Goal: Information Seeking & Learning: Learn about a topic

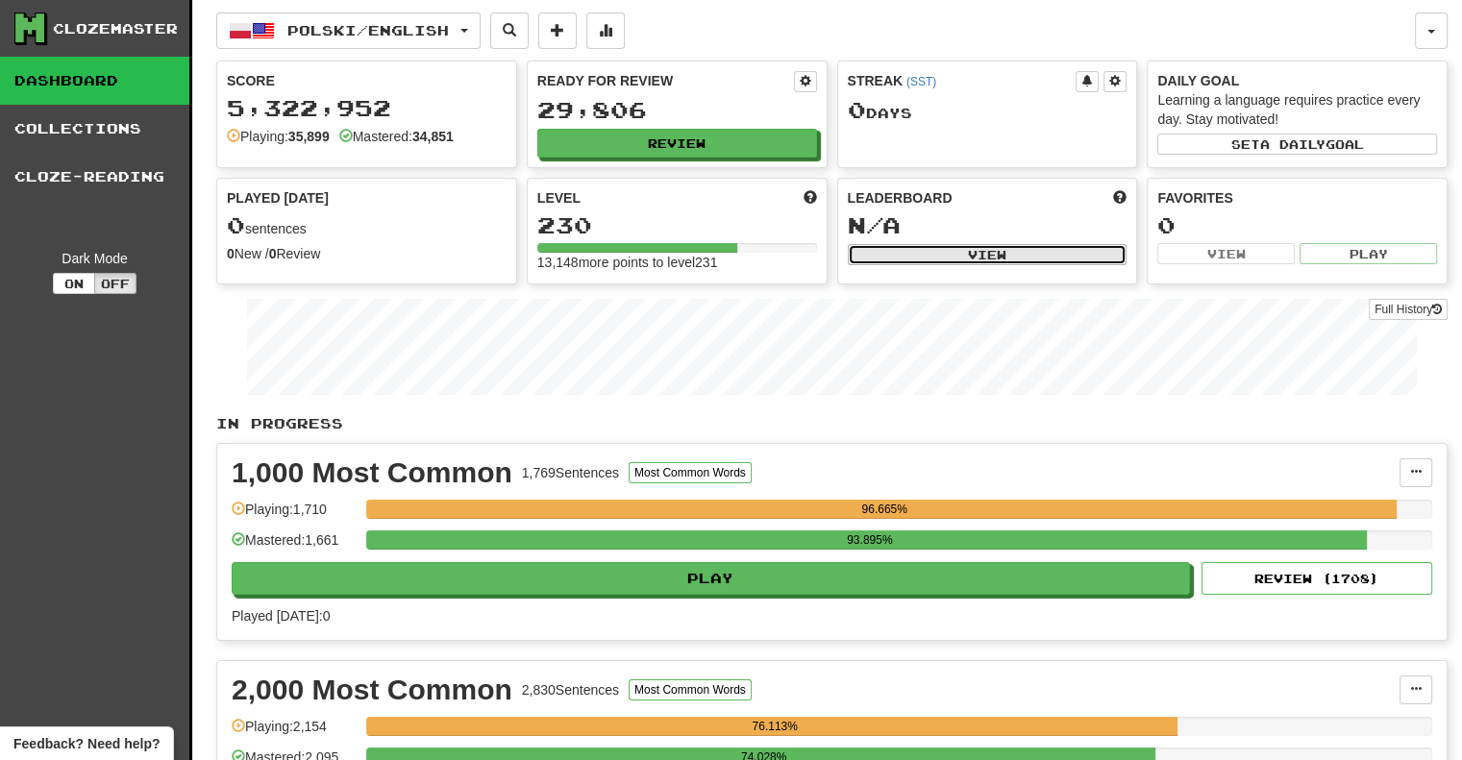
click at [952, 257] on button "View" at bounding box center [988, 254] width 280 height 21
select select "**********"
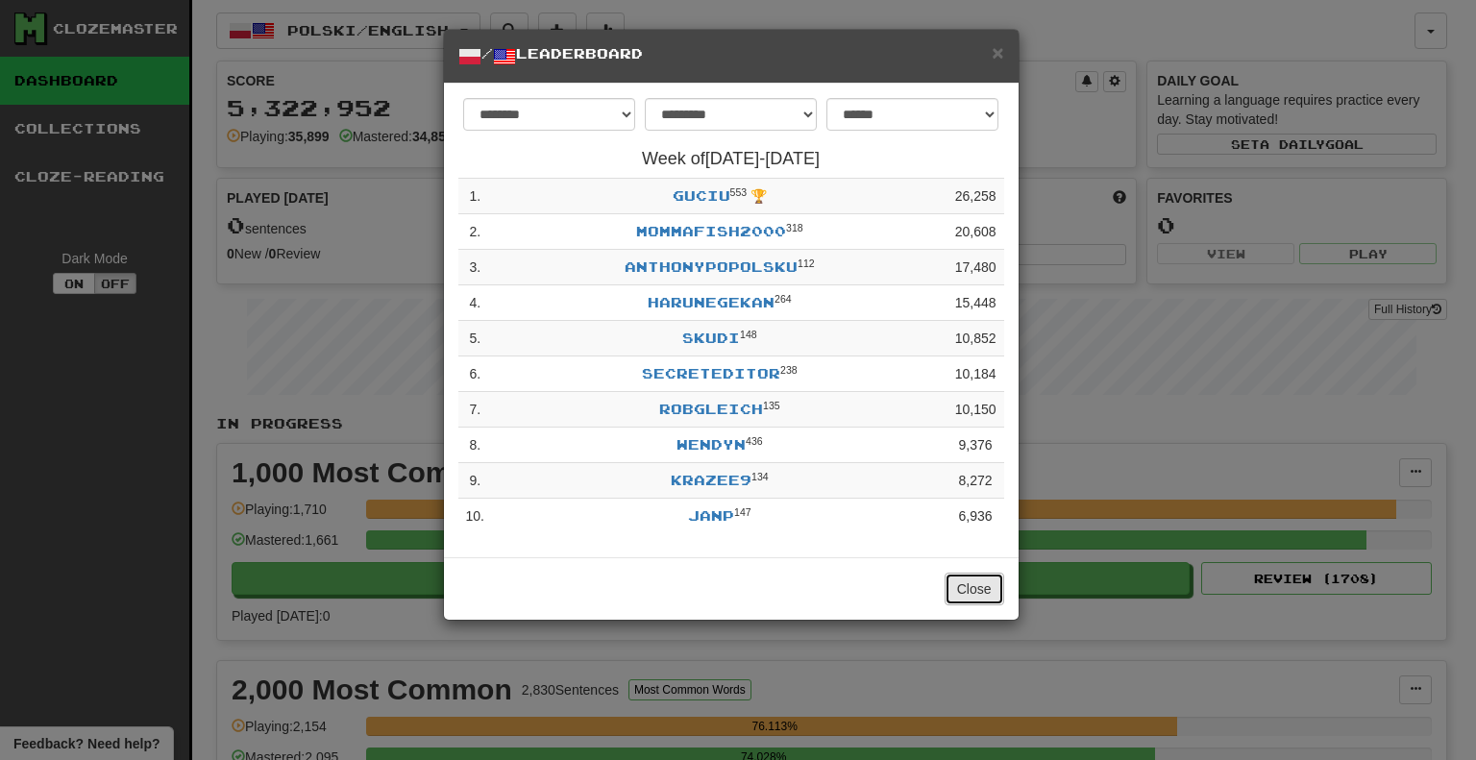
click at [961, 597] on button "Close" at bounding box center [975, 589] width 60 height 33
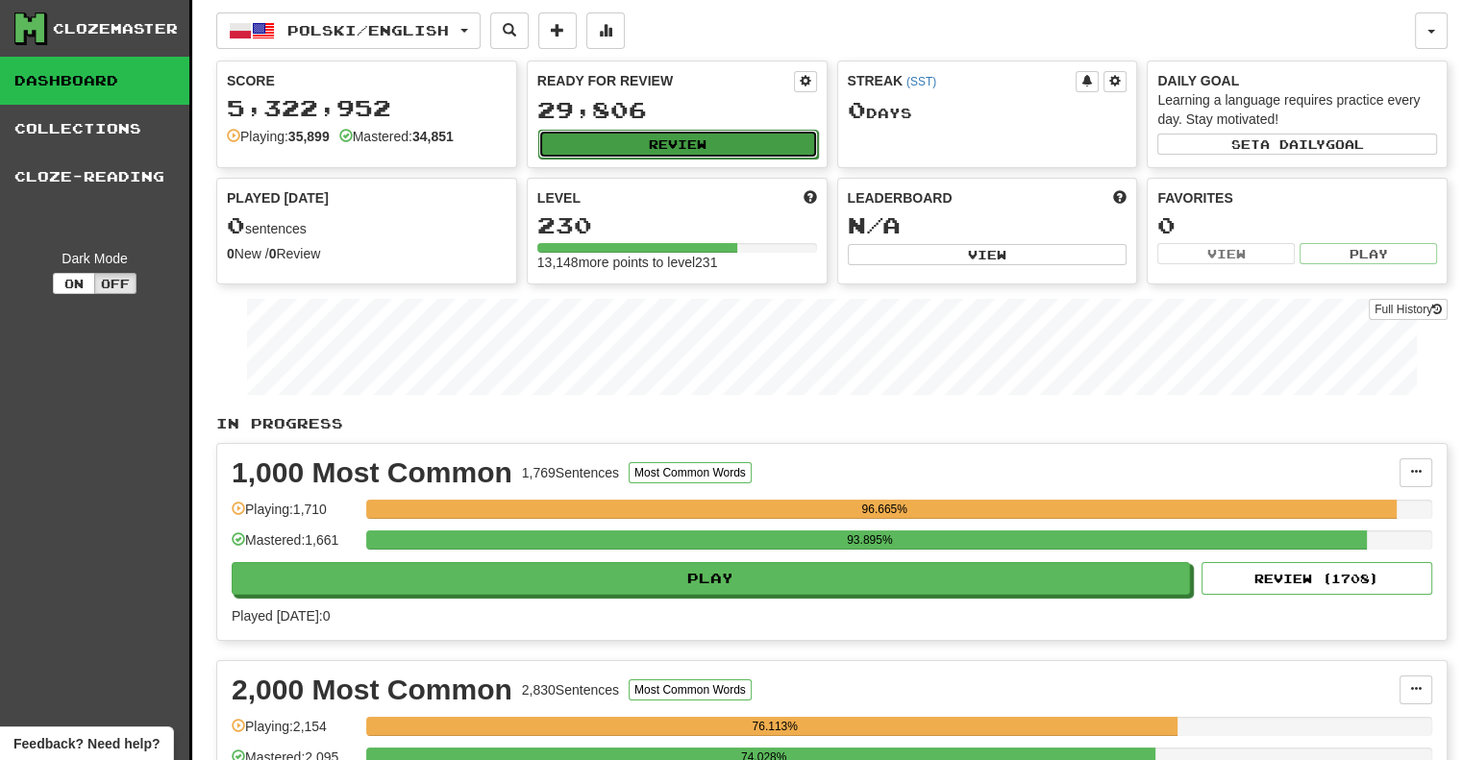
click at [657, 145] on button "Review" at bounding box center [678, 144] width 280 height 29
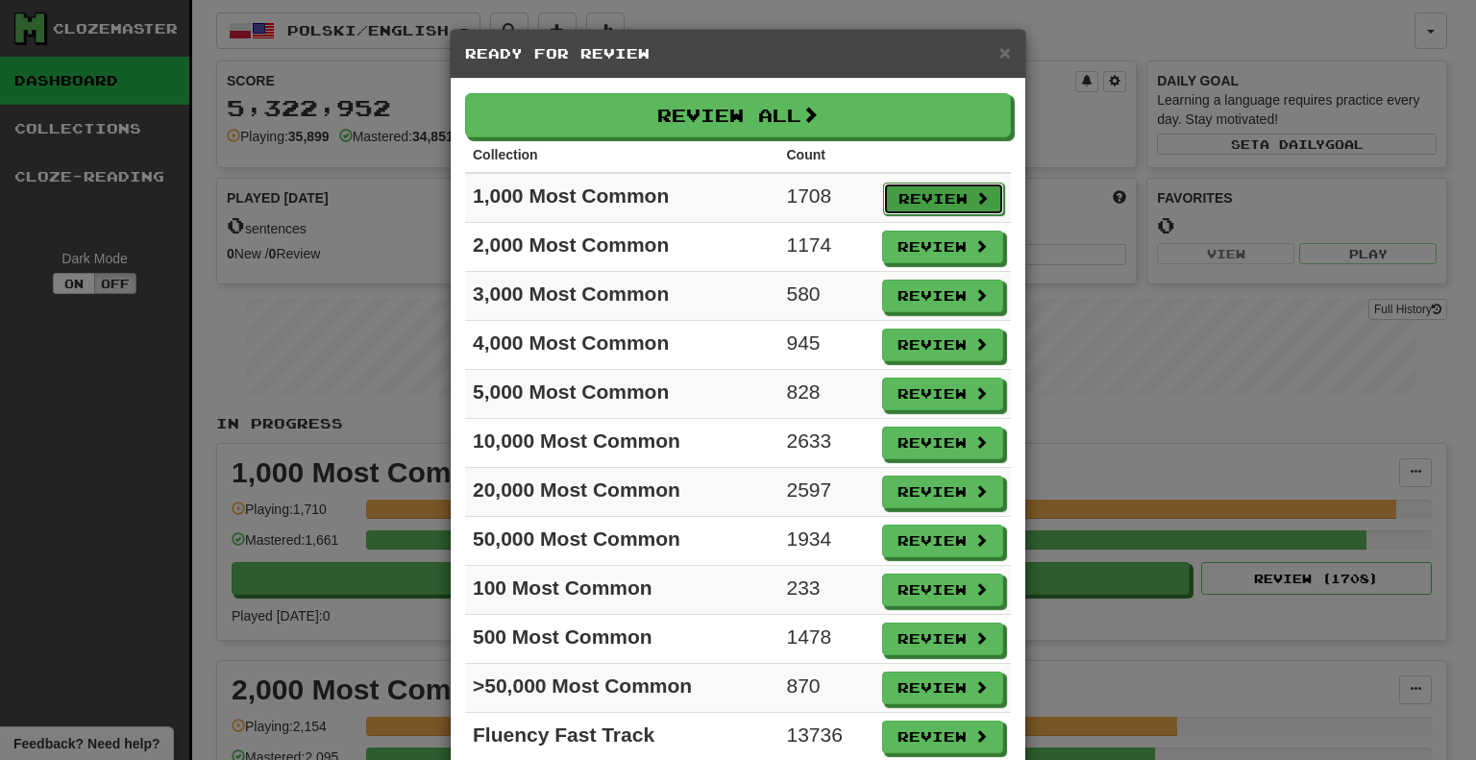
click at [913, 196] on button "Review" at bounding box center [943, 199] width 121 height 33
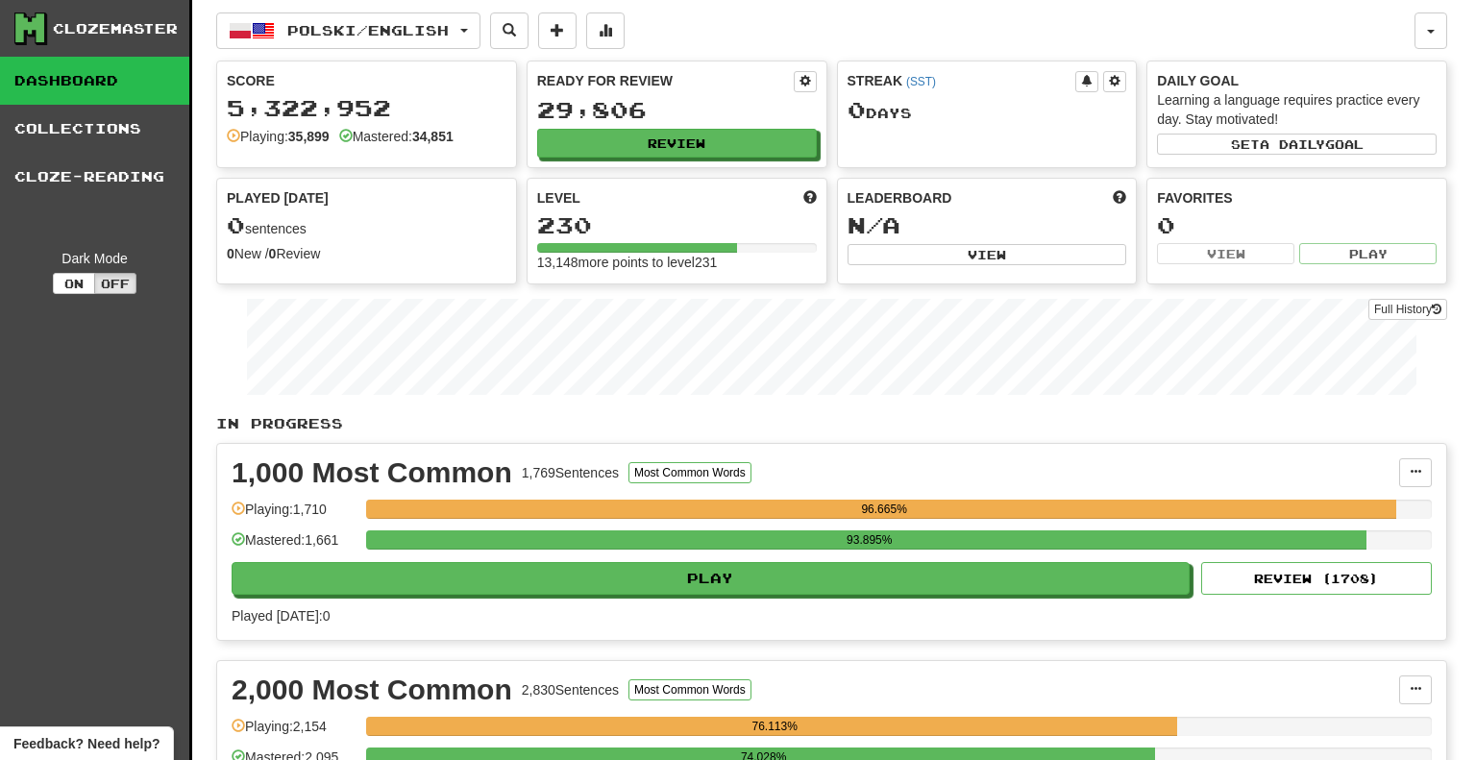
select select "**"
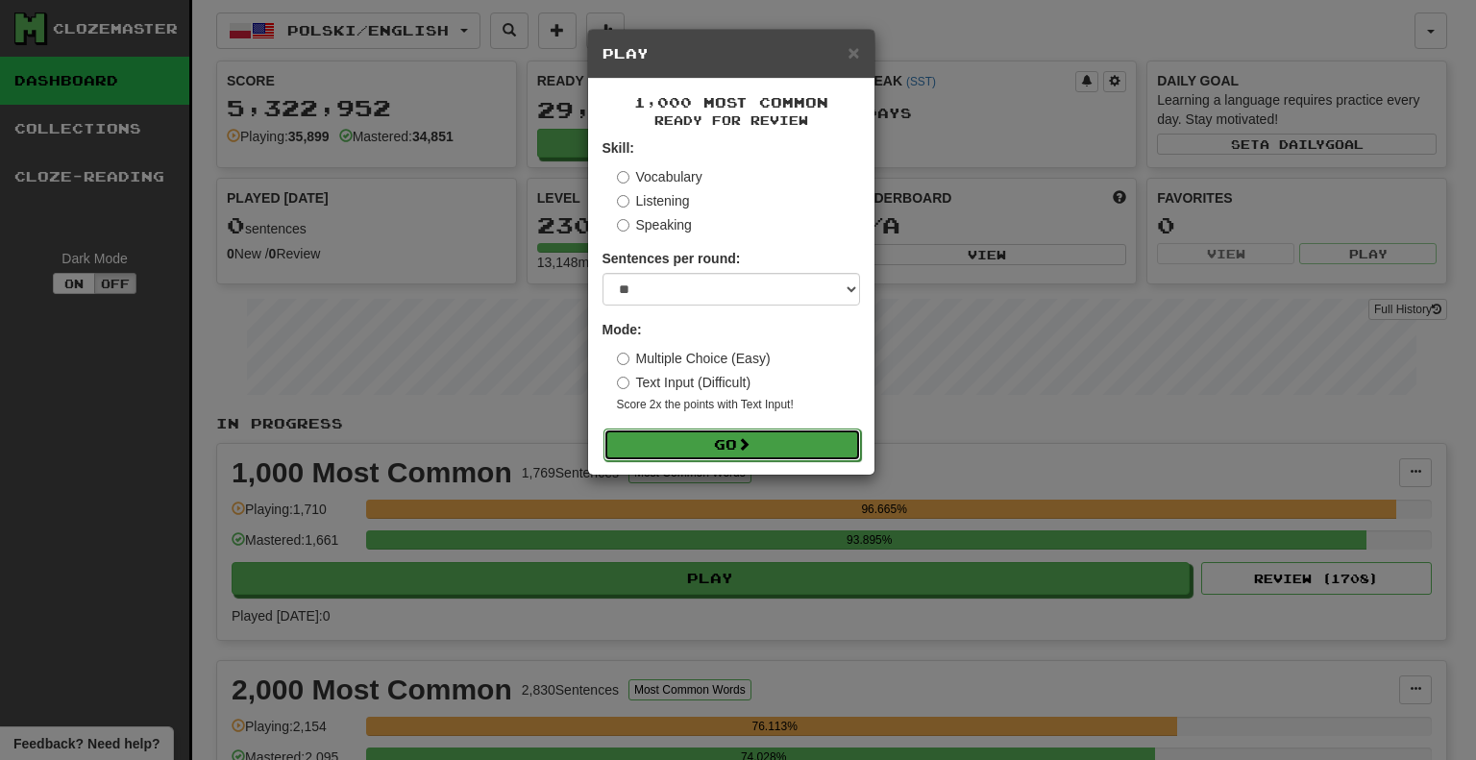
click at [714, 456] on button "Go" at bounding box center [733, 445] width 258 height 33
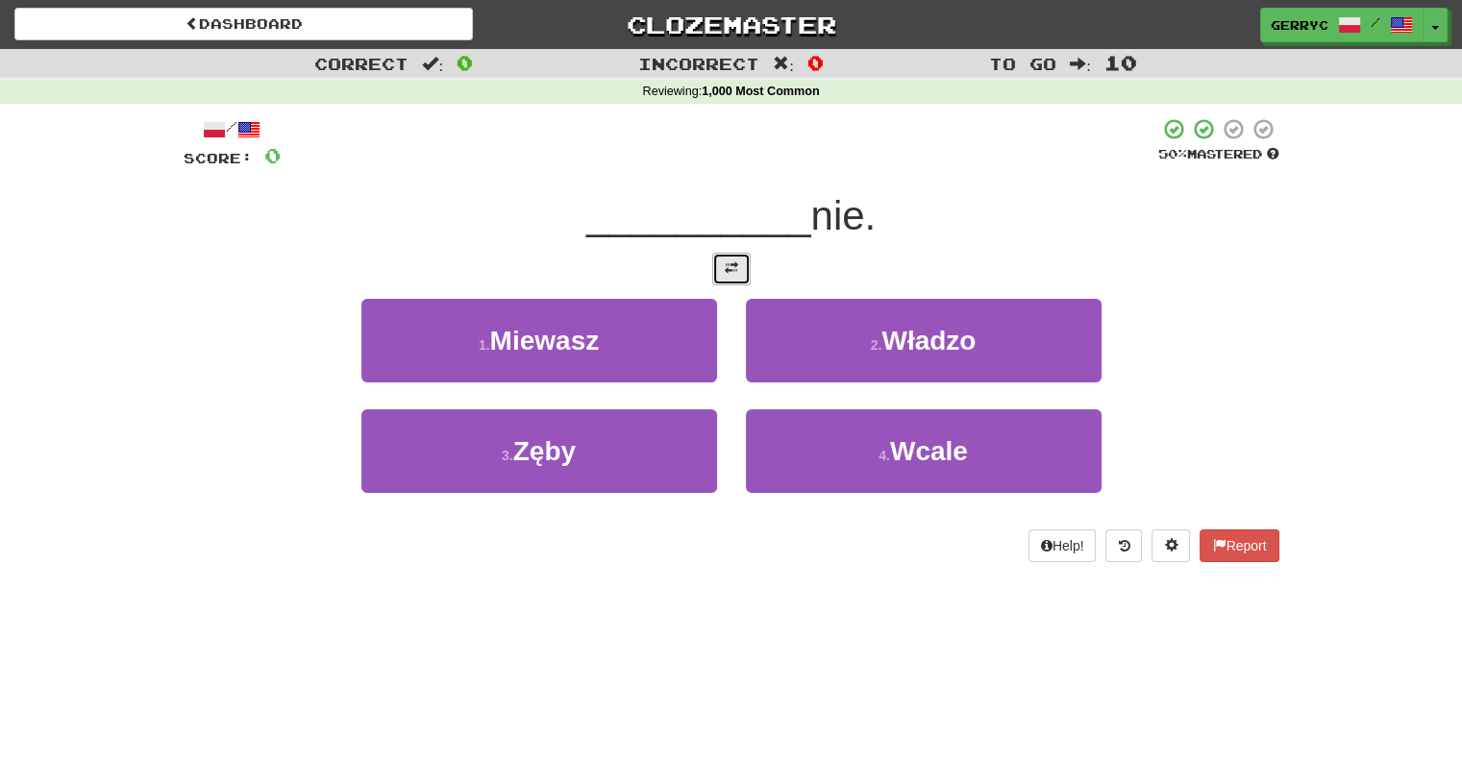
click at [725, 261] on span at bounding box center [731, 267] width 13 height 13
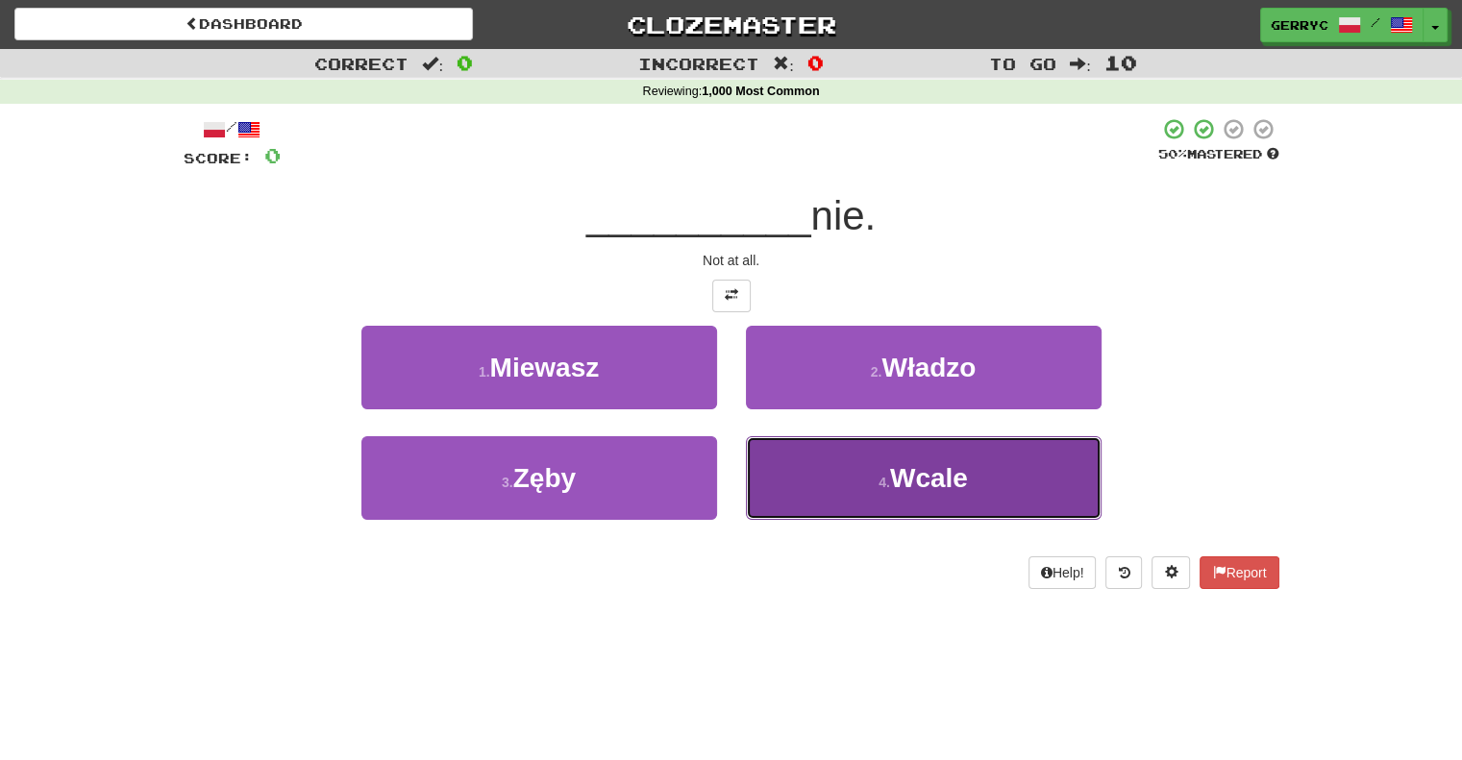
click at [838, 494] on button "4 . Wcale" at bounding box center [924, 478] width 356 height 84
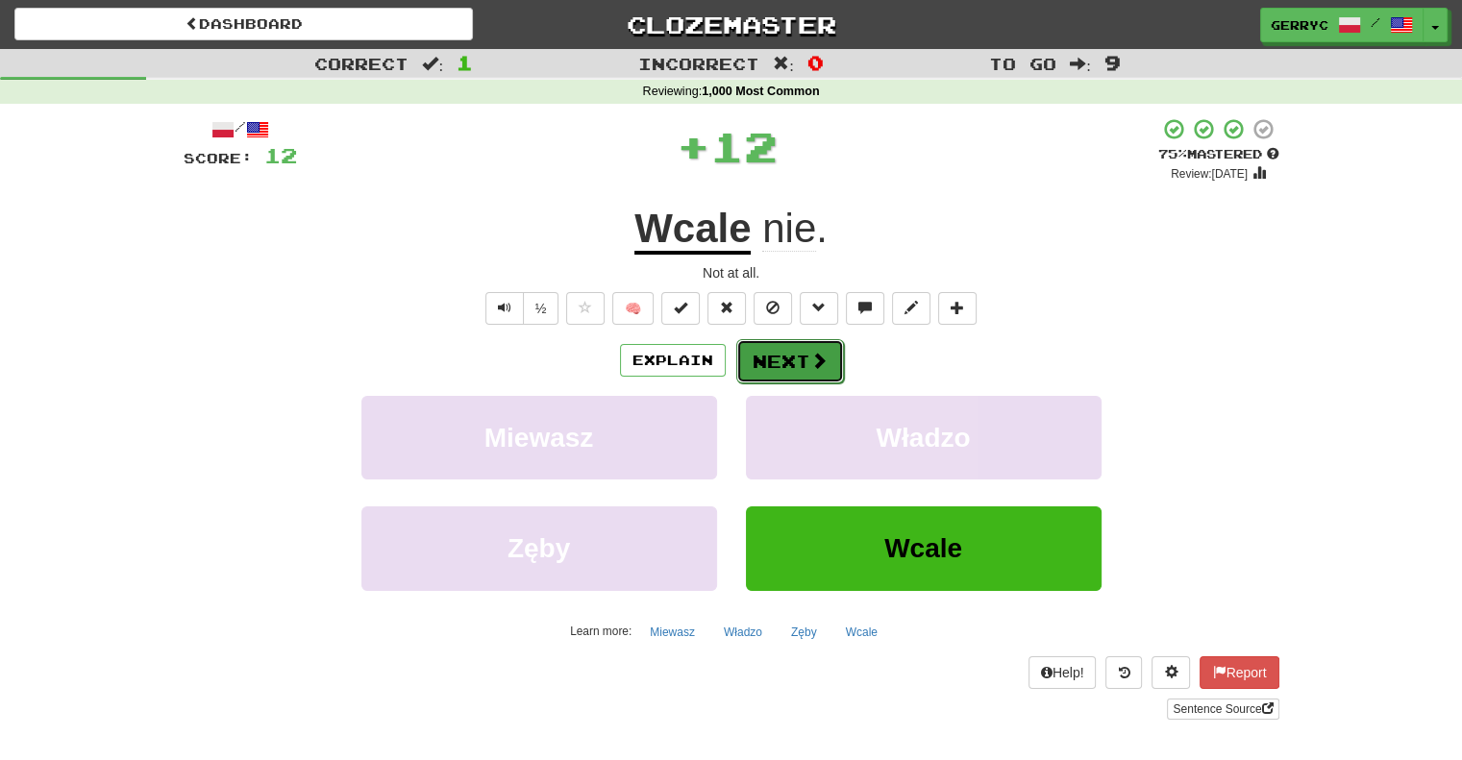
click at [784, 352] on button "Next" at bounding box center [790, 361] width 108 height 44
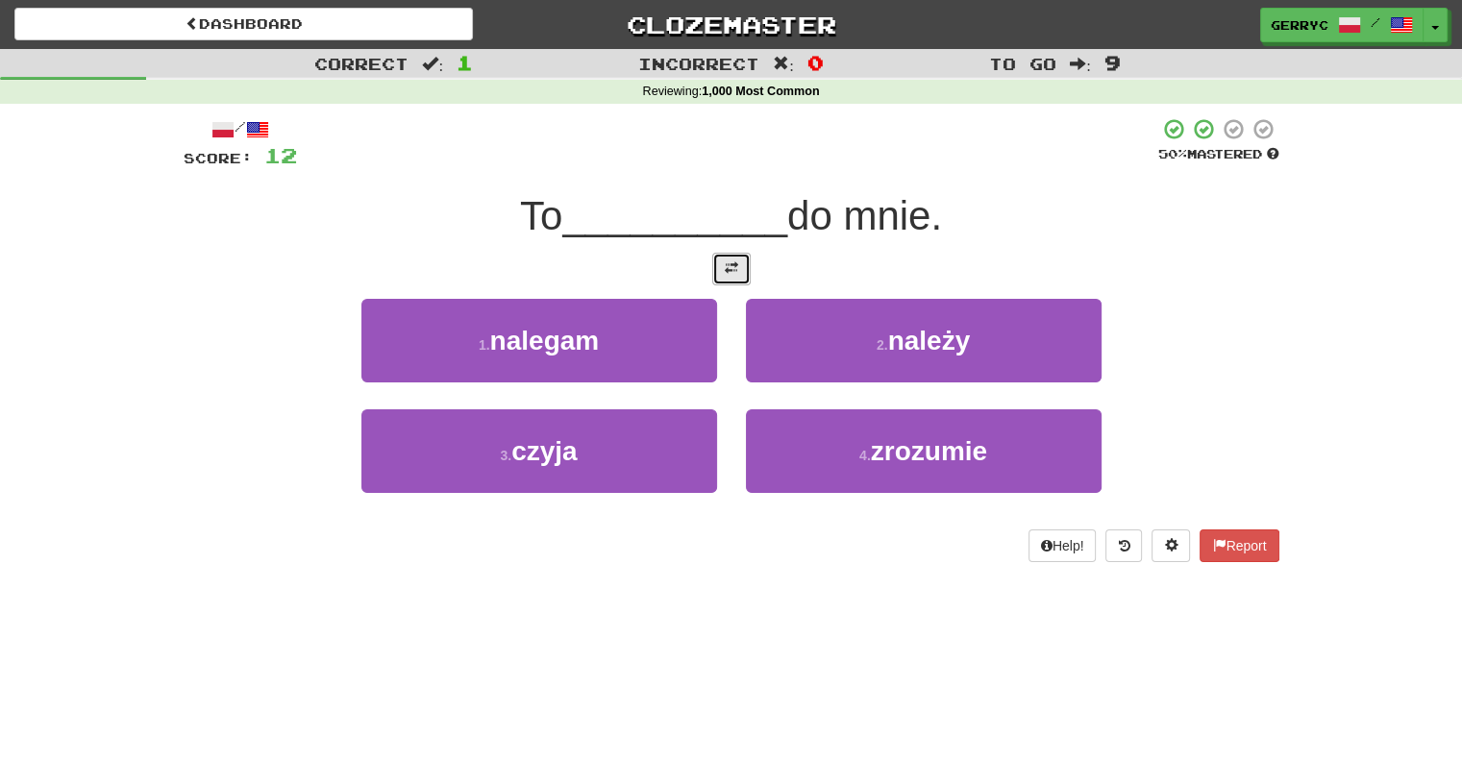
click at [730, 276] on button at bounding box center [731, 269] width 38 height 33
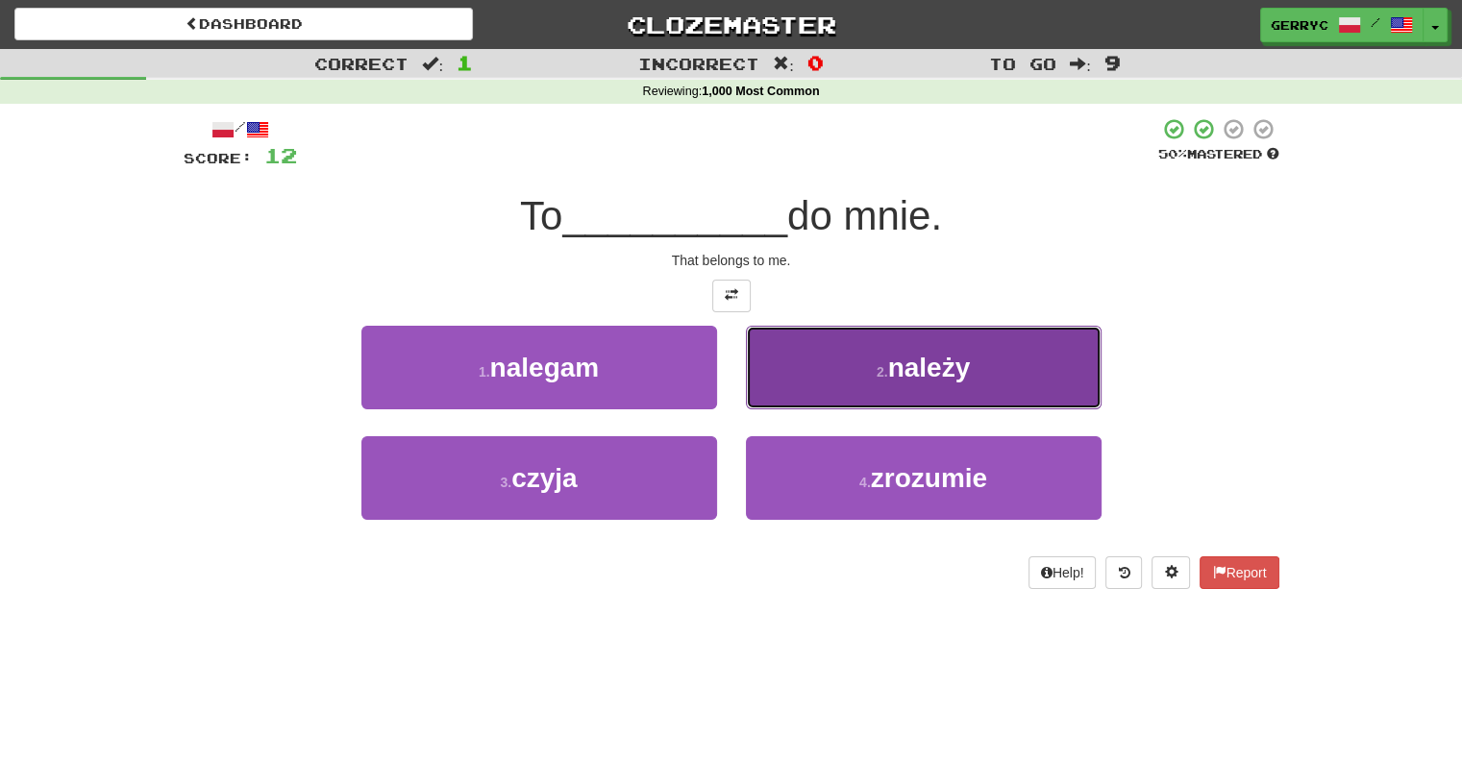
click at [832, 368] on button "2 . należy" at bounding box center [924, 368] width 356 height 84
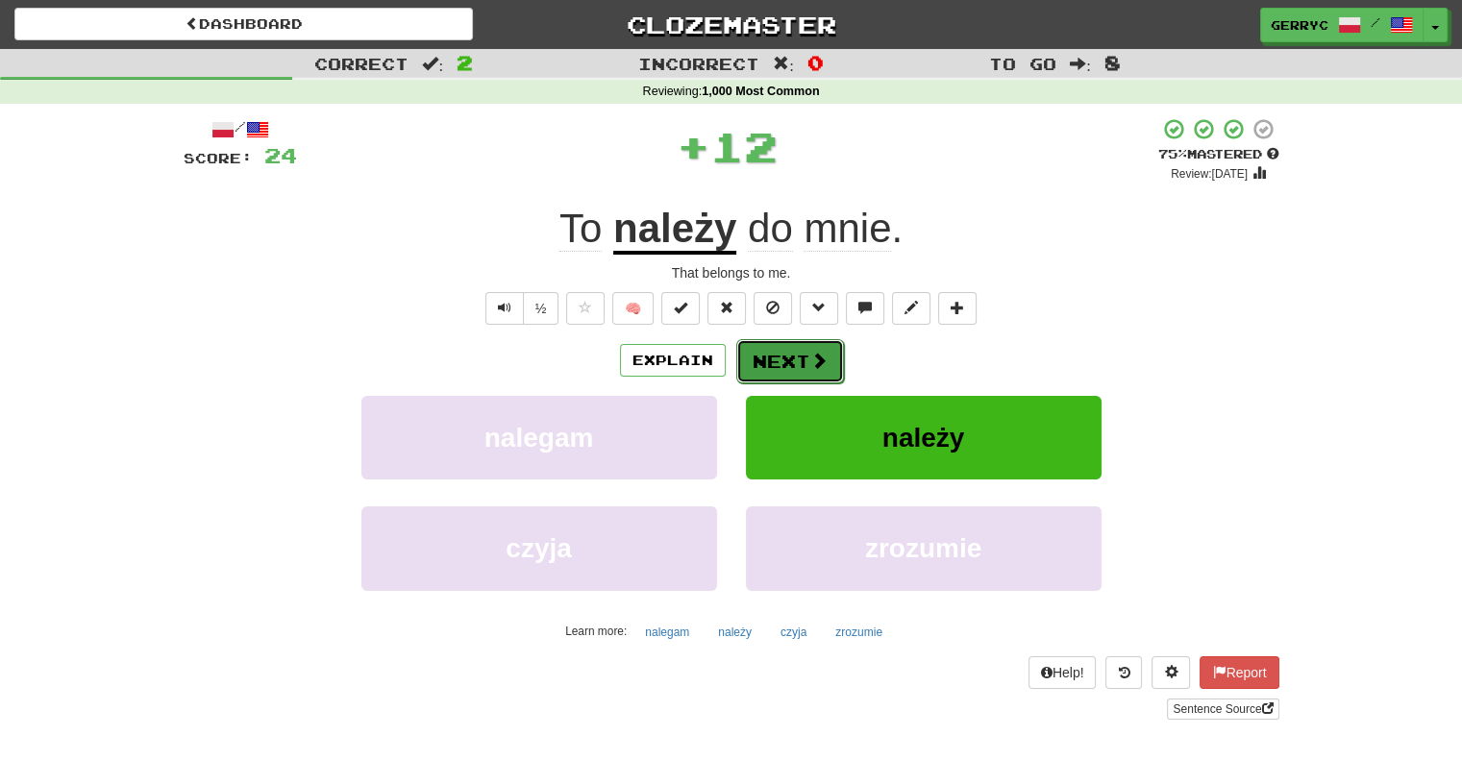
click at [787, 356] on button "Next" at bounding box center [790, 361] width 108 height 44
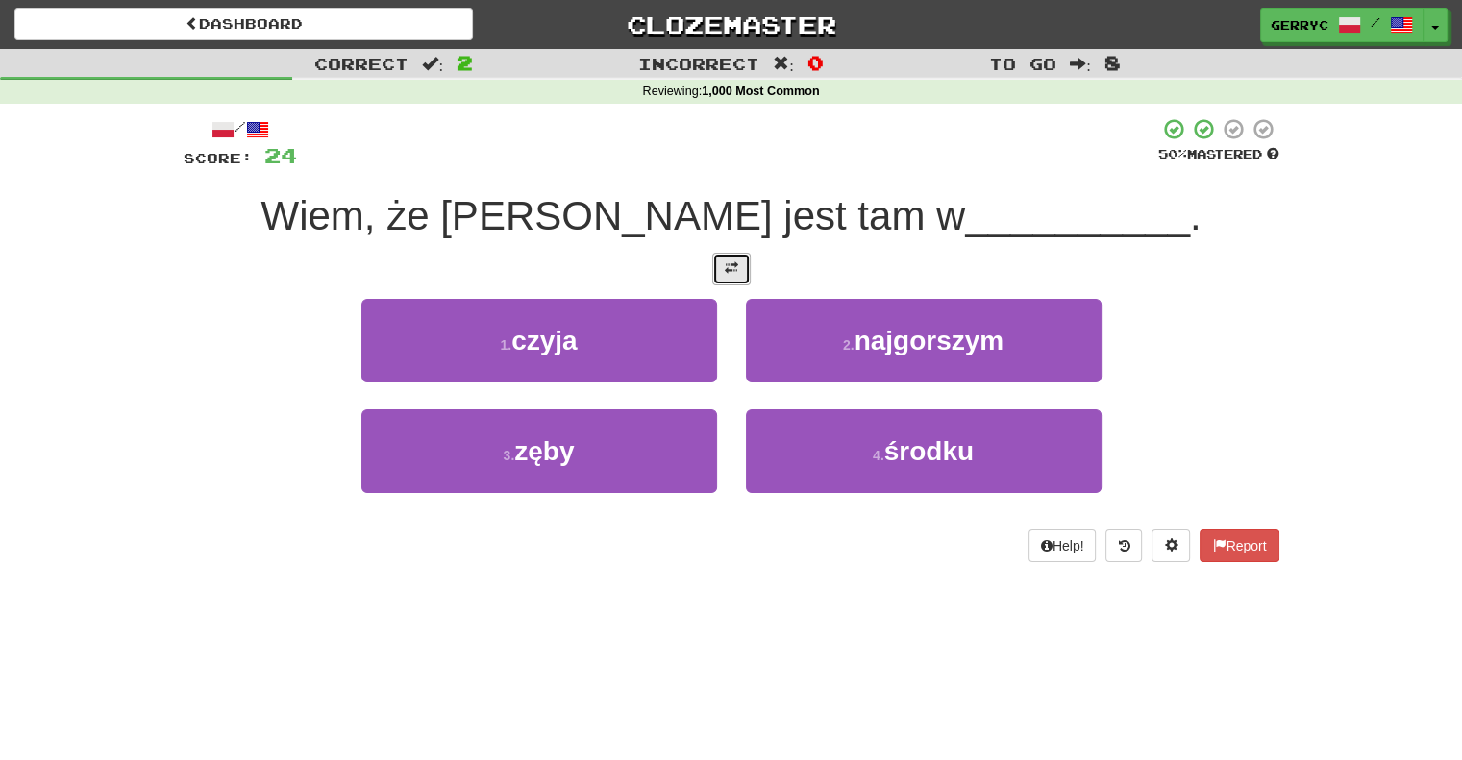
click at [731, 269] on span at bounding box center [731, 267] width 13 height 13
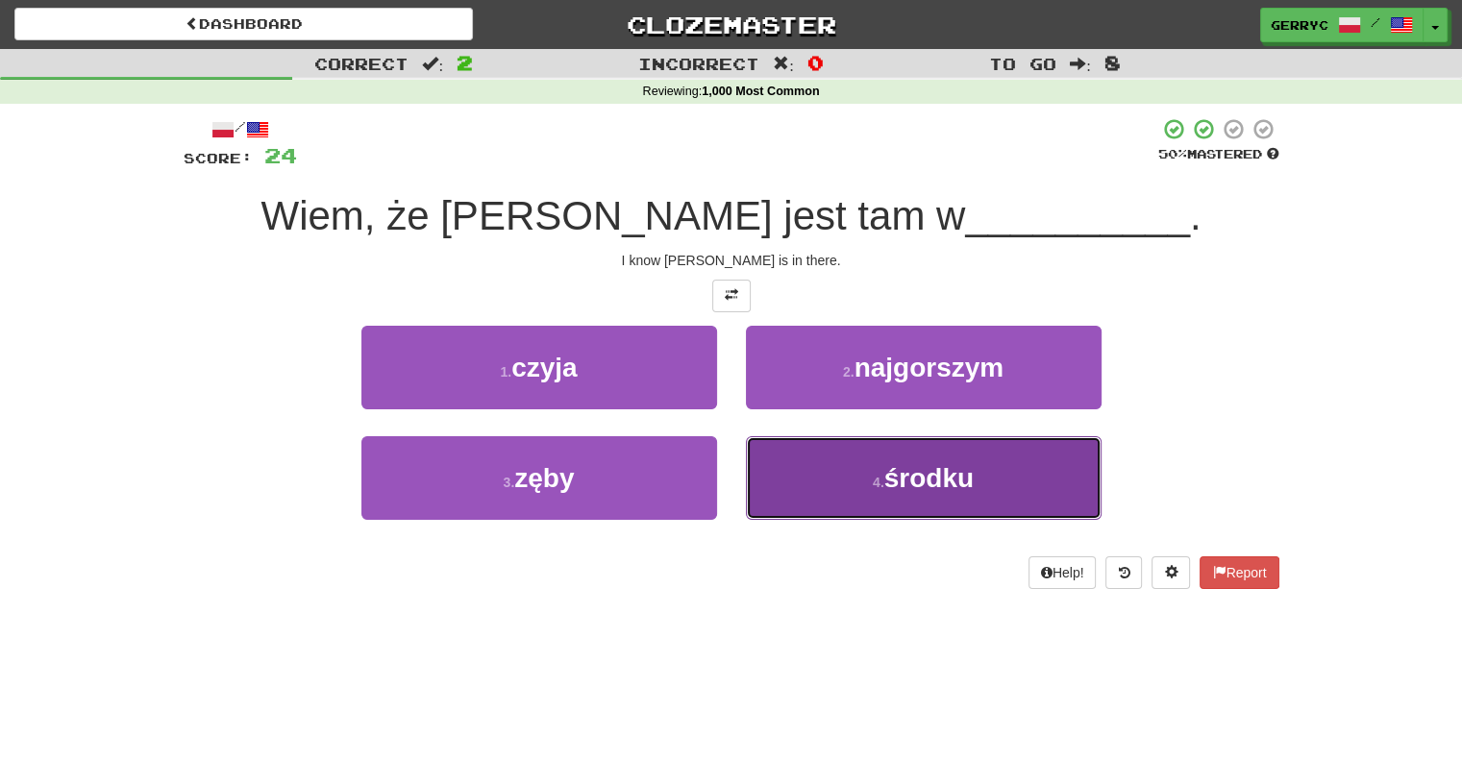
click at [803, 458] on button "4 . środku" at bounding box center [924, 478] width 356 height 84
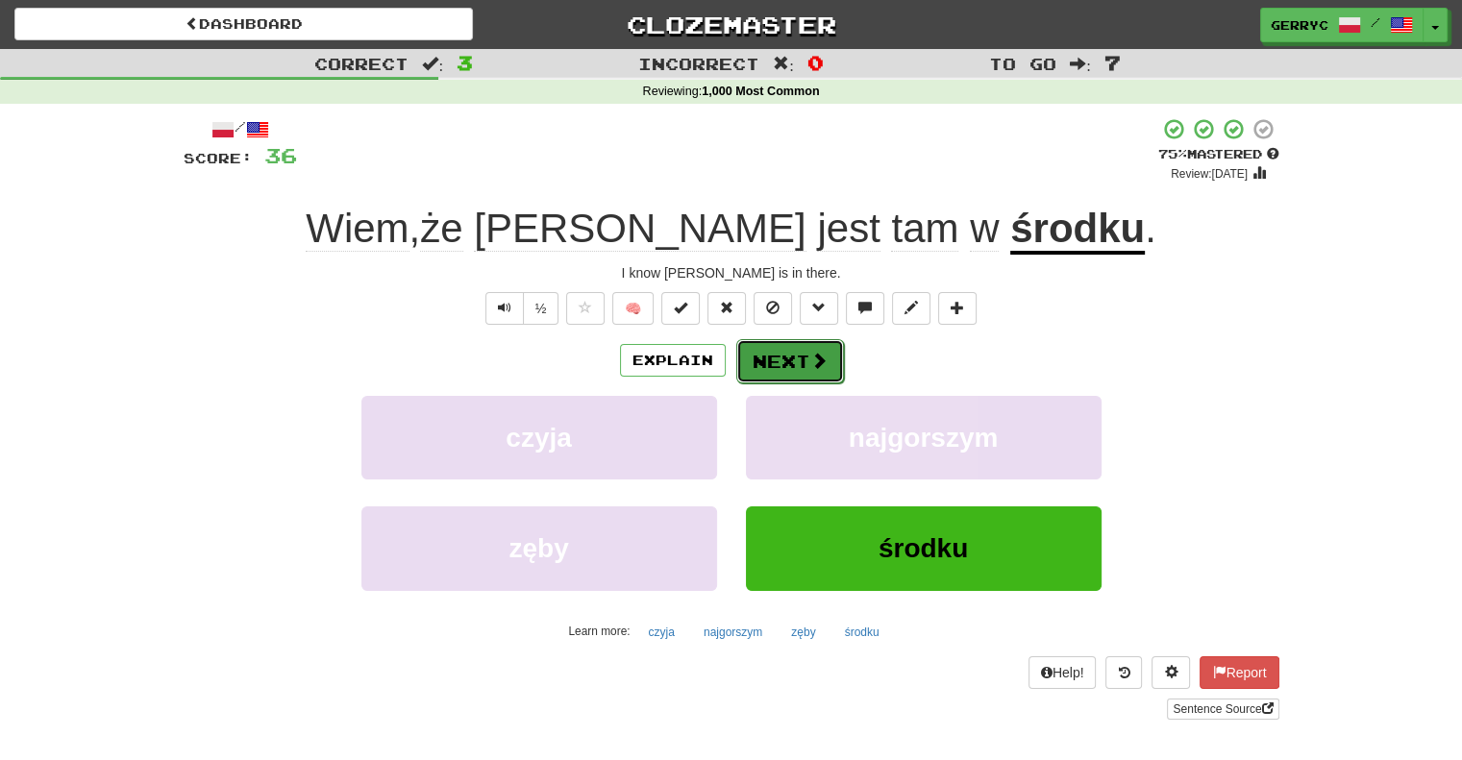
click at [752, 363] on button "Next" at bounding box center [790, 361] width 108 height 44
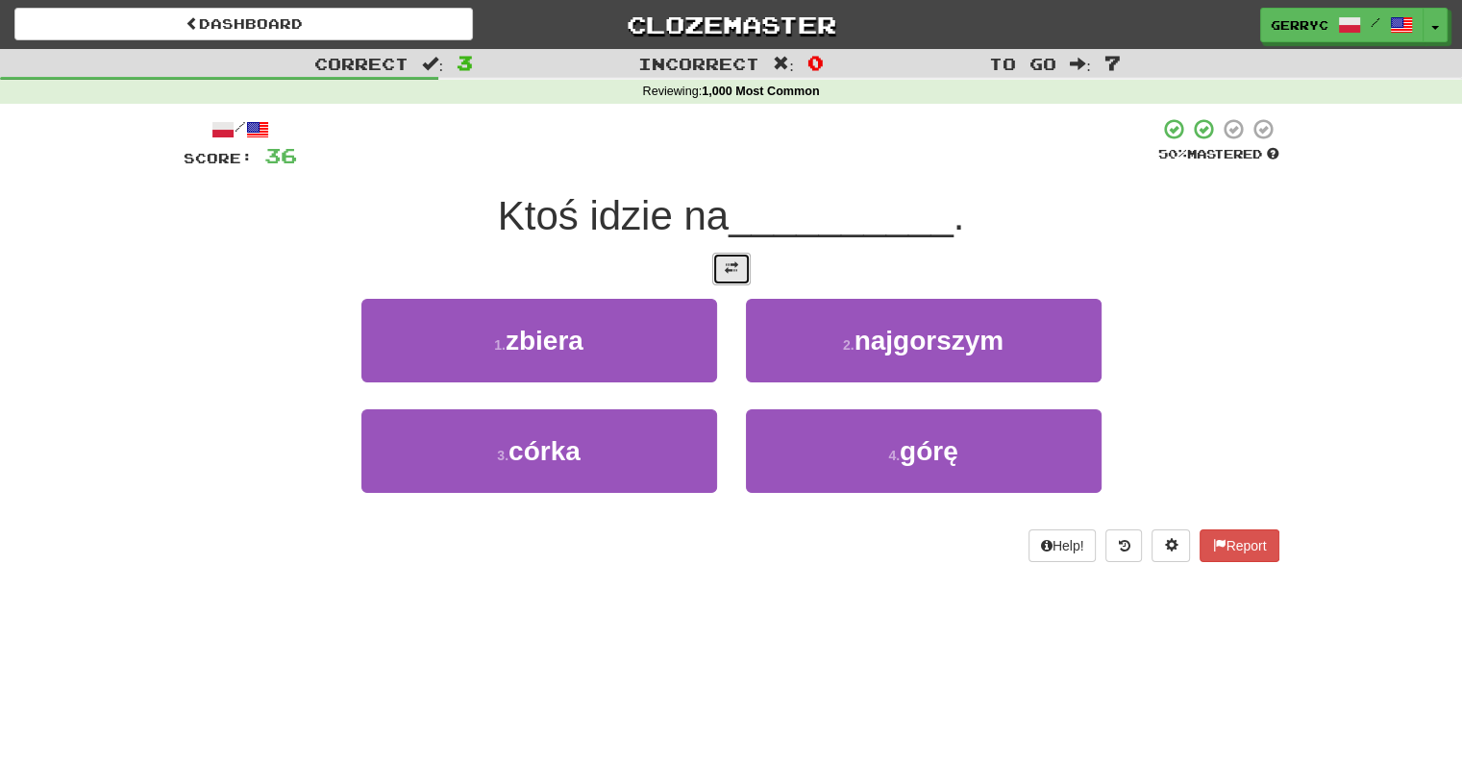
click at [716, 257] on button at bounding box center [731, 269] width 38 height 33
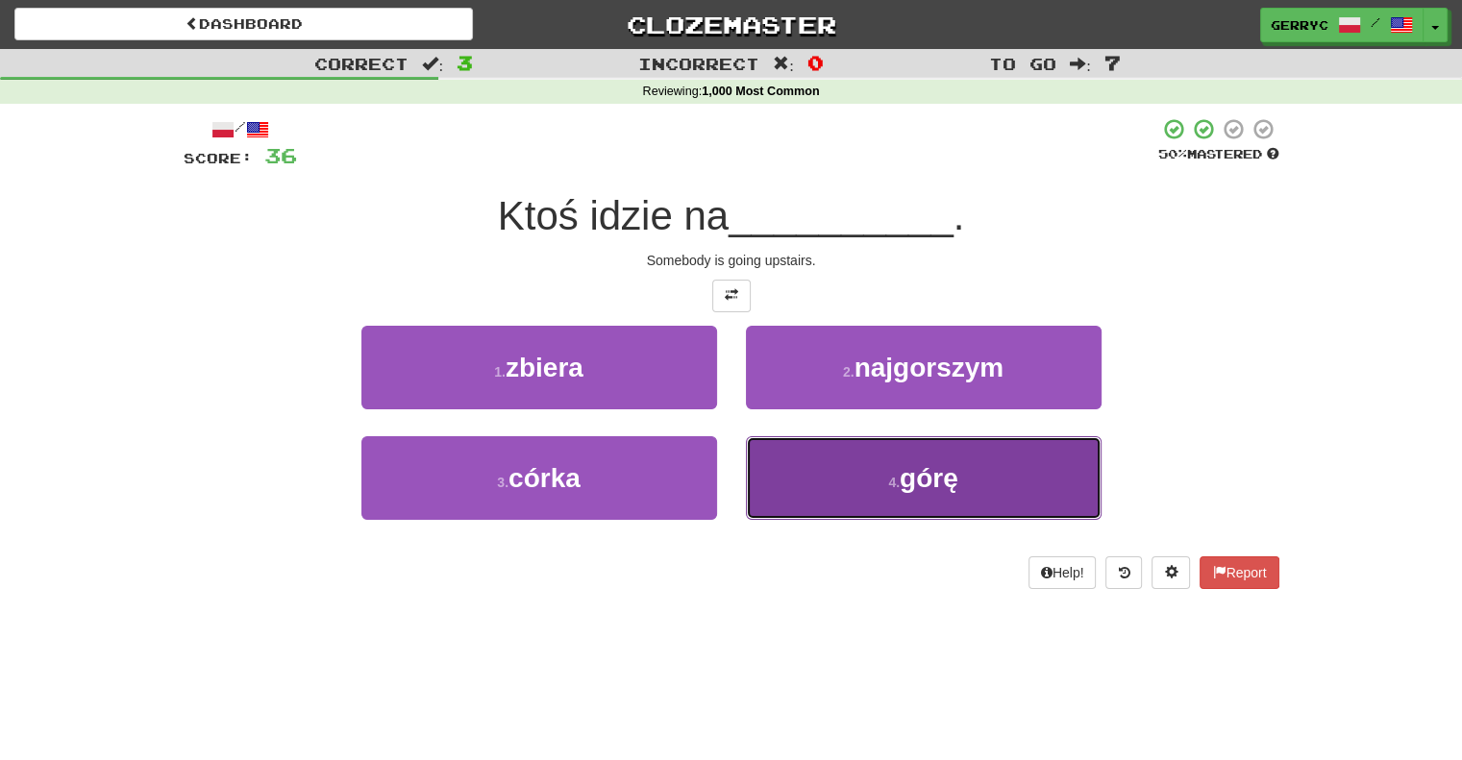
click at [788, 473] on button "4 . górę" at bounding box center [924, 478] width 356 height 84
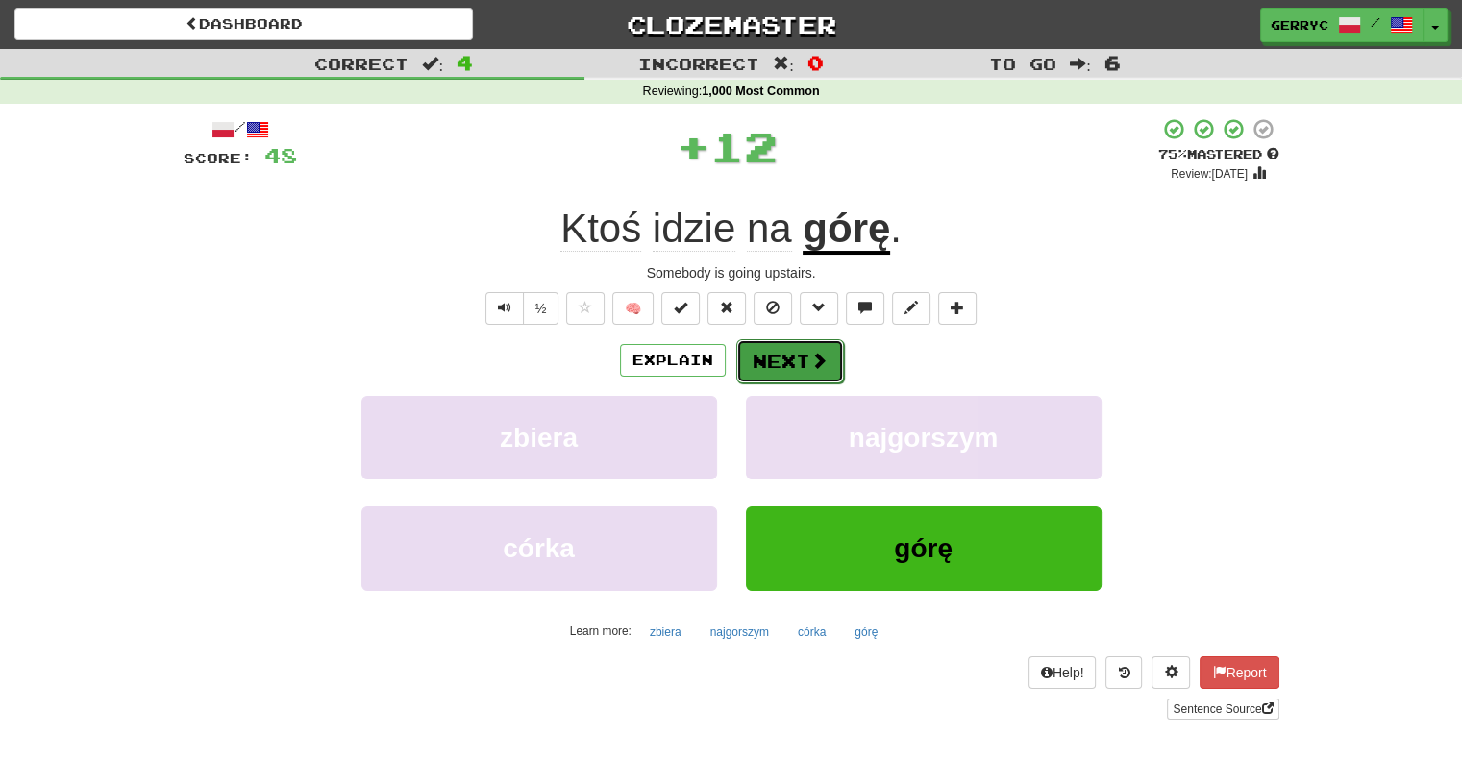
click at [783, 372] on button "Next" at bounding box center [790, 361] width 108 height 44
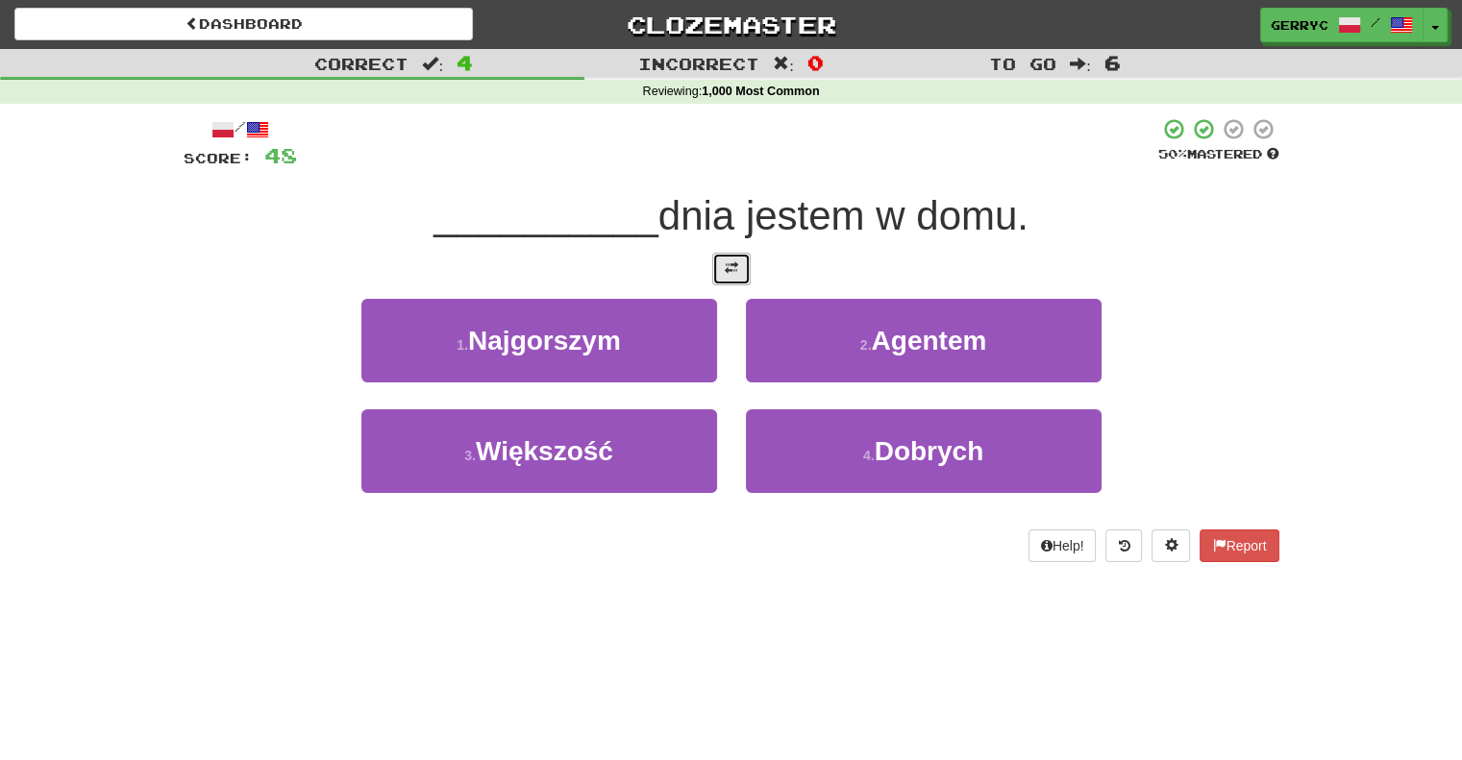
click at [733, 273] on span at bounding box center [731, 267] width 13 height 13
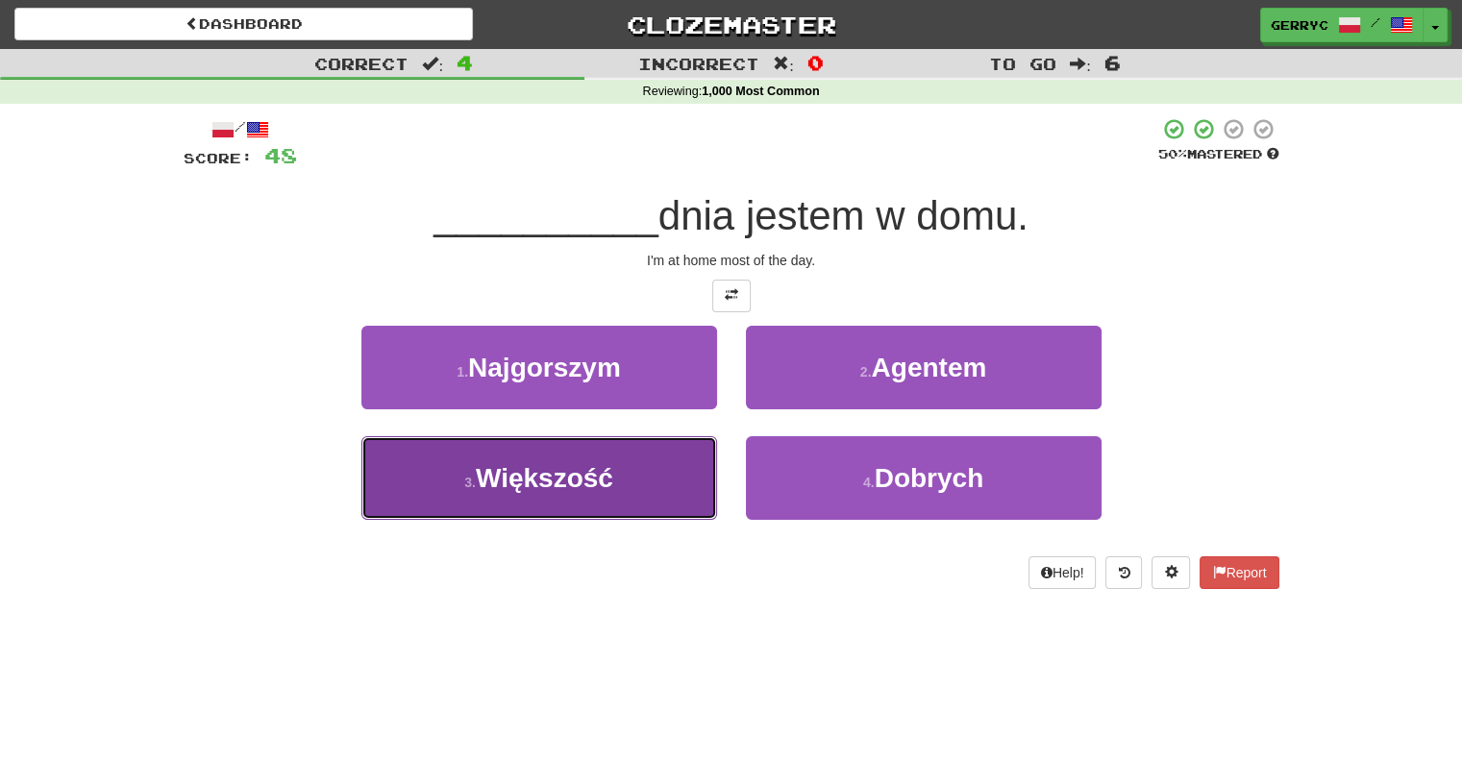
click at [600, 487] on span "Większość" at bounding box center [544, 478] width 137 height 30
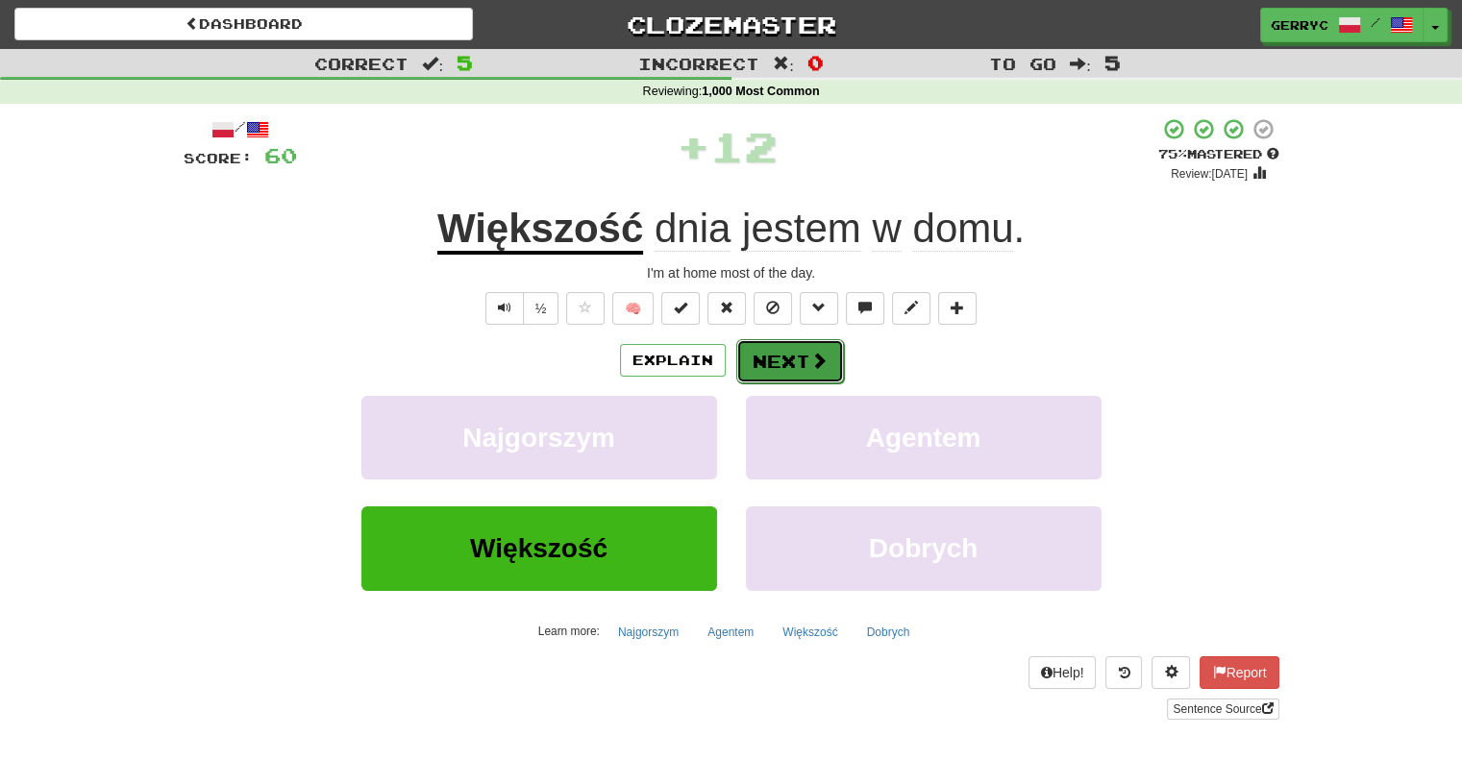
click at [777, 368] on button "Next" at bounding box center [790, 361] width 108 height 44
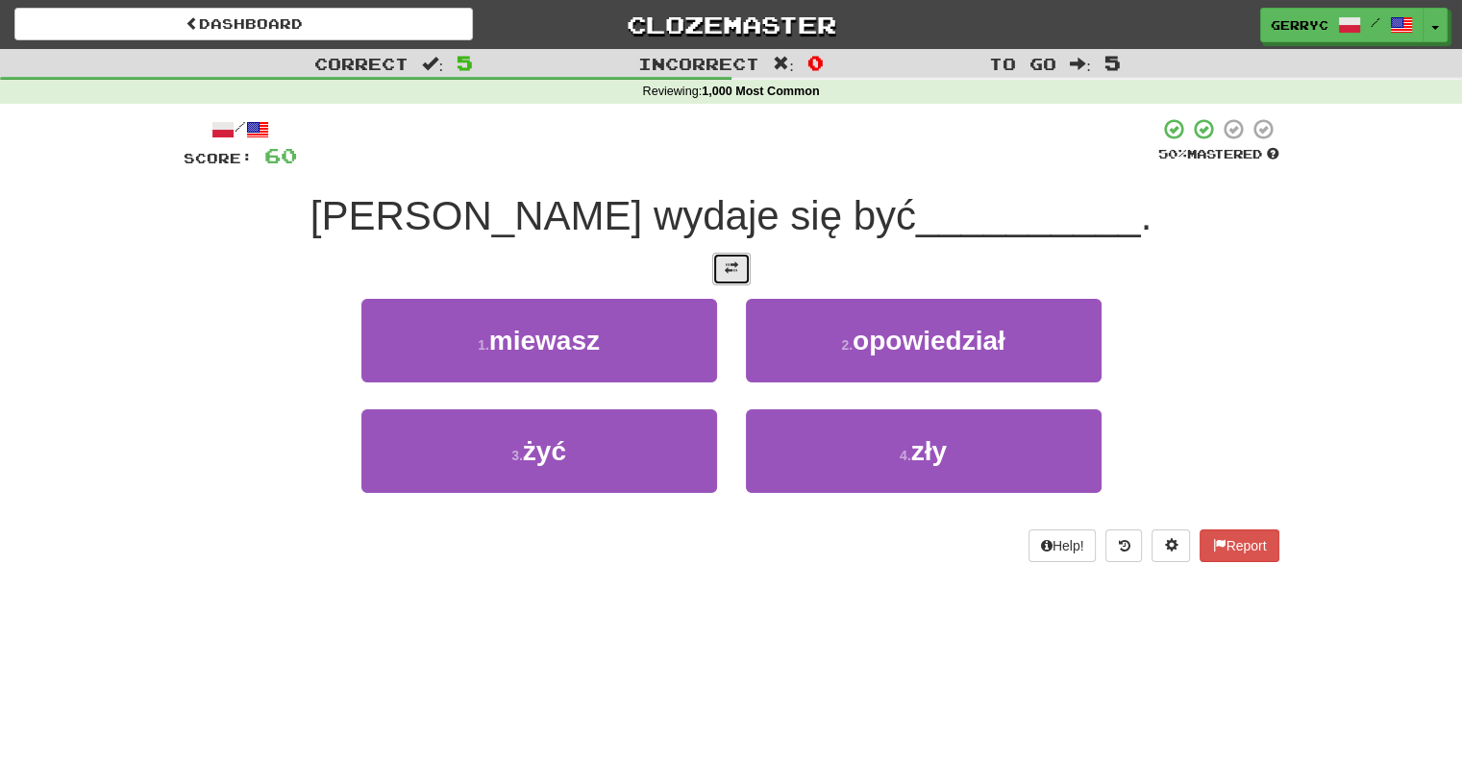
click at [729, 267] on span at bounding box center [731, 267] width 13 height 13
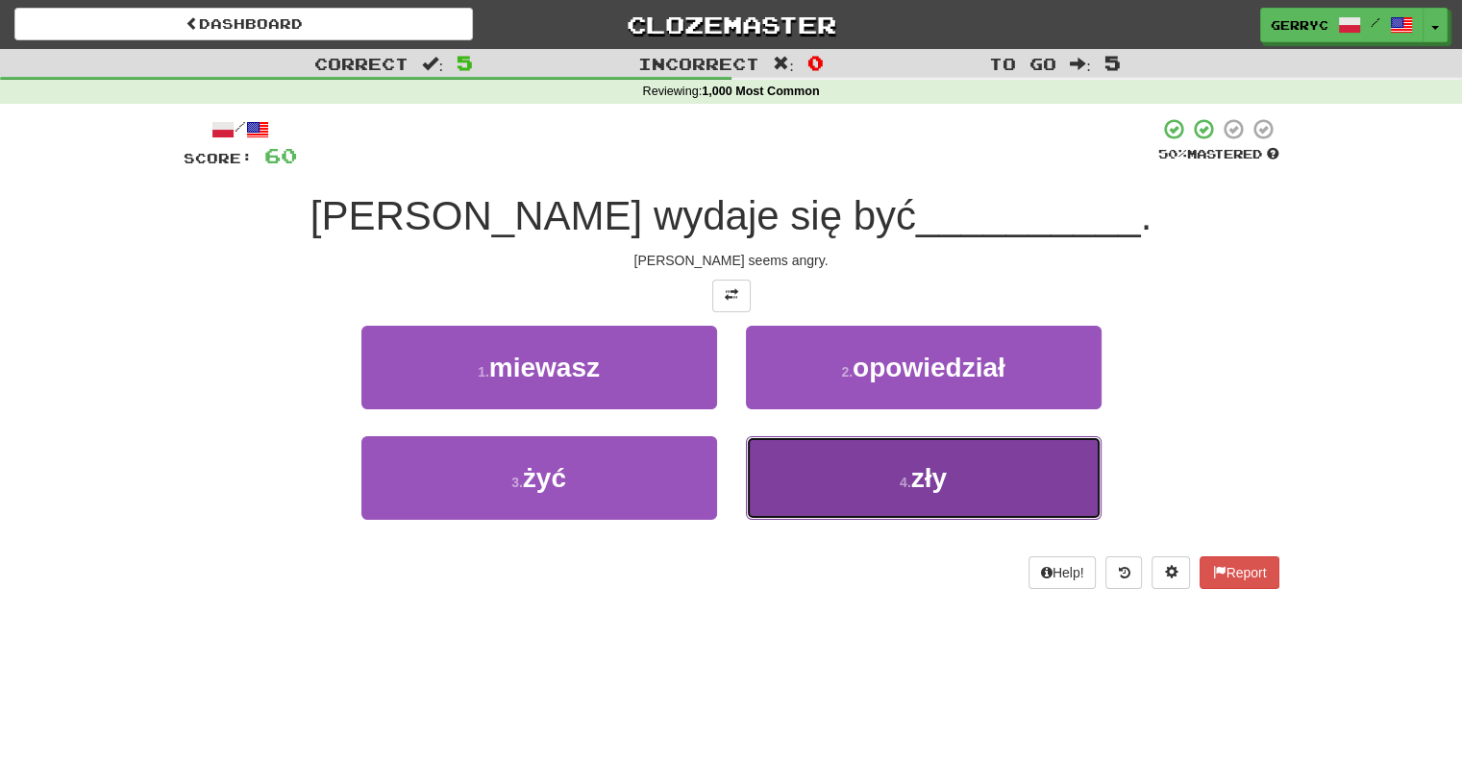
click at [803, 472] on button "4 . zły" at bounding box center [924, 478] width 356 height 84
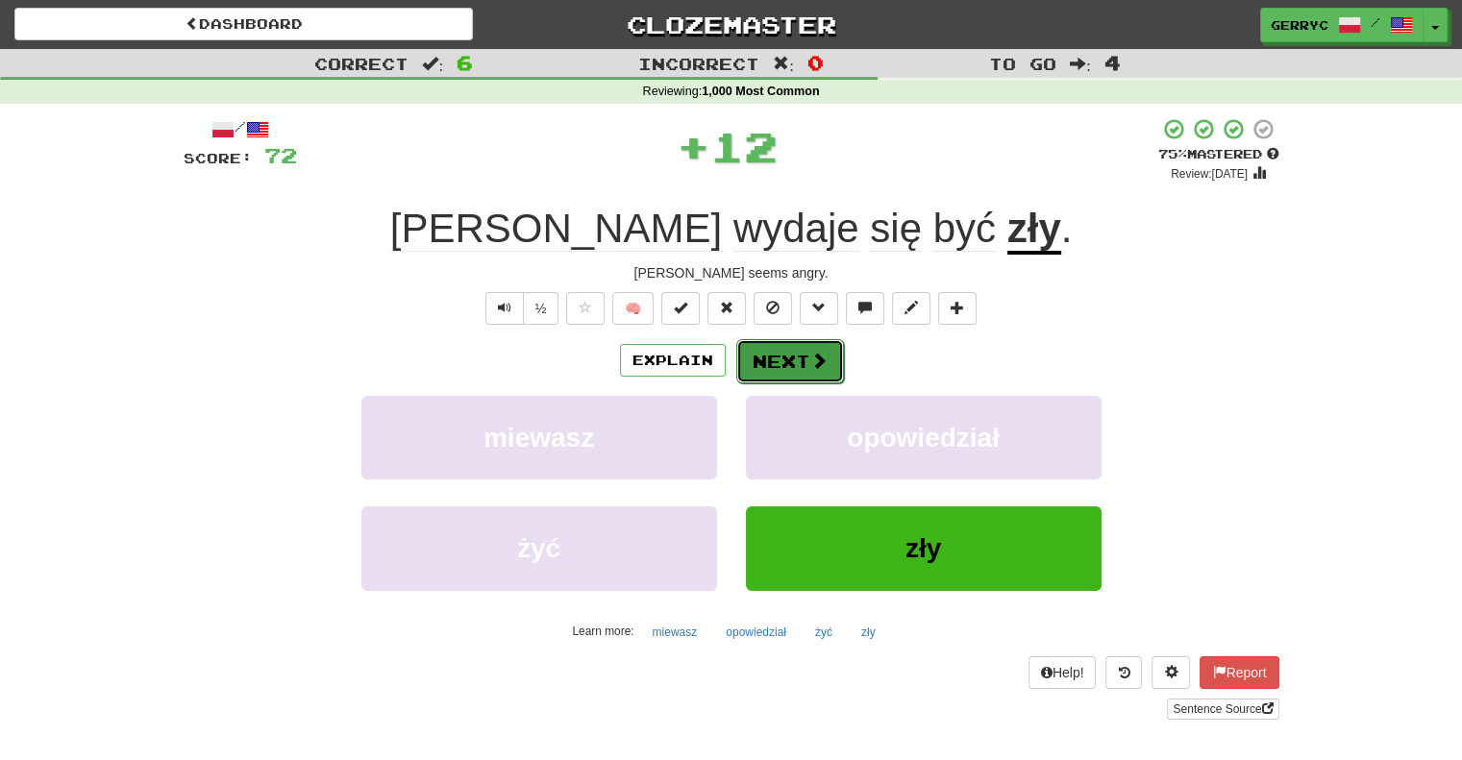
click at [779, 358] on button "Next" at bounding box center [790, 361] width 108 height 44
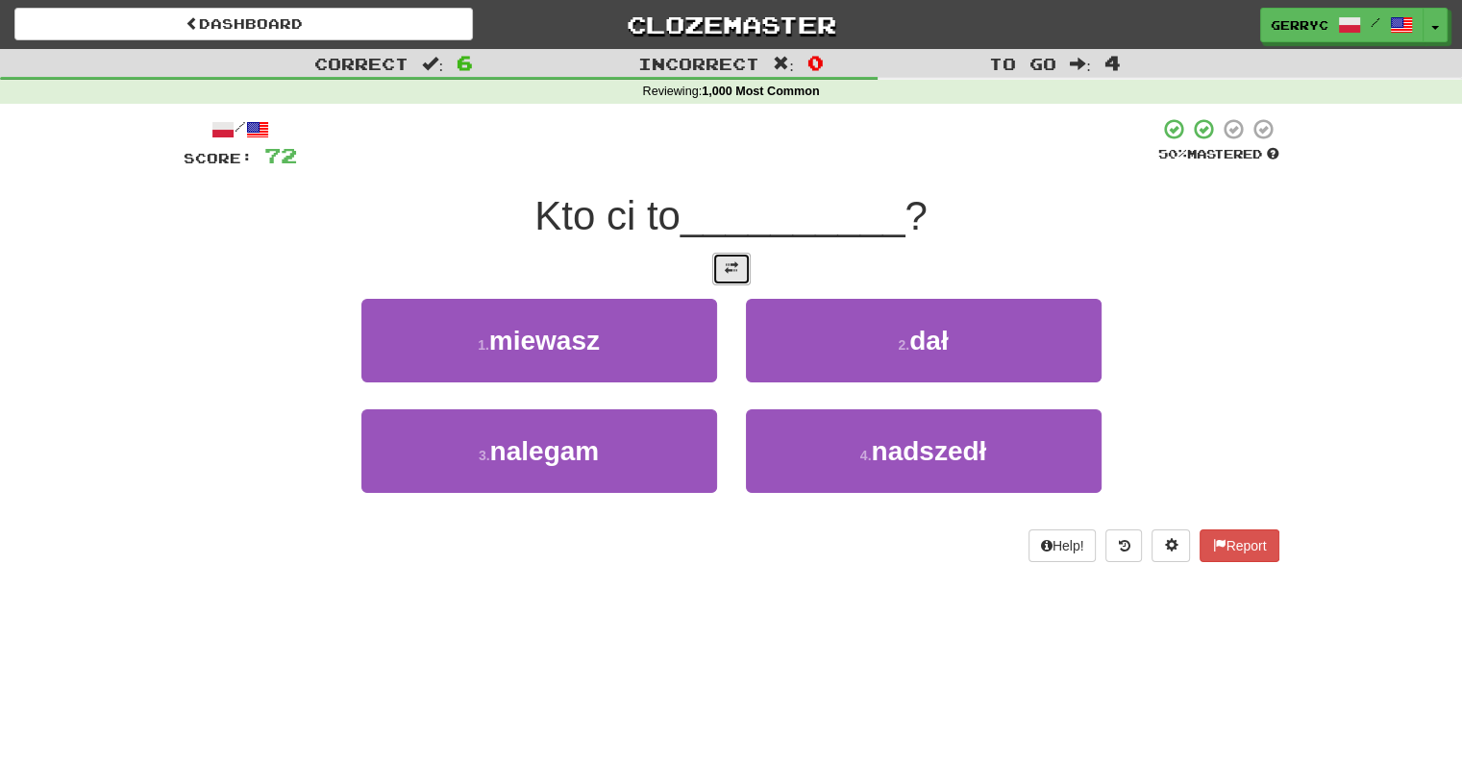
click at [736, 266] on span at bounding box center [731, 267] width 13 height 13
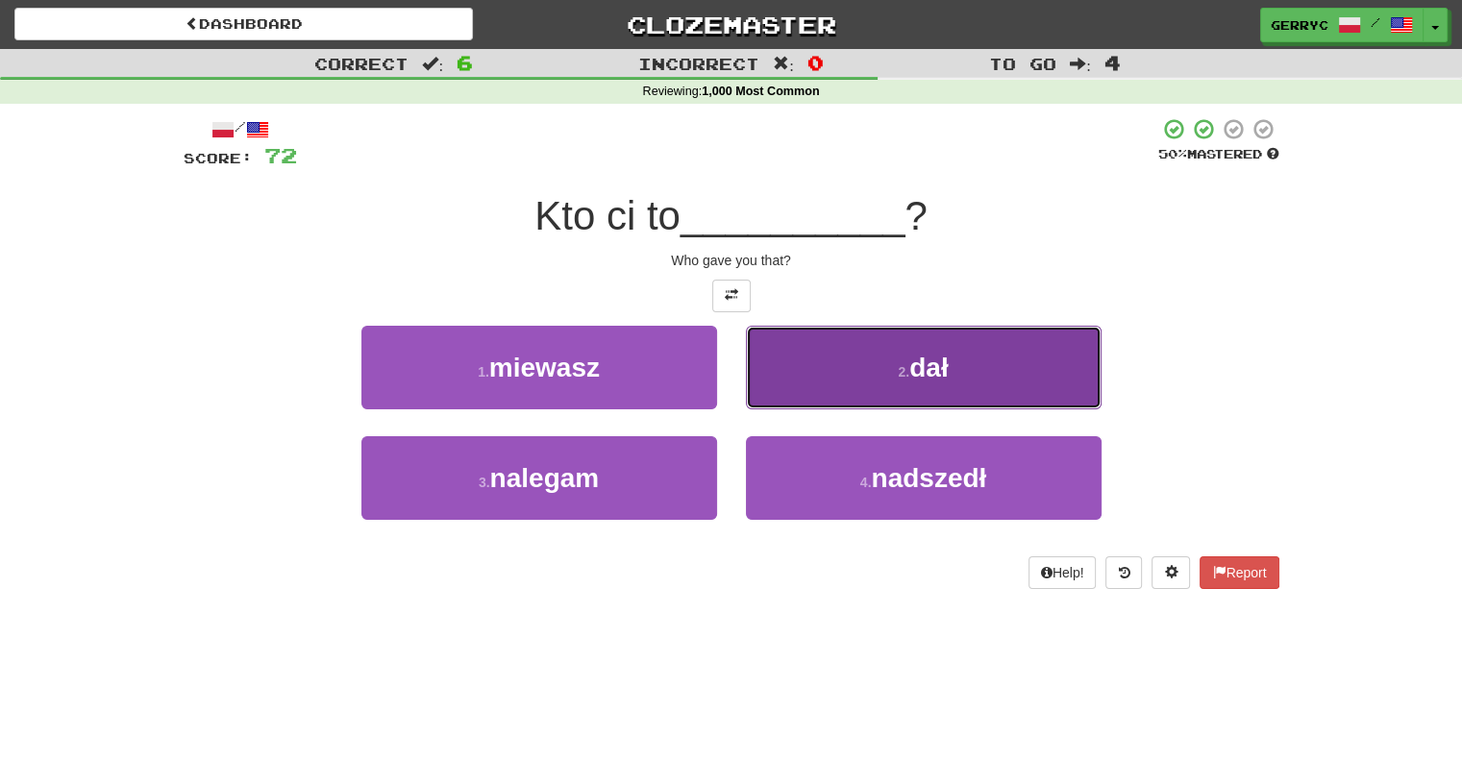
click at [782, 355] on button "2 . dał" at bounding box center [924, 368] width 356 height 84
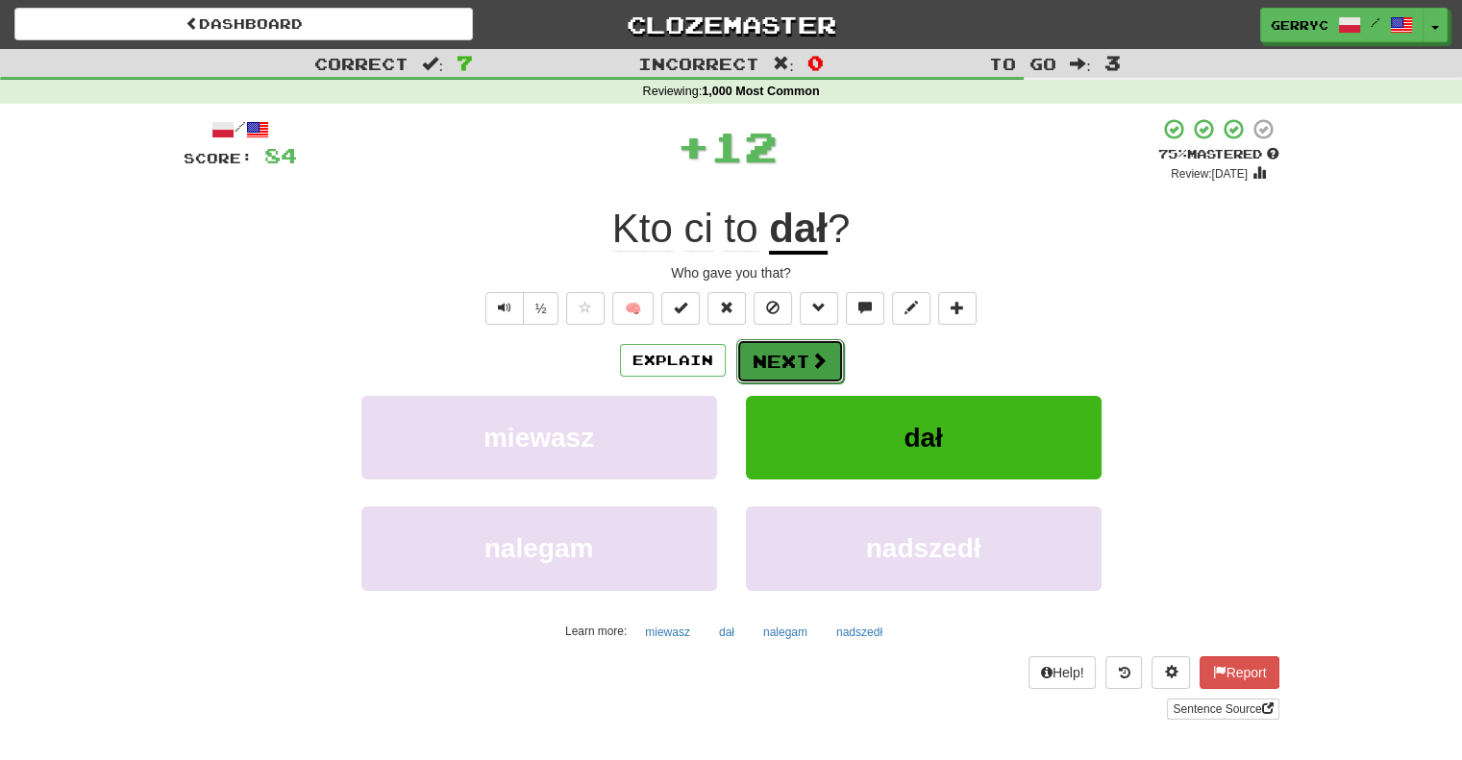
click at [778, 355] on button "Next" at bounding box center [790, 361] width 108 height 44
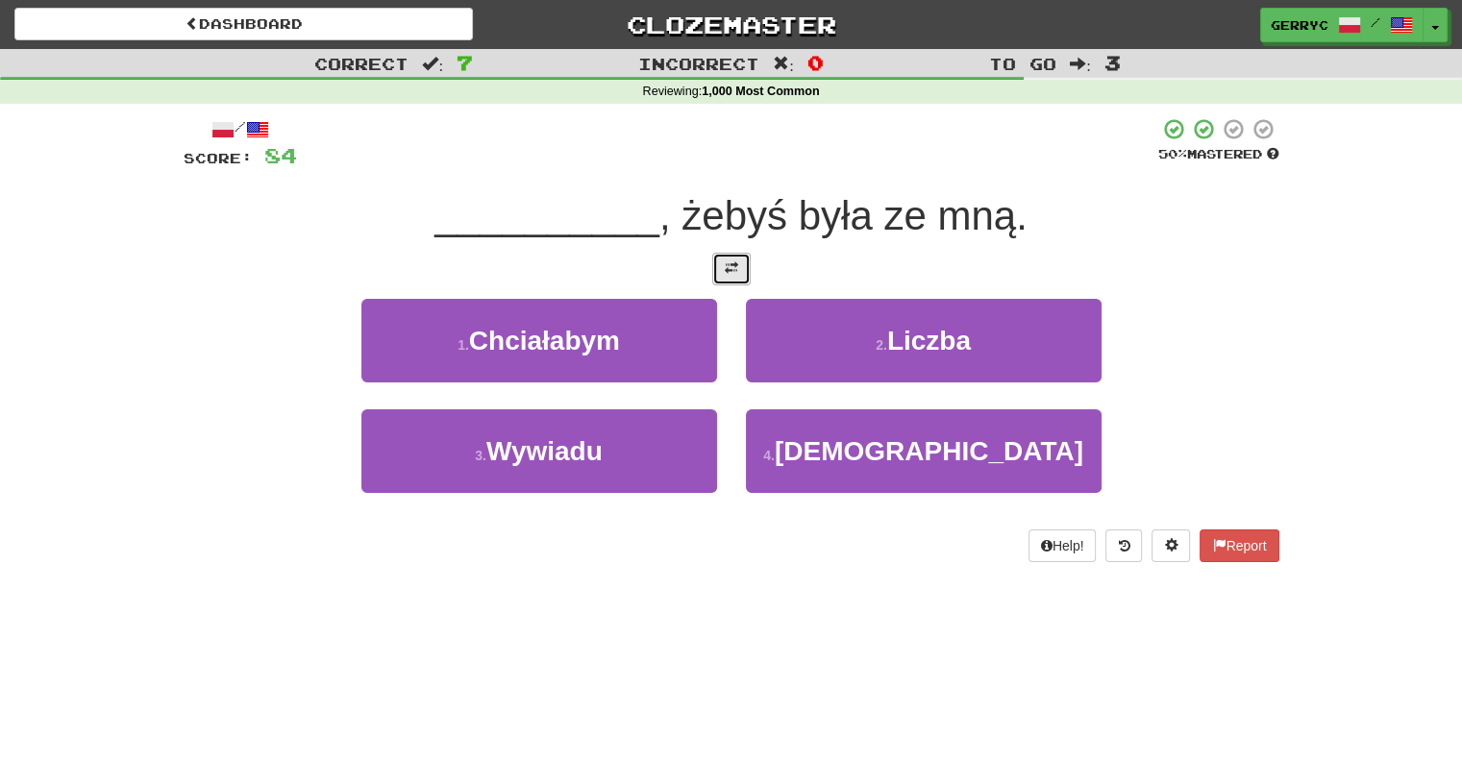
click at [734, 268] on span at bounding box center [731, 267] width 13 height 13
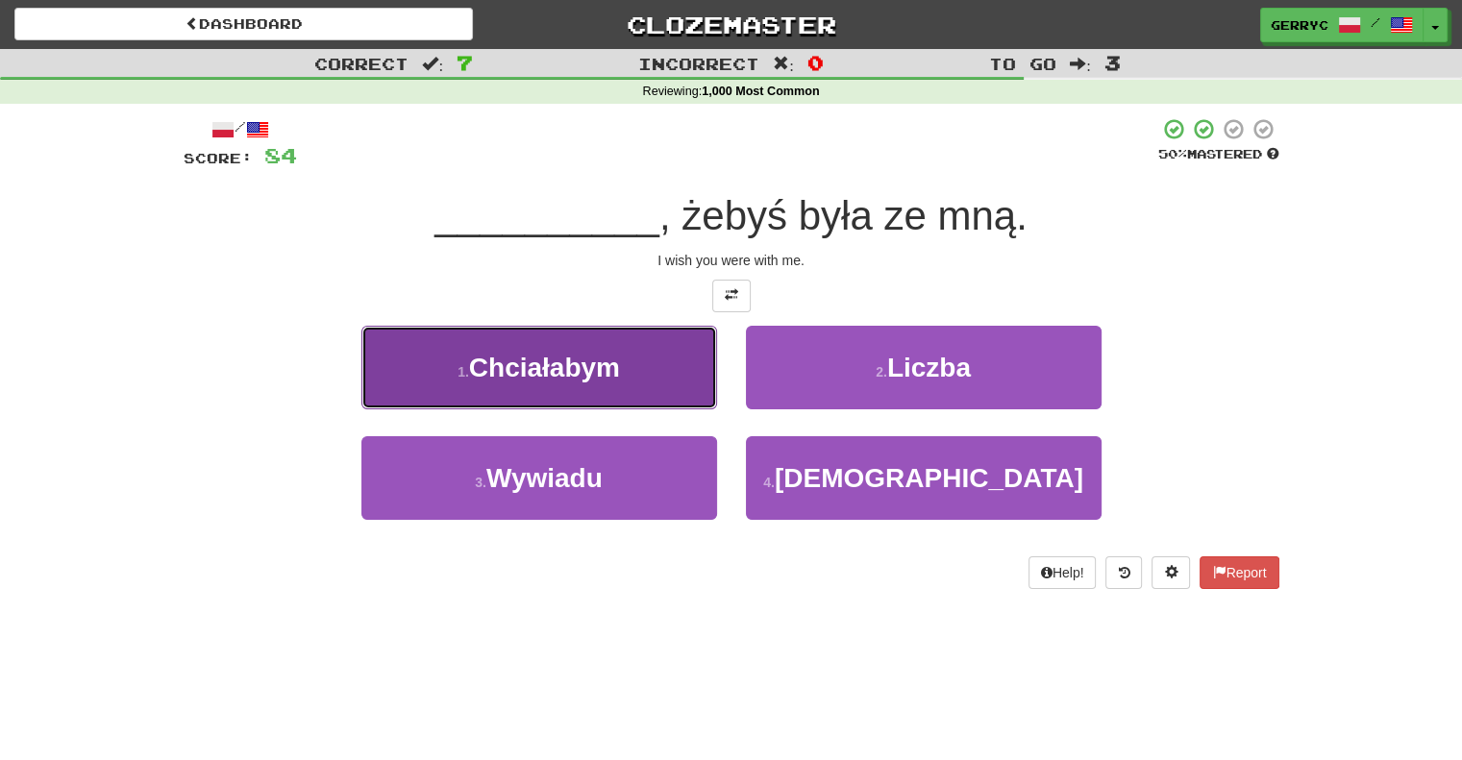
click at [649, 360] on button "1 . [GEOGRAPHIC_DATA]" at bounding box center [539, 368] width 356 height 84
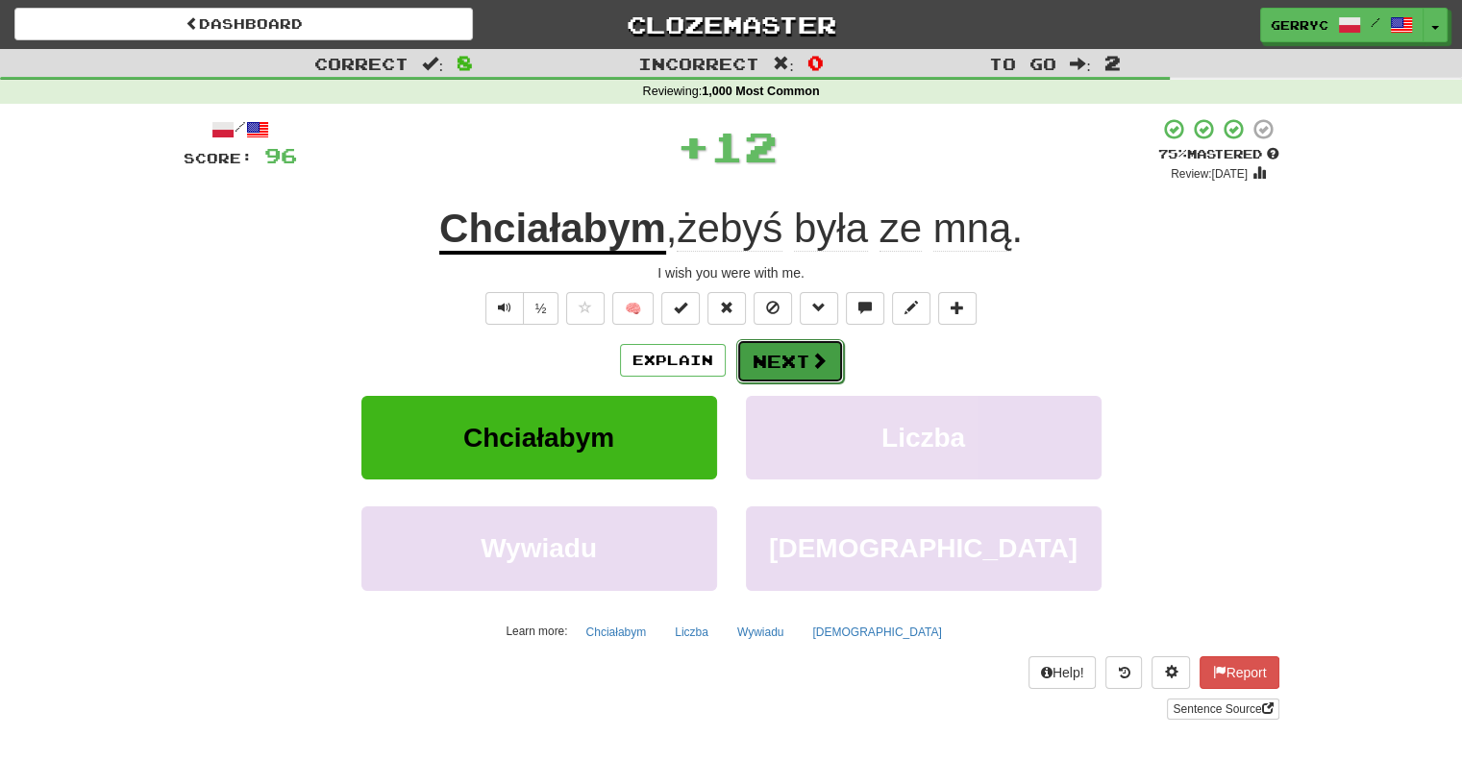
click at [768, 352] on button "Next" at bounding box center [790, 361] width 108 height 44
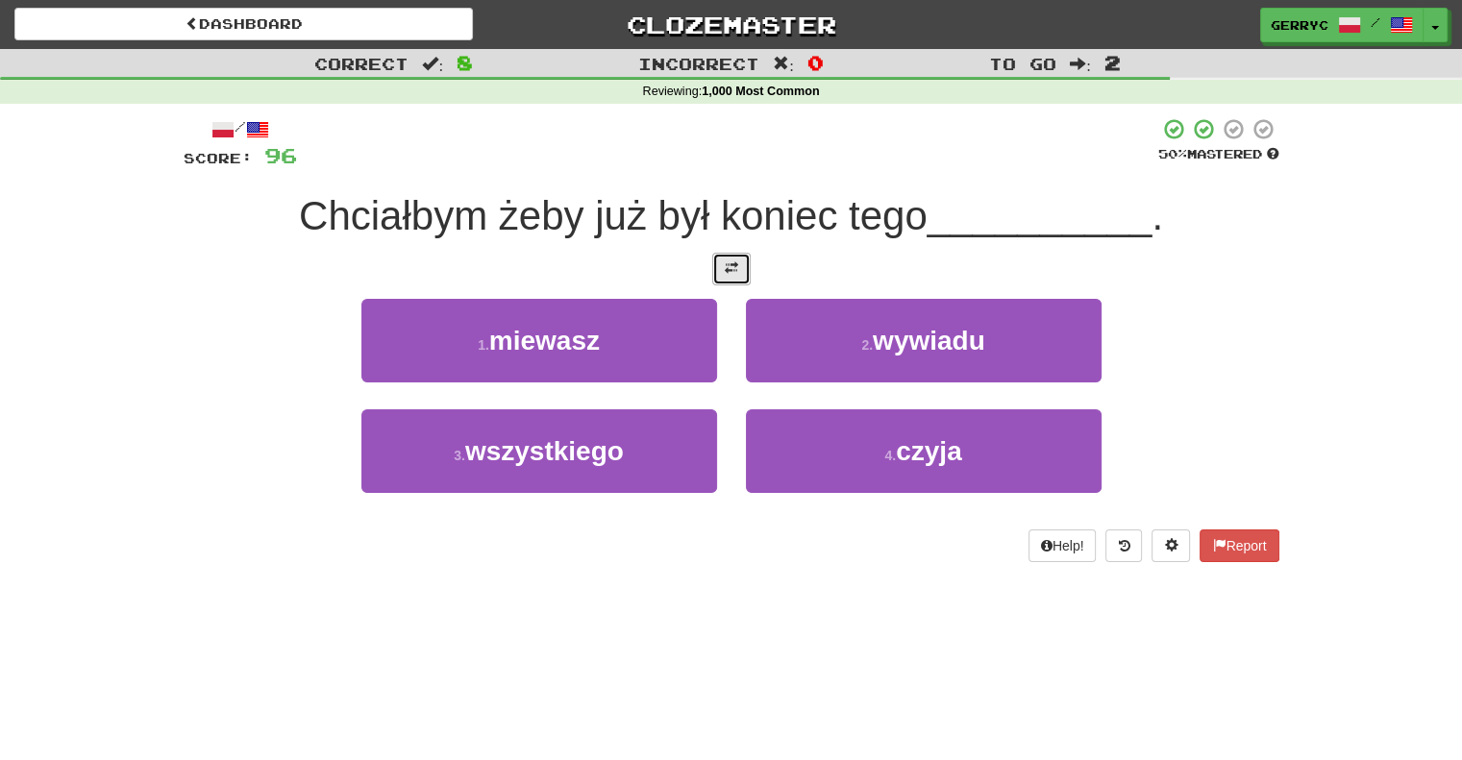
click at [725, 268] on span at bounding box center [731, 267] width 13 height 13
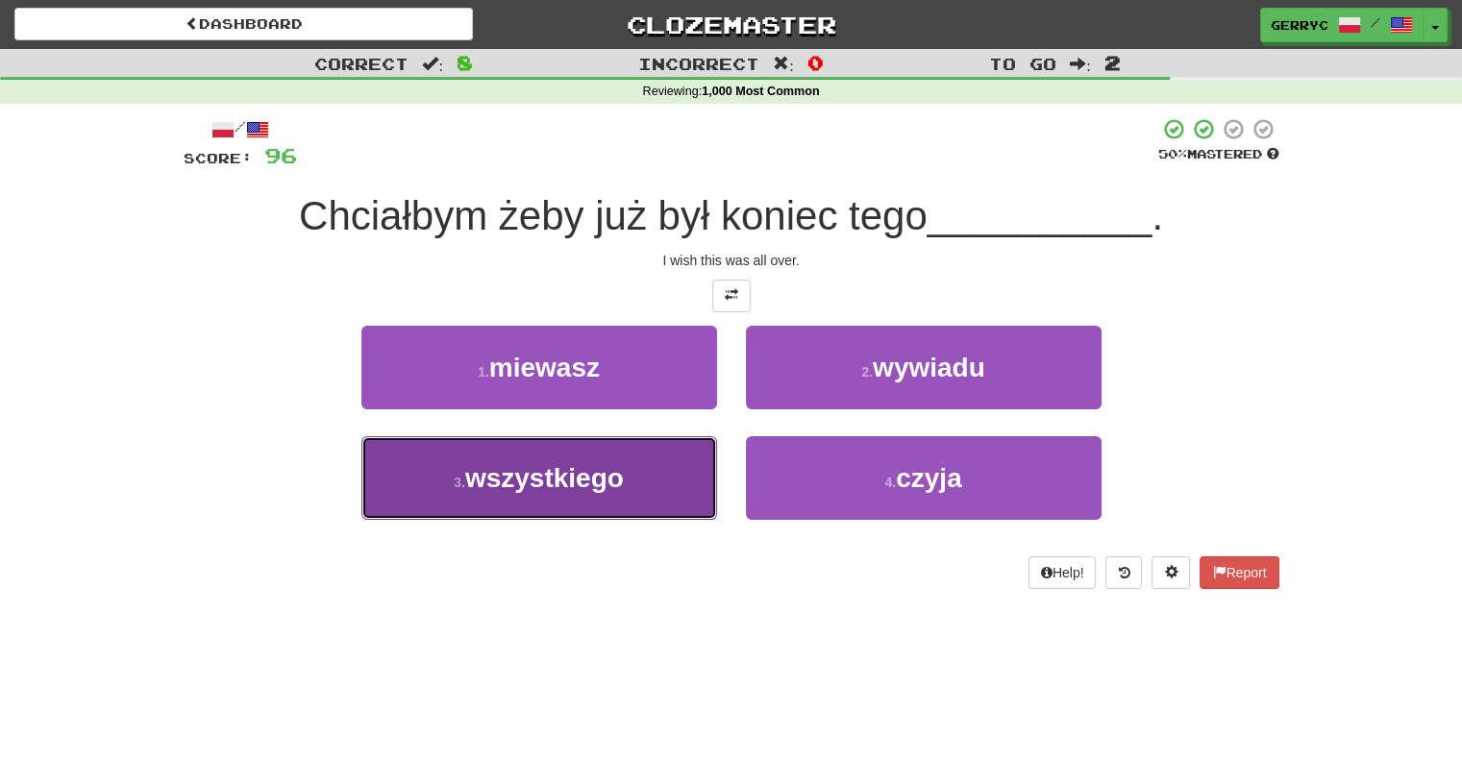
click at [678, 464] on button "3 . wszystkiego" at bounding box center [539, 478] width 356 height 84
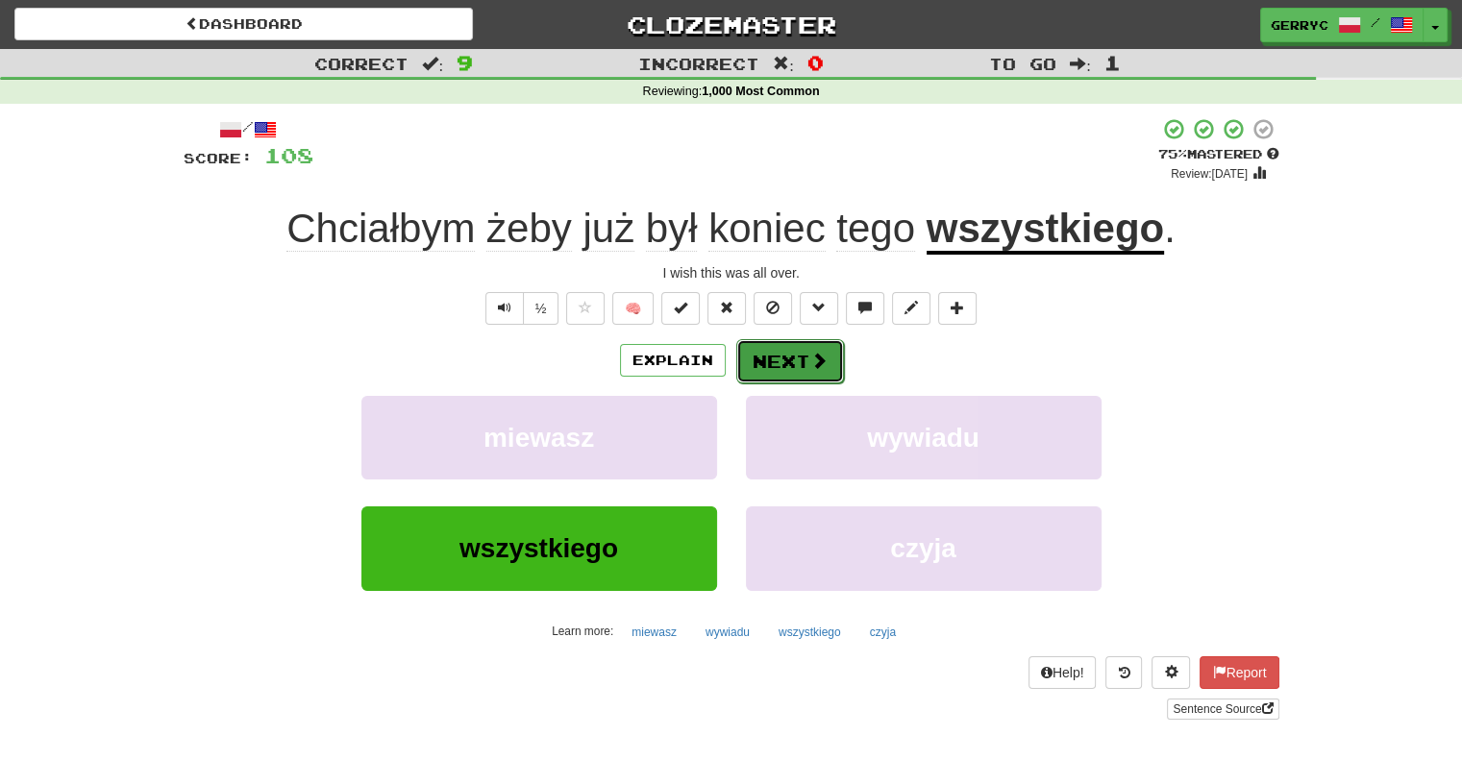
click at [796, 354] on button "Next" at bounding box center [790, 361] width 108 height 44
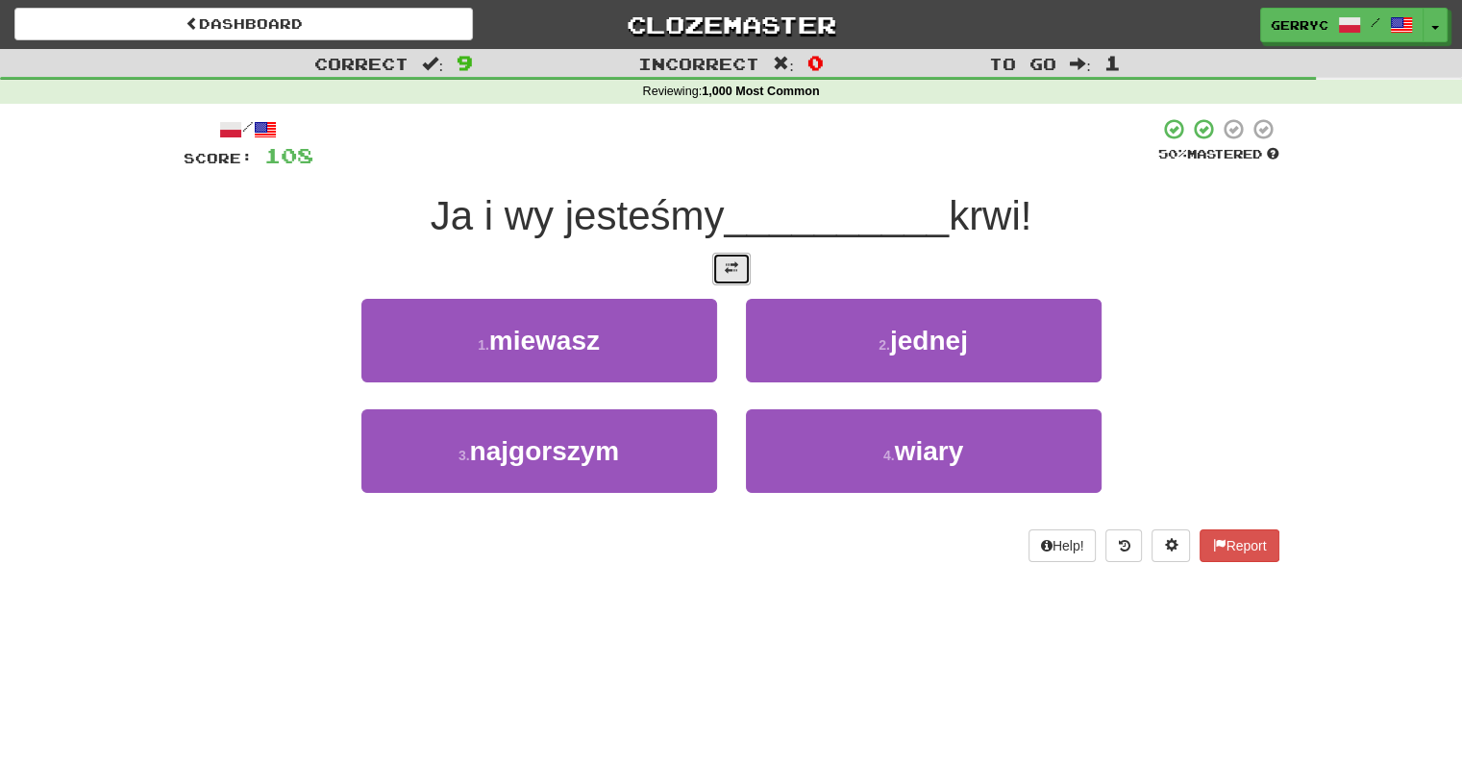
click at [715, 280] on button at bounding box center [731, 269] width 38 height 33
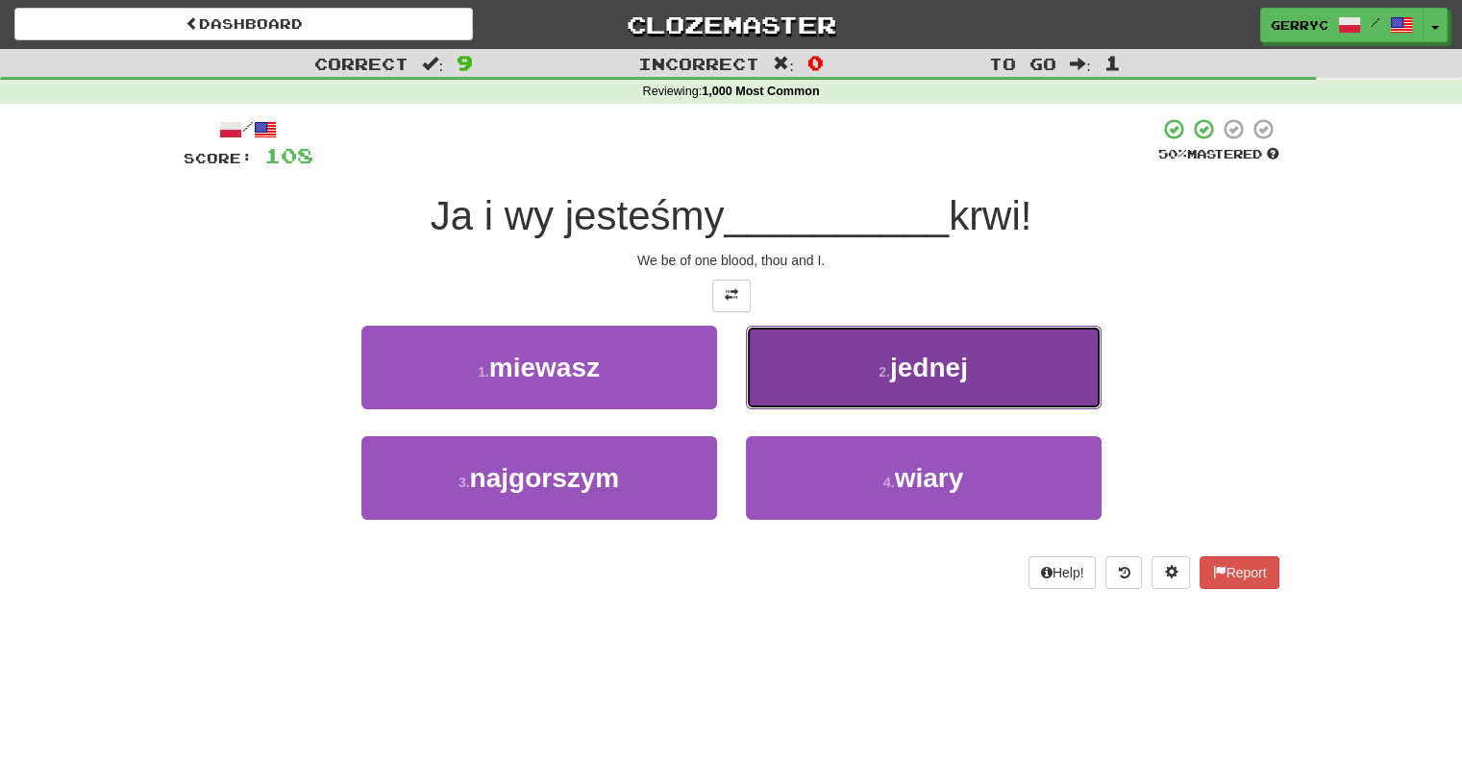
click at [778, 395] on button "2 . jednej" at bounding box center [924, 368] width 356 height 84
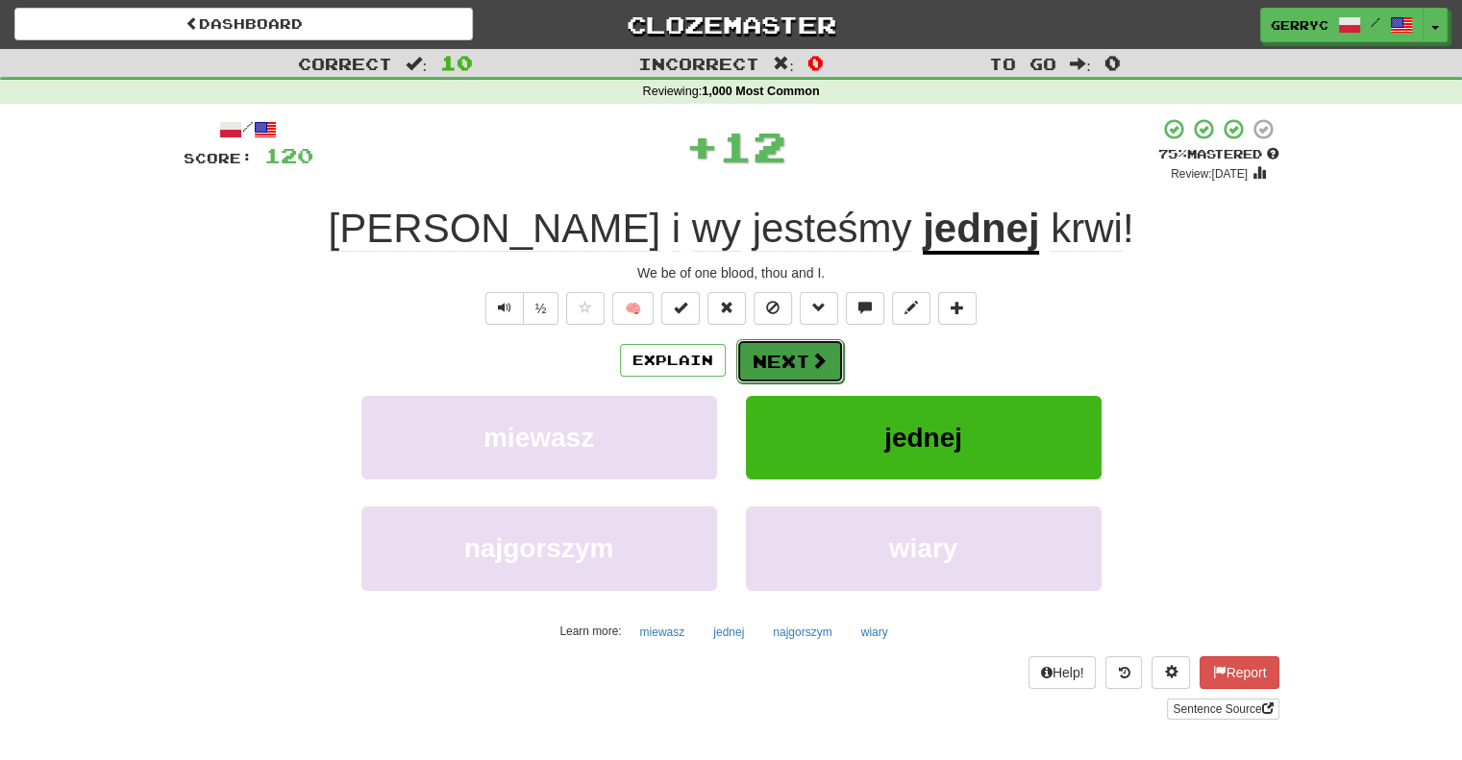
click at [793, 364] on button "Next" at bounding box center [790, 361] width 108 height 44
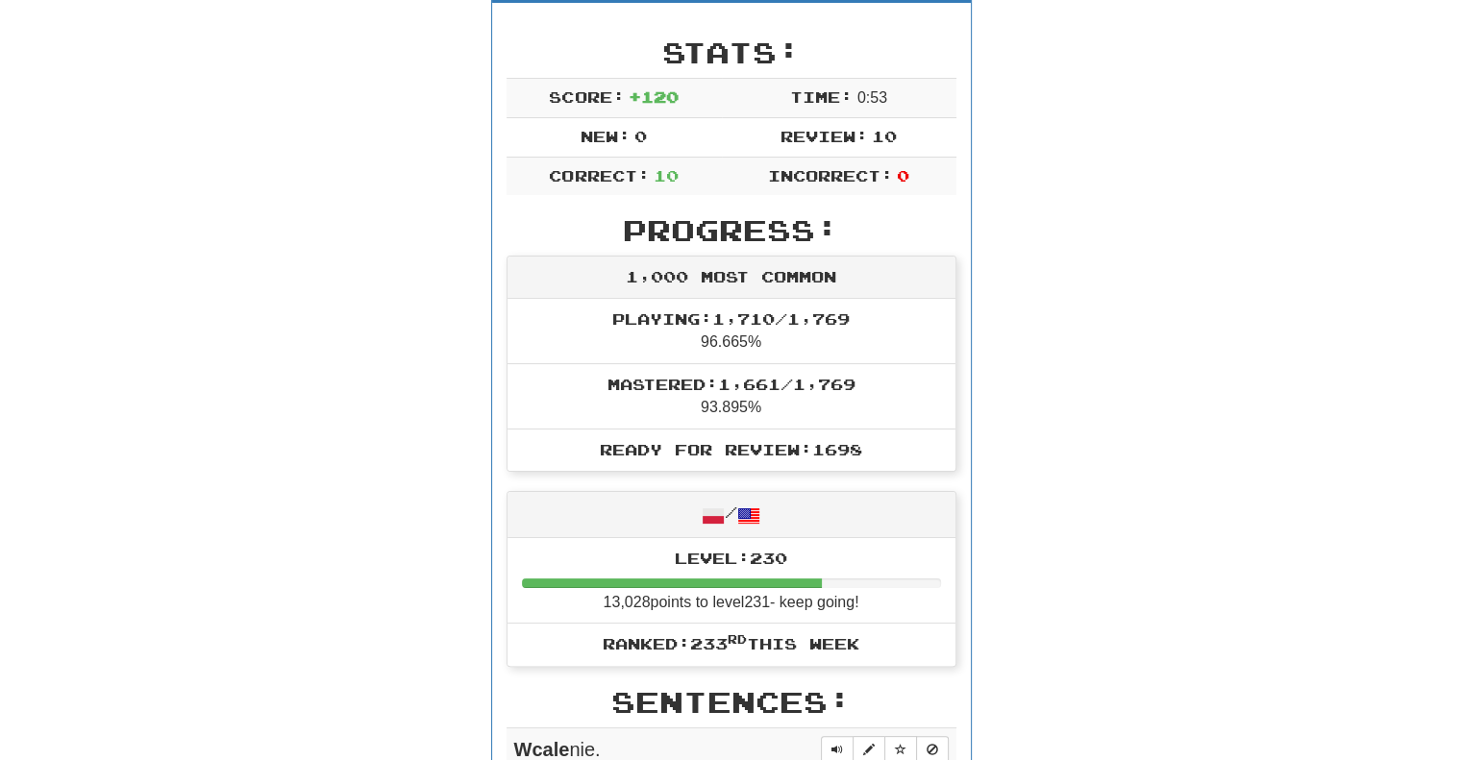
scroll to position [284, 0]
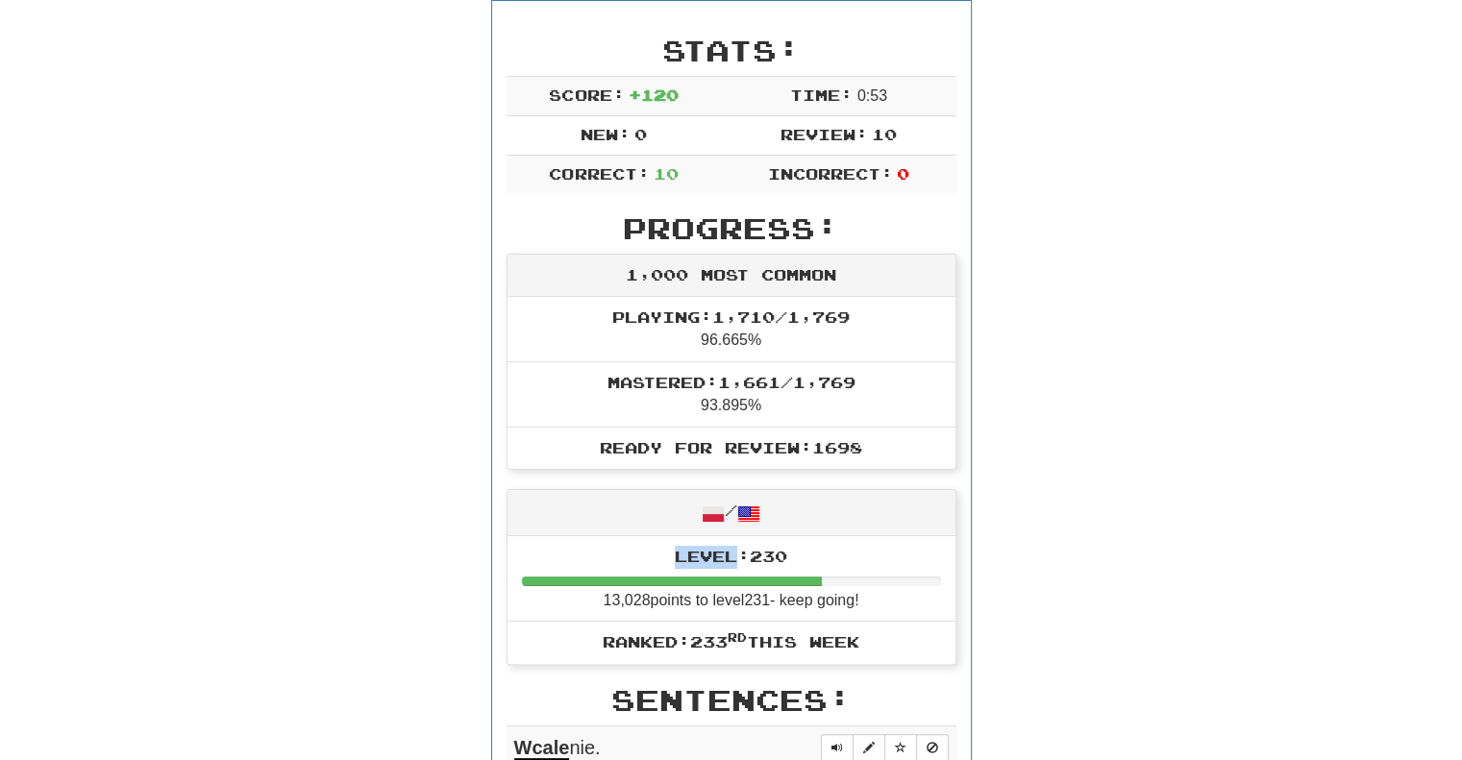
click at [146, 544] on div "Correct : 10 Incorrect : 0 To go : 0 Reviewing : 1,000 Most Common Round Comple…" at bounding box center [731, 730] width 1462 height 1930
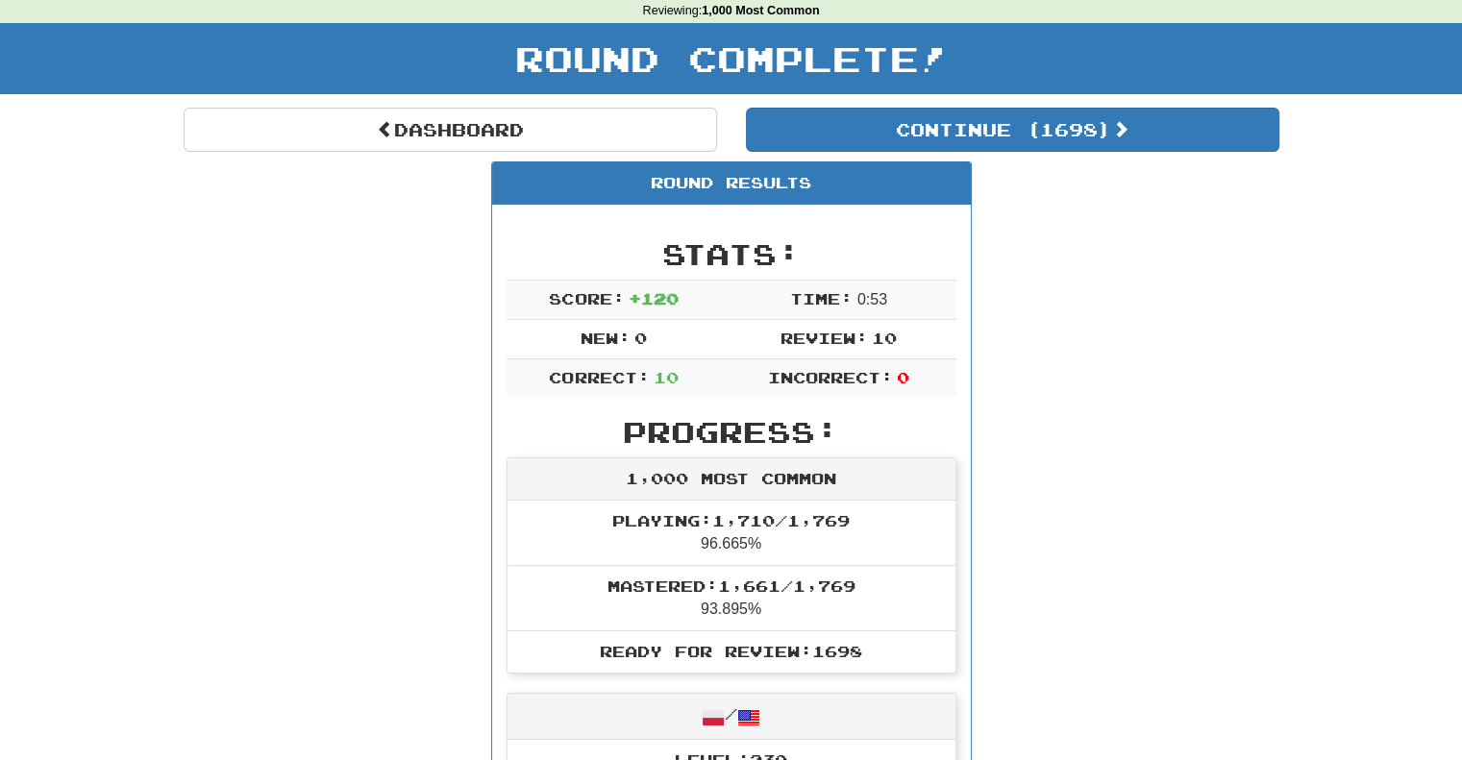
scroll to position [60, 0]
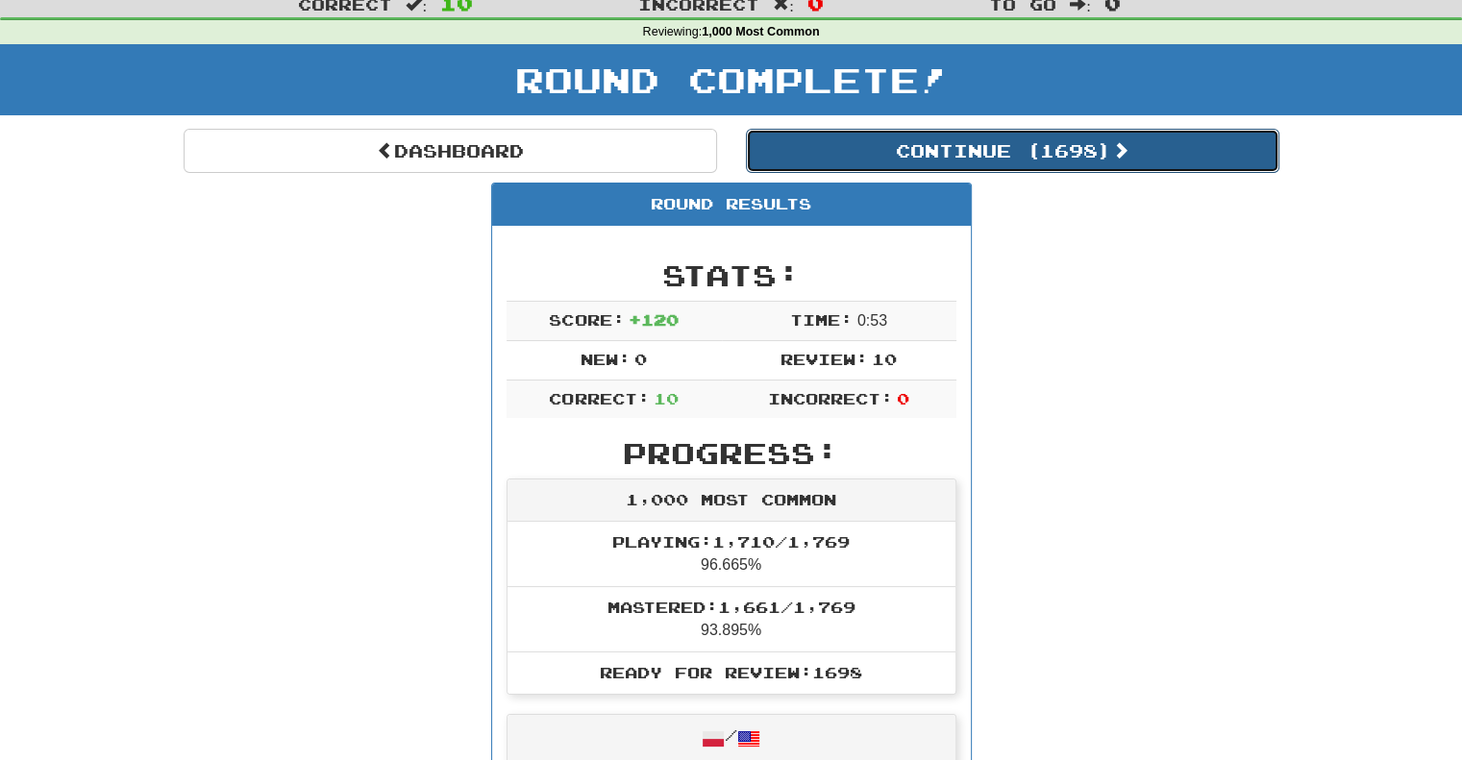
click at [999, 147] on button "Continue ( 1698 )" at bounding box center [1012, 151] width 533 height 44
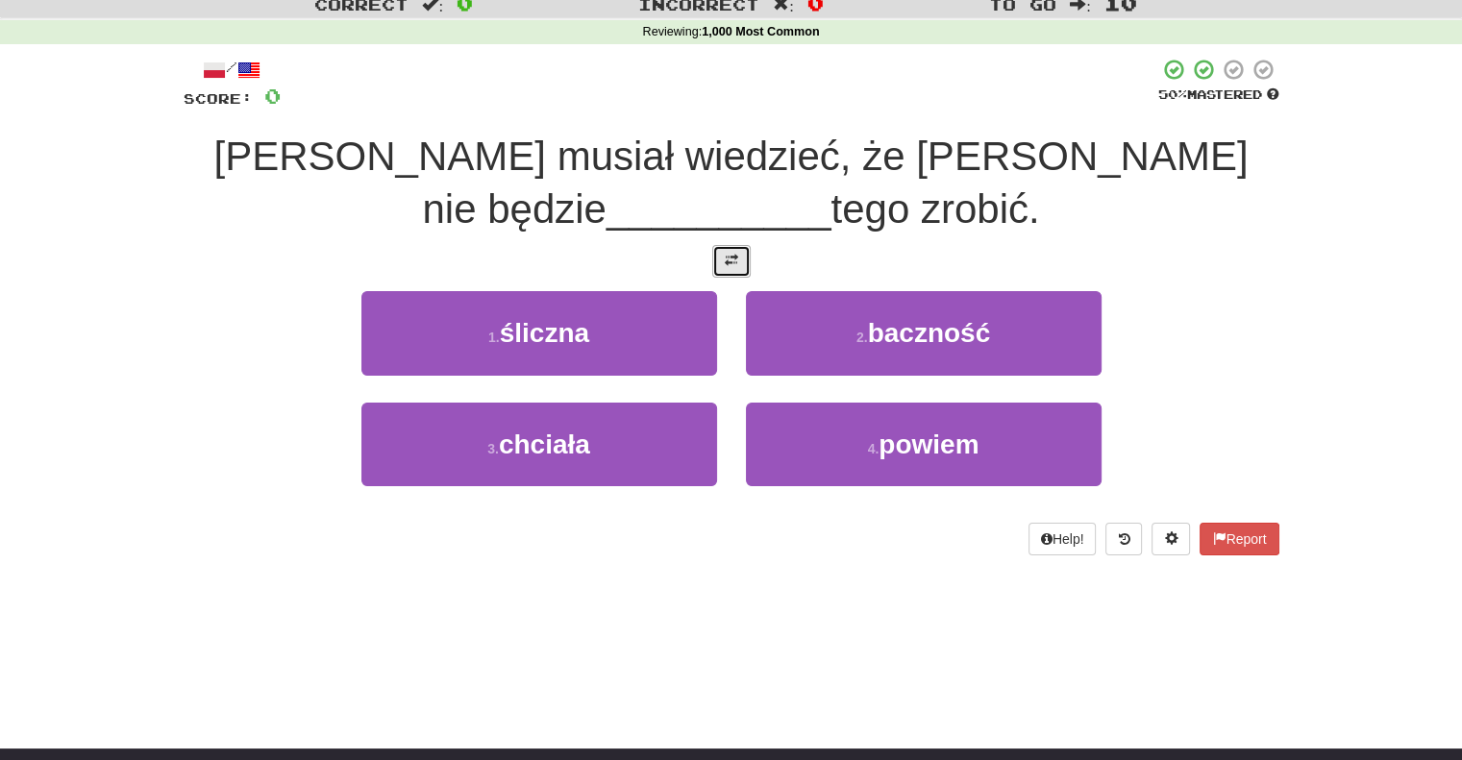
click at [726, 257] on span at bounding box center [731, 260] width 13 height 13
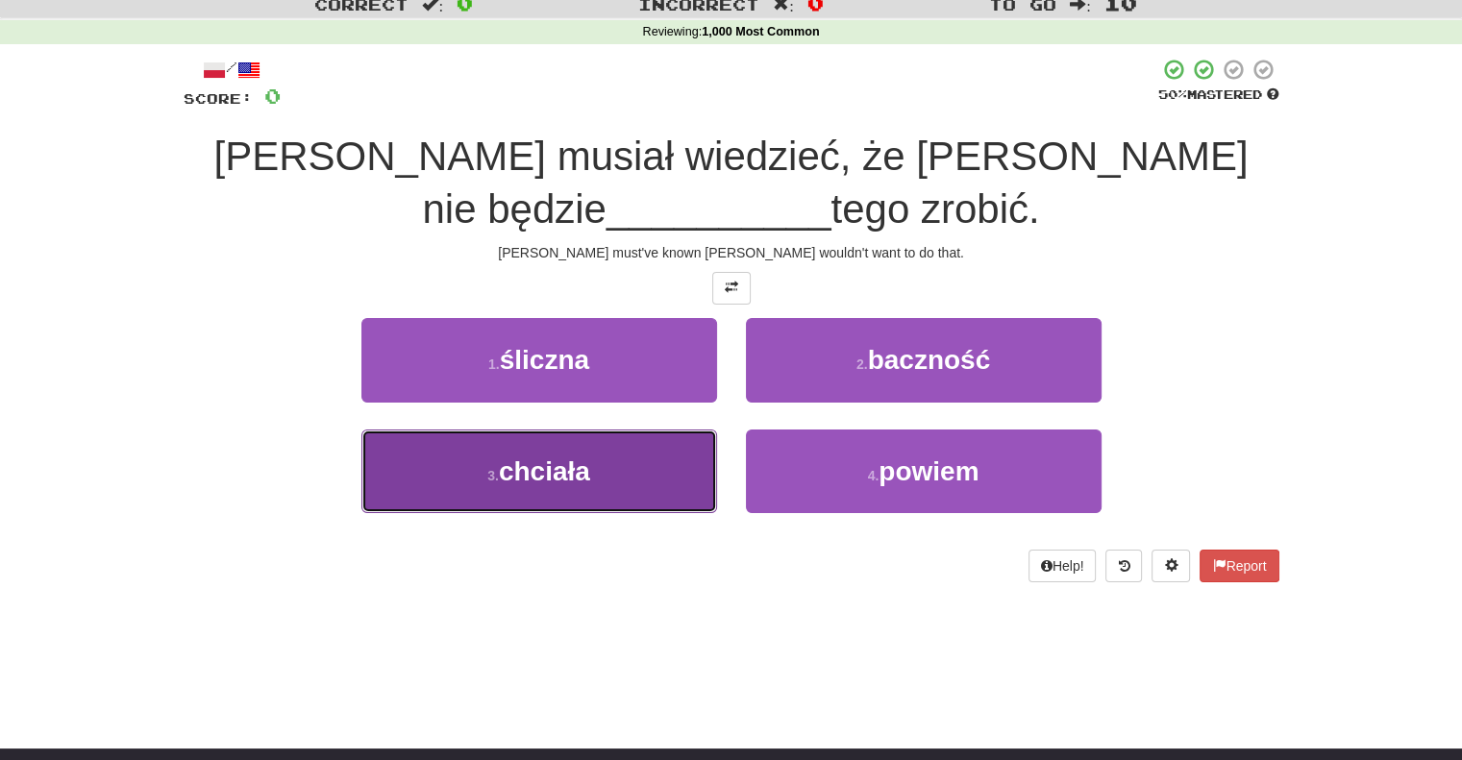
click at [534, 496] on button "3 . chciała" at bounding box center [539, 472] width 356 height 84
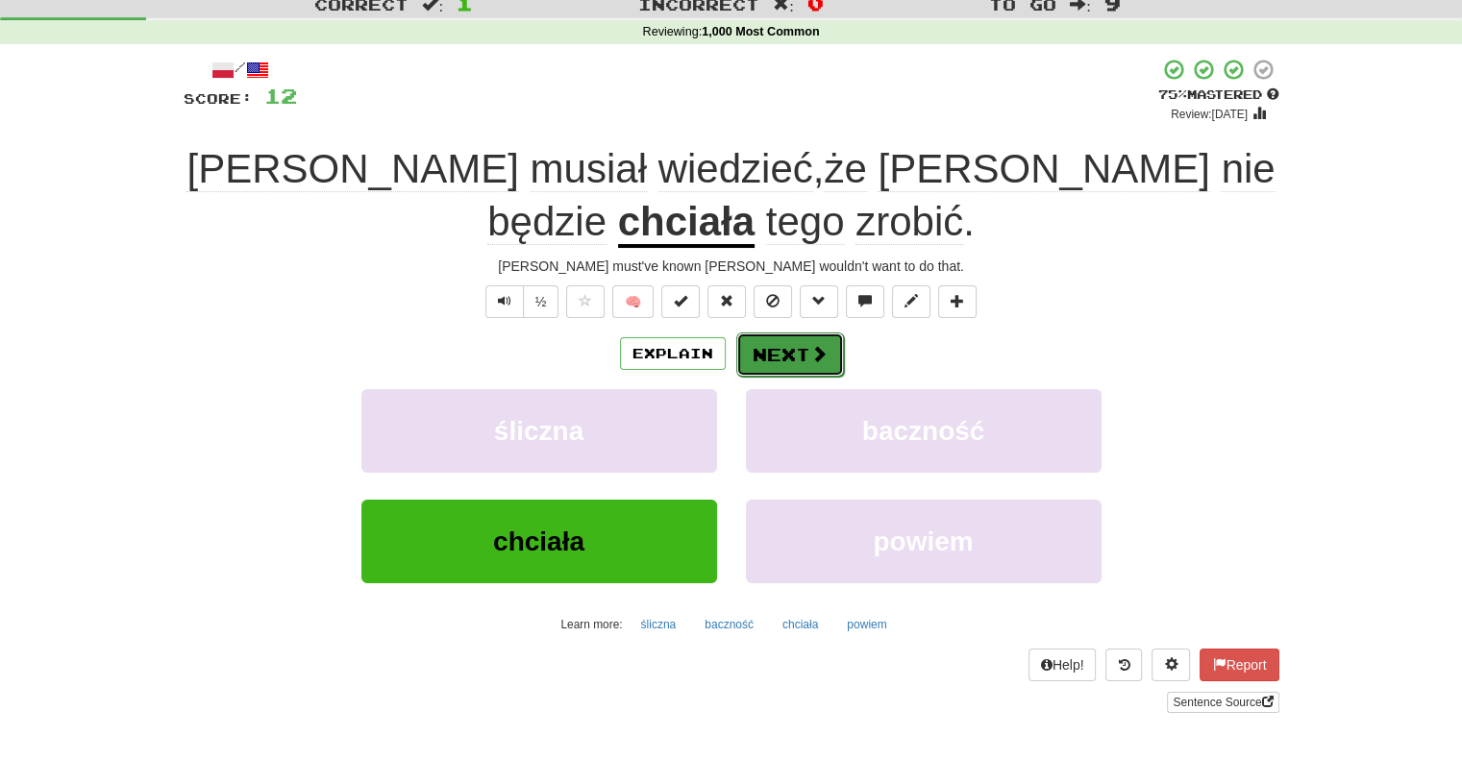
click at [780, 361] on button "Next" at bounding box center [790, 355] width 108 height 44
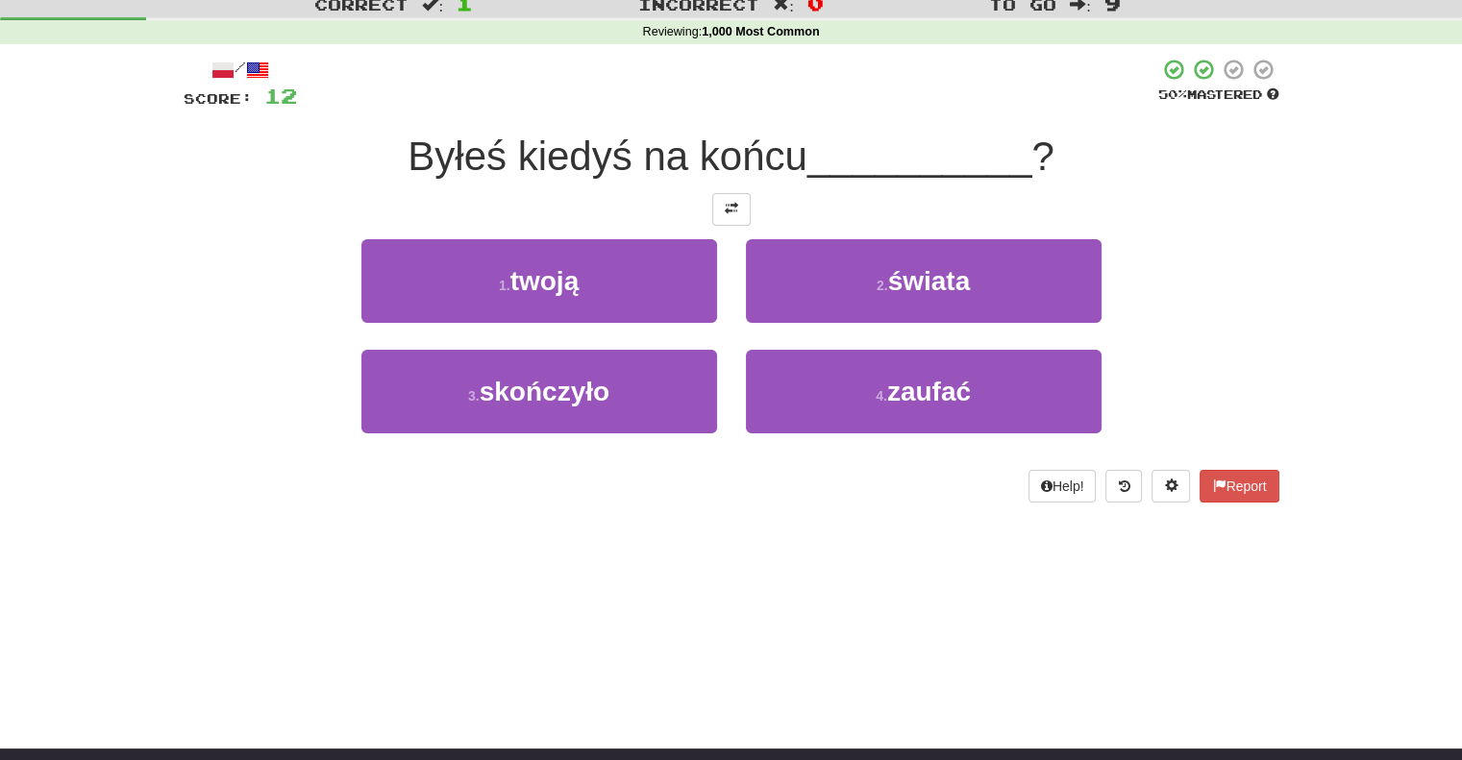
click at [22, 135] on div "Correct : 1 Incorrect : 0 To go : 9 Reviewing : 1,000 Most Common / Score: 12 5…" at bounding box center [731, 259] width 1462 height 540
click at [730, 225] on div "/ Score: 12 50 % Mastered Byłeś kiedyś na końcu __________ ? 1 . twoją 2 . świa…" at bounding box center [732, 280] width 1096 height 445
click at [728, 215] on button at bounding box center [731, 209] width 38 height 33
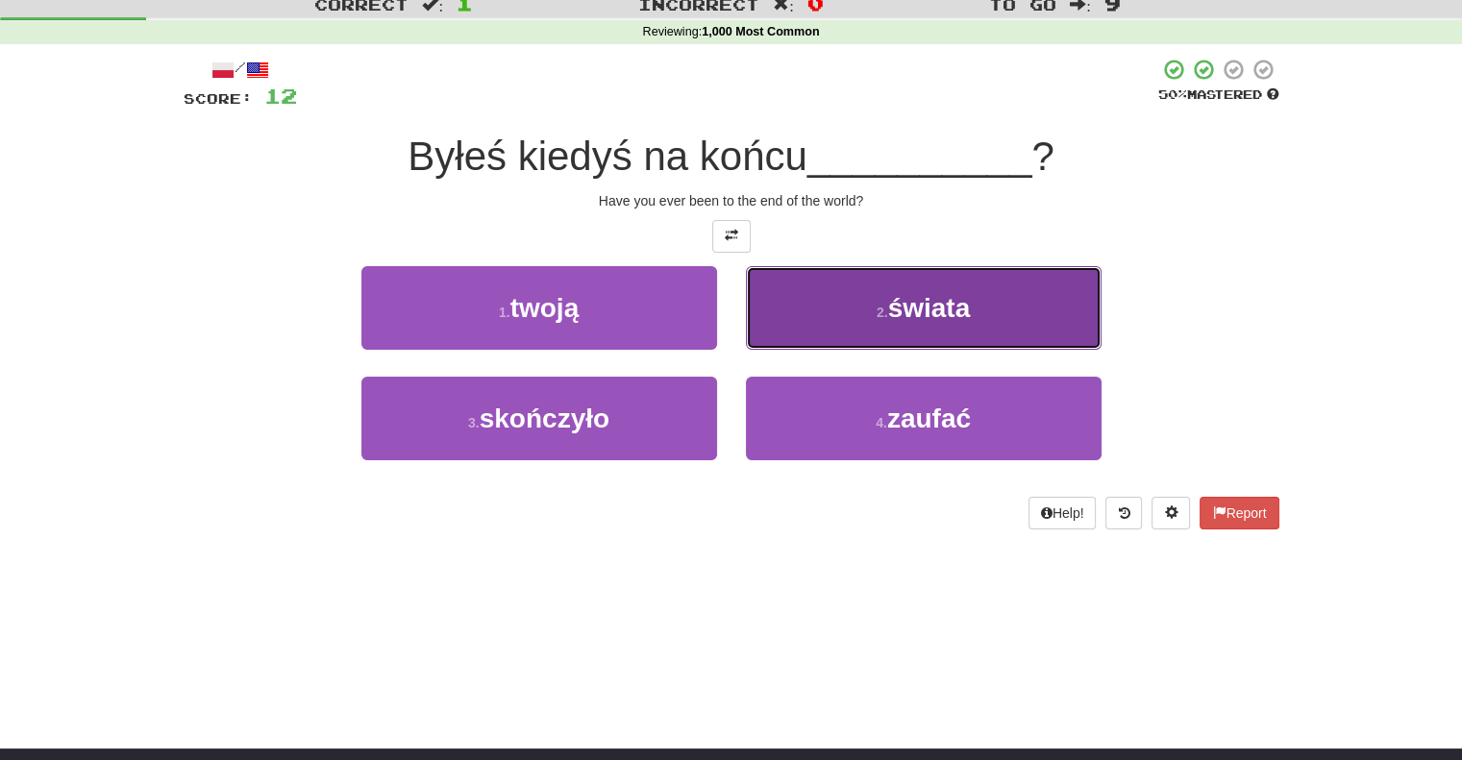
click at [775, 288] on button "2 . świata" at bounding box center [924, 308] width 356 height 84
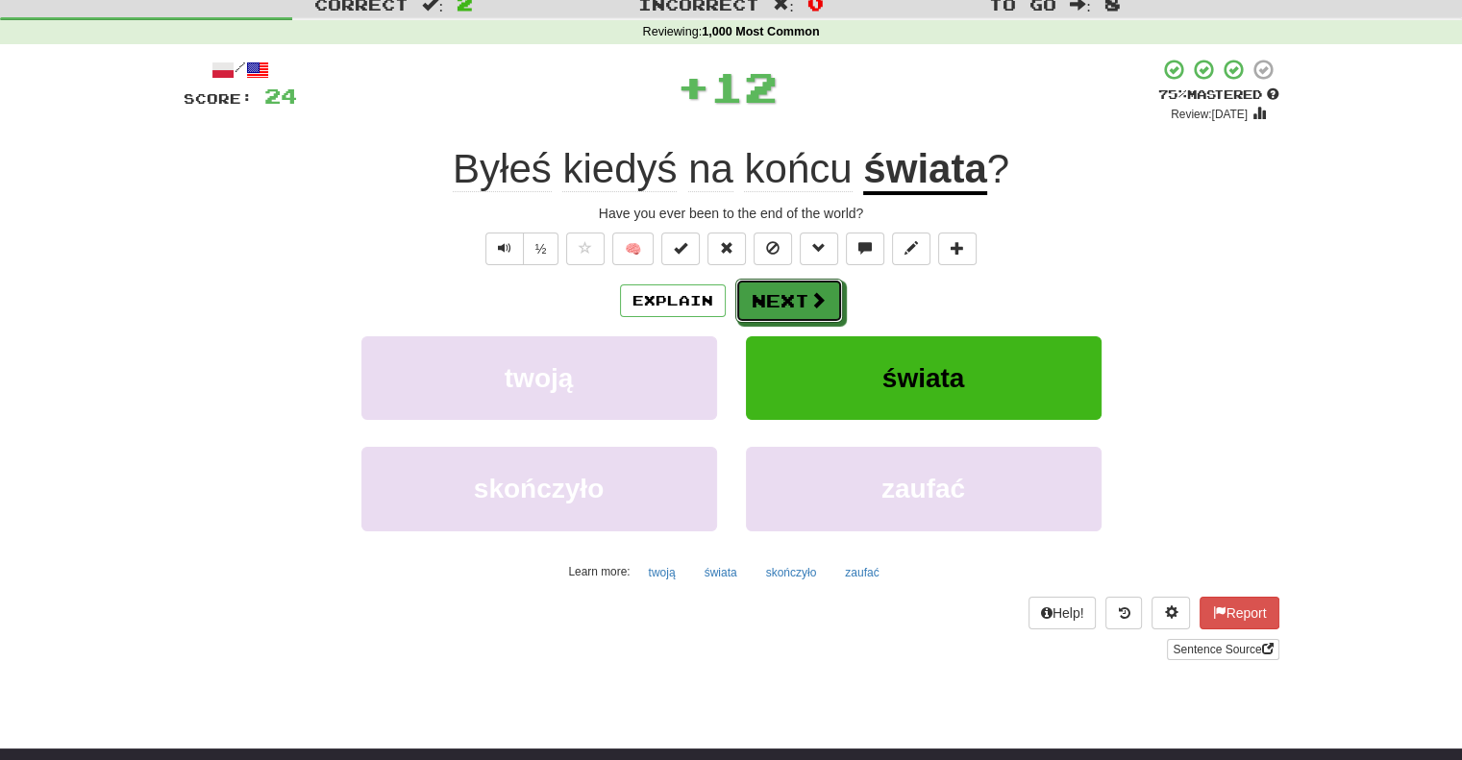
click at [775, 288] on button "Next" at bounding box center [789, 301] width 108 height 44
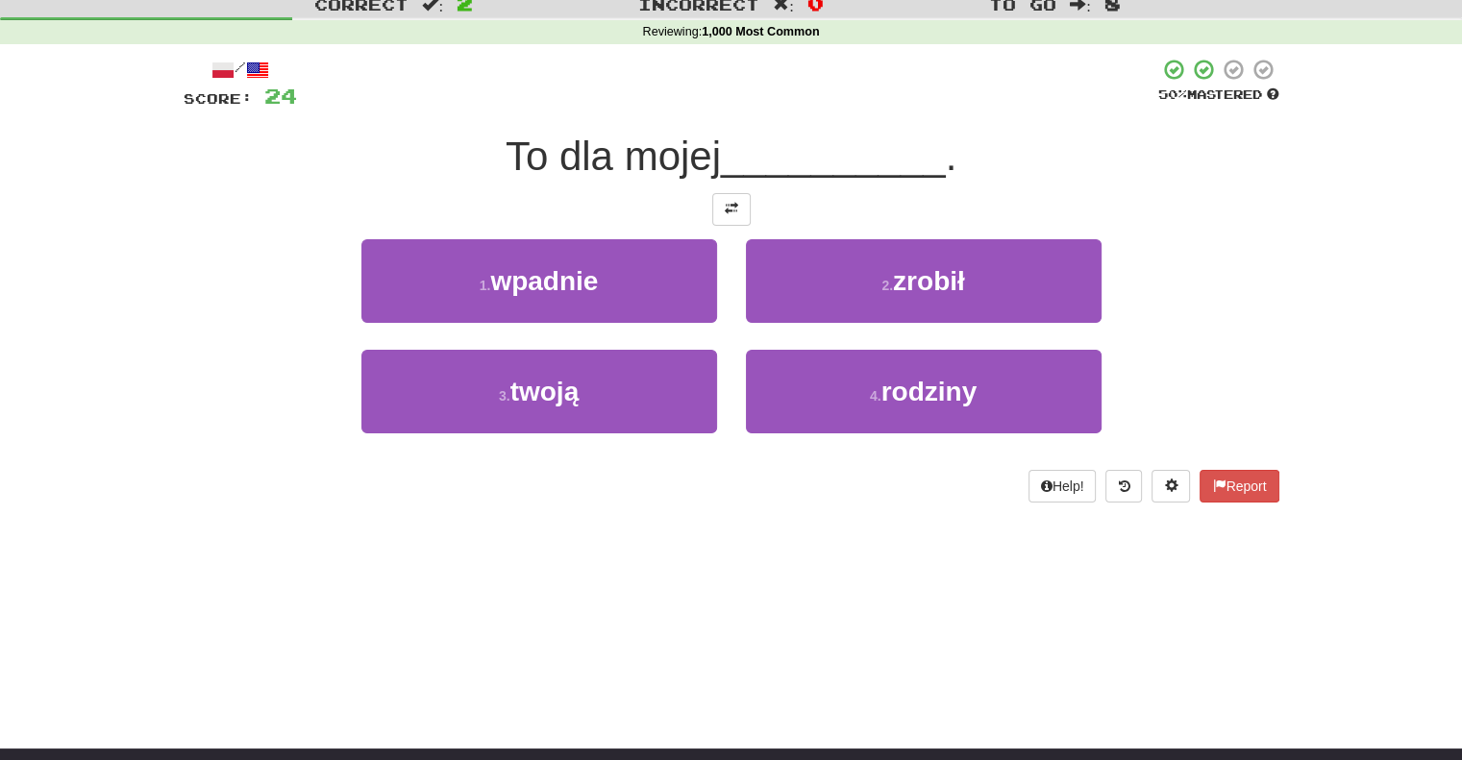
click at [775, 288] on button "2 . zrobił" at bounding box center [924, 281] width 356 height 84
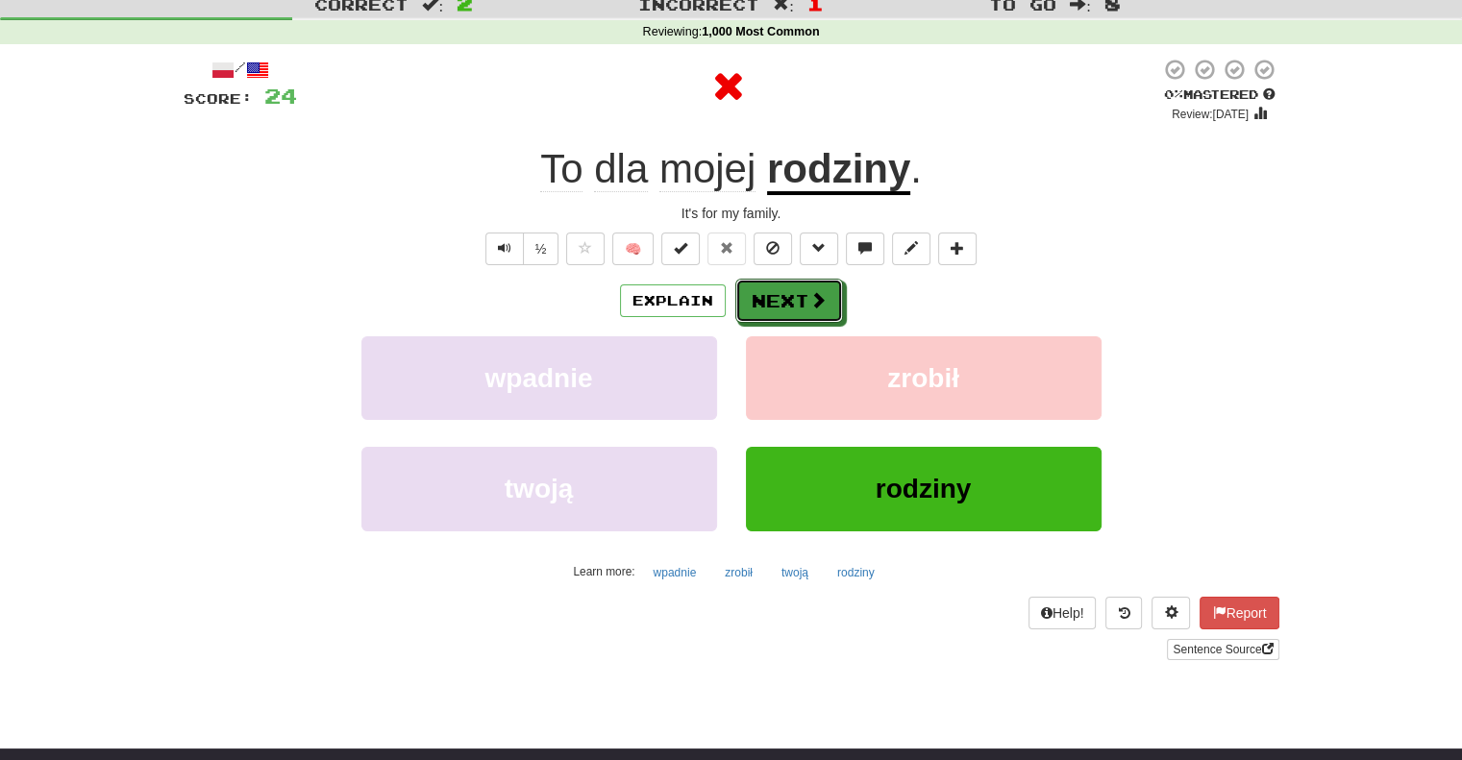
click at [775, 288] on button "Next" at bounding box center [789, 301] width 108 height 44
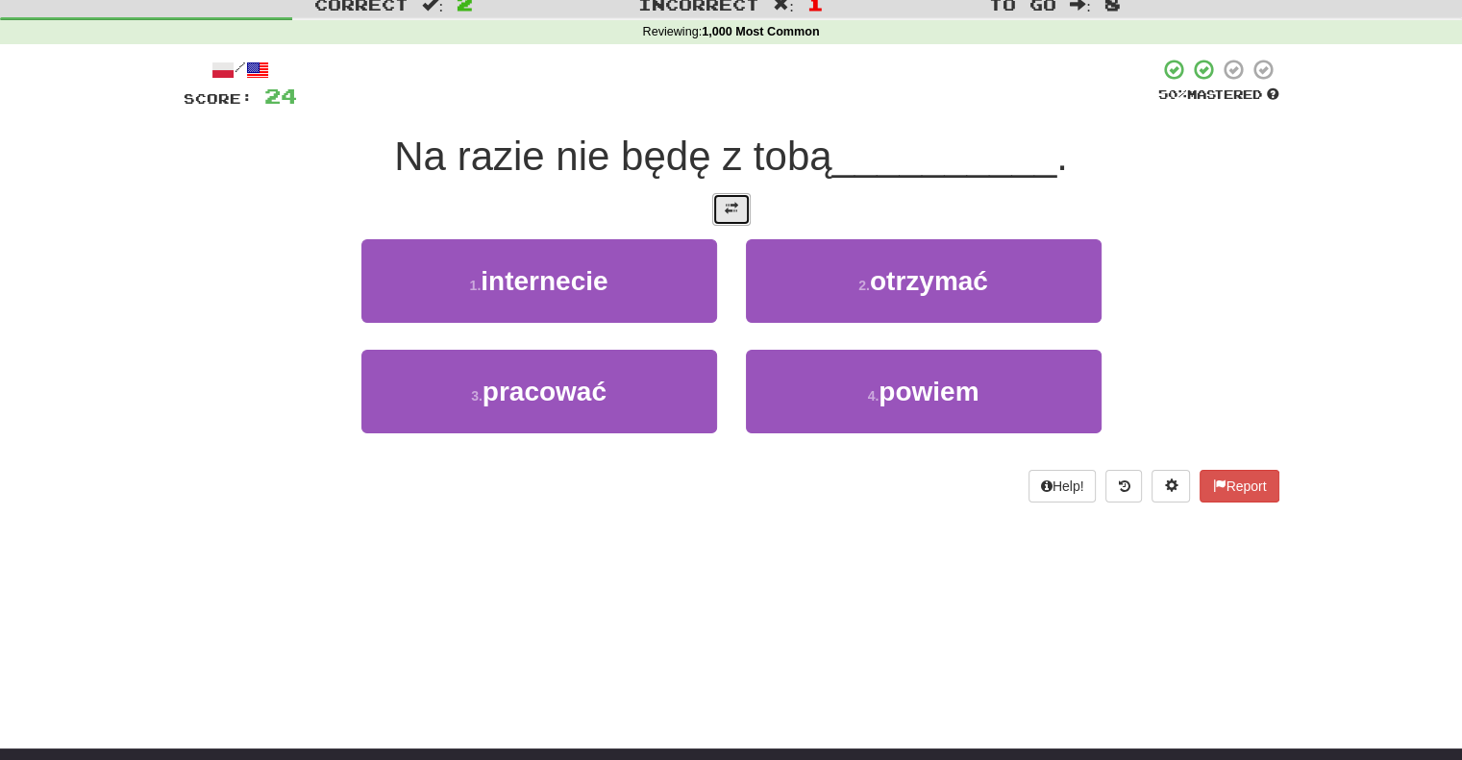
click at [740, 218] on button at bounding box center [731, 209] width 38 height 33
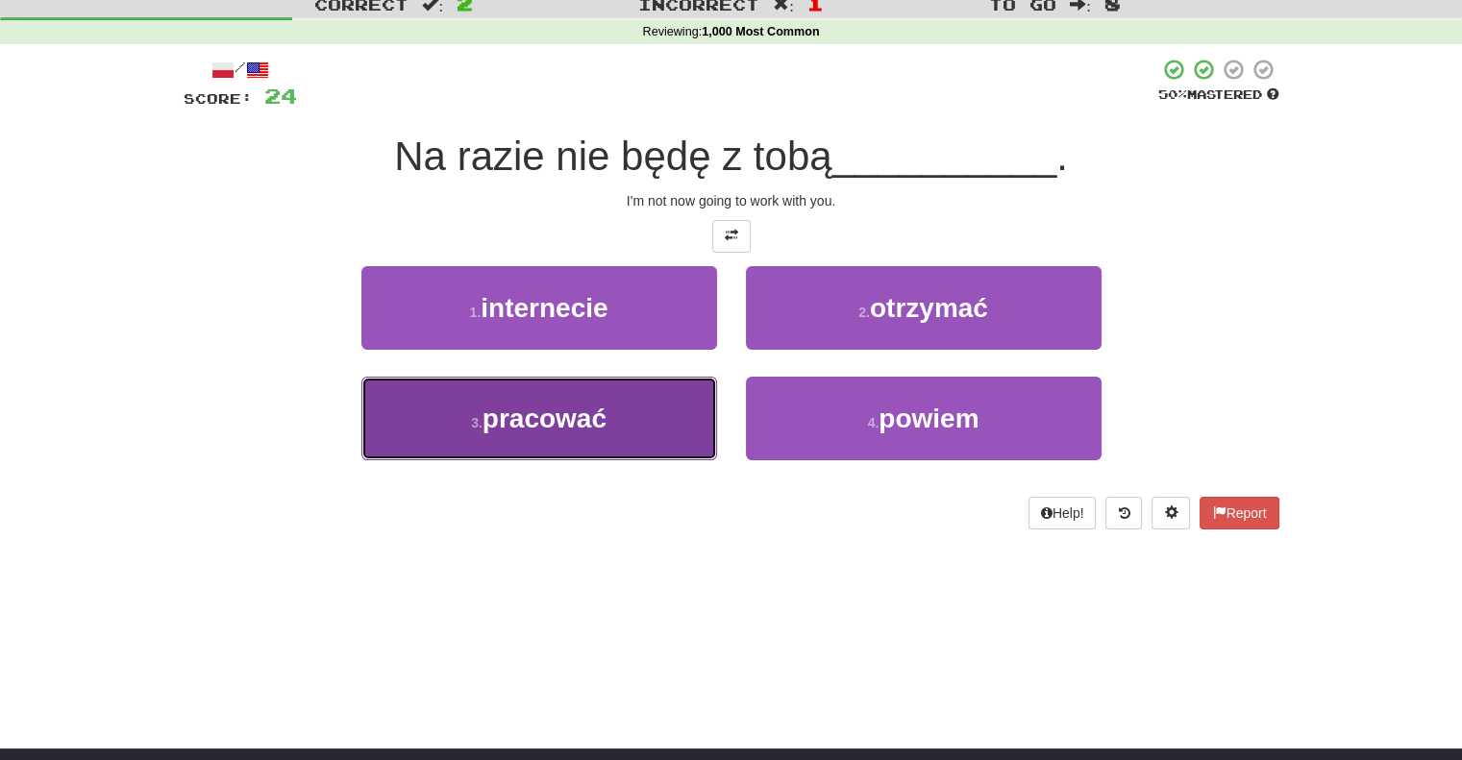
click at [657, 415] on button "3 . pracować" at bounding box center [539, 419] width 356 height 84
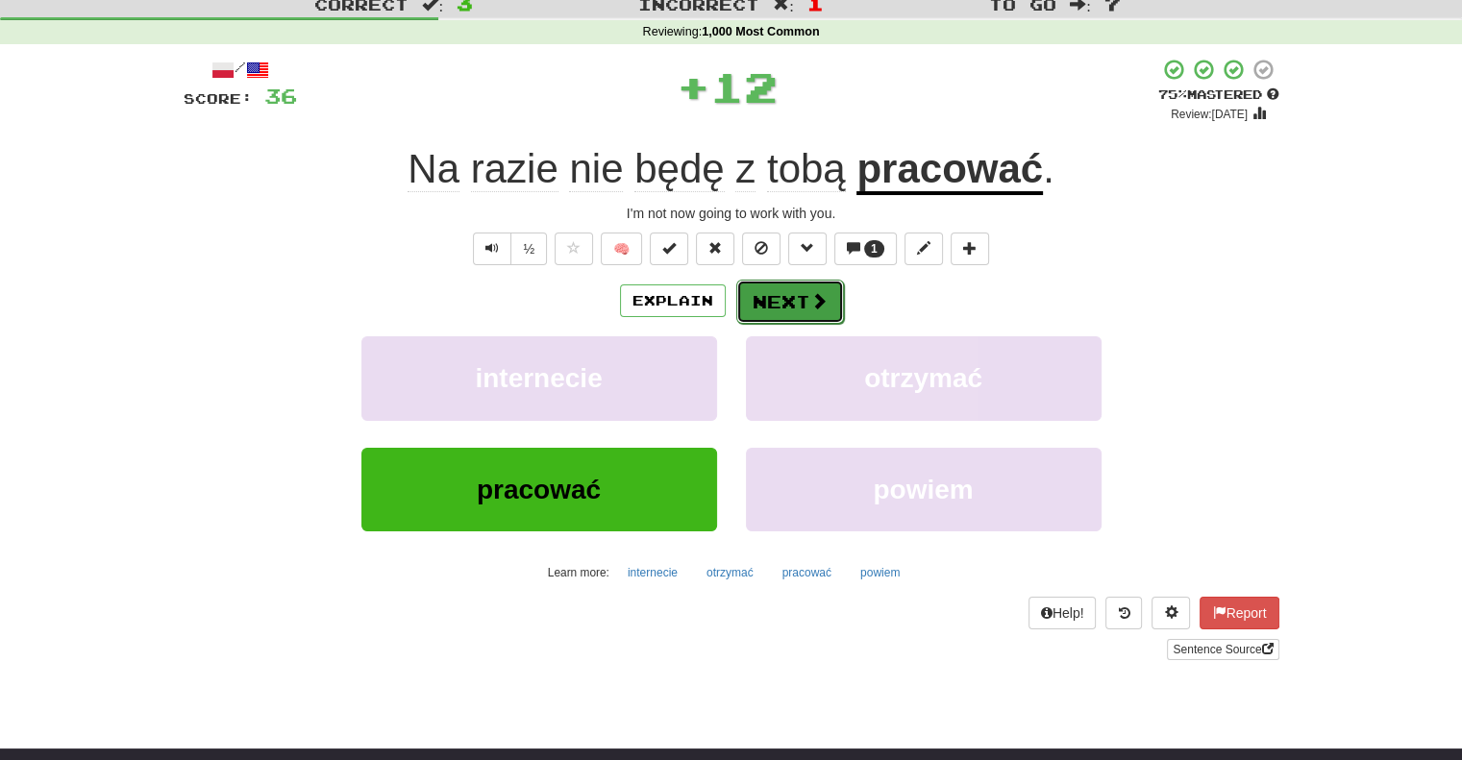
click at [777, 289] on button "Next" at bounding box center [790, 302] width 108 height 44
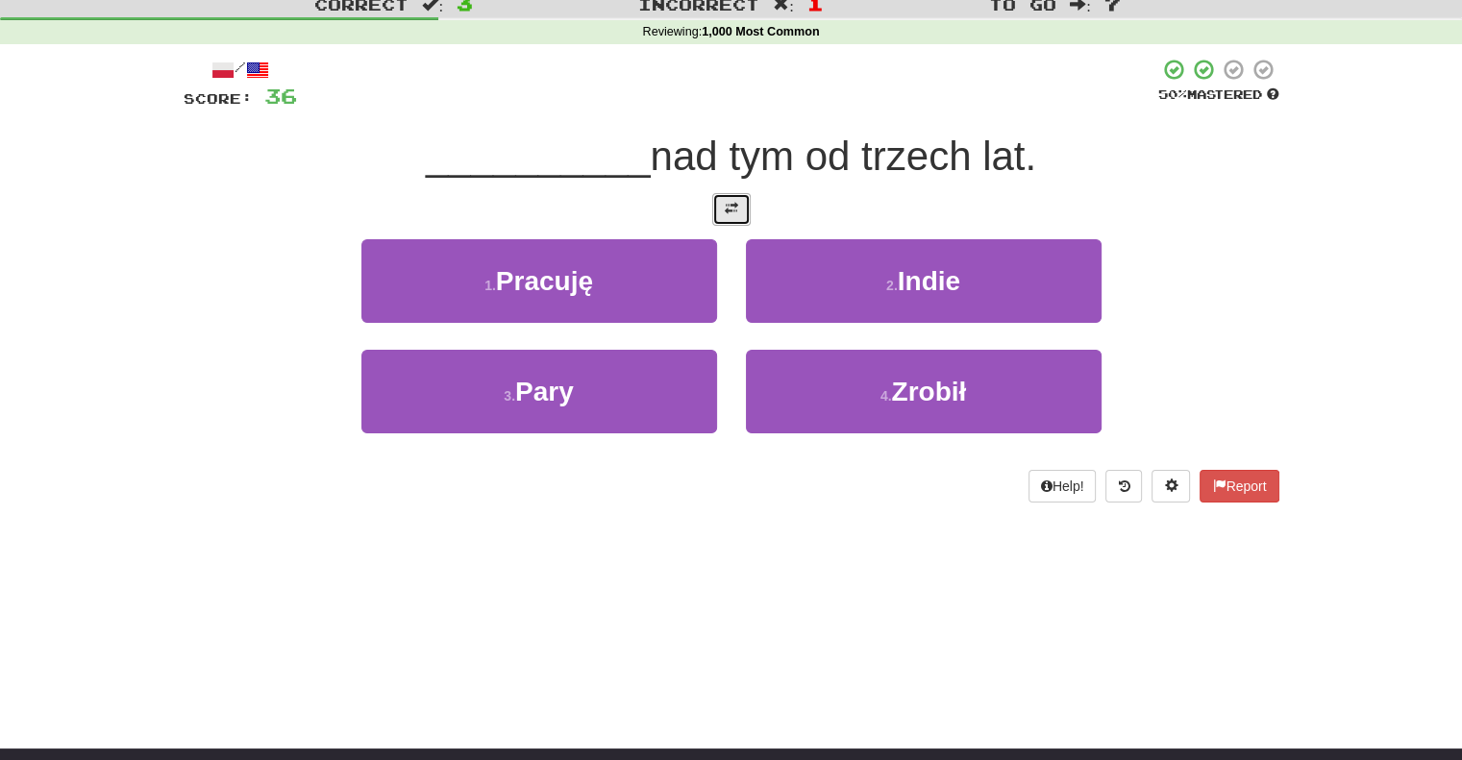
click at [741, 218] on button at bounding box center [731, 209] width 38 height 33
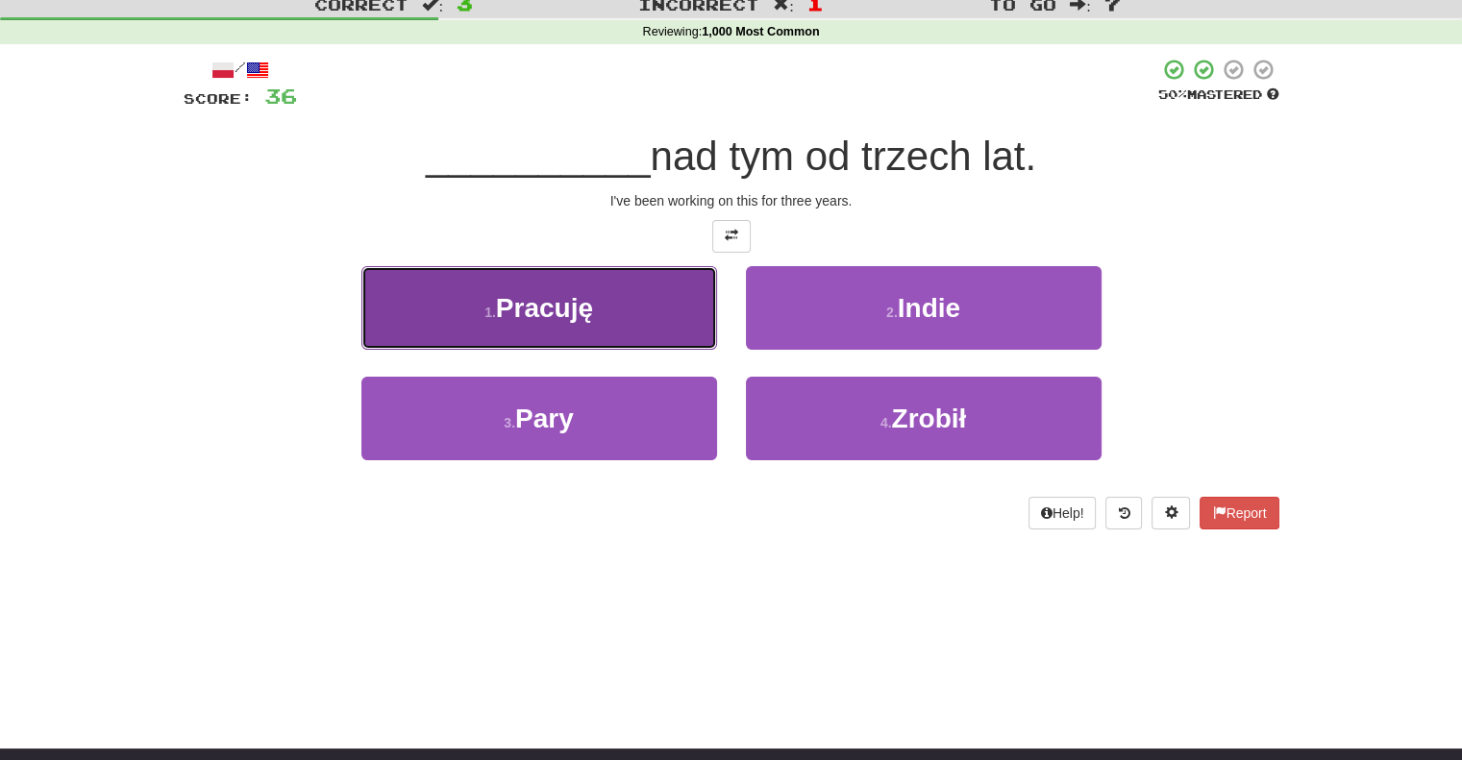
click at [655, 326] on button "1 . [GEOGRAPHIC_DATA]" at bounding box center [539, 308] width 356 height 84
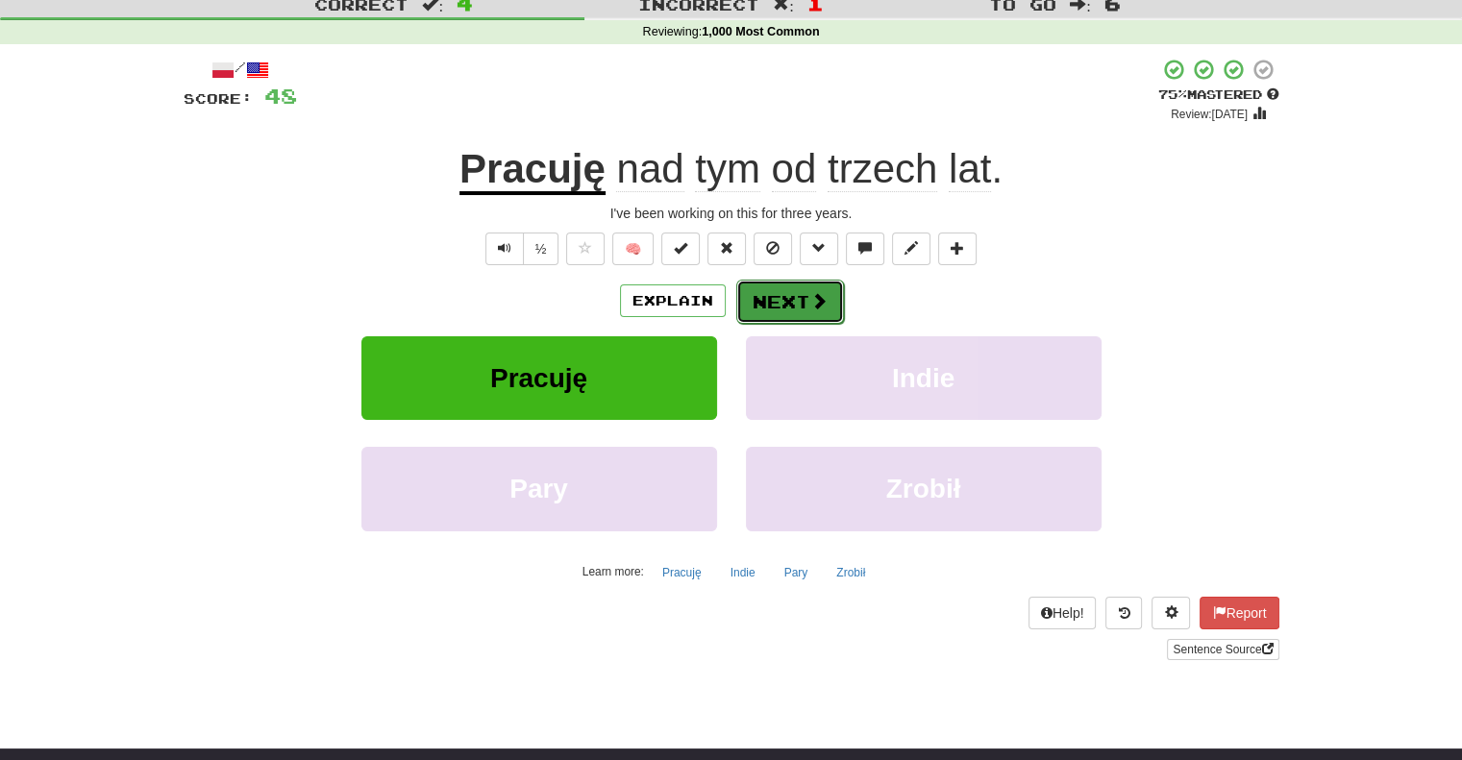
click at [754, 291] on button "Next" at bounding box center [790, 302] width 108 height 44
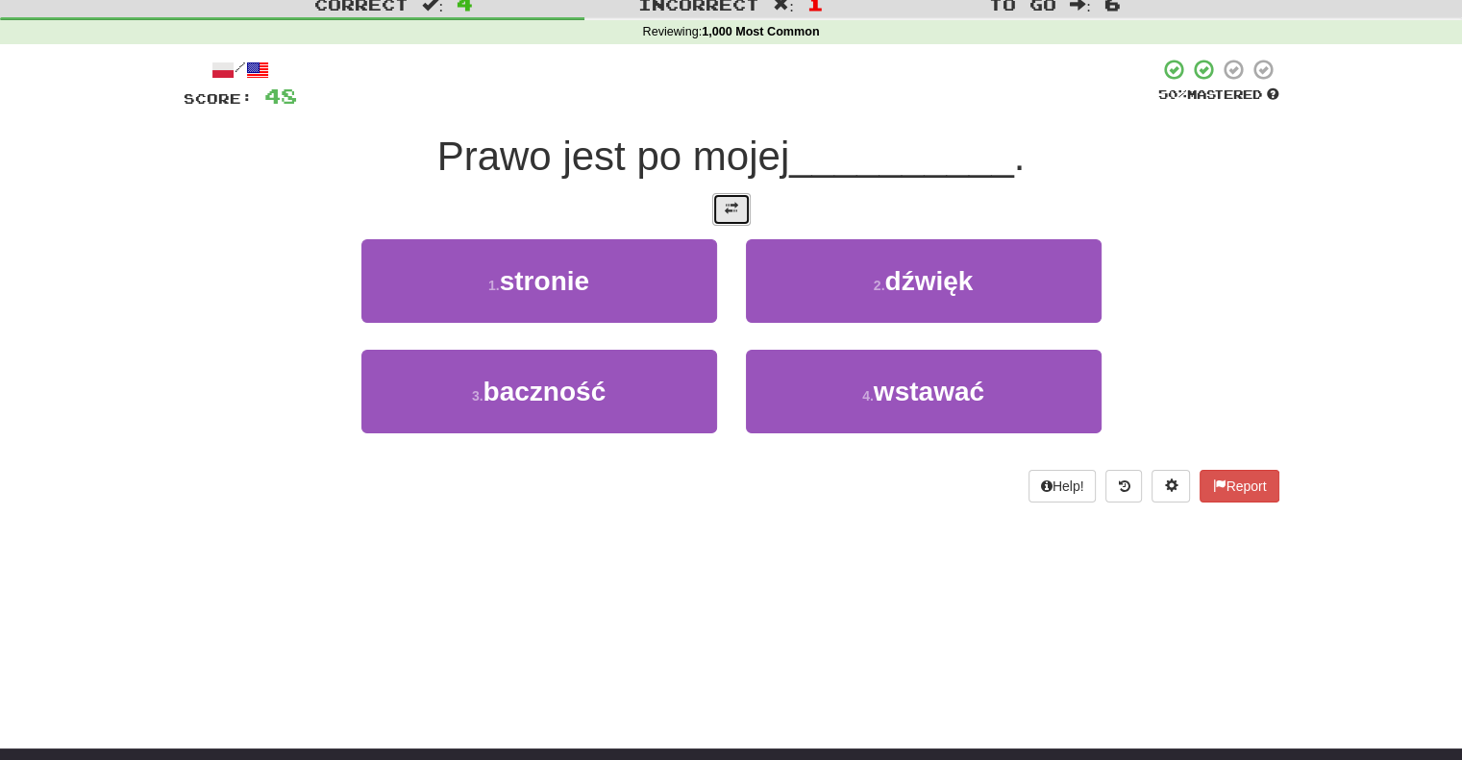
click at [732, 215] on button at bounding box center [731, 209] width 38 height 33
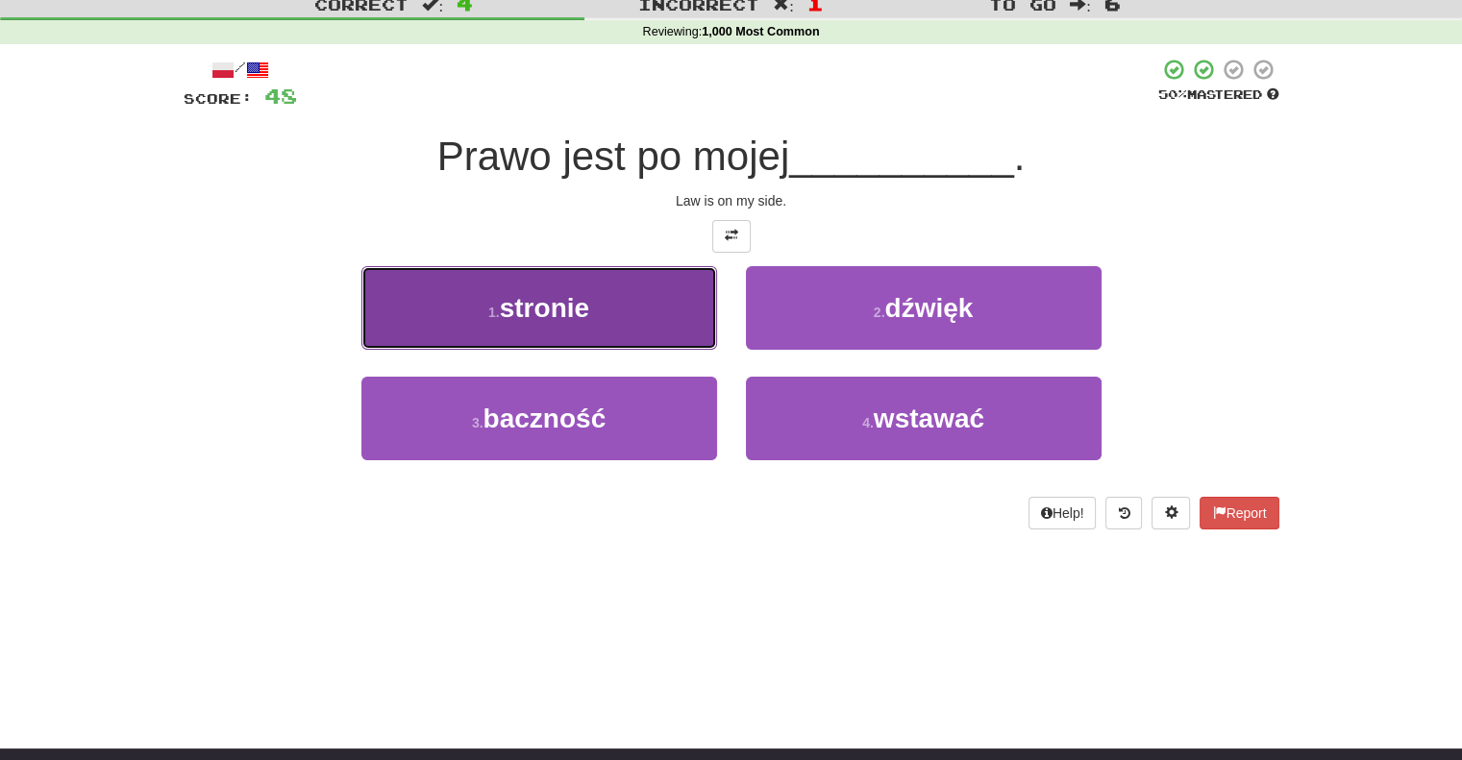
click at [617, 328] on button "1 . stronie" at bounding box center [539, 308] width 356 height 84
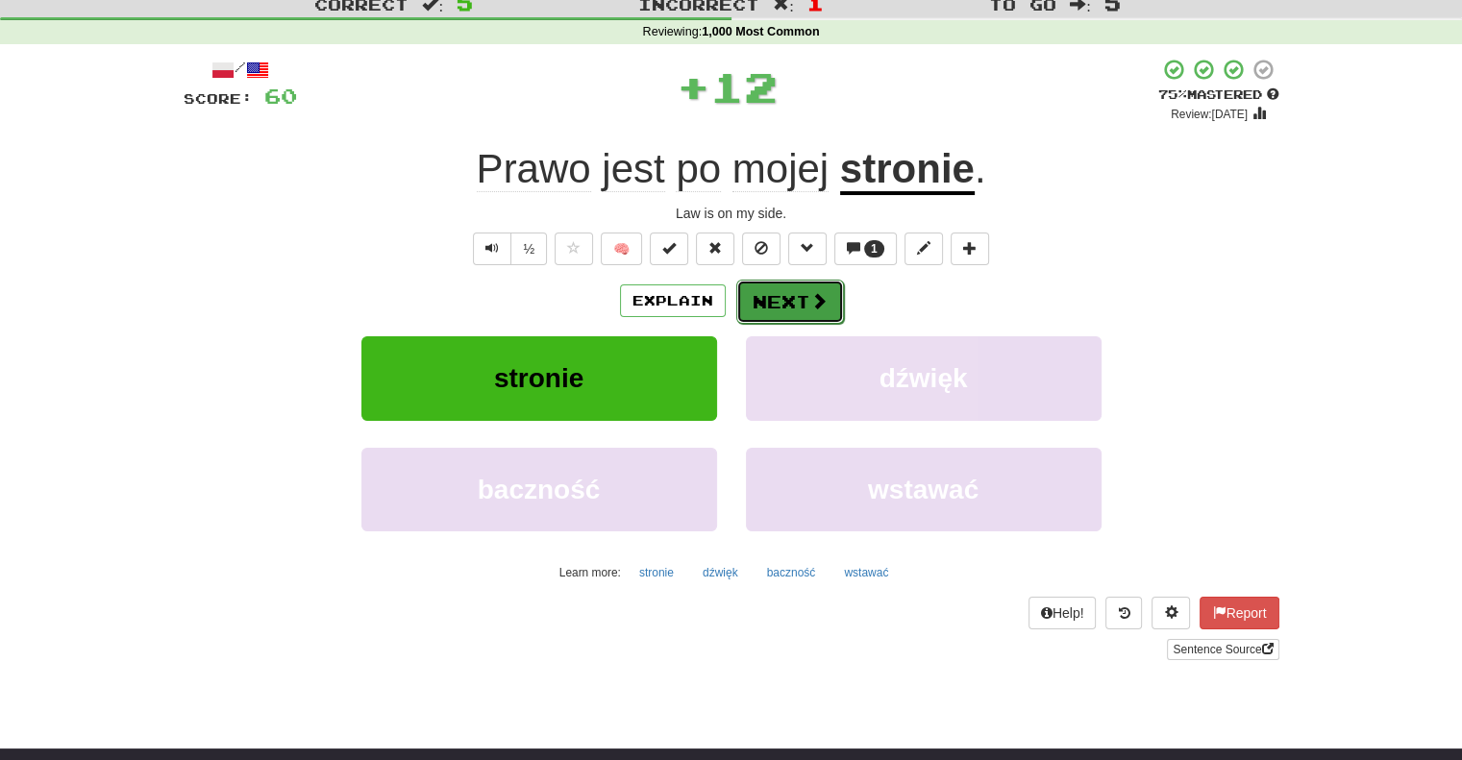
click at [772, 295] on button "Next" at bounding box center [790, 302] width 108 height 44
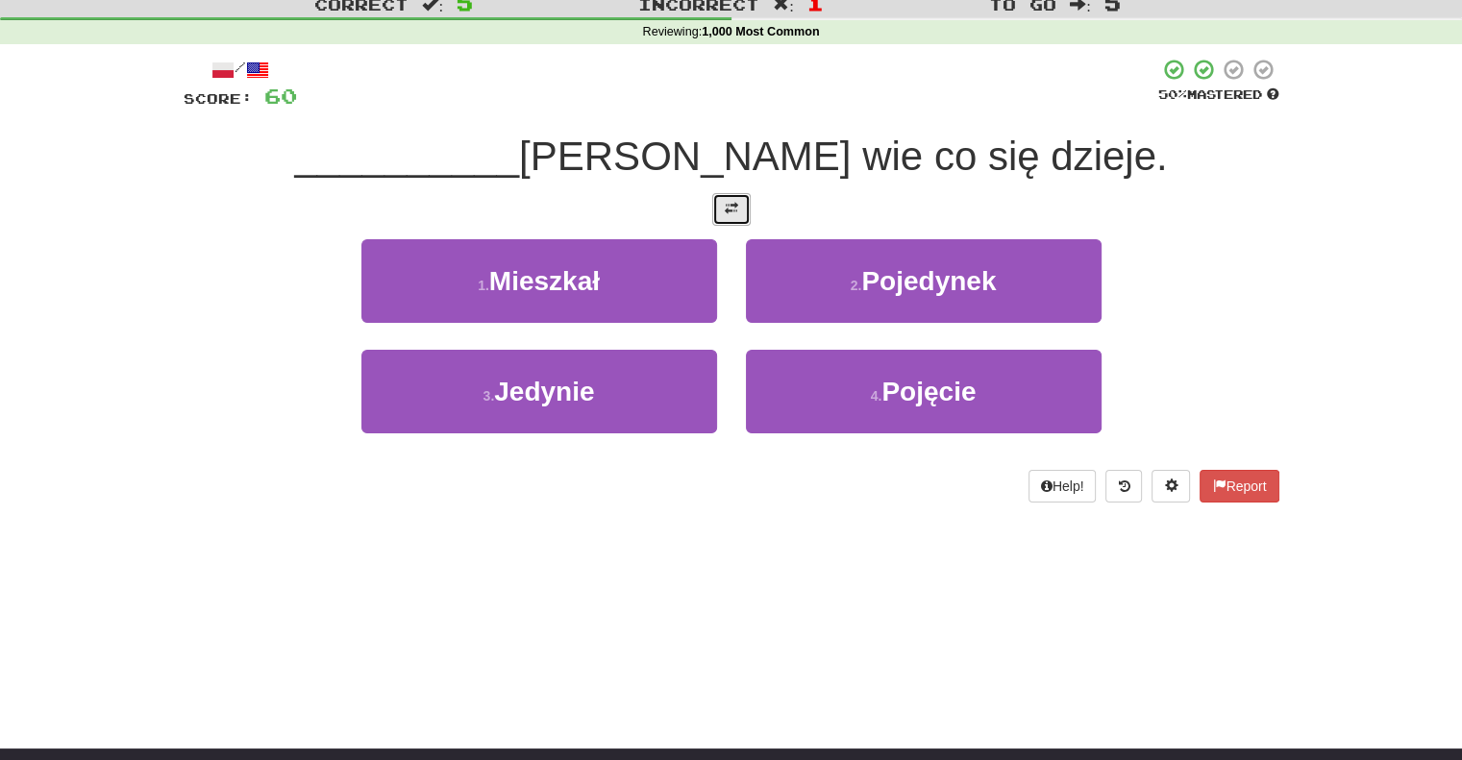
click at [719, 202] on button at bounding box center [731, 209] width 38 height 33
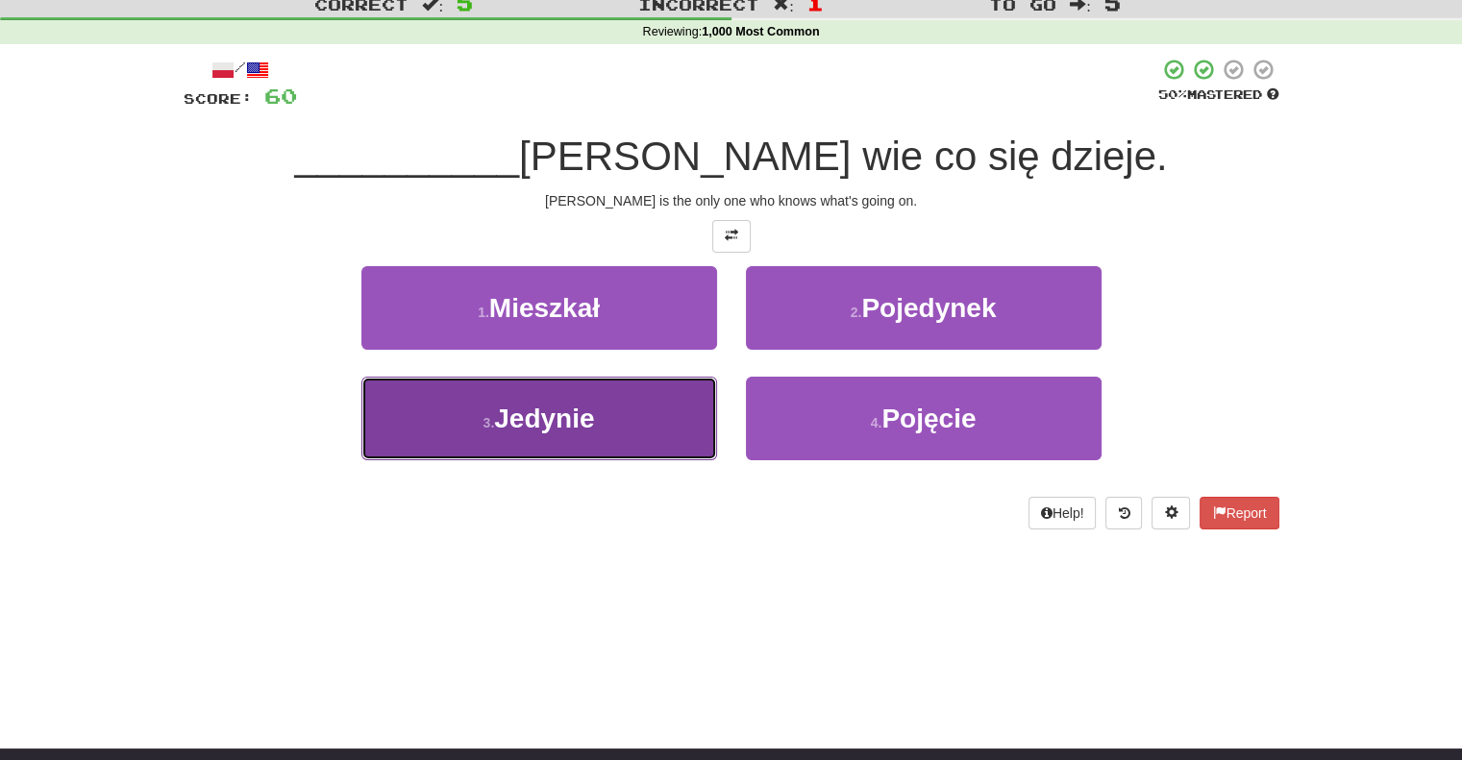
click at [604, 430] on button "3 . [GEOGRAPHIC_DATA]" at bounding box center [539, 419] width 356 height 84
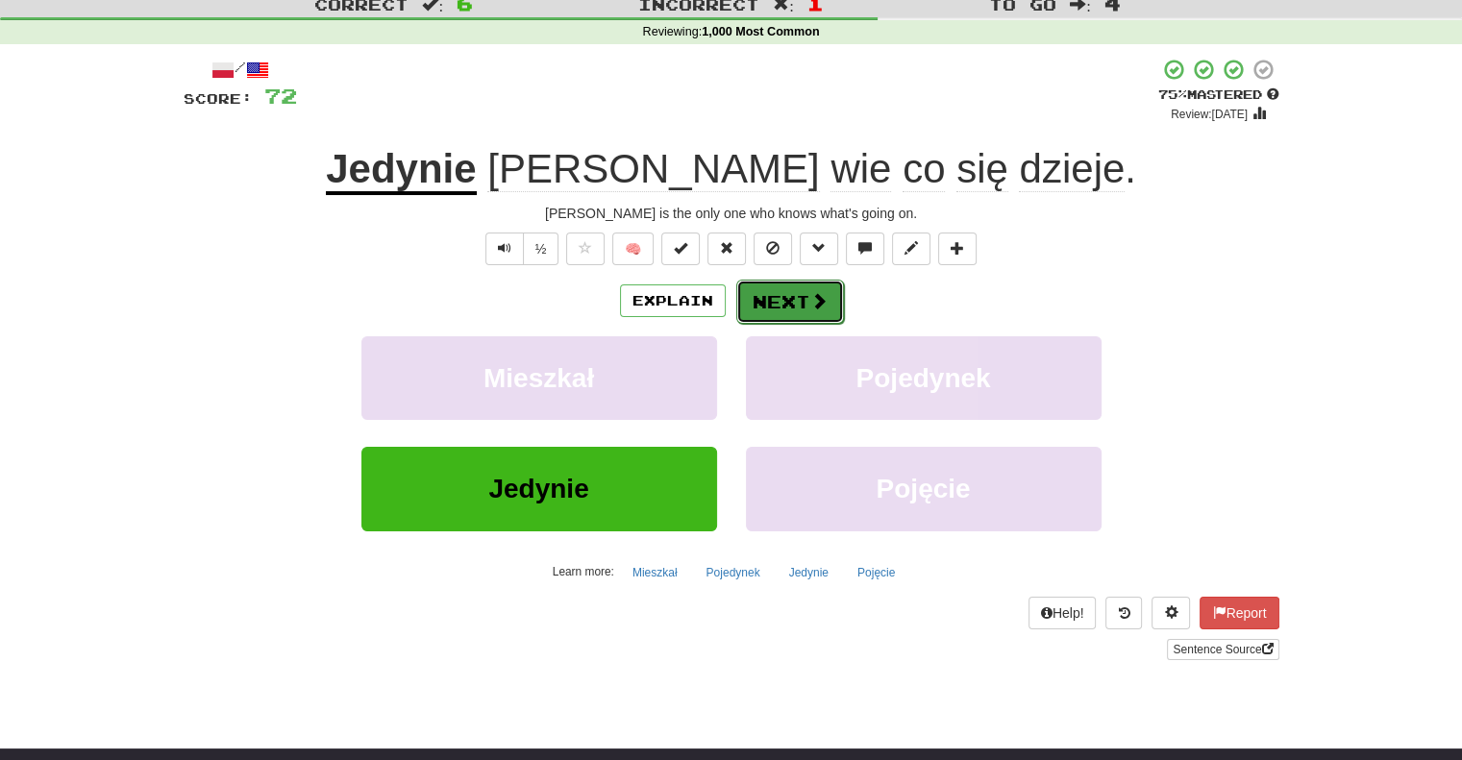
click at [784, 289] on button "Next" at bounding box center [790, 302] width 108 height 44
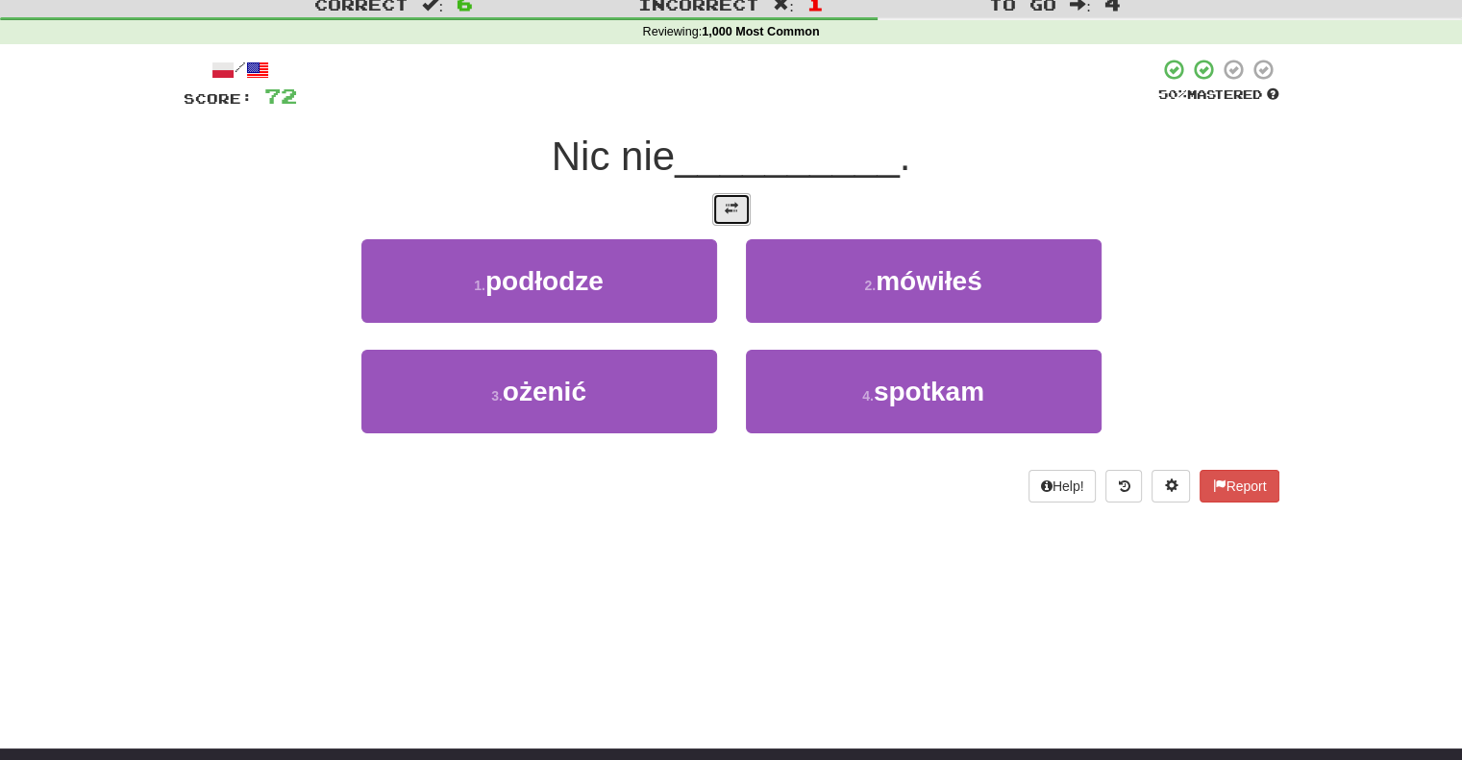
click at [747, 215] on button at bounding box center [731, 209] width 38 height 33
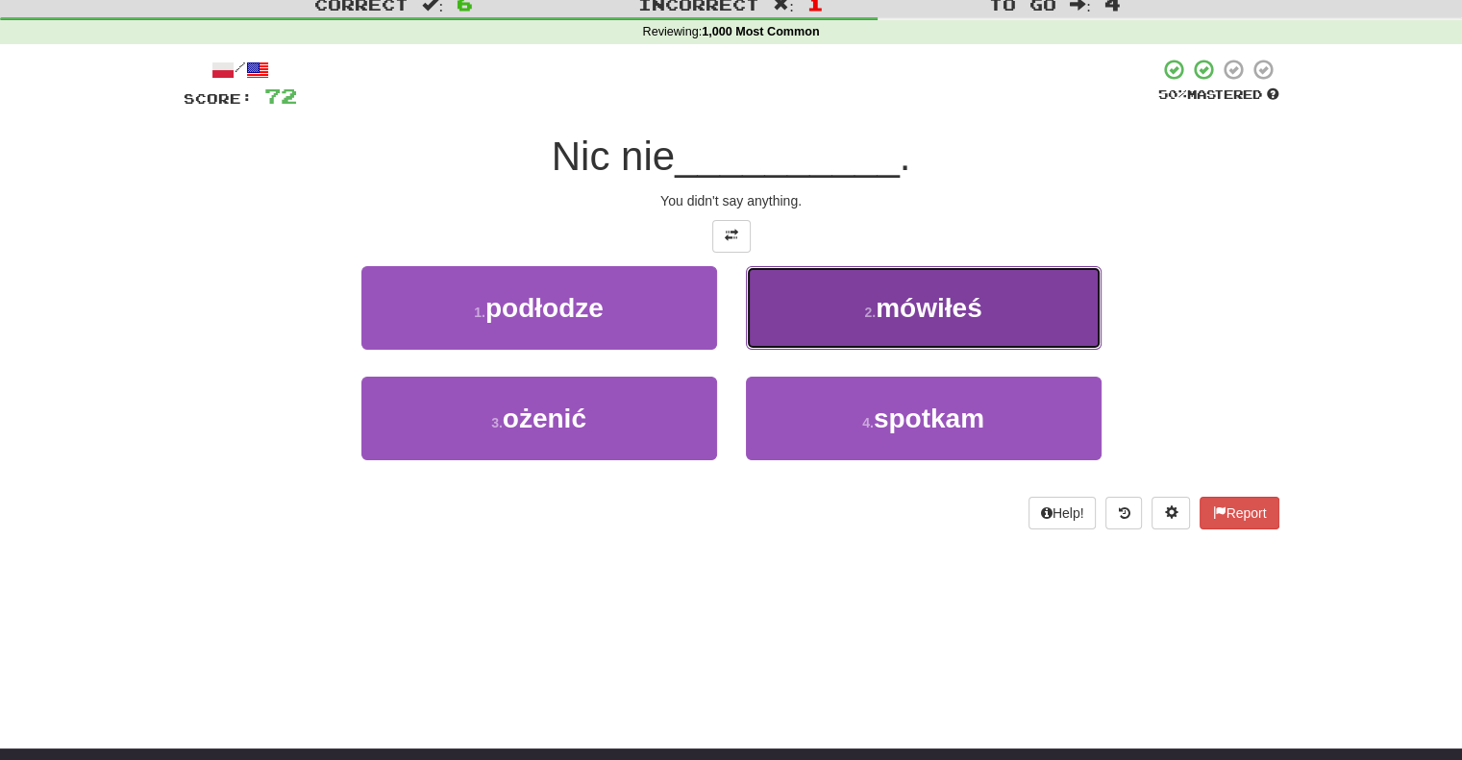
click at [792, 317] on button "2 . mówiłeś" at bounding box center [924, 308] width 356 height 84
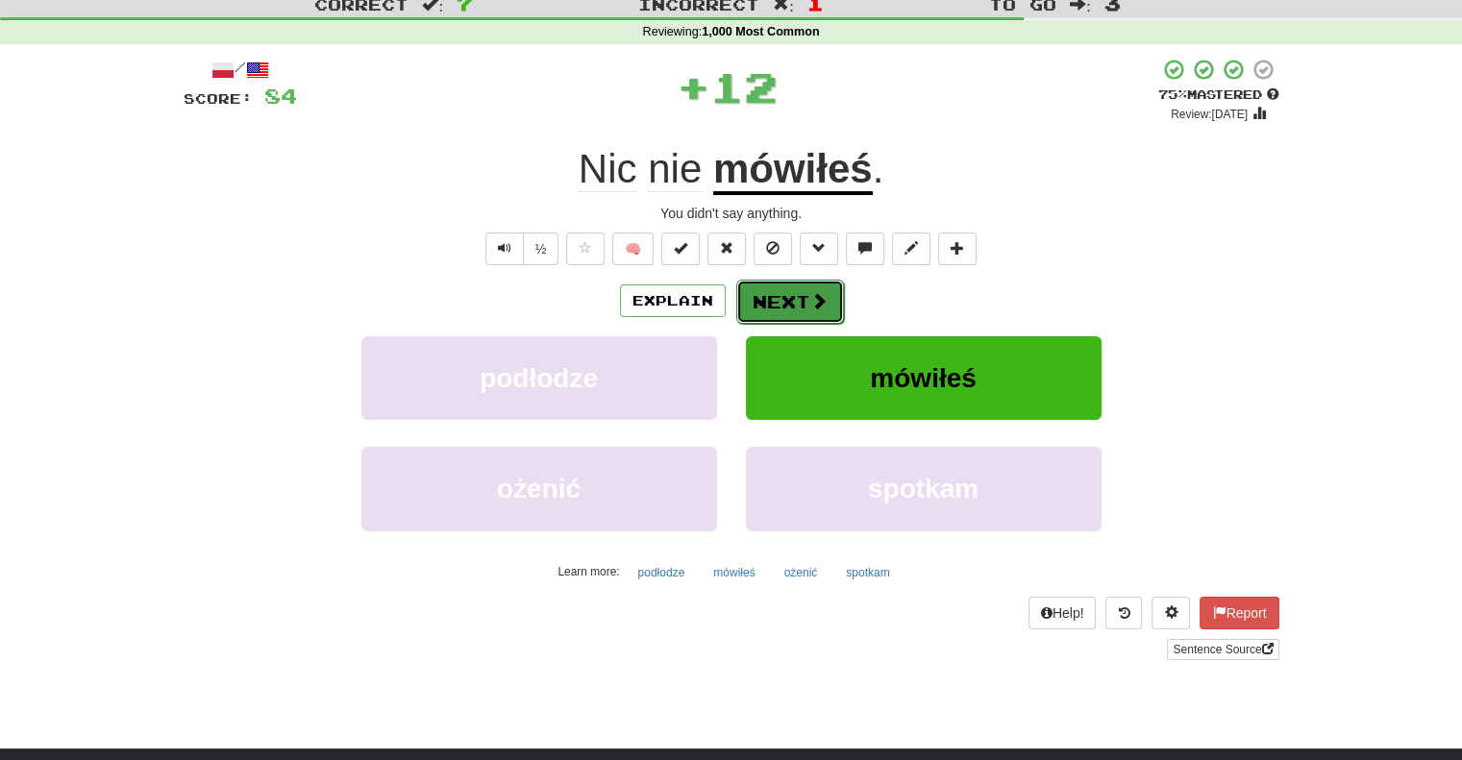
click at [769, 294] on button "Next" at bounding box center [790, 302] width 108 height 44
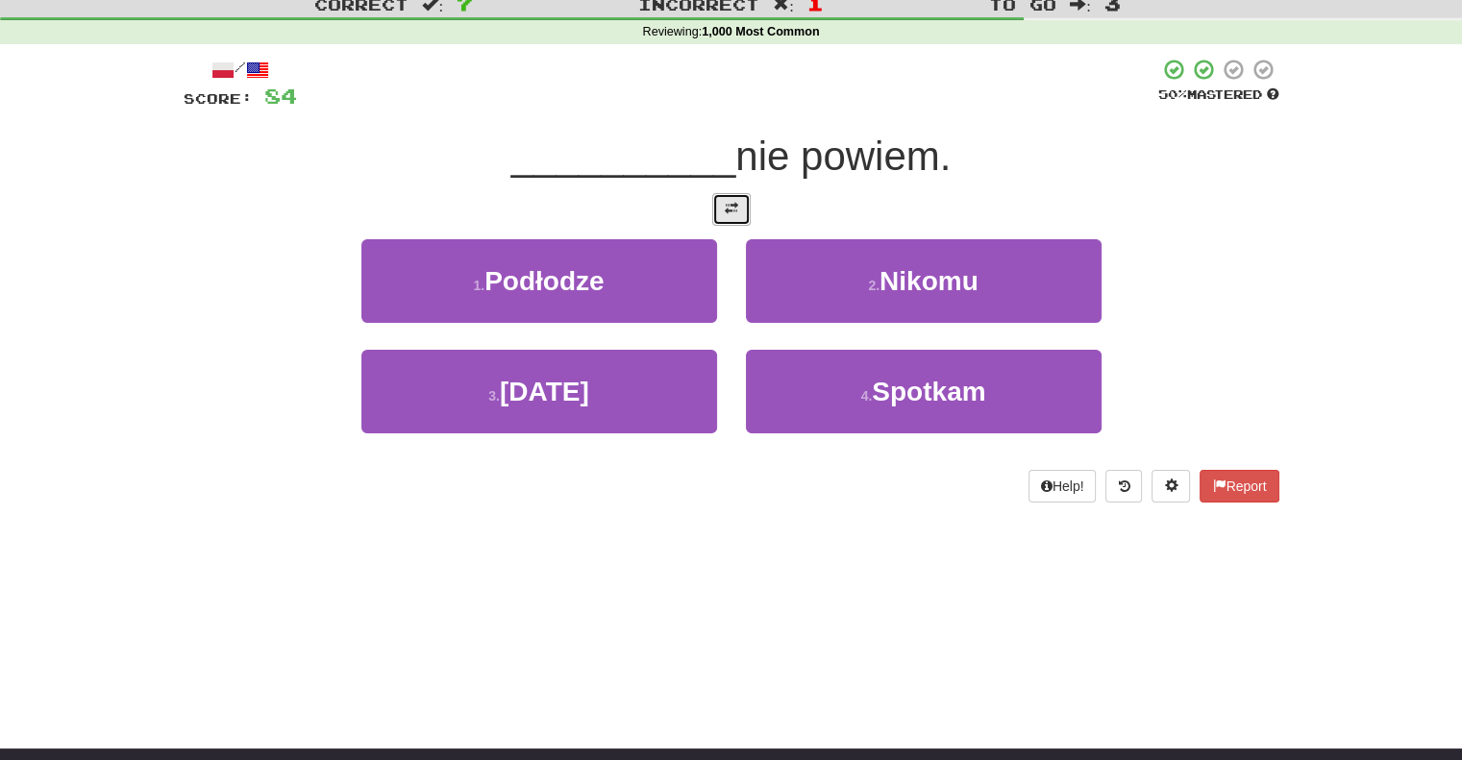
click at [744, 210] on button at bounding box center [731, 209] width 38 height 33
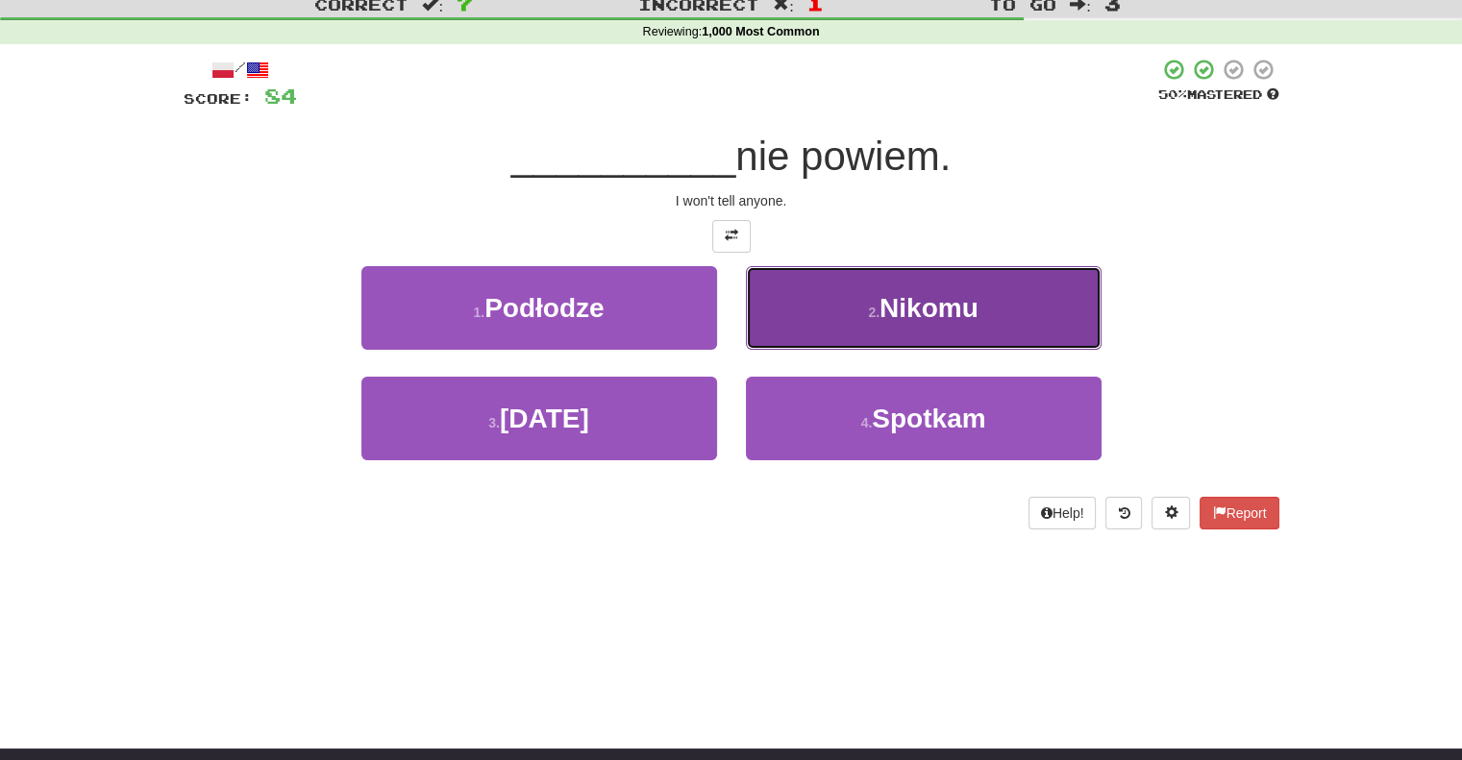
click at [788, 331] on button "2 . Nikomu" at bounding box center [924, 308] width 356 height 84
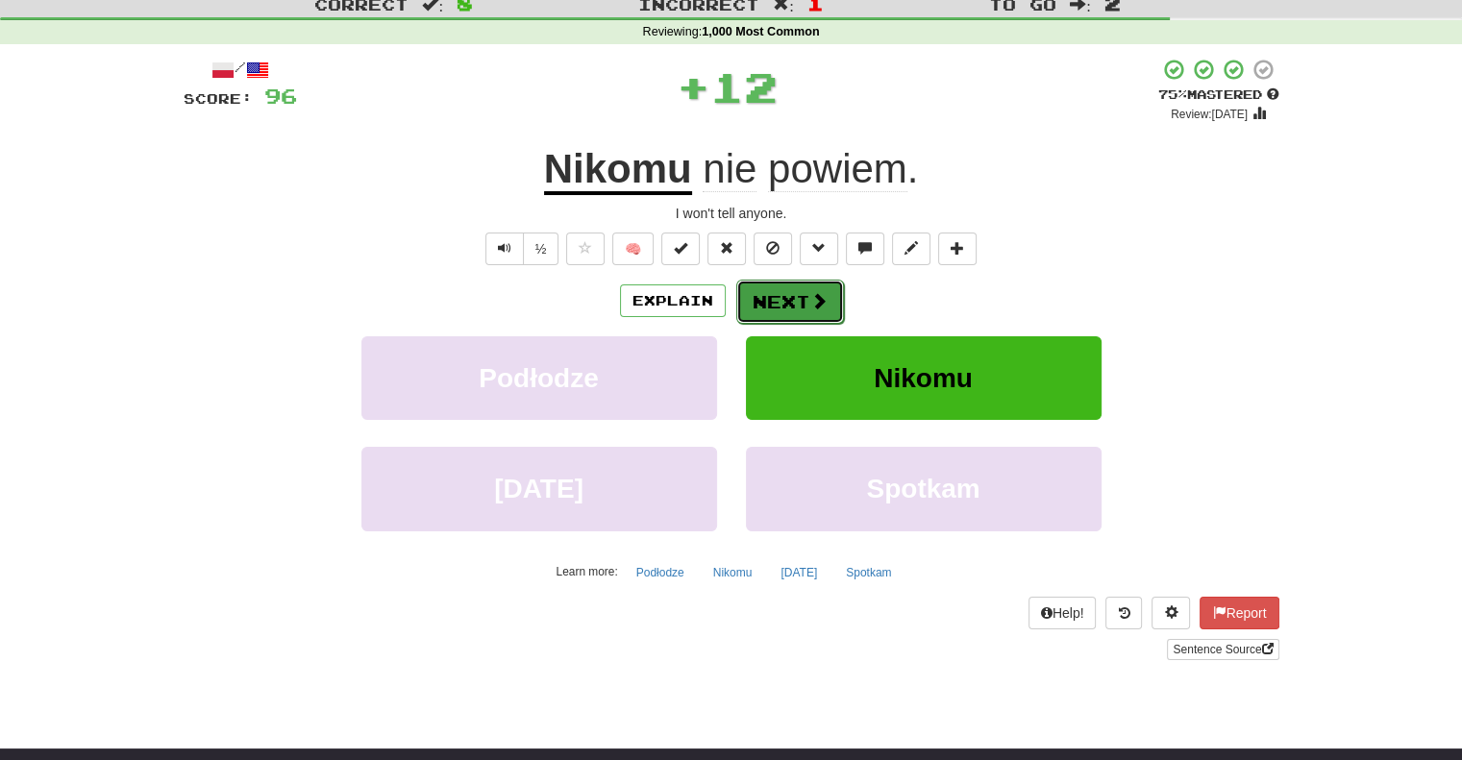
click at [777, 307] on button "Next" at bounding box center [790, 302] width 108 height 44
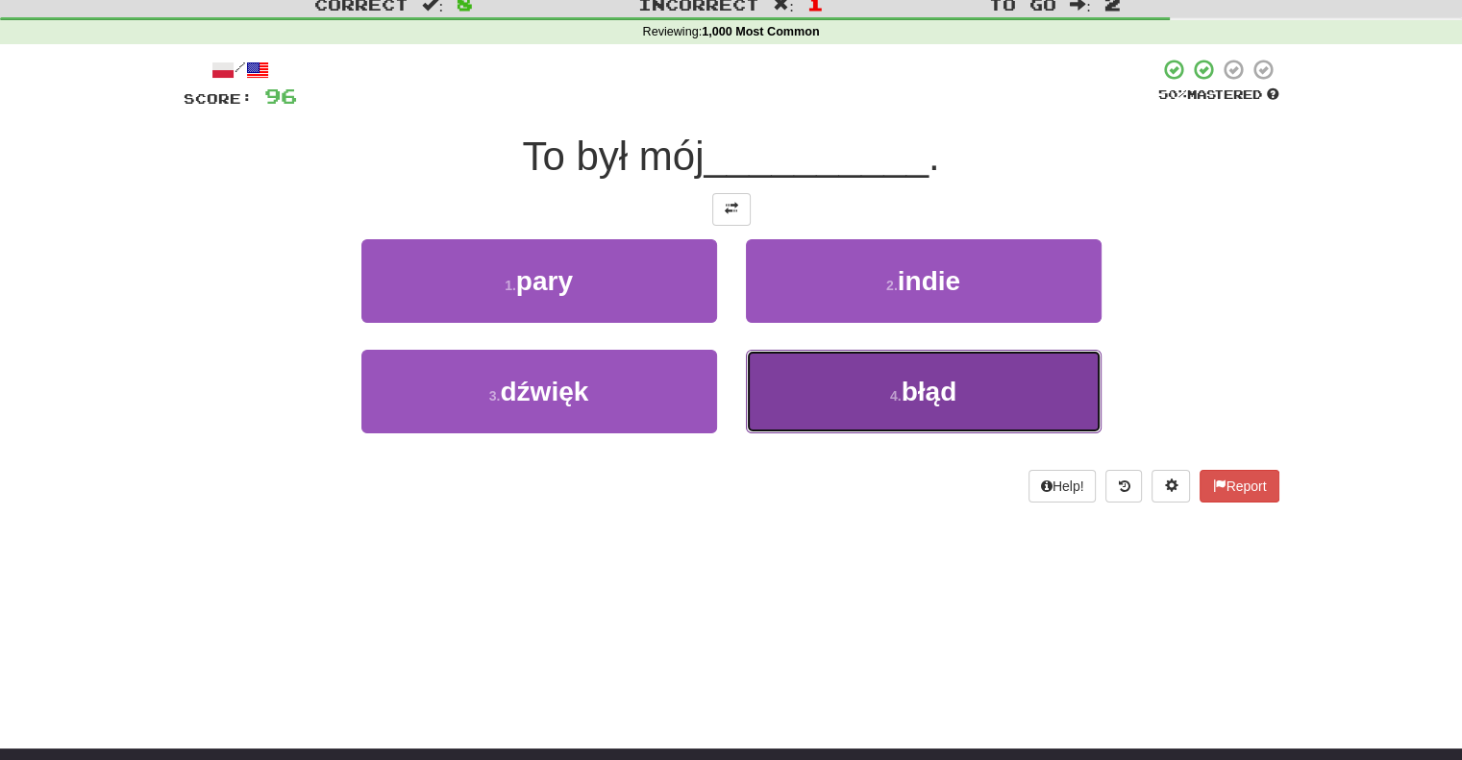
click at [801, 380] on button "4 . błąd" at bounding box center [924, 392] width 356 height 84
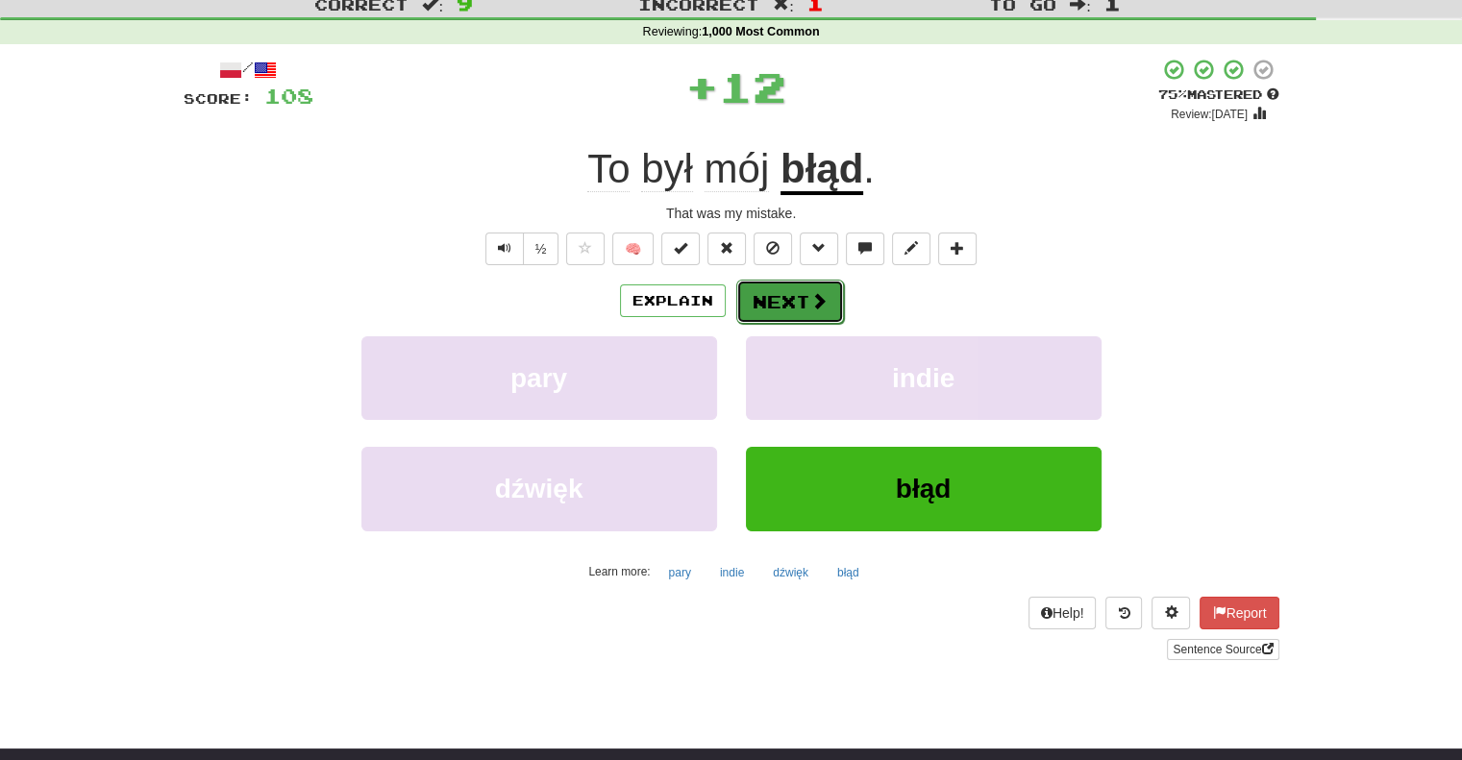
click at [782, 294] on button "Next" at bounding box center [790, 302] width 108 height 44
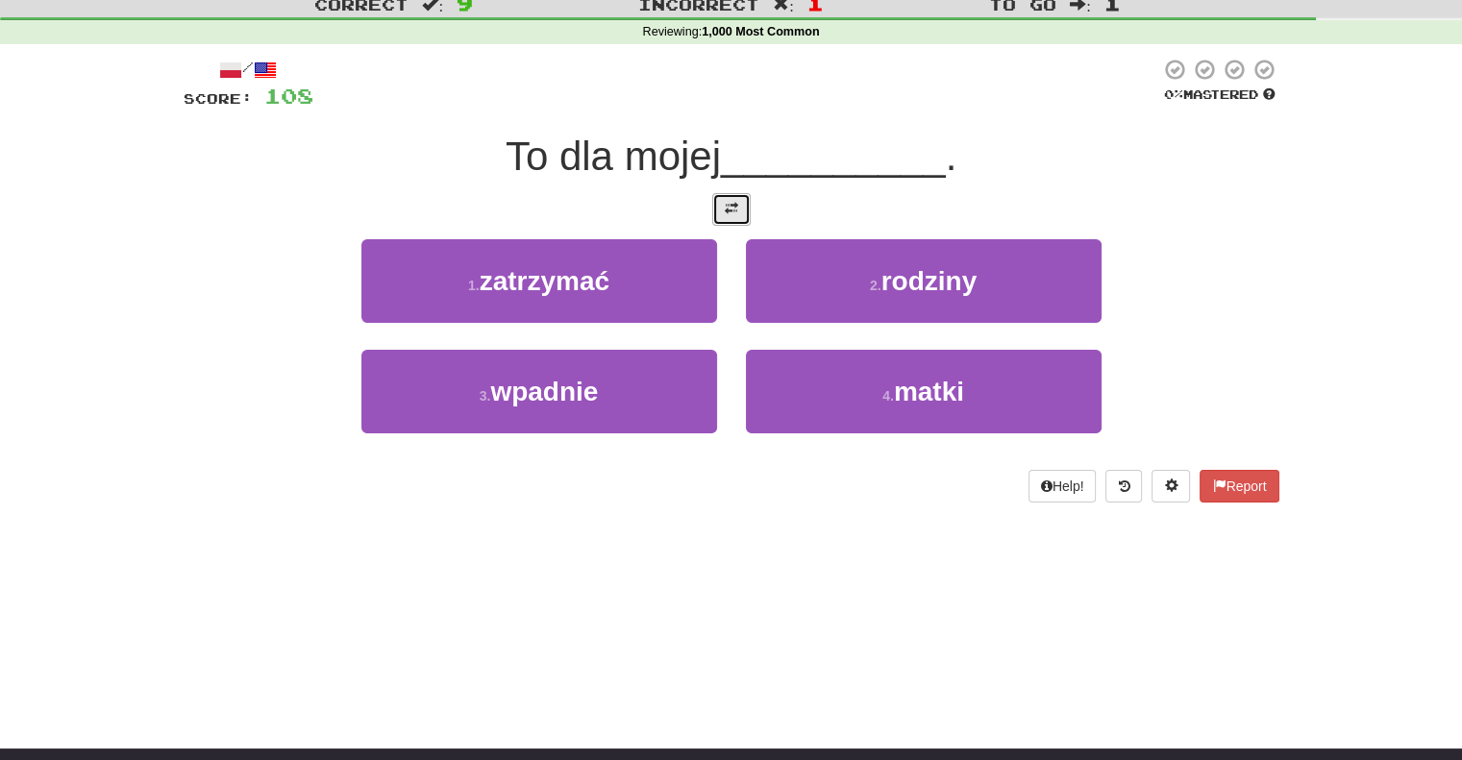
click at [730, 202] on span at bounding box center [731, 208] width 13 height 13
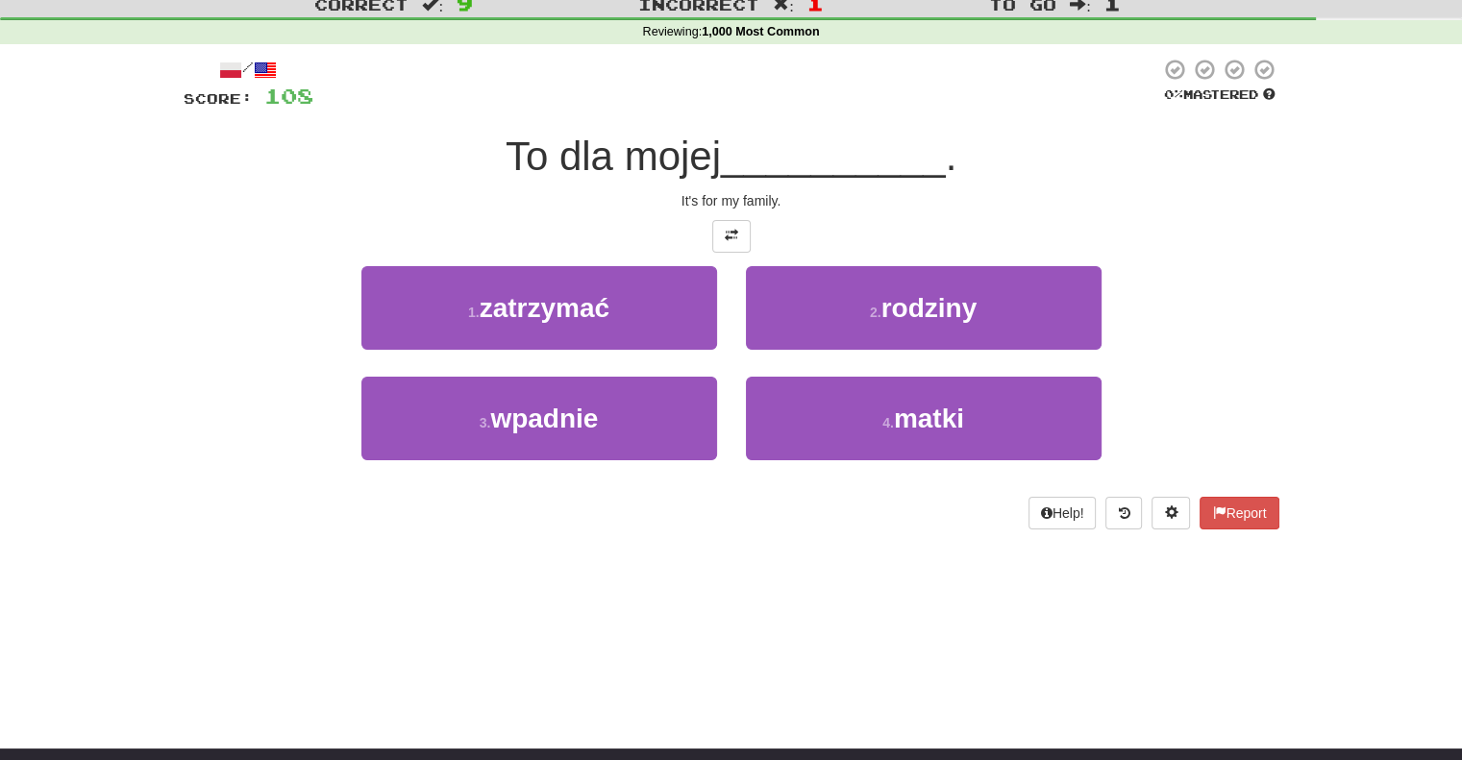
click at [793, 358] on div "2 . rodziny" at bounding box center [923, 321] width 384 height 111
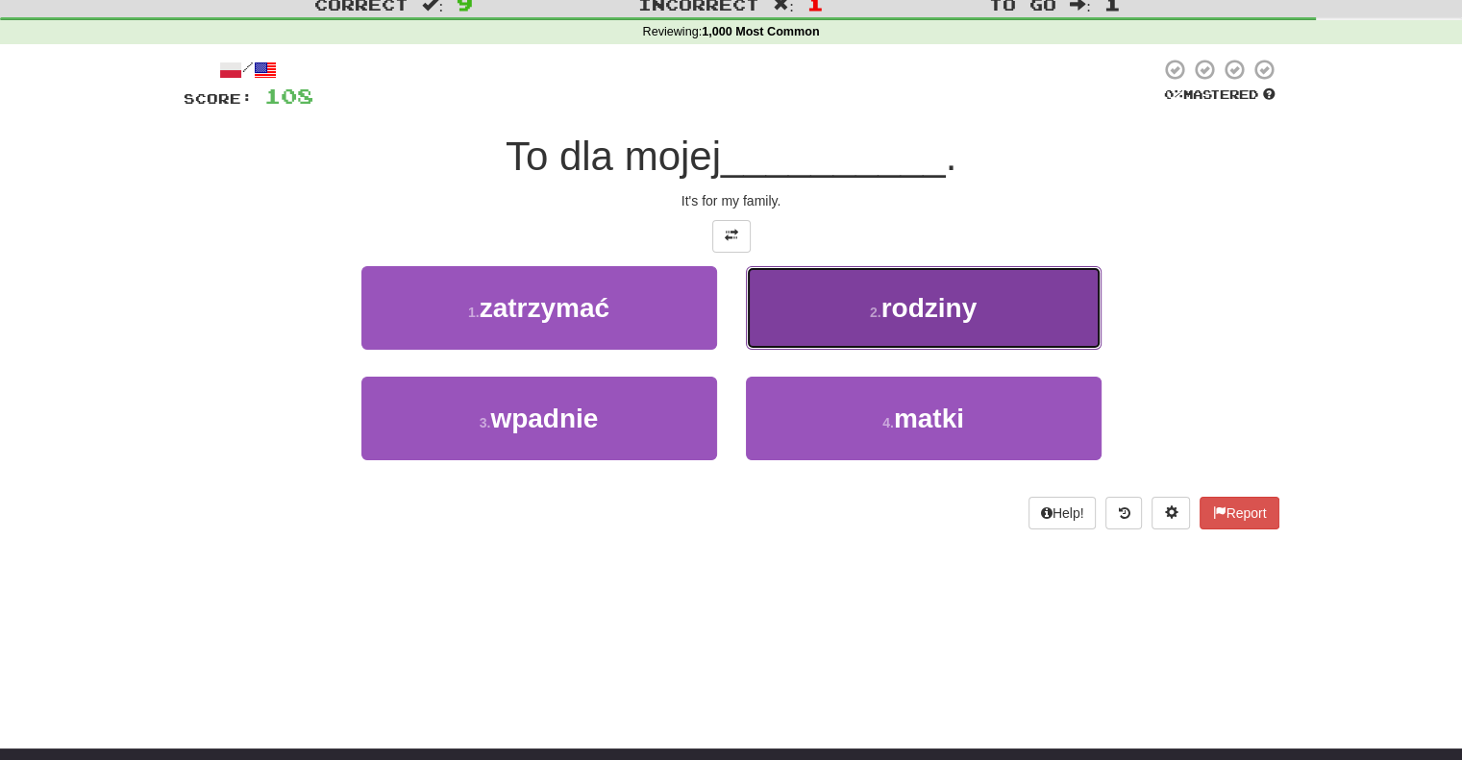
click at [803, 334] on button "2 . rodziny" at bounding box center [924, 308] width 356 height 84
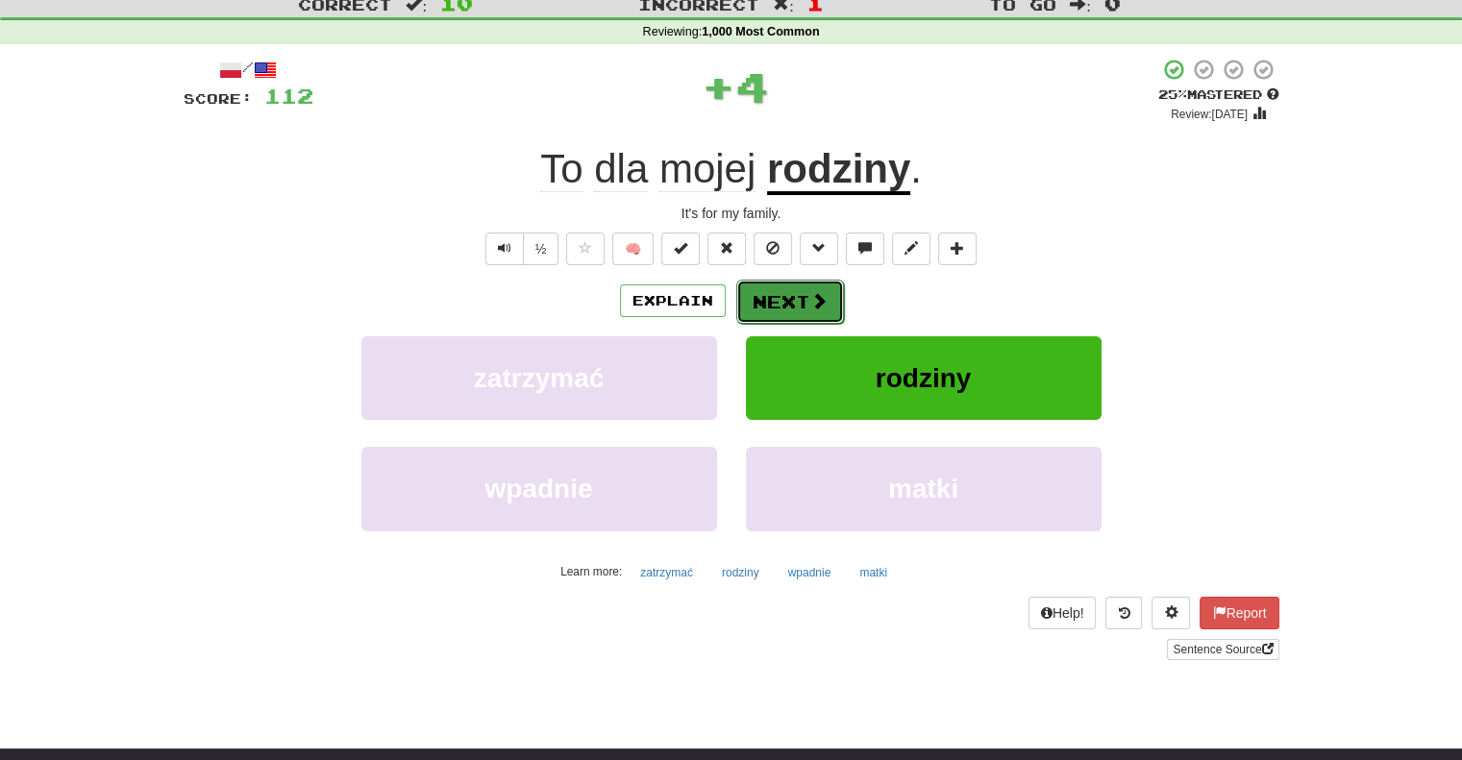
click at [784, 314] on button "Next" at bounding box center [790, 302] width 108 height 44
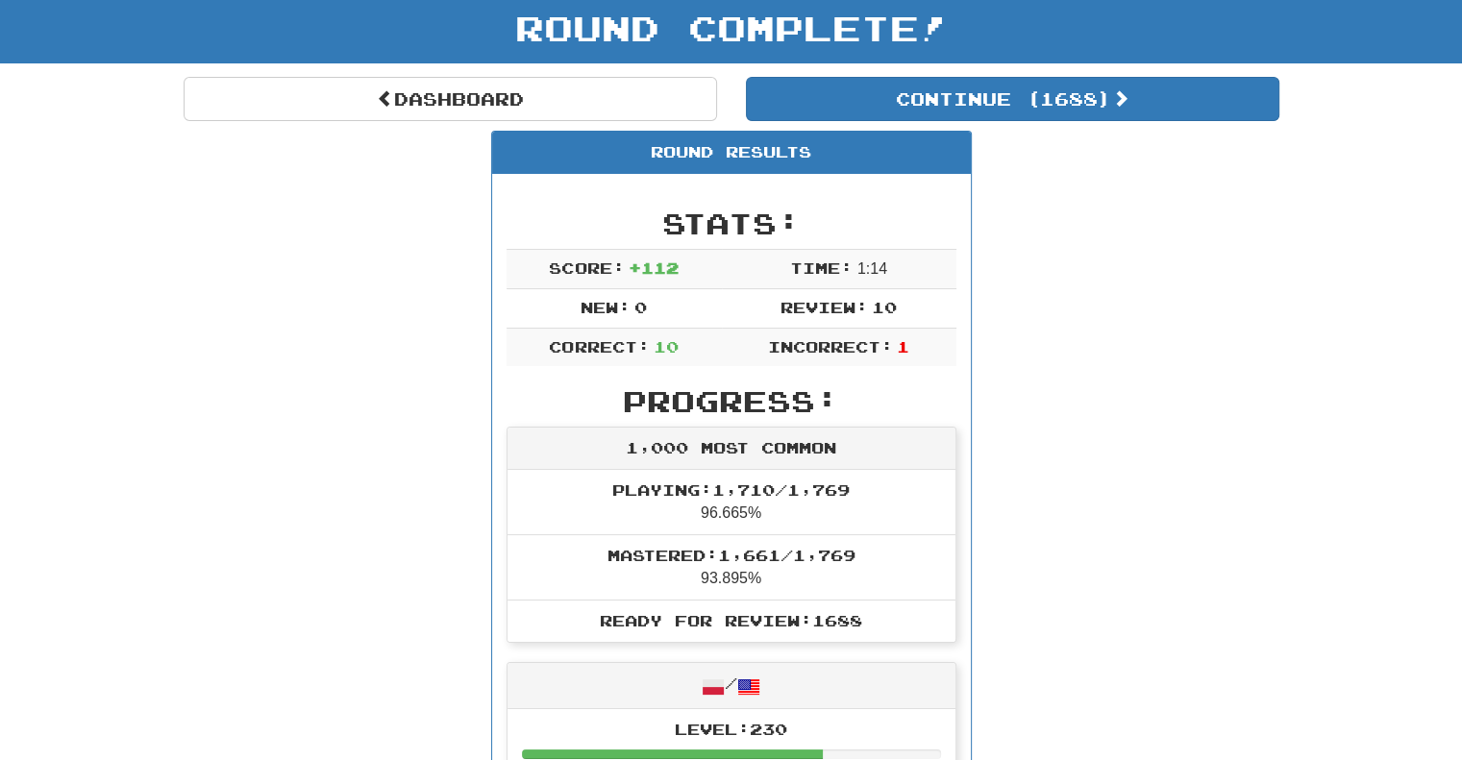
scroll to position [68, 0]
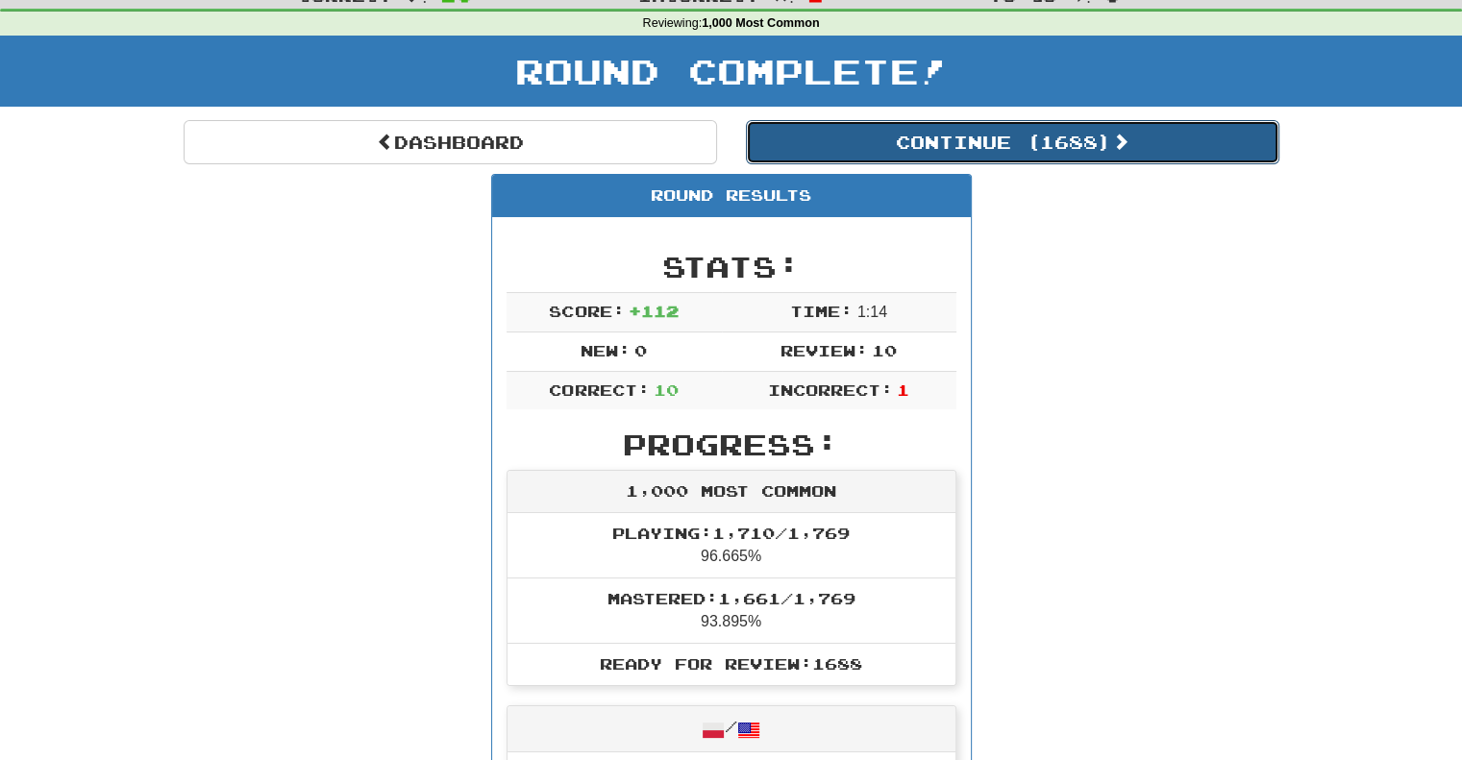
click at [919, 137] on button "Continue ( 1688 )" at bounding box center [1012, 142] width 533 height 44
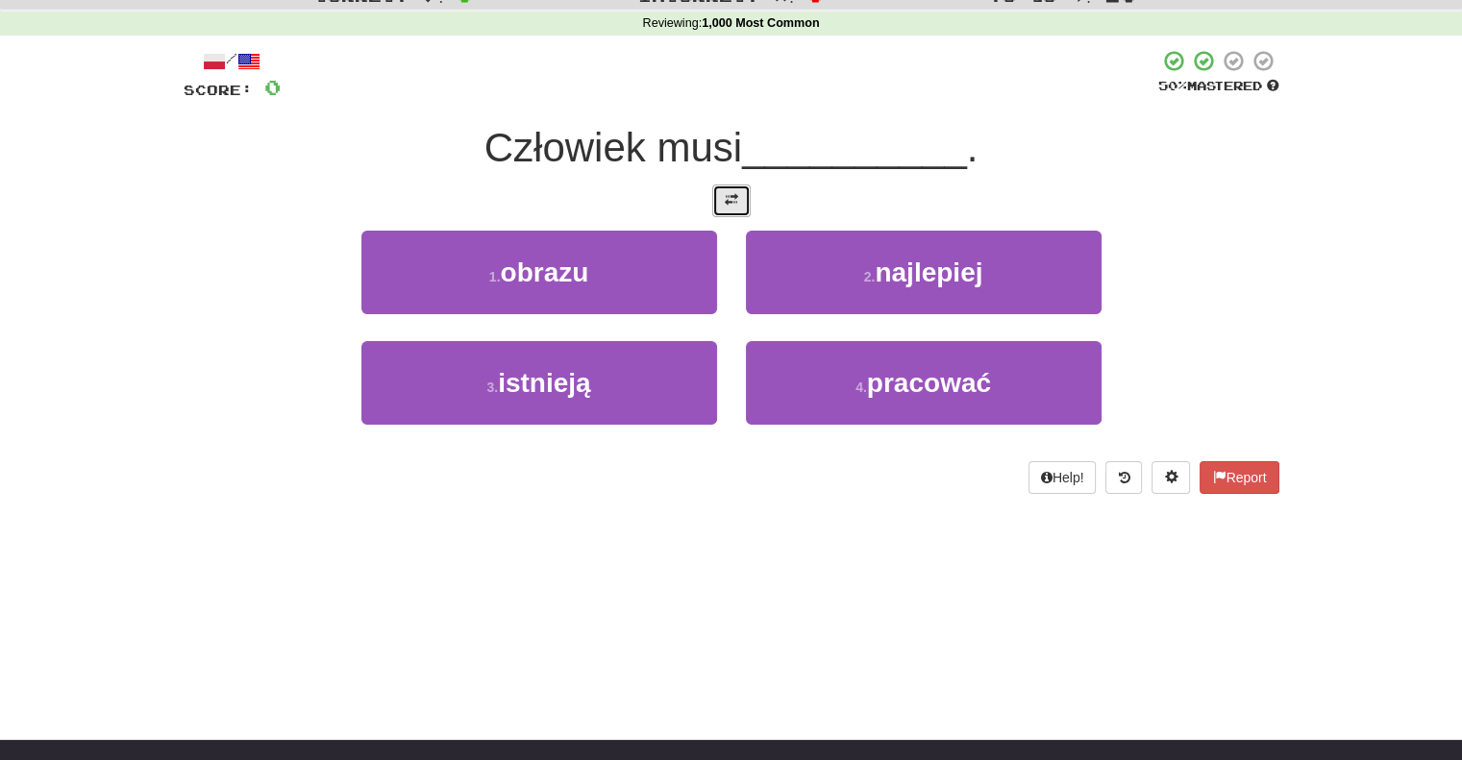
click at [742, 190] on button at bounding box center [731, 201] width 38 height 33
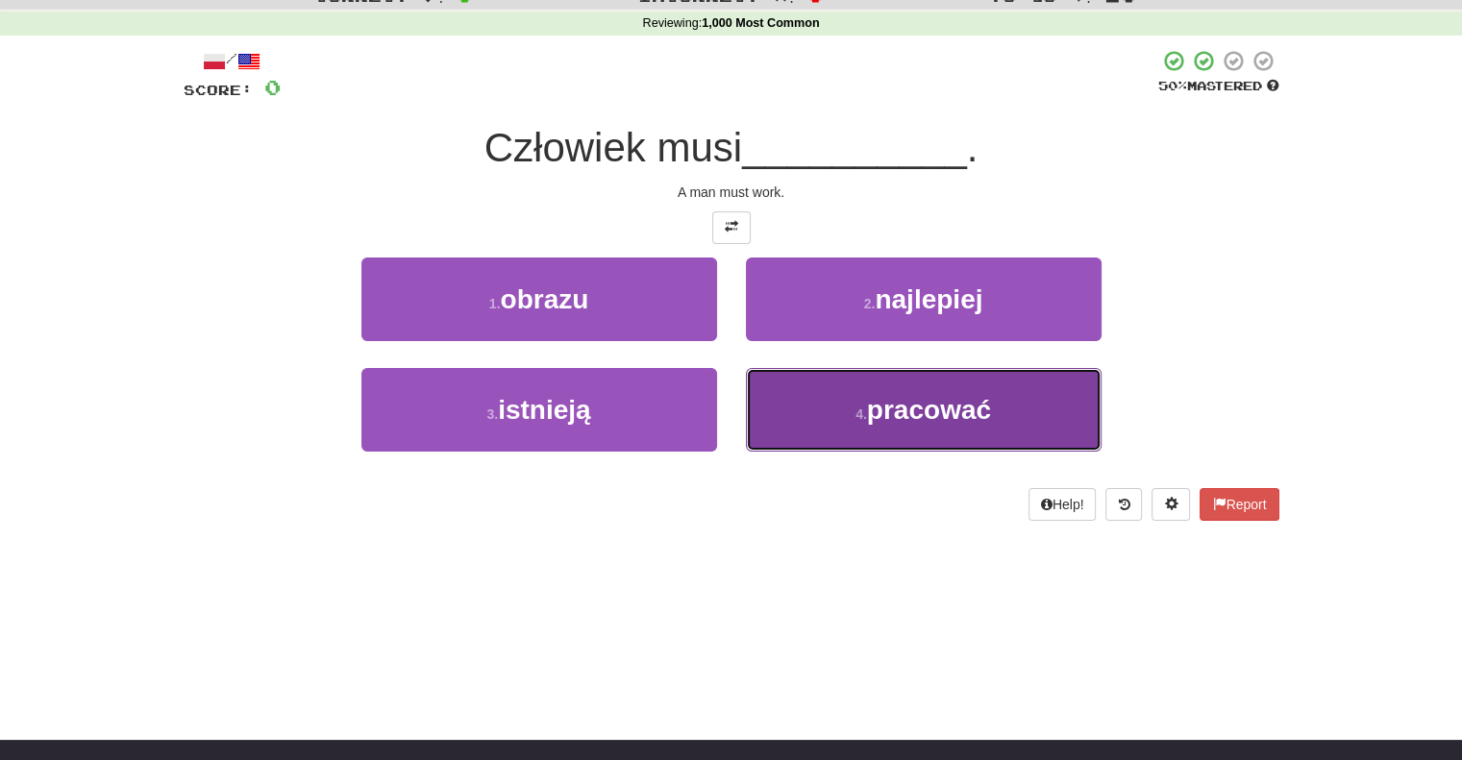
click at [797, 387] on button "4 . pracować" at bounding box center [924, 410] width 356 height 84
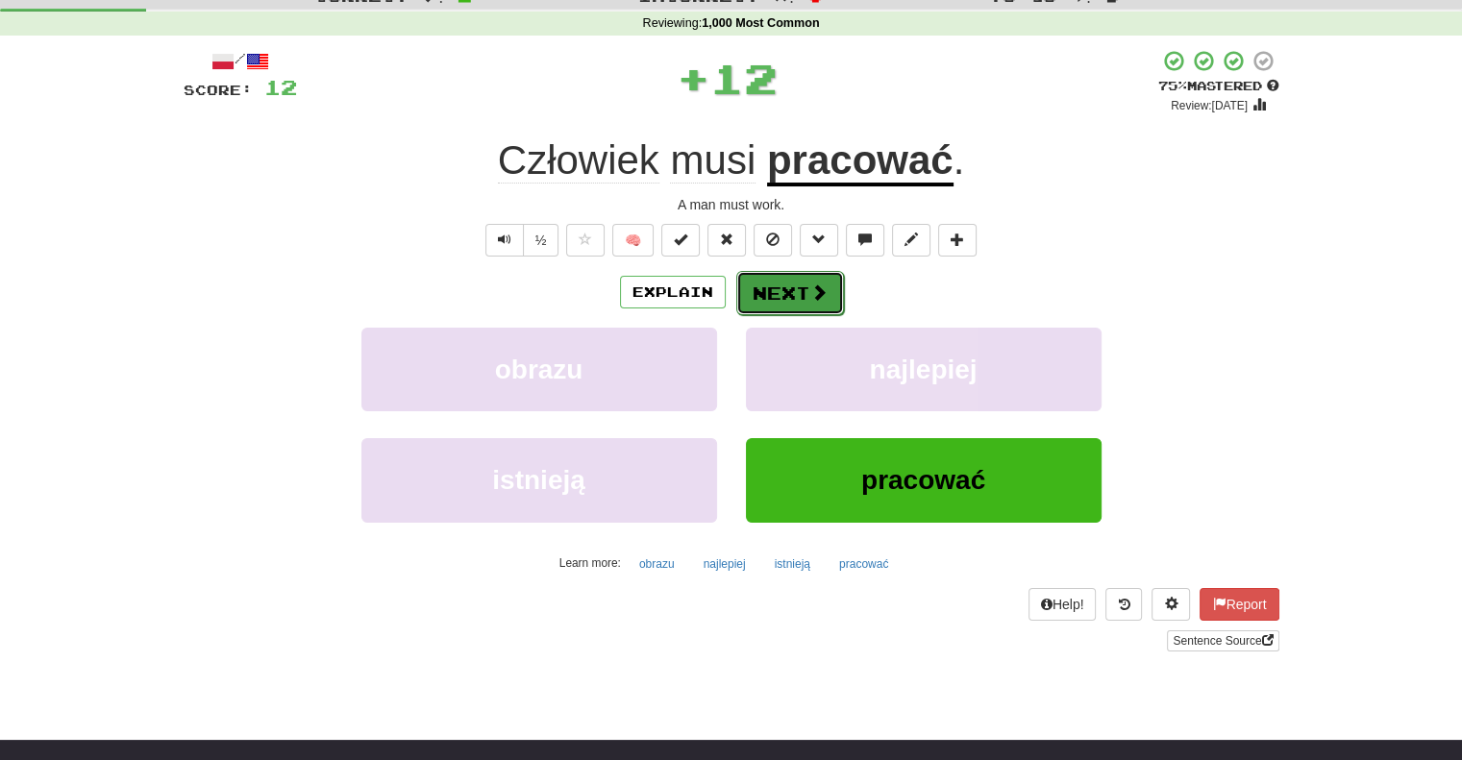
click at [758, 293] on button "Next" at bounding box center [790, 293] width 108 height 44
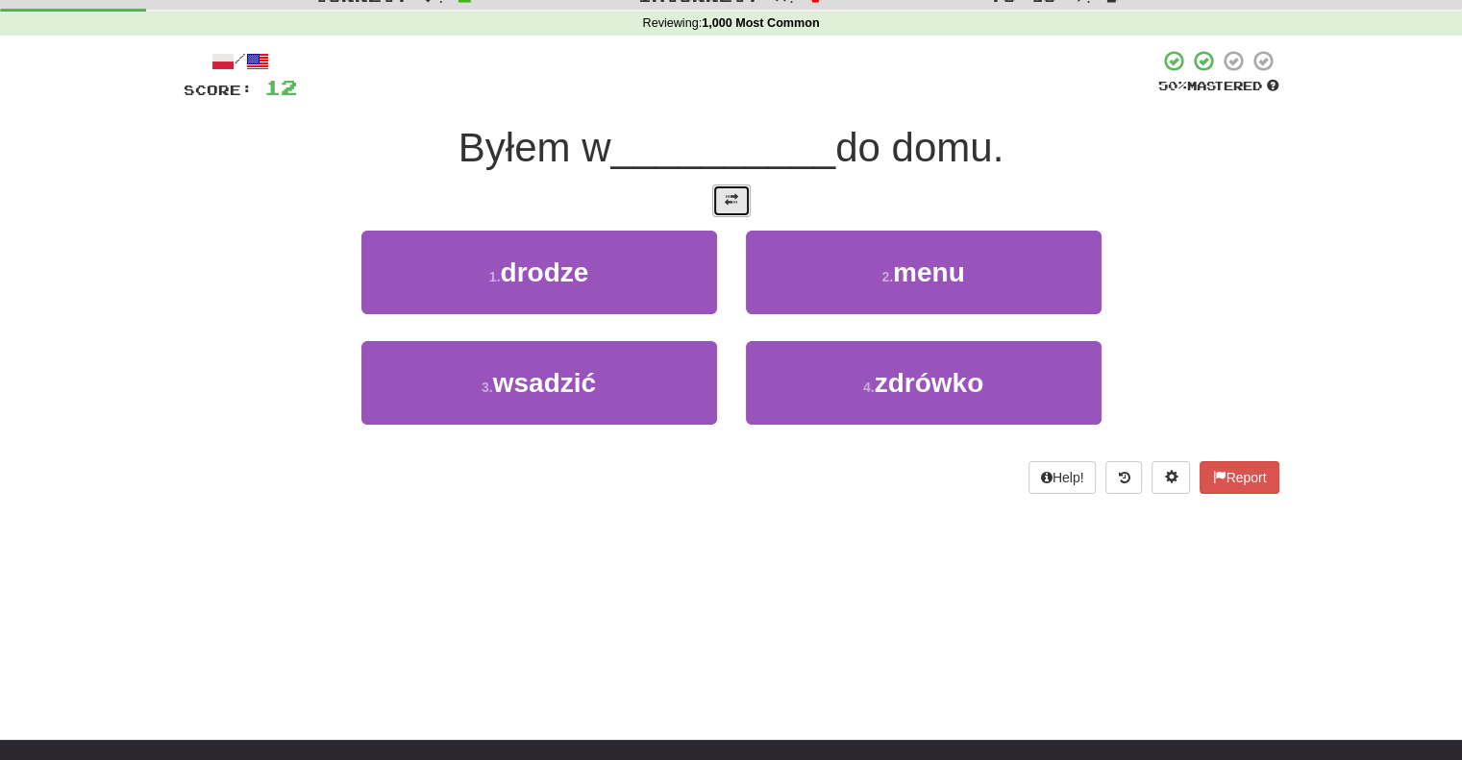
click at [719, 207] on button at bounding box center [731, 201] width 38 height 33
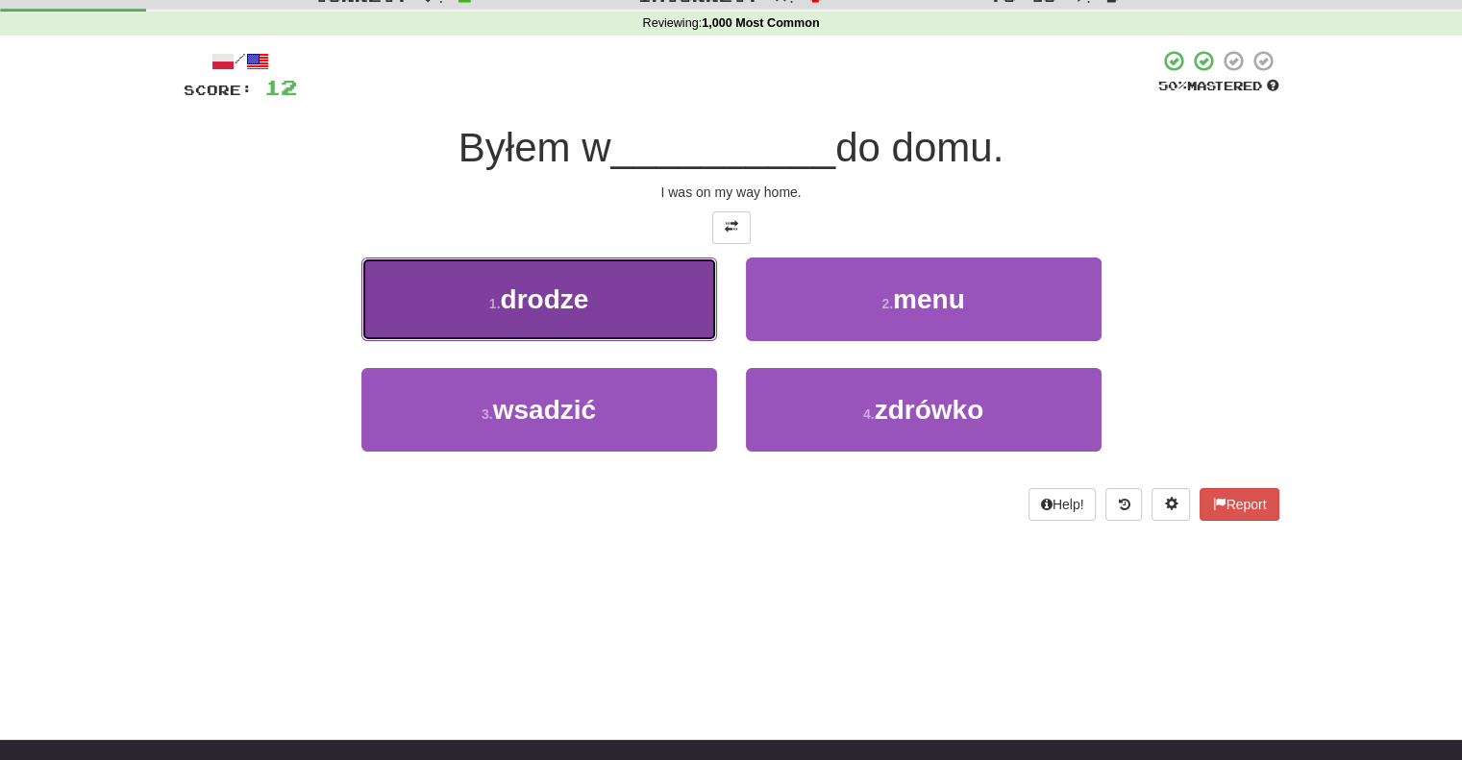
click at [659, 298] on button "1 . drodze" at bounding box center [539, 300] width 356 height 84
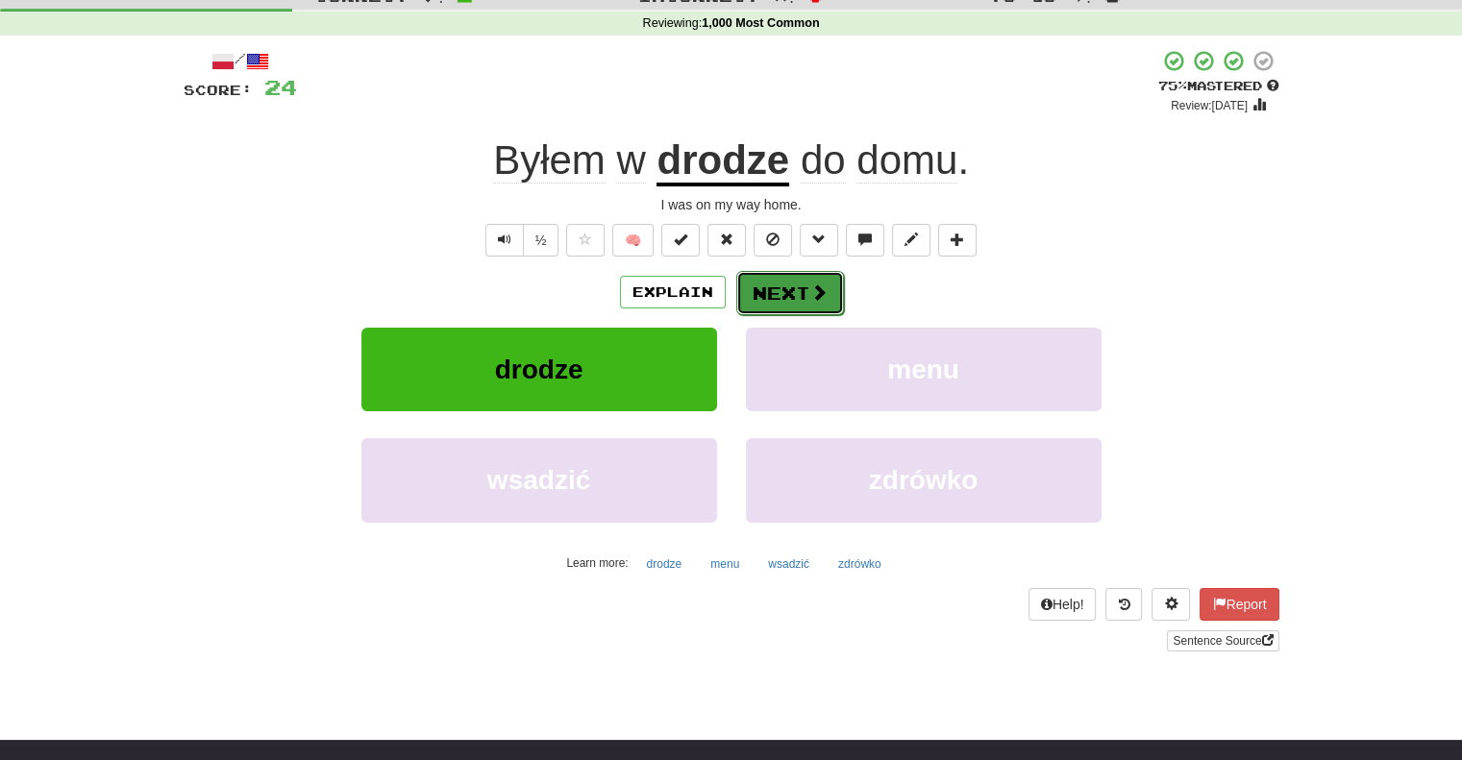
click at [765, 296] on button "Next" at bounding box center [790, 293] width 108 height 44
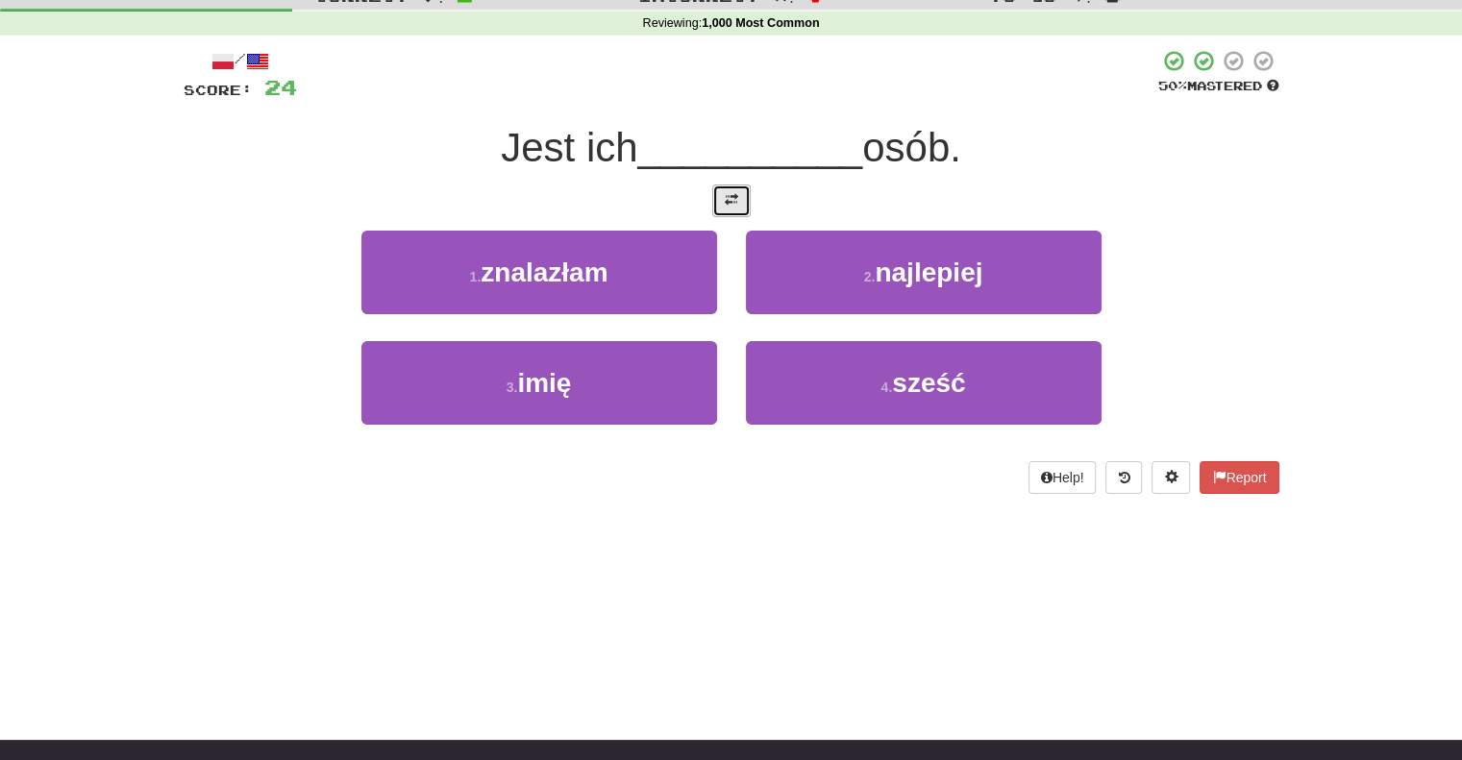
click at [725, 189] on button at bounding box center [731, 201] width 38 height 33
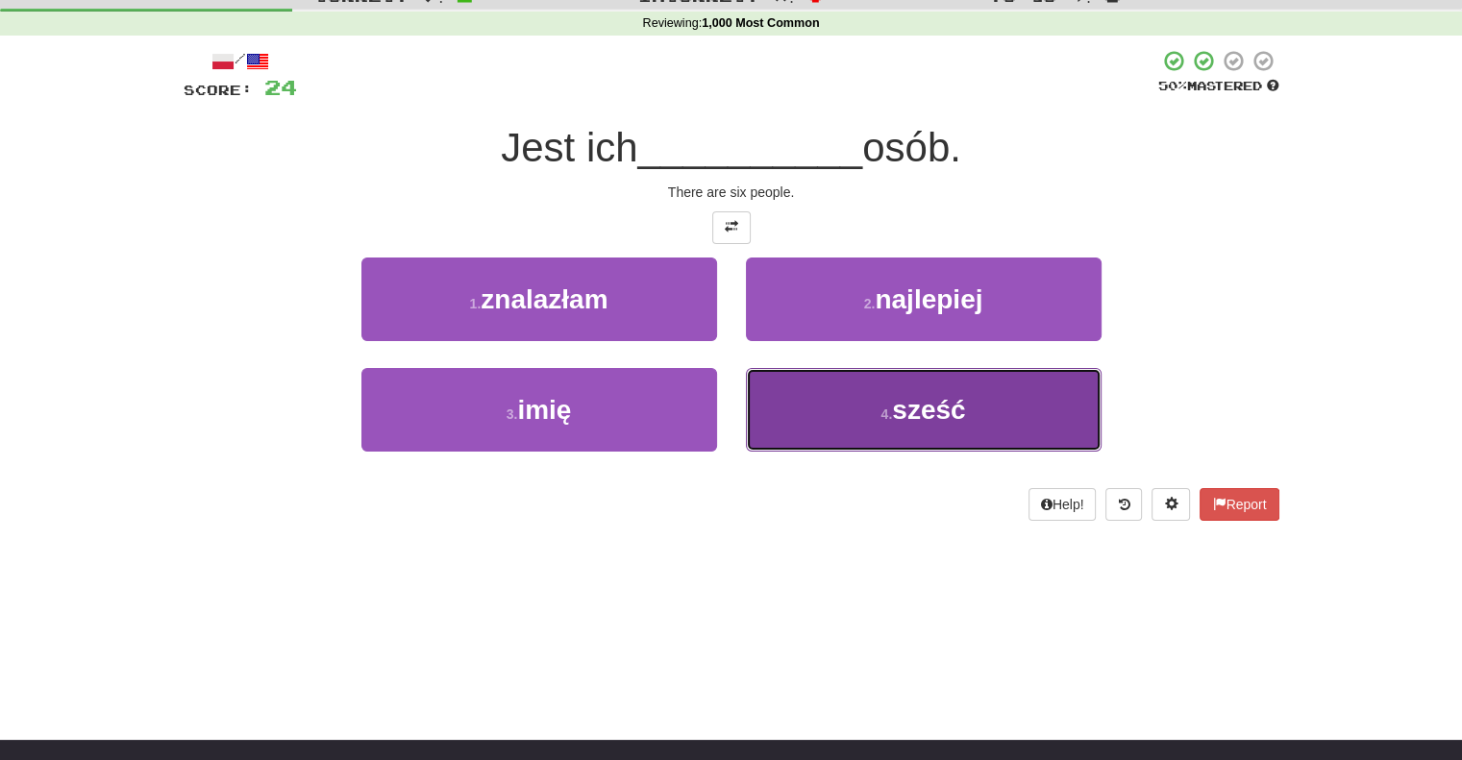
click at [788, 410] on button "4 . sześć" at bounding box center [924, 410] width 356 height 84
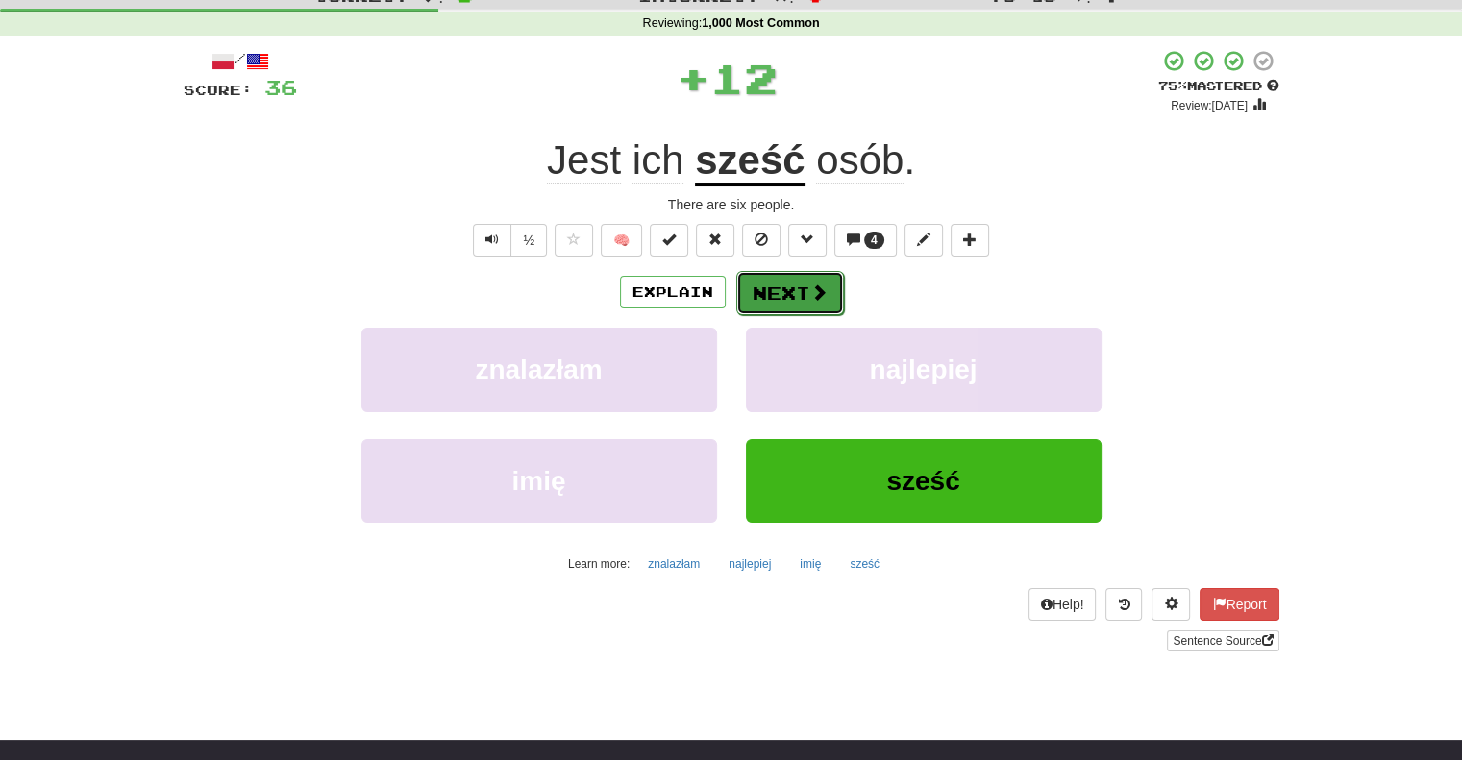
click at [770, 281] on button "Next" at bounding box center [790, 293] width 108 height 44
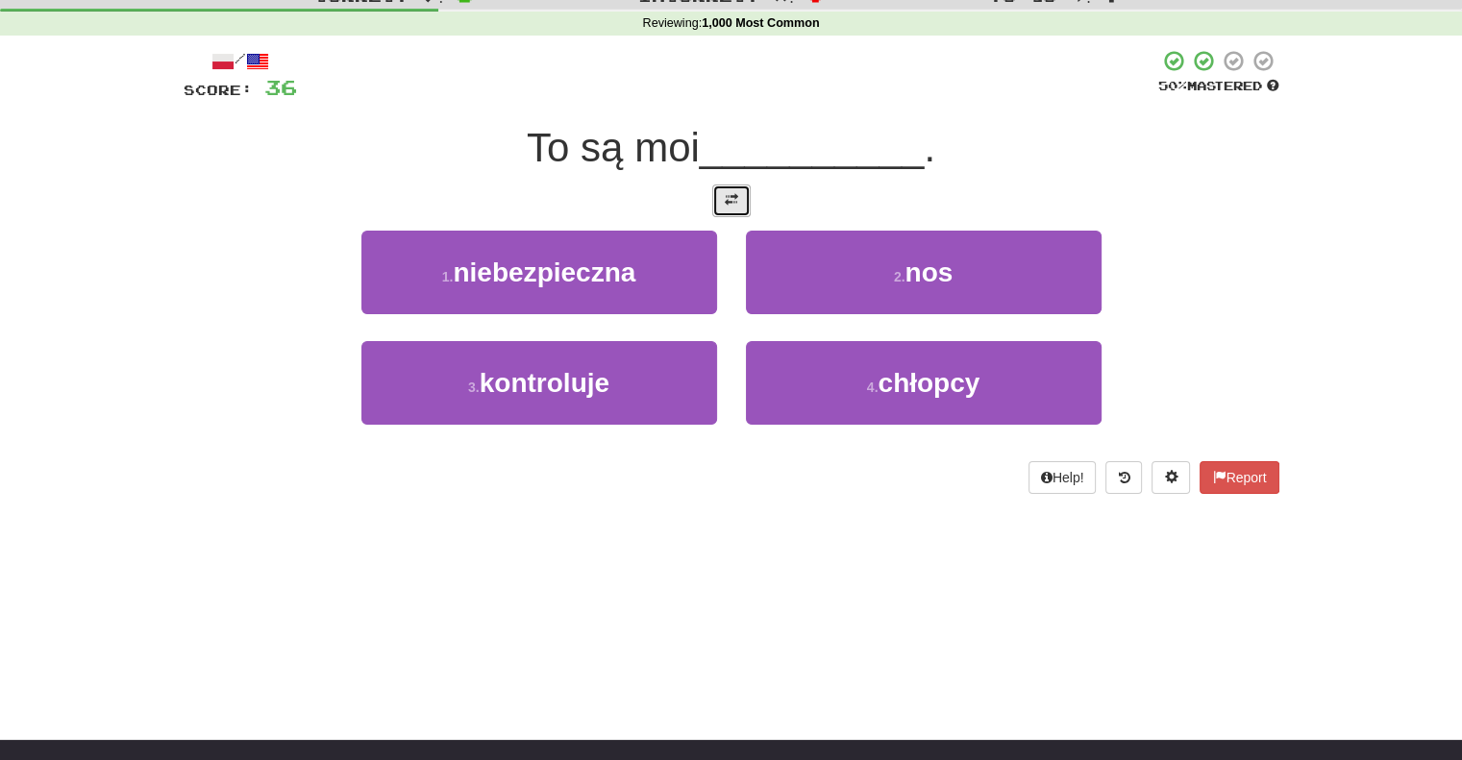
click at [741, 202] on button at bounding box center [731, 201] width 38 height 33
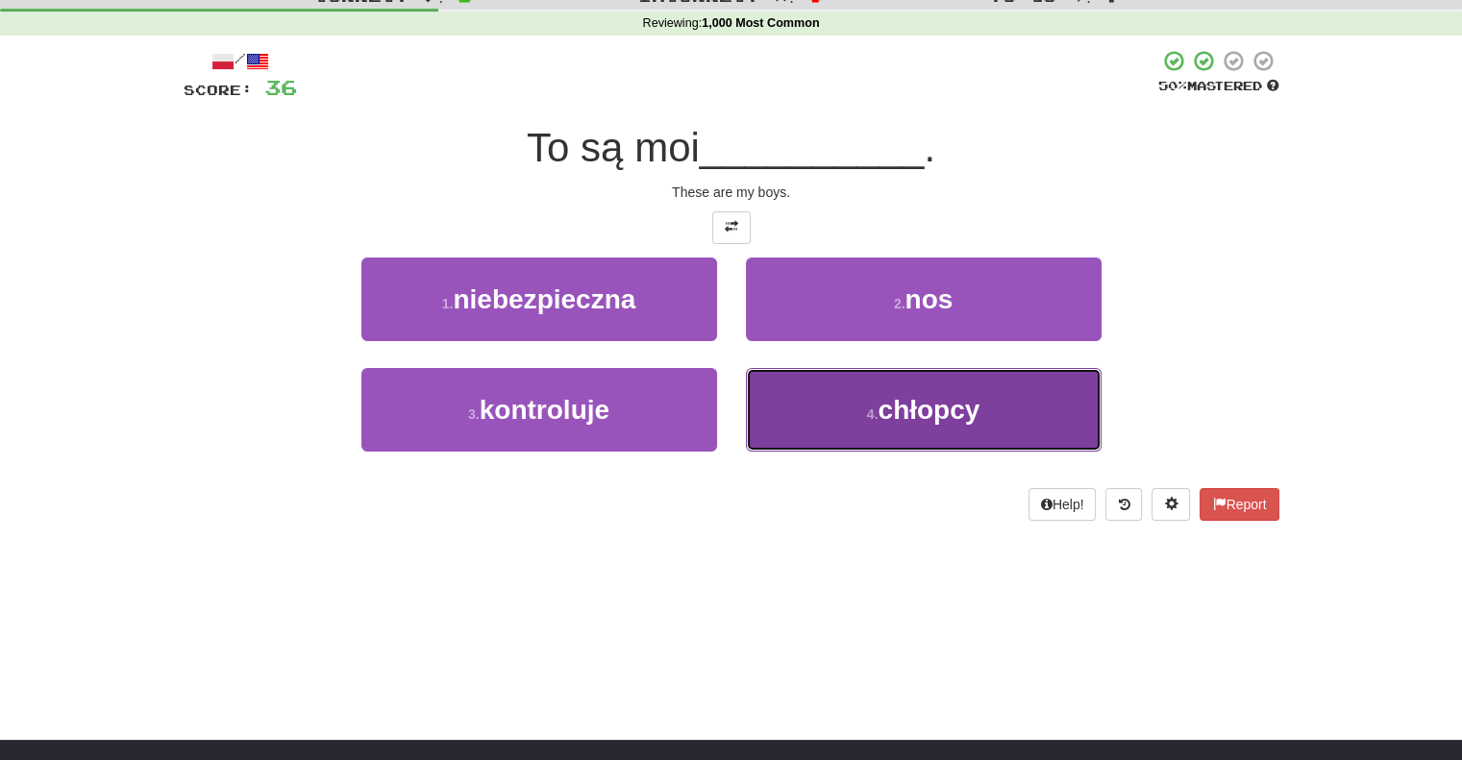
click at [787, 394] on button "4 . chłopcy" at bounding box center [924, 410] width 356 height 84
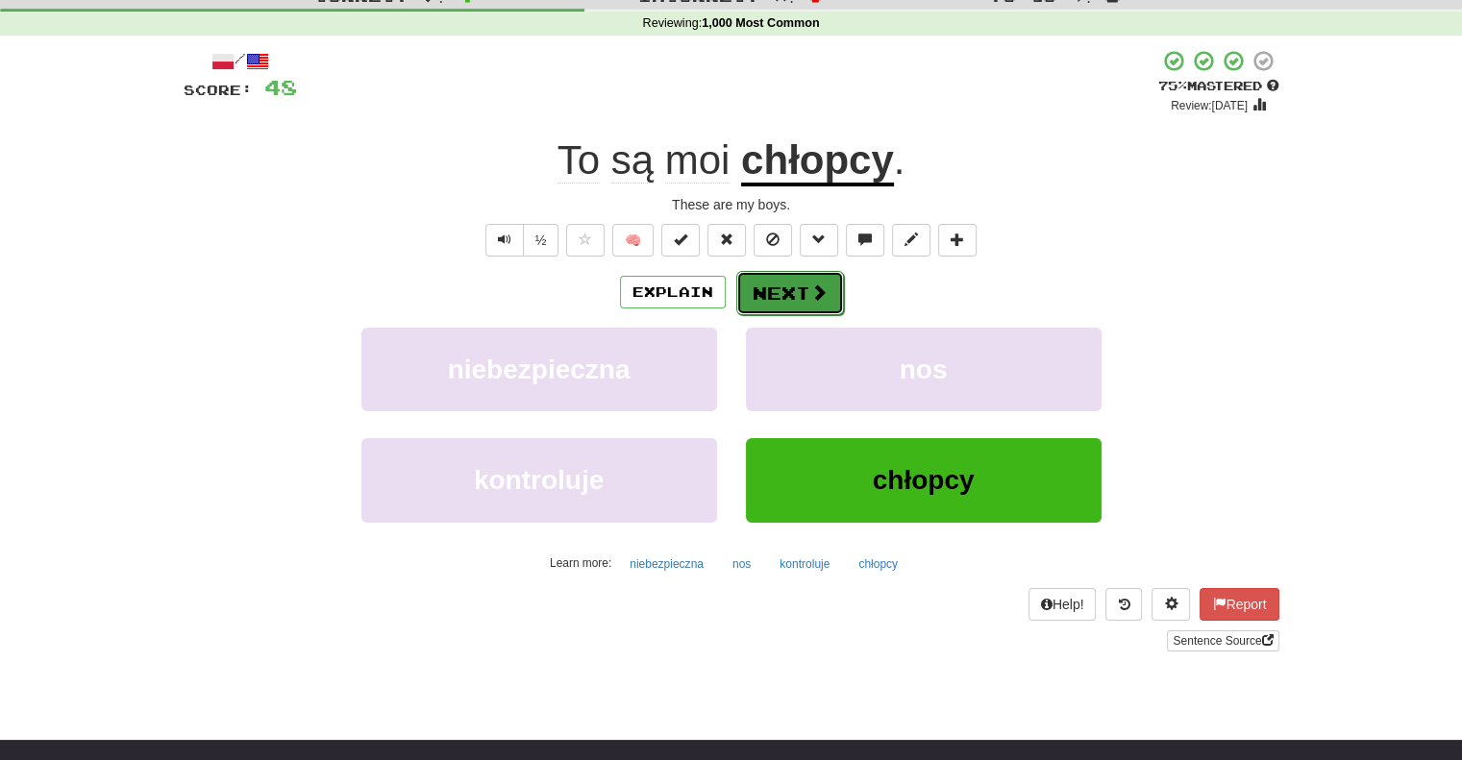
click at [788, 307] on button "Next" at bounding box center [790, 293] width 108 height 44
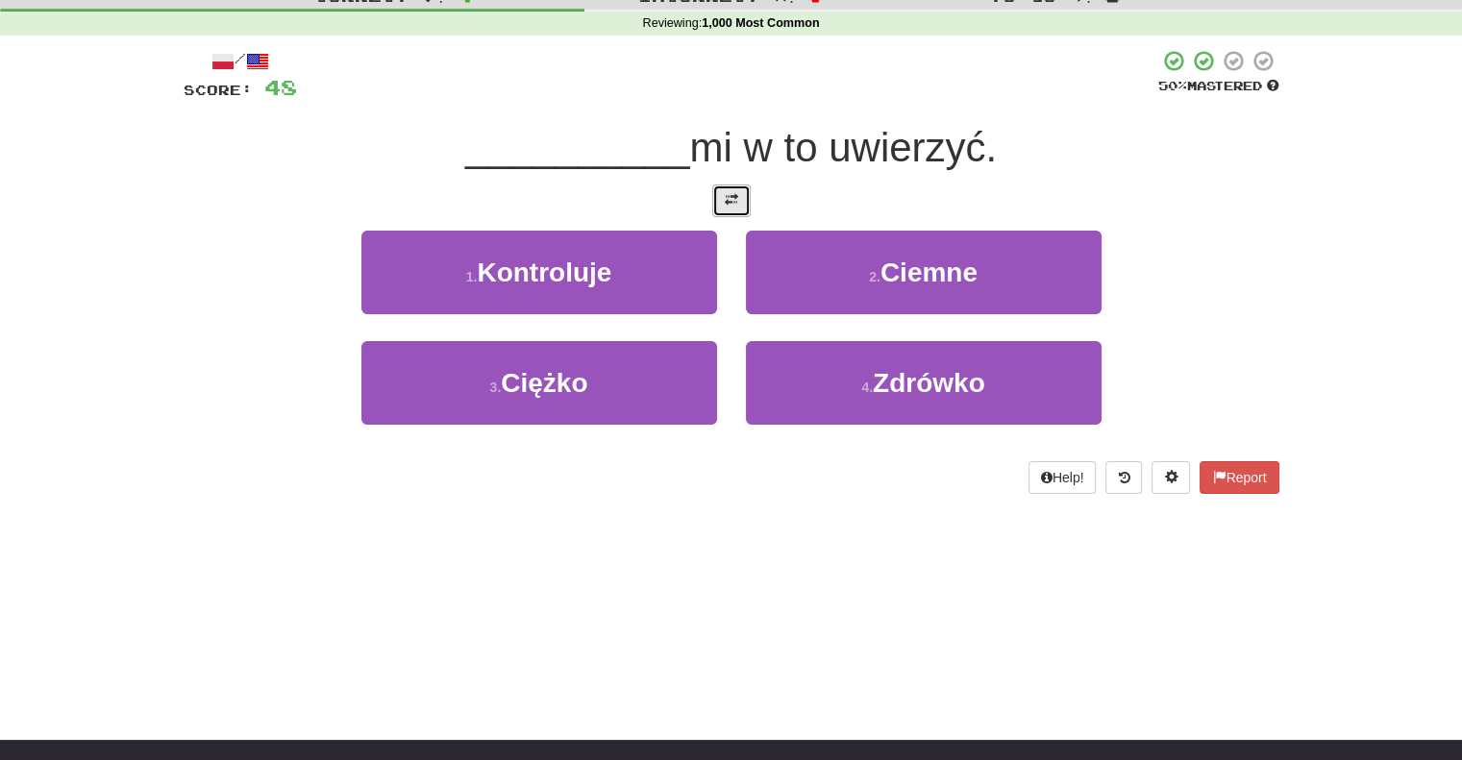
click at [736, 199] on span at bounding box center [731, 199] width 13 height 13
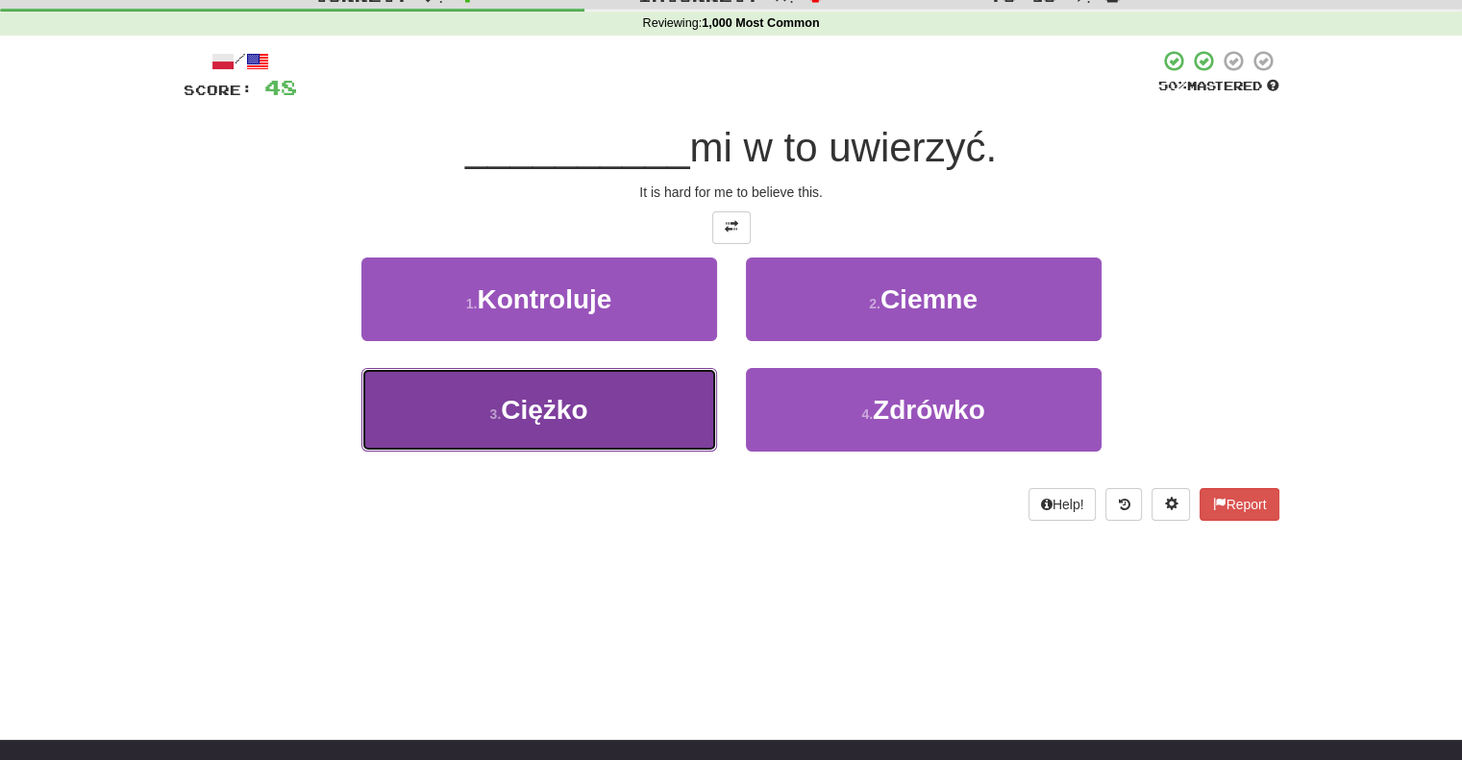
click at [650, 407] on button "3 . [GEOGRAPHIC_DATA]" at bounding box center [539, 410] width 356 height 84
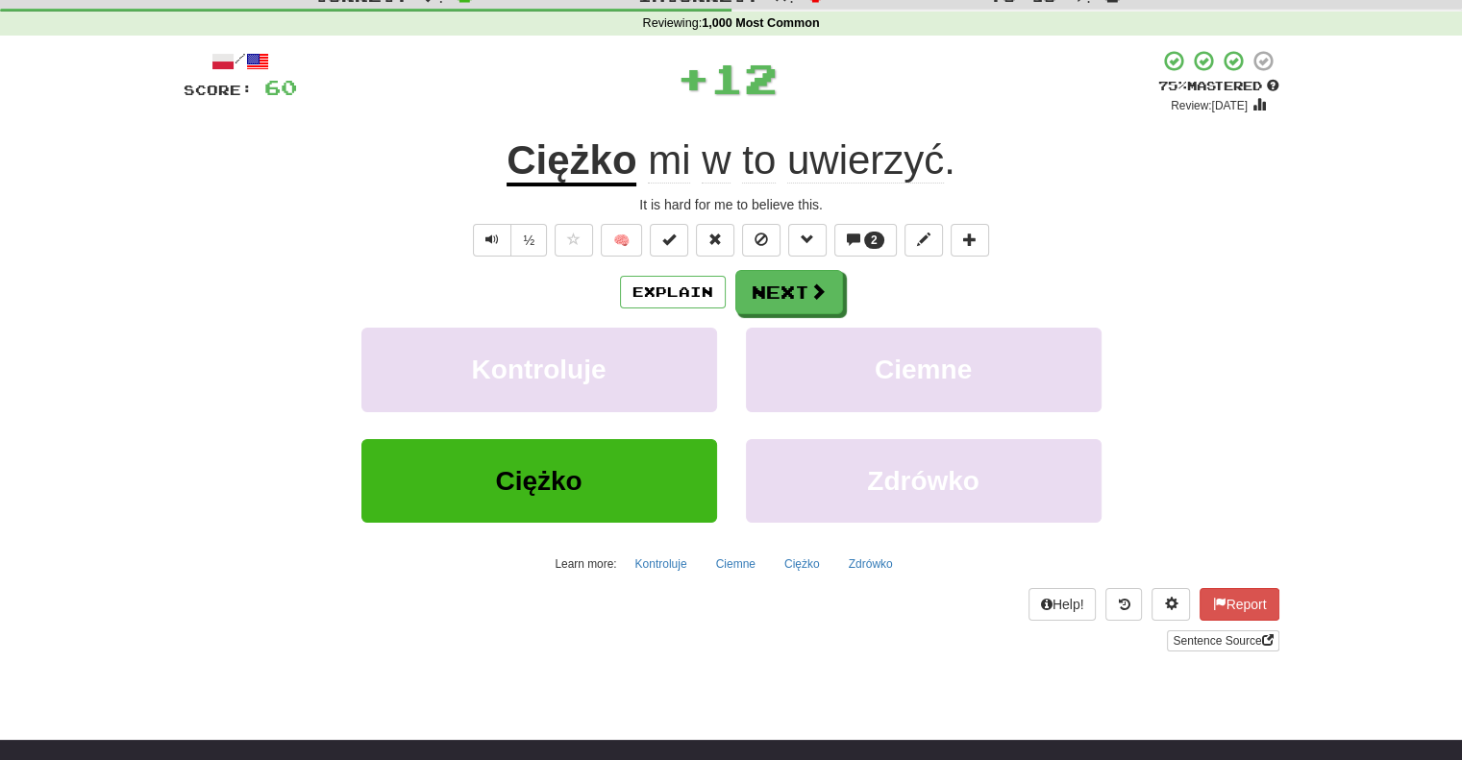
click at [763, 317] on div "Explain Next Kontroluje Ciemne Ciężko Zdrówko Learn more: Kontroluje Ciemne Cię…" at bounding box center [732, 424] width 1096 height 308
click at [764, 307] on button "Next" at bounding box center [790, 293] width 108 height 44
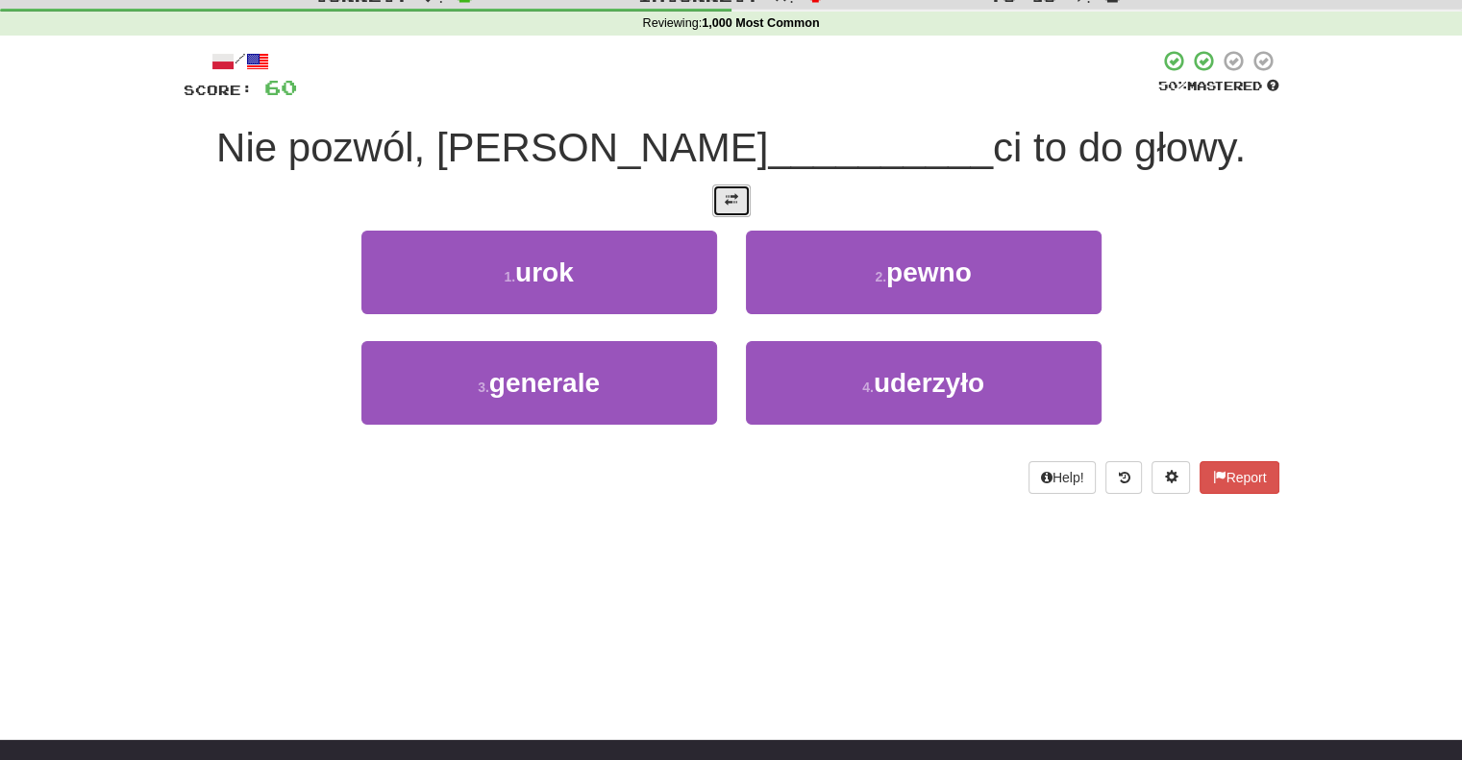
click at [736, 198] on span at bounding box center [731, 199] width 13 height 13
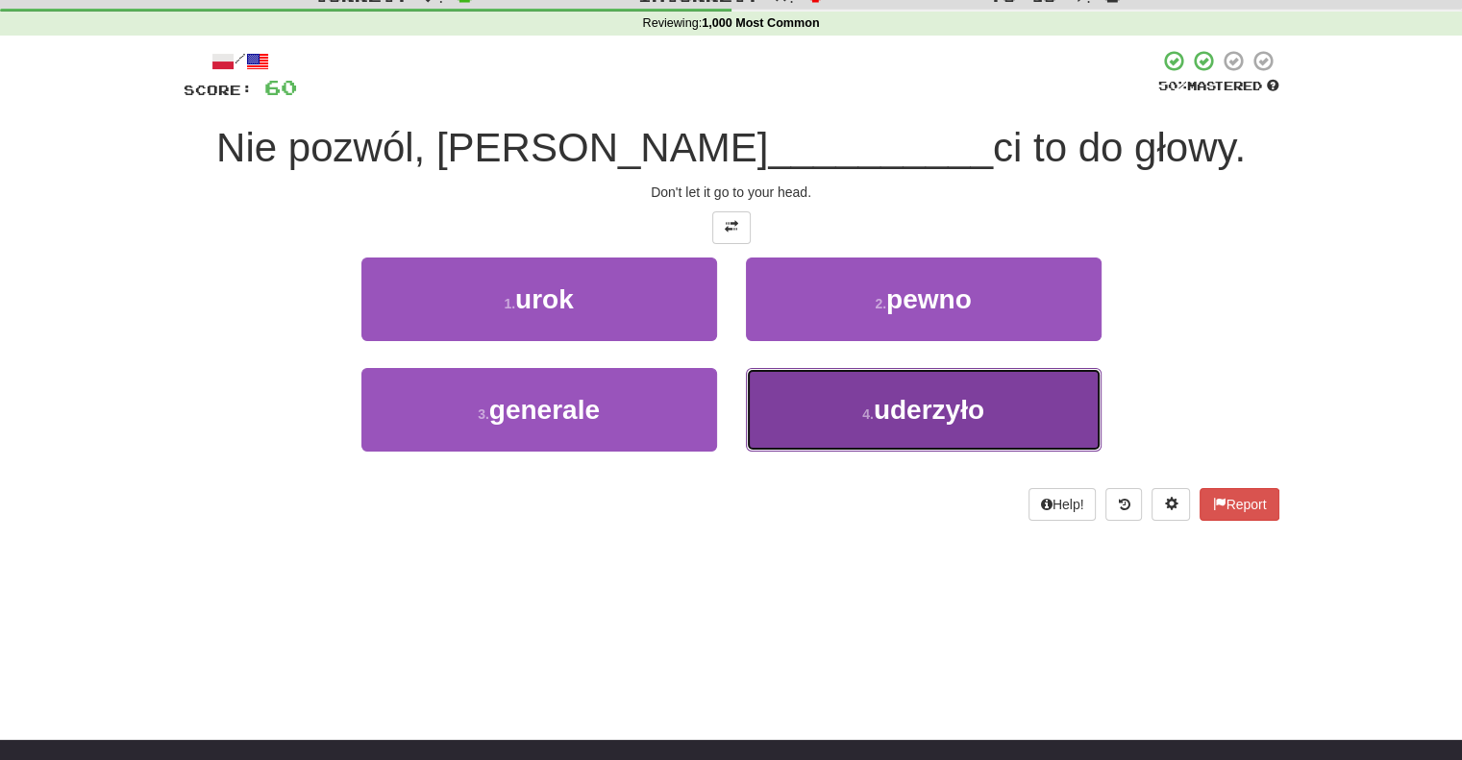
click at [773, 424] on button "4 . uderzyło" at bounding box center [924, 410] width 356 height 84
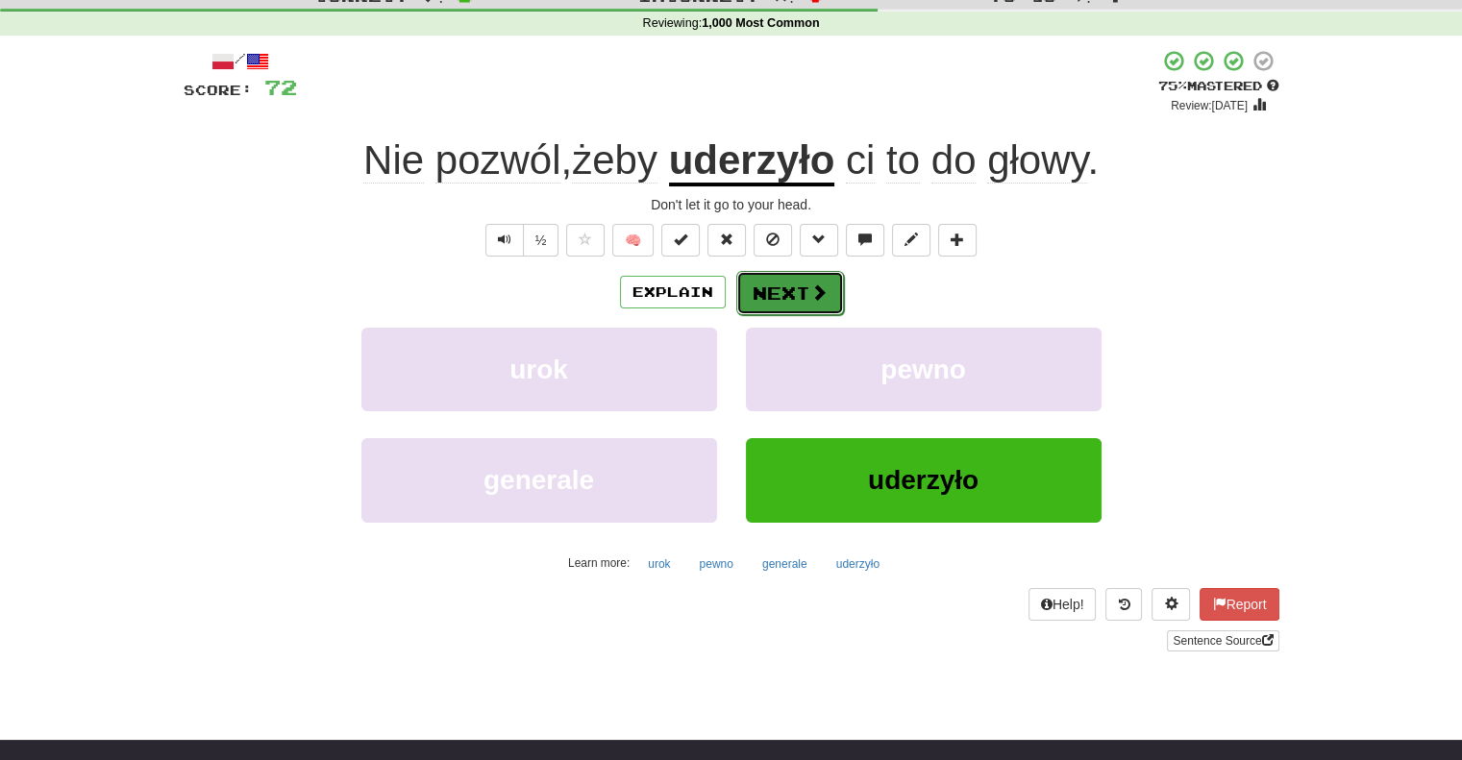
click at [763, 311] on button "Next" at bounding box center [790, 293] width 108 height 44
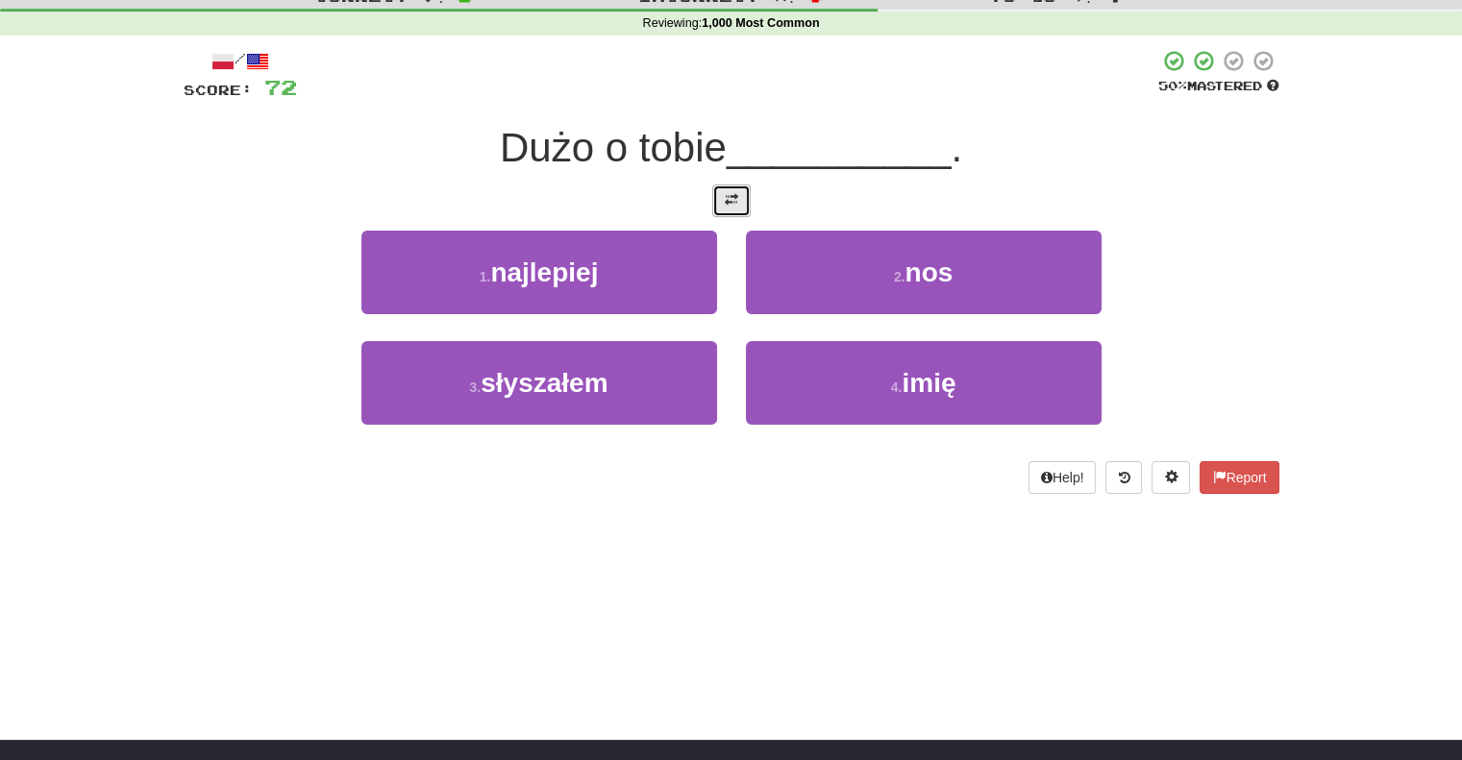
click at [737, 193] on span at bounding box center [731, 199] width 13 height 13
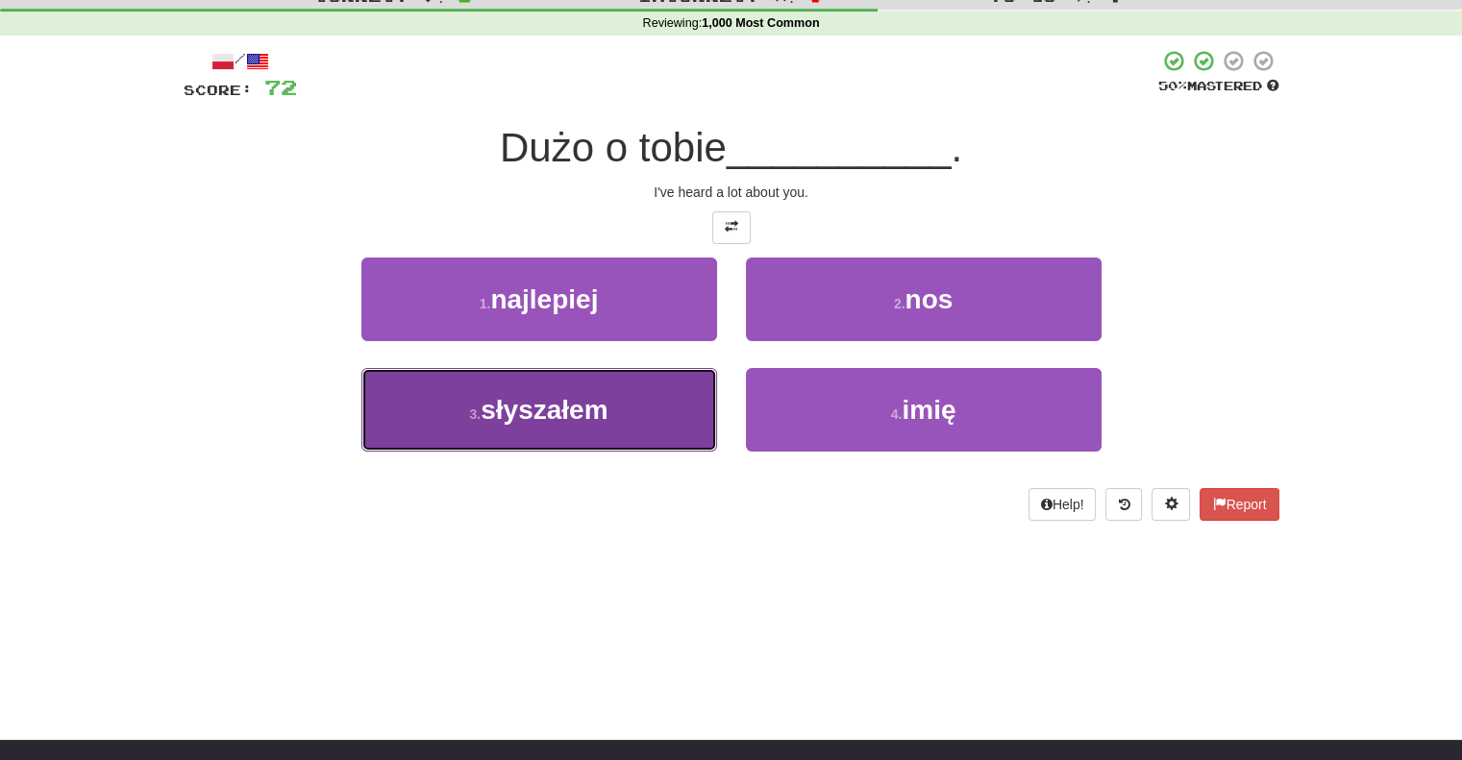
click at [642, 402] on button "3 . słyszałem" at bounding box center [539, 410] width 356 height 84
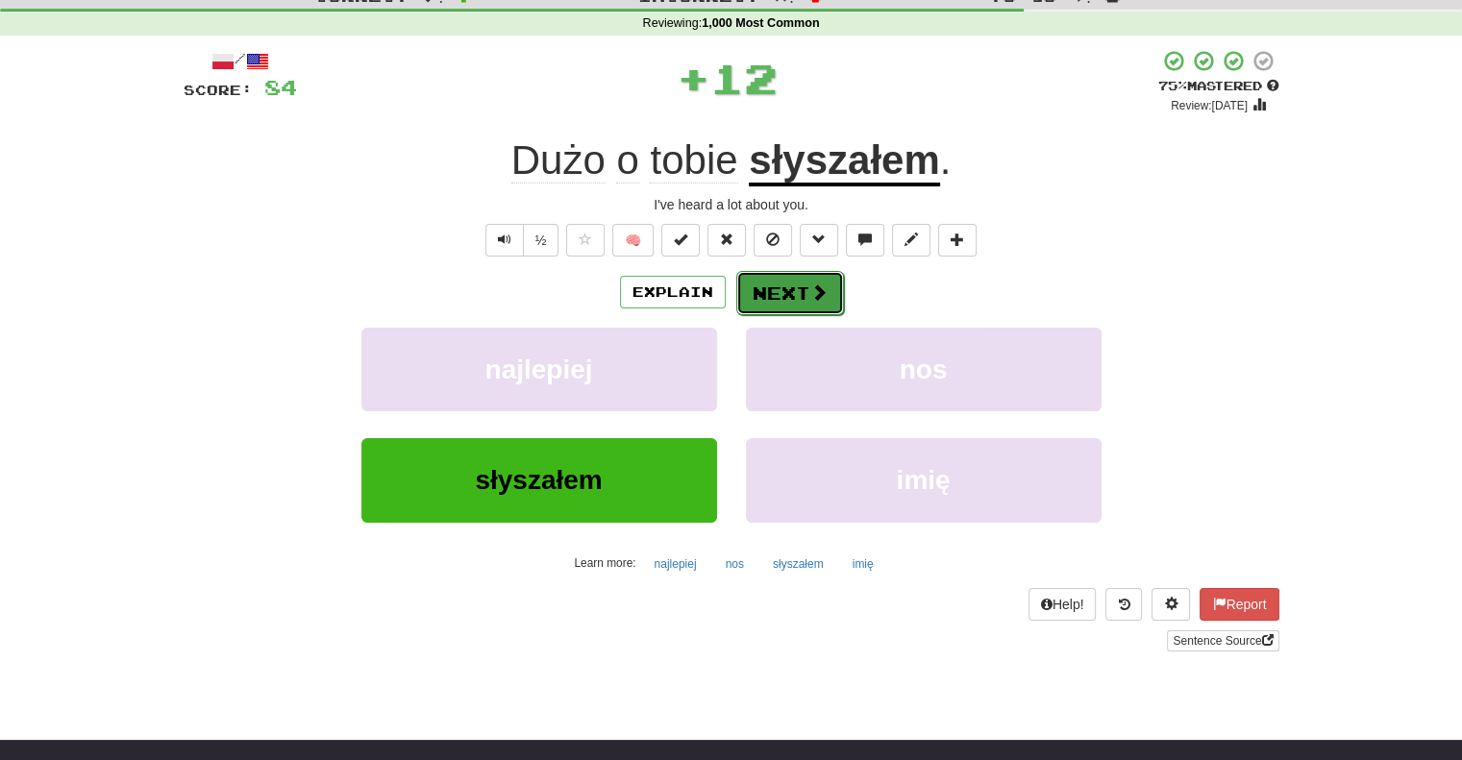
click at [748, 307] on button "Next" at bounding box center [790, 293] width 108 height 44
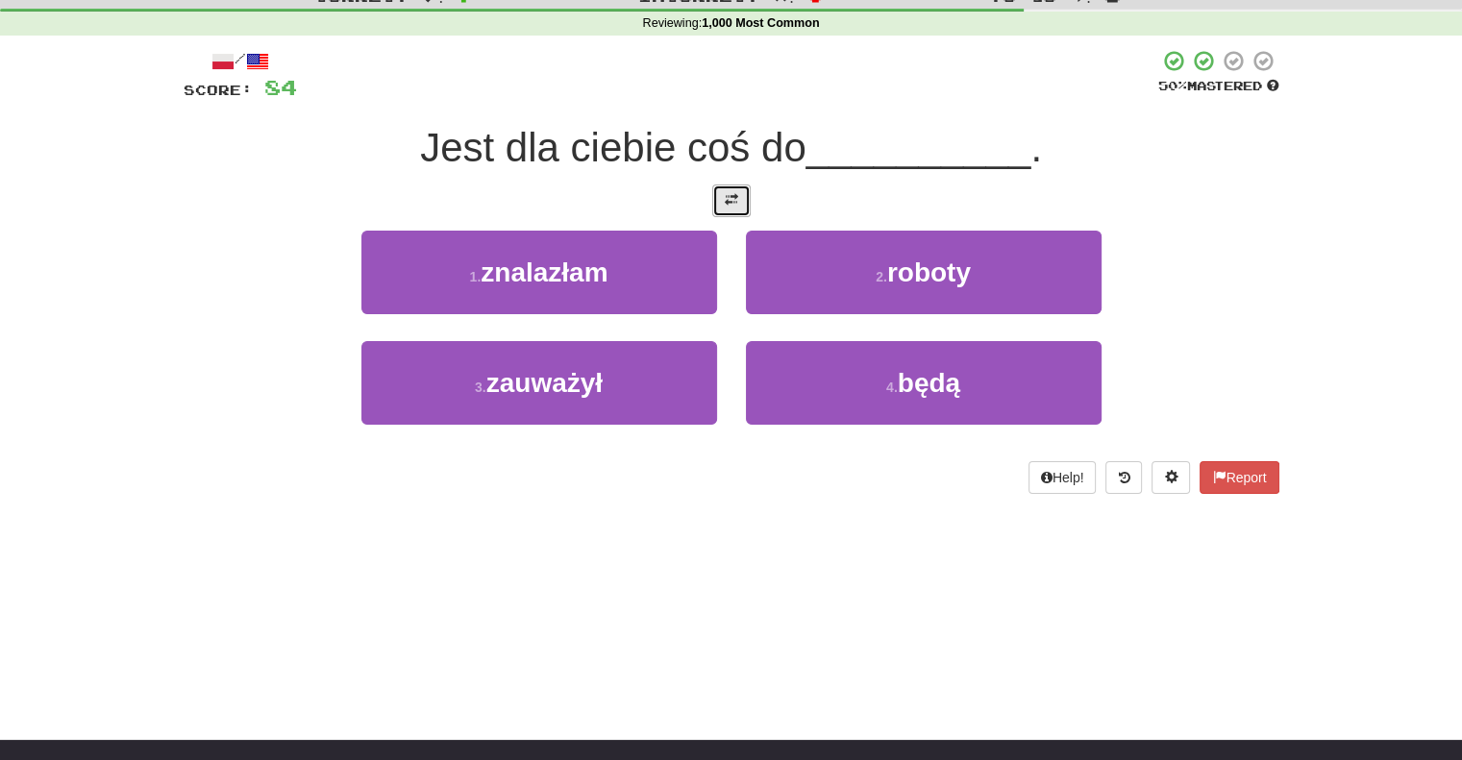
click at [727, 197] on span at bounding box center [731, 199] width 13 height 13
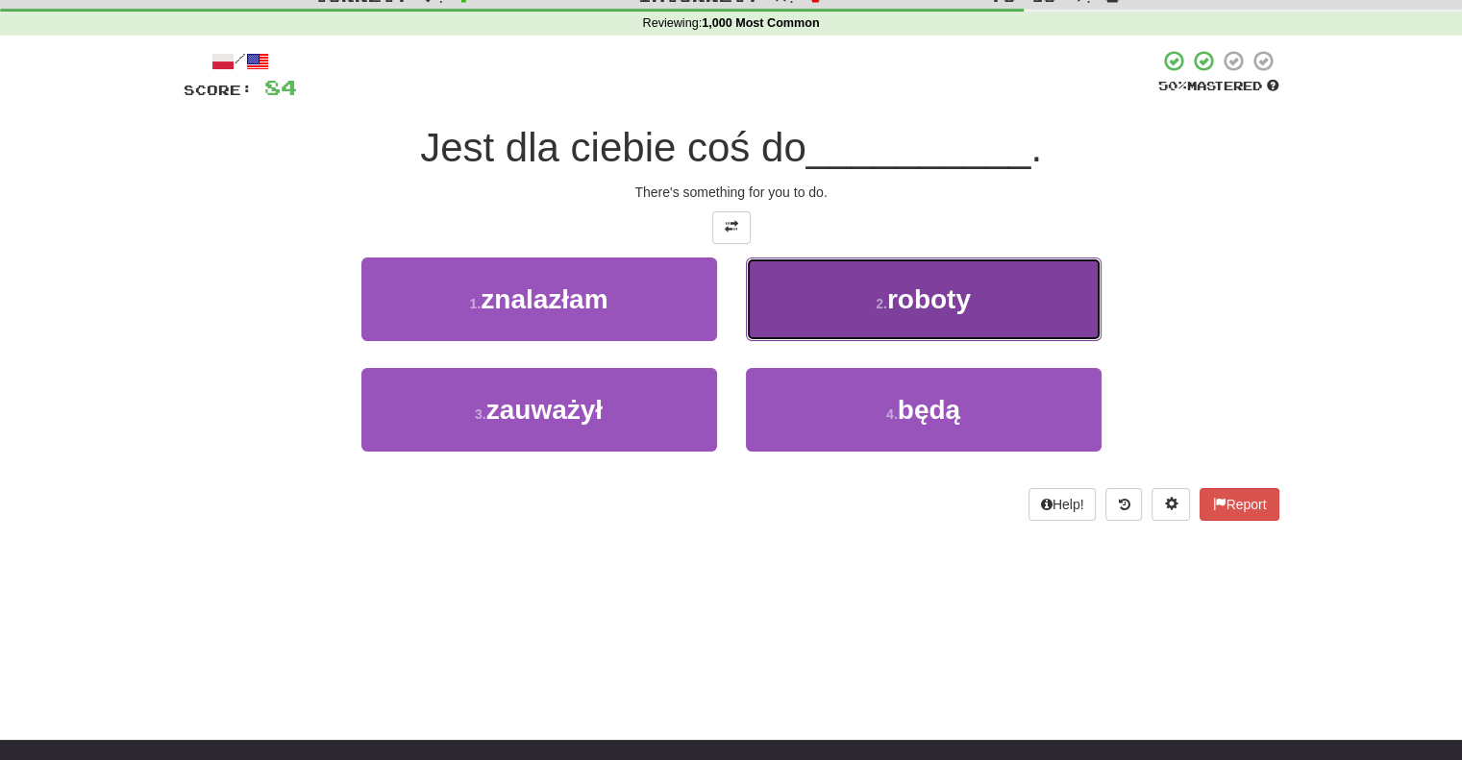
click at [767, 302] on button "2 . roboty" at bounding box center [924, 300] width 356 height 84
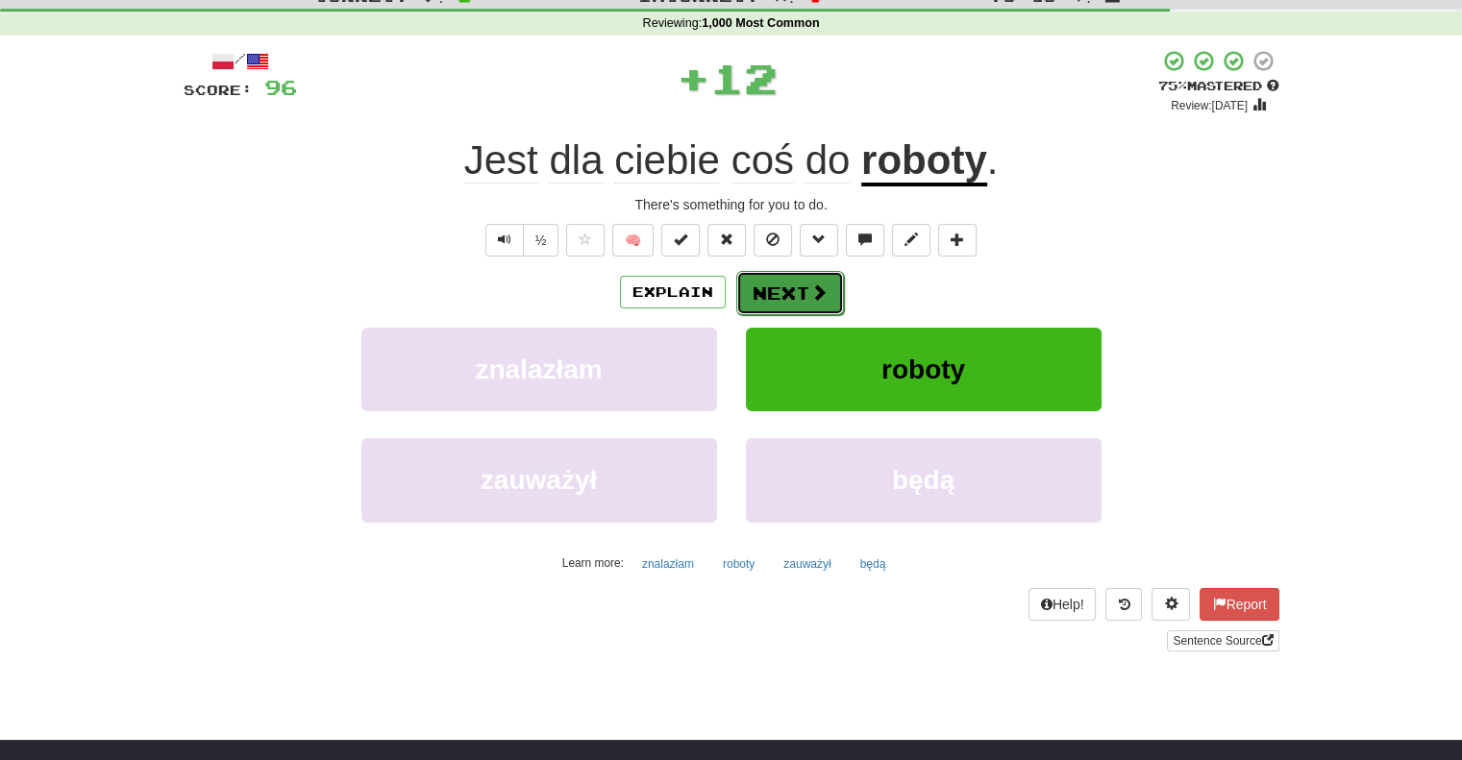
click at [766, 271] on button "Next" at bounding box center [790, 293] width 108 height 44
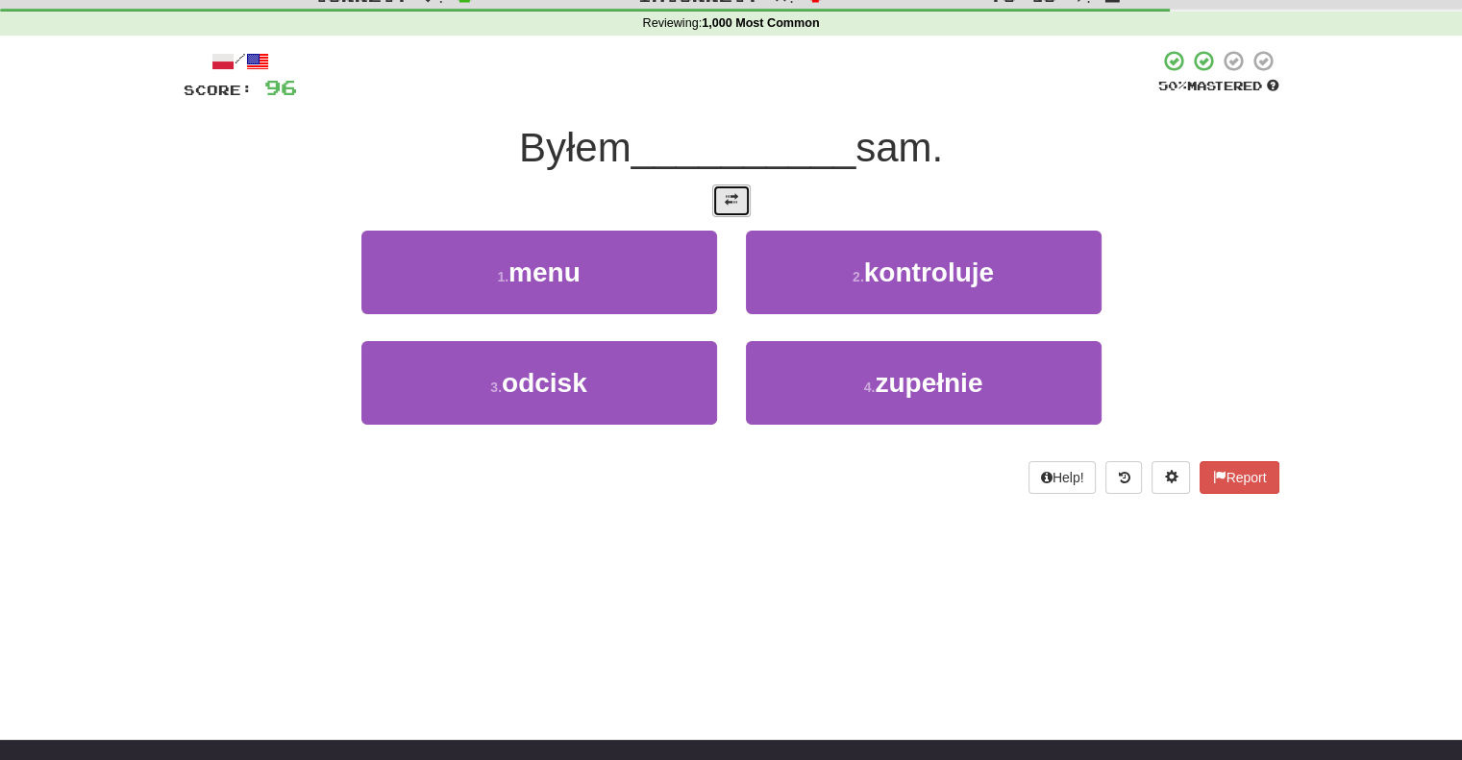
click at [742, 191] on button at bounding box center [731, 201] width 38 height 33
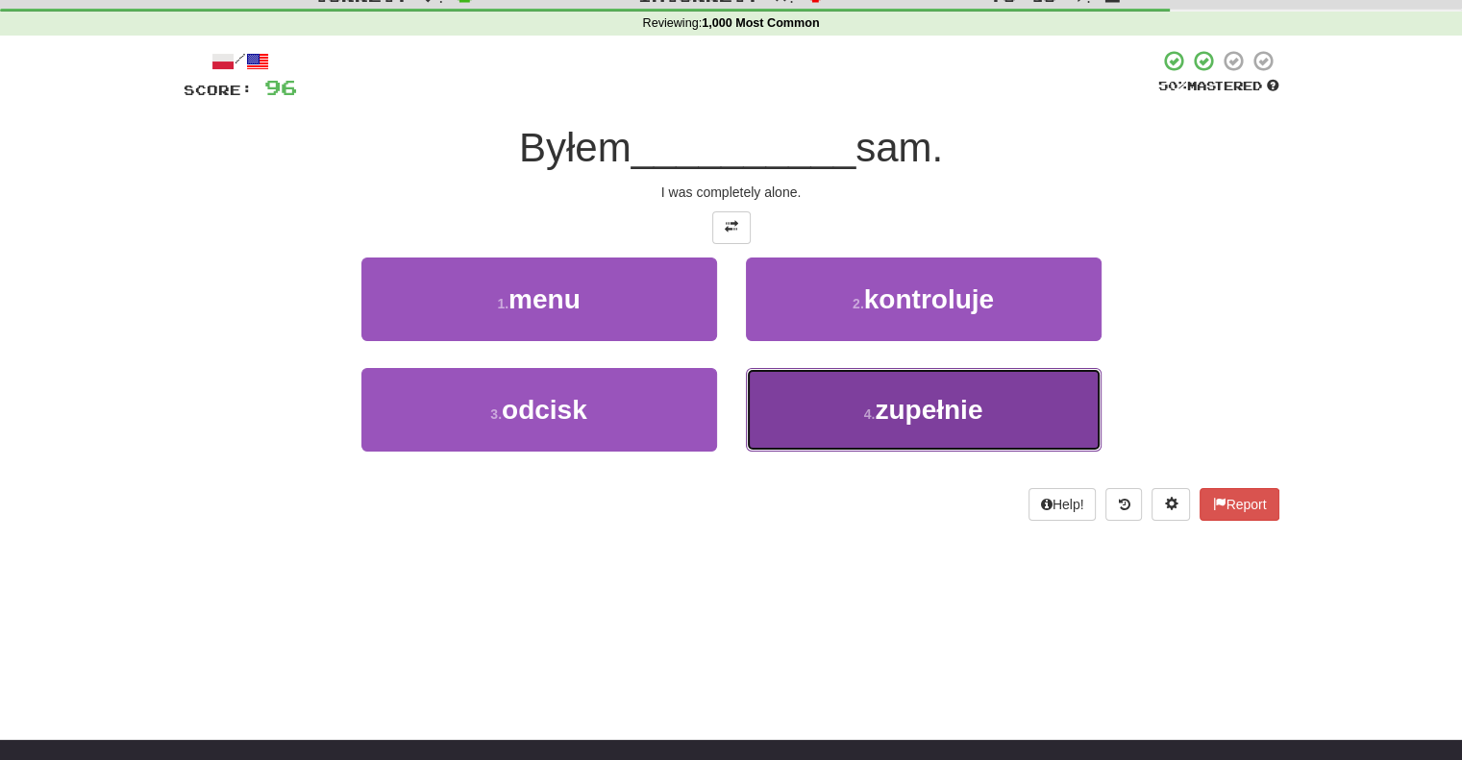
click at [761, 409] on button "4 . zupełnie" at bounding box center [924, 410] width 356 height 84
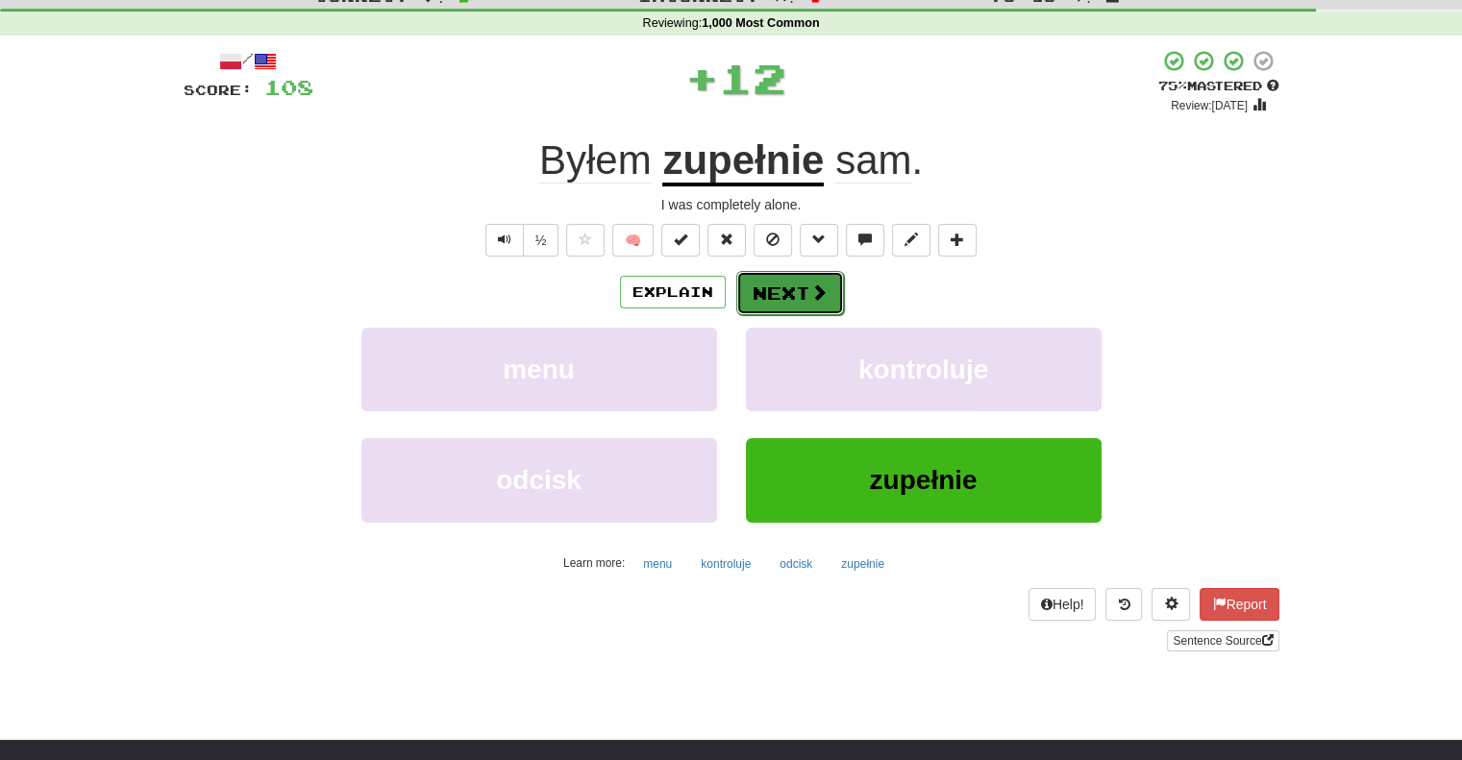
click at [750, 287] on button "Next" at bounding box center [790, 293] width 108 height 44
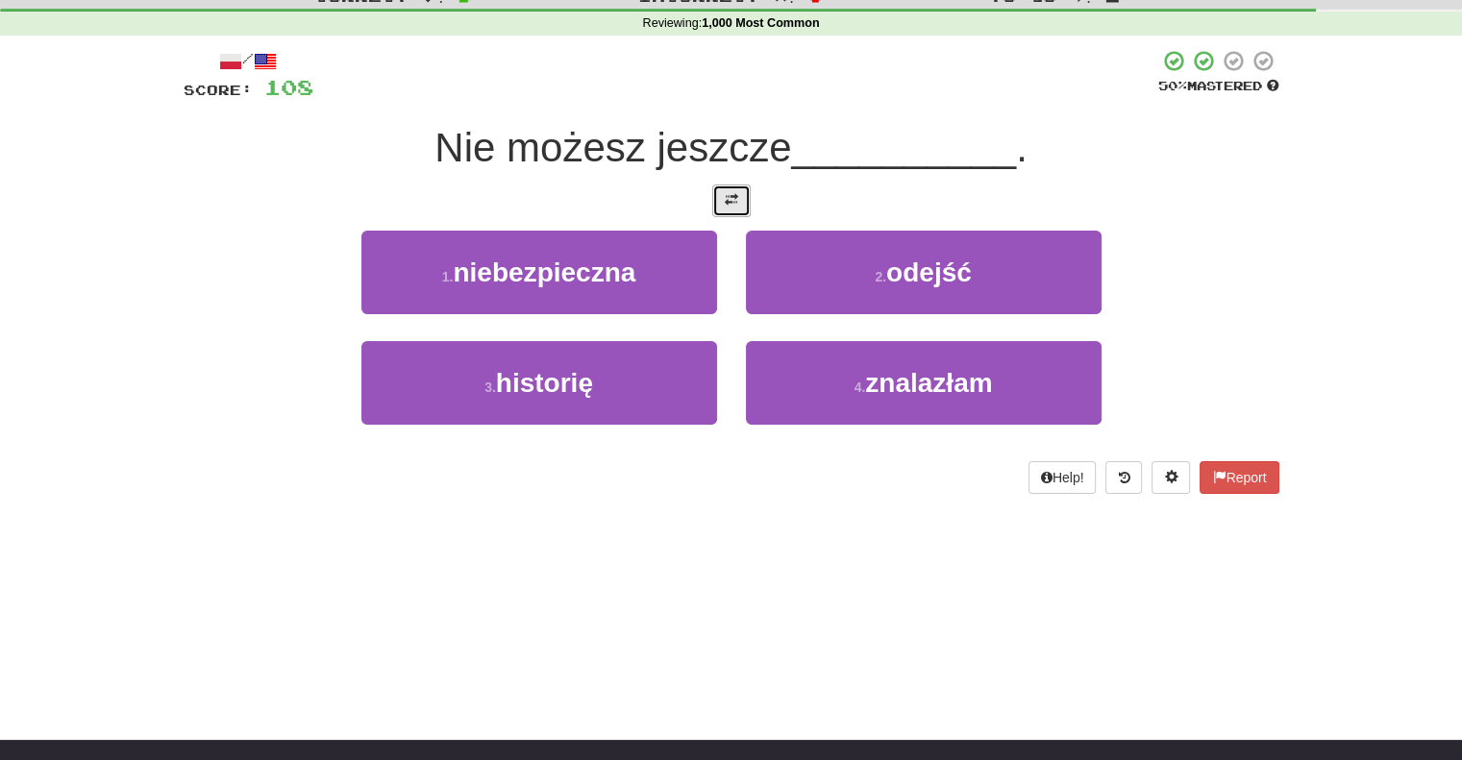
click at [738, 207] on button at bounding box center [731, 201] width 38 height 33
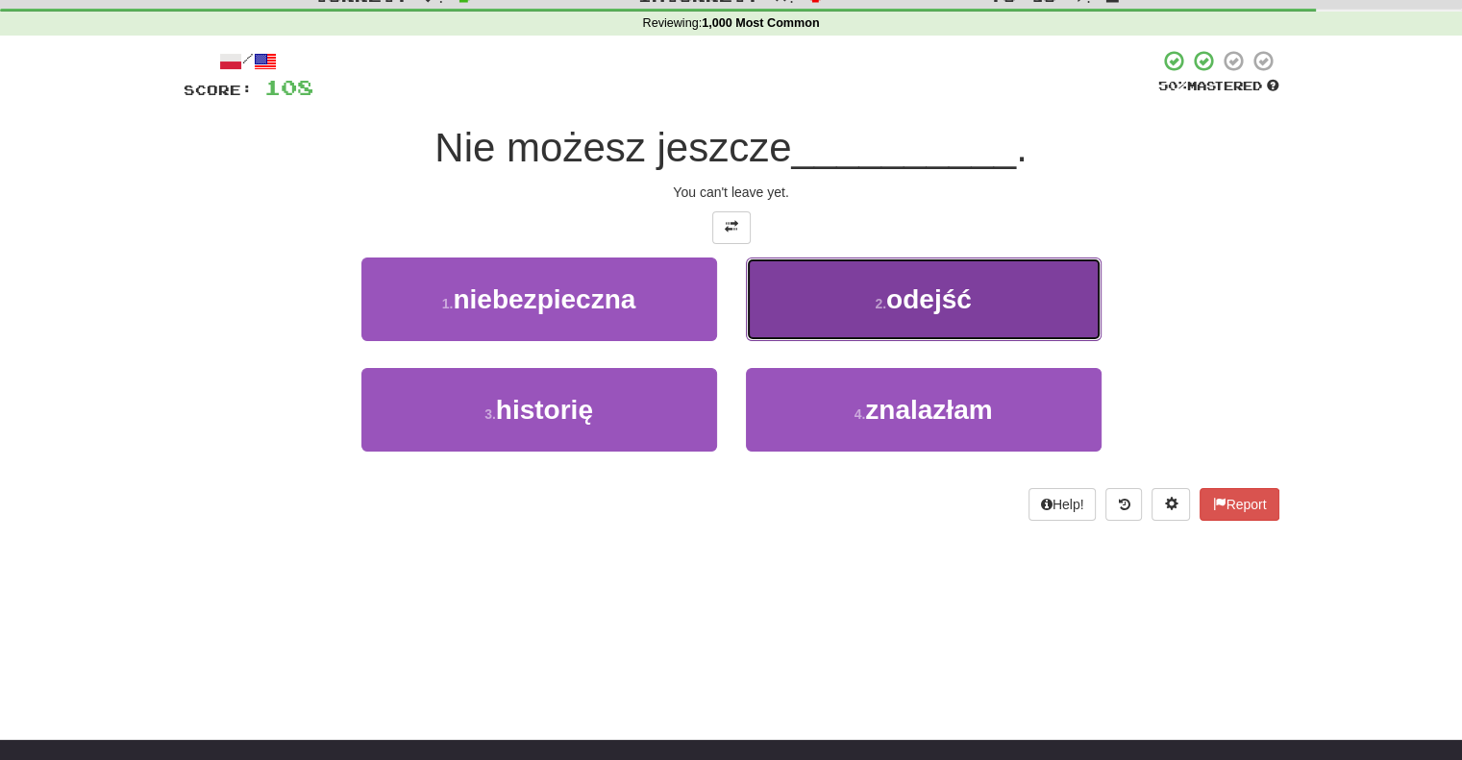
click at [780, 307] on button "2 . odejść" at bounding box center [924, 300] width 356 height 84
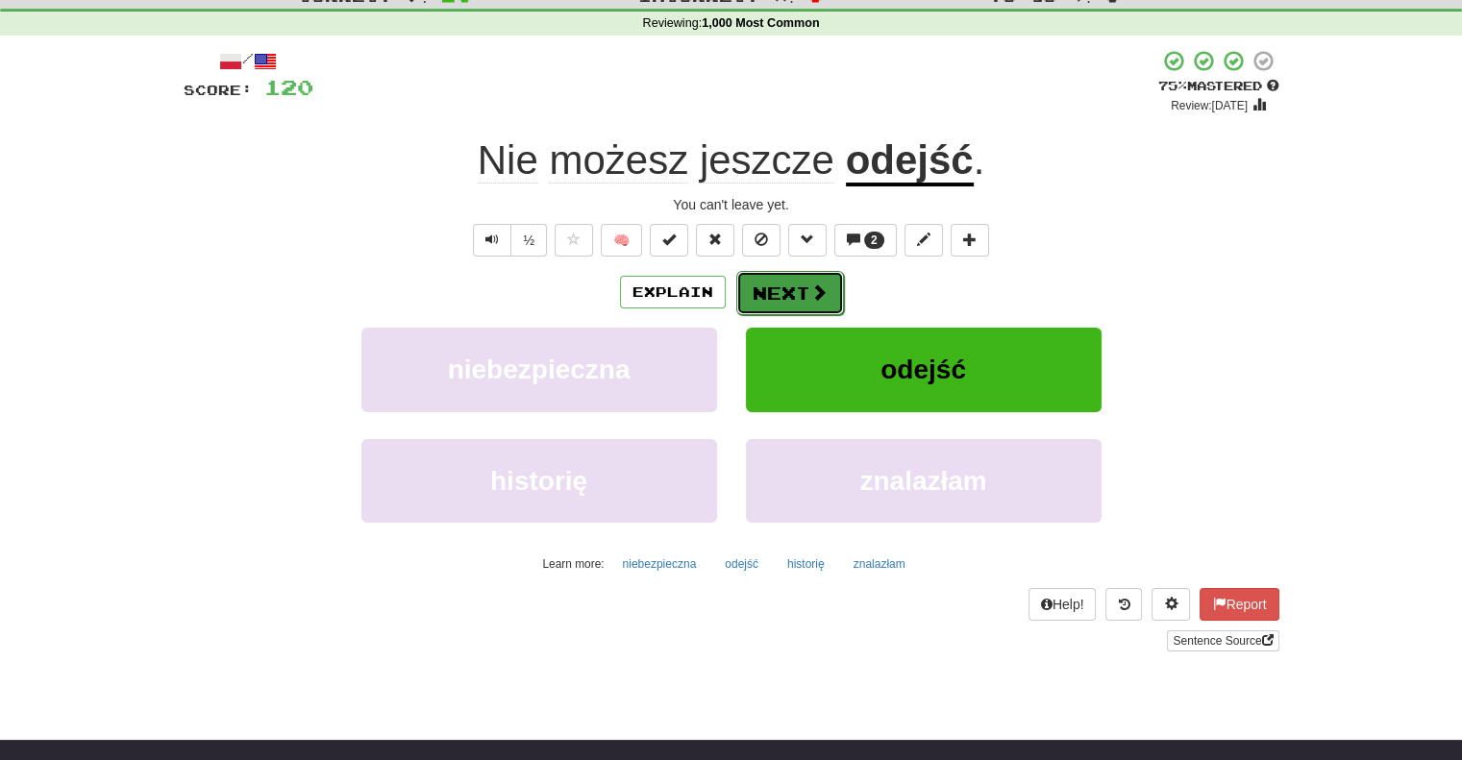
click at [774, 300] on button "Next" at bounding box center [790, 293] width 108 height 44
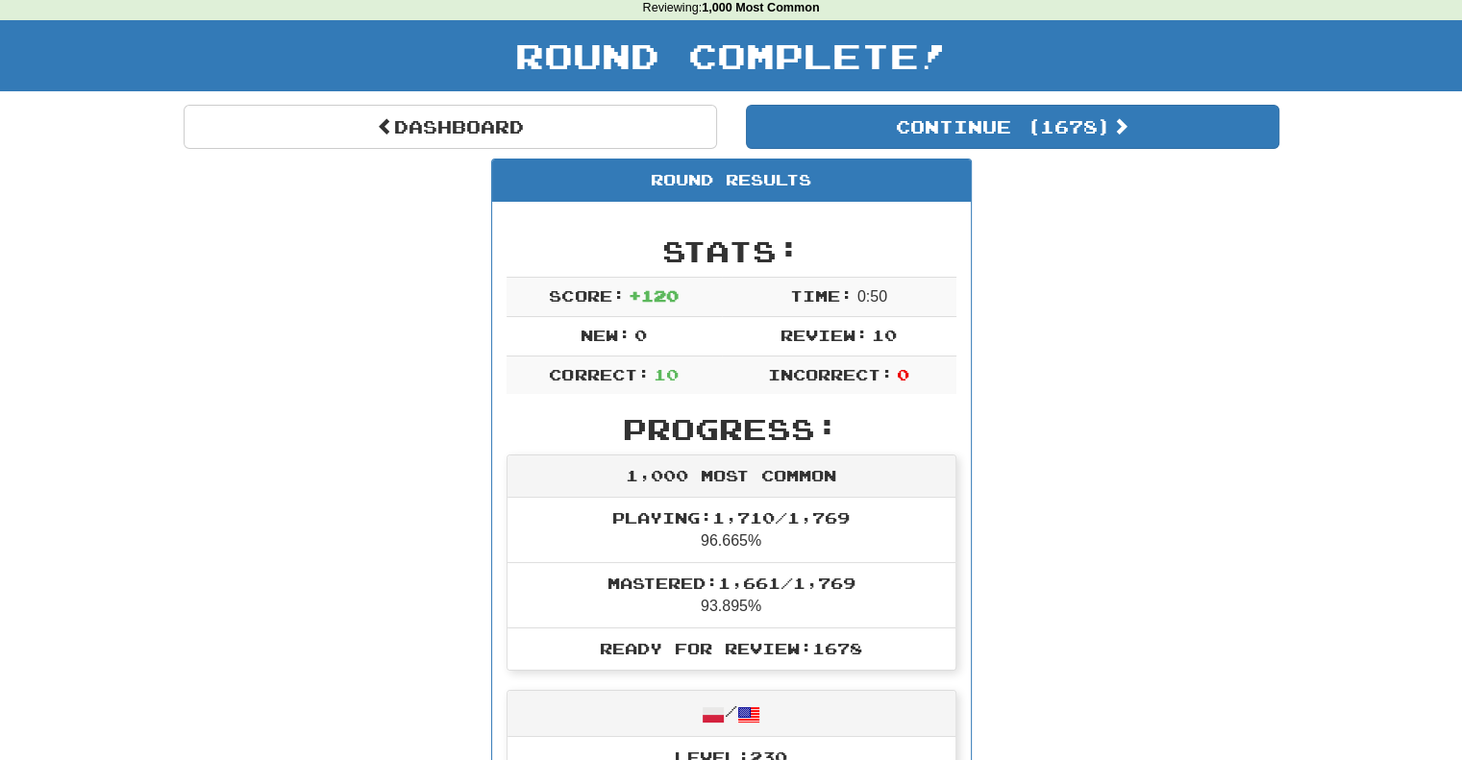
scroll to position [47, 0]
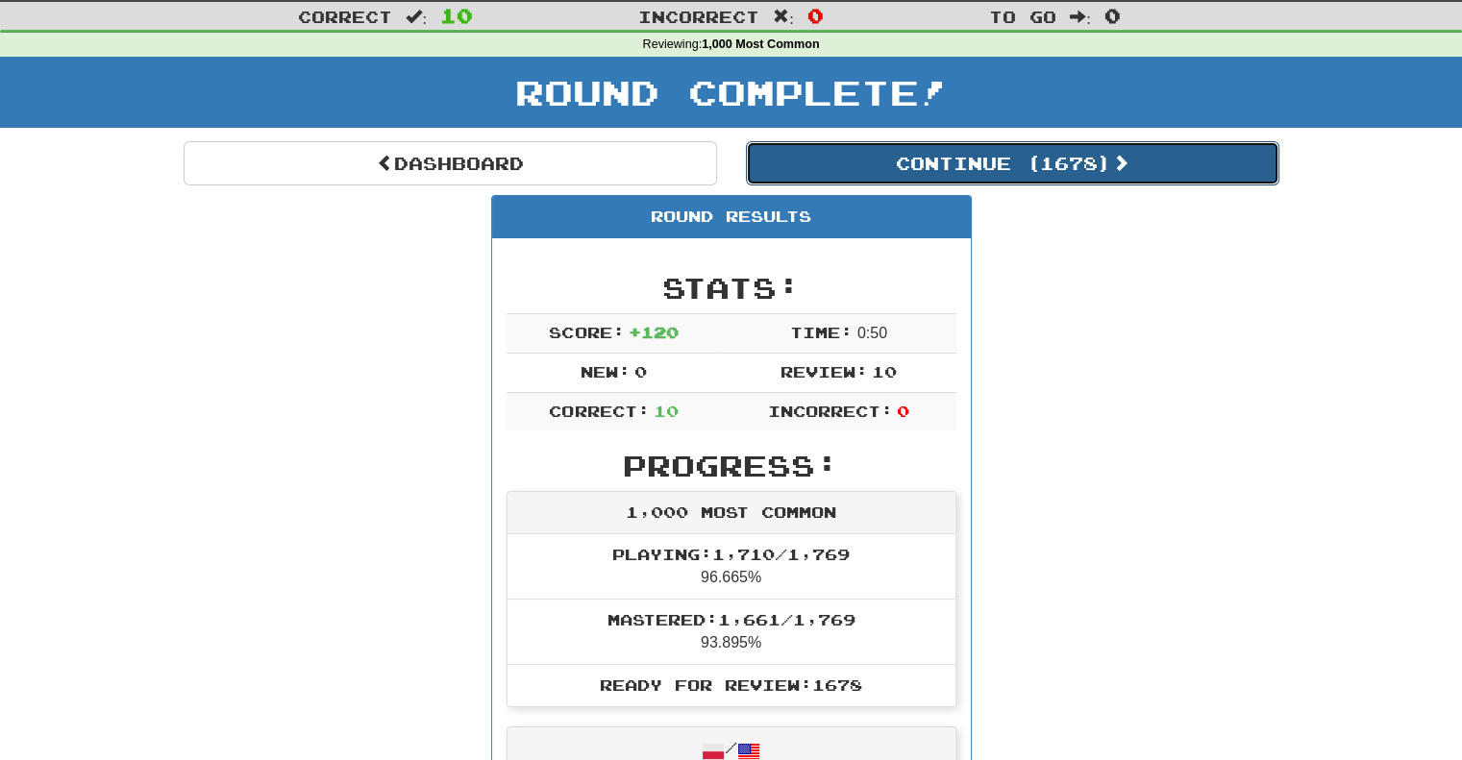
click at [860, 172] on button "Continue ( 1678 )" at bounding box center [1012, 163] width 533 height 44
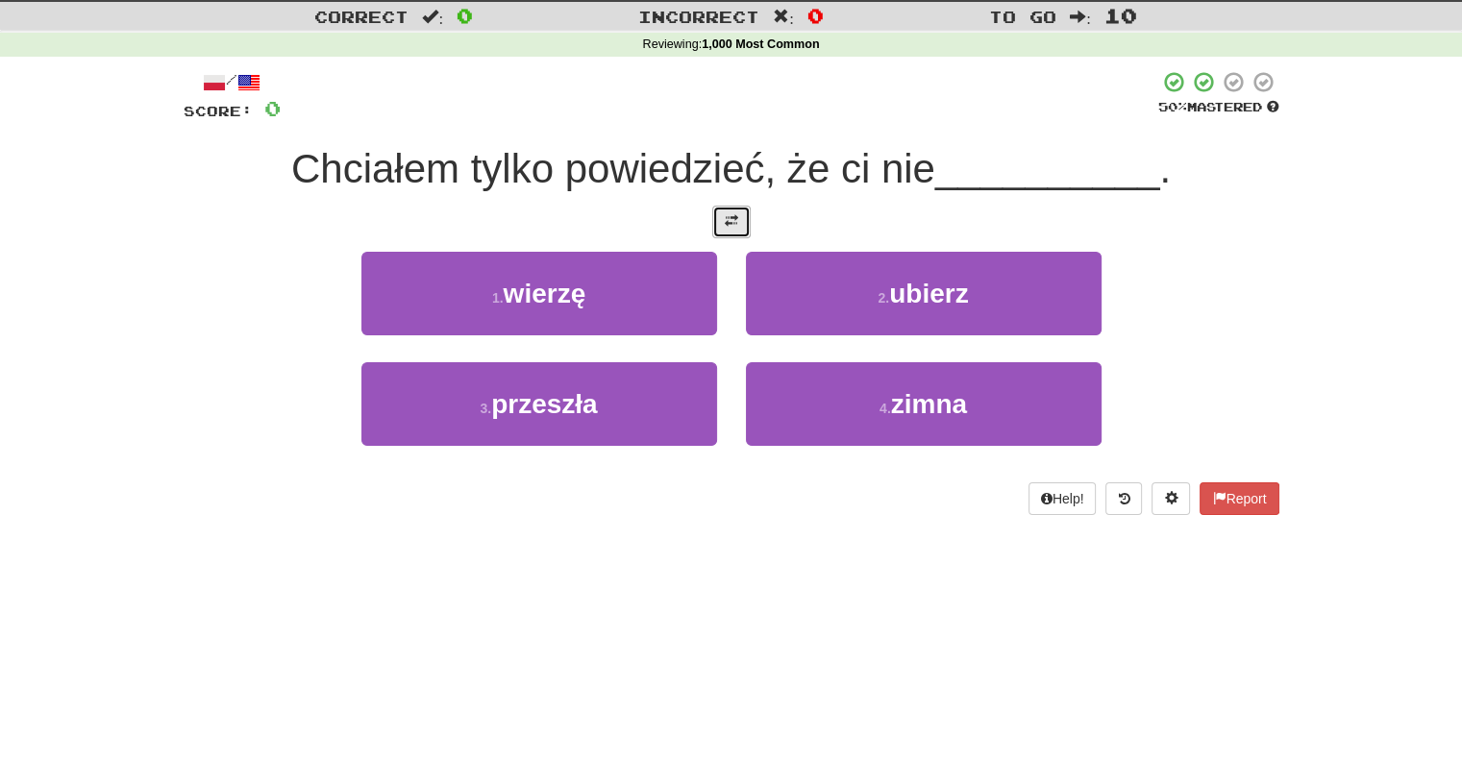
click at [731, 232] on button at bounding box center [731, 222] width 38 height 33
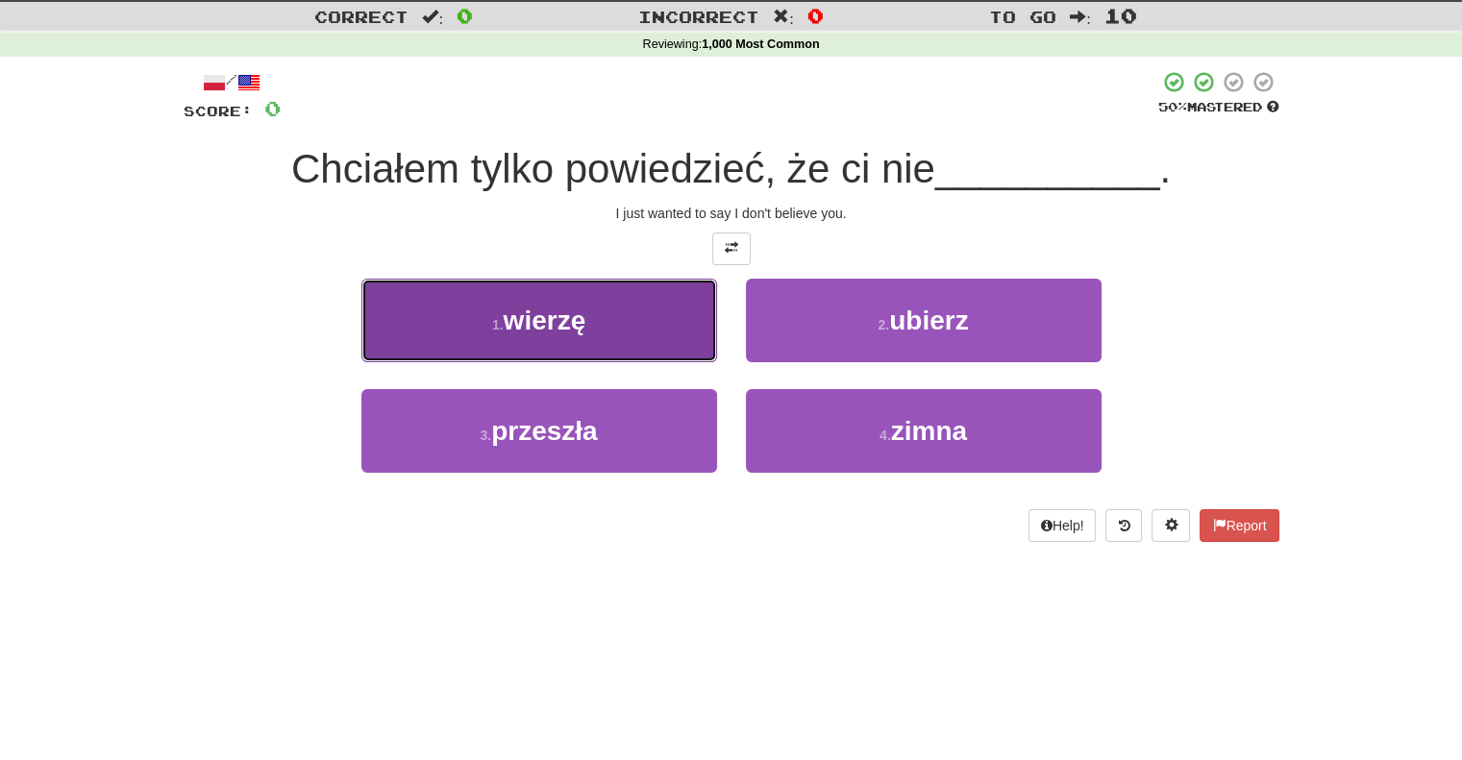
click at [693, 332] on button "1 . wierzę" at bounding box center [539, 321] width 356 height 84
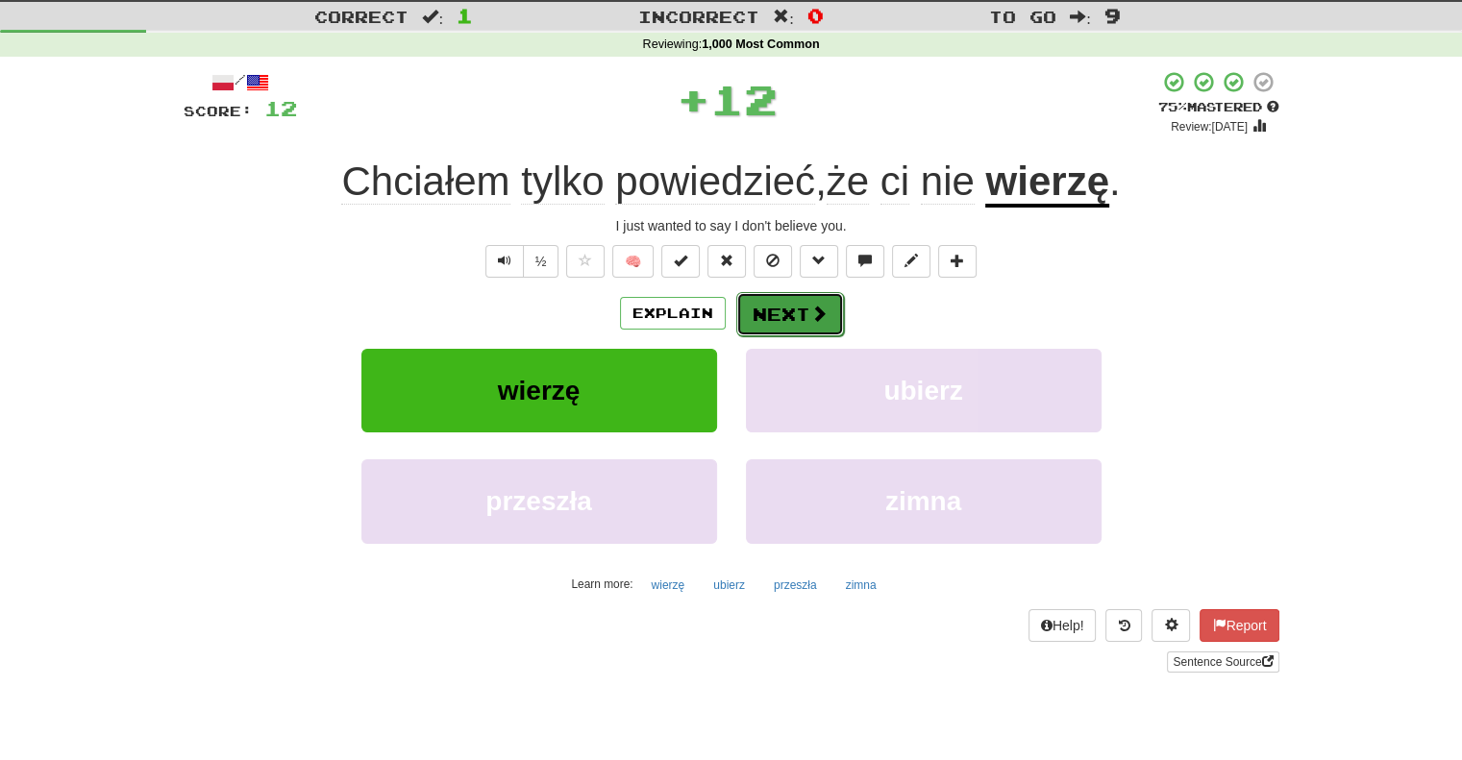
click at [763, 314] on button "Next" at bounding box center [790, 314] width 108 height 44
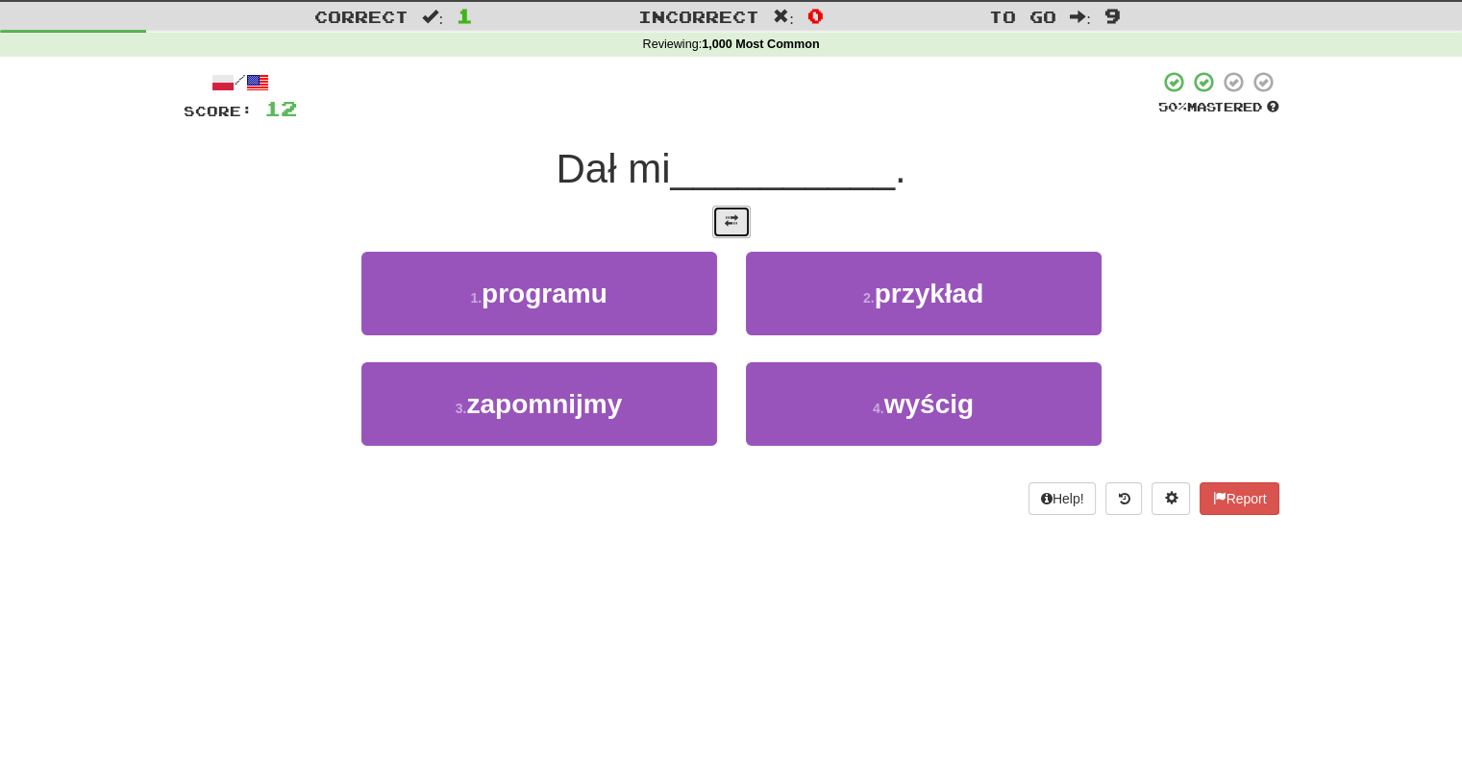
click at [738, 225] on button at bounding box center [731, 222] width 38 height 33
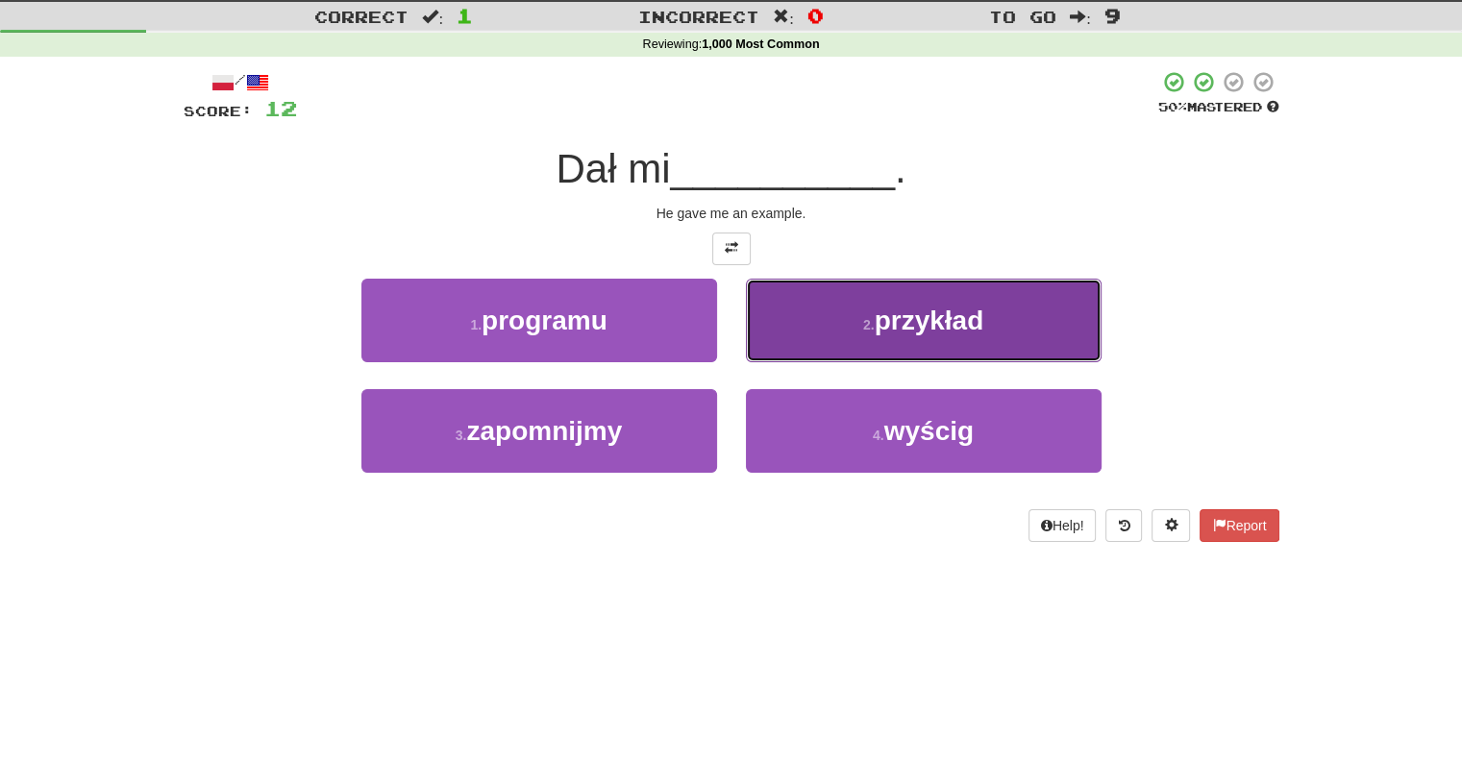
click at [770, 332] on button "2 . przykład" at bounding box center [924, 321] width 356 height 84
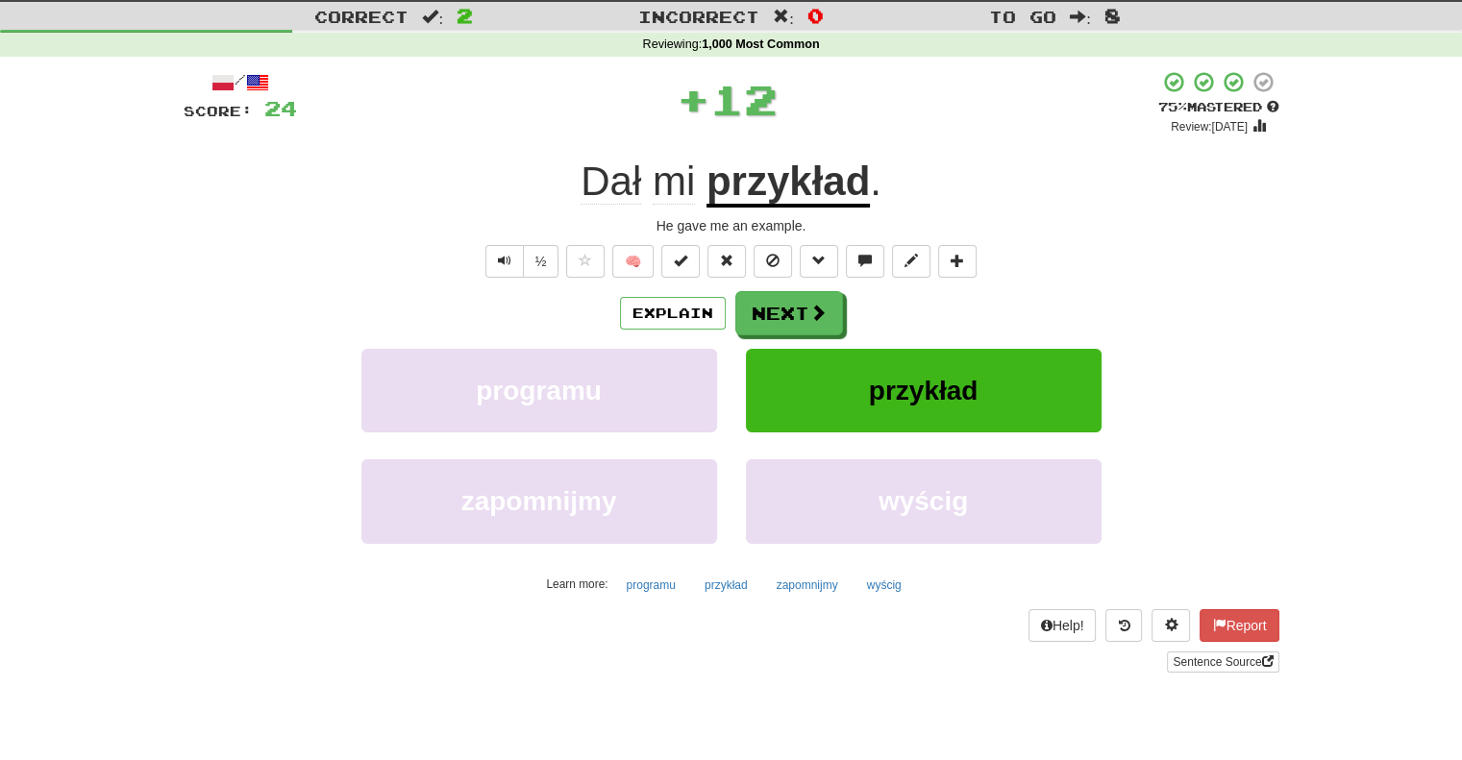
click at [193, 461] on div "zapomnijmy wyścig" at bounding box center [731, 514] width 1153 height 111
click at [787, 317] on button "Next" at bounding box center [790, 314] width 108 height 44
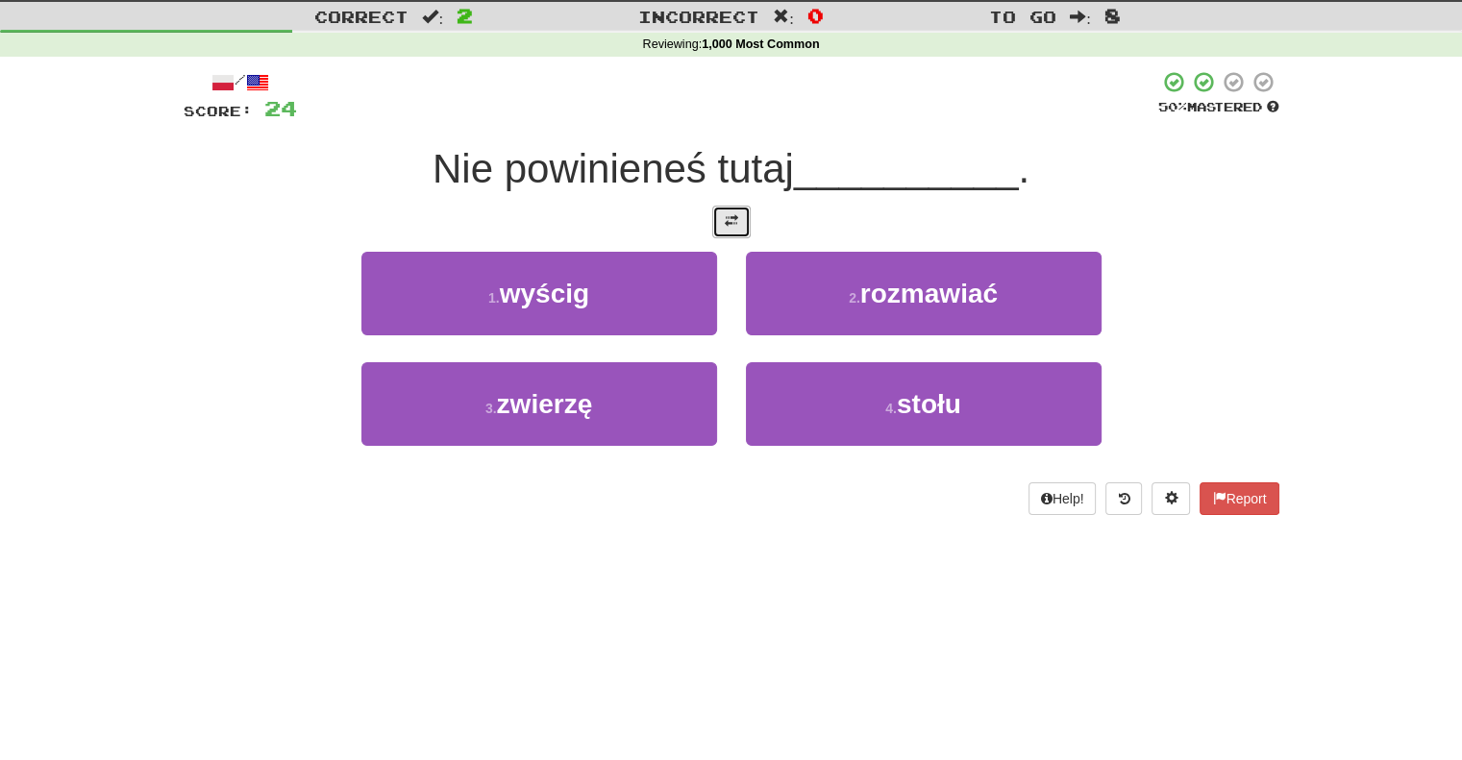
click at [728, 214] on span at bounding box center [731, 220] width 13 height 13
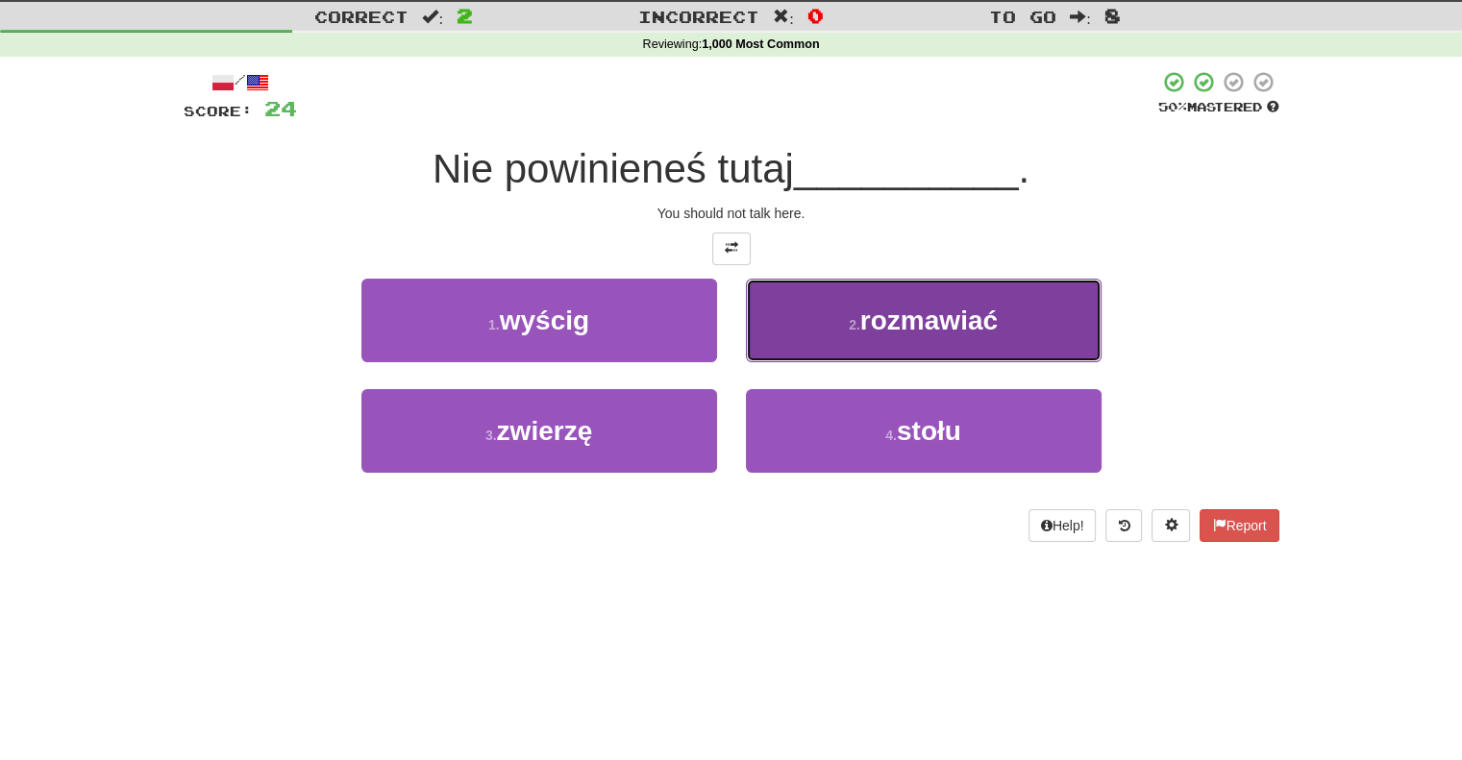
click at [776, 334] on button "2 . rozmawiać" at bounding box center [924, 321] width 356 height 84
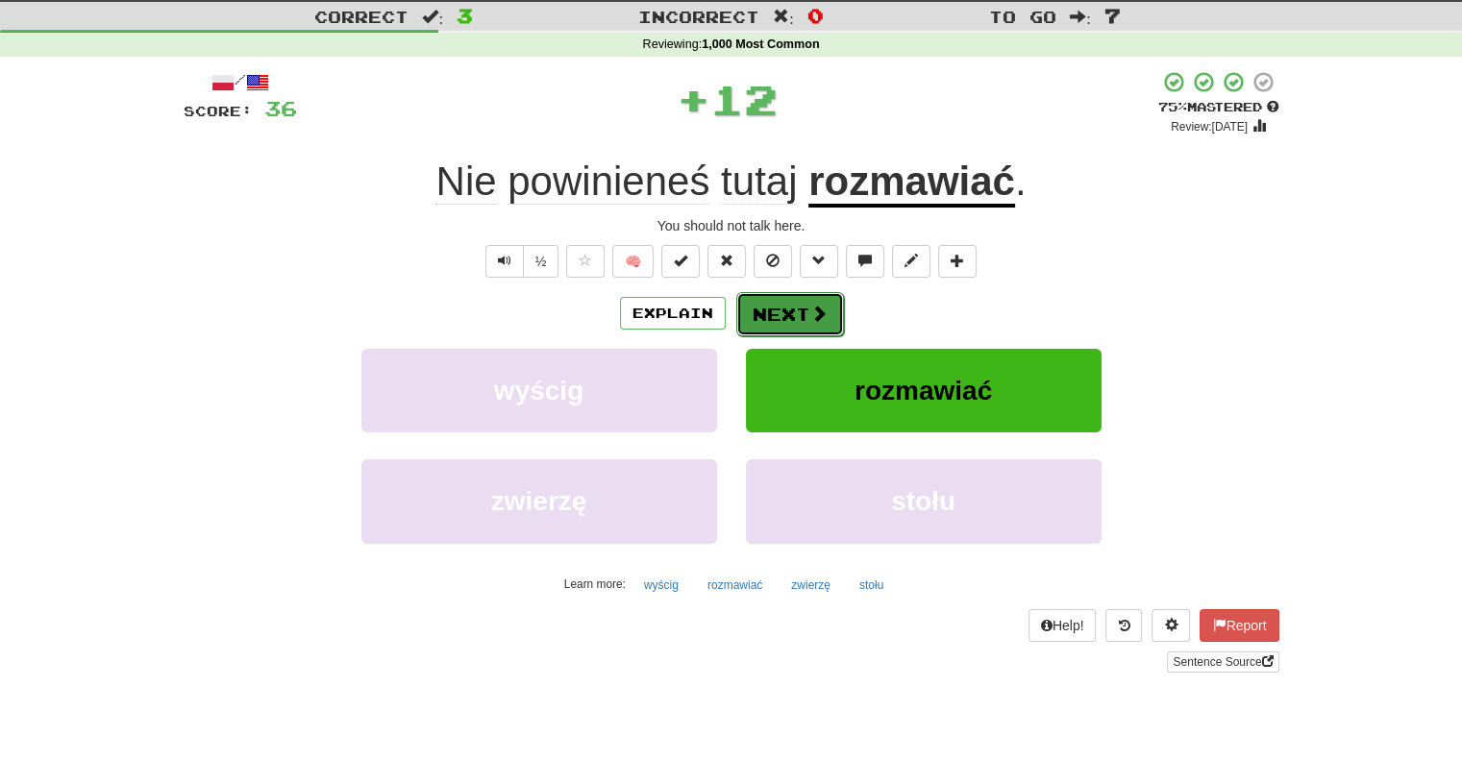
click at [768, 308] on button "Next" at bounding box center [790, 314] width 108 height 44
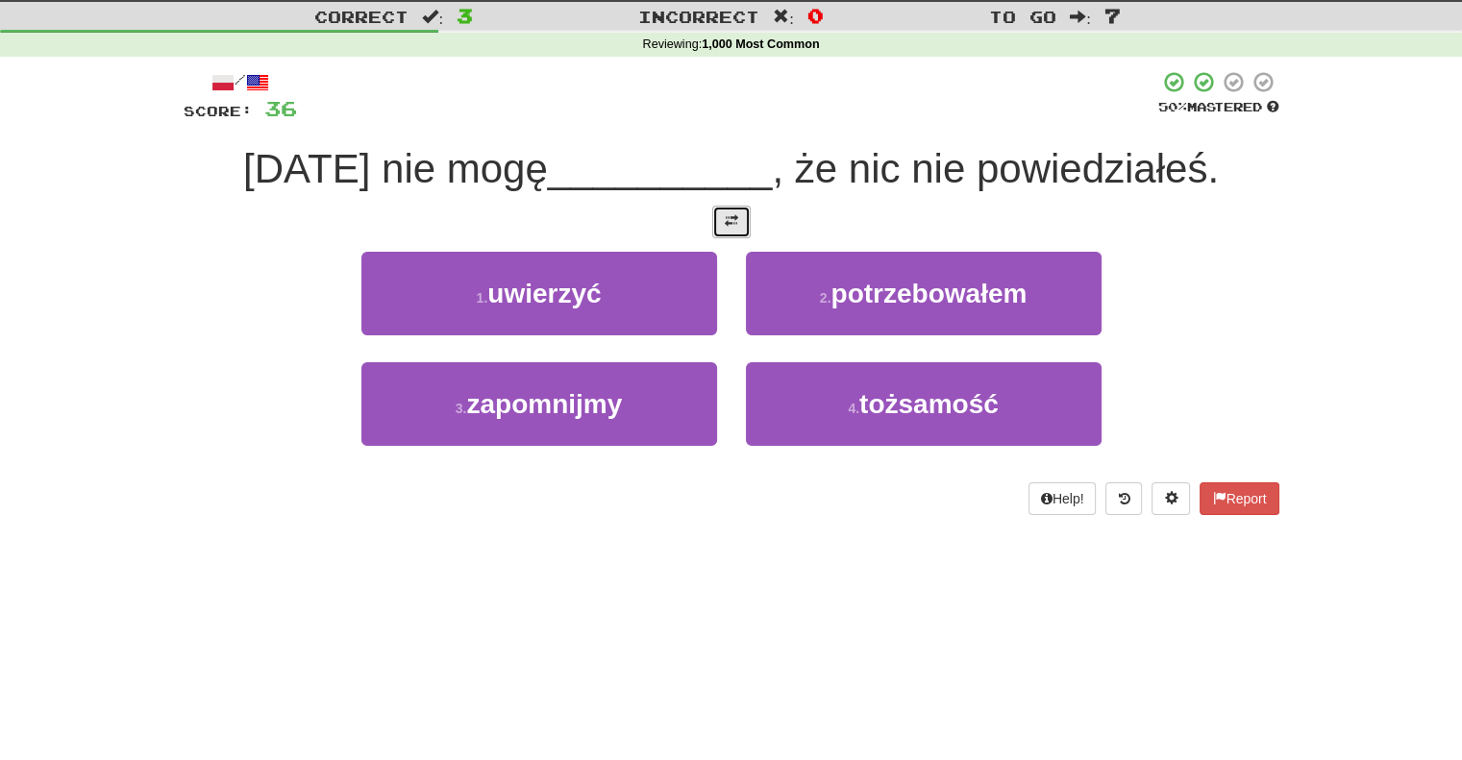
click at [735, 217] on span at bounding box center [731, 220] width 13 height 13
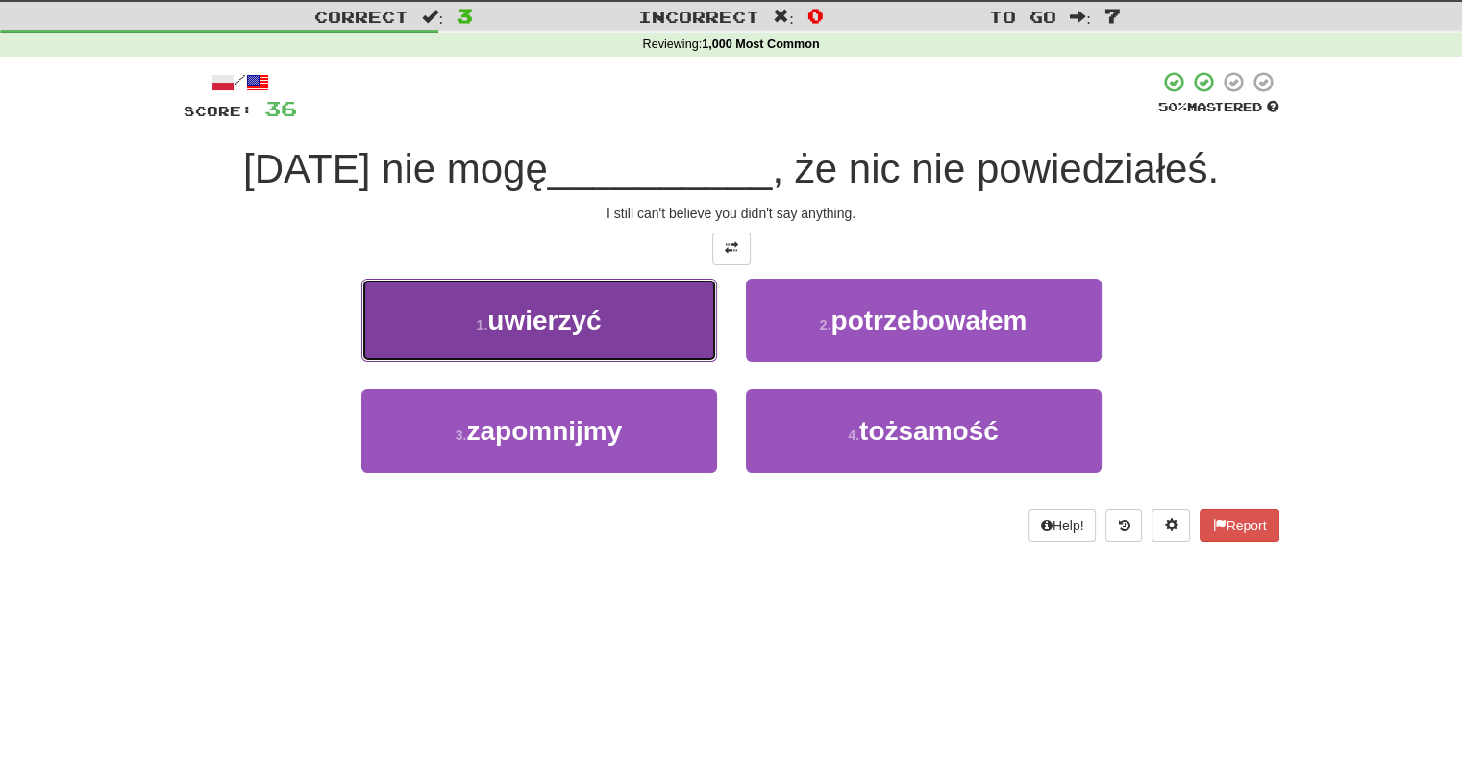
click at [635, 333] on button "1 . uwierzyć" at bounding box center [539, 321] width 356 height 84
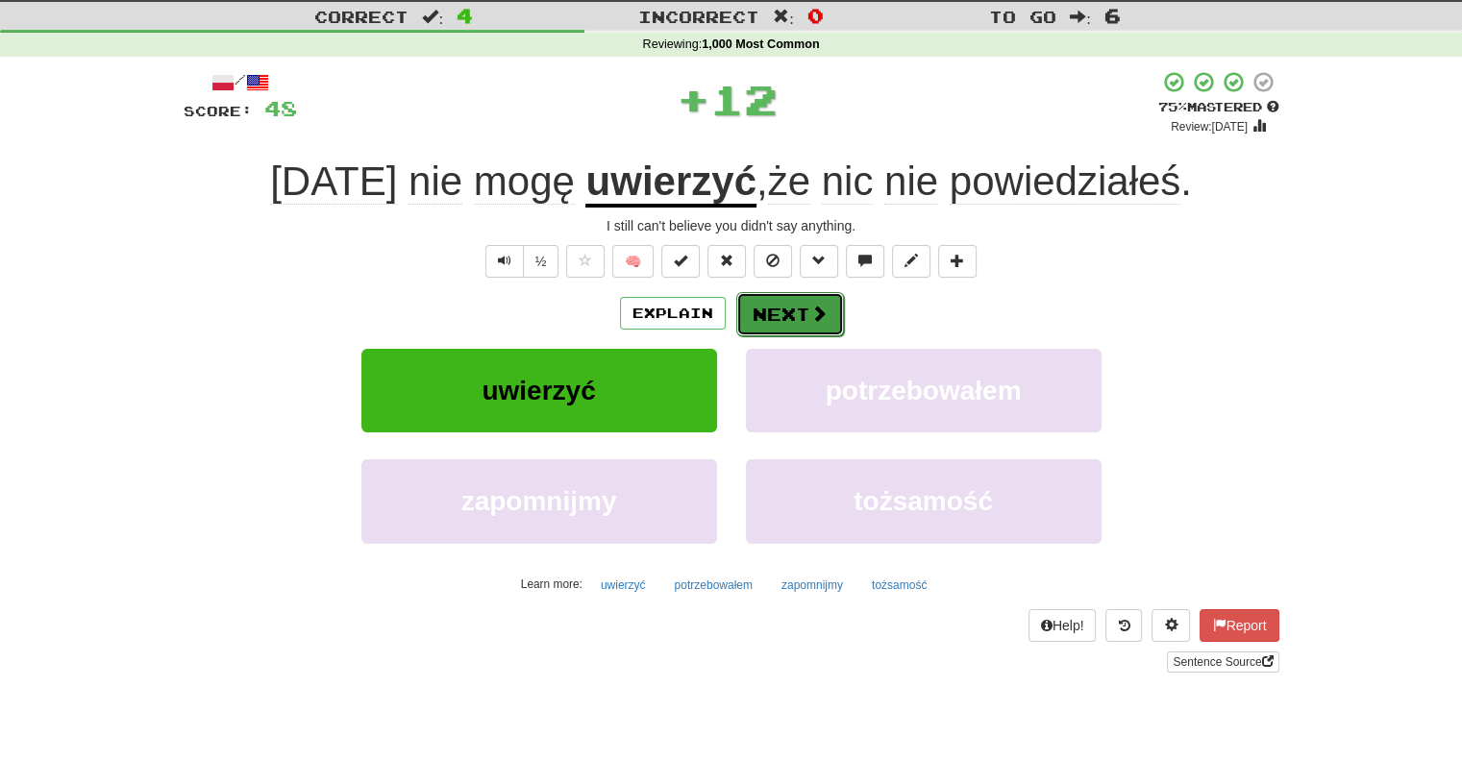
click at [795, 298] on button "Next" at bounding box center [790, 314] width 108 height 44
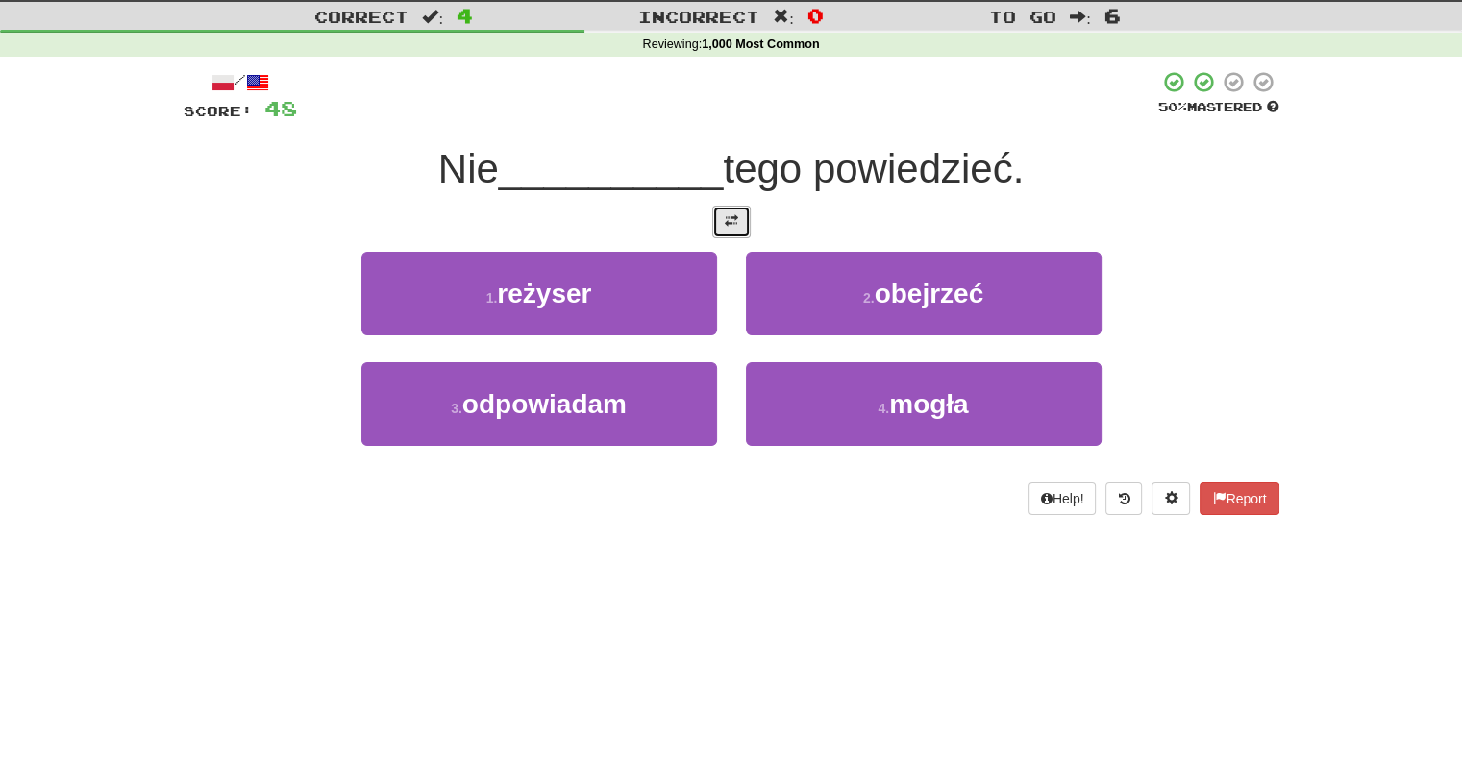
click at [742, 222] on button at bounding box center [731, 222] width 38 height 33
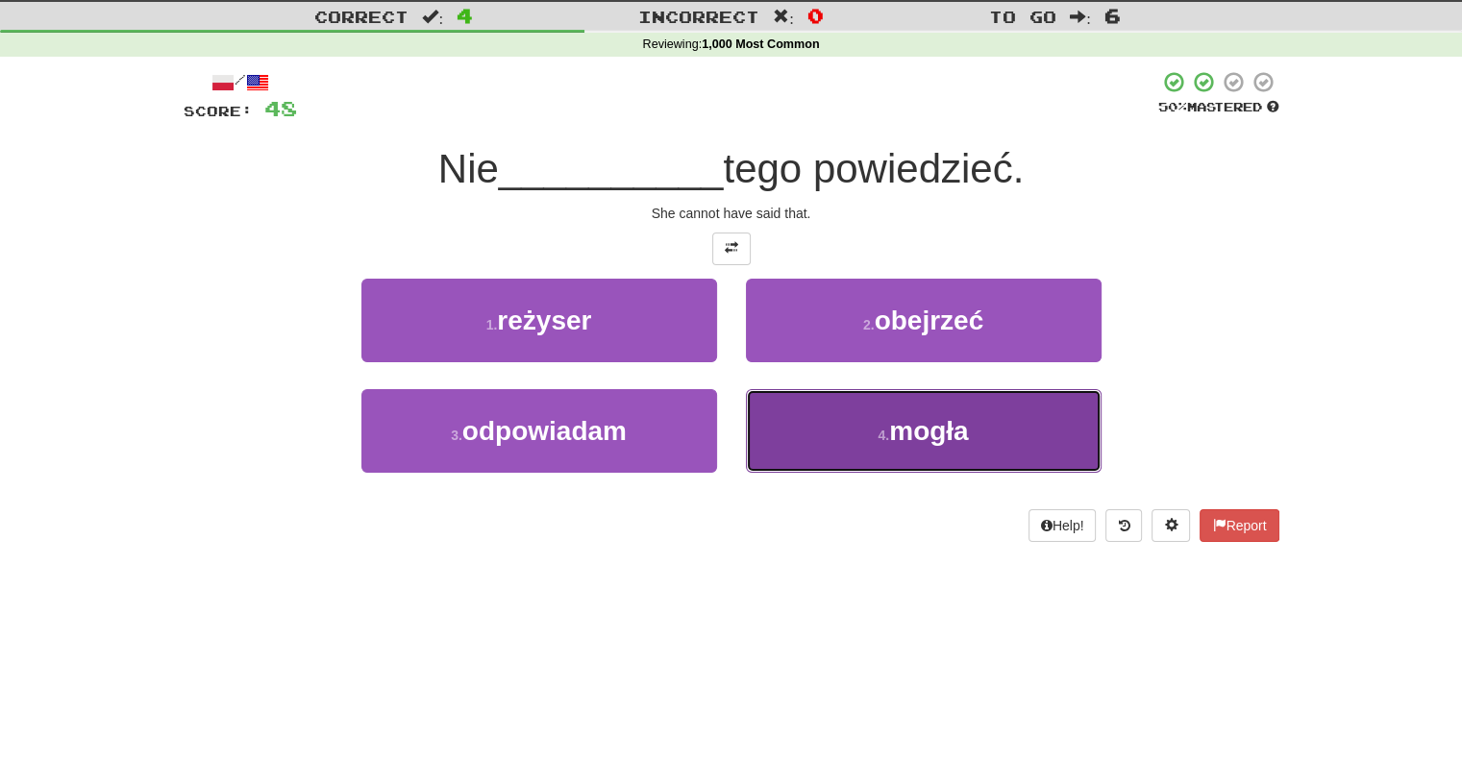
click at [777, 457] on button "4 . mogła" at bounding box center [924, 431] width 356 height 84
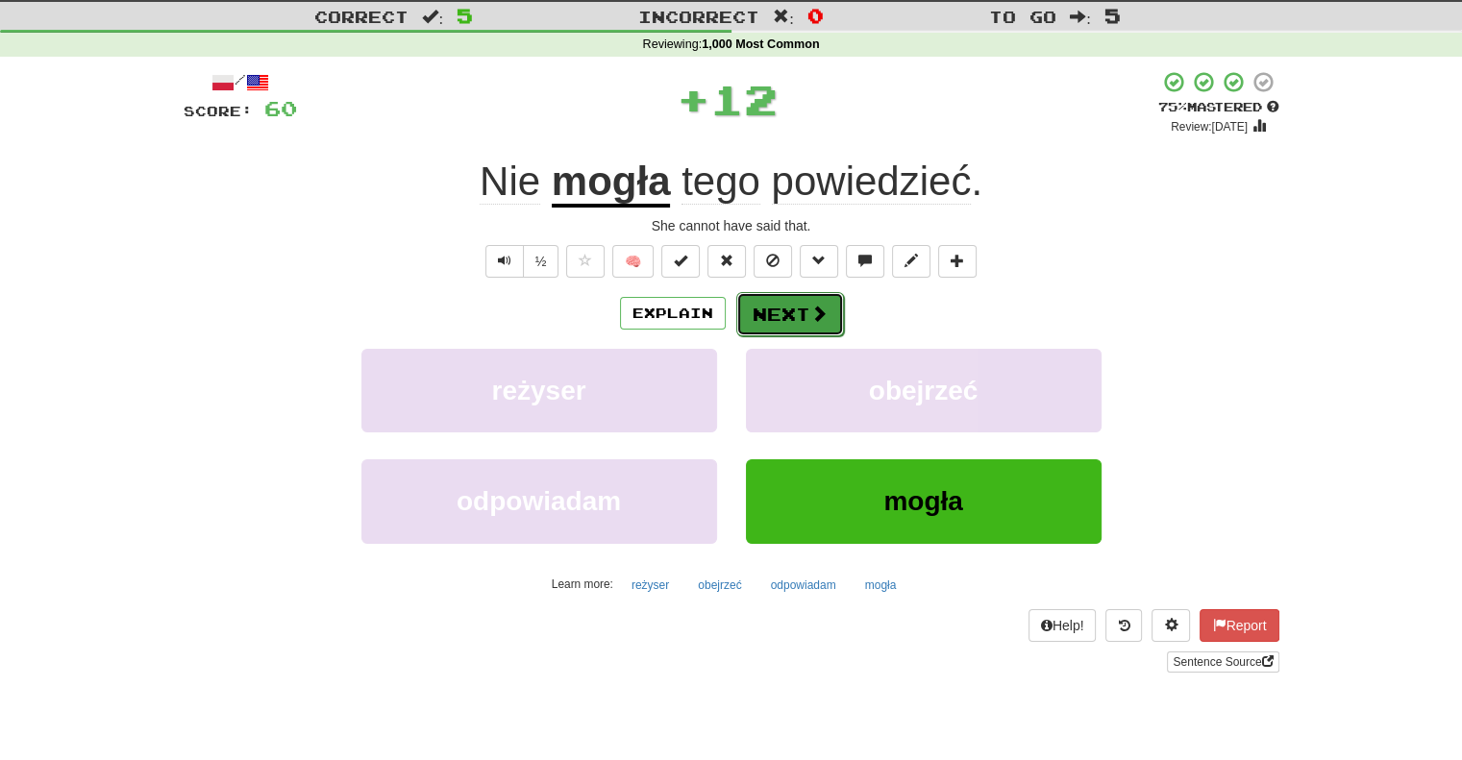
click at [756, 300] on button "Next" at bounding box center [790, 314] width 108 height 44
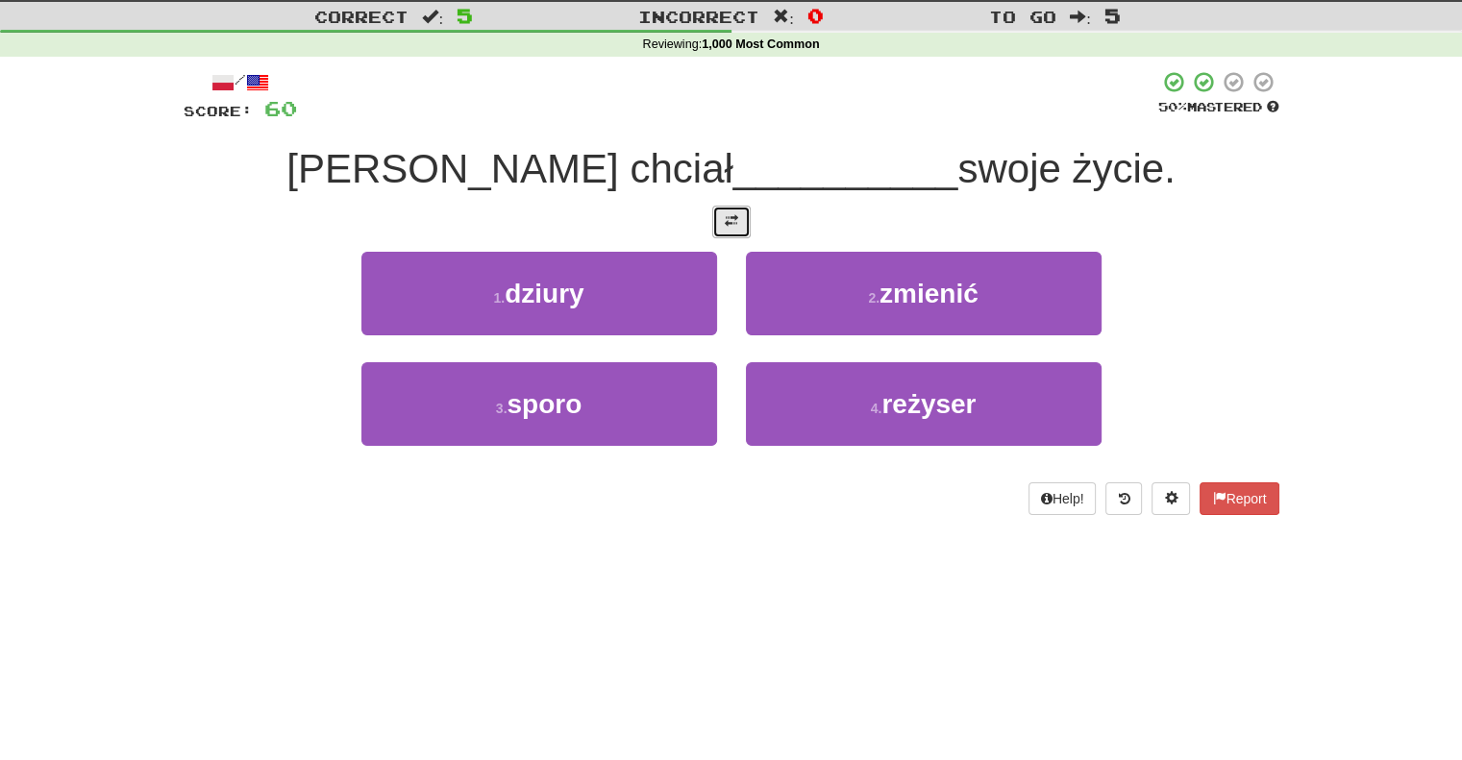
click at [733, 220] on span at bounding box center [731, 220] width 13 height 13
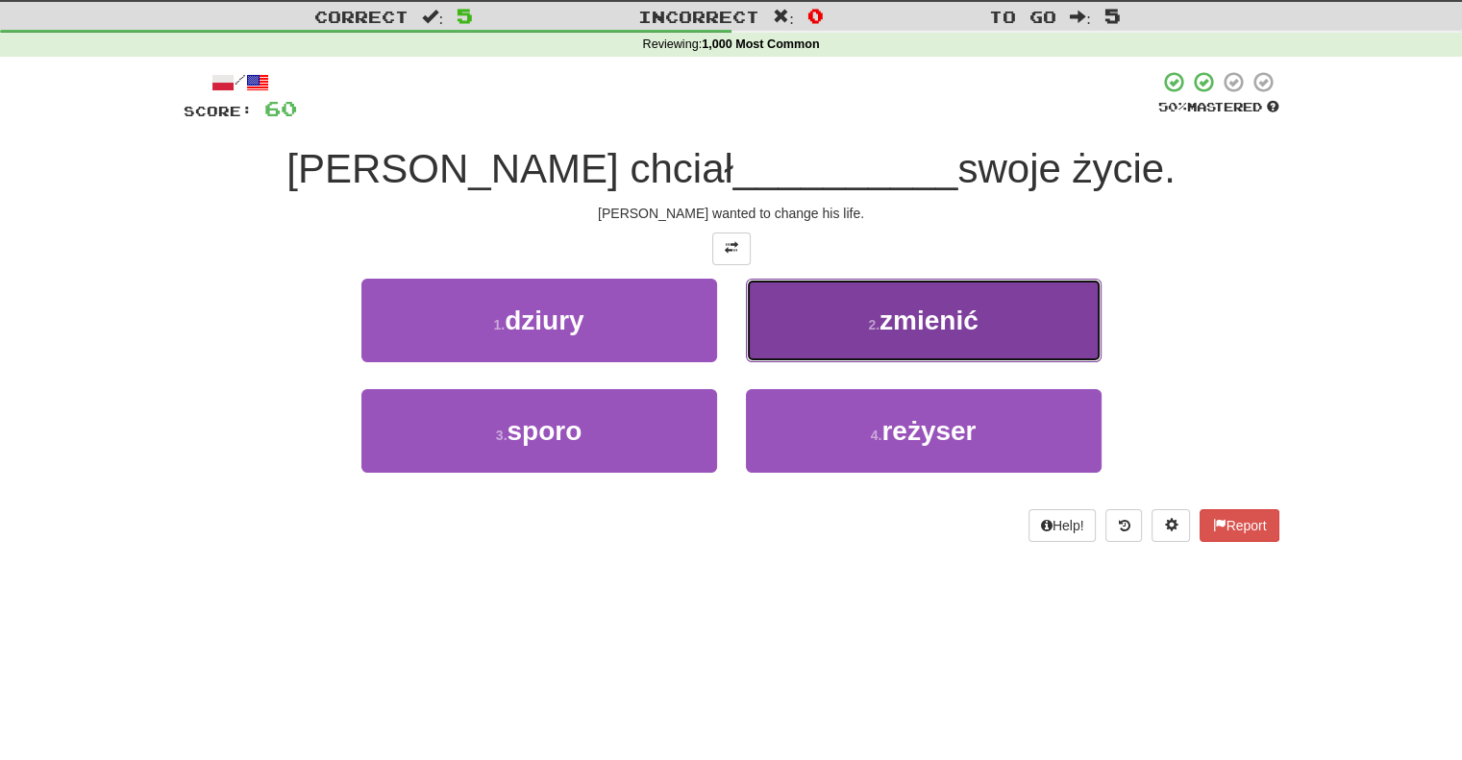
click at [777, 349] on button "2 . zmienić" at bounding box center [924, 321] width 356 height 84
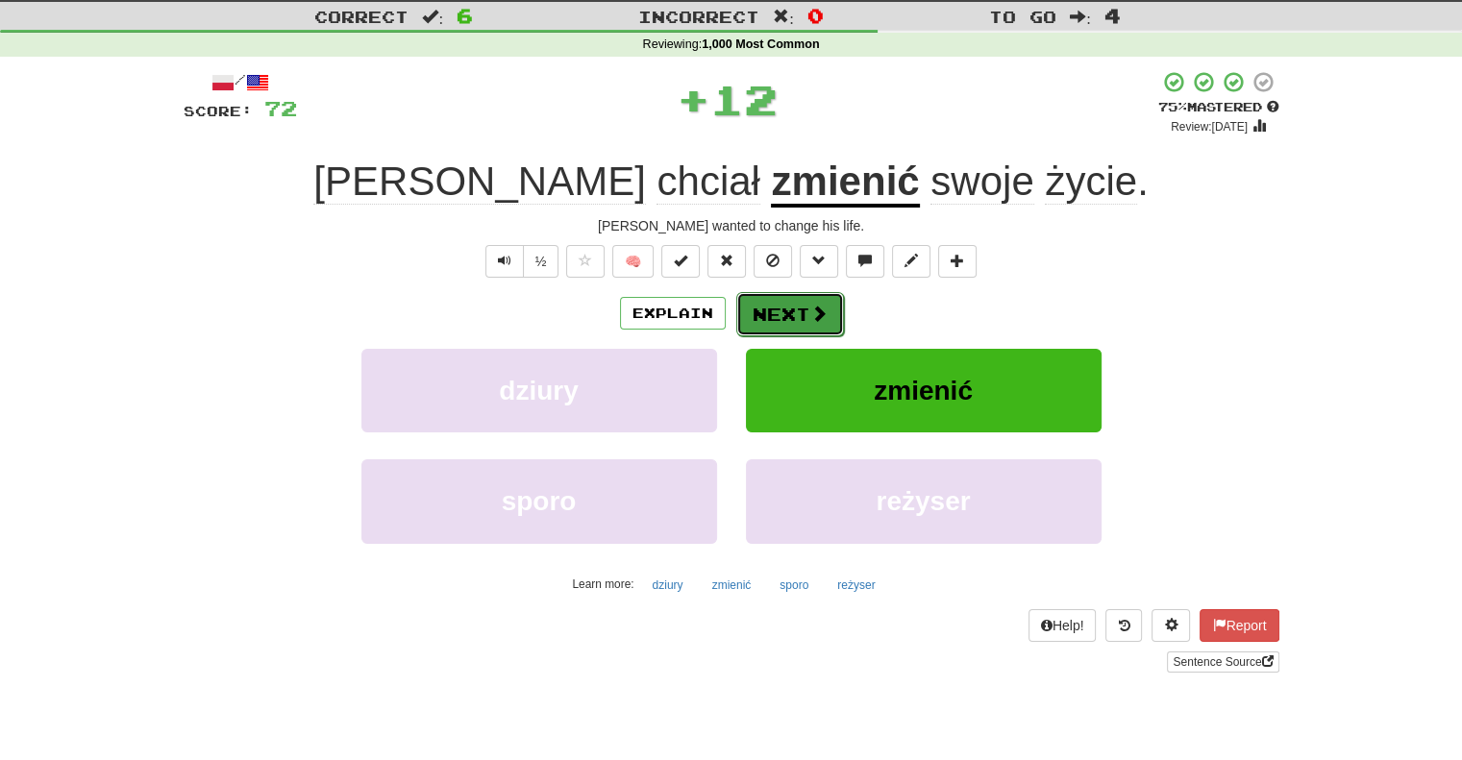
click at [766, 314] on button "Next" at bounding box center [790, 314] width 108 height 44
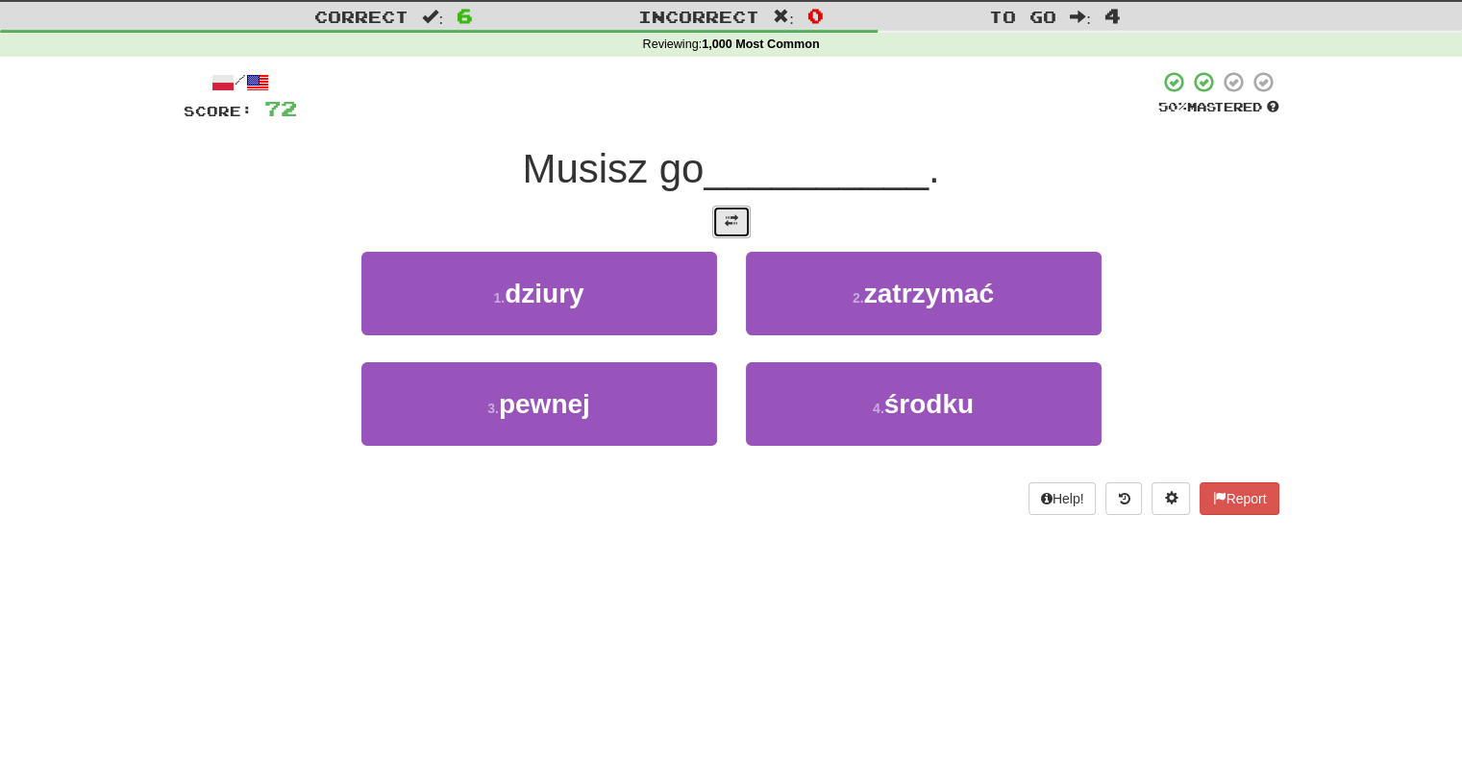
click at [739, 234] on button at bounding box center [731, 222] width 38 height 33
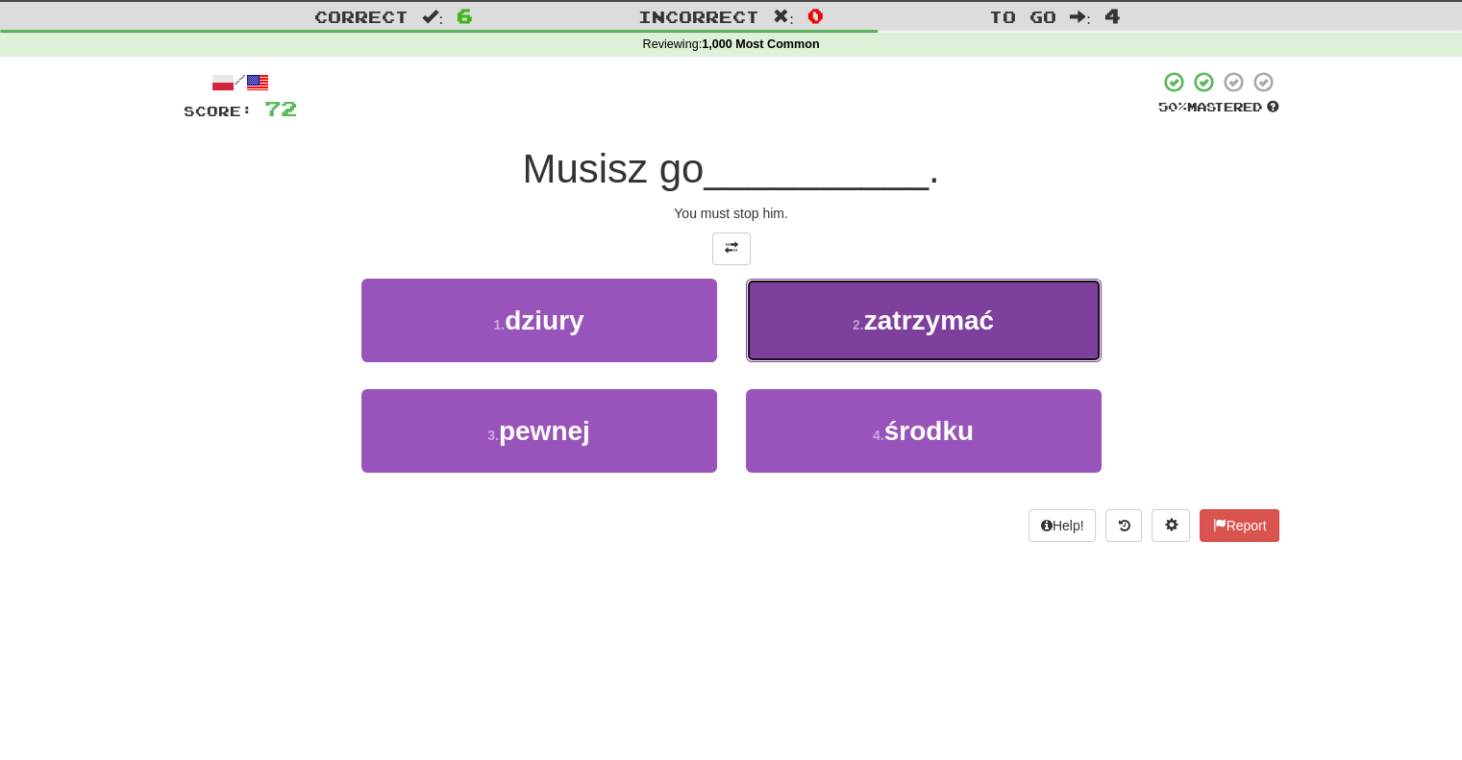
click at [777, 329] on button "2 . zatrzymać" at bounding box center [924, 321] width 356 height 84
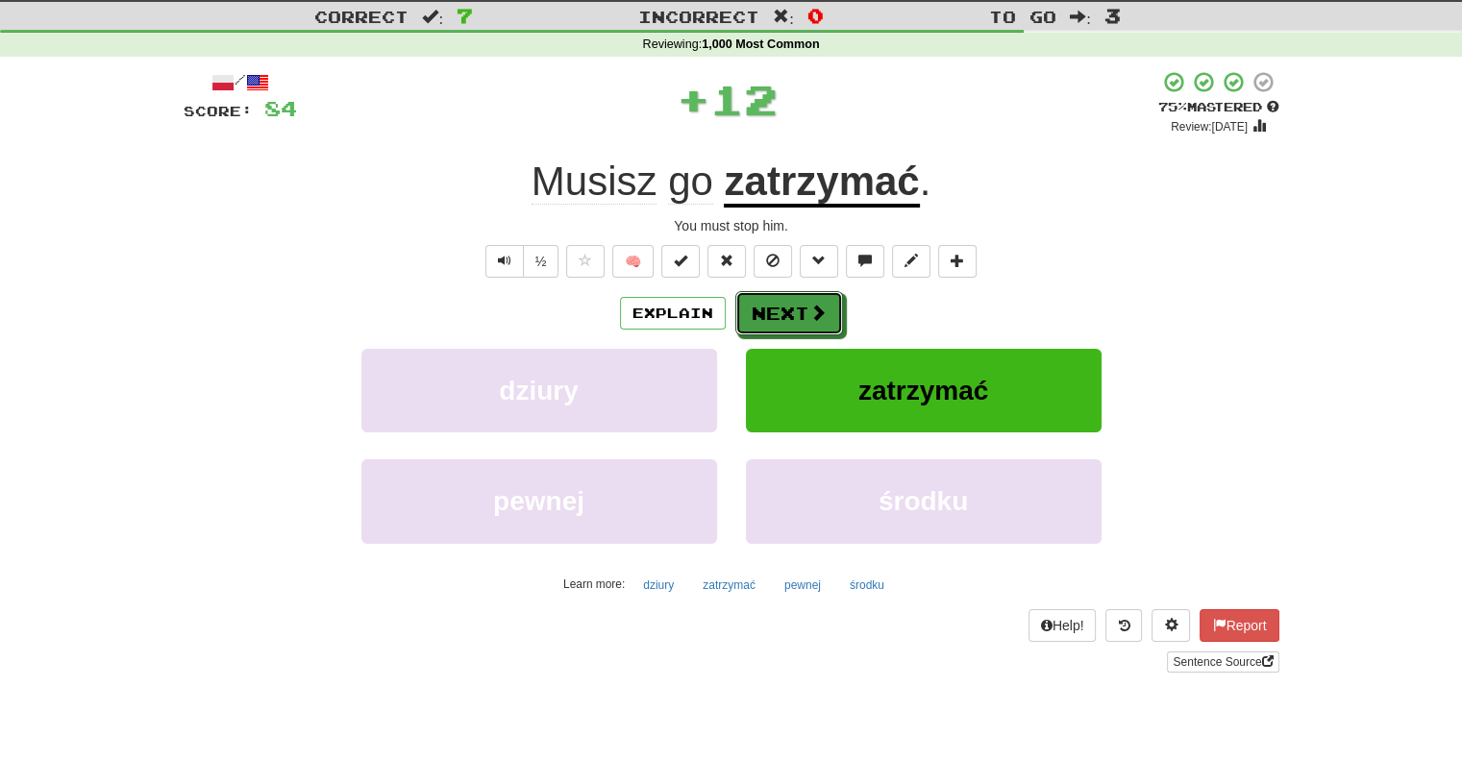
click at [777, 329] on button "Next" at bounding box center [789, 313] width 108 height 44
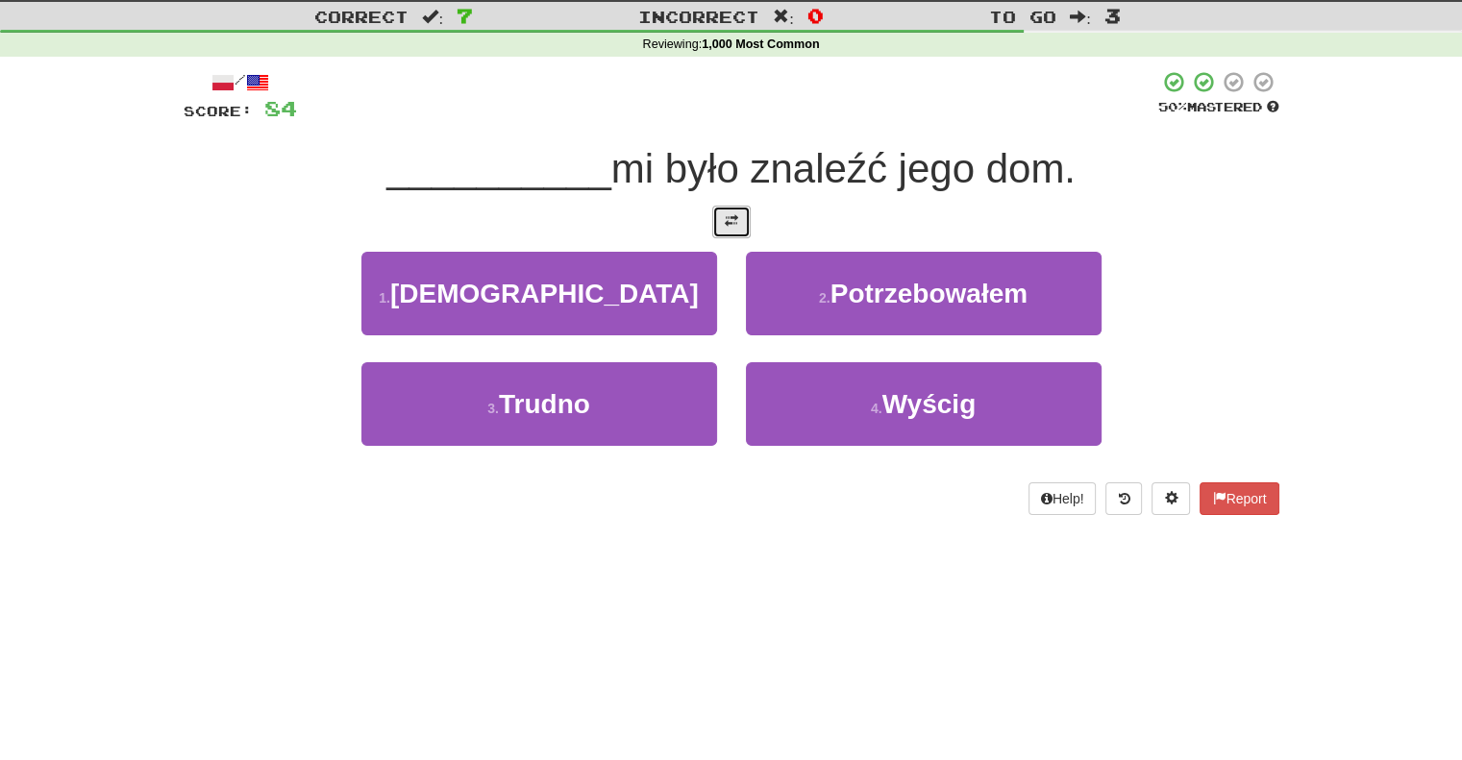
click at [736, 218] on span at bounding box center [731, 220] width 13 height 13
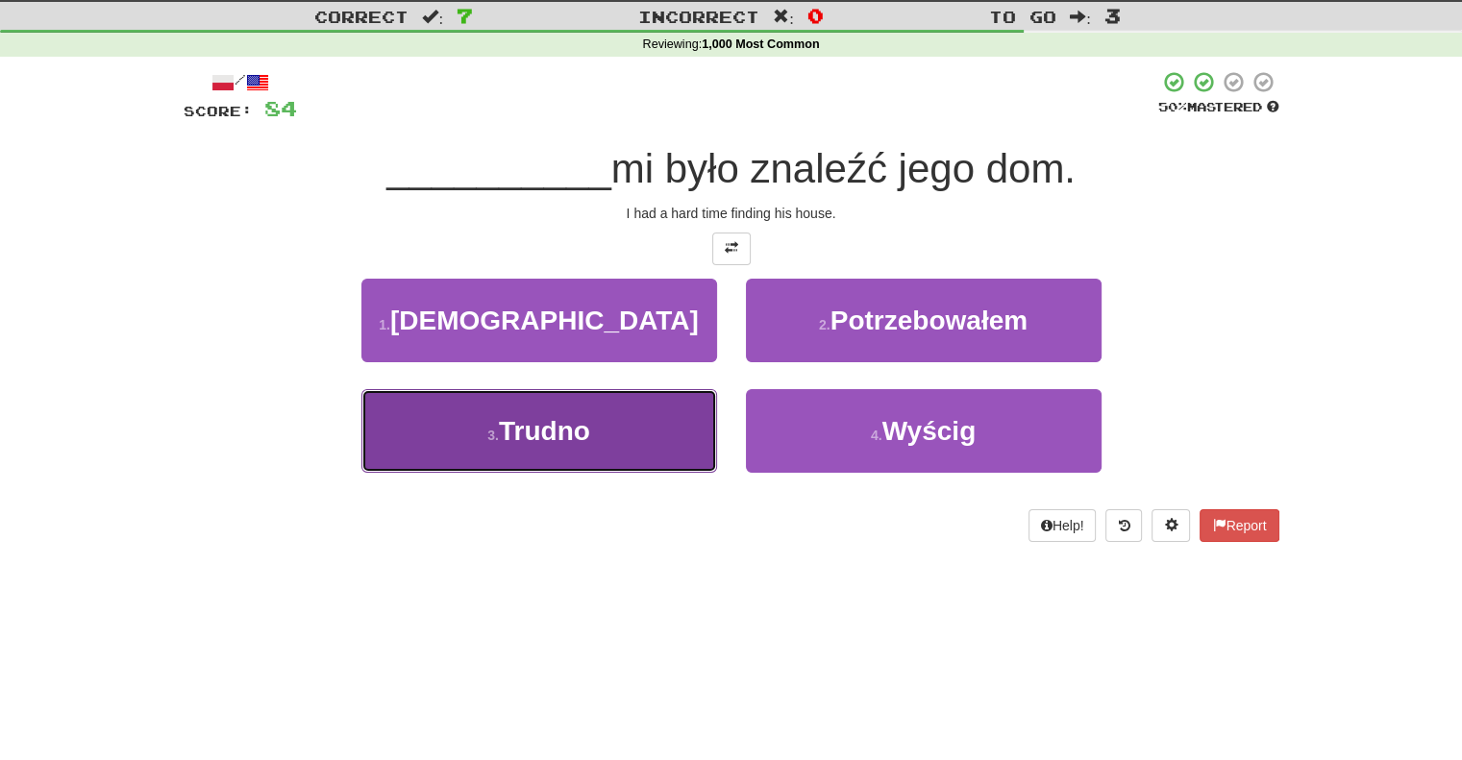
click at [653, 408] on button "3 . [GEOGRAPHIC_DATA]" at bounding box center [539, 431] width 356 height 84
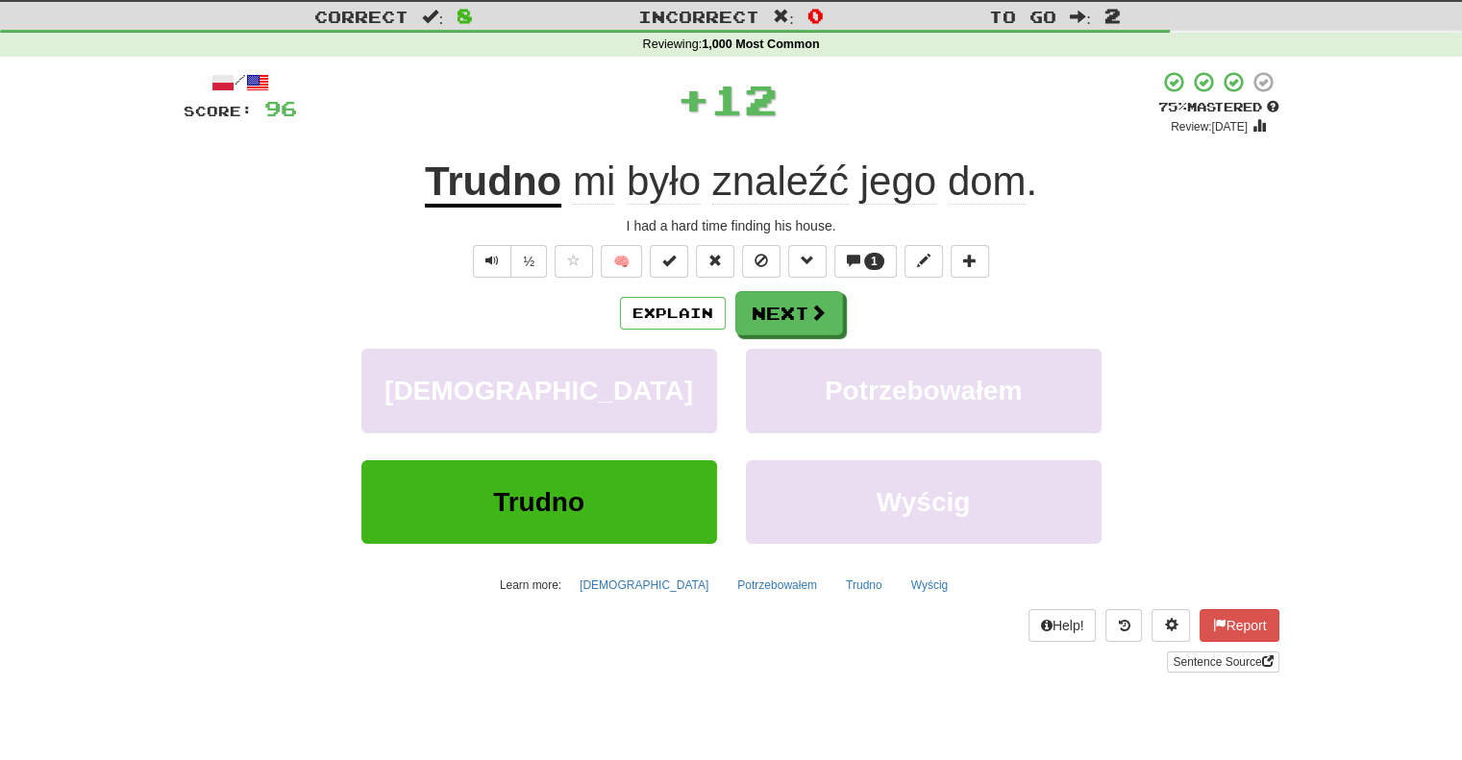
click at [757, 335] on div "Explain Next [DEMOGRAPHIC_DATA] Potrzebowałem [PERSON_NAME] Learn more: [DEMOGR…" at bounding box center [732, 445] width 1096 height 308
click at [756, 313] on button "Next" at bounding box center [790, 314] width 108 height 44
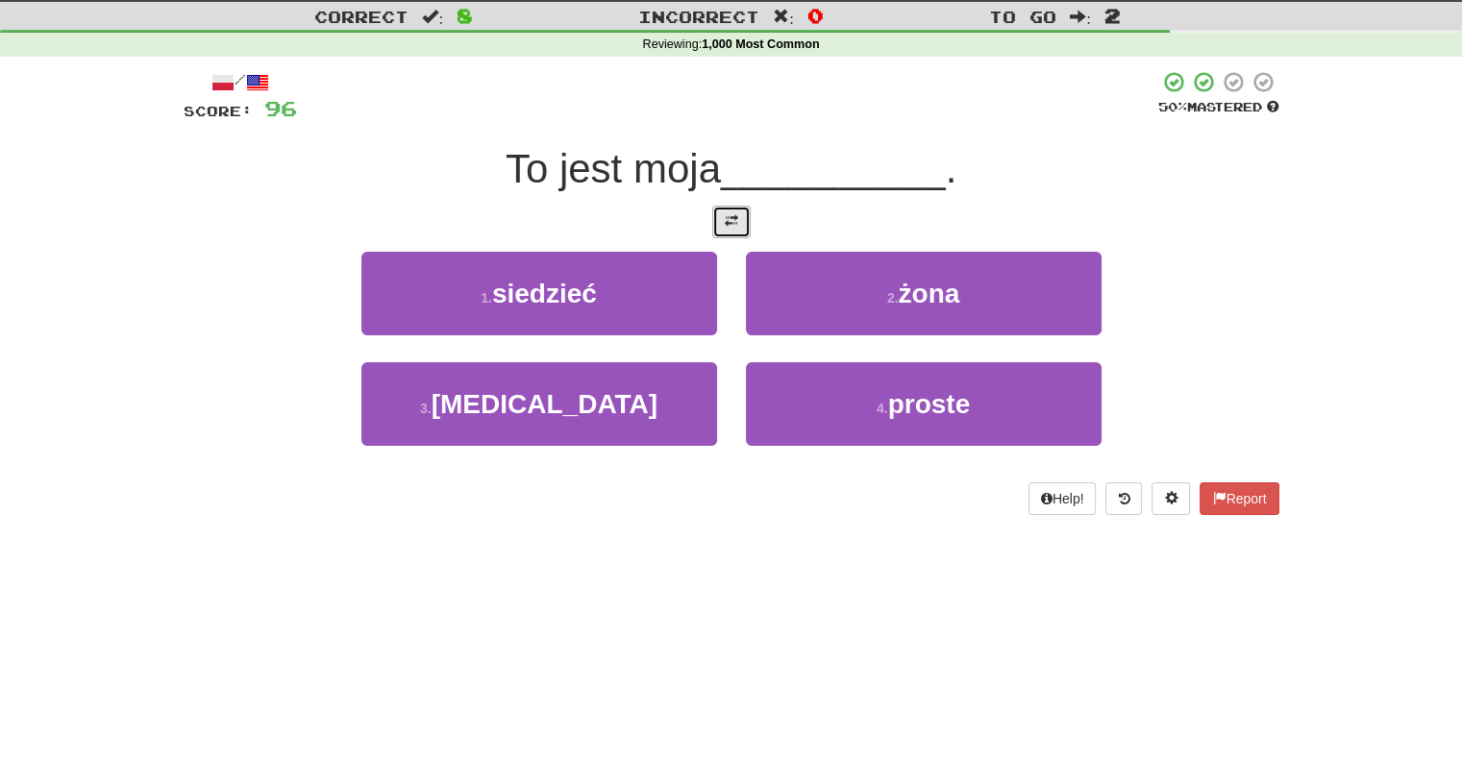
click at [736, 216] on span at bounding box center [731, 220] width 13 height 13
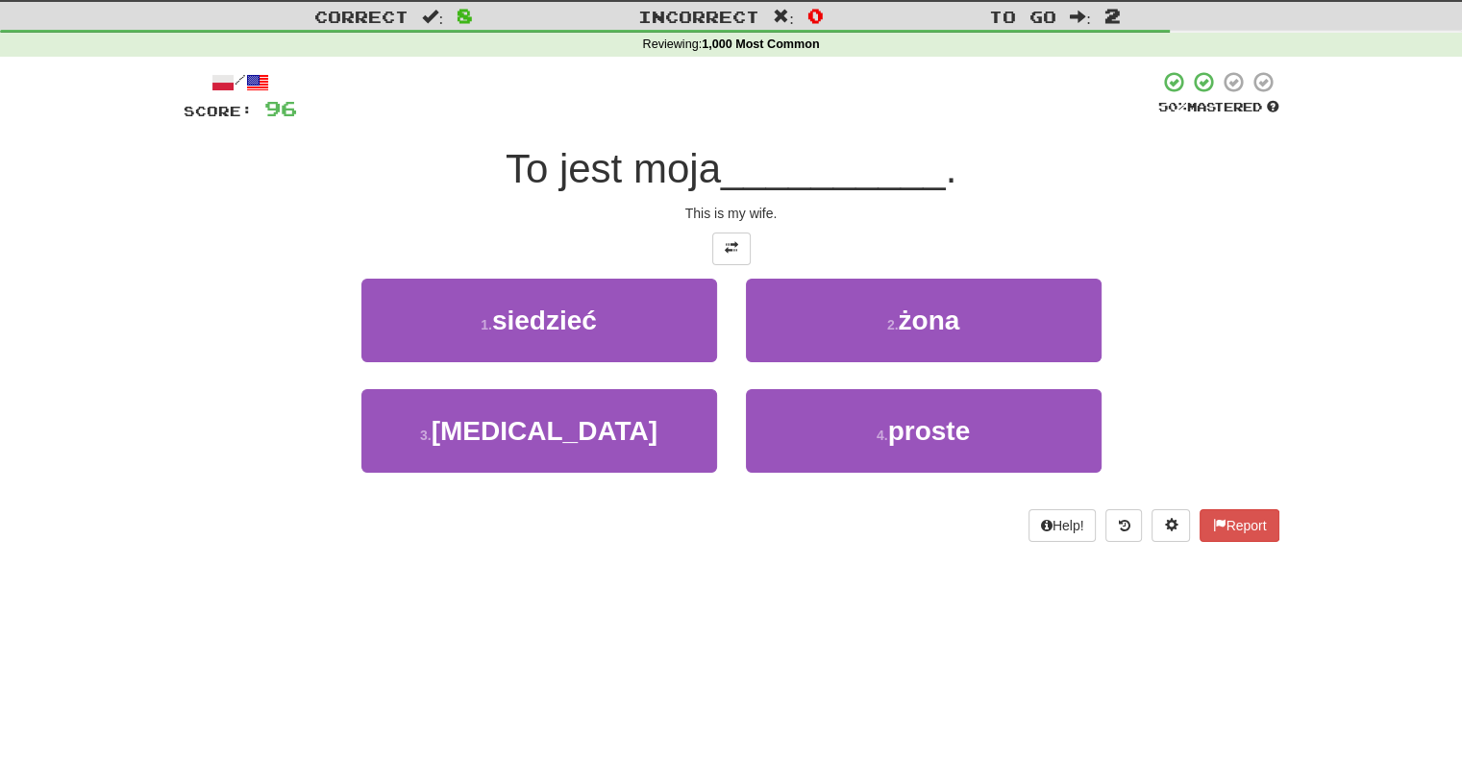
click at [743, 334] on div "2 . żona" at bounding box center [923, 334] width 384 height 111
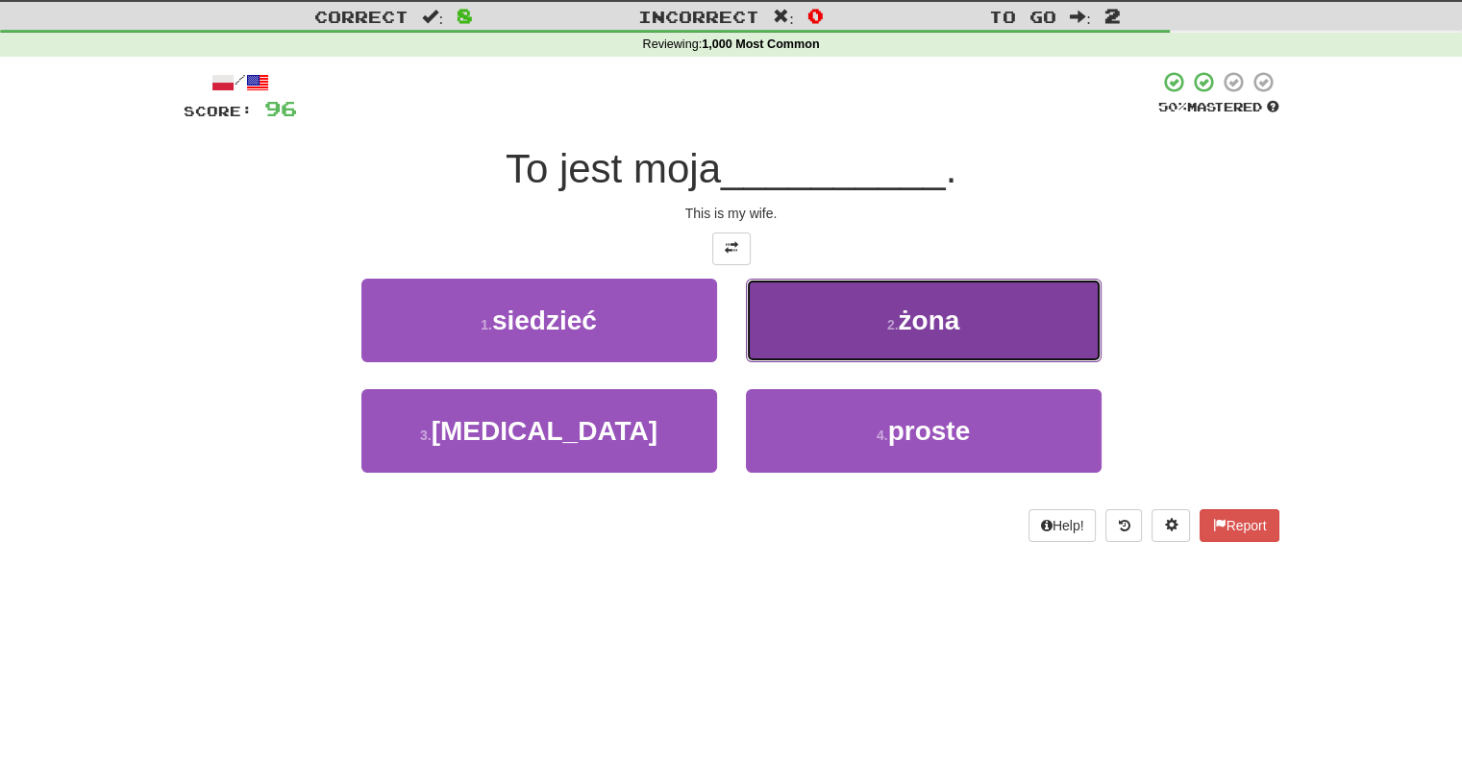
click at [753, 341] on button "2 . żona" at bounding box center [924, 321] width 356 height 84
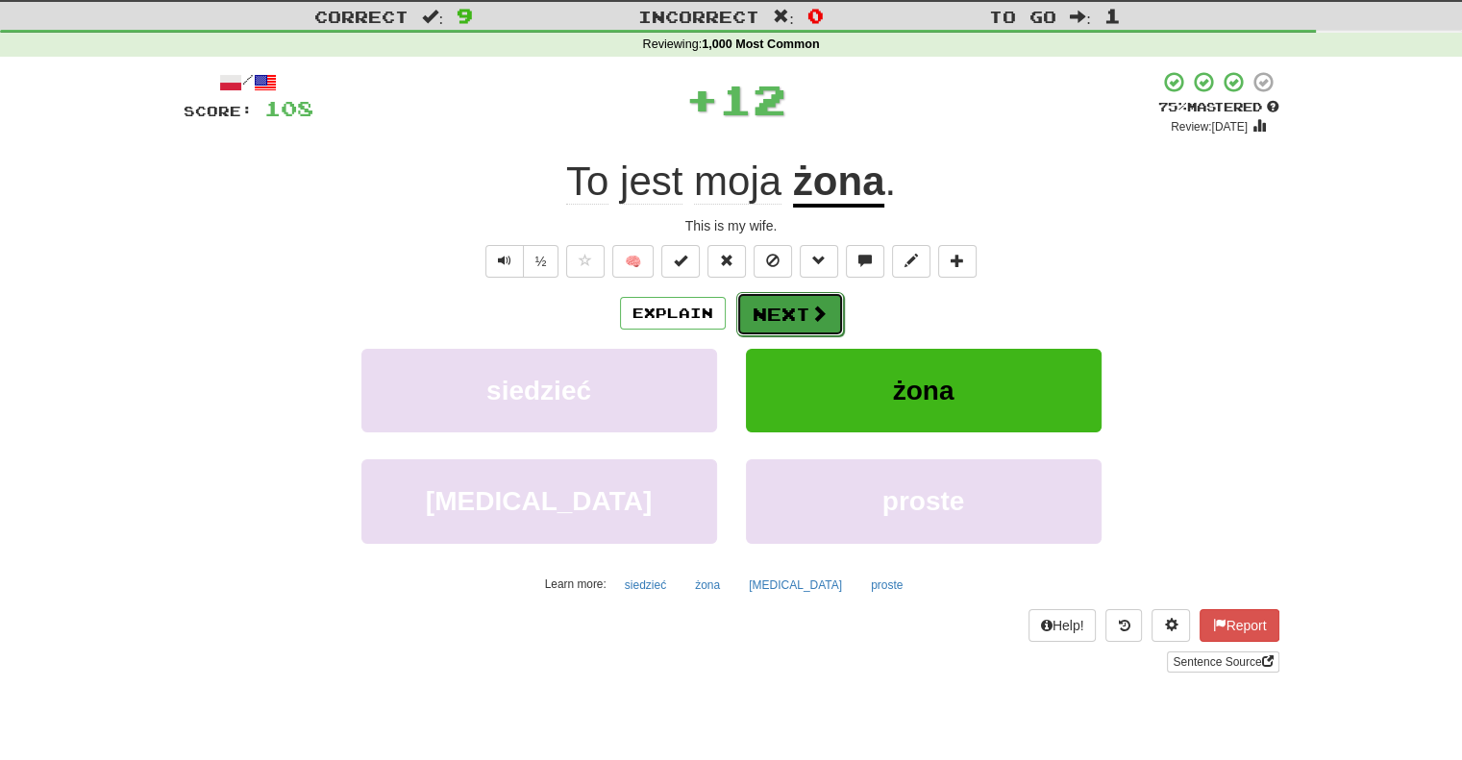
click at [751, 302] on button "Next" at bounding box center [790, 314] width 108 height 44
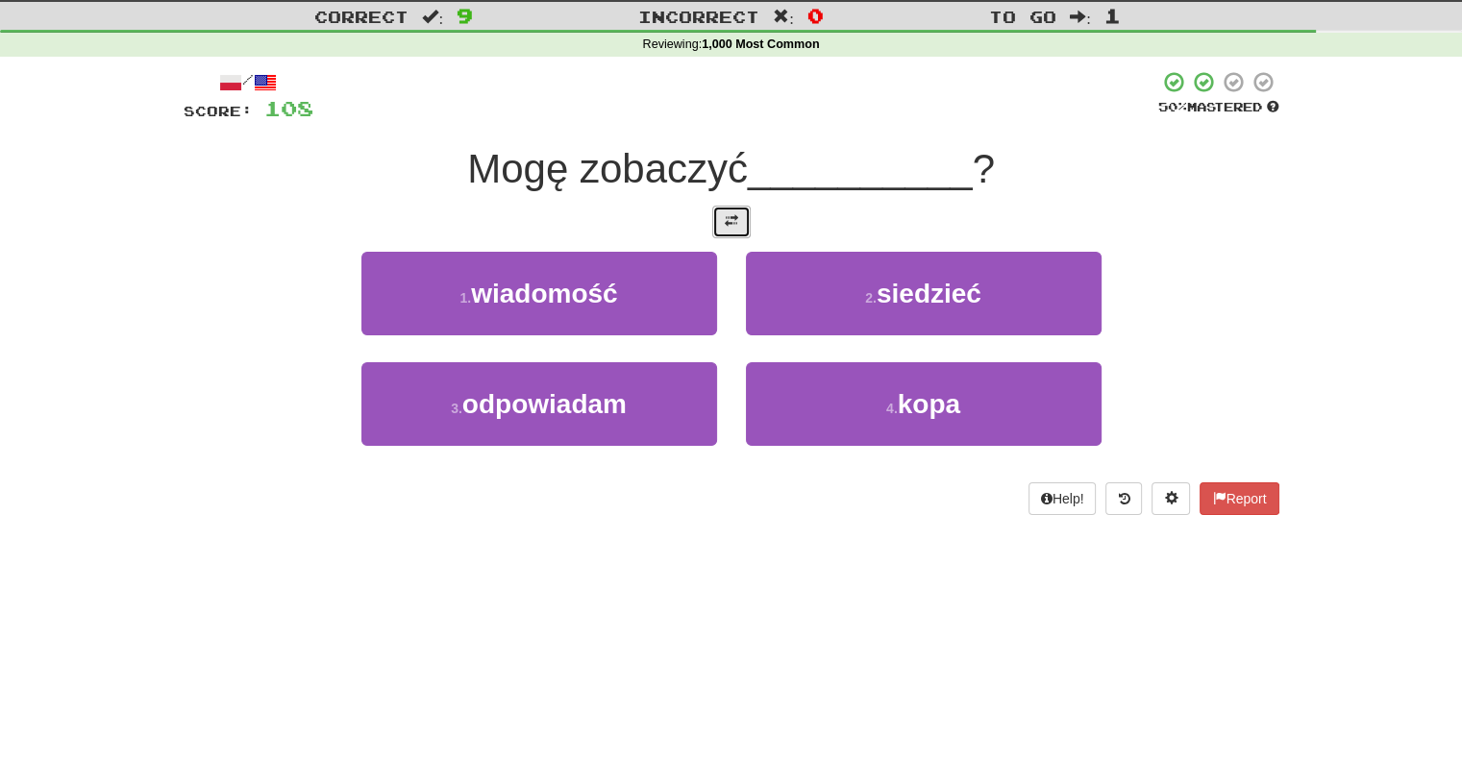
click at [731, 217] on span at bounding box center [731, 220] width 13 height 13
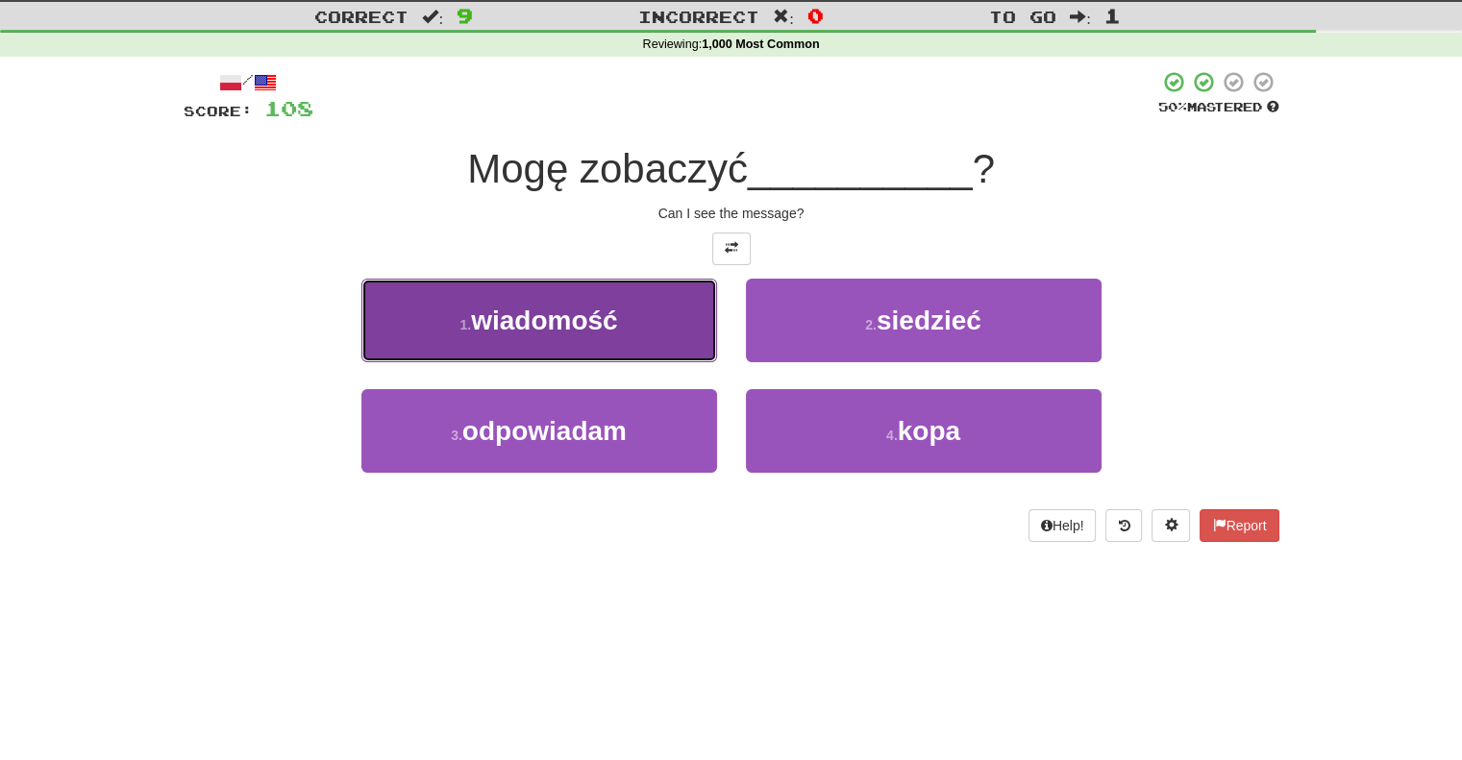
click at [671, 355] on button "1 . wiadomość" at bounding box center [539, 321] width 356 height 84
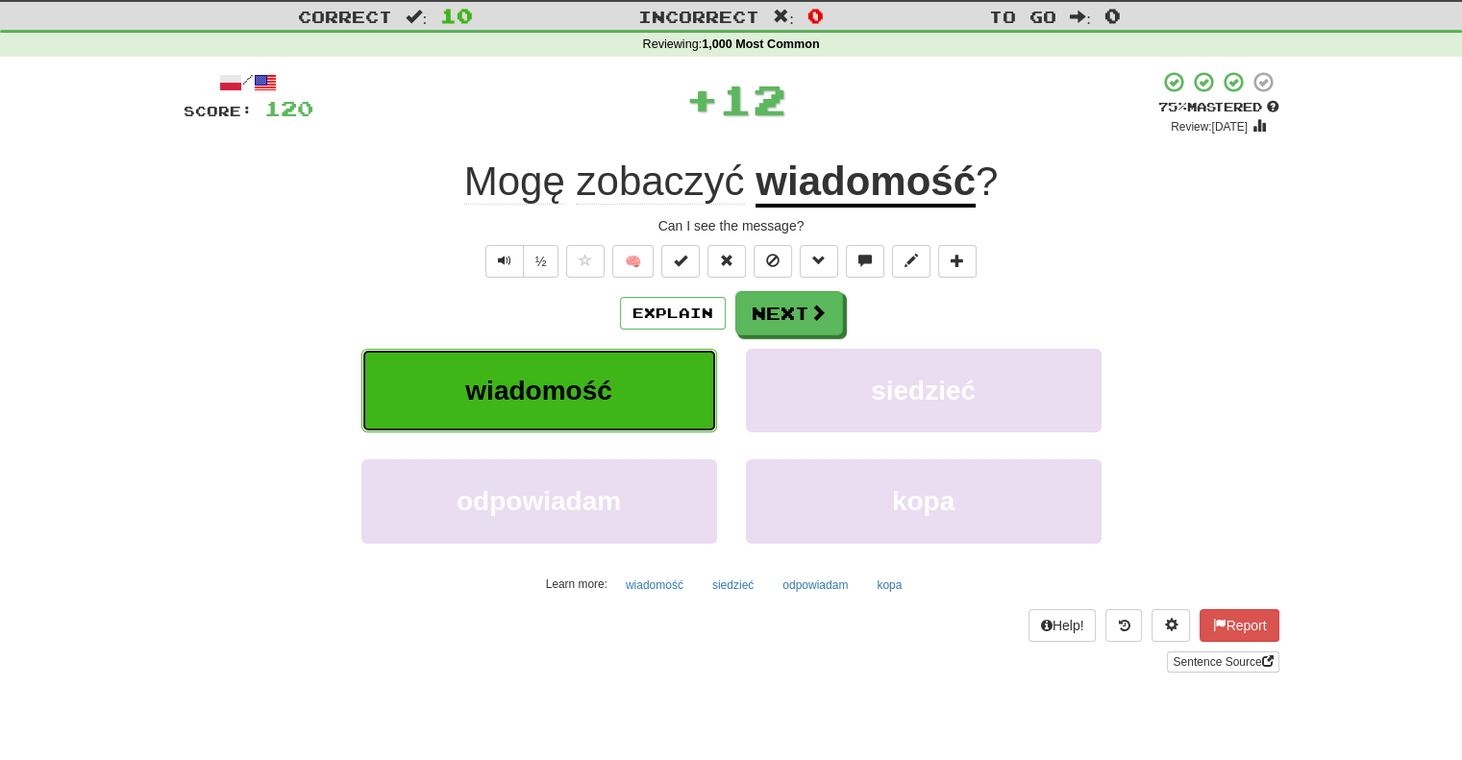
click at [671, 355] on button "wiadomość" at bounding box center [539, 391] width 356 height 84
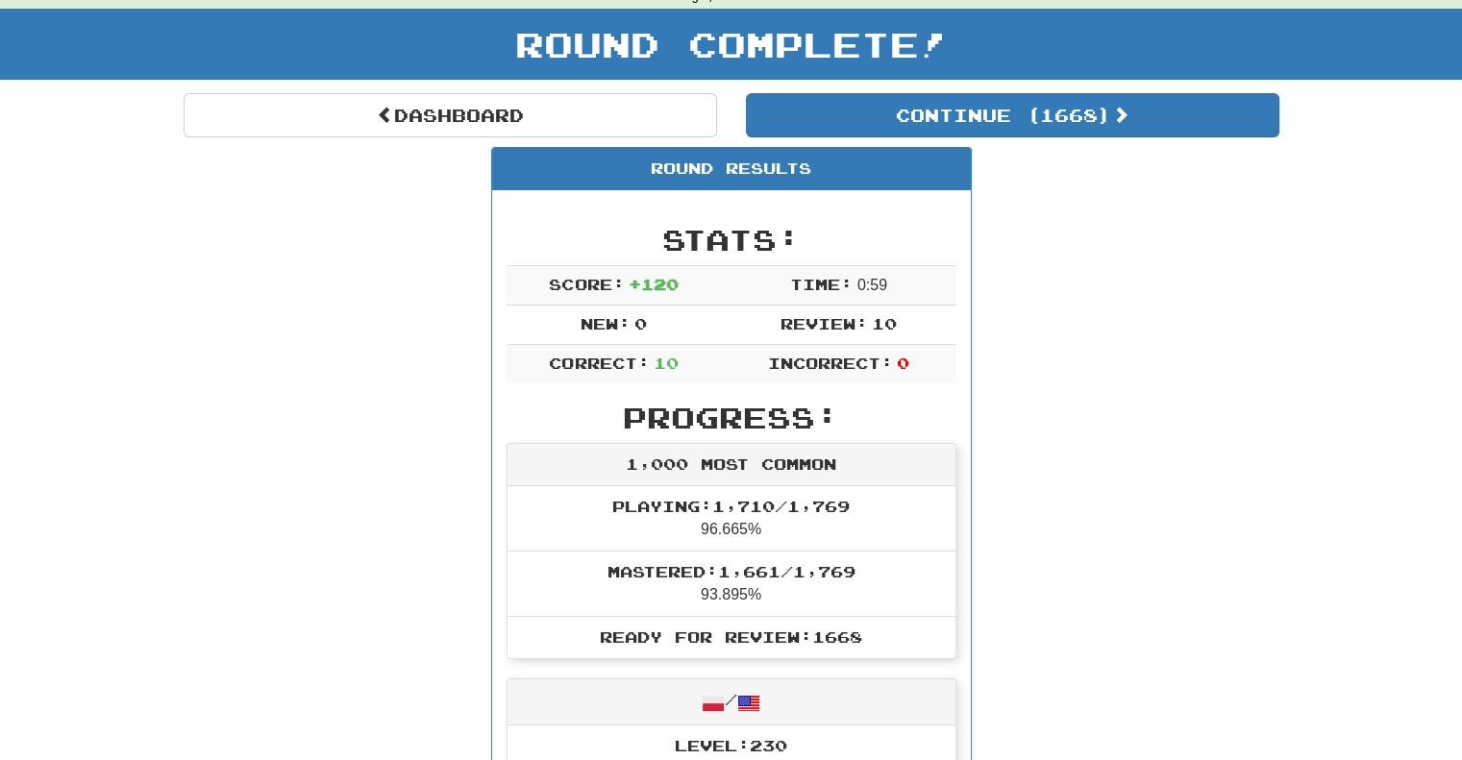
scroll to position [74, 0]
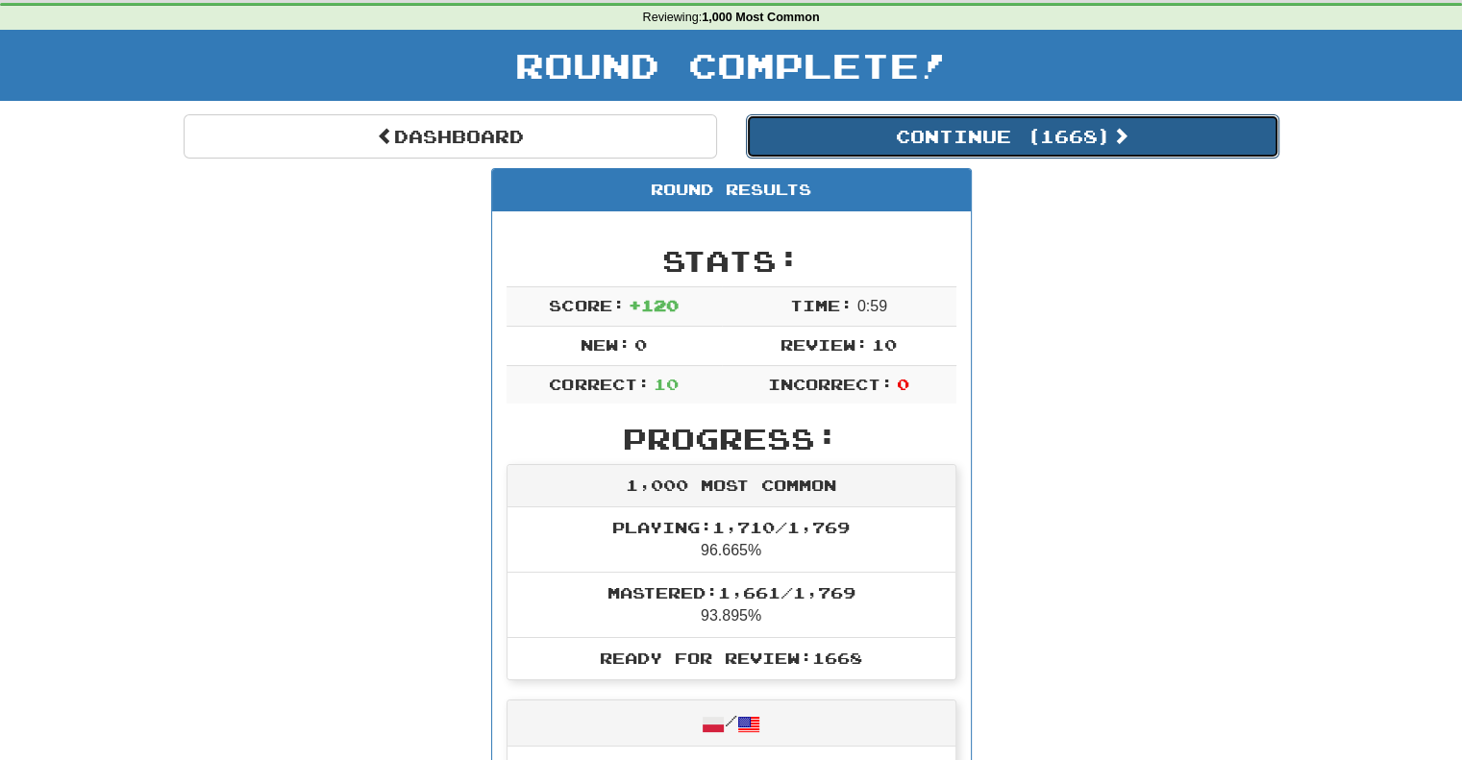
click at [798, 140] on button "Continue ( 1668 )" at bounding box center [1012, 136] width 533 height 44
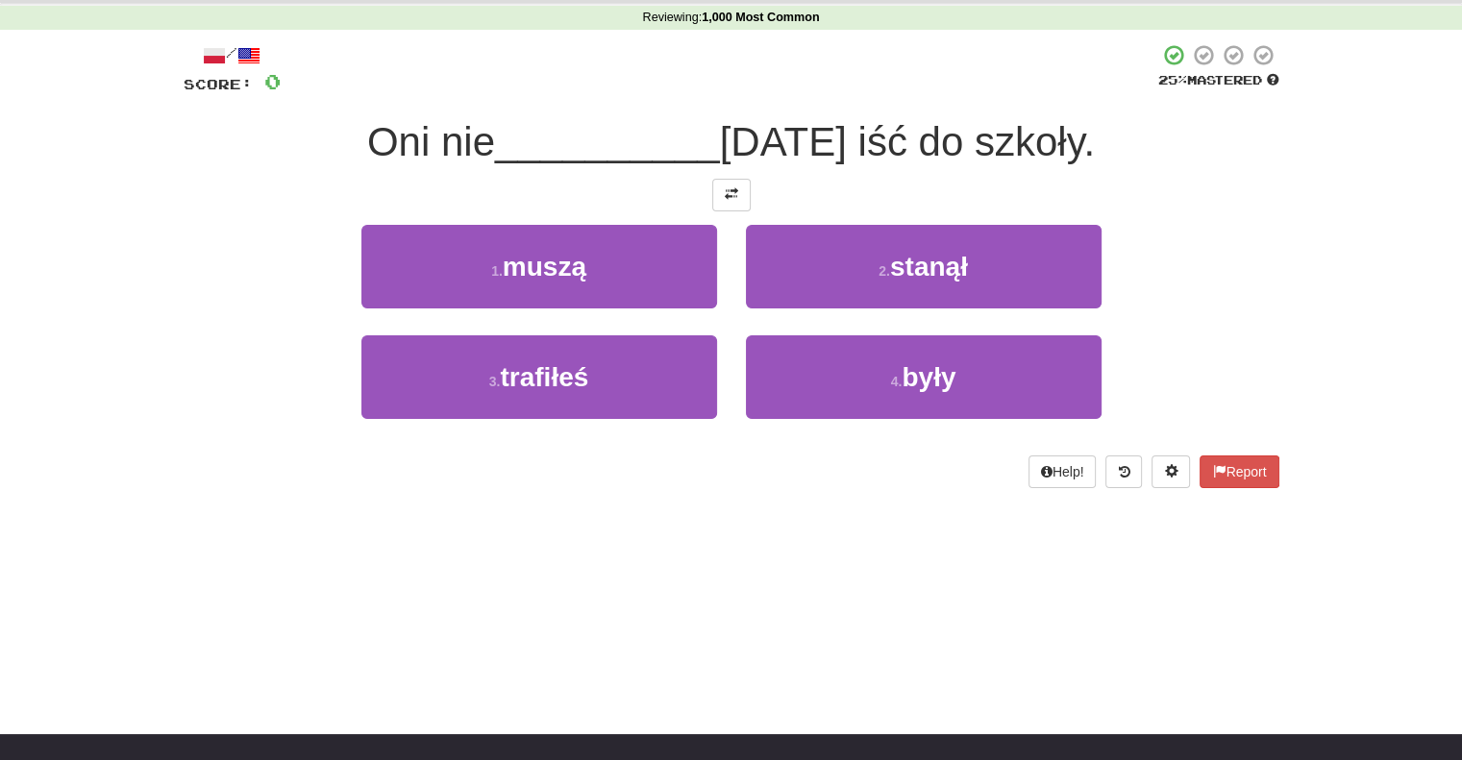
click at [728, 210] on div "/ Score: 0 25 % Mastered Oni nie __________ [DATE] iść do szkoły. 1 . muszą 2 .…" at bounding box center [732, 265] width 1096 height 445
click at [728, 199] on span at bounding box center [731, 193] width 13 height 13
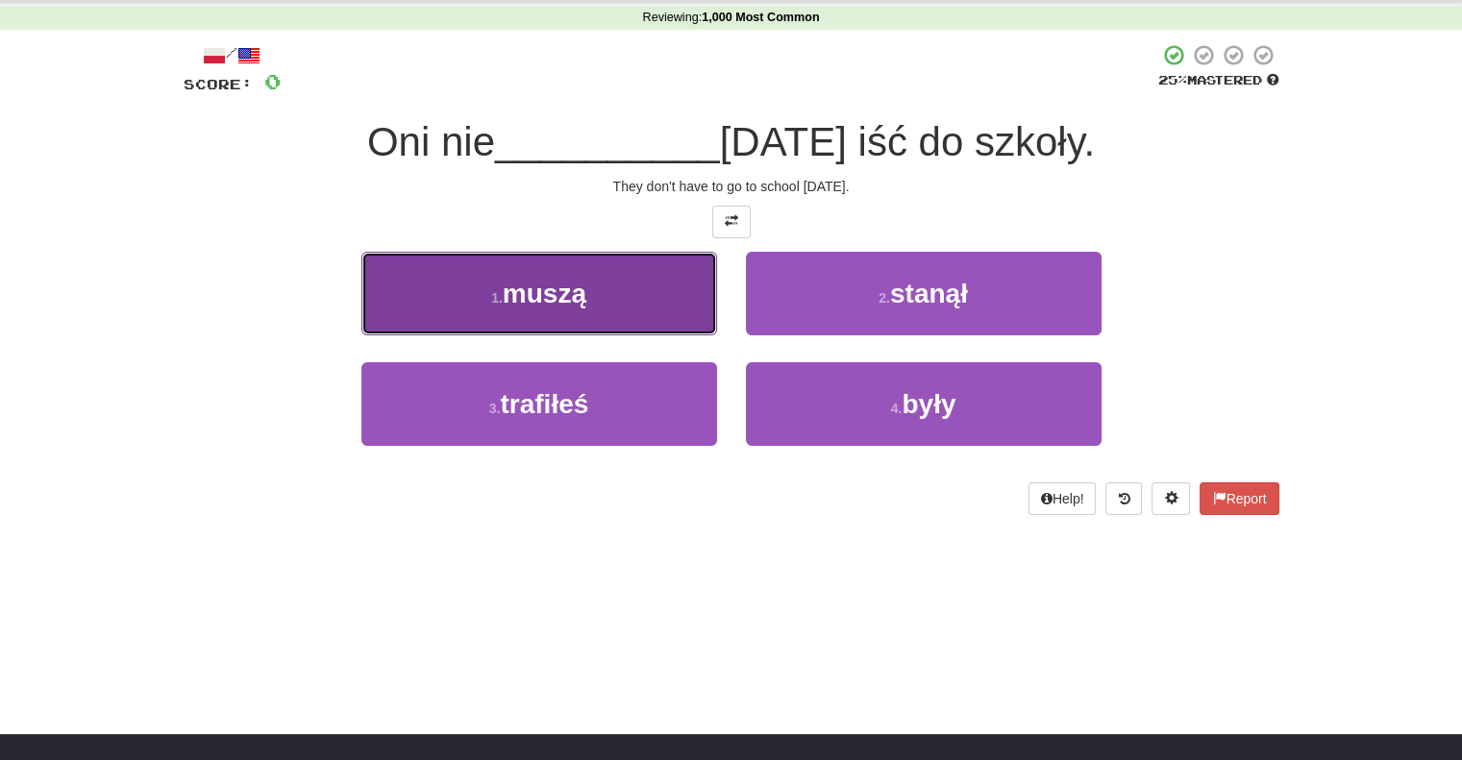
click at [650, 308] on button "1 . muszą" at bounding box center [539, 294] width 356 height 84
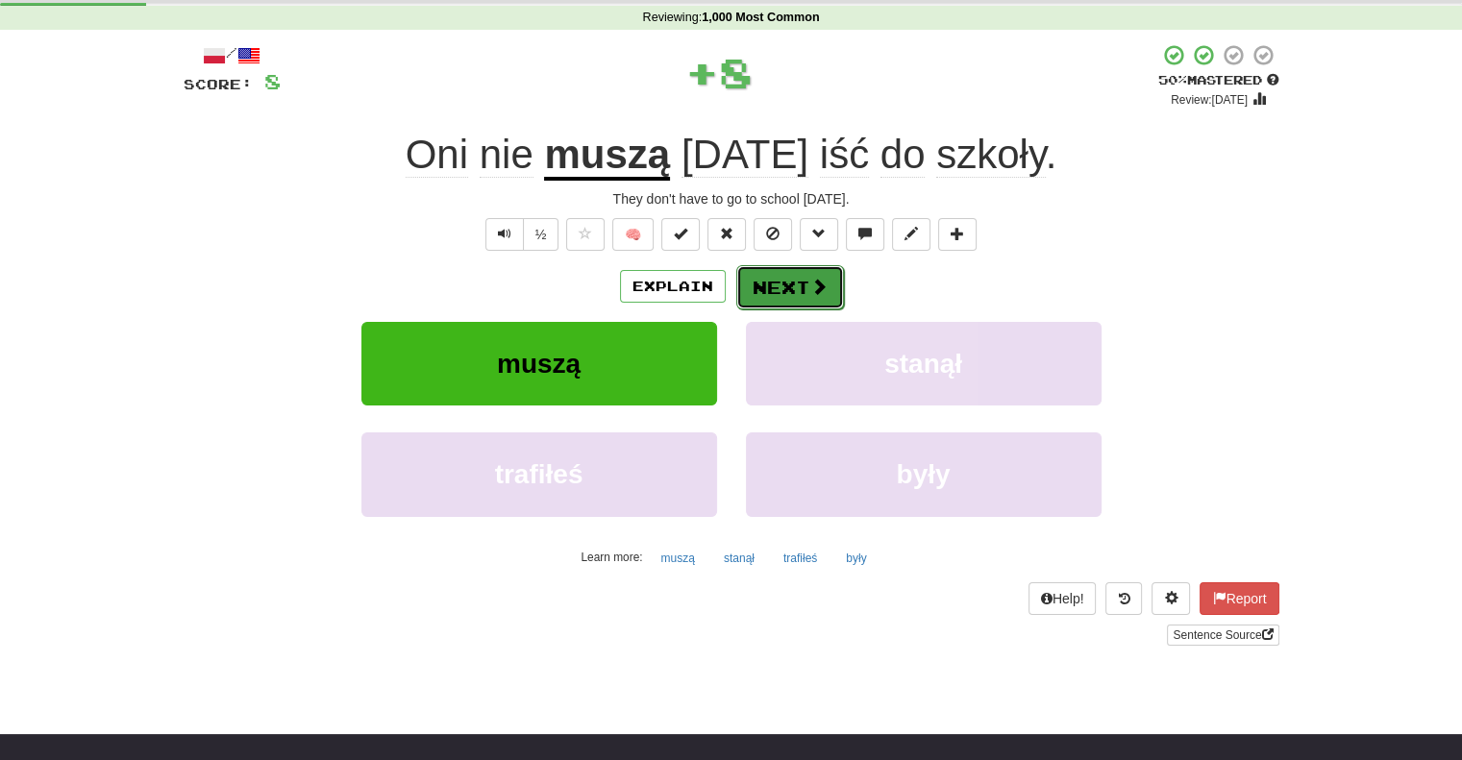
click at [766, 288] on button "Next" at bounding box center [790, 287] width 108 height 44
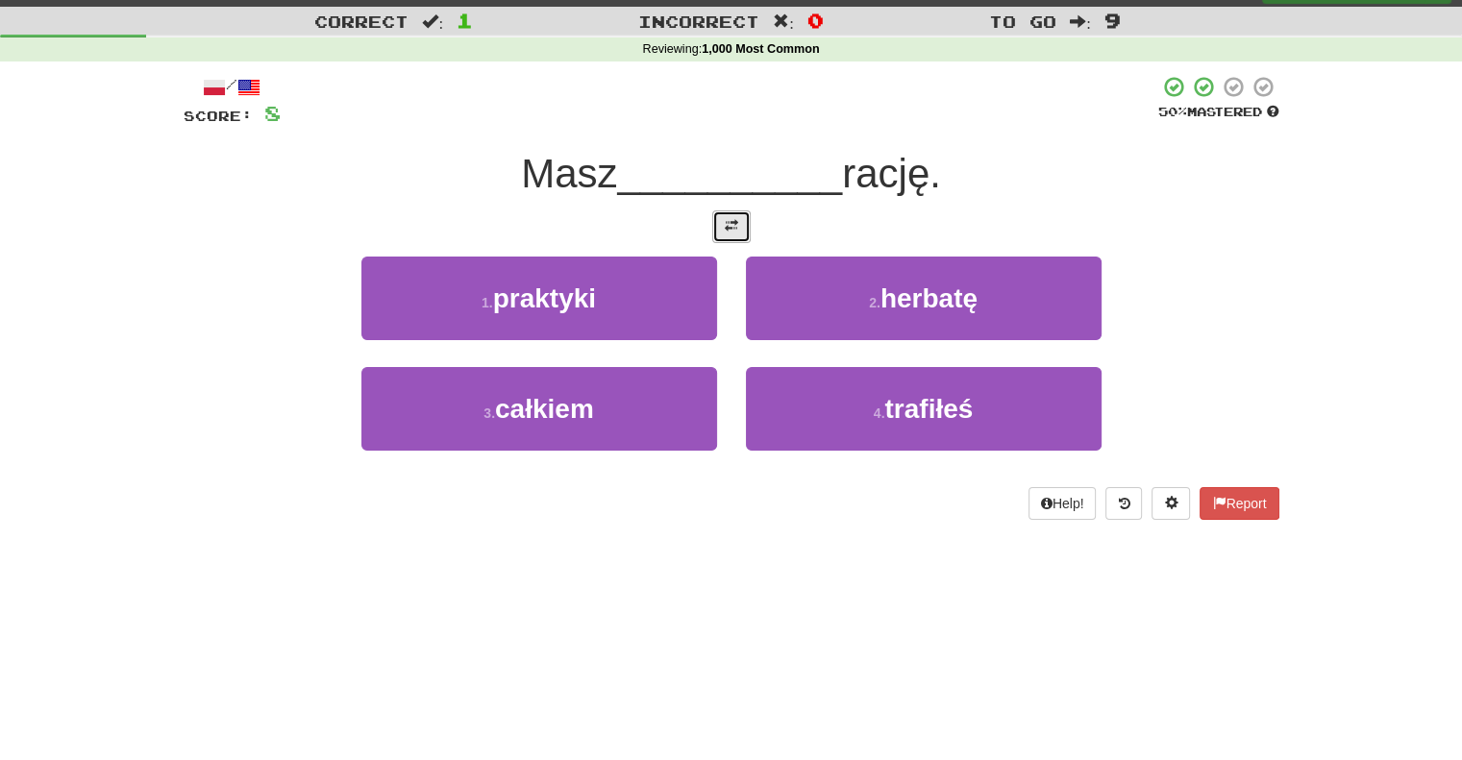
scroll to position [38, 0]
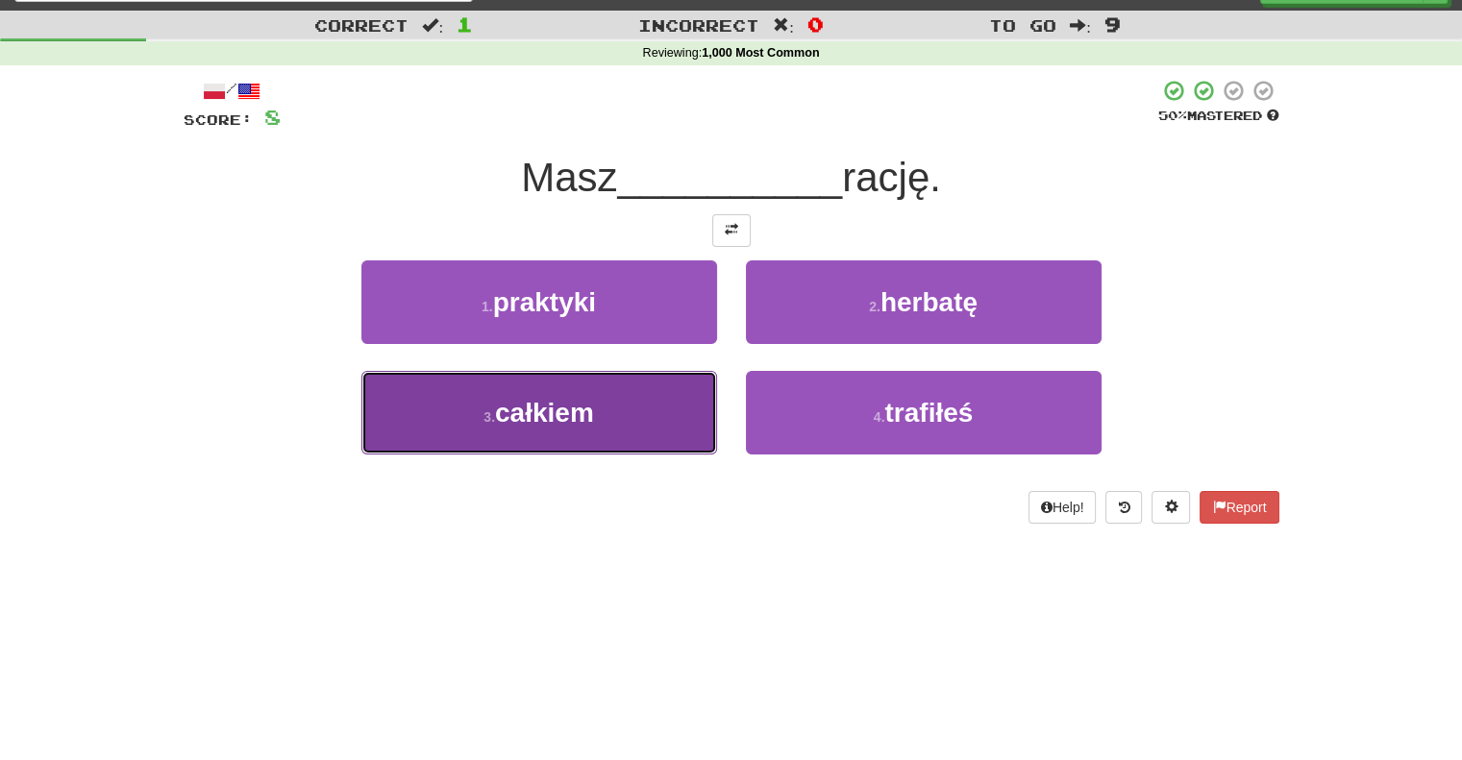
click at [668, 390] on button "3 . całkiem" at bounding box center [539, 413] width 356 height 84
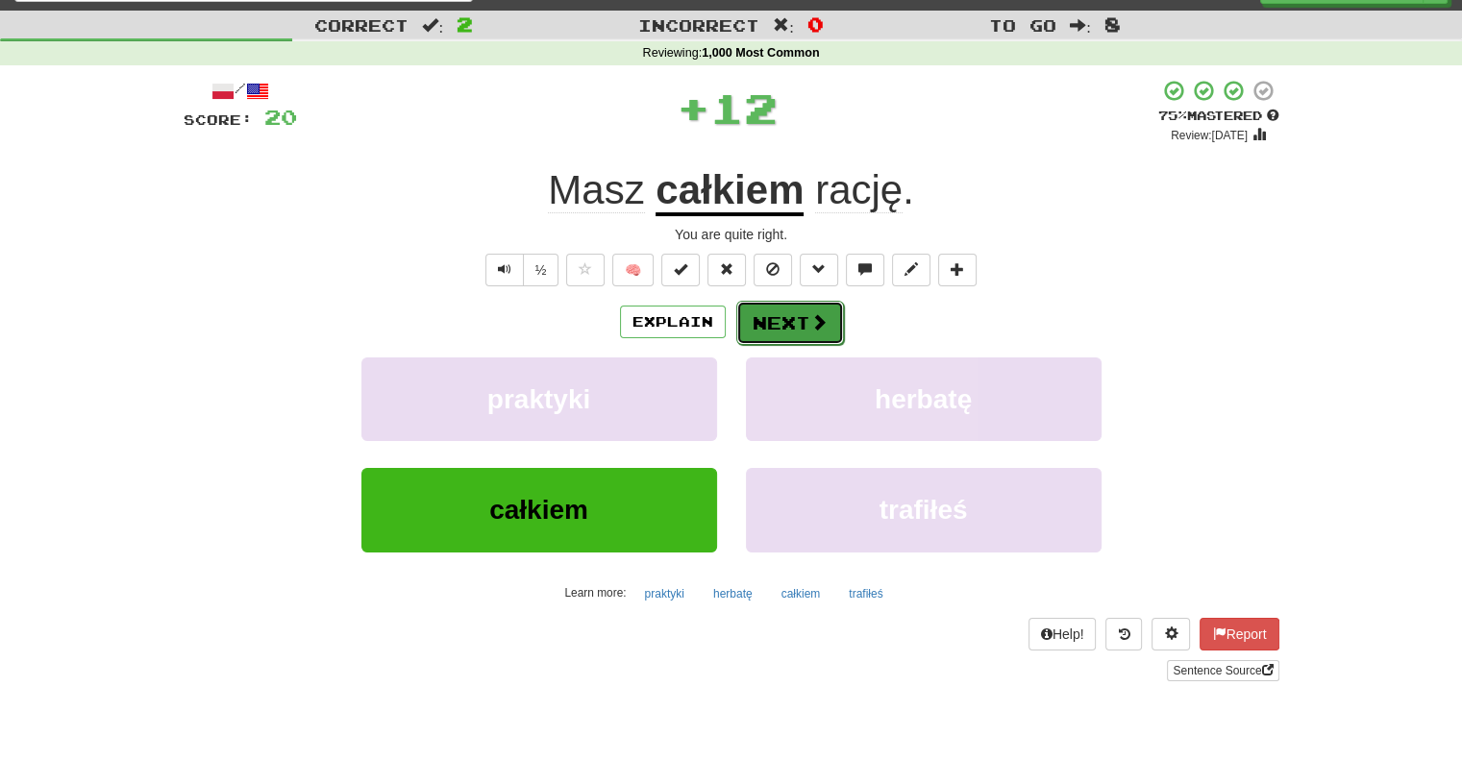
click at [796, 316] on button "Next" at bounding box center [790, 323] width 108 height 44
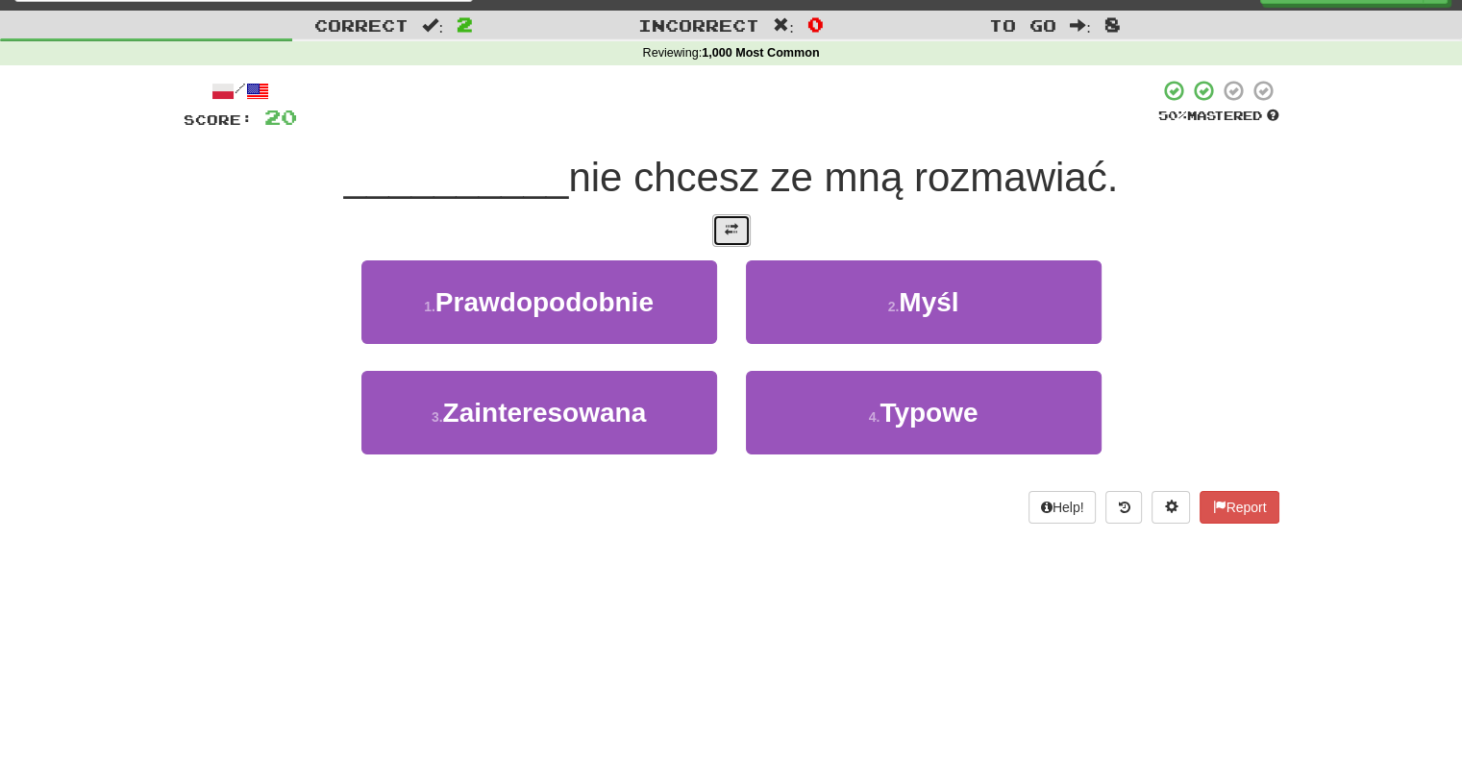
click at [718, 214] on button at bounding box center [731, 230] width 38 height 33
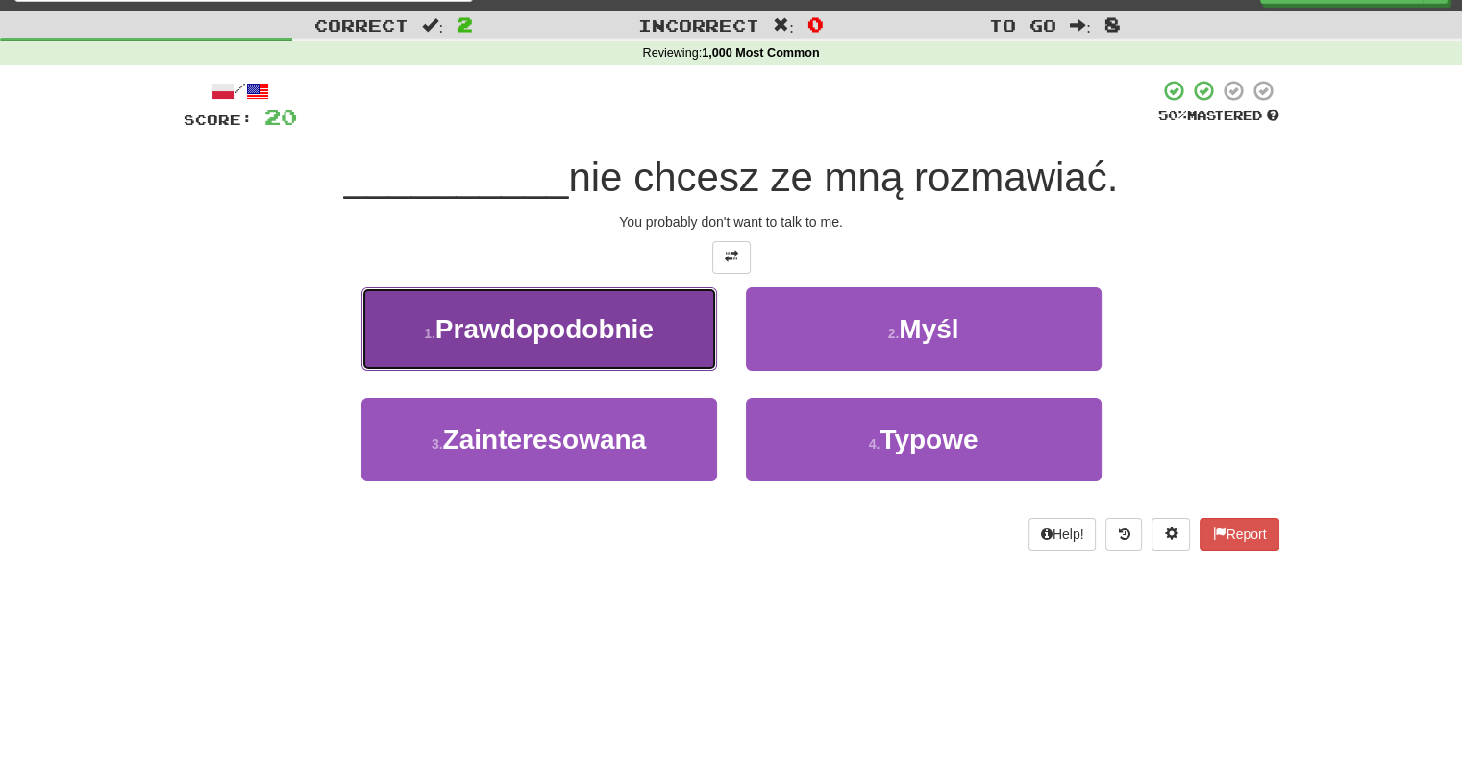
click at [672, 293] on button "1 . Prawdopodobnie" at bounding box center [539, 329] width 356 height 84
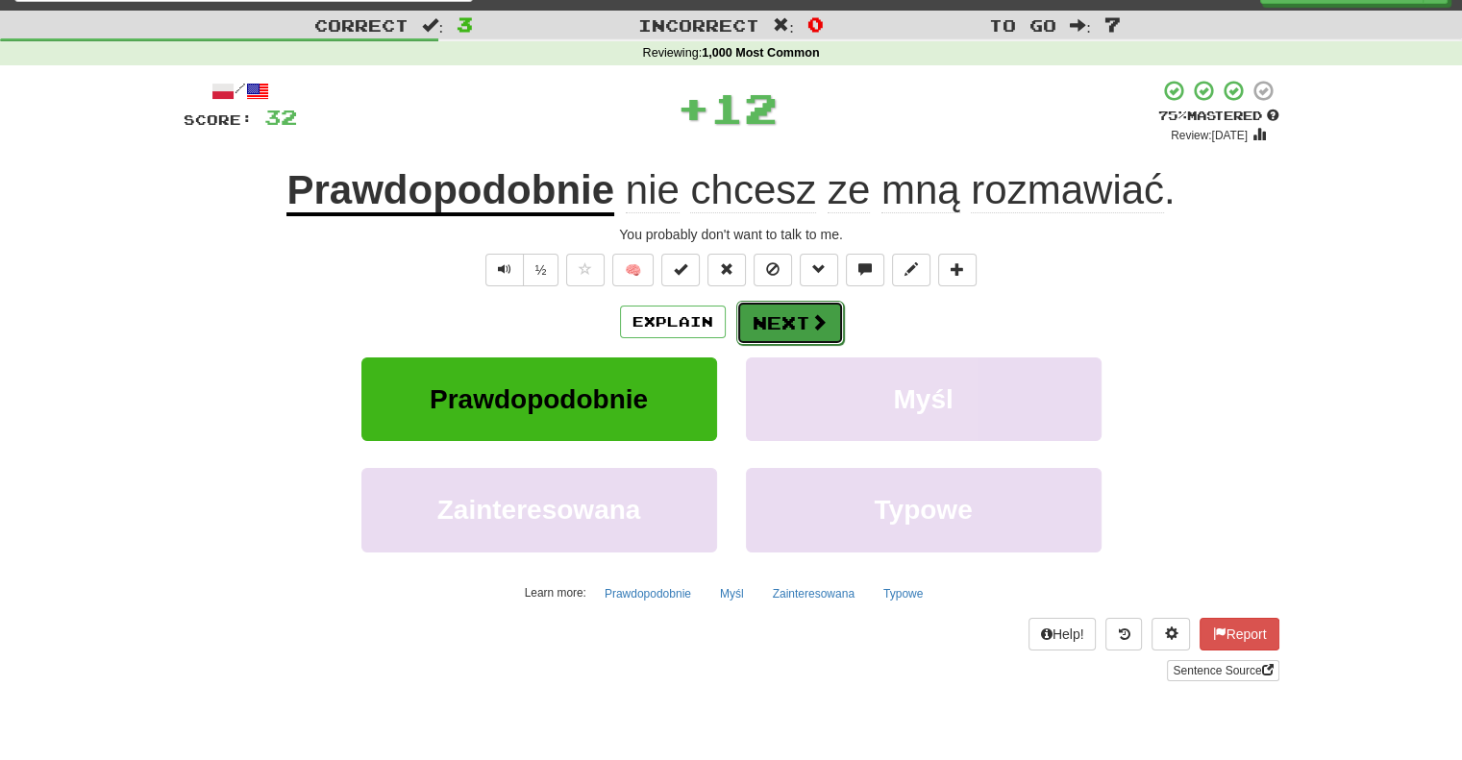
click at [757, 327] on button "Next" at bounding box center [790, 323] width 108 height 44
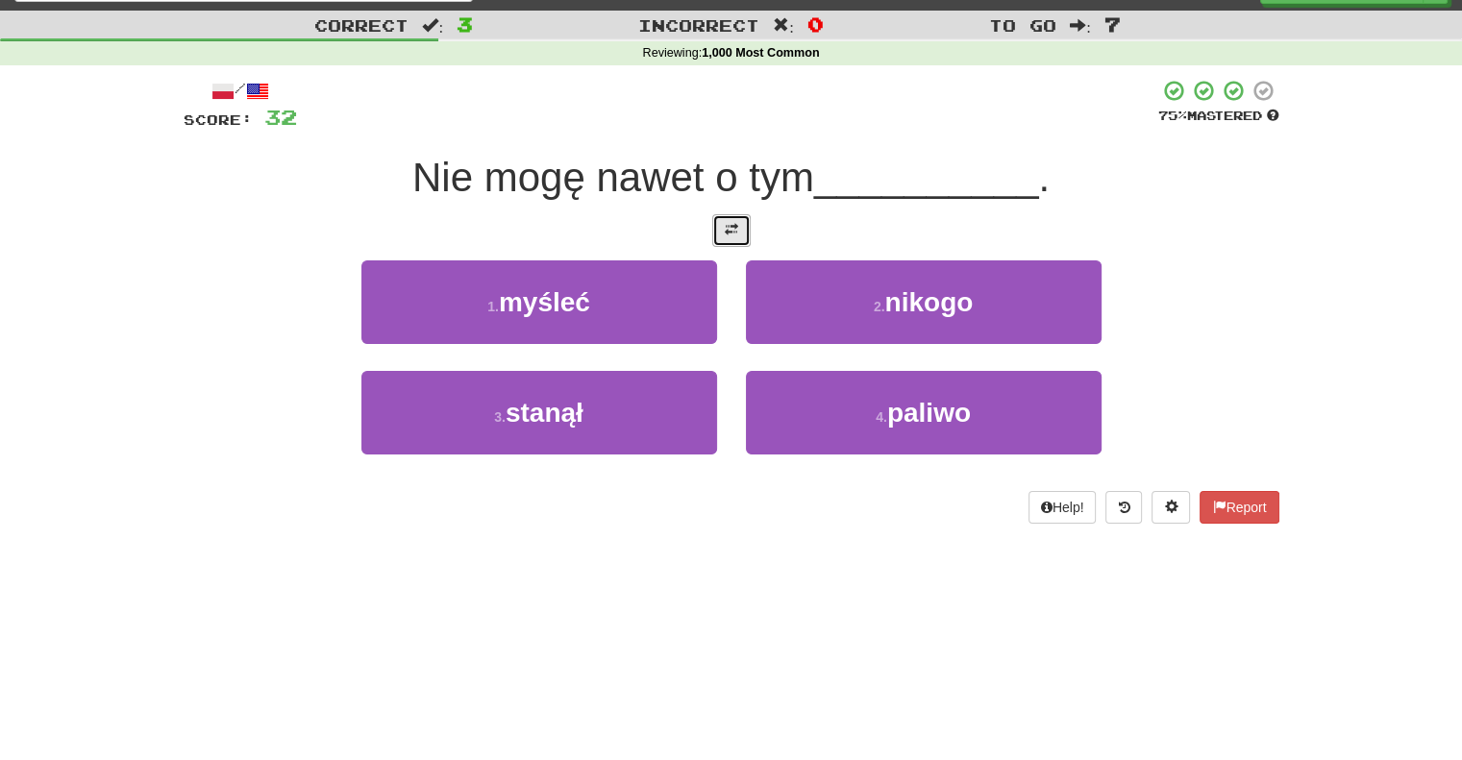
click at [723, 216] on button at bounding box center [731, 230] width 38 height 33
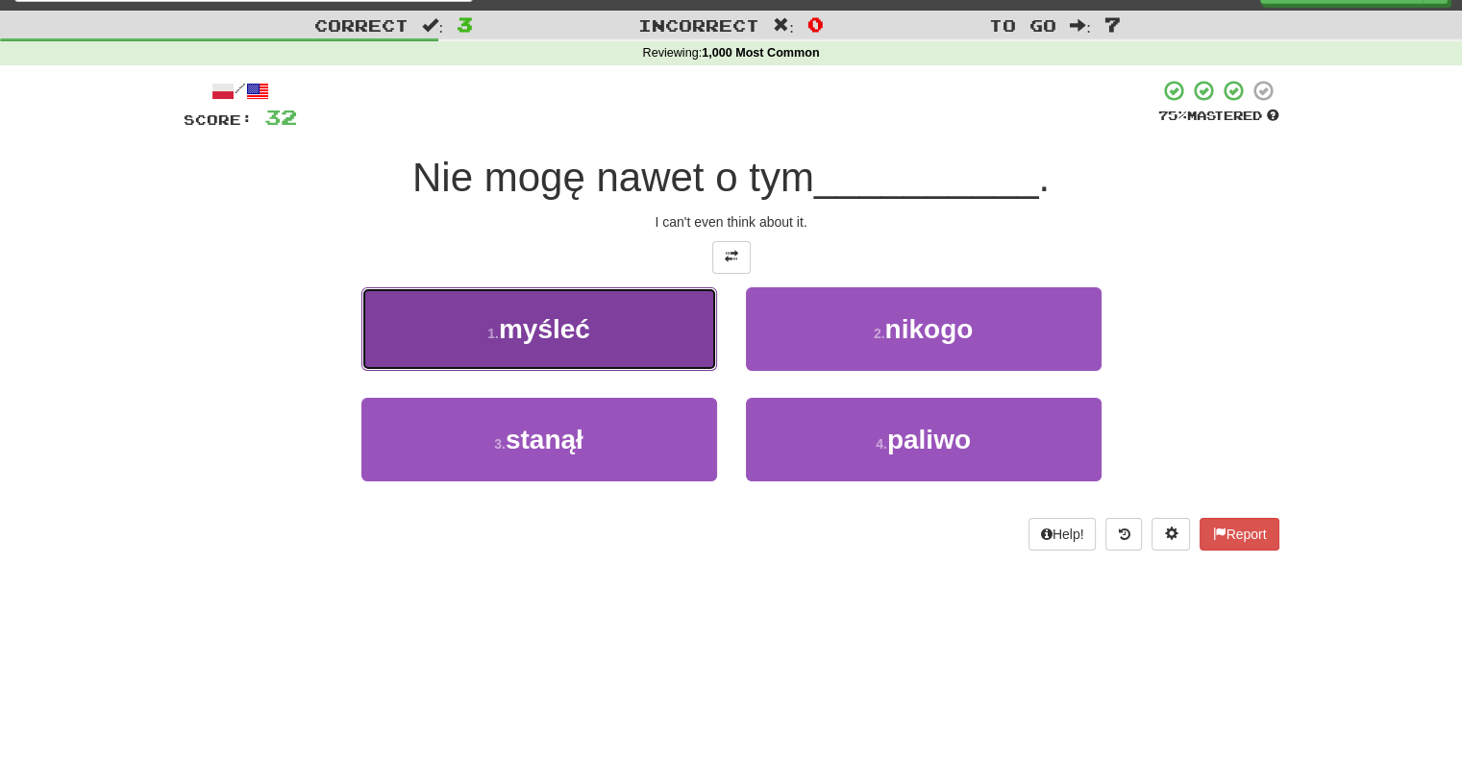
click at [643, 317] on button "1 . myśleć" at bounding box center [539, 329] width 356 height 84
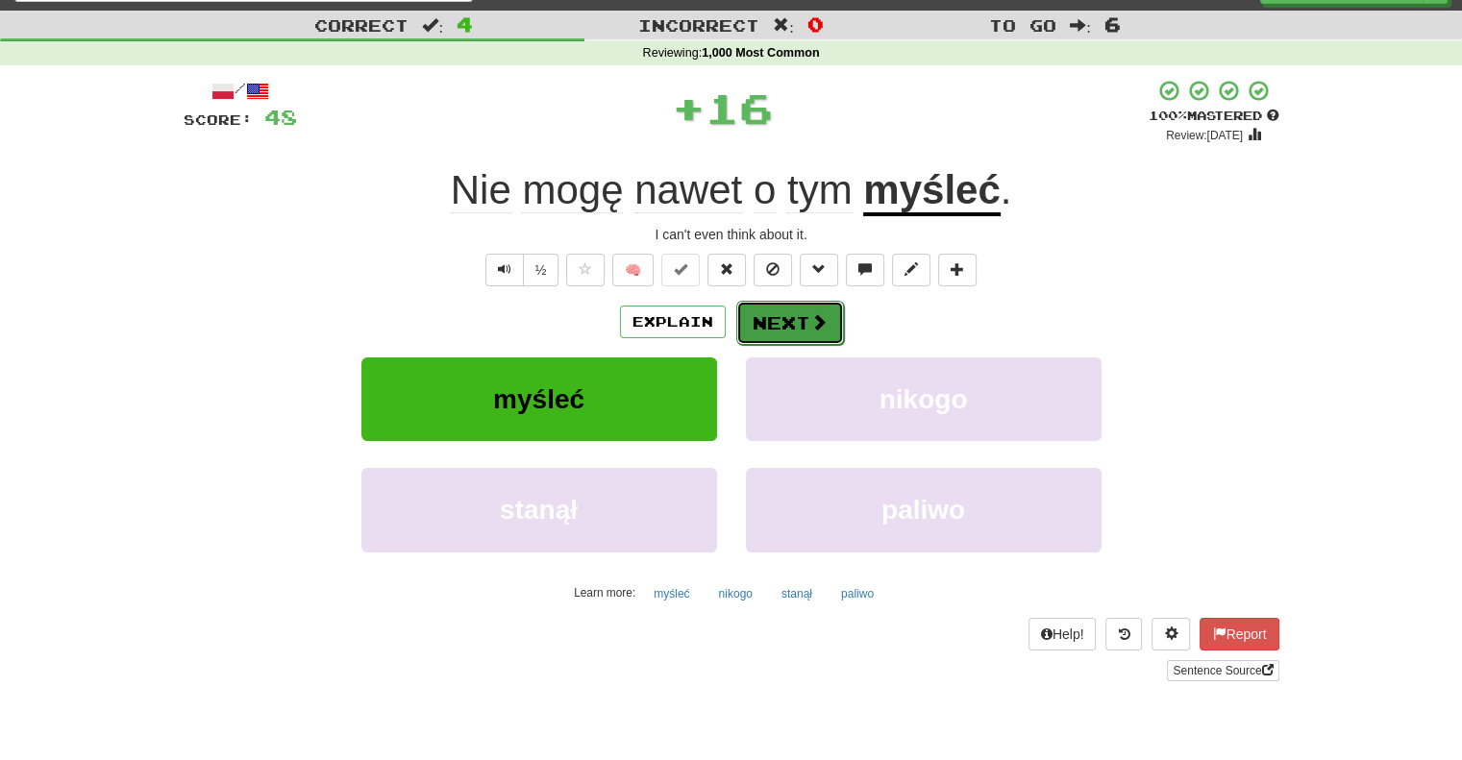
click at [746, 324] on button "Next" at bounding box center [790, 323] width 108 height 44
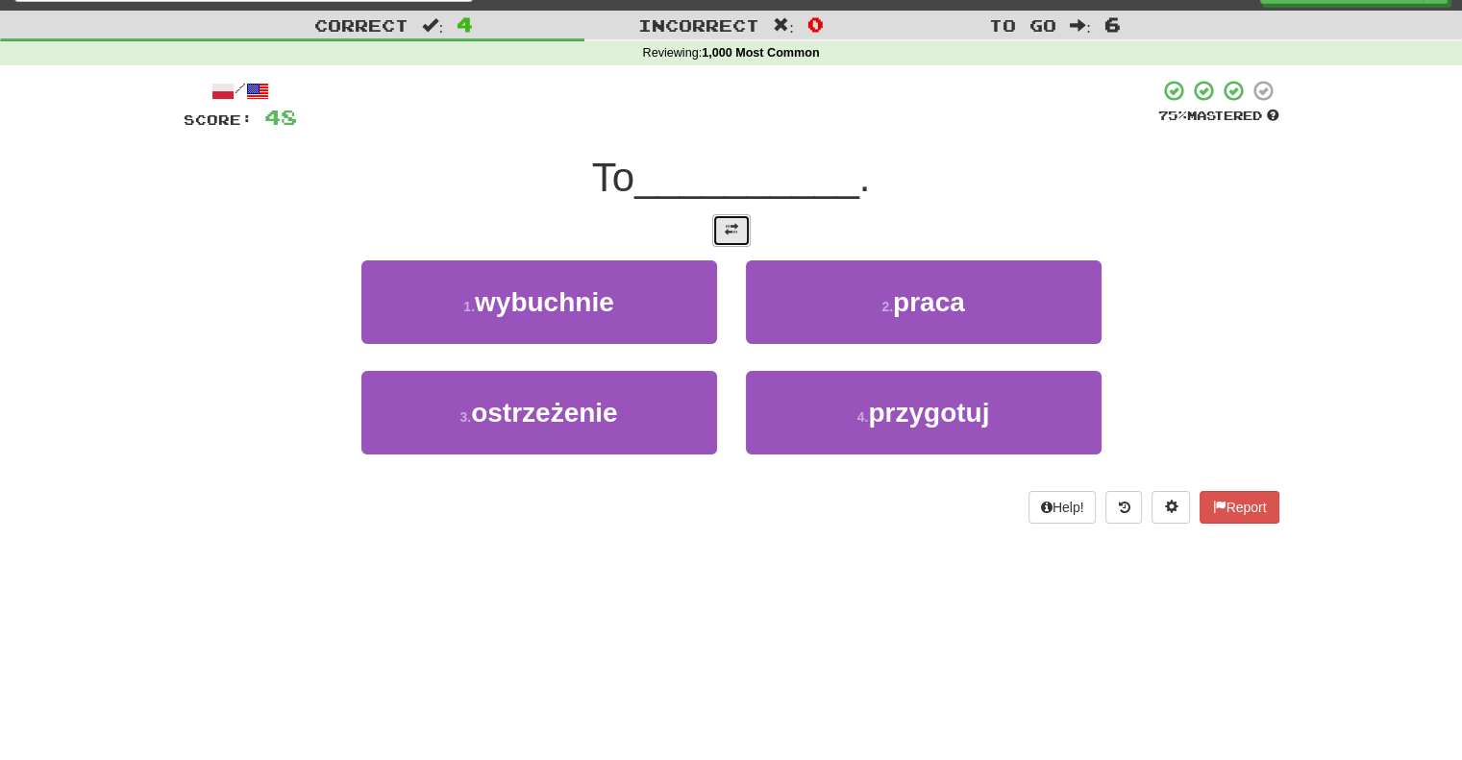
click at [742, 230] on button at bounding box center [731, 230] width 38 height 33
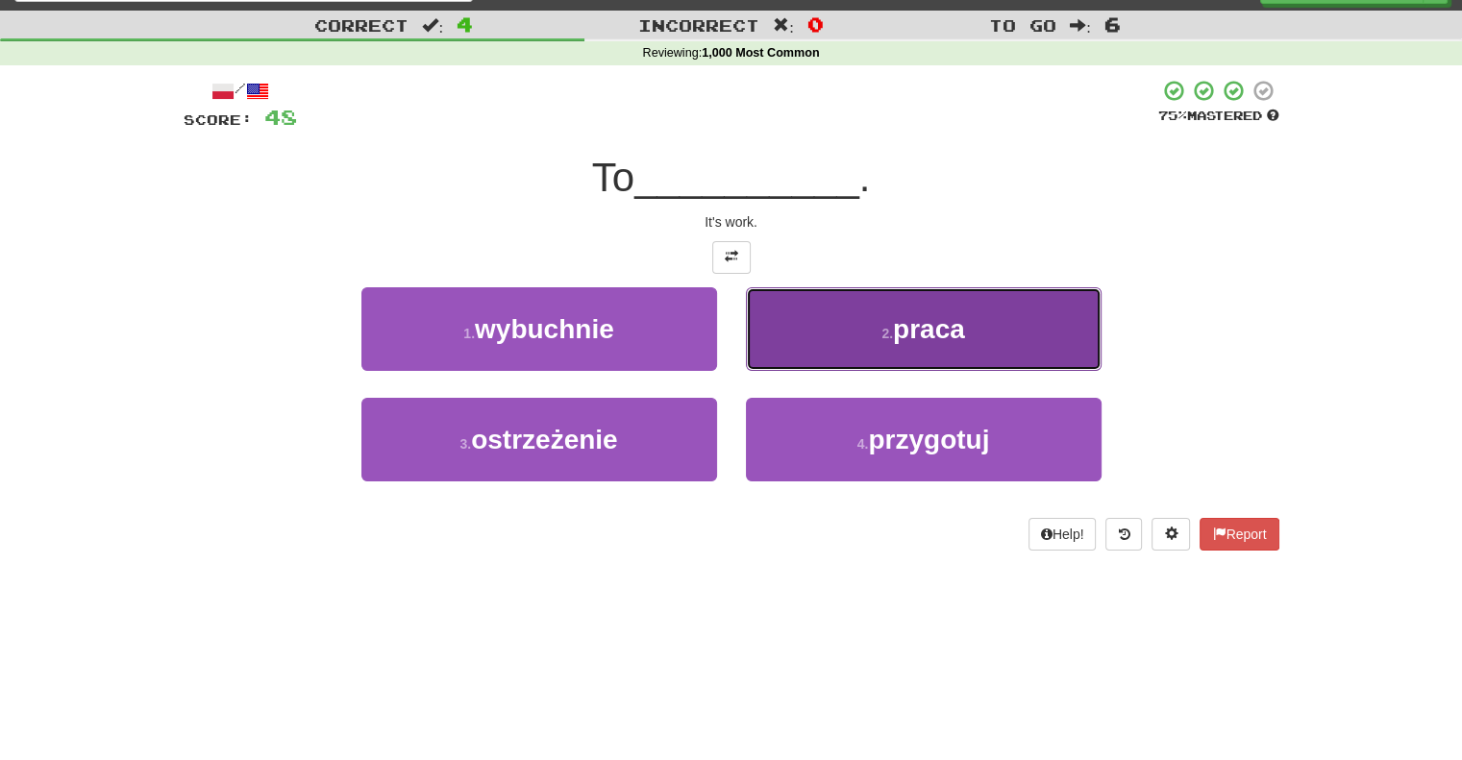
click at [795, 341] on button "2 . praca" at bounding box center [924, 329] width 356 height 84
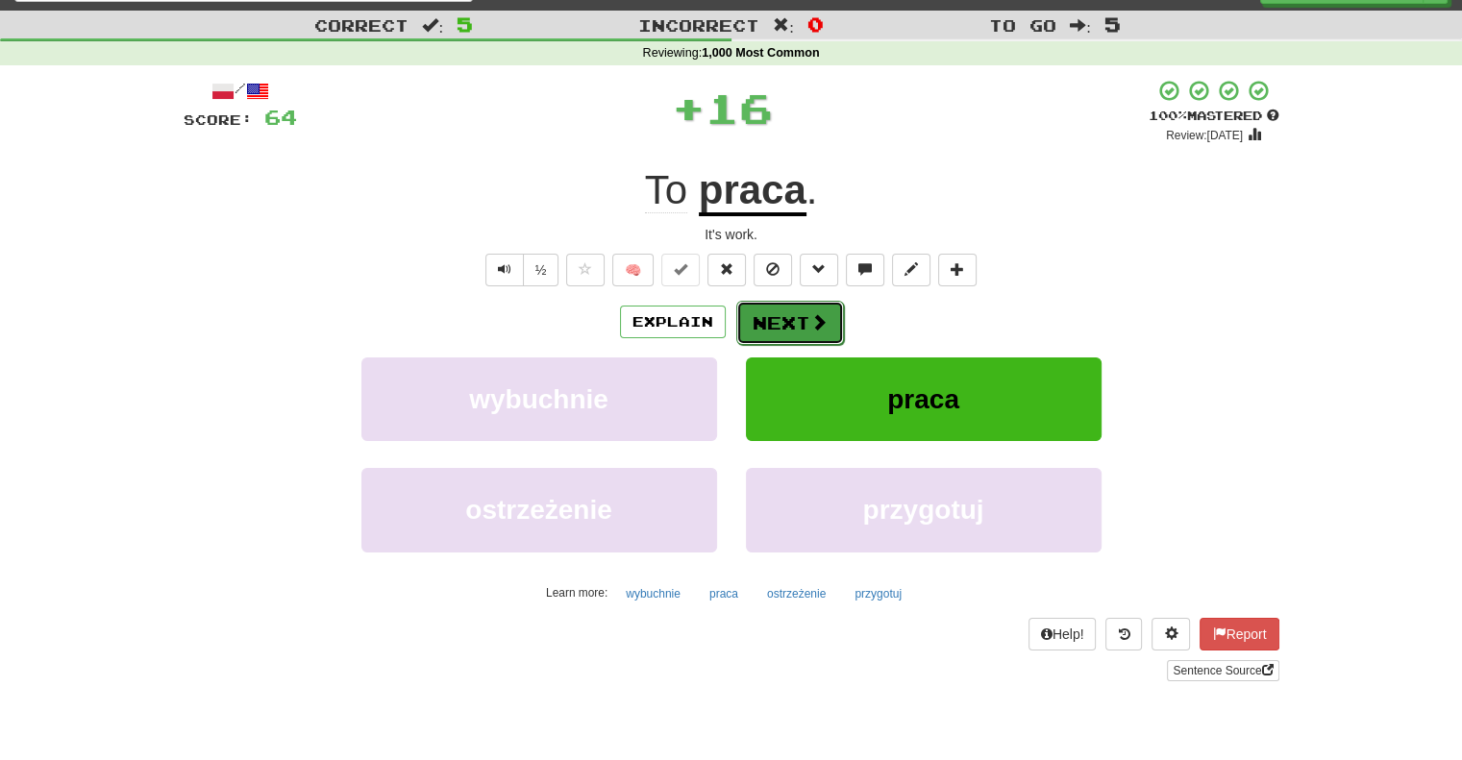
click at [786, 322] on button "Next" at bounding box center [790, 323] width 108 height 44
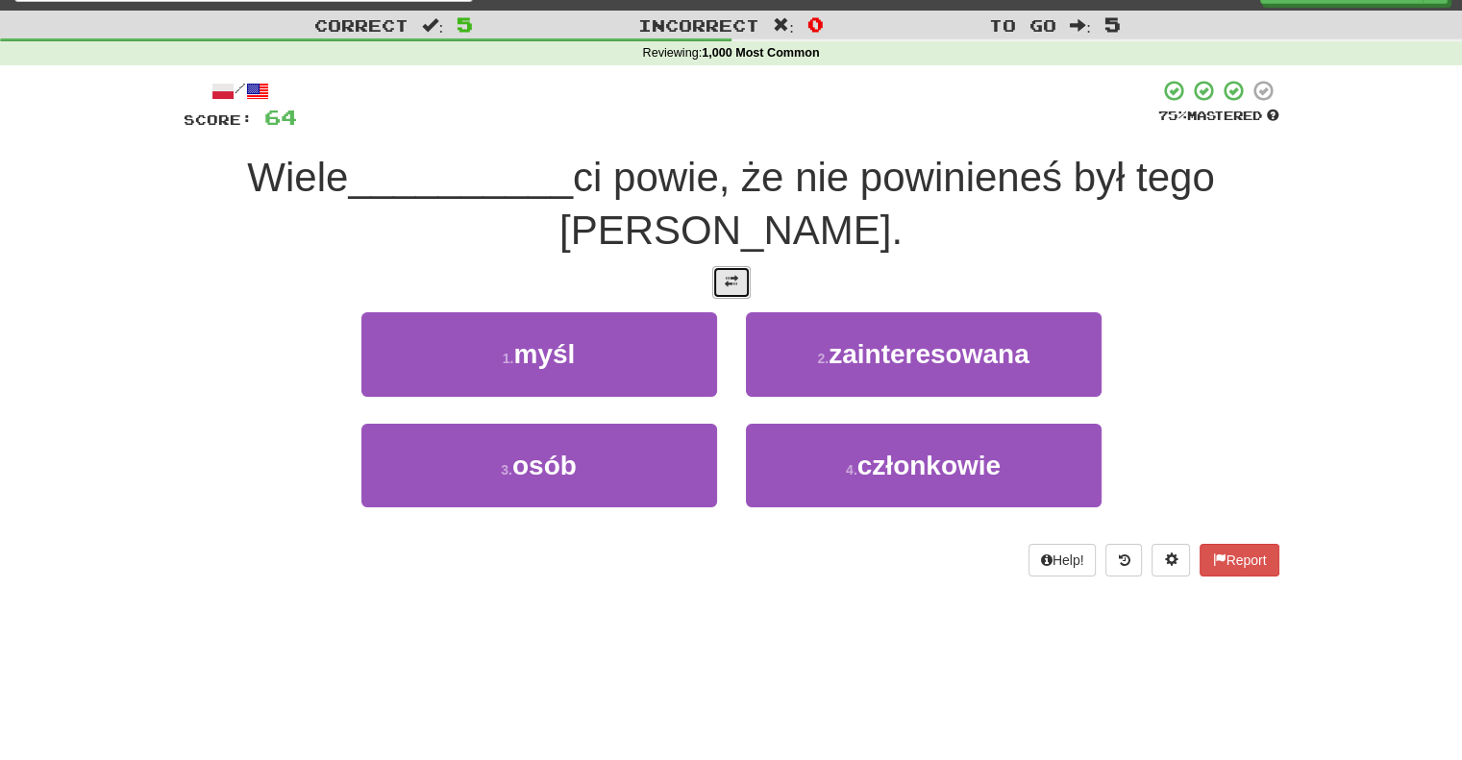
click at [730, 280] on span at bounding box center [731, 281] width 13 height 13
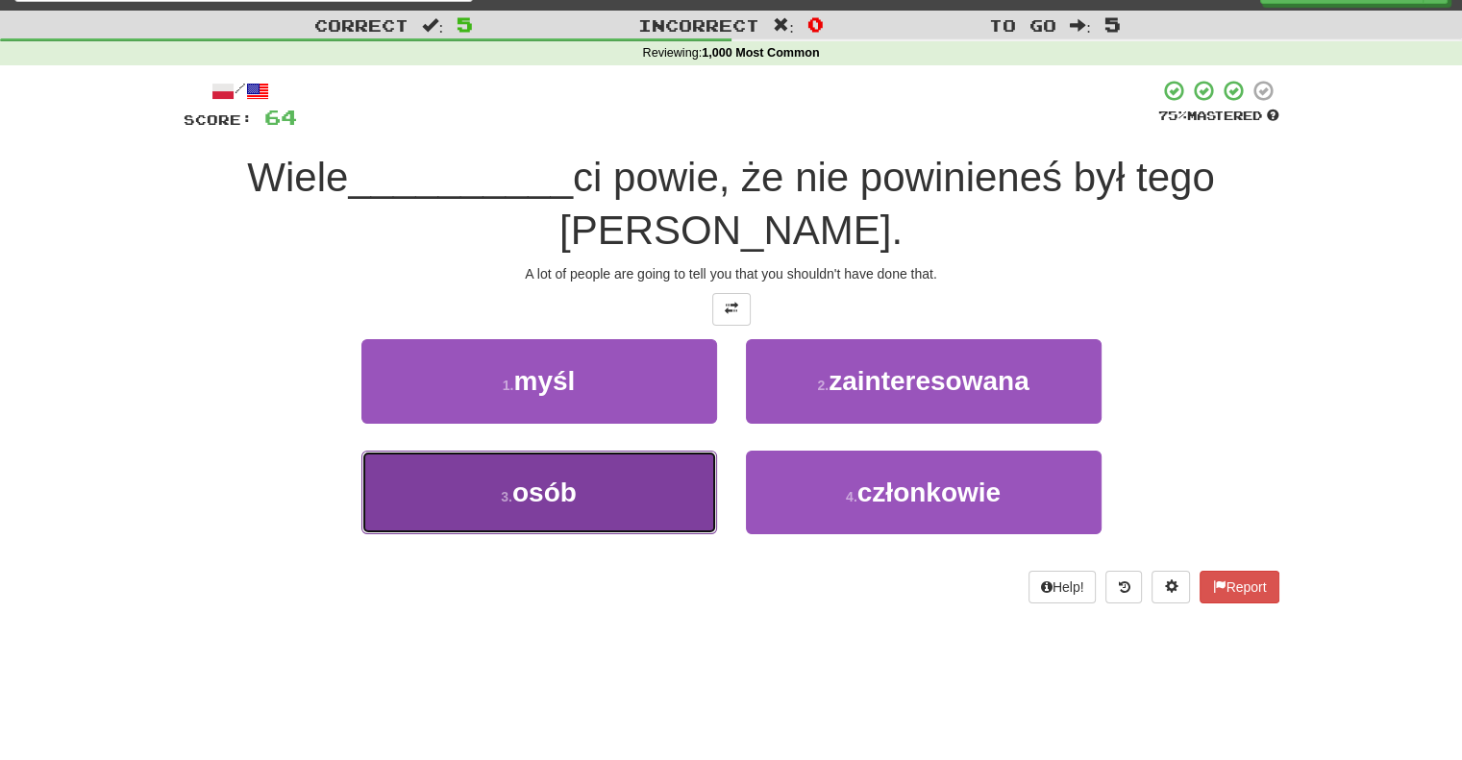
click at [584, 518] on button "3 . osób" at bounding box center [539, 493] width 356 height 84
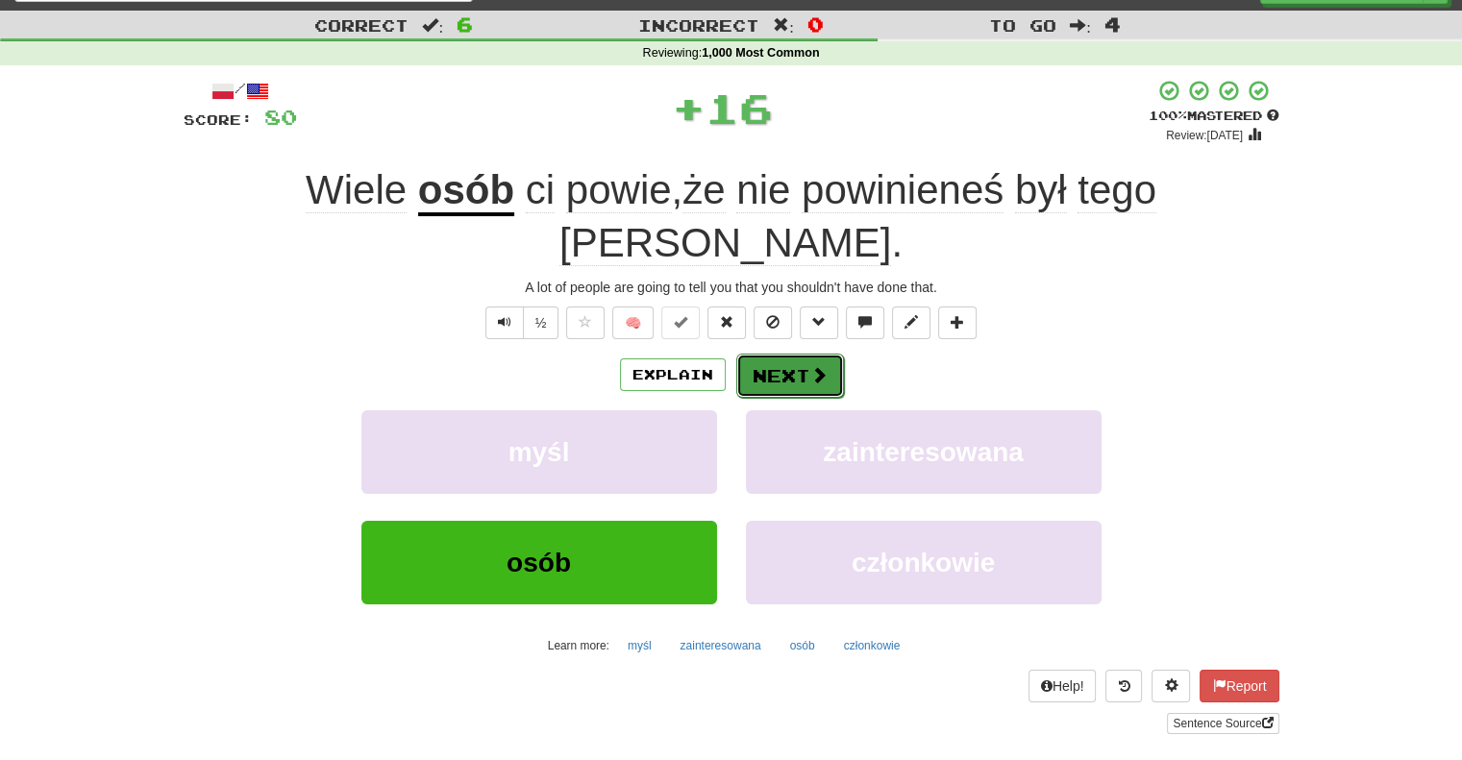
click at [774, 354] on button "Next" at bounding box center [790, 376] width 108 height 44
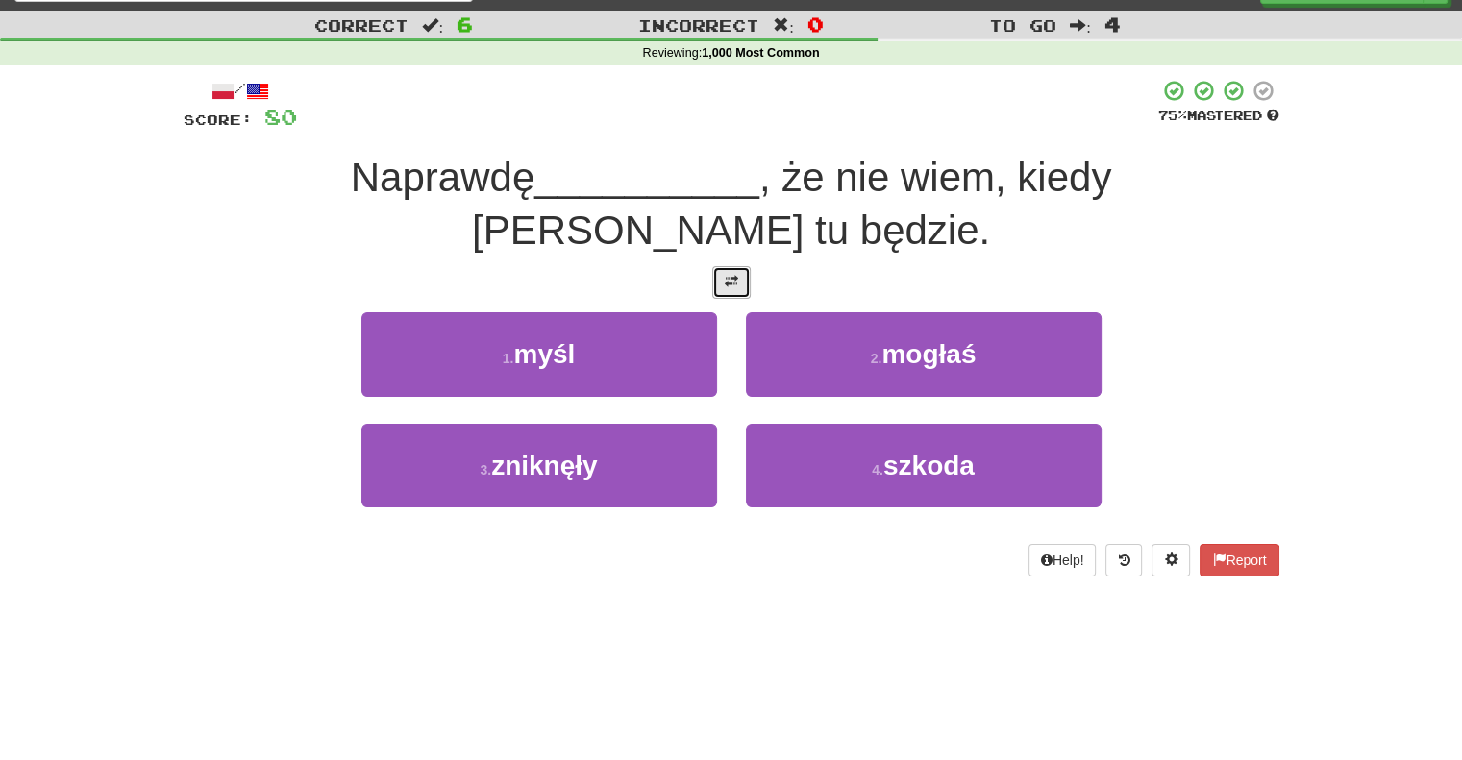
click at [733, 275] on span at bounding box center [731, 281] width 13 height 13
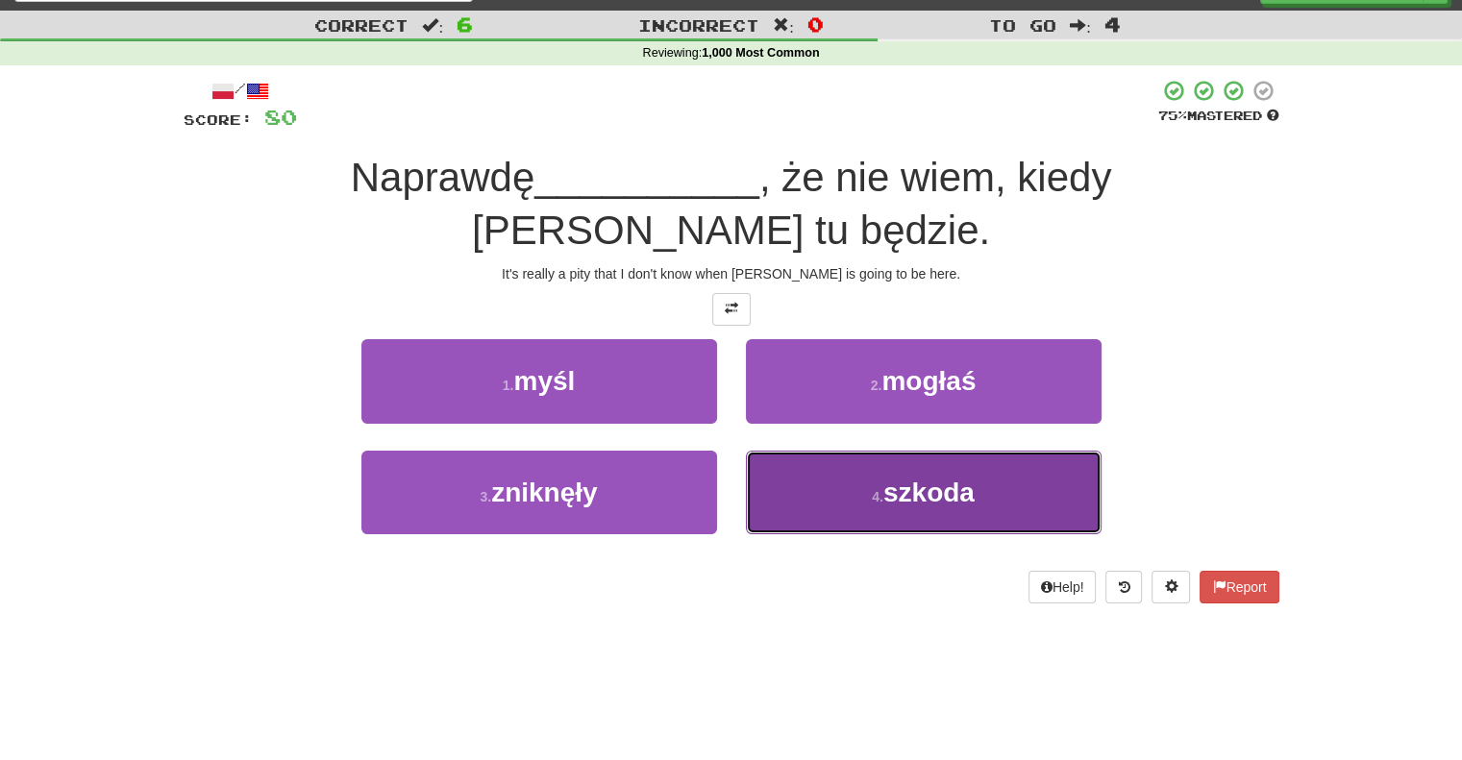
click at [804, 471] on button "4 . szkoda" at bounding box center [924, 493] width 356 height 84
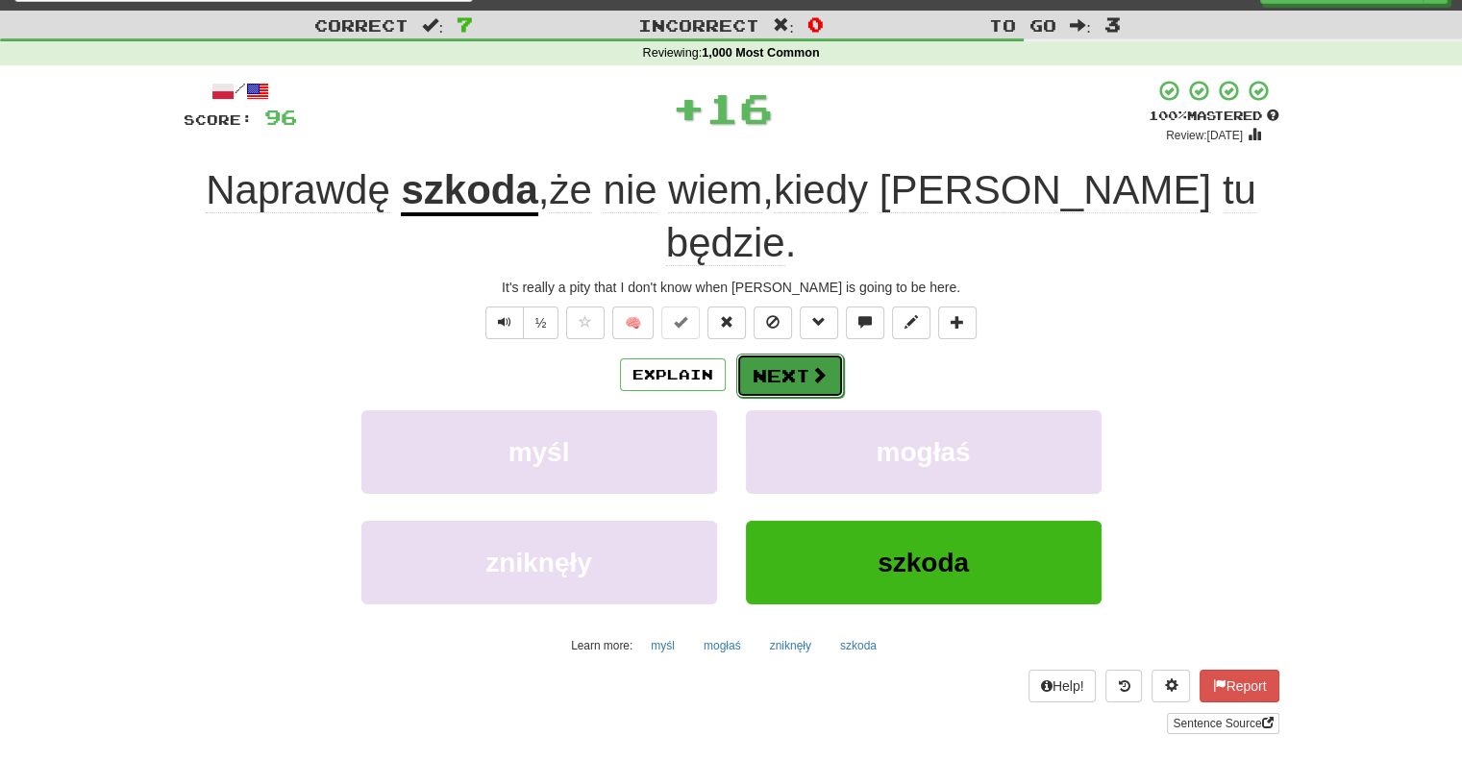
click at [769, 354] on button "Next" at bounding box center [790, 376] width 108 height 44
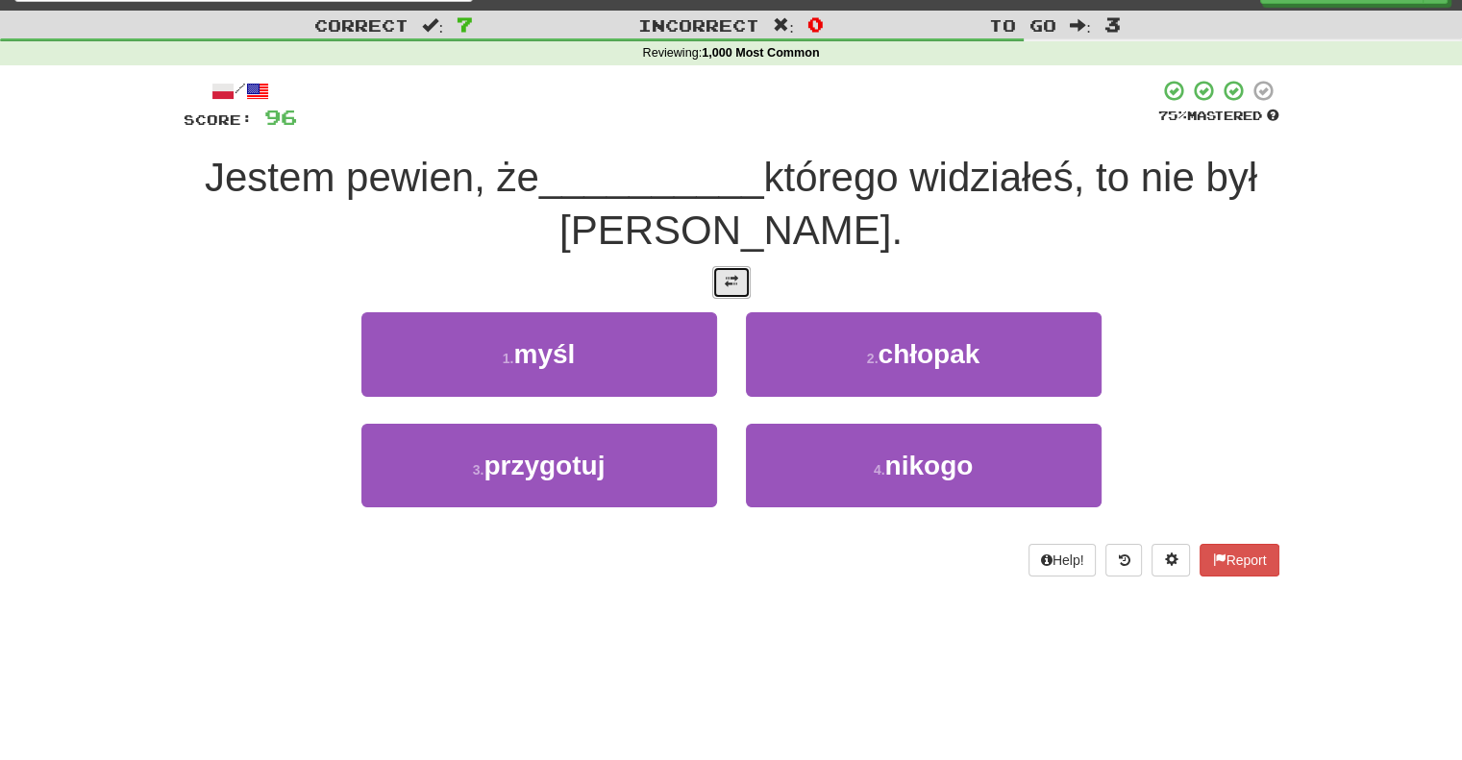
click at [737, 270] on button at bounding box center [731, 282] width 38 height 33
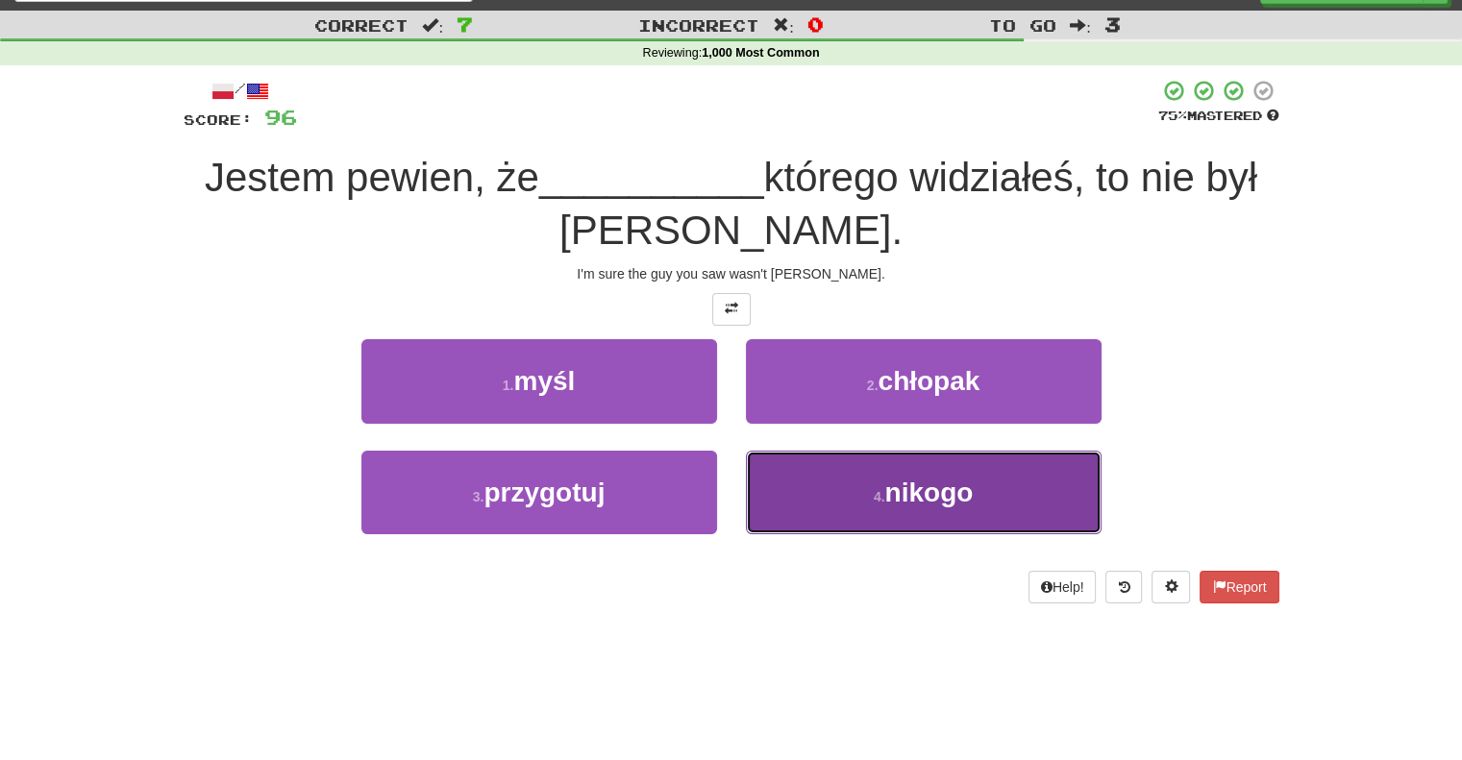
click at [770, 494] on button "4 . nikogo" at bounding box center [924, 493] width 356 height 84
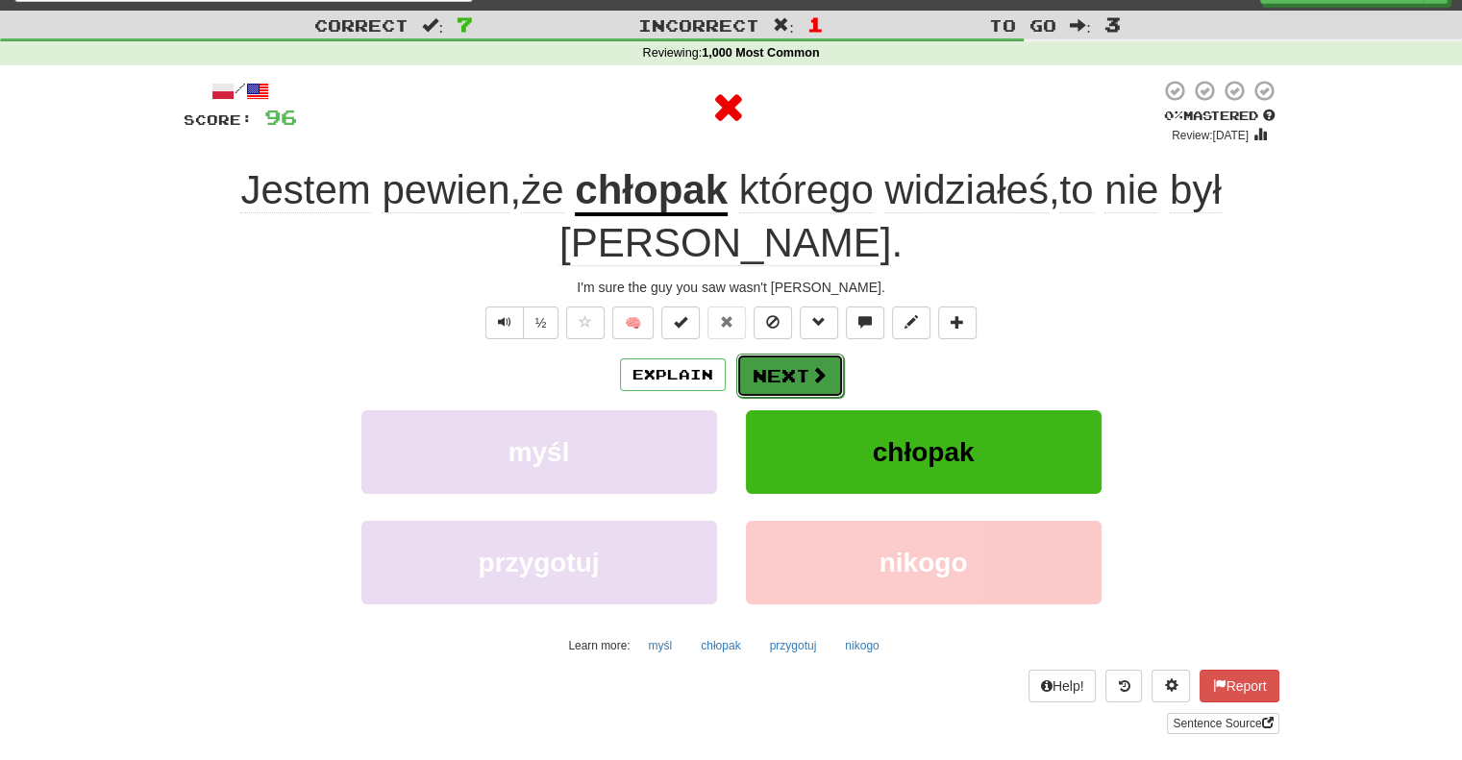
click at [774, 360] on button "Next" at bounding box center [790, 376] width 108 height 44
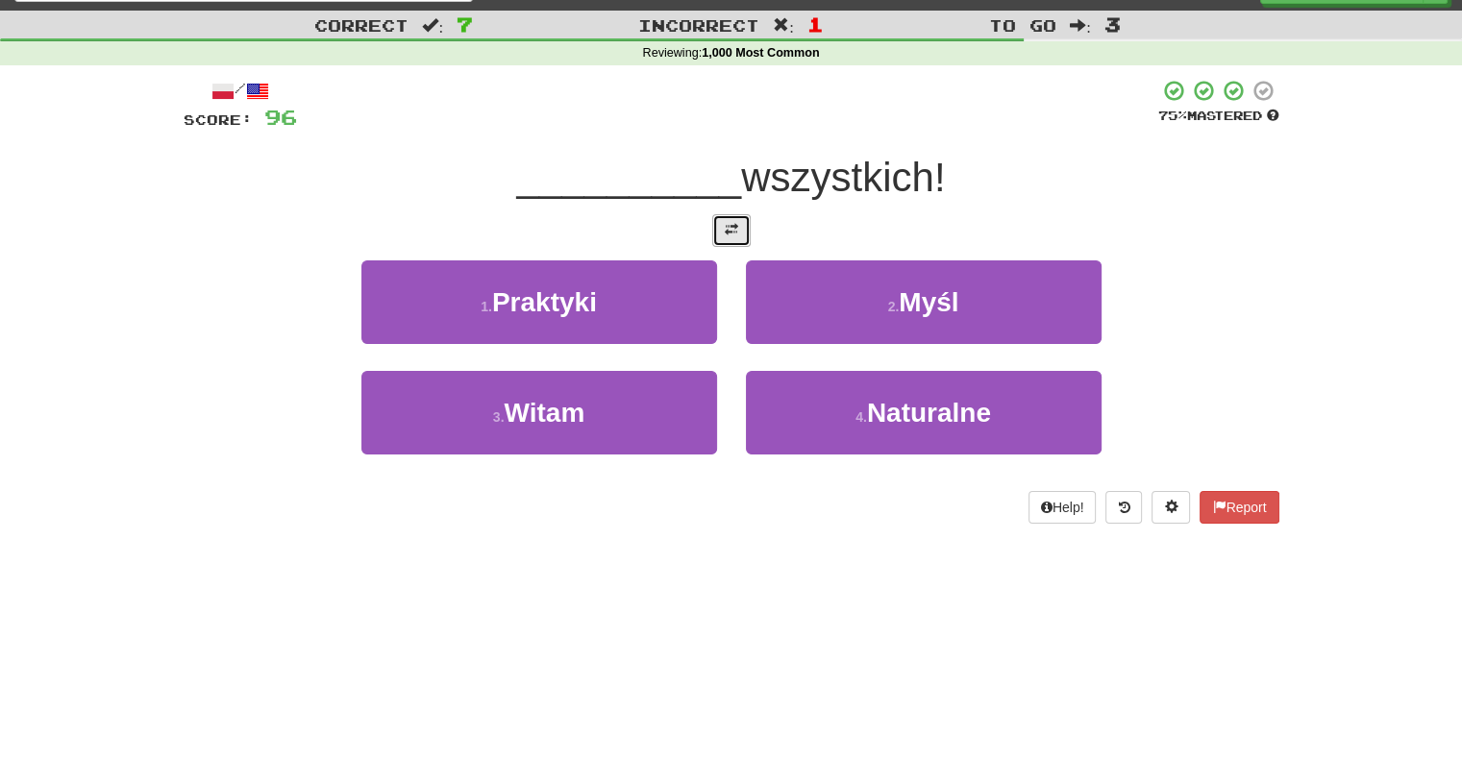
click at [733, 230] on span at bounding box center [731, 229] width 13 height 13
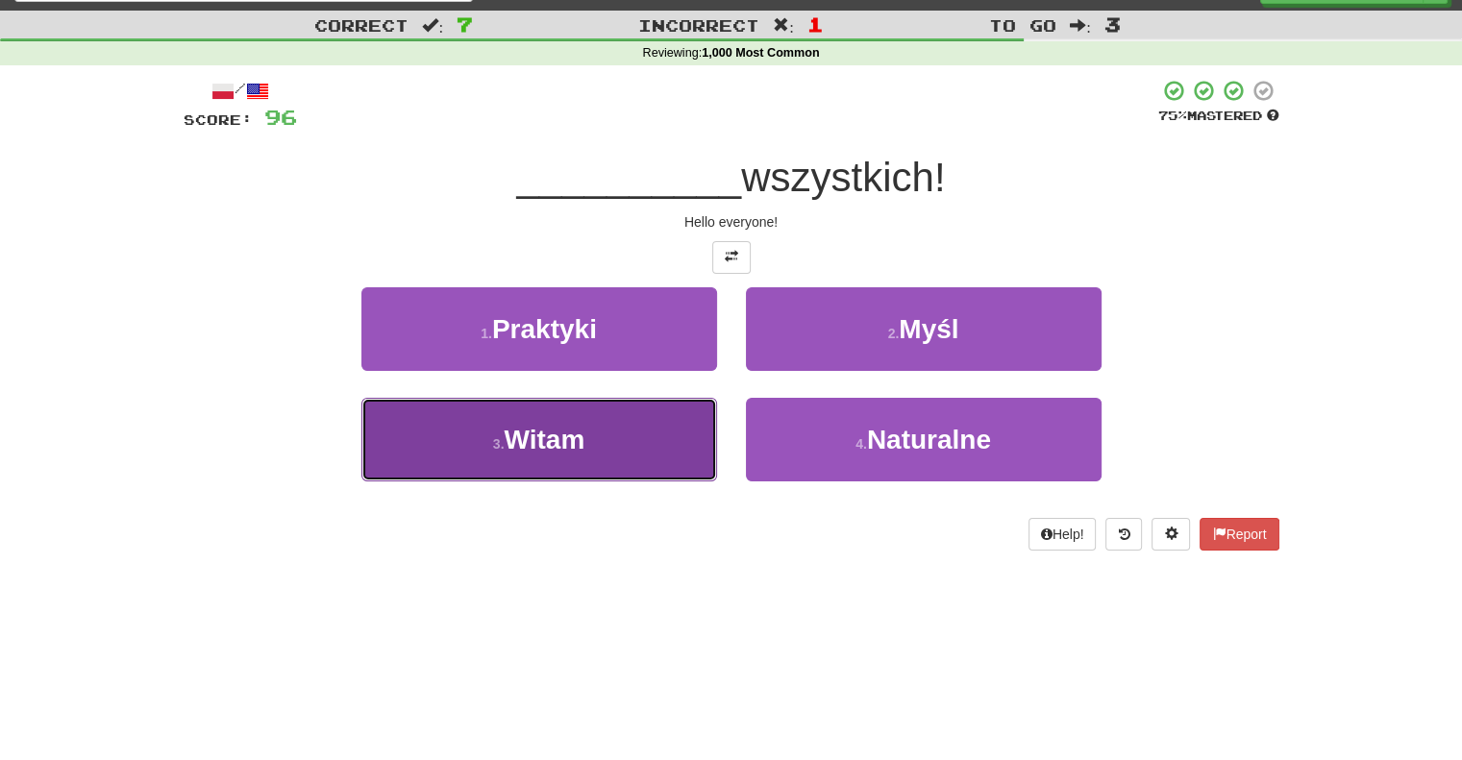
click at [680, 418] on button "3 . Witam" at bounding box center [539, 440] width 356 height 84
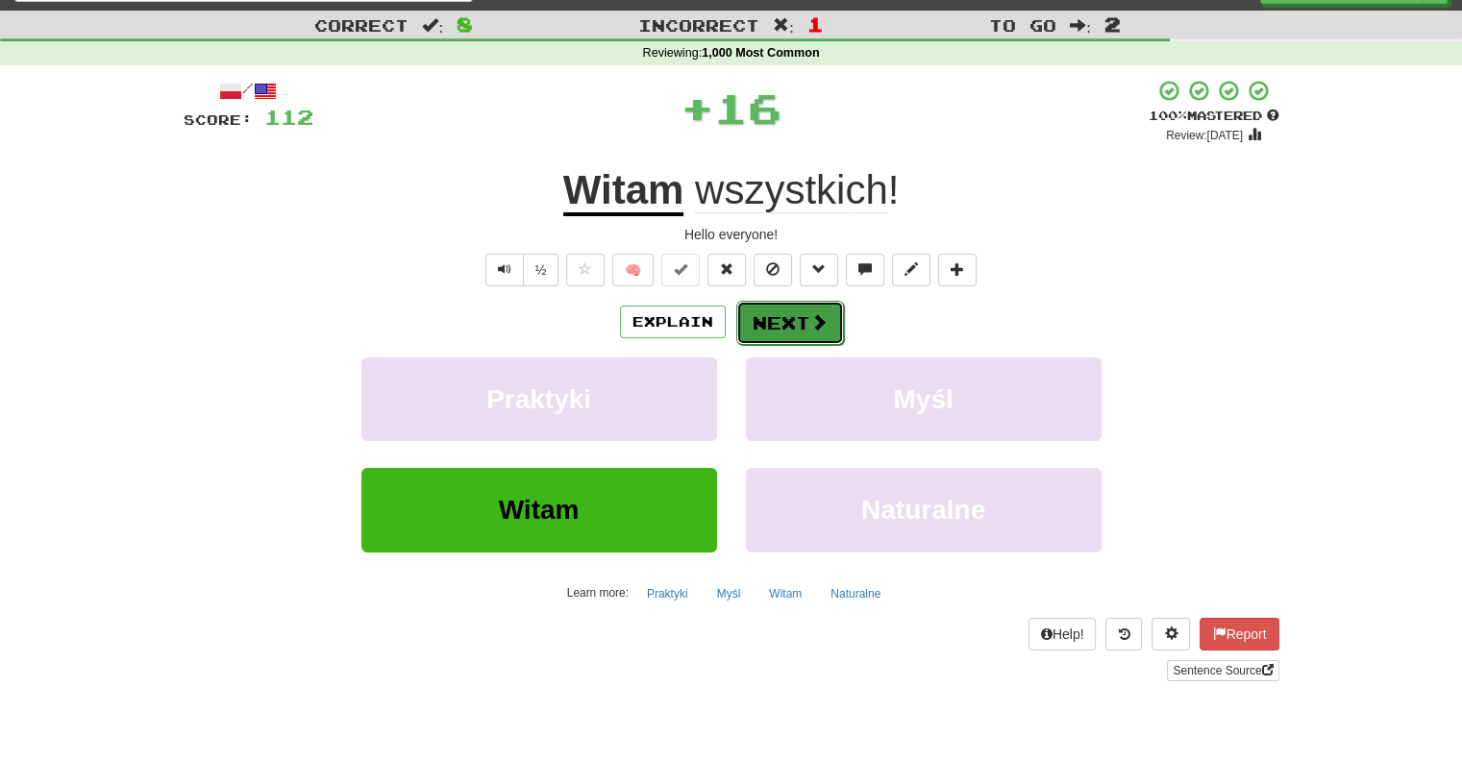
click at [790, 328] on button "Next" at bounding box center [790, 323] width 108 height 44
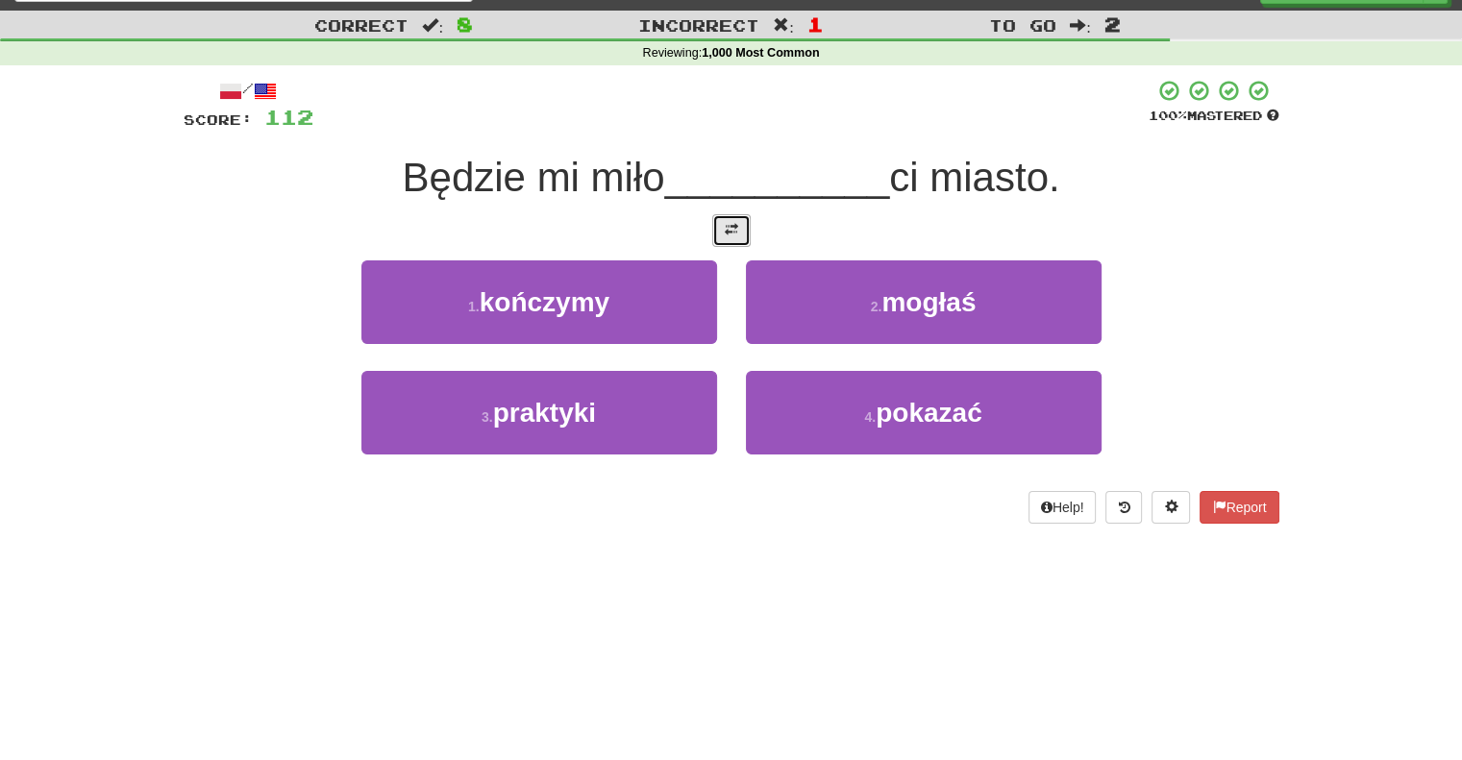
click at [750, 220] on button at bounding box center [731, 230] width 38 height 33
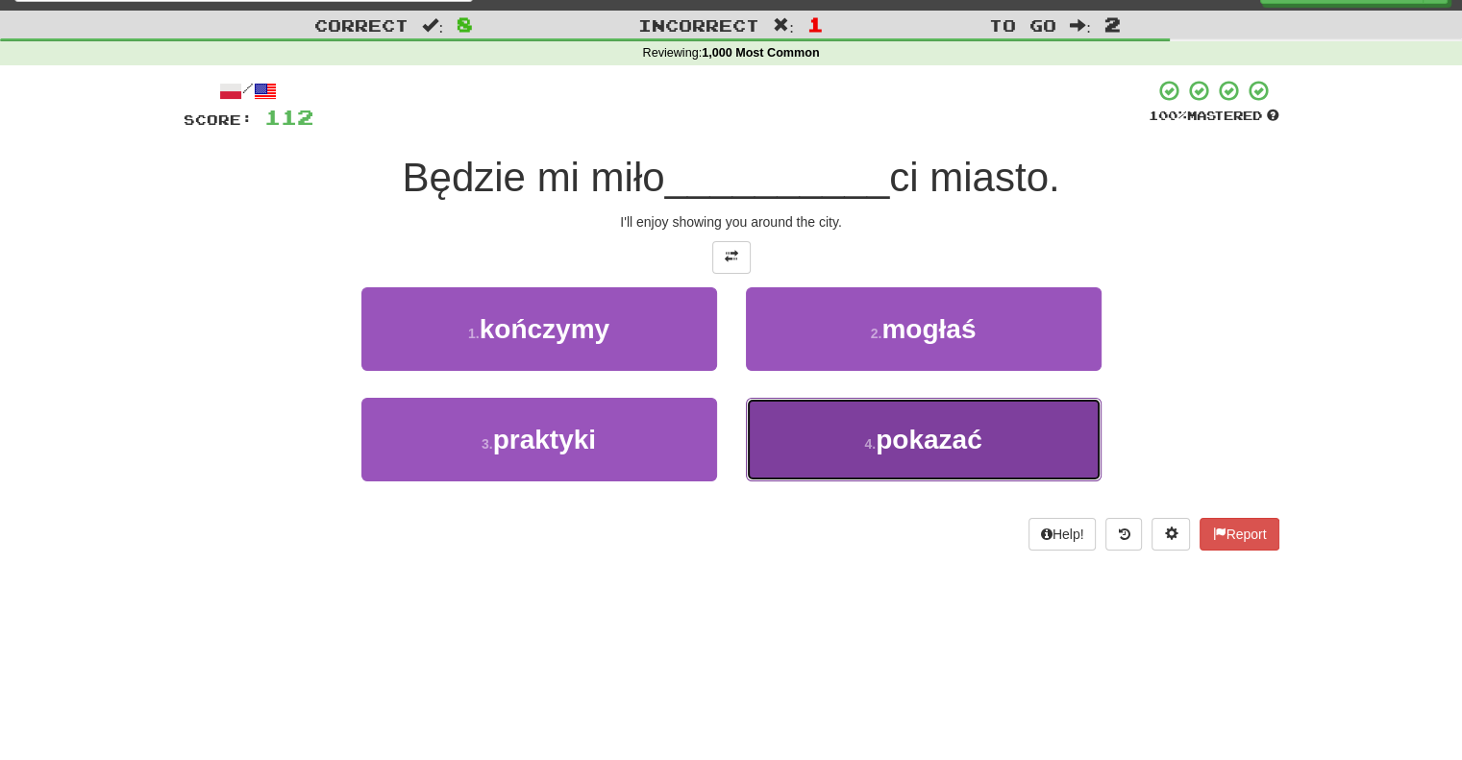
click at [776, 428] on button "4 . pokazać" at bounding box center [924, 440] width 356 height 84
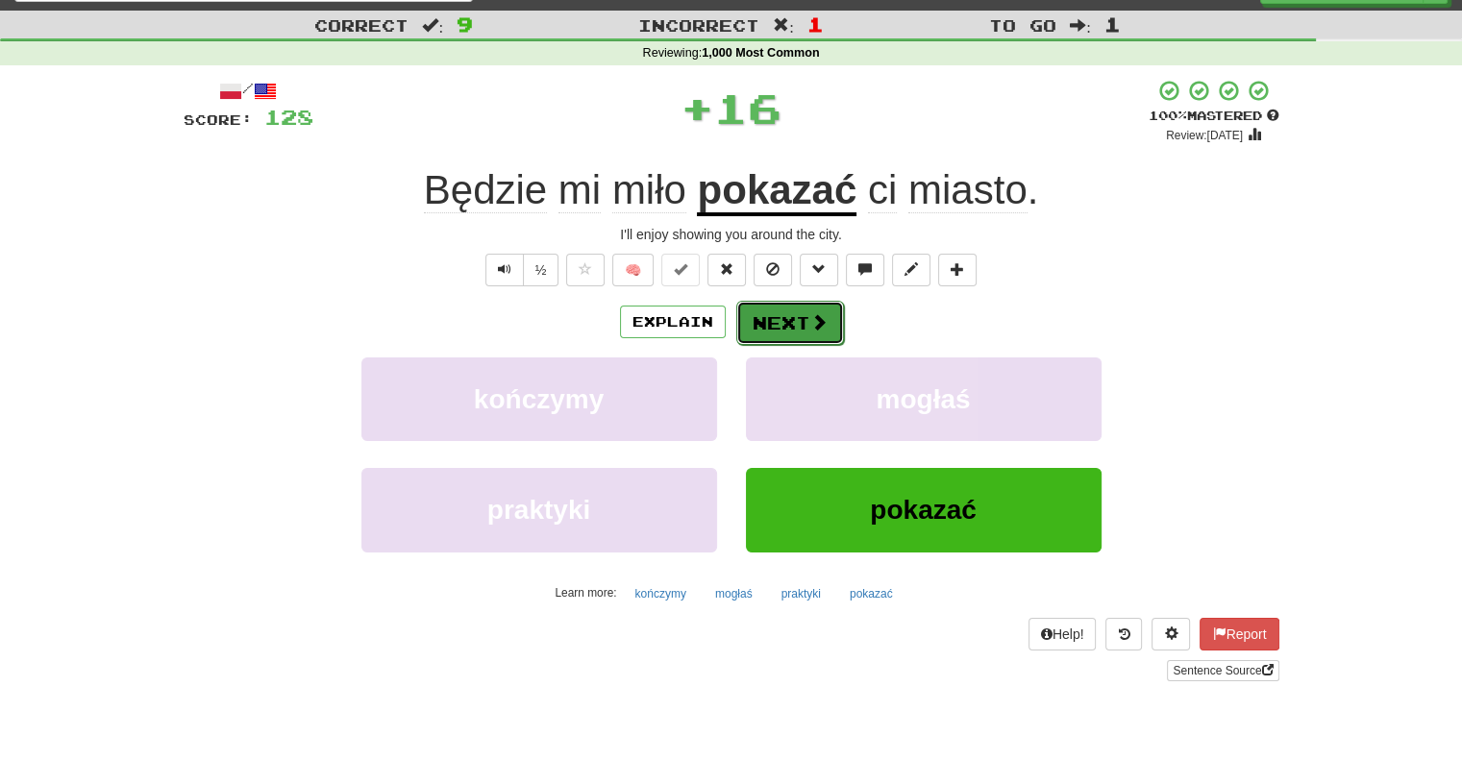
click at [774, 314] on button "Next" at bounding box center [790, 323] width 108 height 44
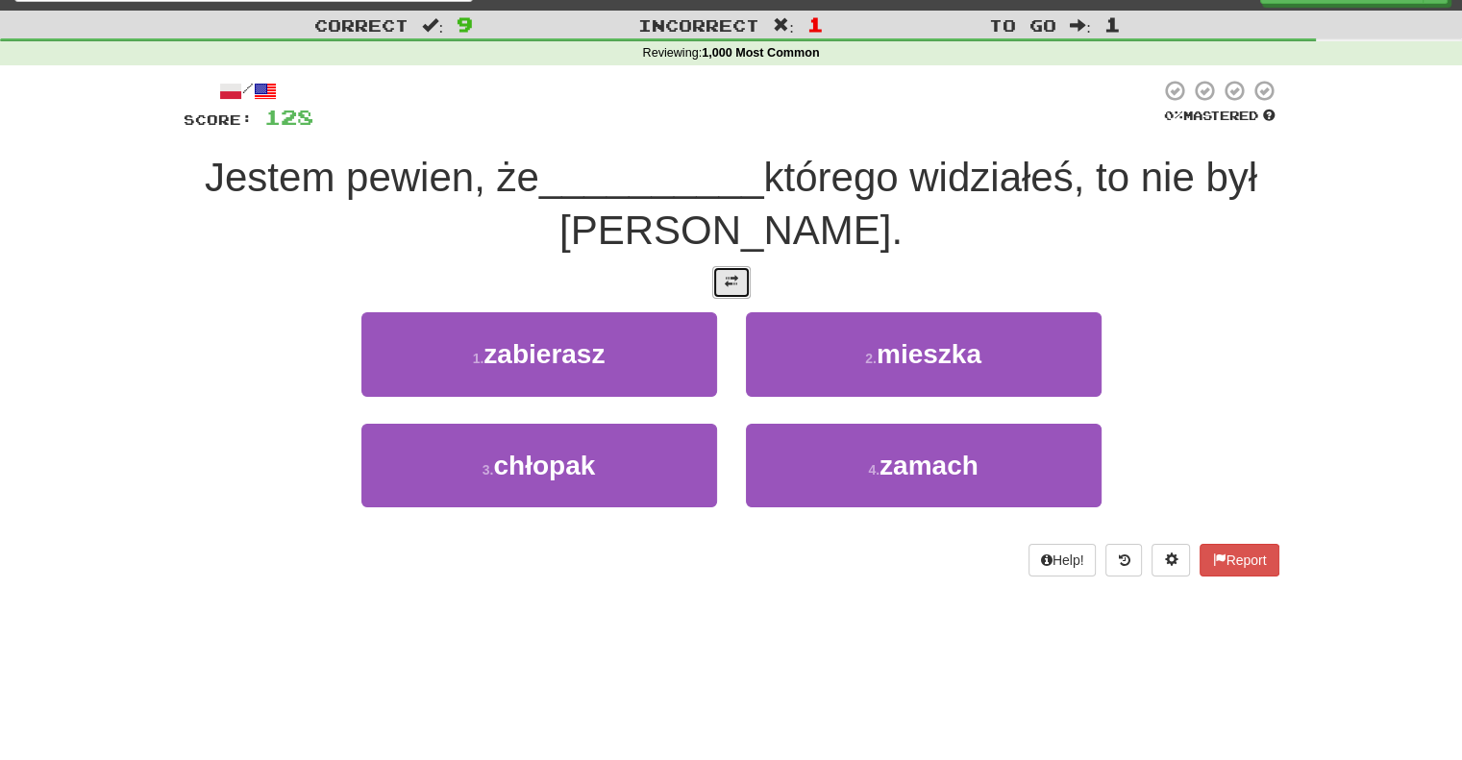
click at [734, 290] on button at bounding box center [731, 282] width 38 height 33
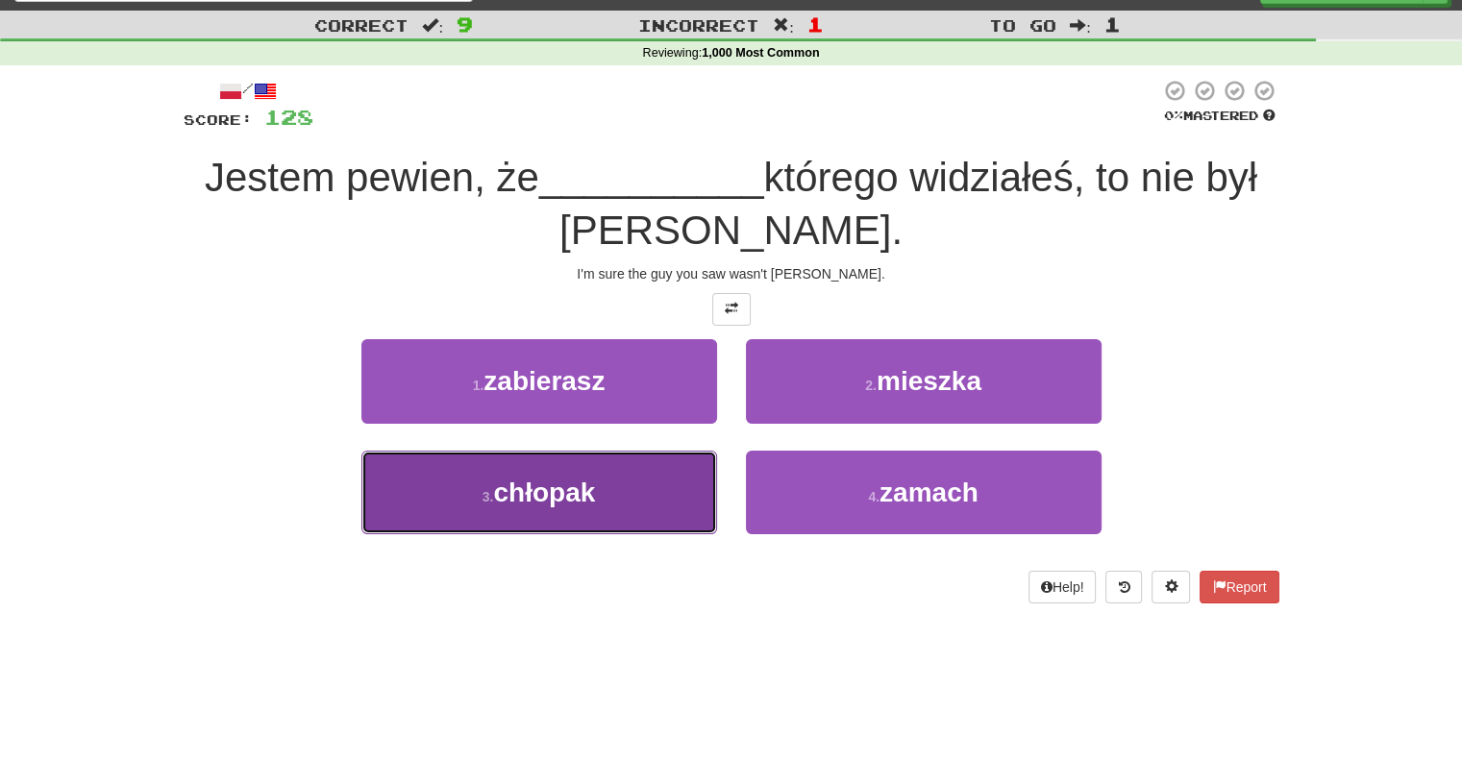
click at [680, 463] on button "3 . chłopak" at bounding box center [539, 493] width 356 height 84
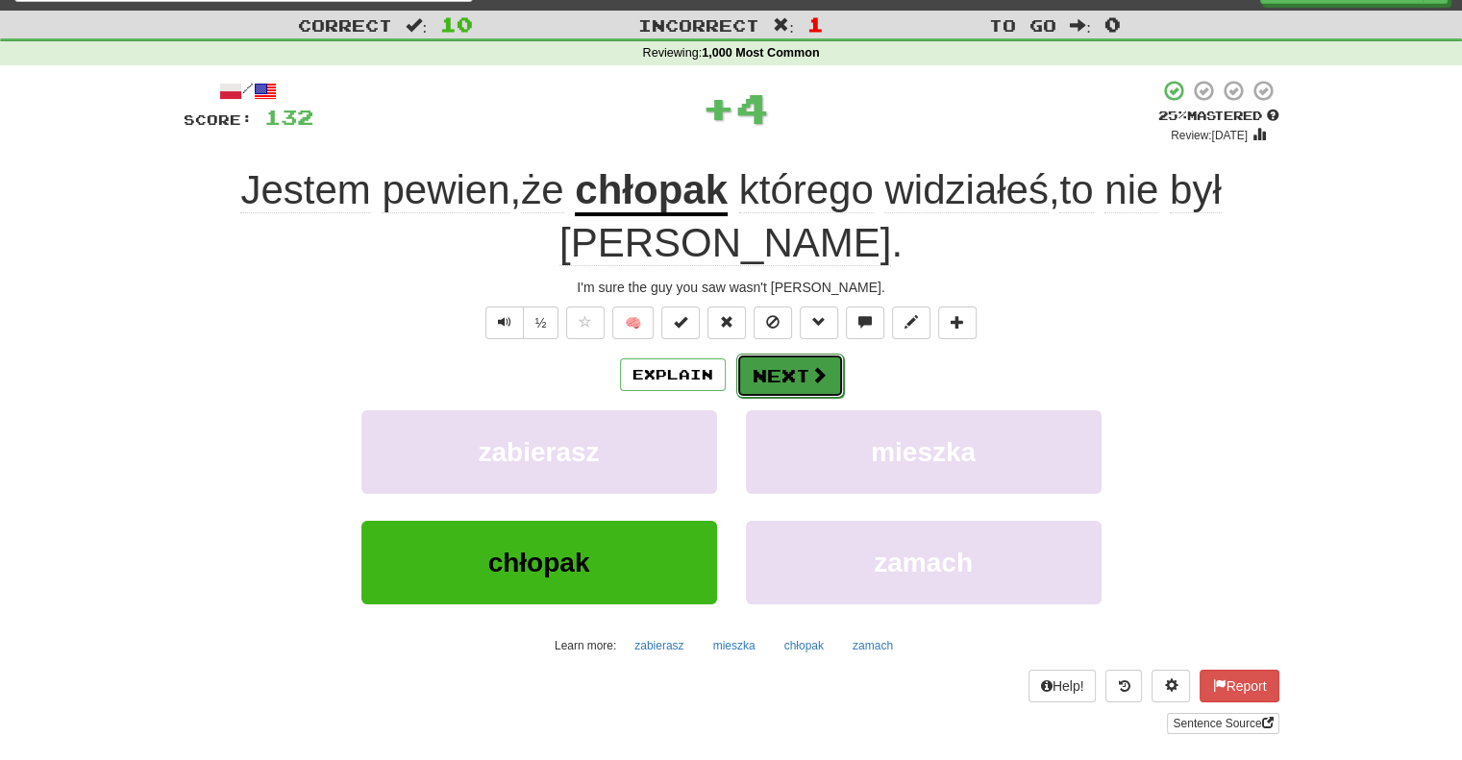
click at [758, 366] on button "Next" at bounding box center [790, 376] width 108 height 44
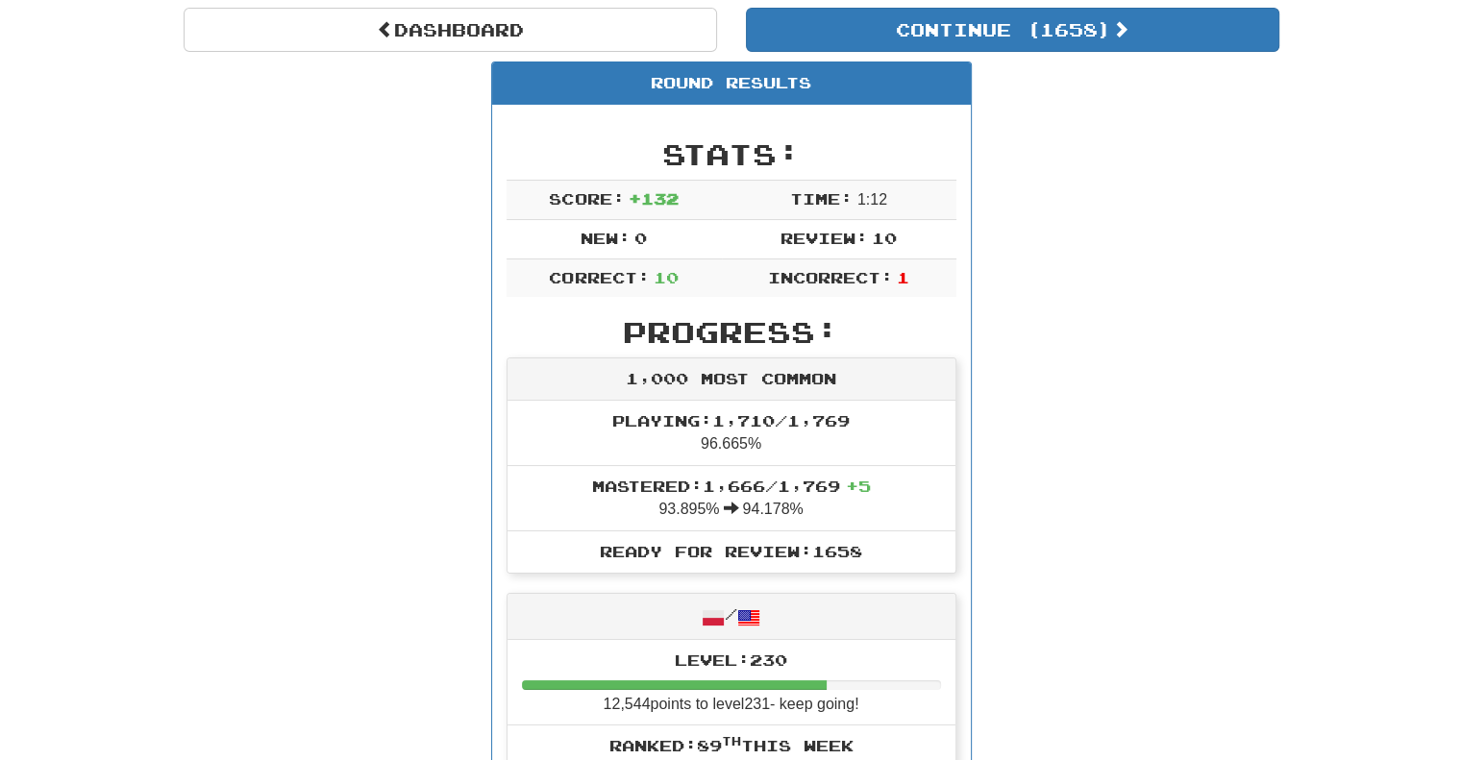
scroll to position [179, 0]
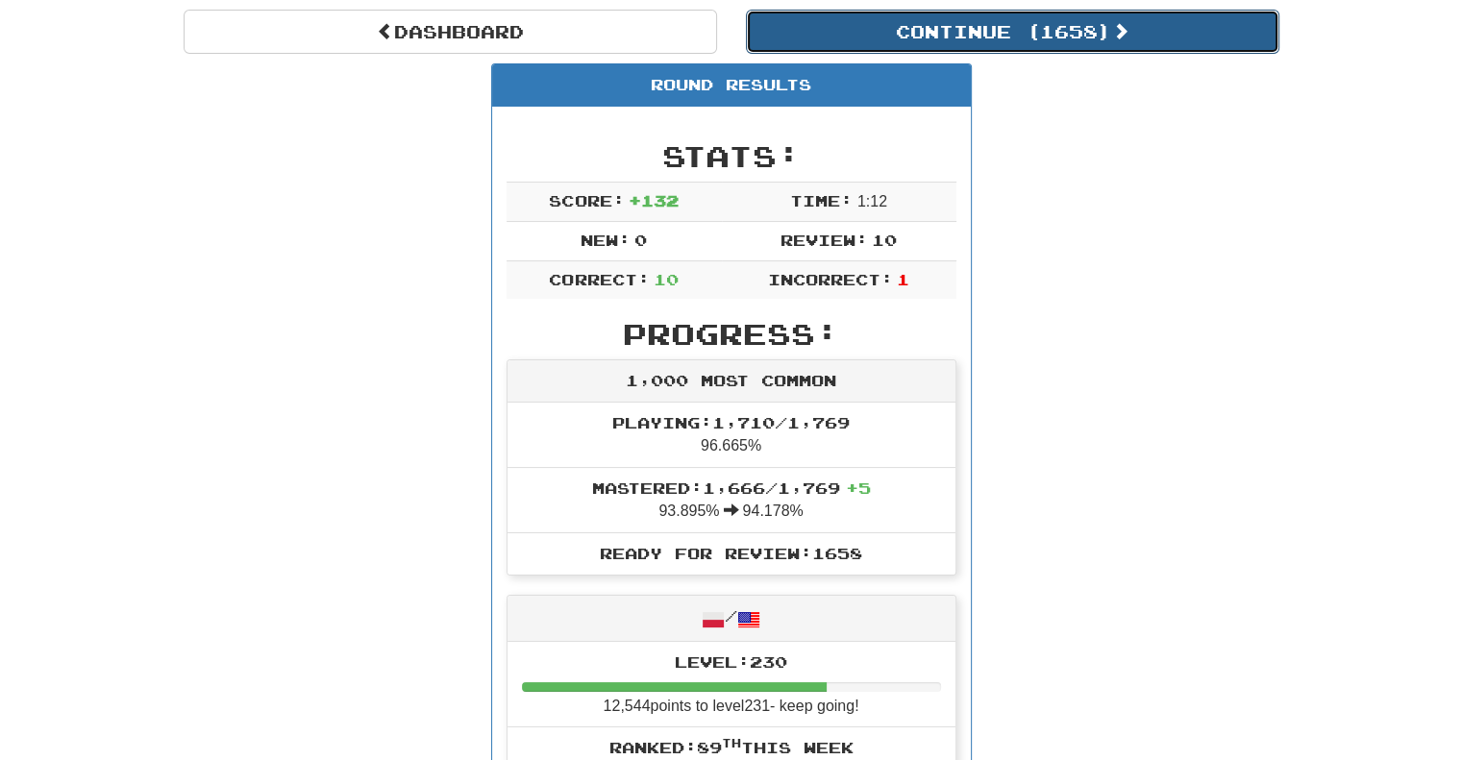
click at [875, 26] on button "Continue ( 1658 )" at bounding box center [1012, 32] width 533 height 44
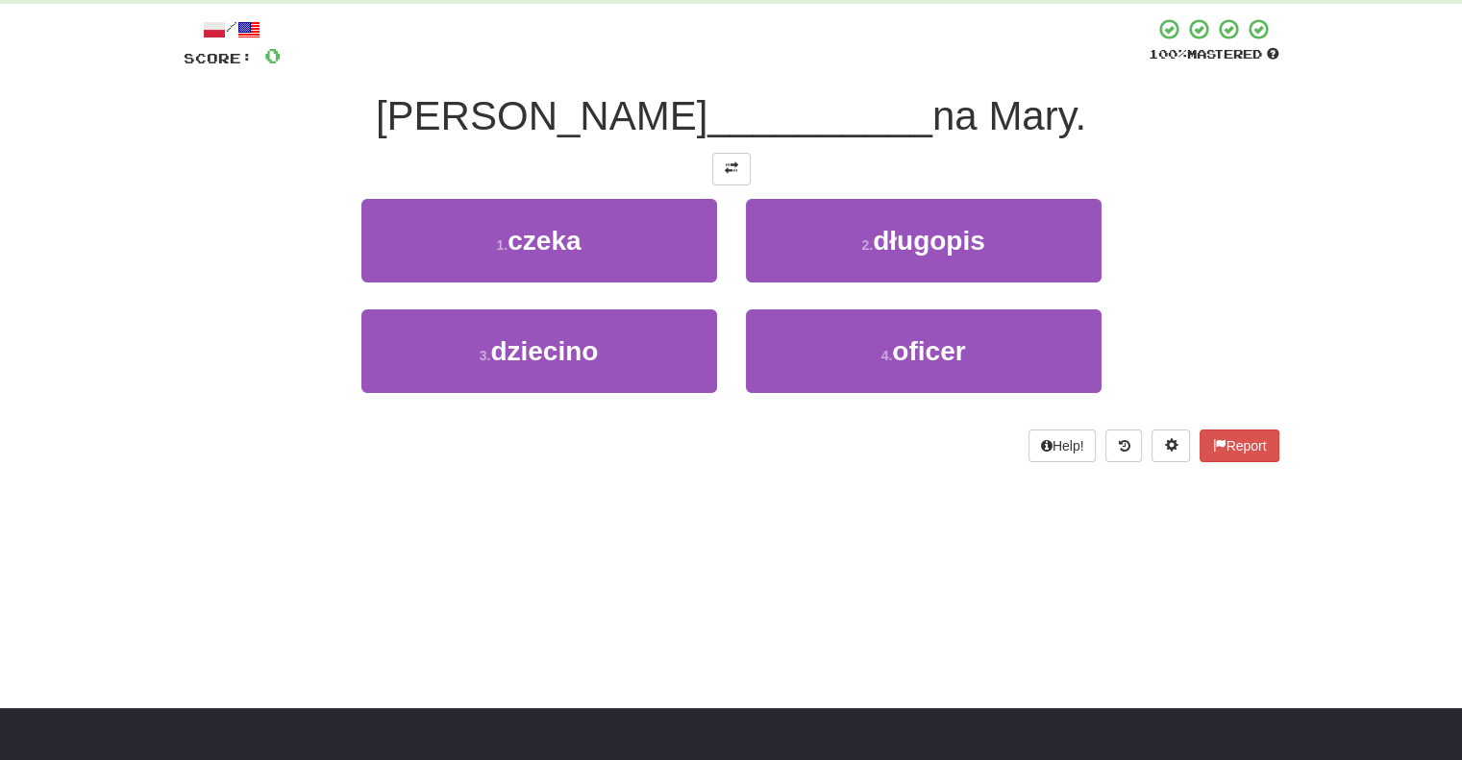
scroll to position [99, 0]
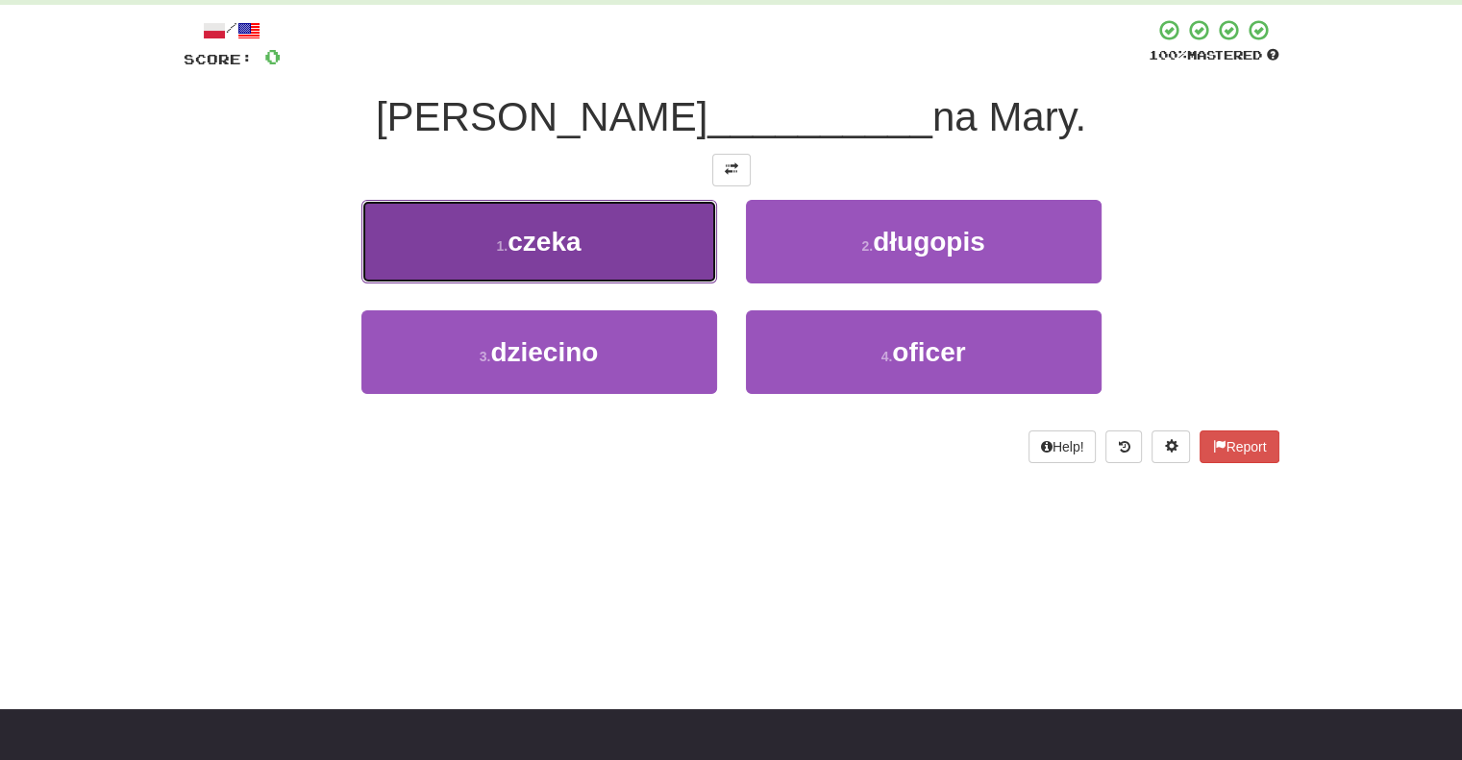
click at [638, 254] on button "1 . czeka" at bounding box center [539, 242] width 356 height 84
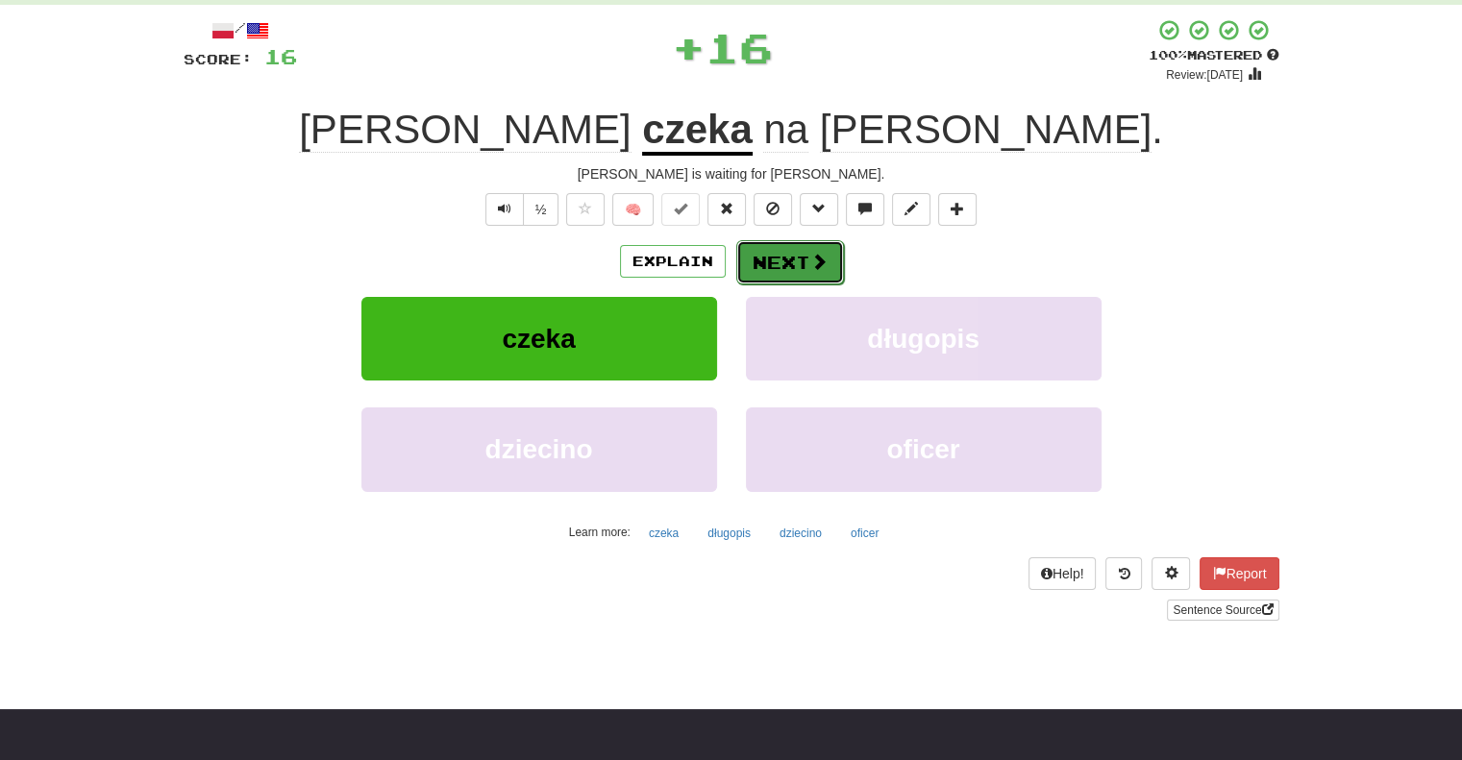
click at [770, 259] on button "Next" at bounding box center [790, 262] width 108 height 44
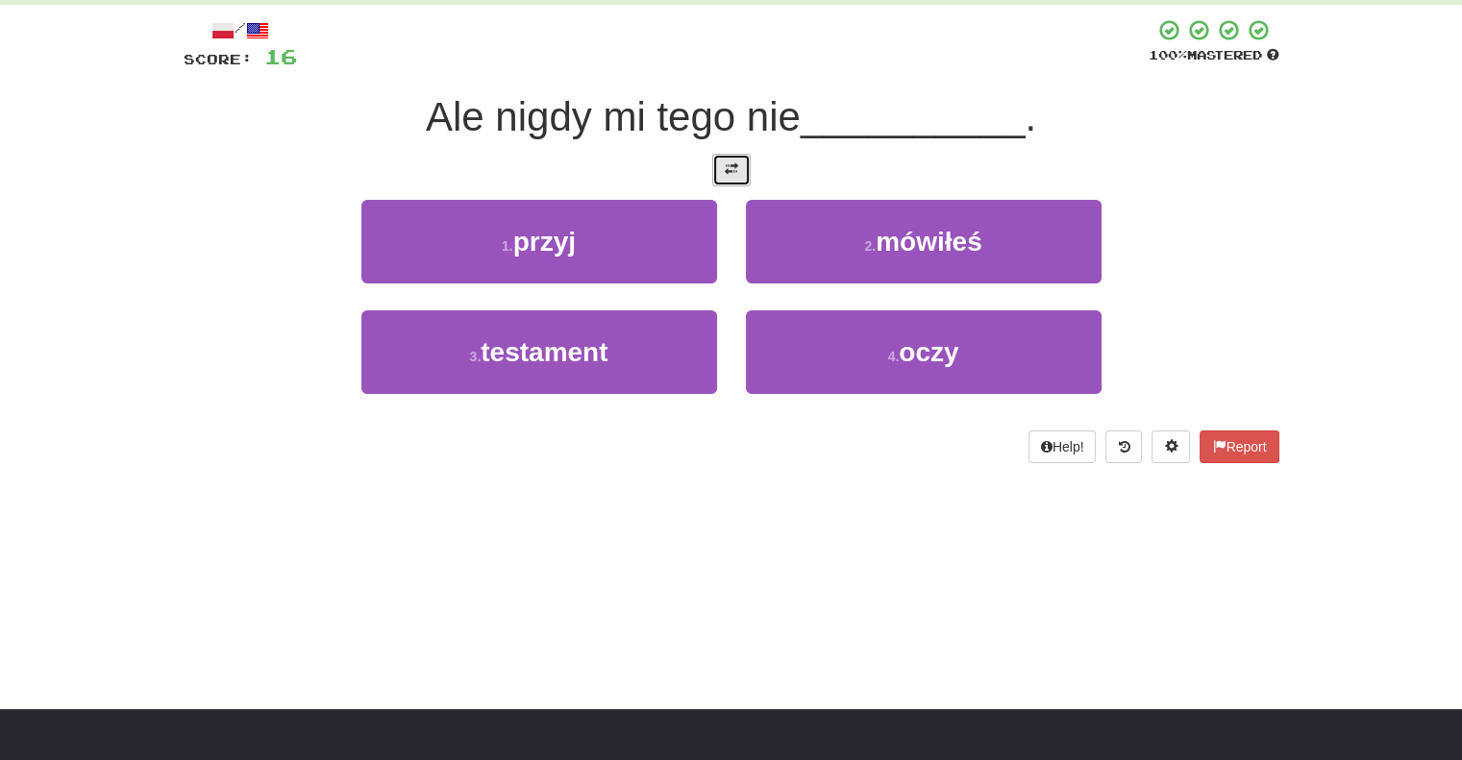
click at [734, 168] on span at bounding box center [731, 168] width 13 height 13
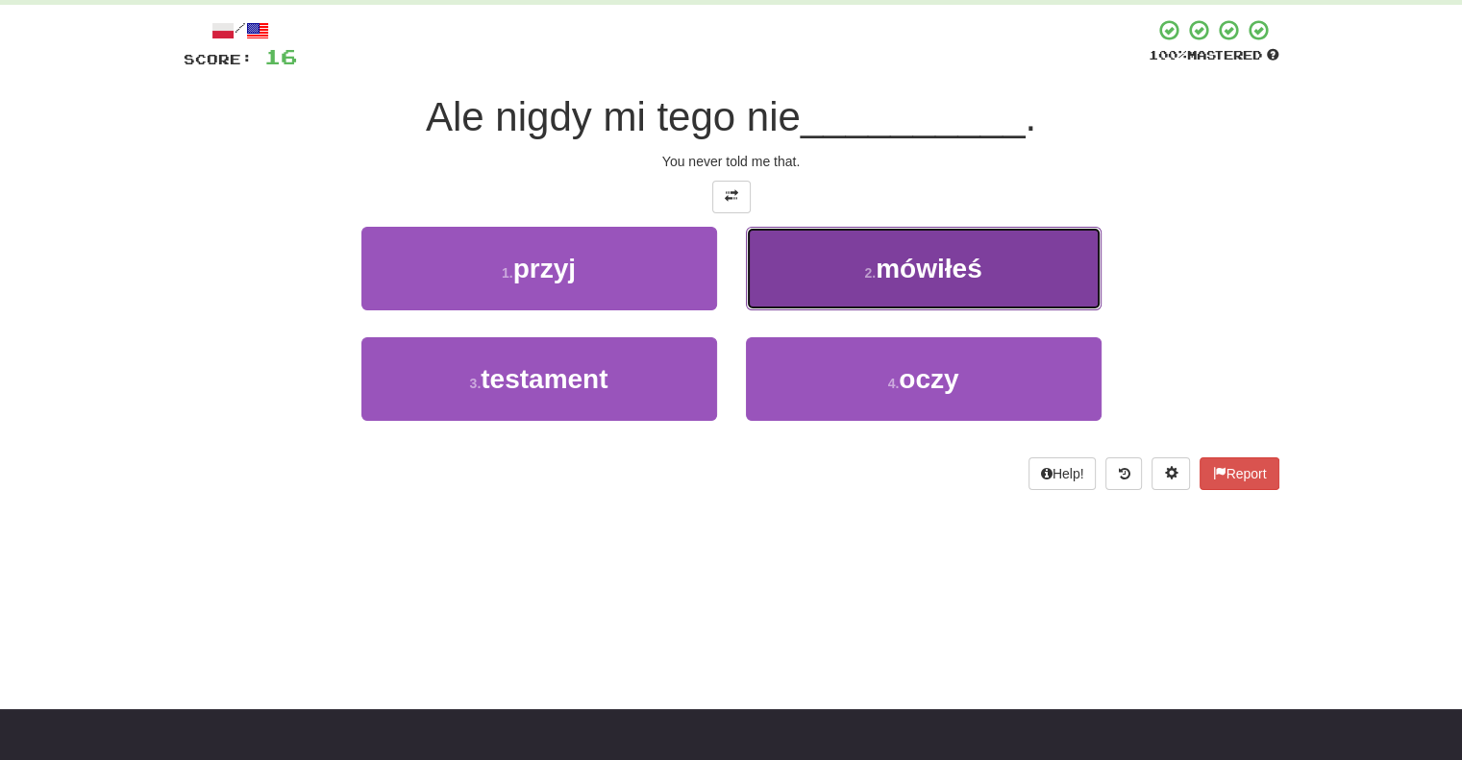
click at [788, 271] on button "2 . mówiłeś" at bounding box center [924, 269] width 356 height 84
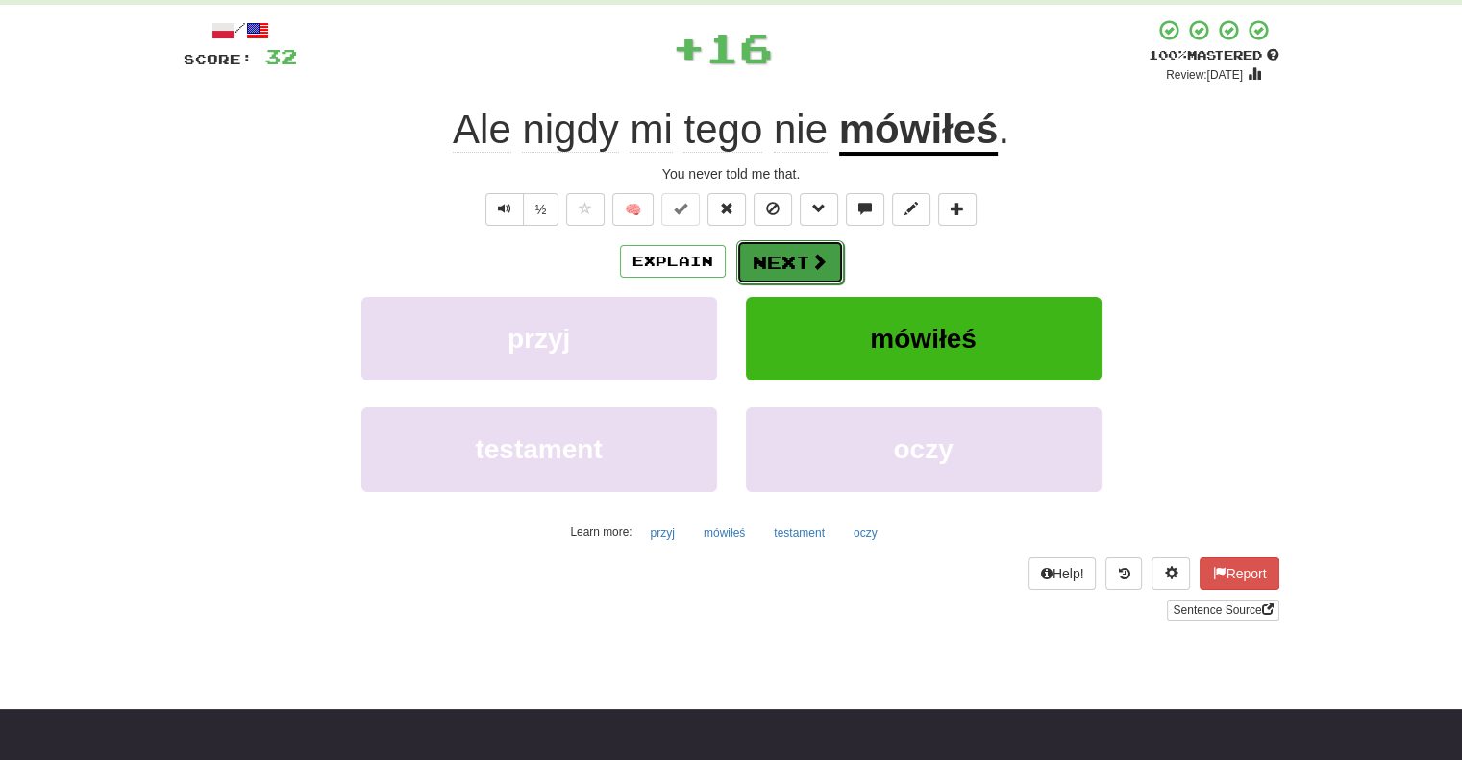
click at [784, 255] on button "Next" at bounding box center [790, 262] width 108 height 44
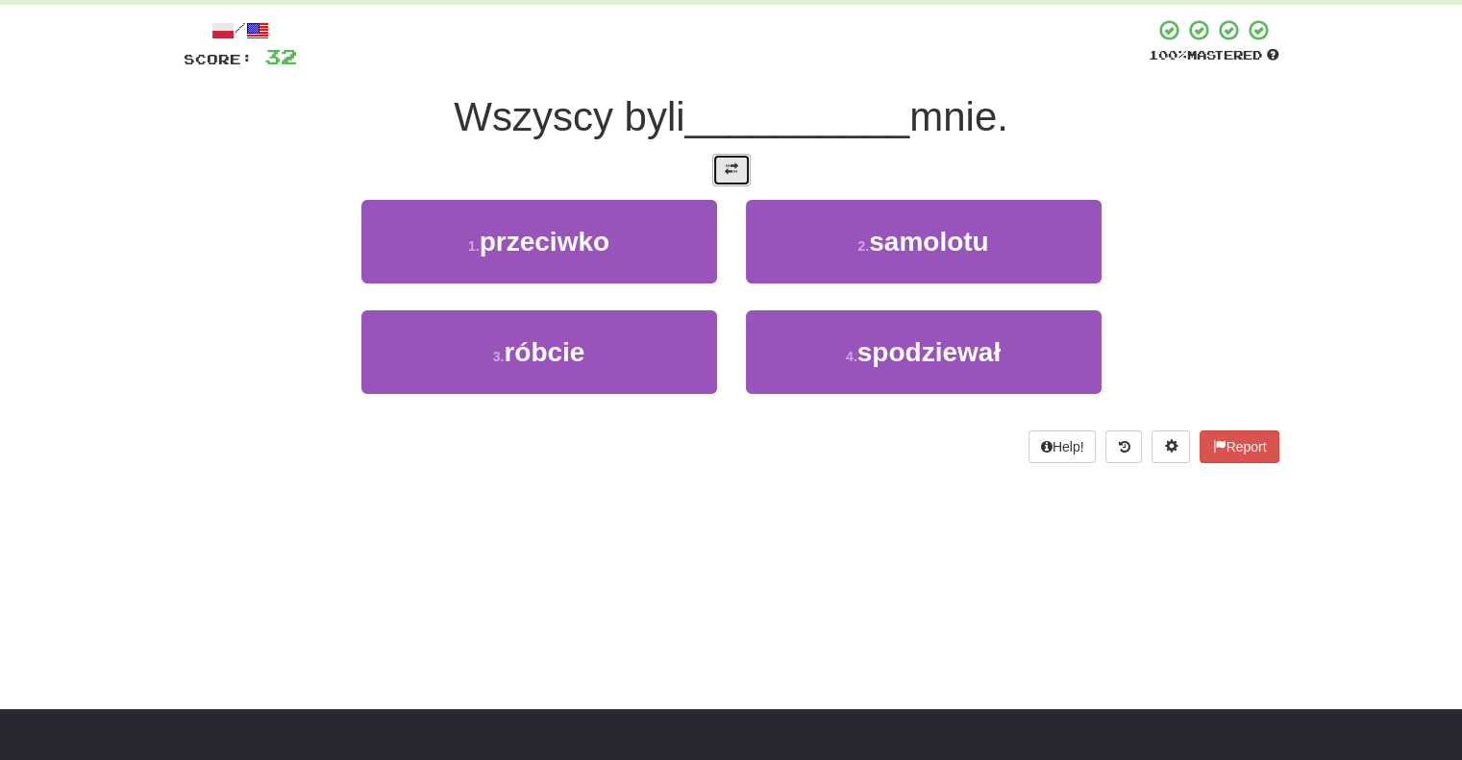
click at [738, 168] on button at bounding box center [731, 170] width 38 height 33
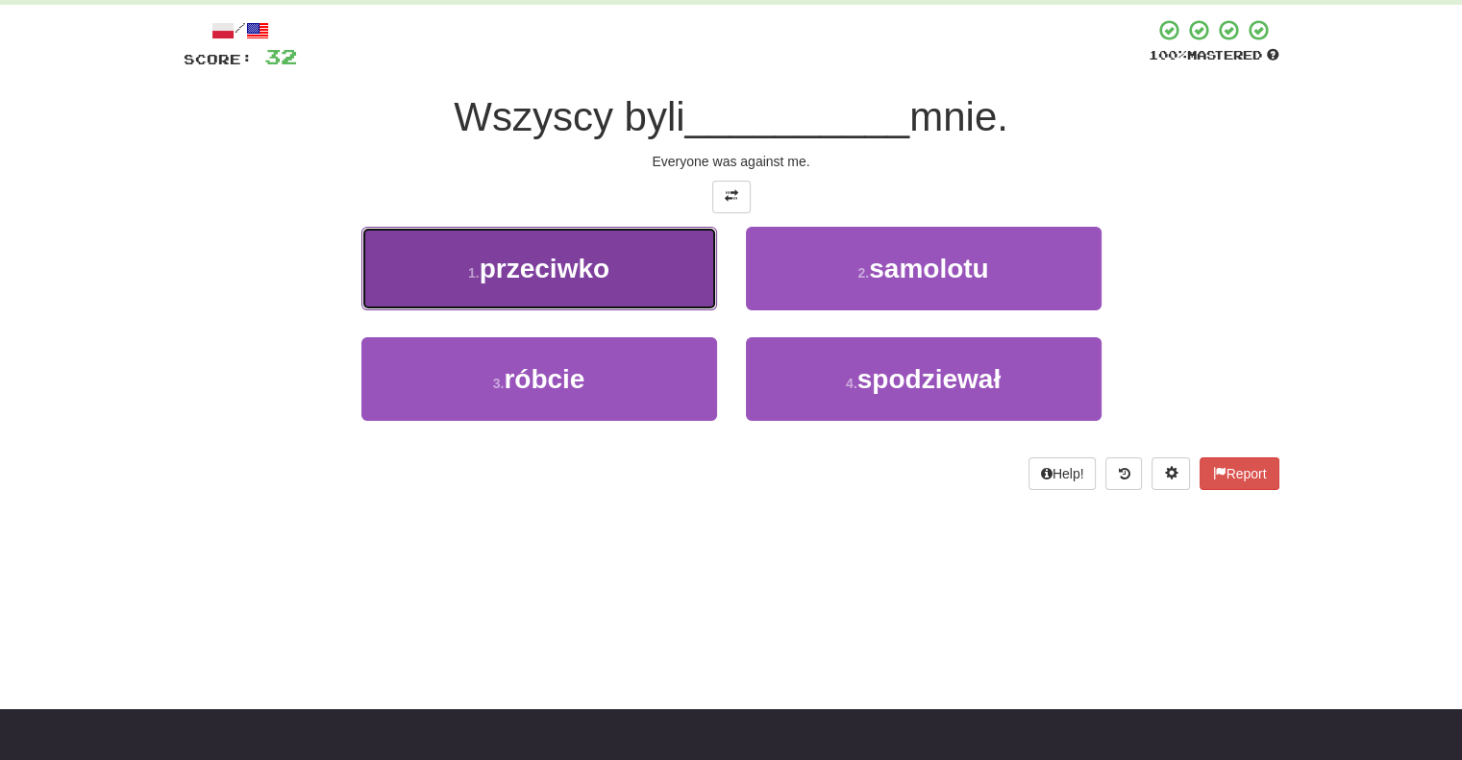
click at [670, 265] on button "1 . przeciwko" at bounding box center [539, 269] width 356 height 84
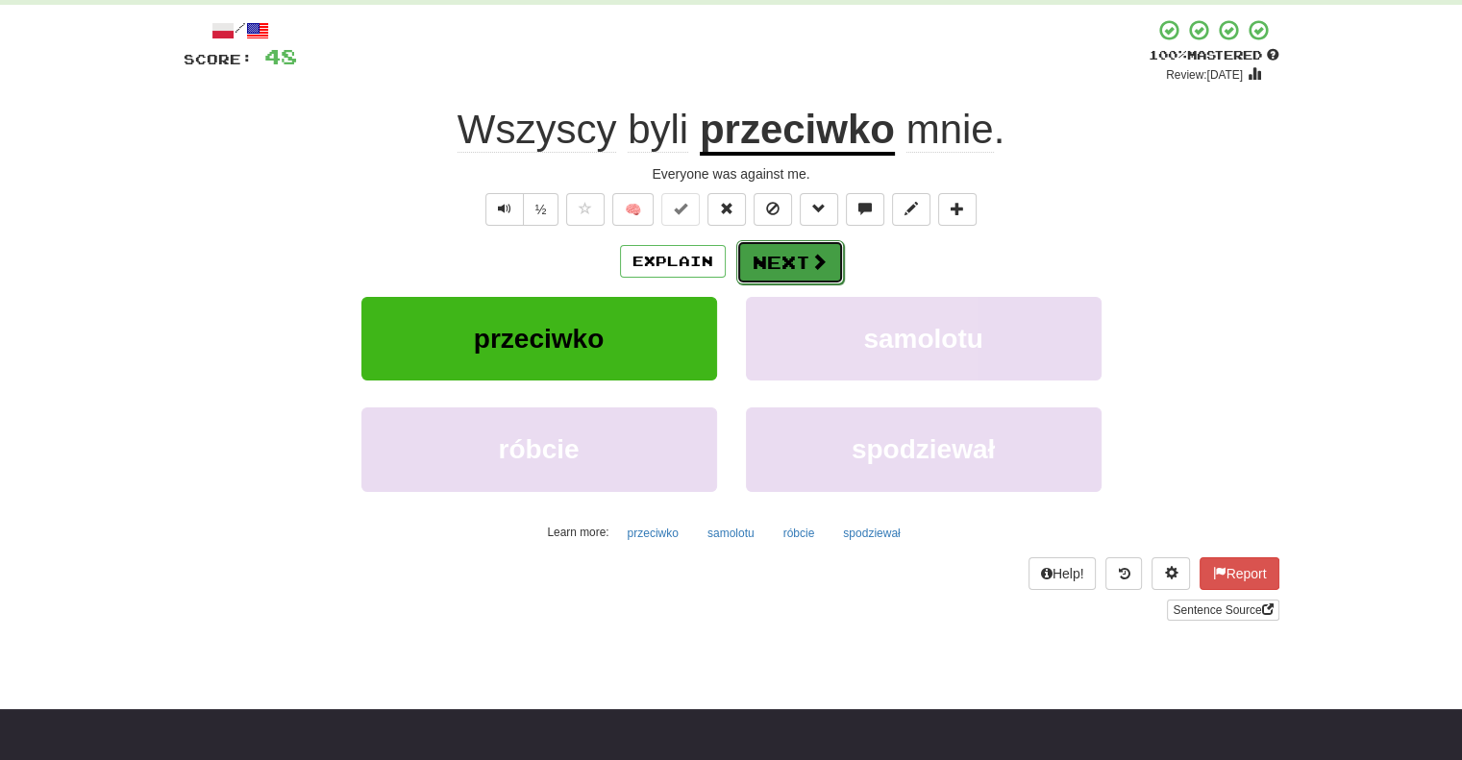
click at [801, 252] on button "Next" at bounding box center [790, 262] width 108 height 44
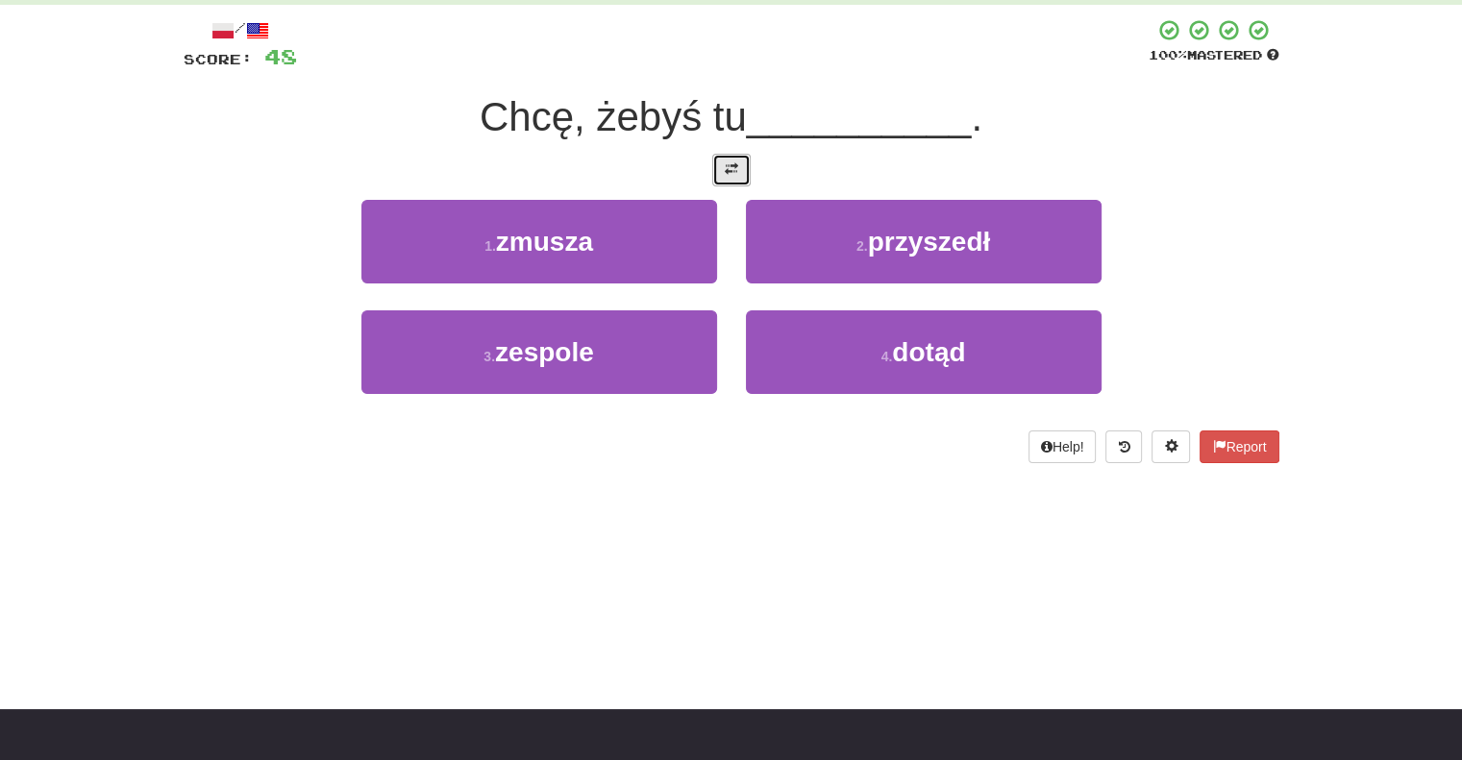
click at [731, 172] on span at bounding box center [731, 168] width 13 height 13
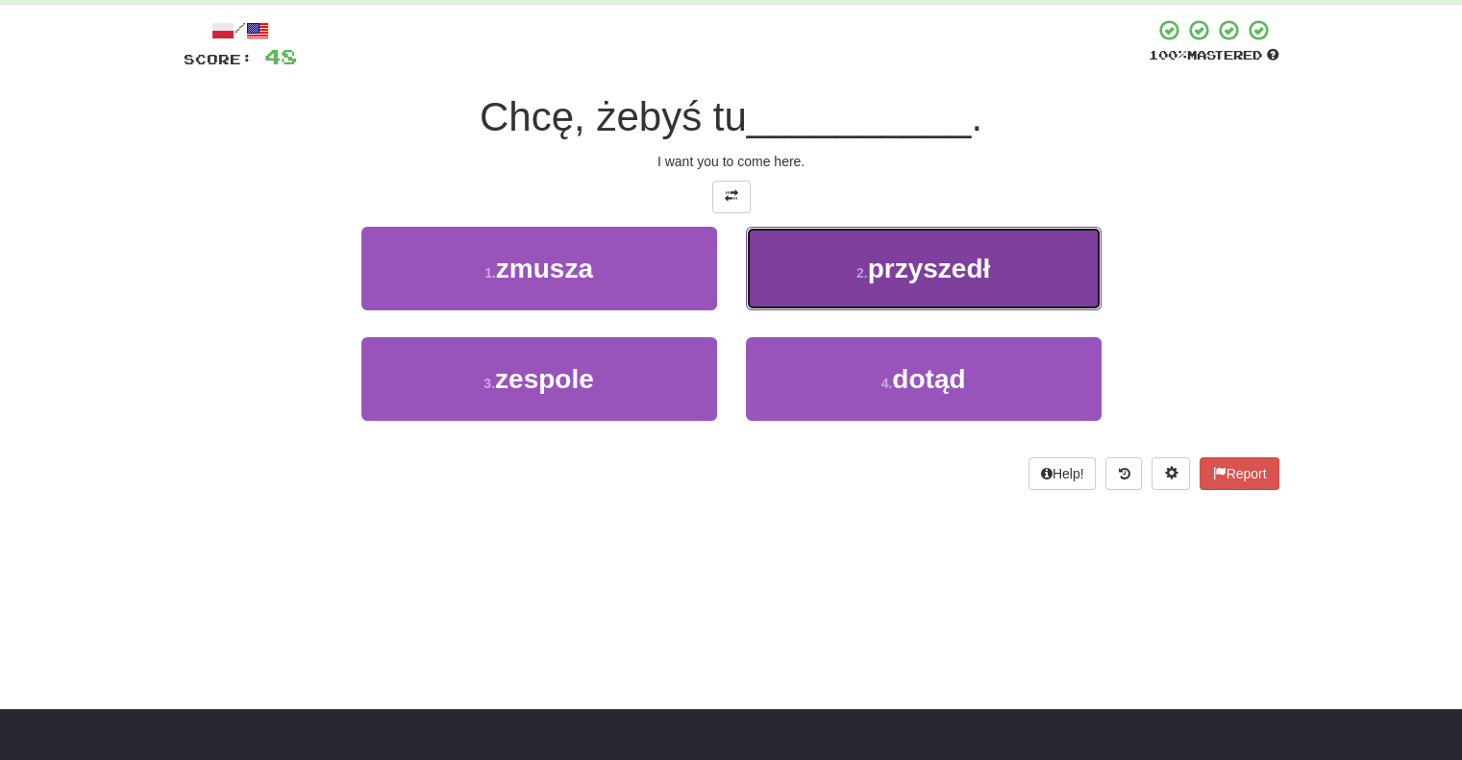
click at [799, 274] on button "2 . przyszedł" at bounding box center [924, 269] width 356 height 84
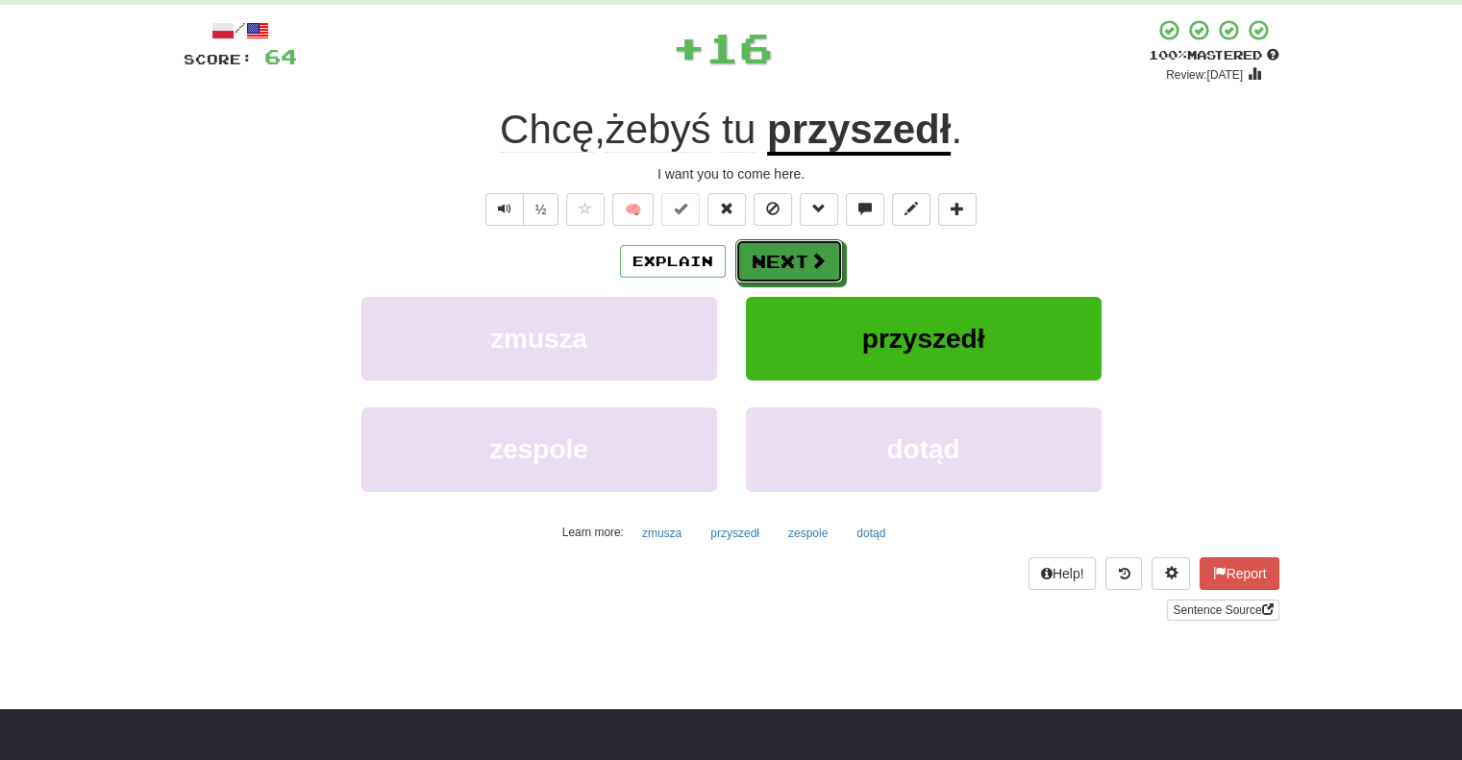
click at [799, 274] on button "Next" at bounding box center [789, 261] width 108 height 44
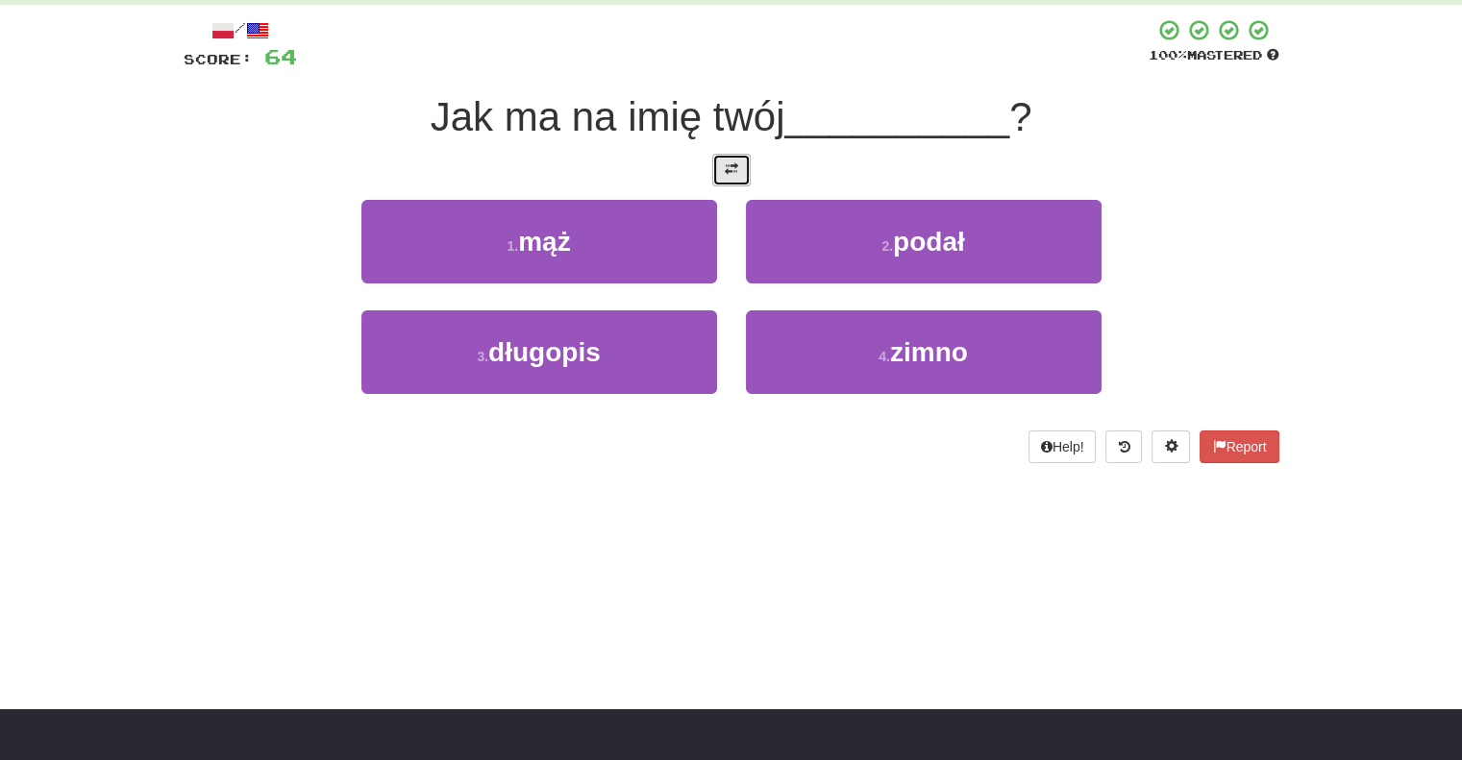
click at [727, 180] on button at bounding box center [731, 170] width 38 height 33
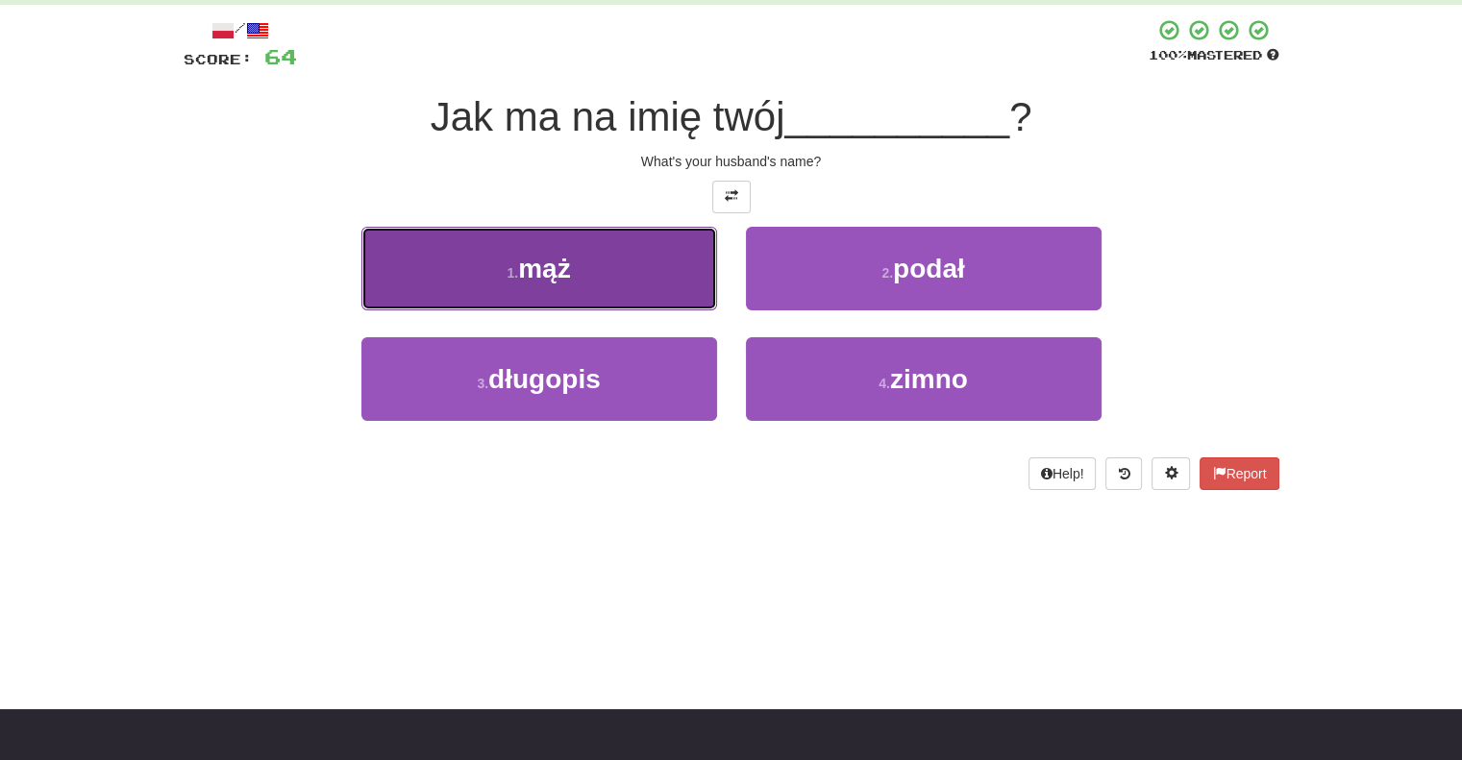
click at [700, 284] on button "1 . mąż" at bounding box center [539, 269] width 356 height 84
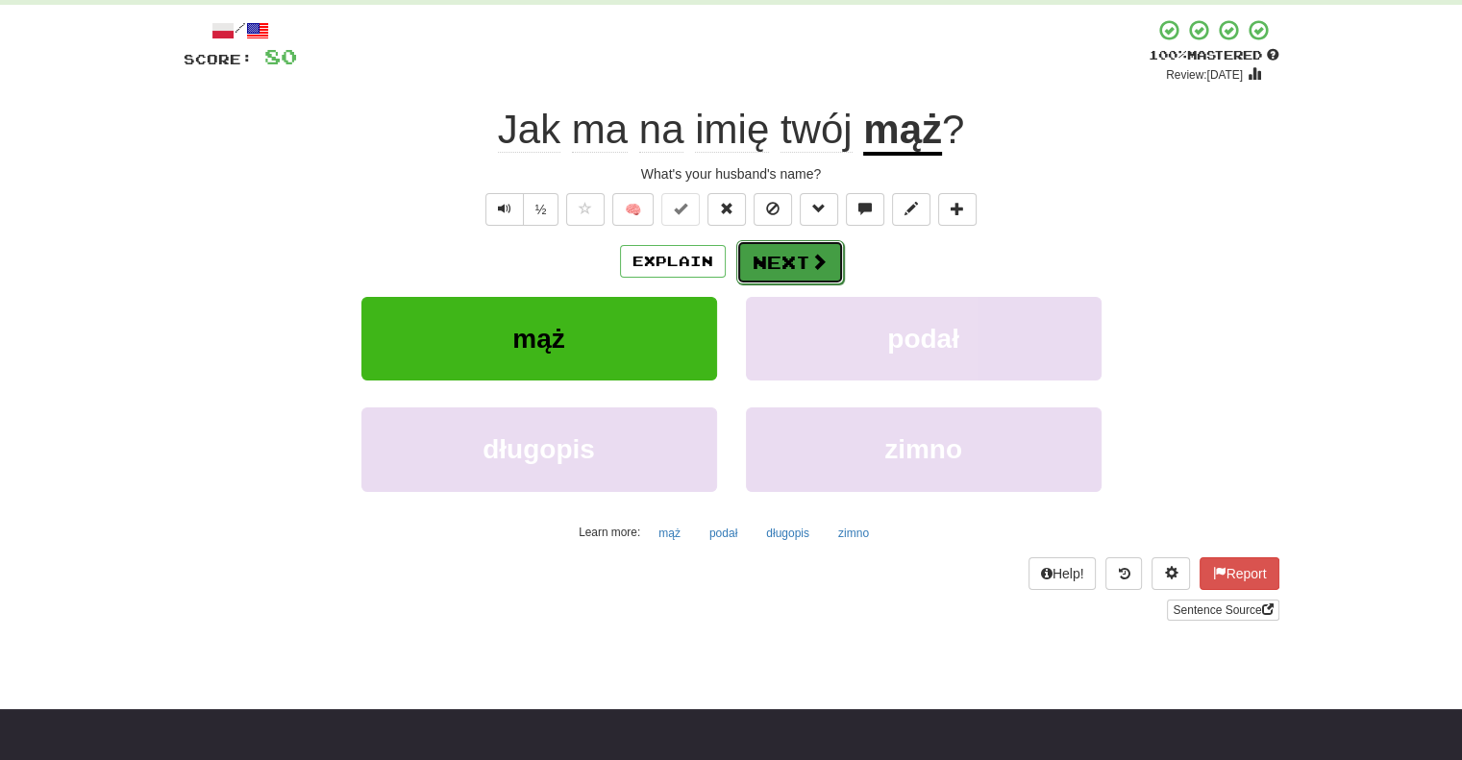
click at [771, 250] on button "Next" at bounding box center [790, 262] width 108 height 44
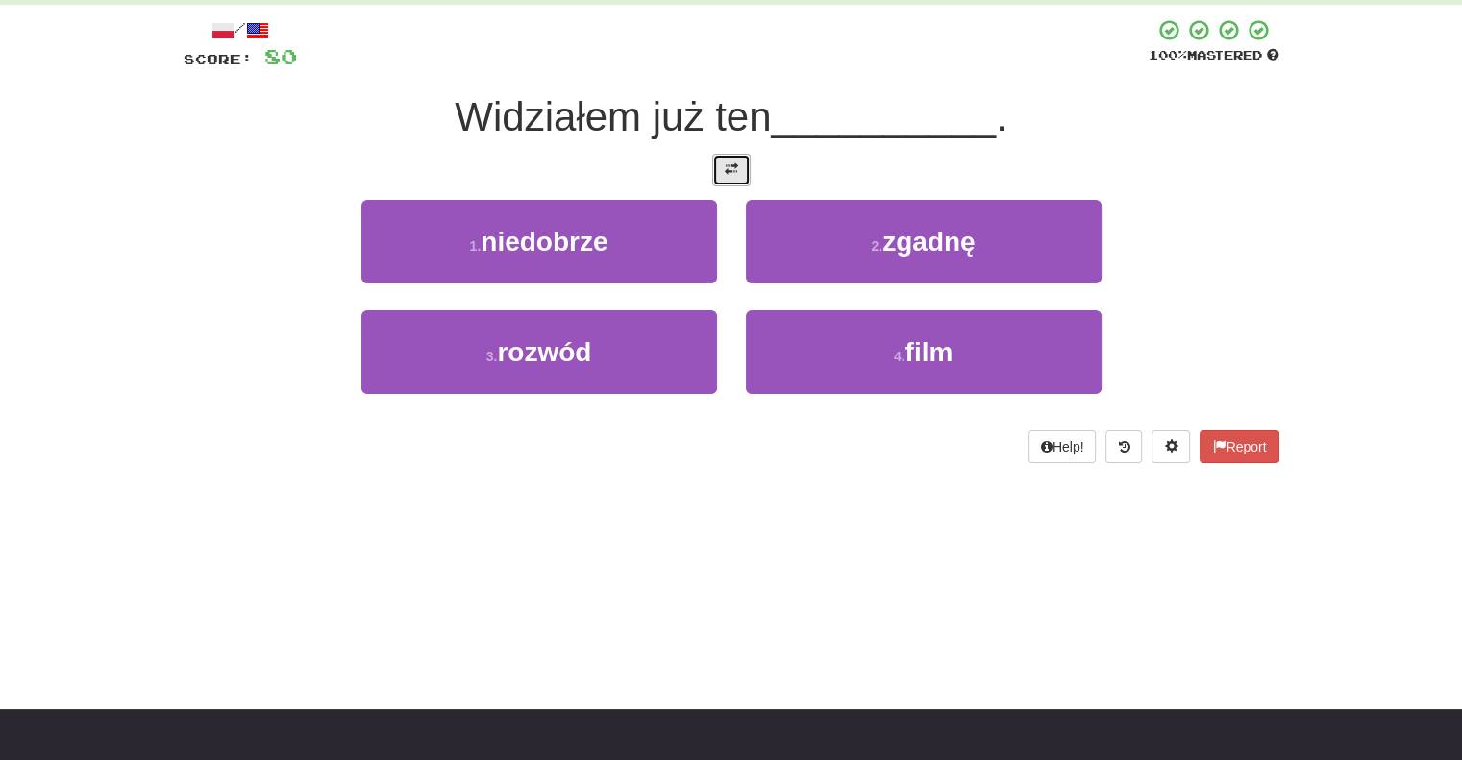
click at [743, 157] on button at bounding box center [731, 170] width 38 height 33
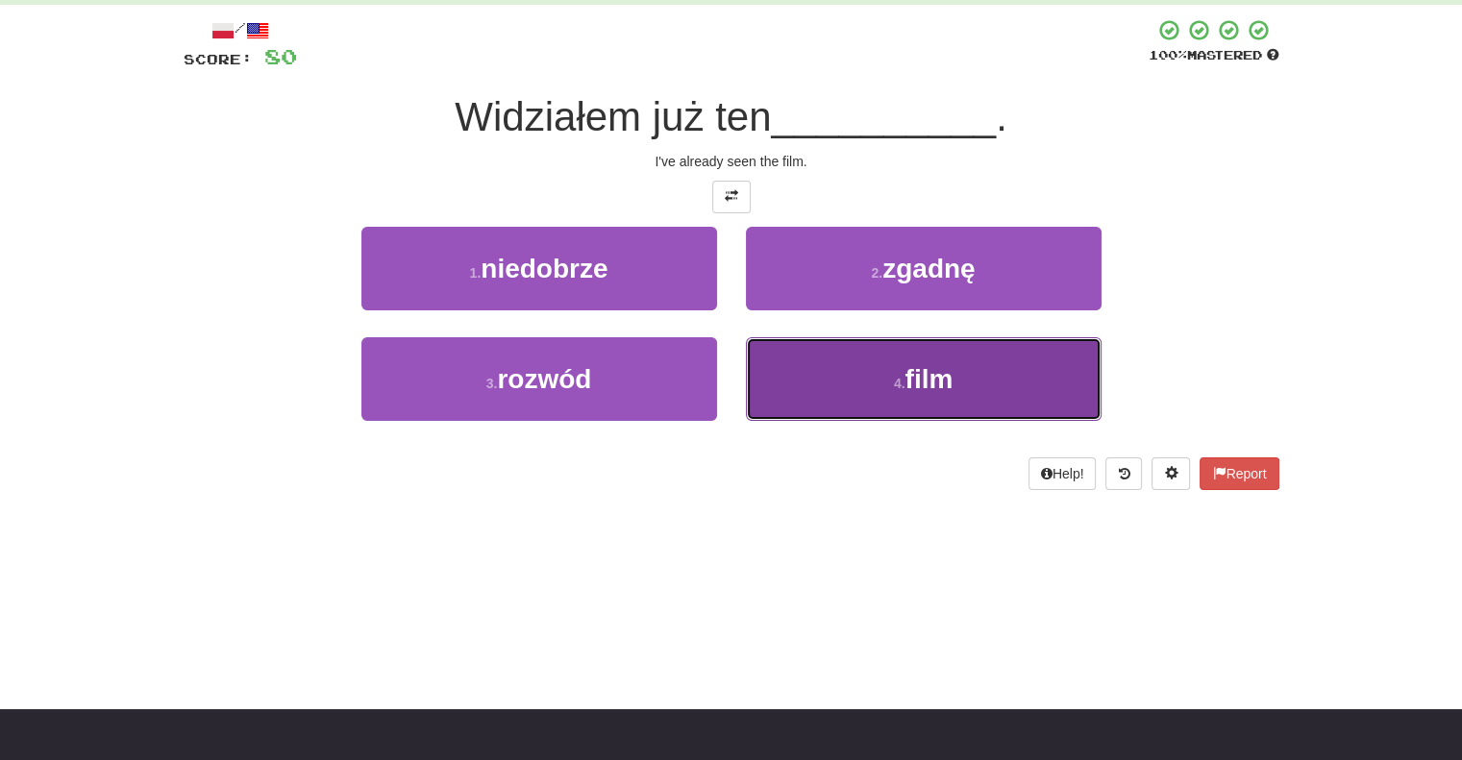
click at [778, 362] on button "4 . film" at bounding box center [924, 379] width 356 height 84
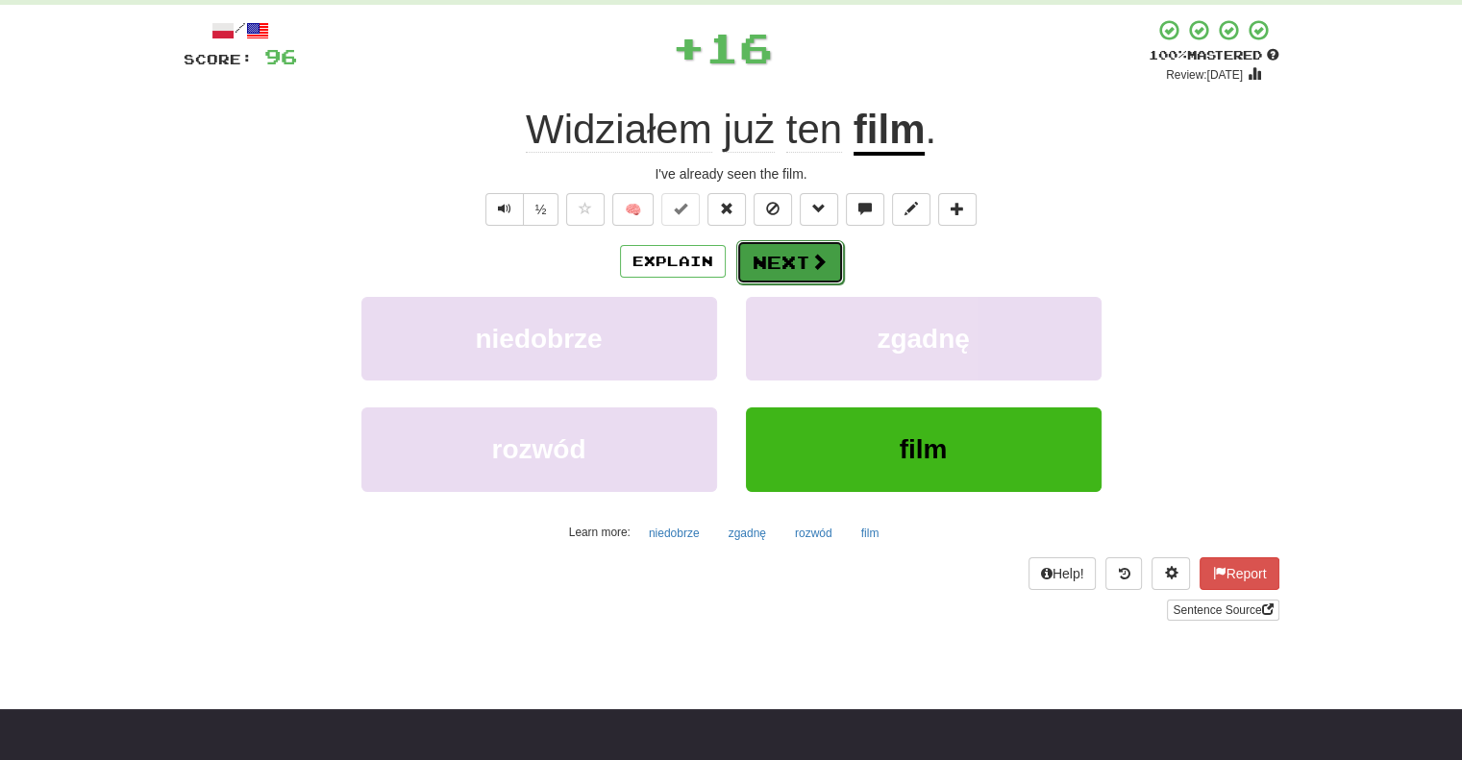
click at [765, 260] on button "Next" at bounding box center [790, 262] width 108 height 44
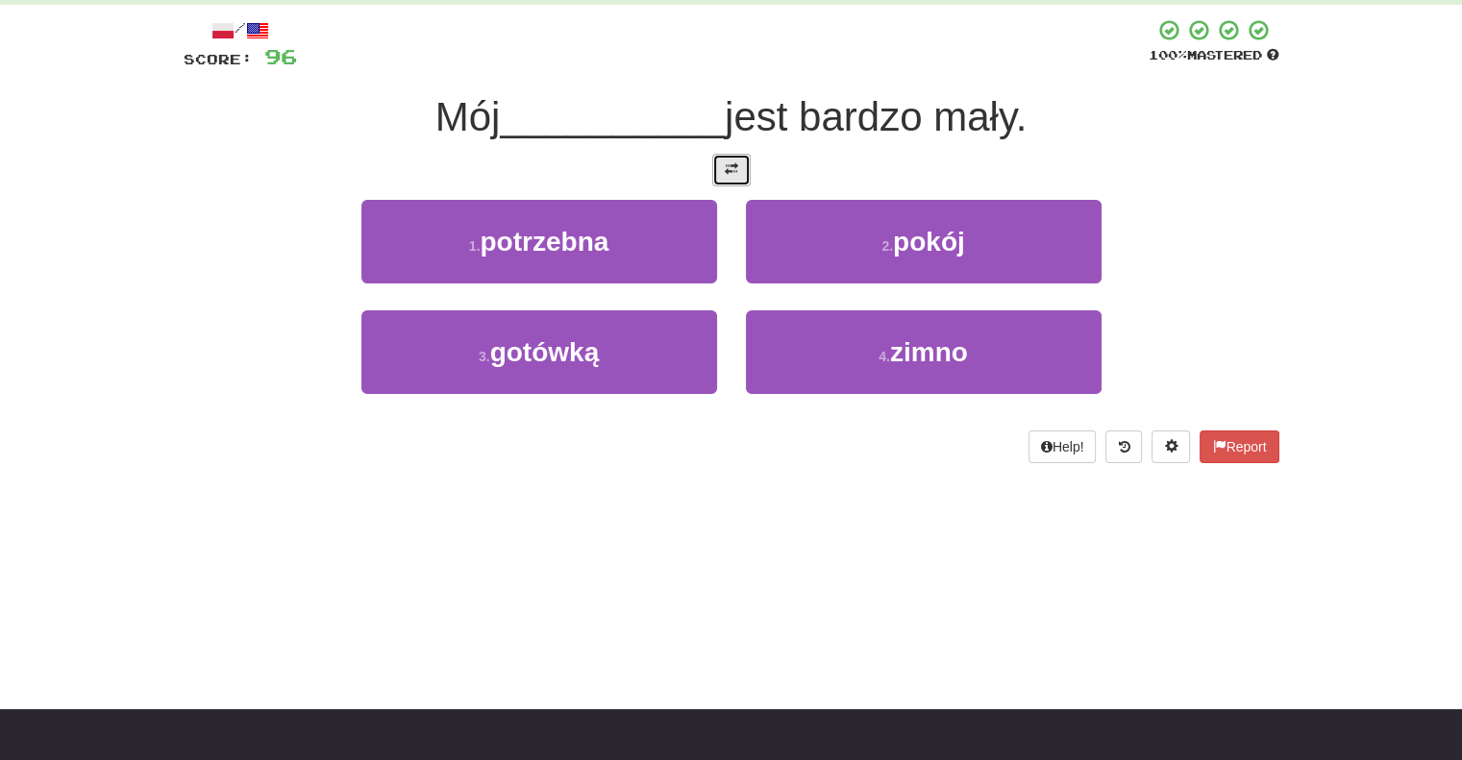
click at [720, 171] on button at bounding box center [731, 170] width 38 height 33
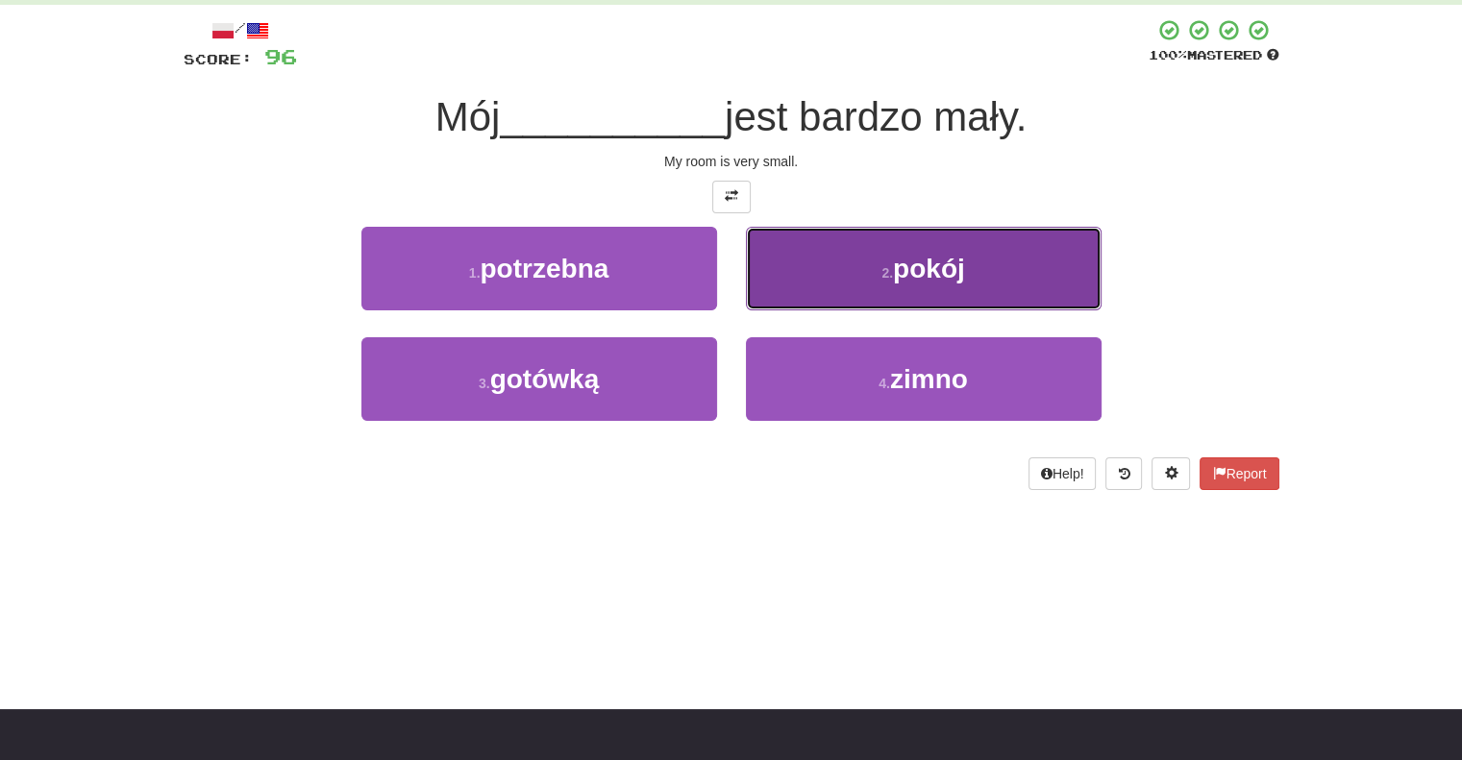
click at [761, 286] on button "2 . pokój" at bounding box center [924, 269] width 356 height 84
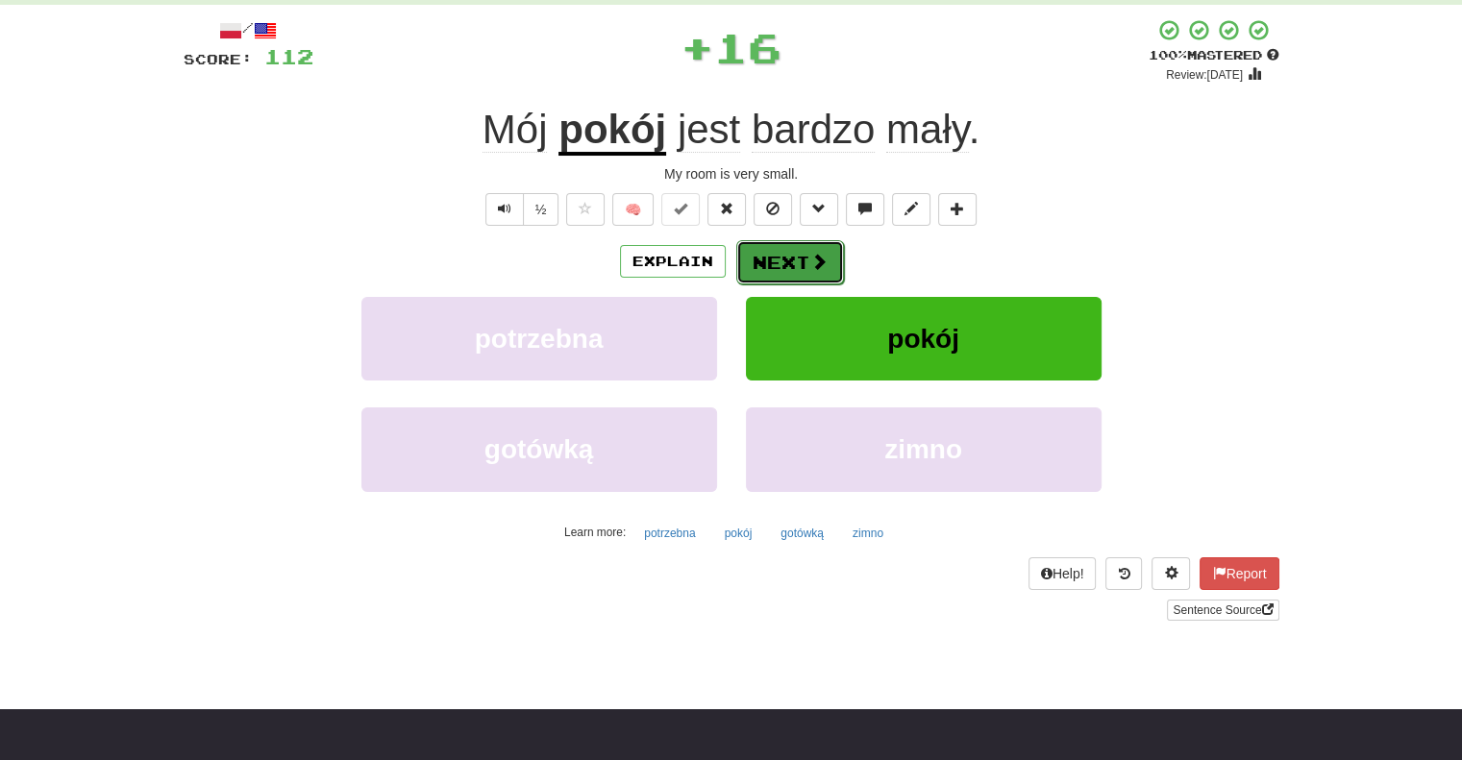
click at [766, 263] on button "Next" at bounding box center [790, 262] width 108 height 44
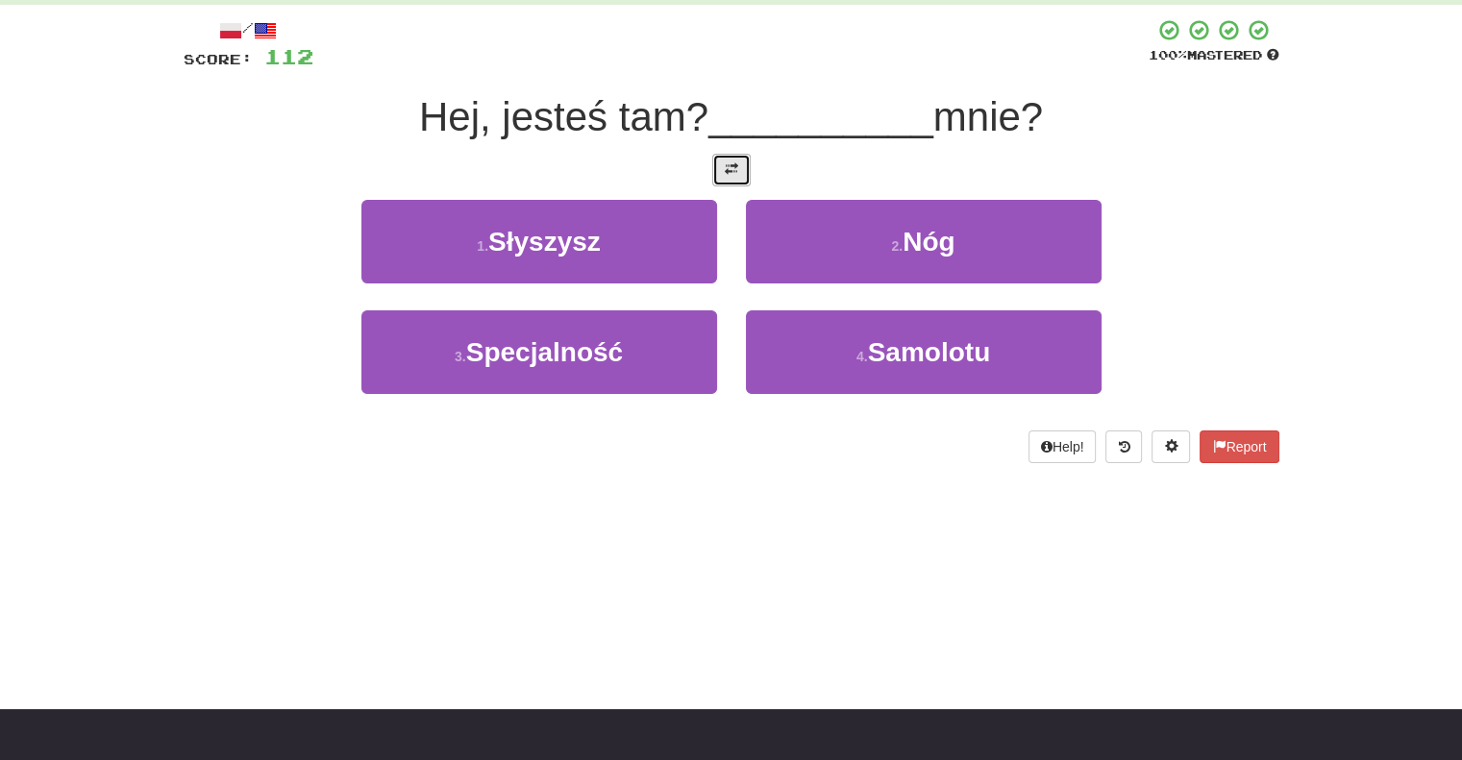
click at [730, 175] on span at bounding box center [731, 168] width 13 height 13
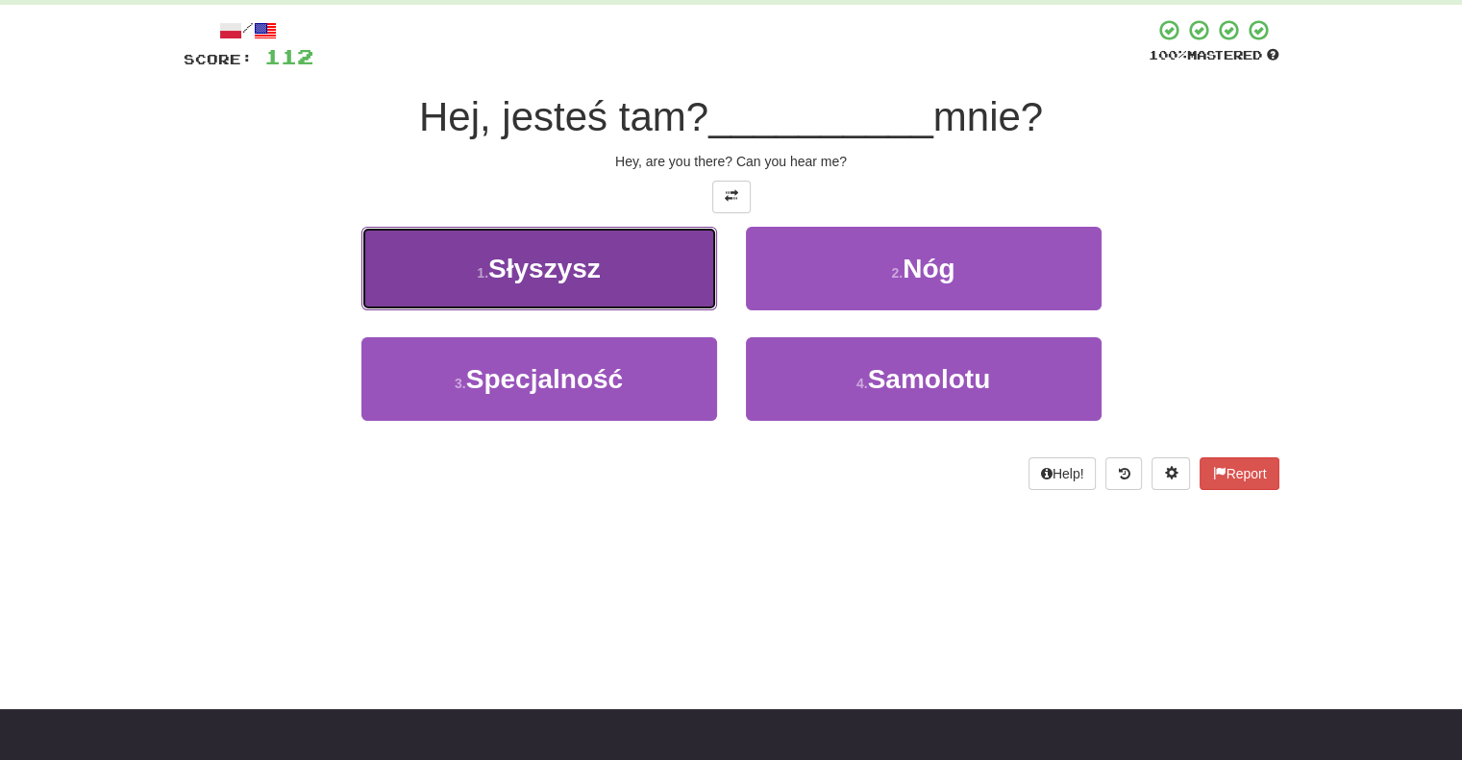
click at [658, 265] on button "1 . [GEOGRAPHIC_DATA]" at bounding box center [539, 269] width 356 height 84
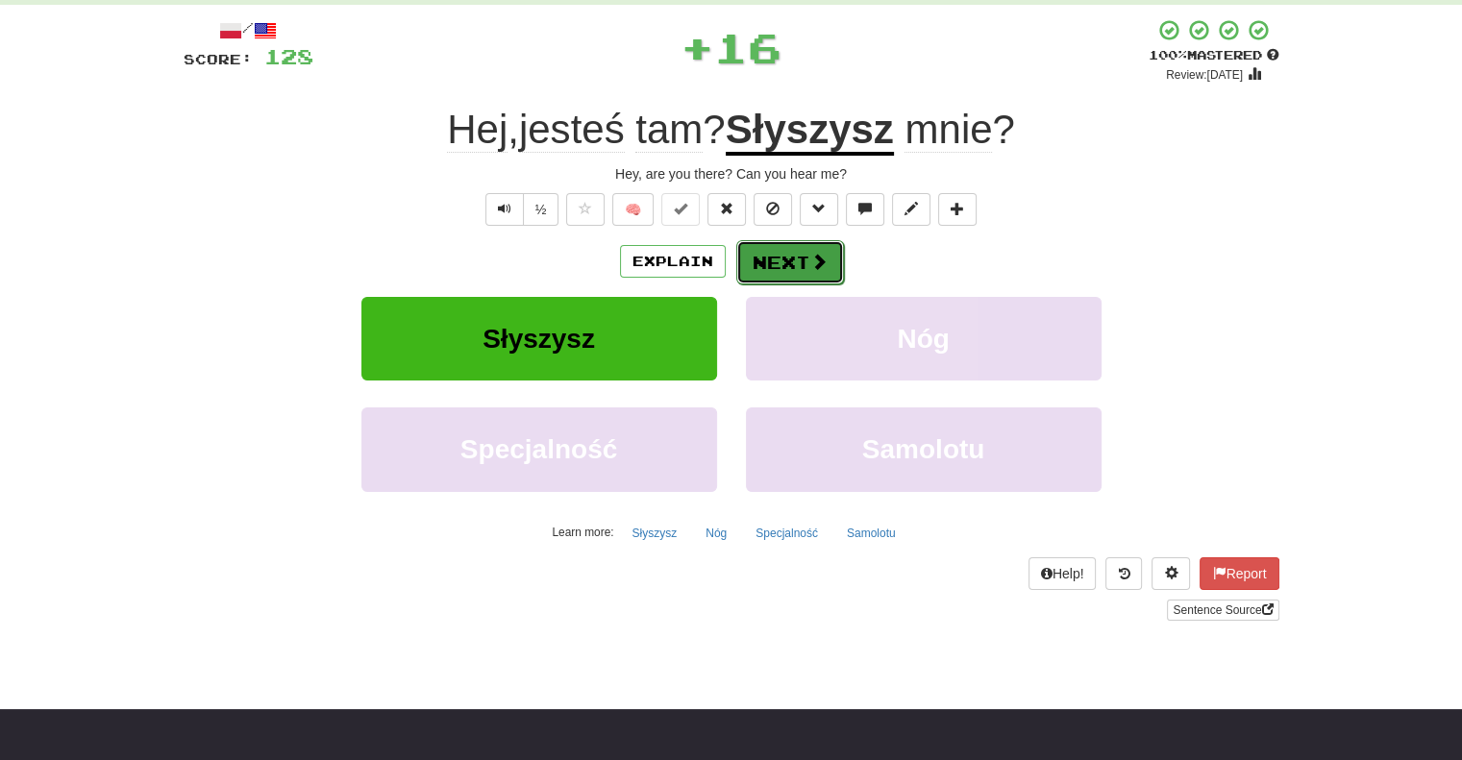
click at [763, 271] on button "Next" at bounding box center [790, 262] width 108 height 44
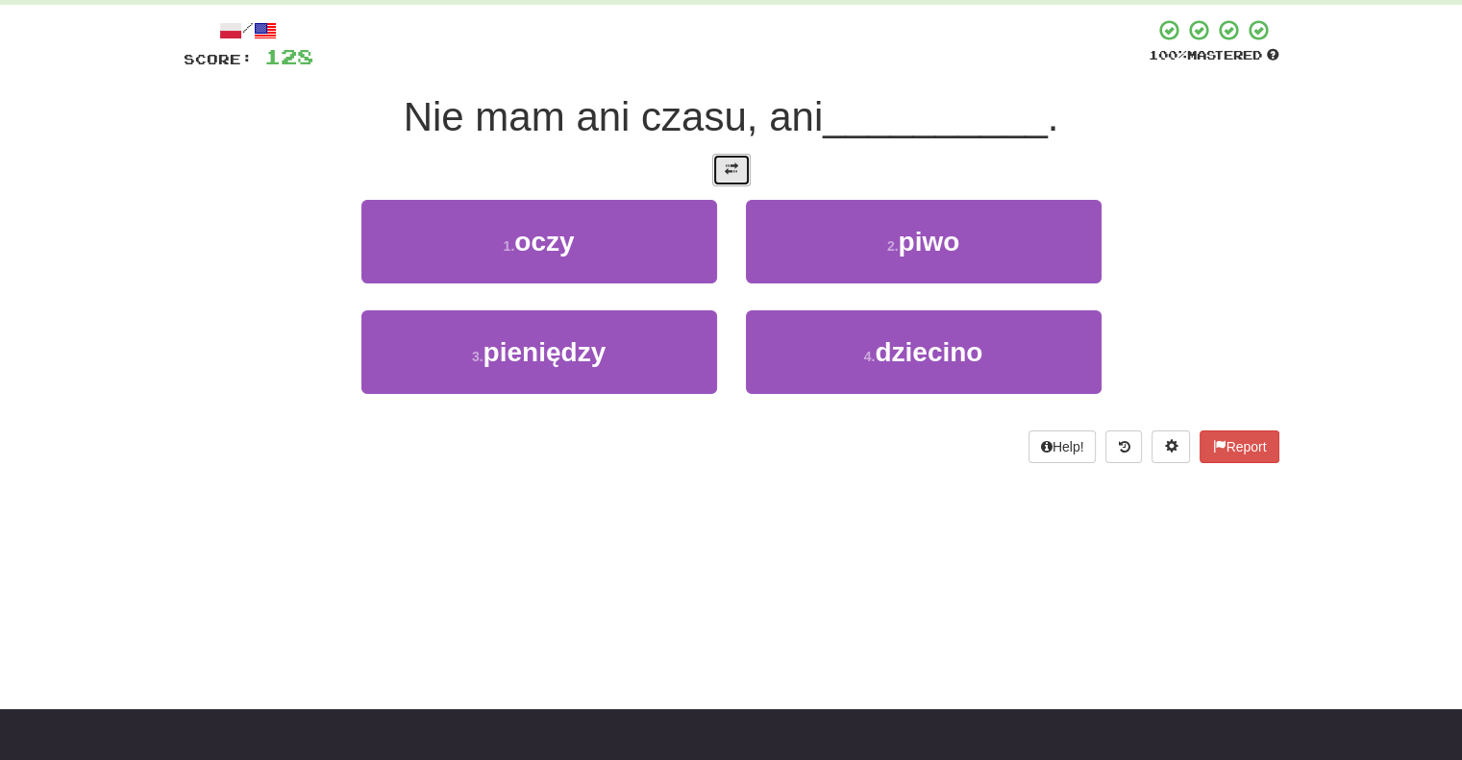
click at [725, 177] on button at bounding box center [731, 170] width 38 height 33
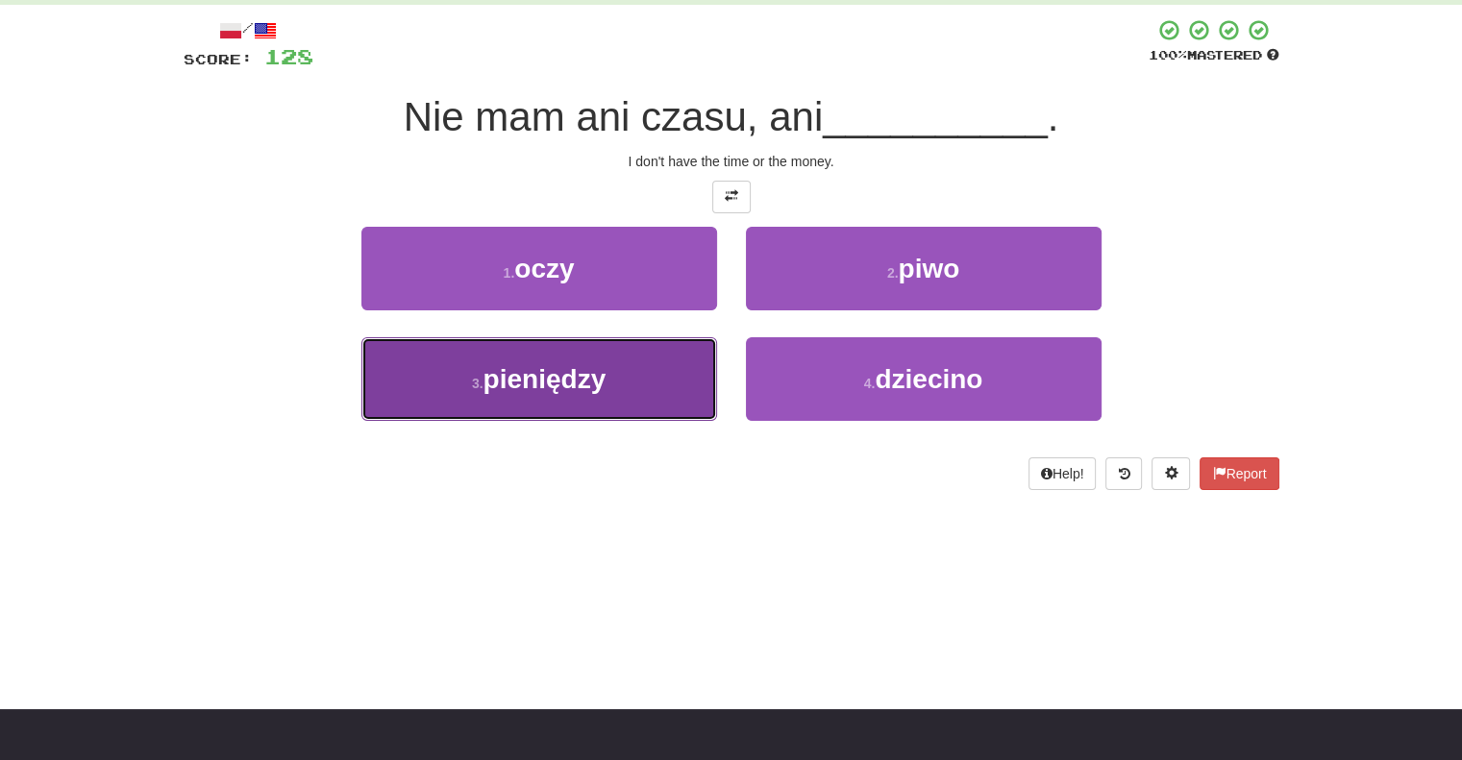
click at [622, 402] on button "3 . pieniędzy" at bounding box center [539, 379] width 356 height 84
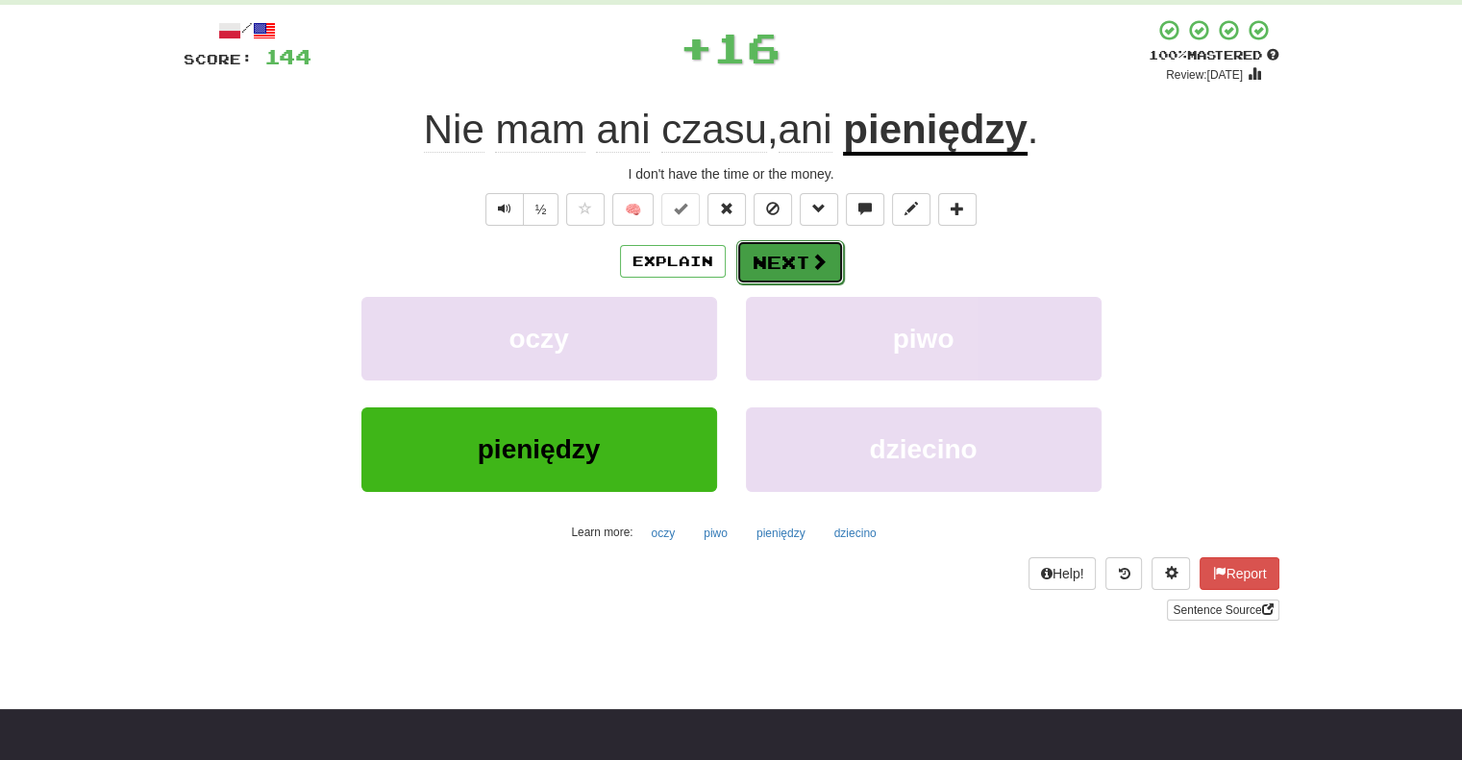
click at [777, 261] on button "Next" at bounding box center [790, 262] width 108 height 44
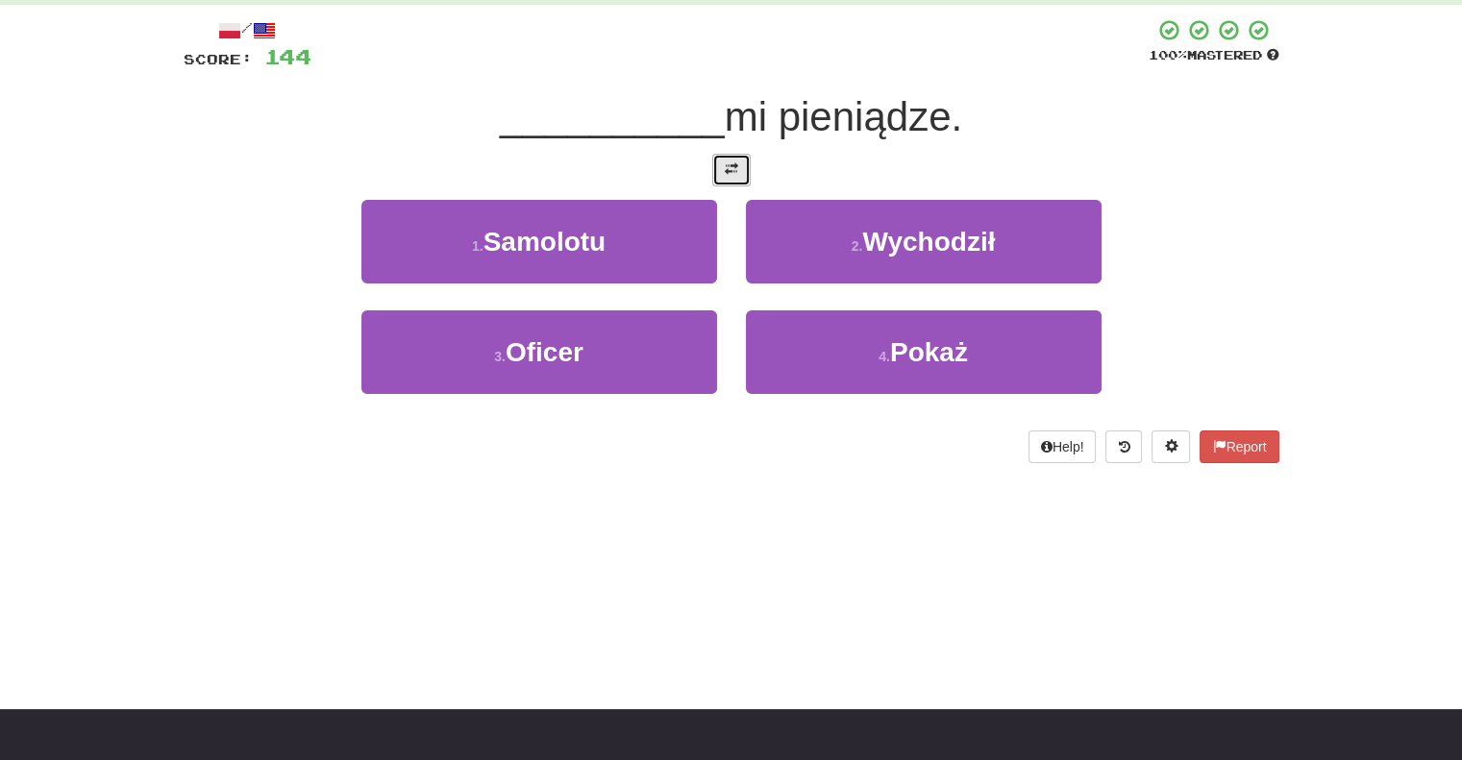
click at [738, 172] on button at bounding box center [731, 170] width 38 height 33
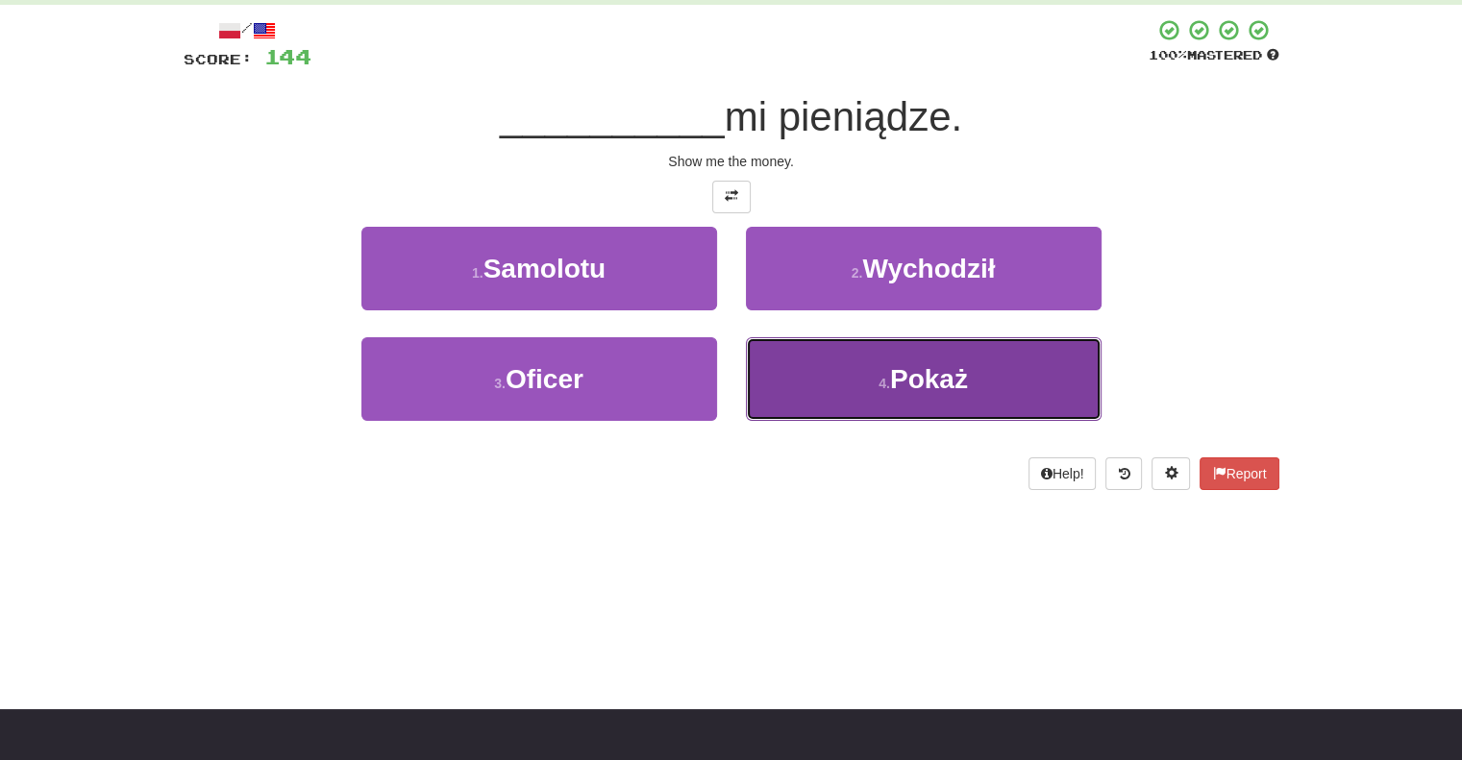
click at [811, 380] on button "4 . [GEOGRAPHIC_DATA]" at bounding box center [924, 379] width 356 height 84
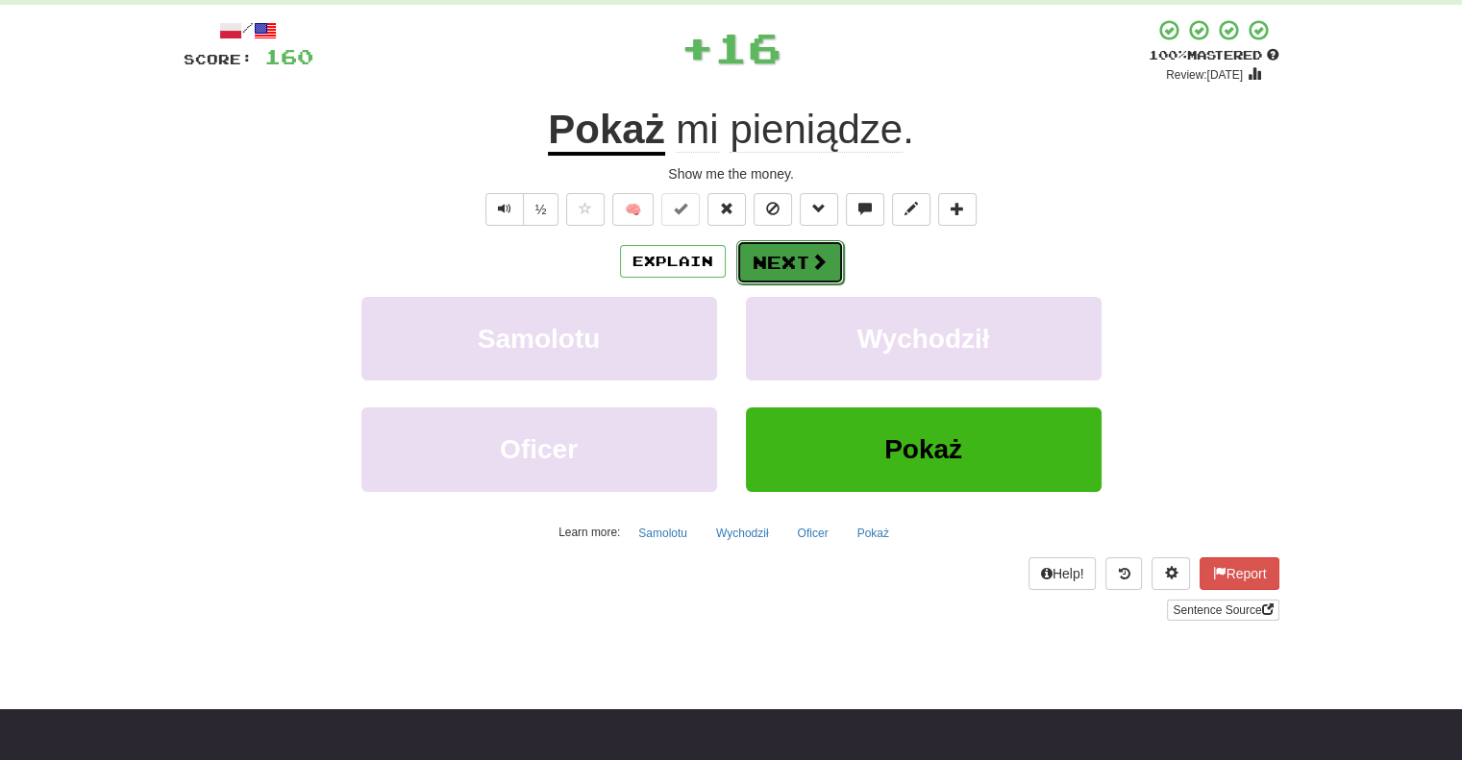
click at [746, 265] on button "Next" at bounding box center [790, 262] width 108 height 44
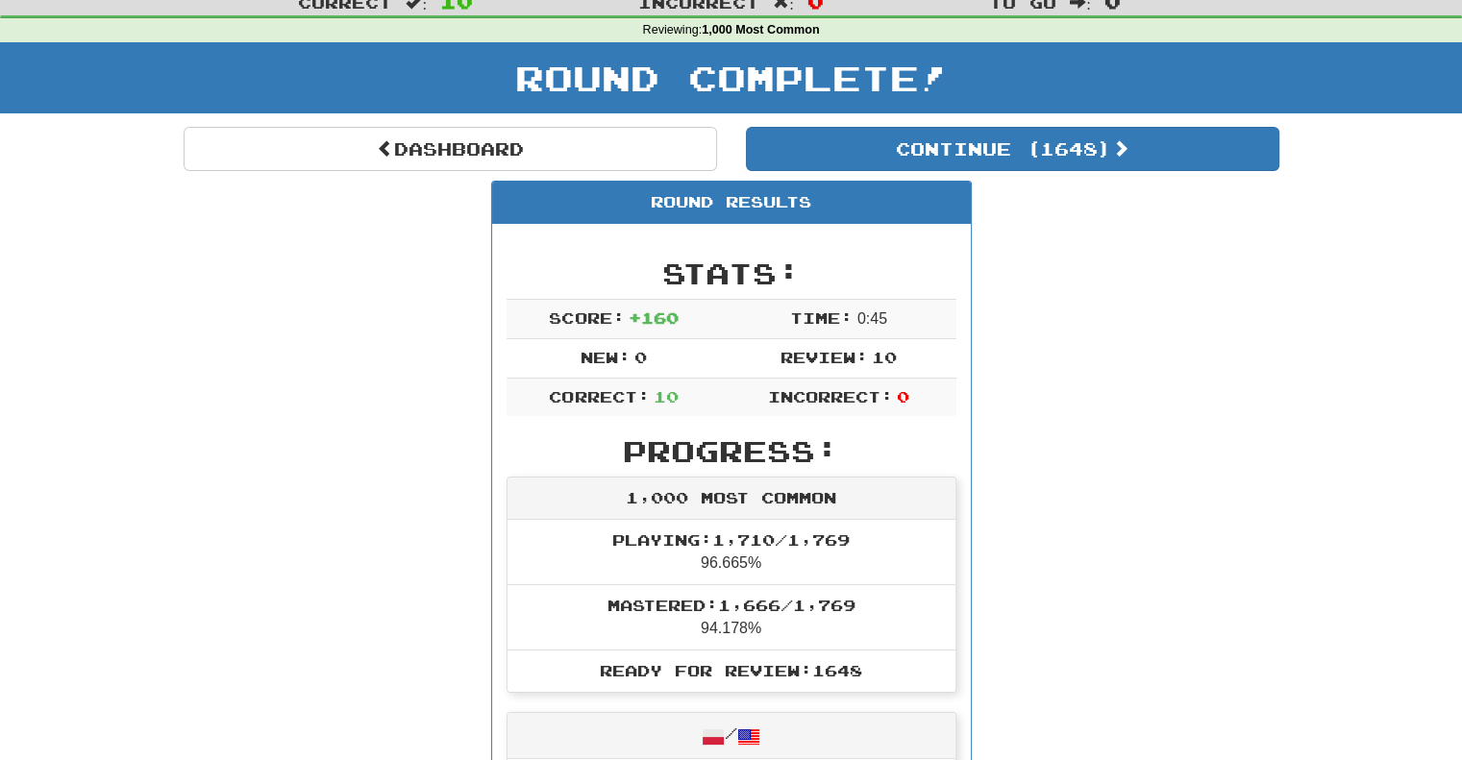
scroll to position [57, 0]
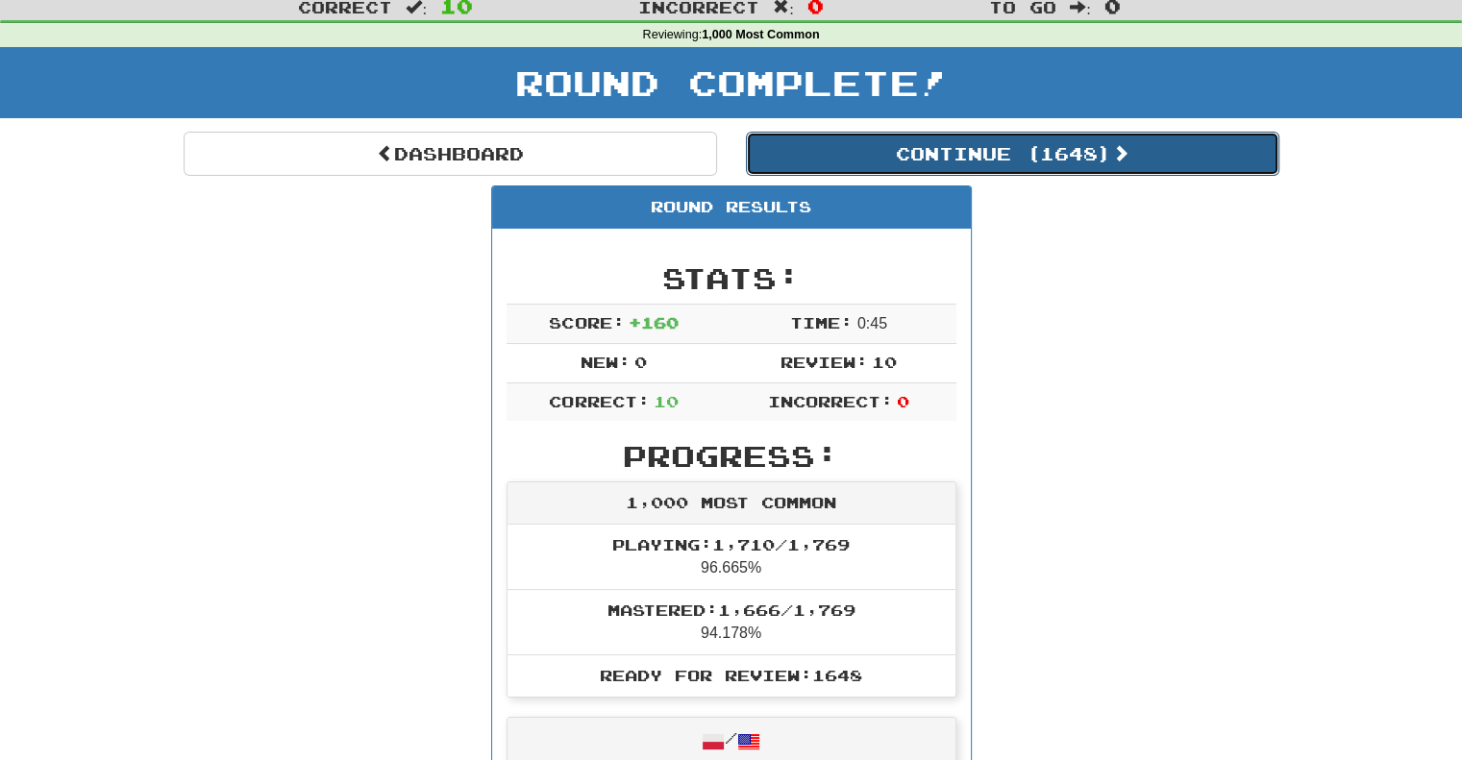
click at [839, 153] on button "Continue ( 1648 )" at bounding box center [1012, 154] width 533 height 44
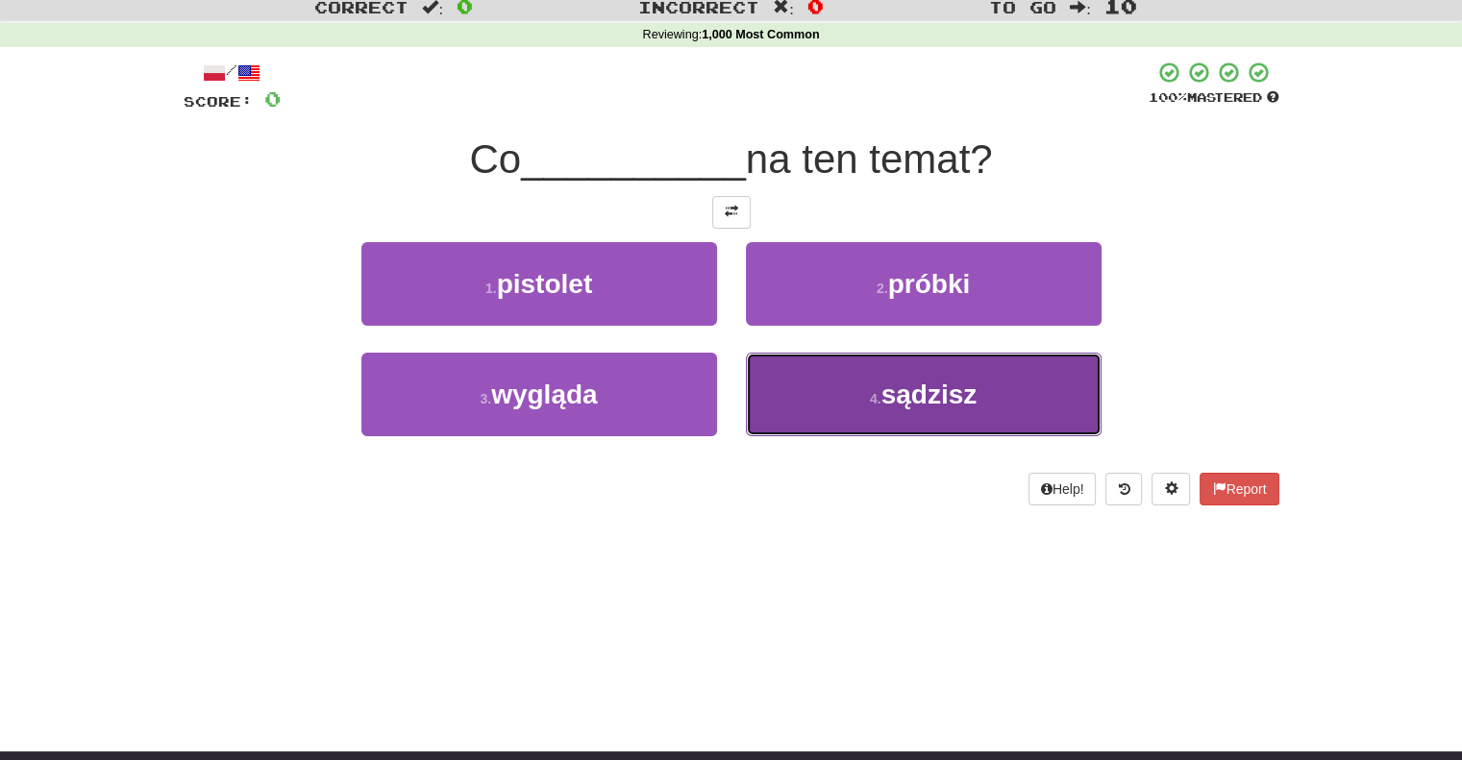
click at [761, 370] on button "4 . sądzisz" at bounding box center [924, 395] width 356 height 84
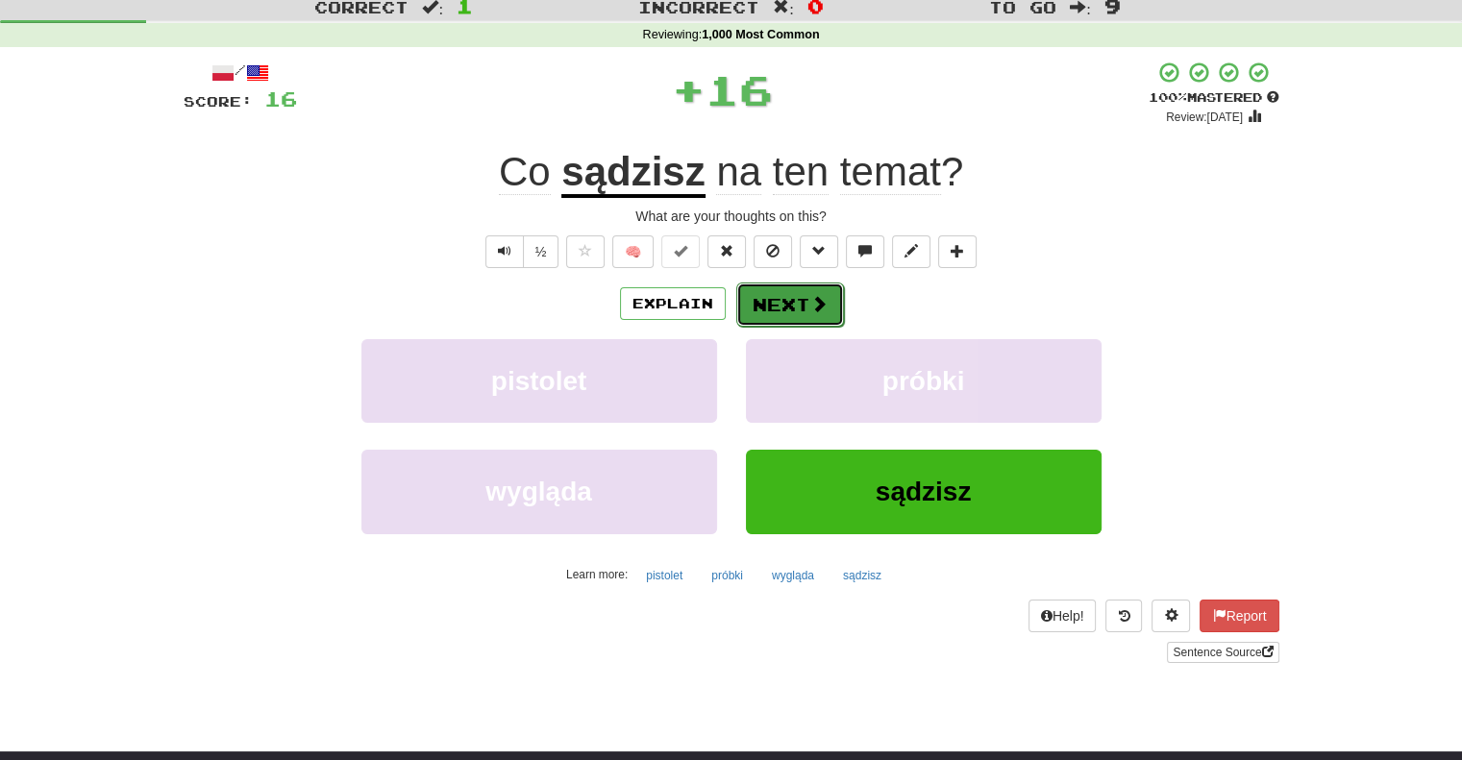
click at [761, 322] on button "Next" at bounding box center [790, 305] width 108 height 44
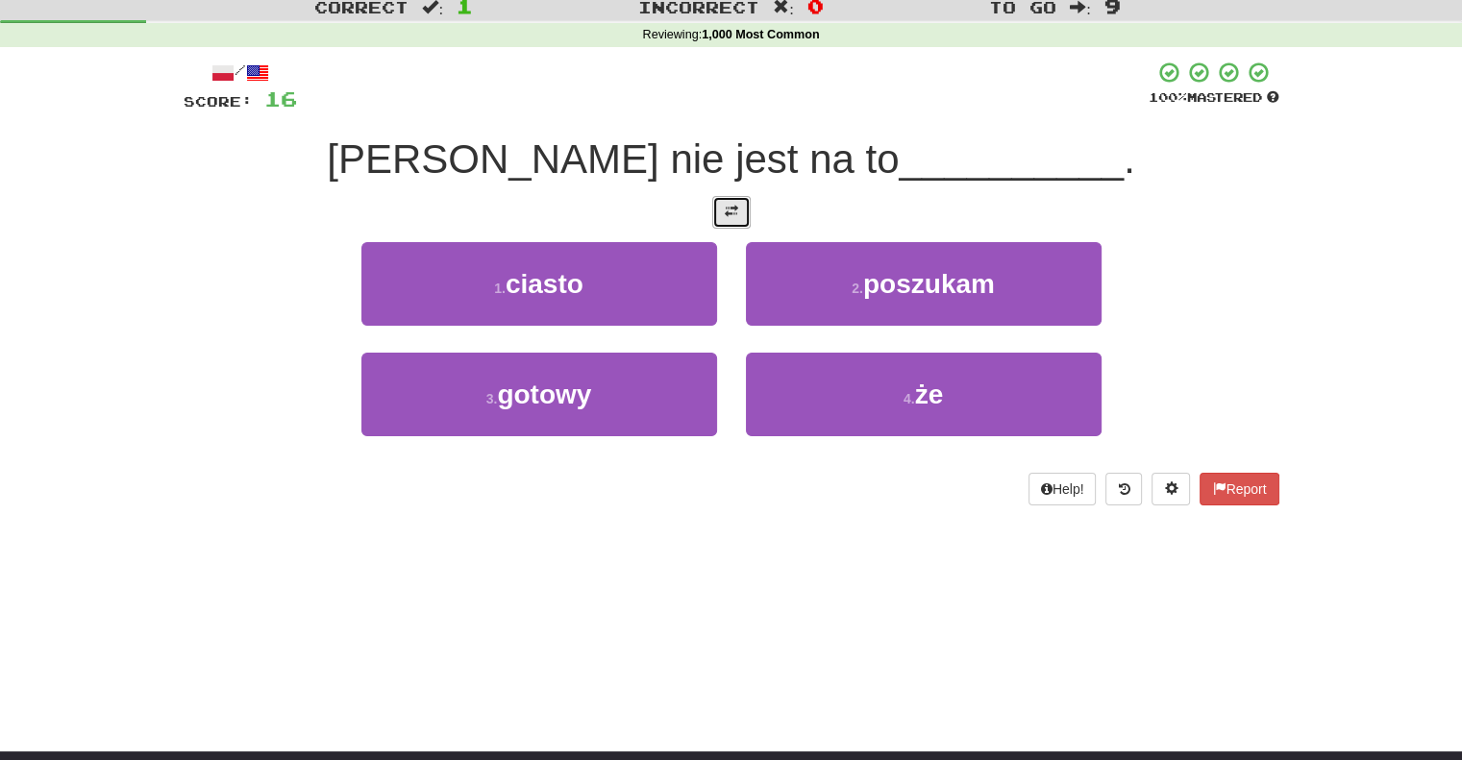
click at [727, 219] on button at bounding box center [731, 212] width 38 height 33
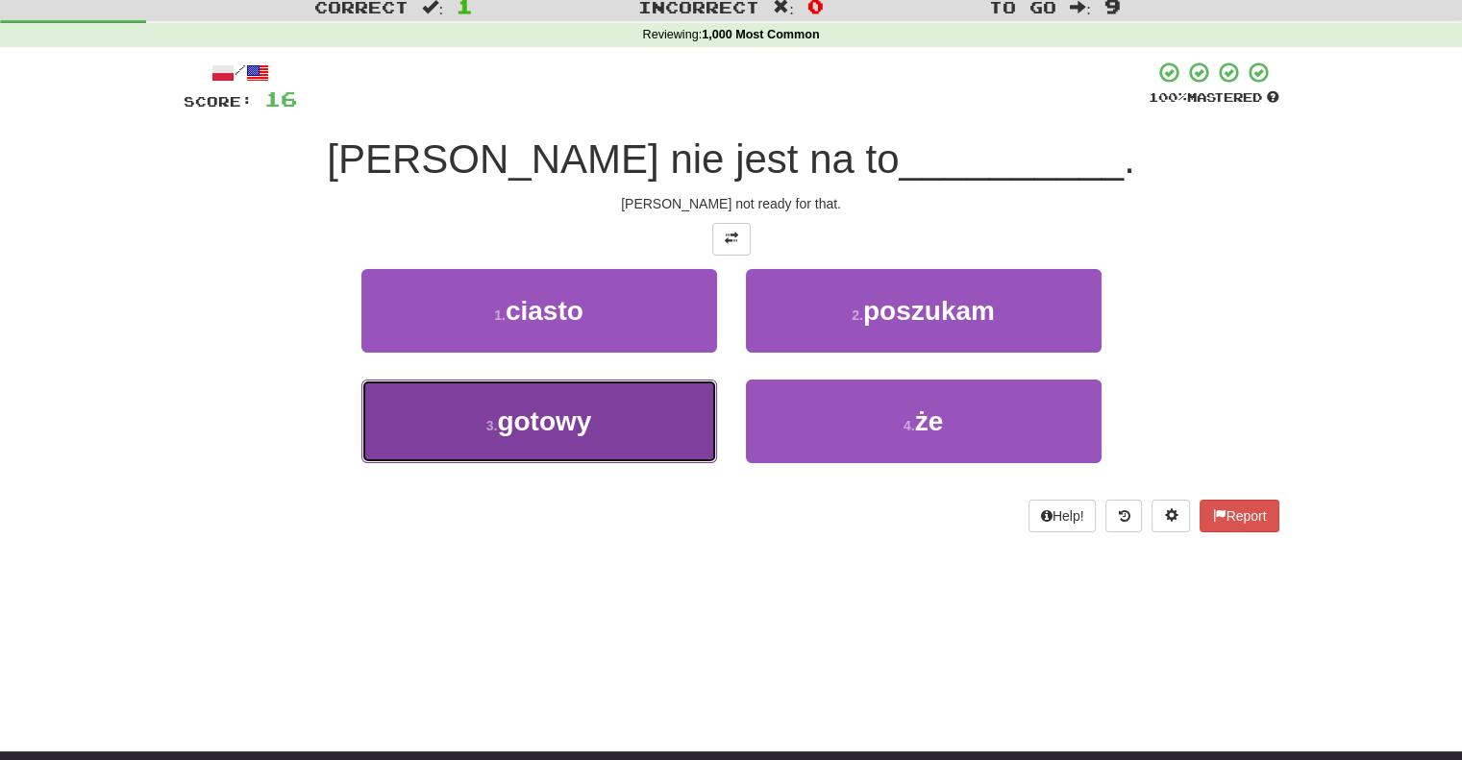
click at [640, 423] on button "3 . gotowy" at bounding box center [539, 422] width 356 height 84
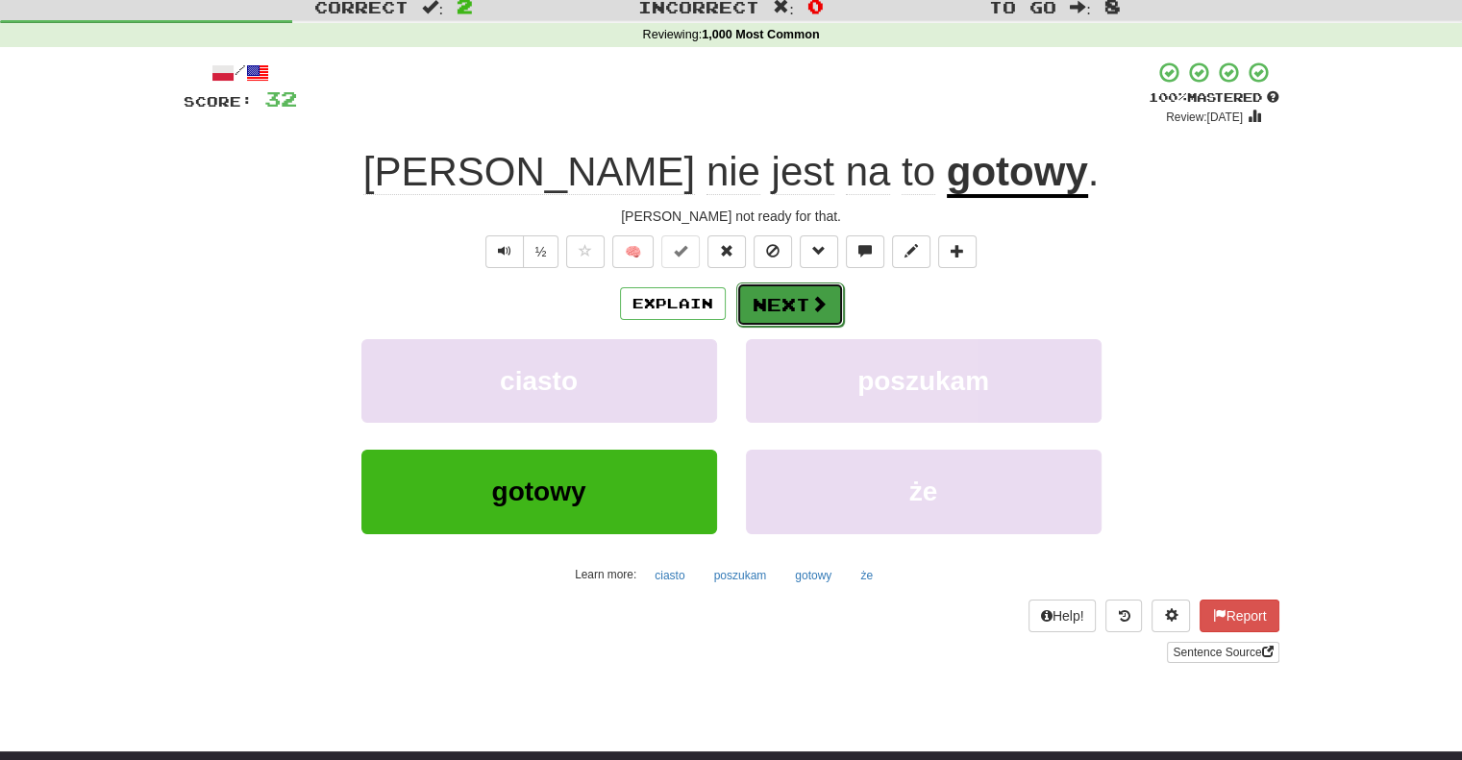
click at [777, 307] on button "Next" at bounding box center [790, 305] width 108 height 44
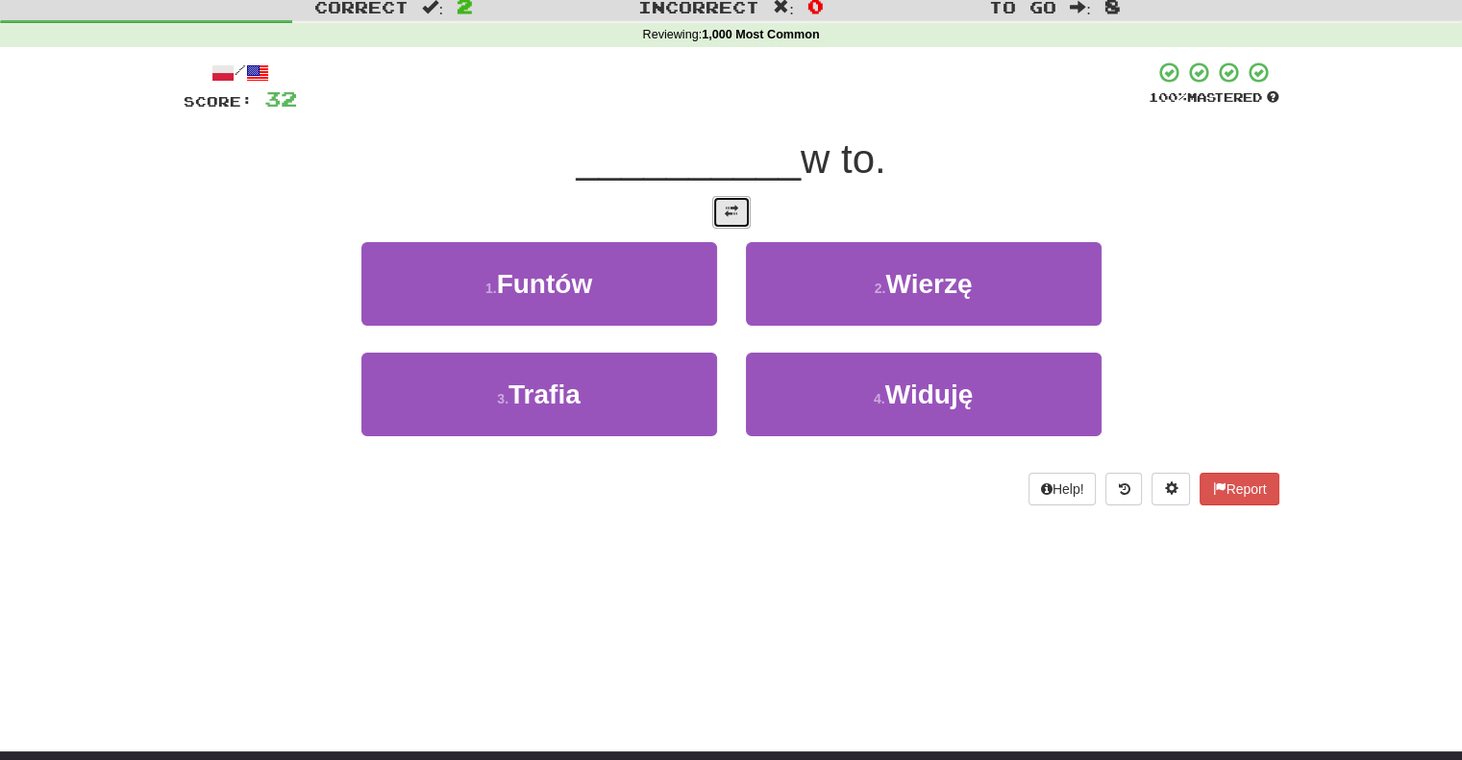
click at [719, 207] on button at bounding box center [731, 212] width 38 height 33
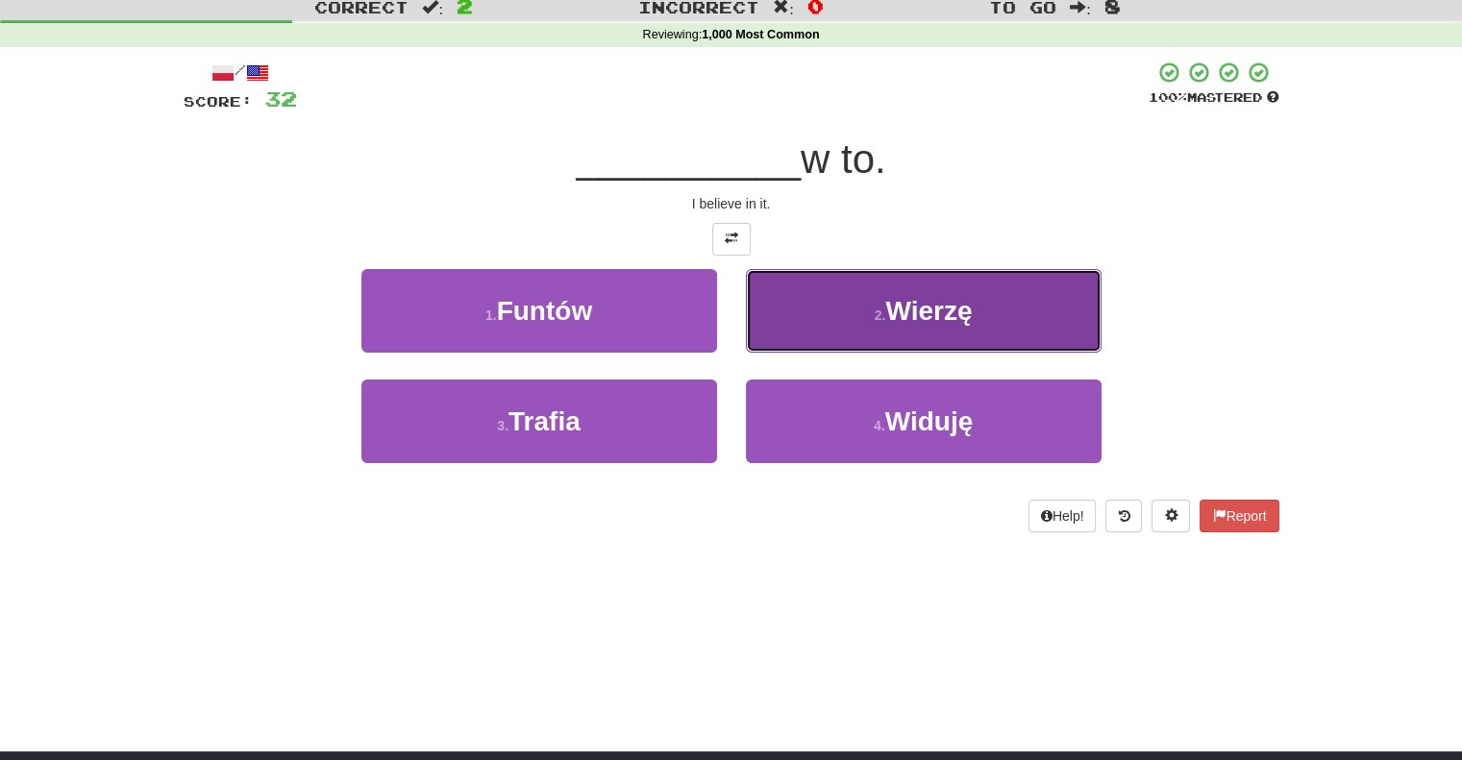
click at [812, 341] on button "2 . [GEOGRAPHIC_DATA]" at bounding box center [924, 311] width 356 height 84
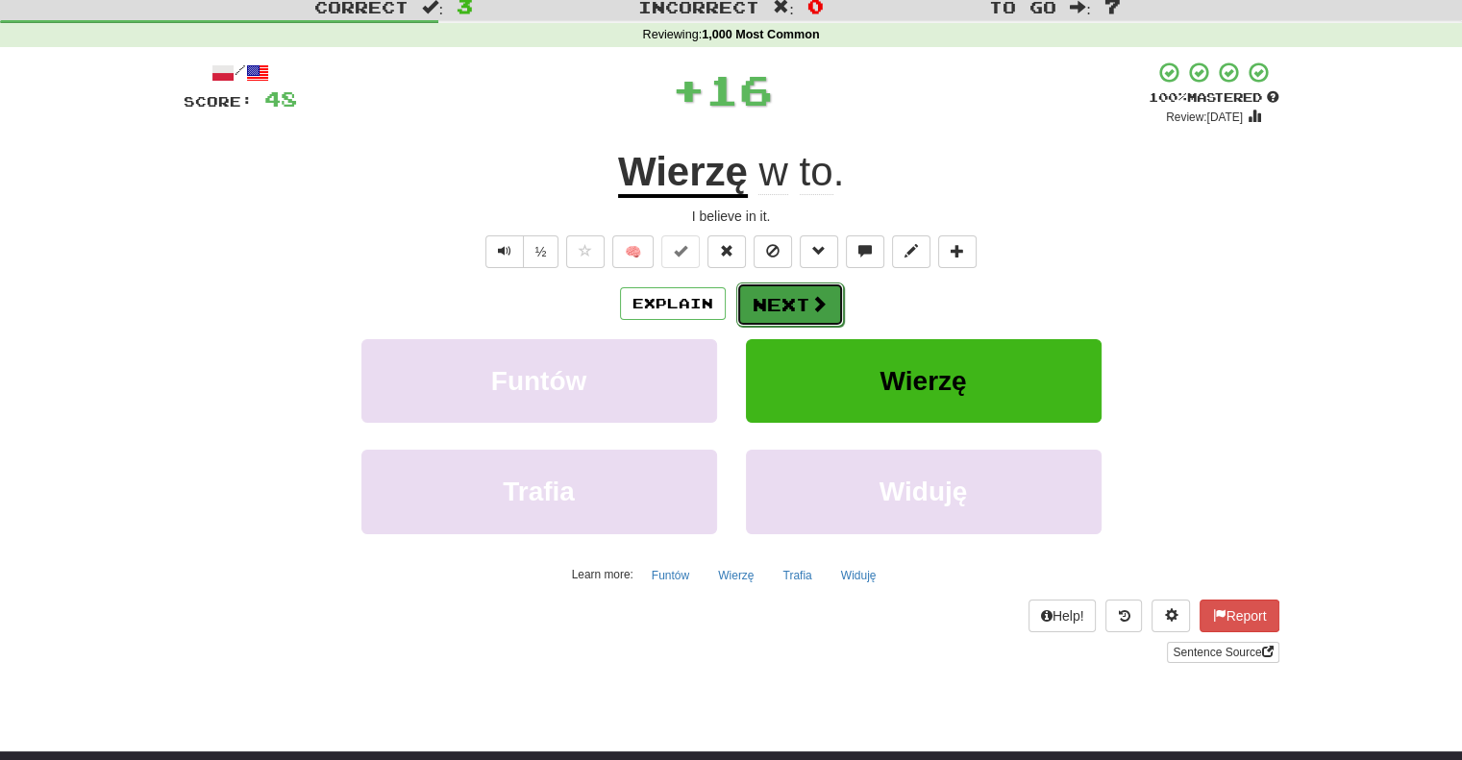
click at [780, 293] on button "Next" at bounding box center [790, 305] width 108 height 44
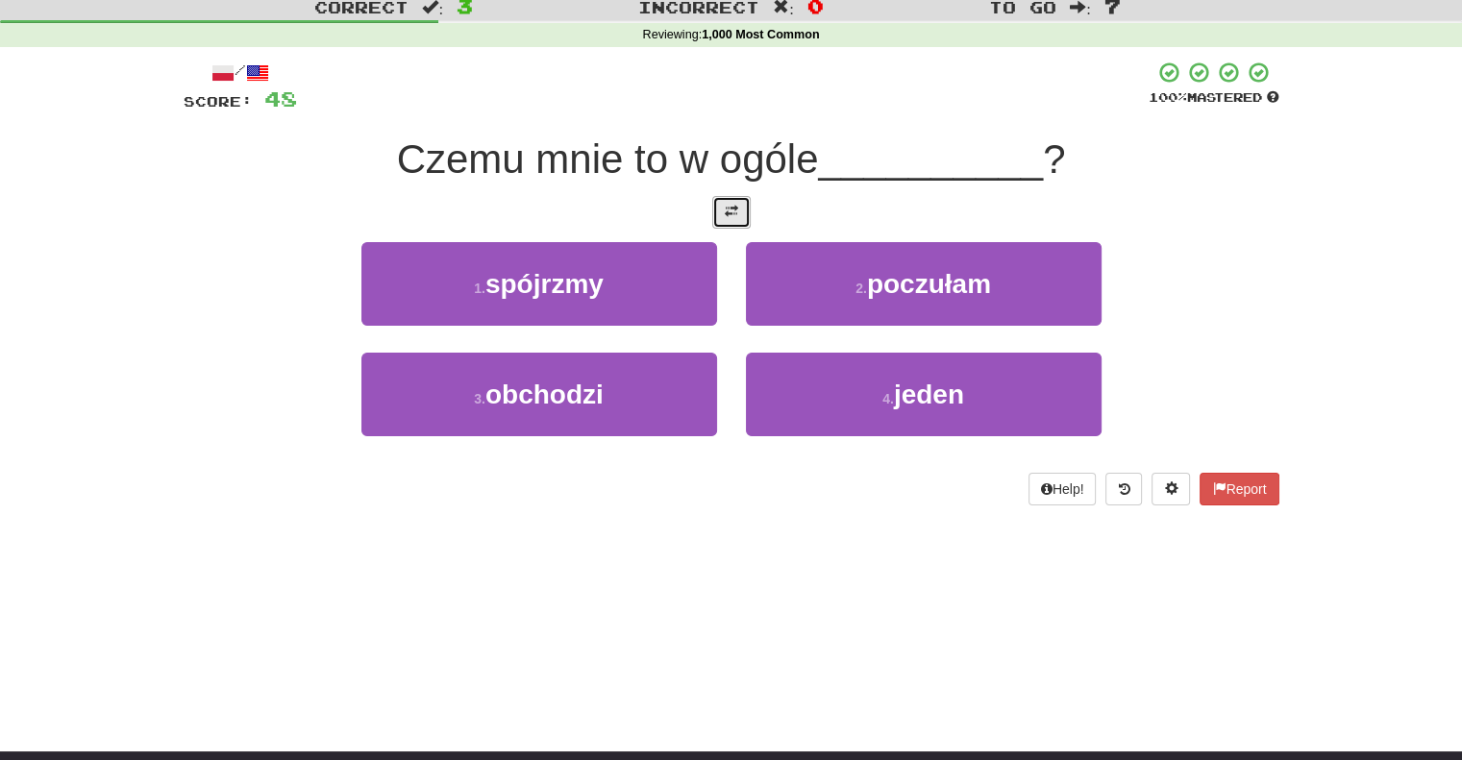
click at [735, 220] on button at bounding box center [731, 212] width 38 height 33
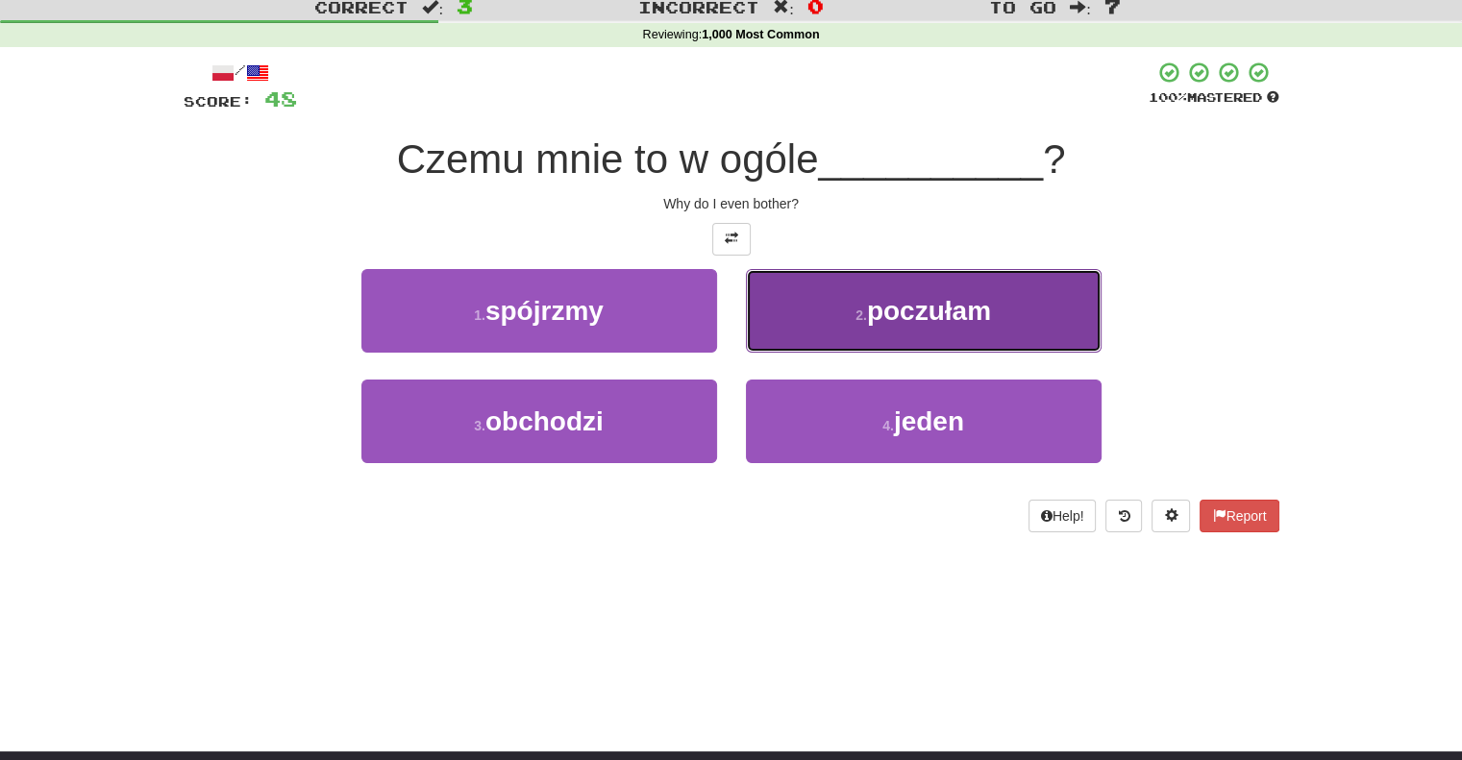
click at [785, 320] on button "2 . poczułam" at bounding box center [924, 311] width 356 height 84
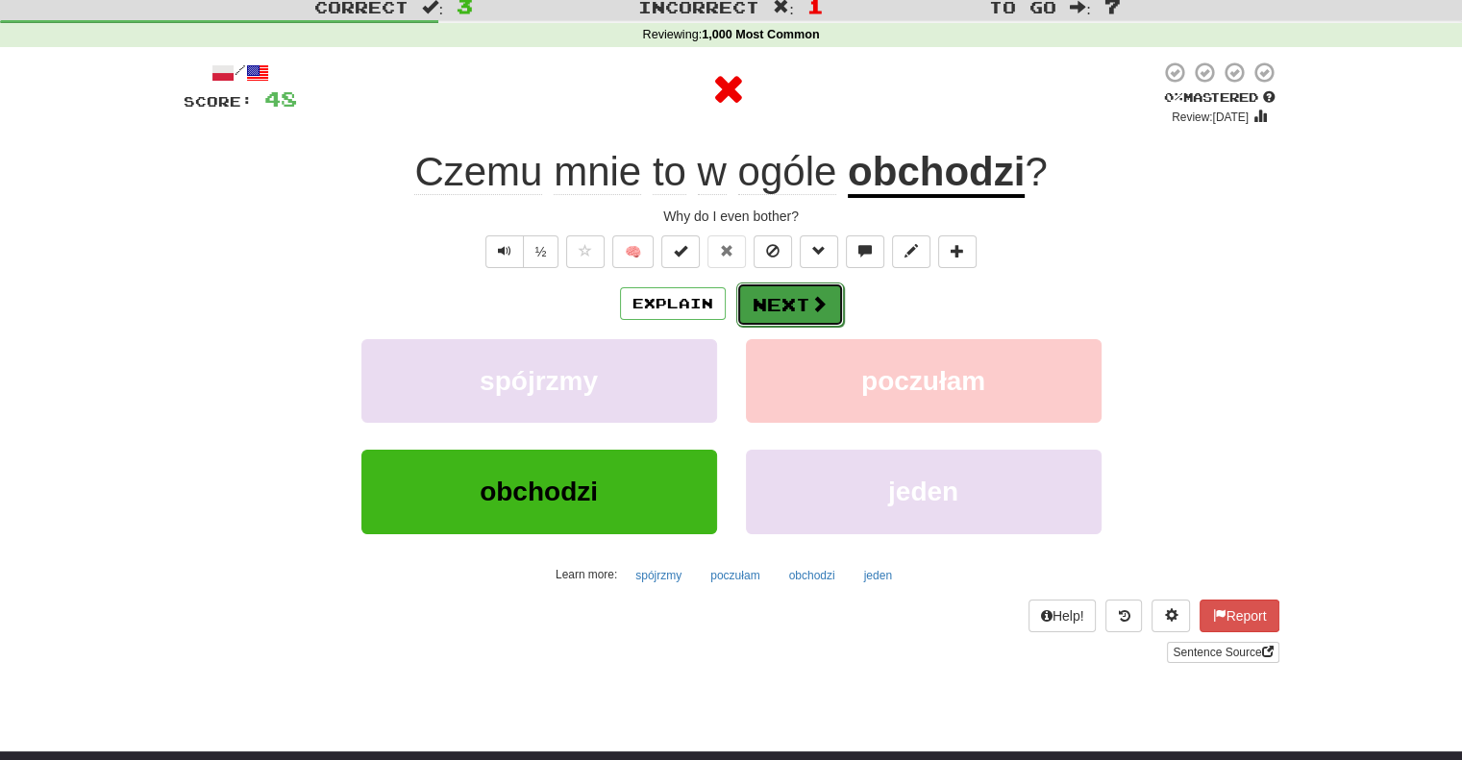
click at [758, 295] on button "Next" at bounding box center [790, 305] width 108 height 44
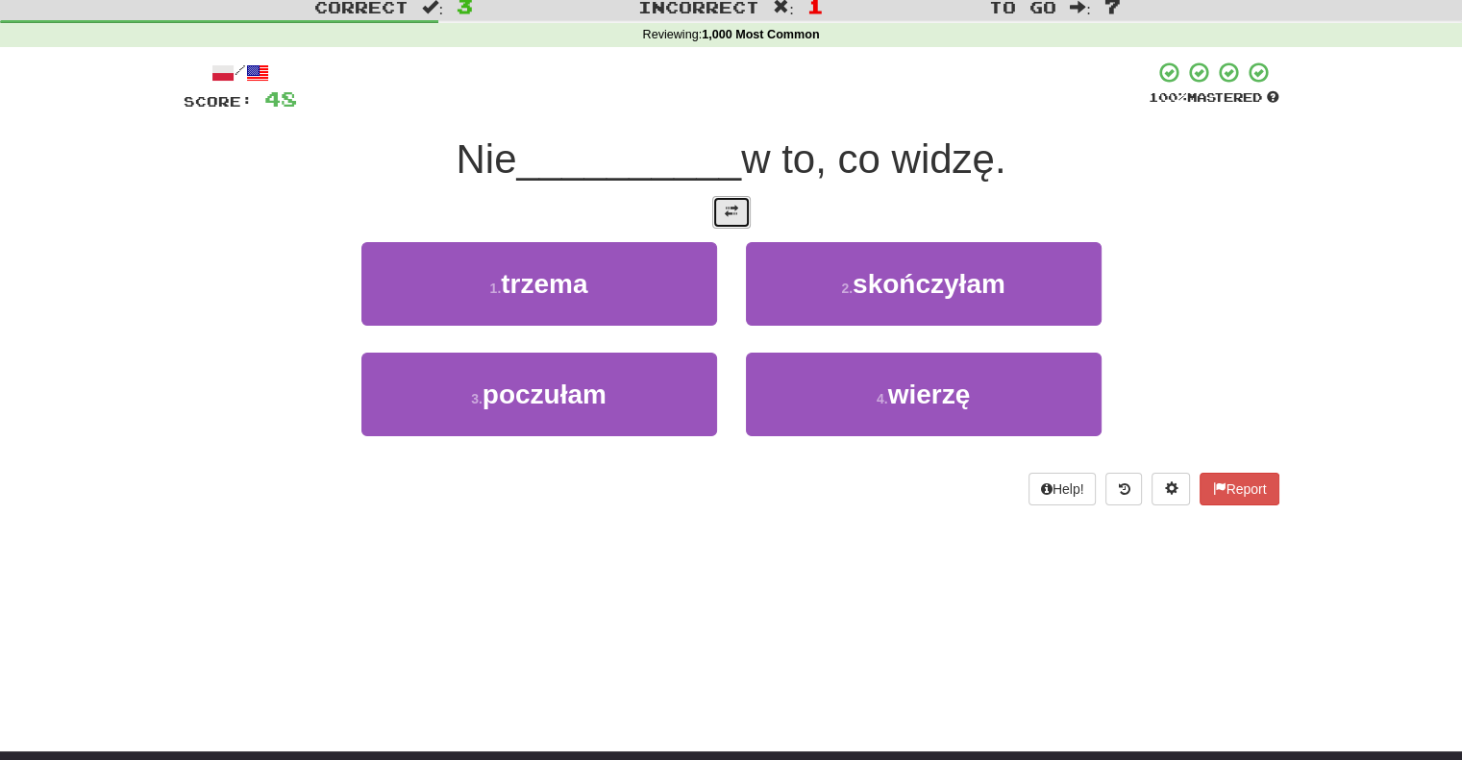
click at [738, 223] on button at bounding box center [731, 212] width 38 height 33
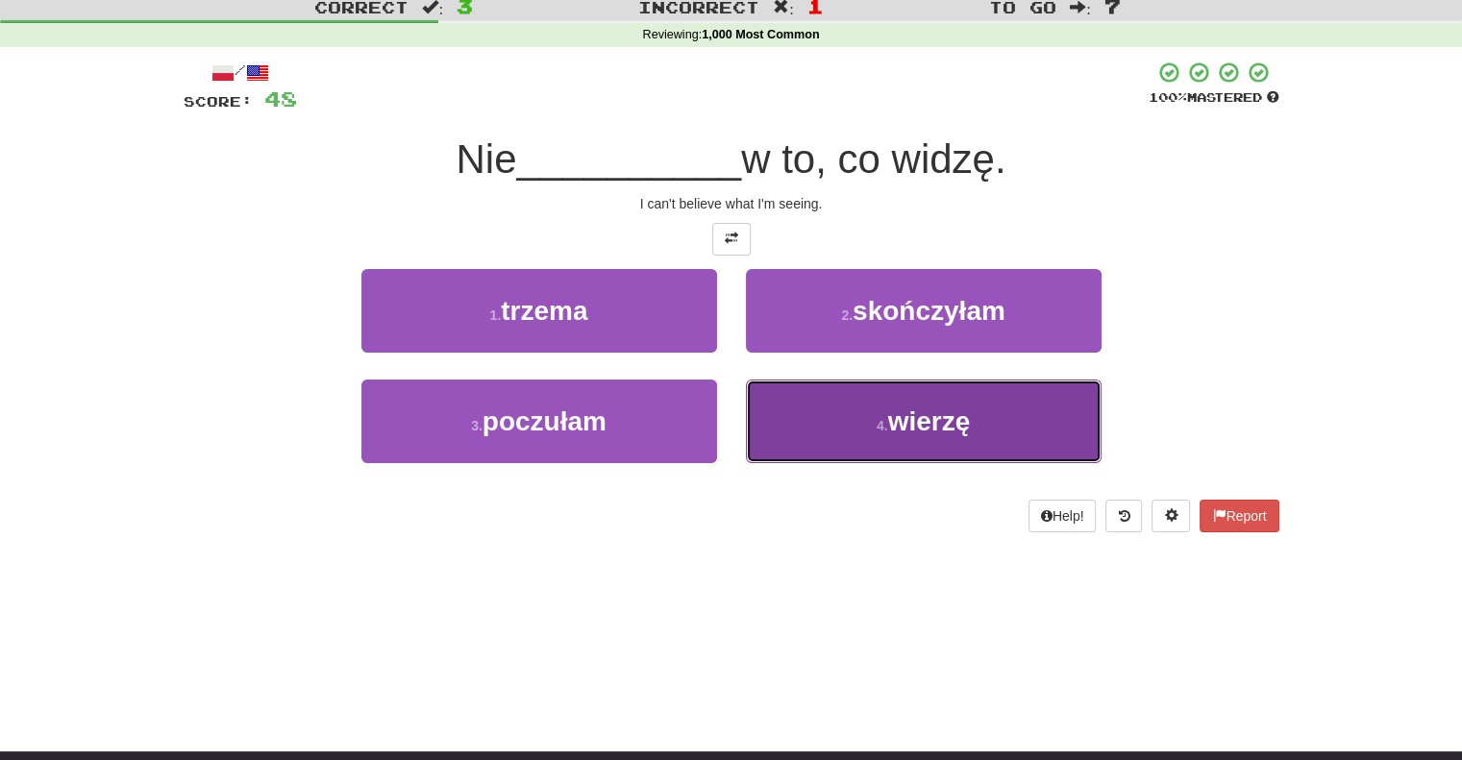
click at [792, 387] on button "4 . wierzę" at bounding box center [924, 422] width 356 height 84
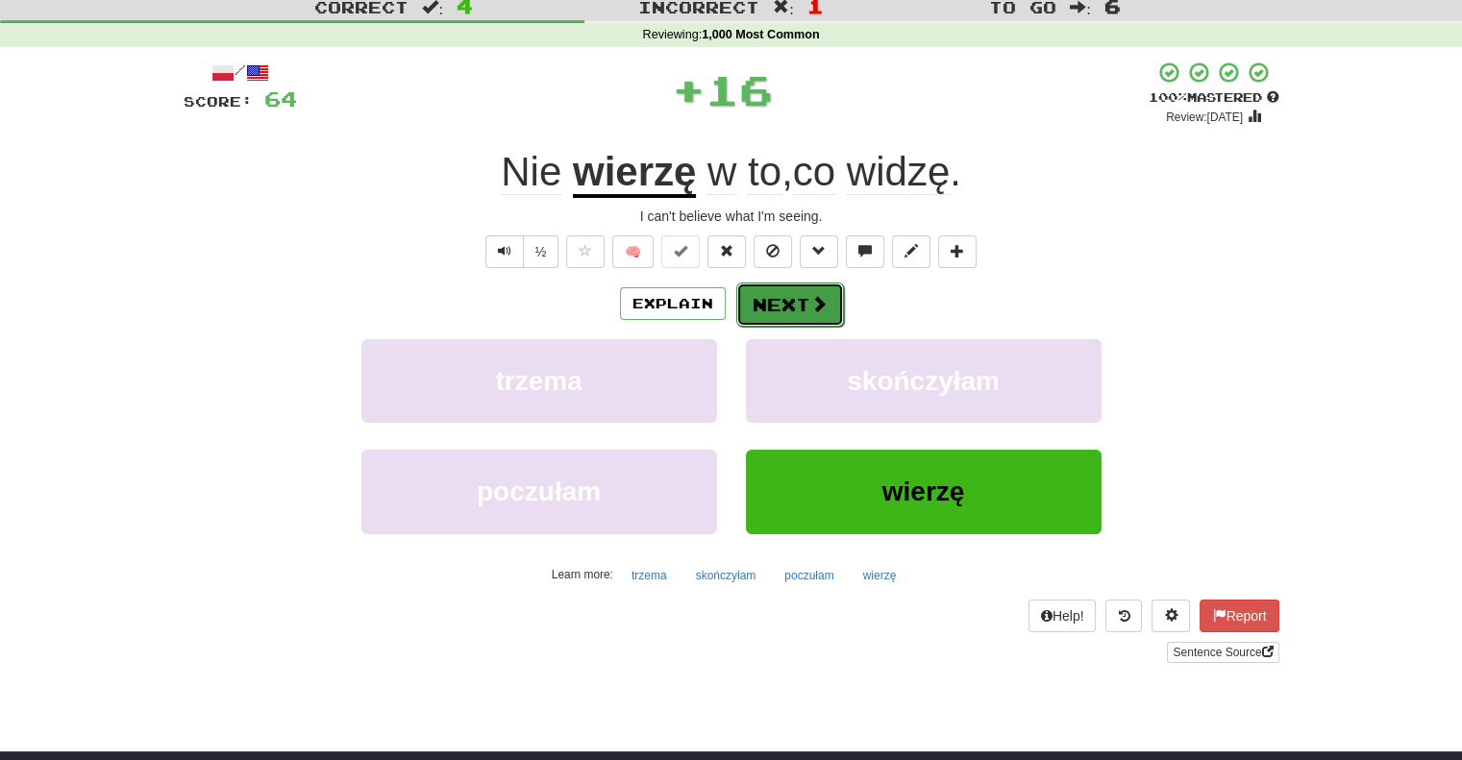
click at [763, 287] on button "Next" at bounding box center [790, 305] width 108 height 44
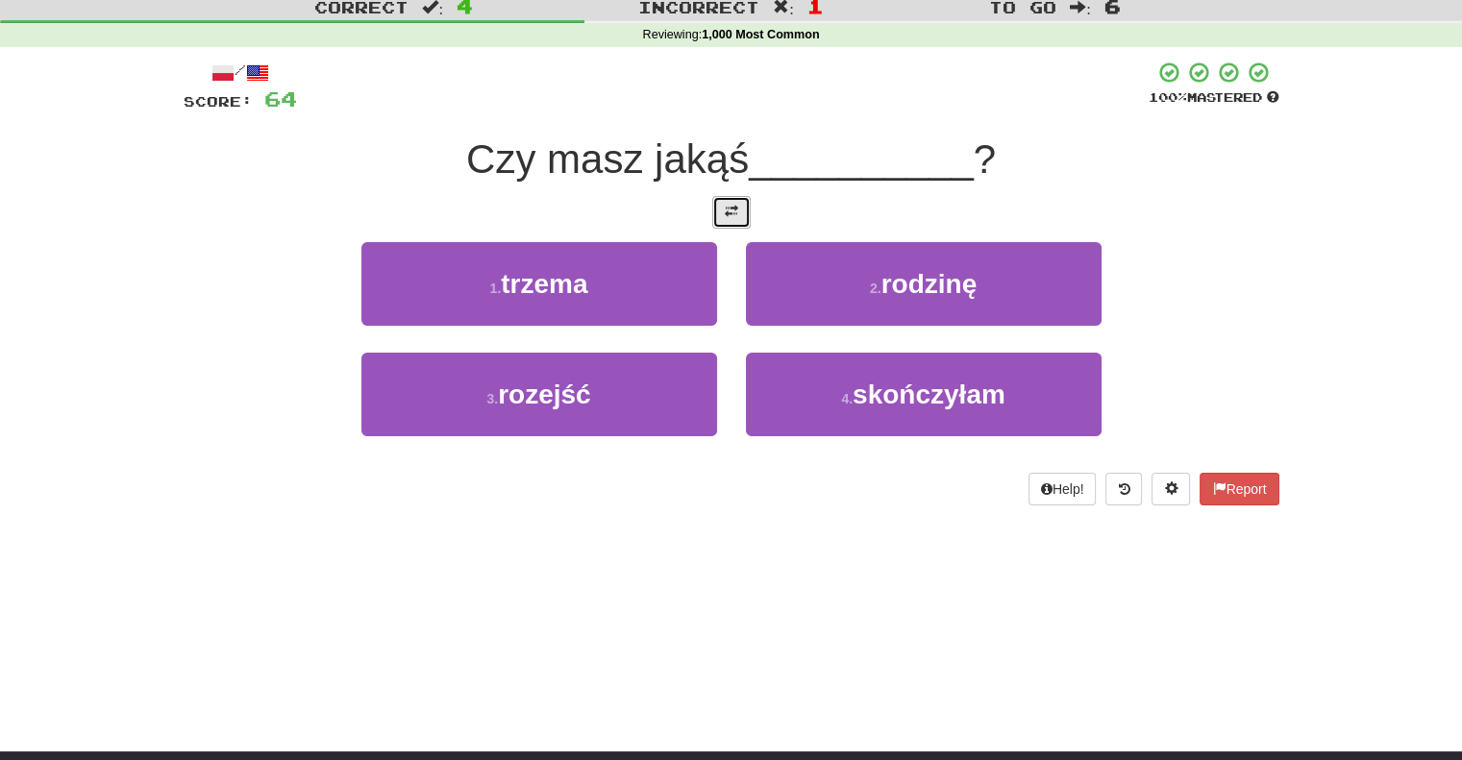
click at [728, 205] on span at bounding box center [731, 211] width 13 height 13
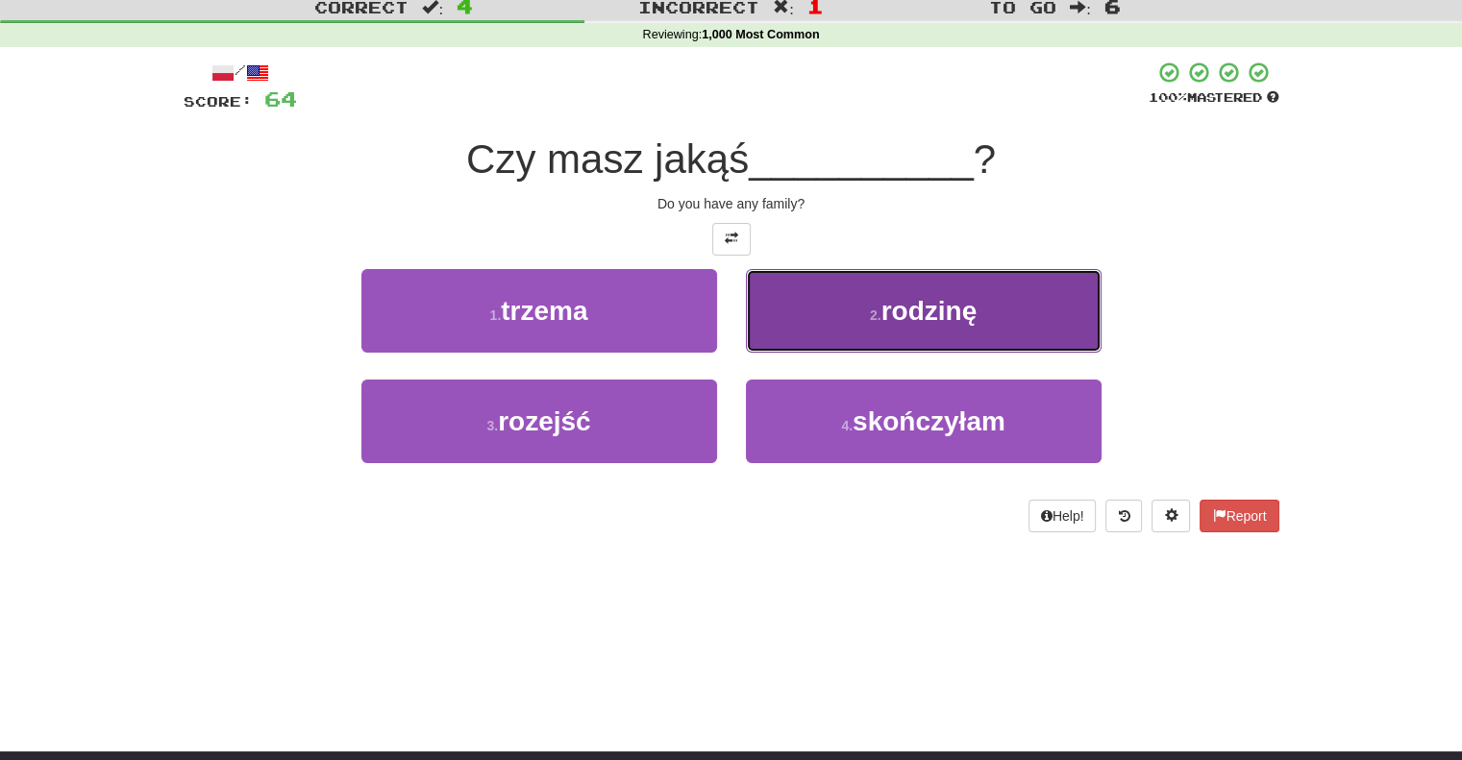
click at [753, 292] on button "2 . rodzinę" at bounding box center [924, 311] width 356 height 84
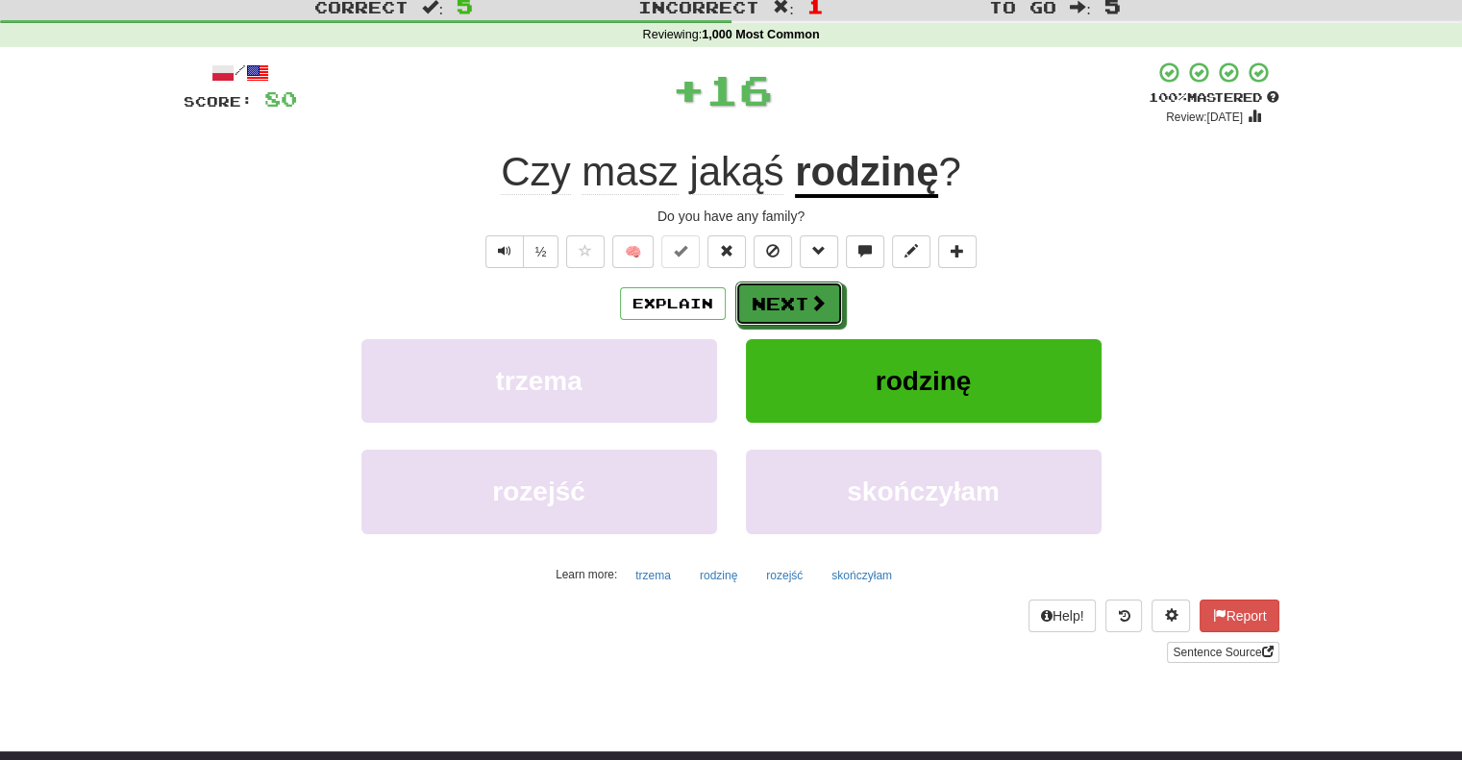
click at [753, 292] on button "Next" at bounding box center [789, 304] width 108 height 44
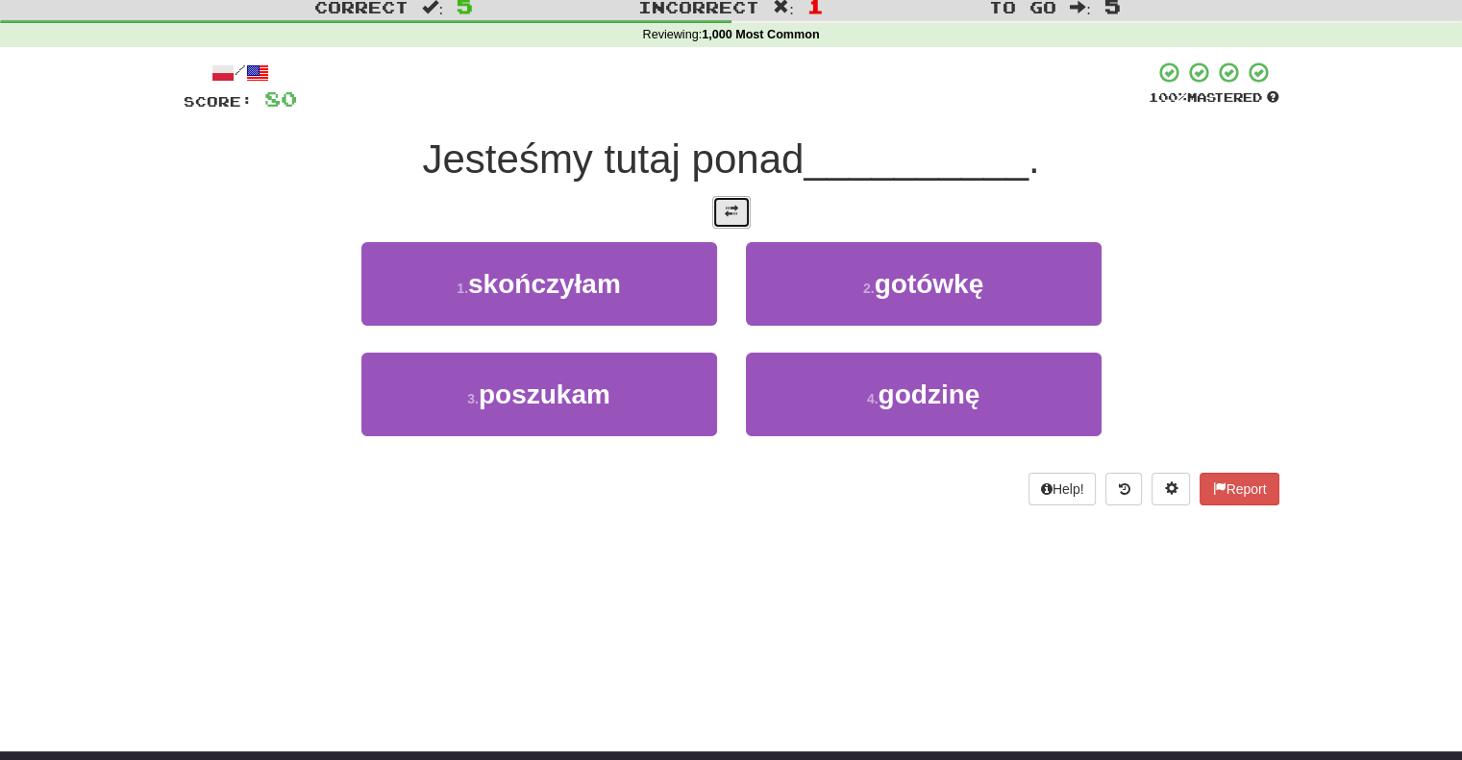
click at [734, 215] on span at bounding box center [731, 211] width 13 height 13
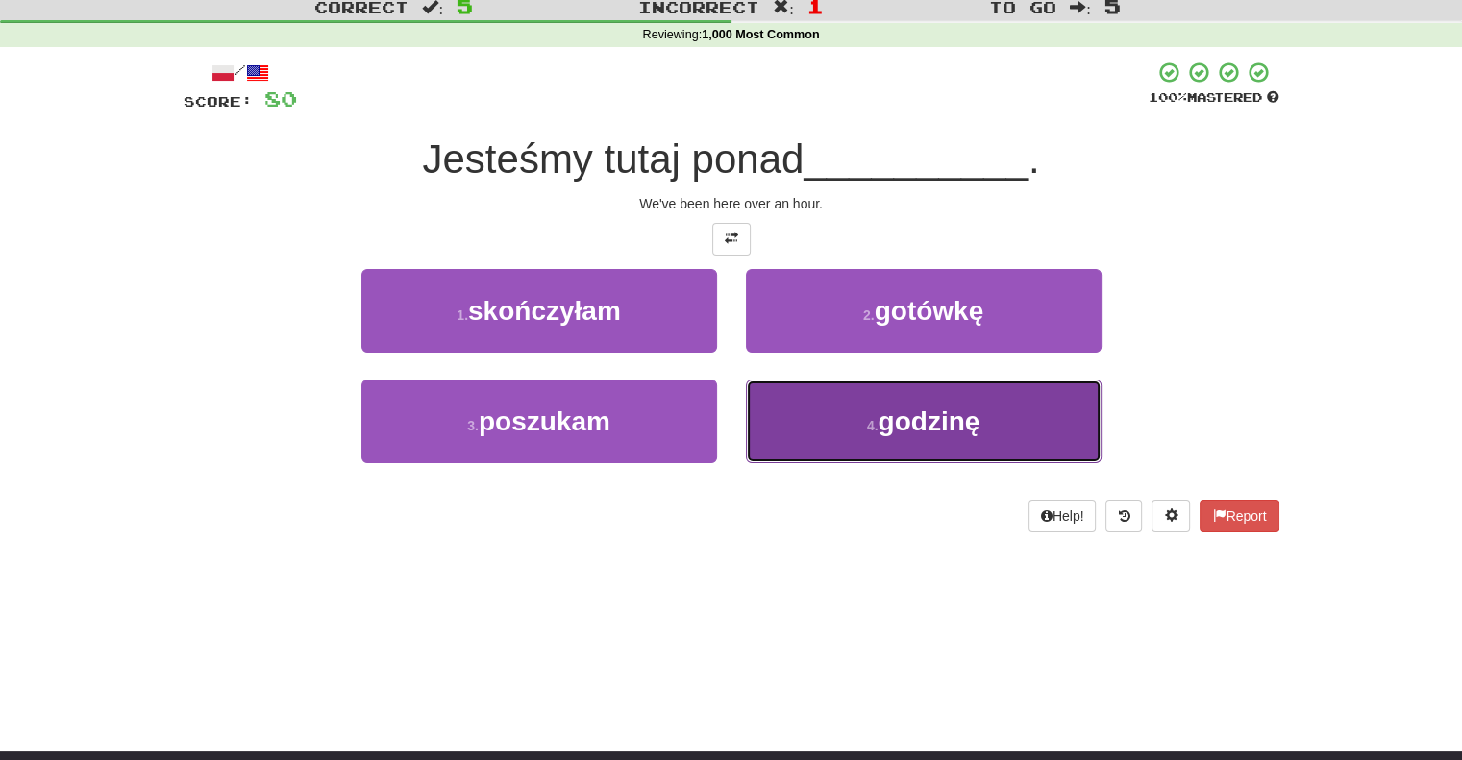
click at [782, 385] on button "4 . godzinę" at bounding box center [924, 422] width 356 height 84
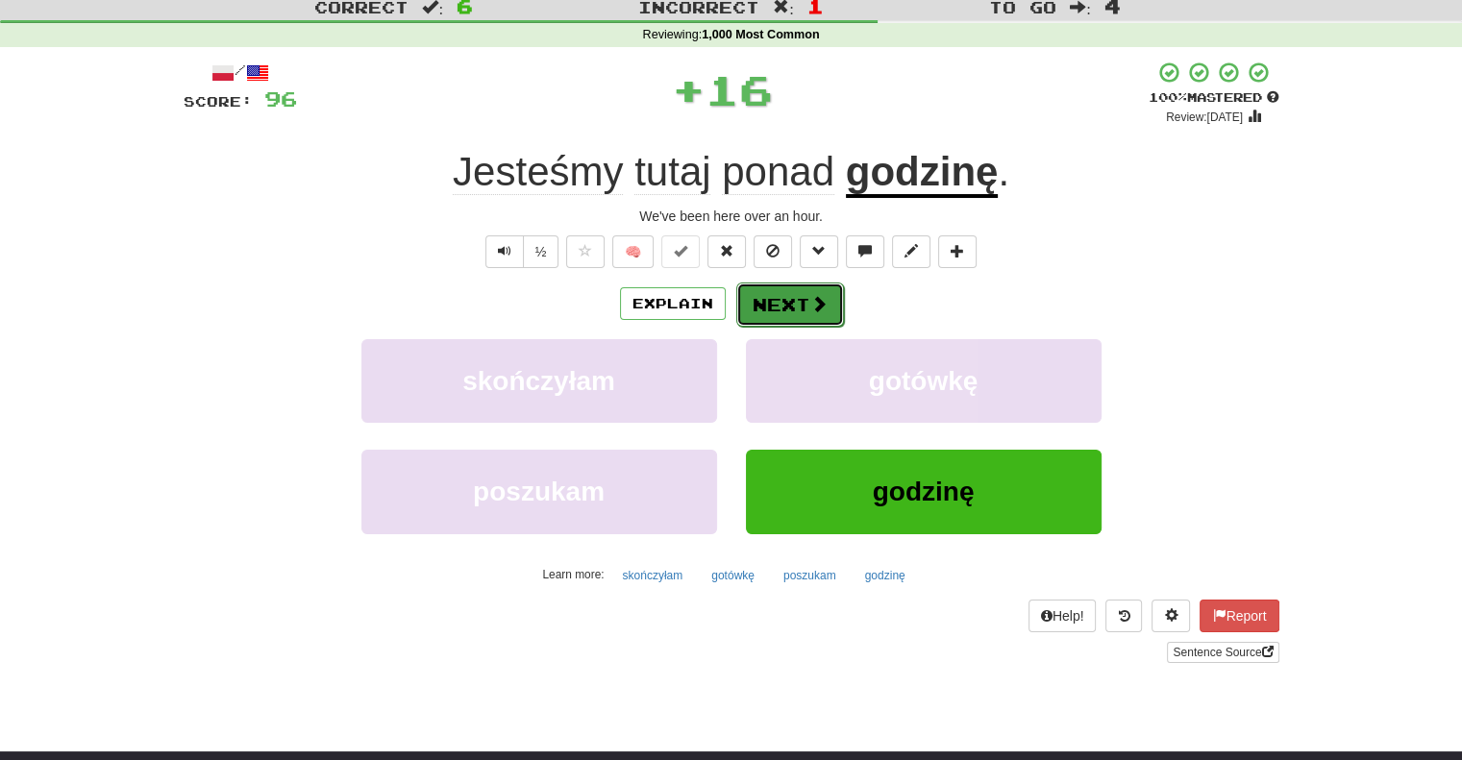
click at [780, 287] on button "Next" at bounding box center [790, 305] width 108 height 44
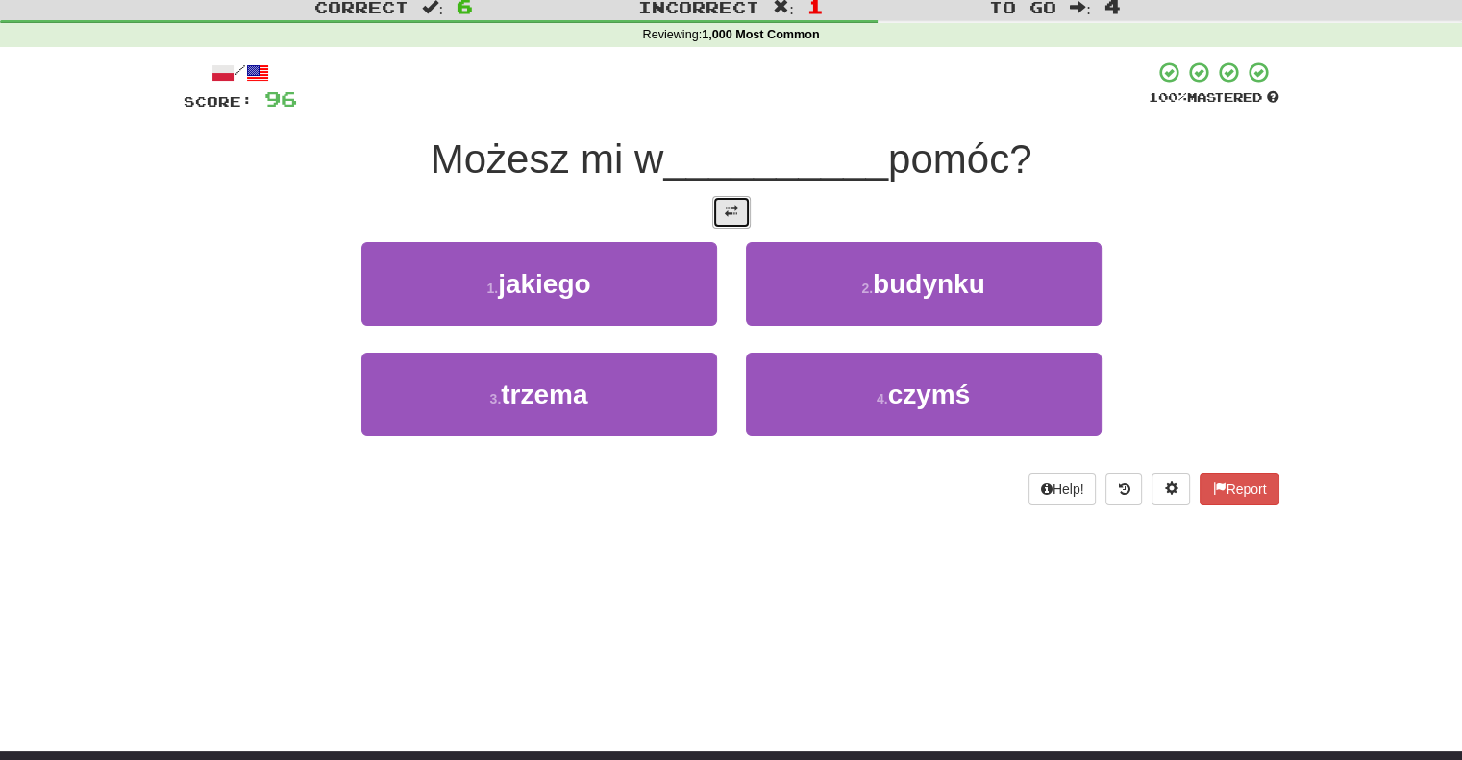
click at [739, 214] on button at bounding box center [731, 212] width 38 height 33
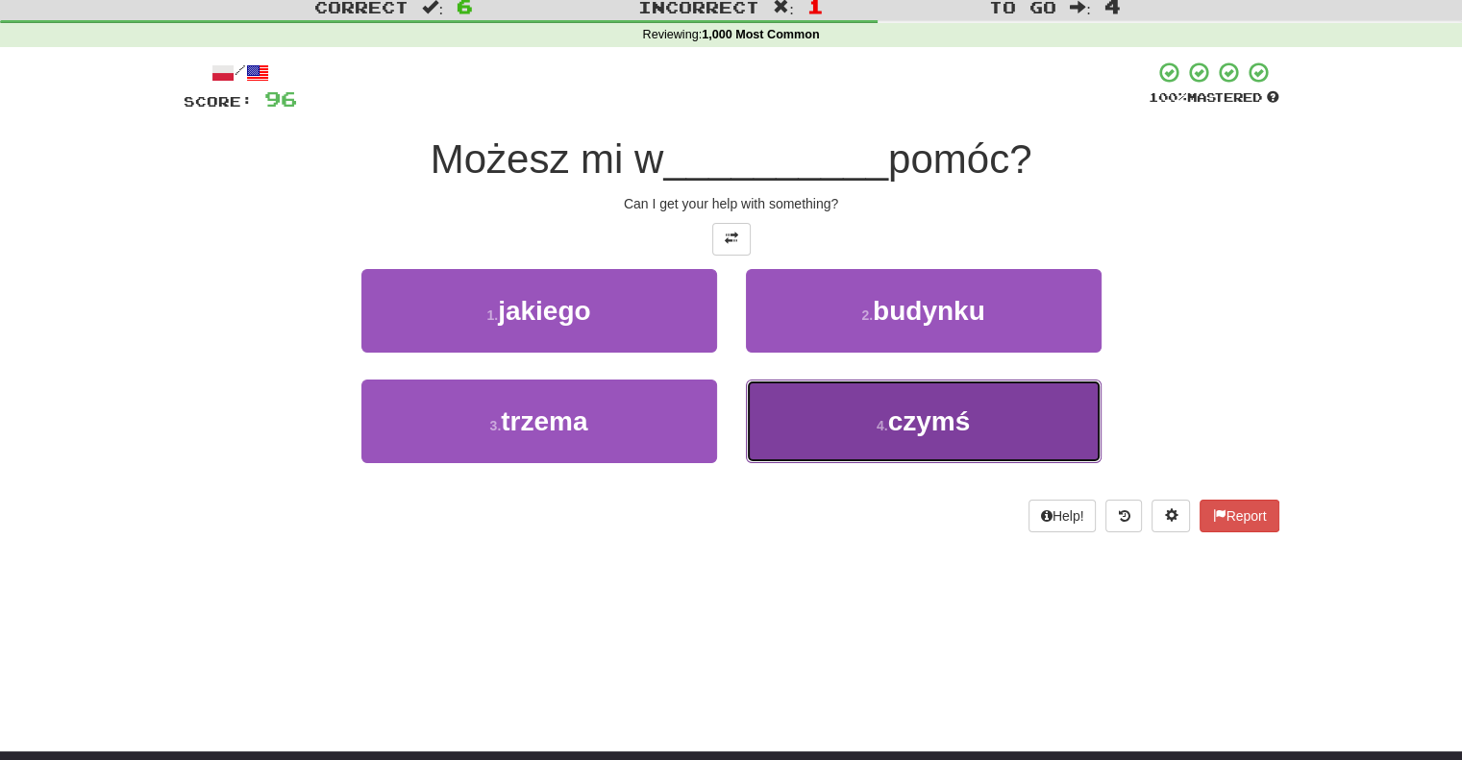
click at [771, 399] on button "4 . czymś" at bounding box center [924, 422] width 356 height 84
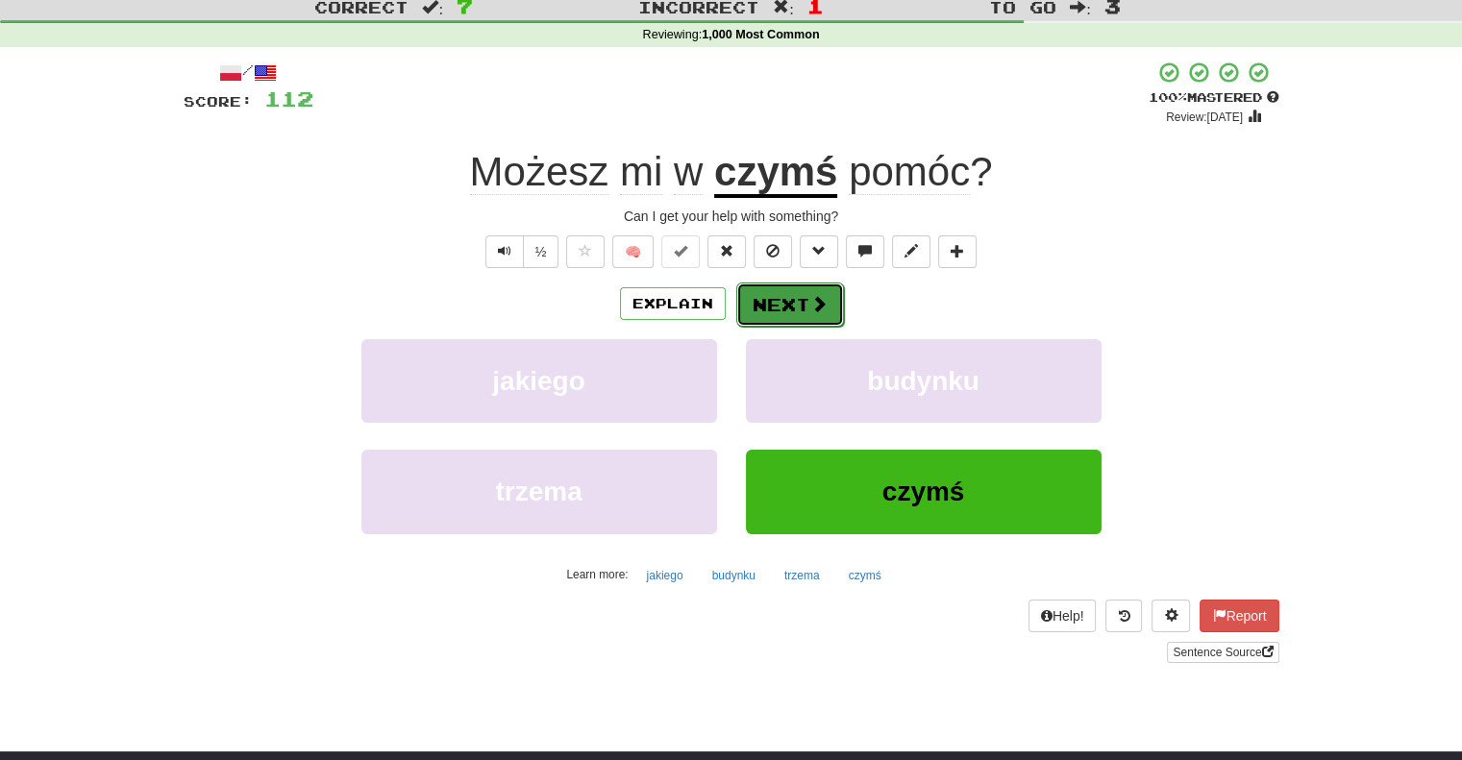
click at [784, 320] on button "Next" at bounding box center [790, 305] width 108 height 44
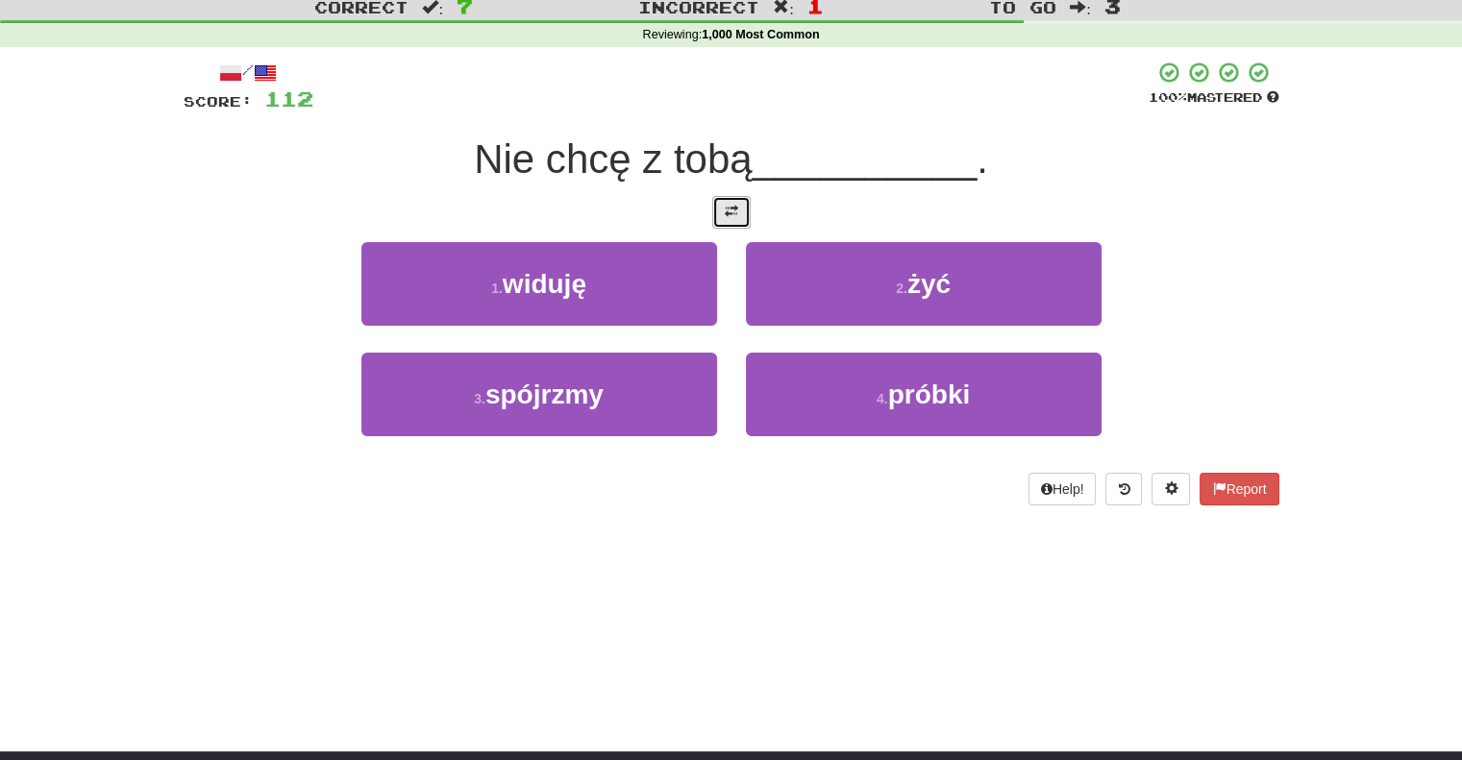
click at [731, 210] on span at bounding box center [731, 211] width 13 height 13
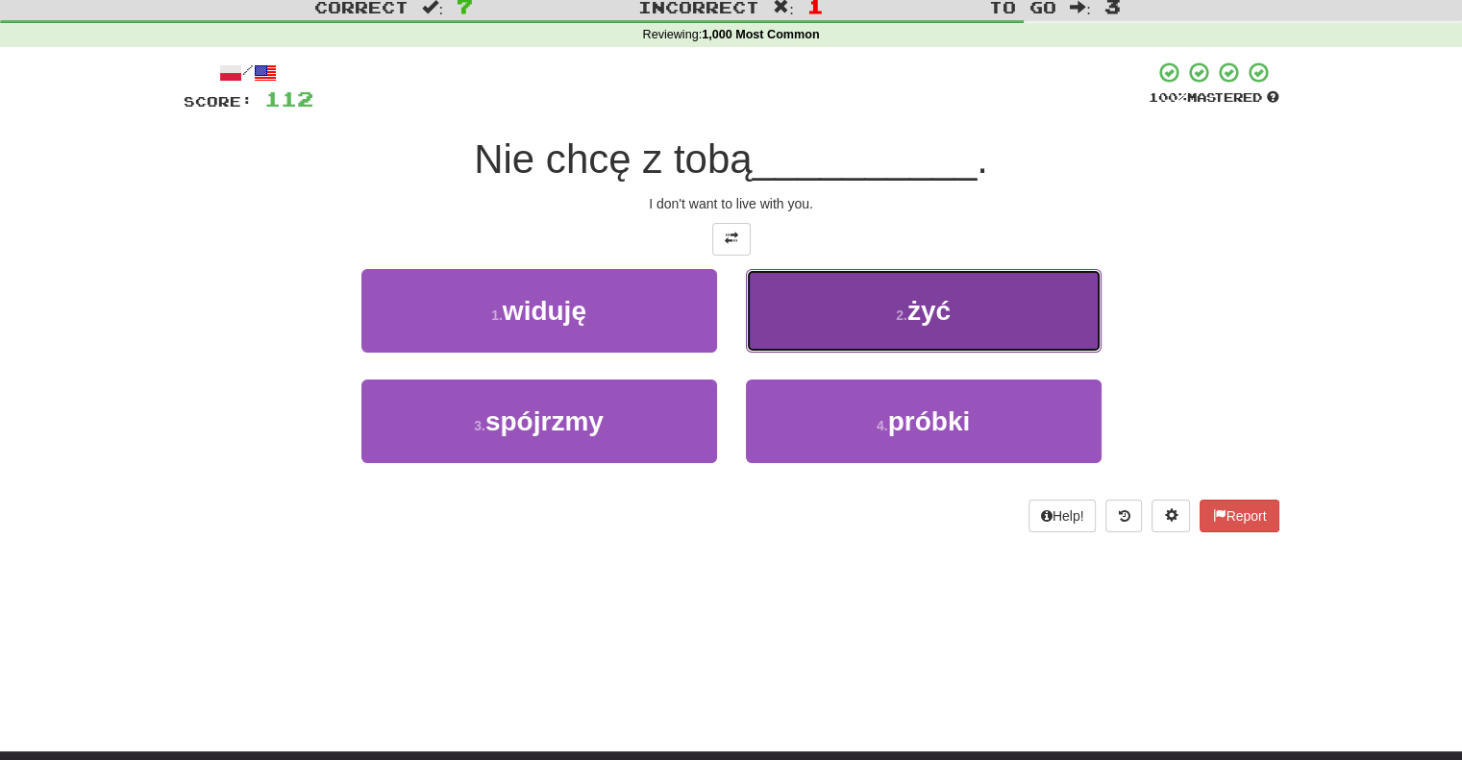
click at [775, 319] on button "2 . żyć" at bounding box center [924, 311] width 356 height 84
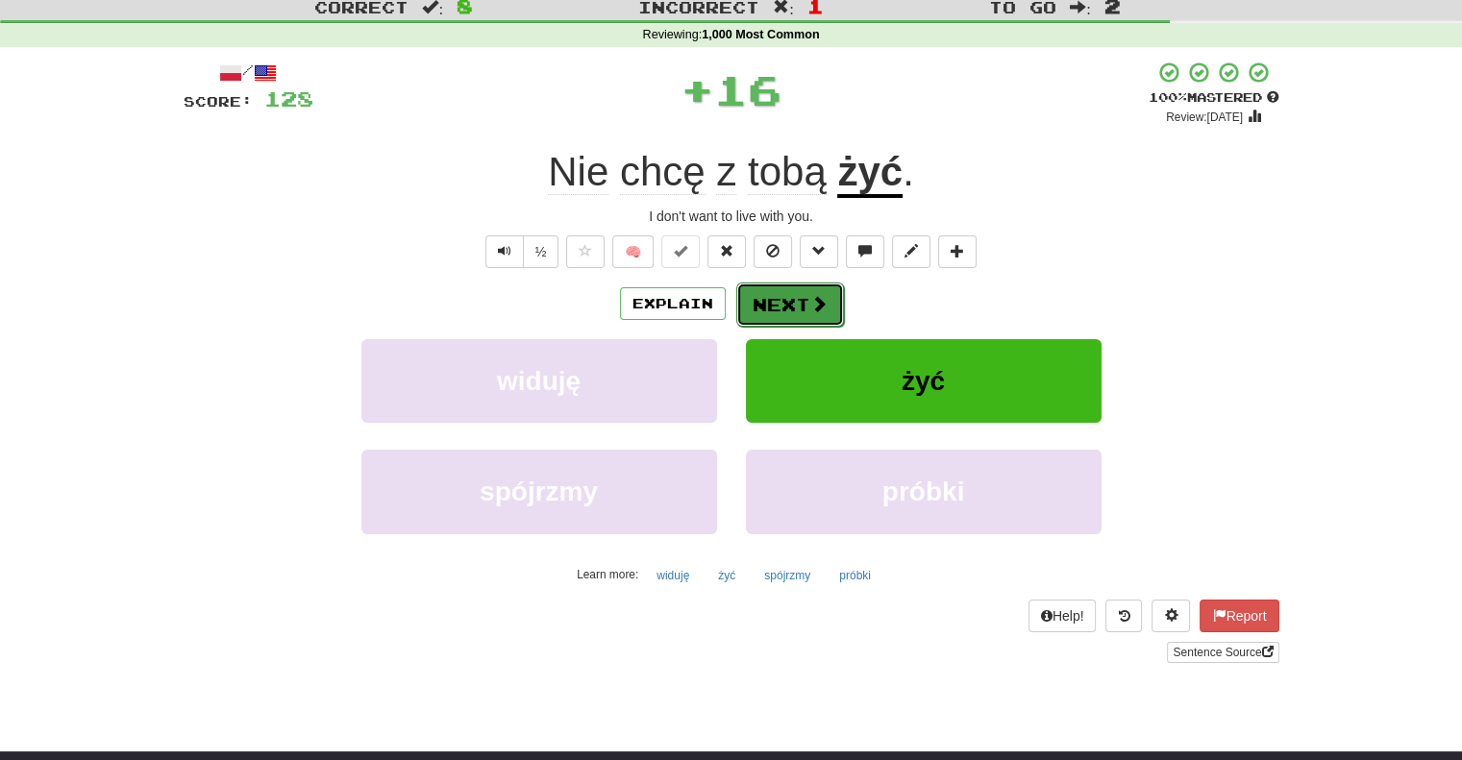
click at [764, 293] on button "Next" at bounding box center [790, 305] width 108 height 44
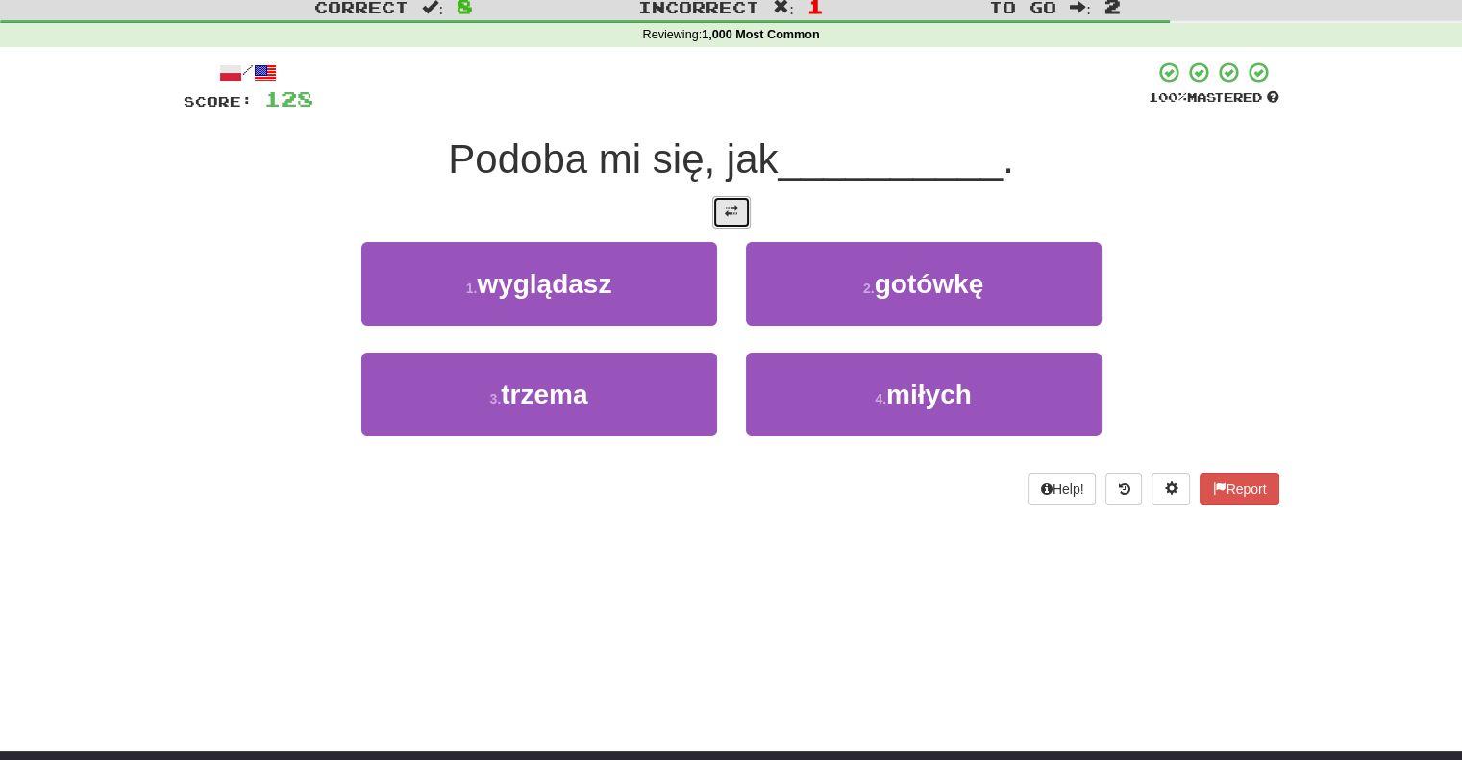
click at [733, 224] on button at bounding box center [731, 212] width 38 height 33
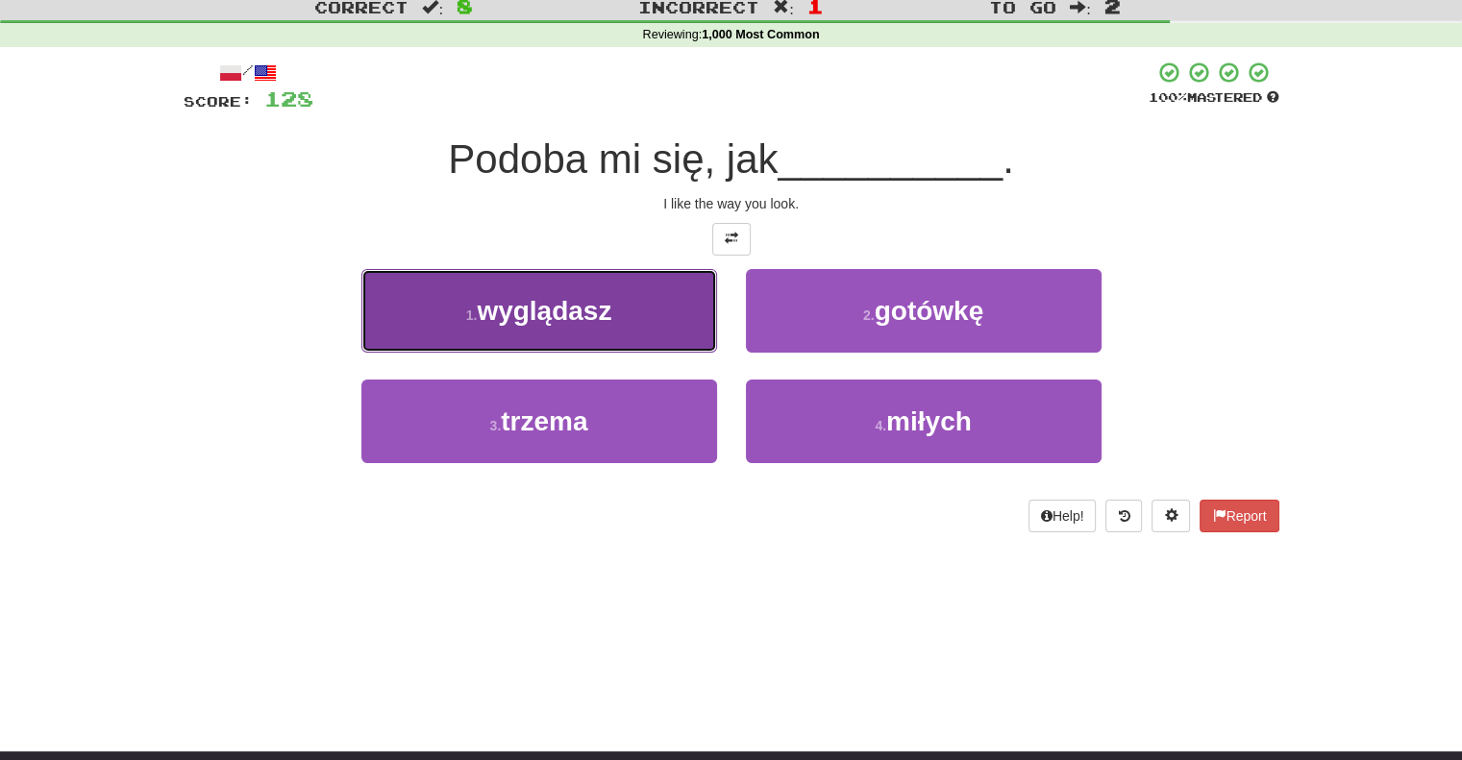
click at [678, 289] on button "1 . wyglądasz" at bounding box center [539, 311] width 356 height 84
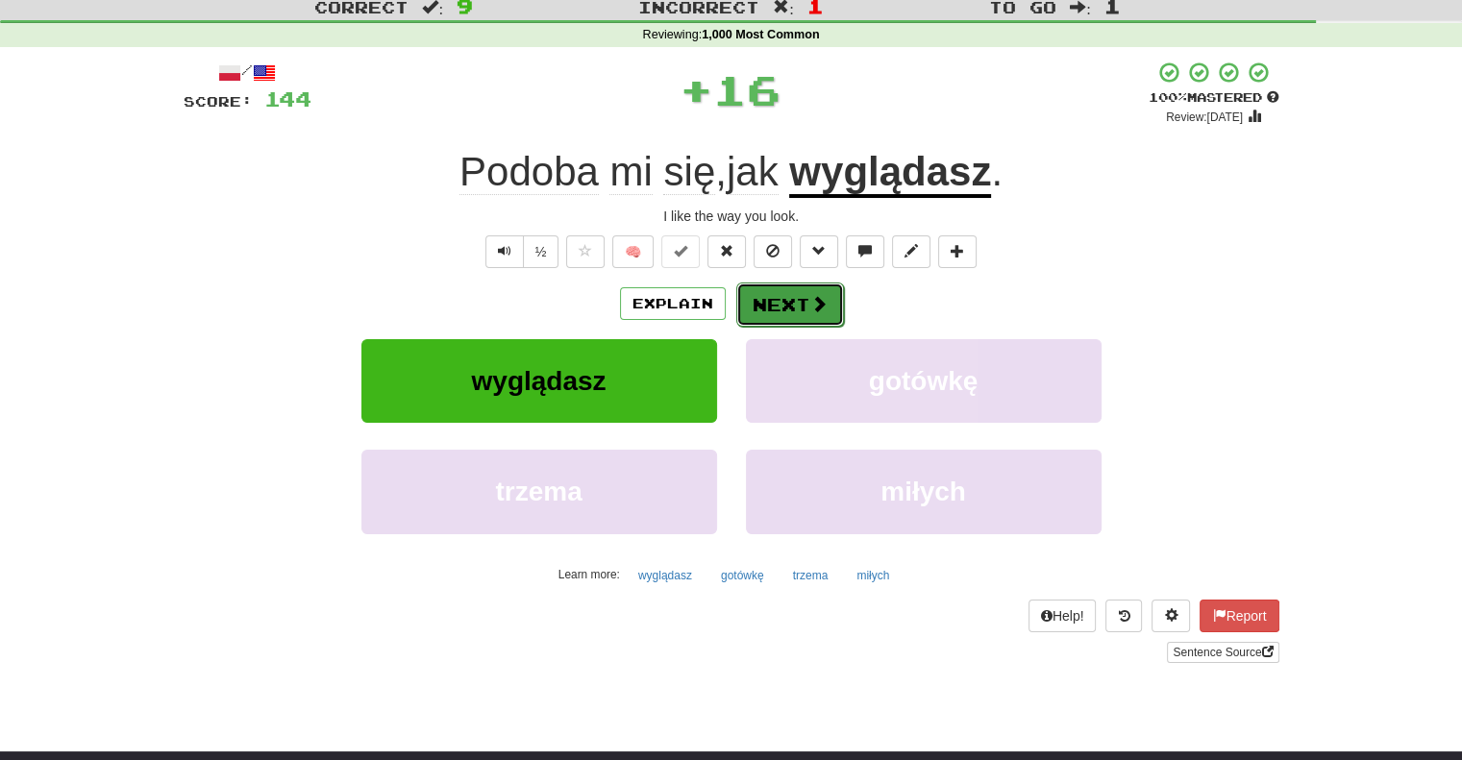
click at [762, 310] on button "Next" at bounding box center [790, 305] width 108 height 44
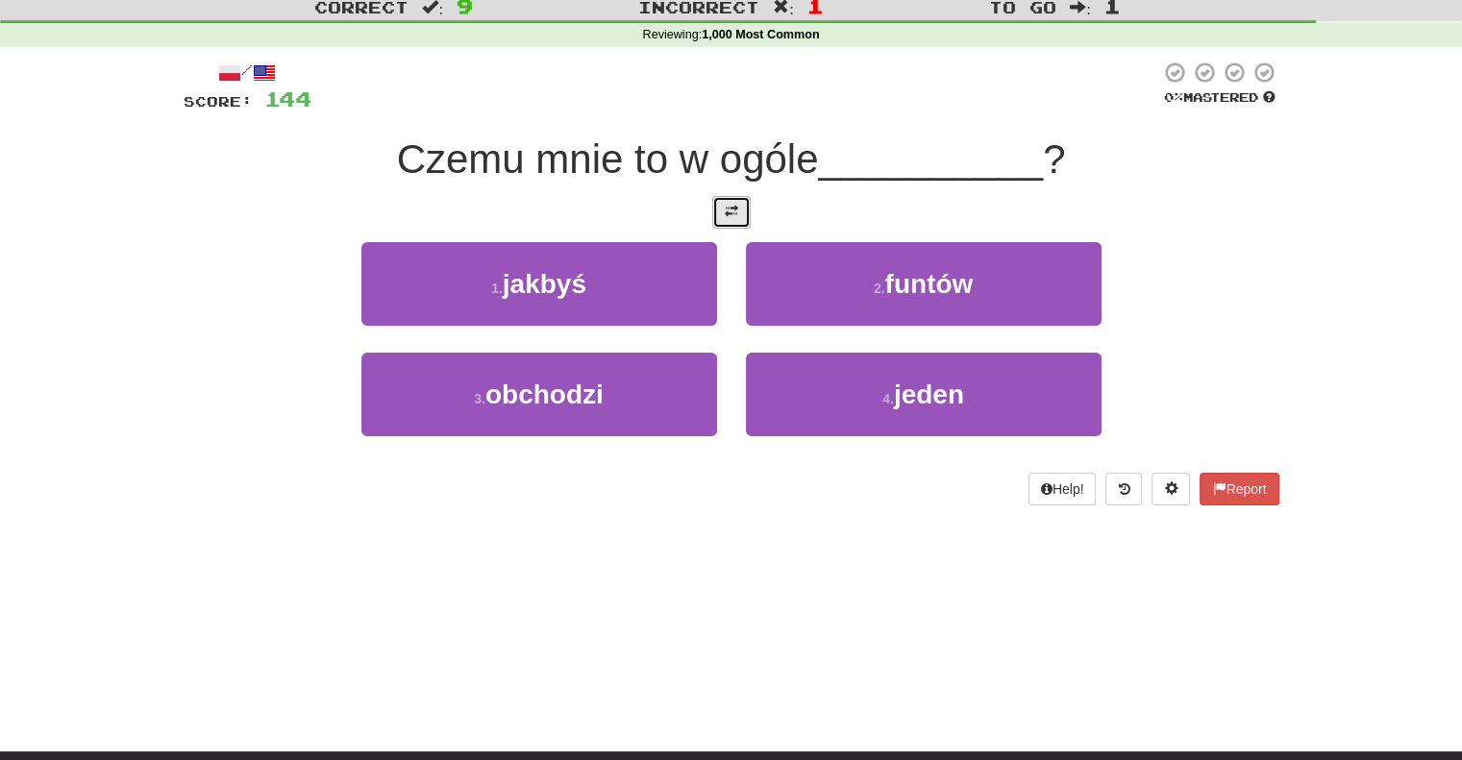
click at [737, 210] on span at bounding box center [731, 211] width 13 height 13
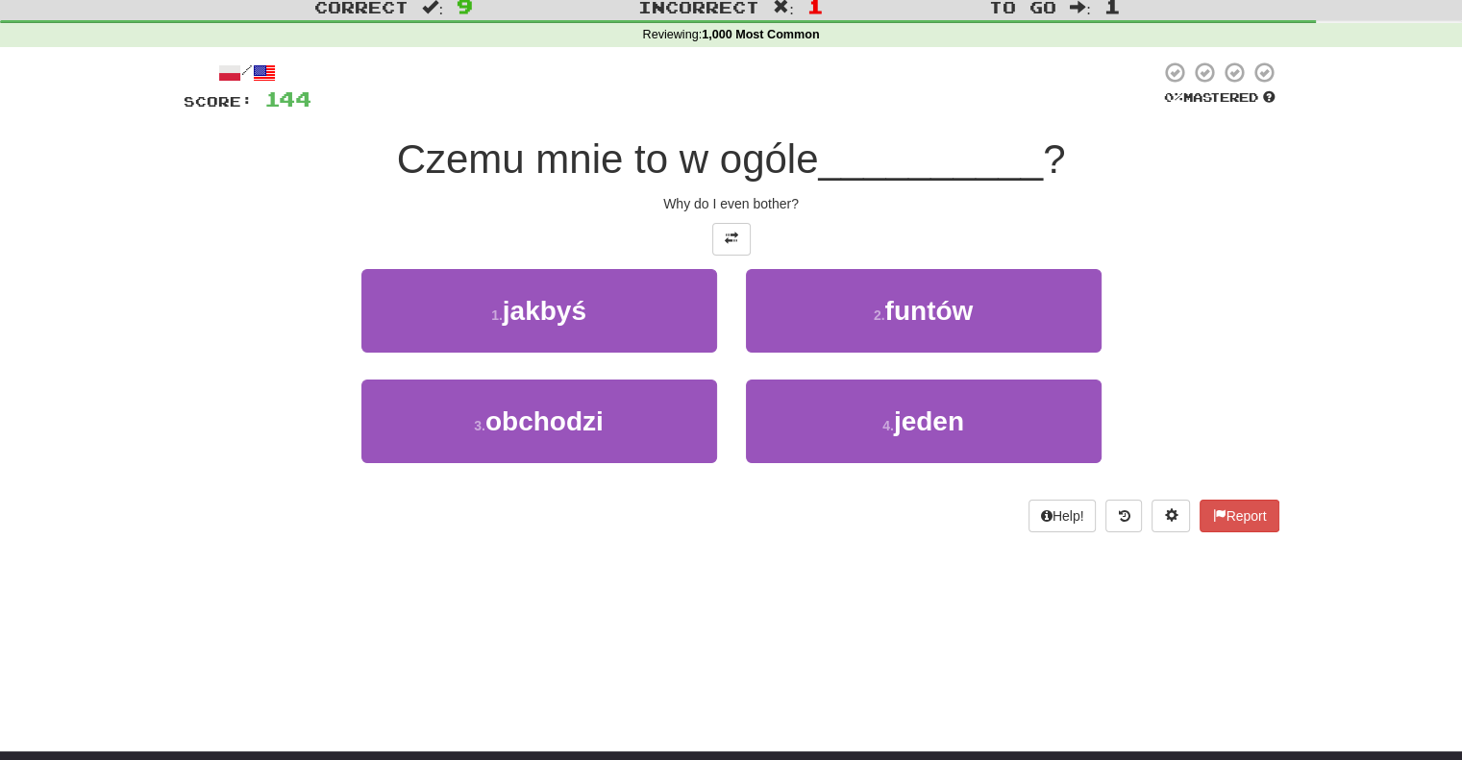
click at [605, 380] on div "3 . obchodzi" at bounding box center [539, 435] width 384 height 111
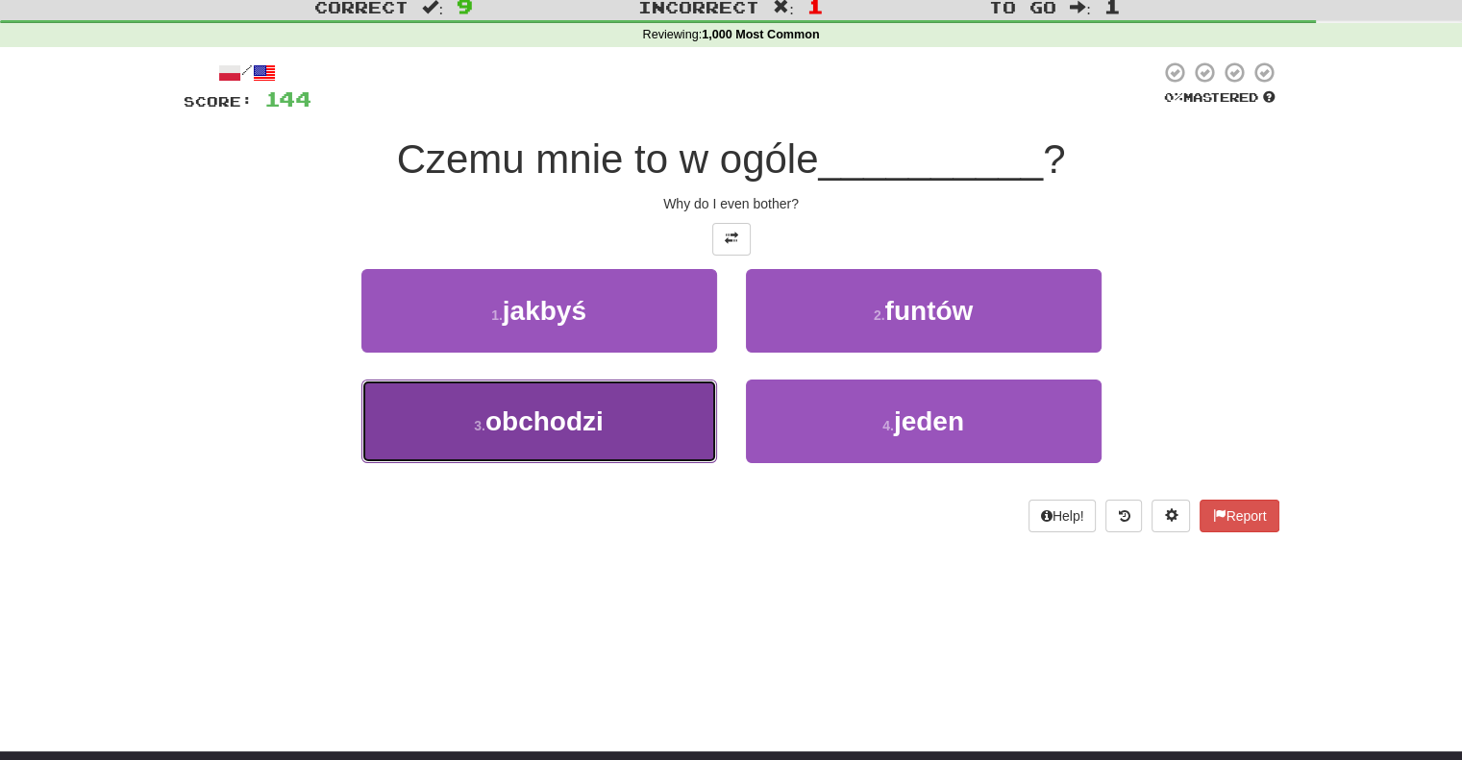
click at [602, 407] on span "obchodzi" at bounding box center [544, 422] width 118 height 30
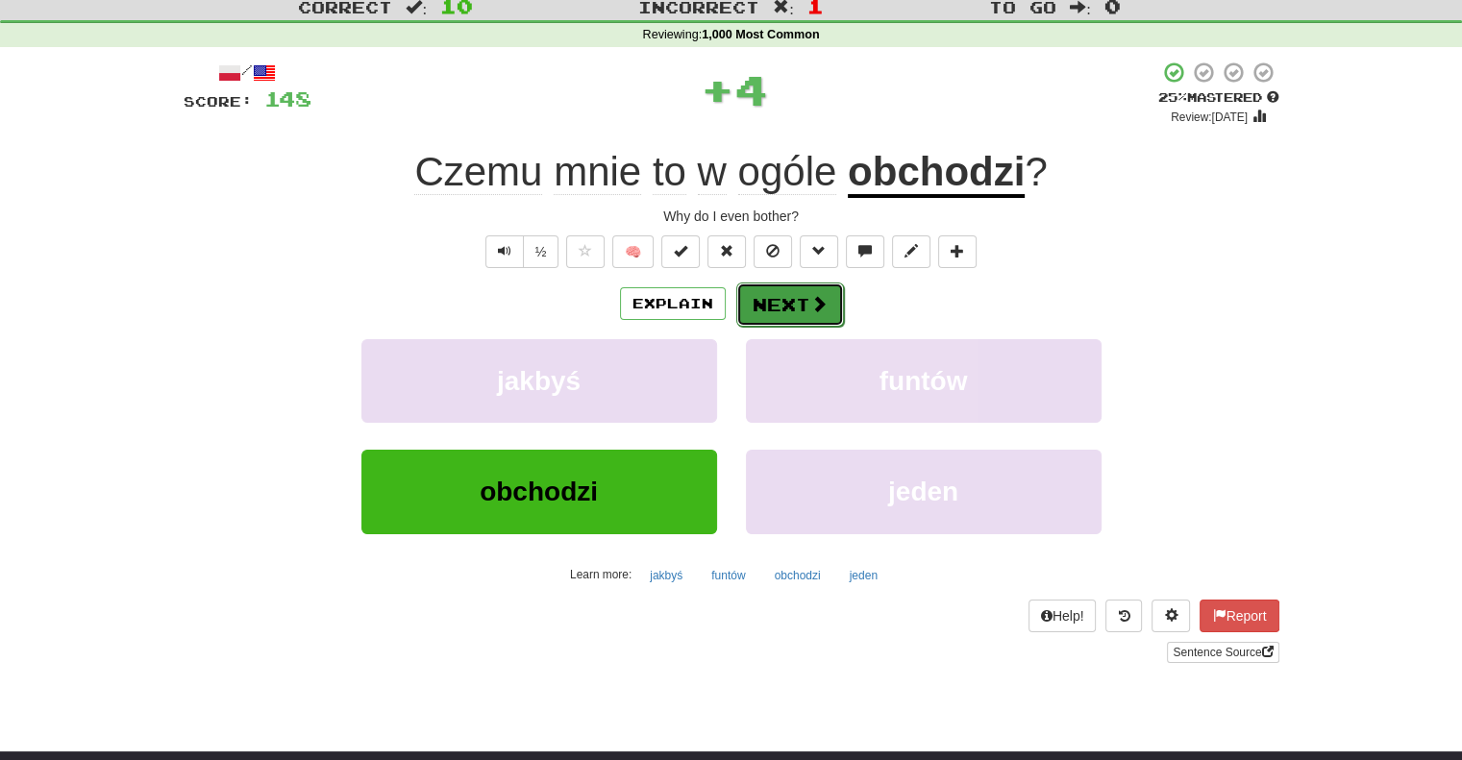
click at [738, 308] on button "Next" at bounding box center [790, 305] width 108 height 44
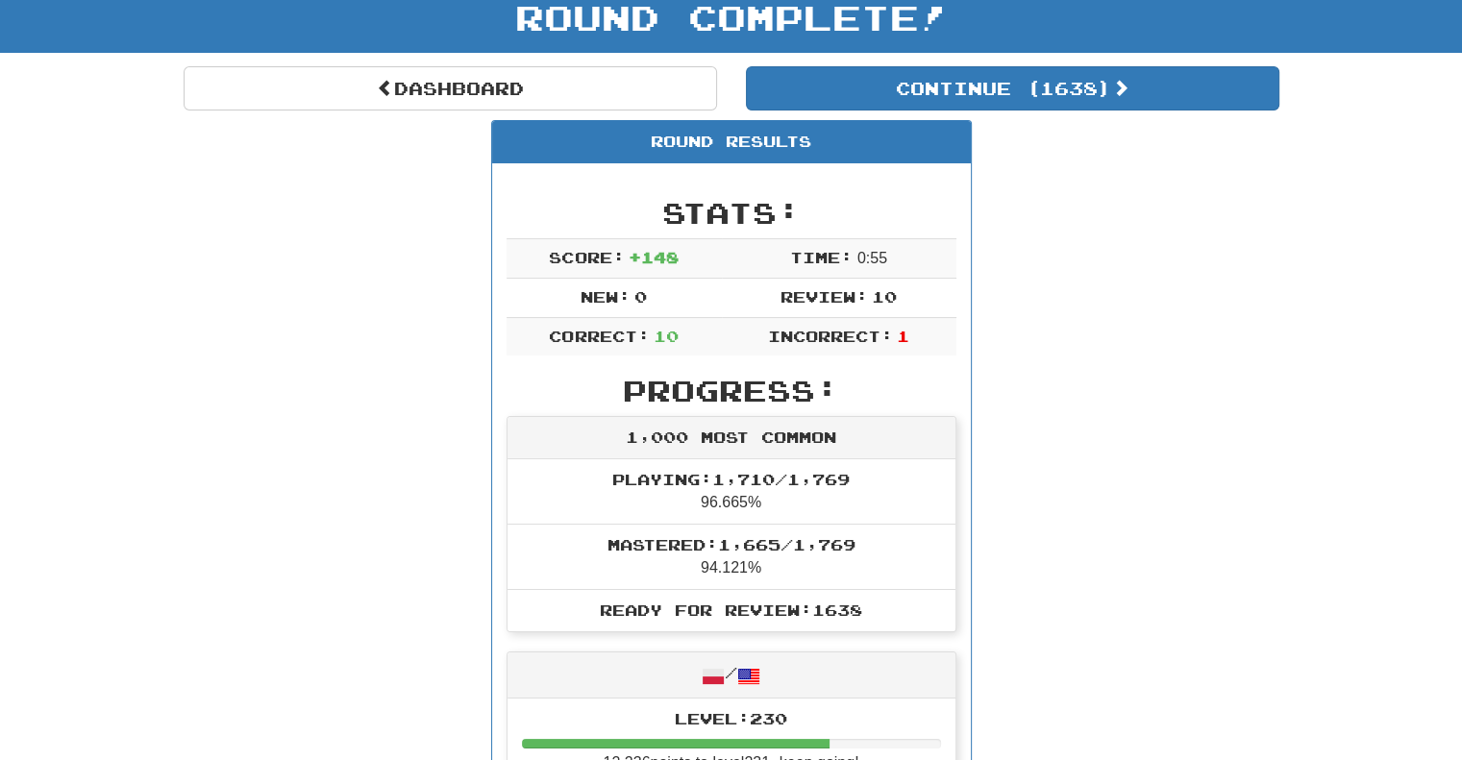
scroll to position [0, 0]
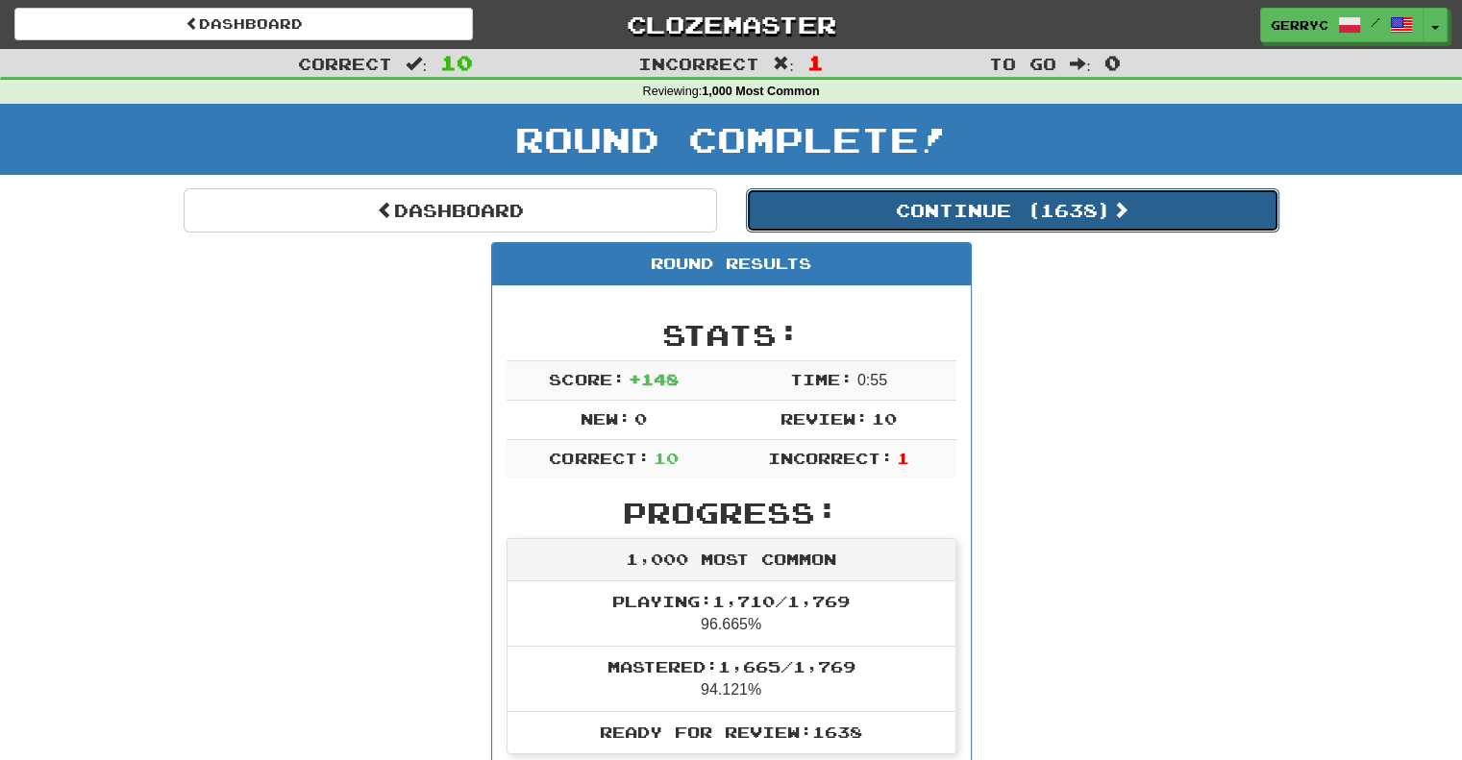
click at [856, 210] on button "Continue ( 1638 )" at bounding box center [1012, 210] width 533 height 44
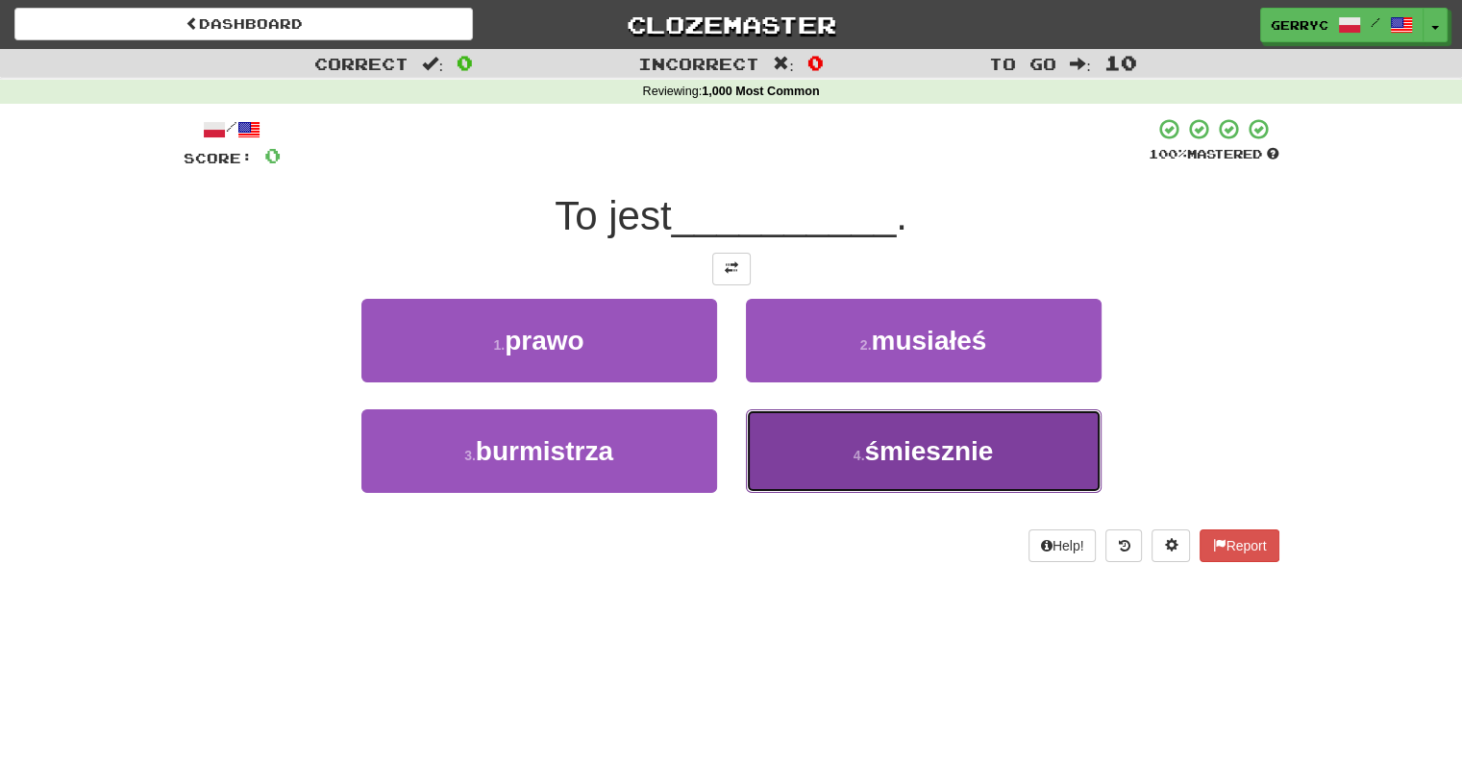
click at [805, 441] on button "4 . śmiesznie" at bounding box center [924, 451] width 356 height 84
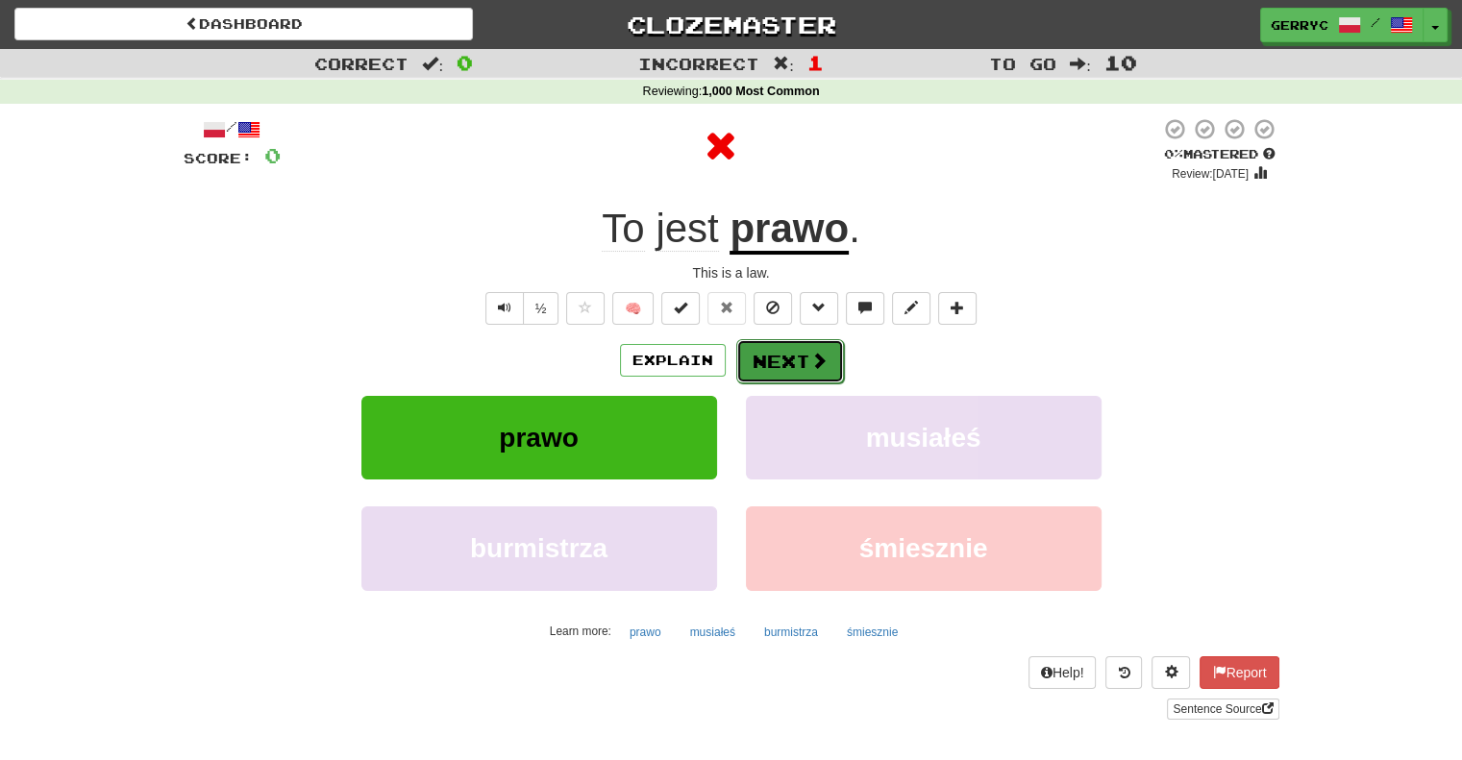
click at [777, 353] on button "Next" at bounding box center [790, 361] width 108 height 44
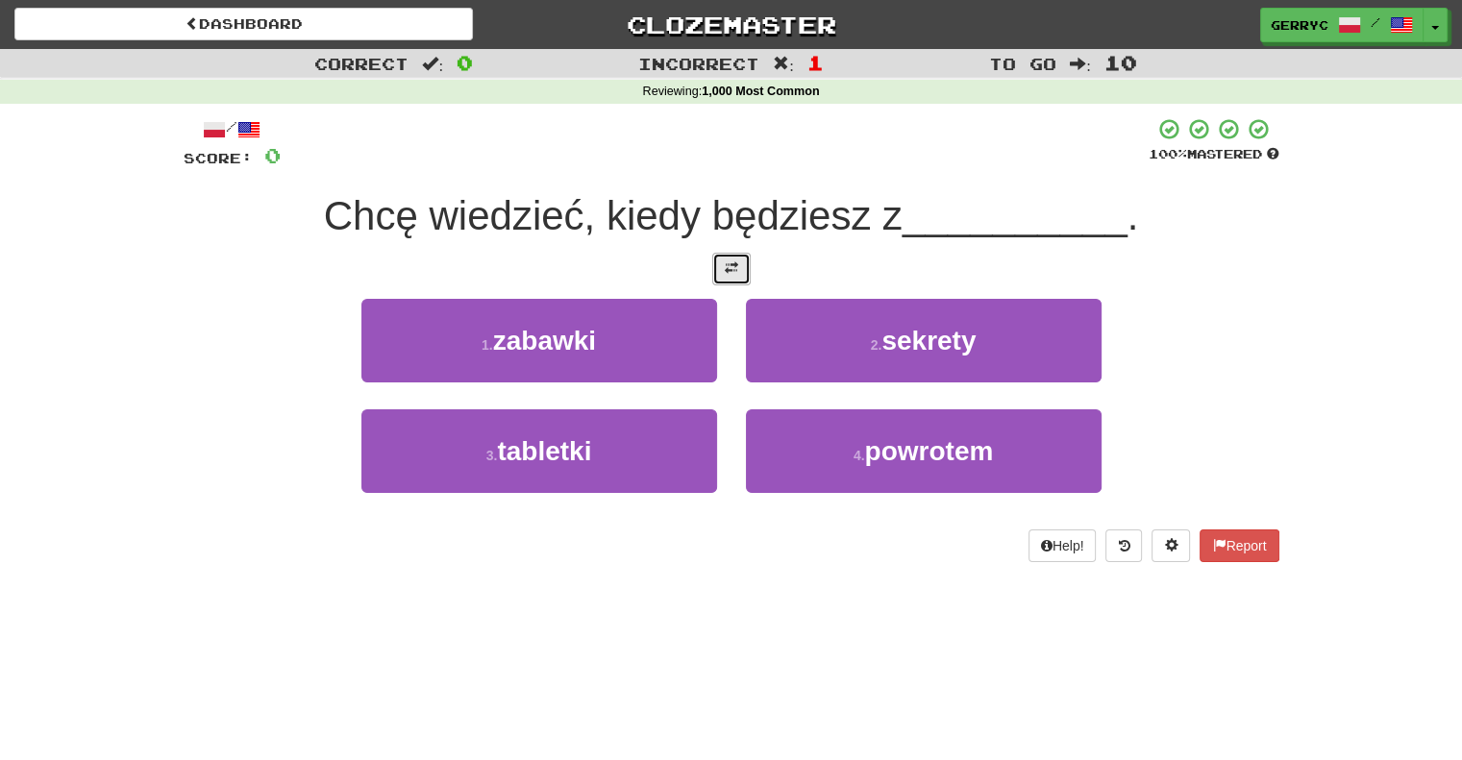
click at [735, 264] on span at bounding box center [731, 267] width 13 height 13
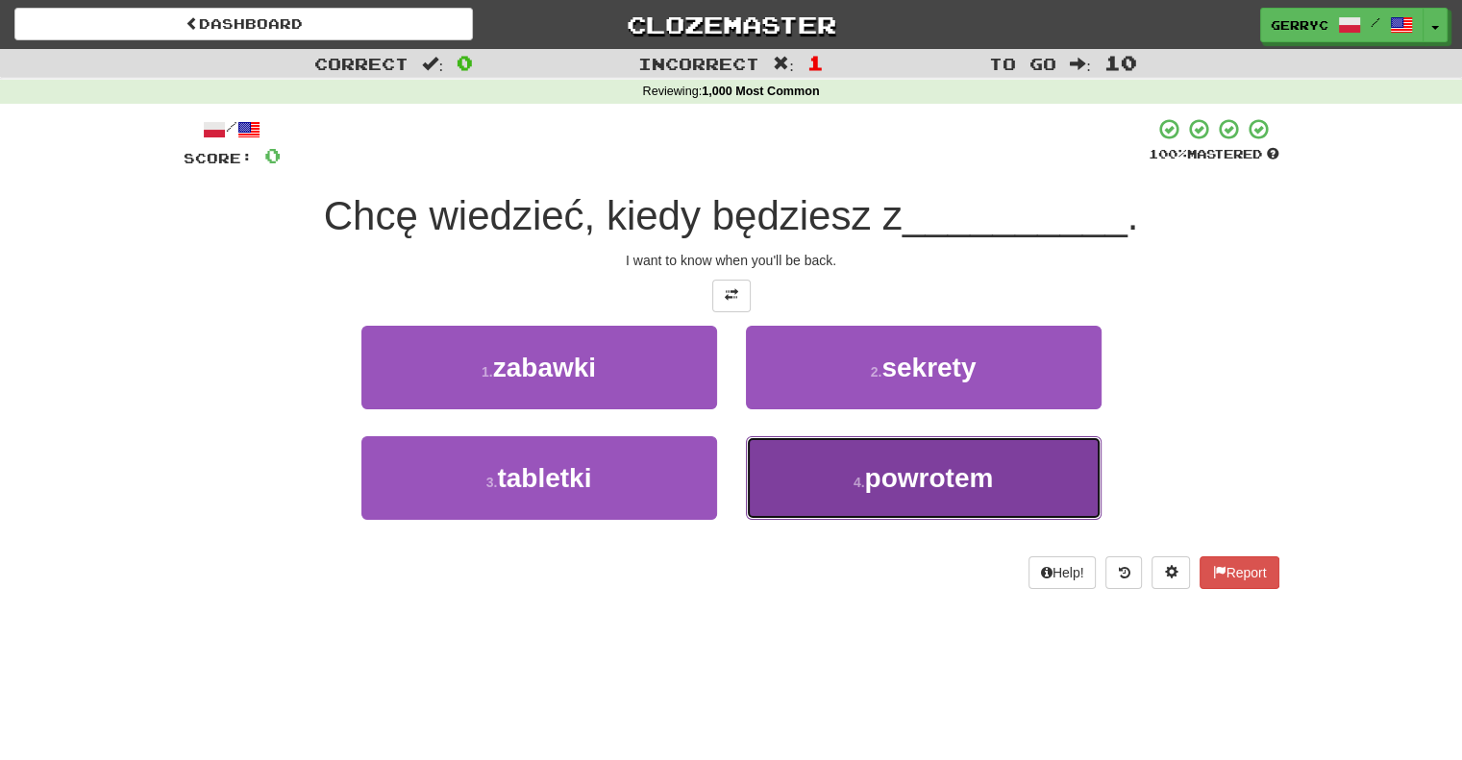
click at [768, 472] on button "4 . powrotem" at bounding box center [924, 478] width 356 height 84
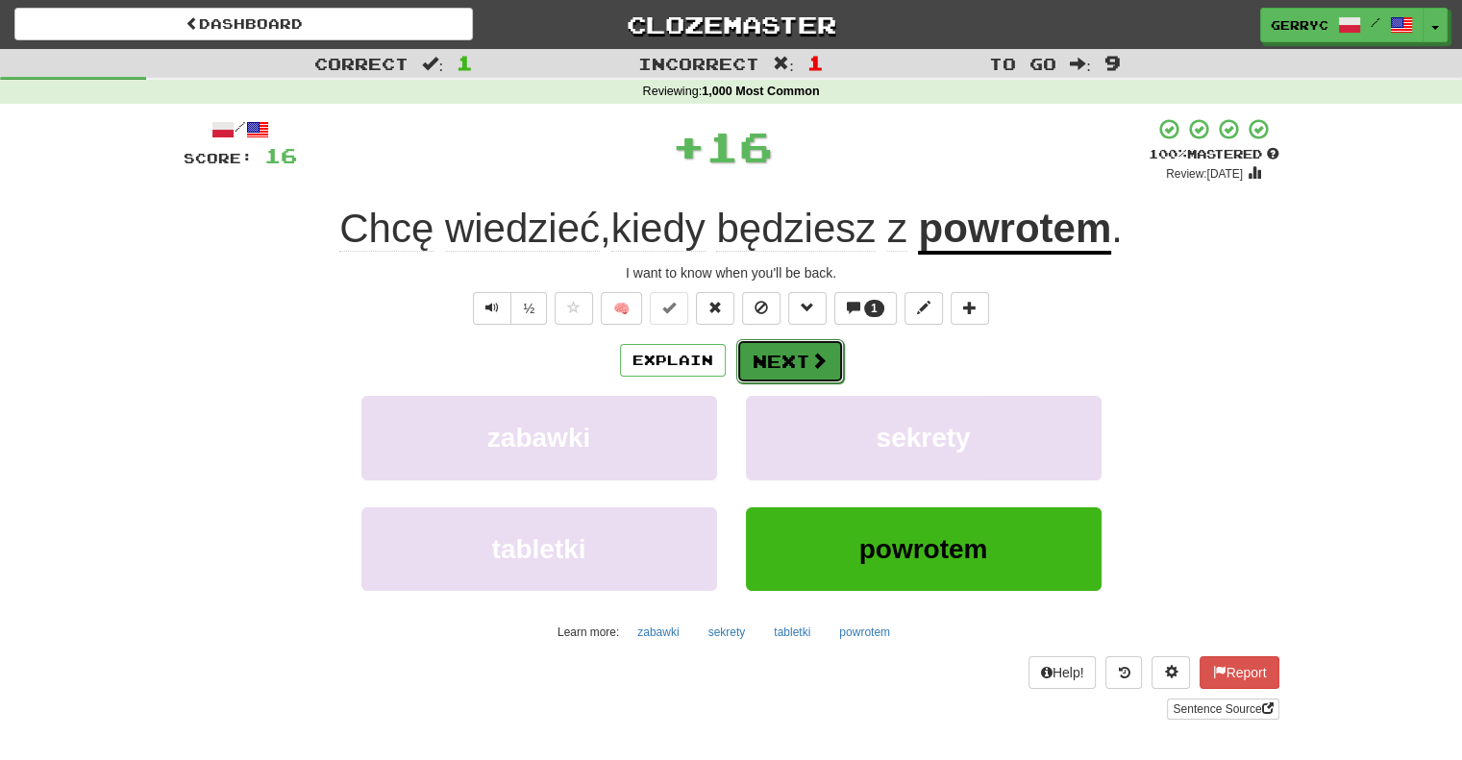
click at [780, 368] on button "Next" at bounding box center [790, 361] width 108 height 44
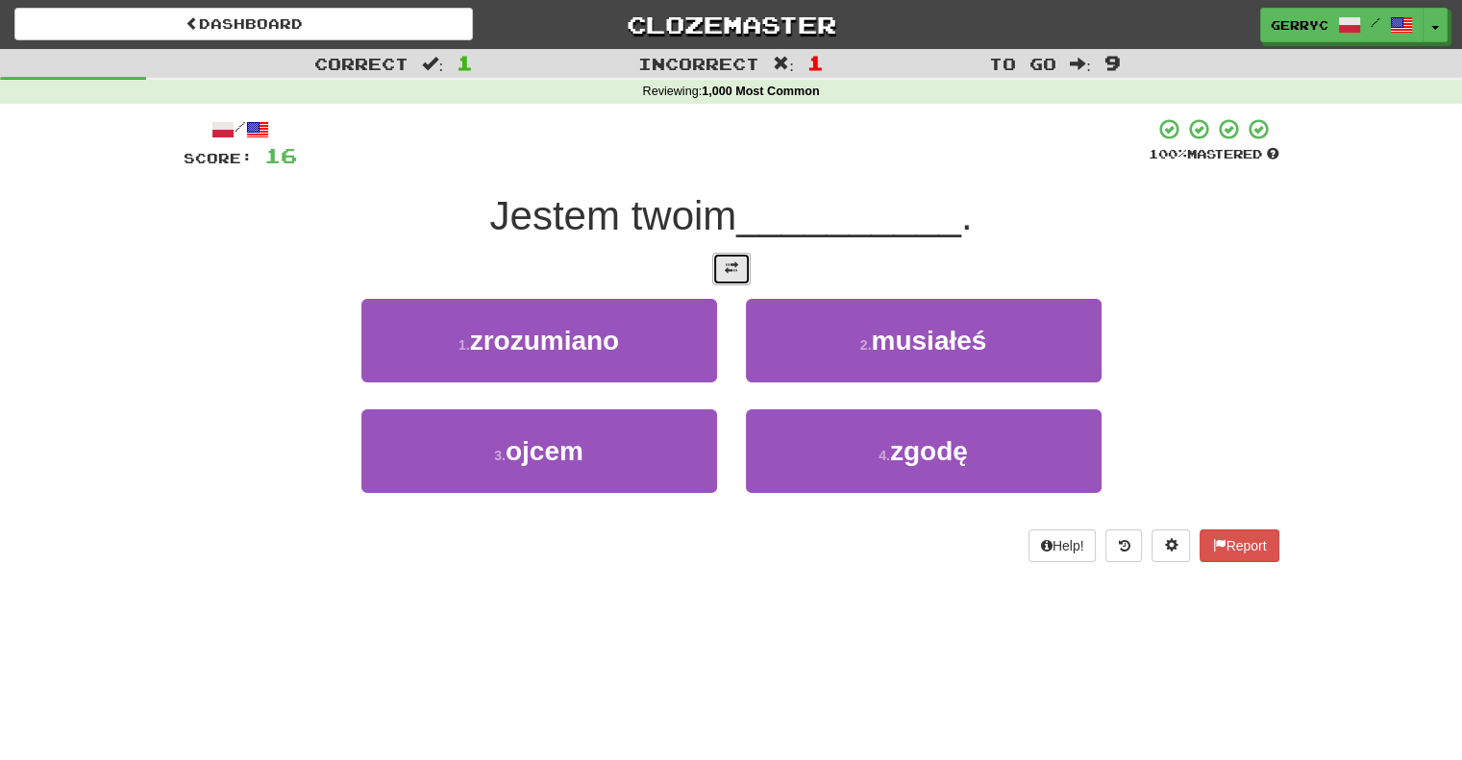
click at [734, 273] on span at bounding box center [731, 267] width 13 height 13
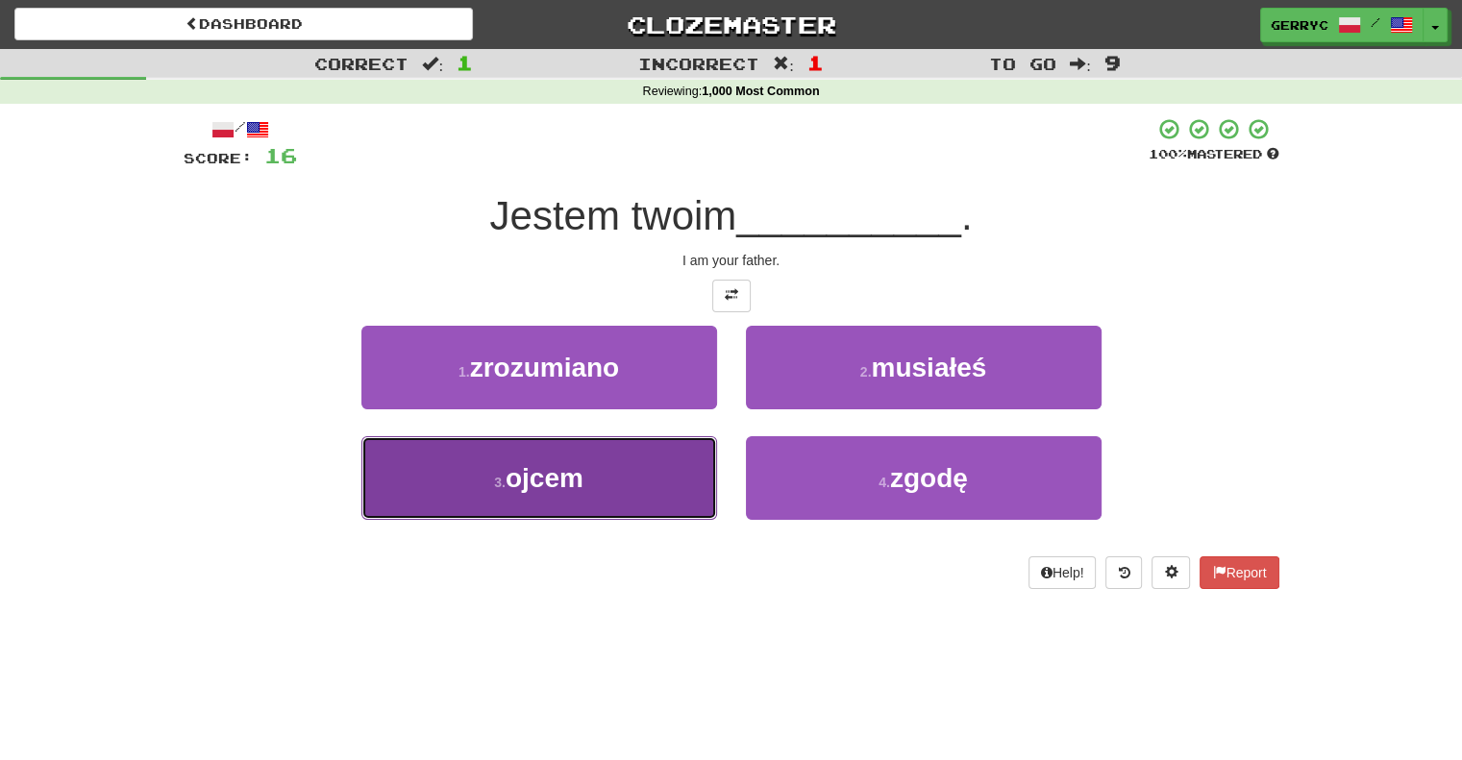
click at [669, 465] on button "3 . ojcem" at bounding box center [539, 478] width 356 height 84
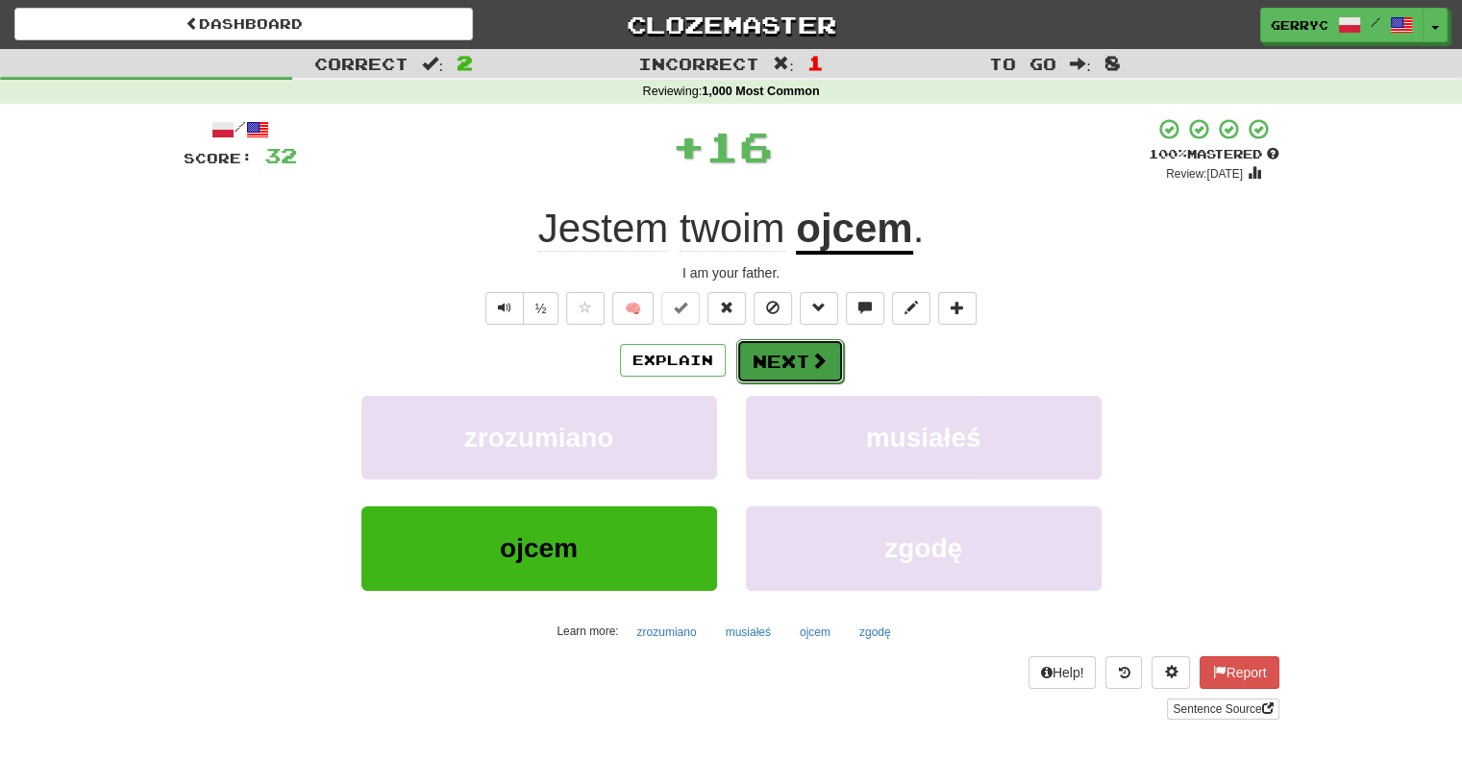
click at [777, 347] on button "Next" at bounding box center [790, 361] width 108 height 44
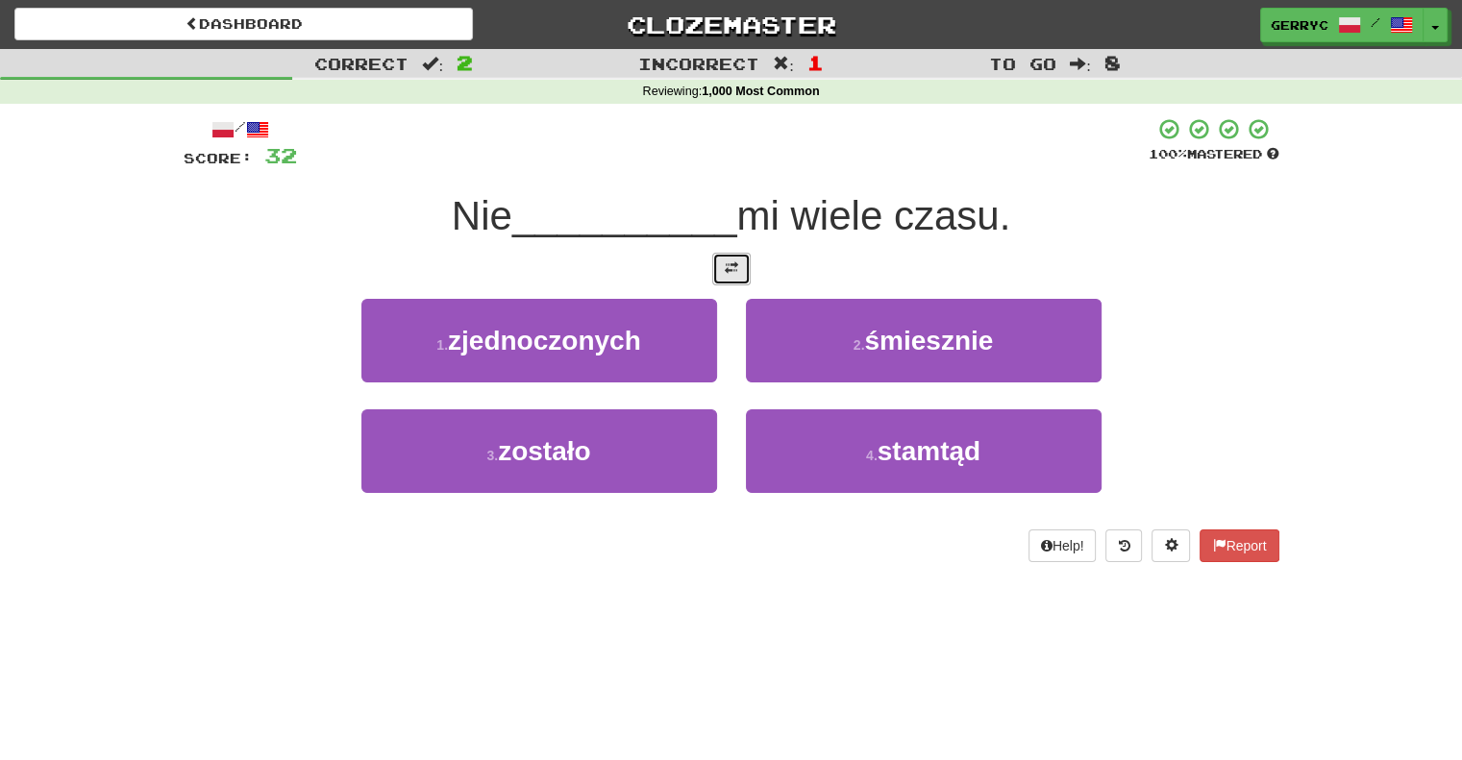
click at [725, 272] on span at bounding box center [731, 267] width 13 height 13
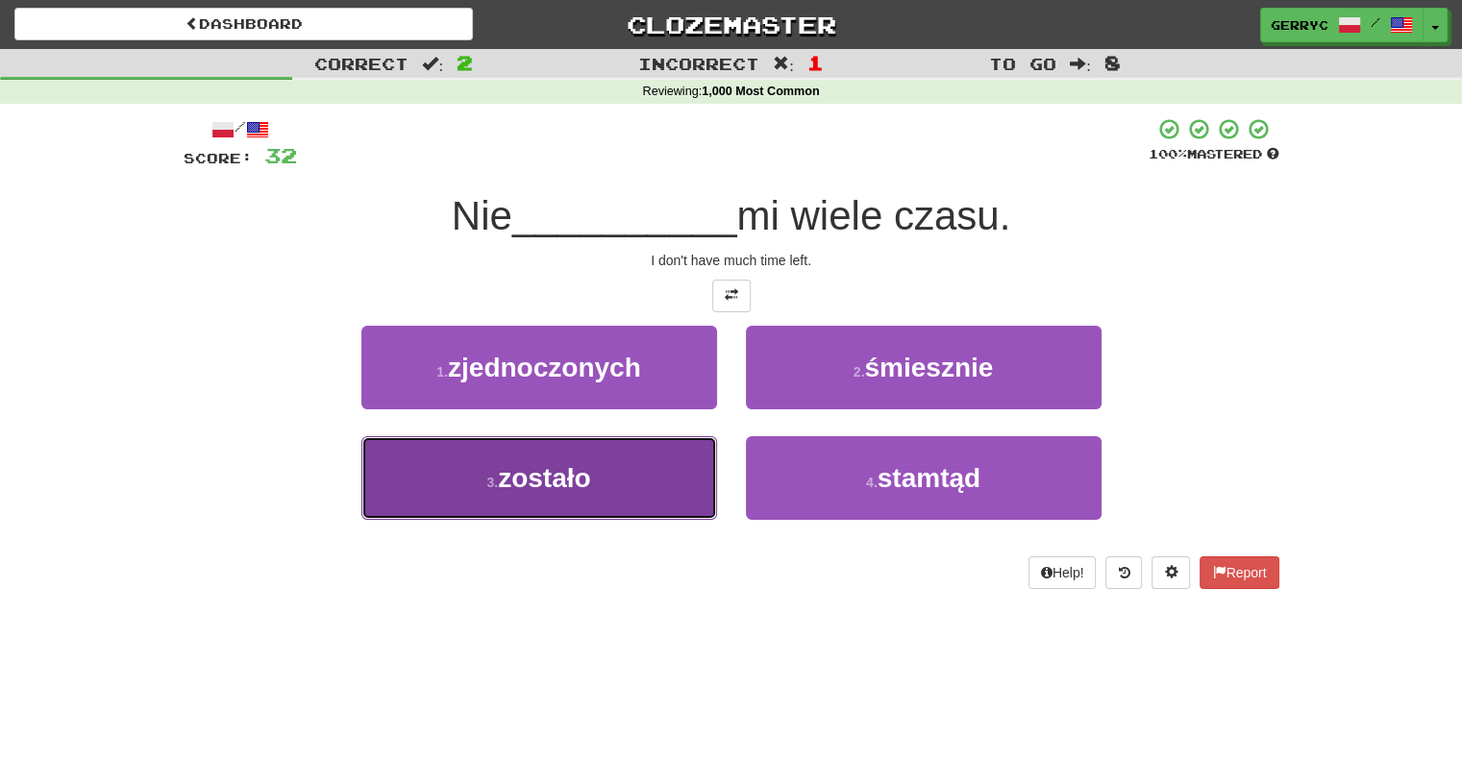
click at [575, 480] on span "zostało" at bounding box center [544, 478] width 92 height 30
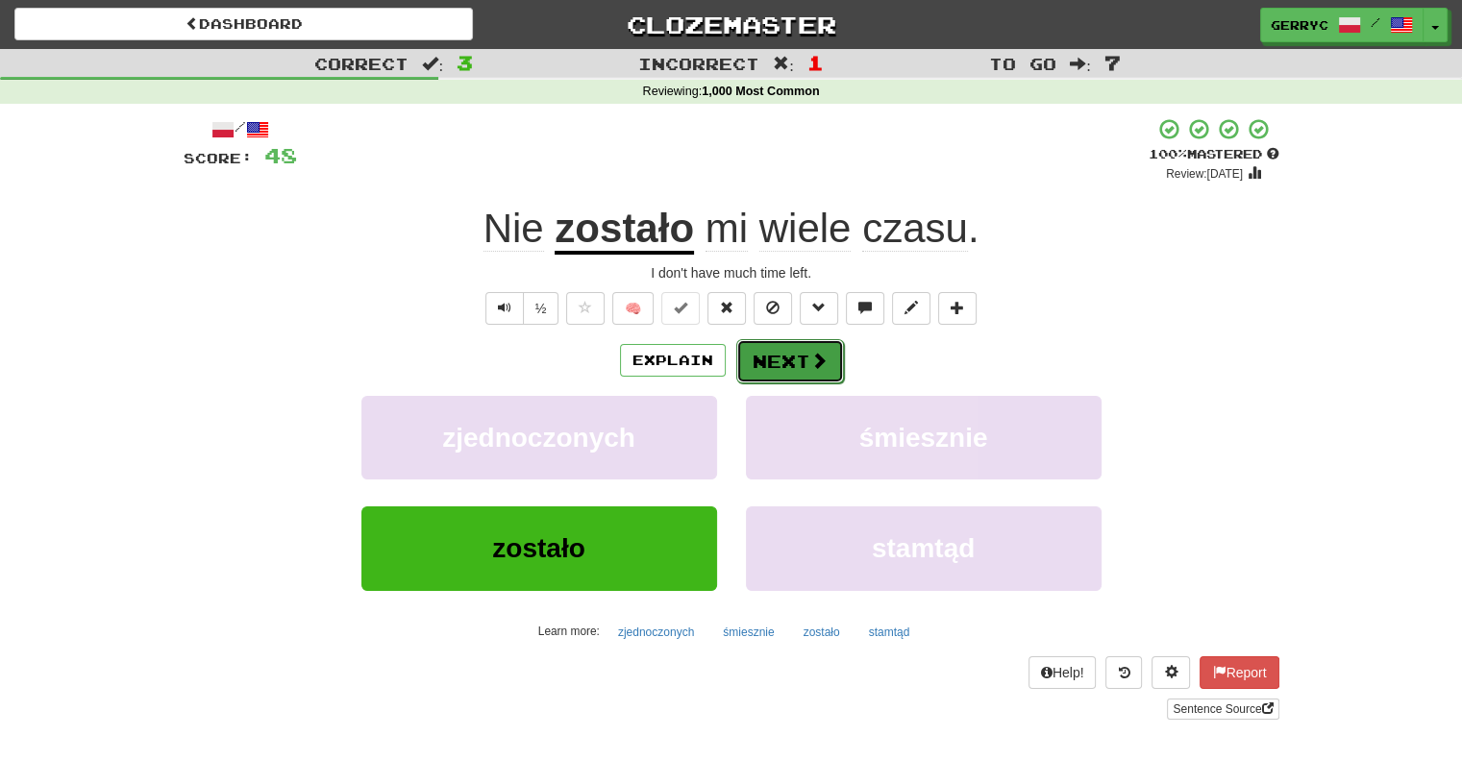
click at [767, 363] on button "Next" at bounding box center [790, 361] width 108 height 44
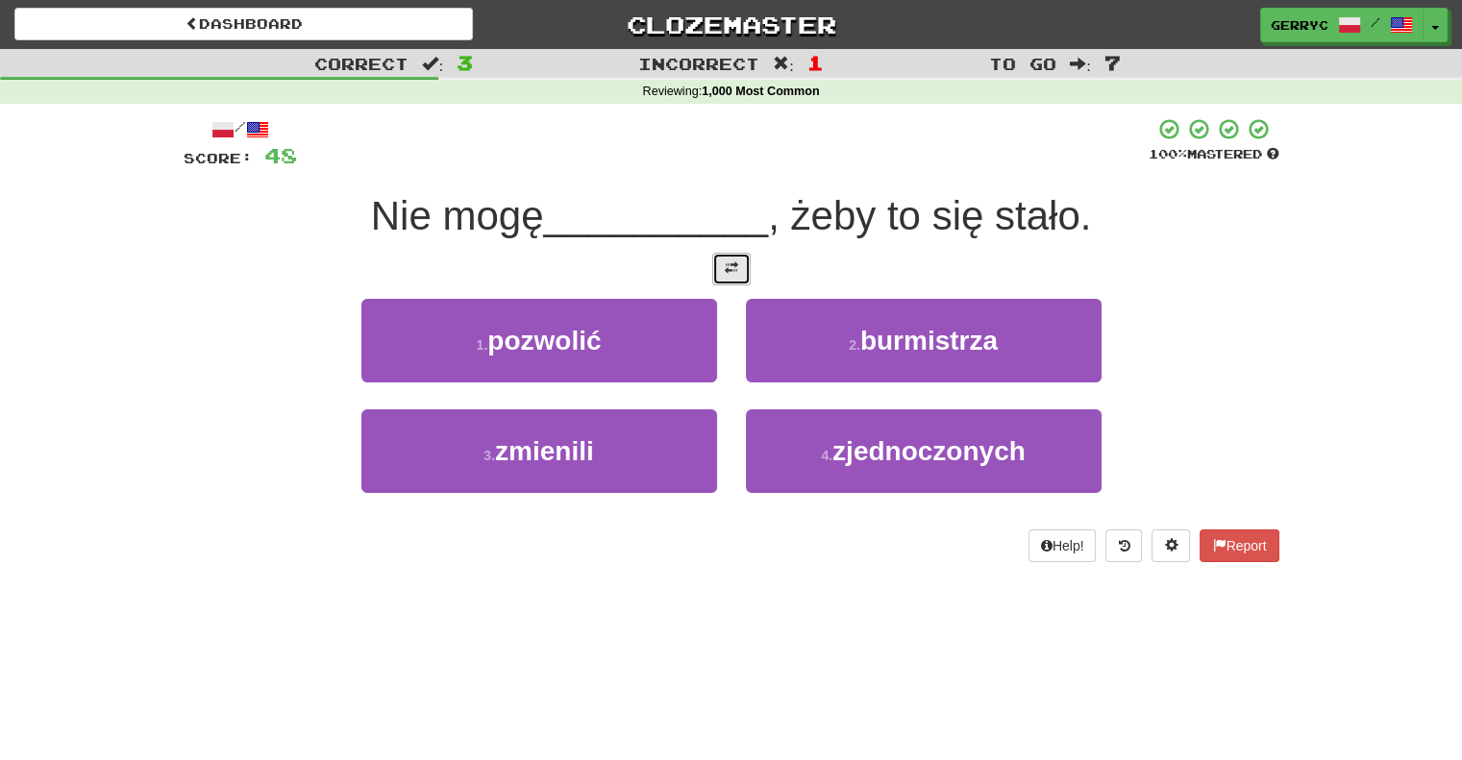
click at [735, 272] on span at bounding box center [731, 267] width 13 height 13
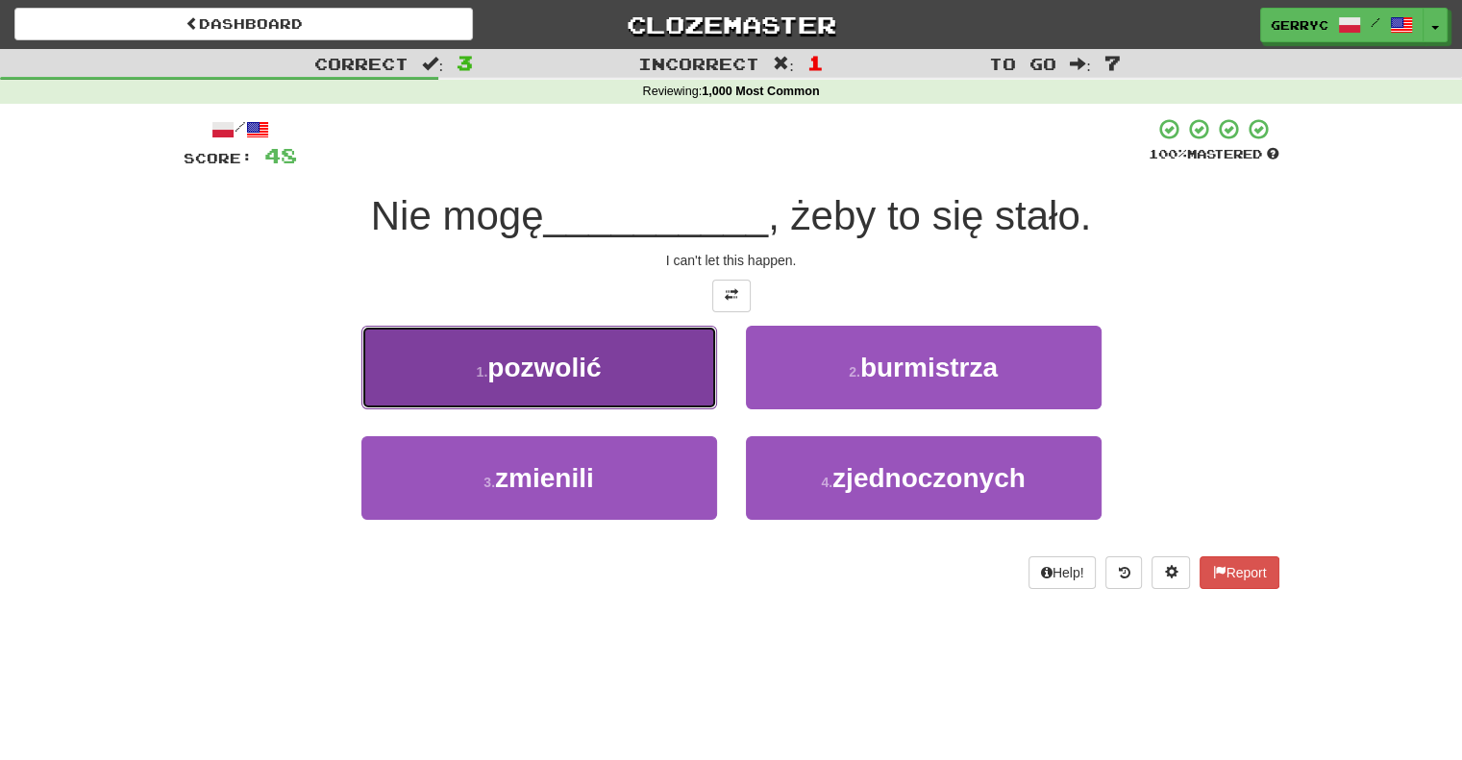
click at [660, 383] on button "1 . [PERSON_NAME]" at bounding box center [539, 368] width 356 height 84
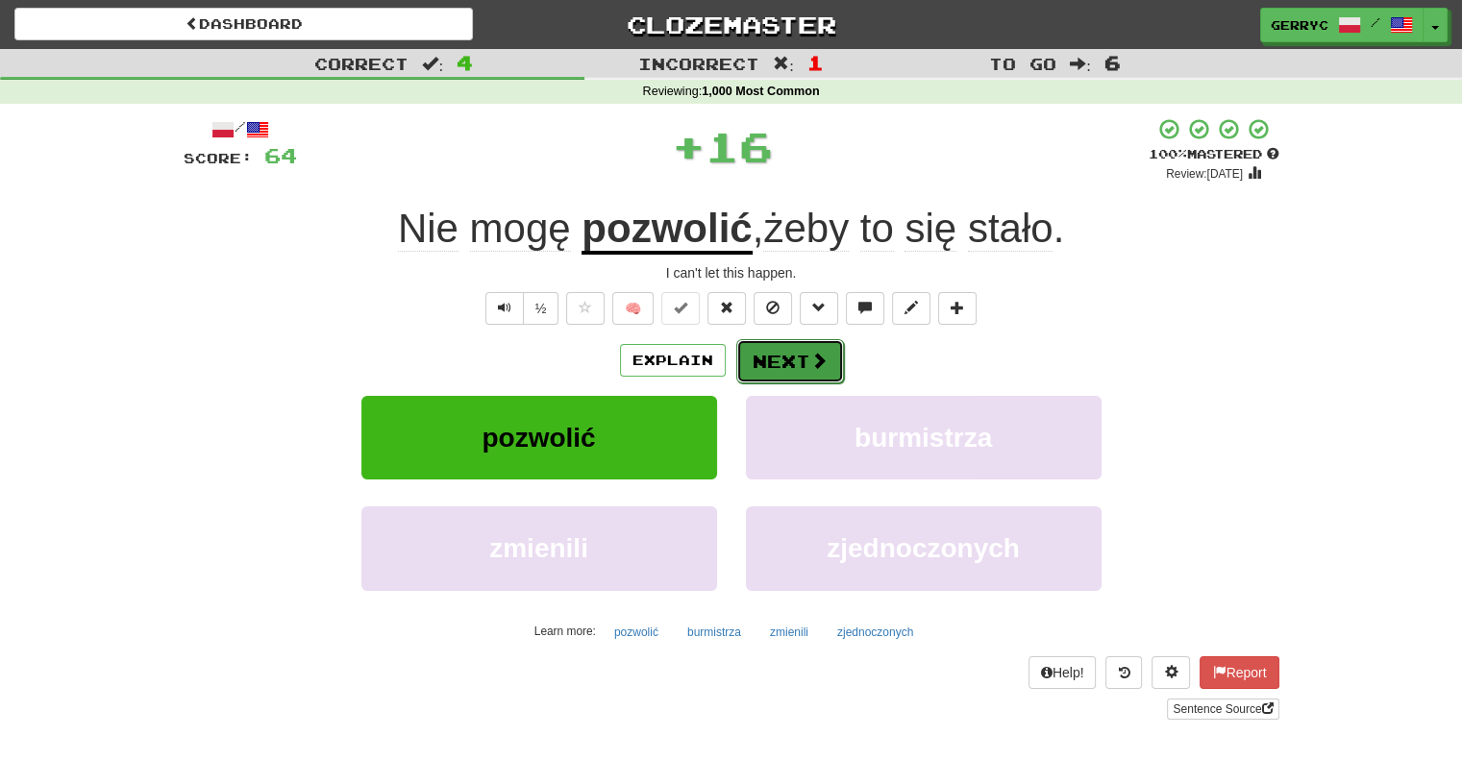
click at [773, 366] on button "Next" at bounding box center [790, 361] width 108 height 44
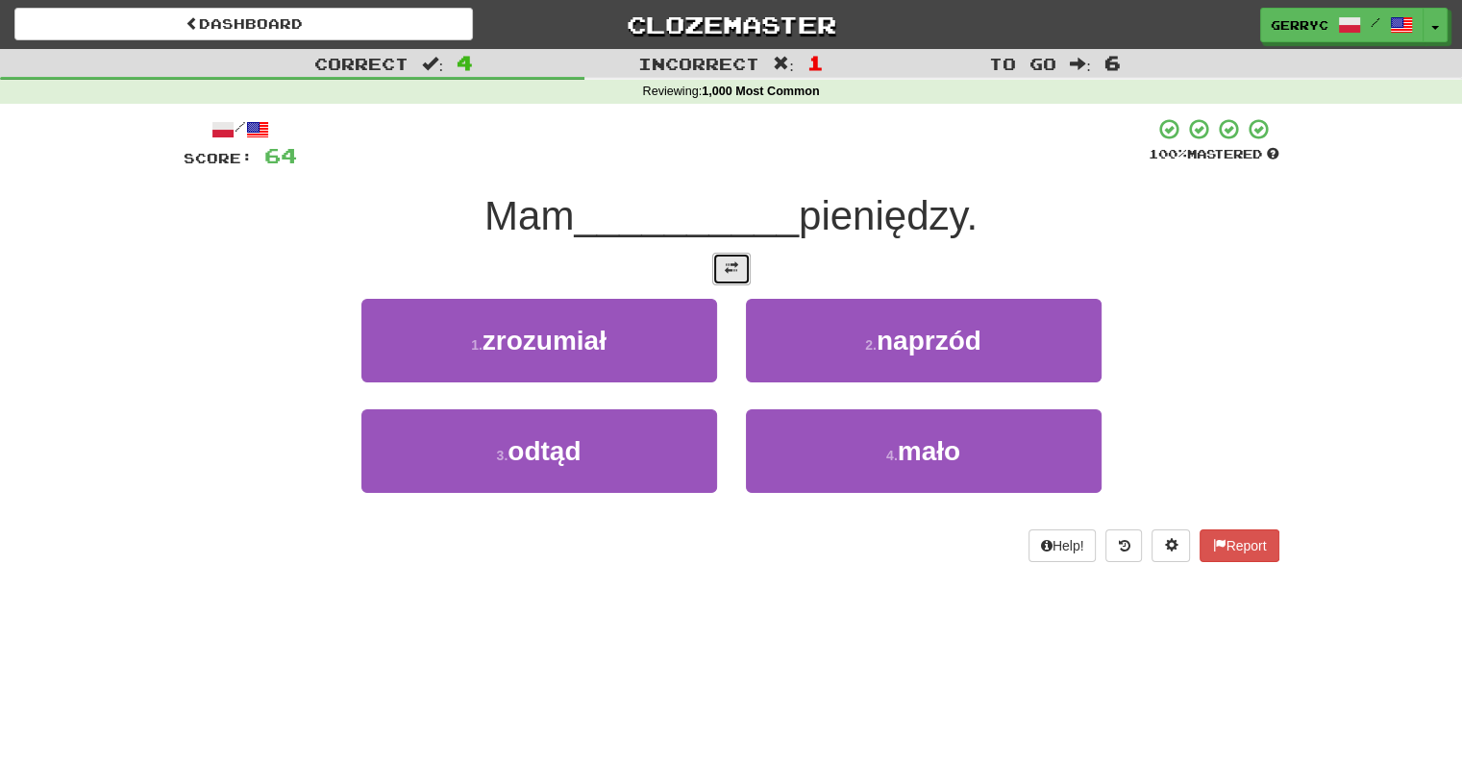
click at [737, 263] on span at bounding box center [731, 267] width 13 height 13
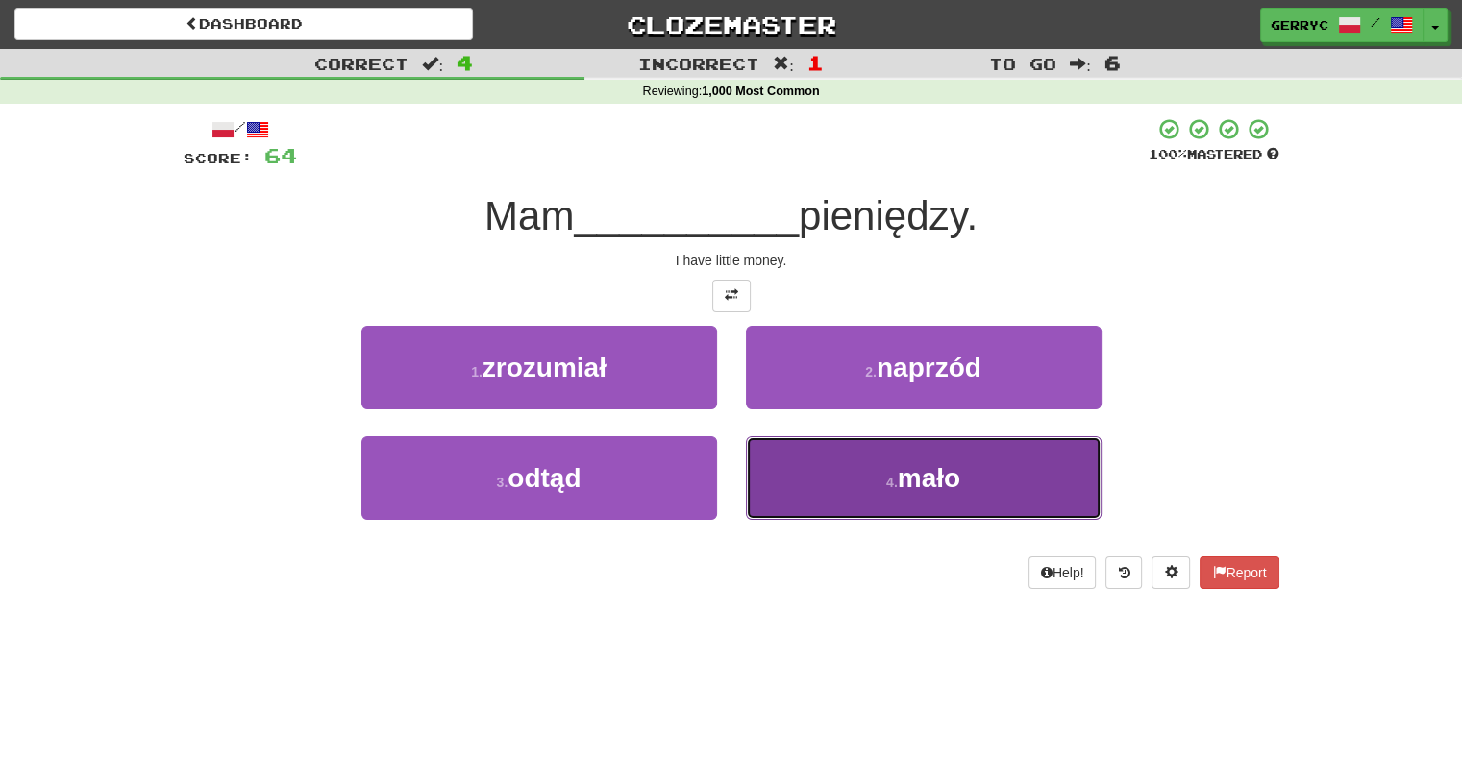
click at [792, 468] on button "4 . mało" at bounding box center [924, 478] width 356 height 84
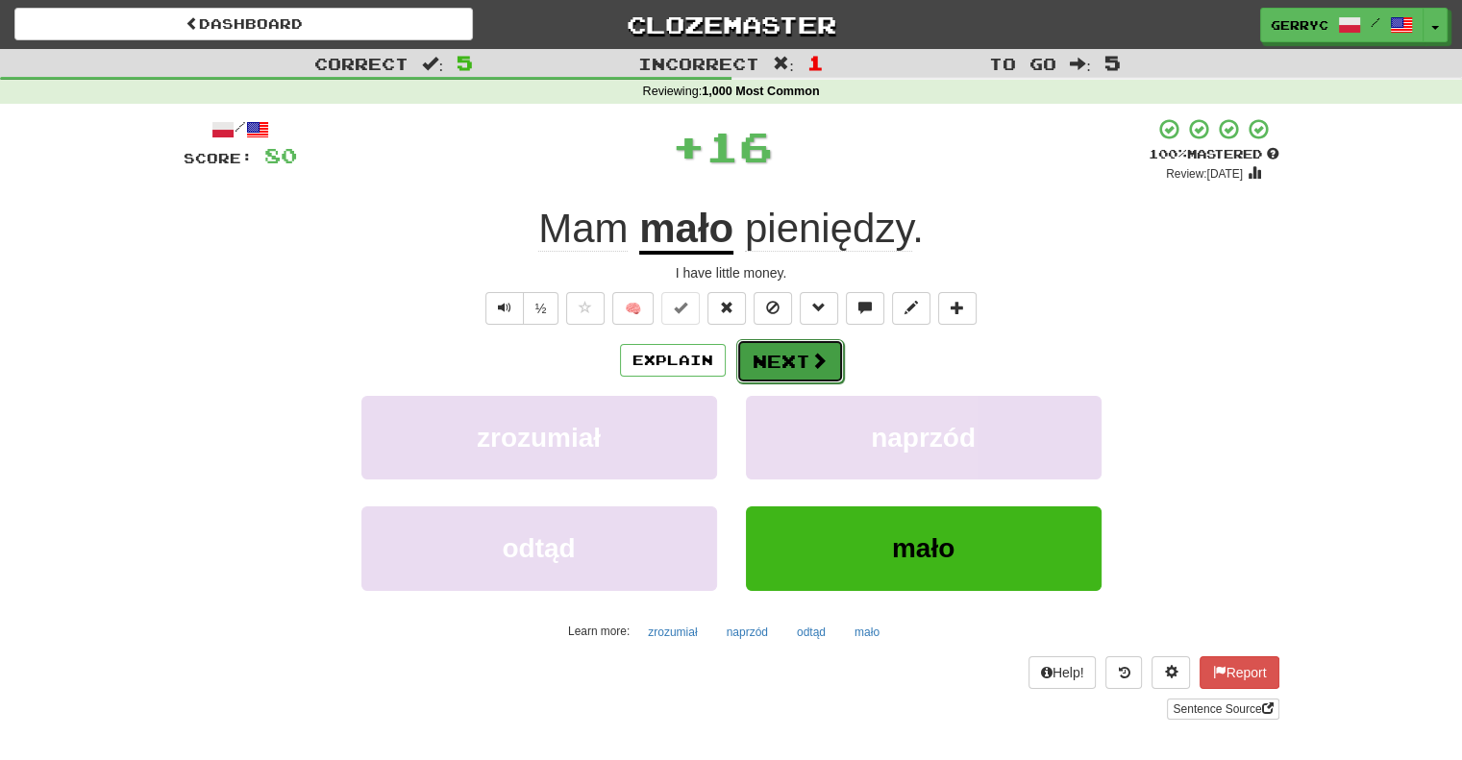
click at [750, 368] on button "Next" at bounding box center [790, 361] width 108 height 44
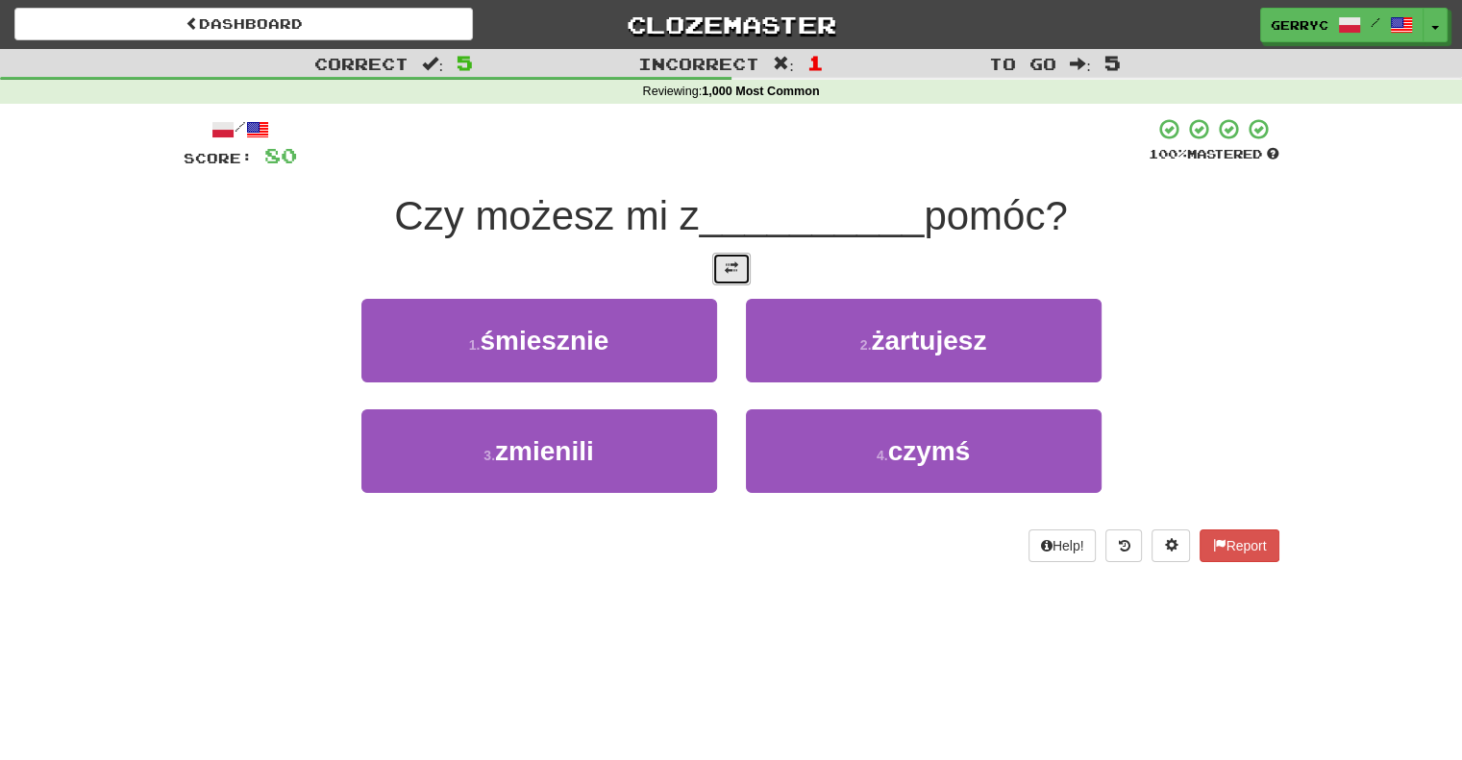
click at [728, 261] on span at bounding box center [731, 267] width 13 height 13
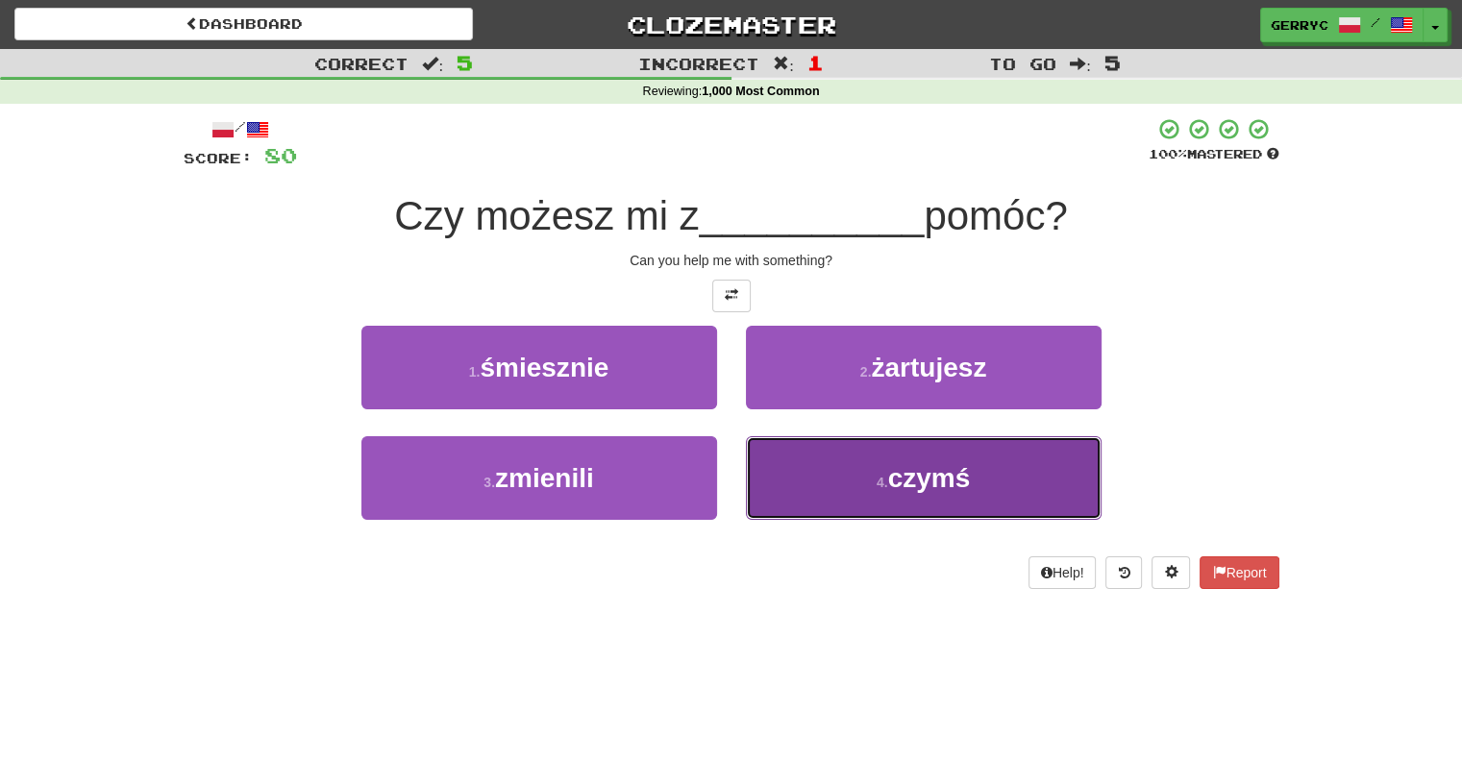
click at [784, 484] on button "4 . czymś" at bounding box center [924, 478] width 356 height 84
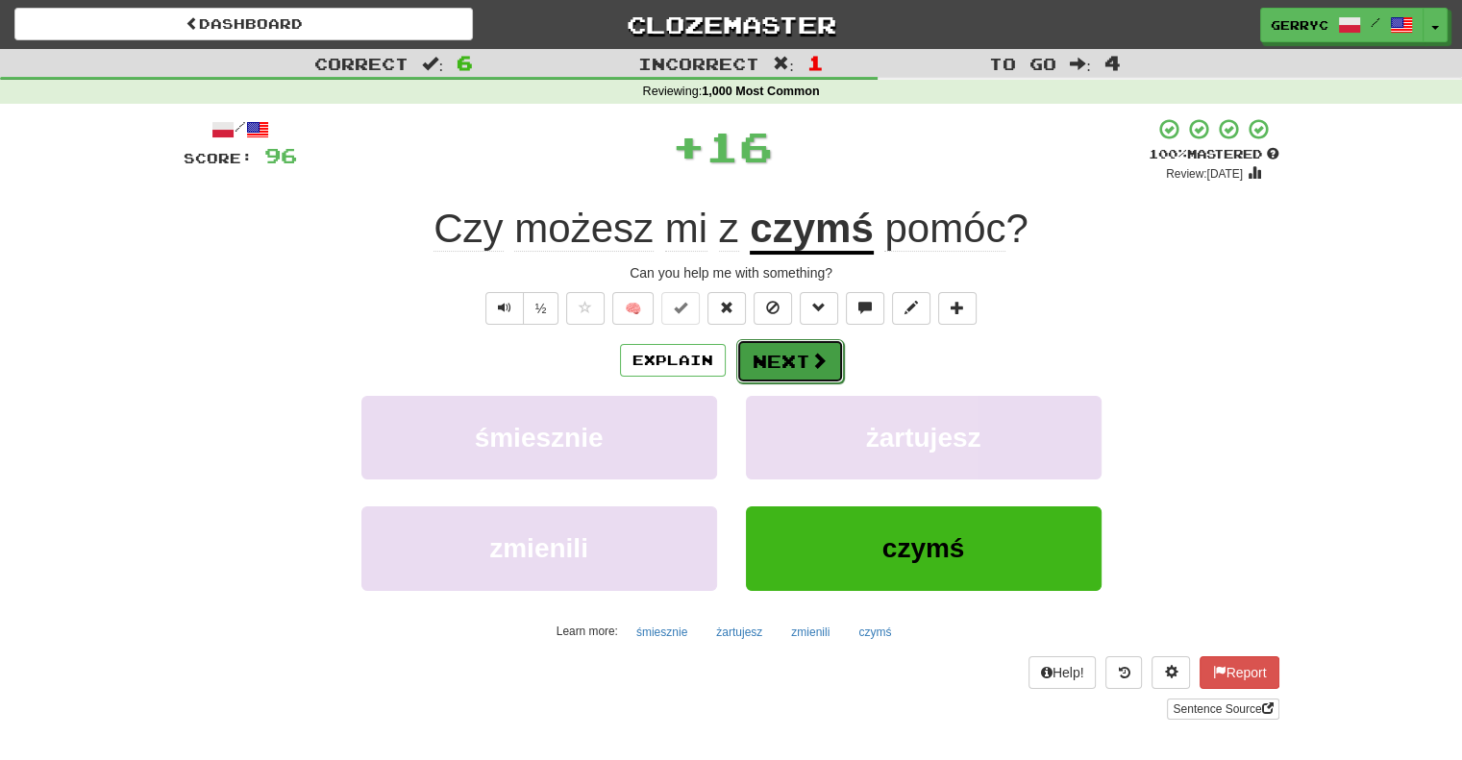
click at [767, 363] on button "Next" at bounding box center [790, 361] width 108 height 44
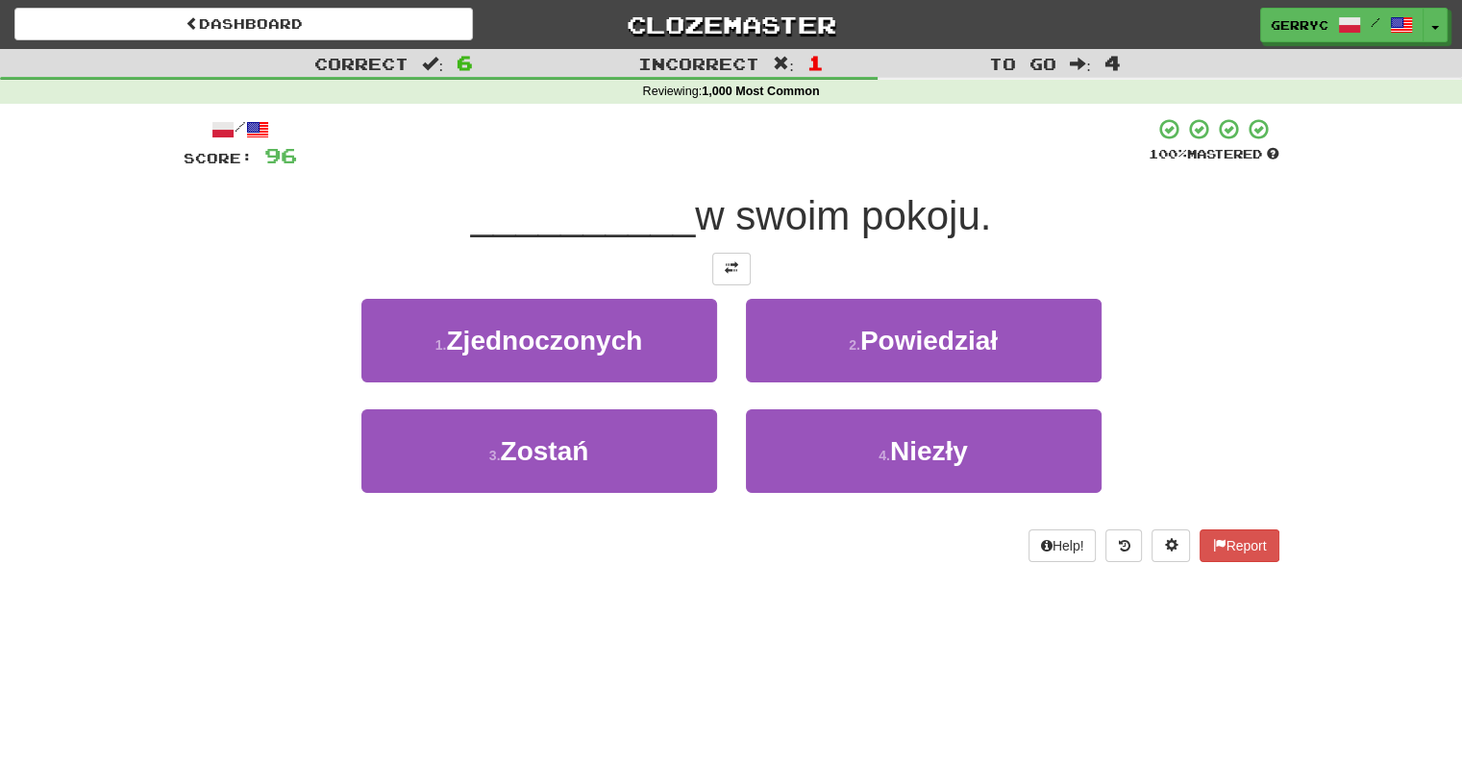
click at [738, 253] on div at bounding box center [732, 269] width 1096 height 33
click at [733, 269] on span at bounding box center [731, 267] width 13 height 13
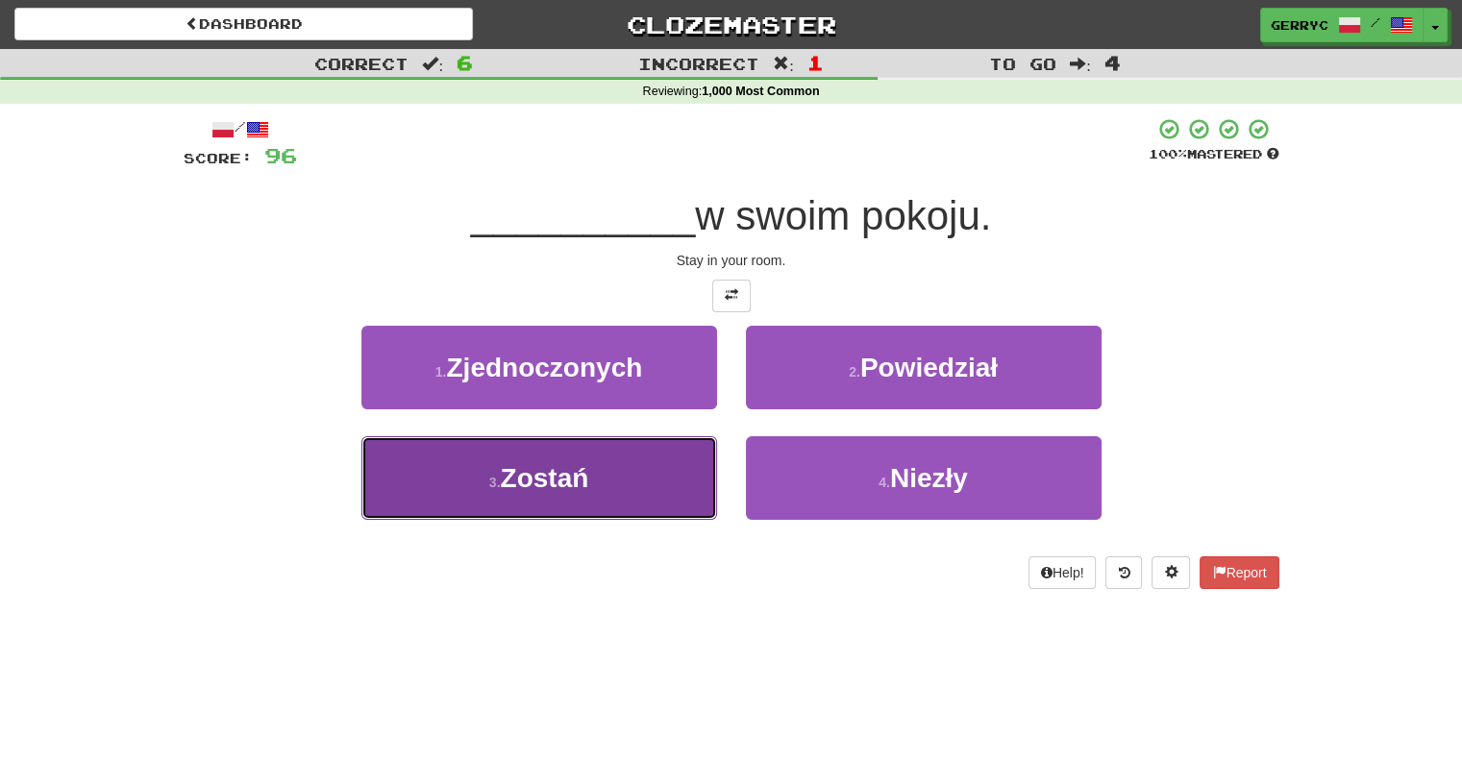
click at [692, 453] on button "3 . [GEOGRAPHIC_DATA]" at bounding box center [539, 478] width 356 height 84
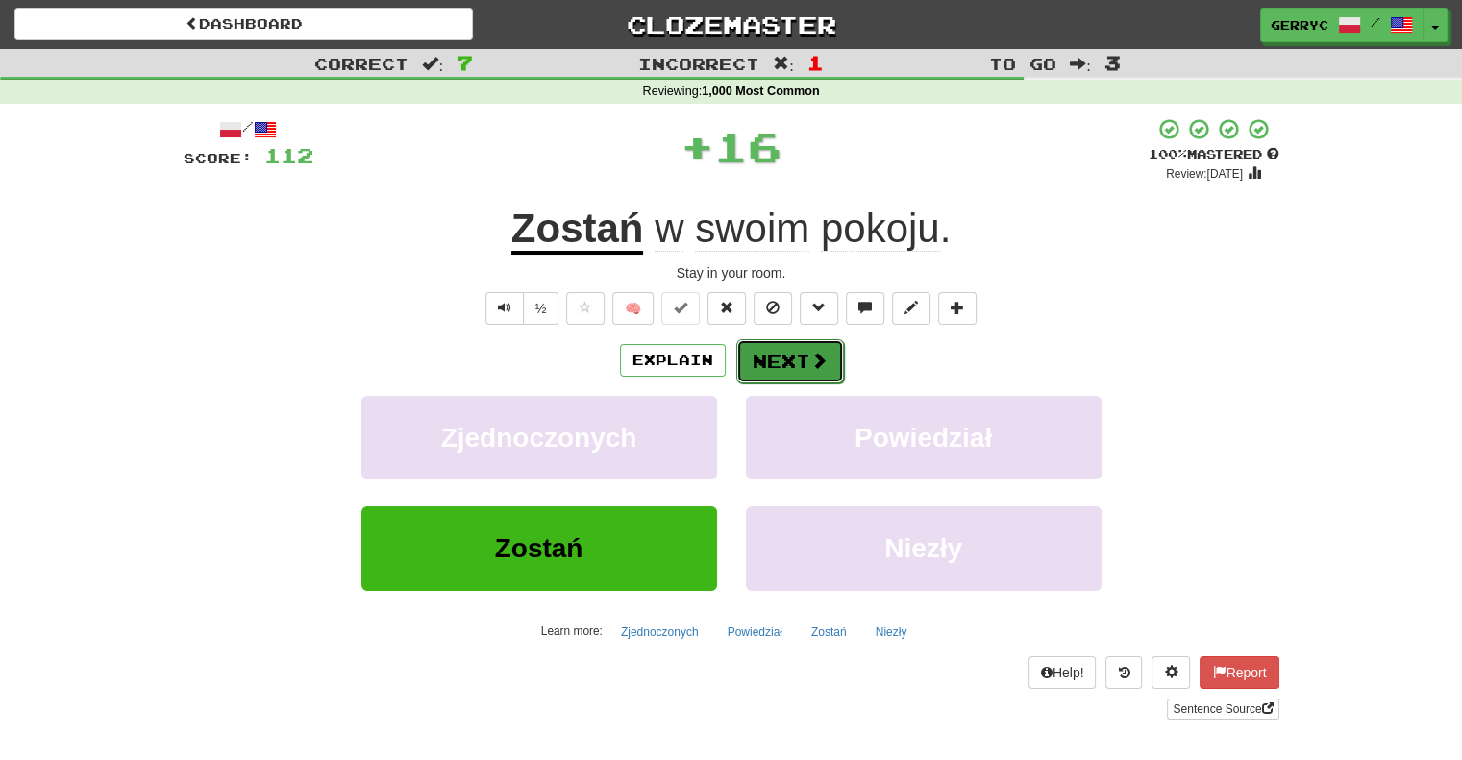
click at [757, 372] on button "Next" at bounding box center [790, 361] width 108 height 44
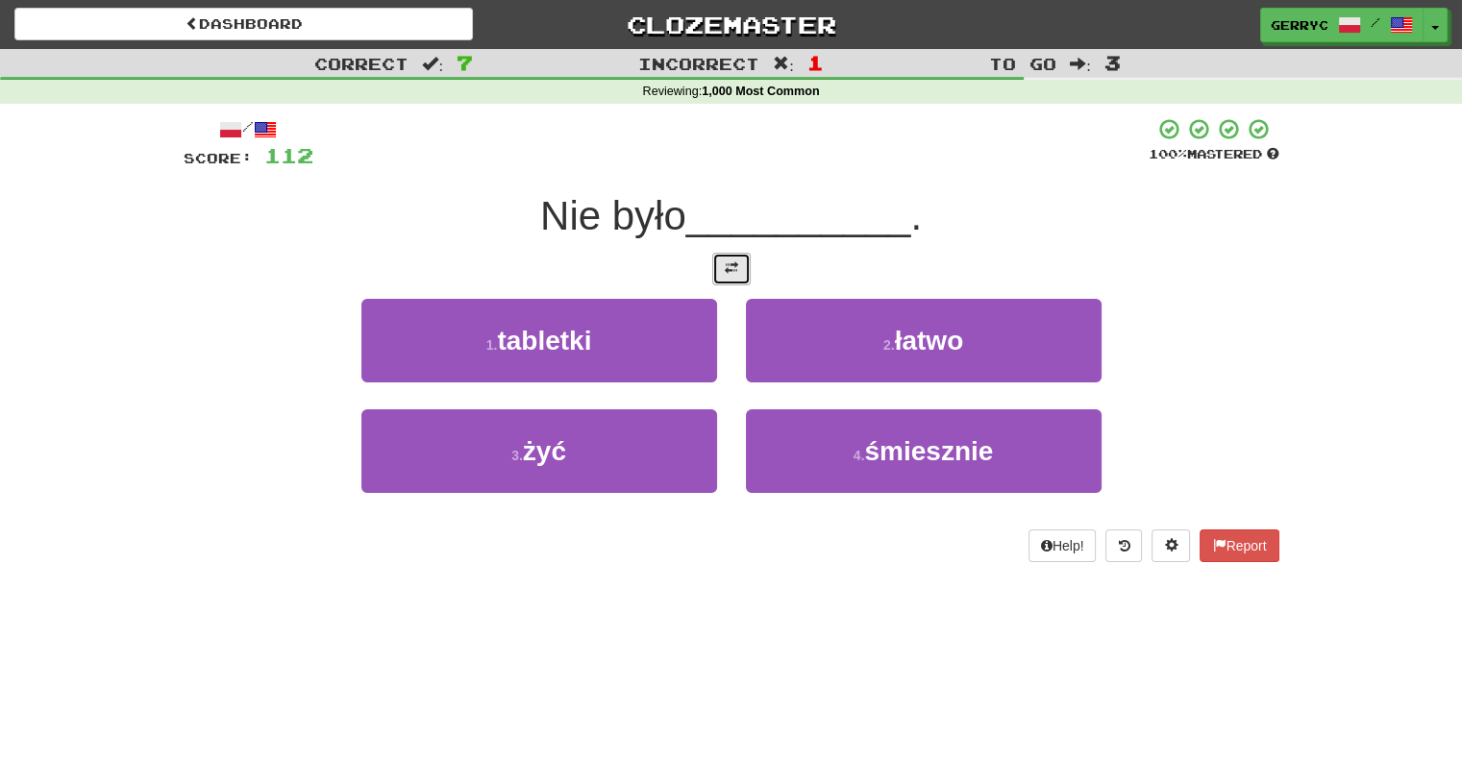
click at [725, 273] on span at bounding box center [731, 267] width 13 height 13
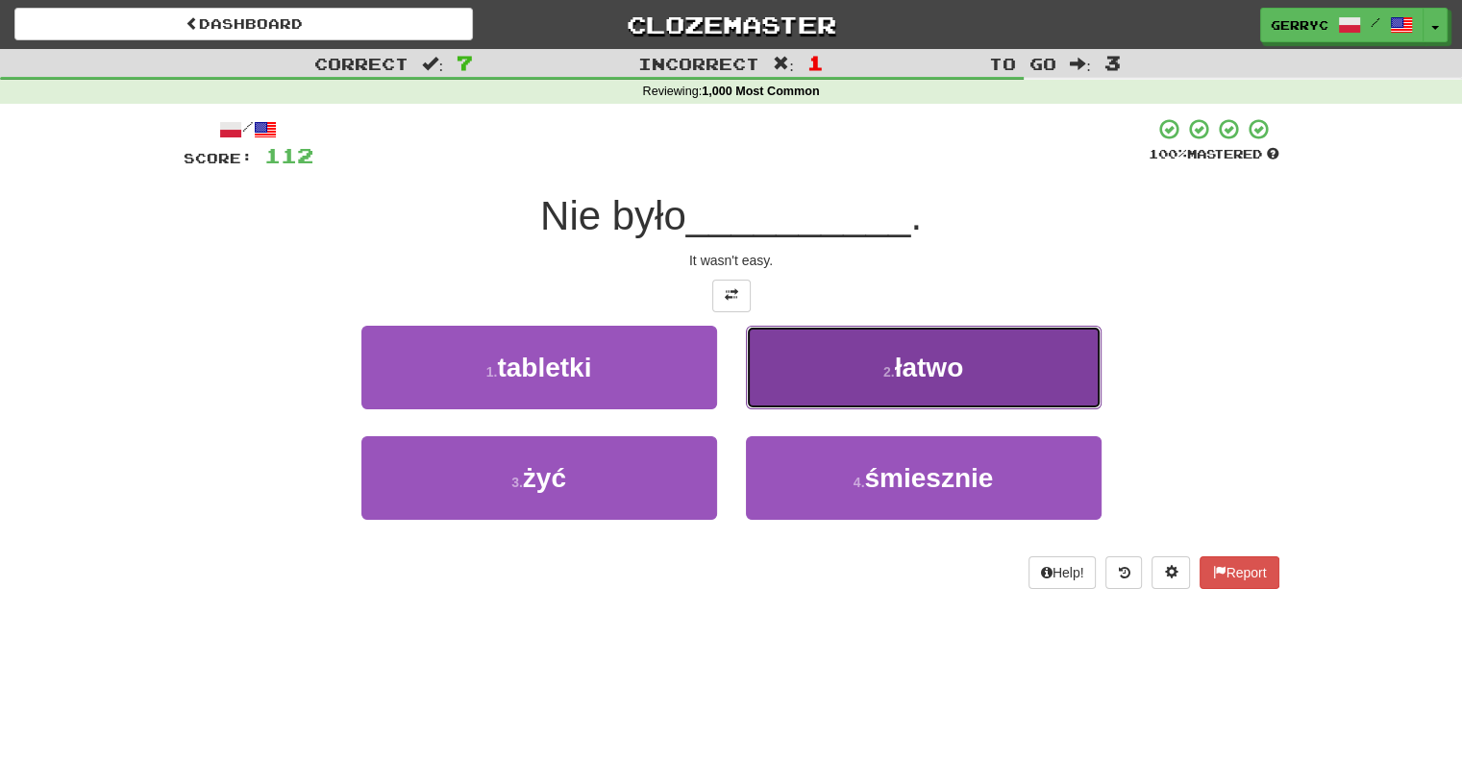
click at [784, 367] on button "2 . łatwo" at bounding box center [924, 368] width 356 height 84
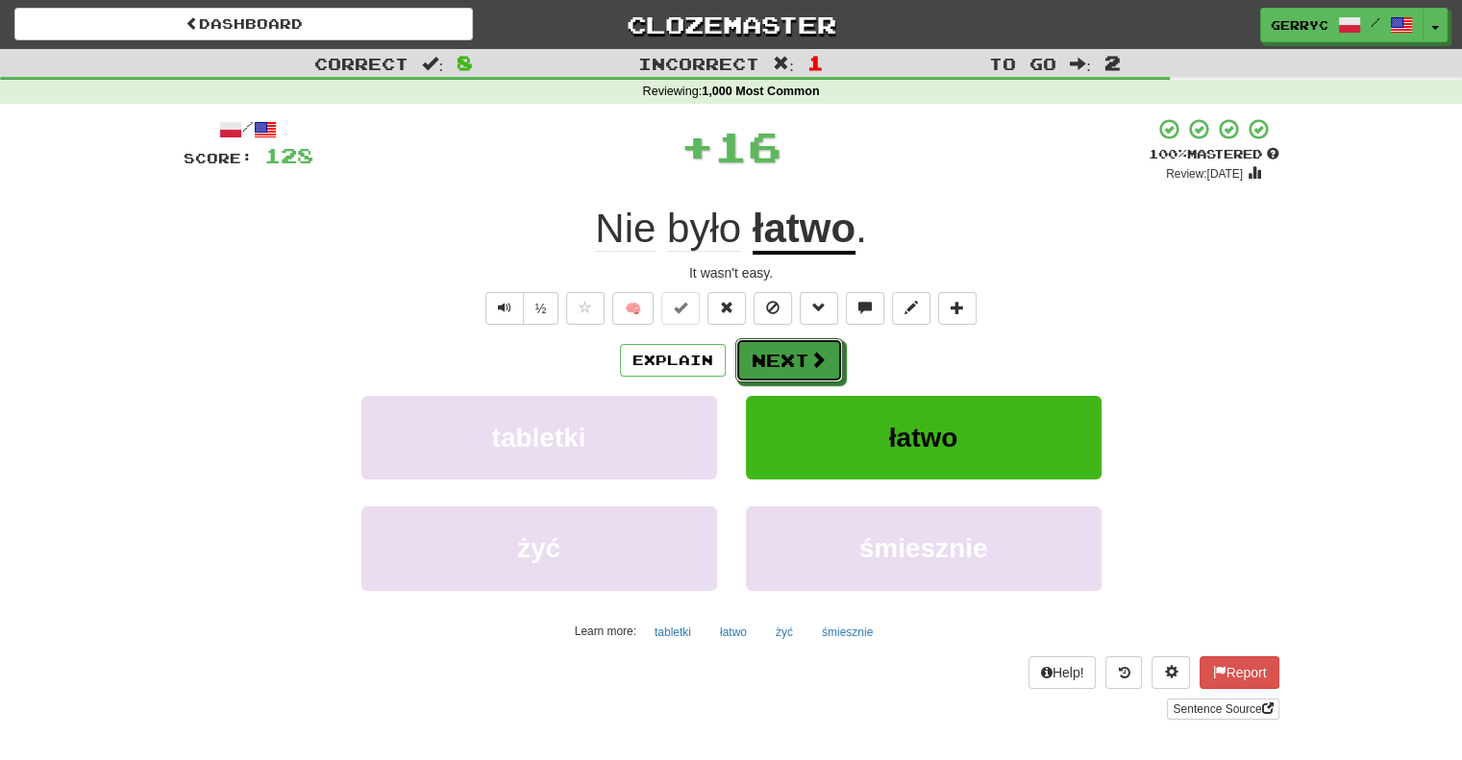
click at [784, 367] on button "Next" at bounding box center [789, 360] width 108 height 44
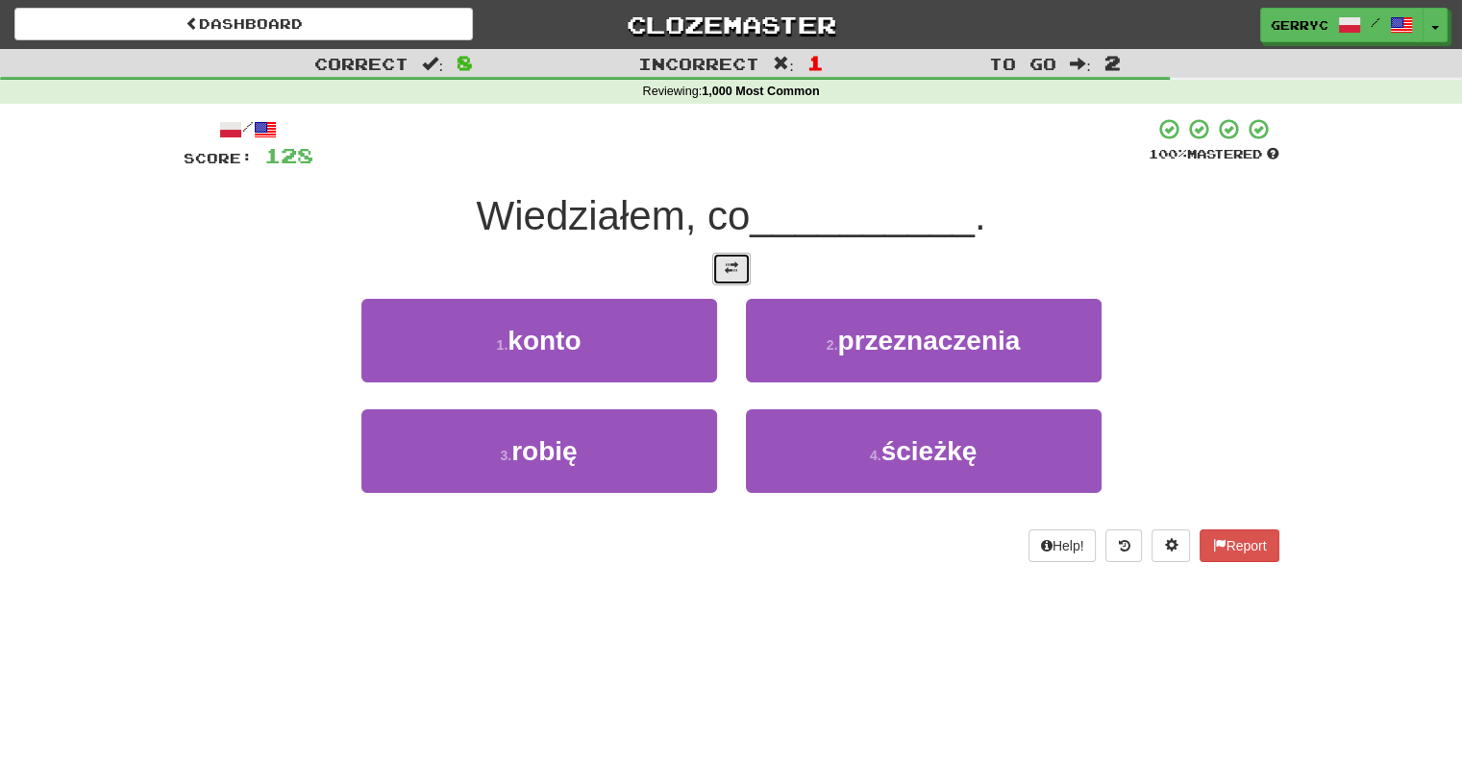
click at [738, 260] on button at bounding box center [731, 269] width 38 height 33
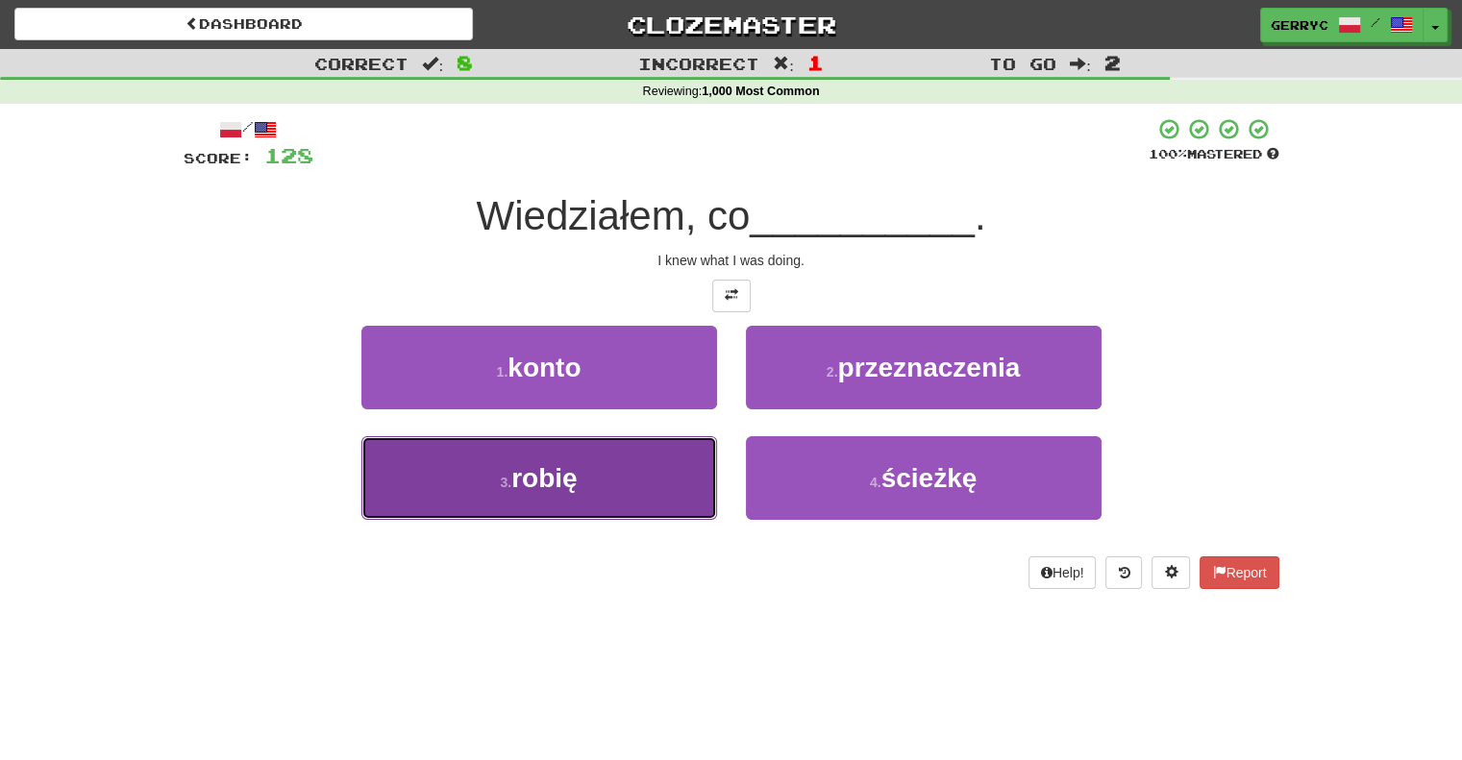
click at [631, 444] on button "3 . robię" at bounding box center [539, 478] width 356 height 84
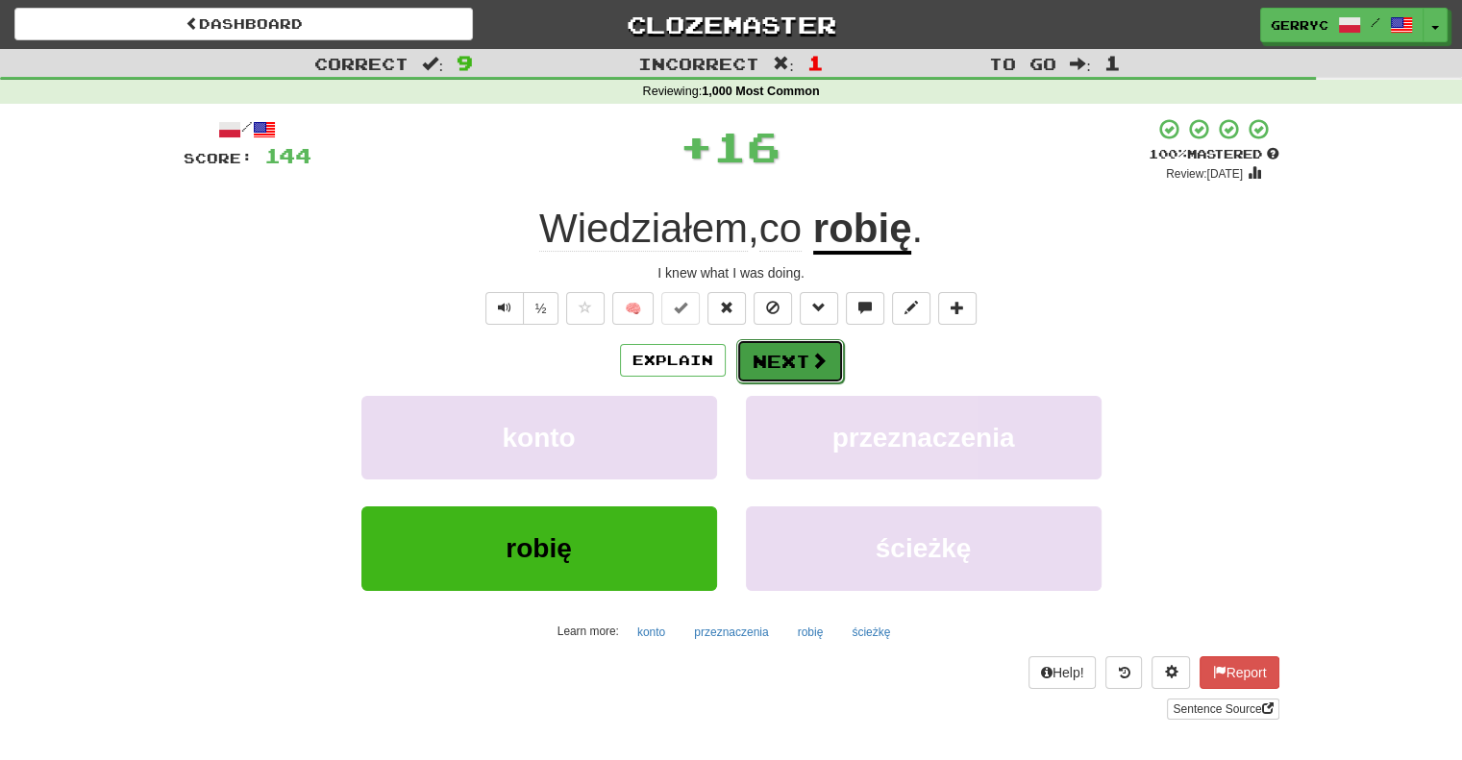
click at [779, 366] on button "Next" at bounding box center [790, 361] width 108 height 44
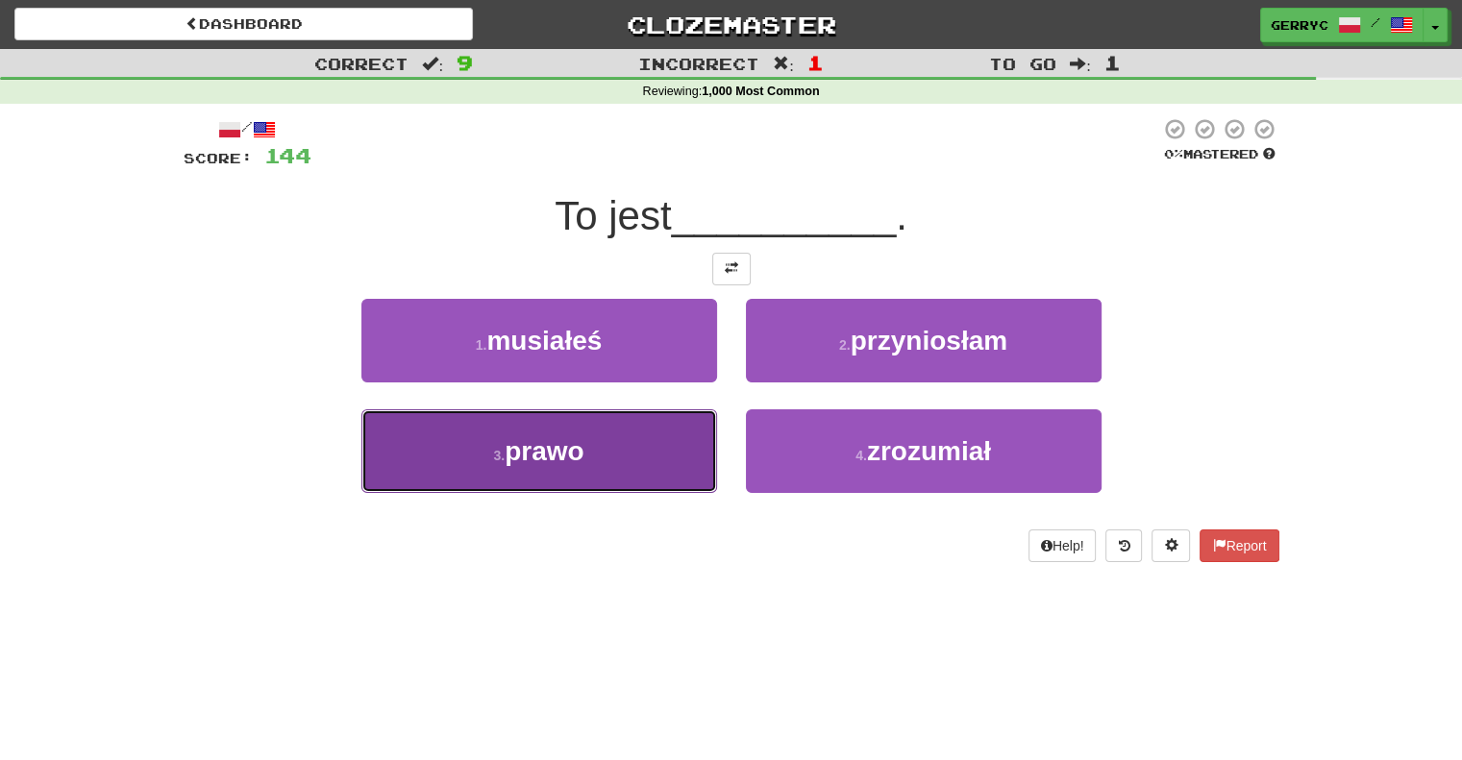
click at [682, 442] on button "3 . prawo" at bounding box center [539, 451] width 356 height 84
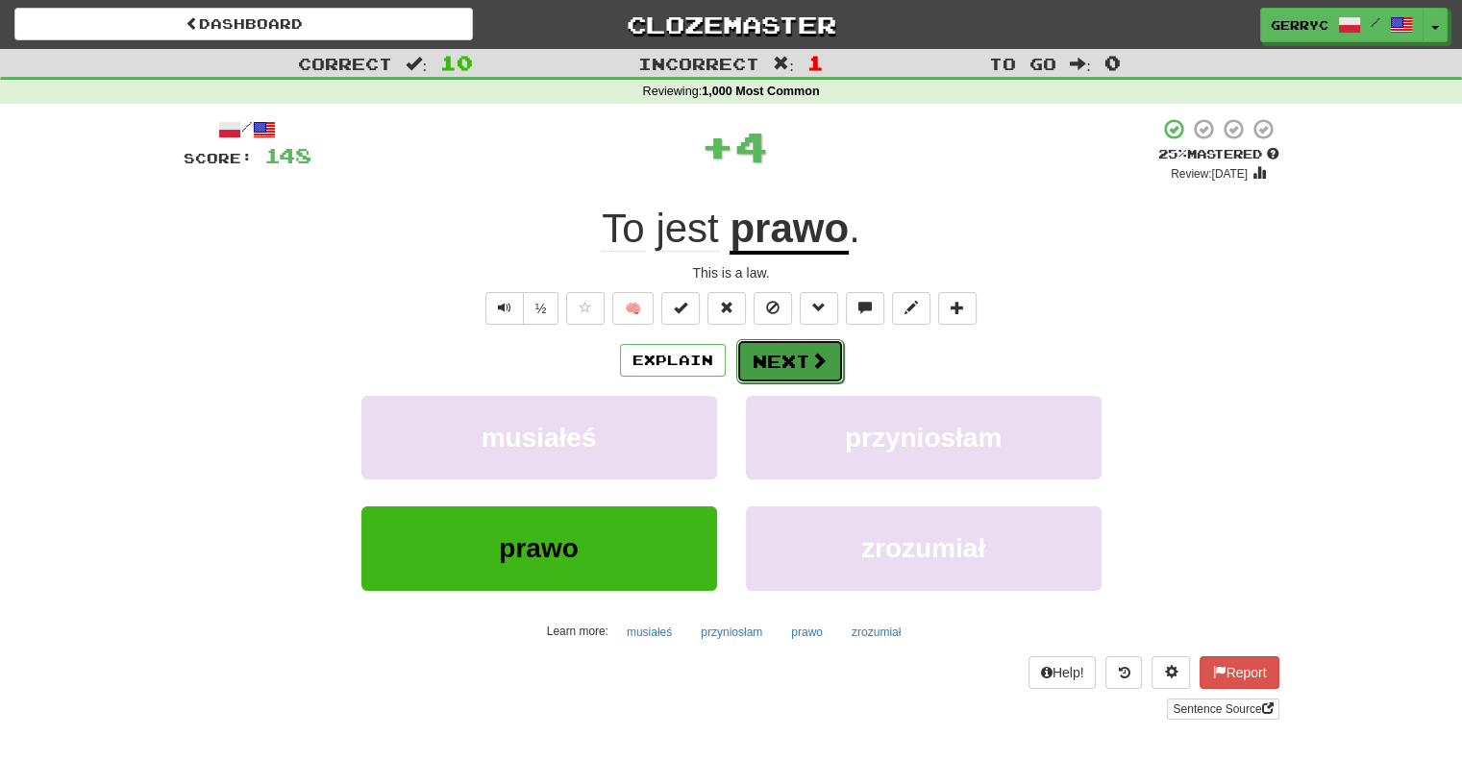
click at [767, 357] on button "Next" at bounding box center [790, 361] width 108 height 44
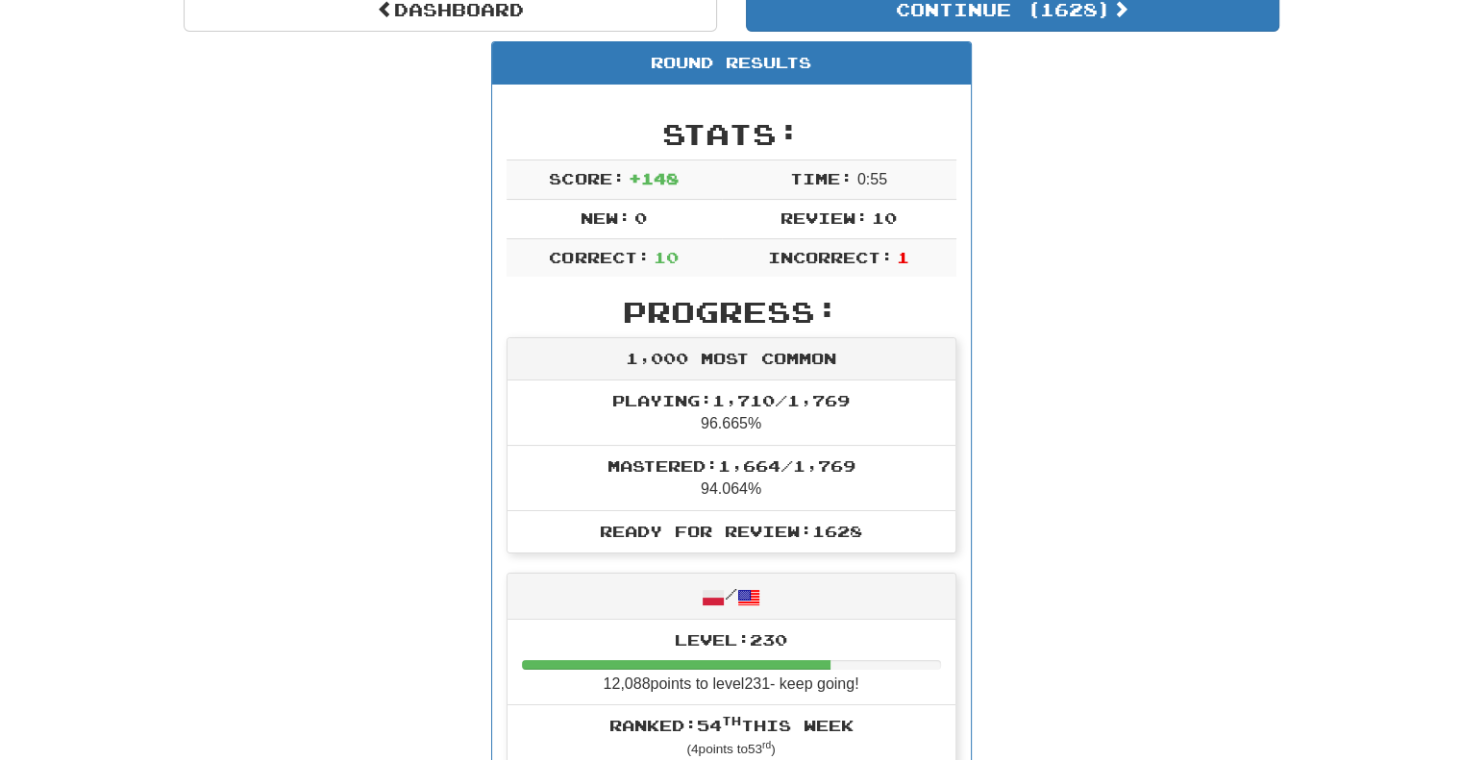
scroll to position [189, 0]
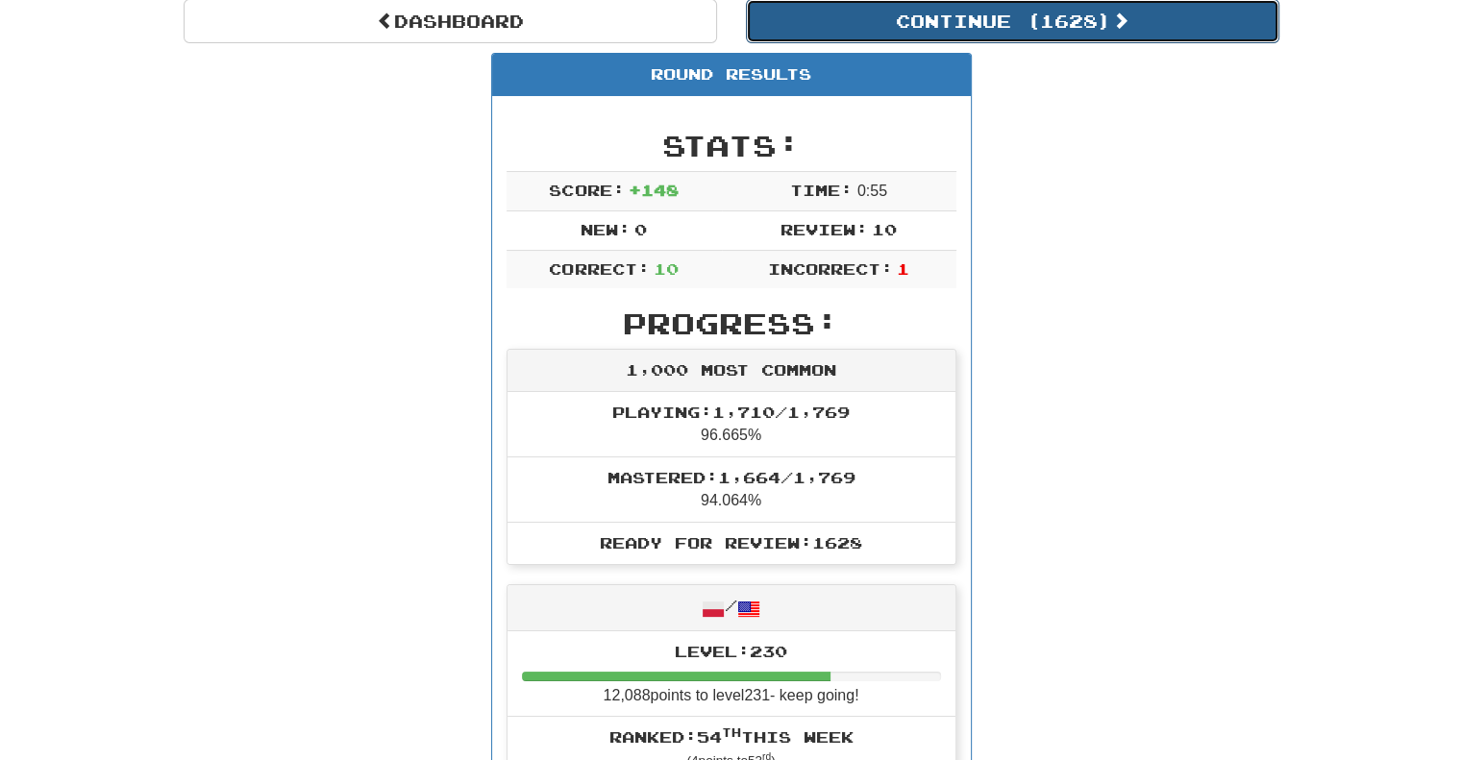
click at [844, 27] on button "Continue ( 1628 )" at bounding box center [1012, 21] width 533 height 44
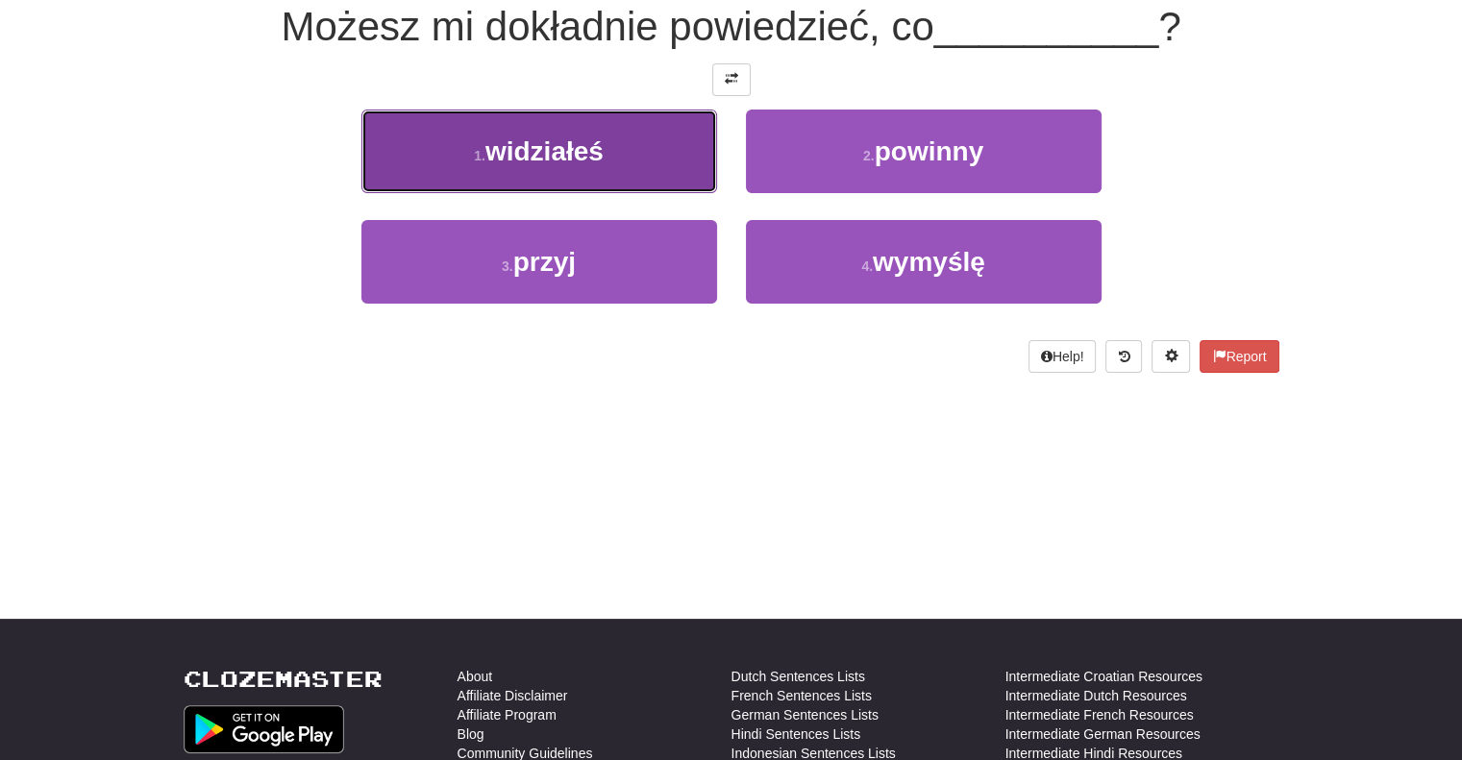
click at [657, 158] on button "1 . widziałeś" at bounding box center [539, 152] width 356 height 84
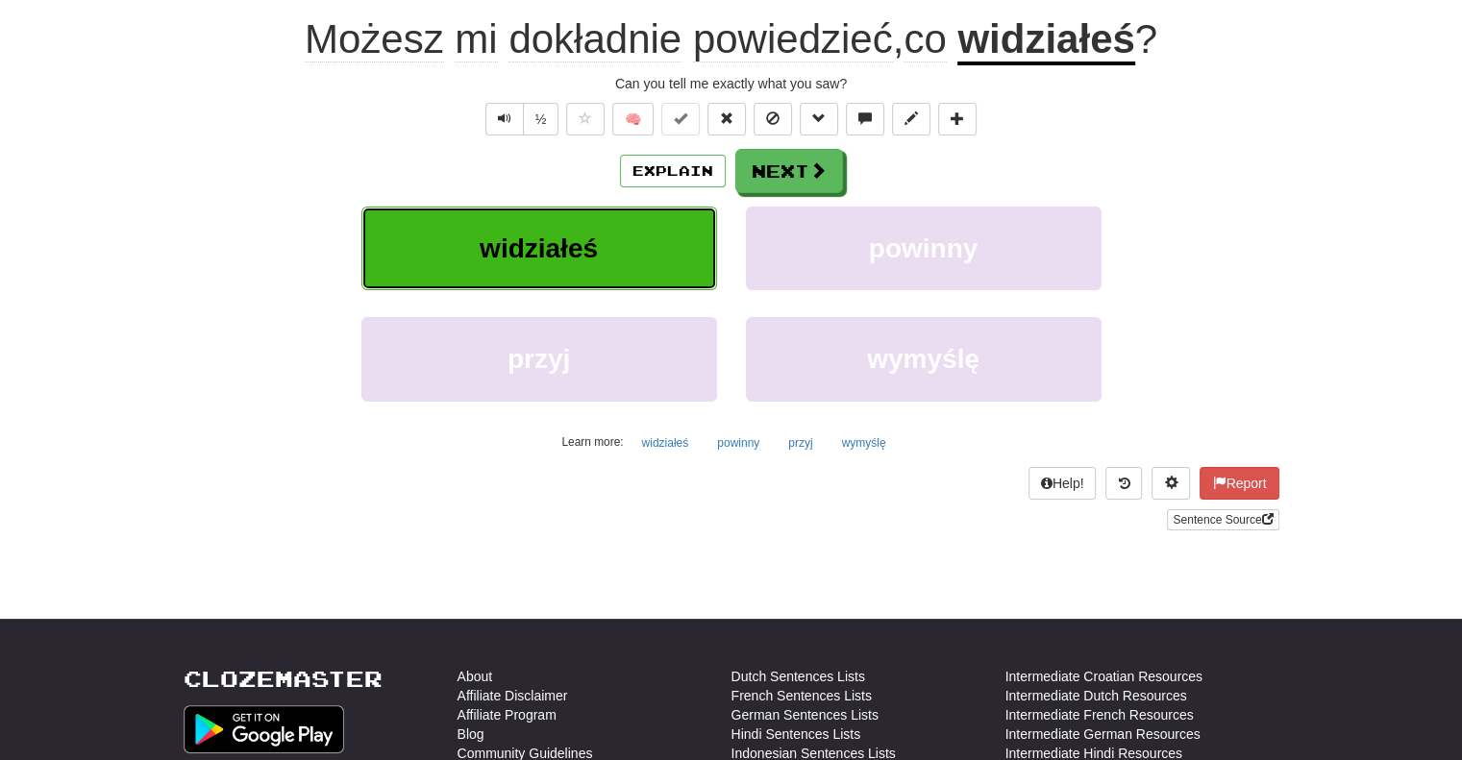
scroll to position [202, 0]
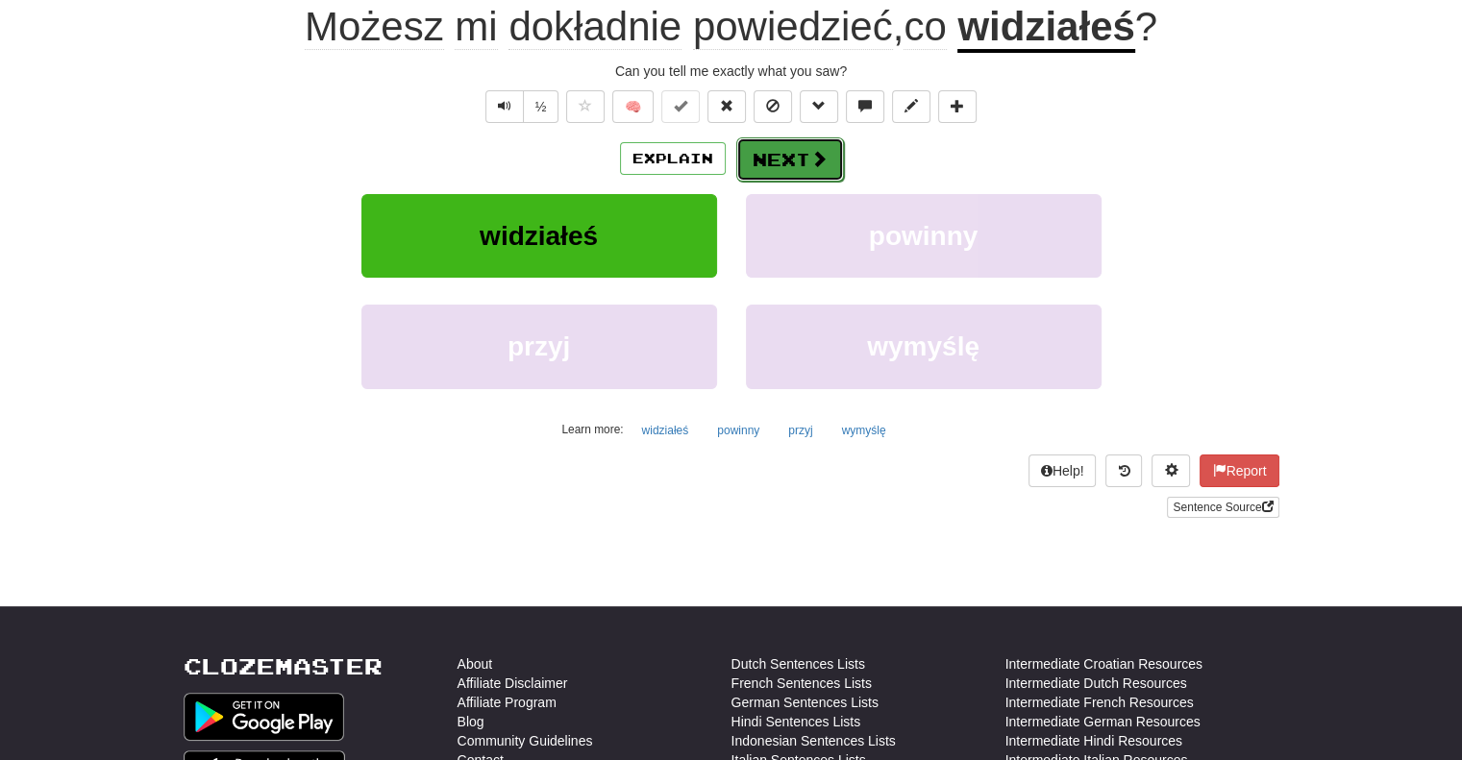
click at [765, 150] on button "Next" at bounding box center [790, 159] width 108 height 44
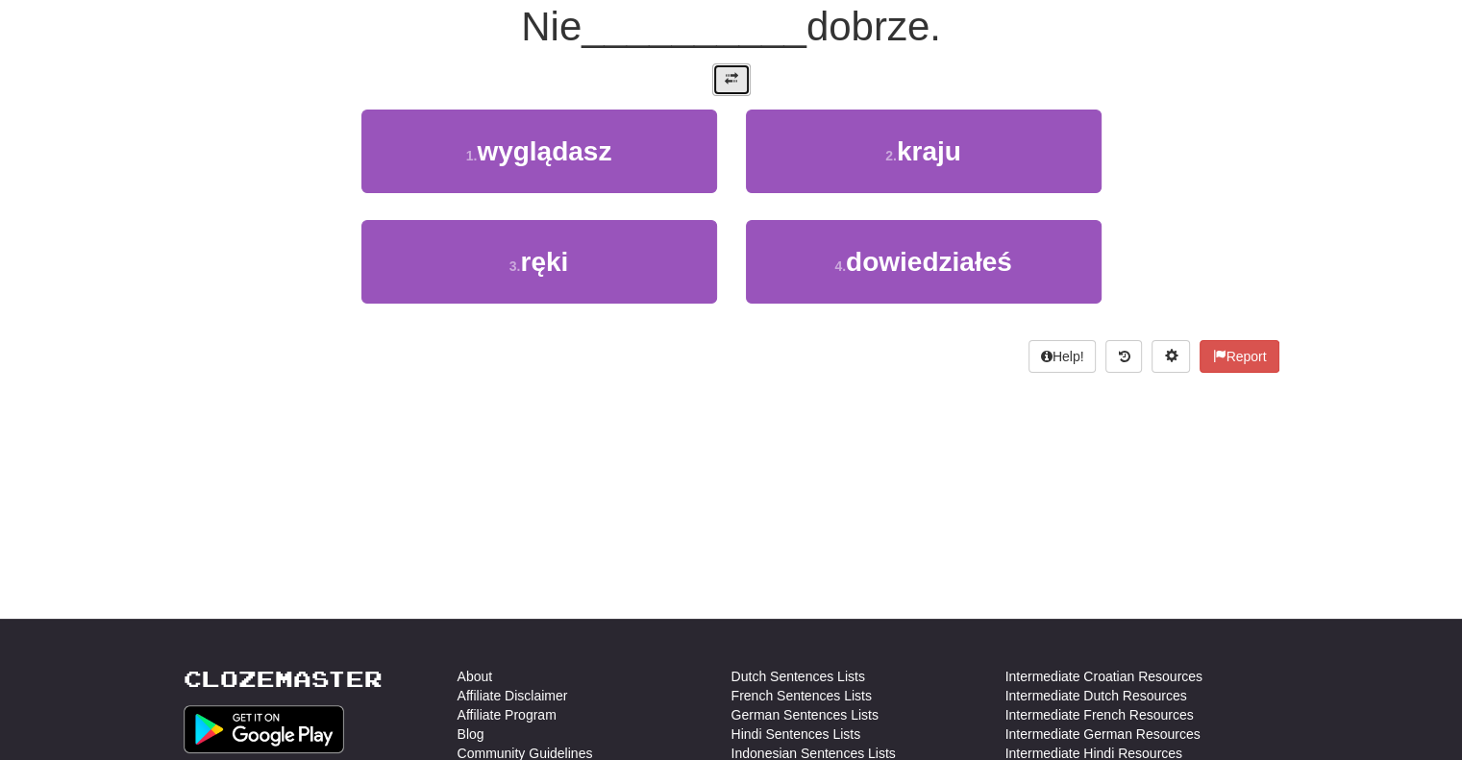
click at [740, 84] on button at bounding box center [731, 79] width 38 height 33
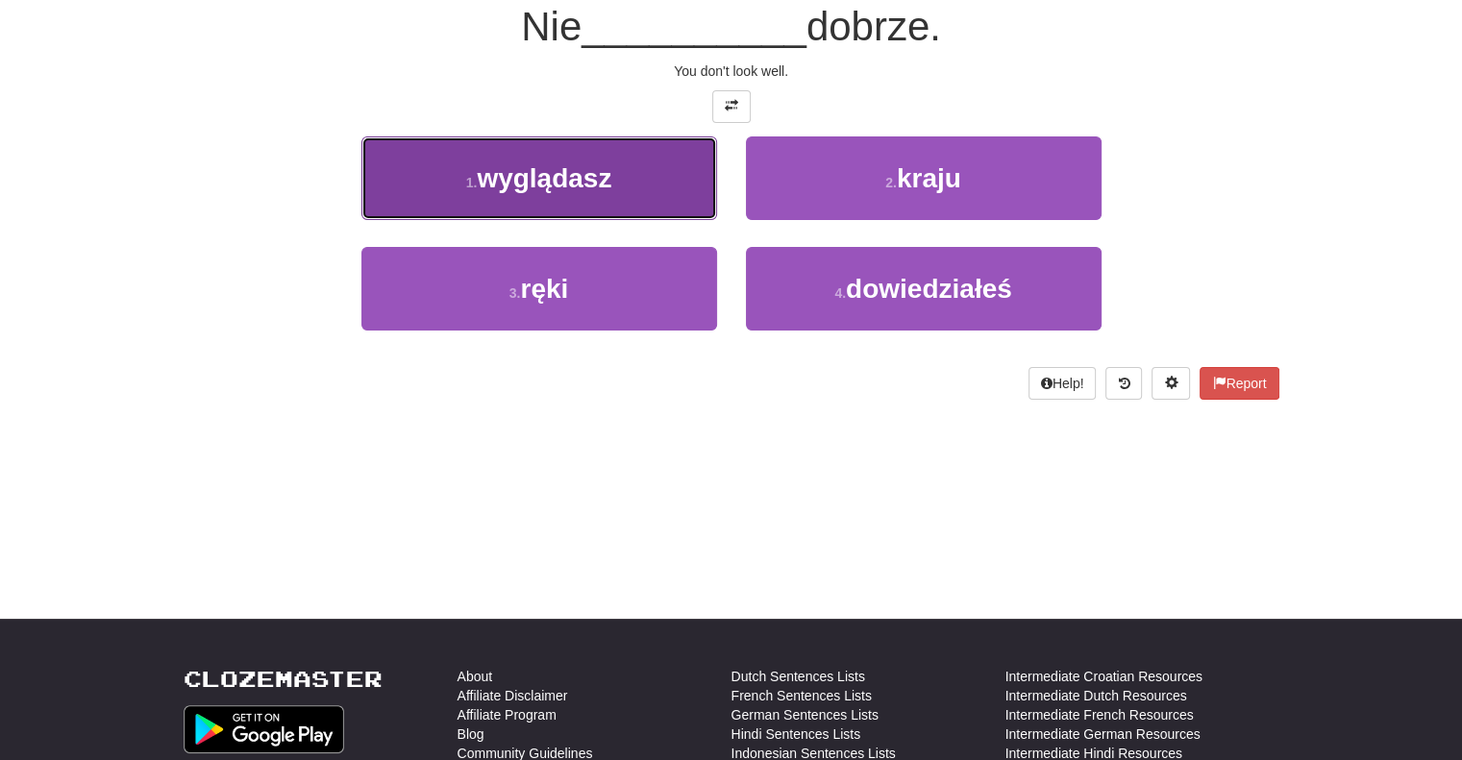
click at [652, 184] on button "1 . wyglądasz" at bounding box center [539, 178] width 356 height 84
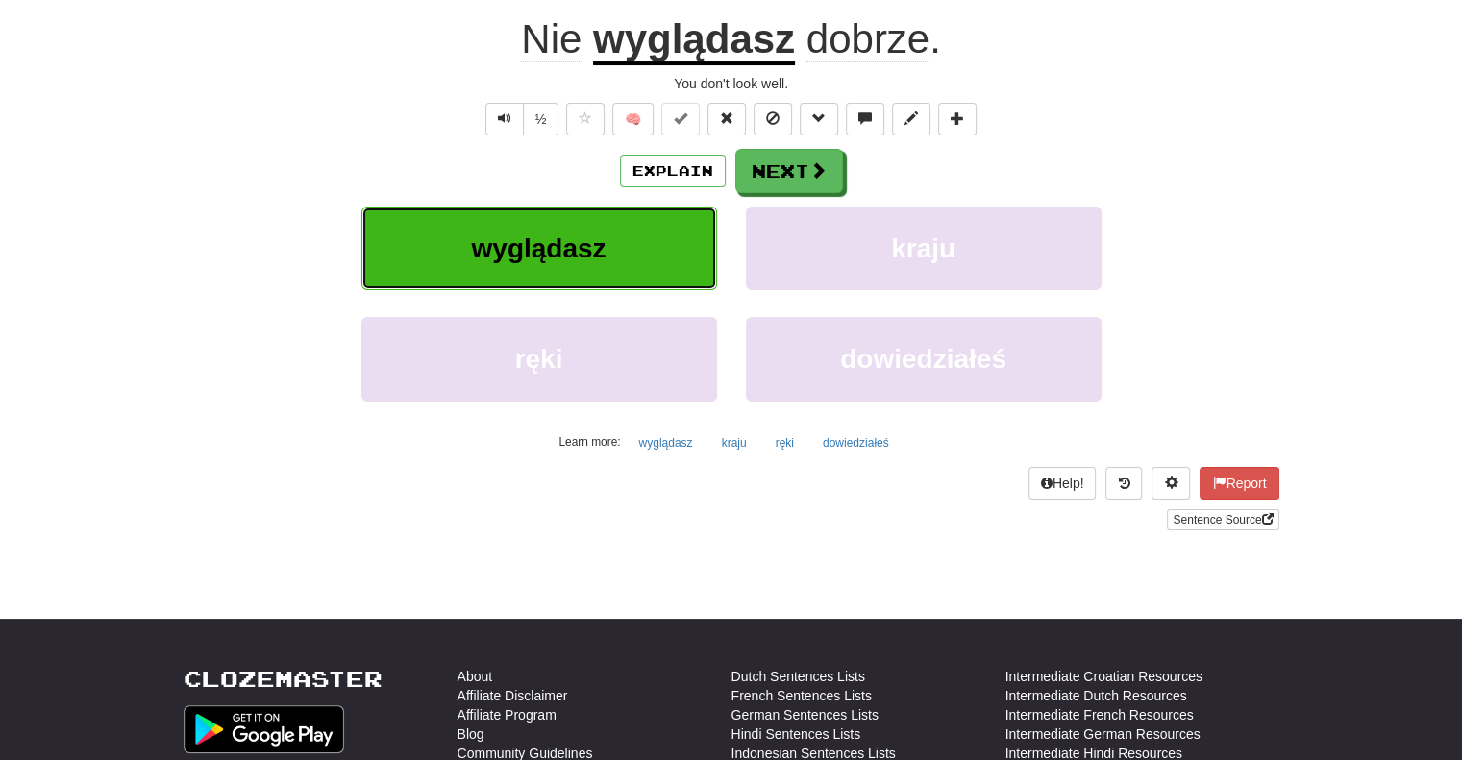
scroll to position [202, 0]
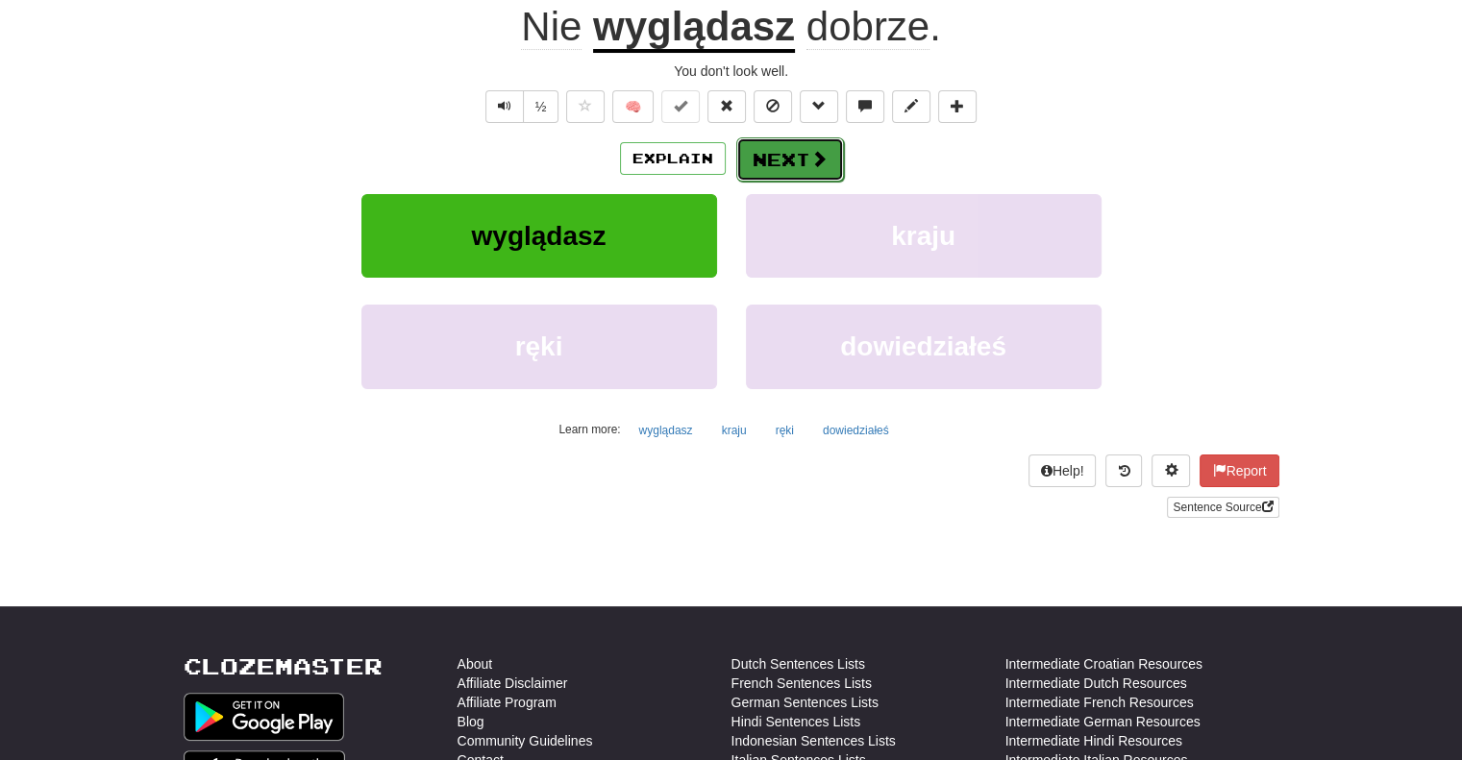
click at [739, 158] on button "Next" at bounding box center [790, 159] width 108 height 44
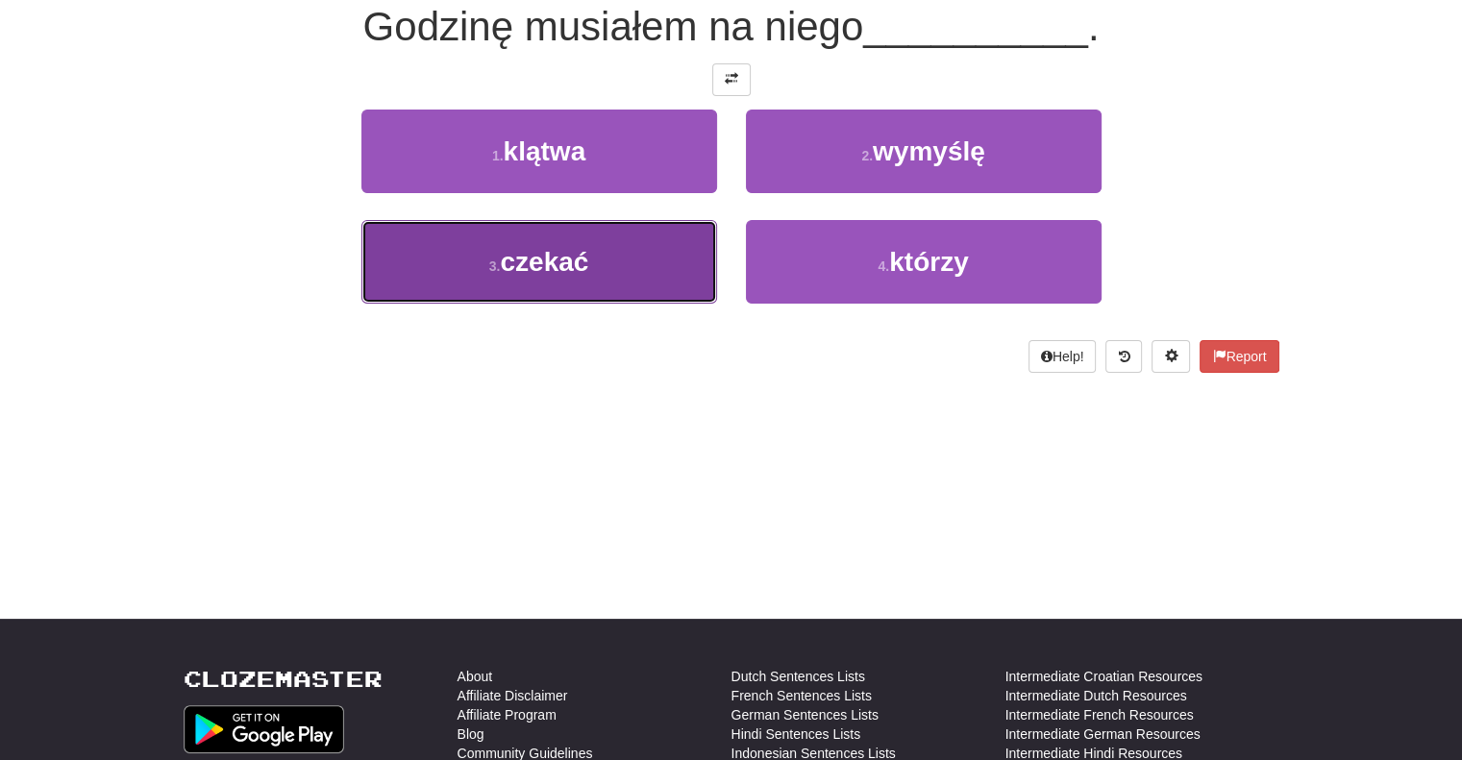
click at [619, 281] on button "3 . [PERSON_NAME]" at bounding box center [539, 262] width 356 height 84
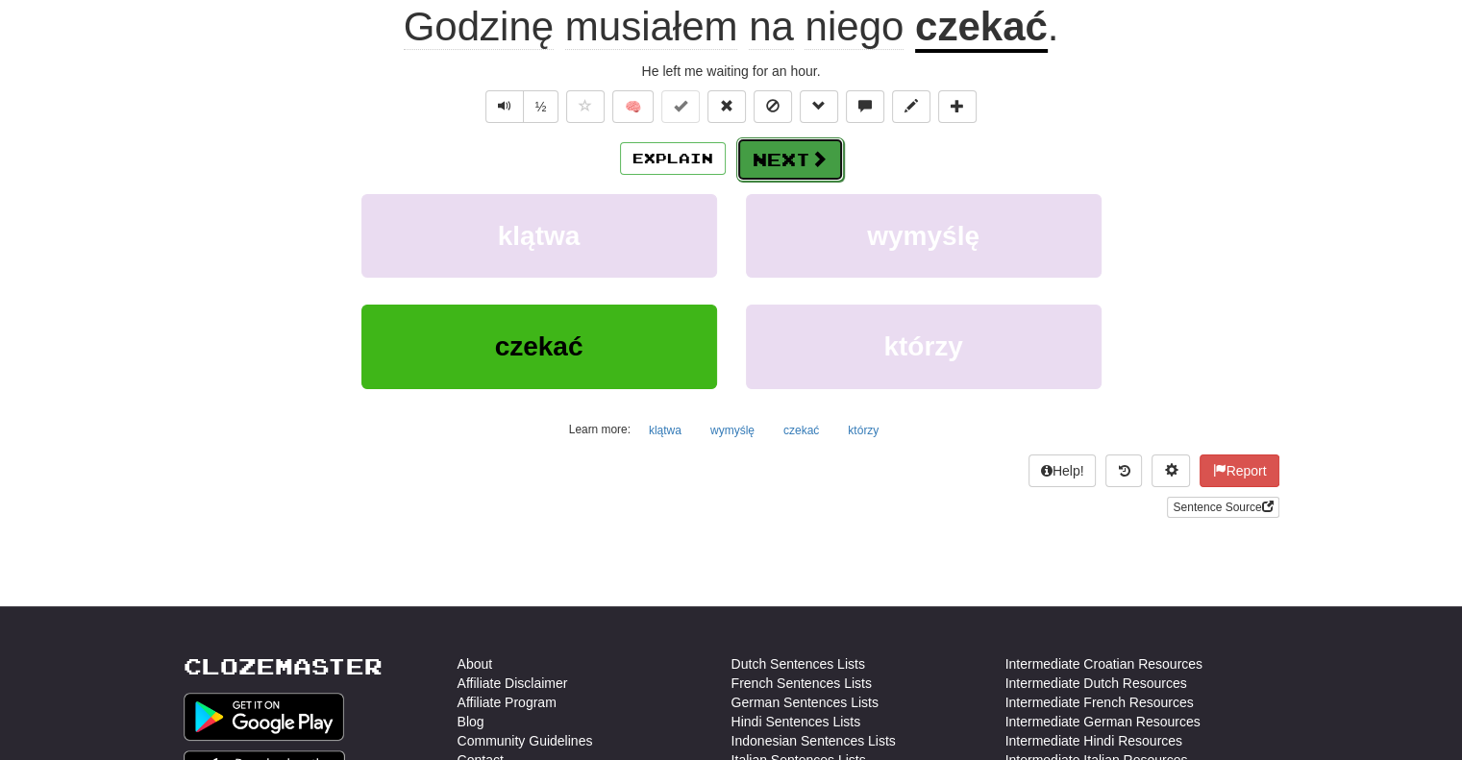
click at [777, 160] on button "Next" at bounding box center [790, 159] width 108 height 44
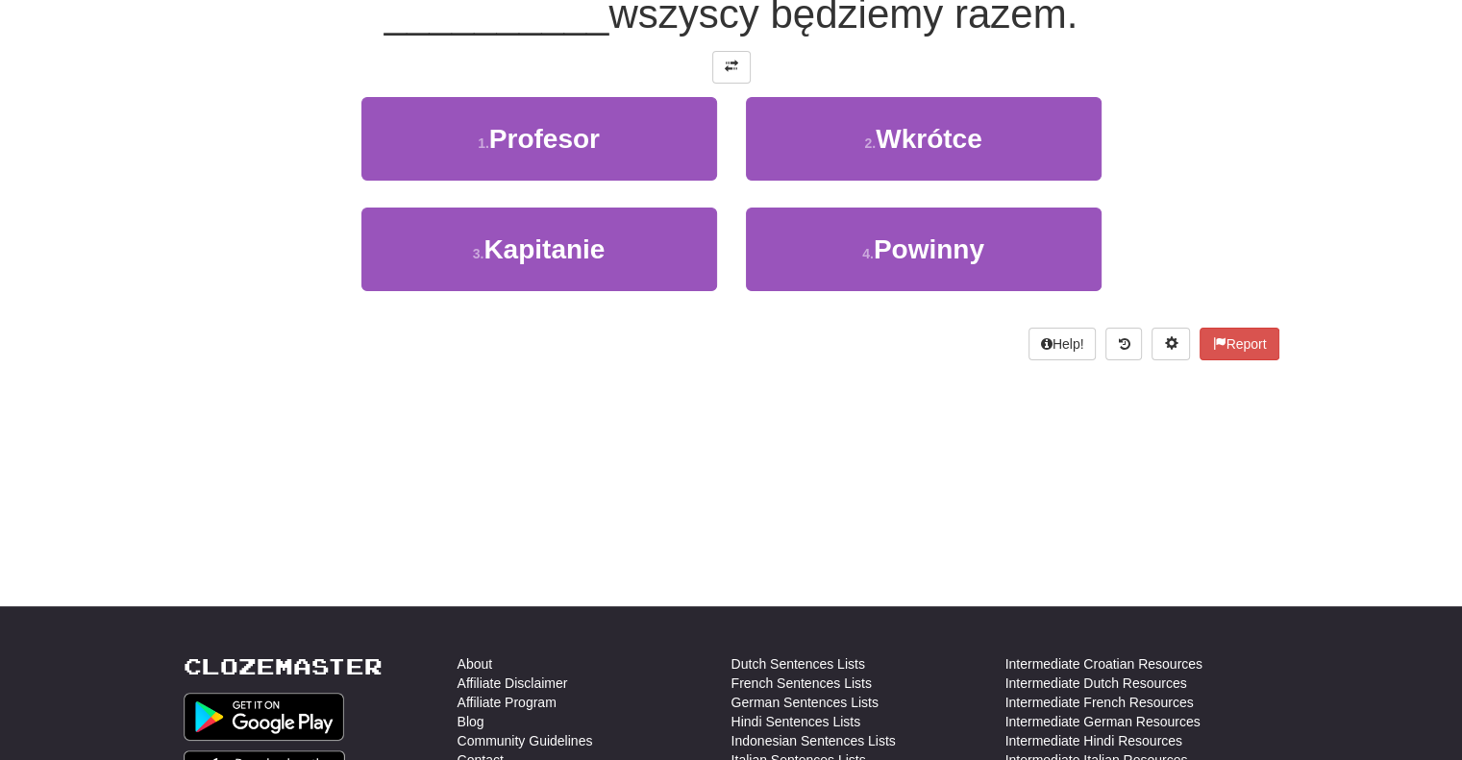
scroll to position [189, 0]
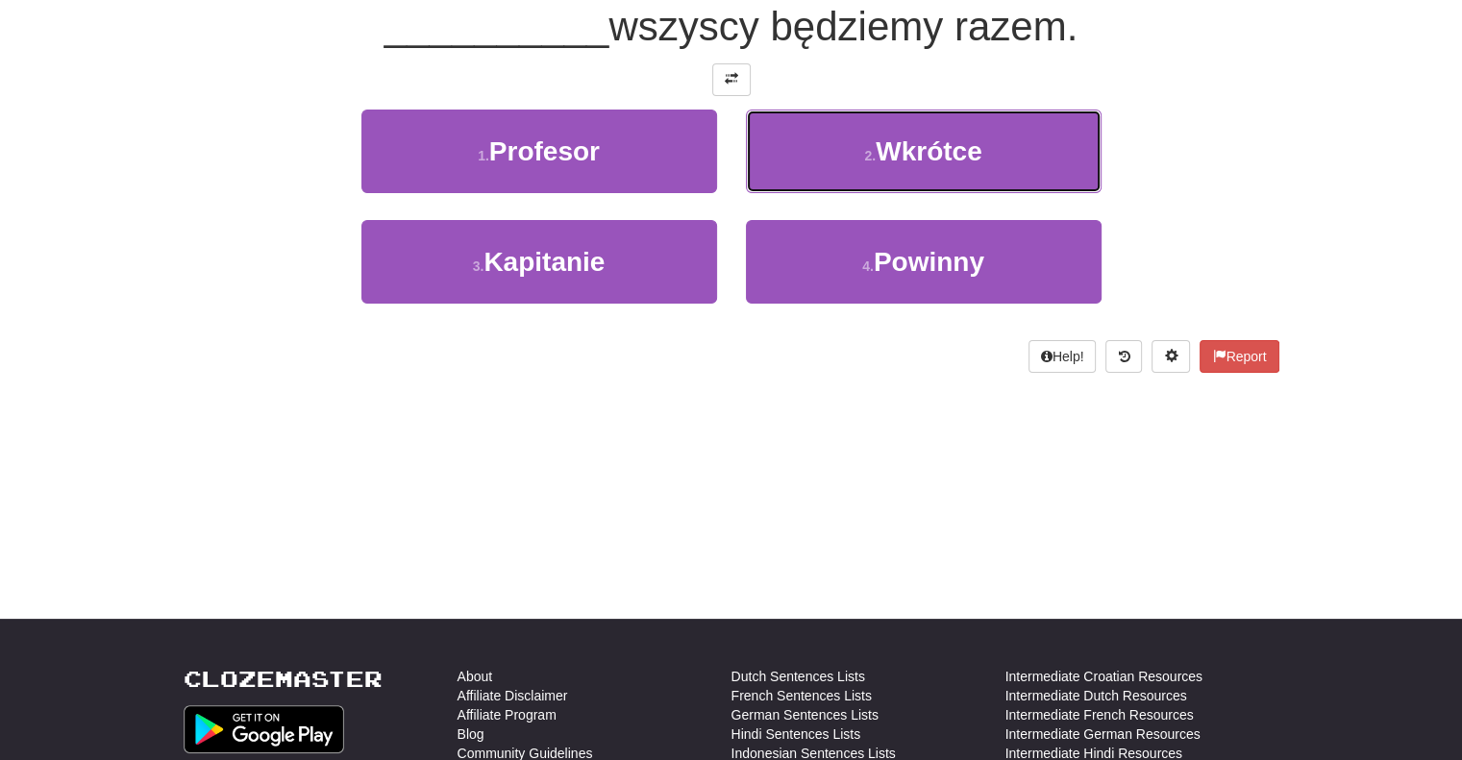
click at [777, 160] on button "2 . Wkrótce" at bounding box center [924, 152] width 356 height 84
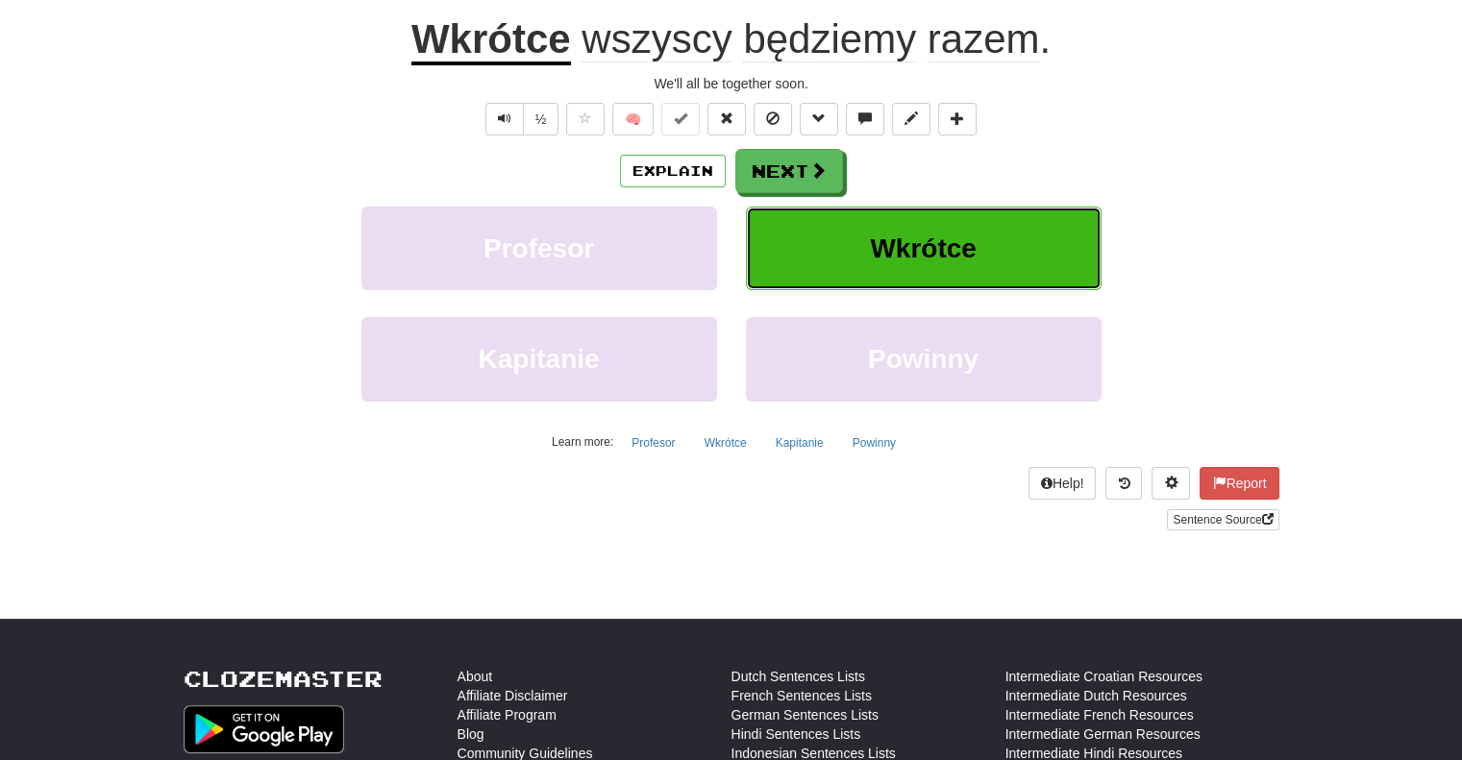
scroll to position [202, 0]
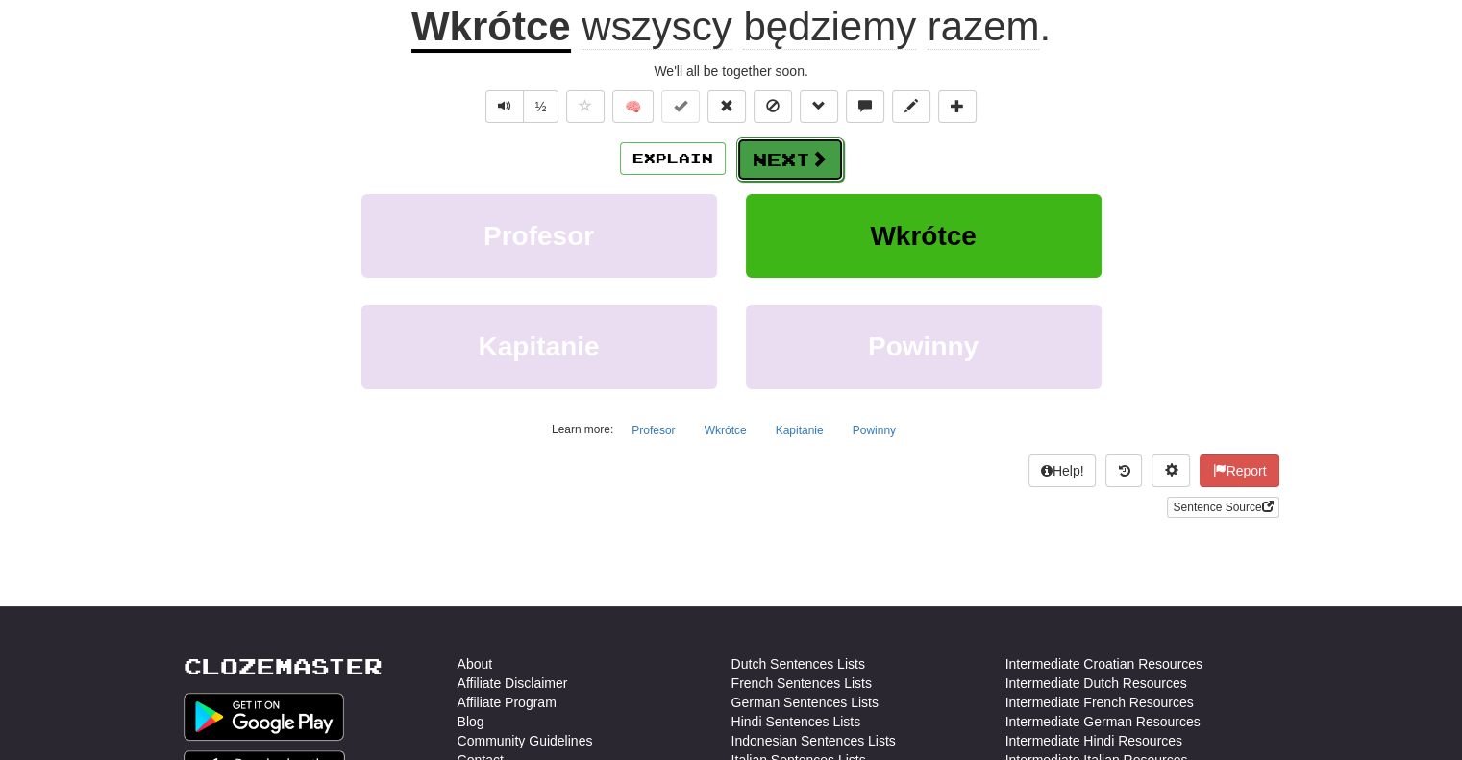
click at [769, 147] on button "Next" at bounding box center [790, 159] width 108 height 44
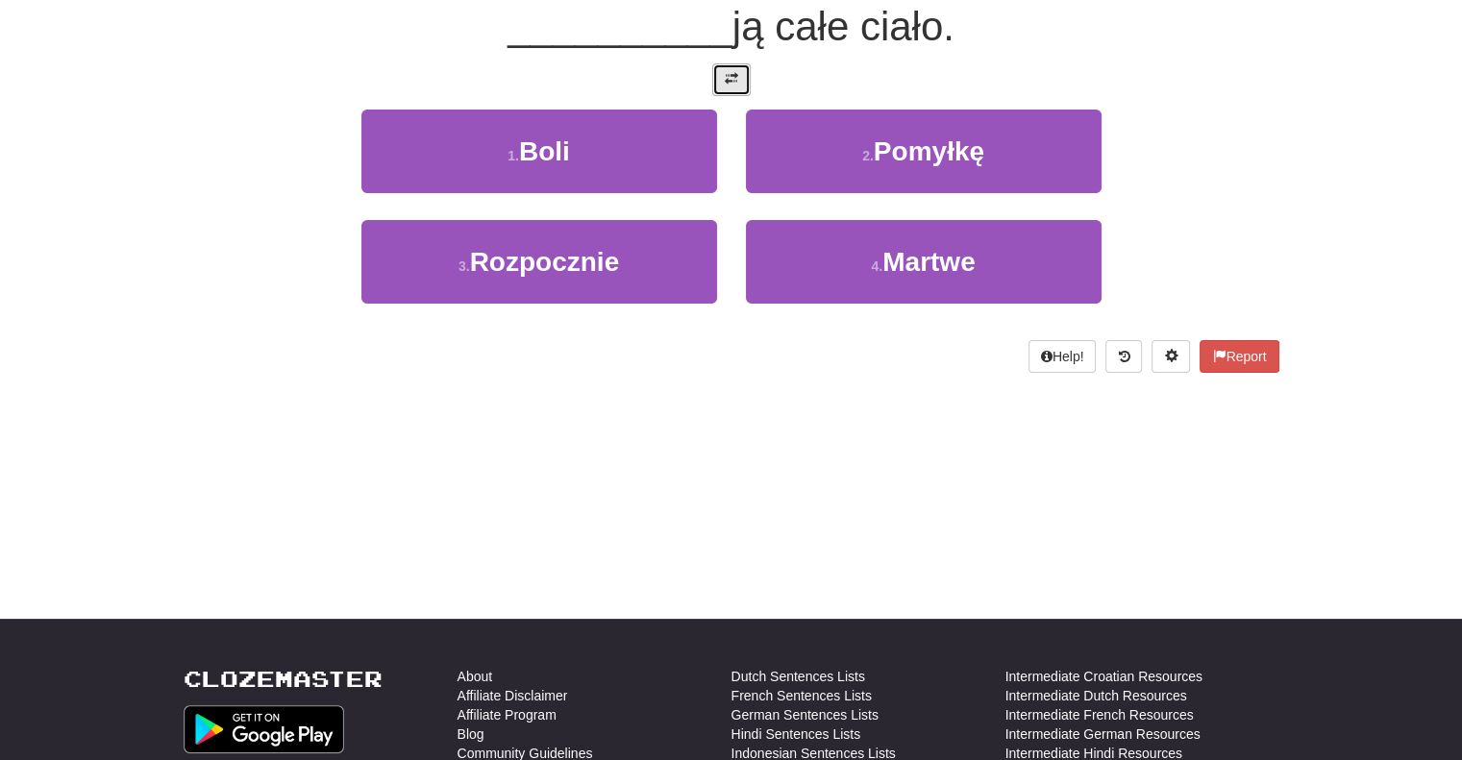
click at [727, 80] on span at bounding box center [731, 78] width 13 height 13
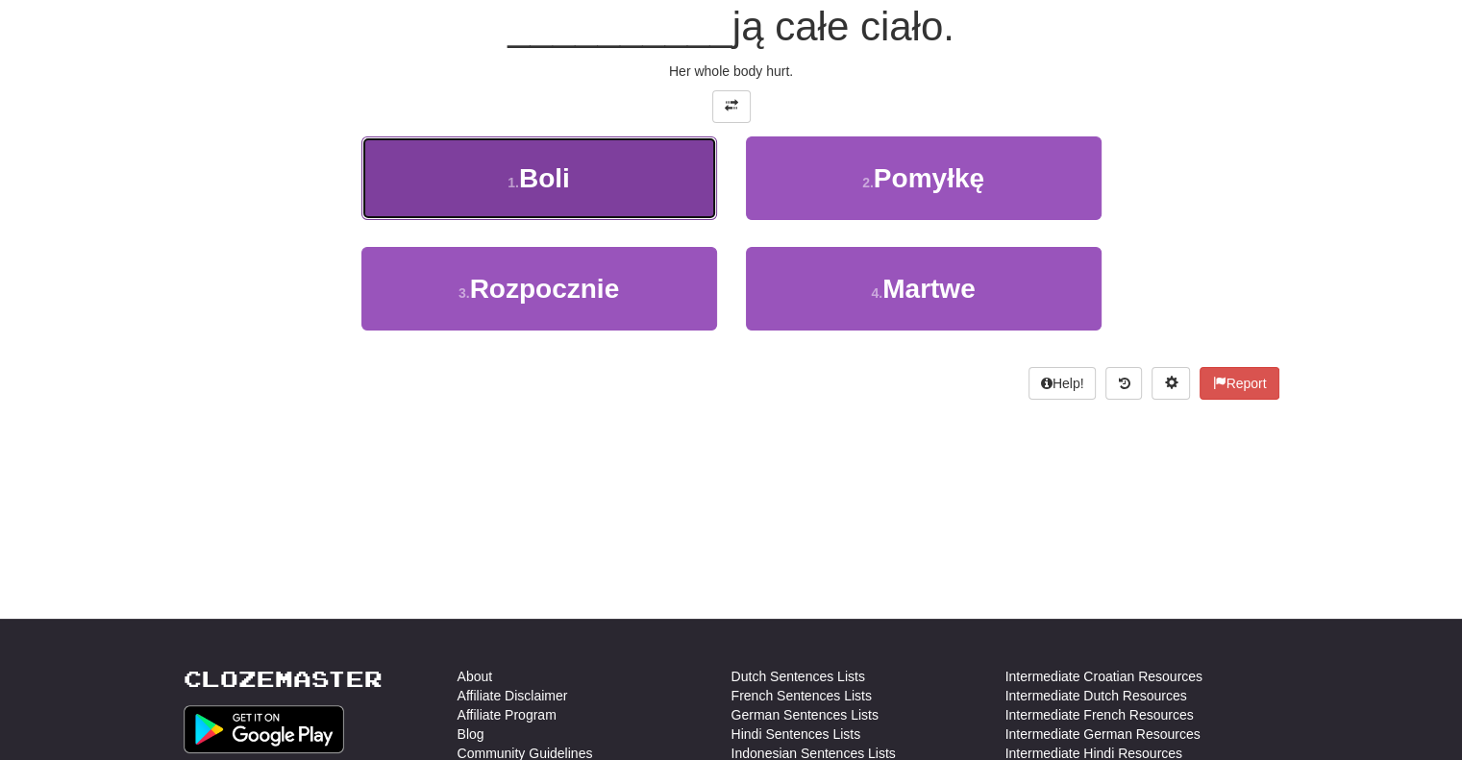
click at [664, 195] on button "1 . Boli" at bounding box center [539, 178] width 356 height 84
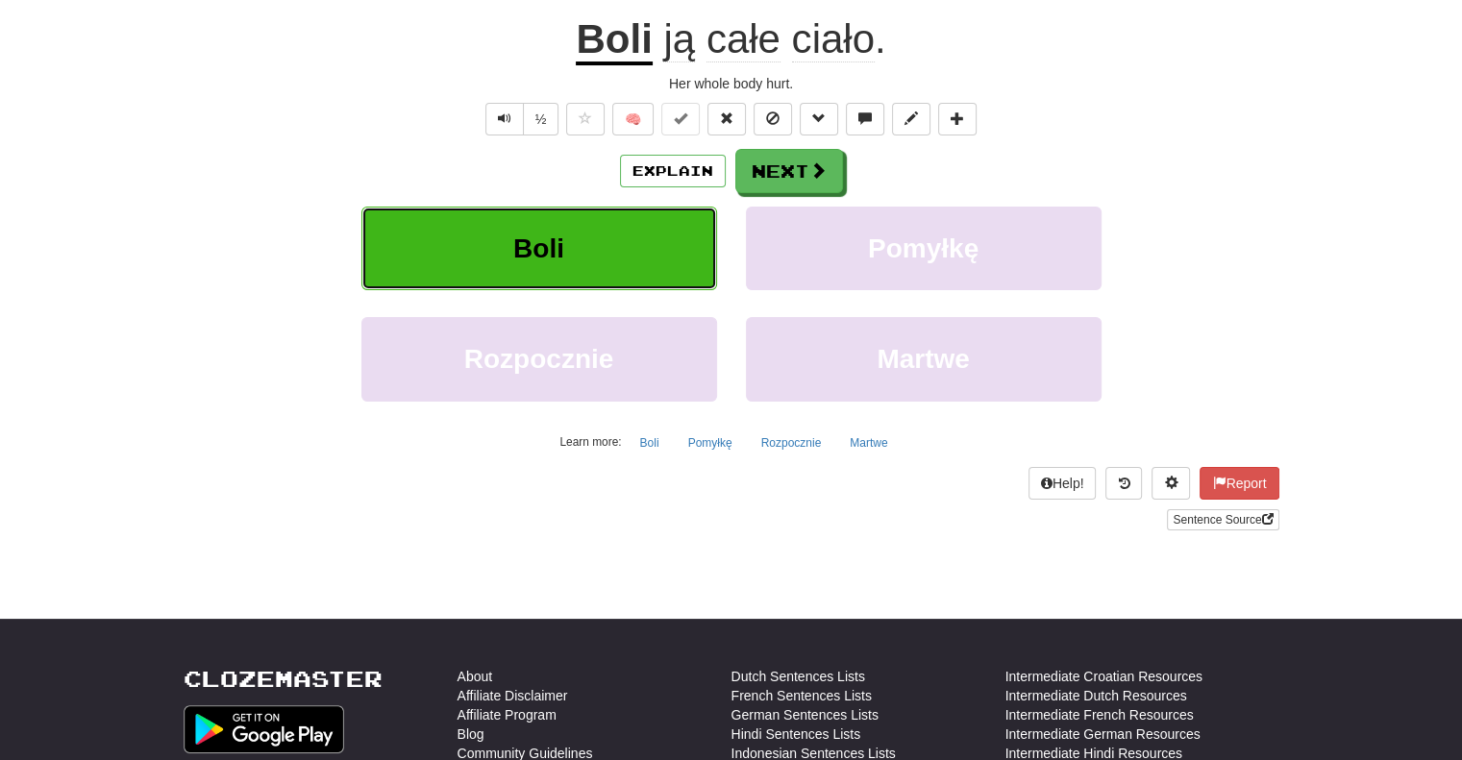
scroll to position [202, 0]
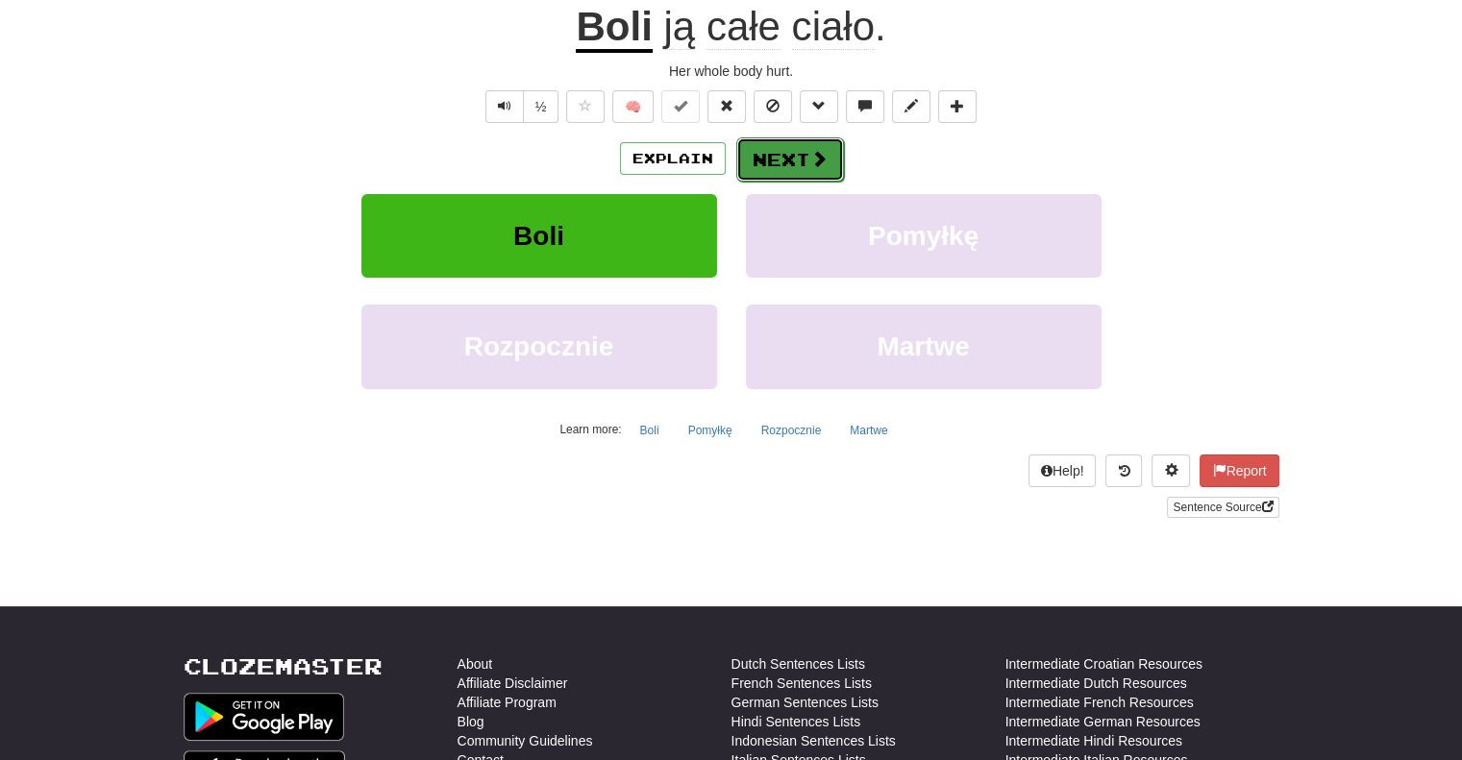
click at [761, 150] on button "Next" at bounding box center [790, 159] width 108 height 44
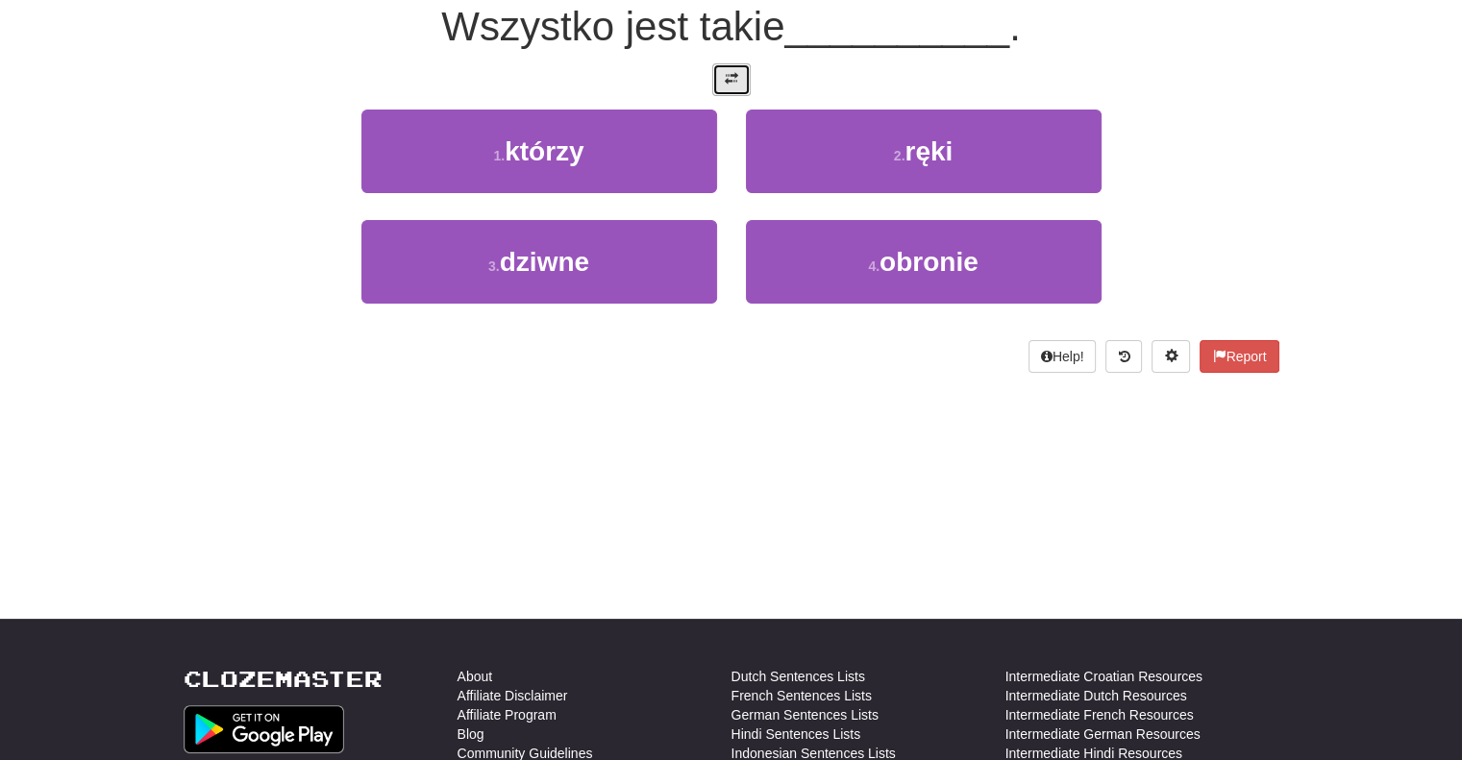
click at [734, 72] on span at bounding box center [731, 78] width 13 height 13
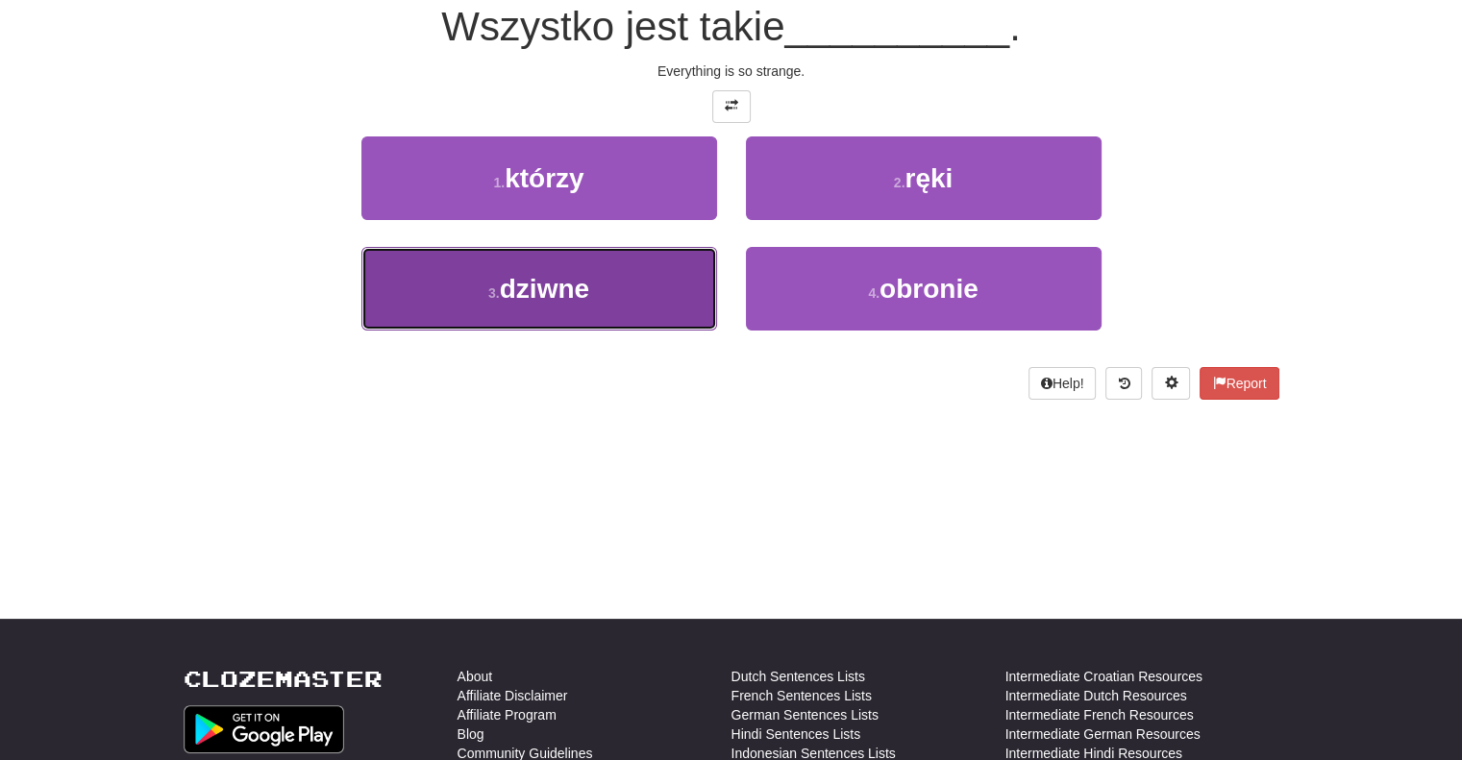
click at [638, 283] on button "3 . dziwne" at bounding box center [539, 289] width 356 height 84
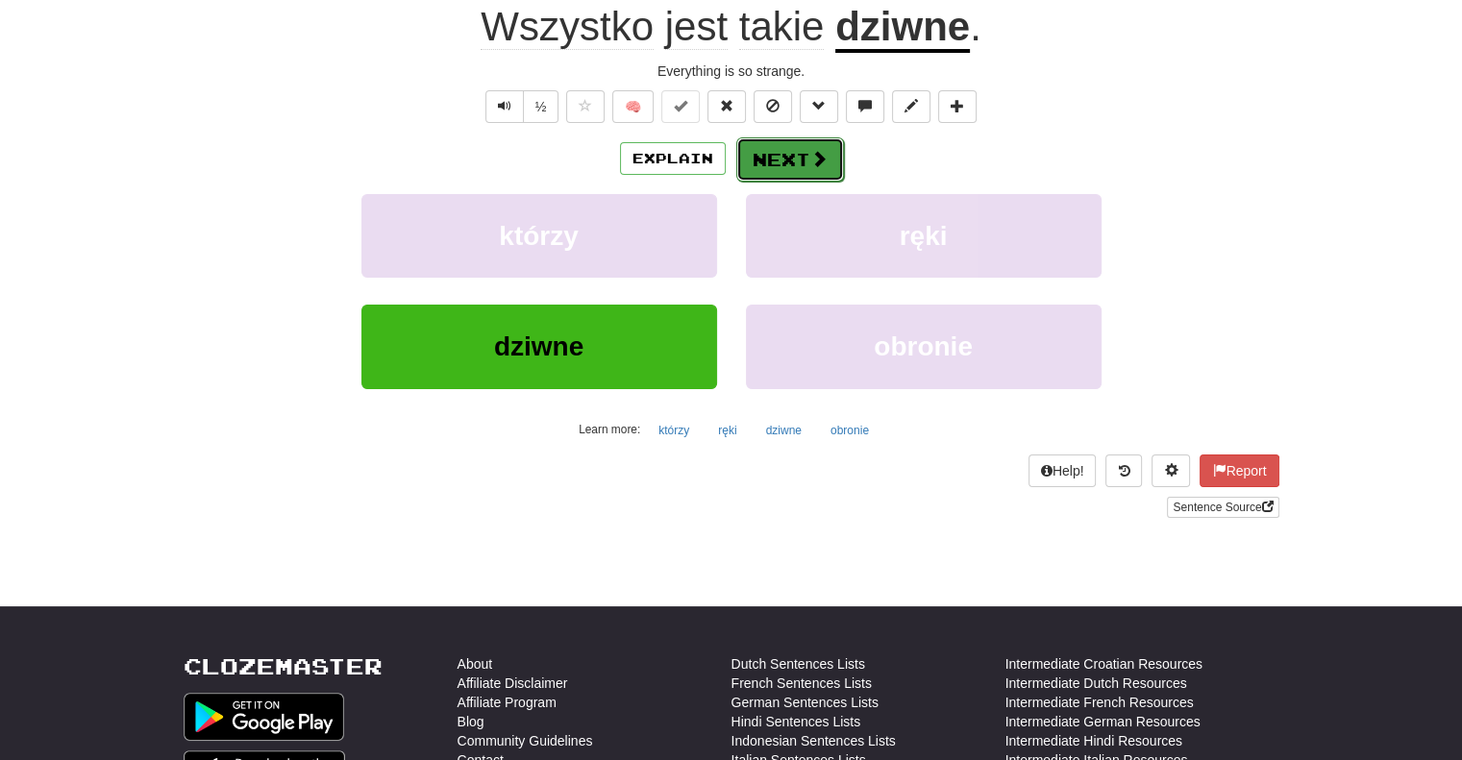
click at [777, 169] on button "Next" at bounding box center [790, 159] width 108 height 44
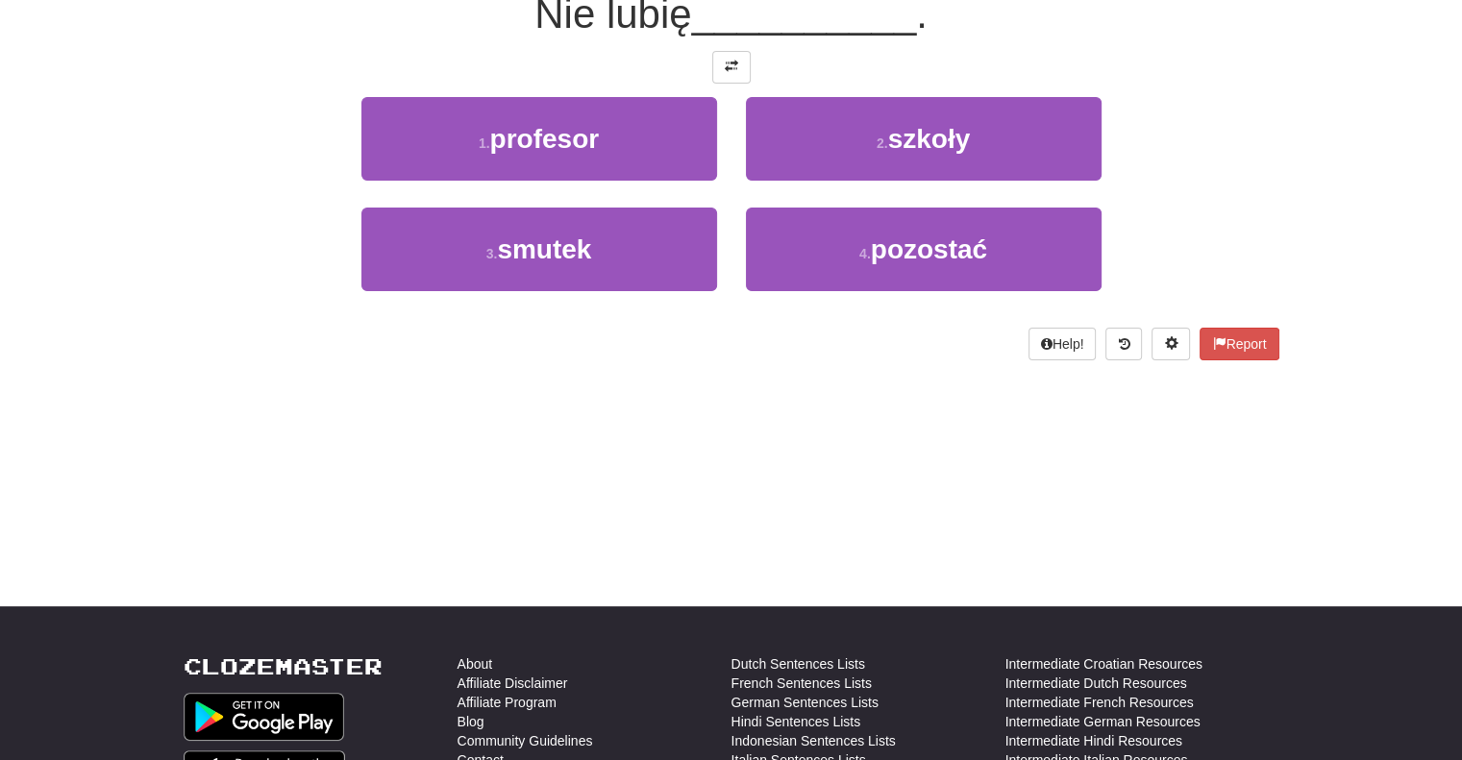
scroll to position [189, 0]
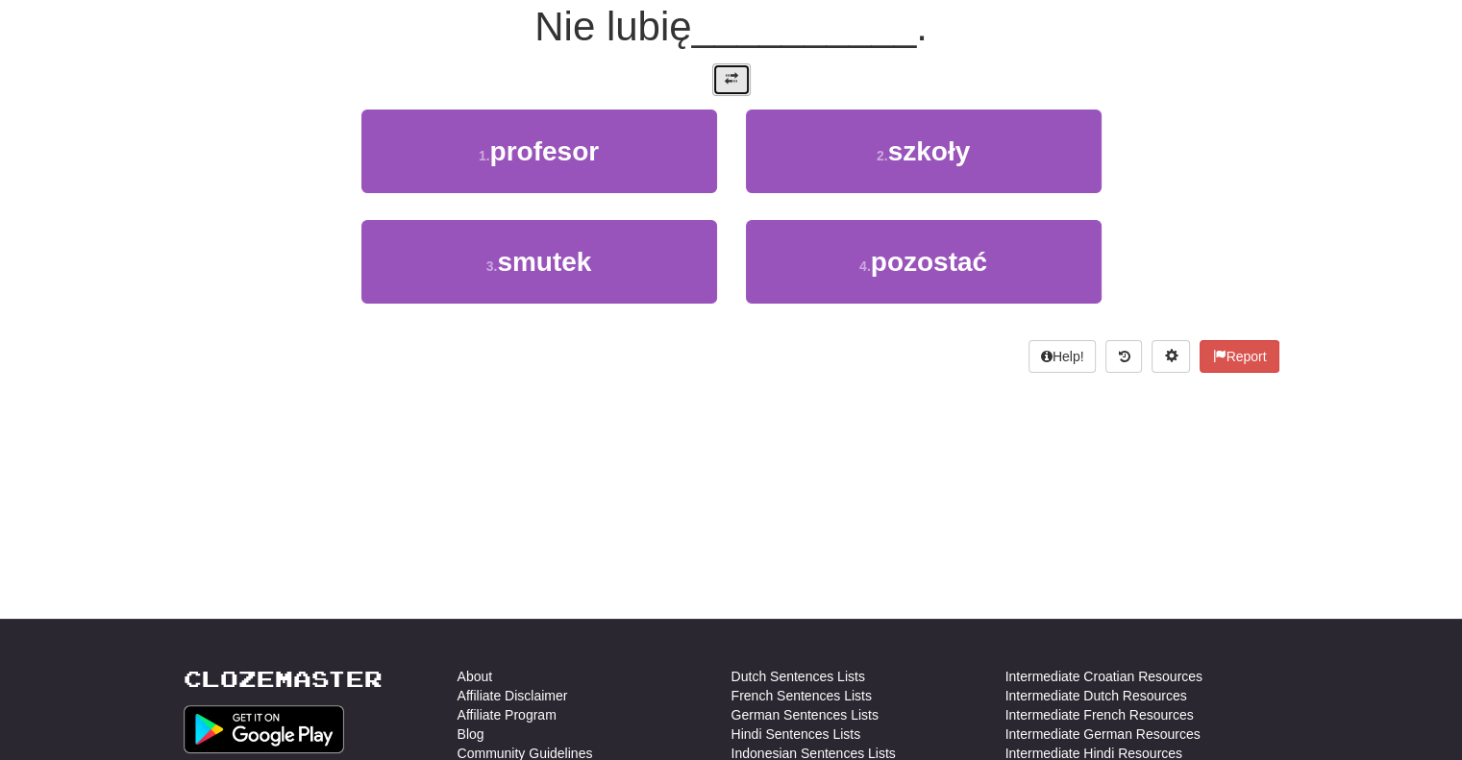
click at [736, 90] on button at bounding box center [731, 79] width 38 height 33
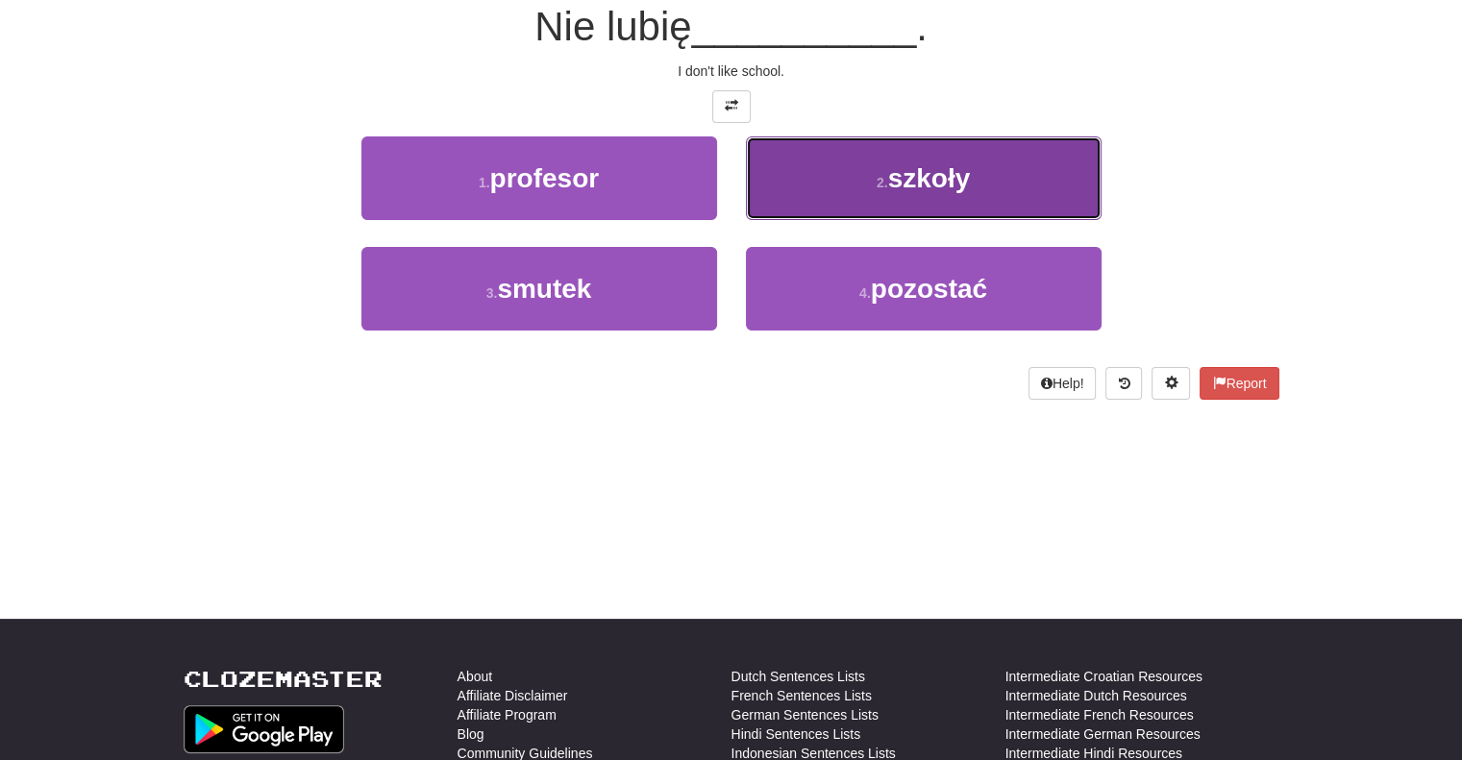
click at [777, 155] on button "2 . szkoły" at bounding box center [924, 178] width 356 height 84
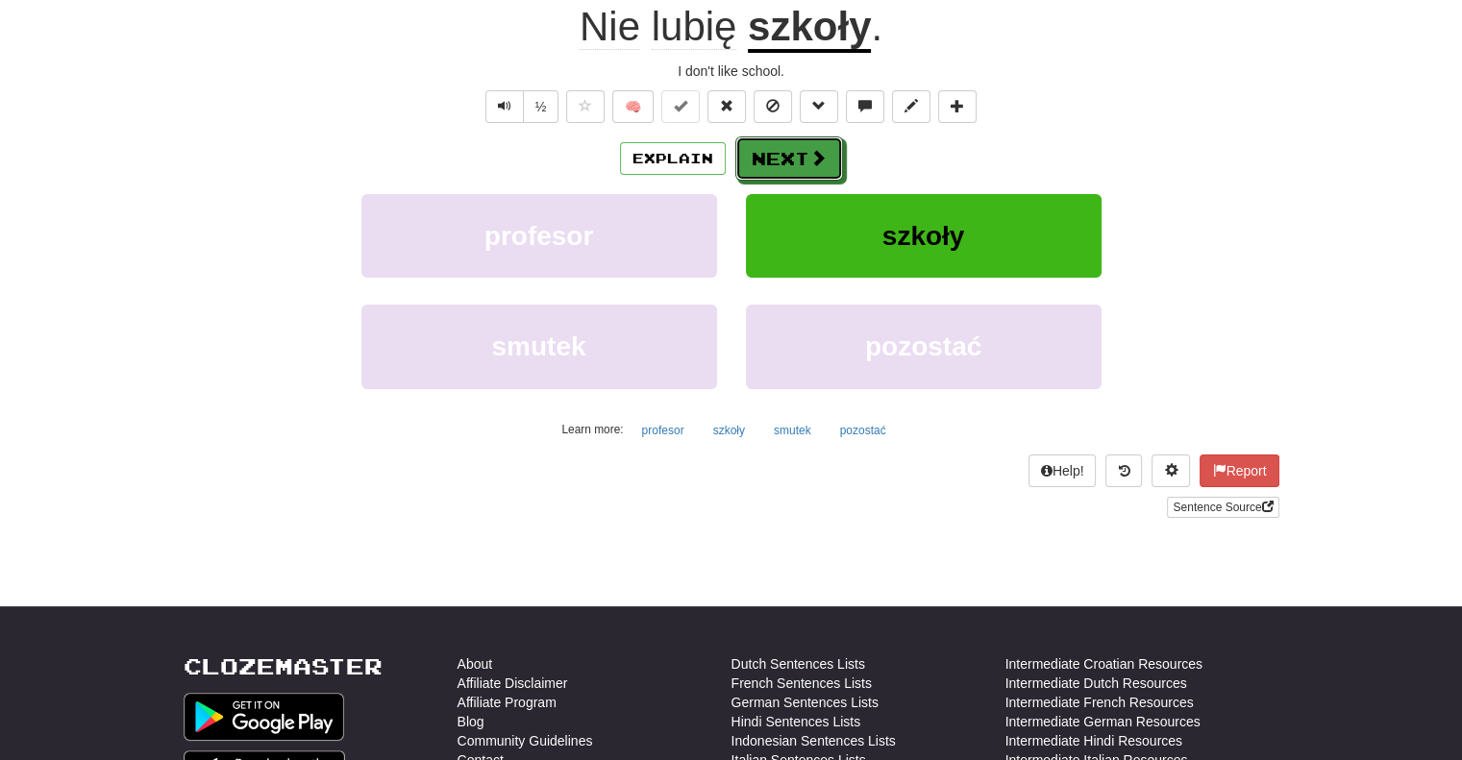
click at [777, 155] on button "Next" at bounding box center [789, 158] width 108 height 44
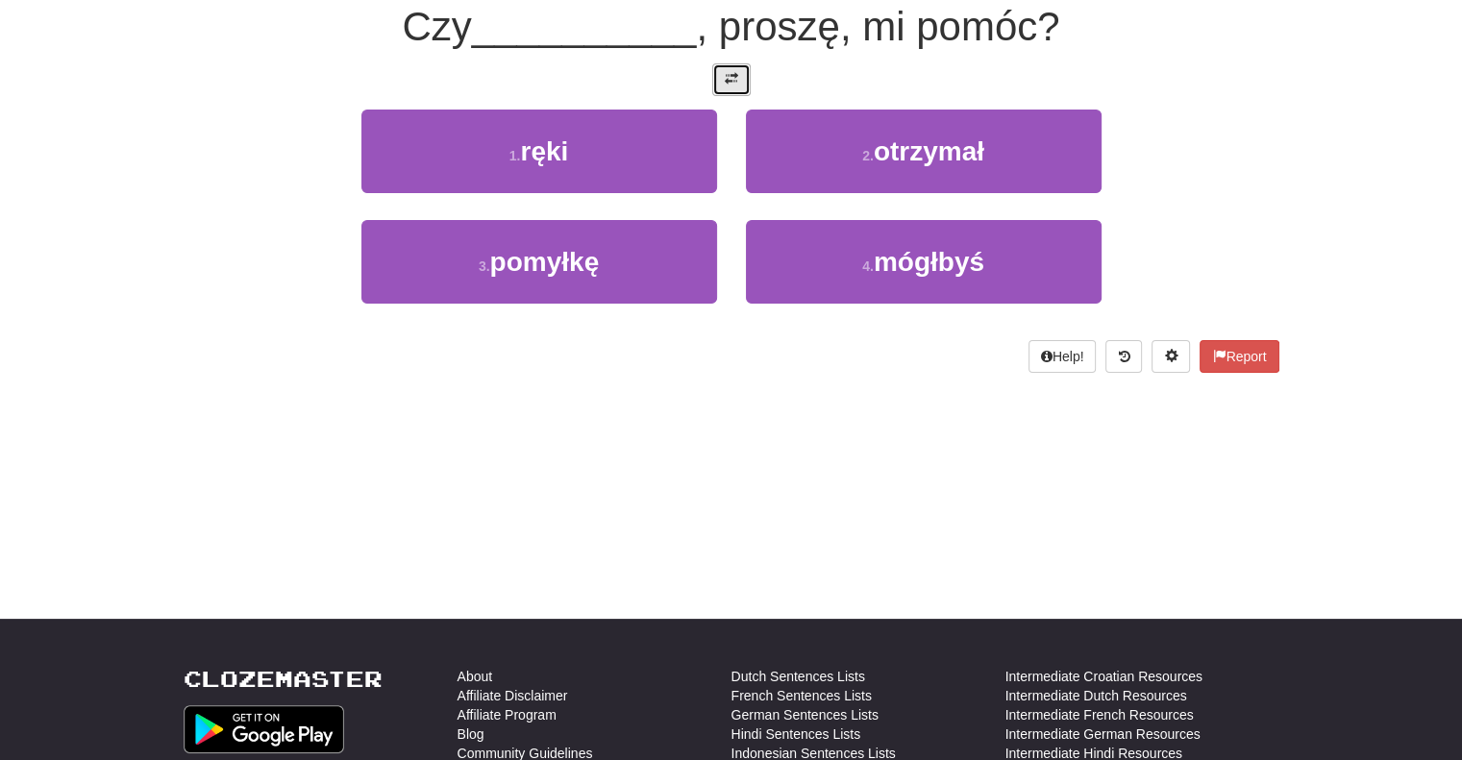
click at [735, 81] on span at bounding box center [731, 78] width 13 height 13
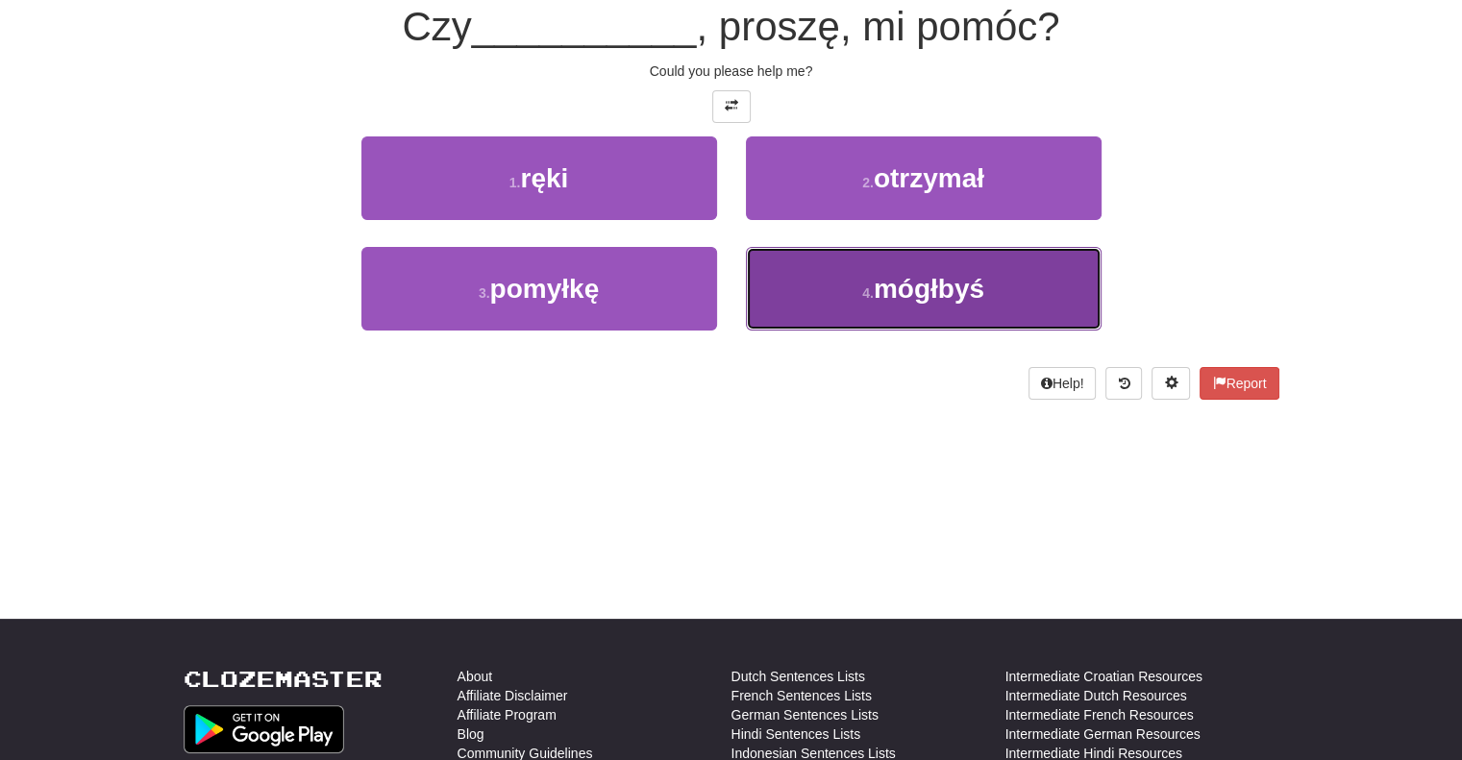
click at [757, 281] on button "4 . mógłbyś" at bounding box center [924, 289] width 356 height 84
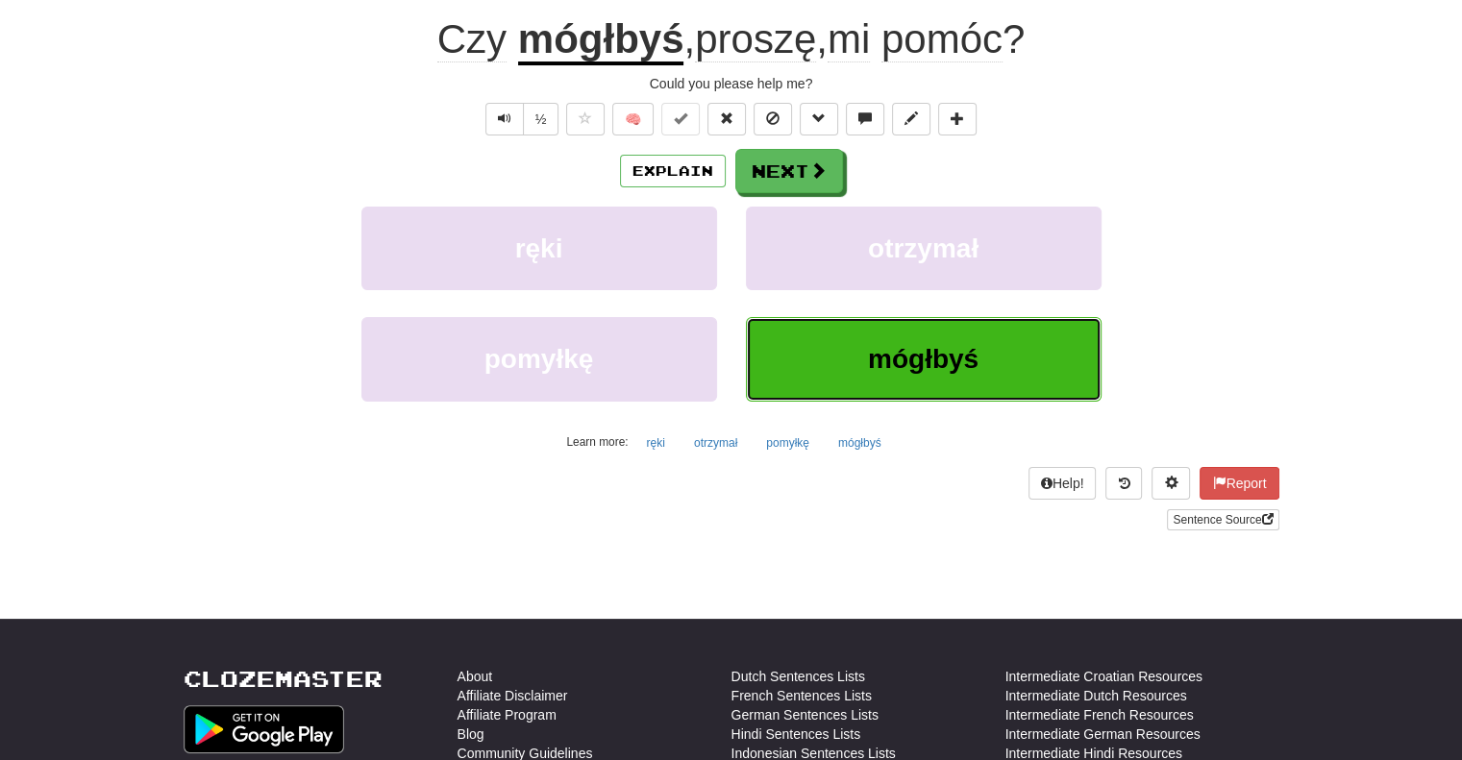
scroll to position [202, 0]
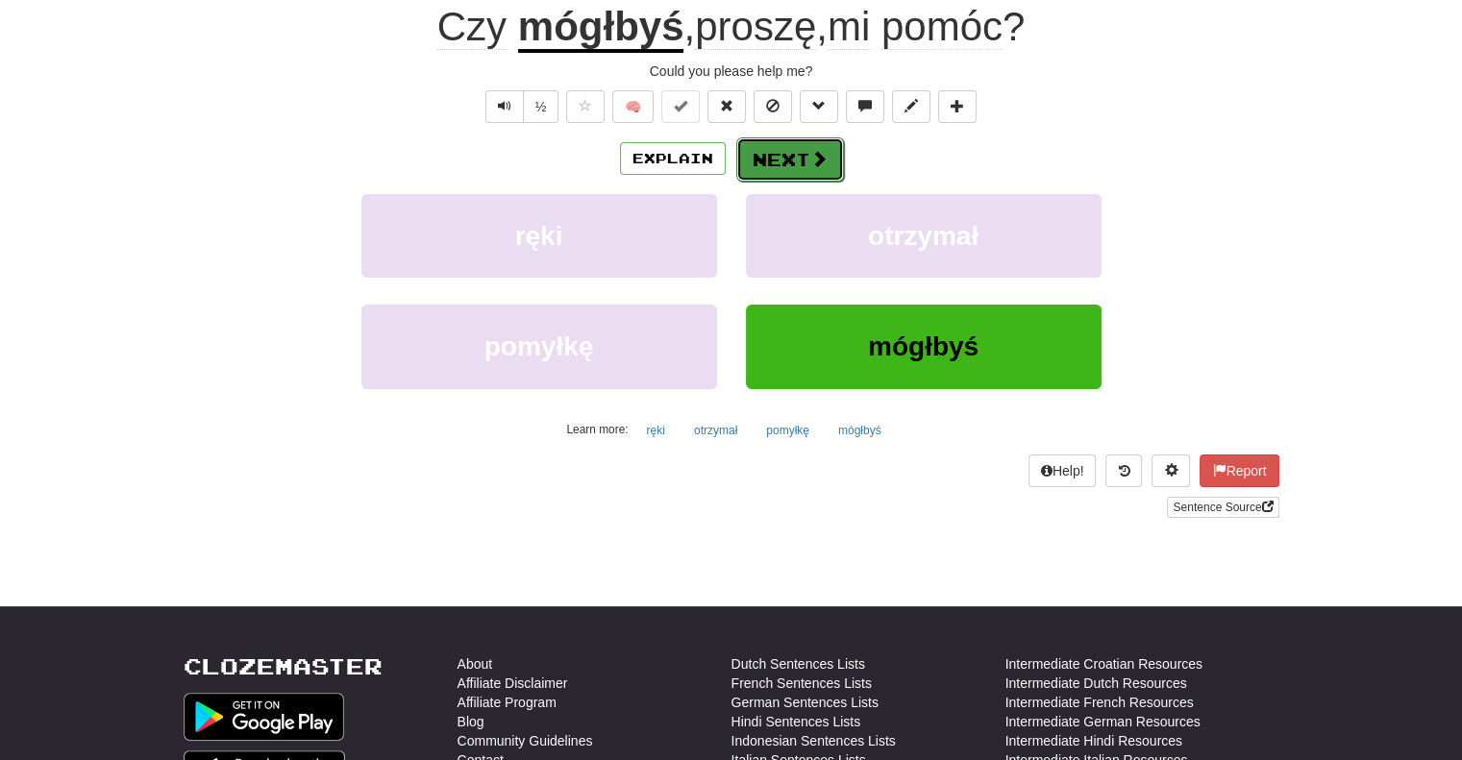
click at [775, 169] on button "Next" at bounding box center [790, 159] width 108 height 44
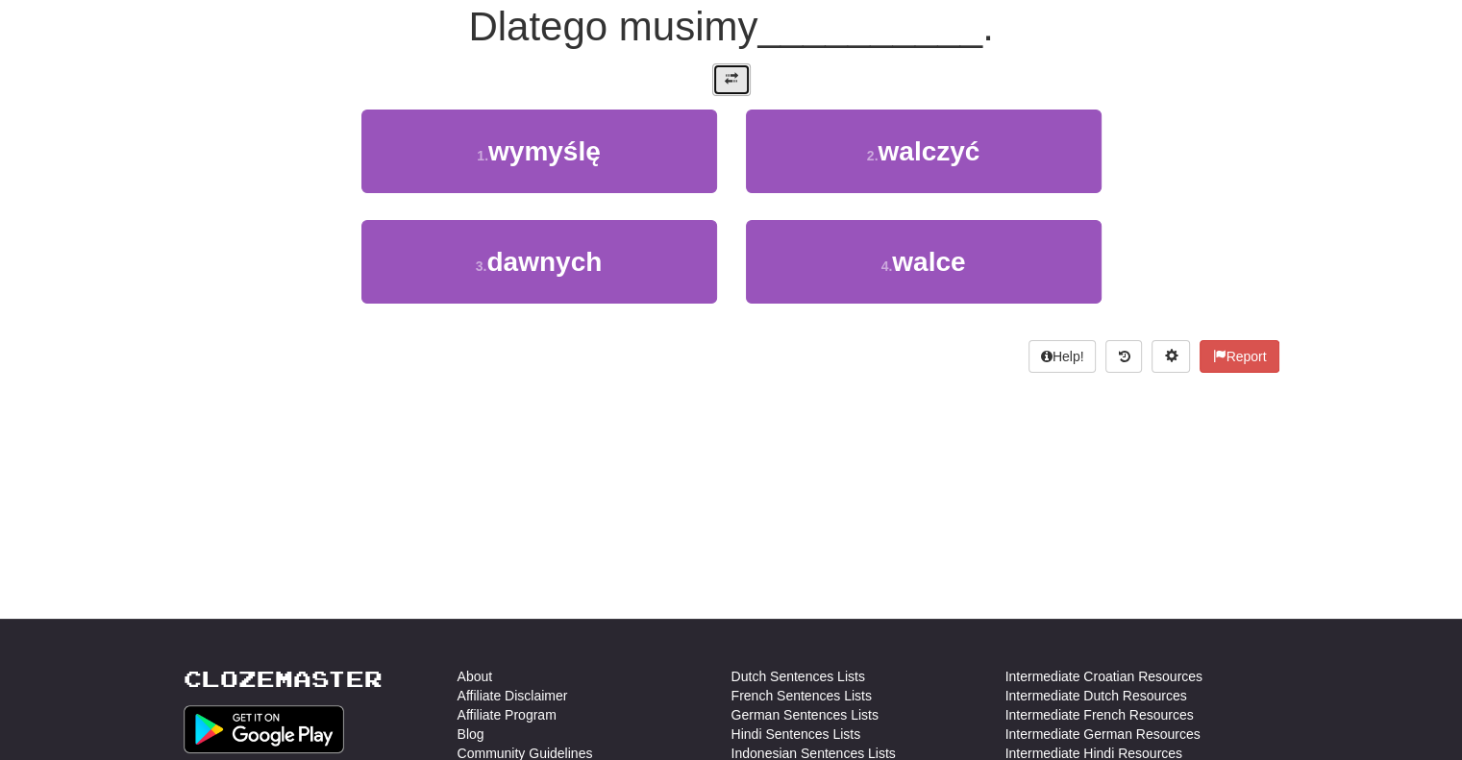
click at [723, 76] on button at bounding box center [731, 79] width 38 height 33
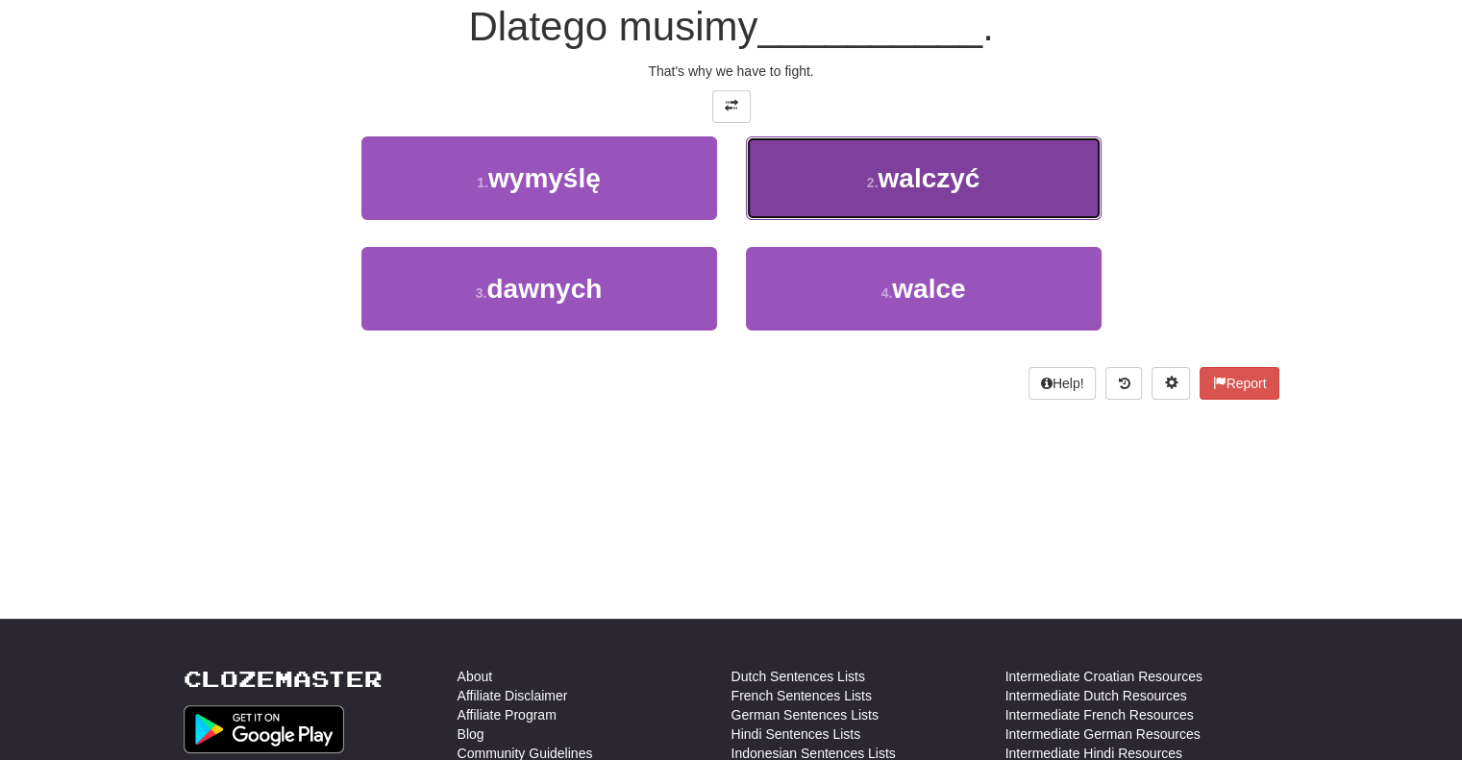
click at [796, 168] on button "2 . walczyć" at bounding box center [924, 178] width 356 height 84
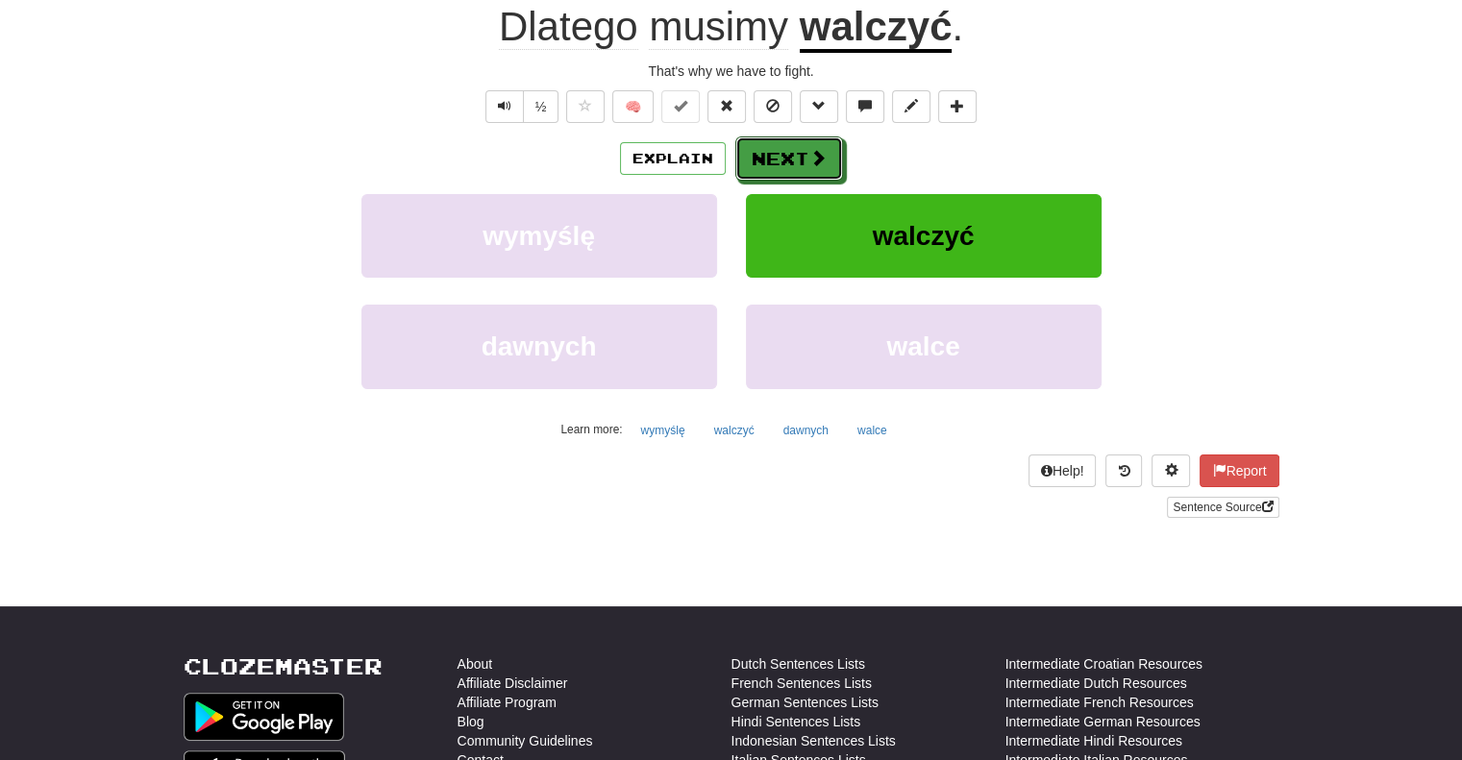
click at [796, 168] on button "Next" at bounding box center [789, 158] width 108 height 44
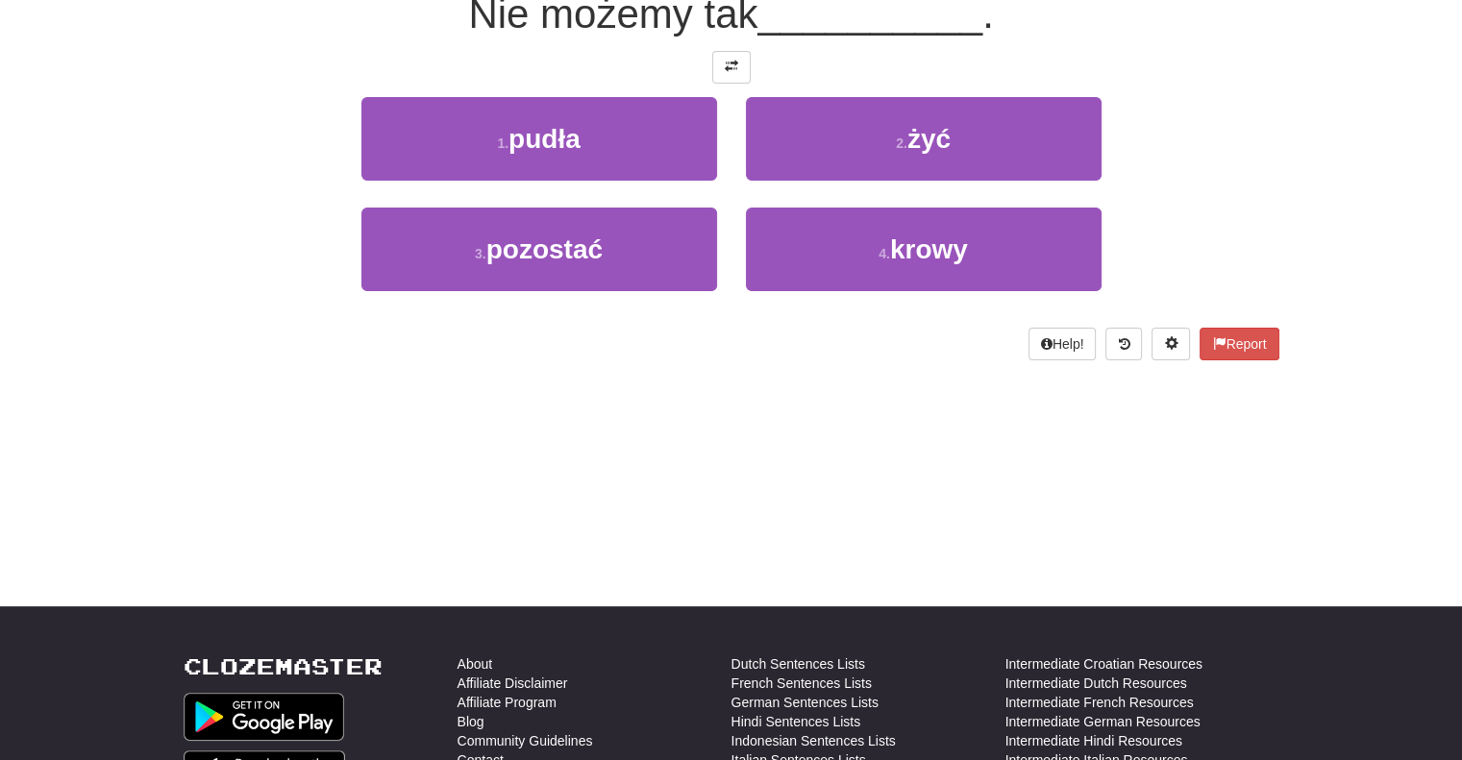
scroll to position [189, 0]
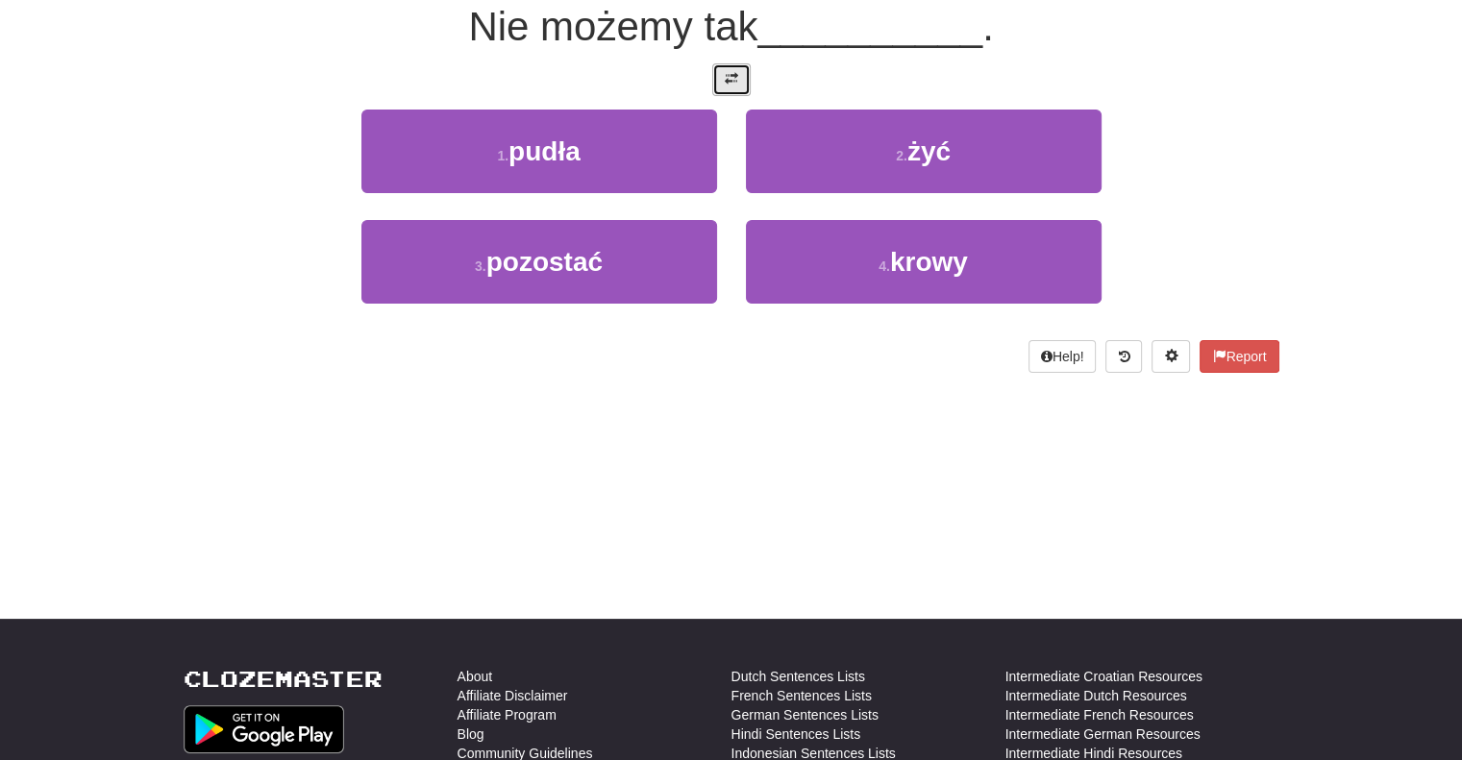
click at [734, 73] on span at bounding box center [731, 78] width 13 height 13
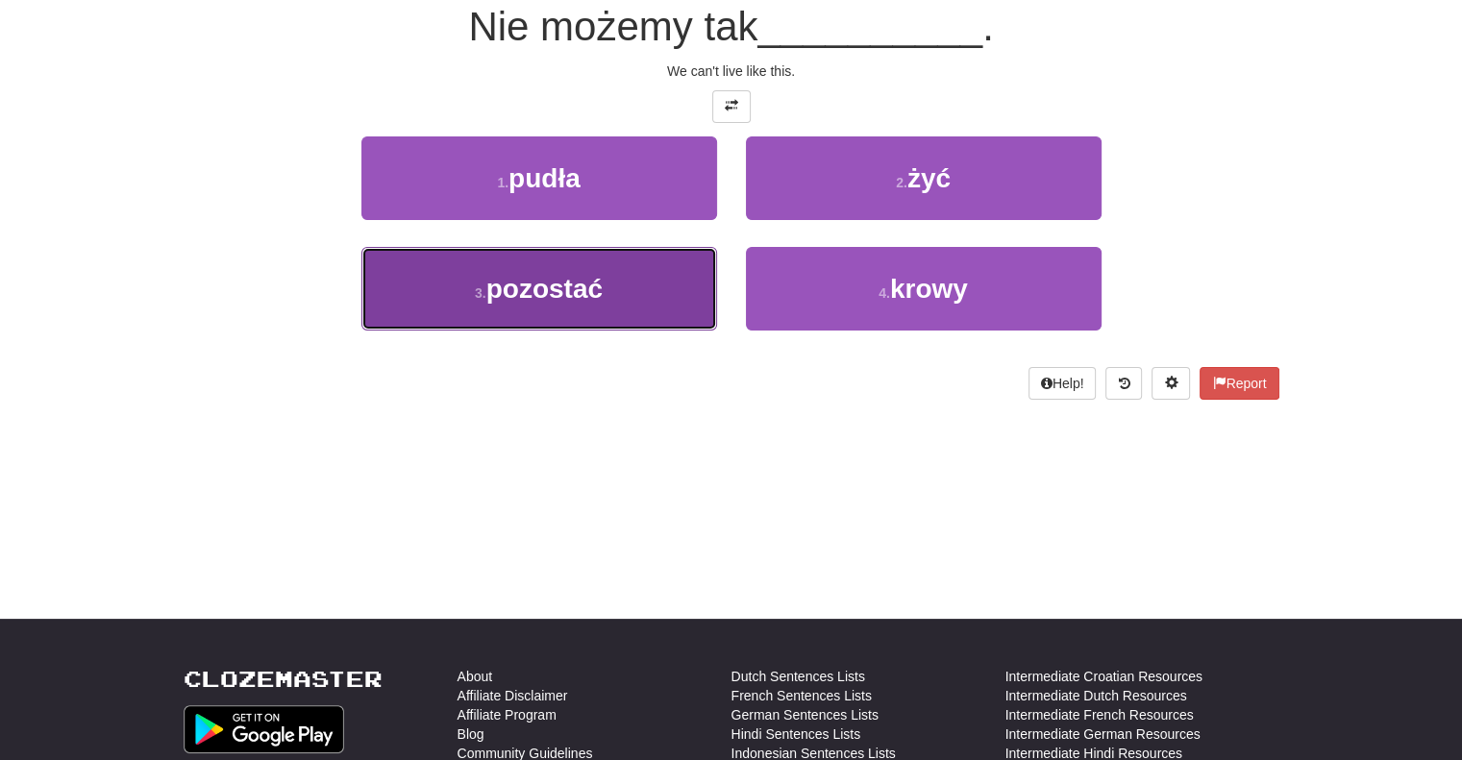
click at [625, 315] on button "3 . pozostać" at bounding box center [539, 289] width 356 height 84
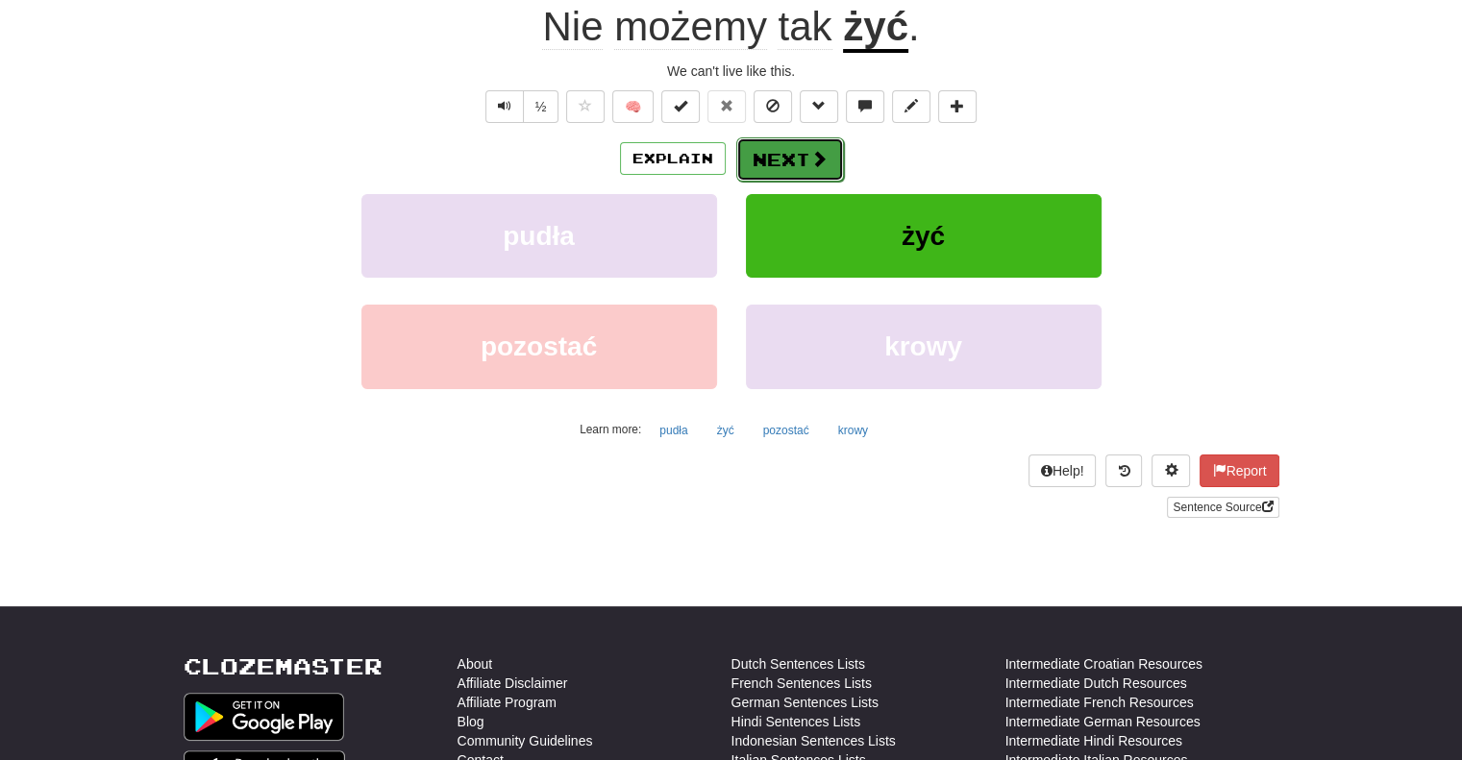
click at [769, 168] on button "Next" at bounding box center [790, 159] width 108 height 44
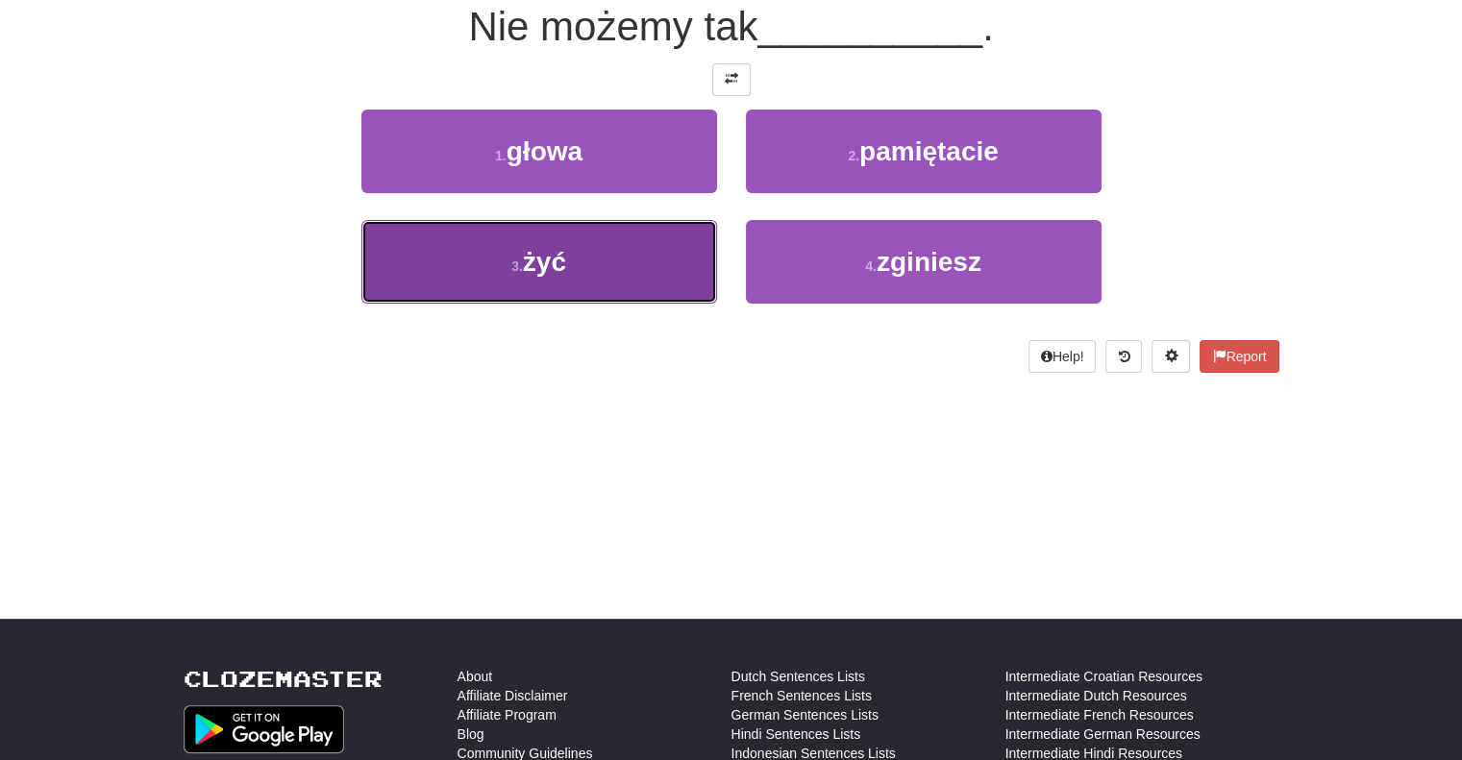
click at [631, 288] on button "3 . żyć" at bounding box center [539, 262] width 356 height 84
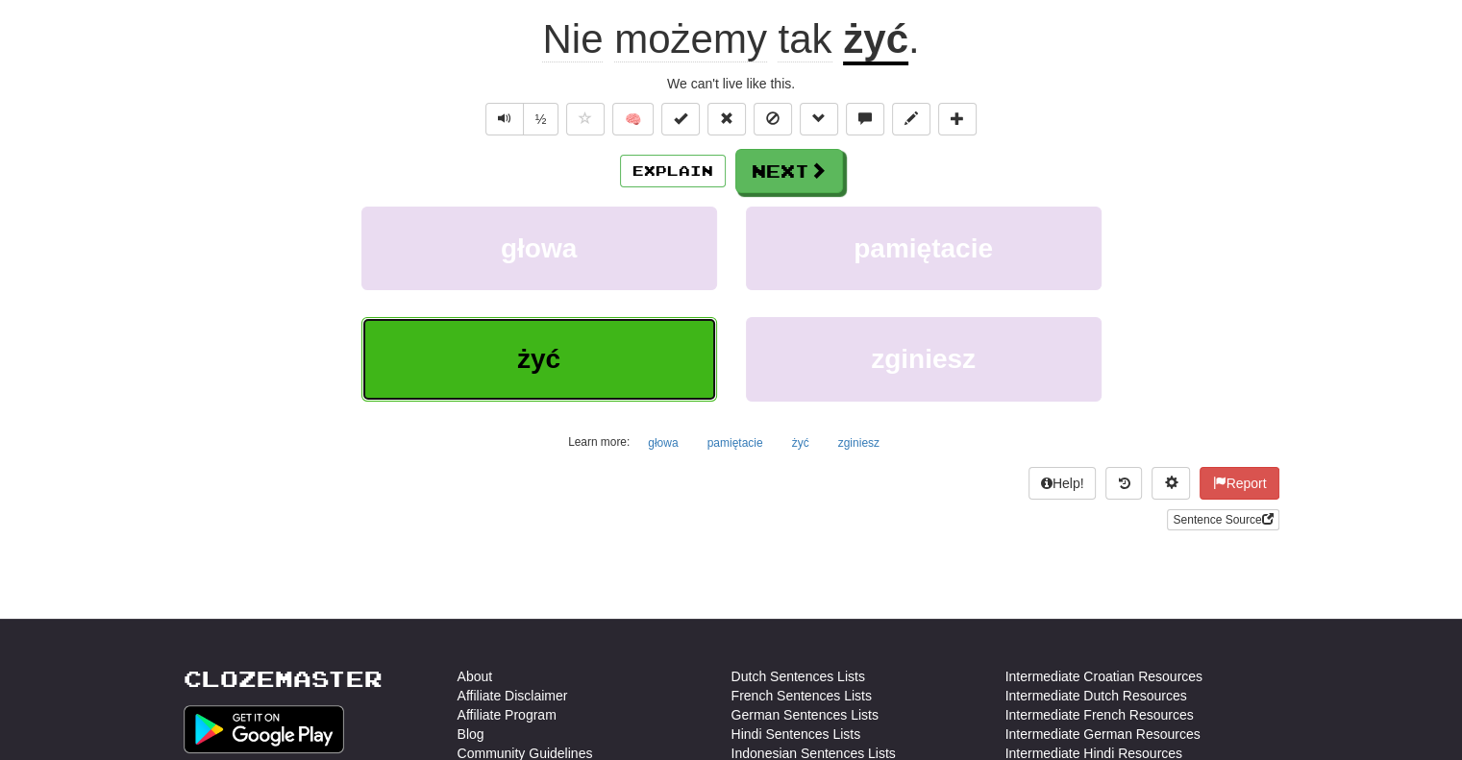
scroll to position [202, 0]
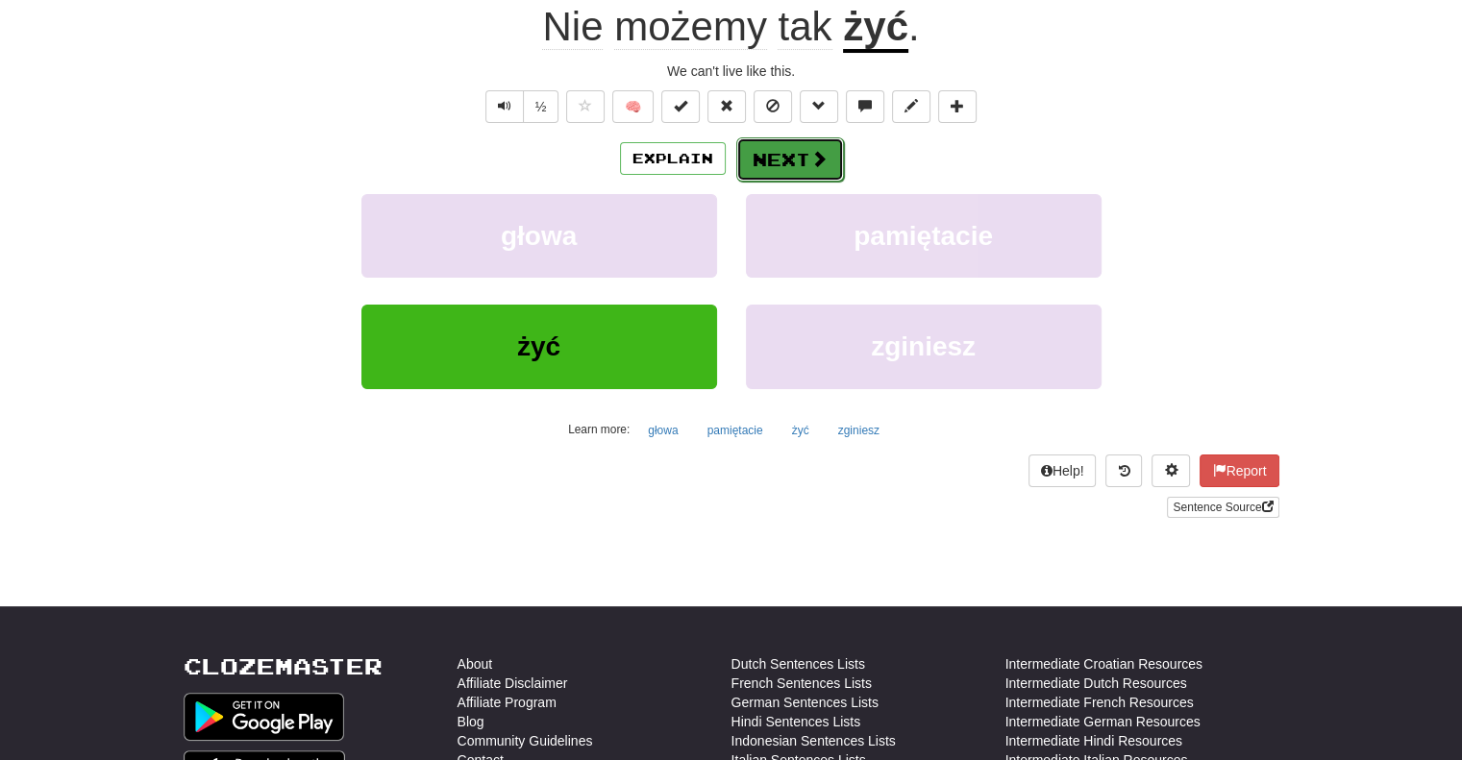
click at [745, 154] on button "Next" at bounding box center [790, 159] width 108 height 44
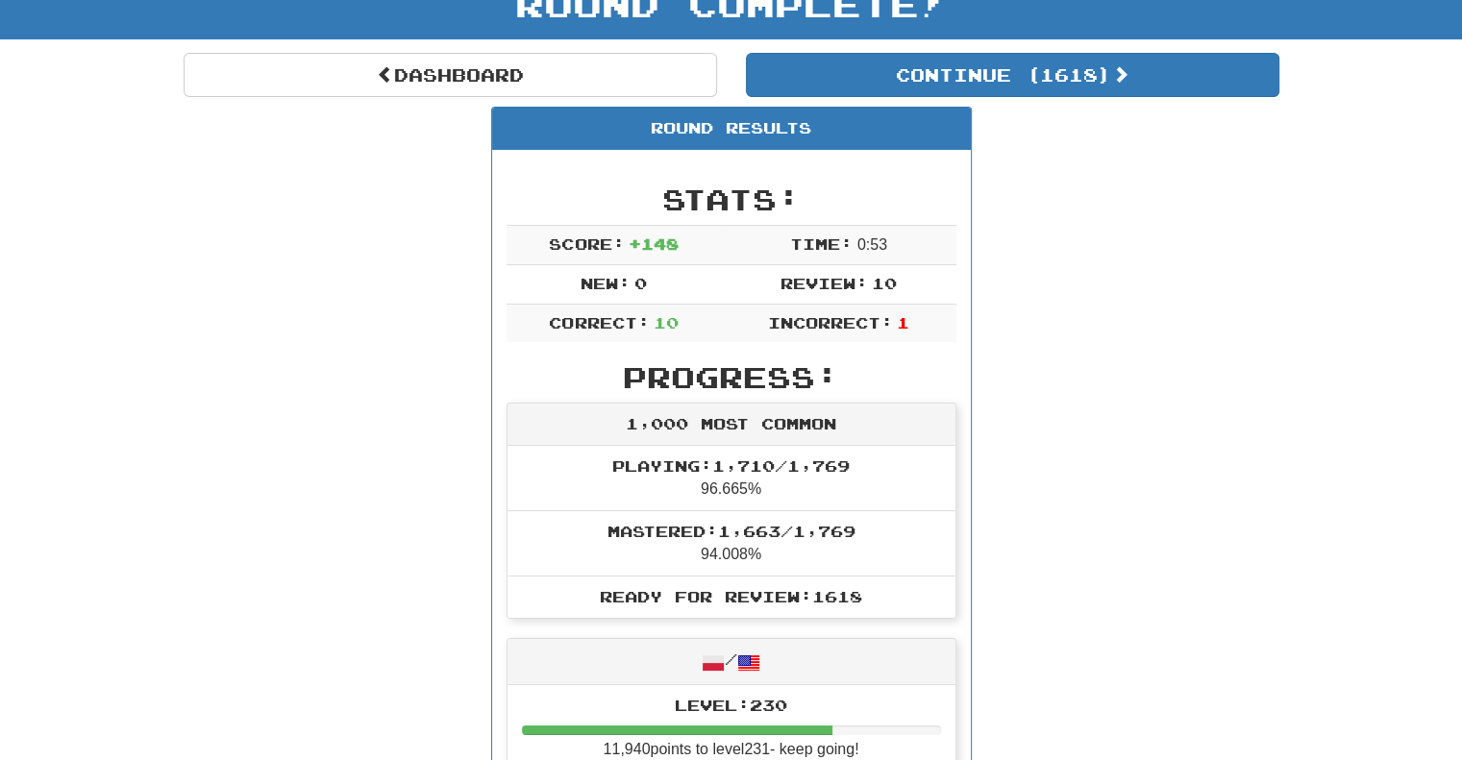
scroll to position [131, 0]
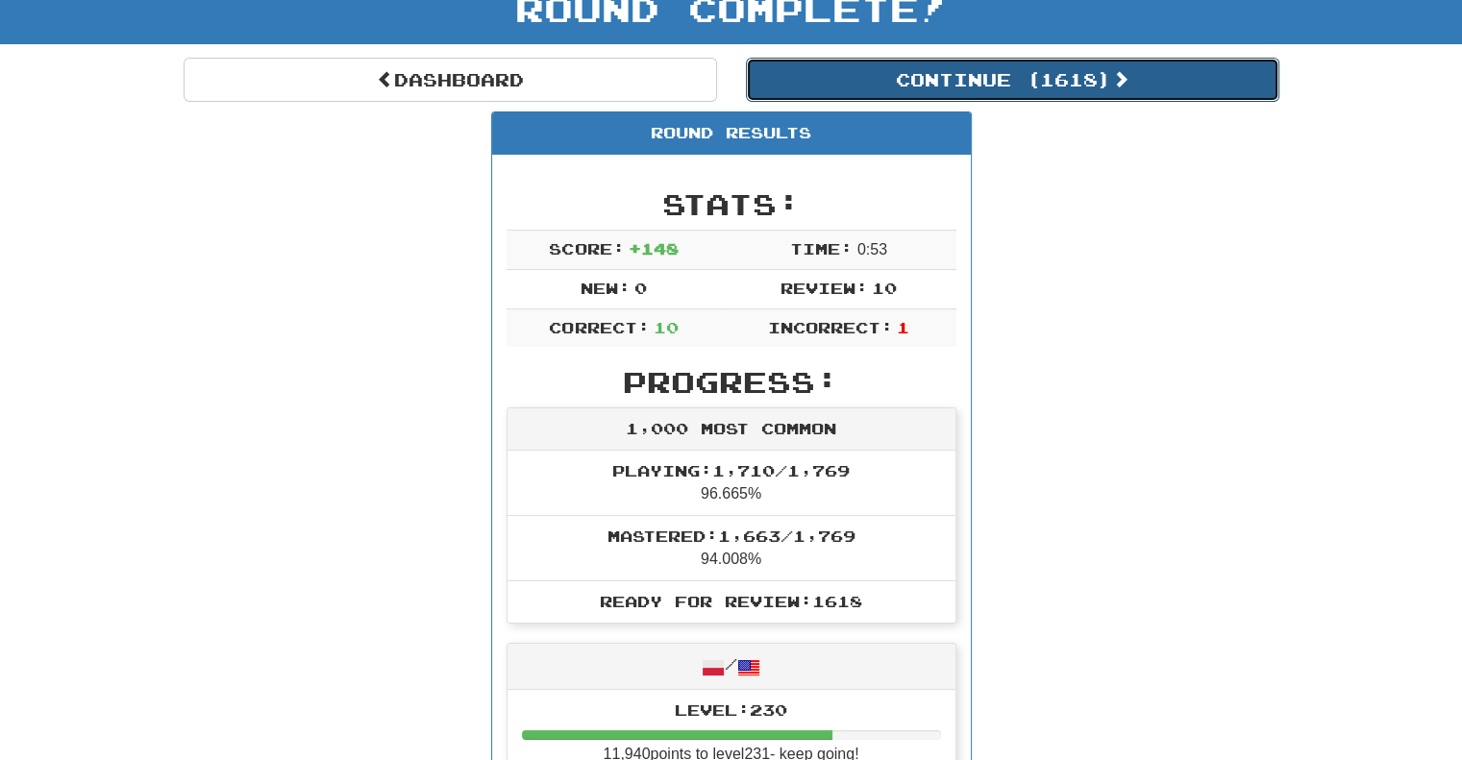
click at [866, 89] on button "Continue ( 1618 )" at bounding box center [1012, 80] width 533 height 44
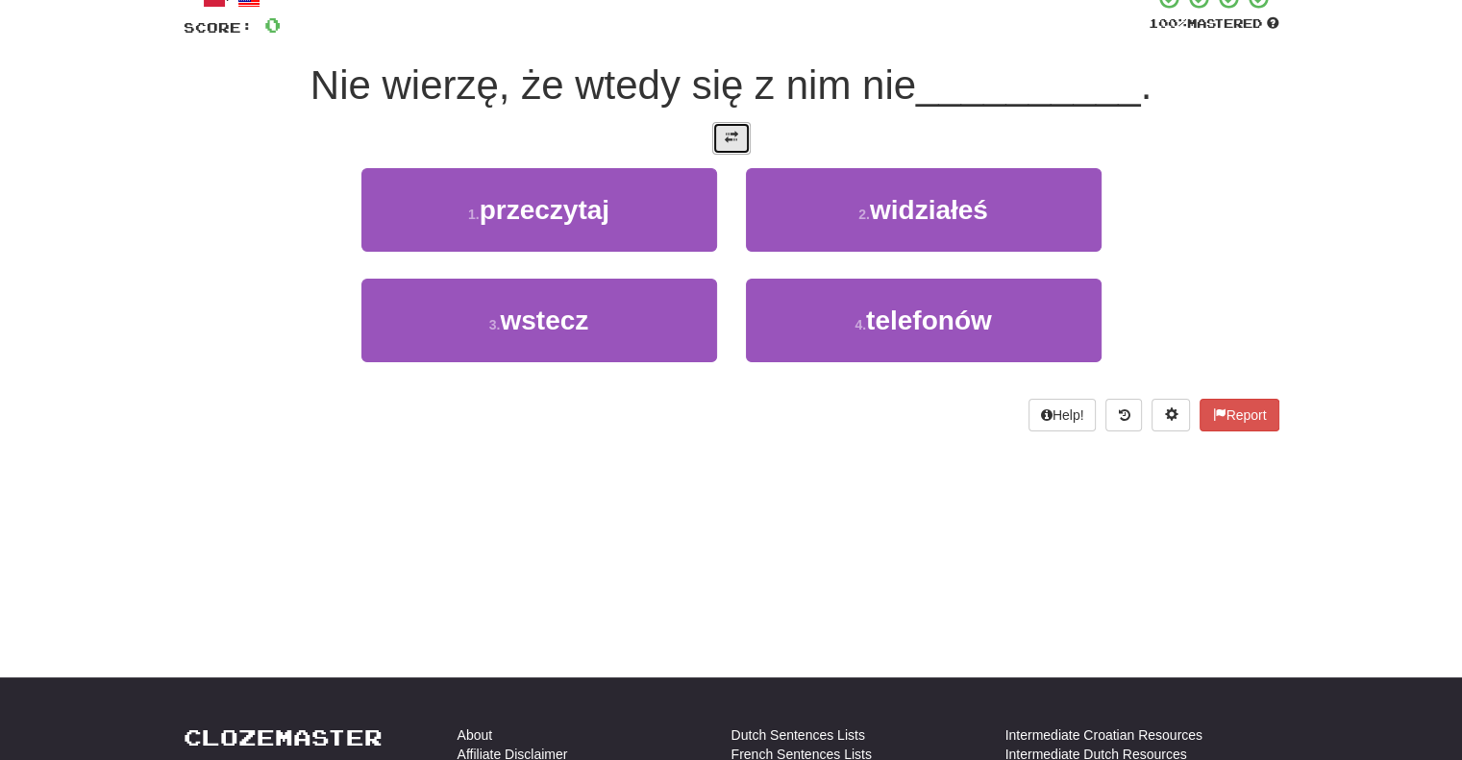
click at [730, 141] on span at bounding box center [731, 137] width 13 height 13
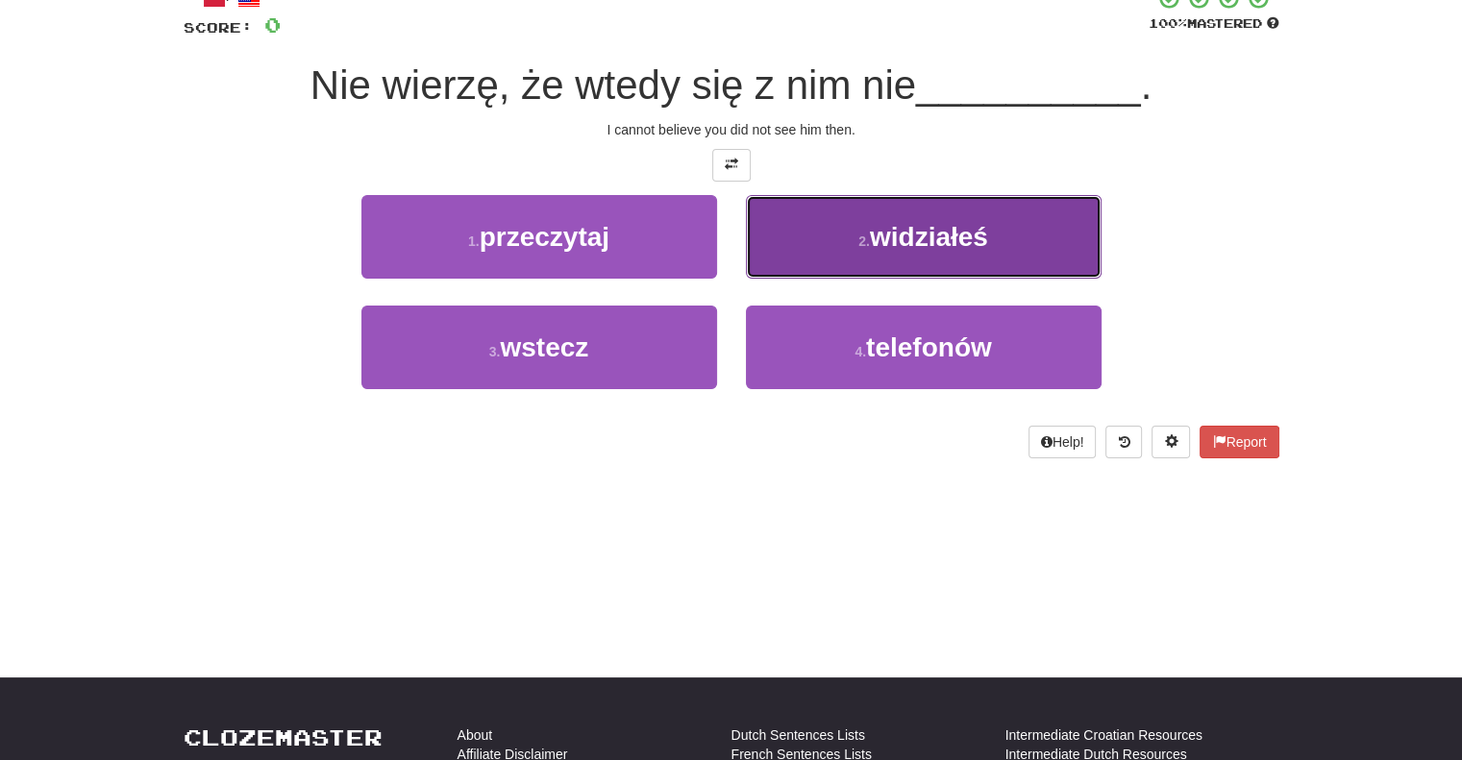
click at [801, 222] on button "2 . widziałeś" at bounding box center [924, 237] width 356 height 84
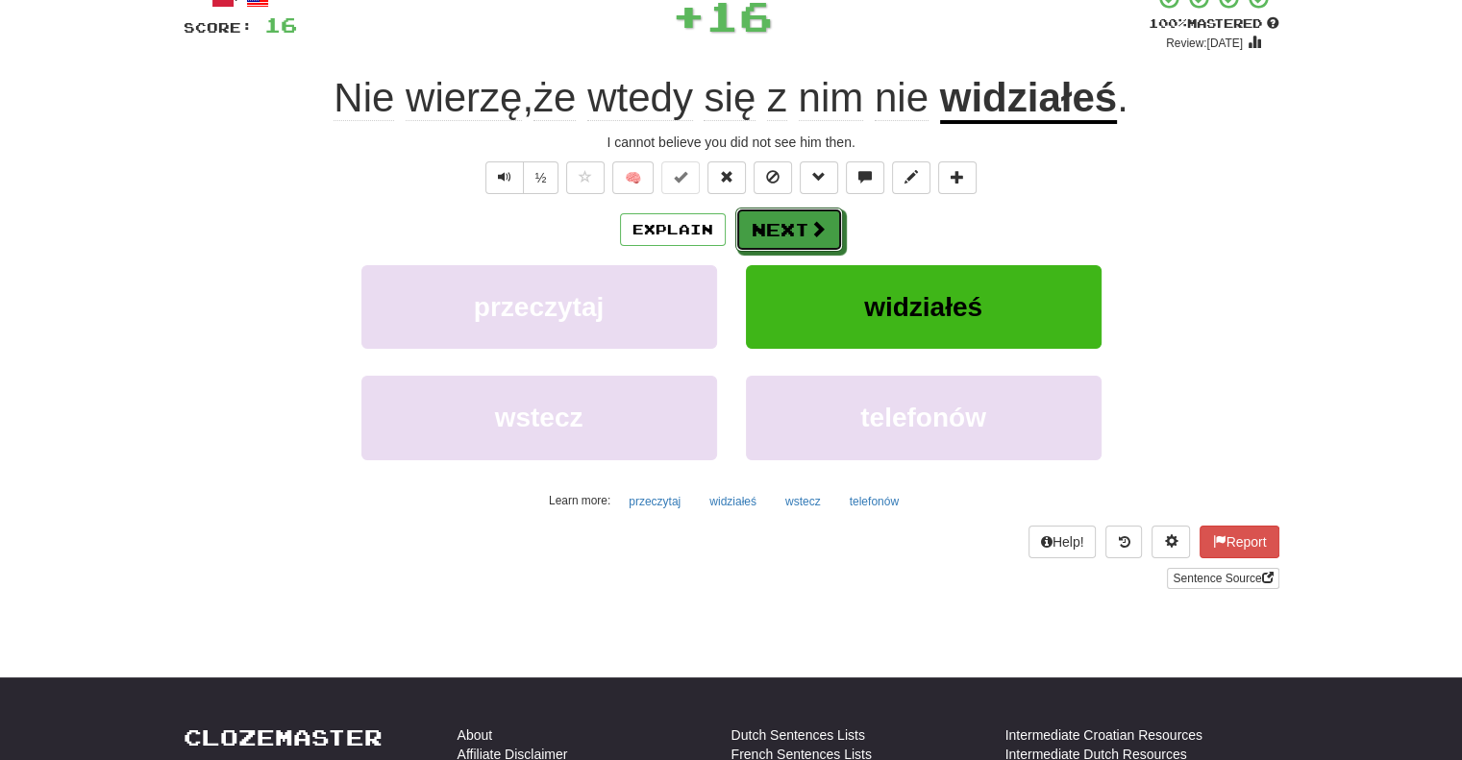
click at [801, 222] on button "Next" at bounding box center [789, 230] width 108 height 44
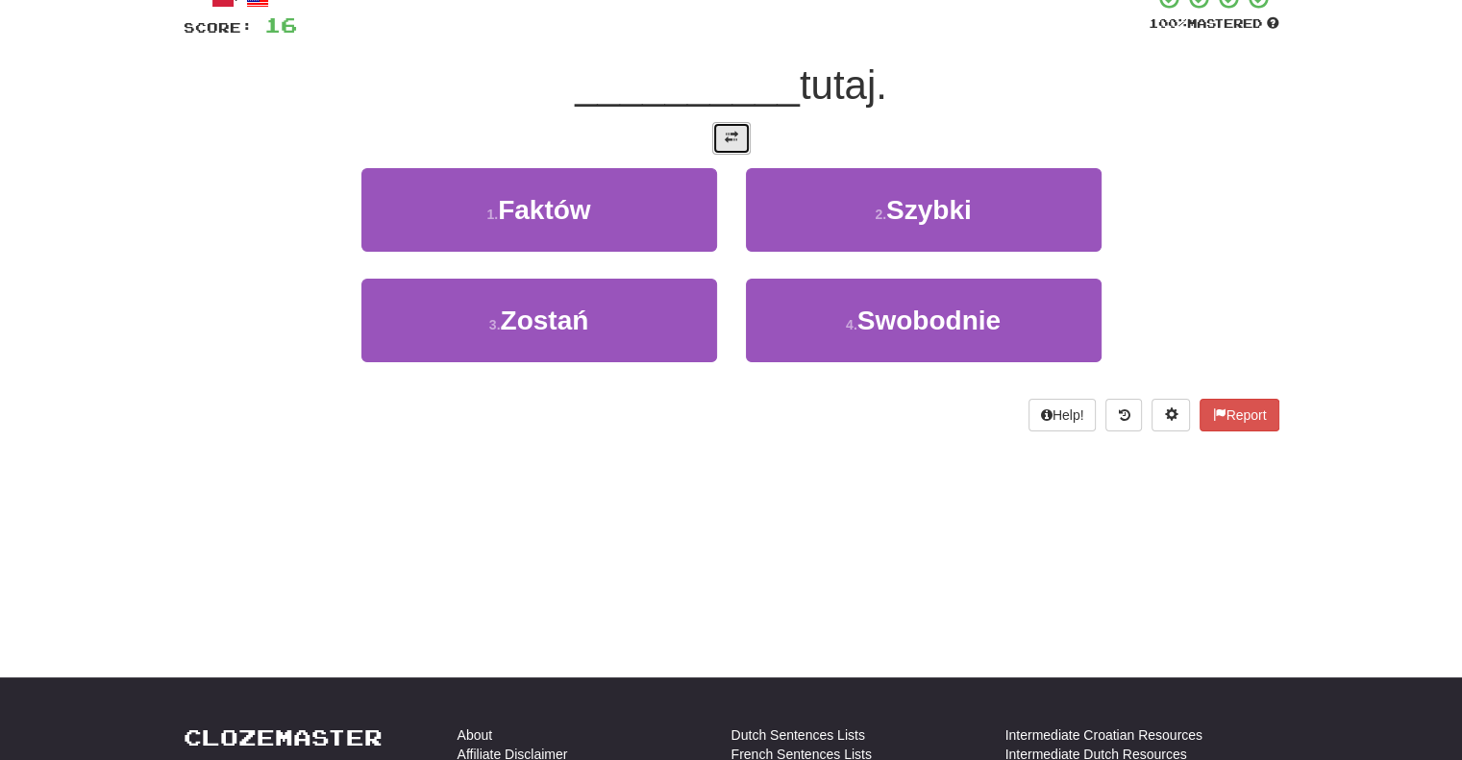
click at [741, 123] on button at bounding box center [731, 138] width 38 height 33
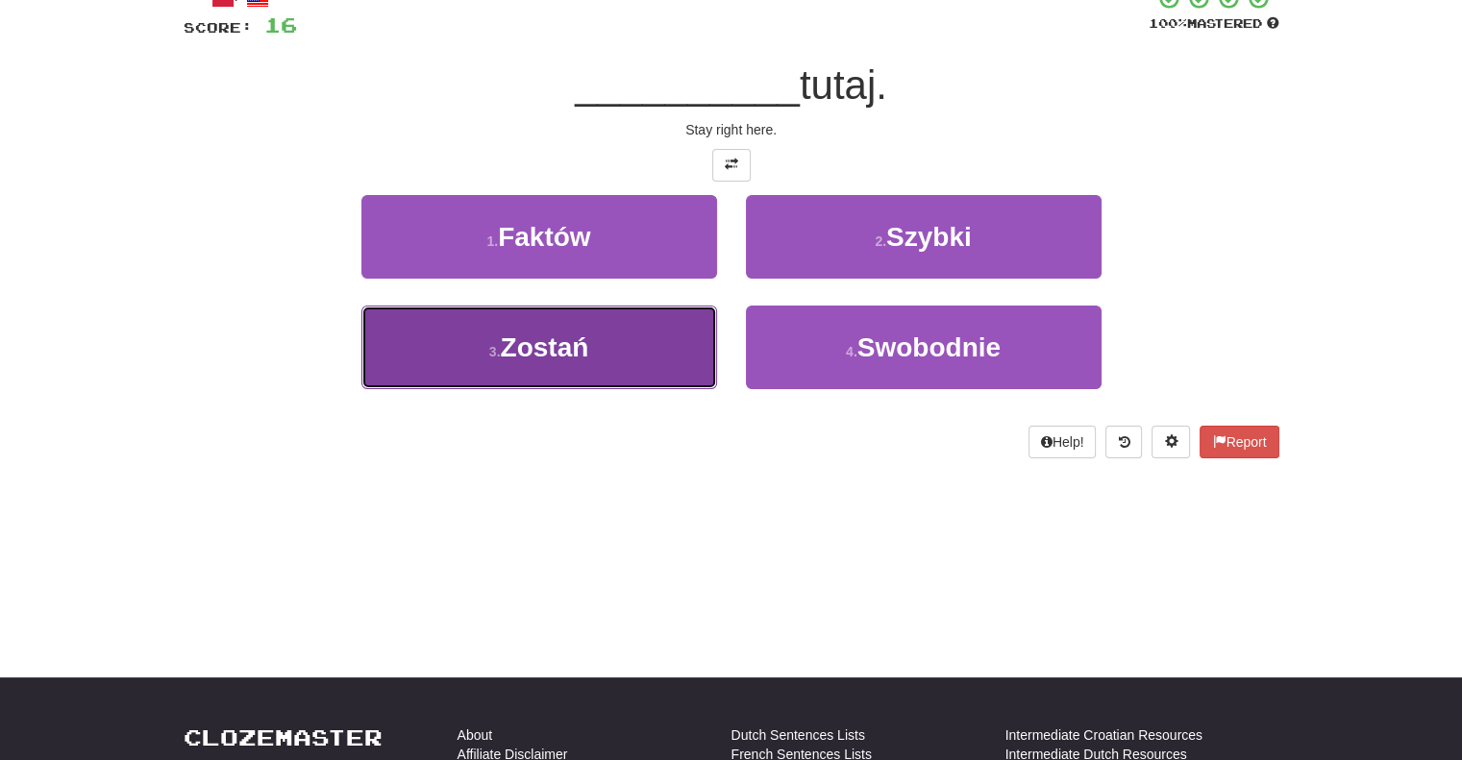
click at [623, 348] on button "3 . [GEOGRAPHIC_DATA]" at bounding box center [539, 348] width 356 height 84
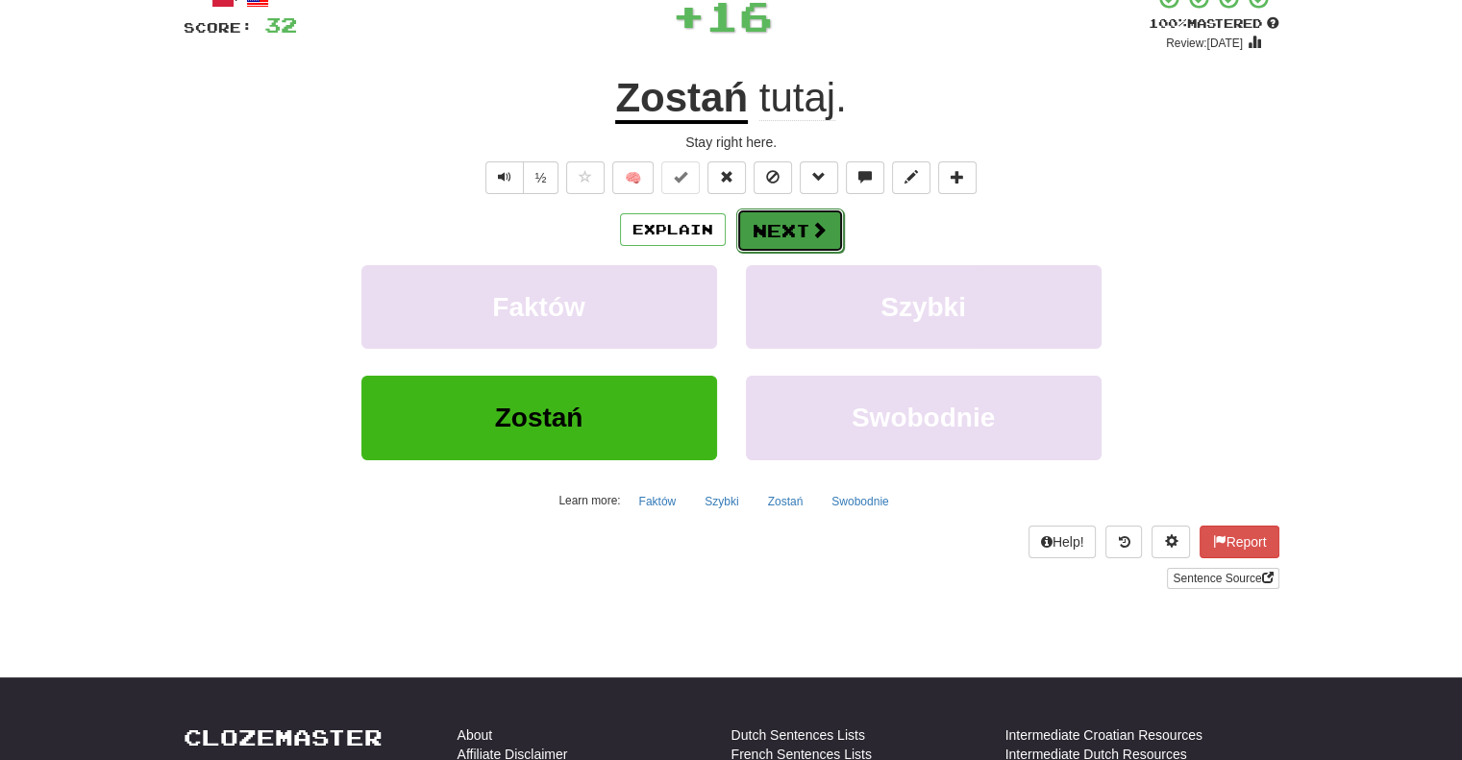
click at [761, 234] on button "Next" at bounding box center [790, 231] width 108 height 44
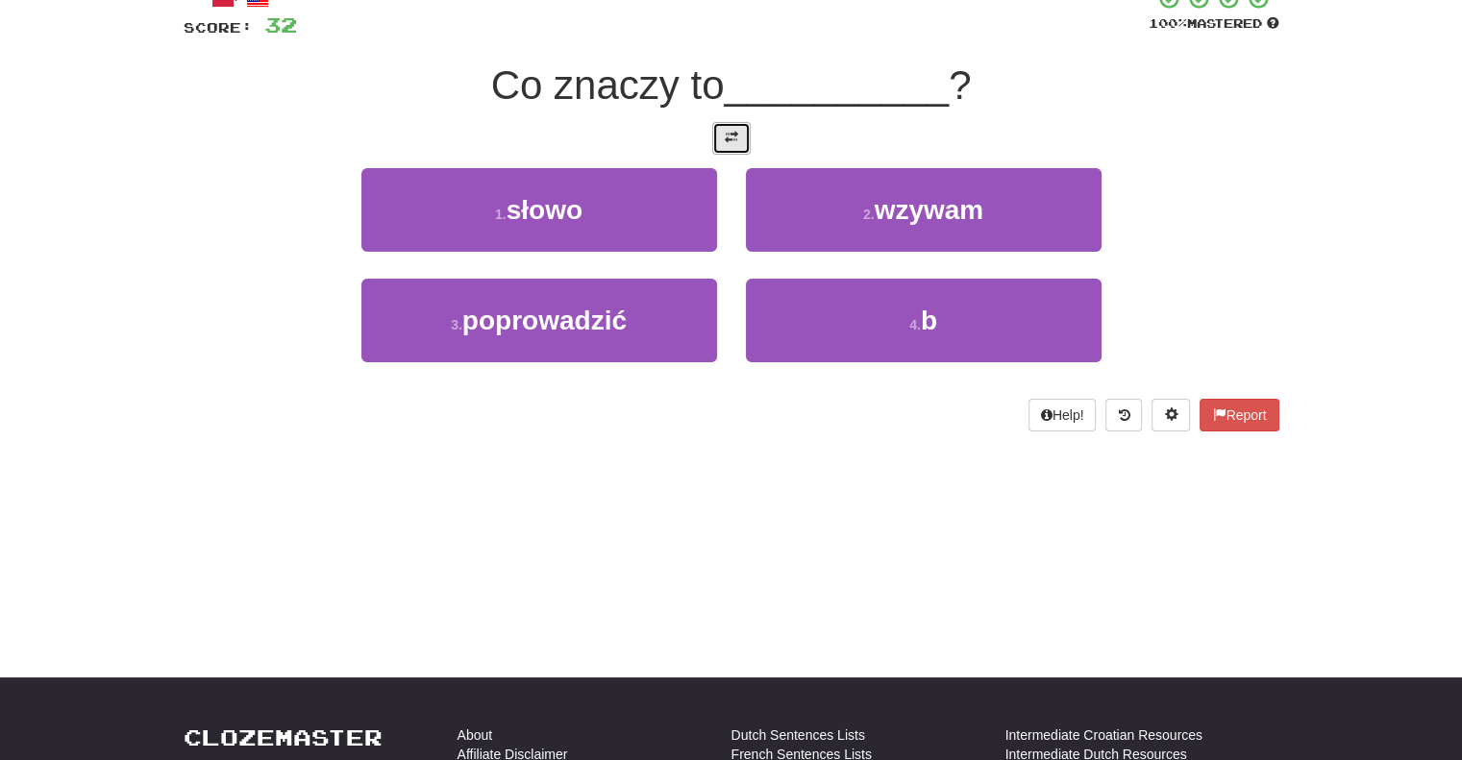
click at [737, 135] on span at bounding box center [731, 137] width 13 height 13
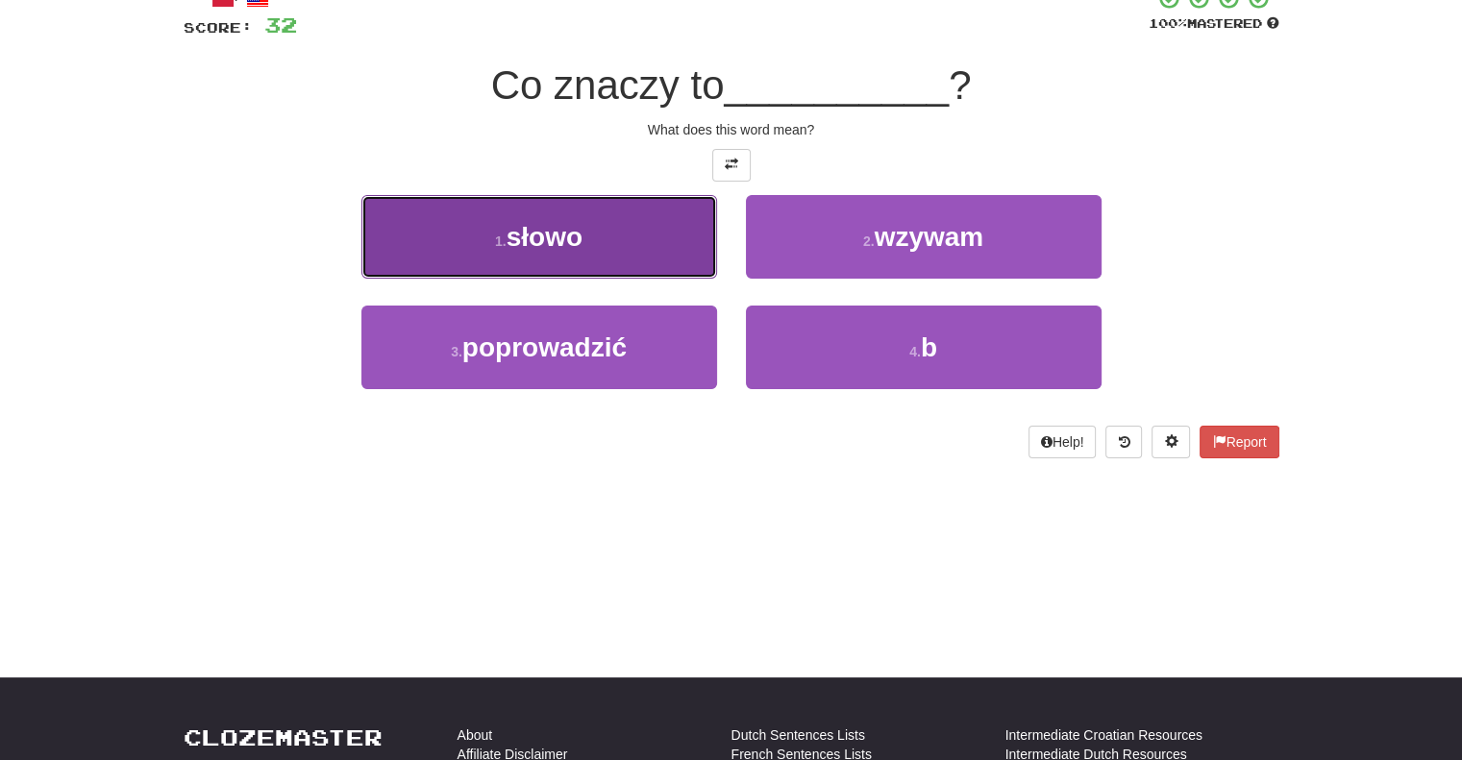
click at [677, 231] on button "1 . słowo" at bounding box center [539, 237] width 356 height 84
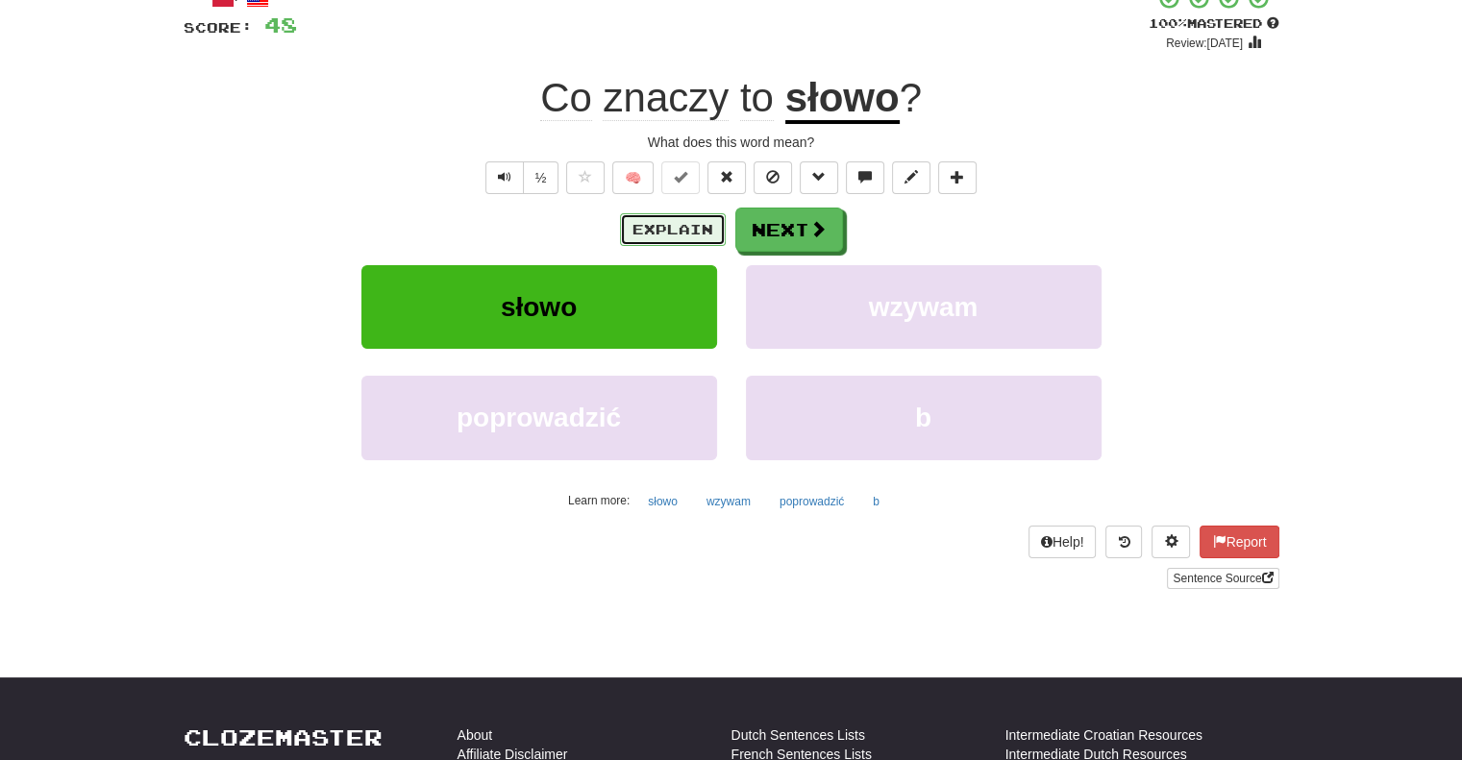
click at [677, 231] on button "Explain" at bounding box center [673, 229] width 106 height 33
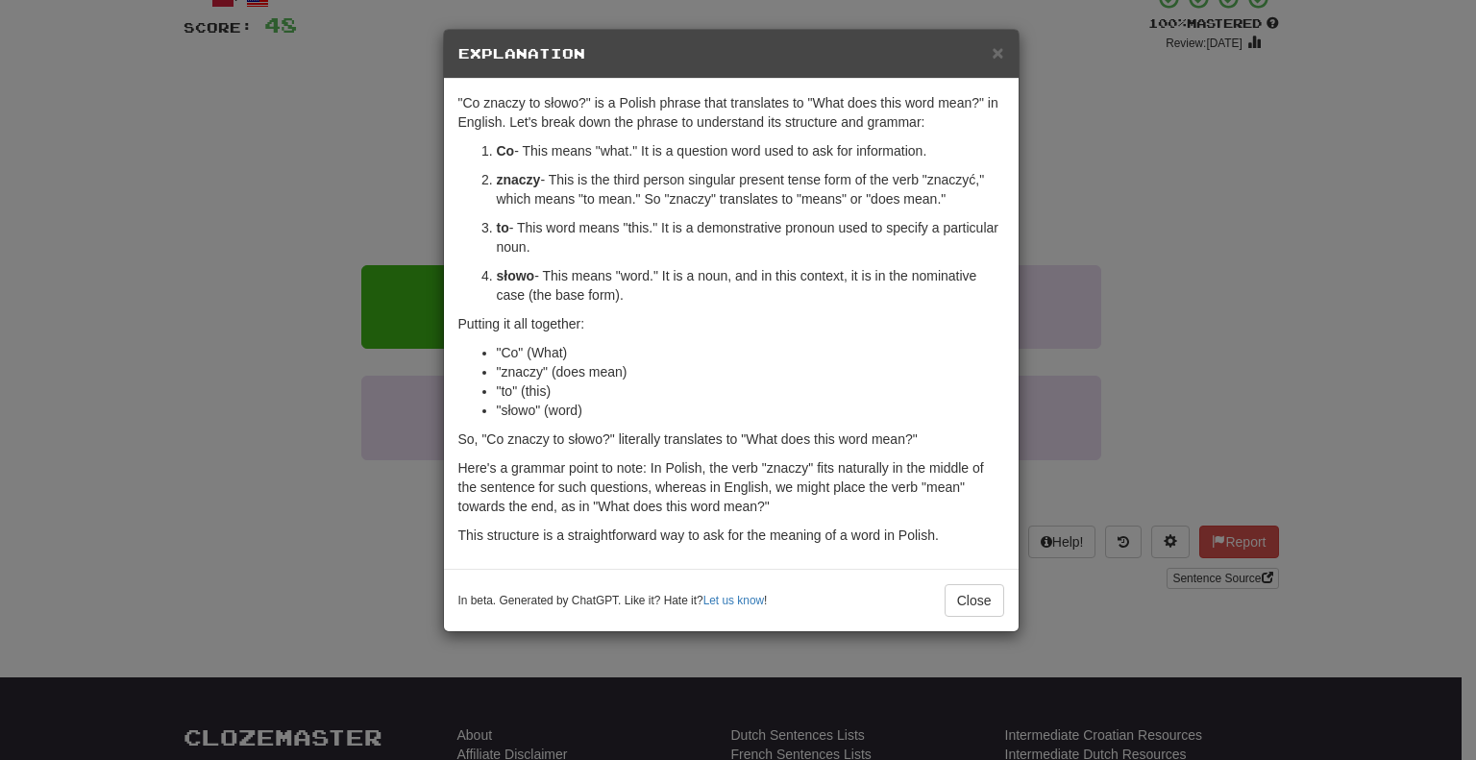
click at [1005, 49] on div "× Explanation" at bounding box center [731, 54] width 575 height 49
click at [998, 46] on span "×" at bounding box center [998, 52] width 12 height 22
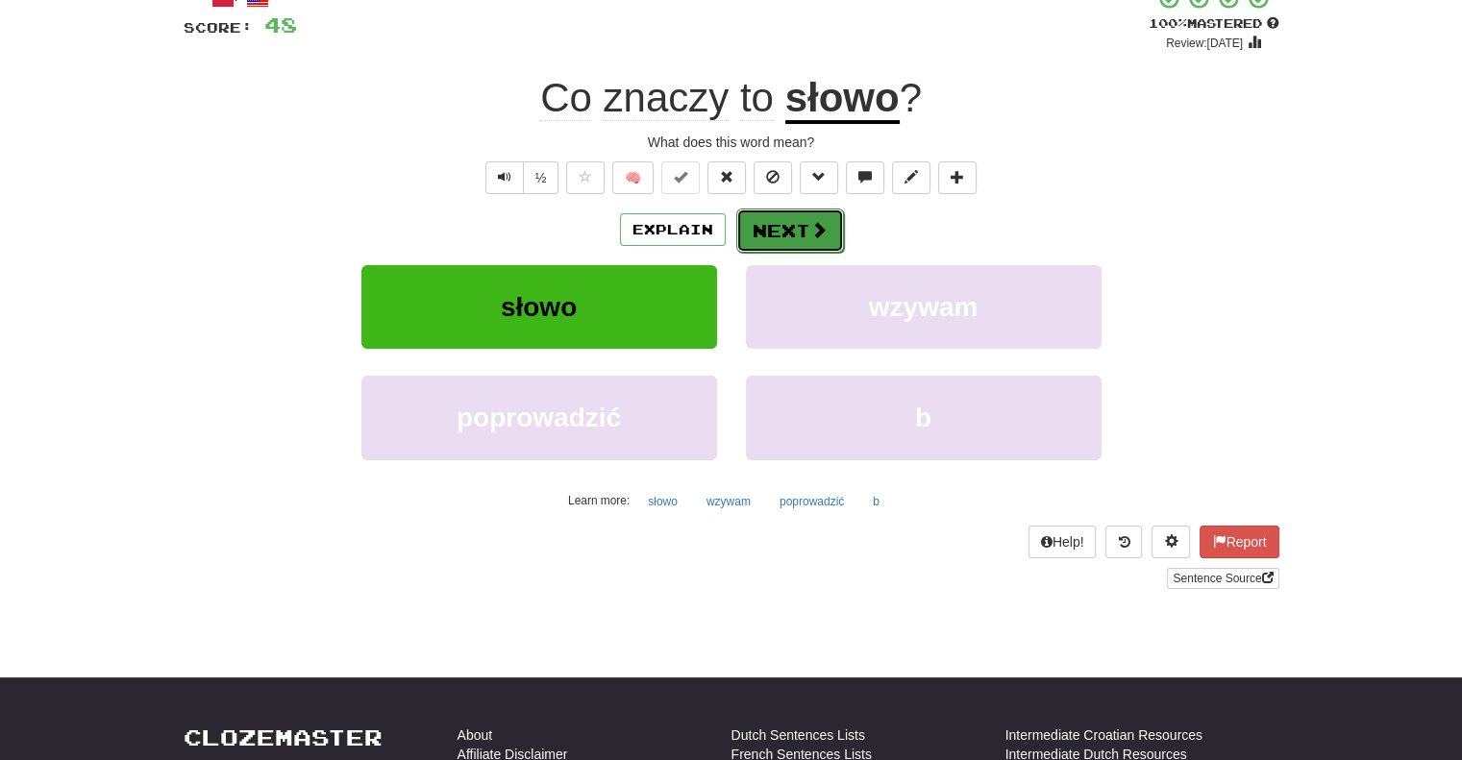
click at [775, 238] on button "Next" at bounding box center [790, 231] width 108 height 44
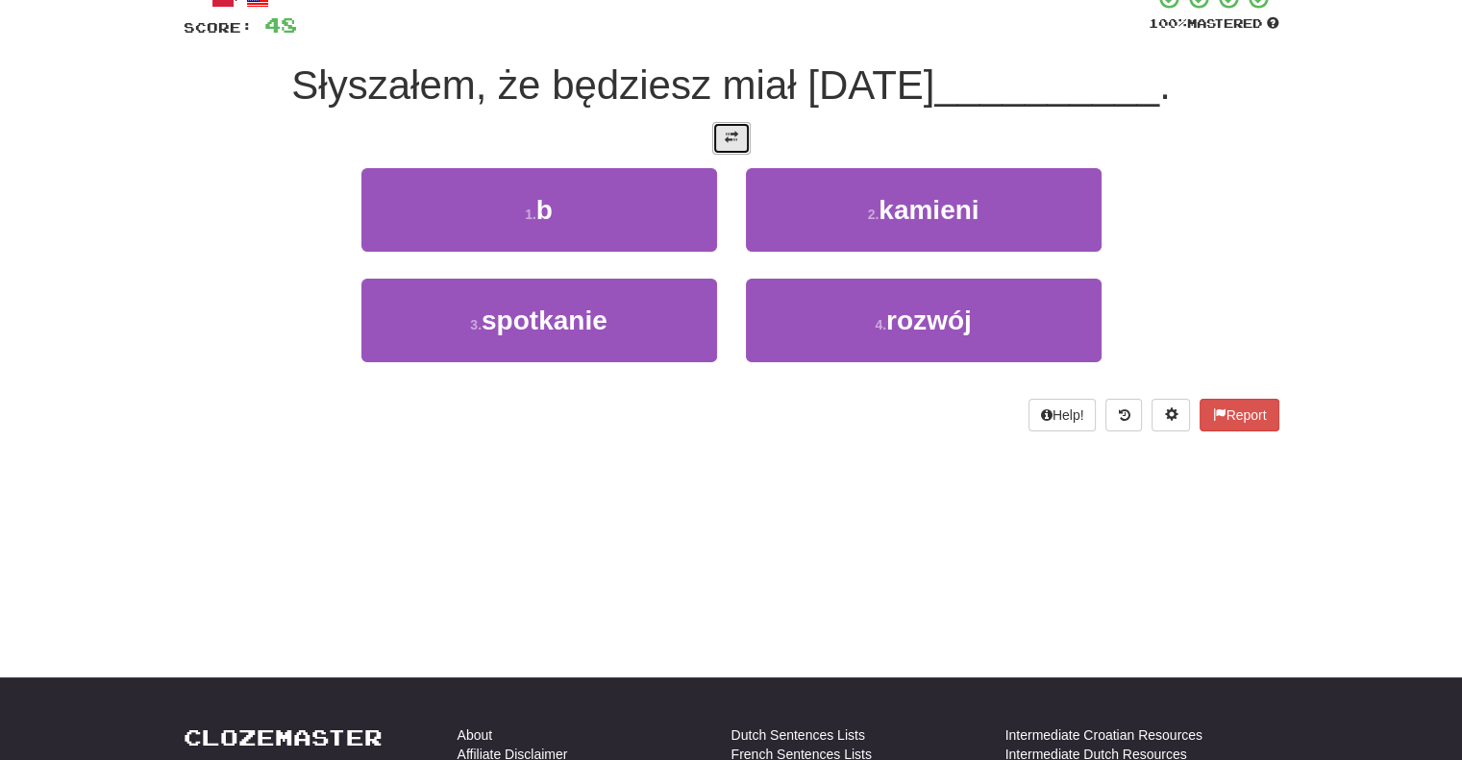
click at [730, 140] on span at bounding box center [731, 137] width 13 height 13
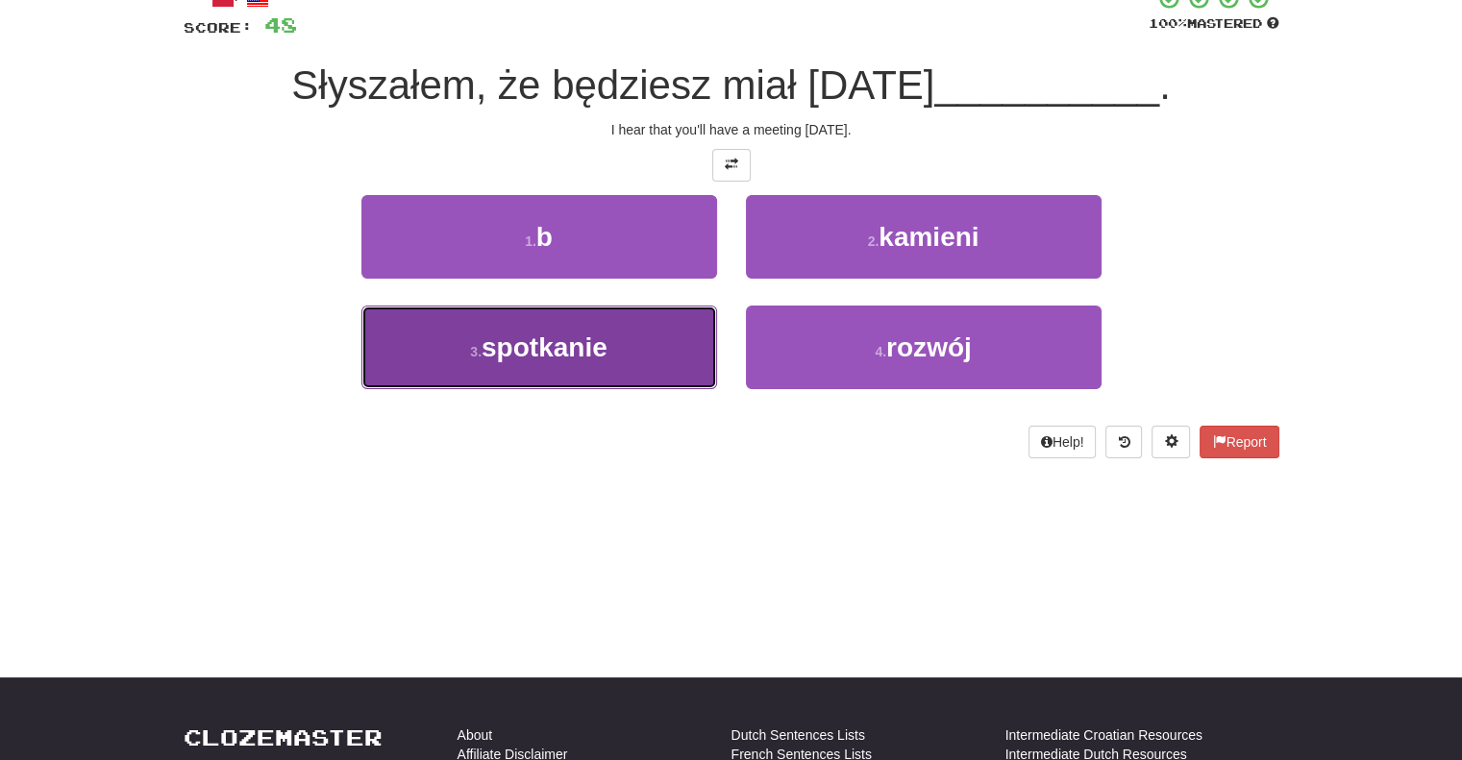
click at [661, 329] on button "3 . spotkanie" at bounding box center [539, 348] width 356 height 84
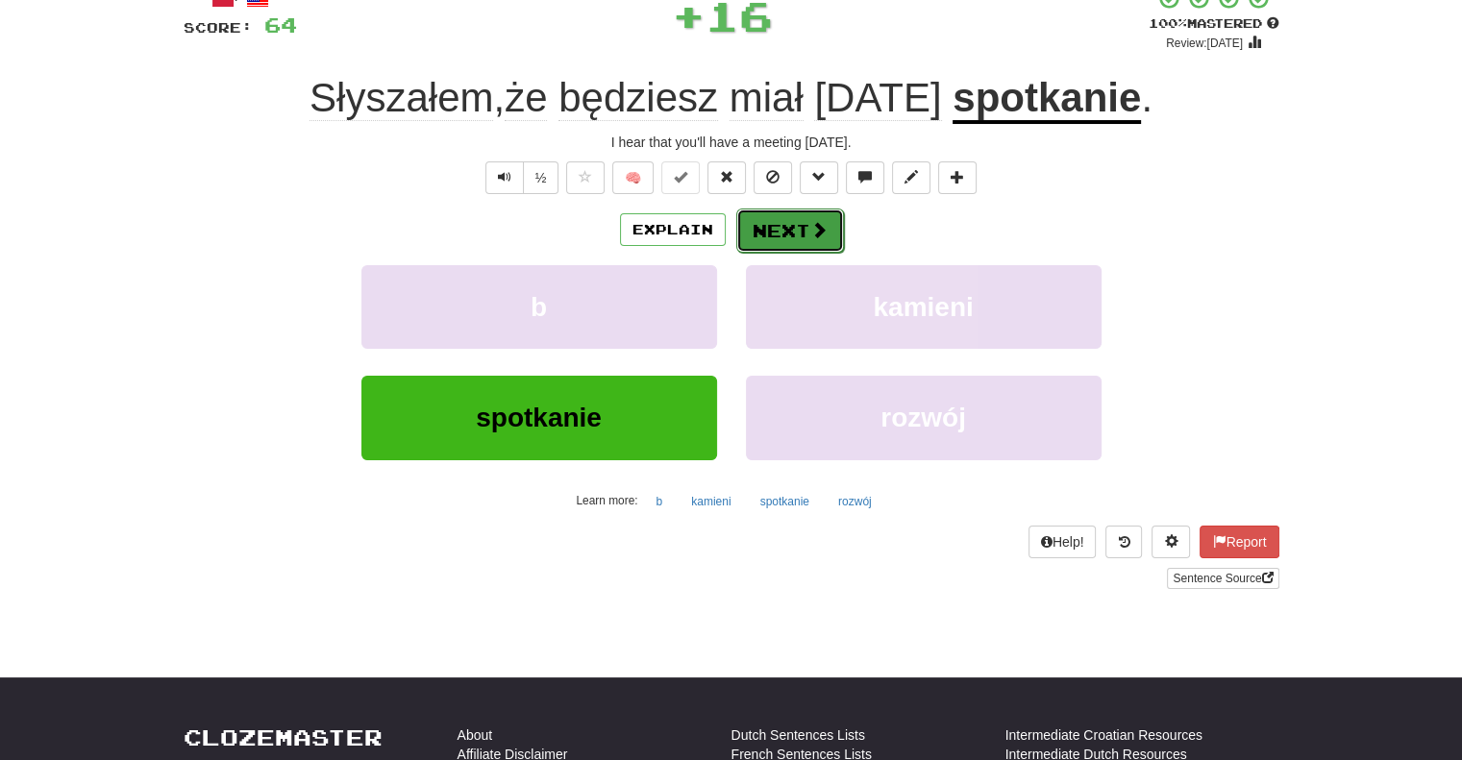
click at [761, 234] on button "Next" at bounding box center [790, 231] width 108 height 44
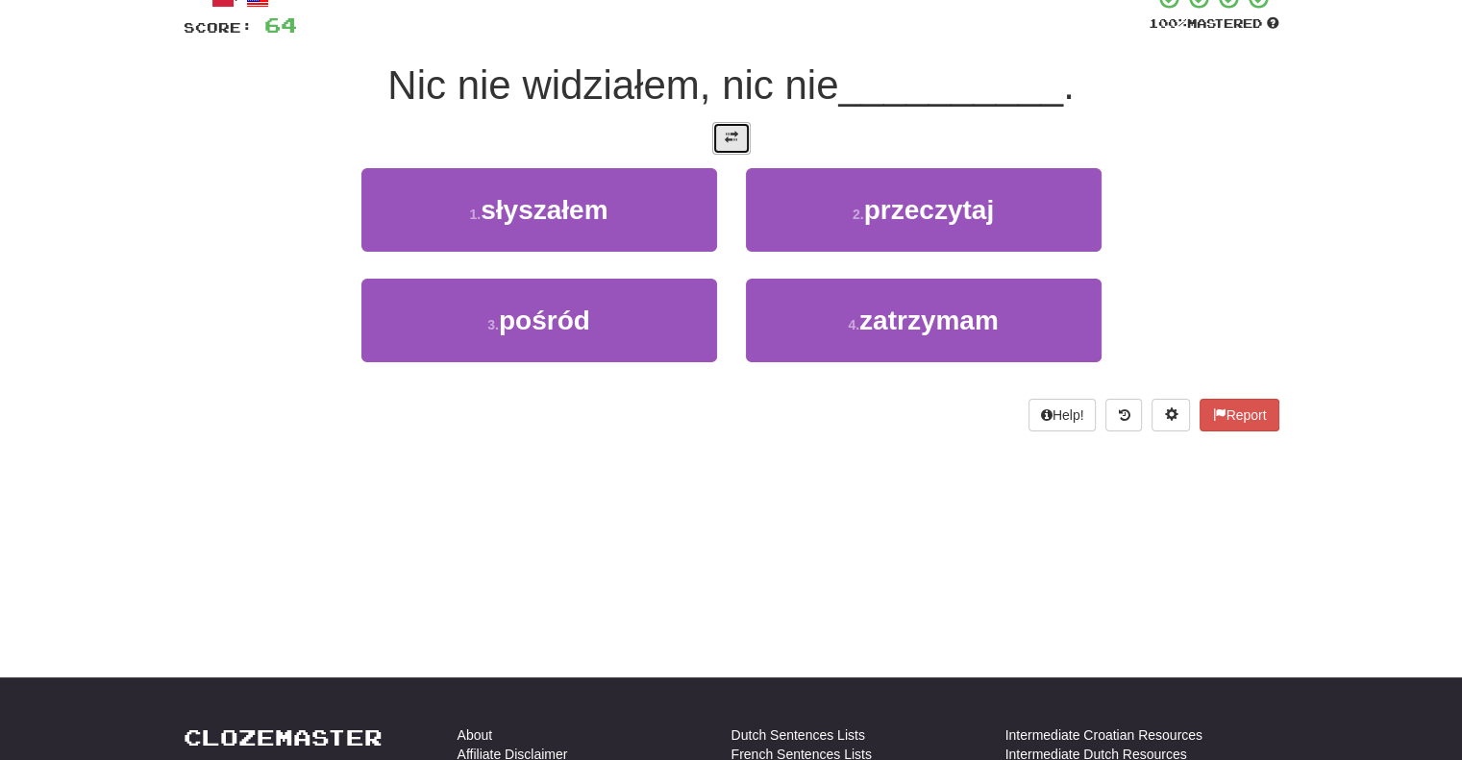
click at [721, 143] on button at bounding box center [731, 138] width 38 height 33
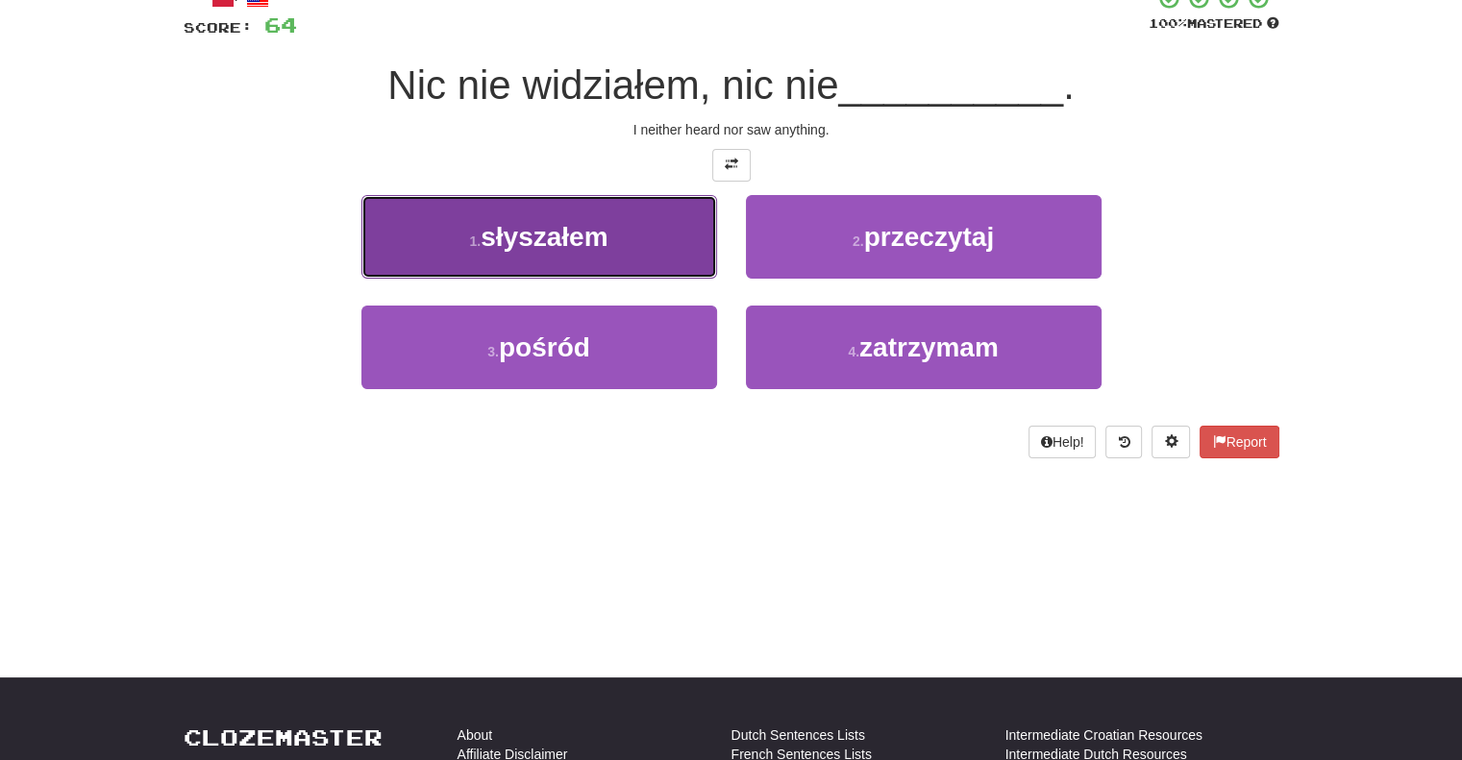
click at [698, 249] on button "1 . słyszałem" at bounding box center [539, 237] width 356 height 84
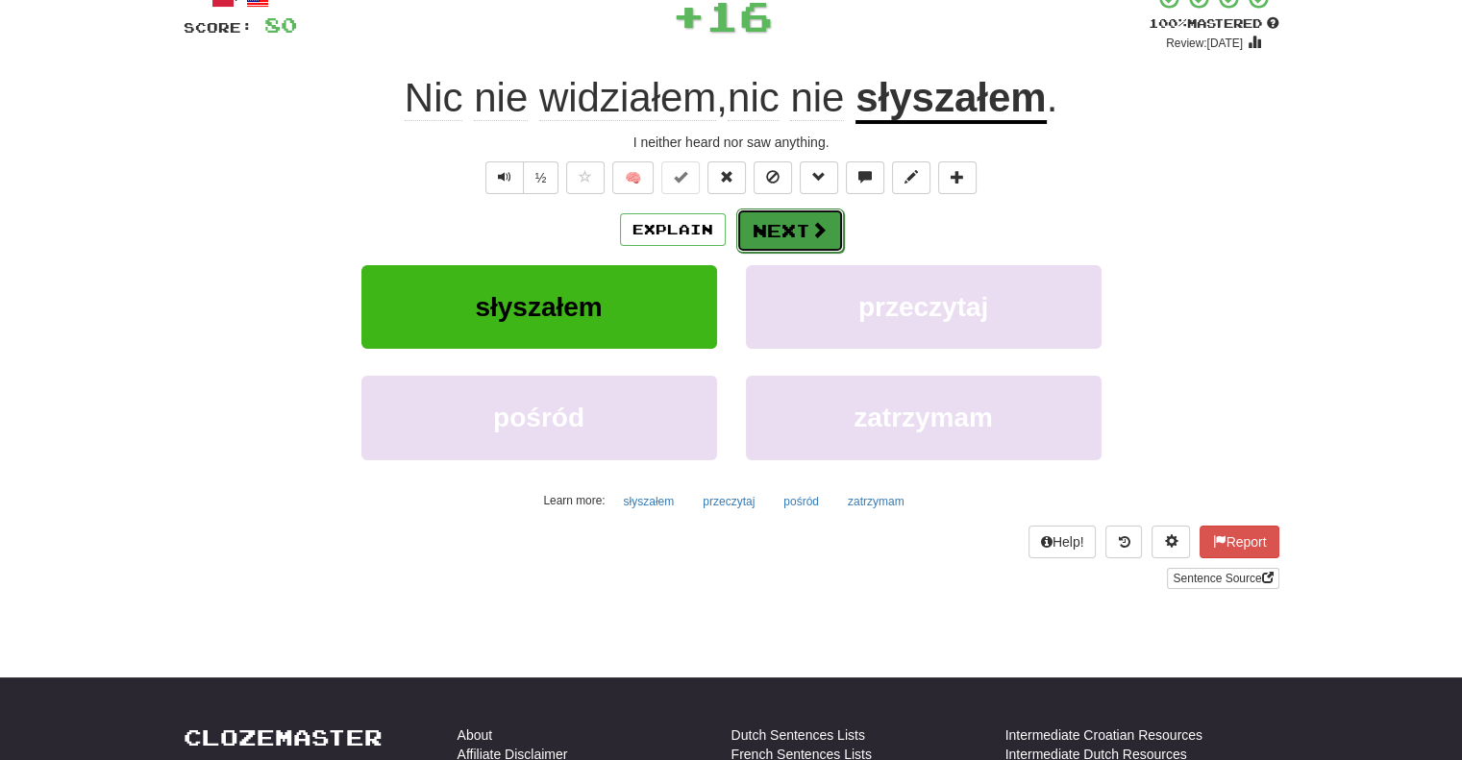
click at [784, 229] on button "Next" at bounding box center [790, 231] width 108 height 44
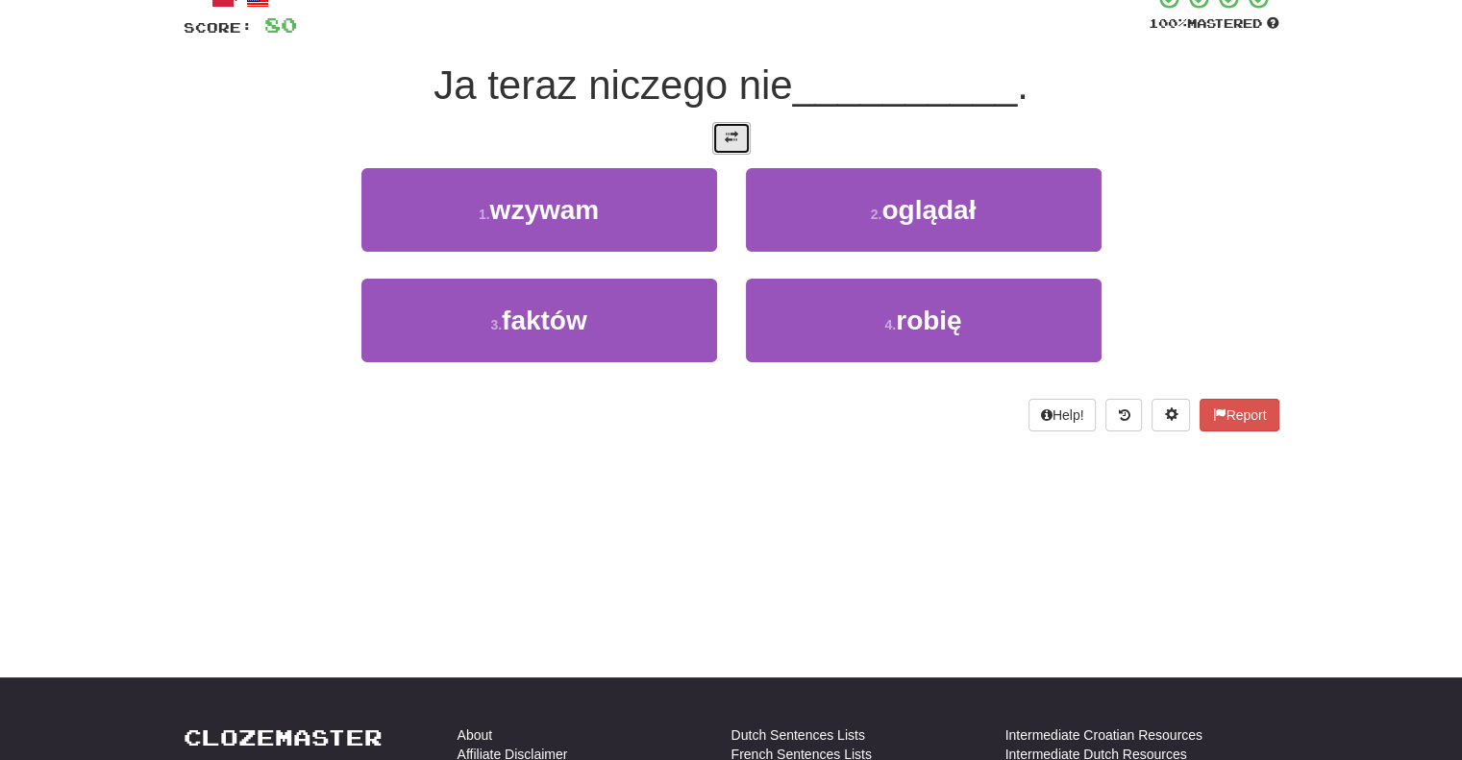
click at [732, 140] on span at bounding box center [731, 137] width 13 height 13
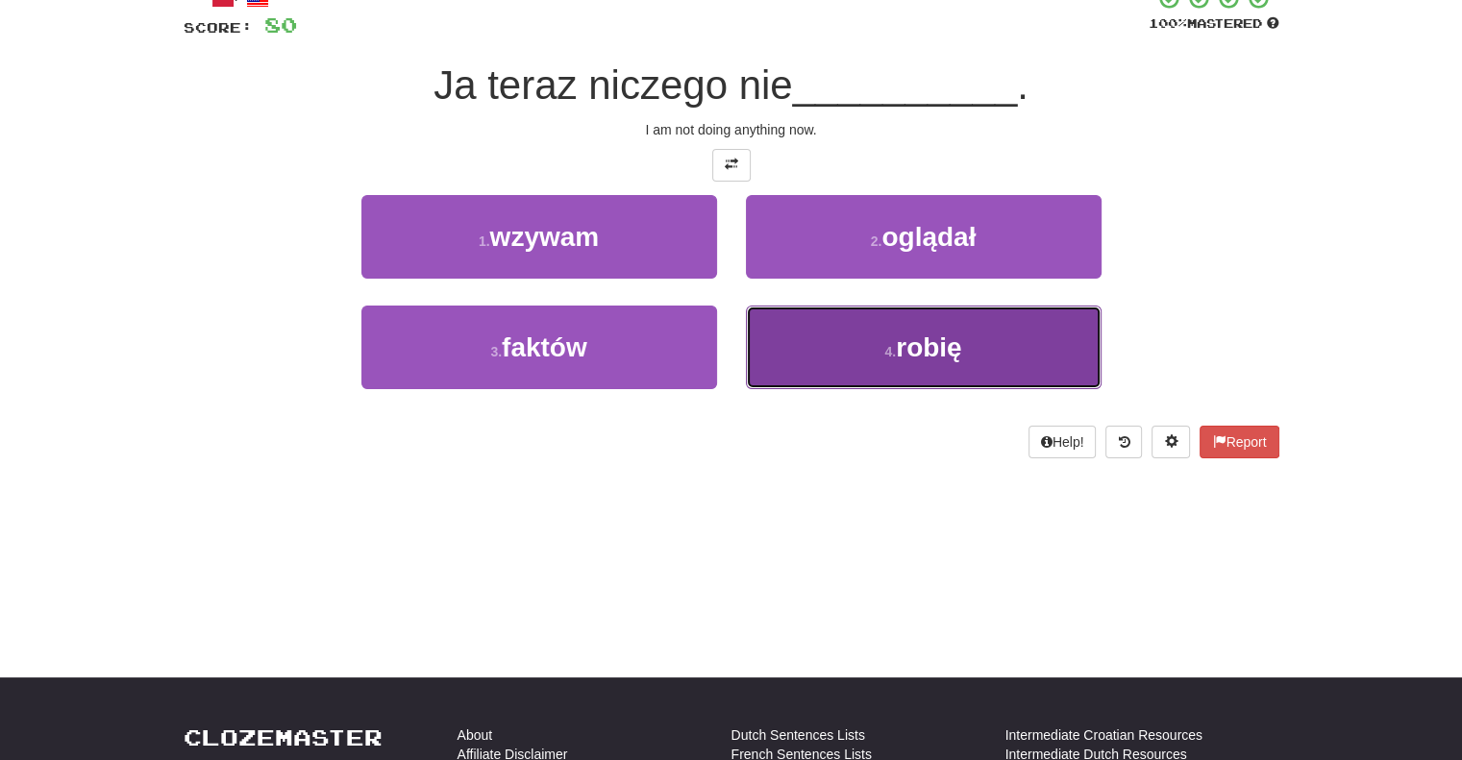
click at [805, 358] on button "4 . robię" at bounding box center [924, 348] width 356 height 84
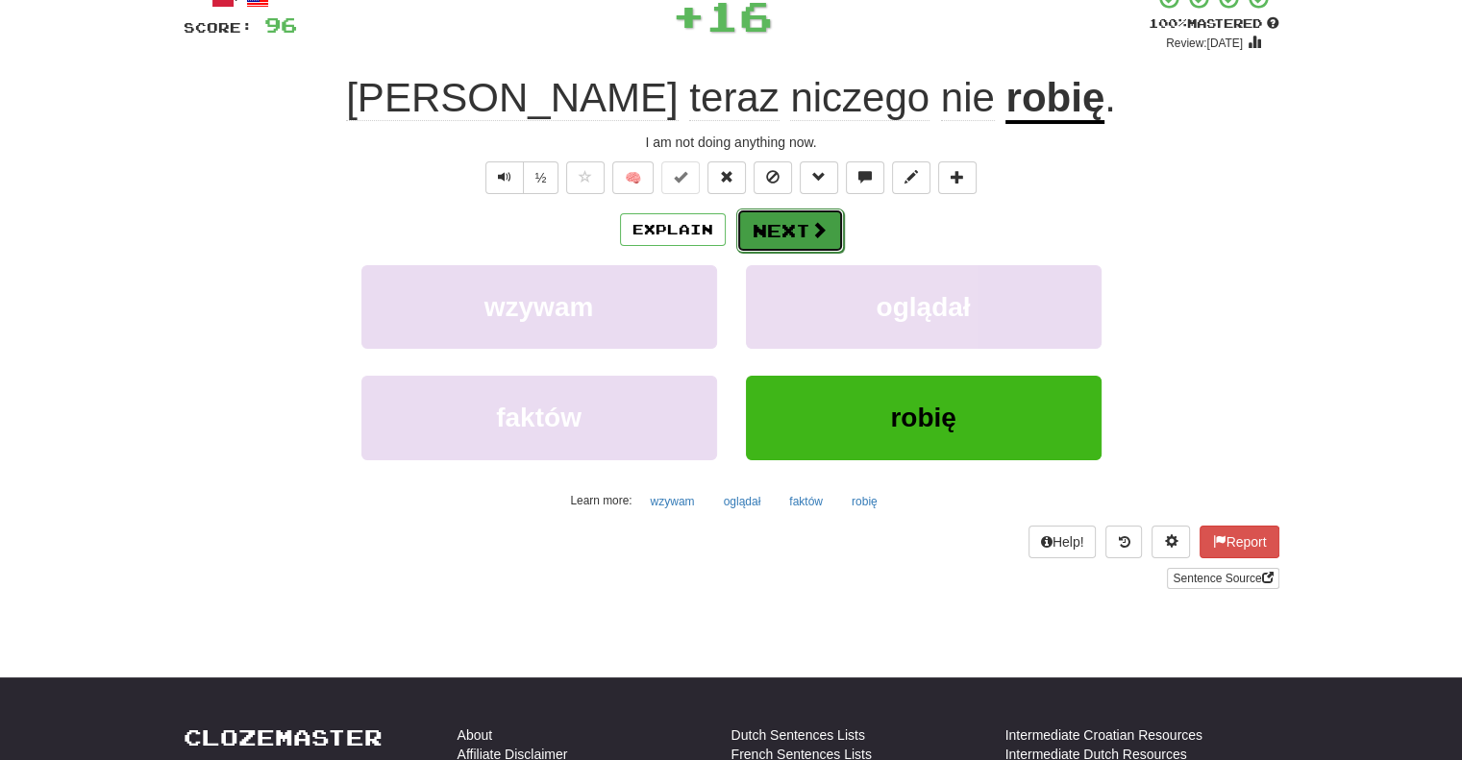
click at [762, 225] on button "Next" at bounding box center [790, 231] width 108 height 44
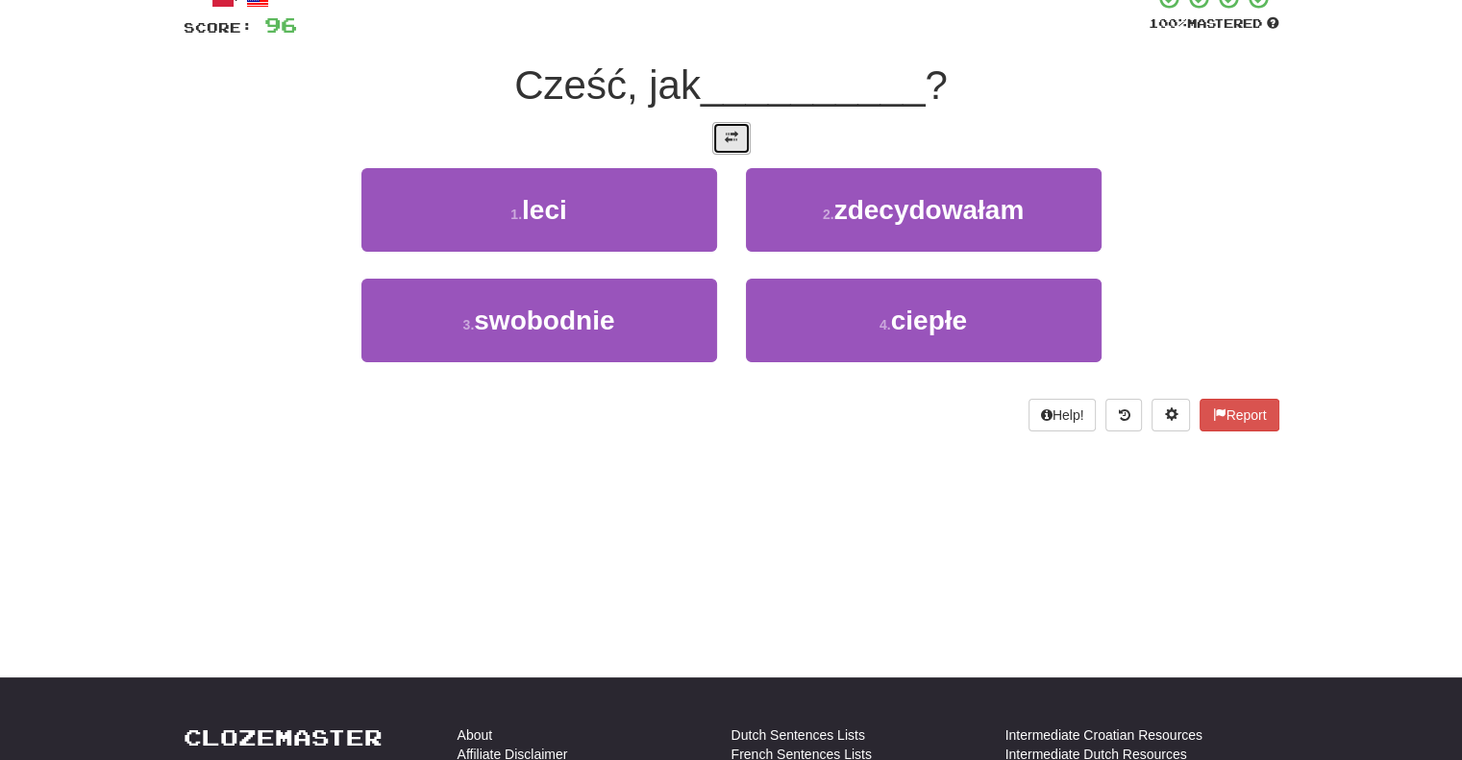
click at [712, 133] on button at bounding box center [731, 138] width 38 height 33
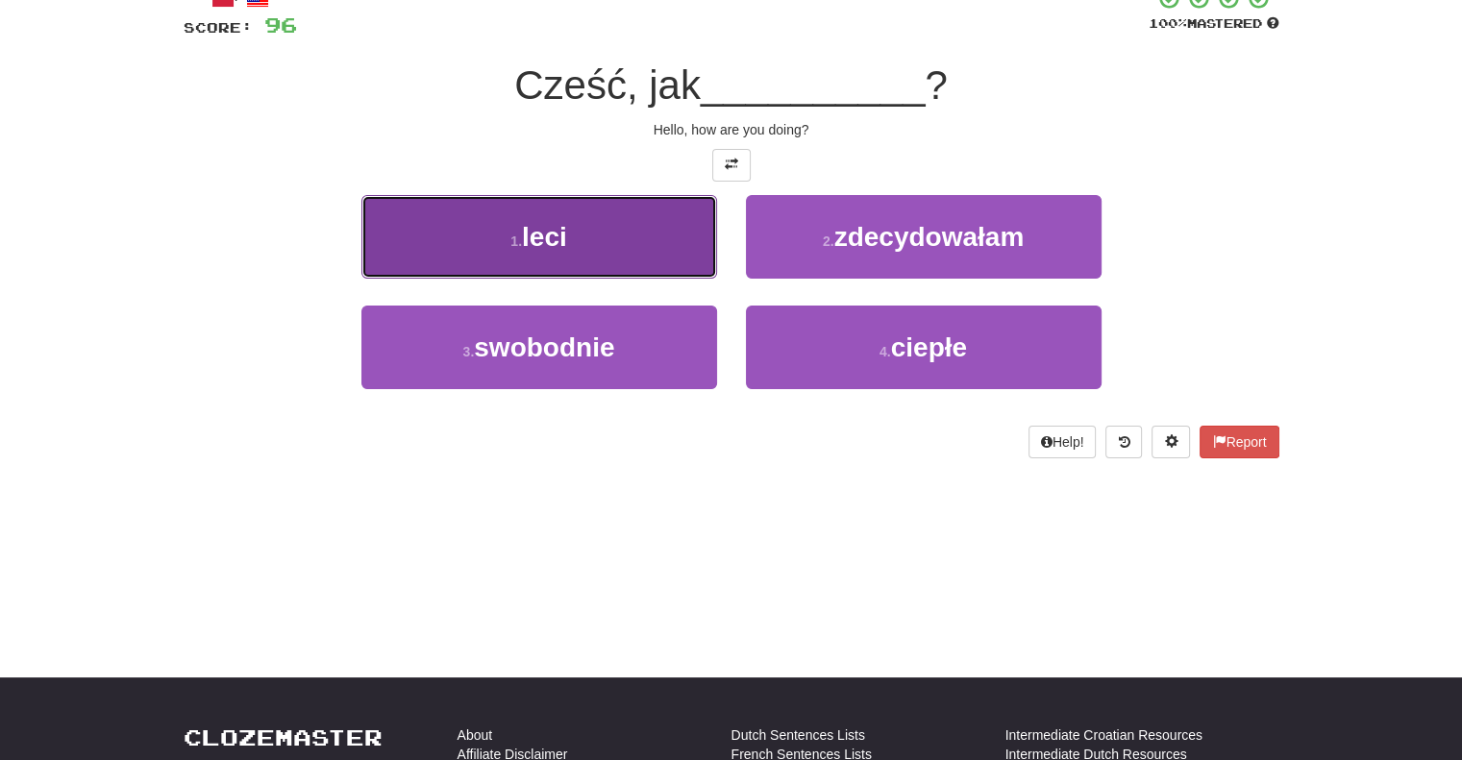
click at [680, 241] on button "1 . leci" at bounding box center [539, 237] width 356 height 84
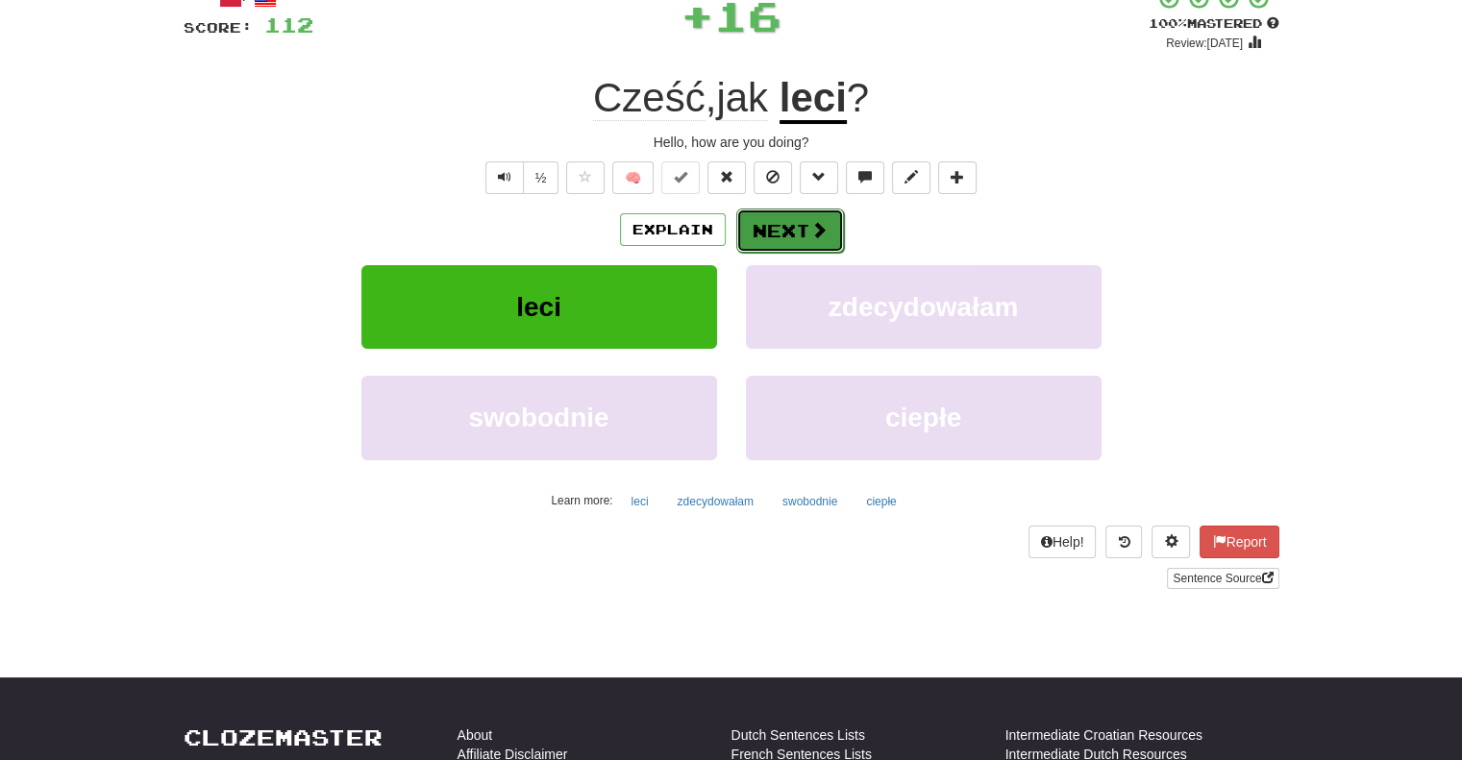
click at [792, 218] on button "Next" at bounding box center [790, 231] width 108 height 44
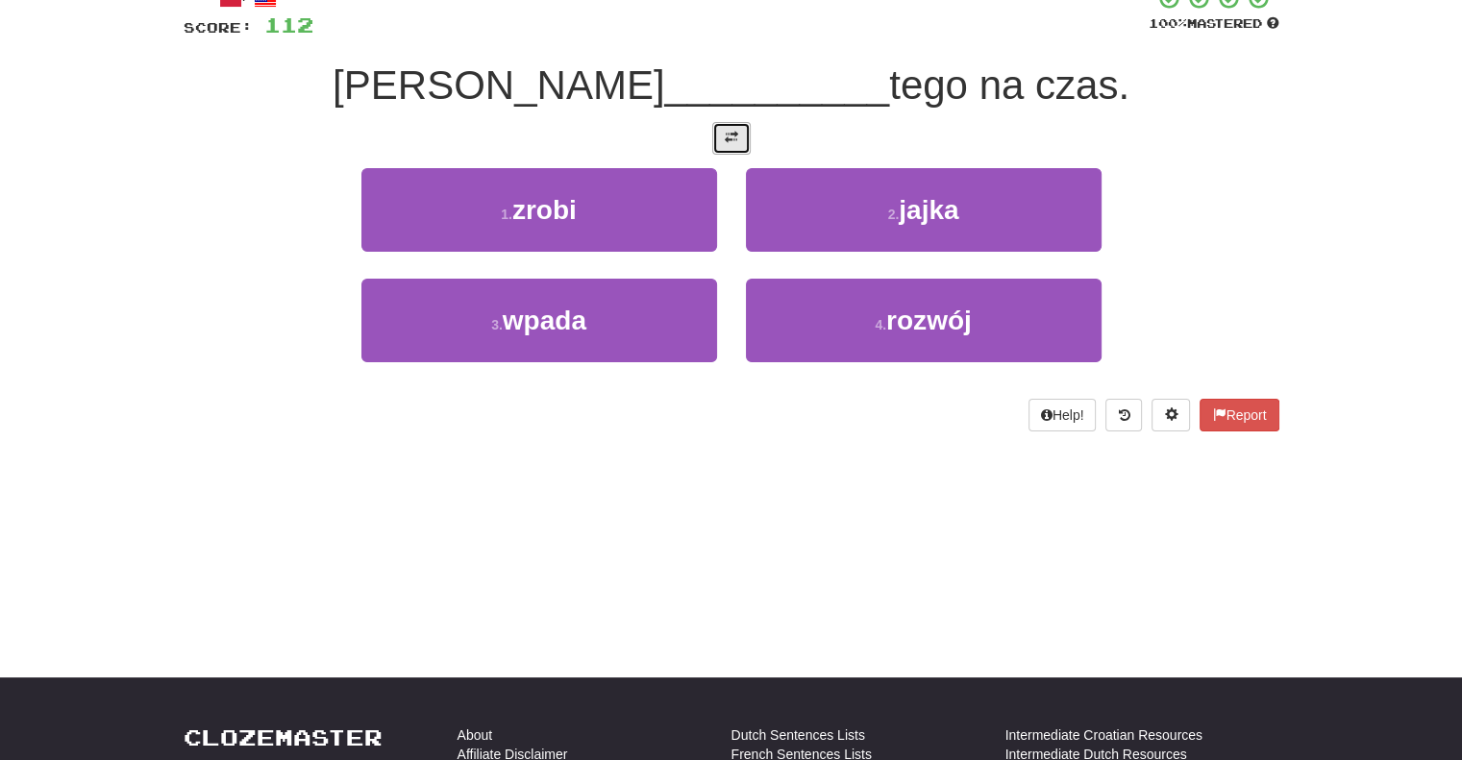
click at [739, 137] on button at bounding box center [731, 138] width 38 height 33
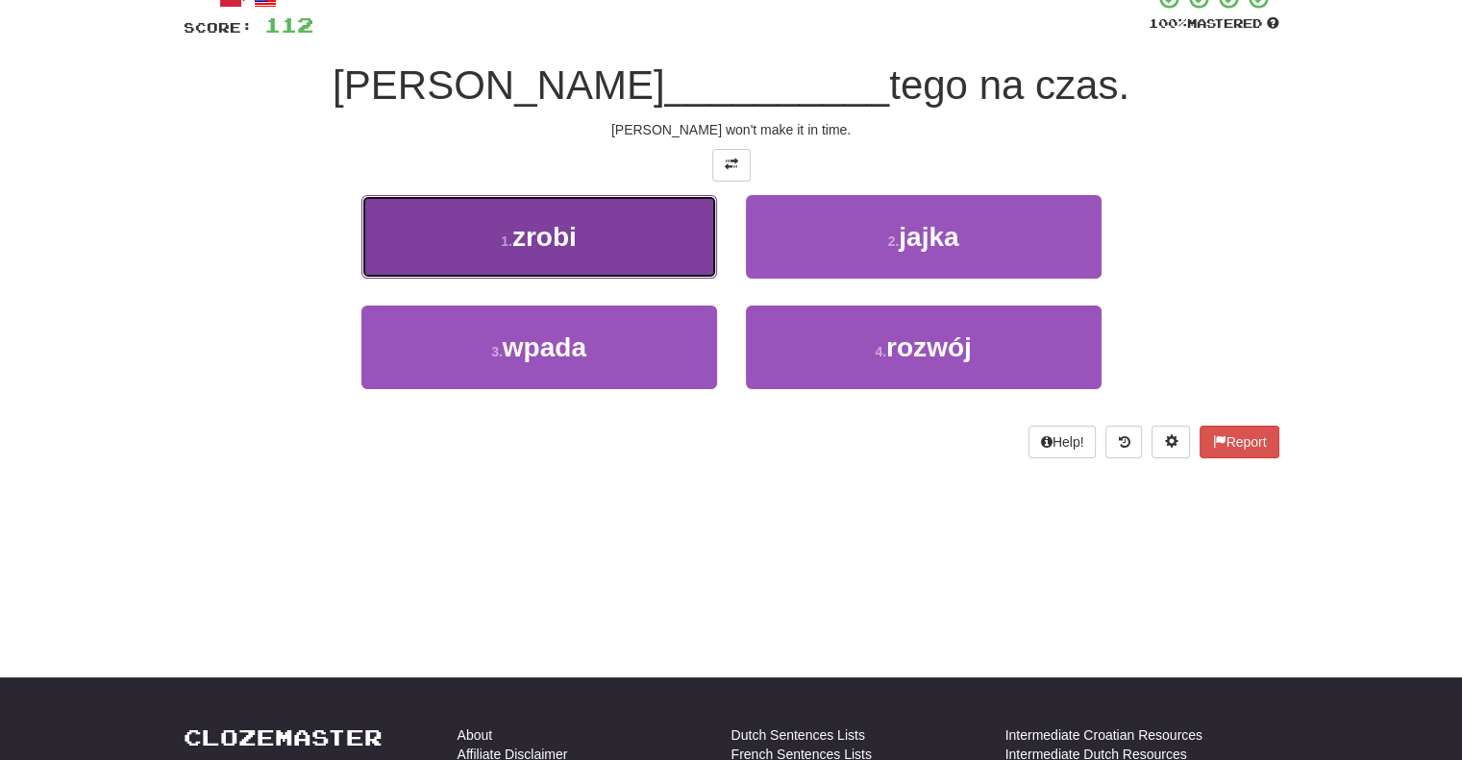
click at [655, 216] on button "1 . zrobi" at bounding box center [539, 237] width 356 height 84
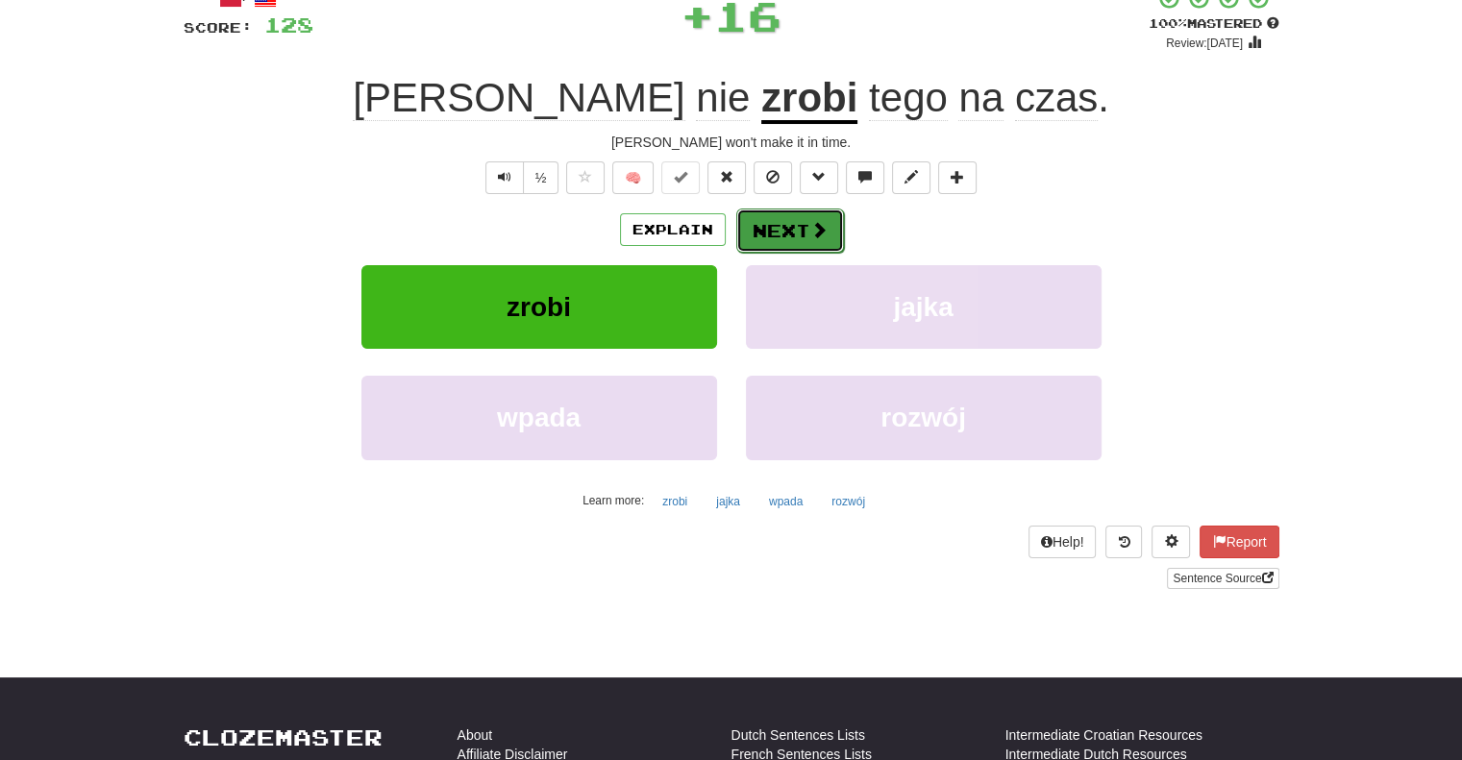
click at [742, 244] on button "Next" at bounding box center [790, 231] width 108 height 44
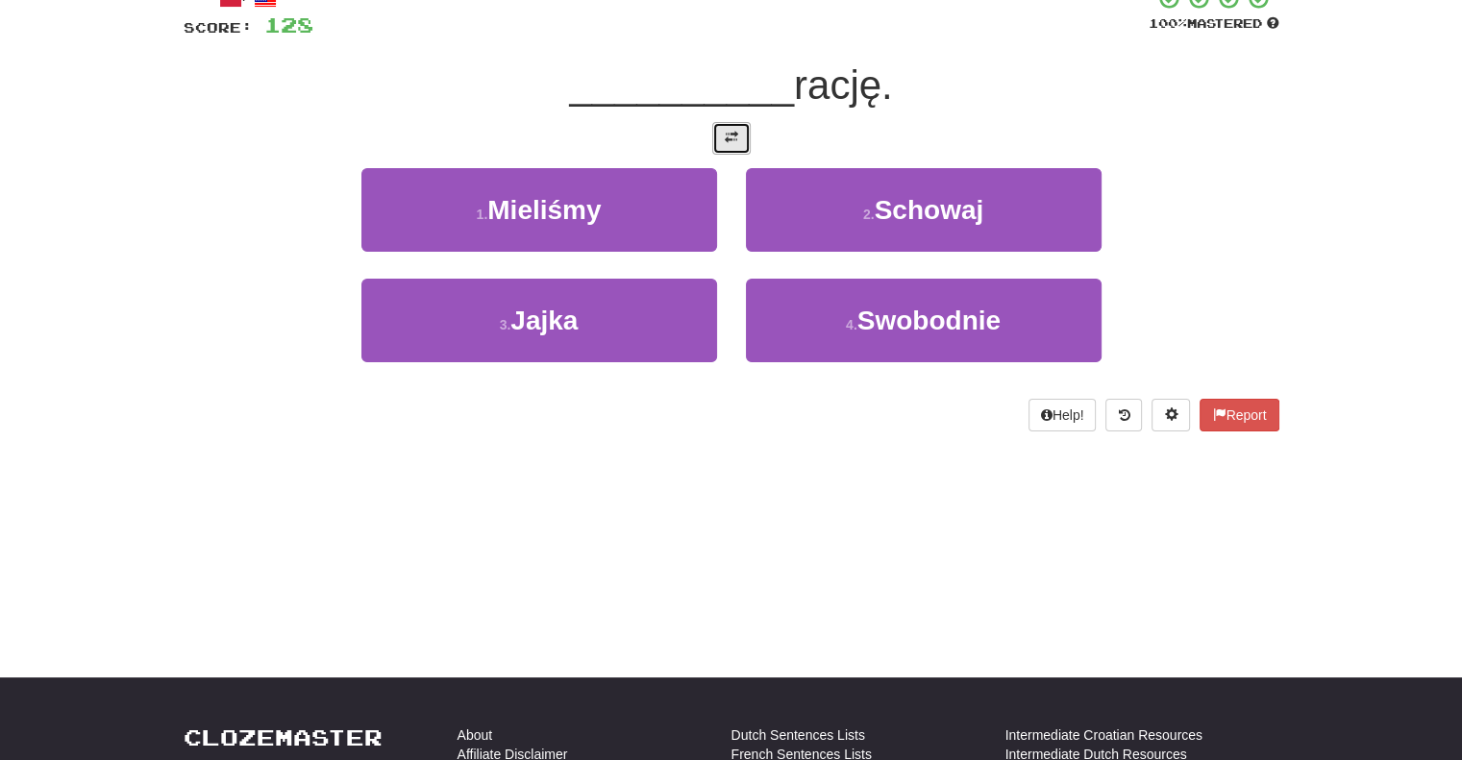
click at [730, 141] on span at bounding box center [731, 137] width 13 height 13
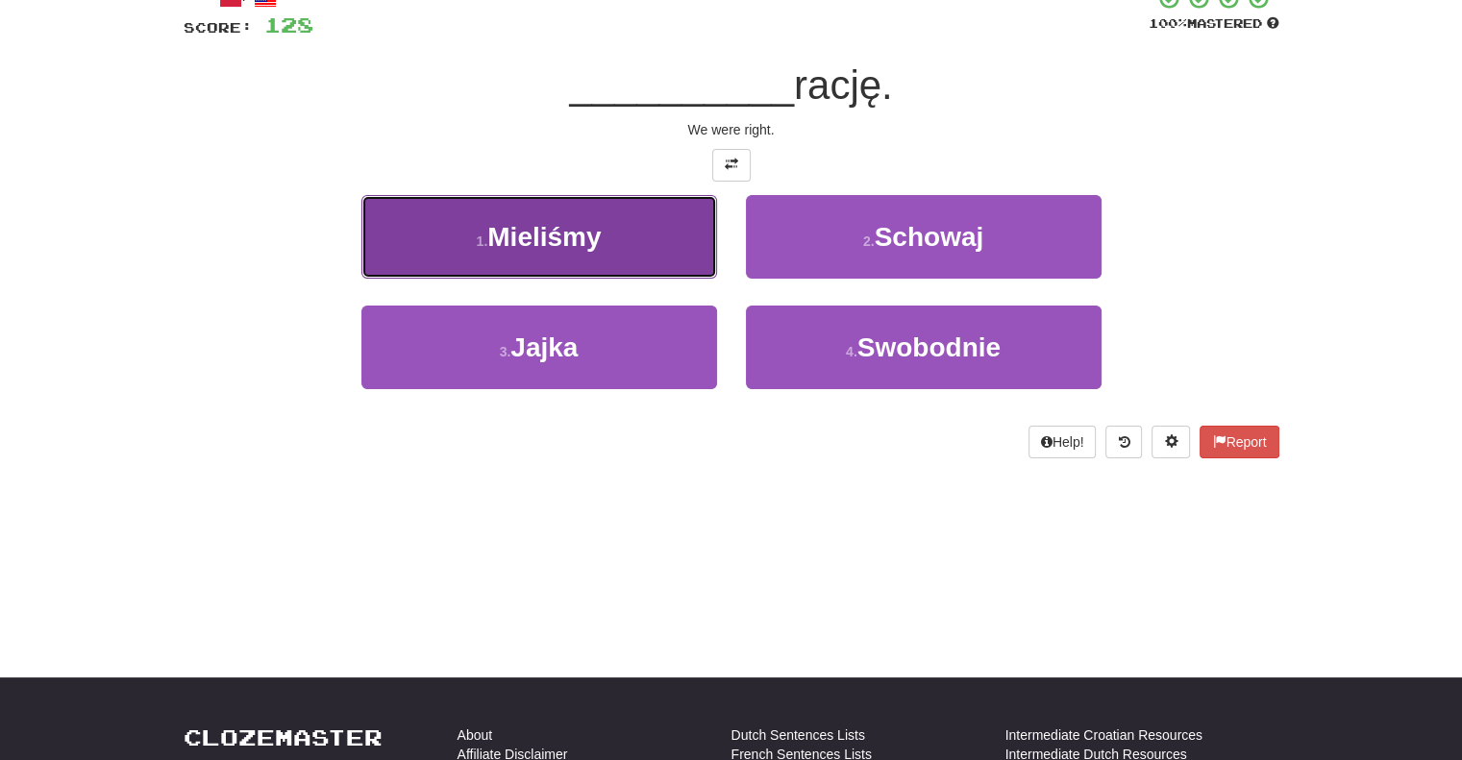
click at [688, 264] on button "1 . Mieliśmy" at bounding box center [539, 237] width 356 height 84
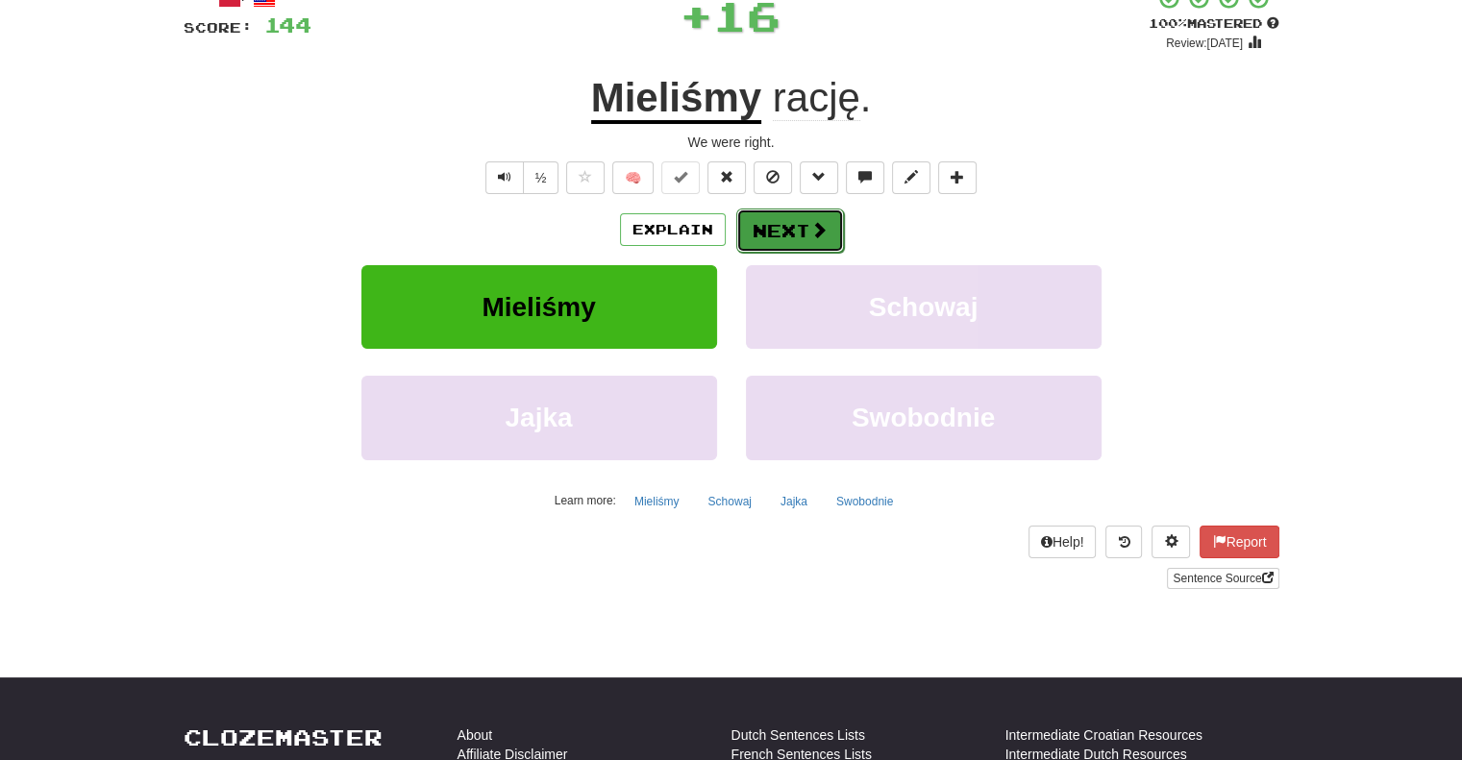
click at [766, 230] on button "Next" at bounding box center [790, 231] width 108 height 44
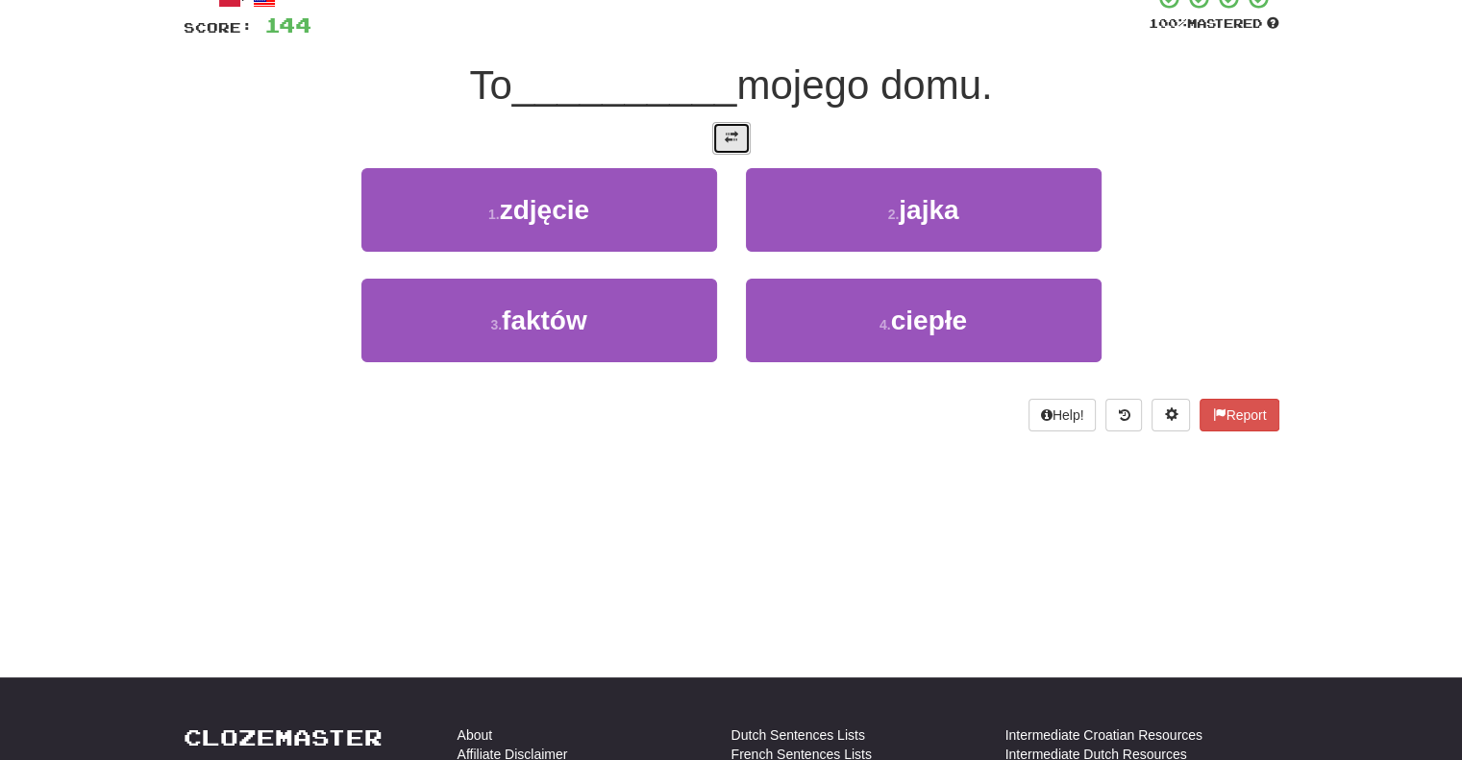
click at [726, 137] on span at bounding box center [731, 137] width 13 height 13
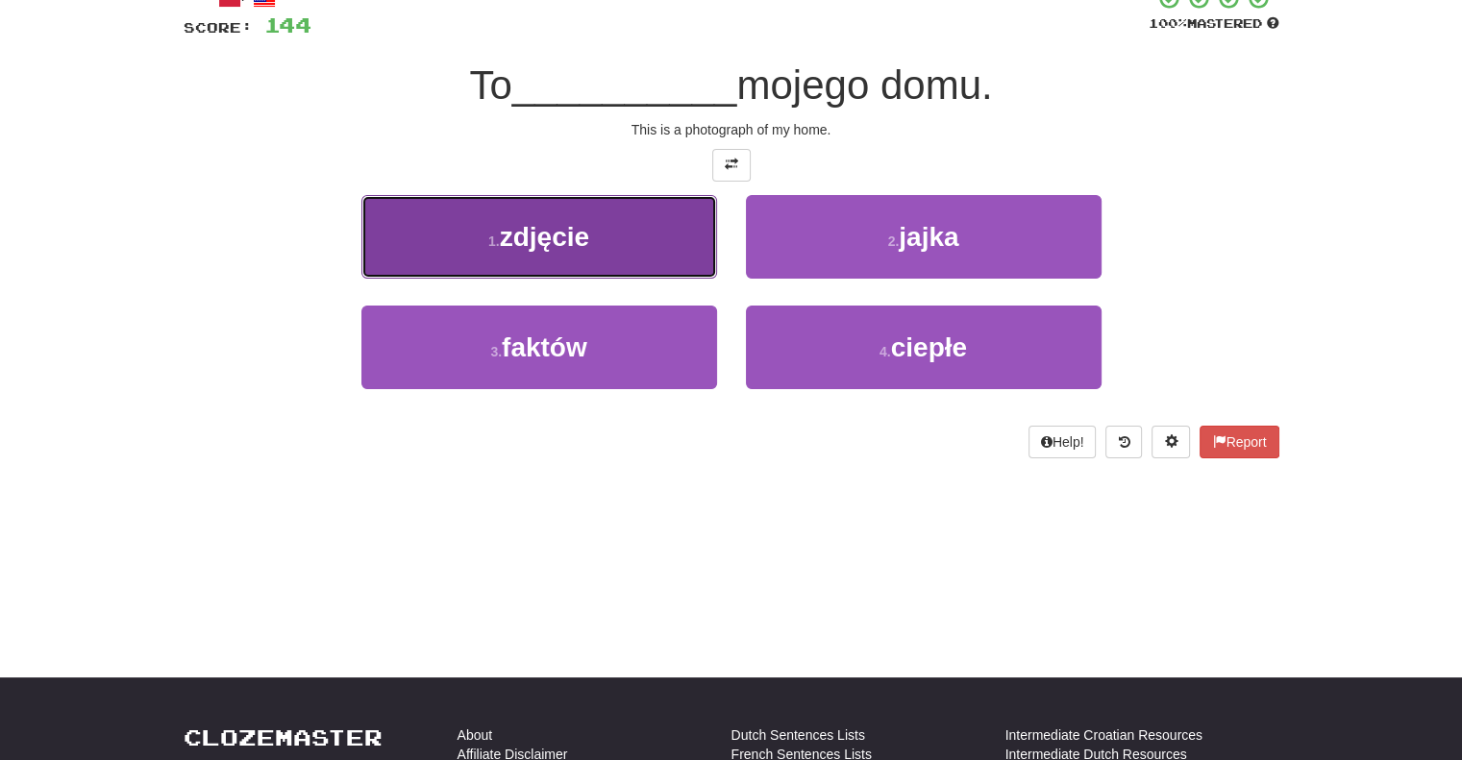
click at [642, 223] on button "1 . zdjęcie" at bounding box center [539, 237] width 356 height 84
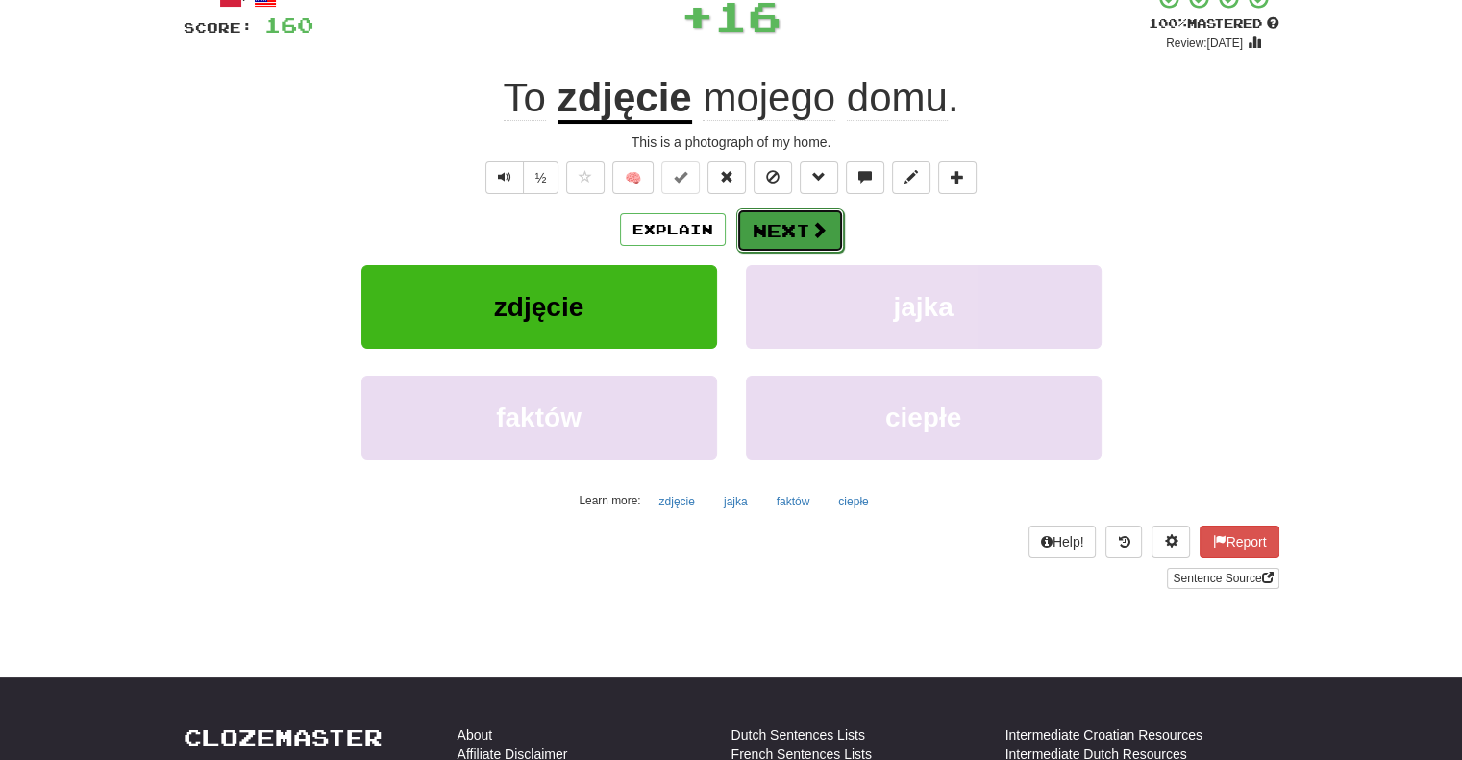
click at [752, 231] on button "Next" at bounding box center [790, 231] width 108 height 44
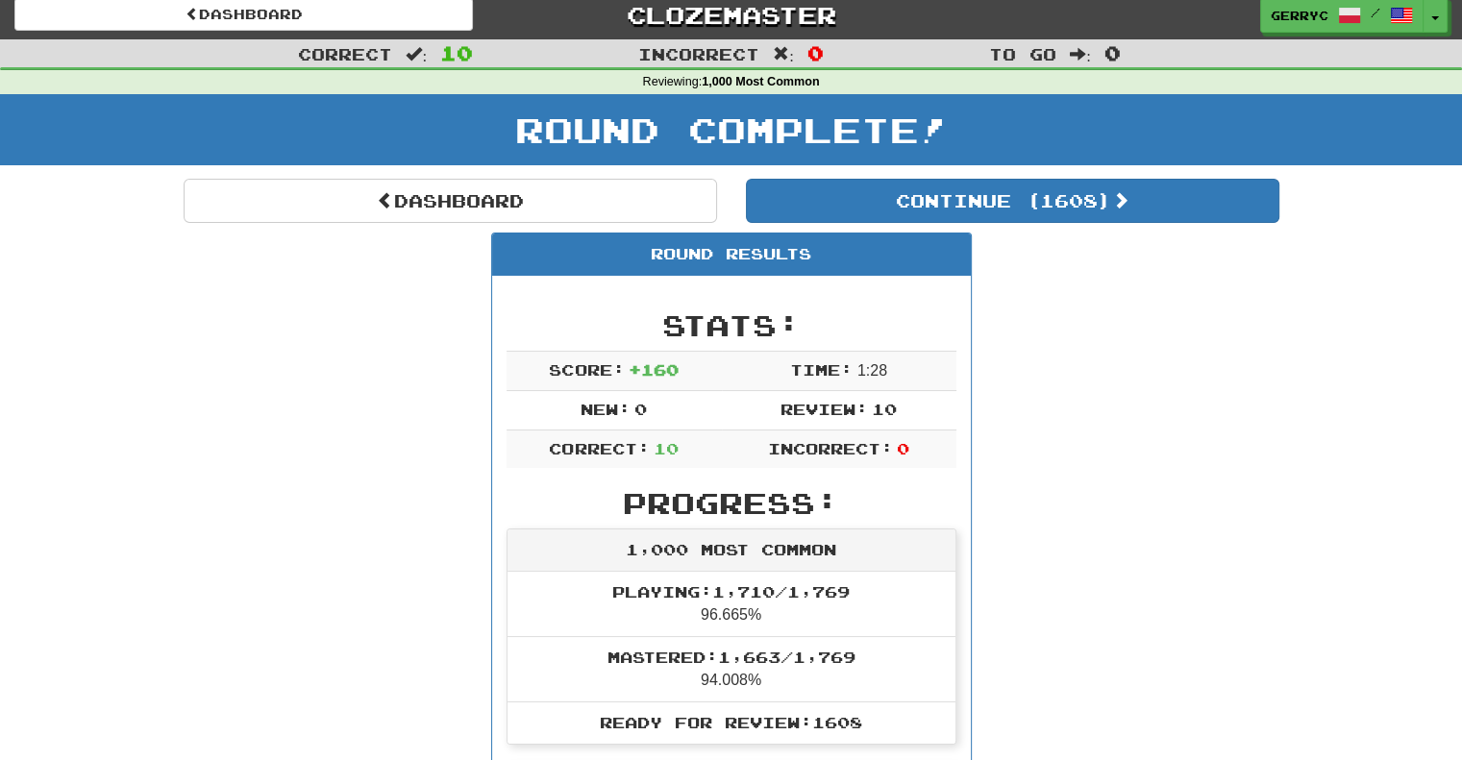
scroll to position [8, 0]
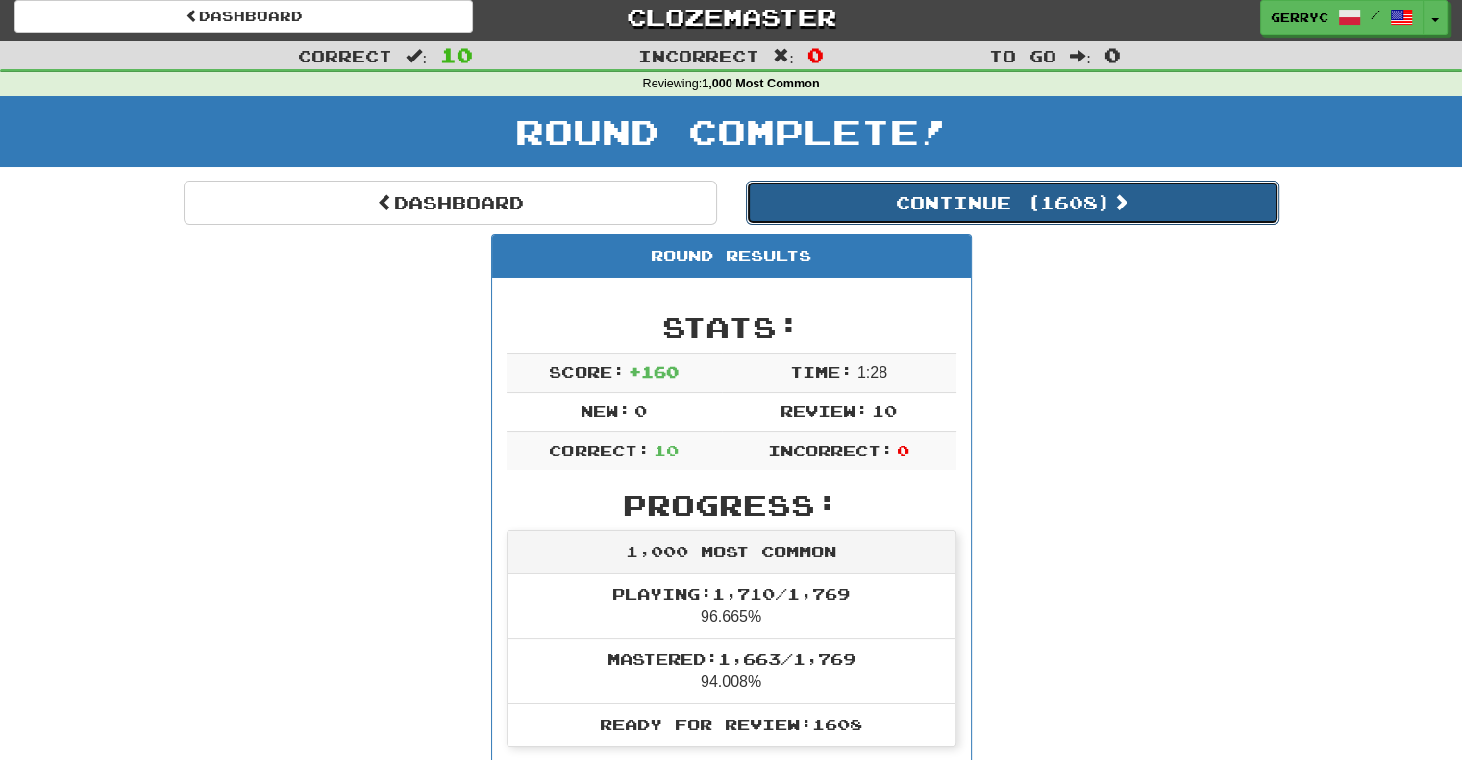
click at [892, 200] on button "Continue ( 1608 )" at bounding box center [1012, 203] width 533 height 44
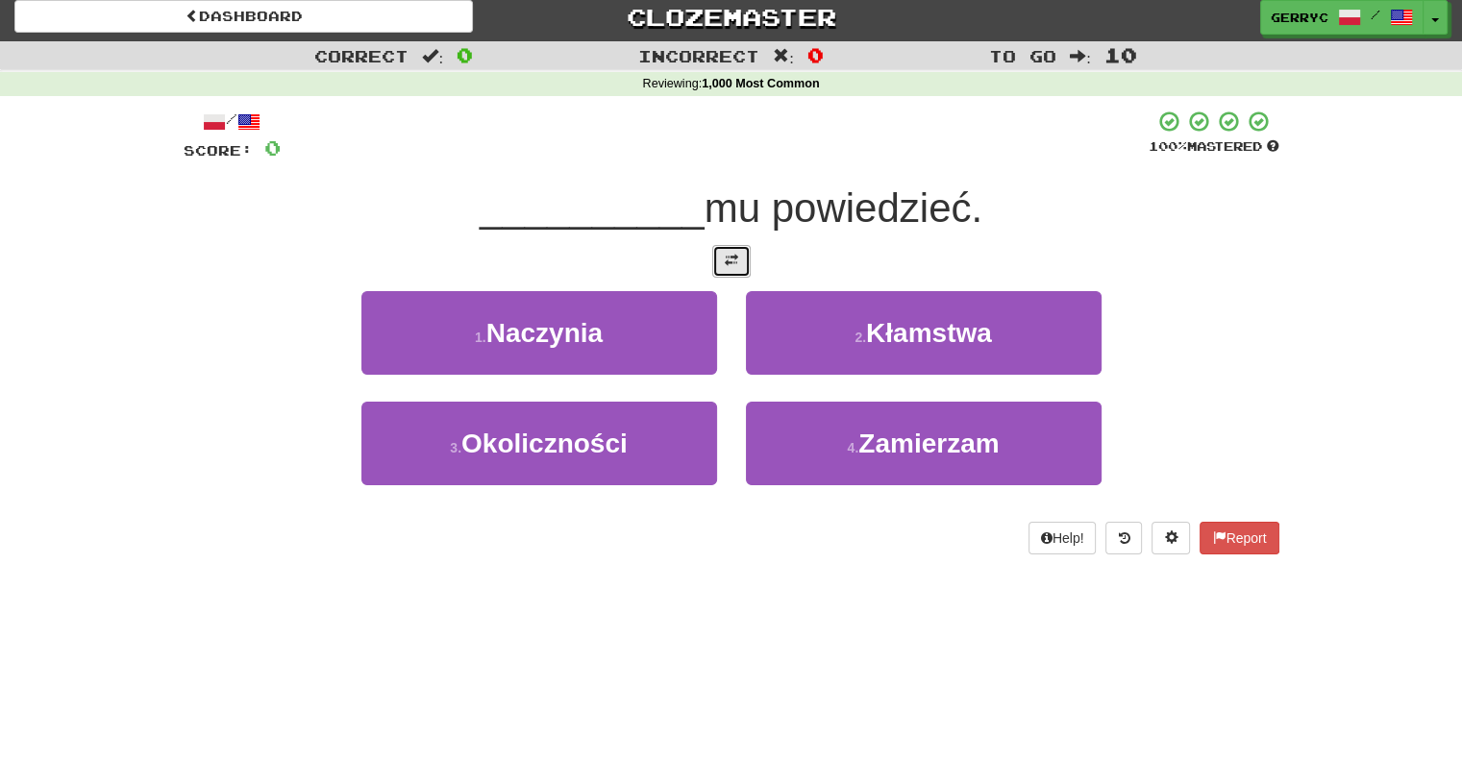
click at [742, 256] on button at bounding box center [731, 261] width 38 height 33
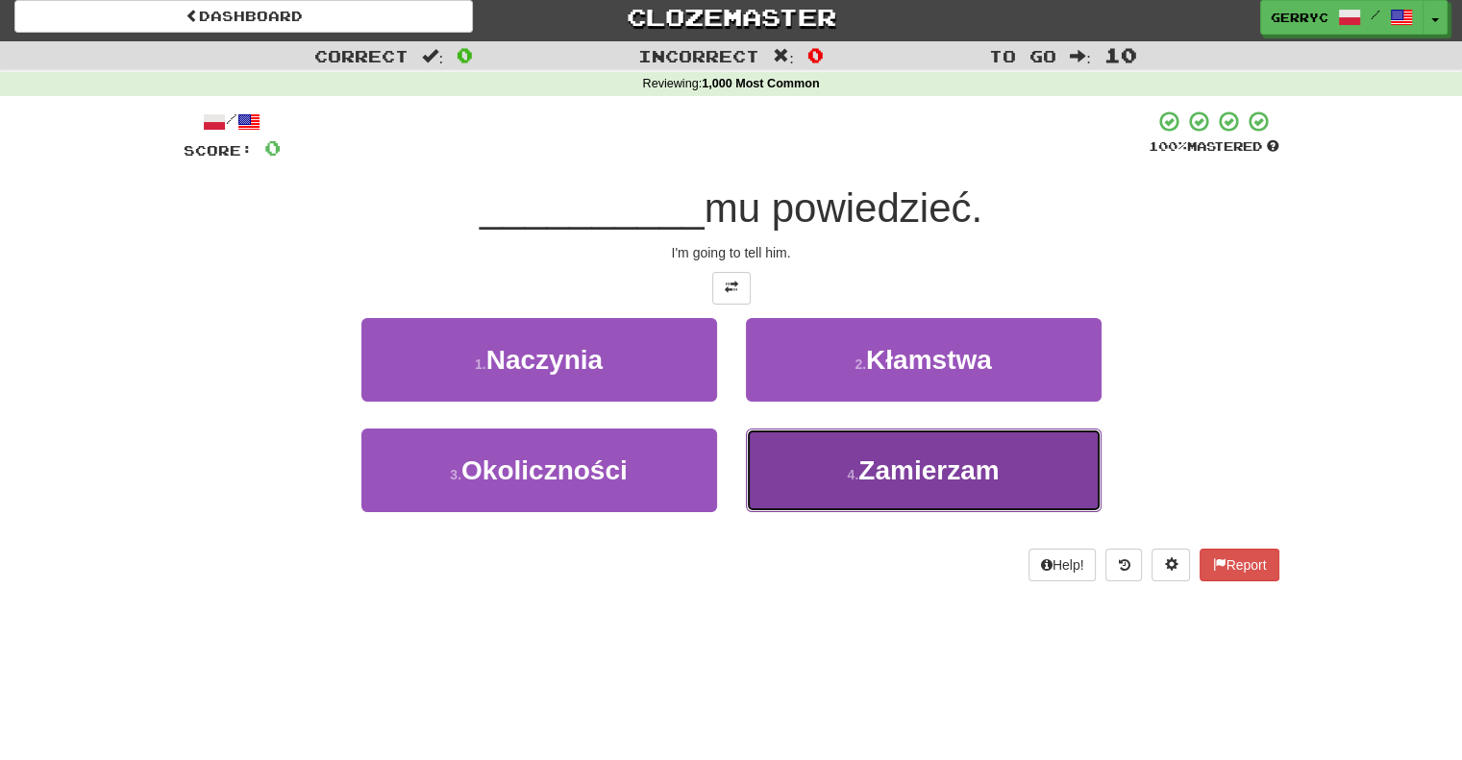
click at [807, 483] on button "4 . [GEOGRAPHIC_DATA]" at bounding box center [924, 471] width 356 height 84
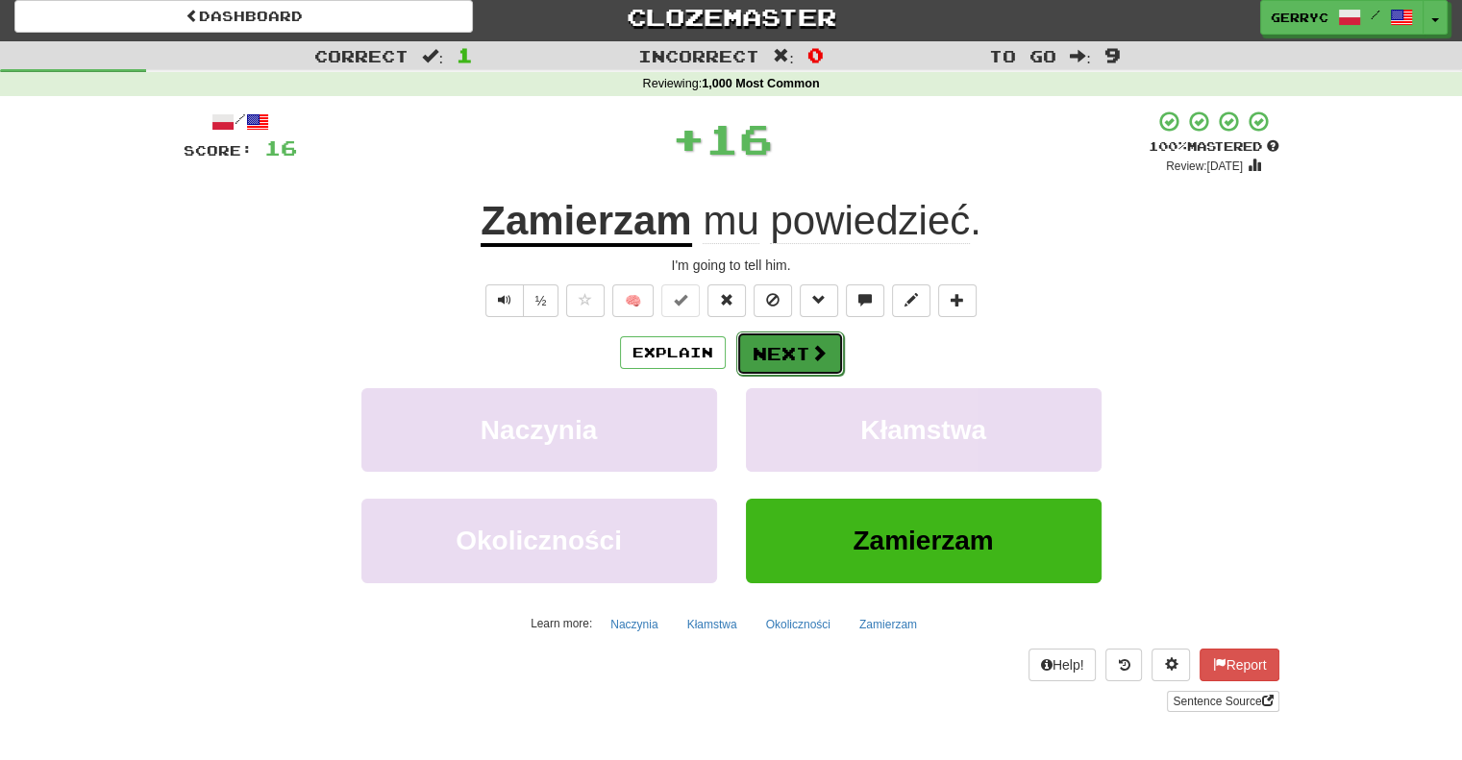
click at [780, 359] on button "Next" at bounding box center [790, 354] width 108 height 44
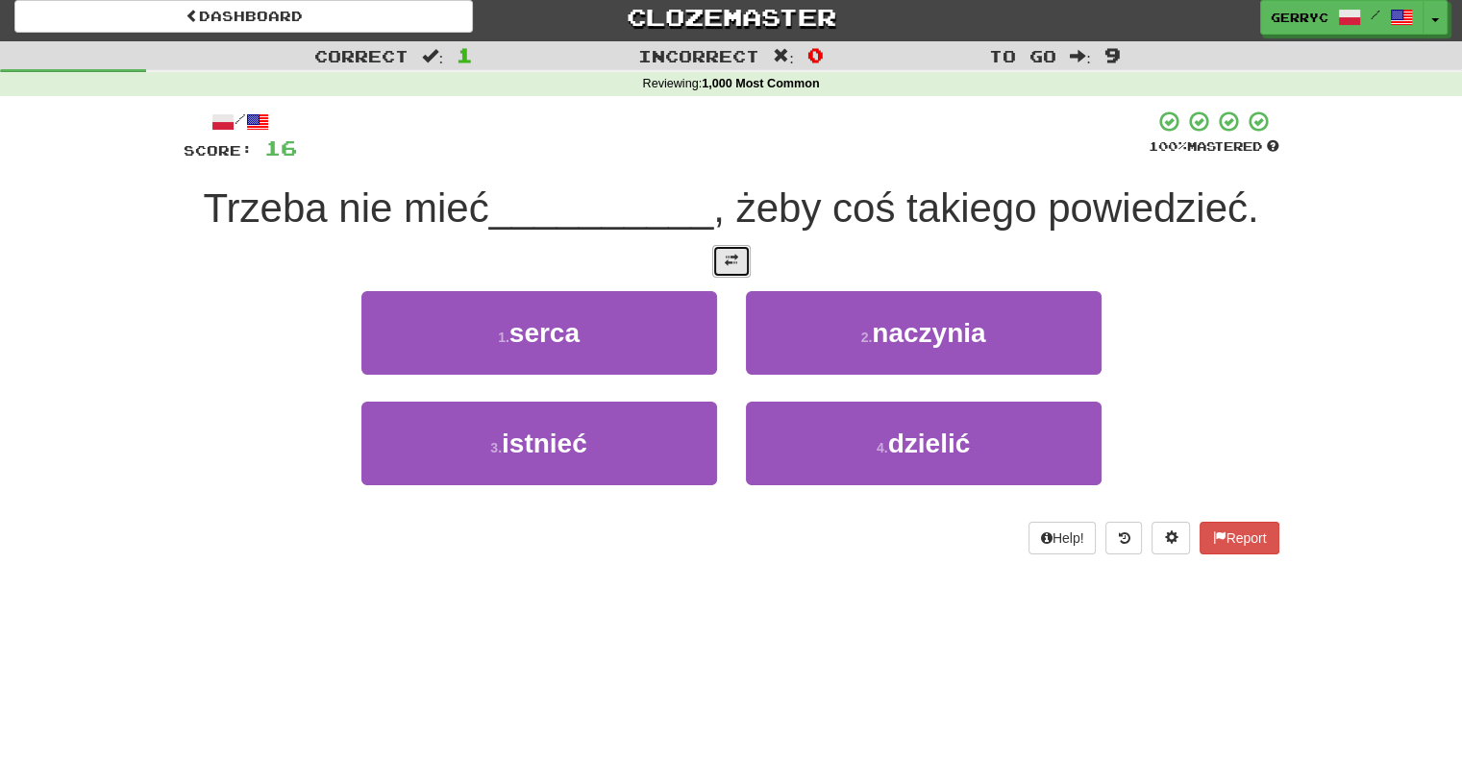
click at [730, 255] on span at bounding box center [731, 260] width 13 height 13
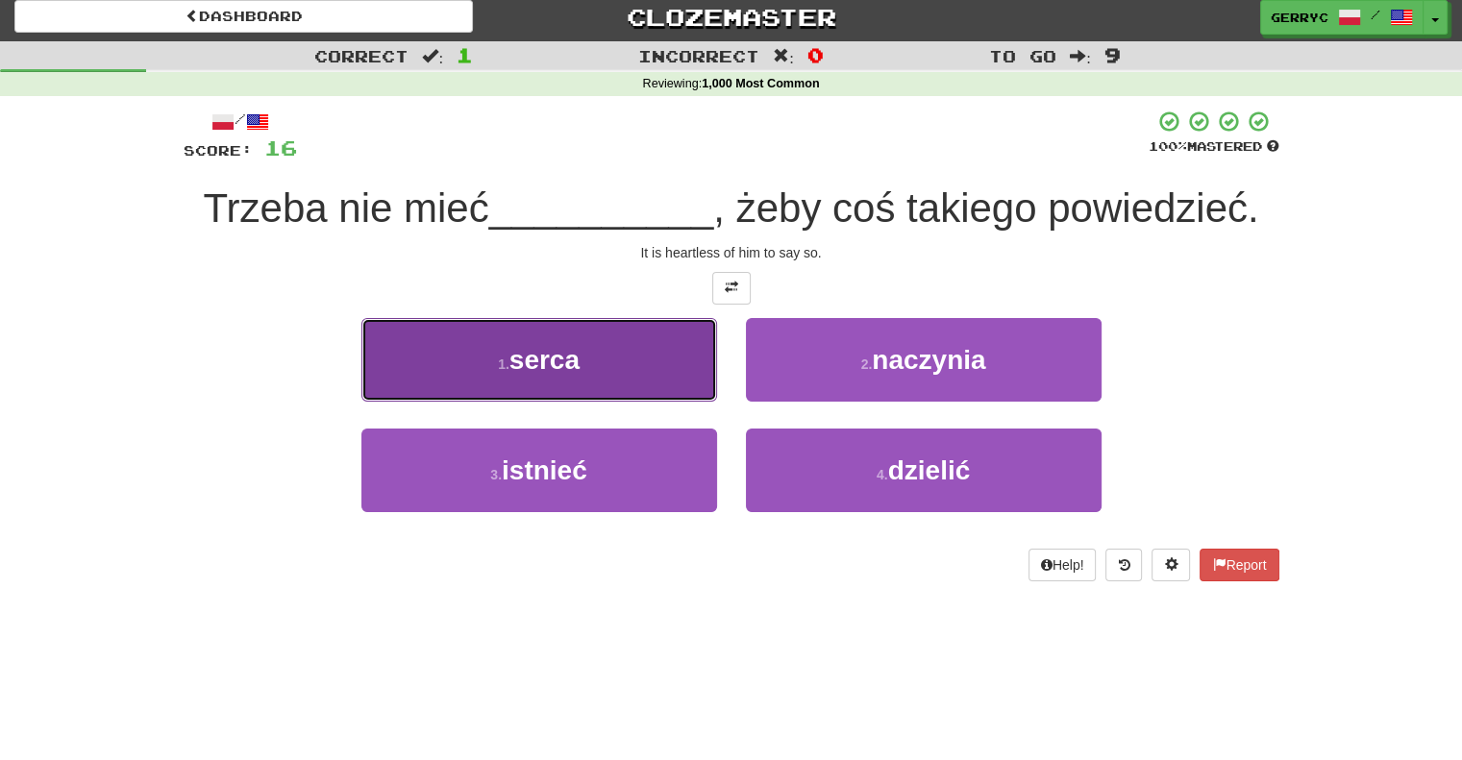
click at [662, 341] on button "1 . serca" at bounding box center [539, 360] width 356 height 84
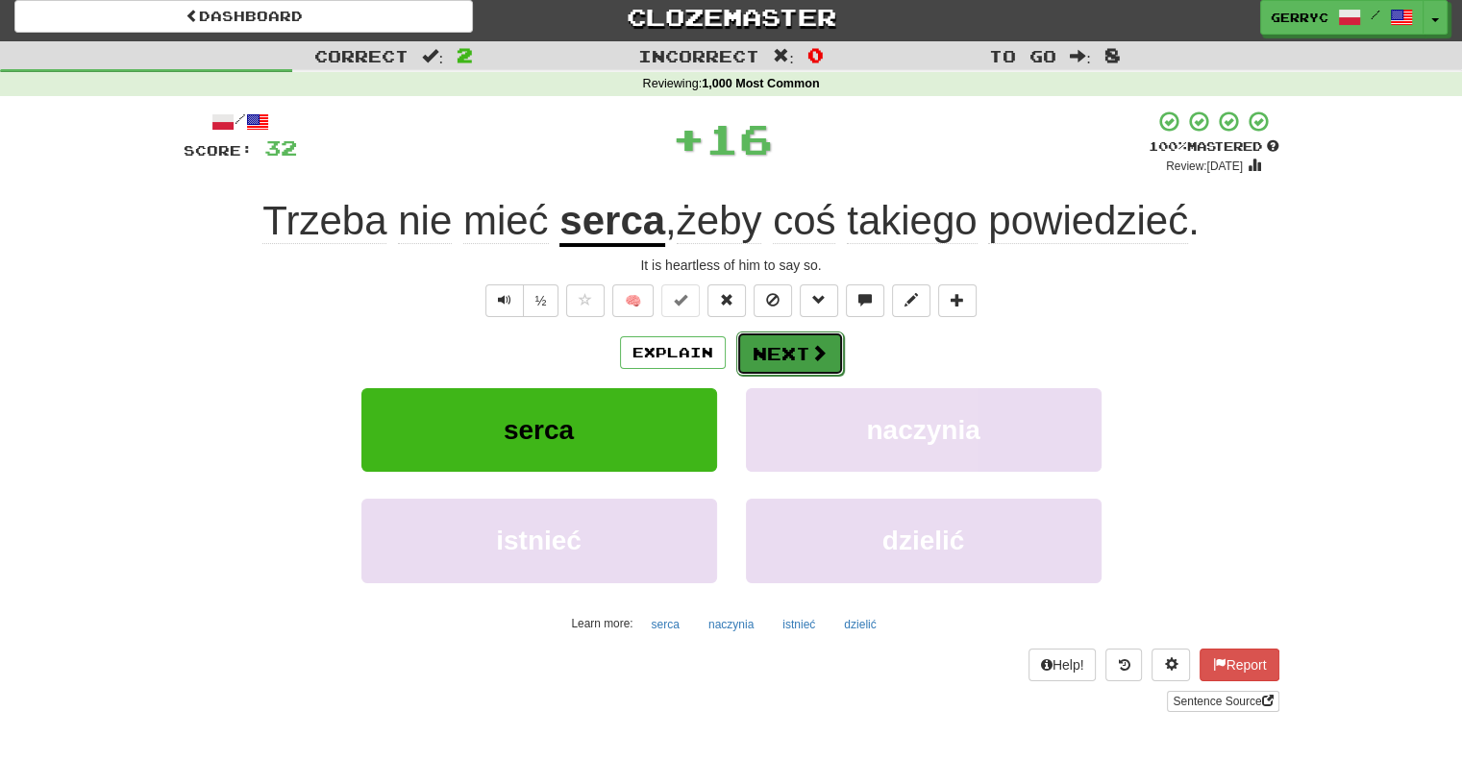
click at [752, 357] on button "Next" at bounding box center [790, 354] width 108 height 44
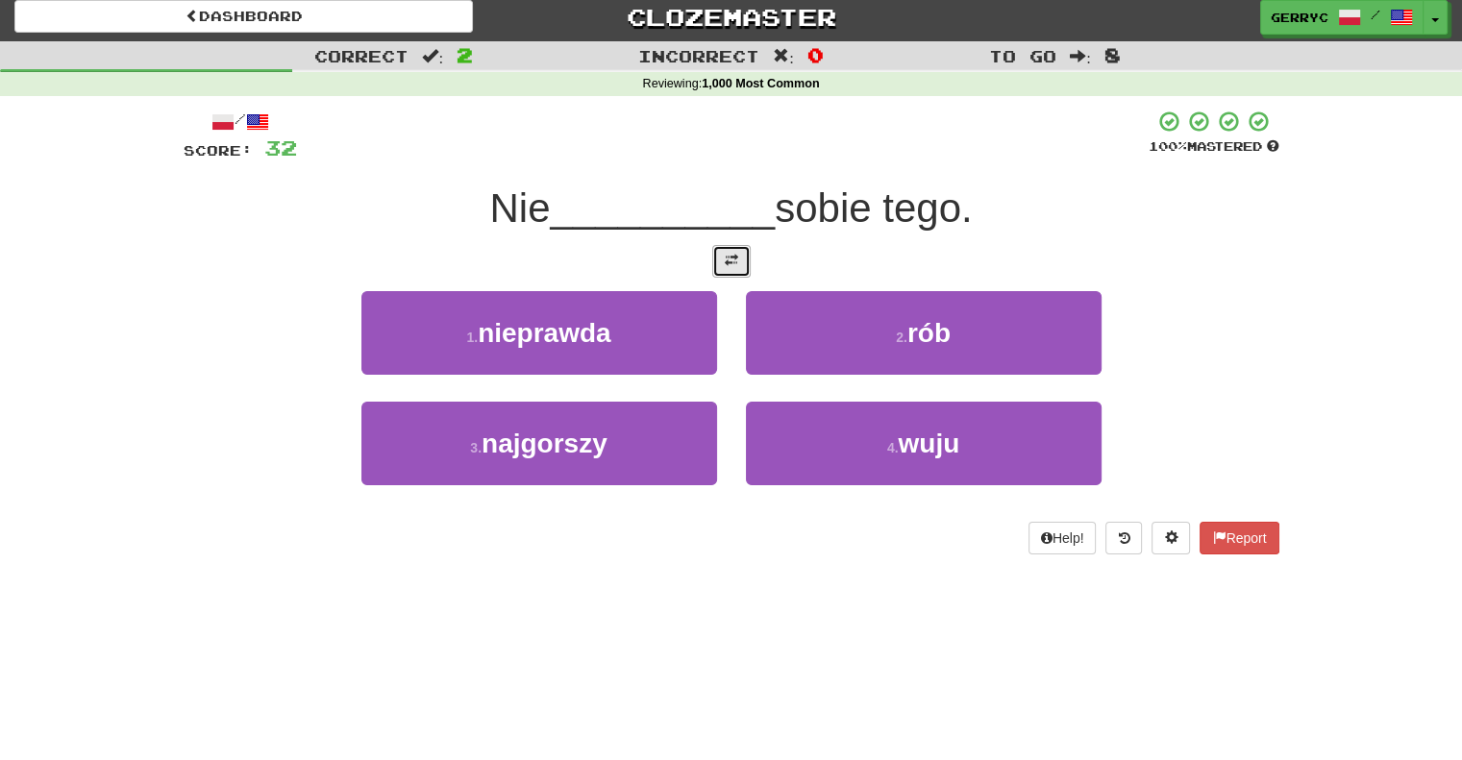
click at [721, 257] on button at bounding box center [731, 261] width 38 height 33
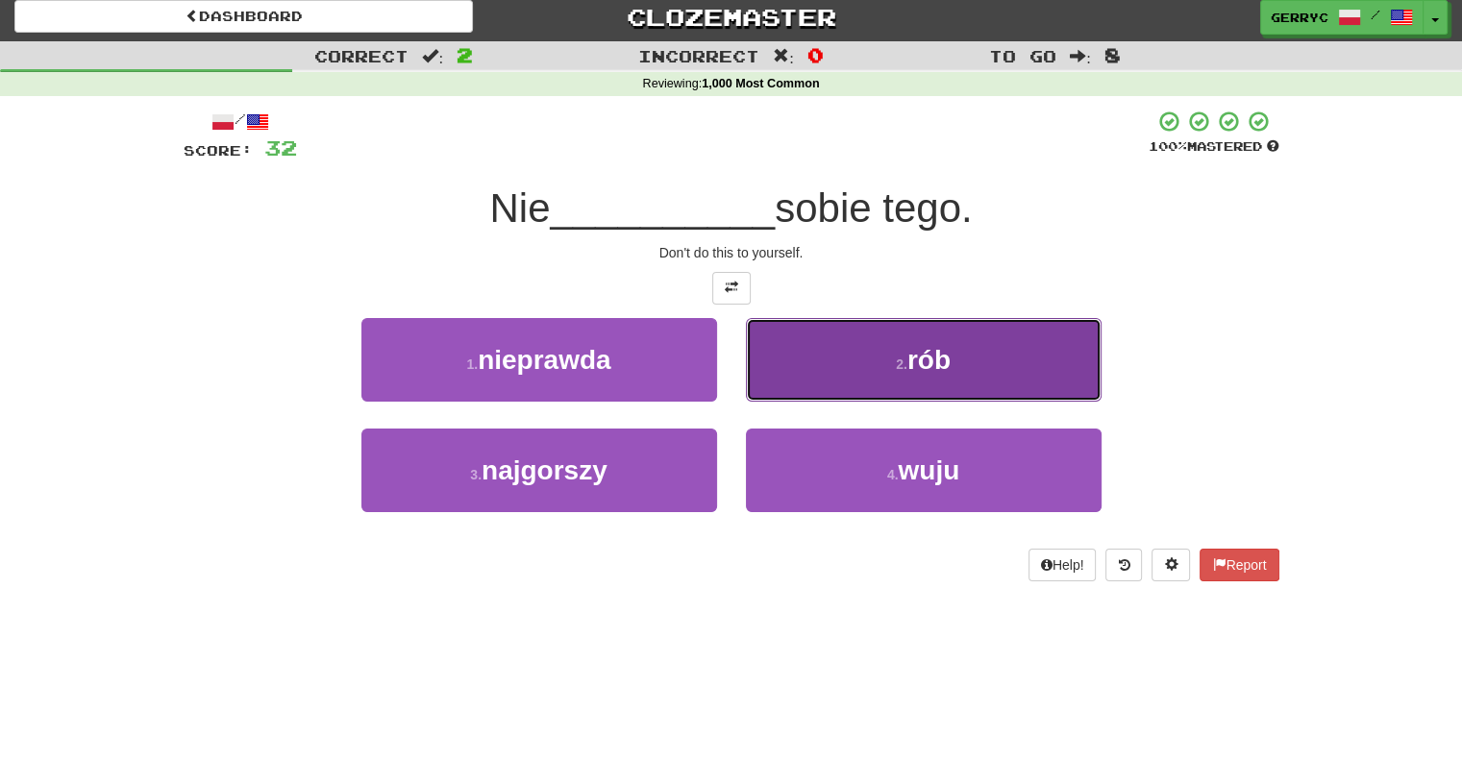
click at [802, 351] on button "2 . rób" at bounding box center [924, 360] width 356 height 84
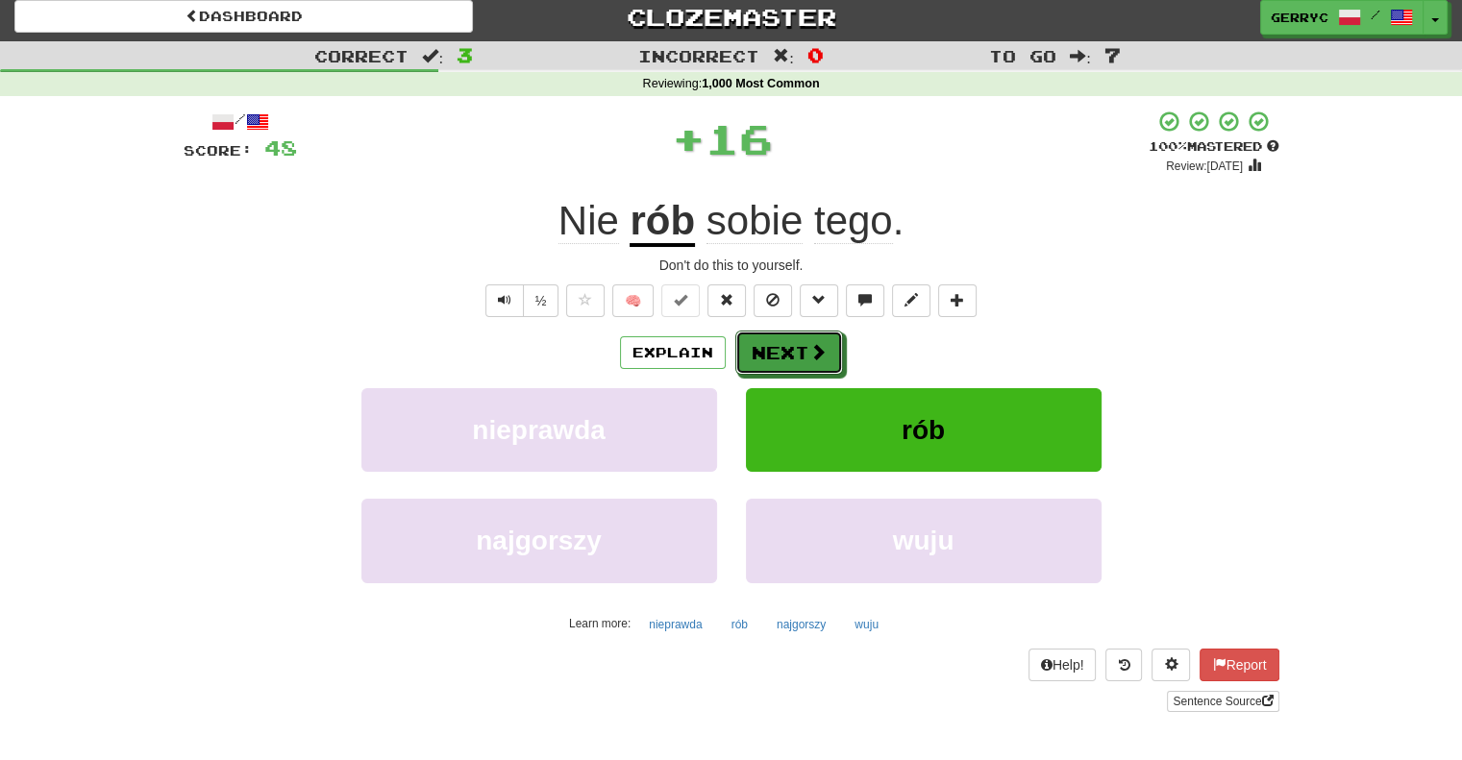
click at [802, 351] on button "Next" at bounding box center [789, 353] width 108 height 44
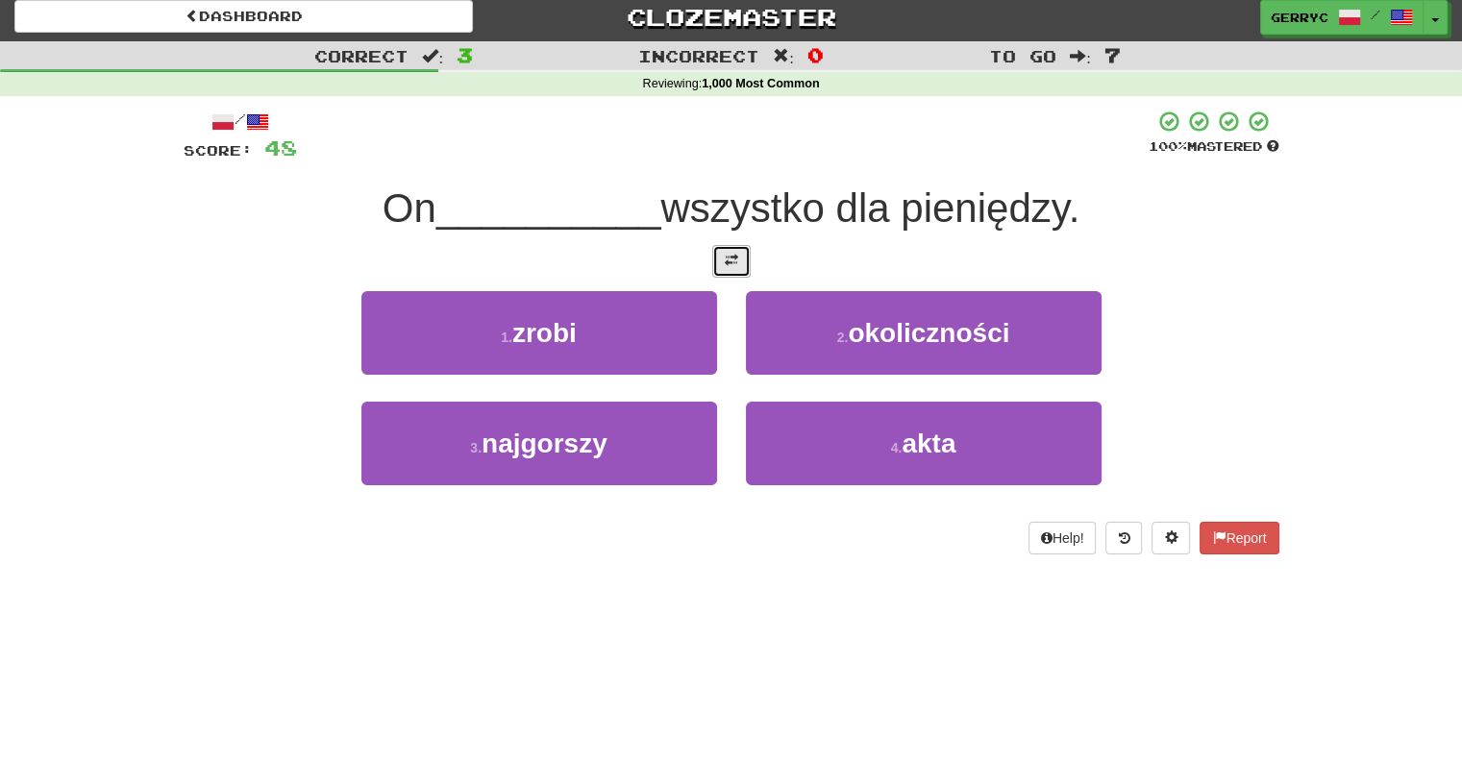
click at [737, 261] on span at bounding box center [731, 260] width 13 height 13
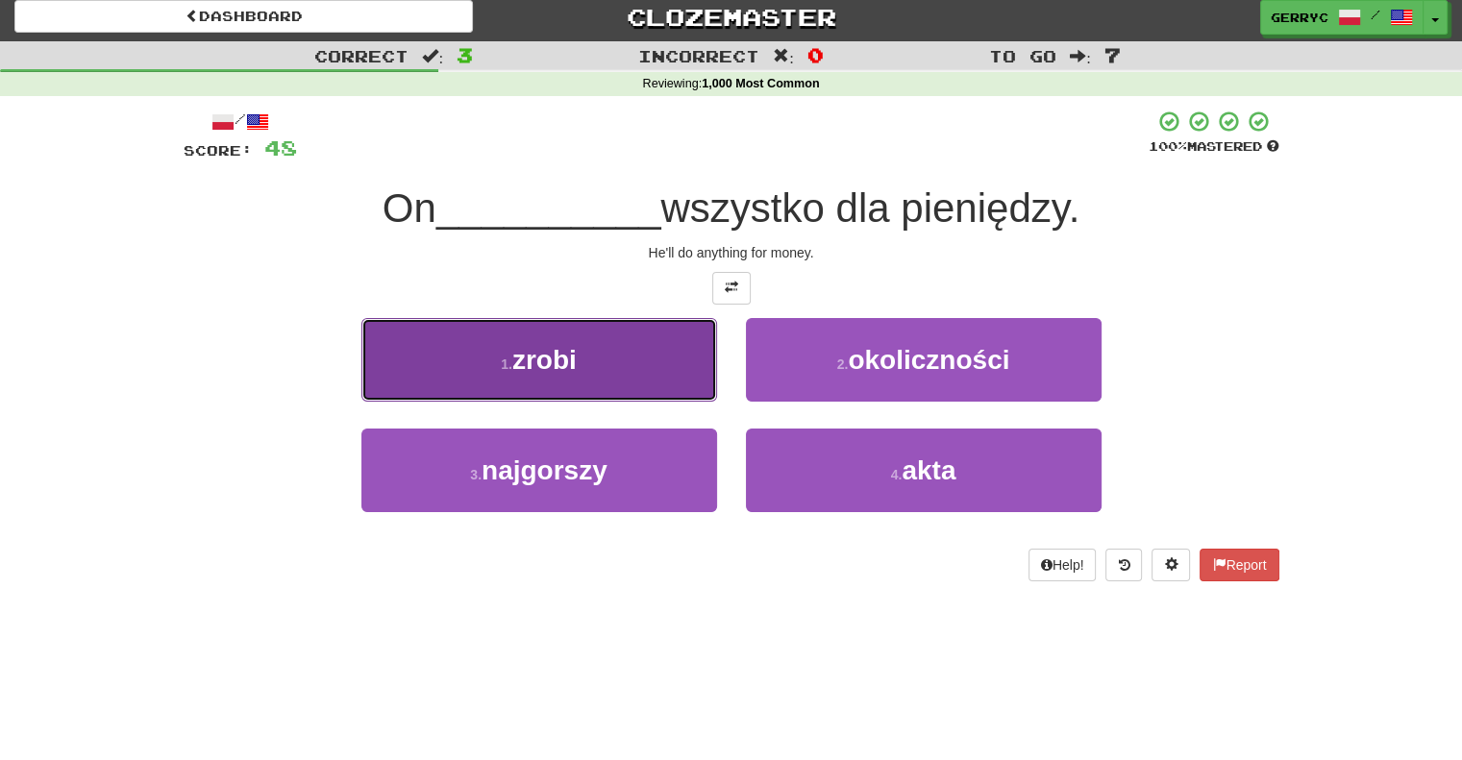
click at [668, 358] on button "1 . zrobi" at bounding box center [539, 360] width 356 height 84
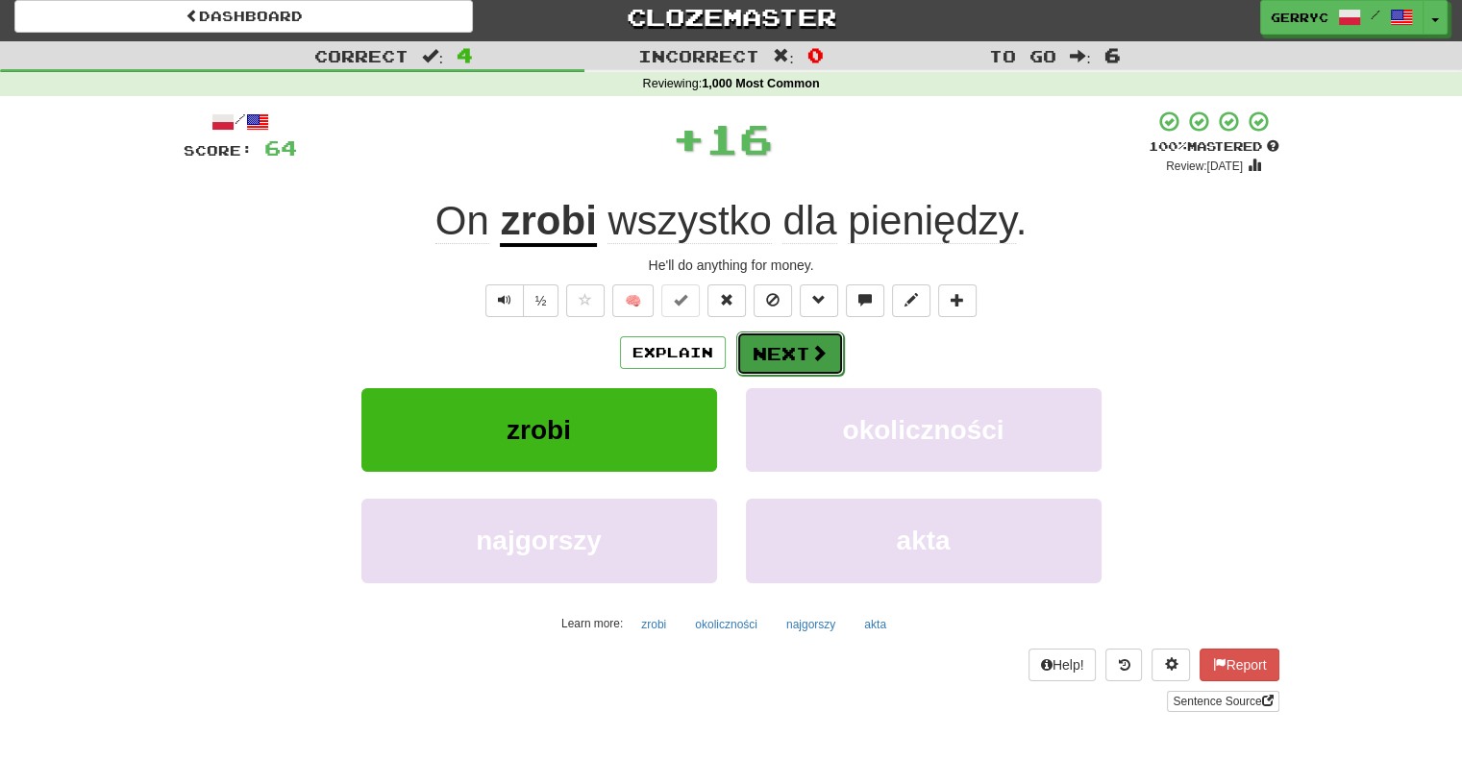
click at [777, 335] on button "Next" at bounding box center [790, 354] width 108 height 44
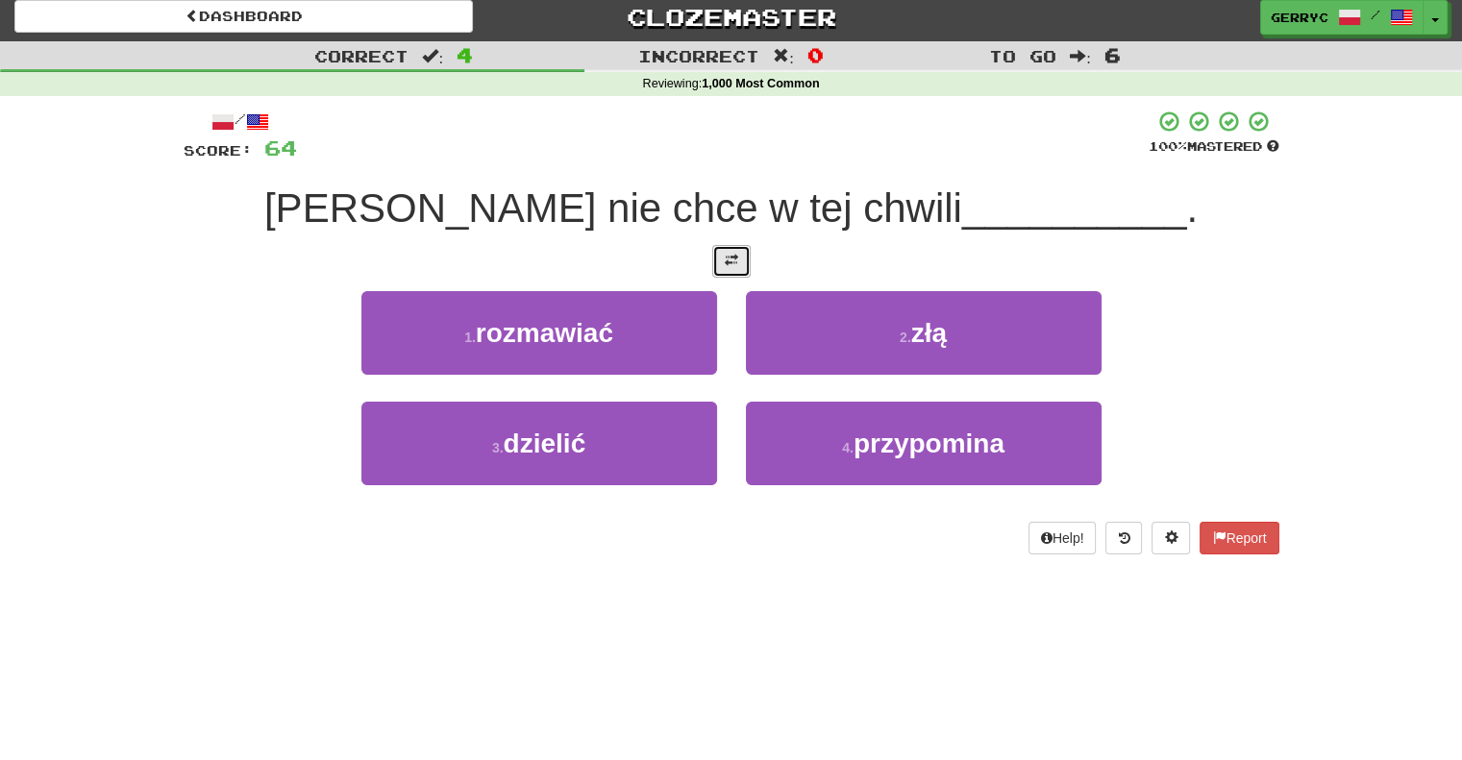
click at [725, 260] on span at bounding box center [731, 260] width 13 height 13
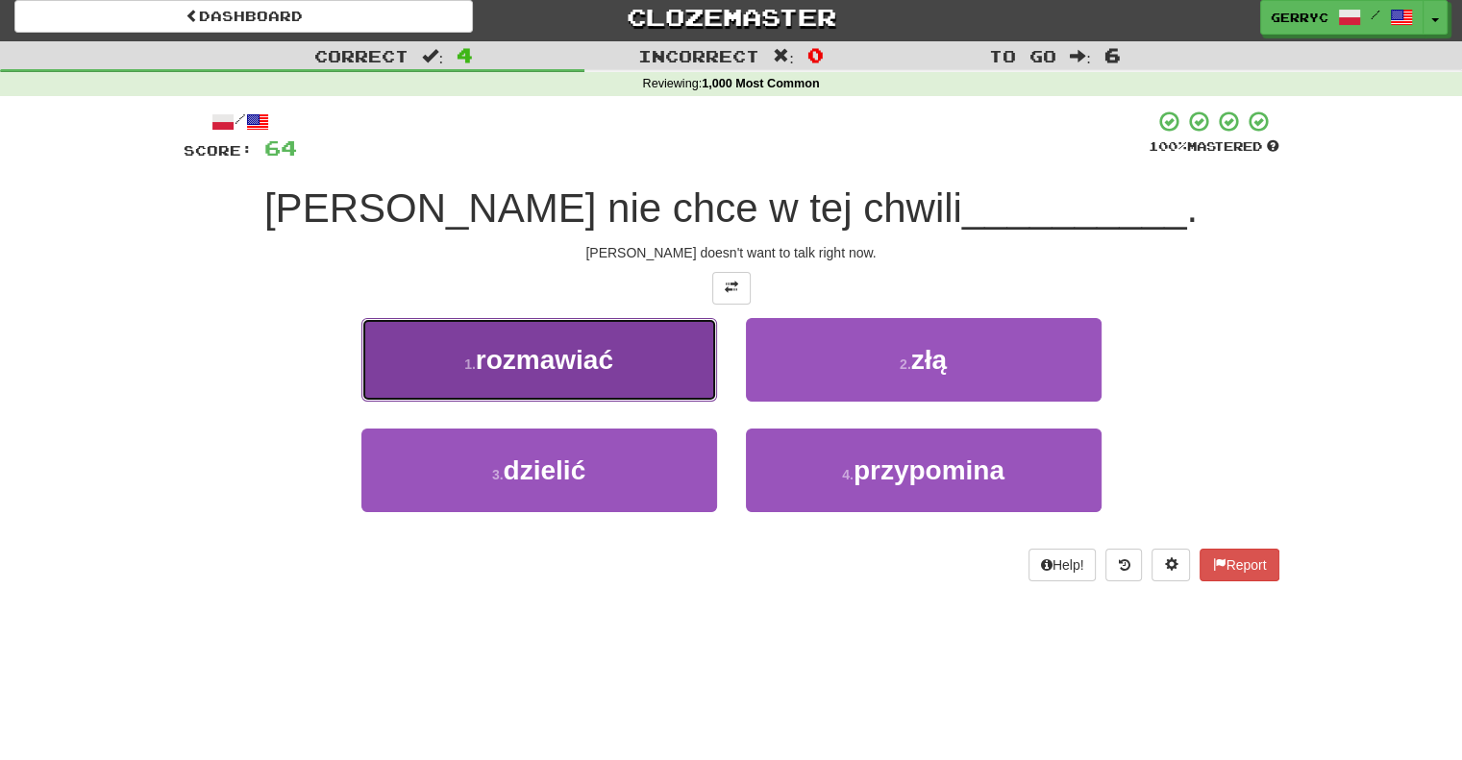
click at [664, 350] on button "1 . rozmawiać" at bounding box center [539, 360] width 356 height 84
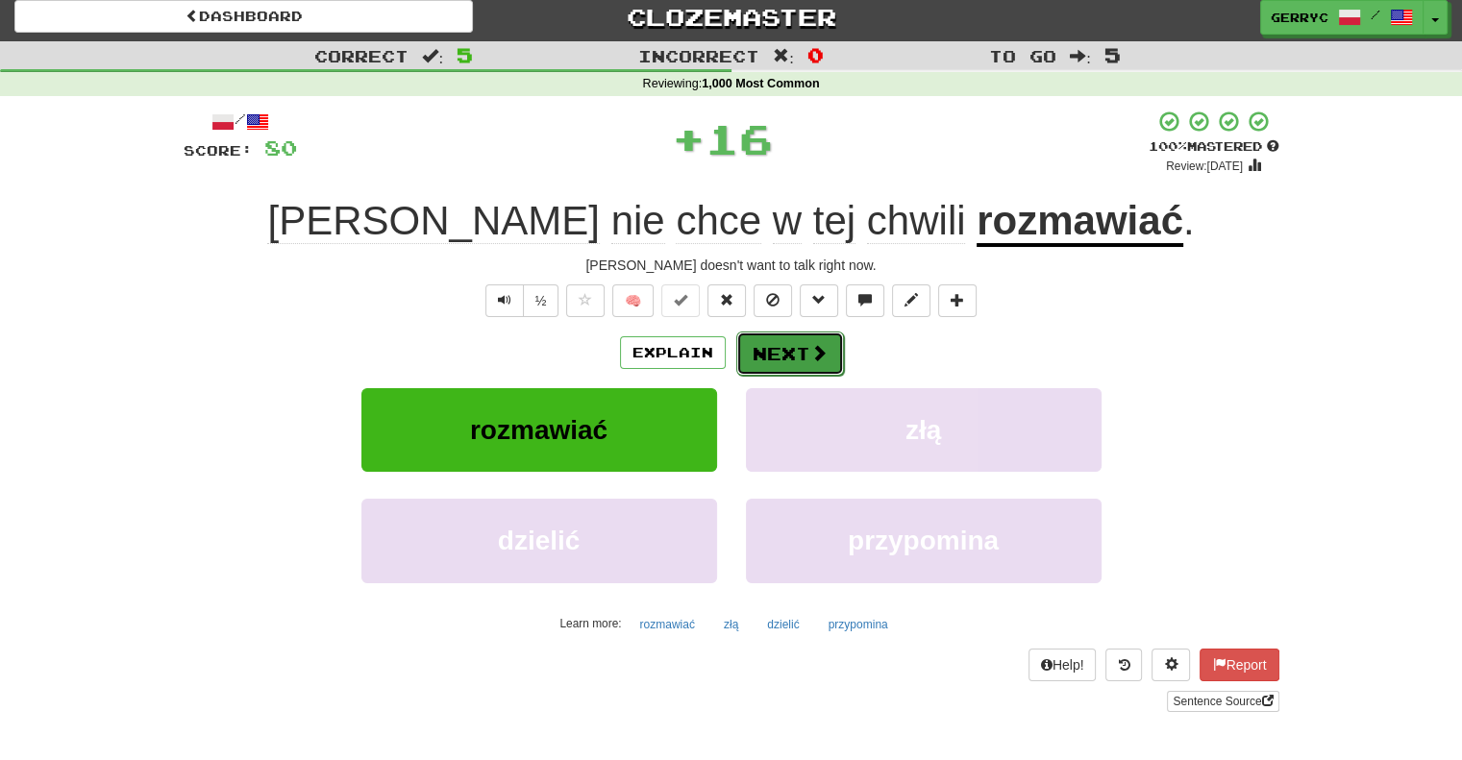
click at [752, 361] on button "Next" at bounding box center [790, 354] width 108 height 44
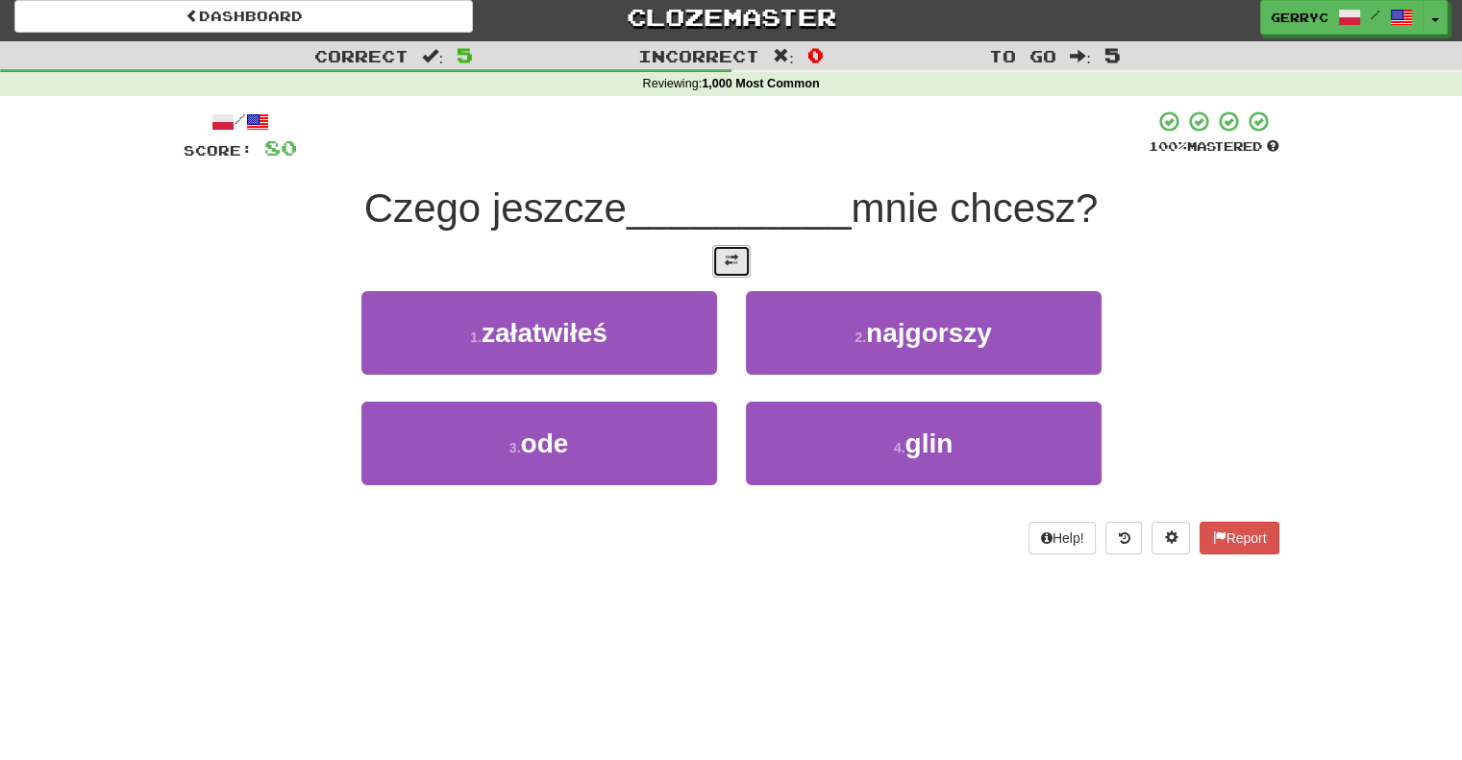
click at [738, 254] on button at bounding box center [731, 261] width 38 height 33
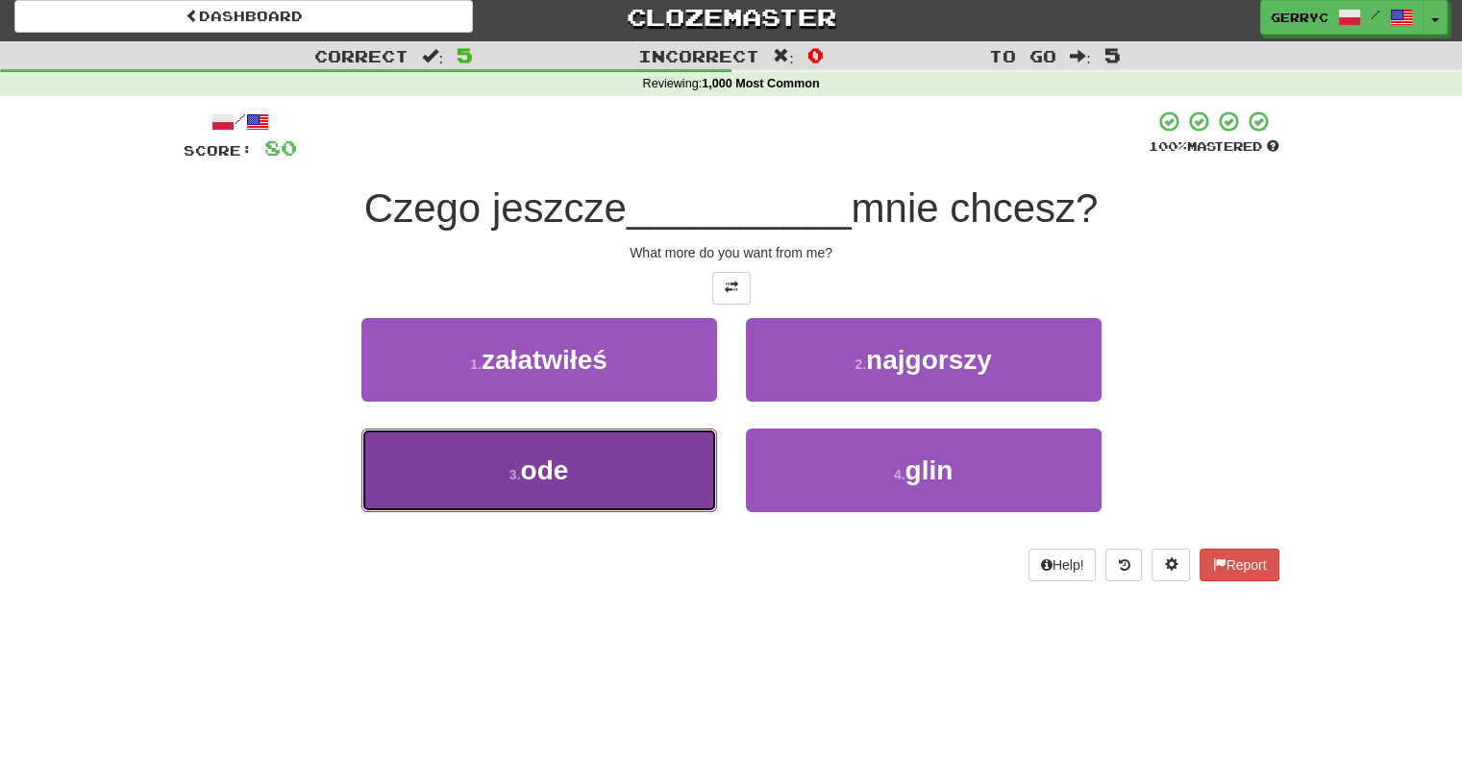
click at [604, 470] on button "3 . ode" at bounding box center [539, 471] width 356 height 84
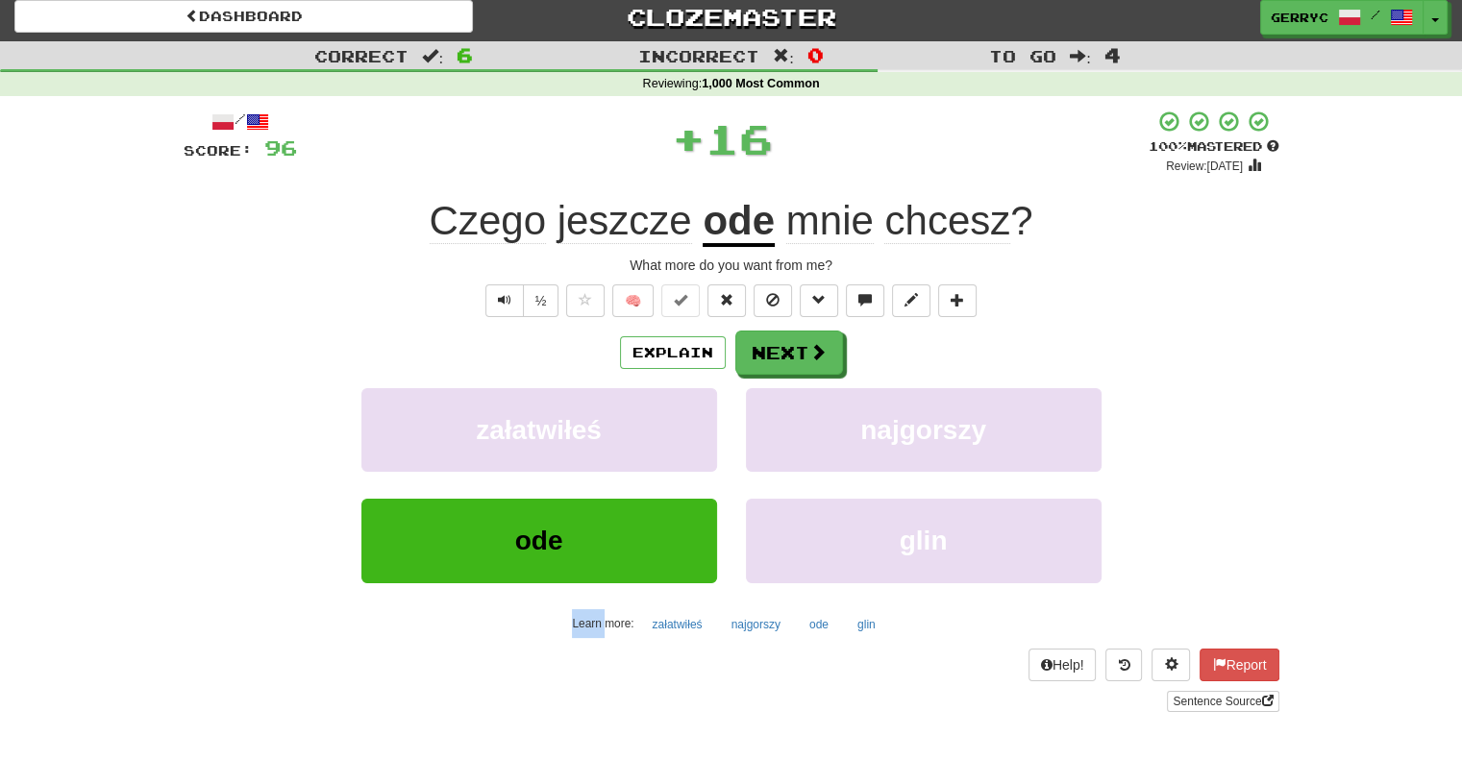
click at [604, 470] on div "załatwiłeś" at bounding box center [539, 443] width 384 height 111
click at [769, 357] on button "Next" at bounding box center [790, 354] width 108 height 44
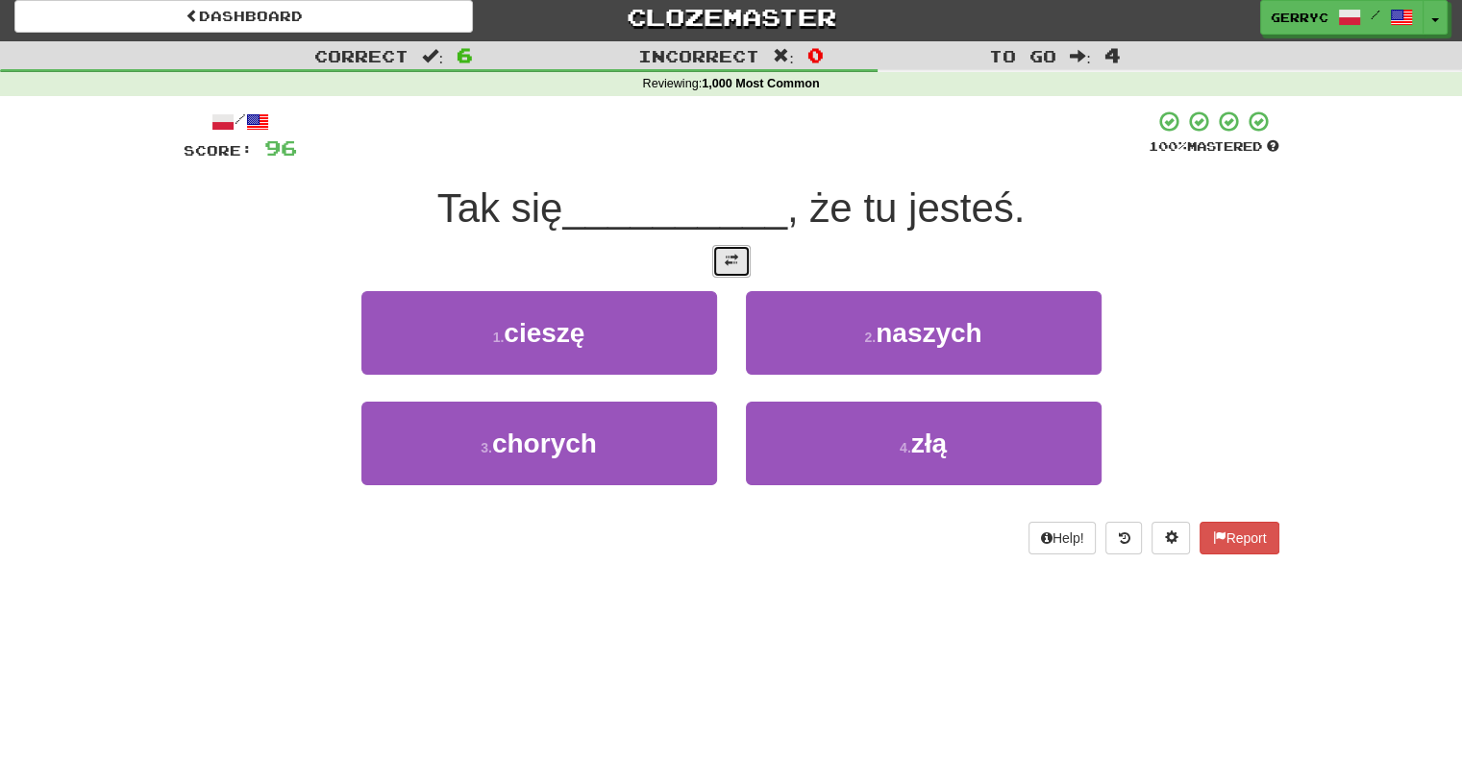
click at [736, 266] on span at bounding box center [731, 260] width 13 height 13
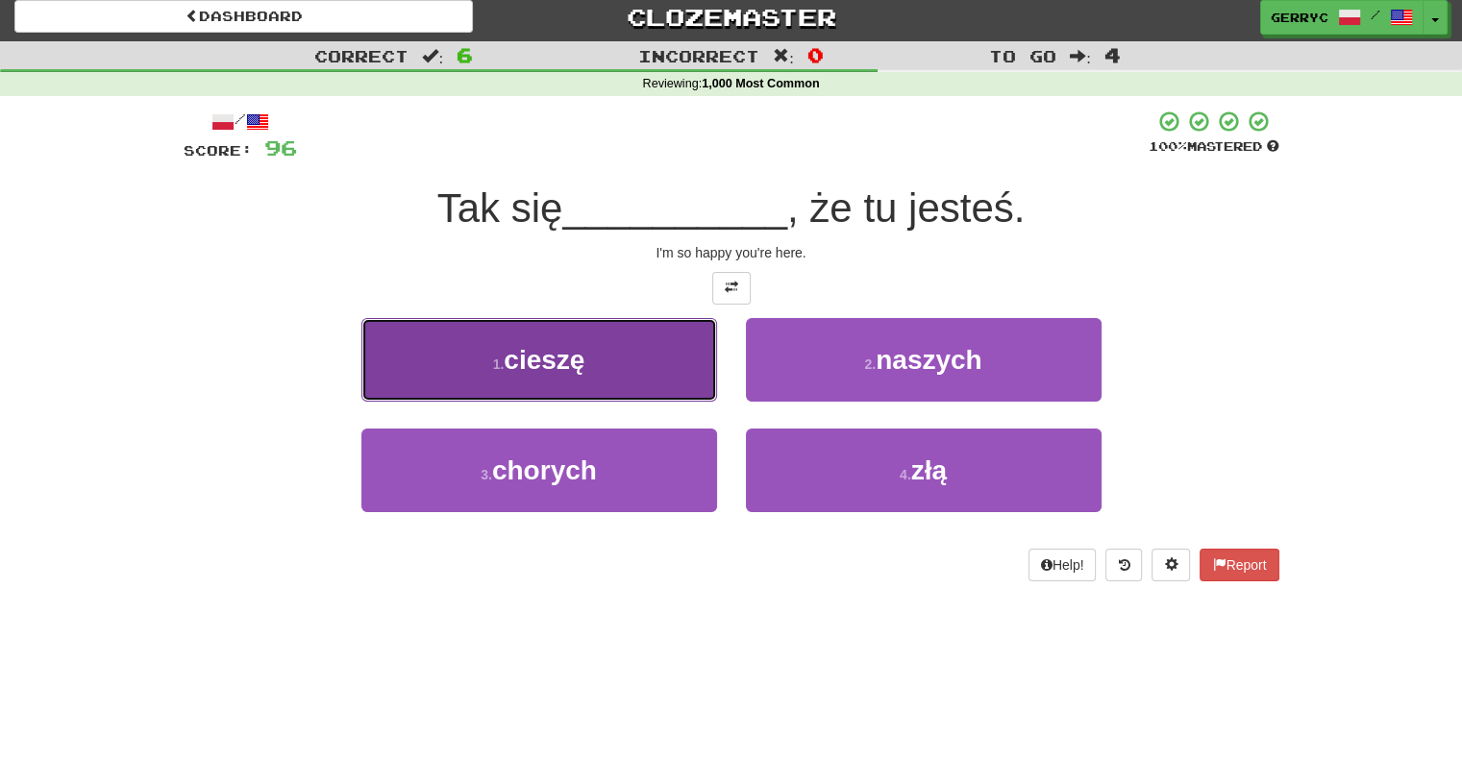
click at [659, 365] on button "1 . cieszę" at bounding box center [539, 360] width 356 height 84
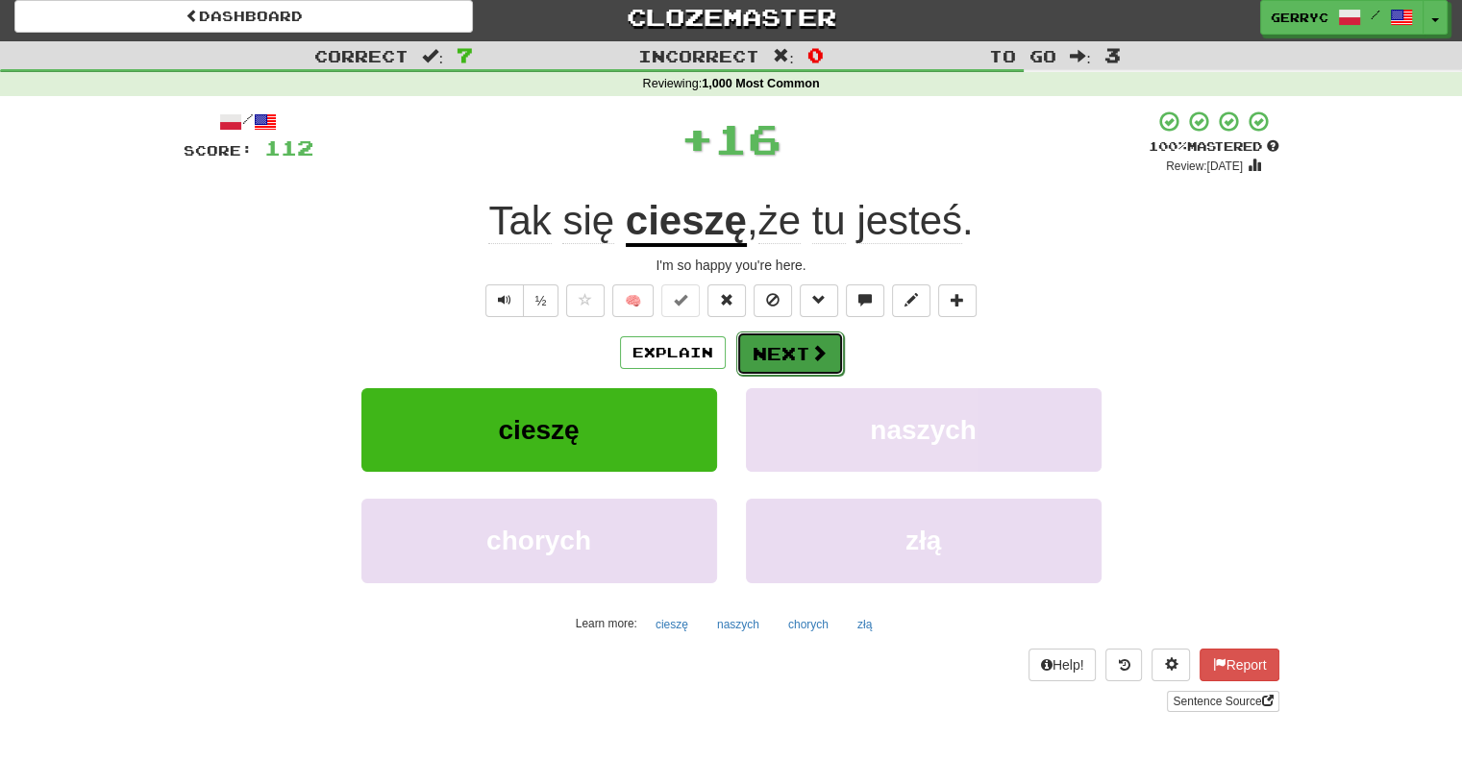
click at [758, 356] on button "Next" at bounding box center [790, 354] width 108 height 44
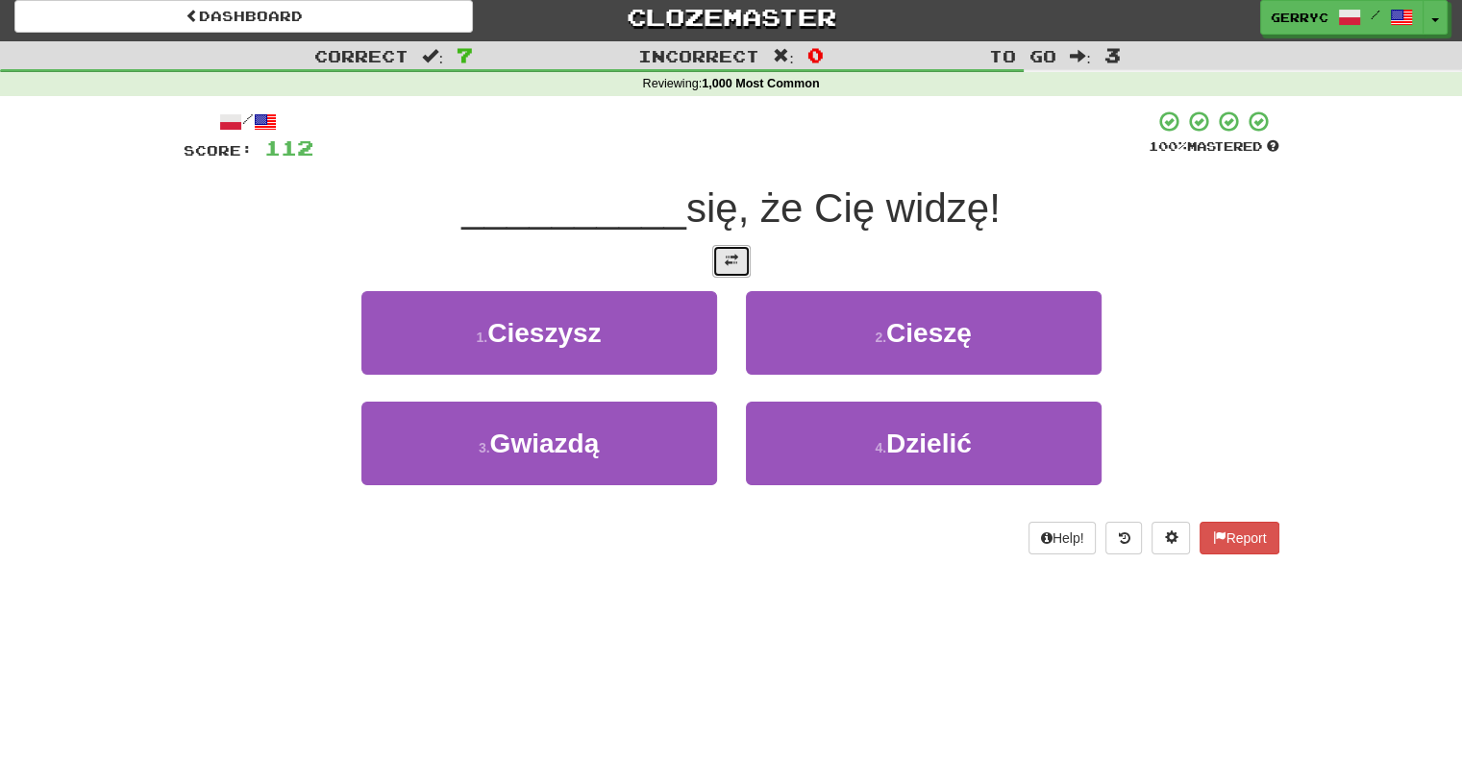
click at [727, 265] on span at bounding box center [731, 260] width 13 height 13
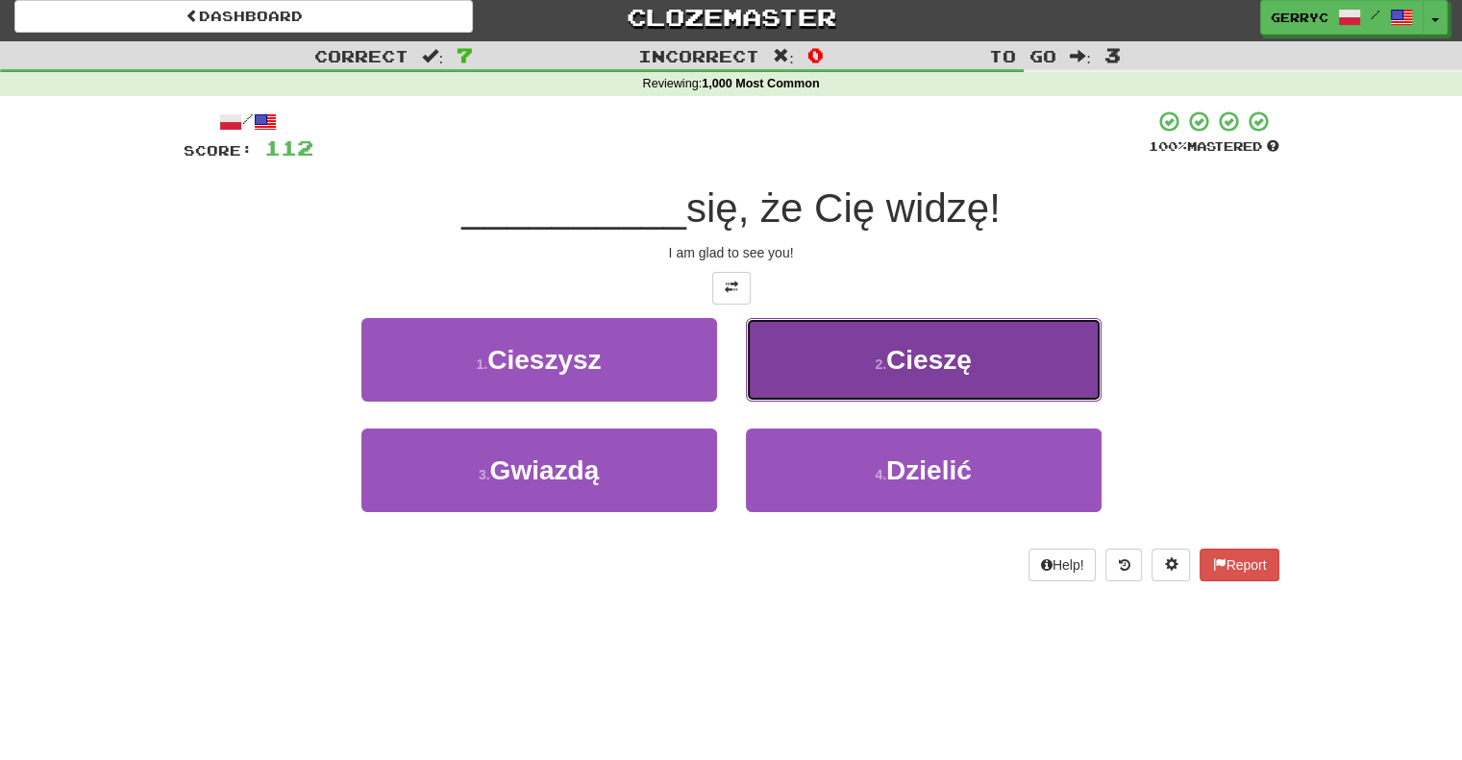
click at [773, 357] on button "2 . [GEOGRAPHIC_DATA]" at bounding box center [924, 360] width 356 height 84
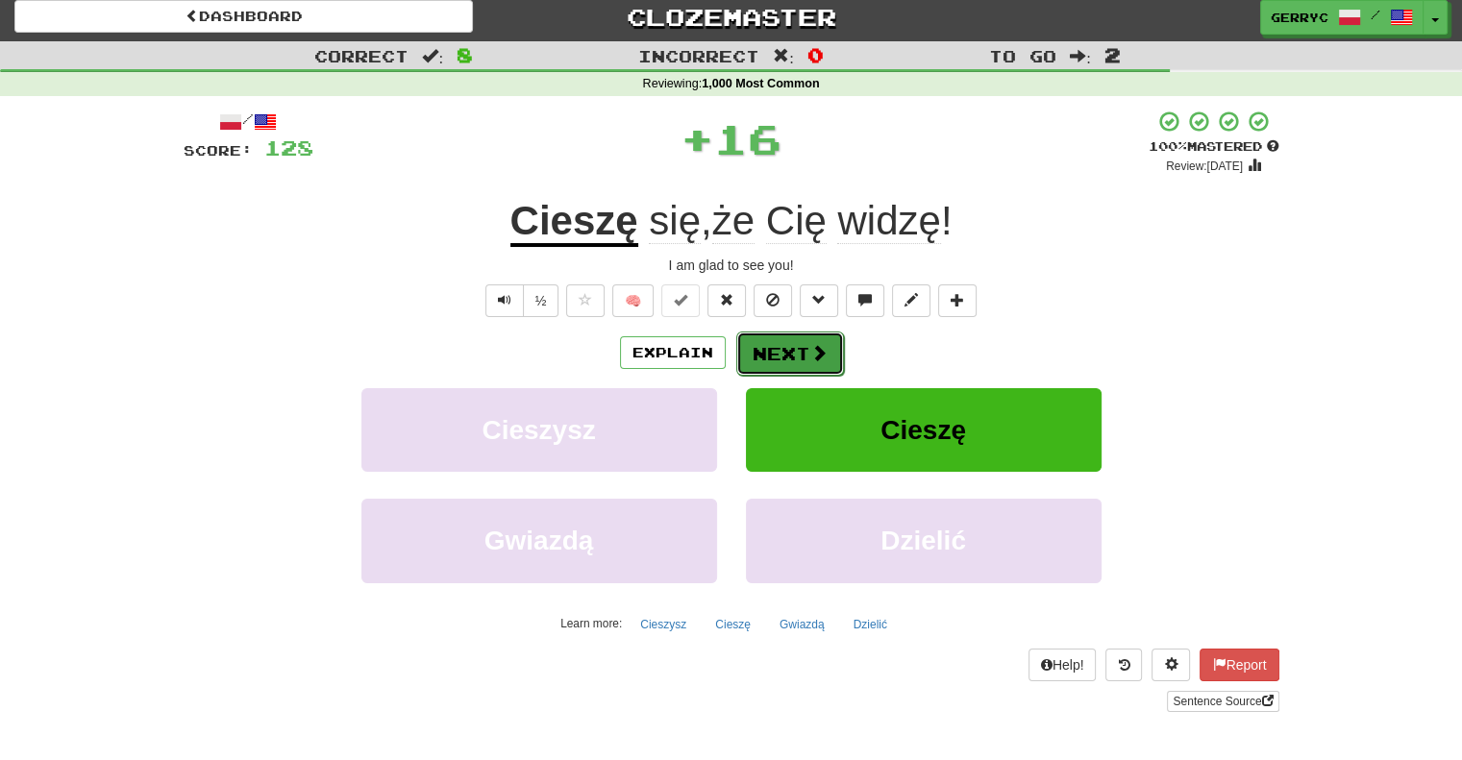
click at [771, 349] on button "Next" at bounding box center [790, 354] width 108 height 44
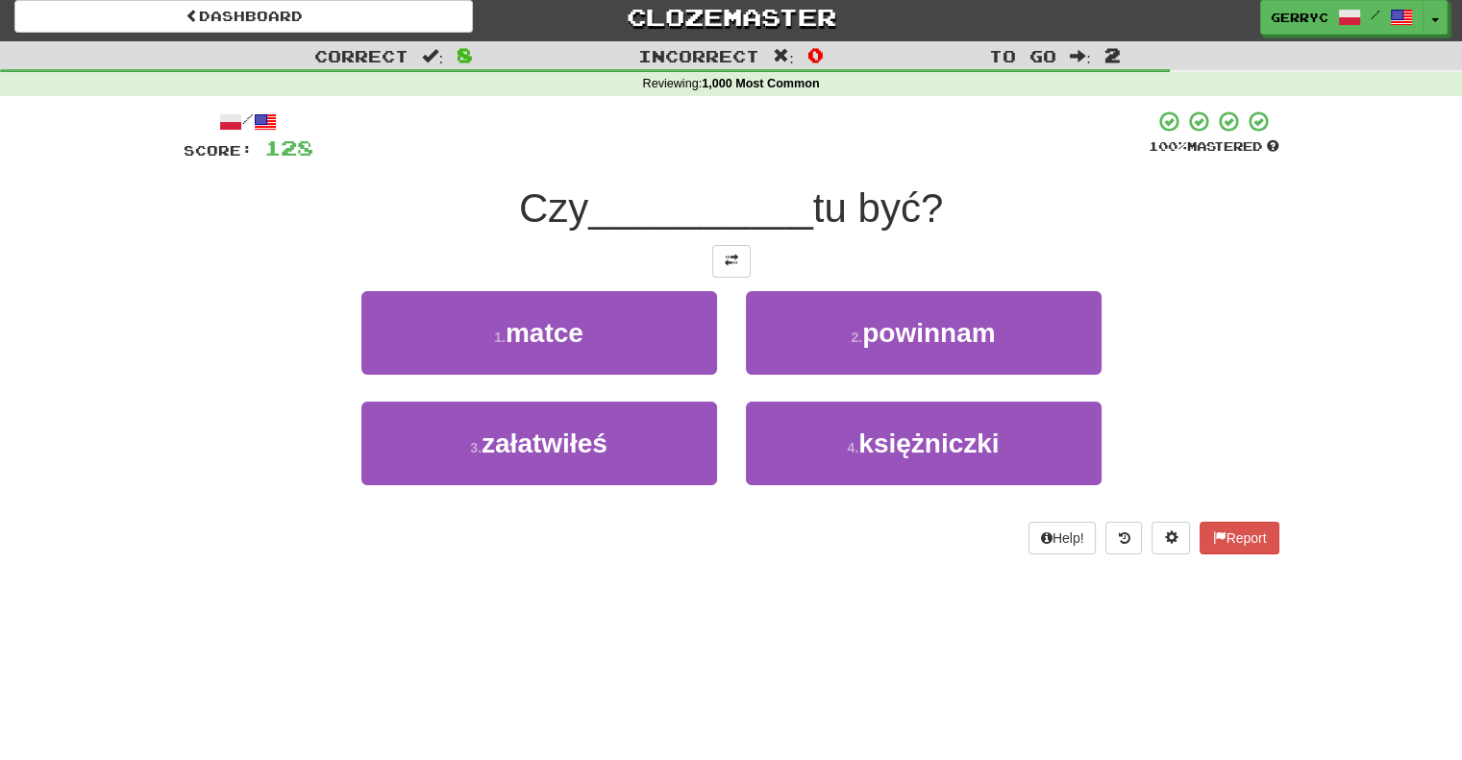
click at [771, 349] on button "2 . powinnam" at bounding box center [924, 333] width 356 height 84
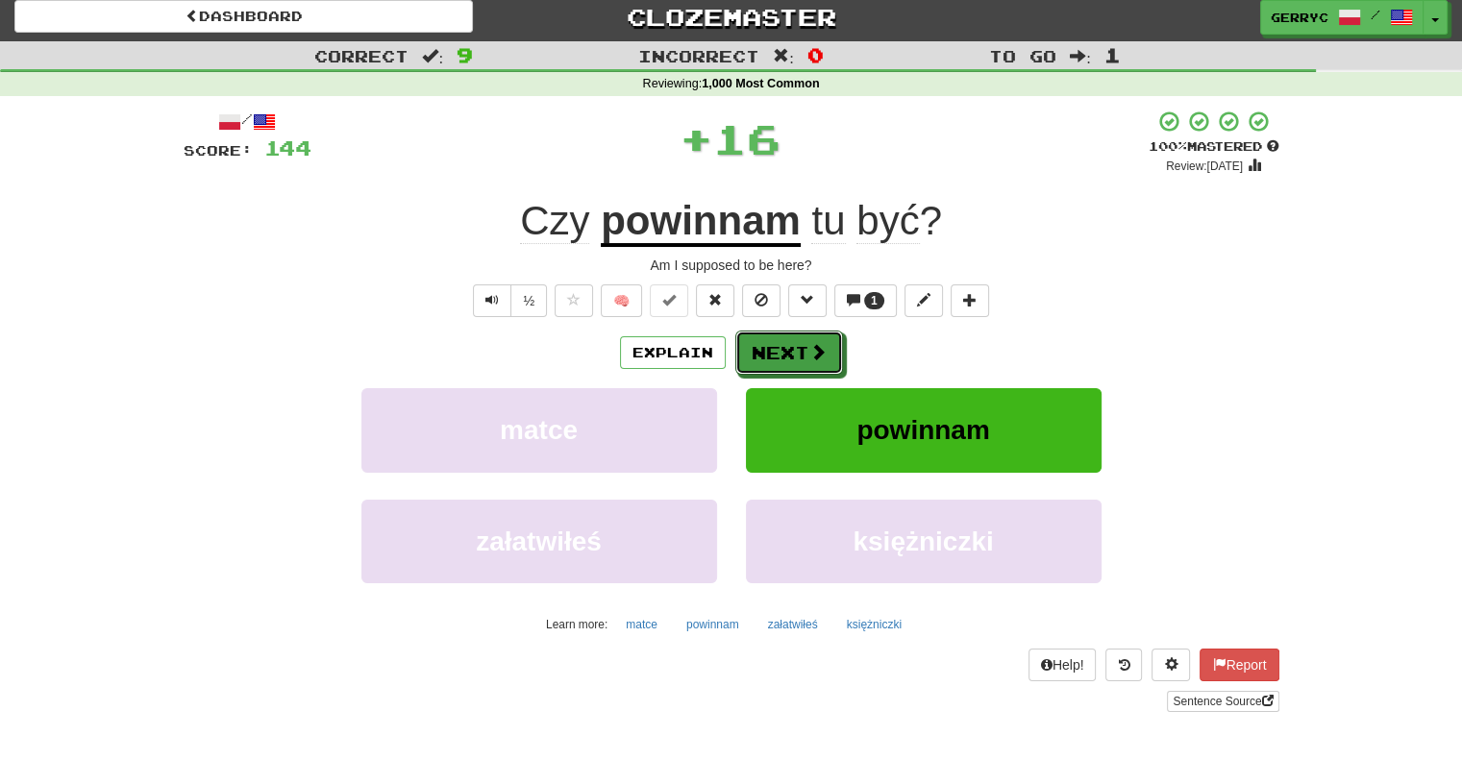
click at [771, 349] on button "Next" at bounding box center [789, 353] width 108 height 44
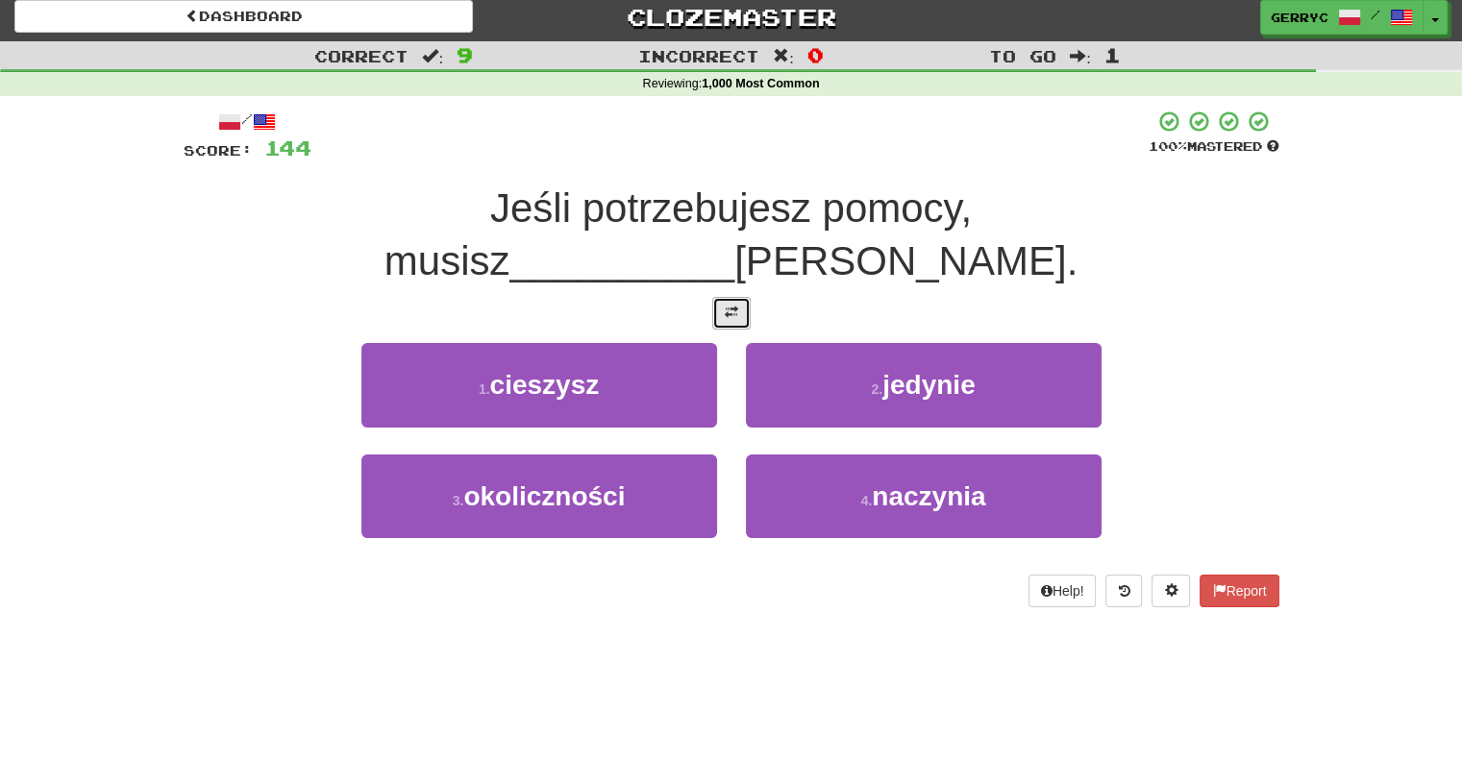
click at [732, 306] on span at bounding box center [731, 312] width 13 height 13
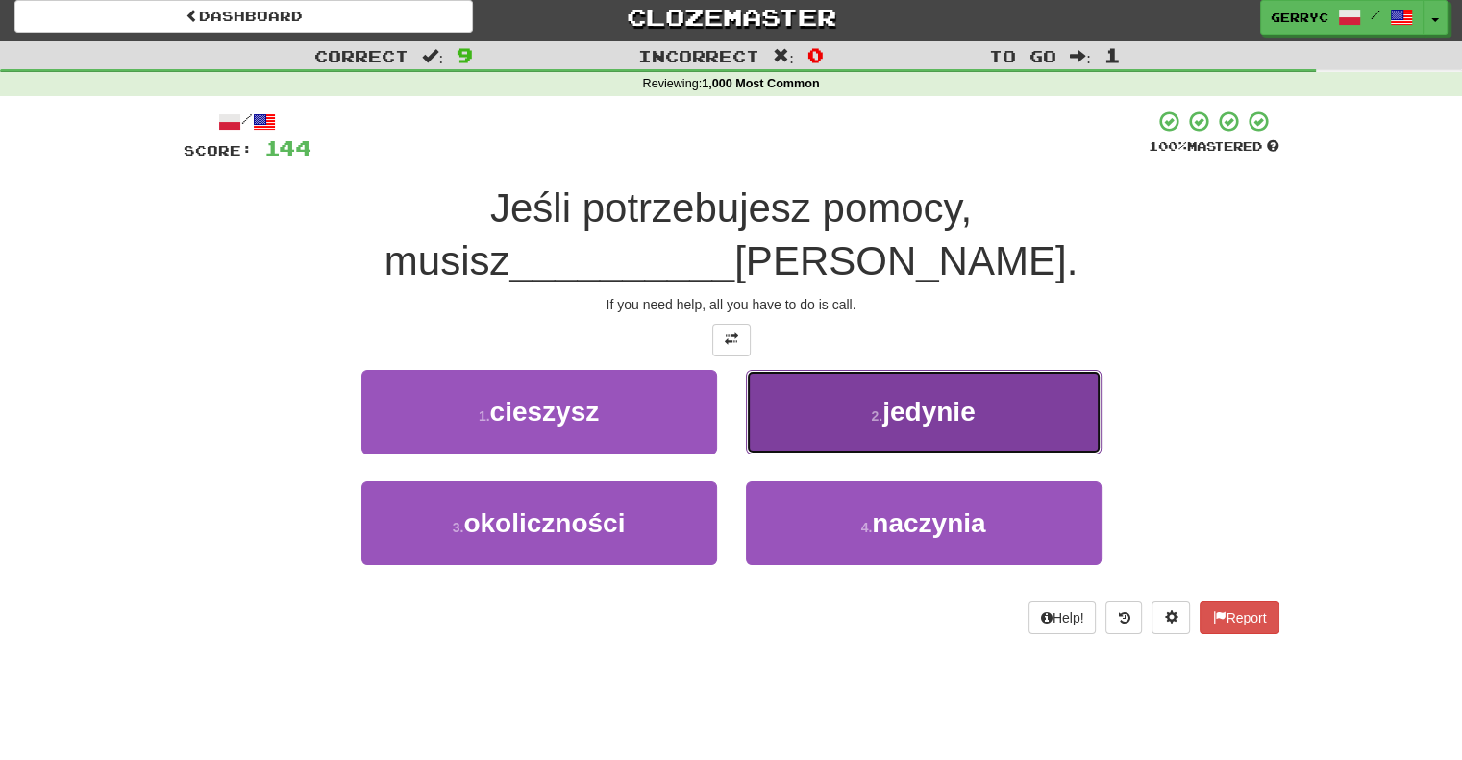
click at [770, 370] on button "2 . jedynie" at bounding box center [924, 412] width 356 height 84
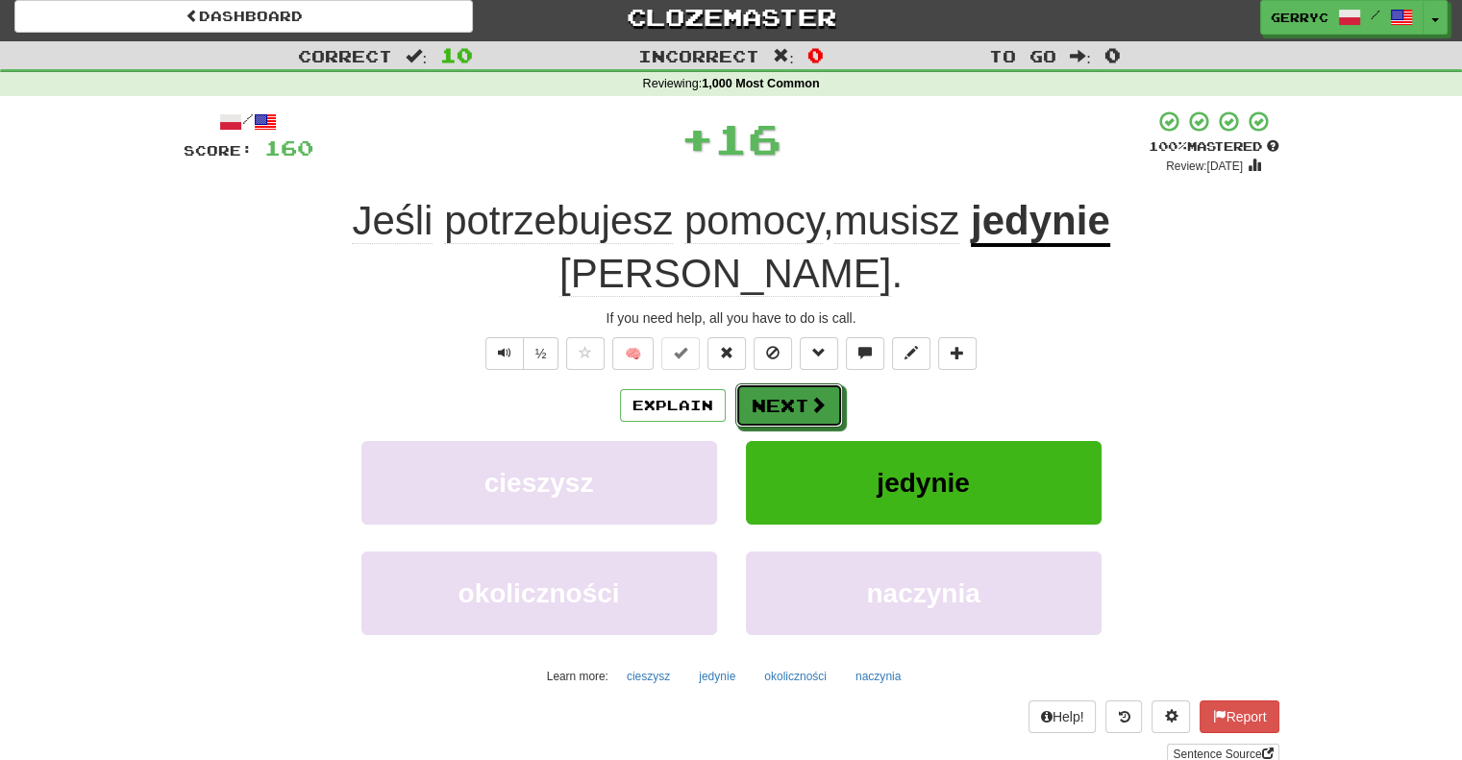
click at [770, 383] on button "Next" at bounding box center [789, 405] width 108 height 44
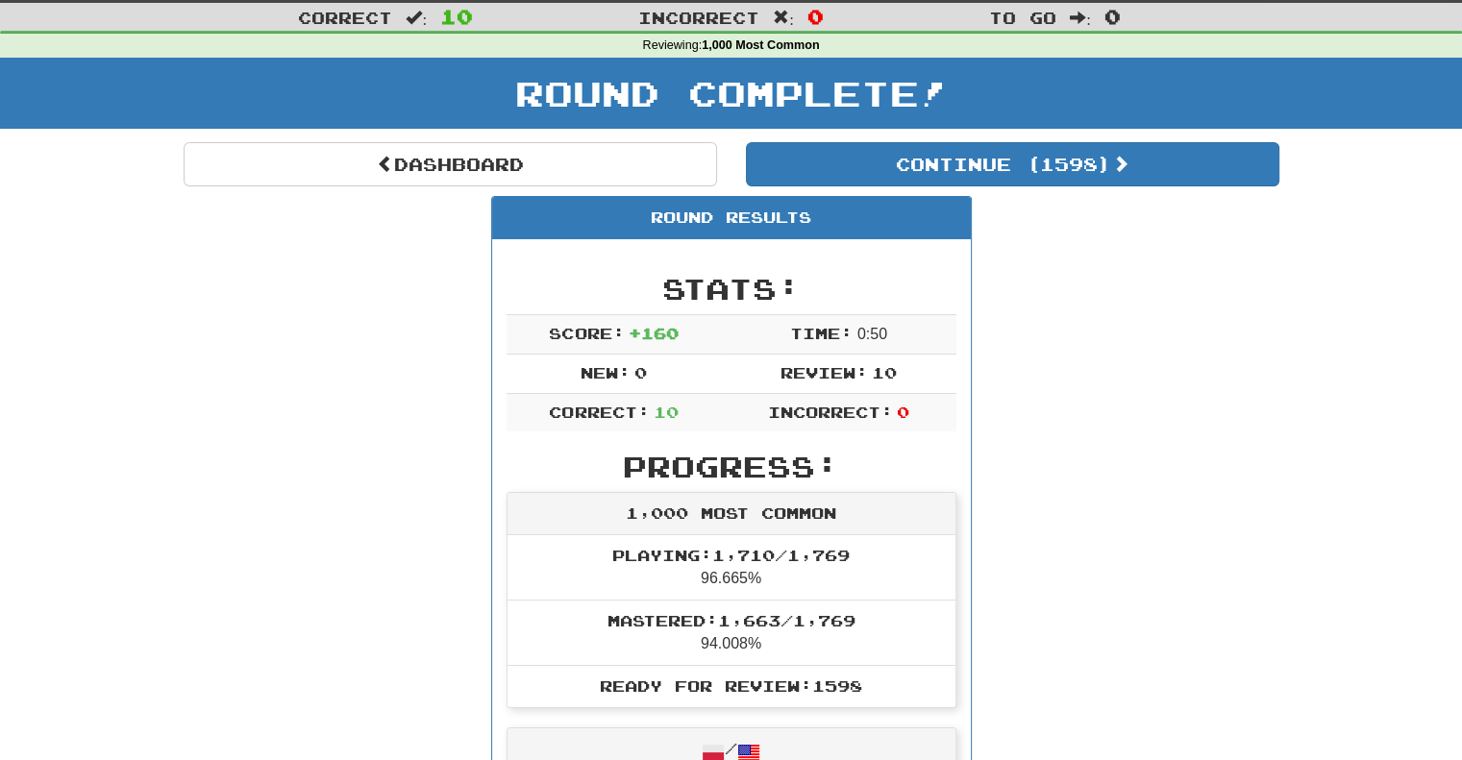
scroll to position [40, 0]
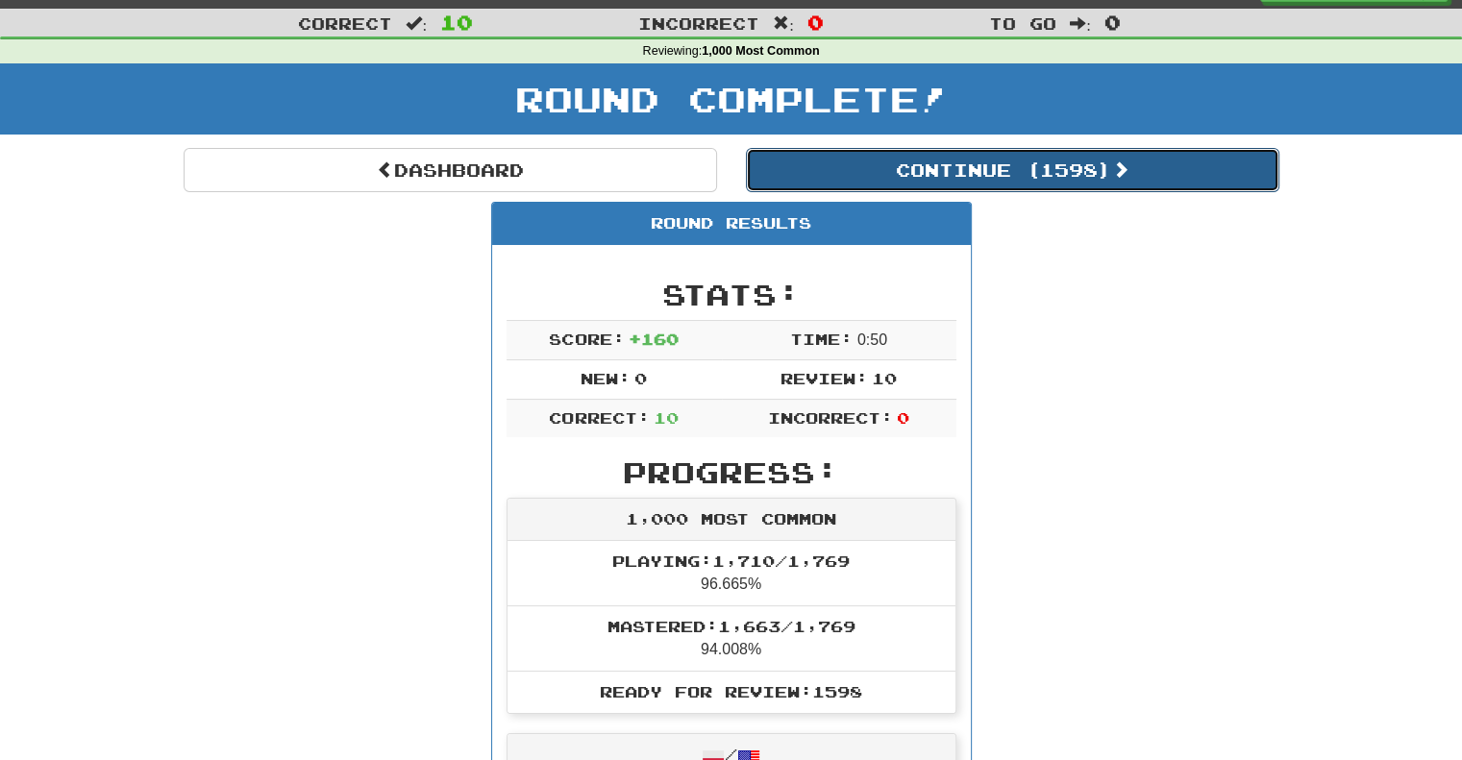
click at [813, 176] on button "Continue ( 1598 )" at bounding box center [1012, 170] width 533 height 44
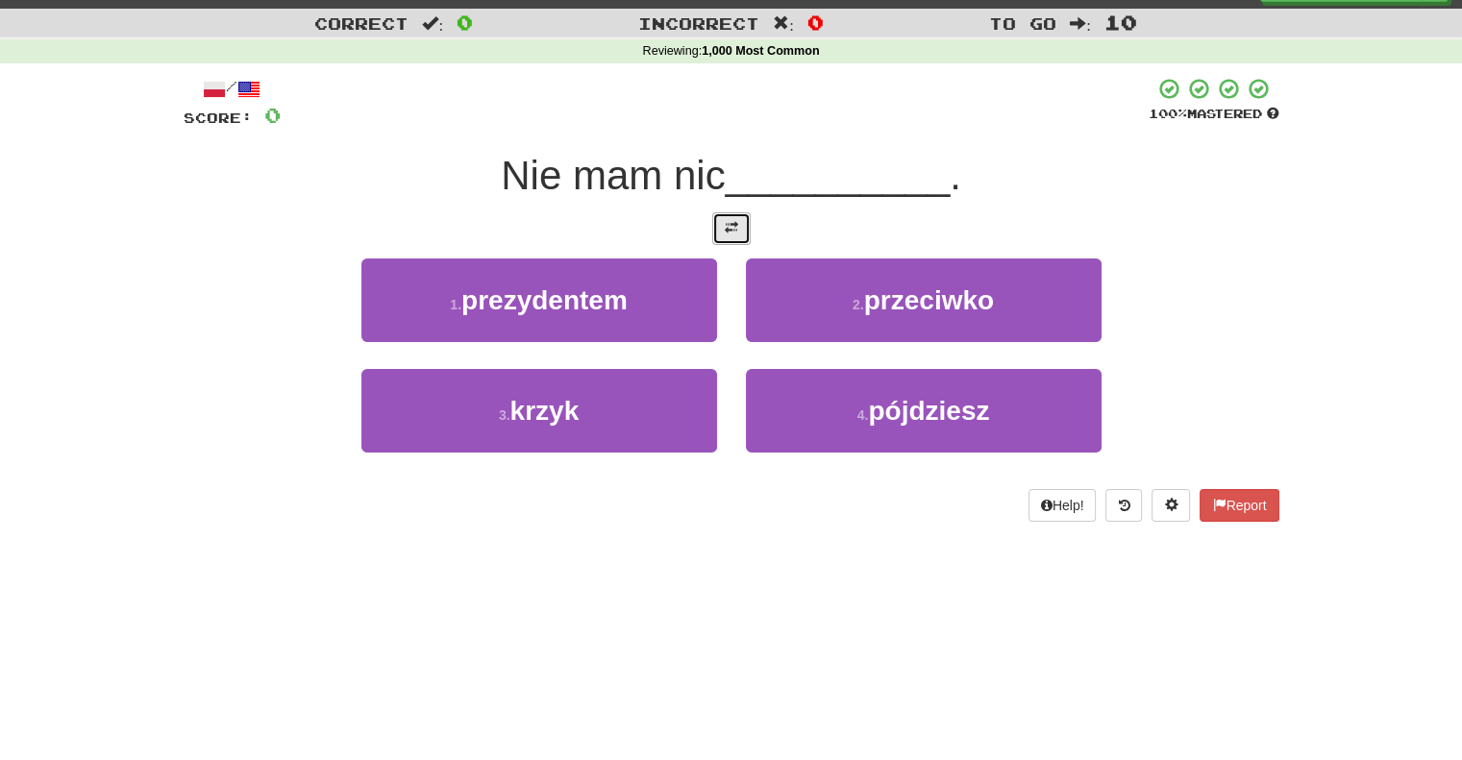
click at [723, 218] on button at bounding box center [731, 228] width 38 height 33
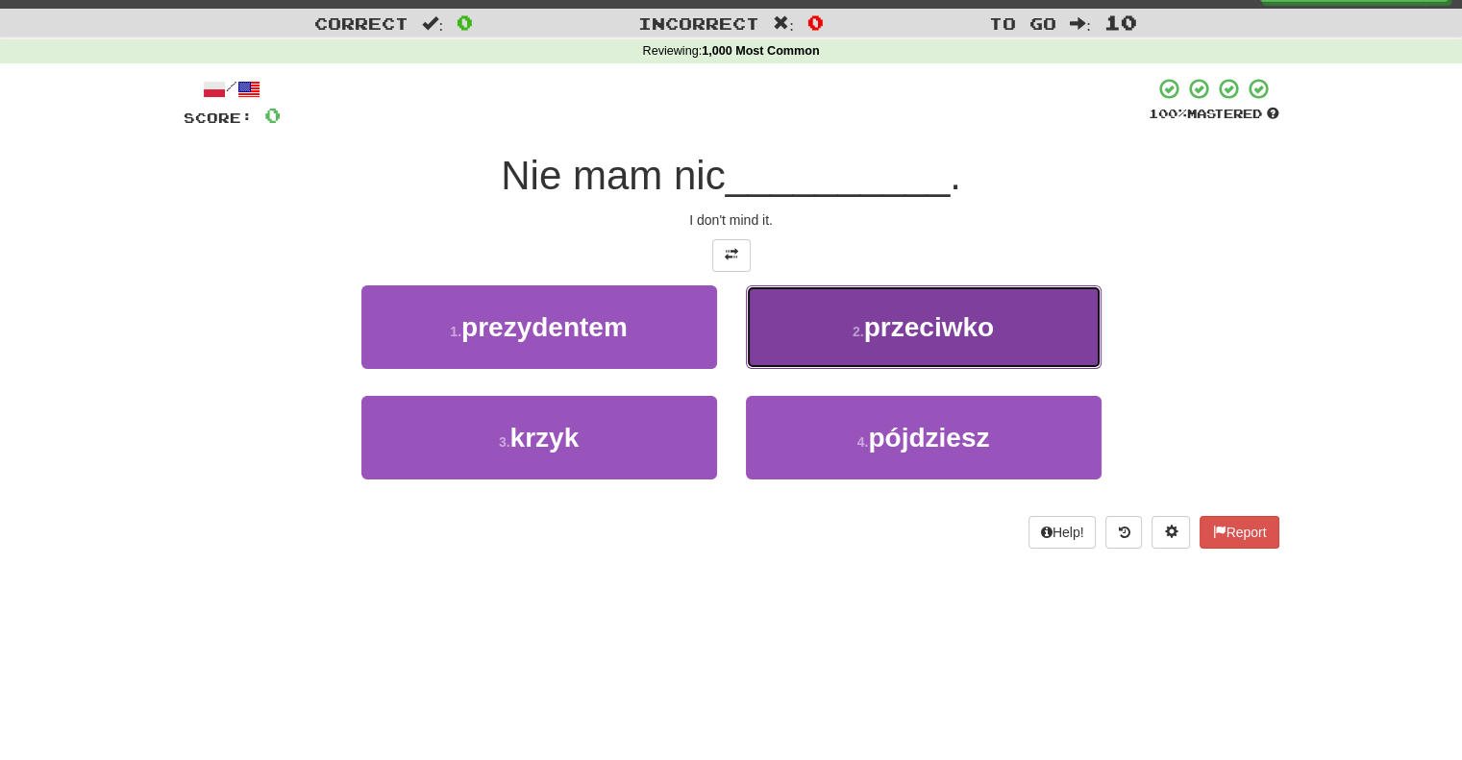
click at [801, 318] on button "2 . przeciwko" at bounding box center [924, 327] width 356 height 84
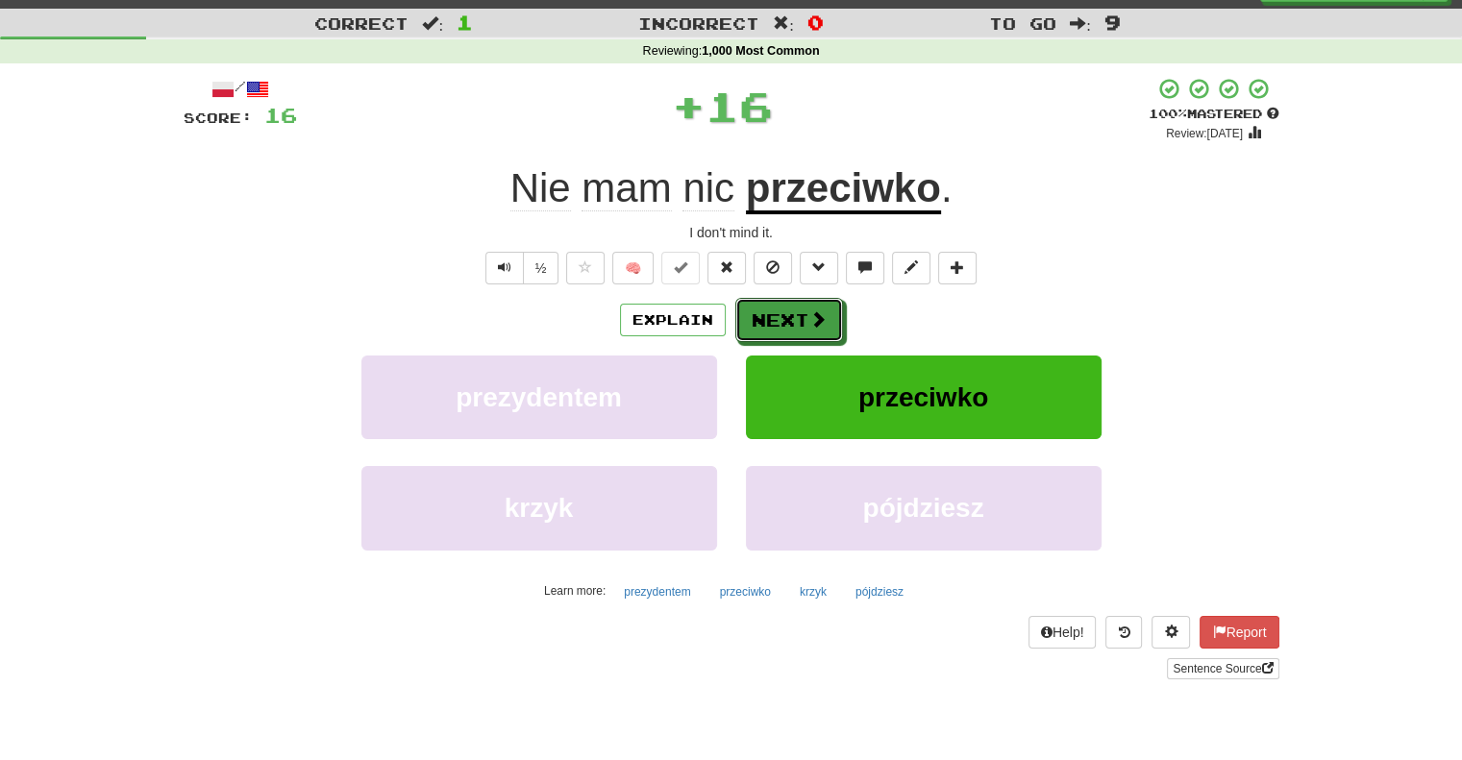
click at [801, 318] on button "Next" at bounding box center [789, 320] width 108 height 44
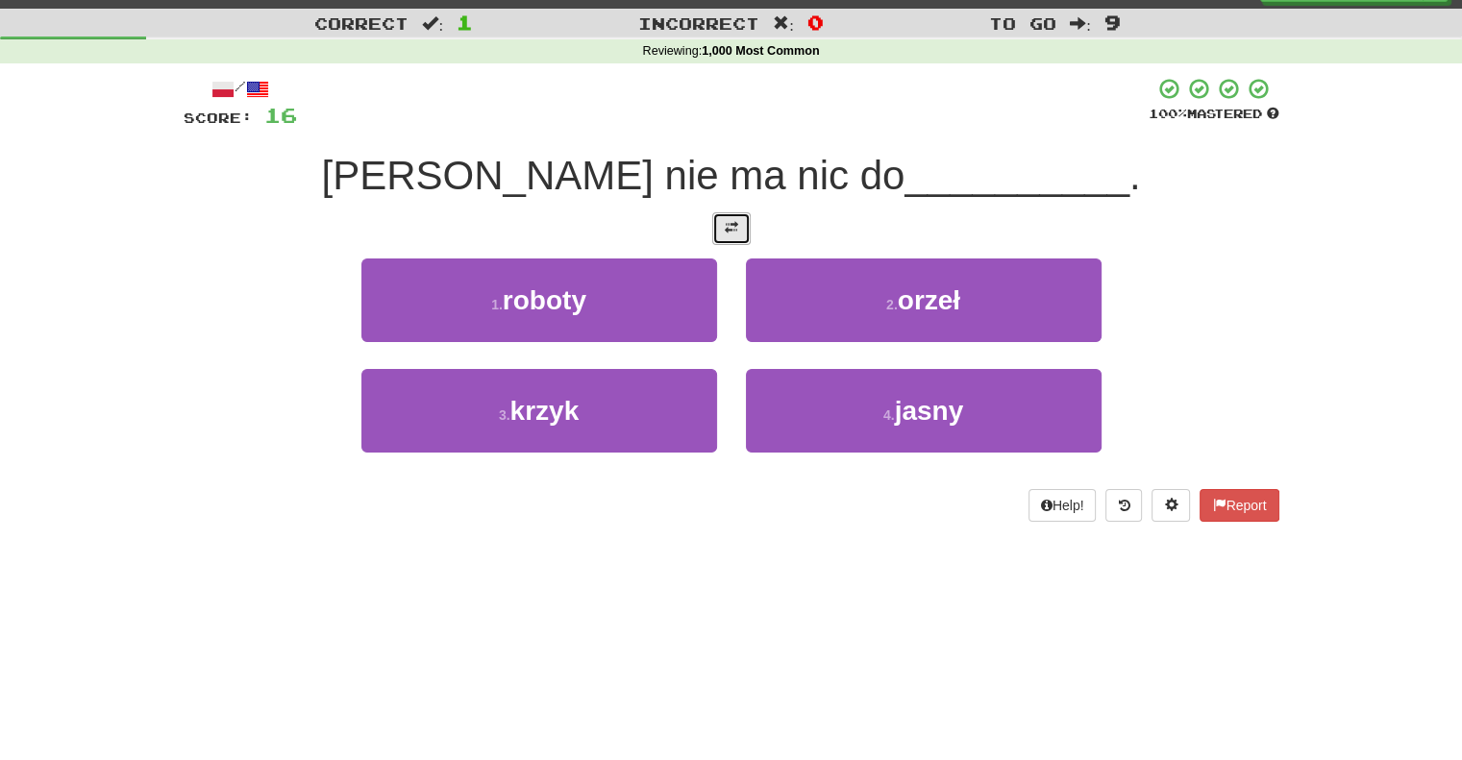
click at [732, 227] on span at bounding box center [731, 227] width 13 height 13
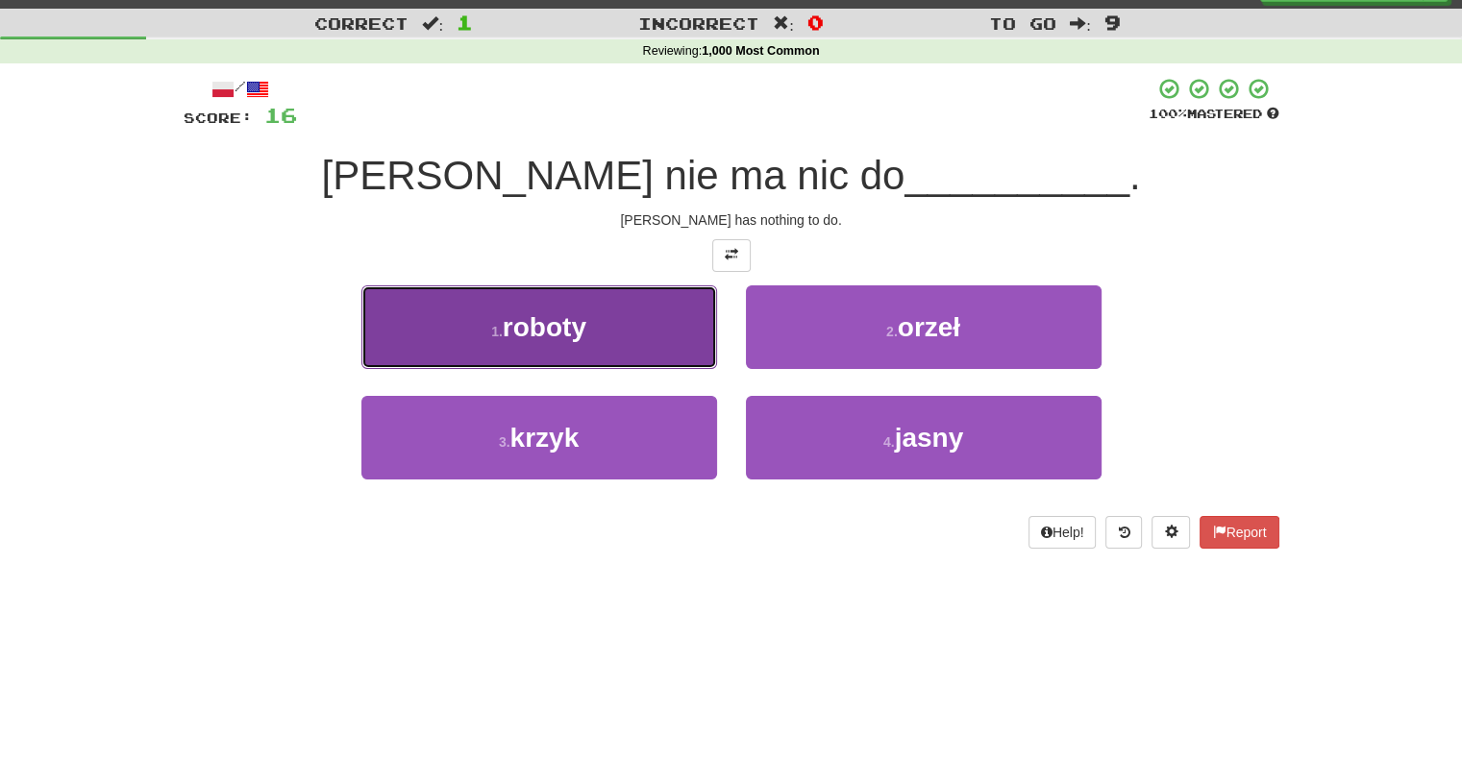
click at [683, 299] on button "1 . roboty" at bounding box center [539, 327] width 356 height 84
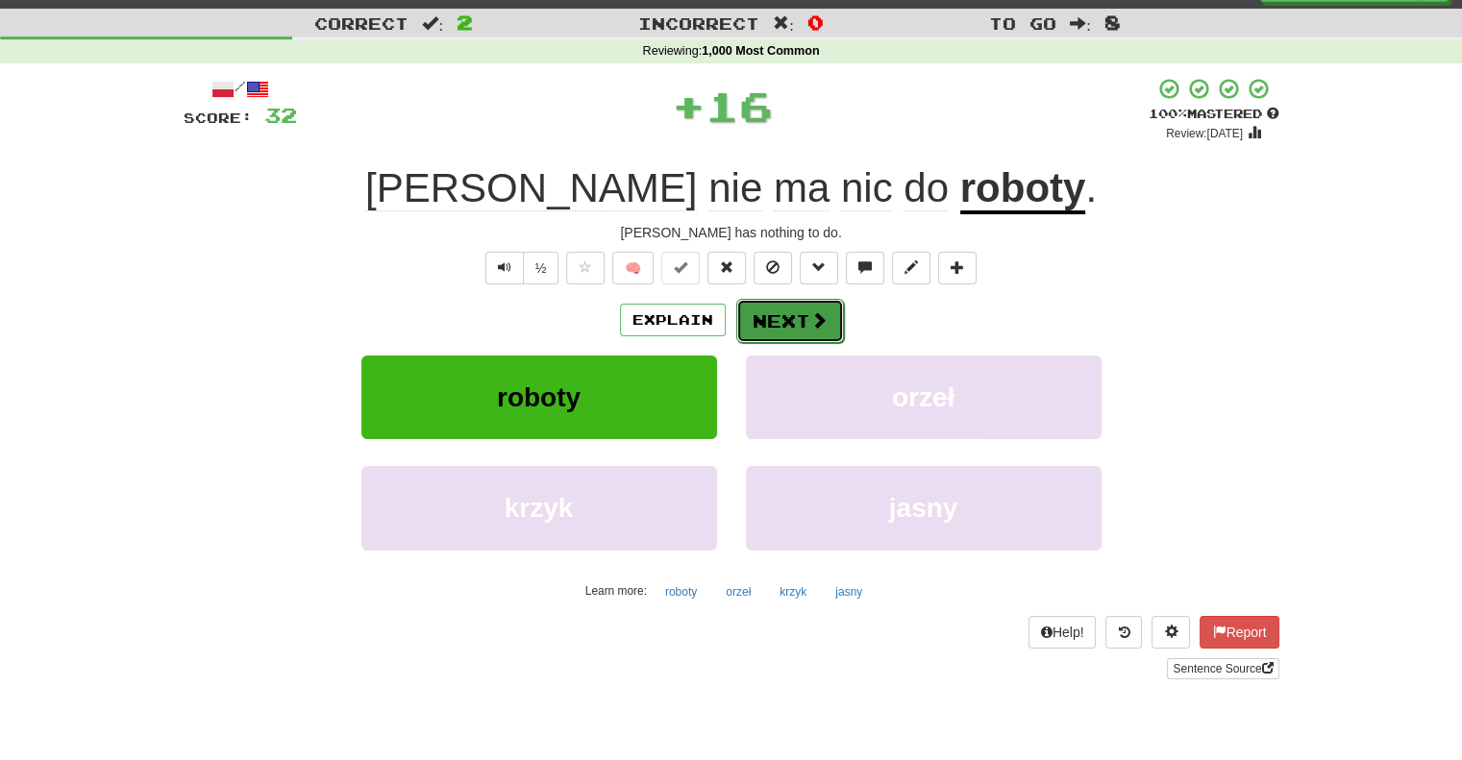
click at [775, 323] on button "Next" at bounding box center [790, 321] width 108 height 44
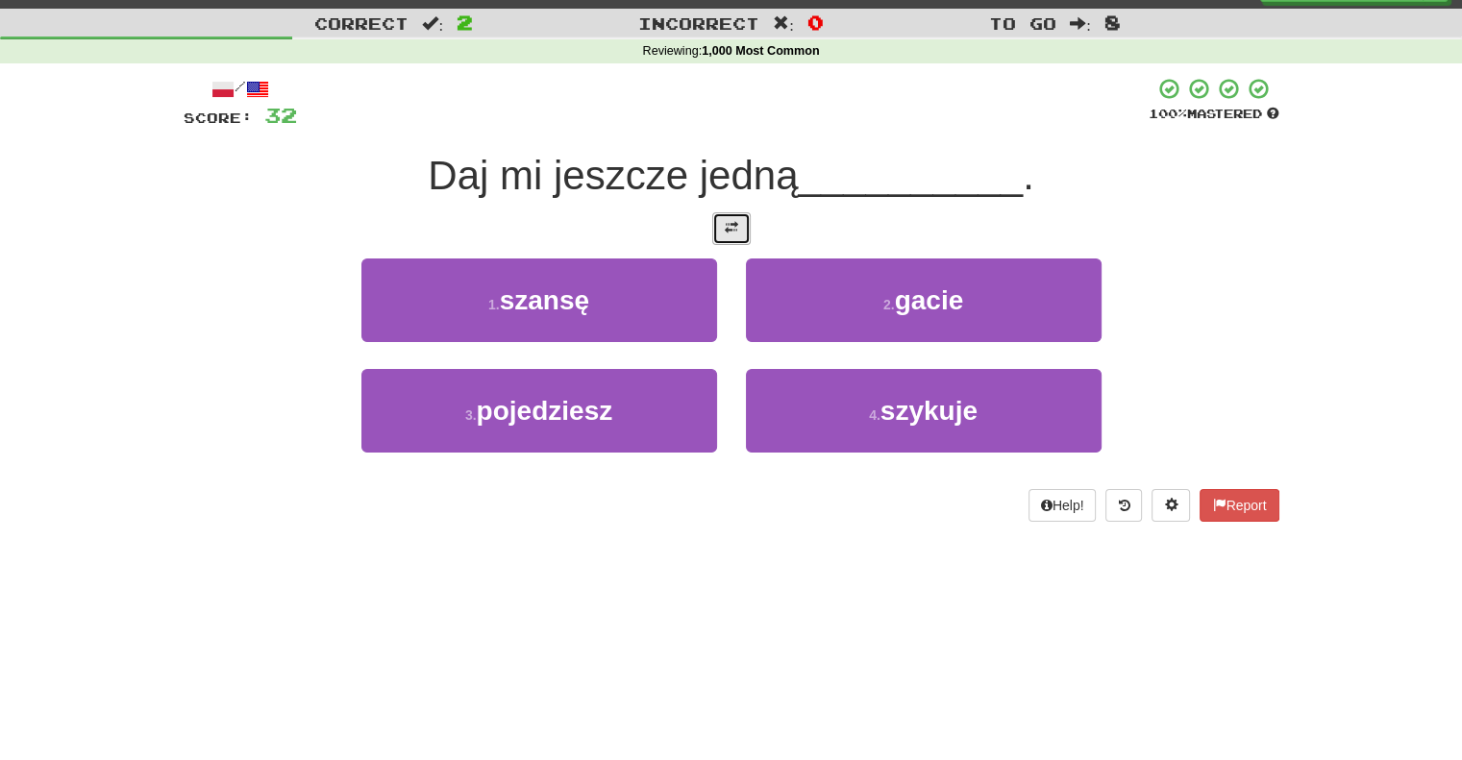
click at [730, 228] on span at bounding box center [731, 227] width 13 height 13
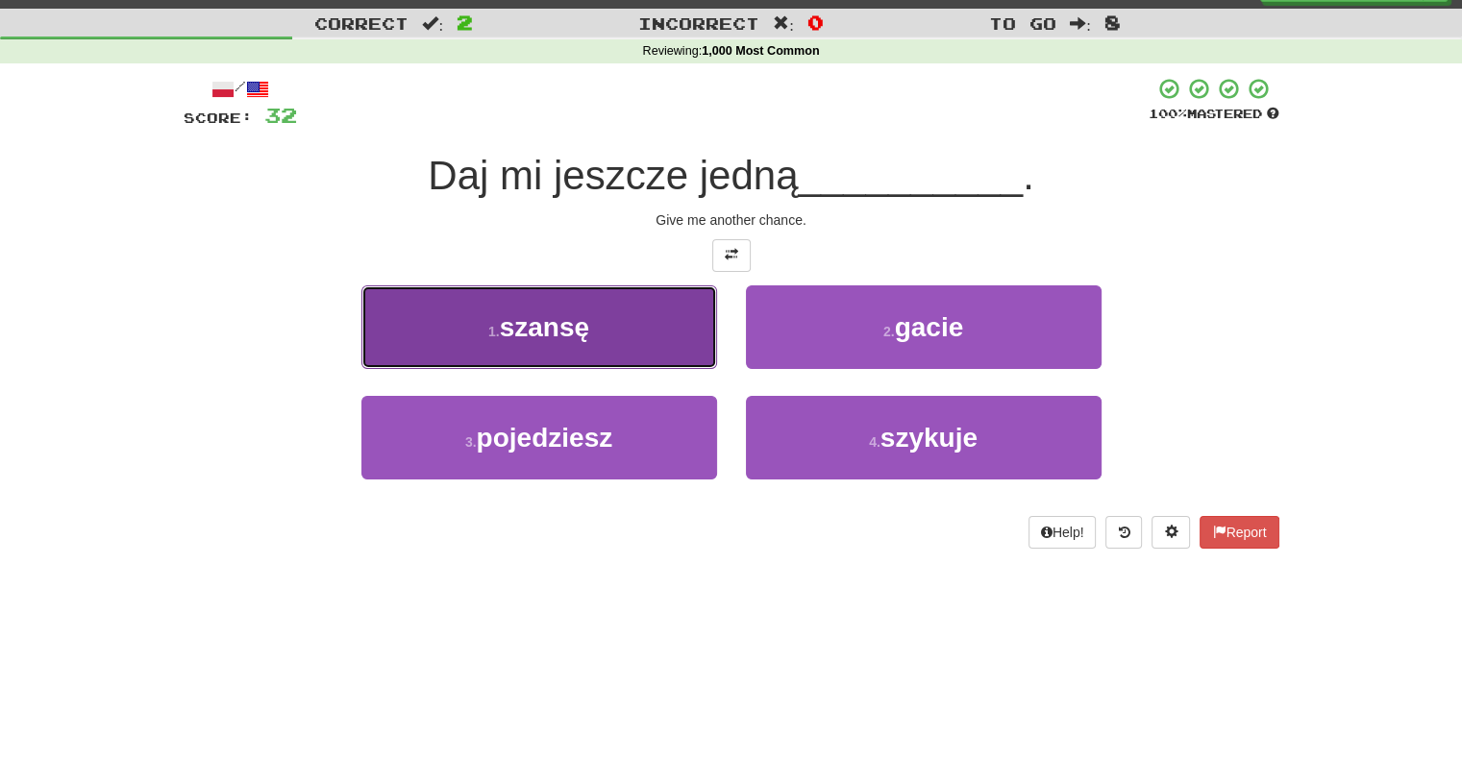
click at [632, 350] on button "1 . szansę" at bounding box center [539, 327] width 356 height 84
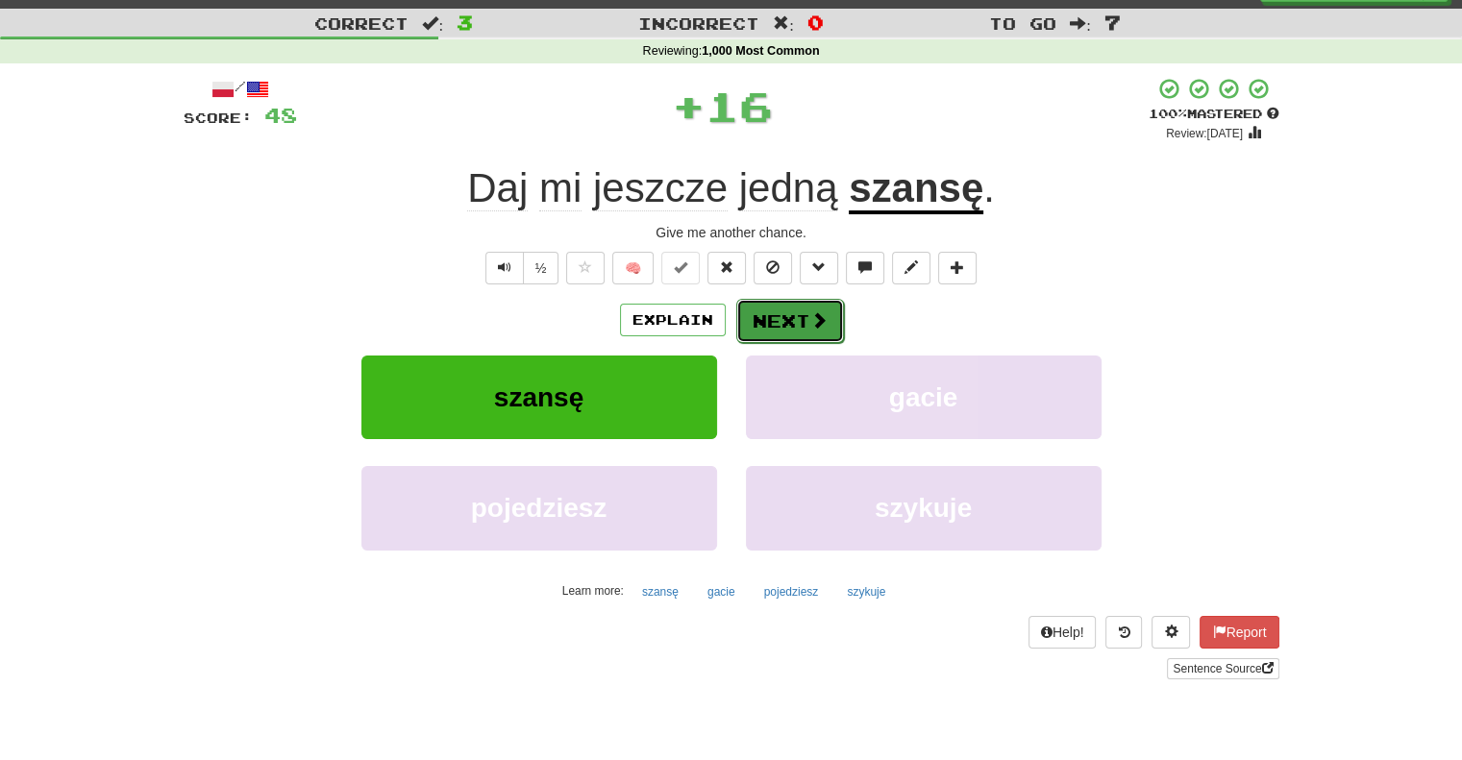
click at [752, 328] on button "Next" at bounding box center [790, 321] width 108 height 44
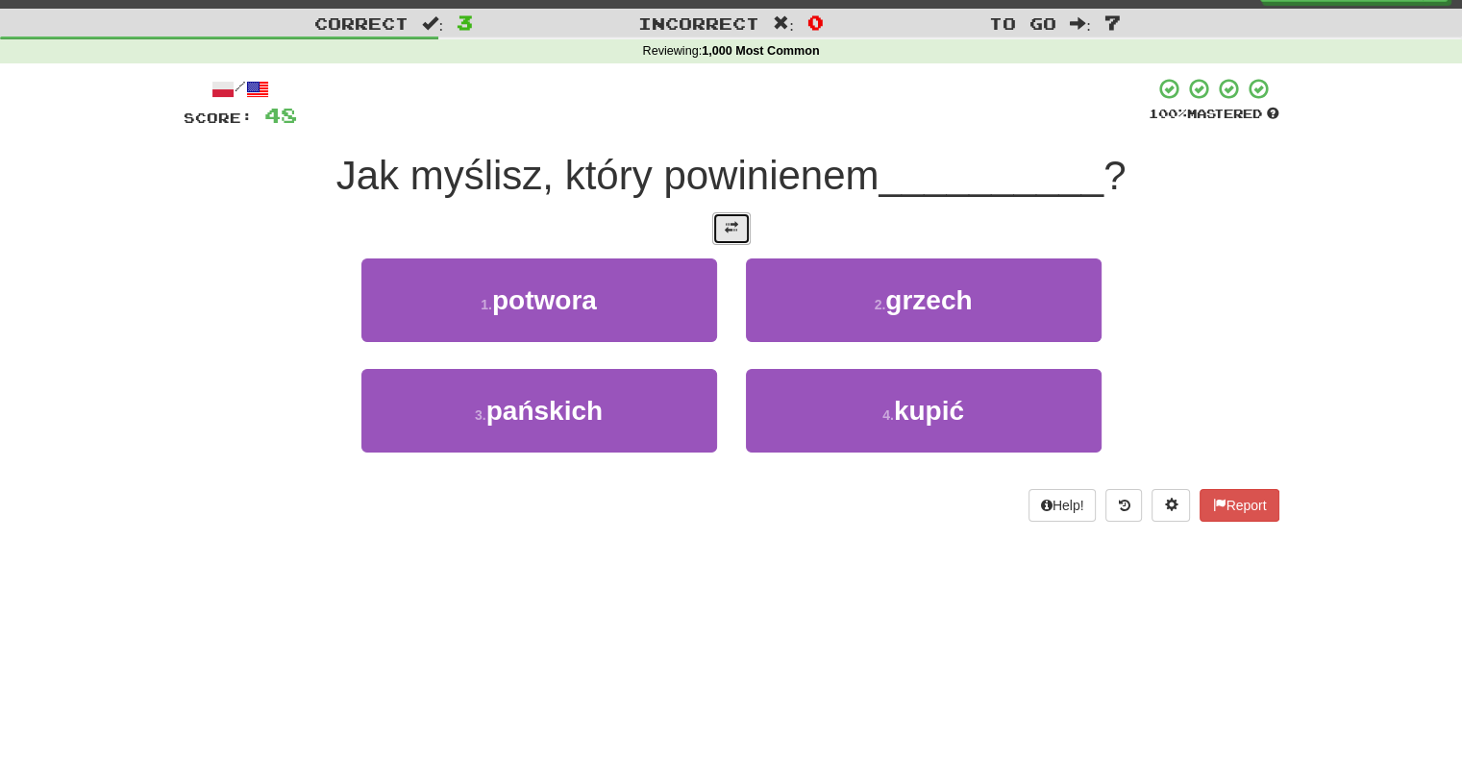
click at [740, 228] on button at bounding box center [731, 228] width 38 height 33
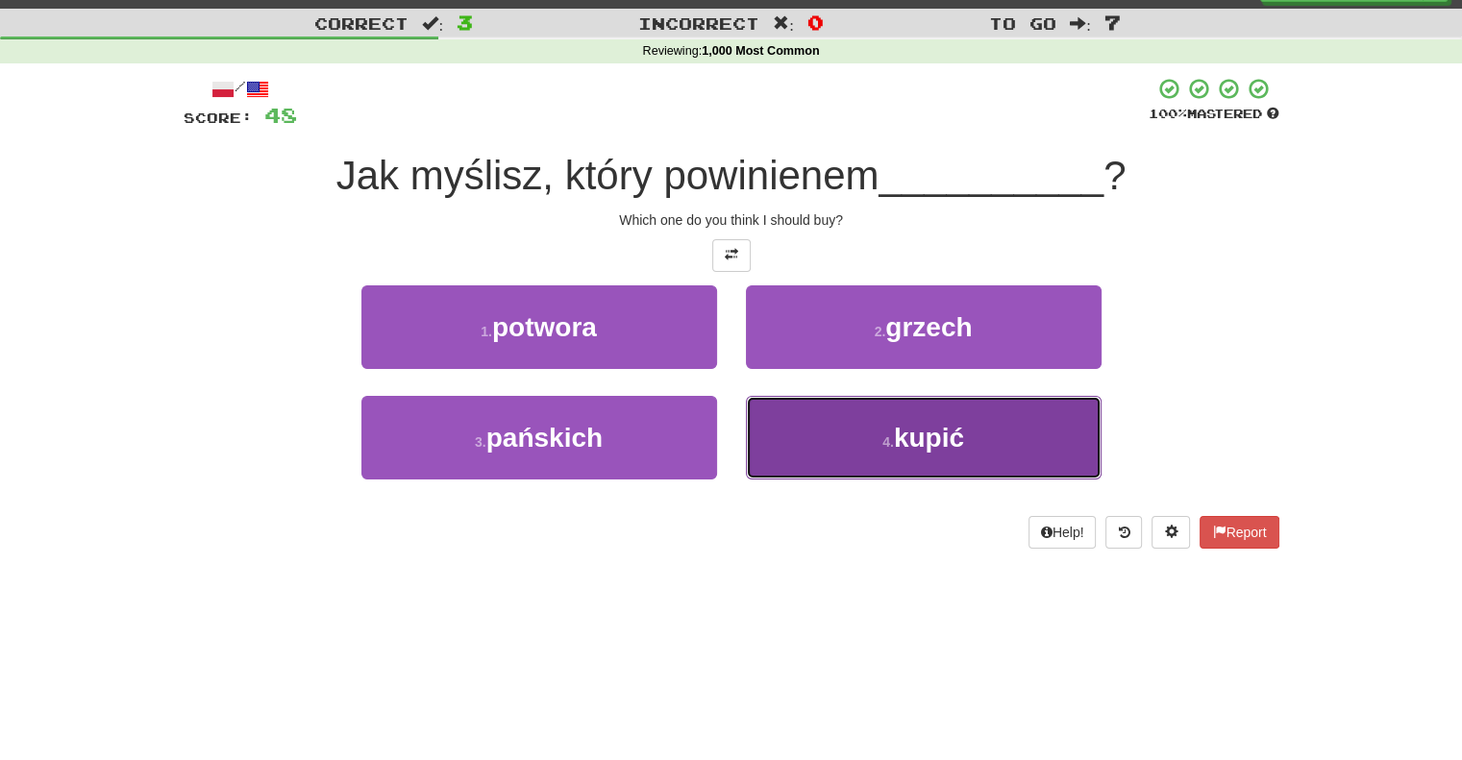
click at [773, 446] on button "4 . kupić" at bounding box center [924, 438] width 356 height 84
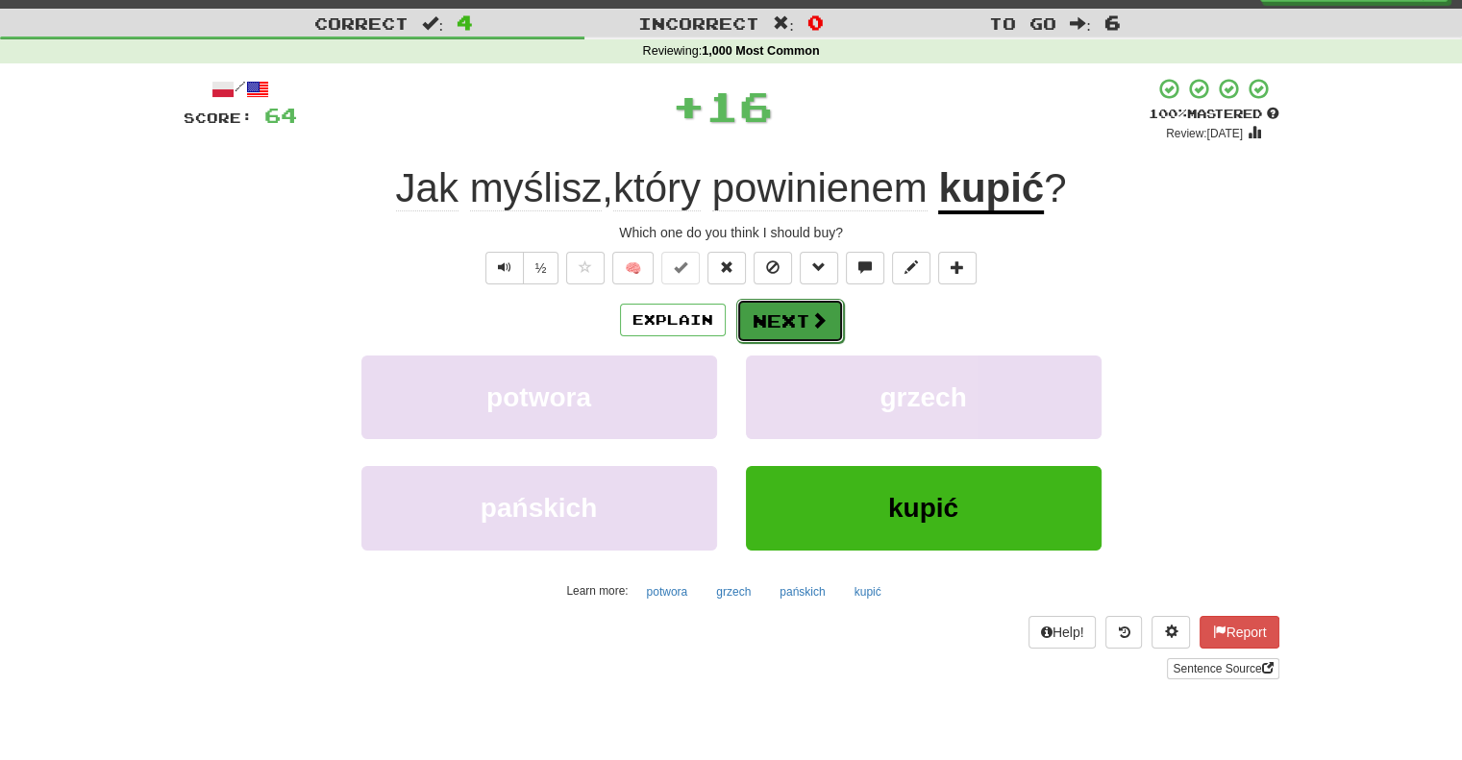
click at [786, 327] on button "Next" at bounding box center [790, 321] width 108 height 44
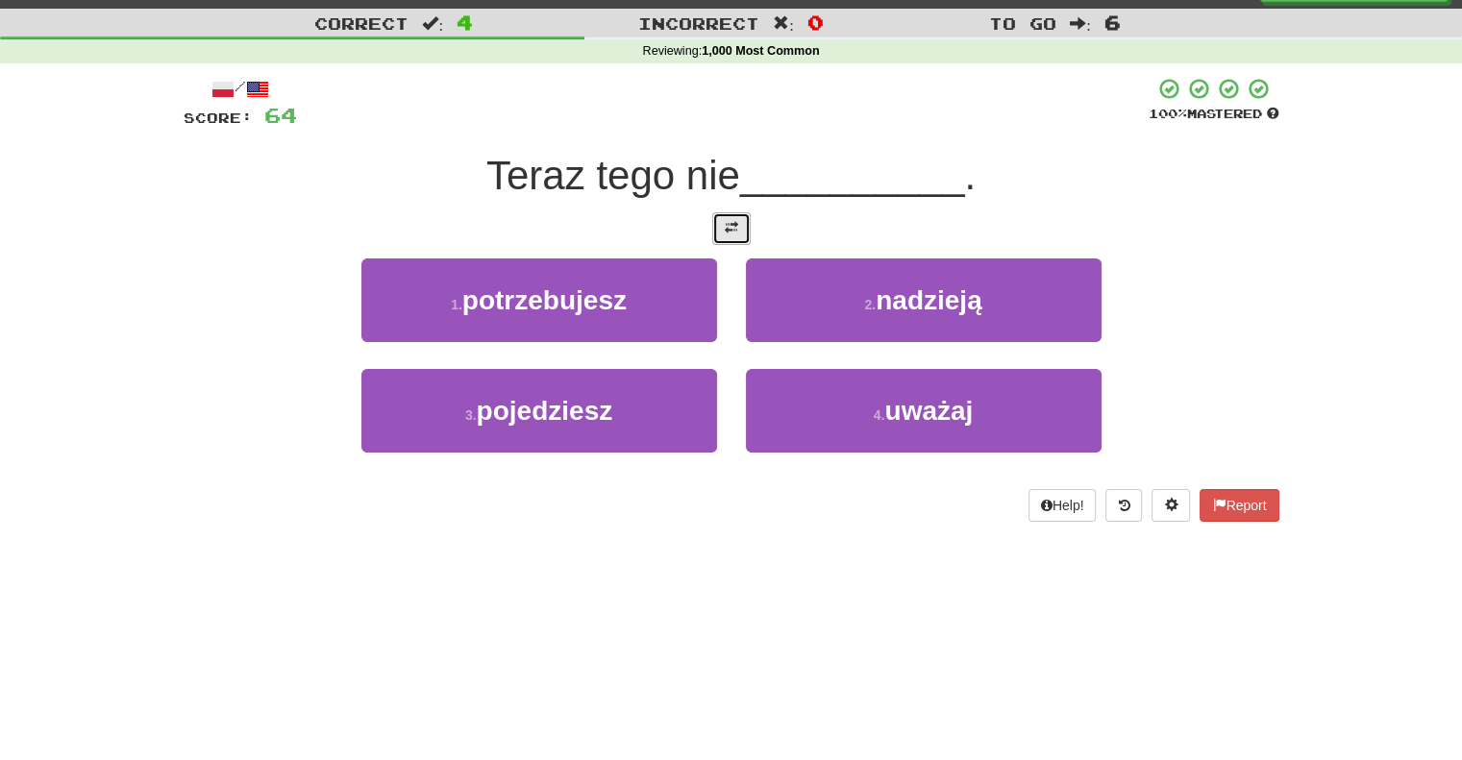
click at [722, 222] on button at bounding box center [731, 228] width 38 height 33
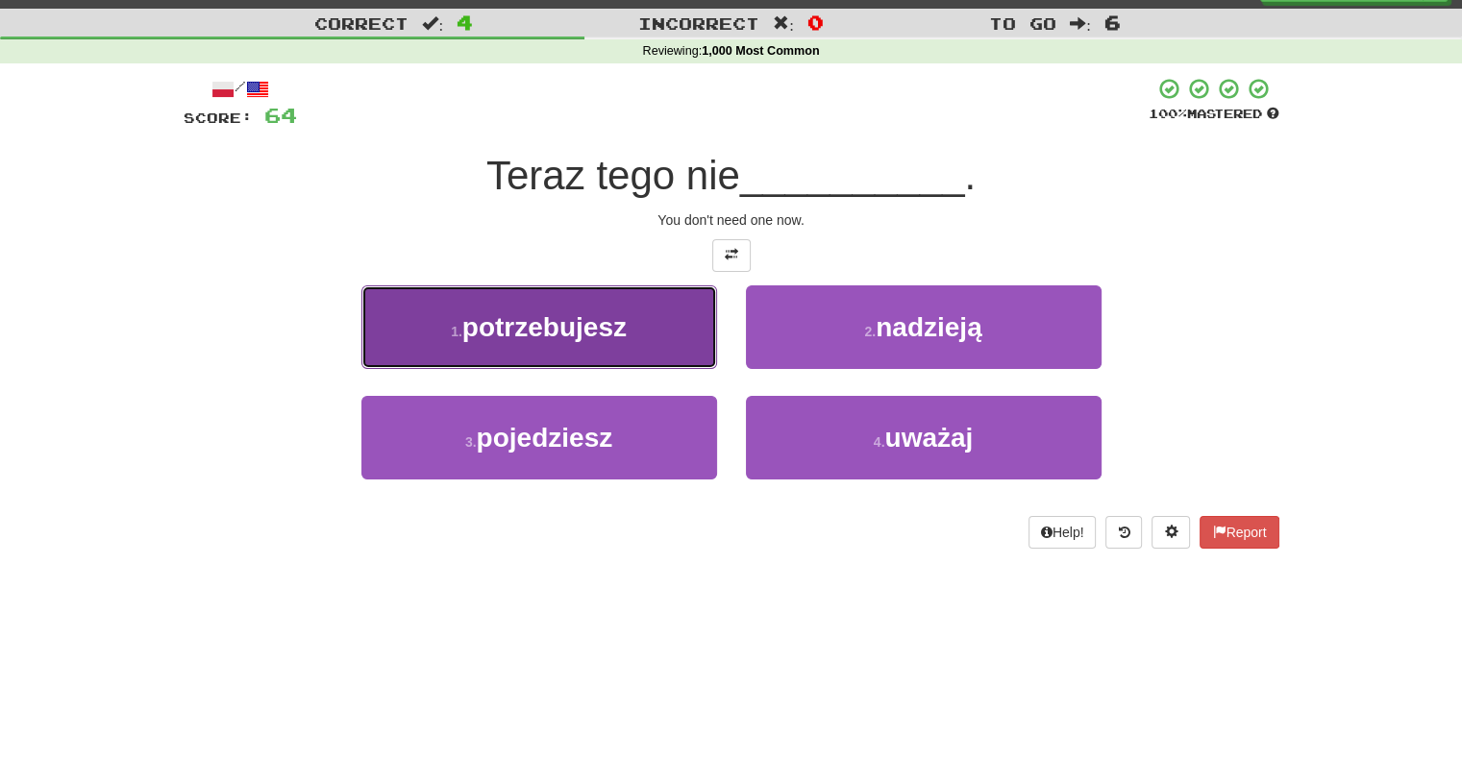
click at [657, 311] on button "1 . potrzebujesz" at bounding box center [539, 327] width 356 height 84
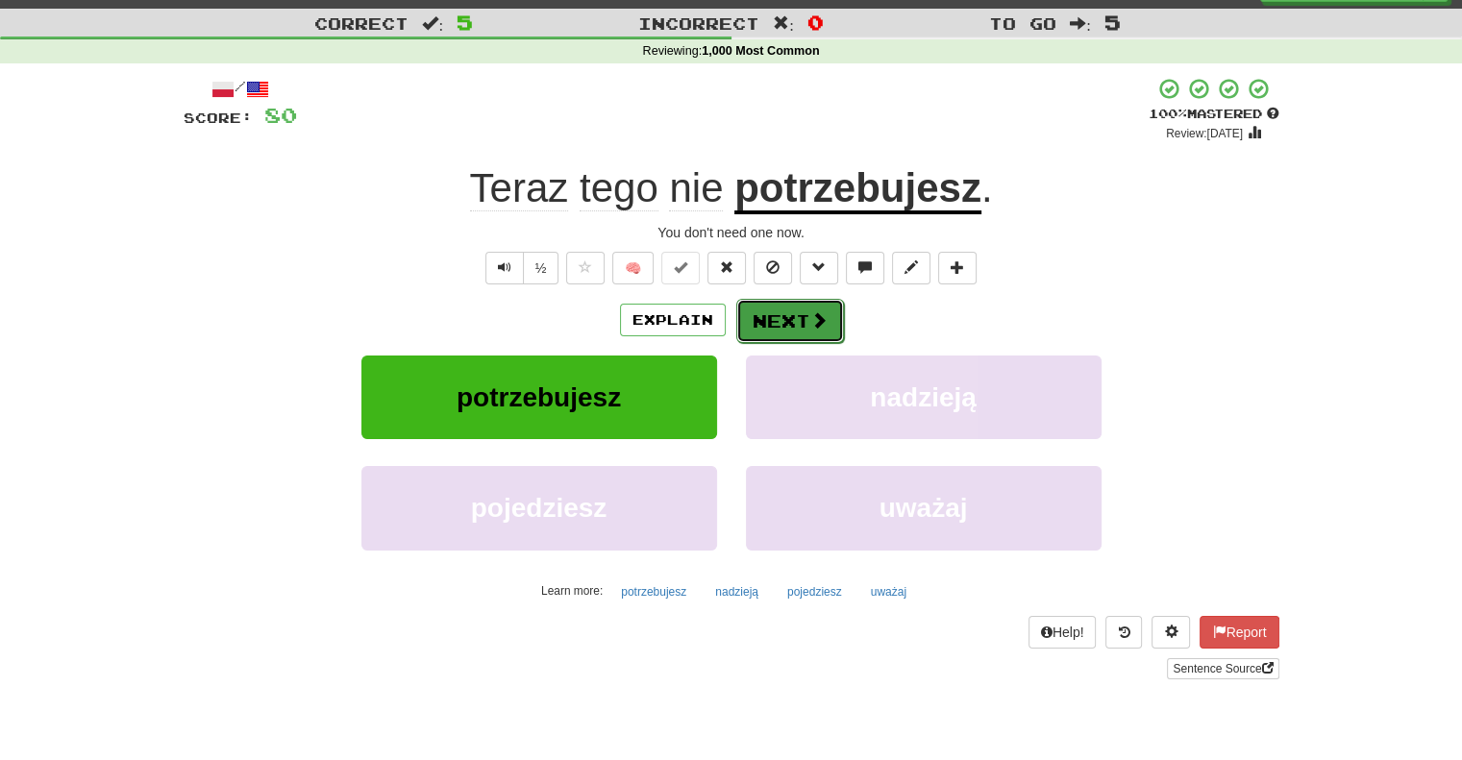
click at [769, 324] on button "Next" at bounding box center [790, 321] width 108 height 44
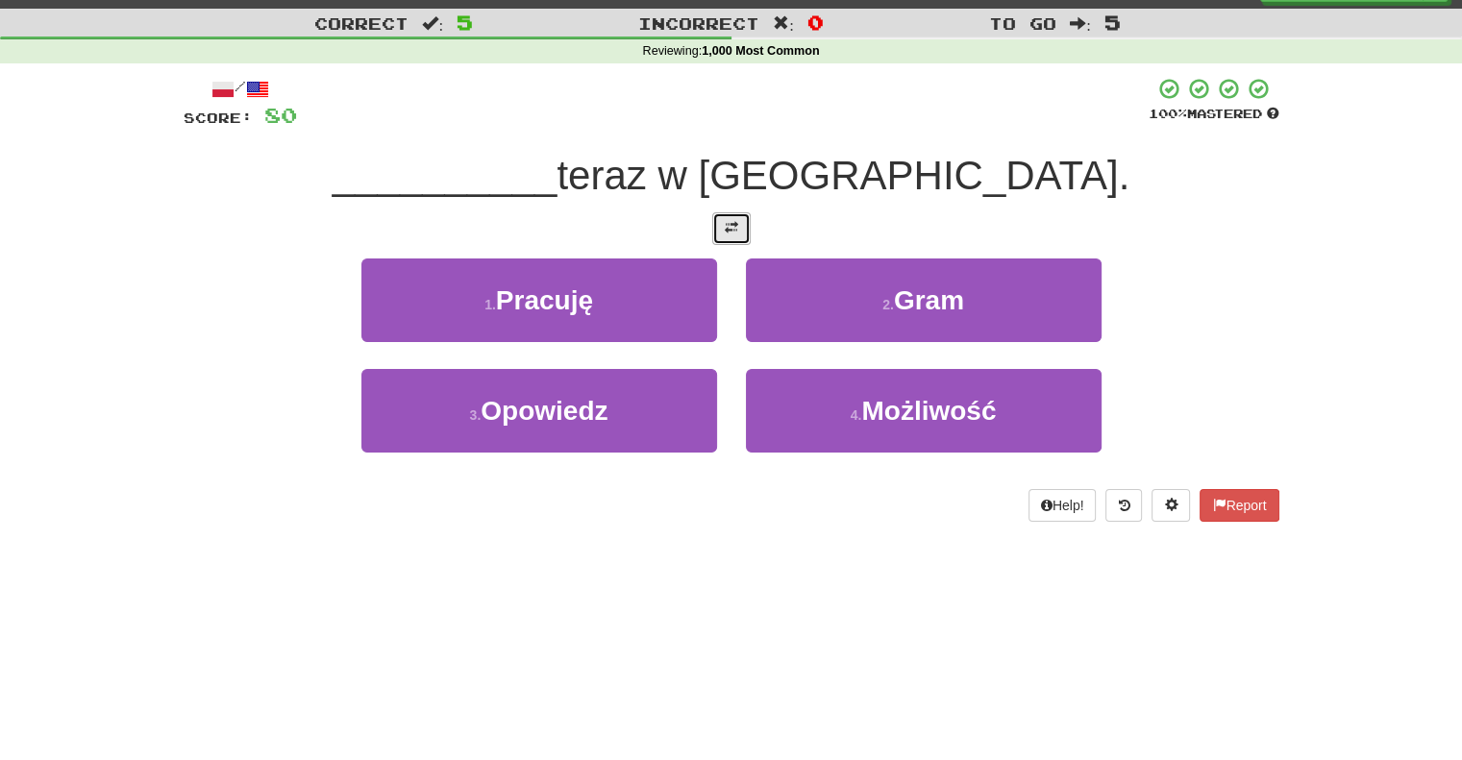
click at [735, 243] on button at bounding box center [731, 228] width 38 height 33
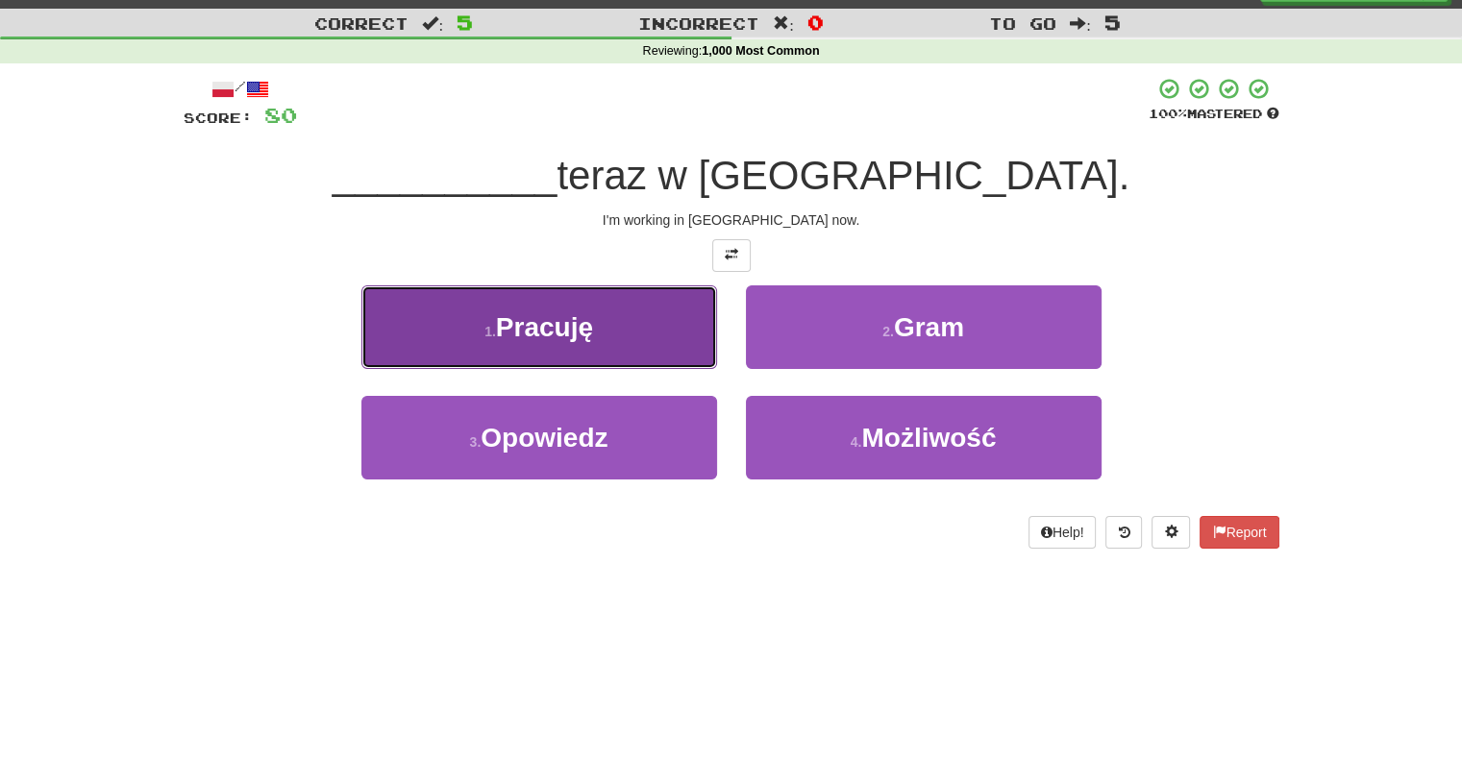
click at [674, 322] on button "1 . [GEOGRAPHIC_DATA]" at bounding box center [539, 327] width 356 height 84
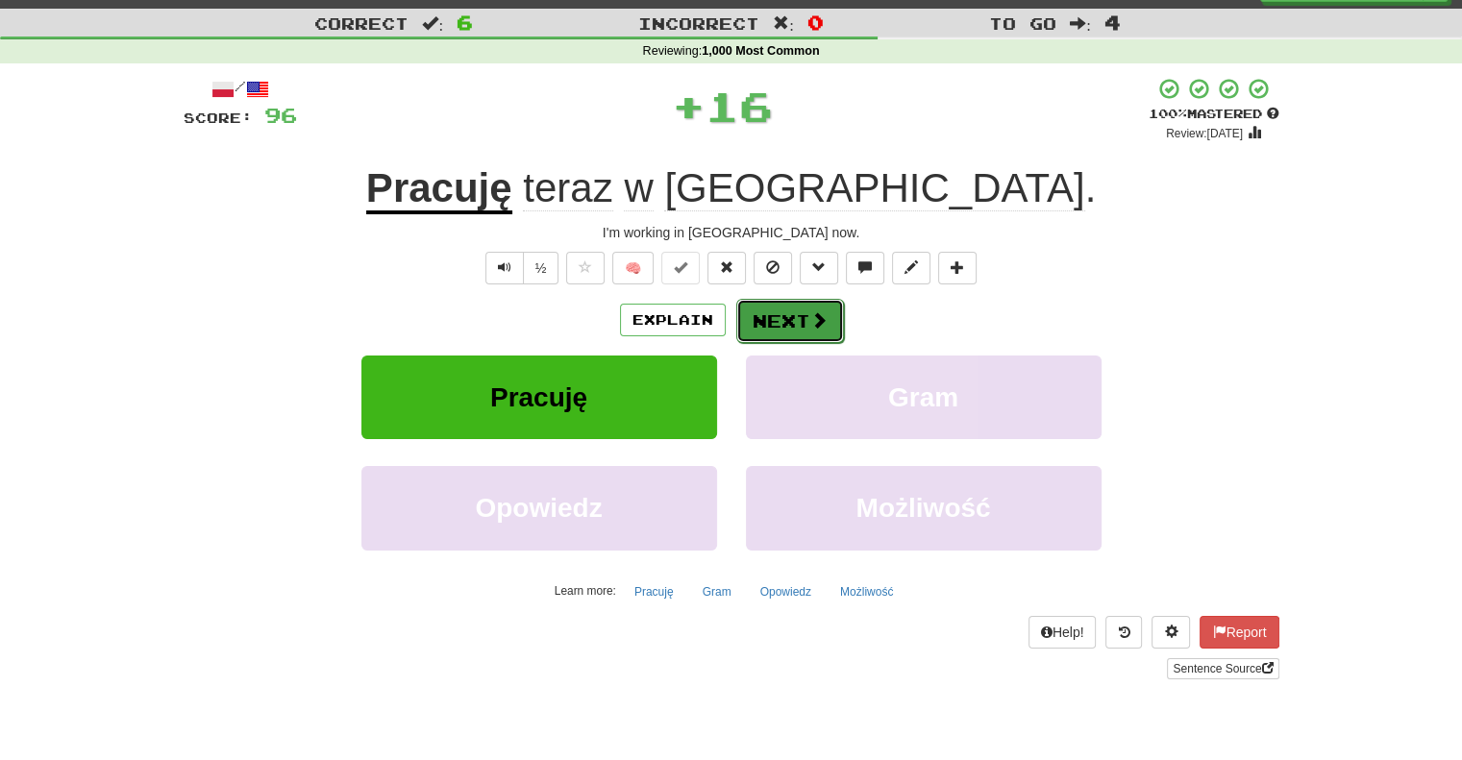
click at [777, 308] on button "Next" at bounding box center [790, 321] width 108 height 44
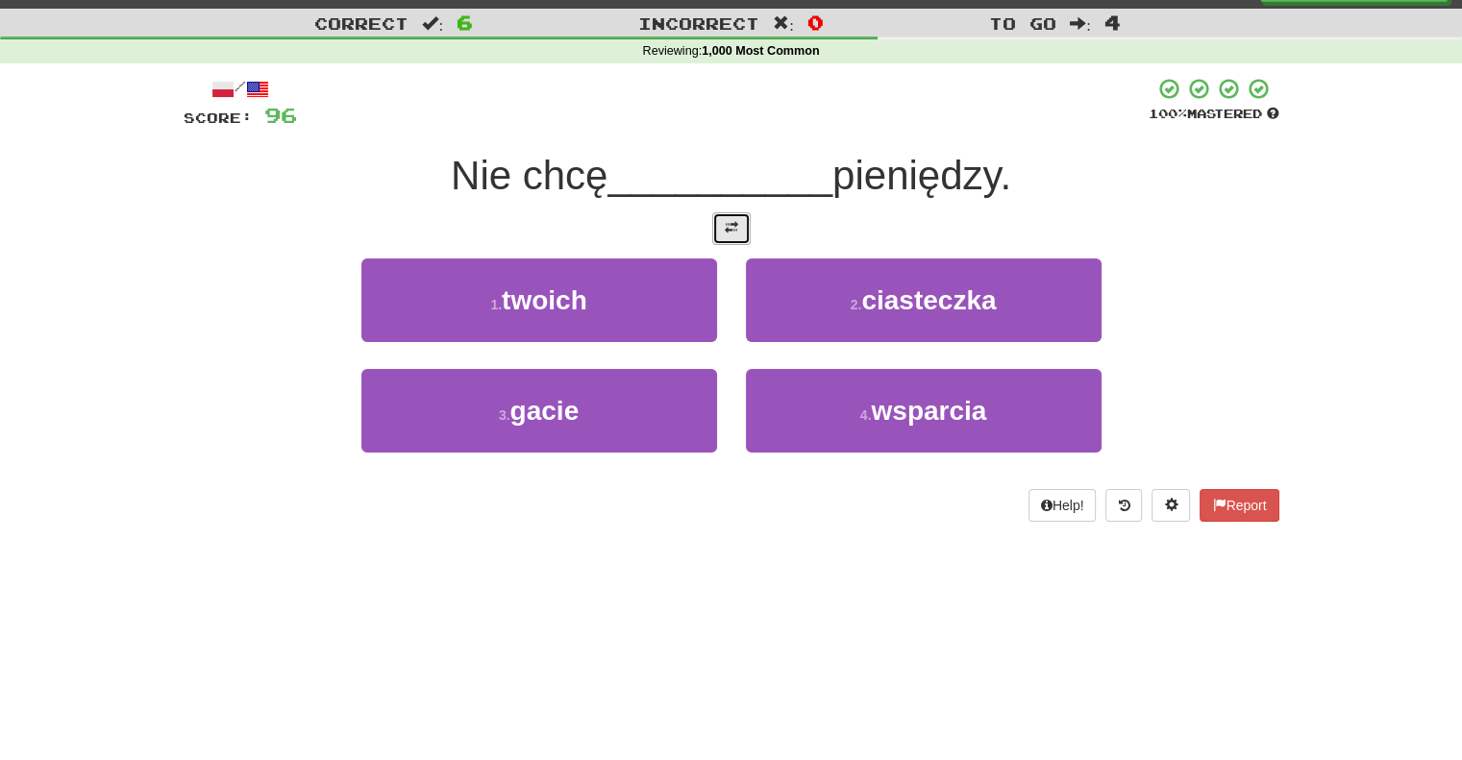
click at [730, 233] on span at bounding box center [731, 227] width 13 height 13
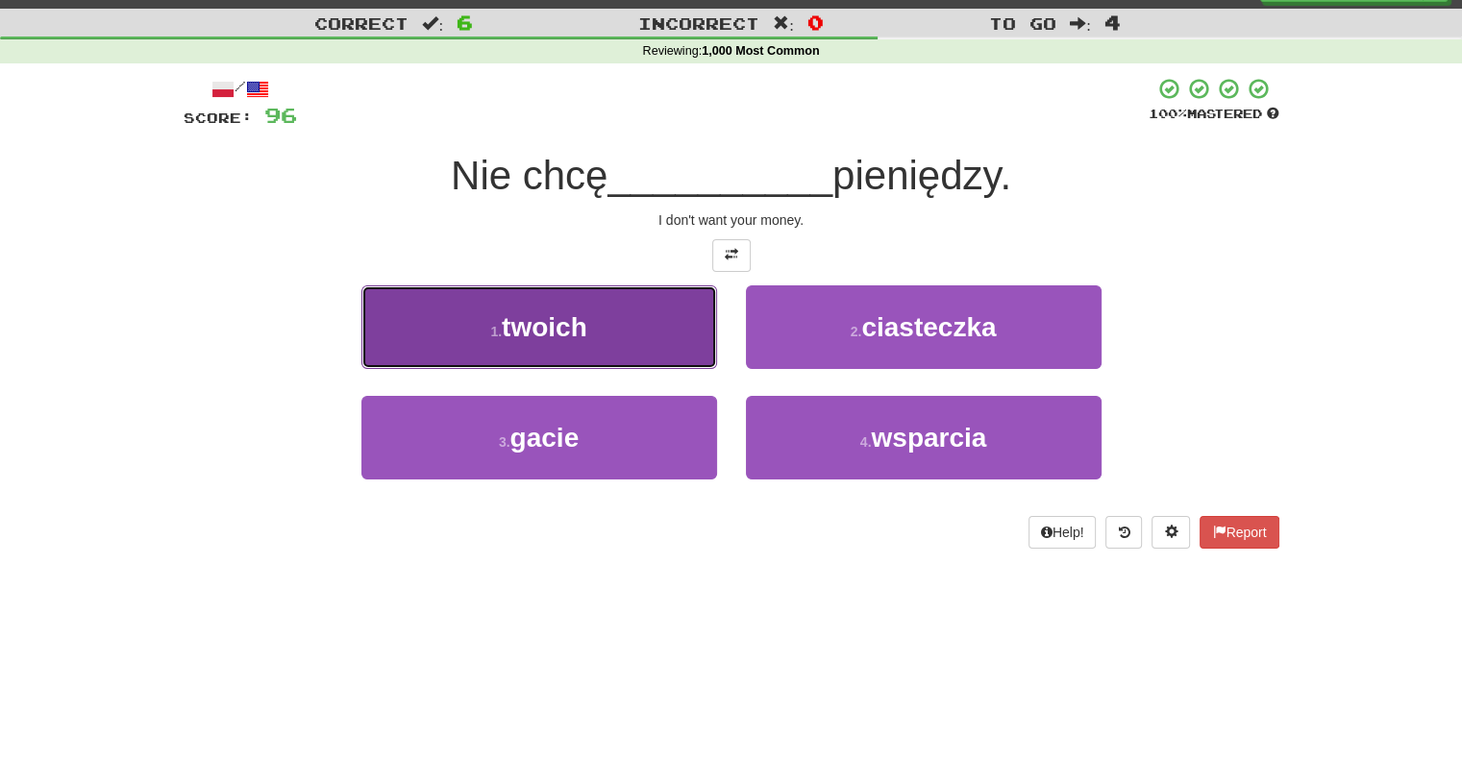
click at [676, 314] on button "1 . twoich" at bounding box center [539, 327] width 356 height 84
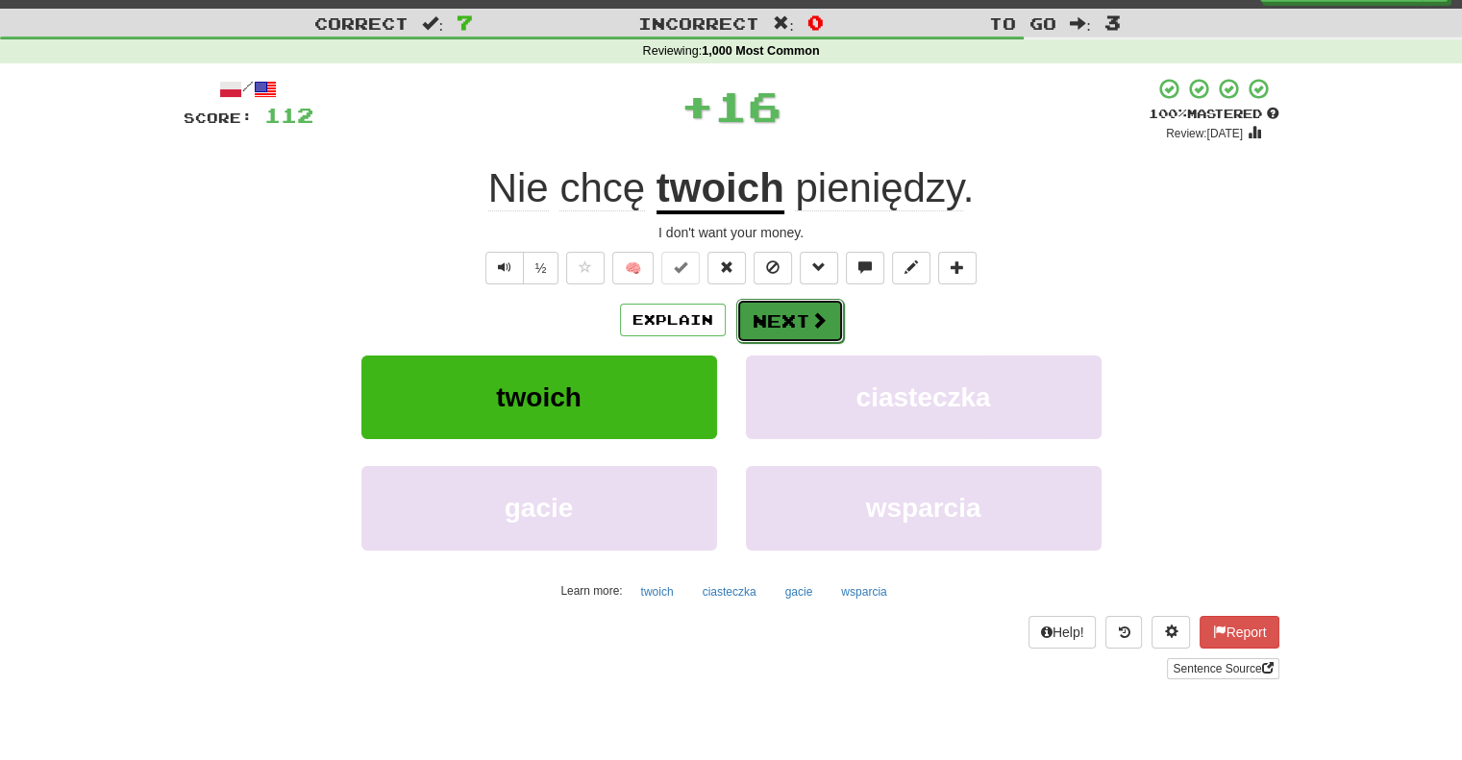
click at [786, 322] on button "Next" at bounding box center [790, 321] width 108 height 44
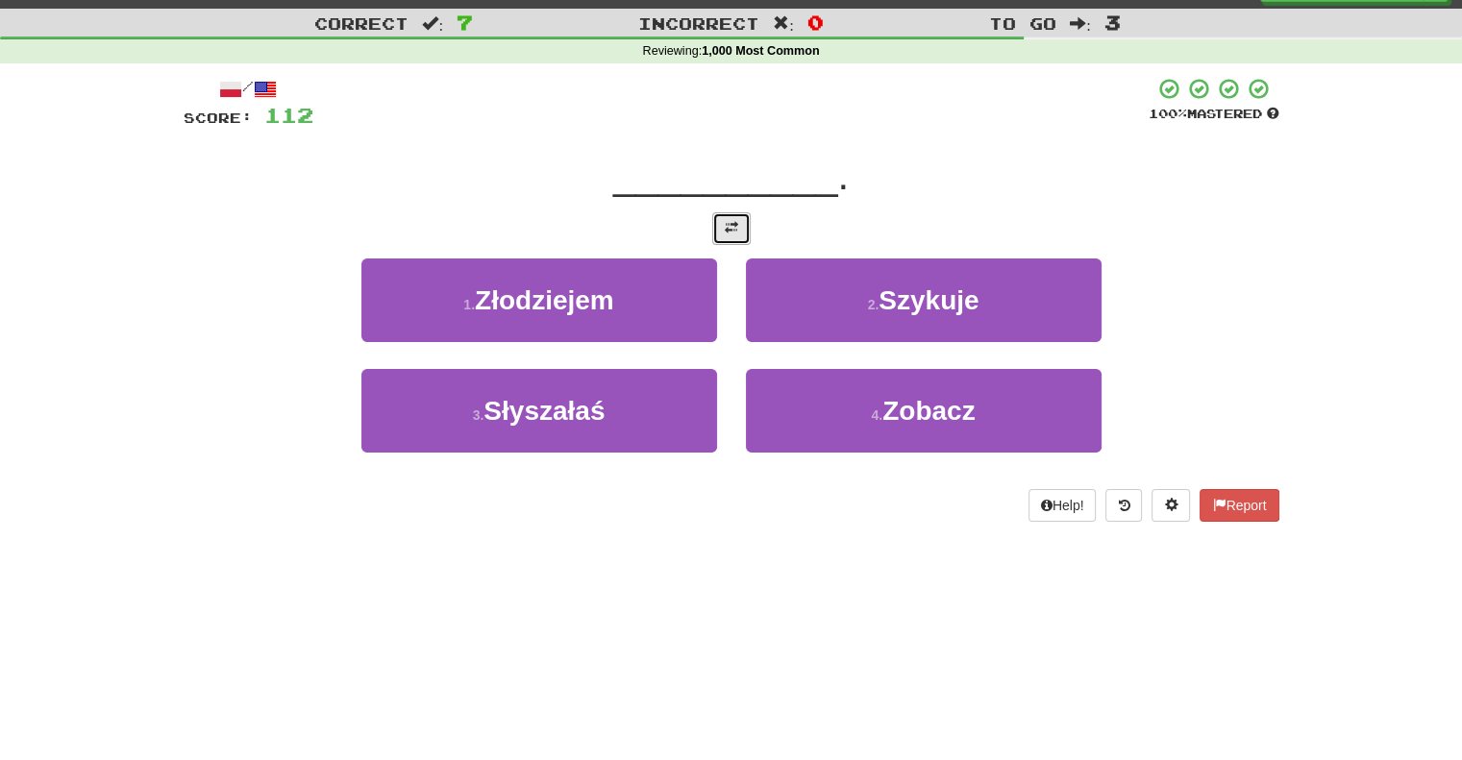
click at [731, 230] on span at bounding box center [731, 227] width 13 height 13
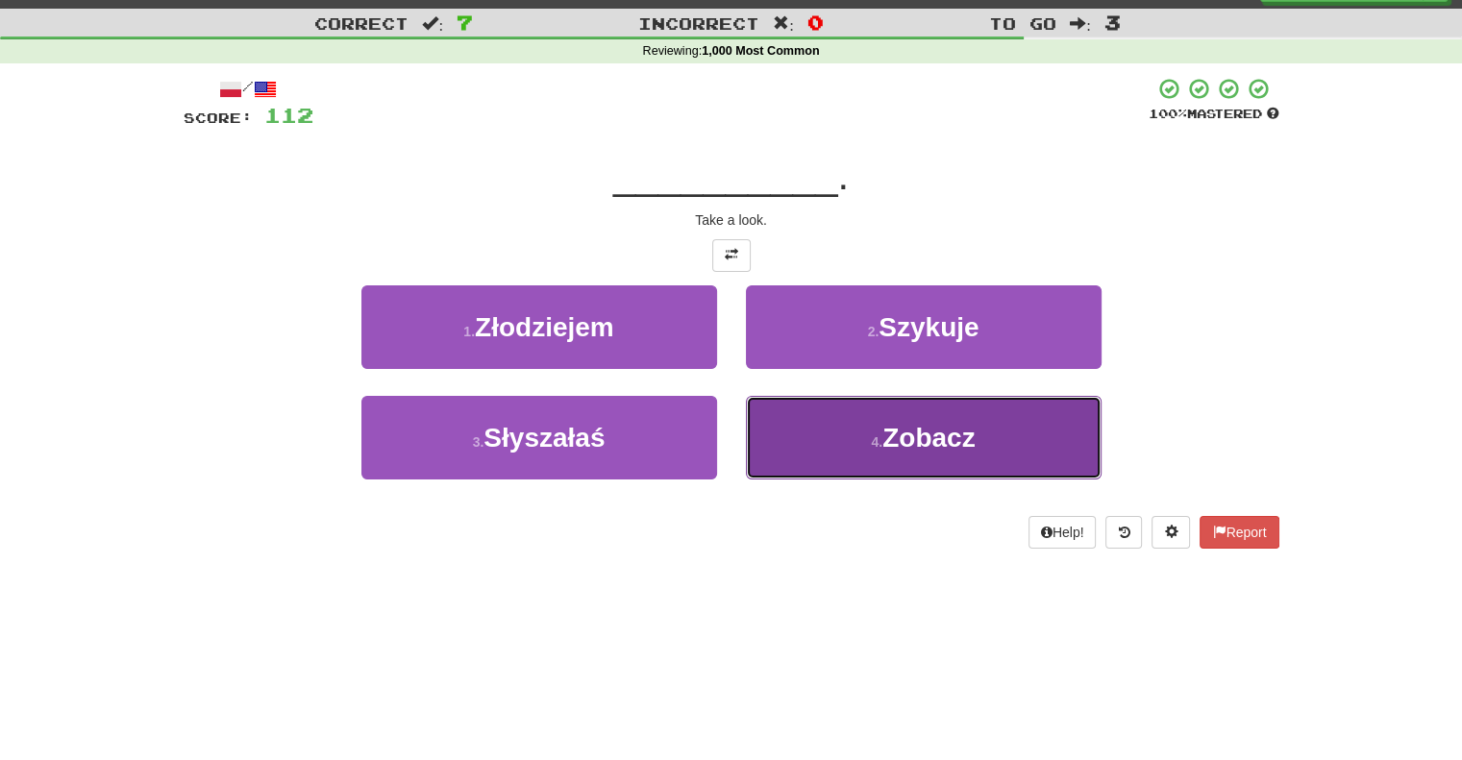
click at [765, 419] on button "4 . [GEOGRAPHIC_DATA]" at bounding box center [924, 438] width 356 height 84
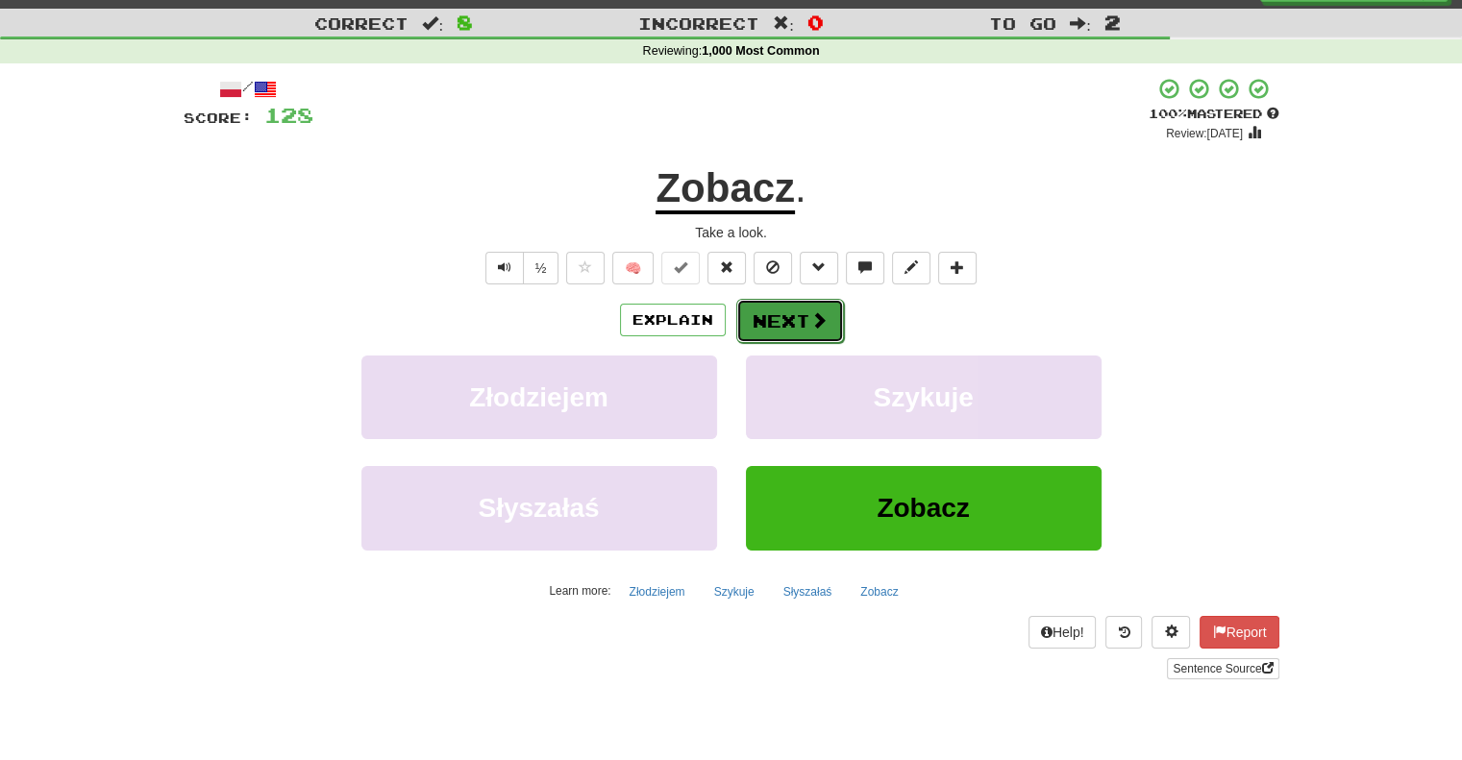
click at [777, 333] on button "Next" at bounding box center [790, 321] width 108 height 44
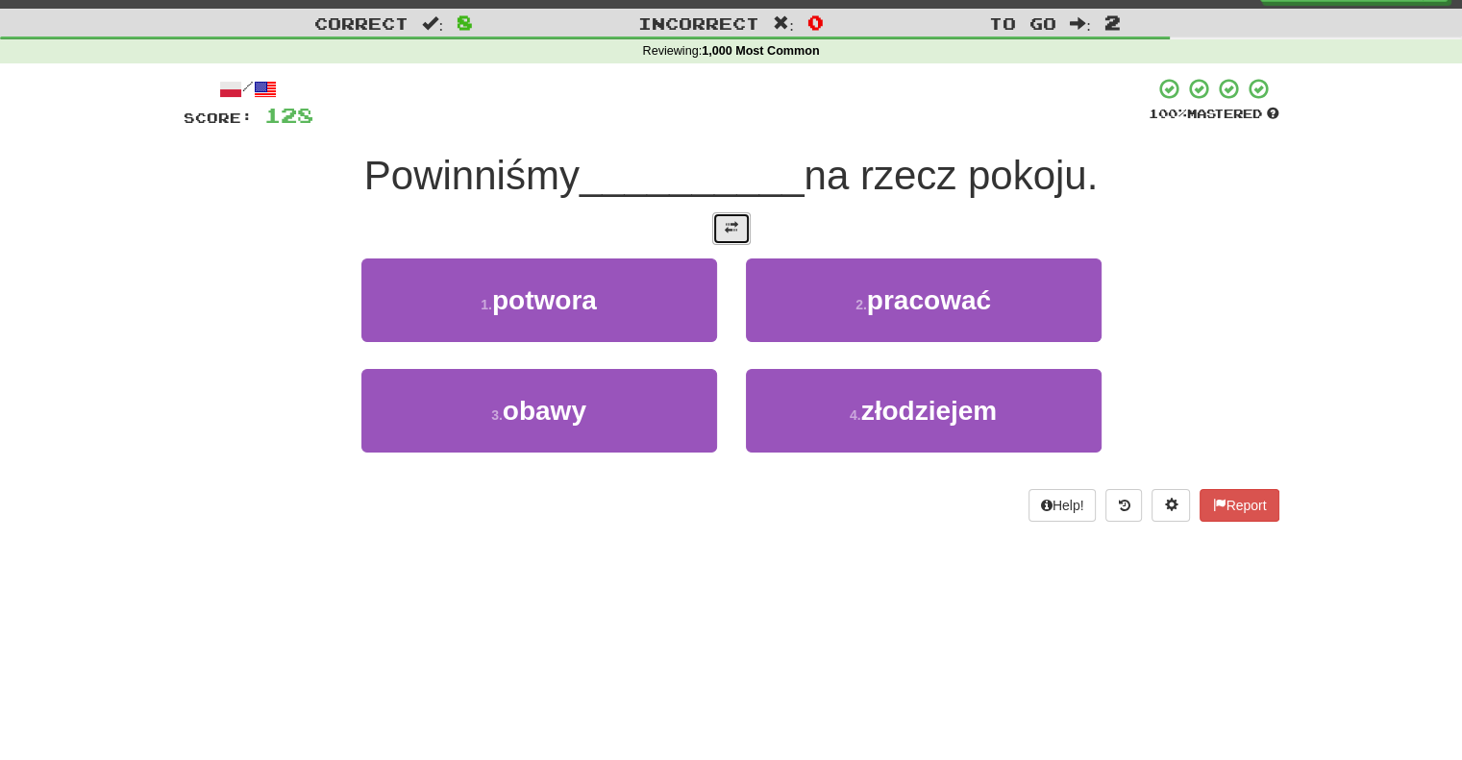
click at [732, 230] on span at bounding box center [731, 227] width 13 height 13
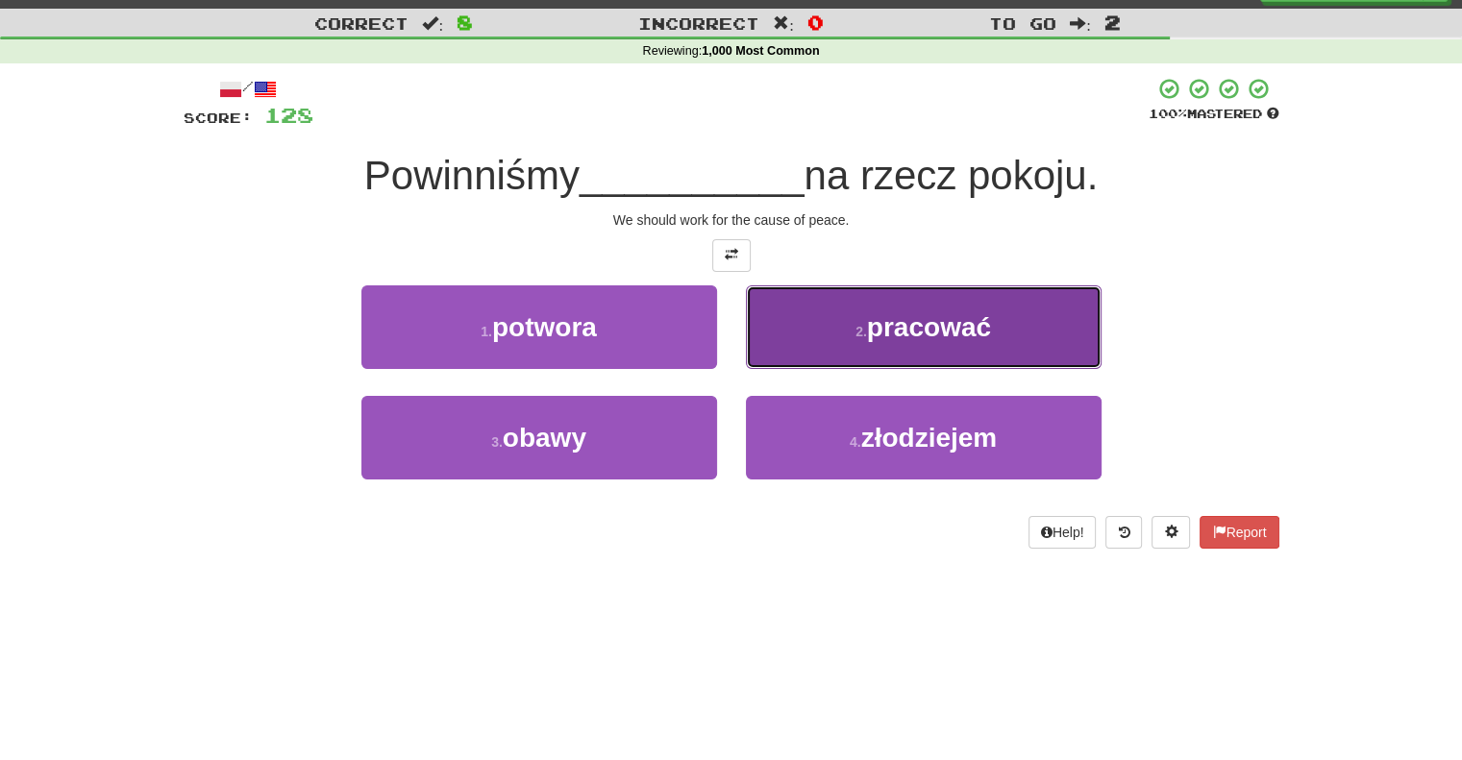
click at [794, 337] on button "2 . pracować" at bounding box center [924, 327] width 356 height 84
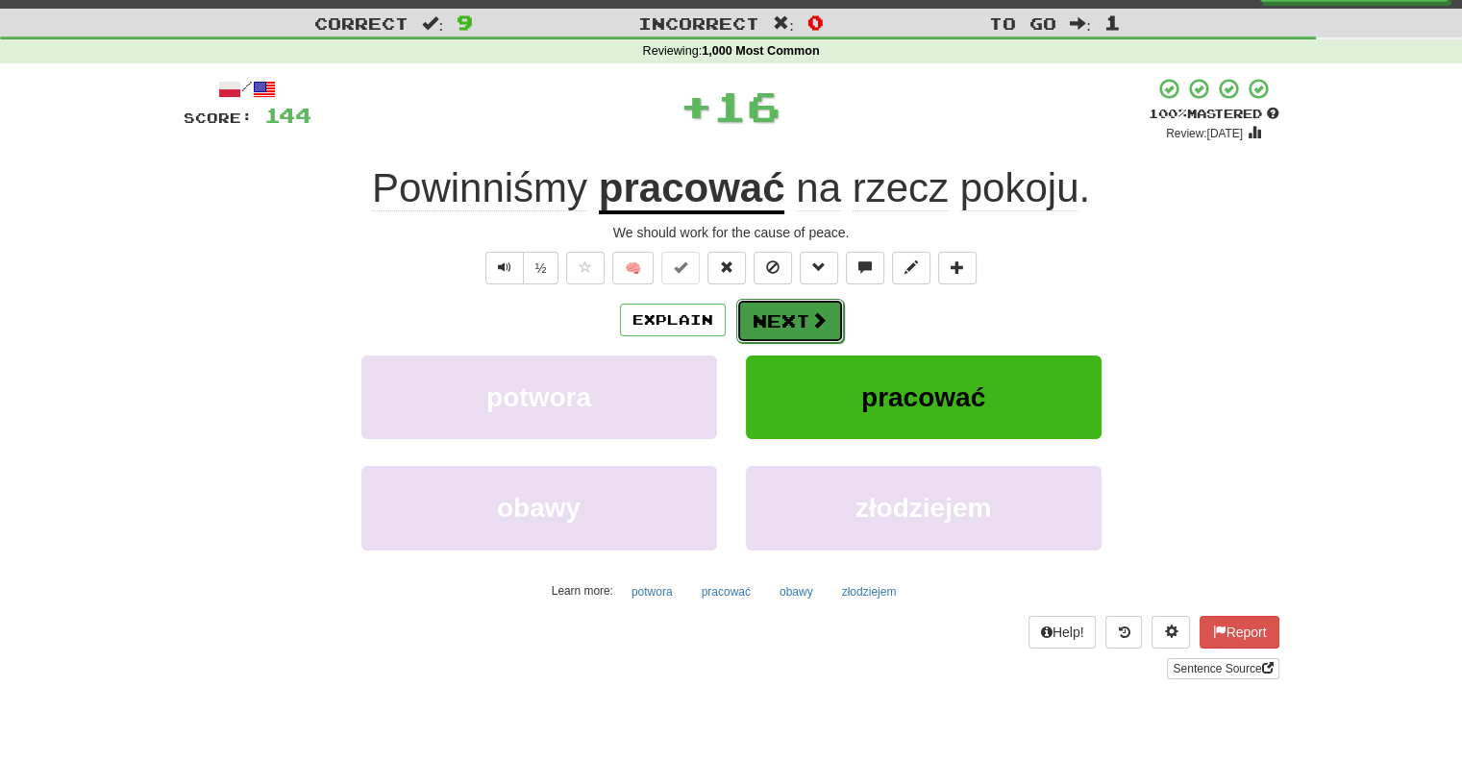
click at [787, 314] on button "Next" at bounding box center [790, 321] width 108 height 44
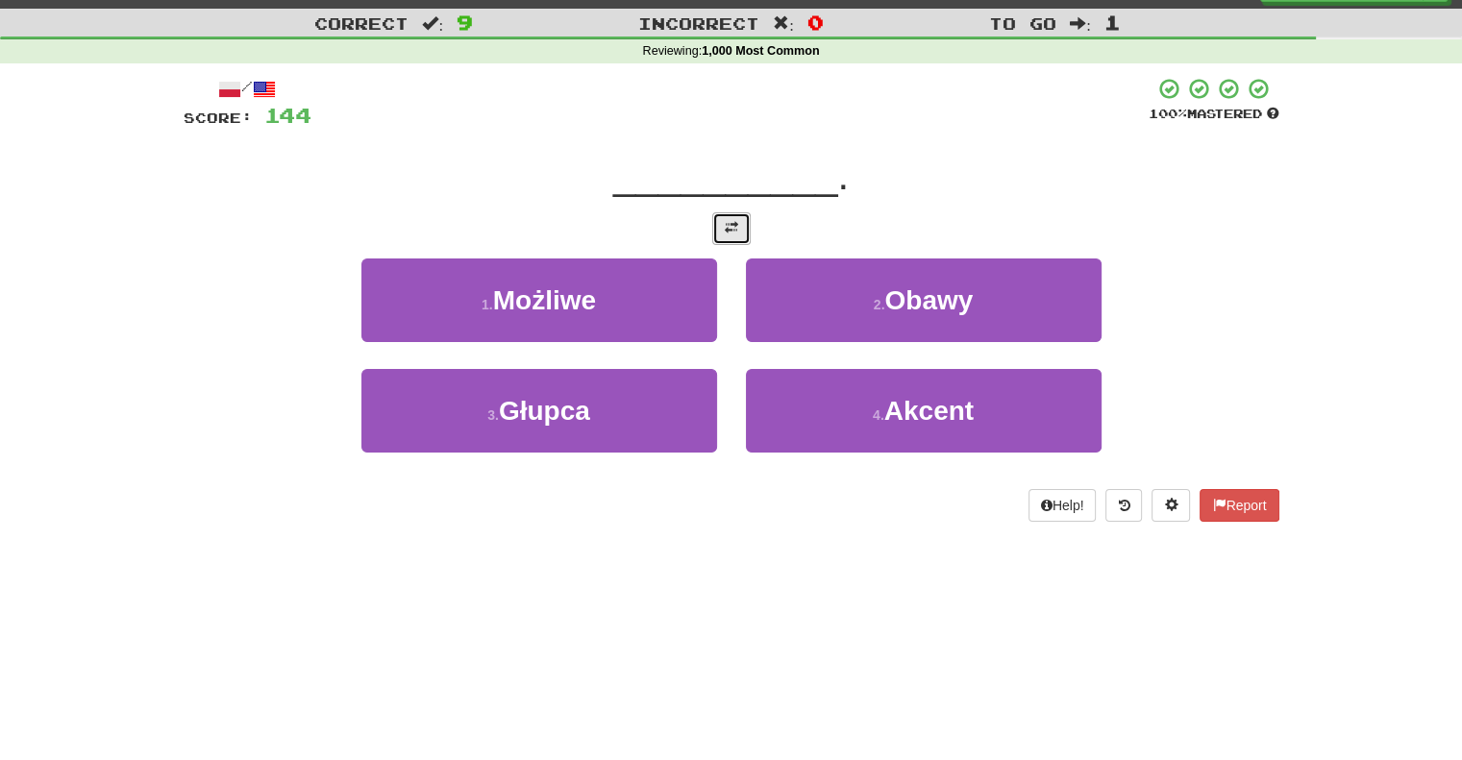
click at [738, 230] on button at bounding box center [731, 228] width 38 height 33
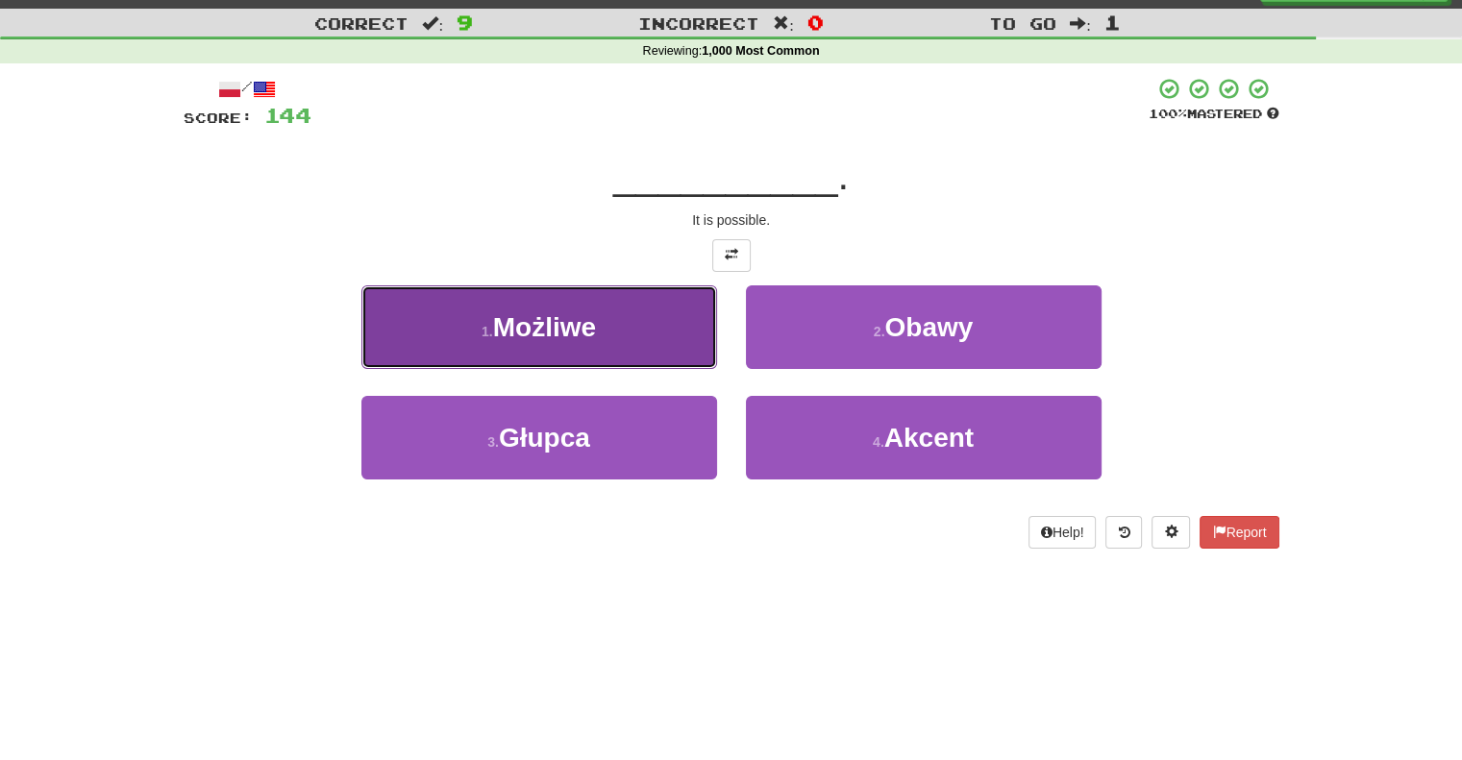
click at [668, 313] on button "1 . [GEOGRAPHIC_DATA]" at bounding box center [539, 327] width 356 height 84
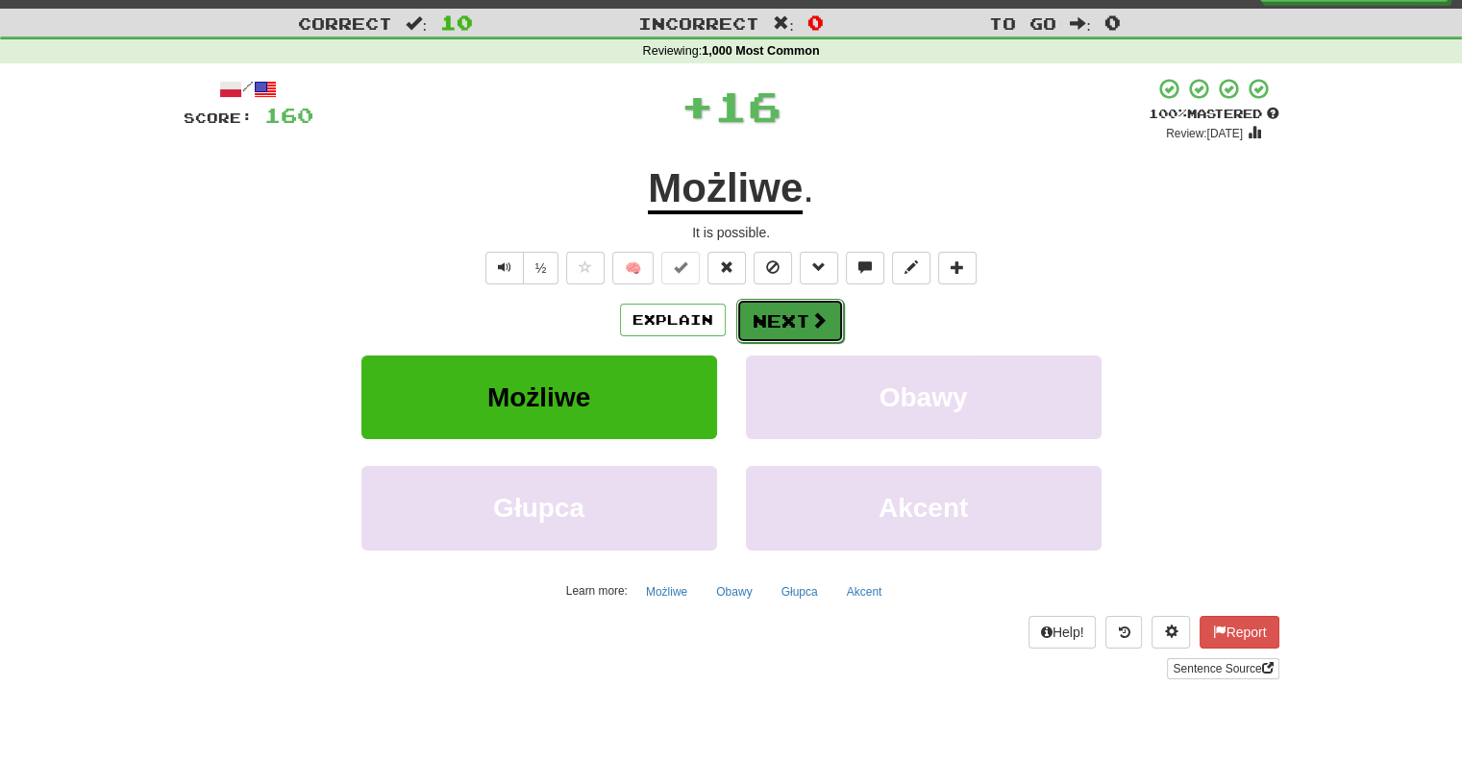
click at [751, 318] on button "Next" at bounding box center [790, 321] width 108 height 44
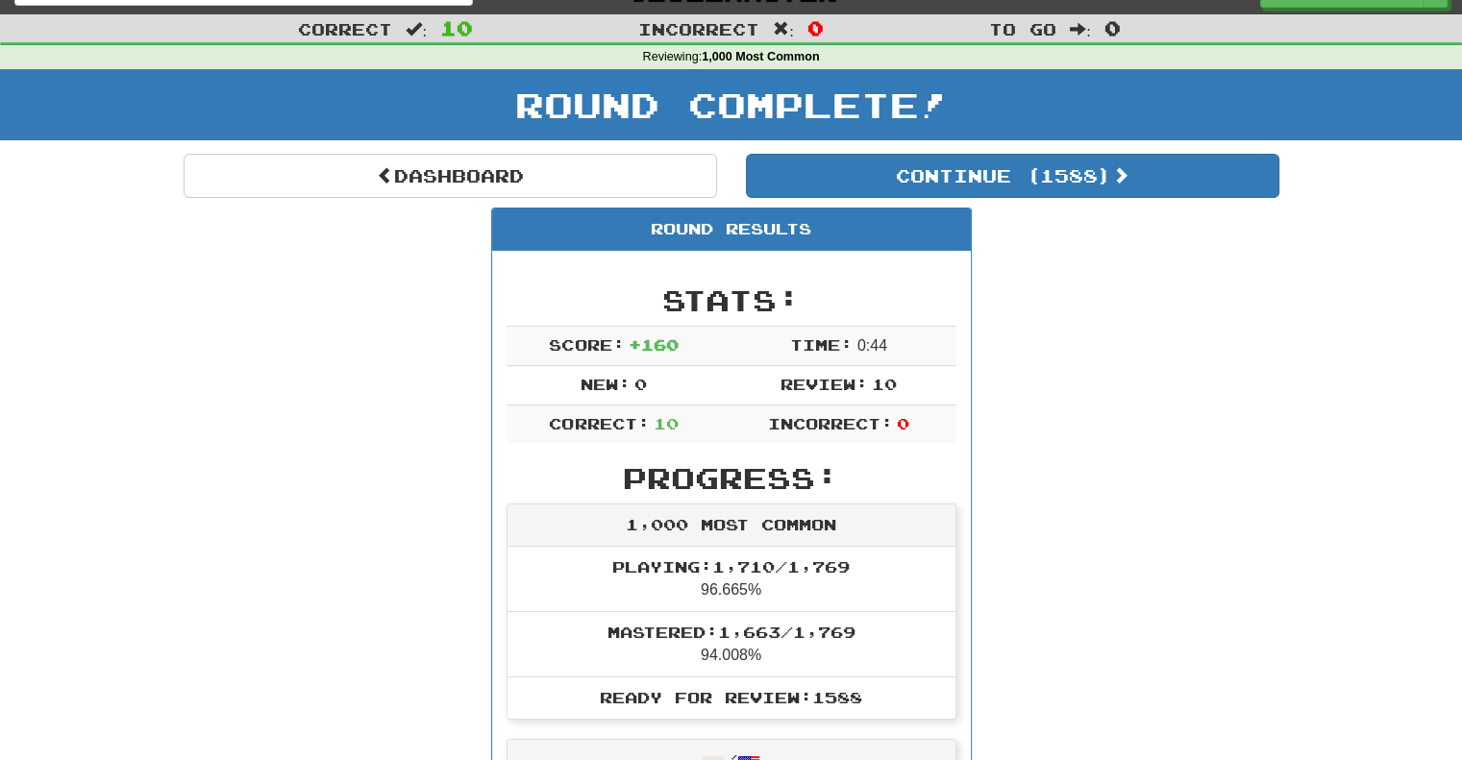
scroll to position [0, 0]
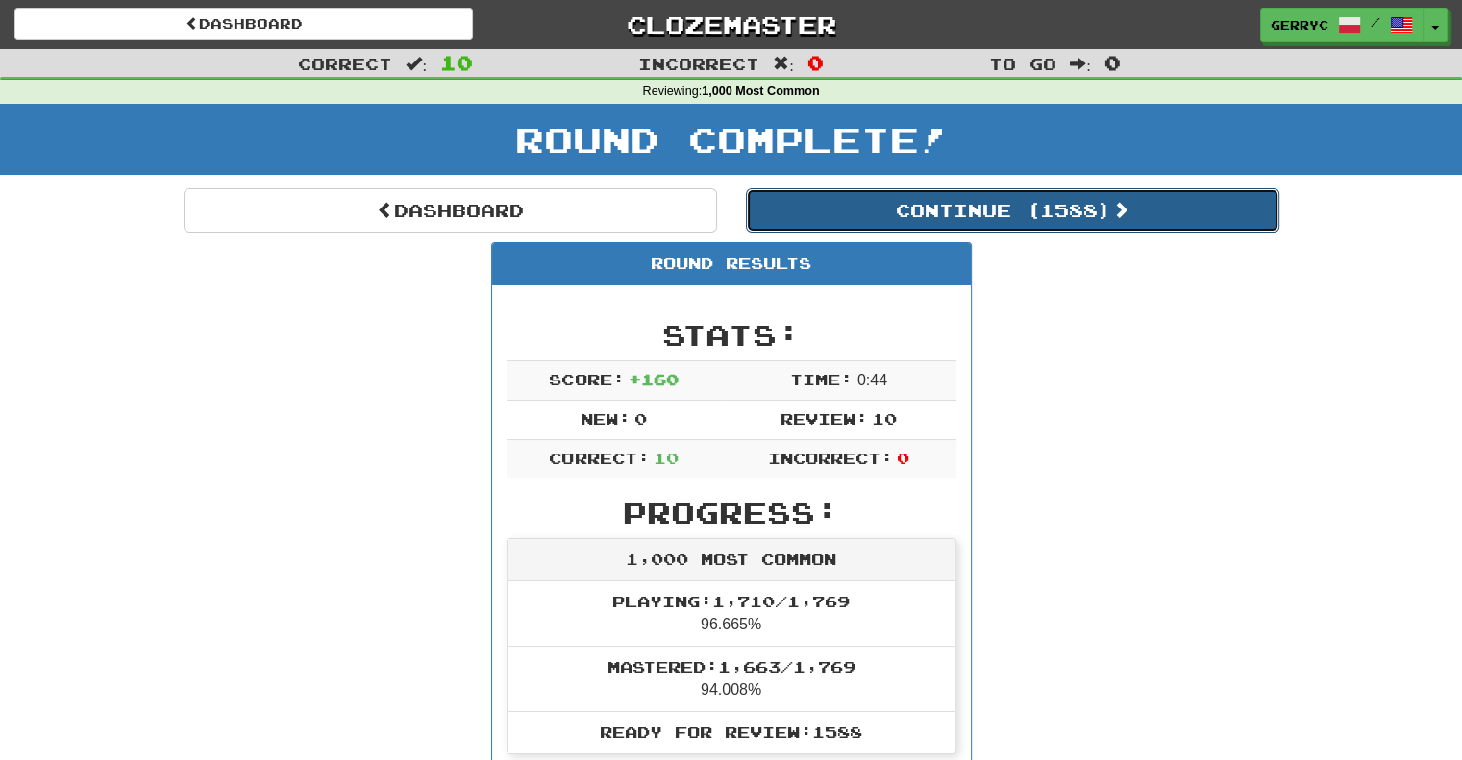
click at [818, 211] on button "Continue ( 1588 )" at bounding box center [1012, 210] width 533 height 44
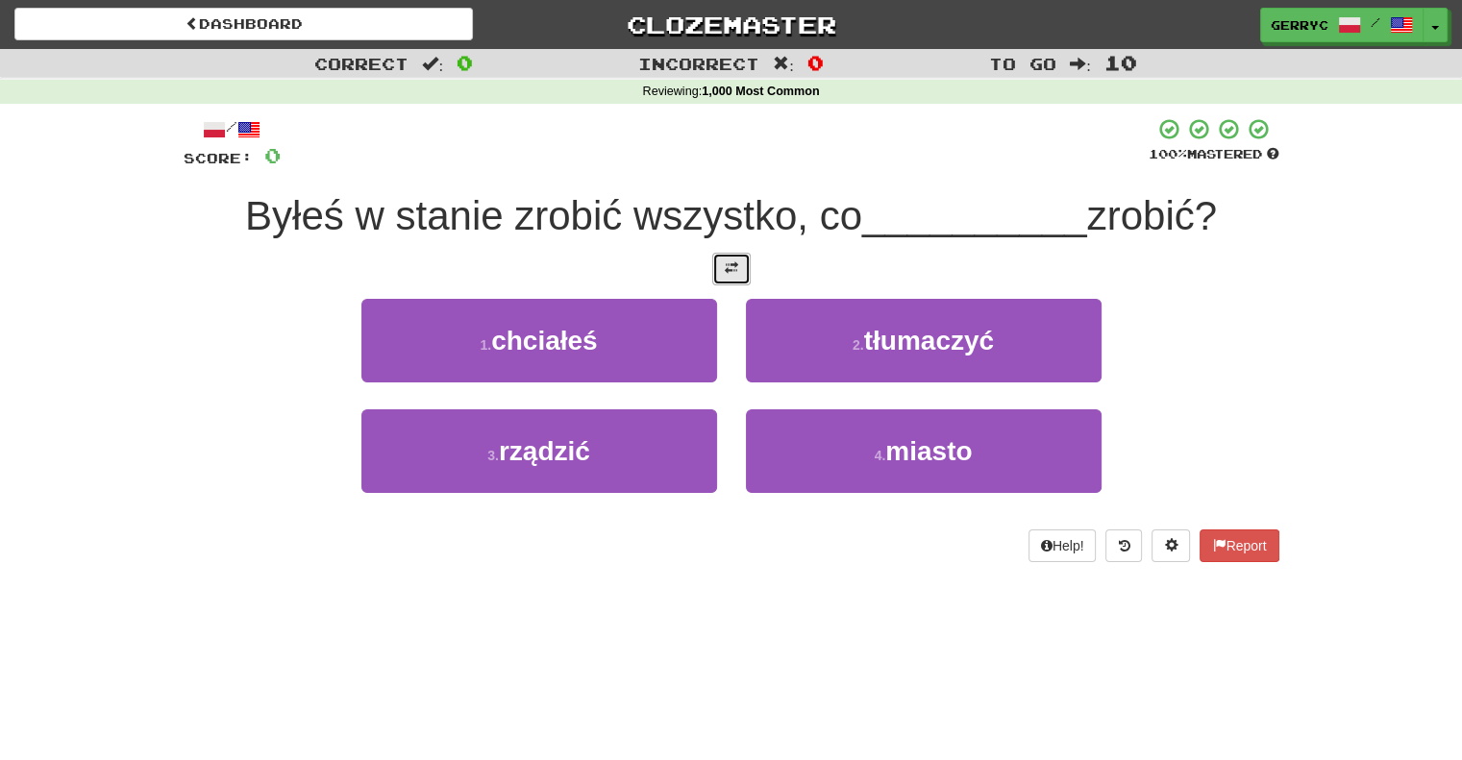
click at [739, 266] on button at bounding box center [731, 269] width 38 height 33
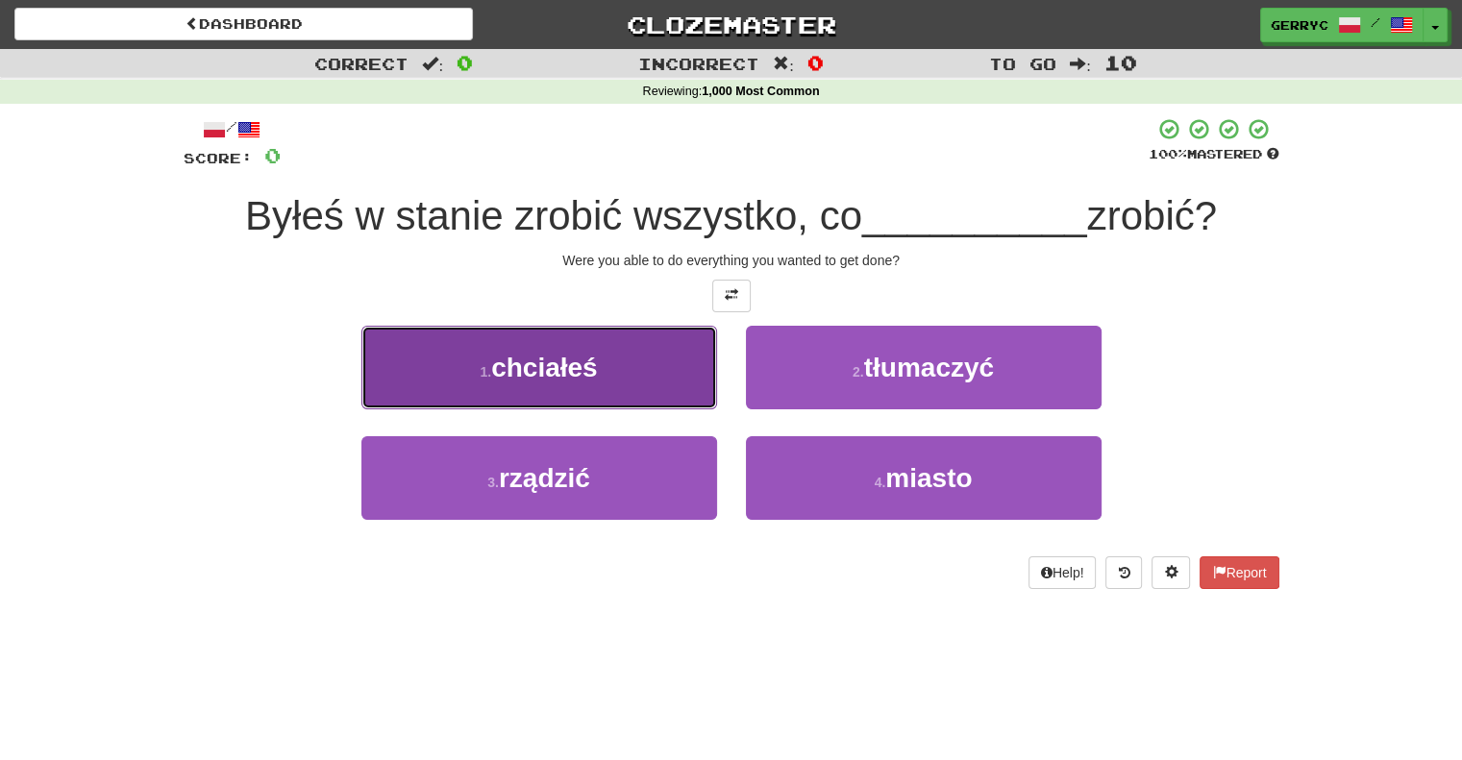
click at [675, 359] on button "1 . chciałeś" at bounding box center [539, 368] width 356 height 84
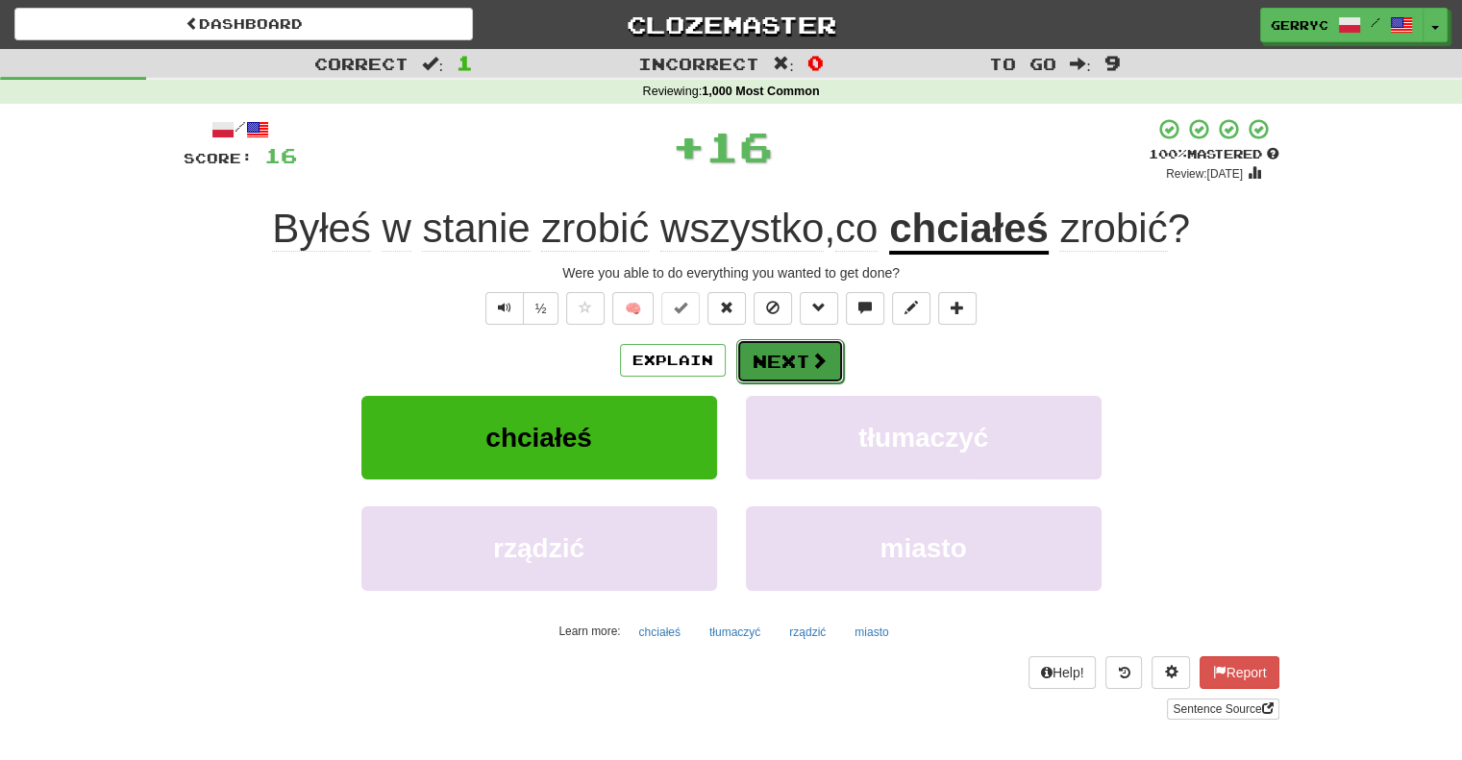
click at [757, 359] on button "Next" at bounding box center [790, 361] width 108 height 44
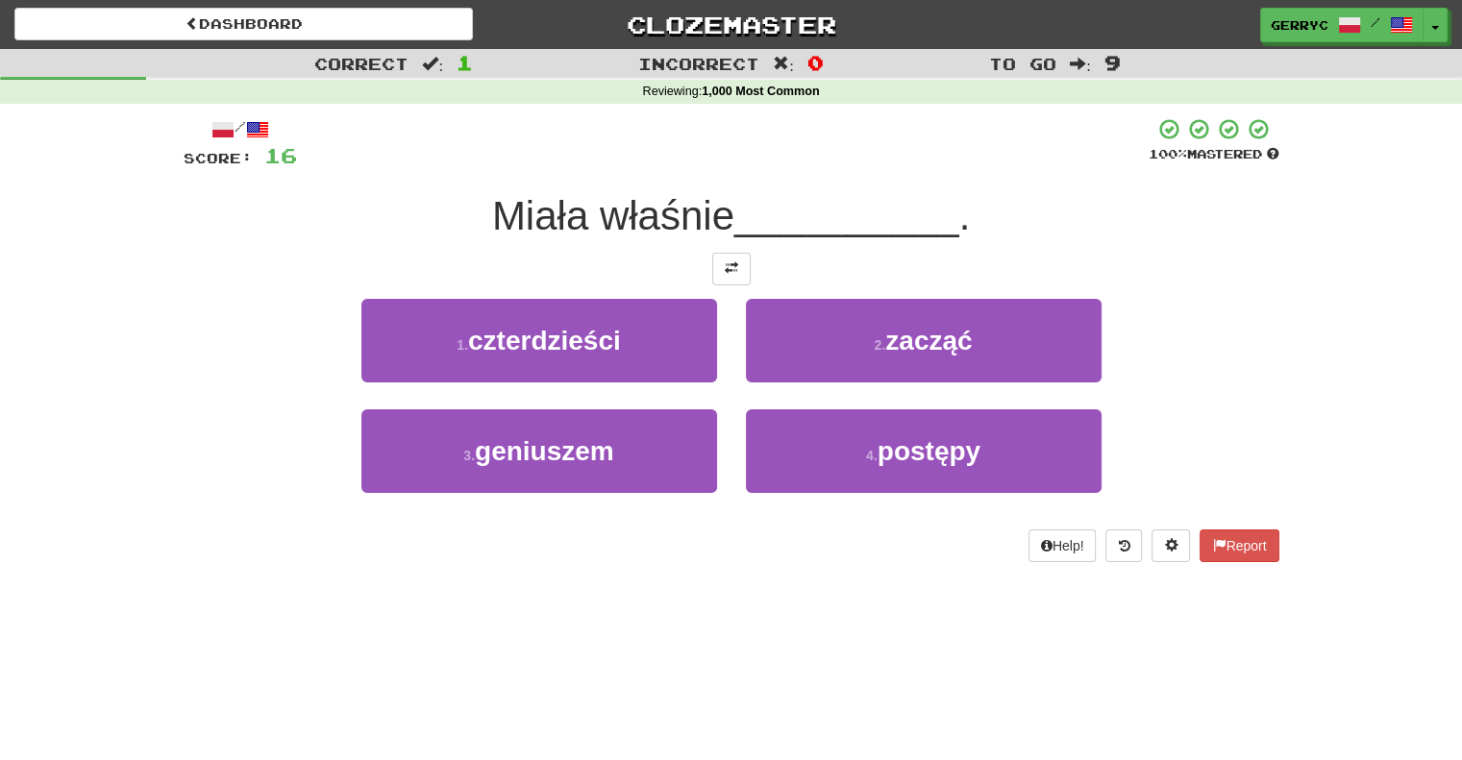
drag, startPoint x: 709, startPoint y: 287, endPoint x: 733, endPoint y: 248, distance: 46.1
click at [733, 248] on div "/ Score: 16 100 % Mastered Miała właśnie __________ . 1 . czterdzieści 2 . zacz…" at bounding box center [732, 339] width 1096 height 445
click at [730, 261] on span at bounding box center [731, 267] width 13 height 13
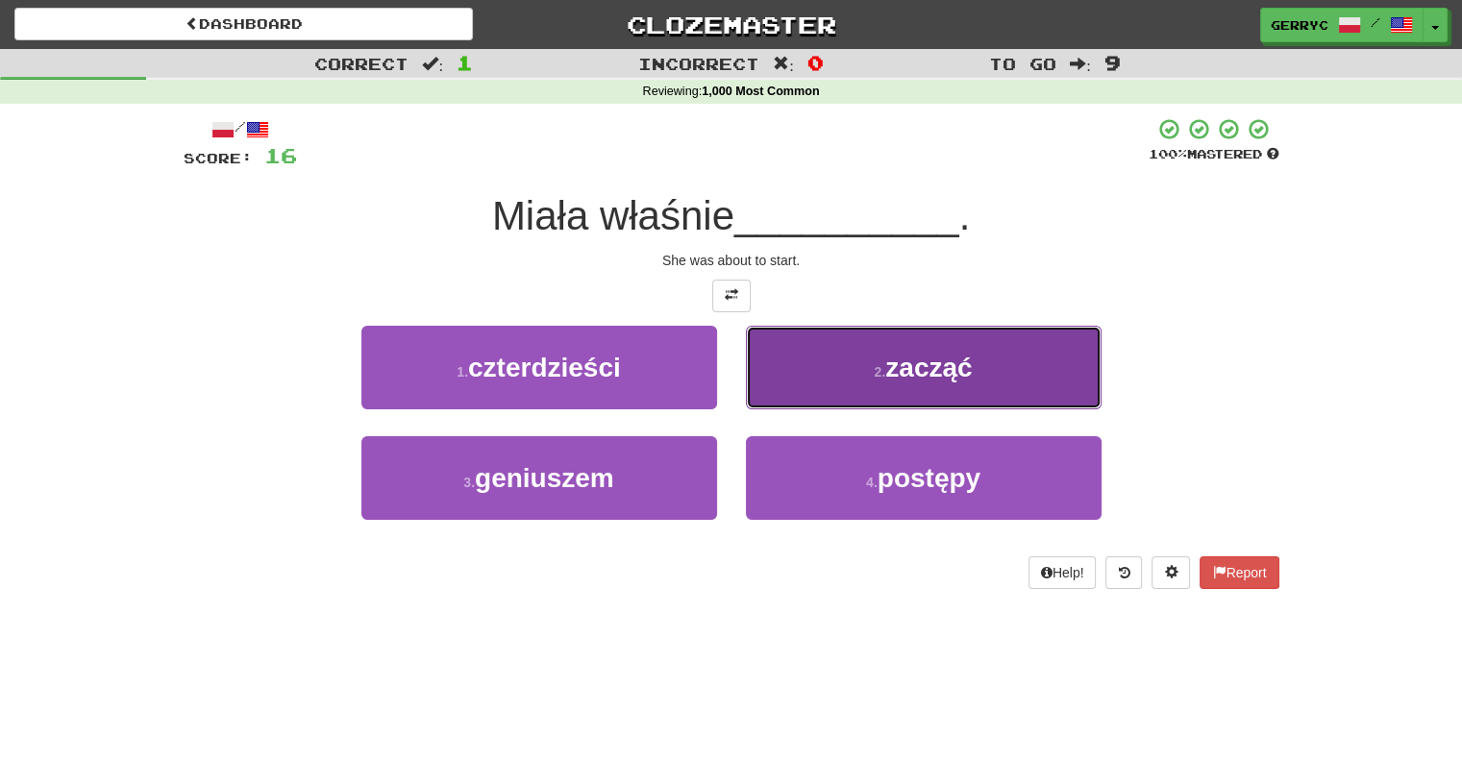
click at [785, 345] on button "2 . zacząć" at bounding box center [924, 368] width 356 height 84
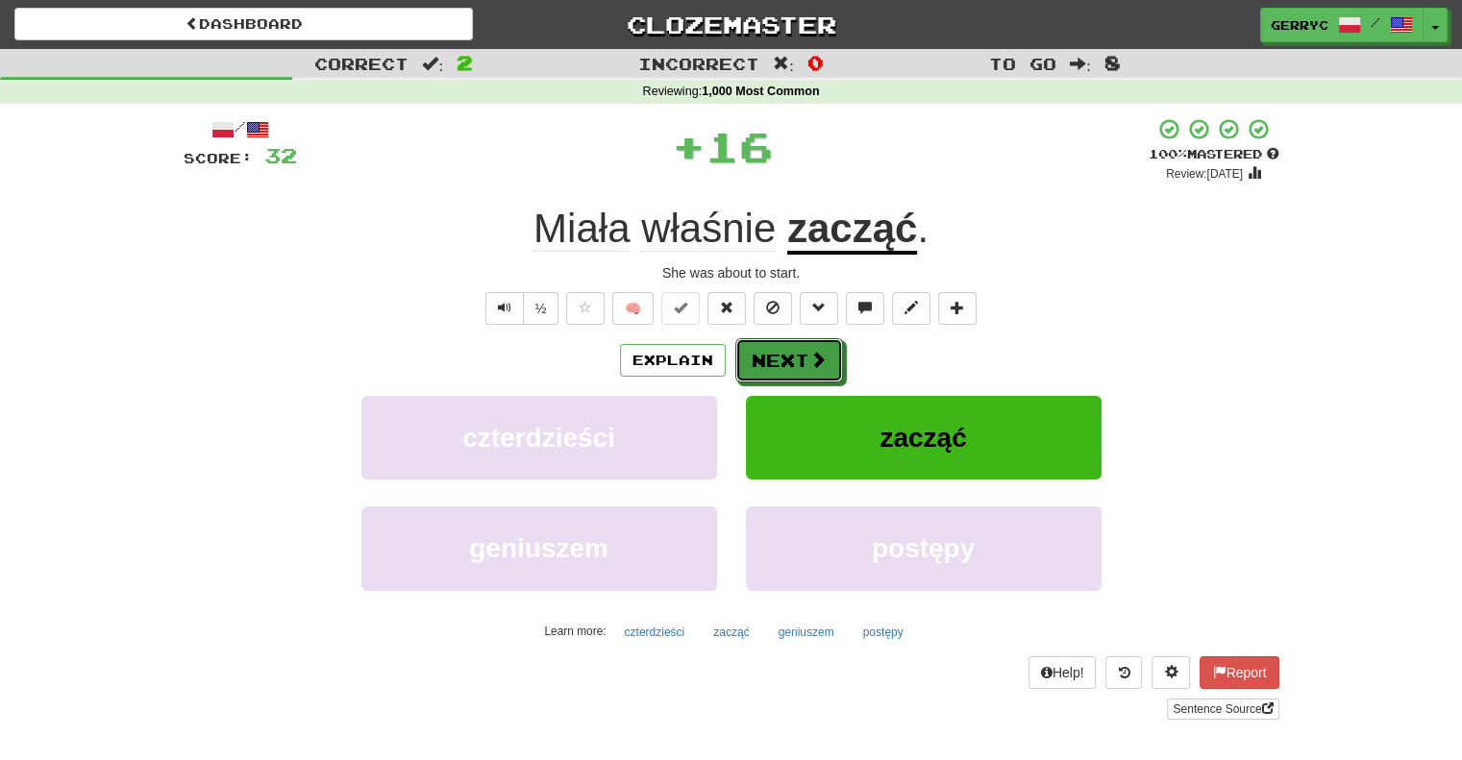
click at [785, 345] on button "Next" at bounding box center [789, 360] width 108 height 44
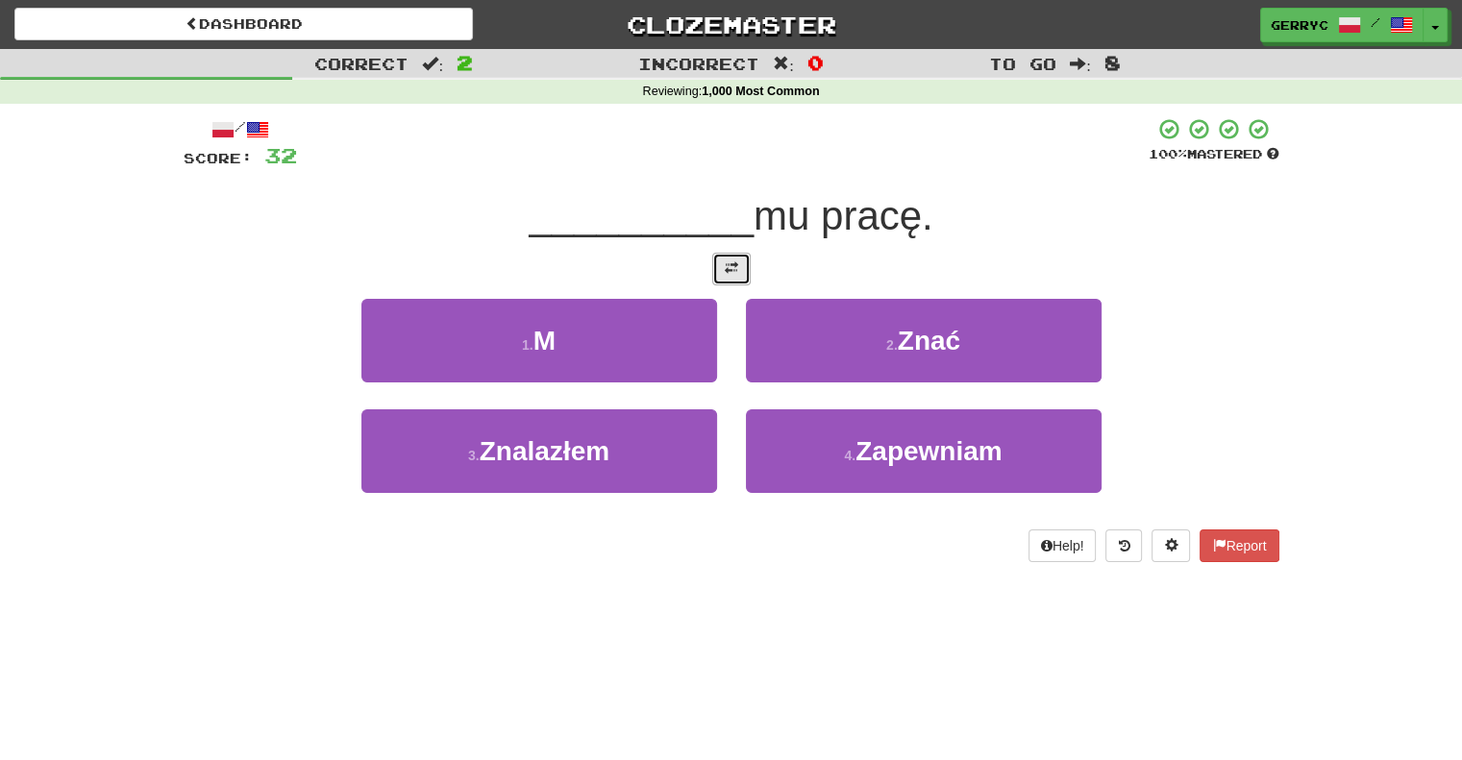
click at [736, 275] on span at bounding box center [731, 267] width 13 height 13
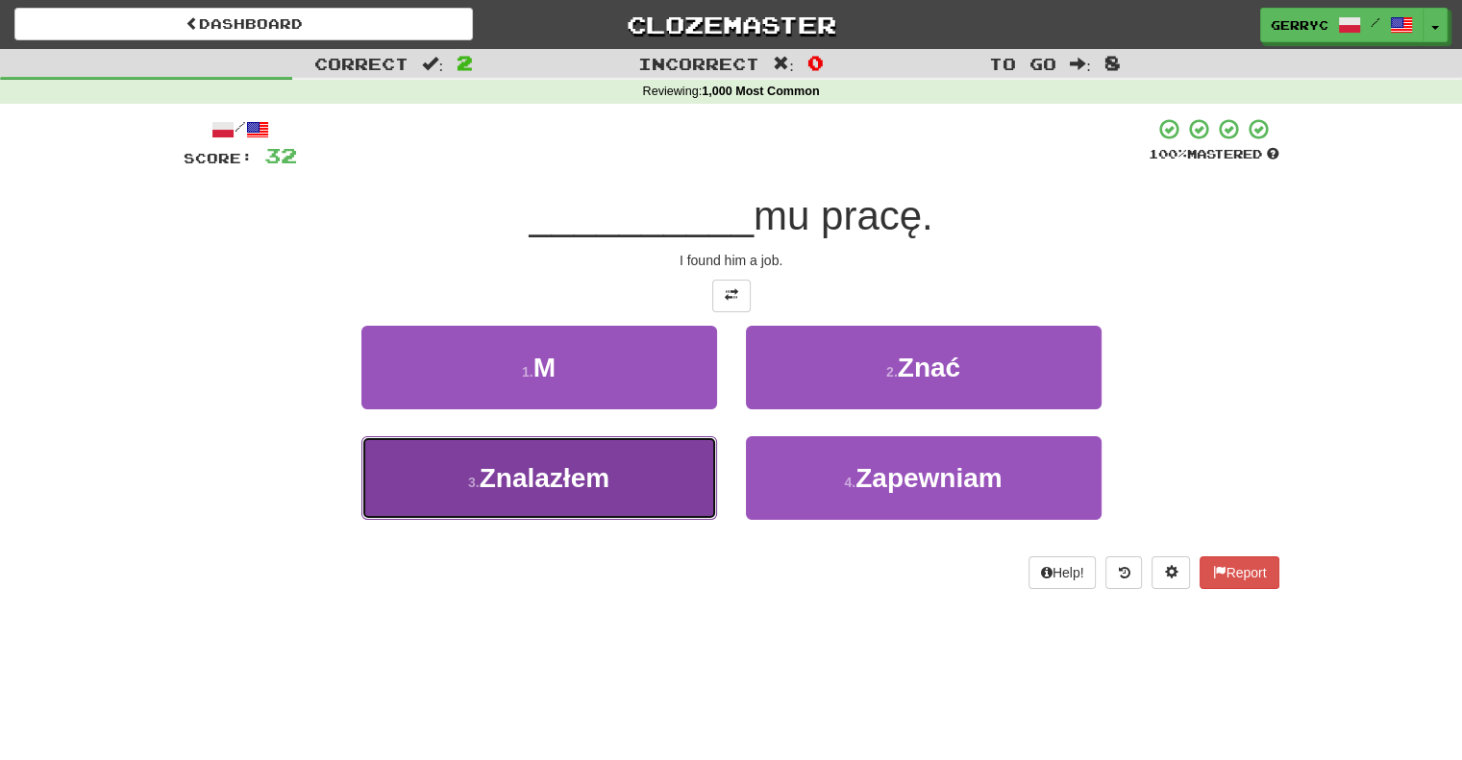
click at [615, 490] on button "3 . Znalazłem" at bounding box center [539, 478] width 356 height 84
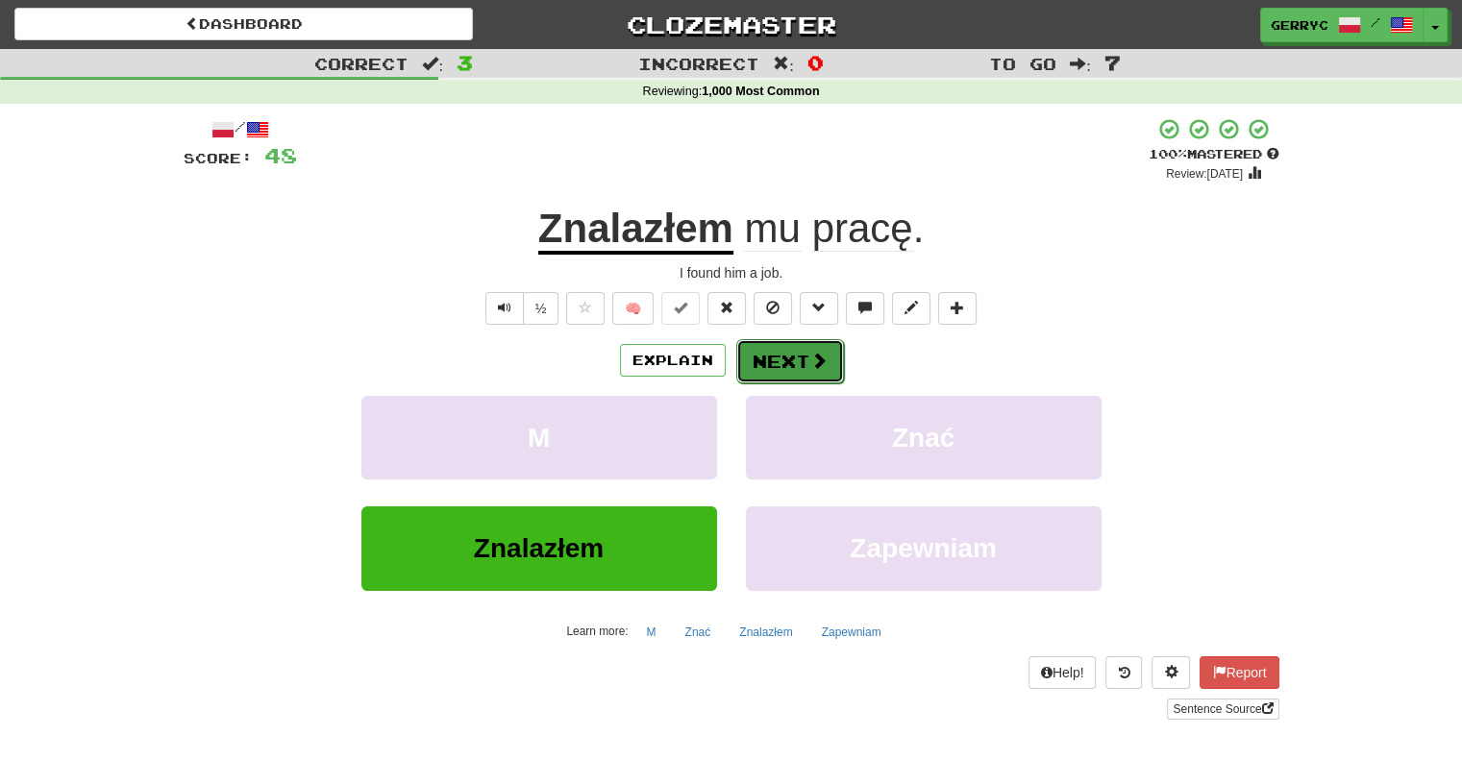
click at [754, 363] on button "Next" at bounding box center [790, 361] width 108 height 44
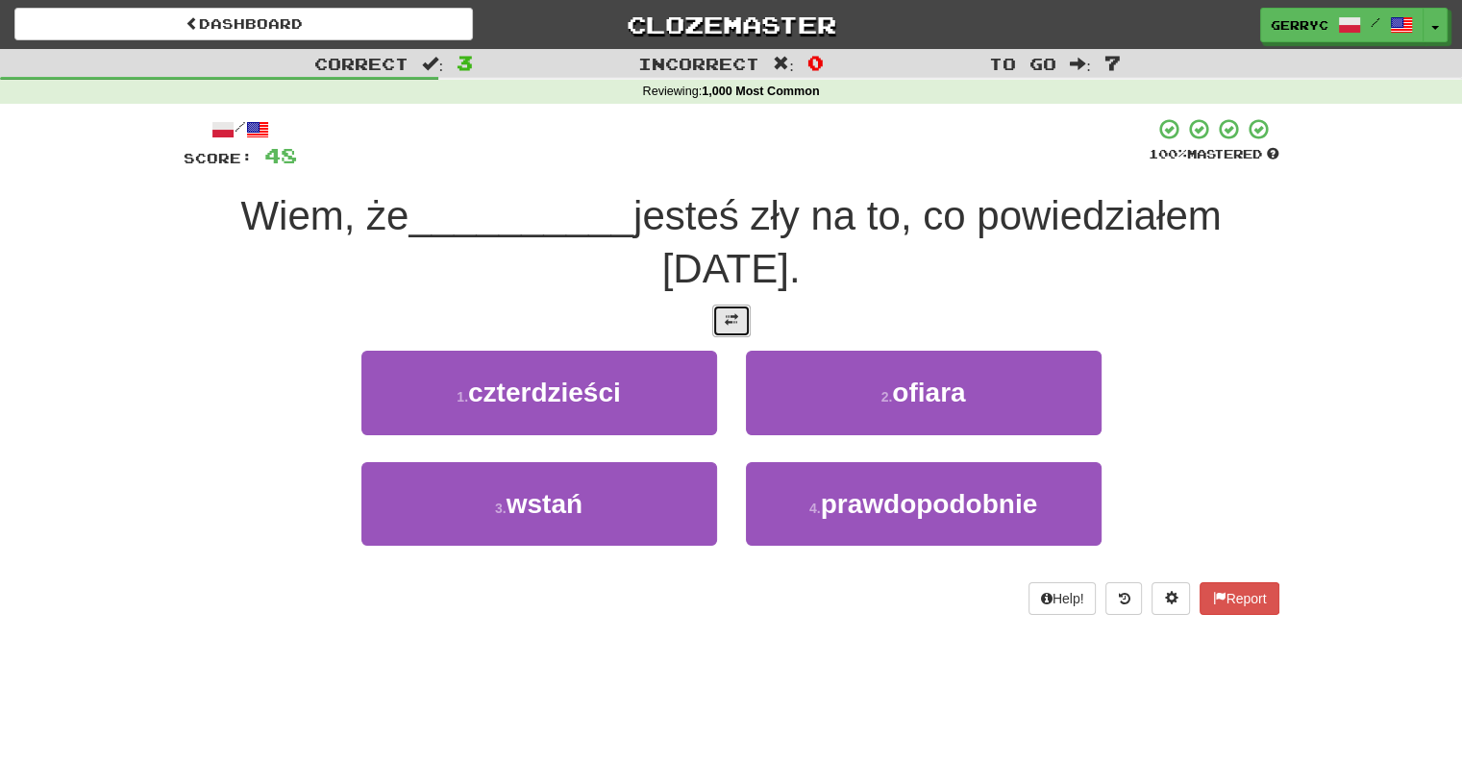
click at [720, 317] on button at bounding box center [731, 321] width 38 height 33
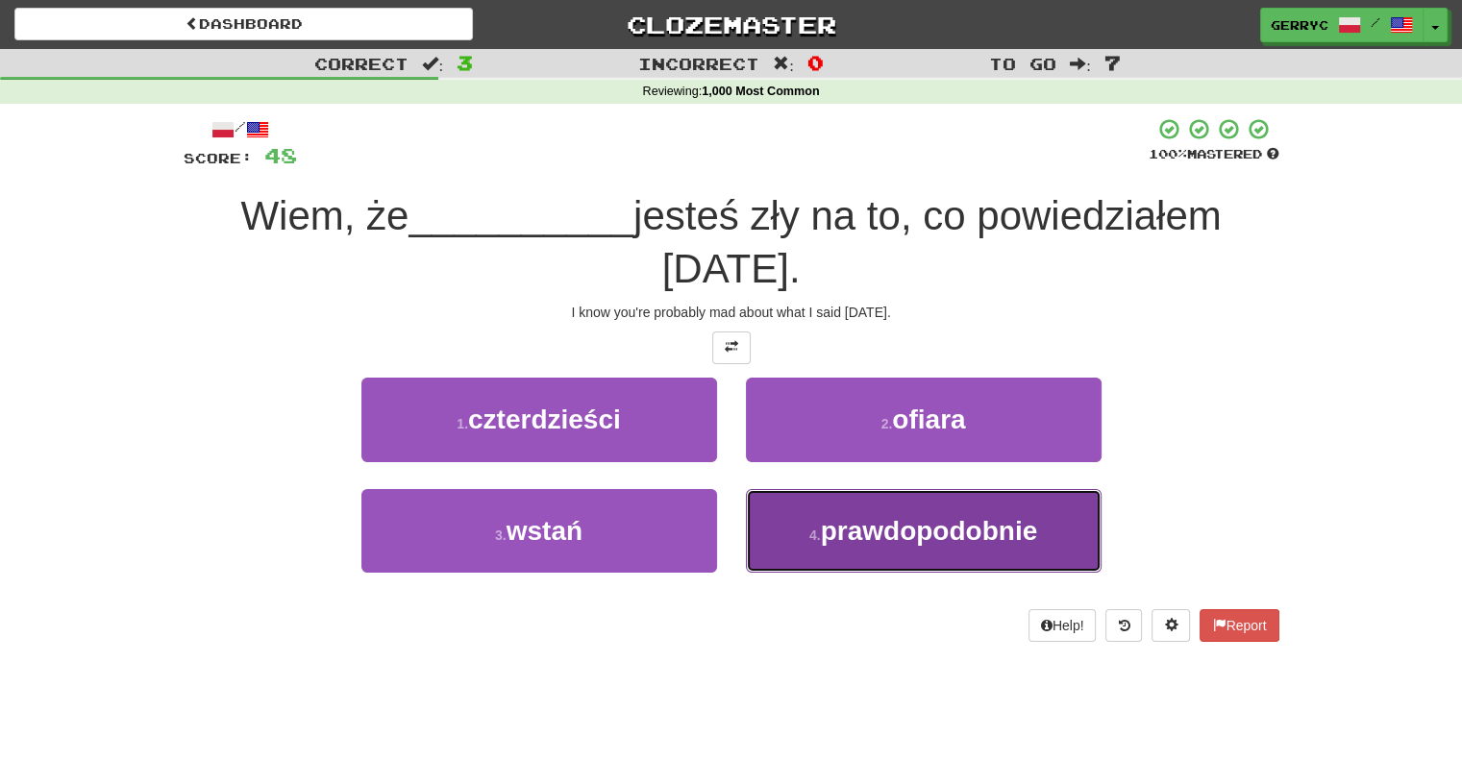
click at [812, 528] on small "4 ." at bounding box center [815, 535] width 12 height 15
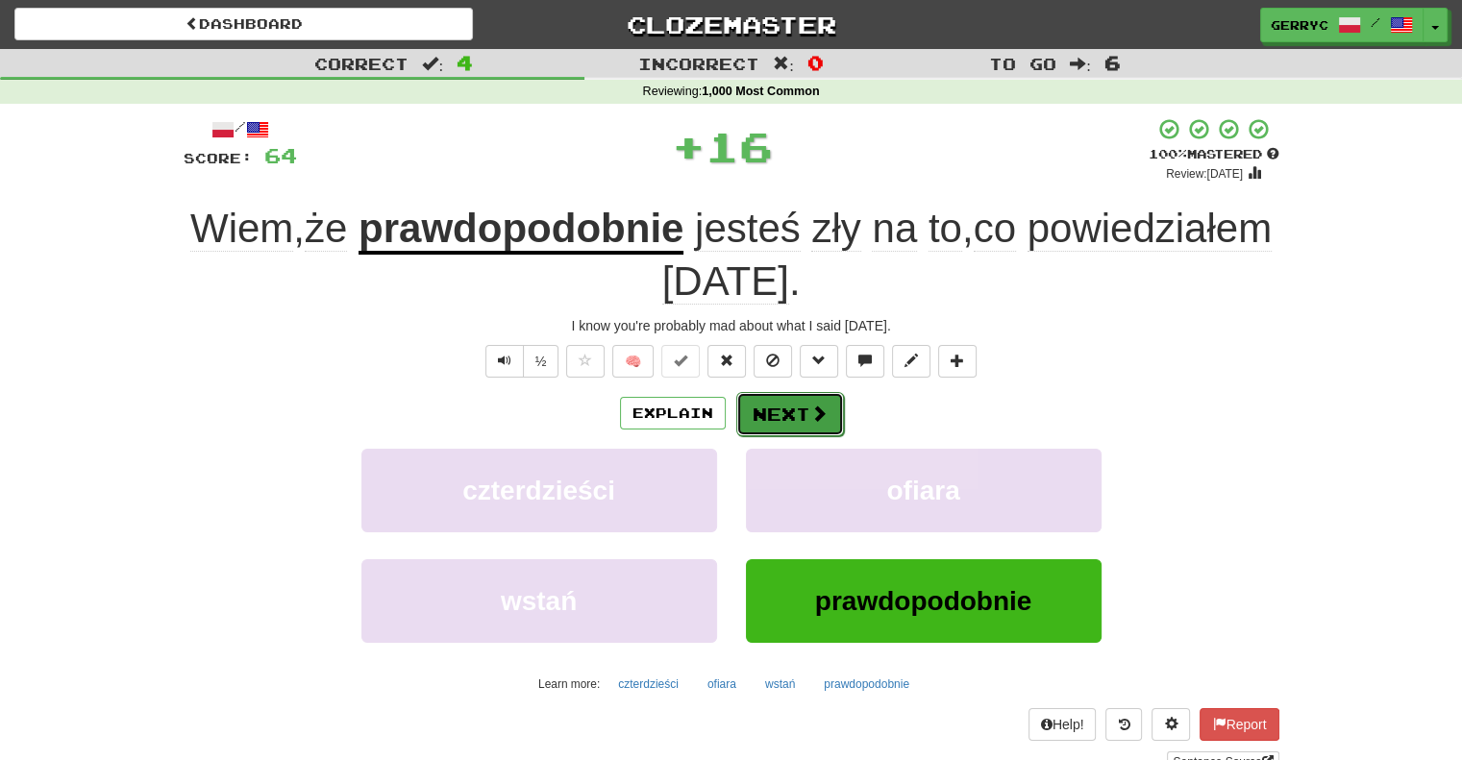
click at [753, 413] on button "Next" at bounding box center [790, 414] width 108 height 44
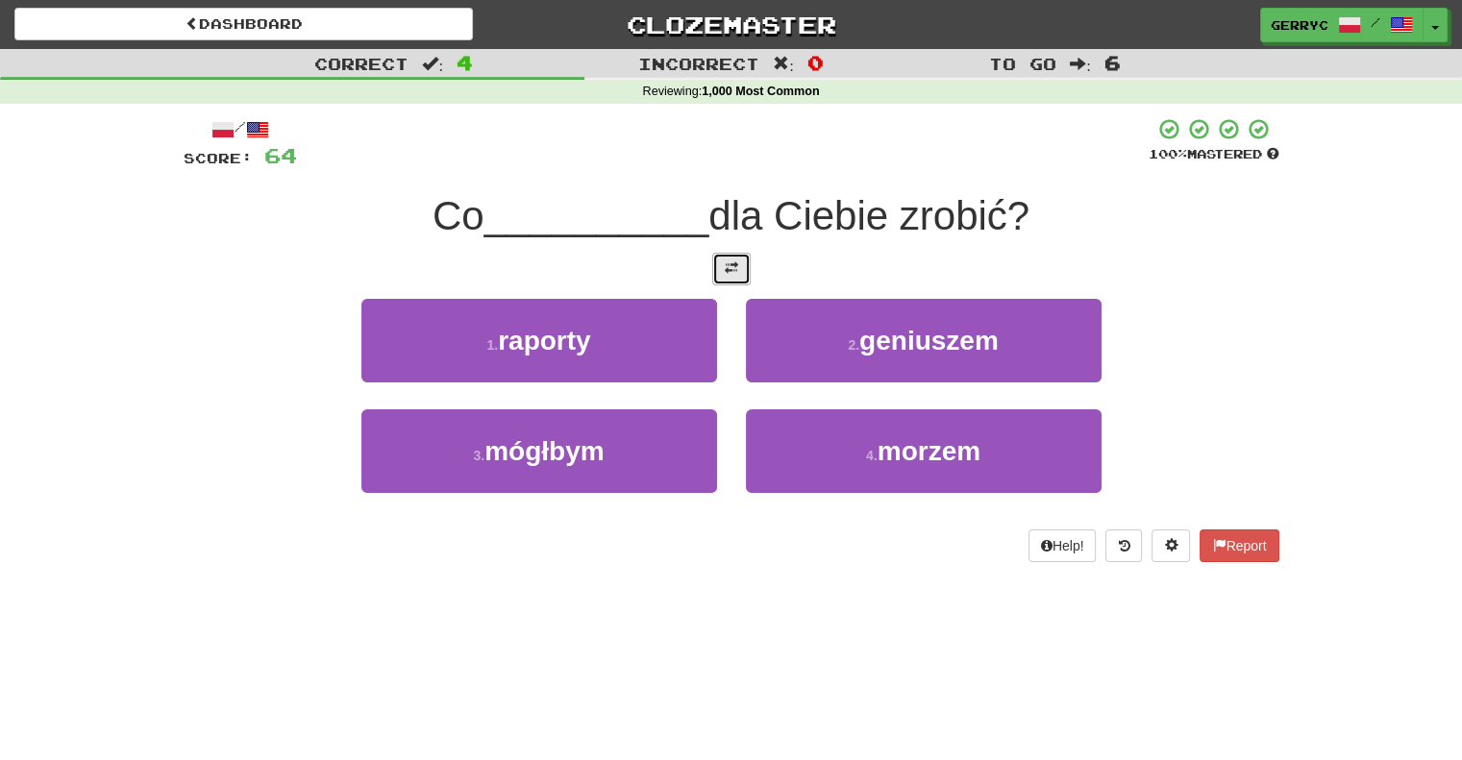
click at [730, 271] on span at bounding box center [731, 267] width 13 height 13
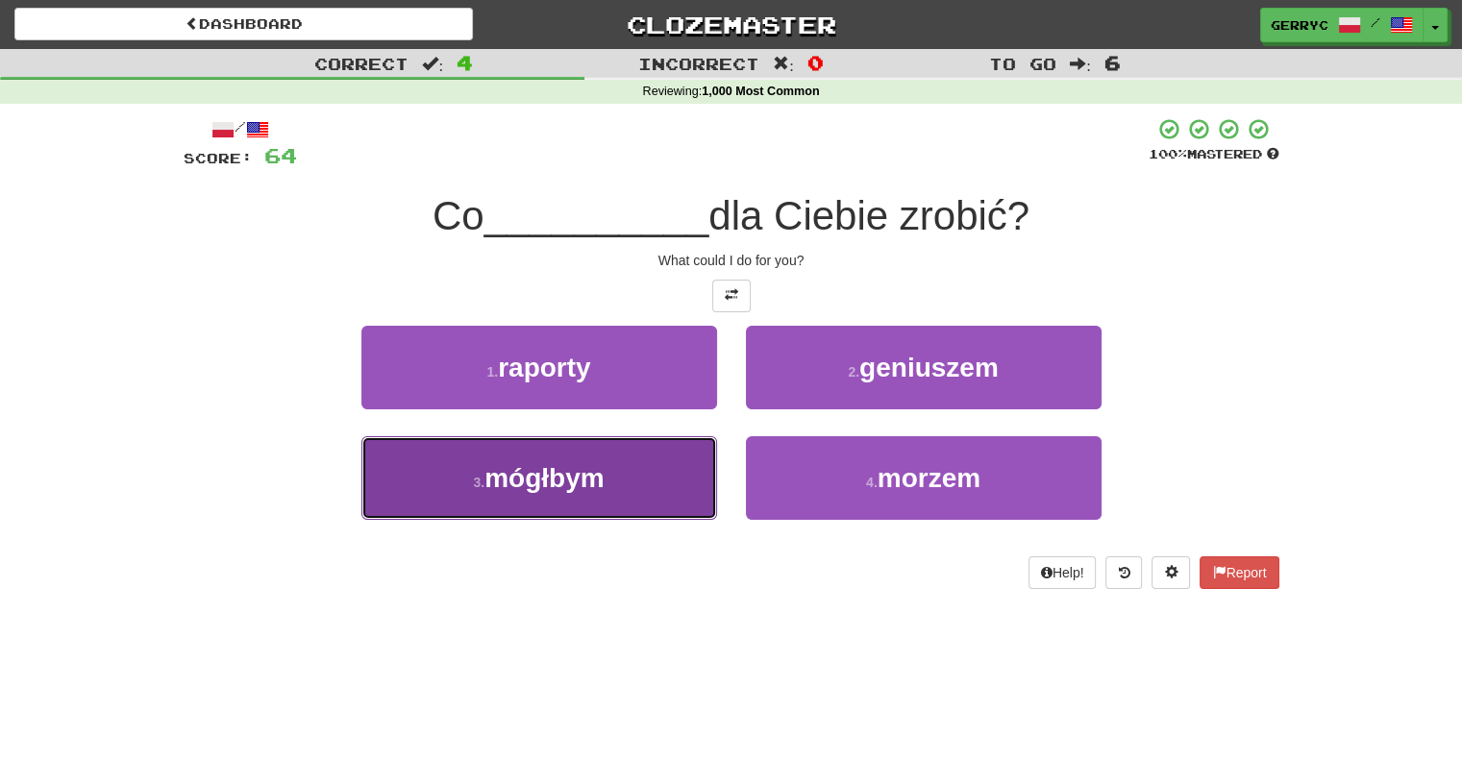
click at [642, 468] on button "3 . mógłbym" at bounding box center [539, 478] width 356 height 84
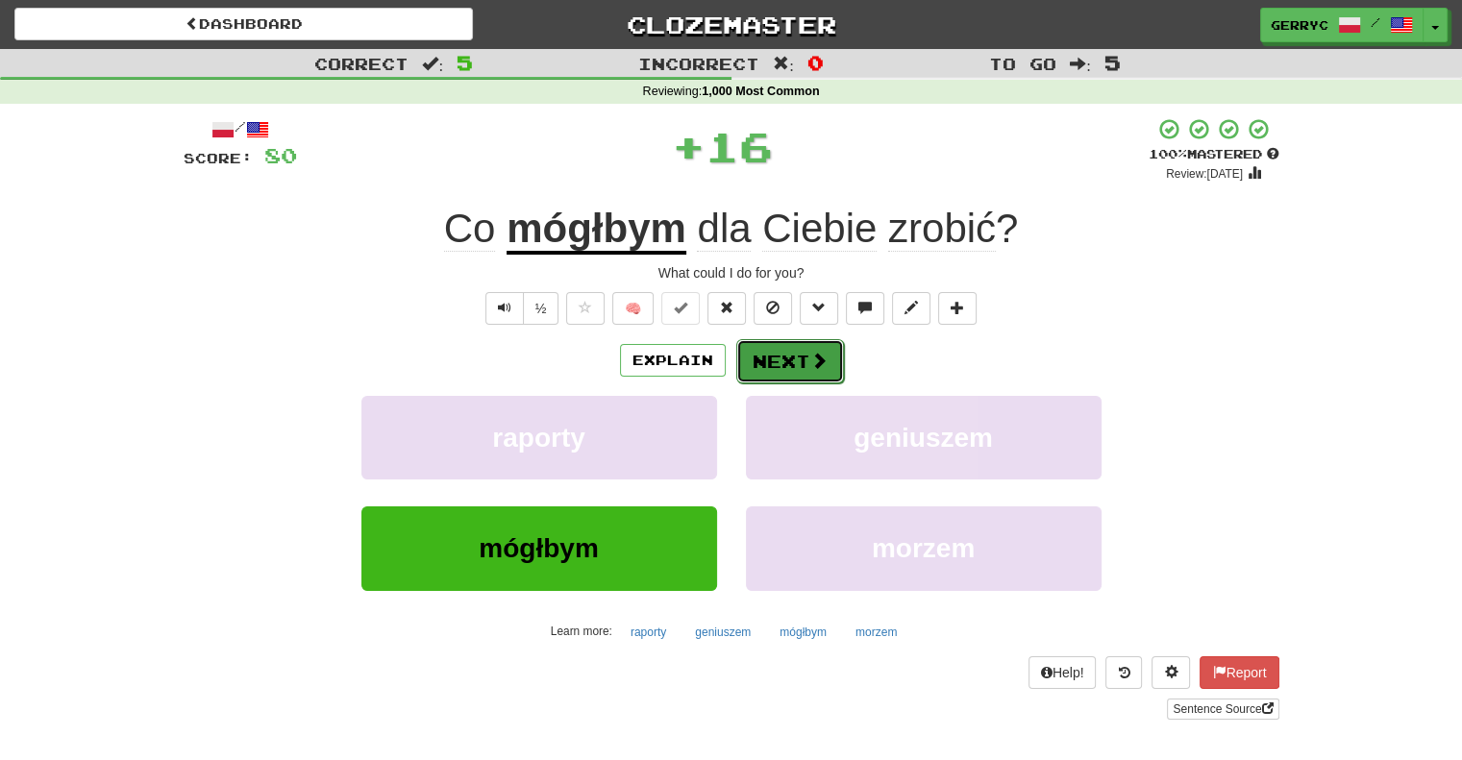
click at [772, 354] on button "Next" at bounding box center [790, 361] width 108 height 44
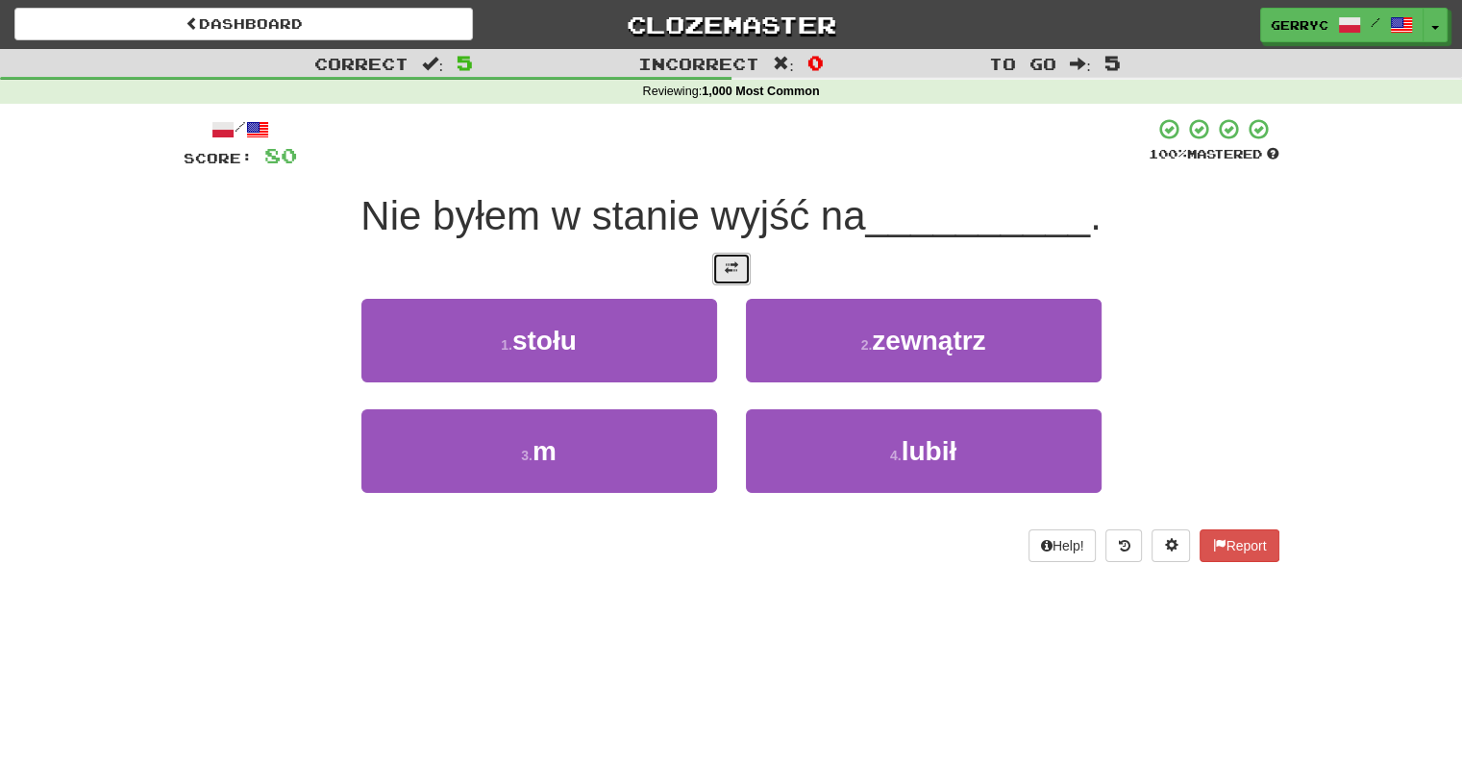
click at [725, 261] on span at bounding box center [731, 267] width 13 height 13
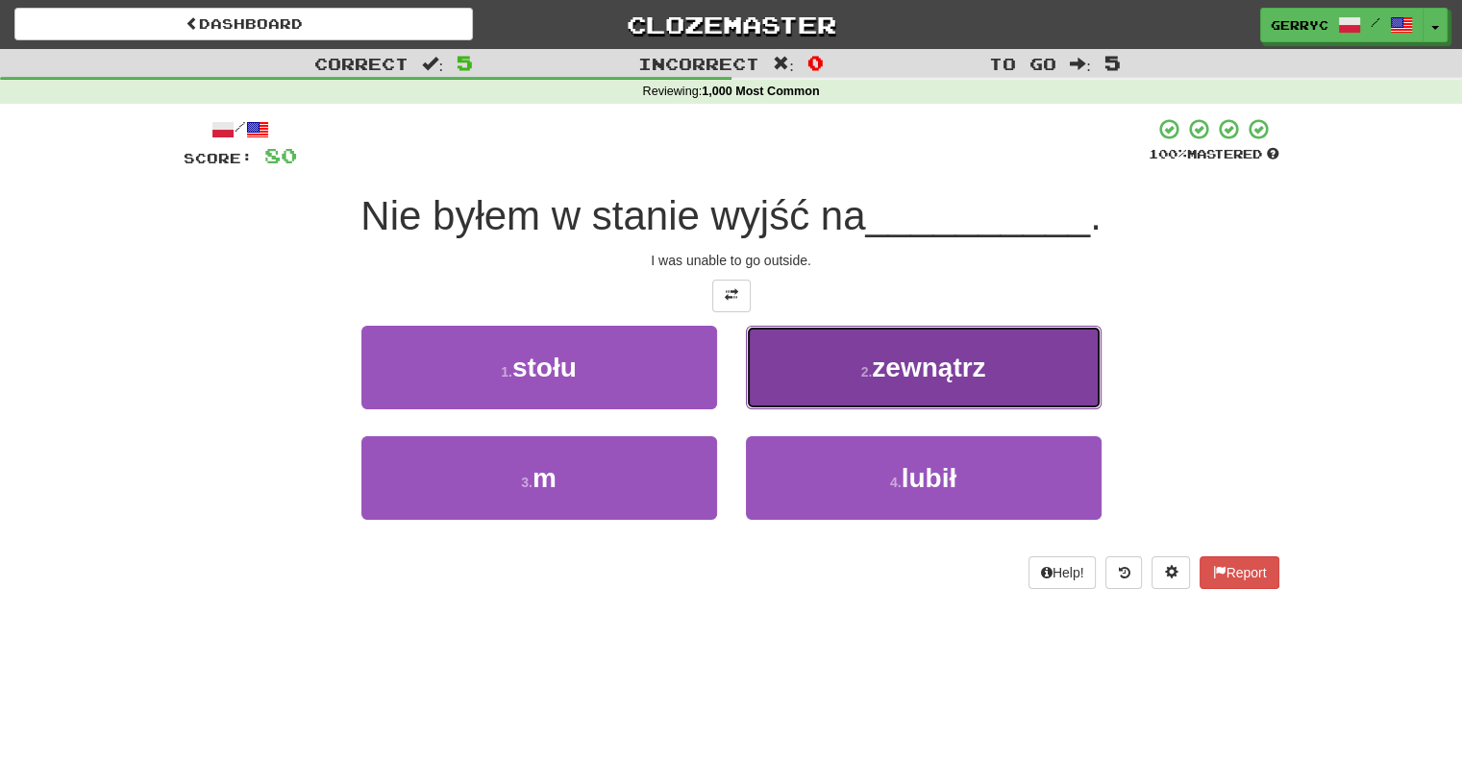
click at [777, 349] on button "2 . zewnątrz" at bounding box center [924, 368] width 356 height 84
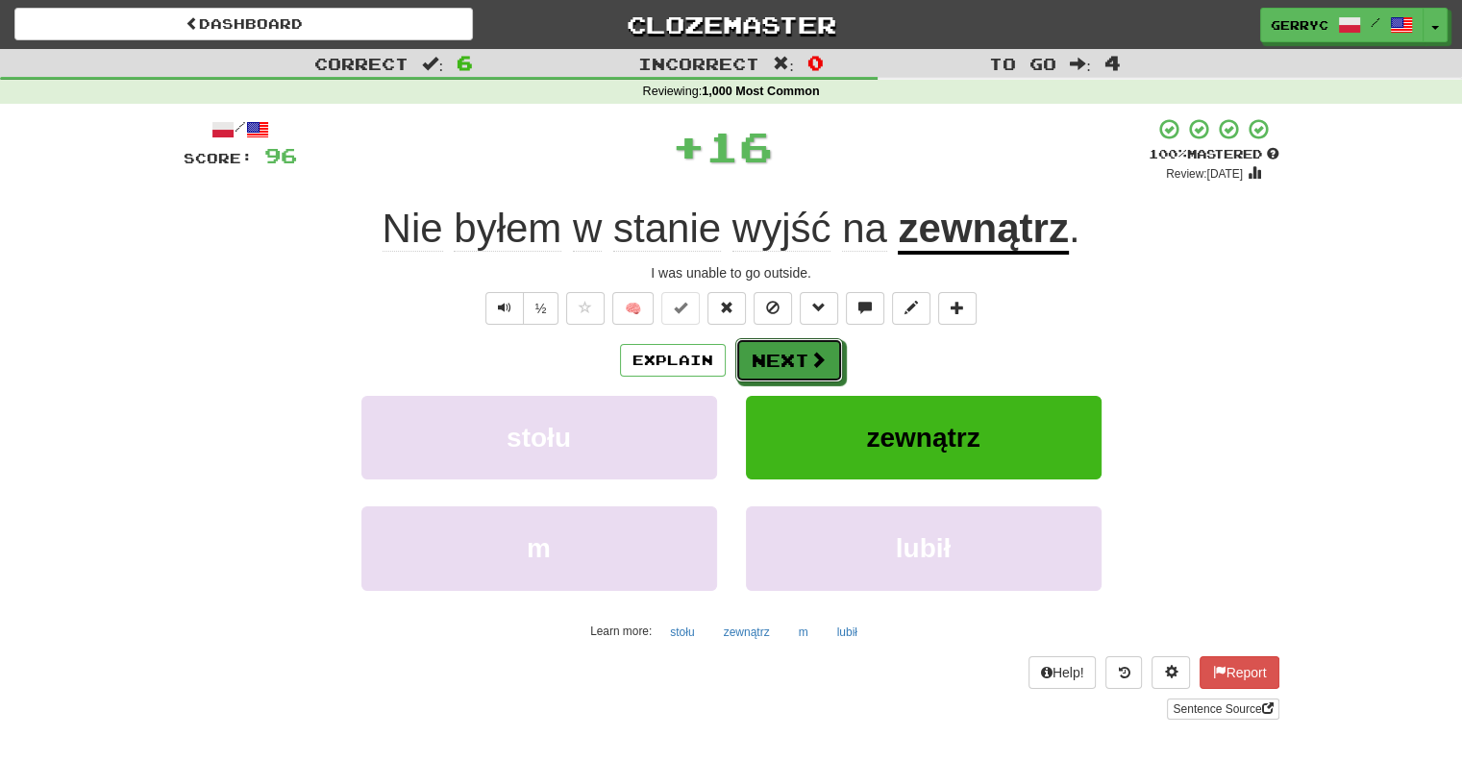
click at [777, 349] on button "Next" at bounding box center [789, 360] width 108 height 44
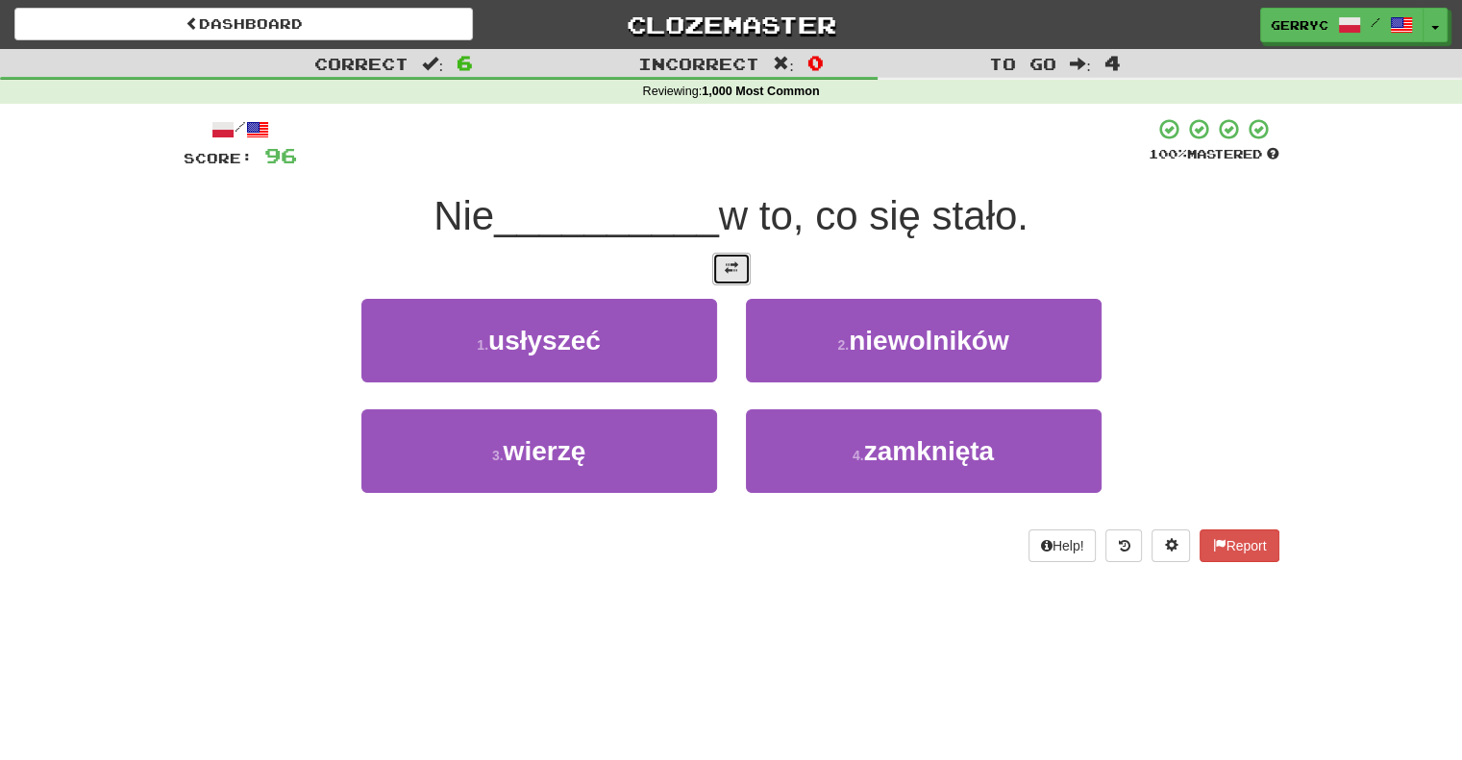
click at [723, 272] on button at bounding box center [731, 269] width 38 height 33
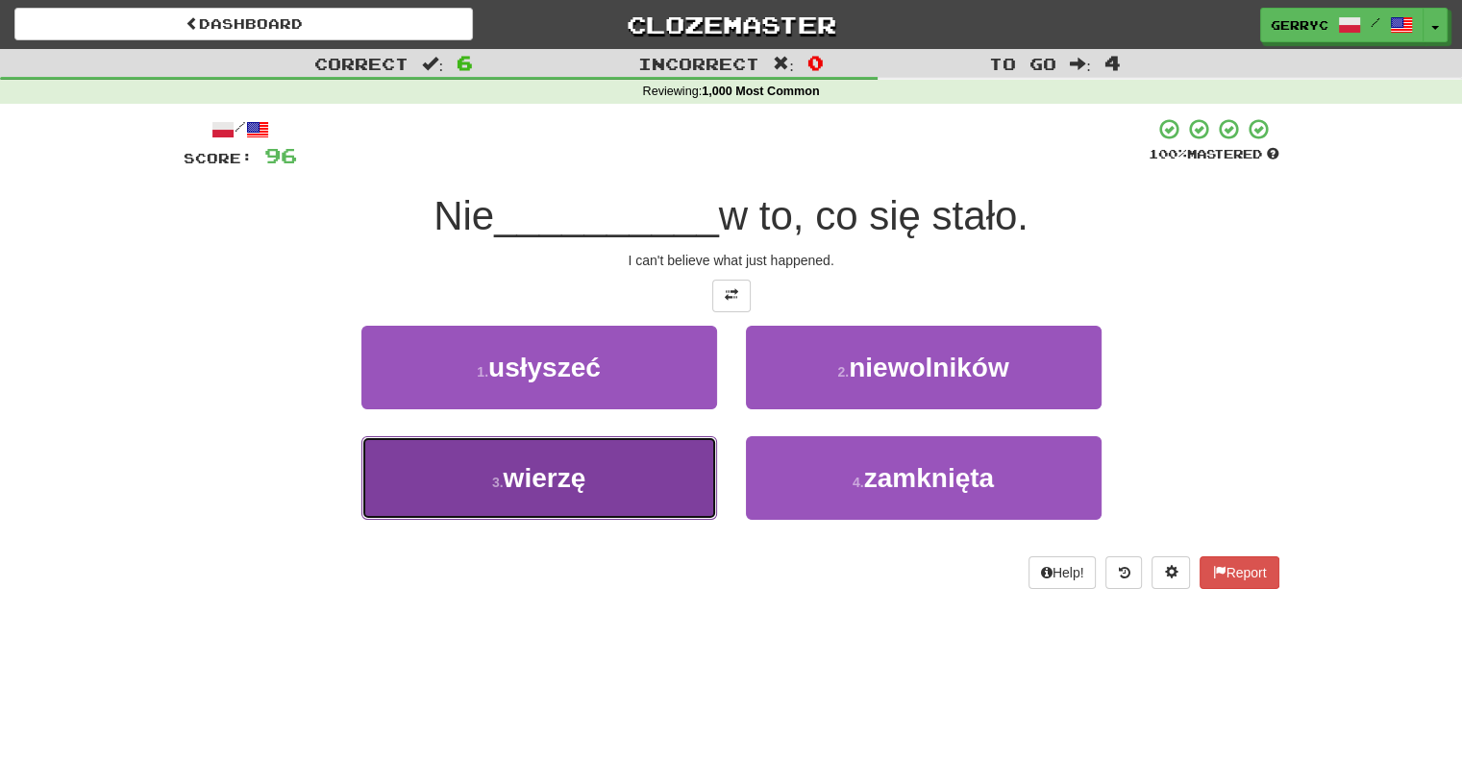
click at [631, 491] on button "3 . wierzę" at bounding box center [539, 478] width 356 height 84
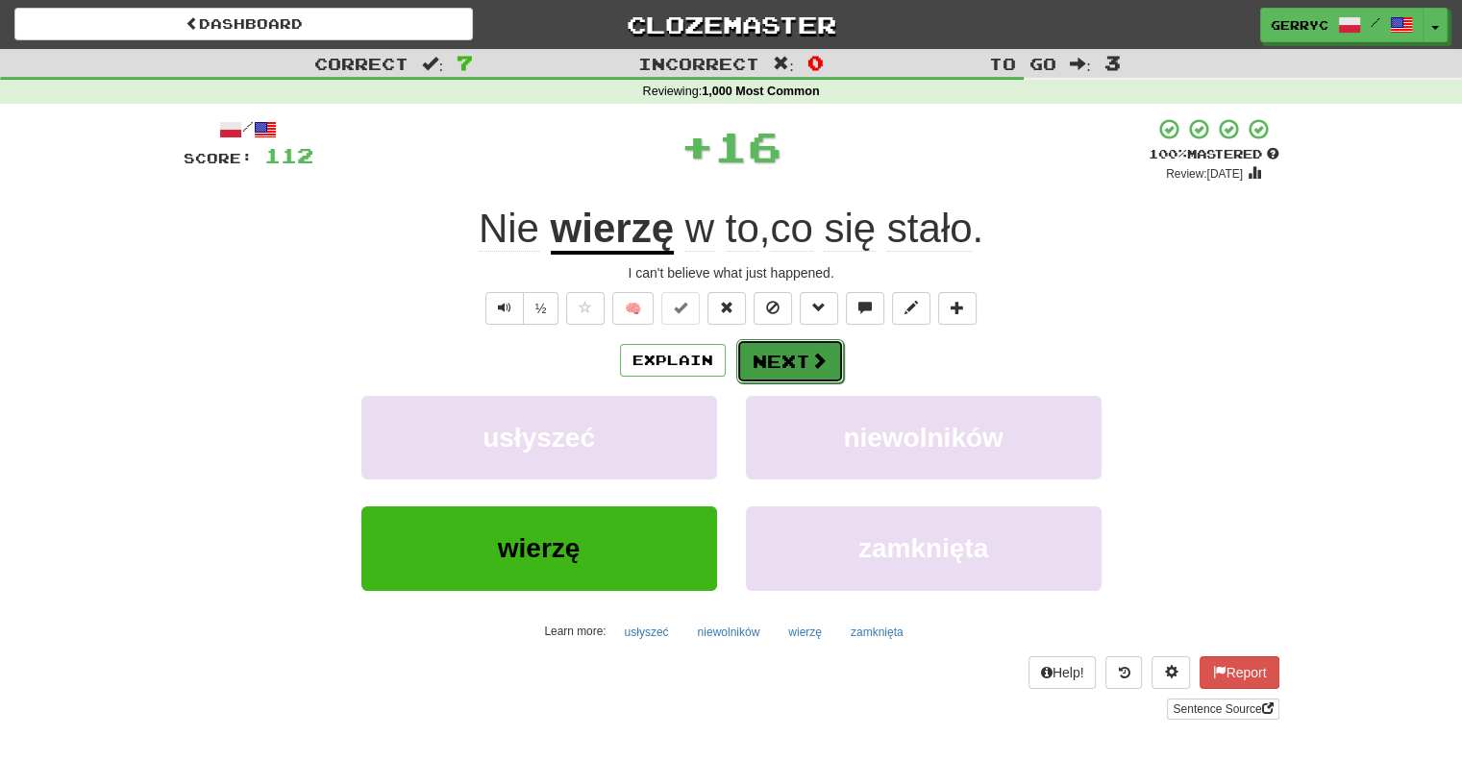
click at [769, 367] on button "Next" at bounding box center [790, 361] width 108 height 44
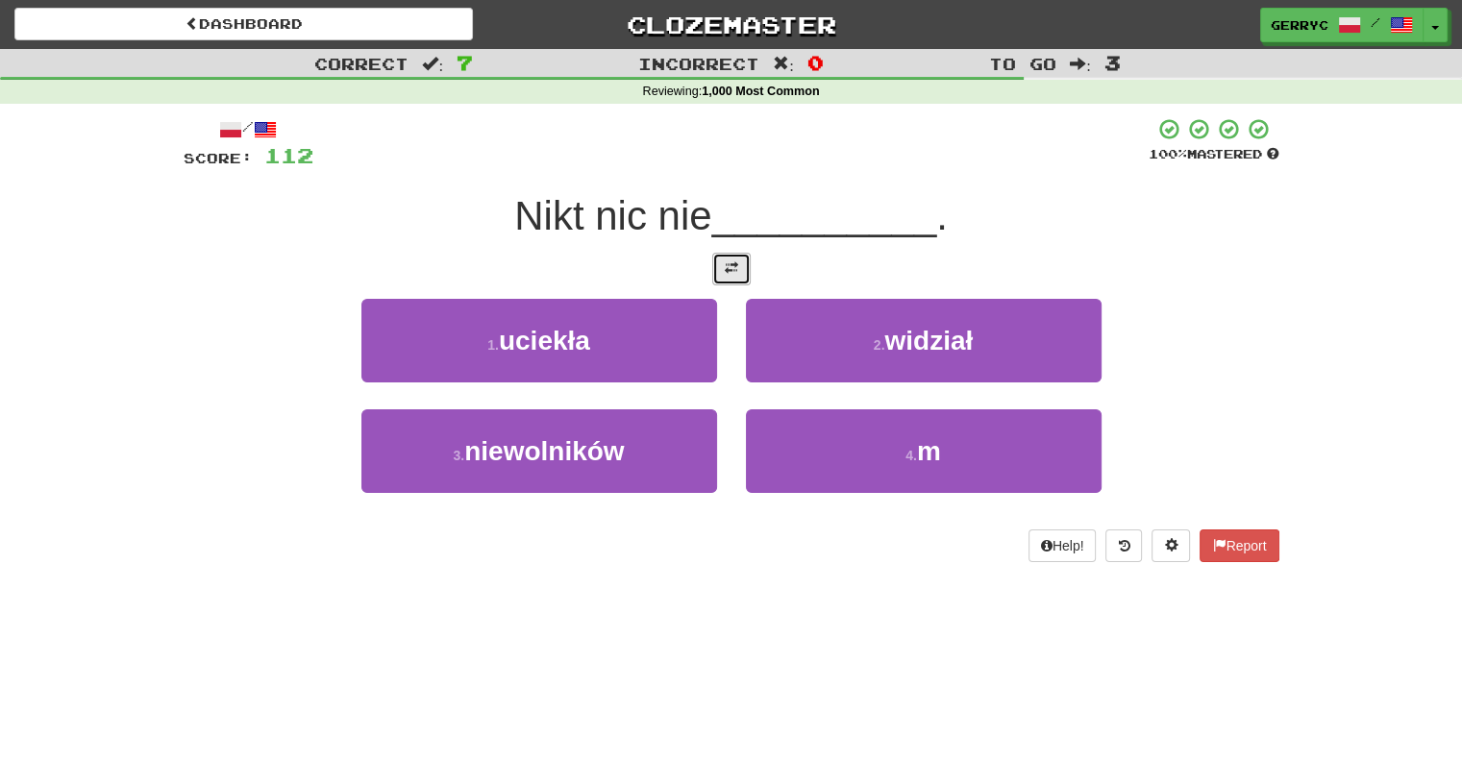
click at [721, 270] on button at bounding box center [731, 269] width 38 height 33
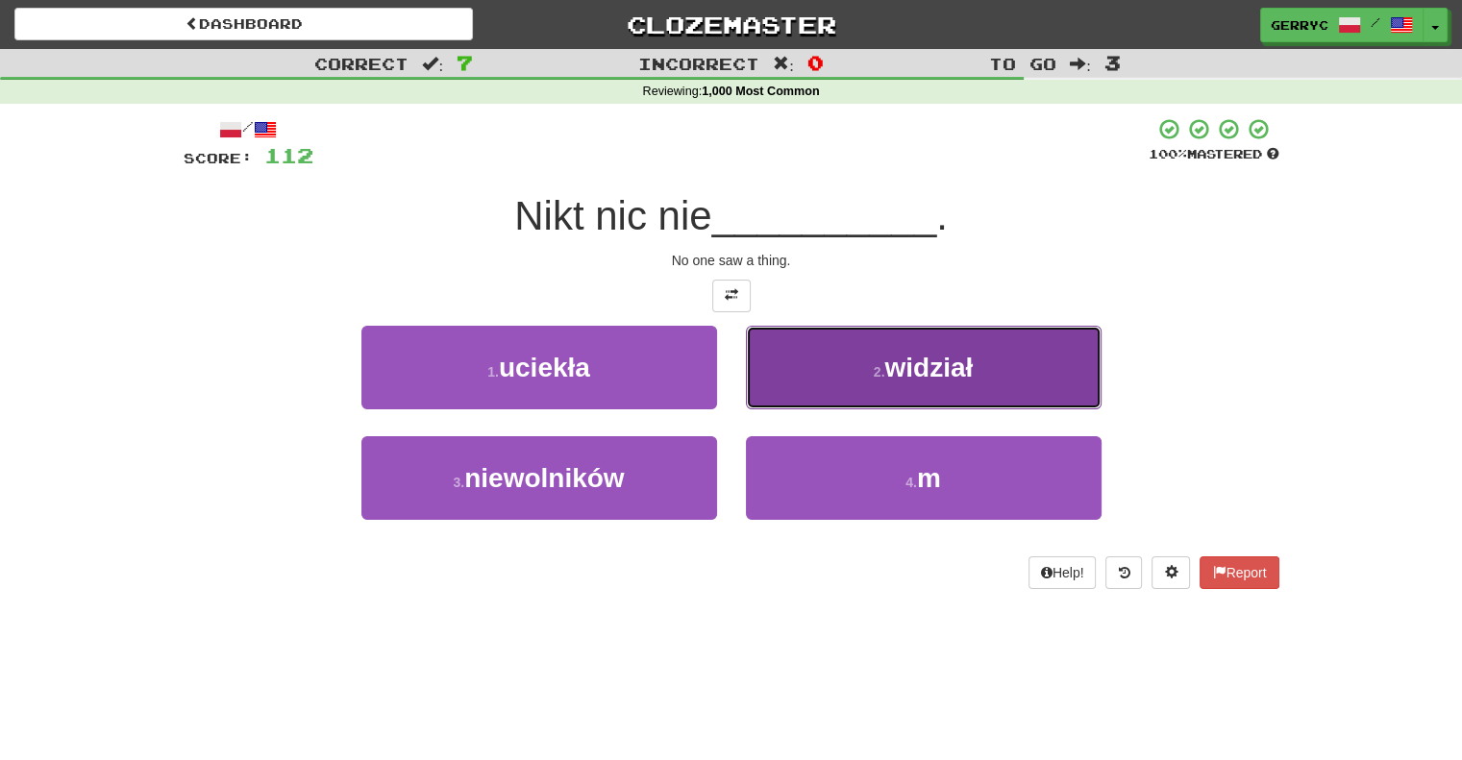
click at [792, 359] on button "2 . widział" at bounding box center [924, 368] width 356 height 84
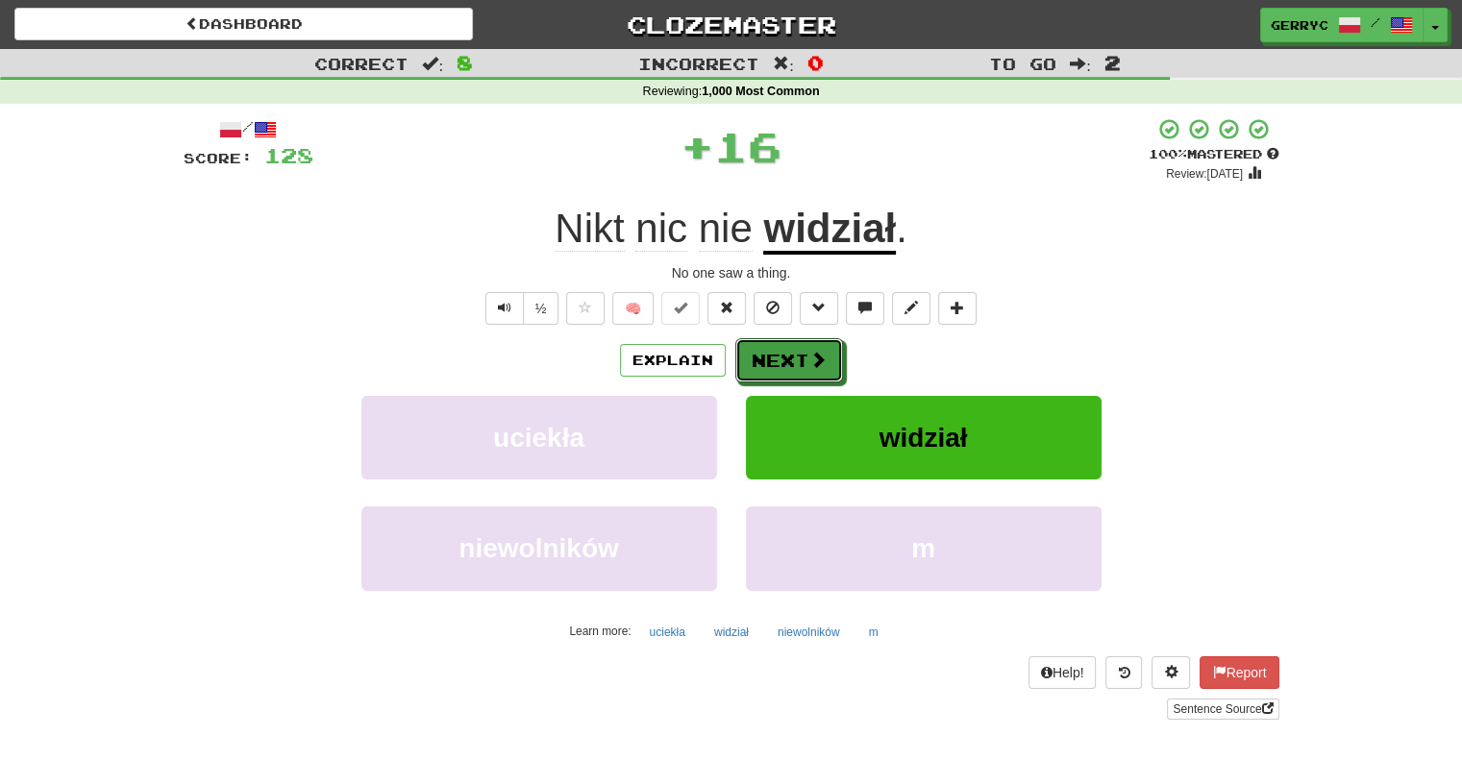
click at [792, 359] on button "Next" at bounding box center [789, 360] width 108 height 44
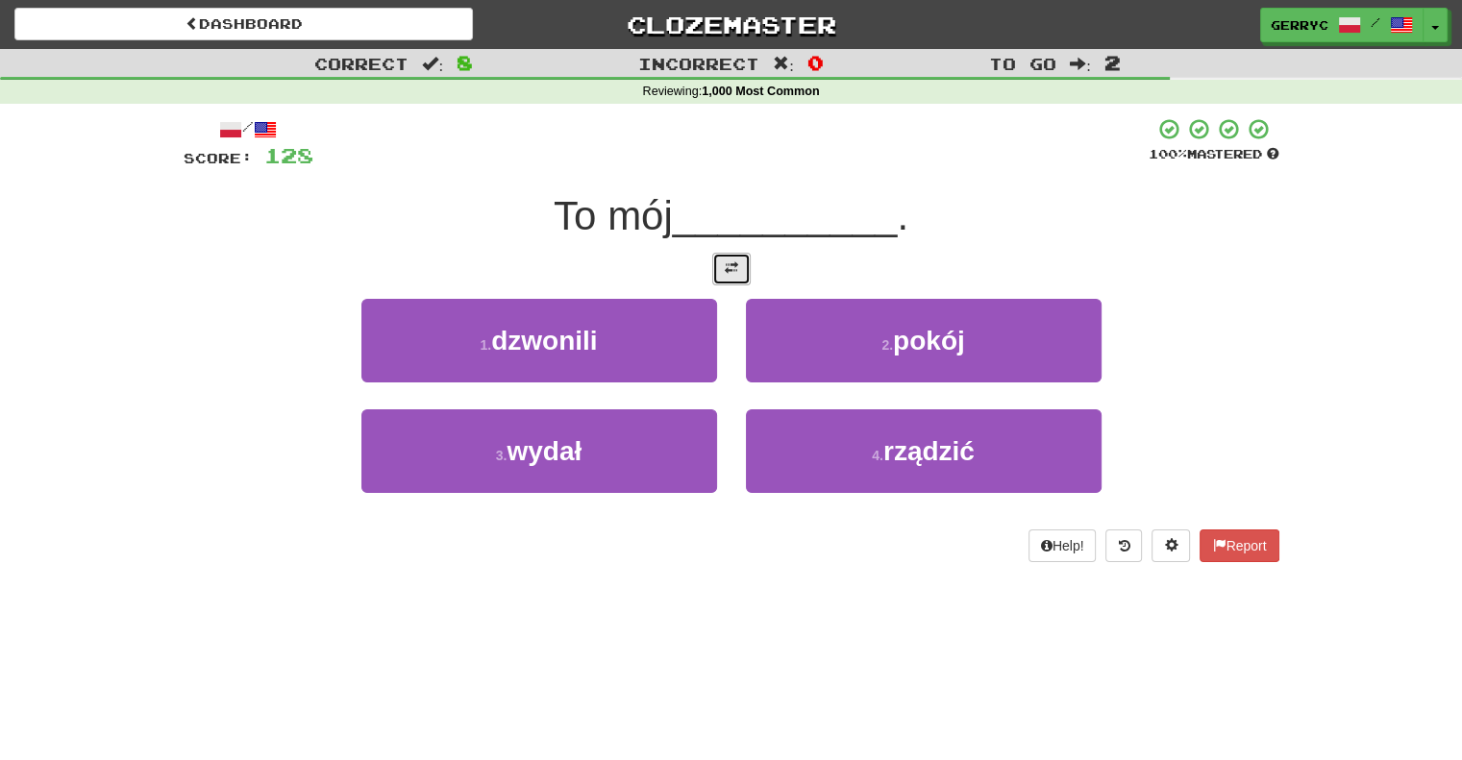
click at [731, 273] on span at bounding box center [731, 267] width 13 height 13
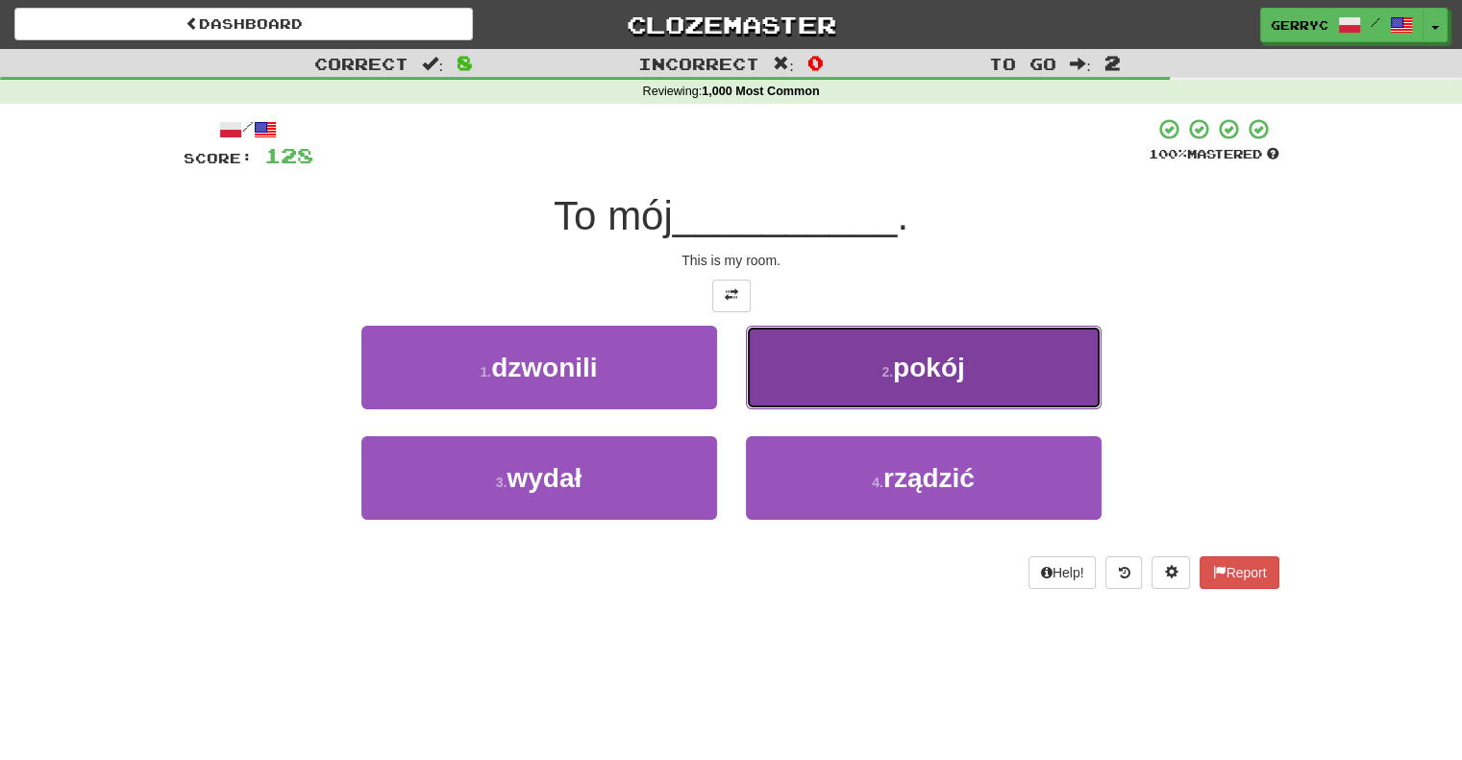
click at [774, 356] on button "2 . pokój" at bounding box center [924, 368] width 356 height 84
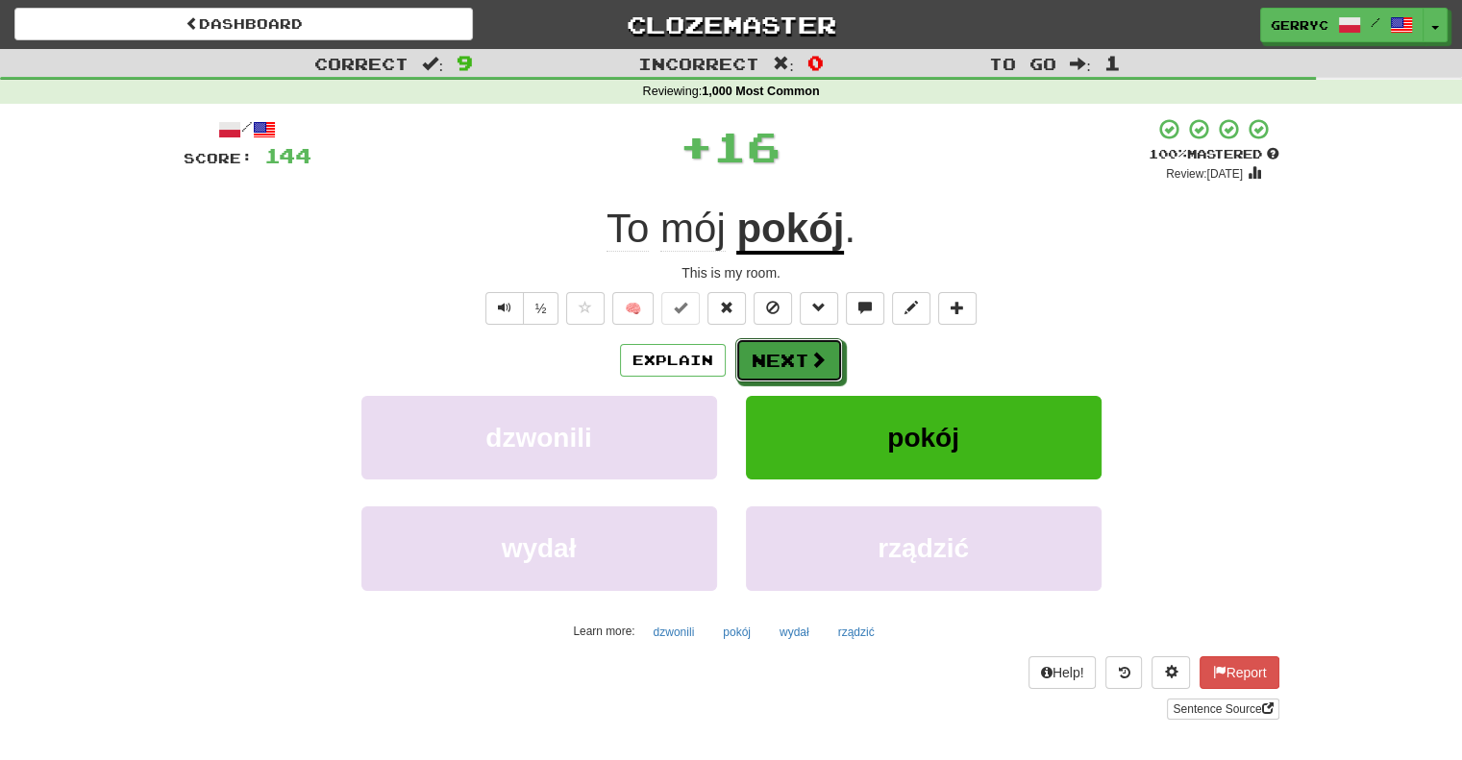
click at [774, 356] on button "Next" at bounding box center [789, 360] width 108 height 44
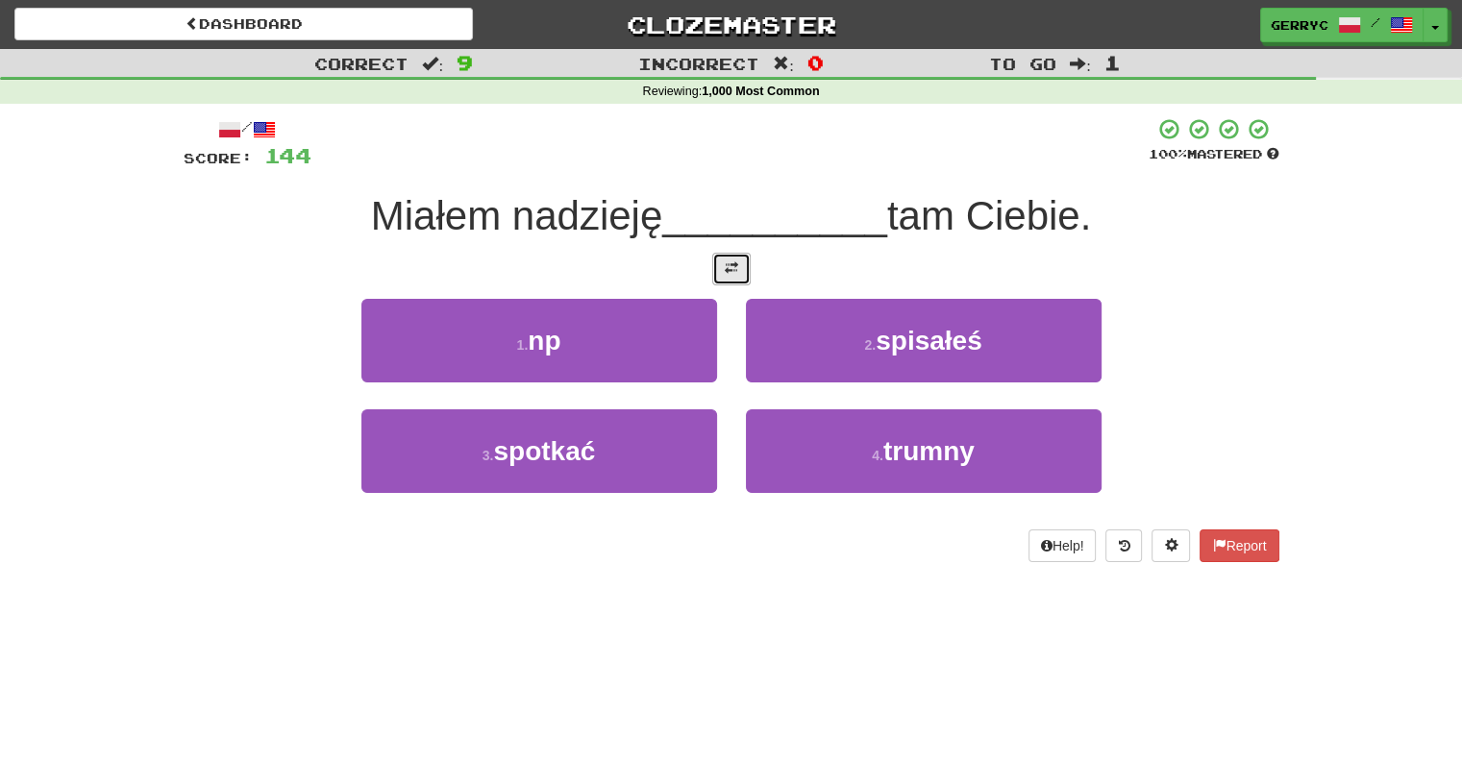
click at [729, 263] on span at bounding box center [731, 267] width 13 height 13
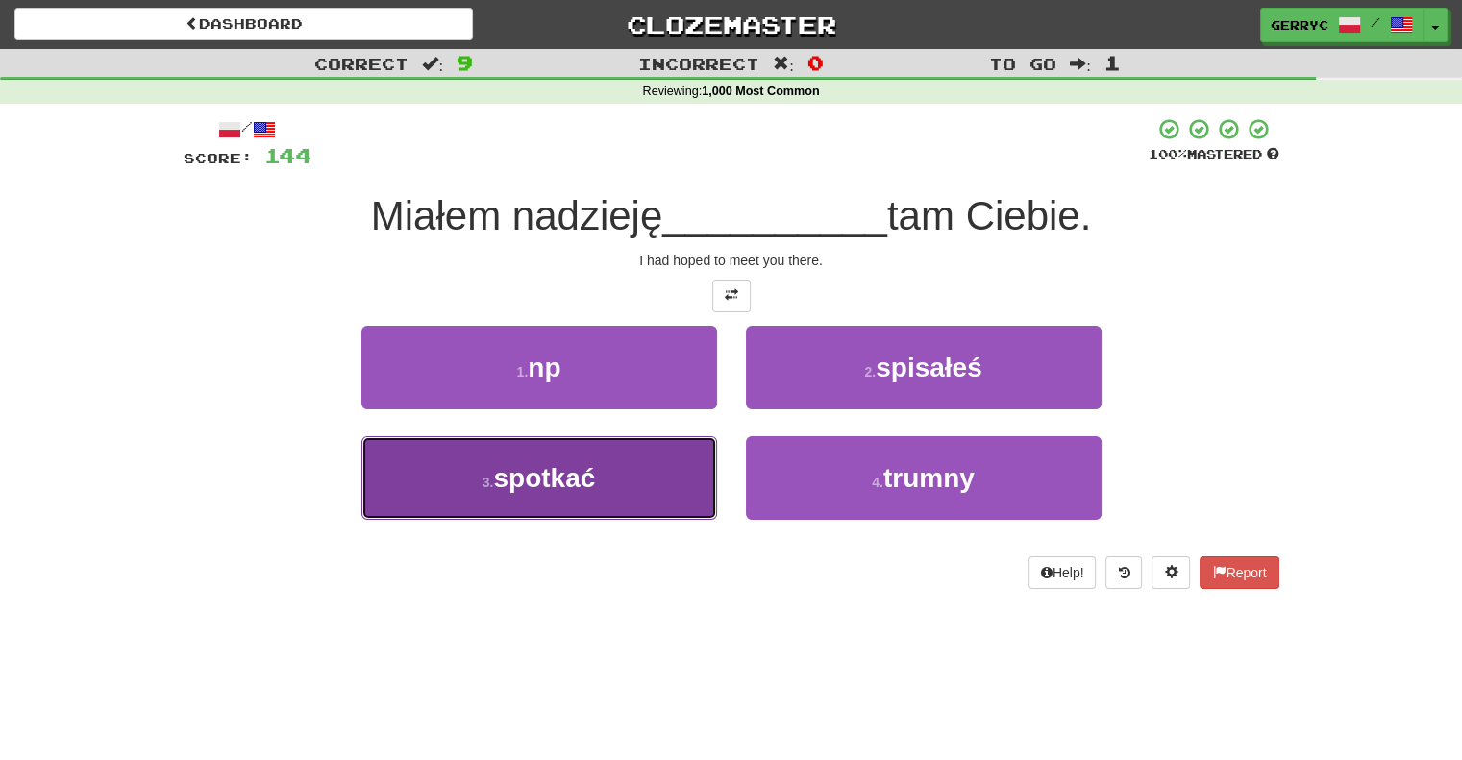
click at [630, 475] on button "3 . spotkać" at bounding box center [539, 478] width 356 height 84
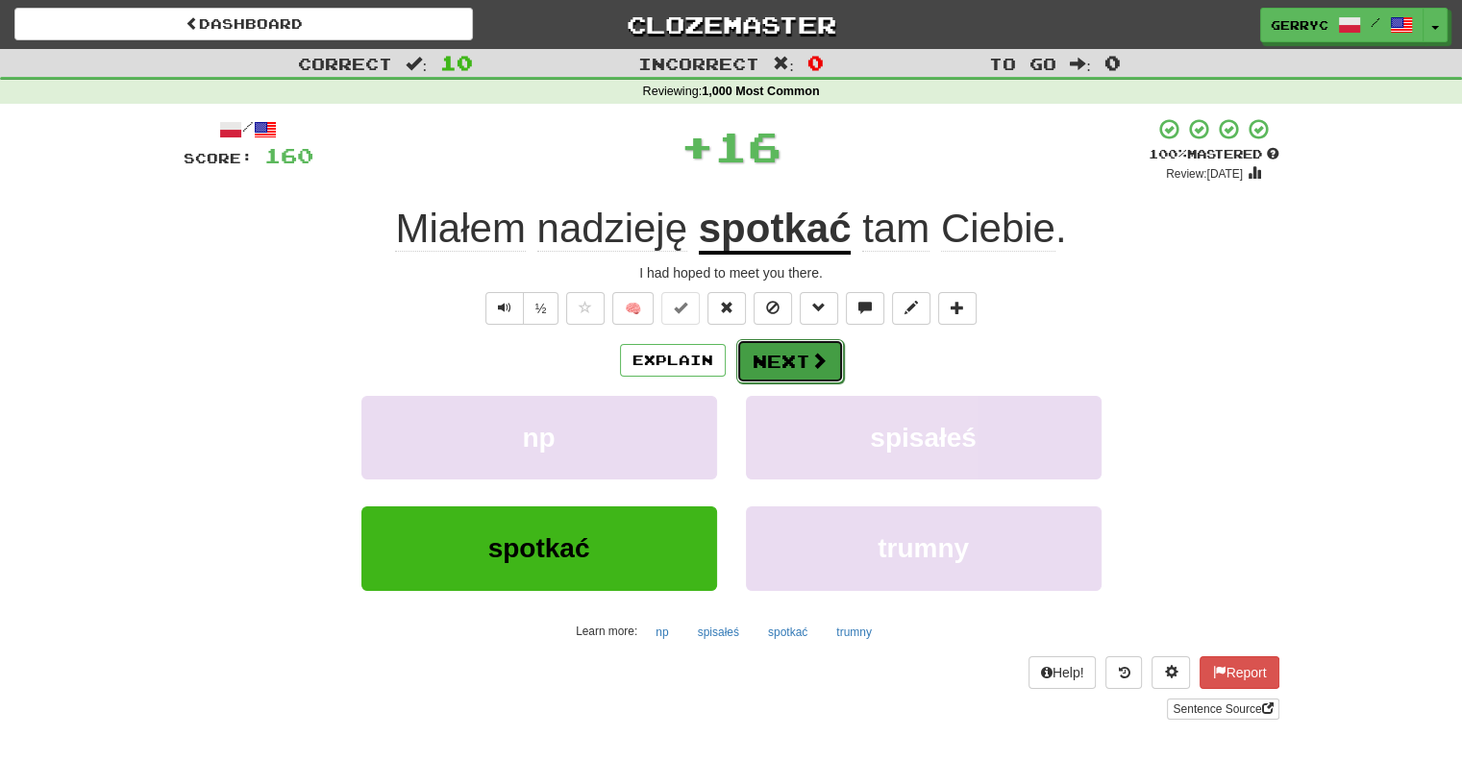
click at [774, 355] on button "Next" at bounding box center [790, 361] width 108 height 44
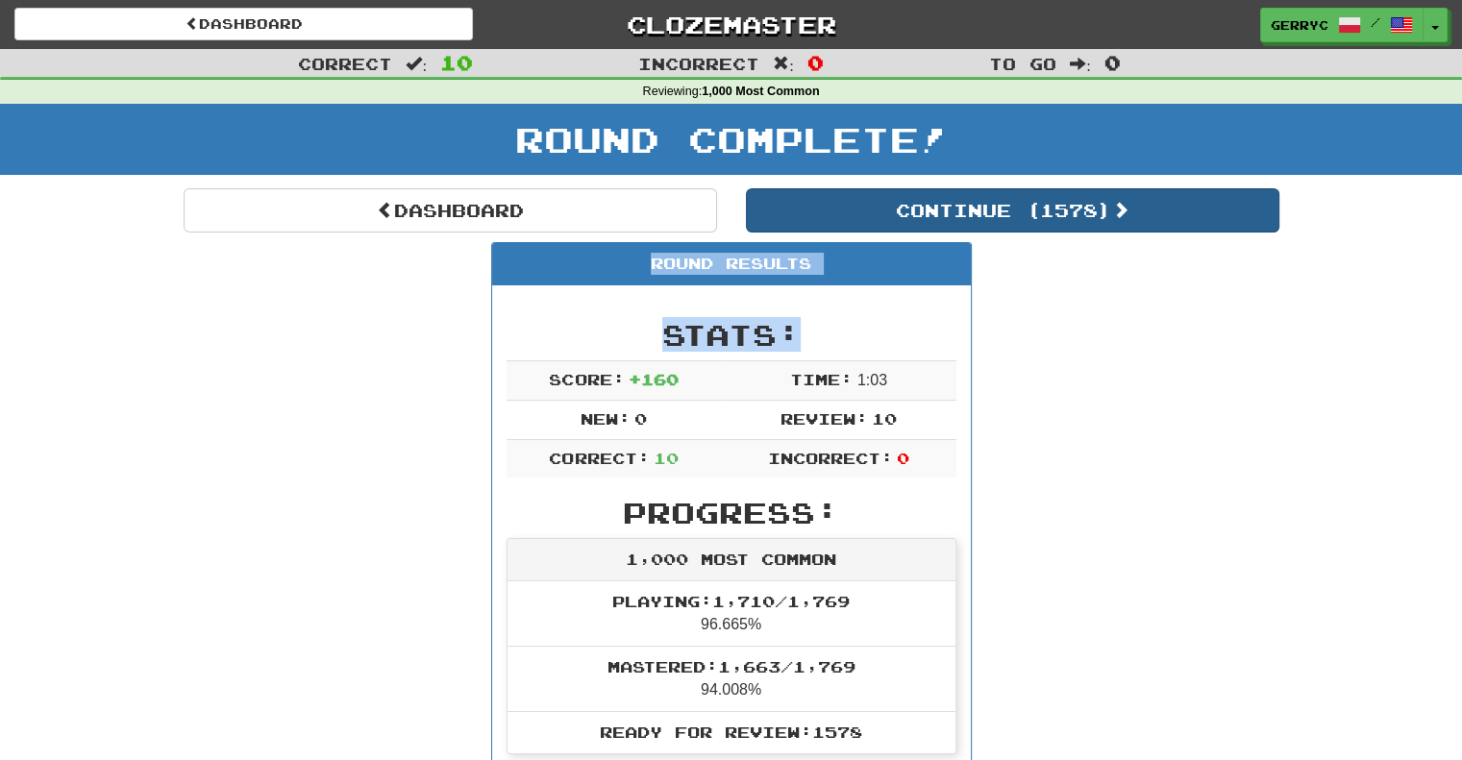
drag, startPoint x: 771, startPoint y: 353, endPoint x: 859, endPoint y: 205, distance: 172.4
click at [859, 205] on button "Continue ( 1578 )" at bounding box center [1012, 210] width 533 height 44
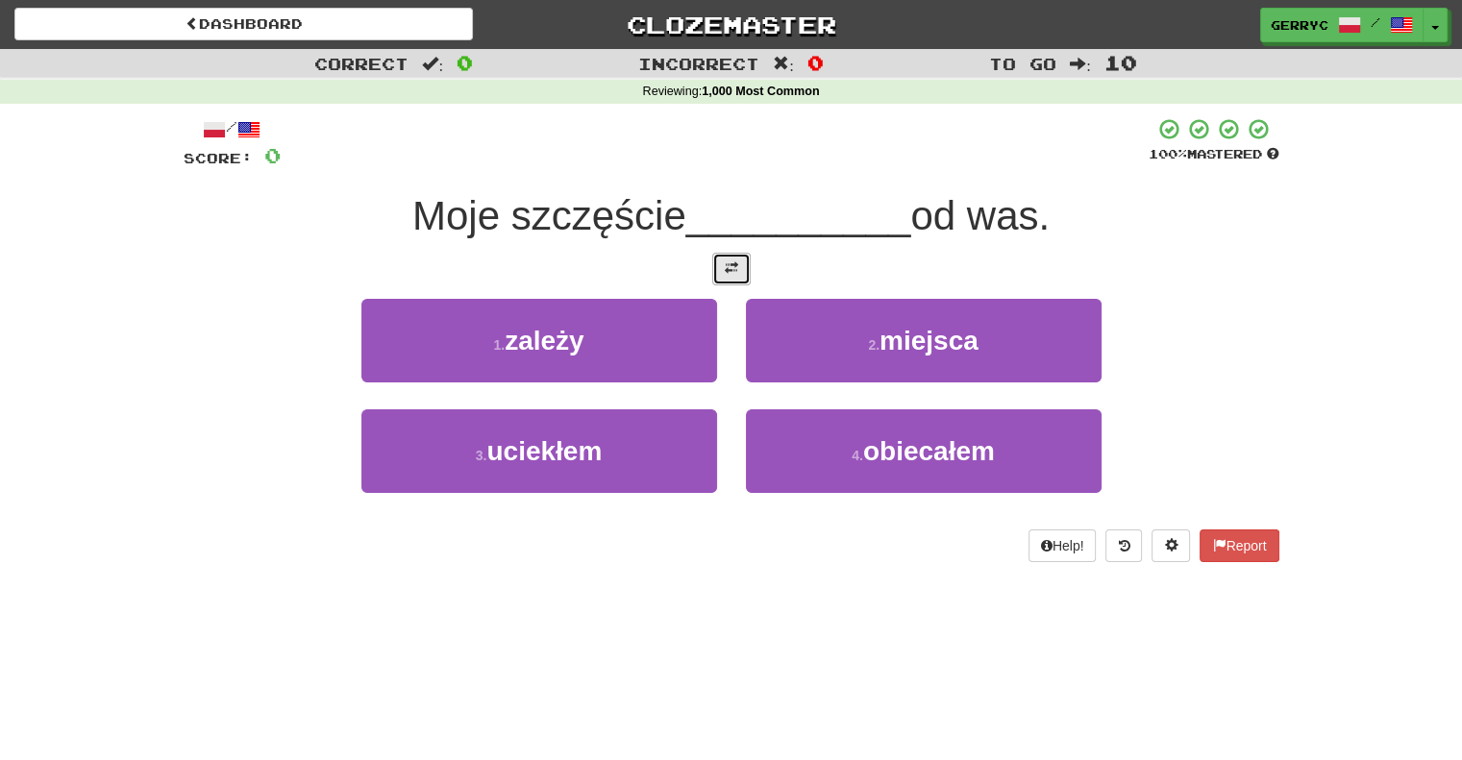
click at [739, 266] on button at bounding box center [731, 269] width 38 height 33
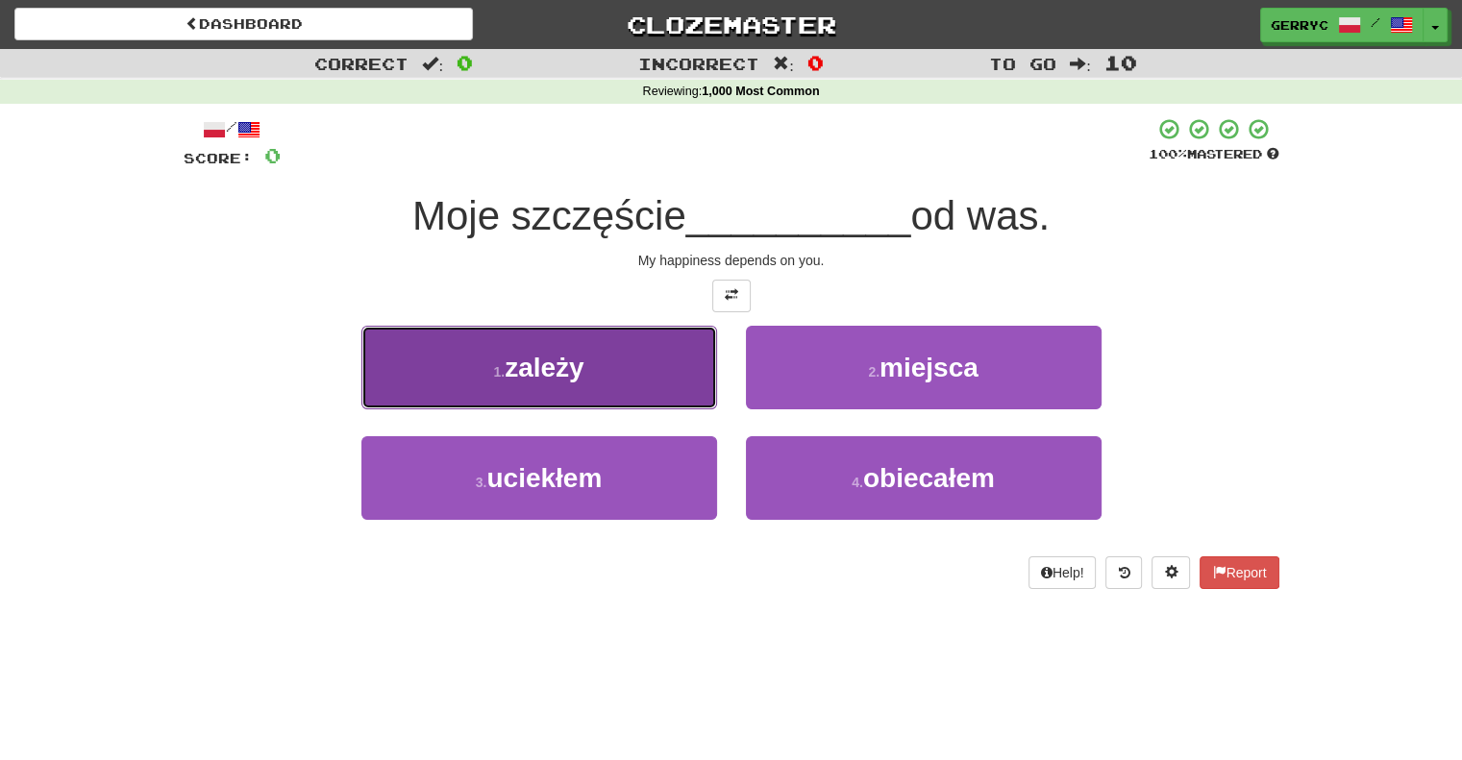
click at [684, 381] on button "1 . zależy" at bounding box center [539, 368] width 356 height 84
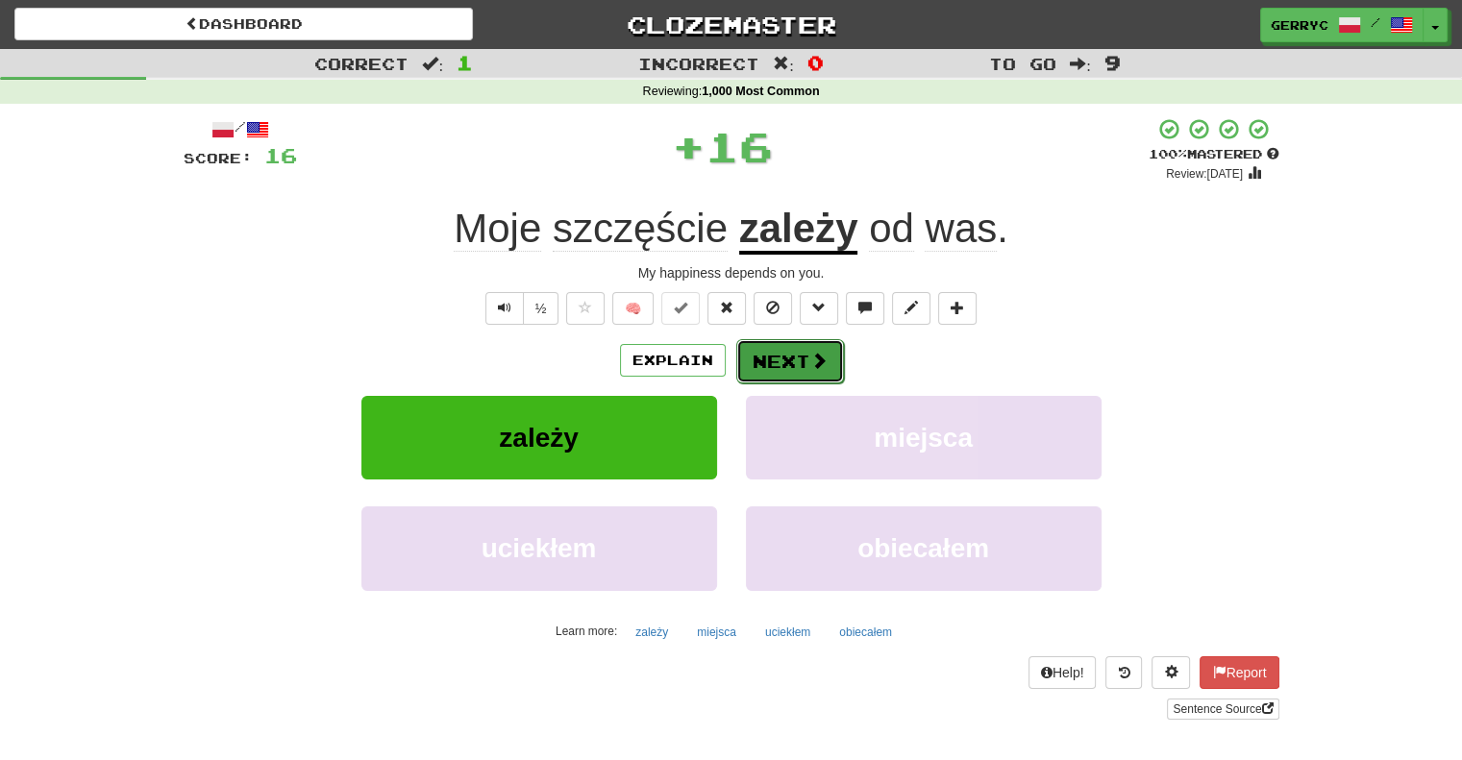
click at [768, 358] on button "Next" at bounding box center [790, 361] width 108 height 44
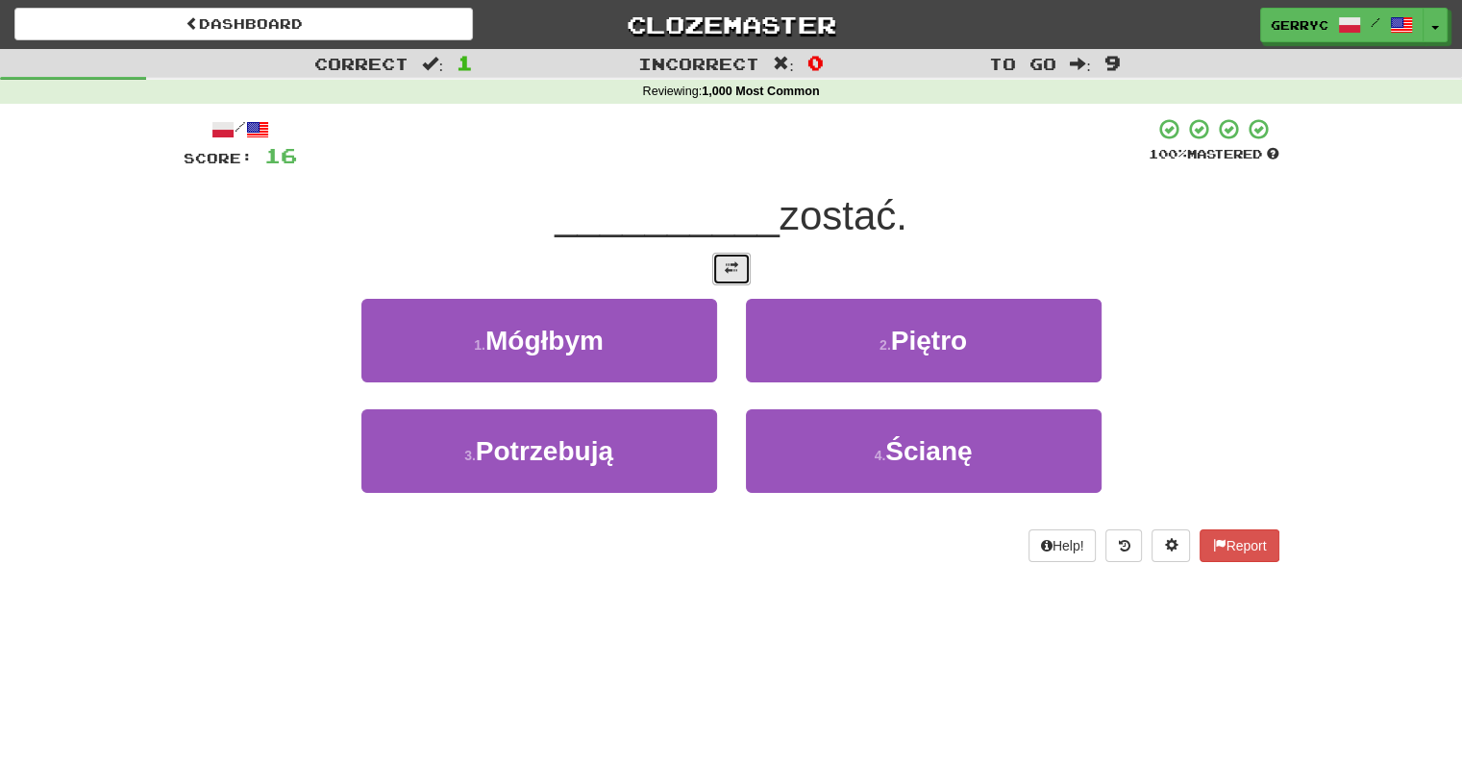
click at [734, 268] on span at bounding box center [731, 267] width 13 height 13
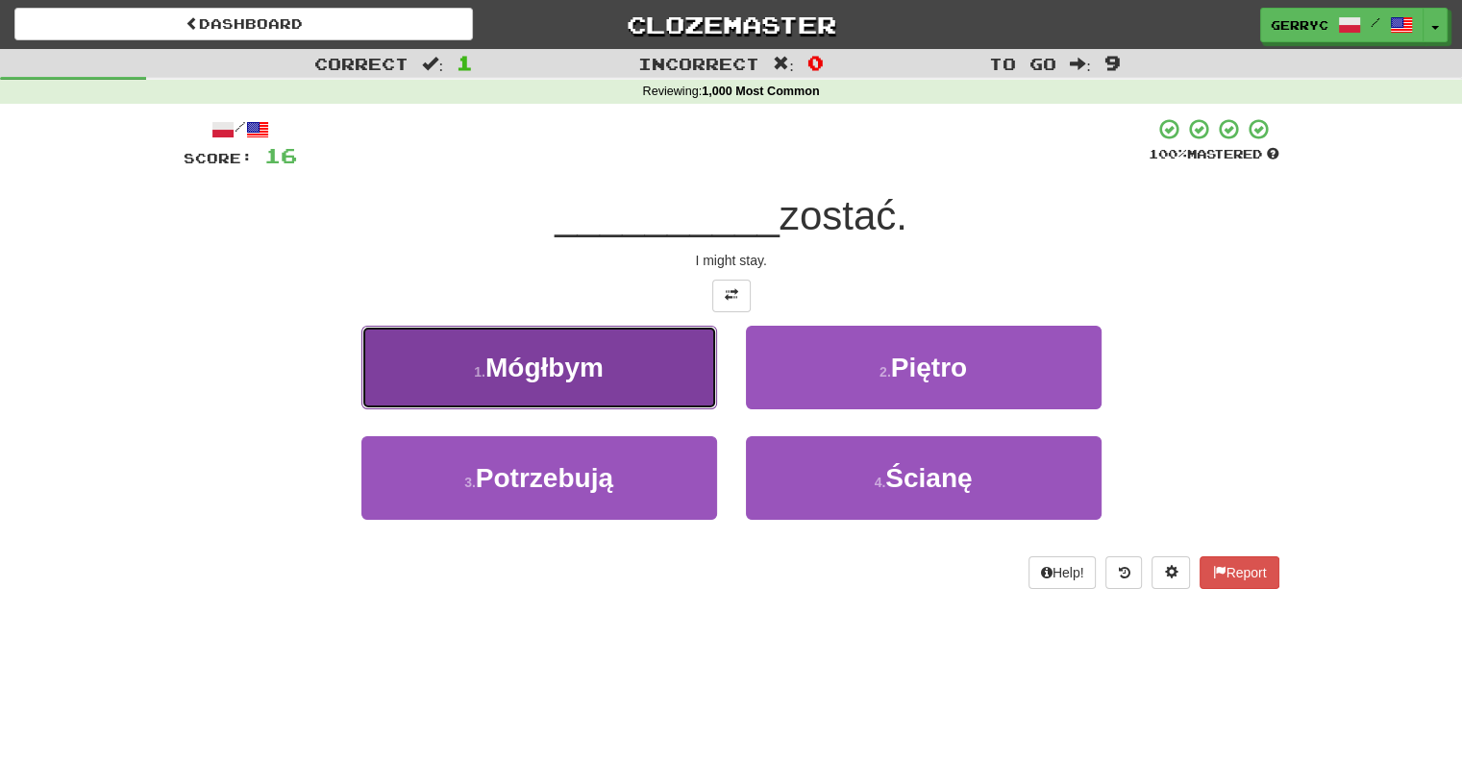
click at [661, 376] on button "1 . [GEOGRAPHIC_DATA]" at bounding box center [539, 368] width 356 height 84
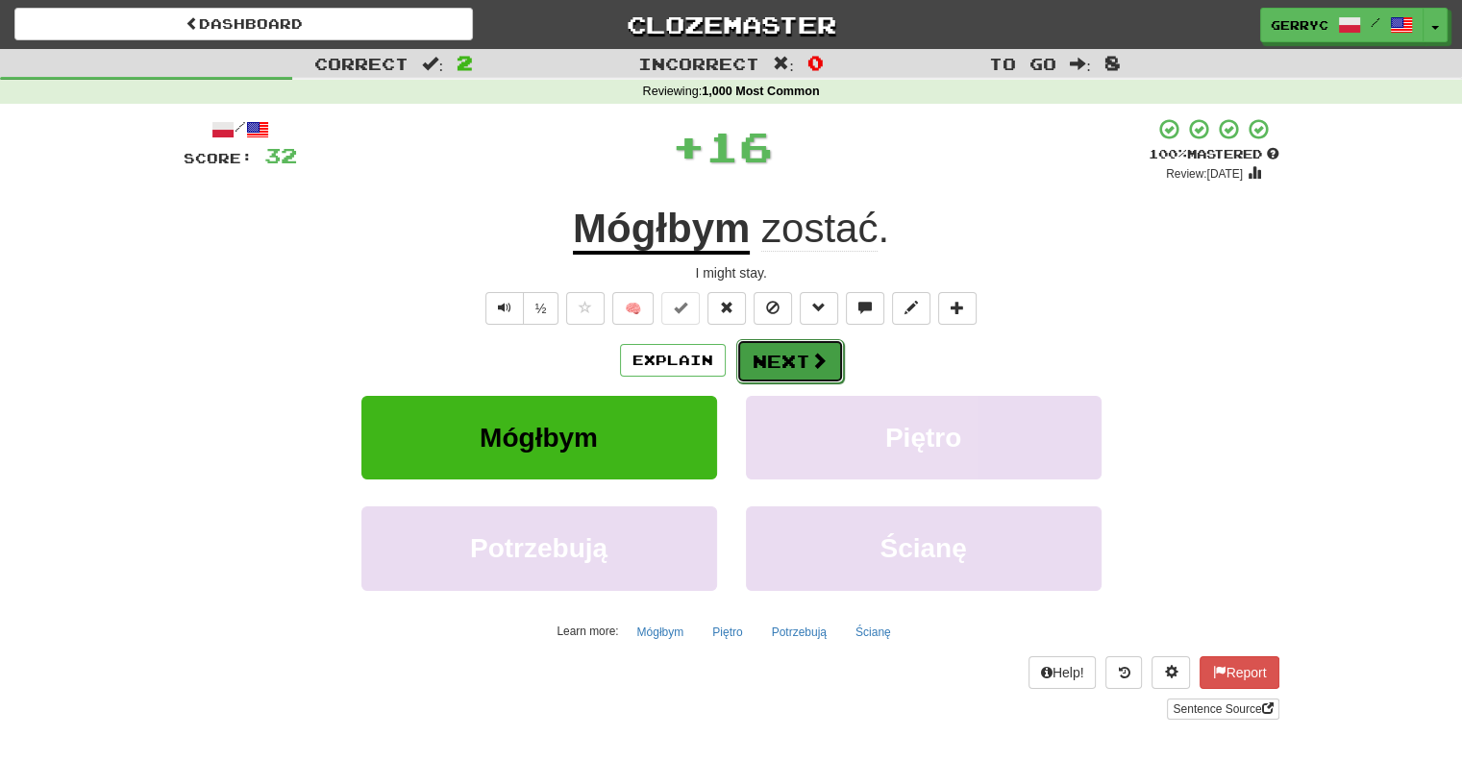
click at [757, 360] on button "Next" at bounding box center [790, 361] width 108 height 44
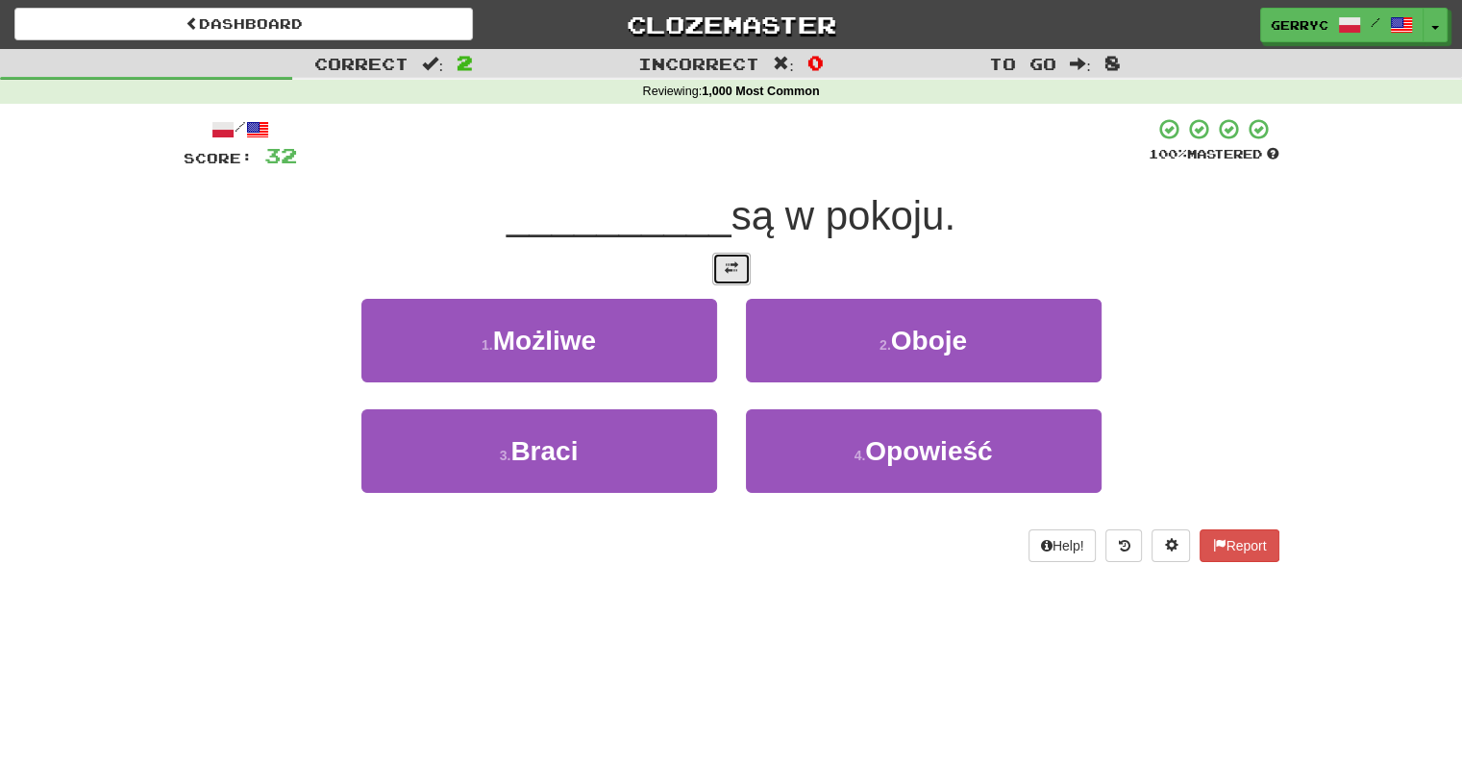
click at [727, 274] on span at bounding box center [731, 267] width 13 height 13
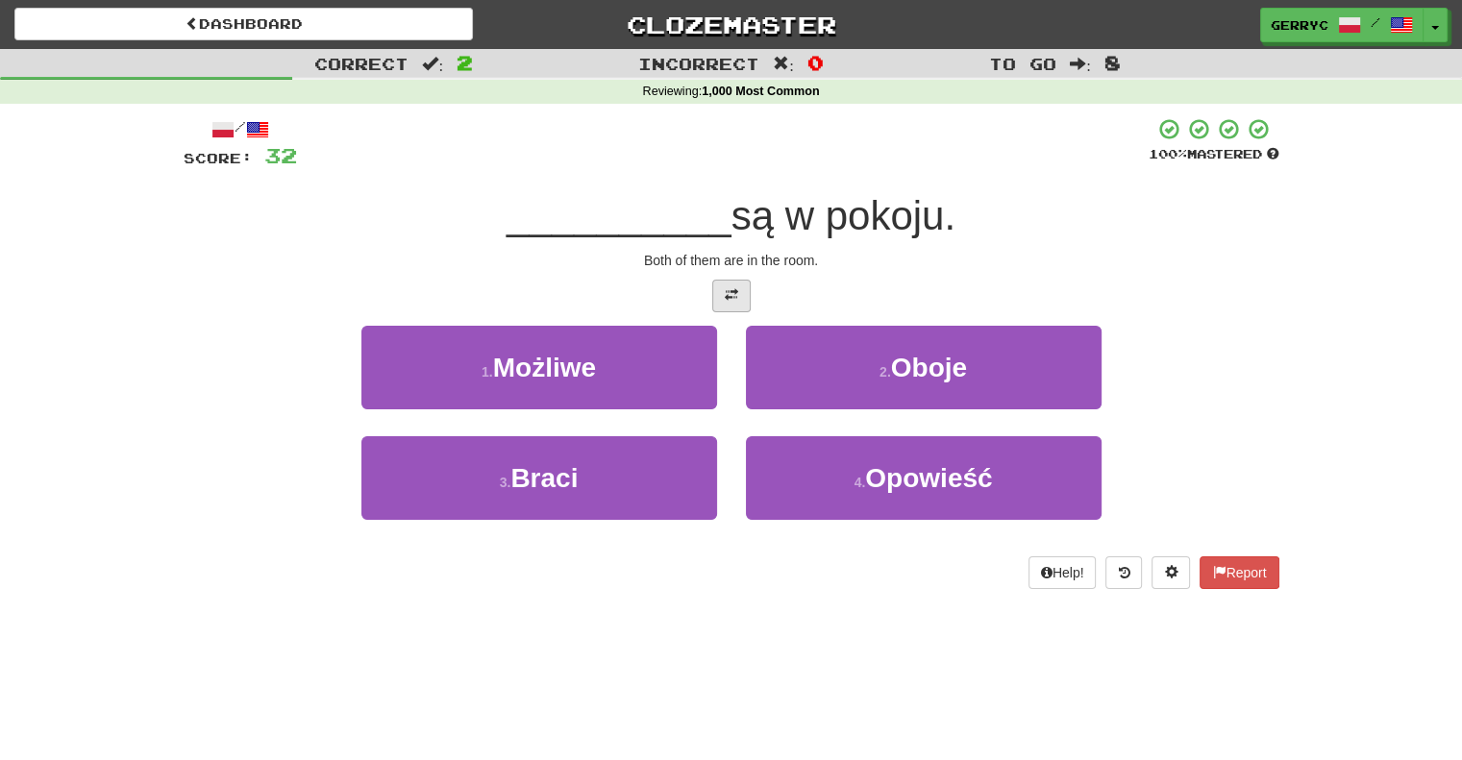
click at [727, 274] on div "/ Score: 32 100 % Mastered __________ są w pokoju. Both of them are in the room…" at bounding box center [732, 353] width 1096 height 472
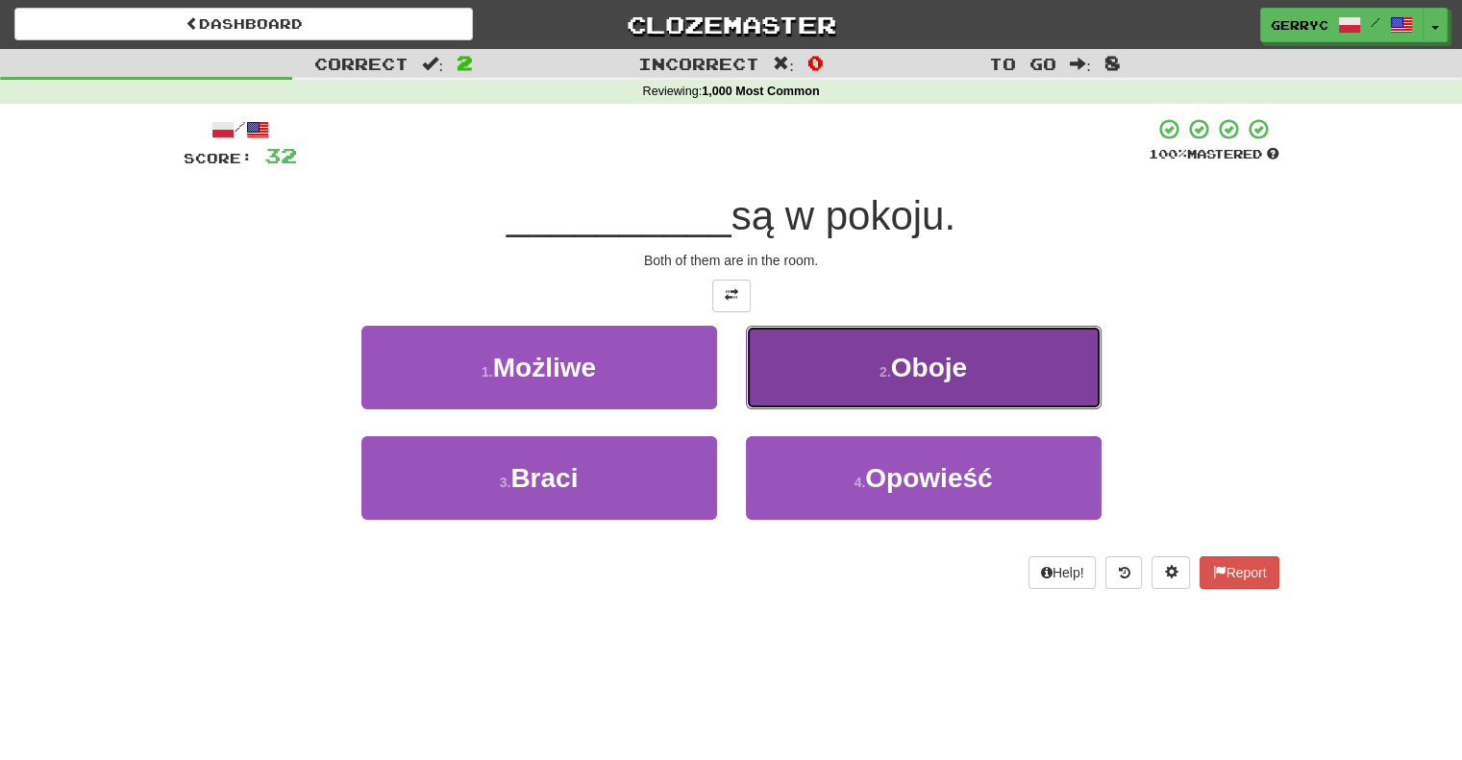
click at [774, 352] on button "2 . Oboje" at bounding box center [924, 368] width 356 height 84
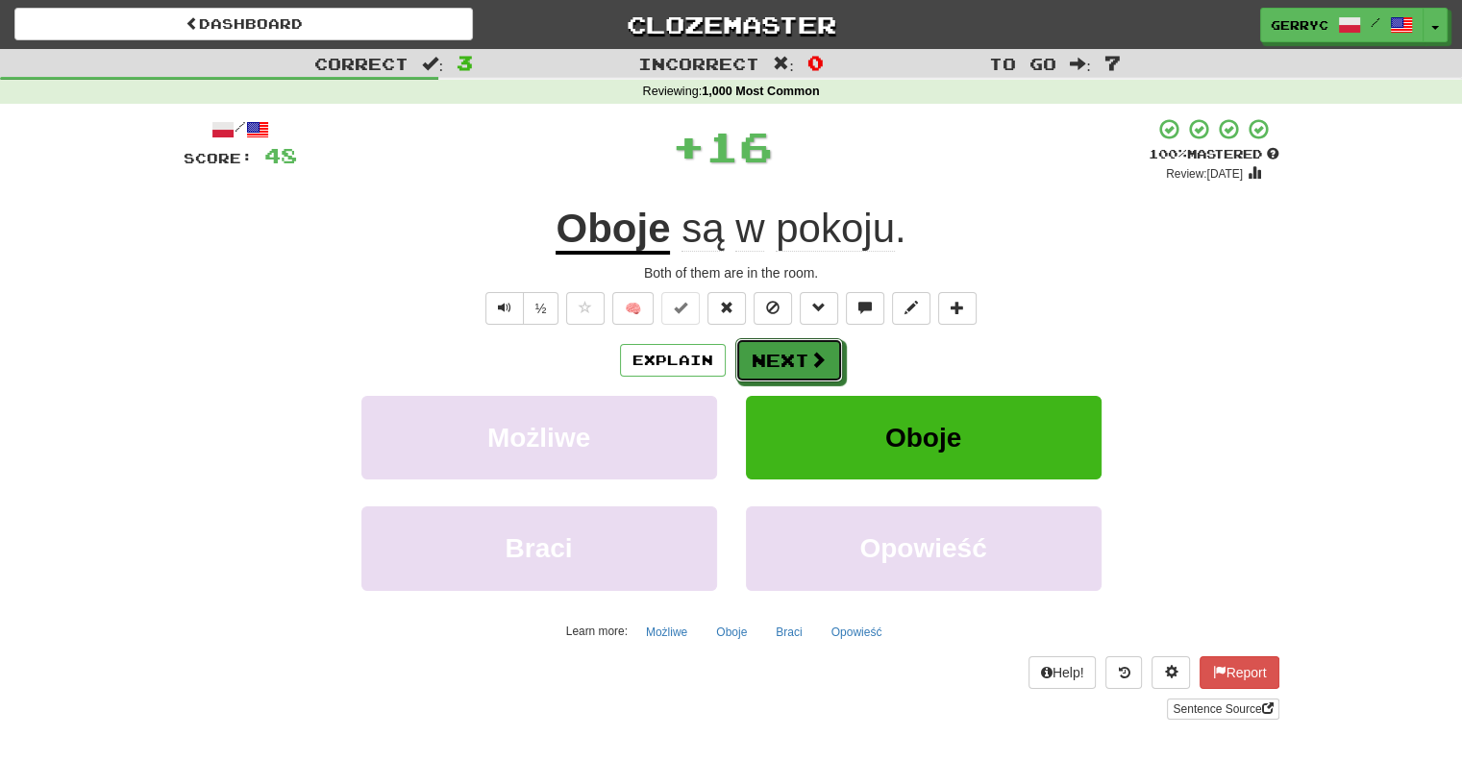
click at [774, 352] on button "Next" at bounding box center [789, 360] width 108 height 44
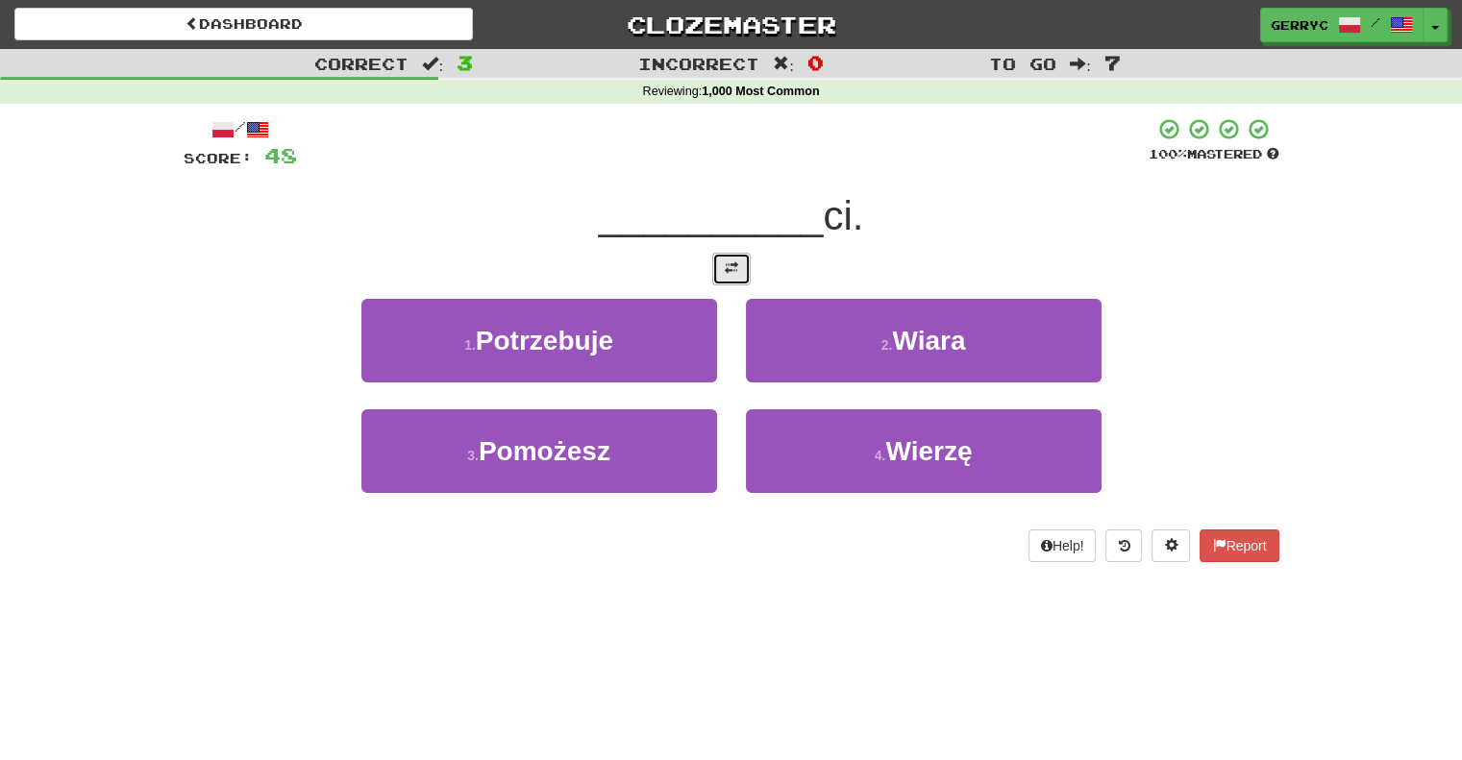
click at [741, 269] on button at bounding box center [731, 269] width 38 height 33
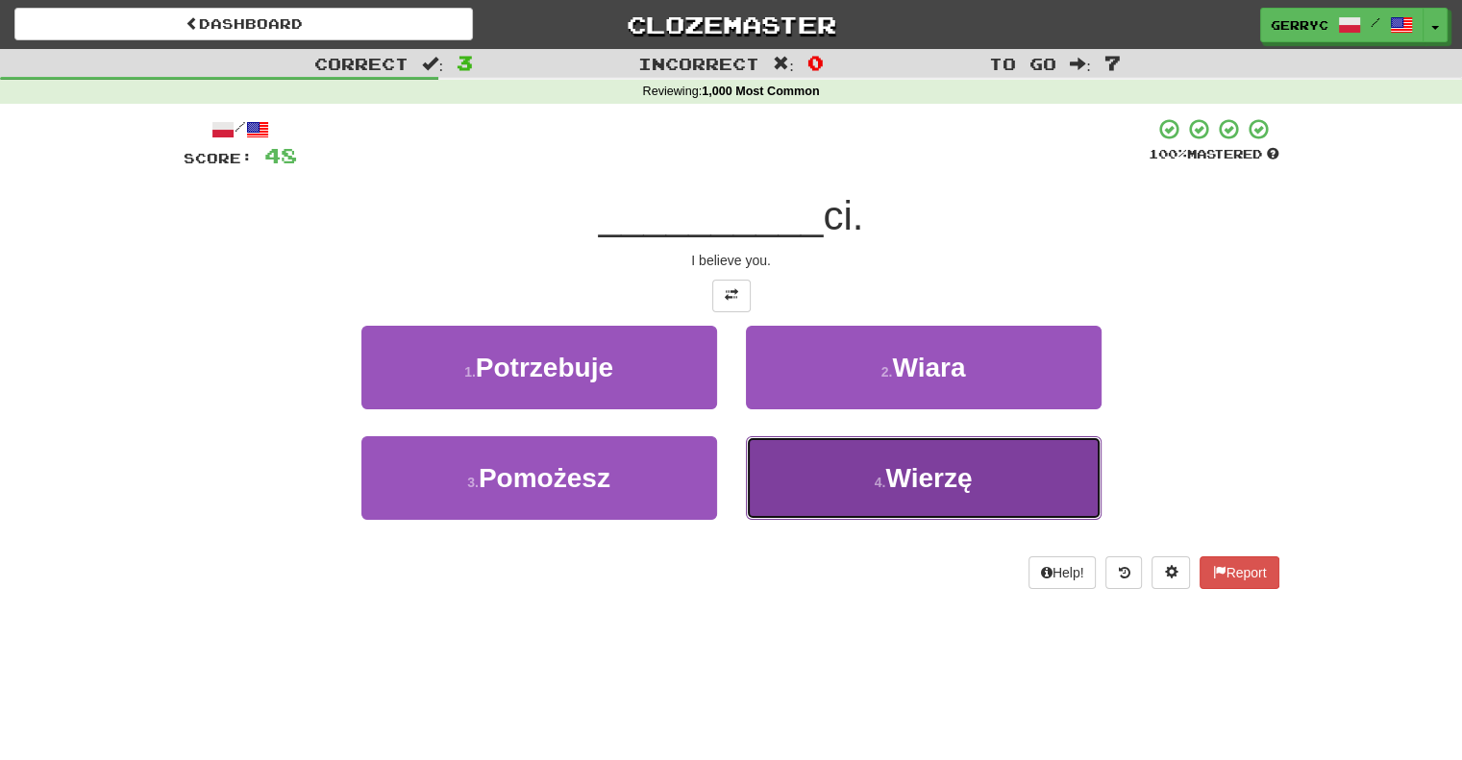
click at [816, 485] on button "4 . [GEOGRAPHIC_DATA]" at bounding box center [924, 478] width 356 height 84
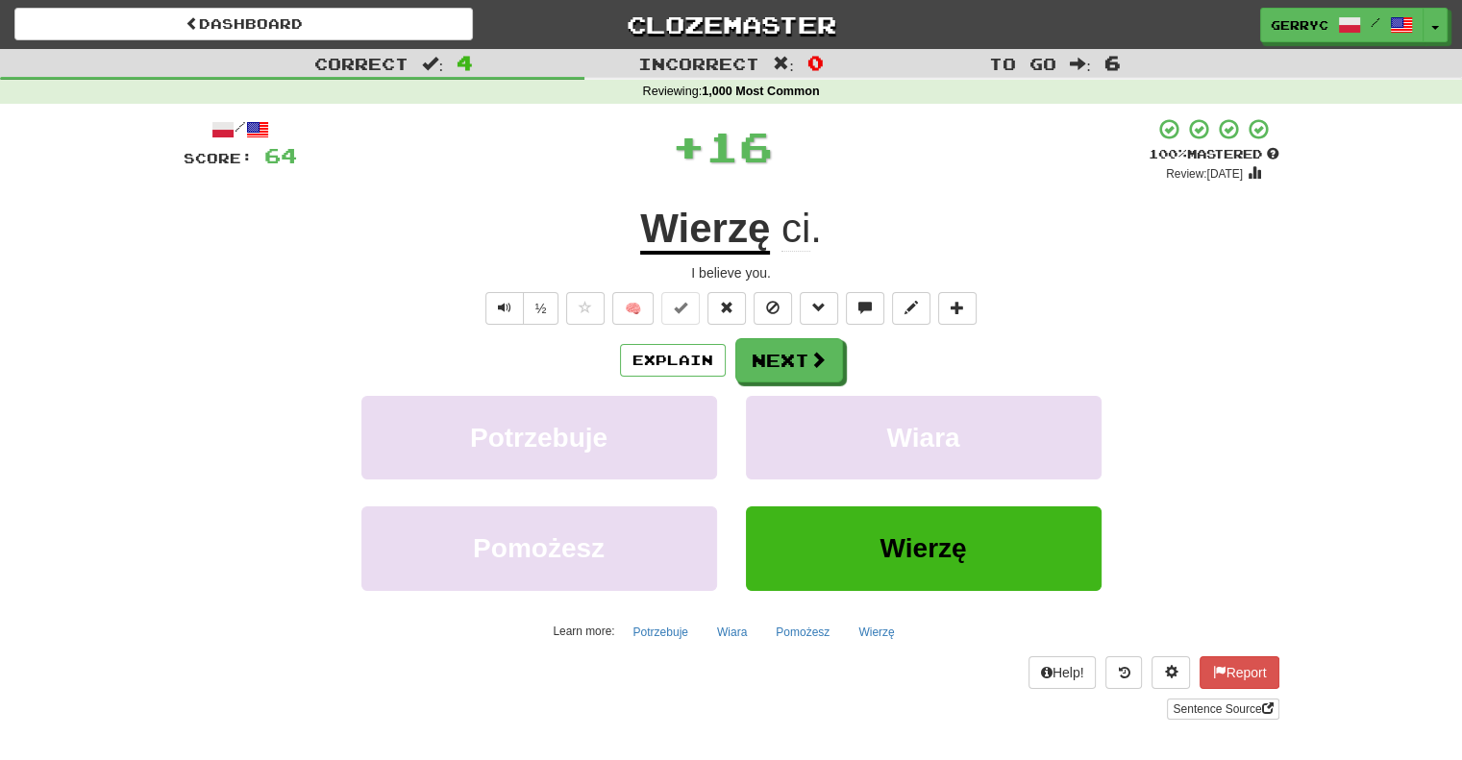
click at [796, 389] on div "Explain Next Potrzebuje Wiara Pomożesz Wierzę Learn more: Potrzebuje Wiara Pomo…" at bounding box center [732, 492] width 1096 height 308
click at [793, 375] on button "Next" at bounding box center [790, 361] width 108 height 44
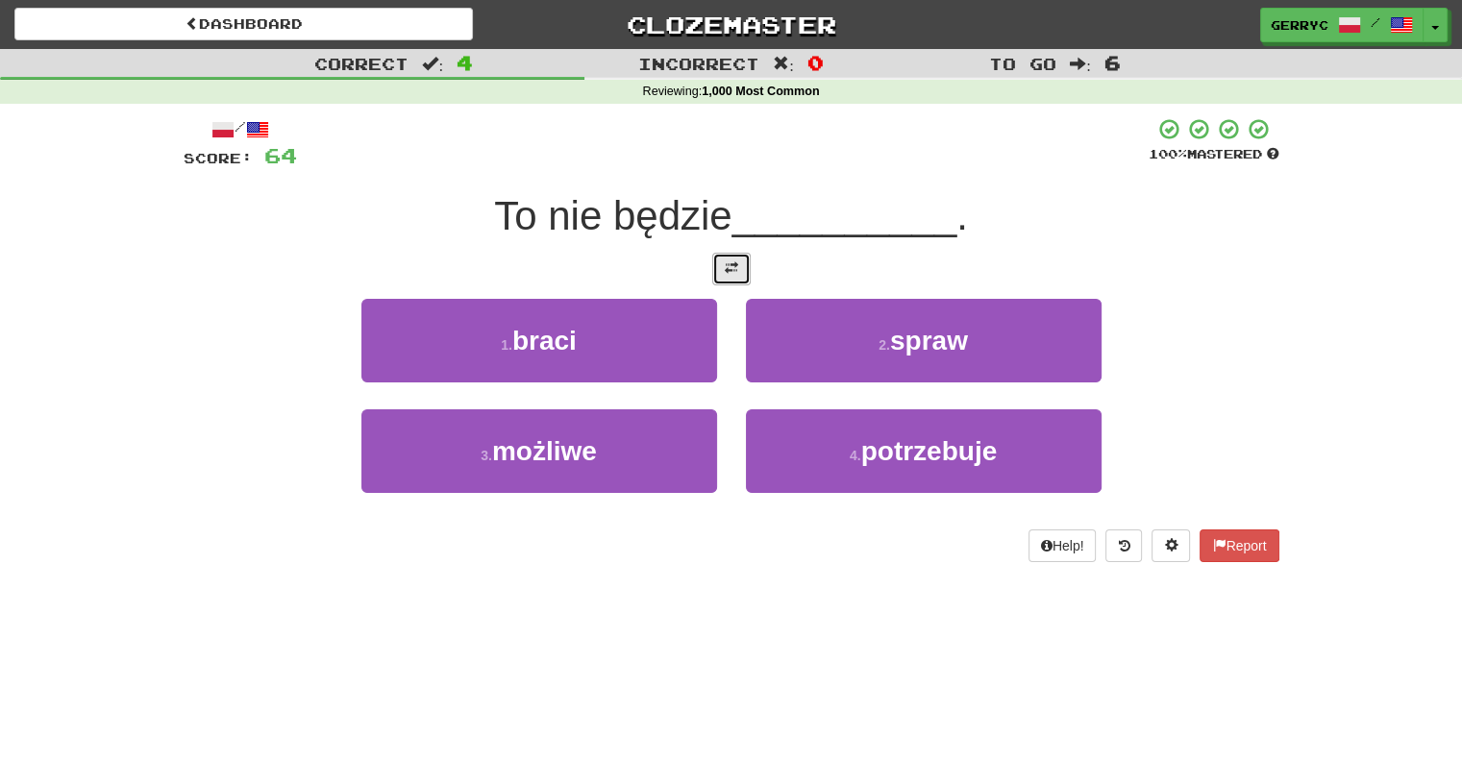
click at [726, 270] on span at bounding box center [731, 267] width 13 height 13
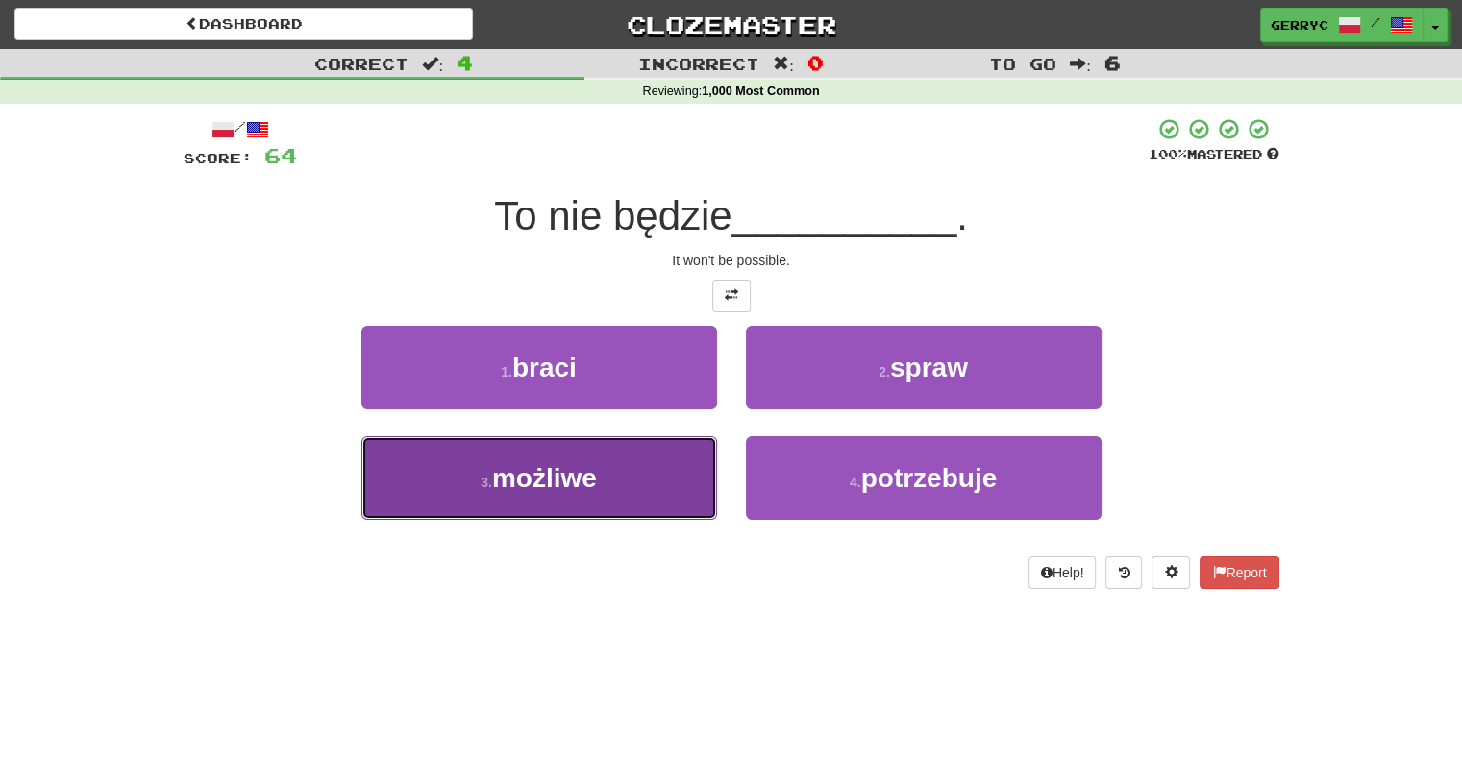
click at [654, 486] on button "3 . możliwe" at bounding box center [539, 478] width 356 height 84
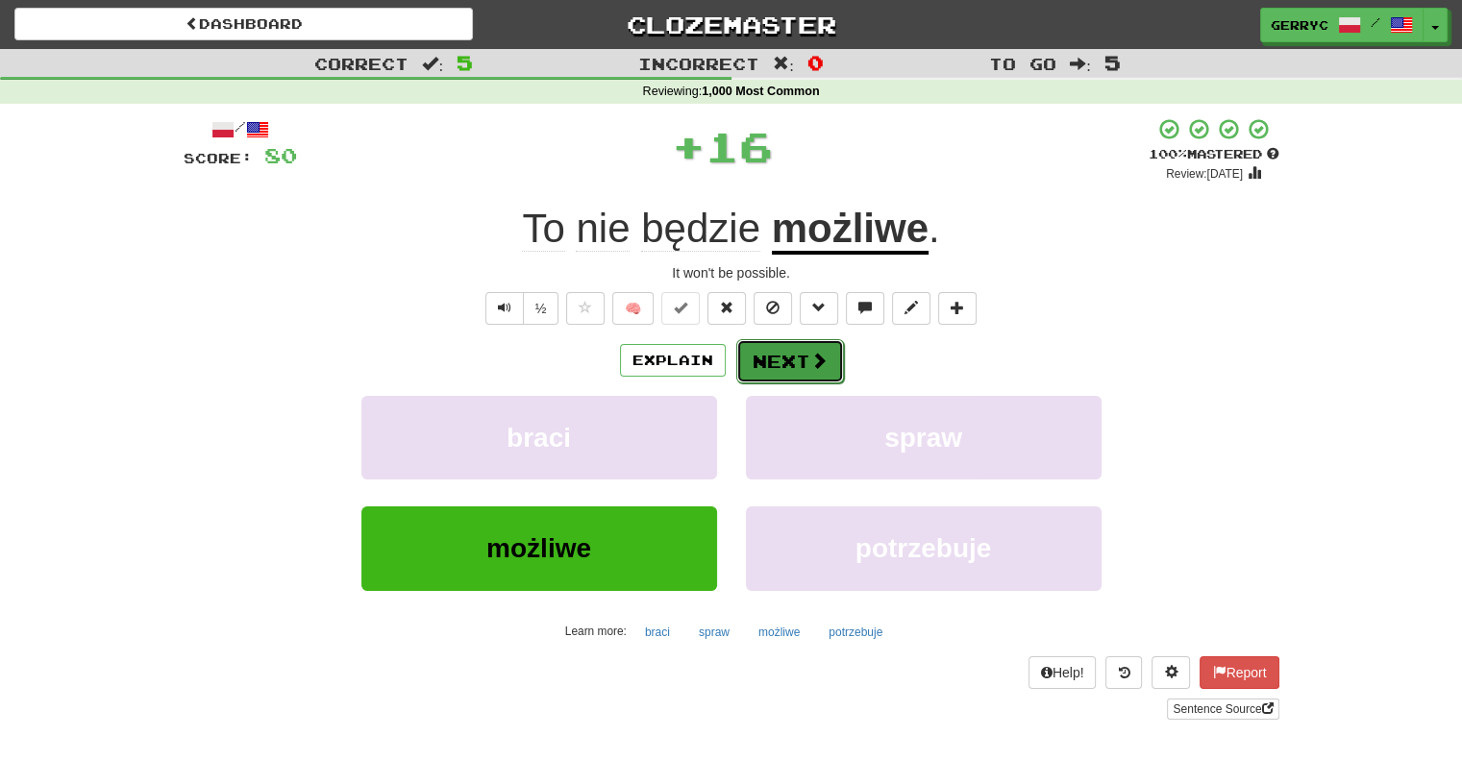
click at [757, 368] on button "Next" at bounding box center [790, 361] width 108 height 44
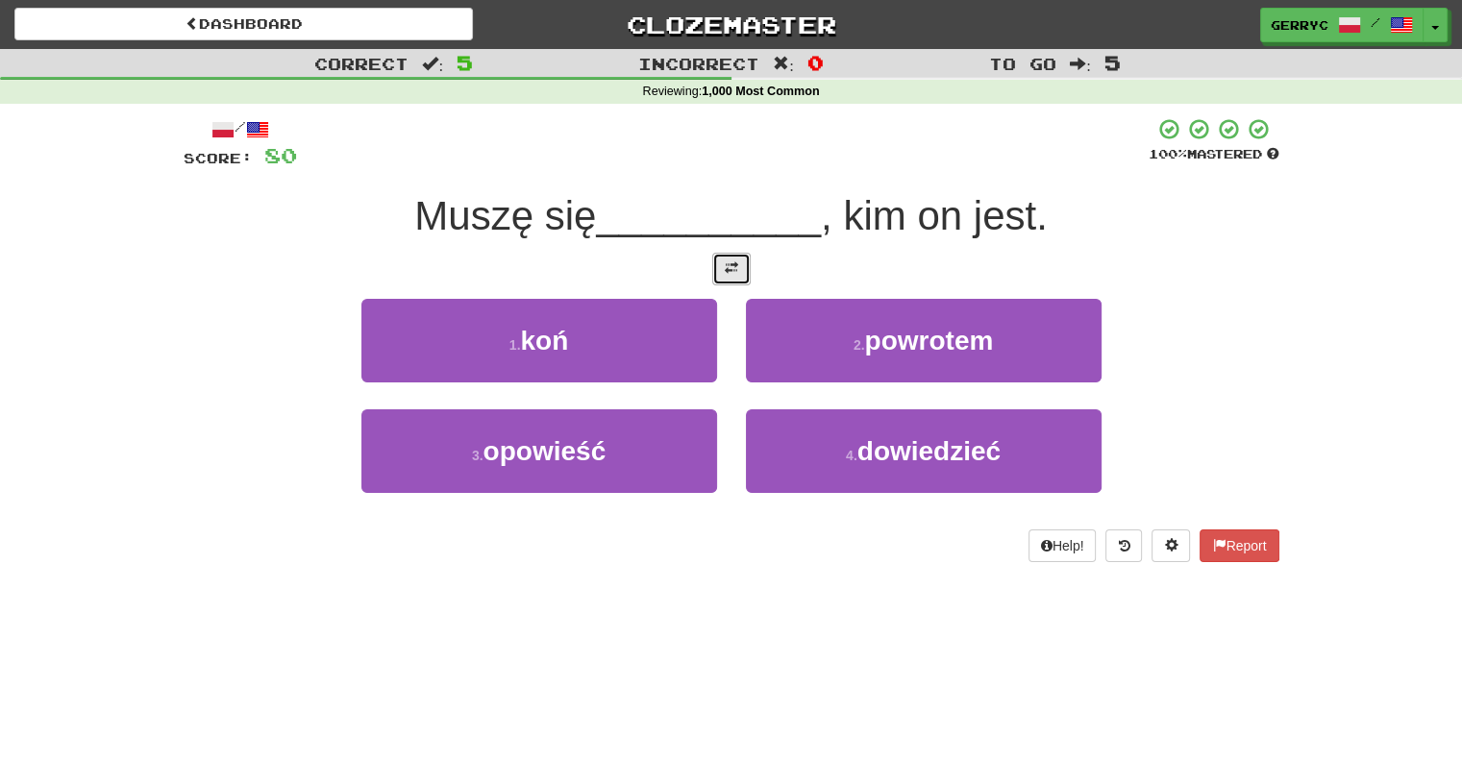
click at [736, 276] on button at bounding box center [731, 269] width 38 height 33
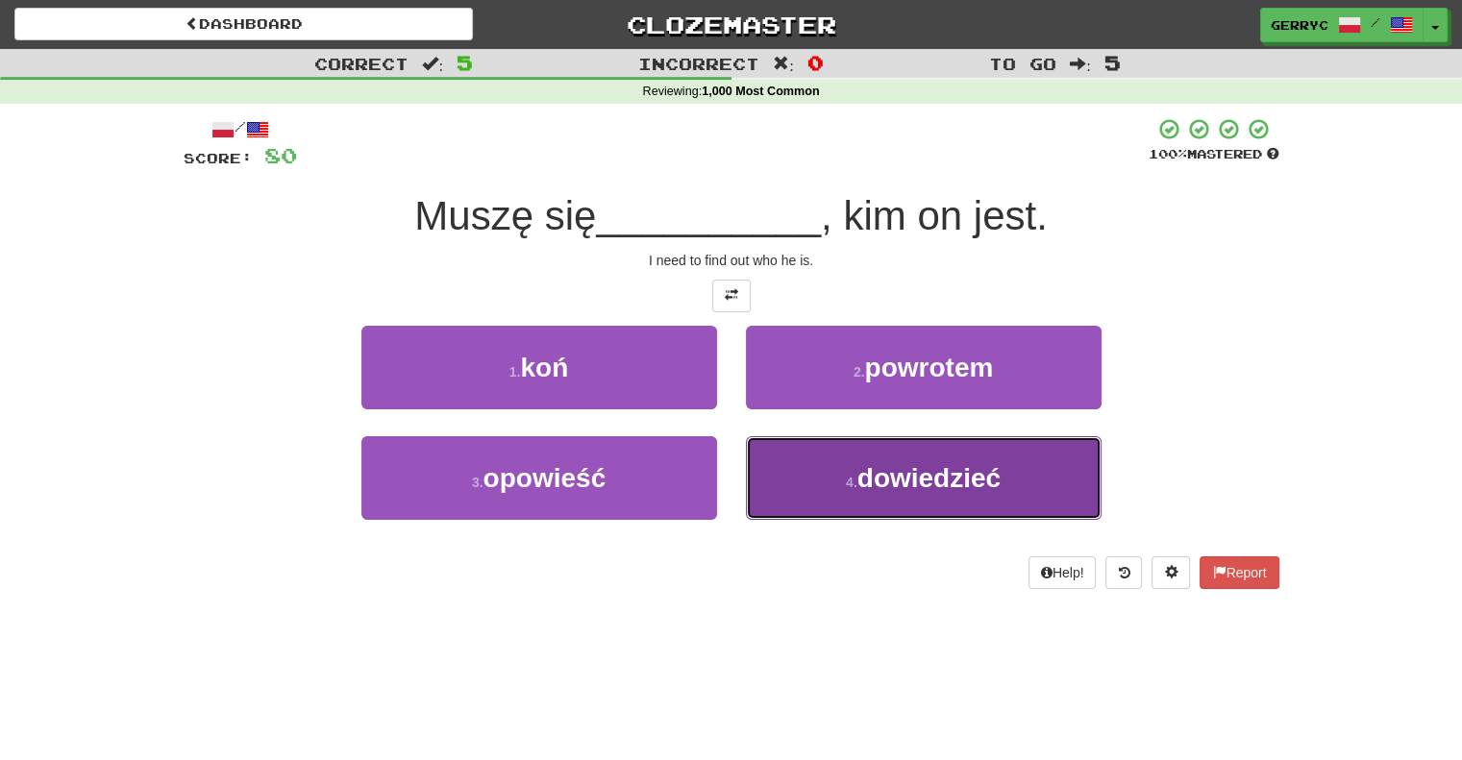
click at [776, 456] on button "4 . dowiedzieć" at bounding box center [924, 478] width 356 height 84
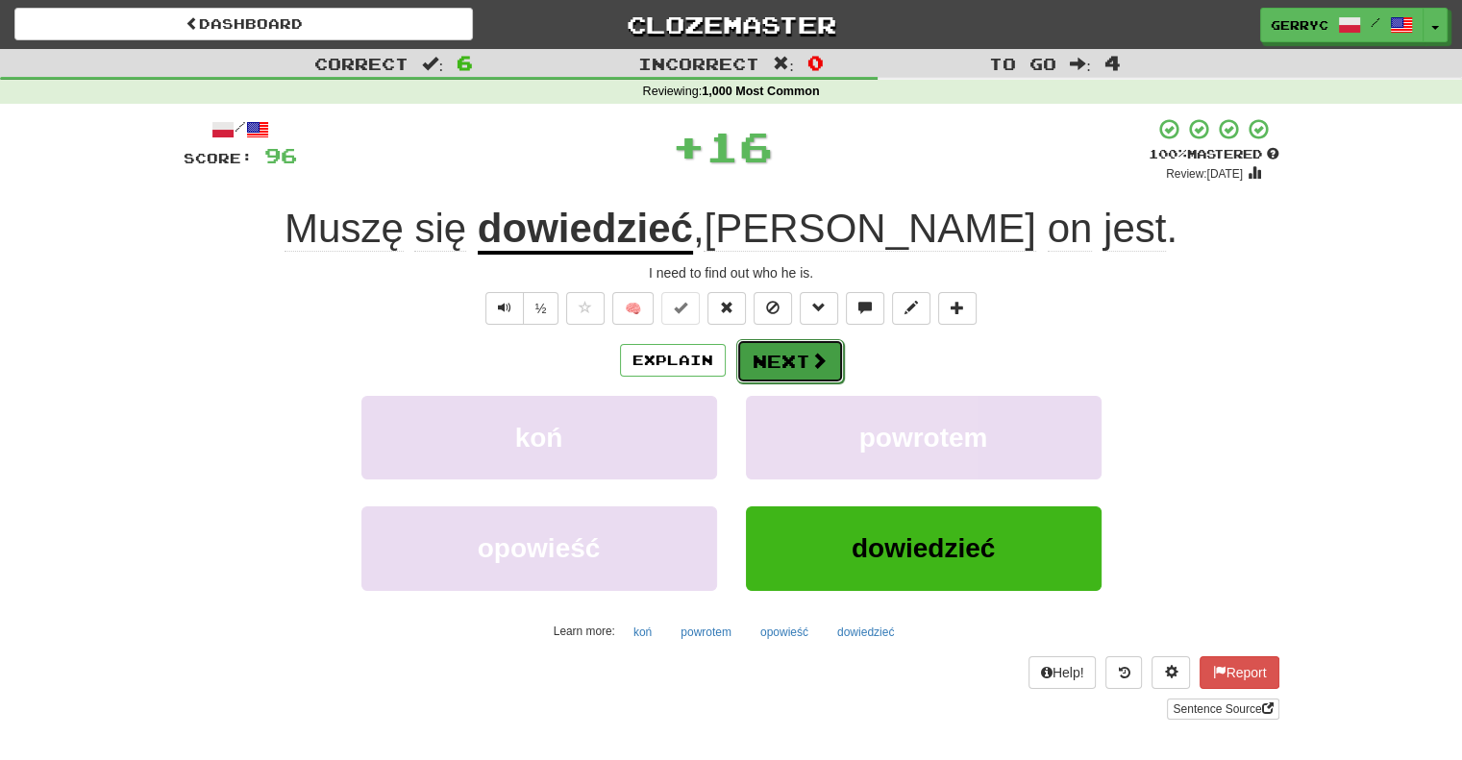
click at [765, 366] on button "Next" at bounding box center [790, 361] width 108 height 44
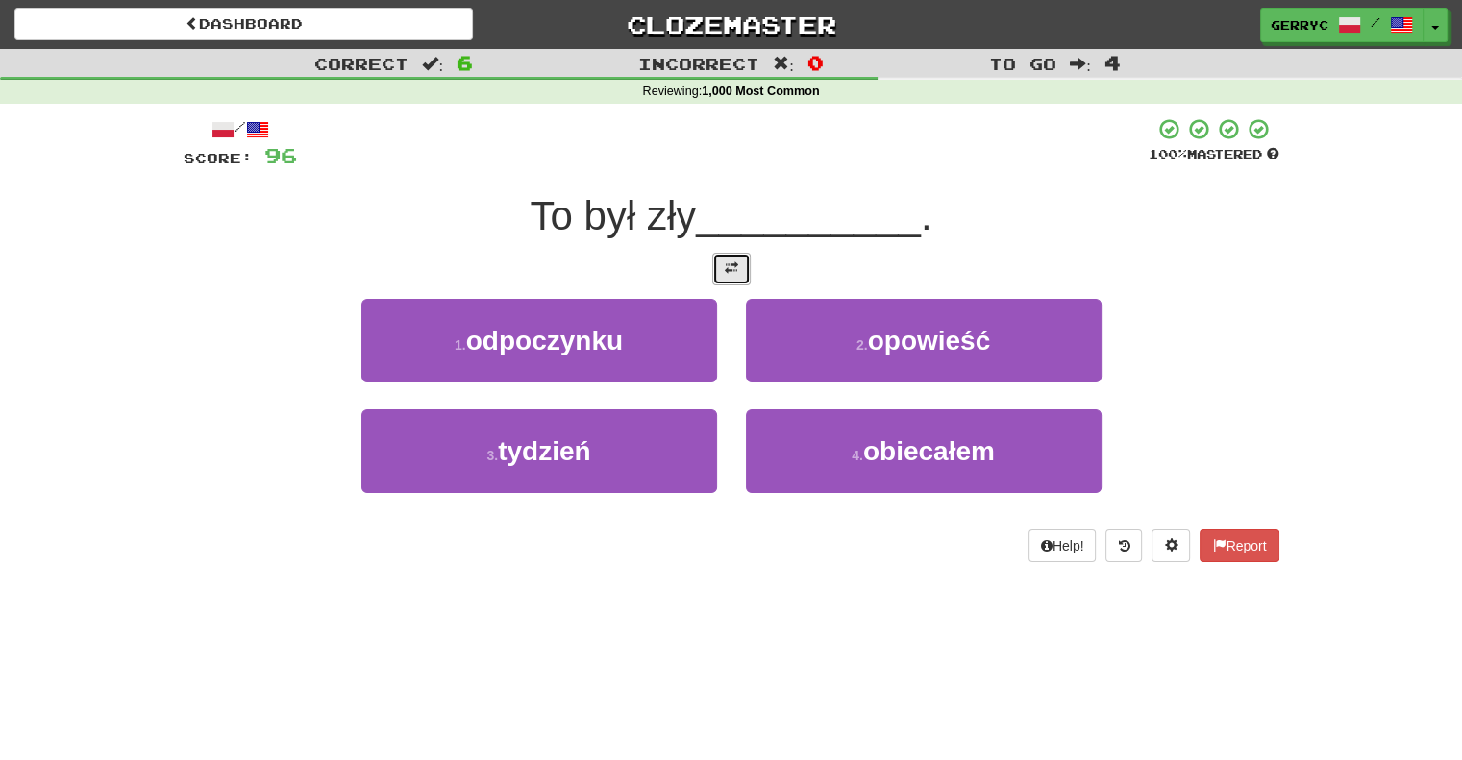
click at [721, 273] on button at bounding box center [731, 269] width 38 height 33
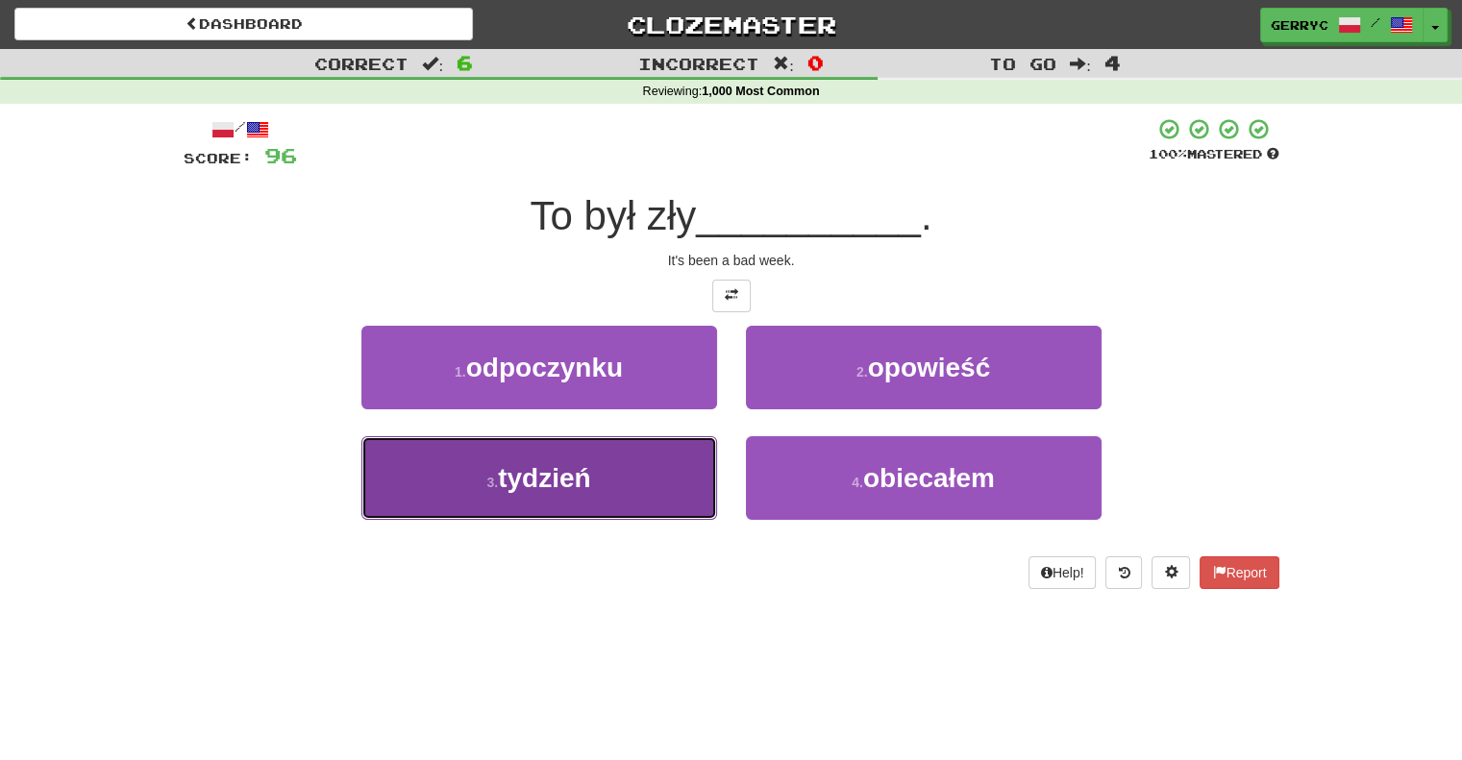
click at [661, 465] on button "3 . tydzień" at bounding box center [539, 478] width 356 height 84
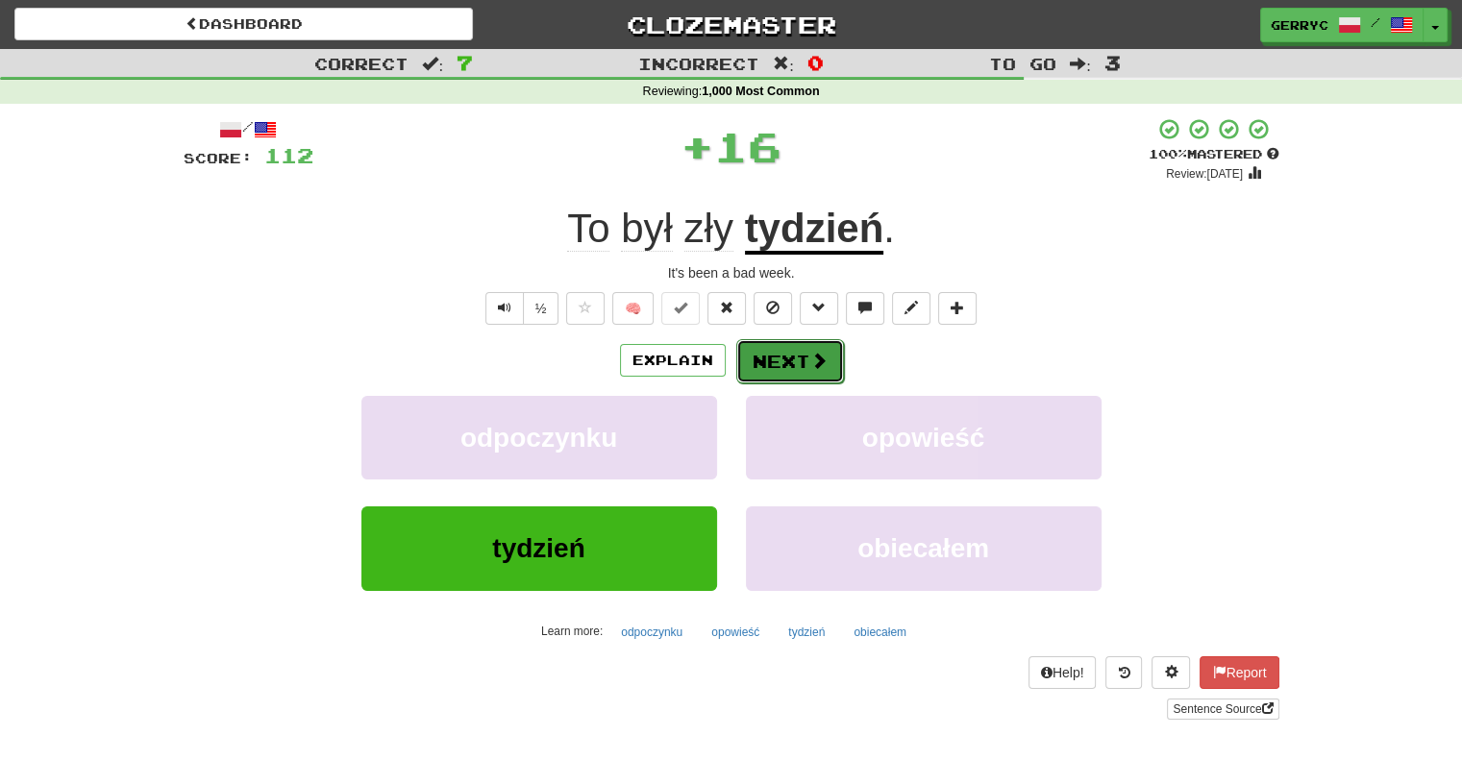
click at [778, 352] on button "Next" at bounding box center [790, 361] width 108 height 44
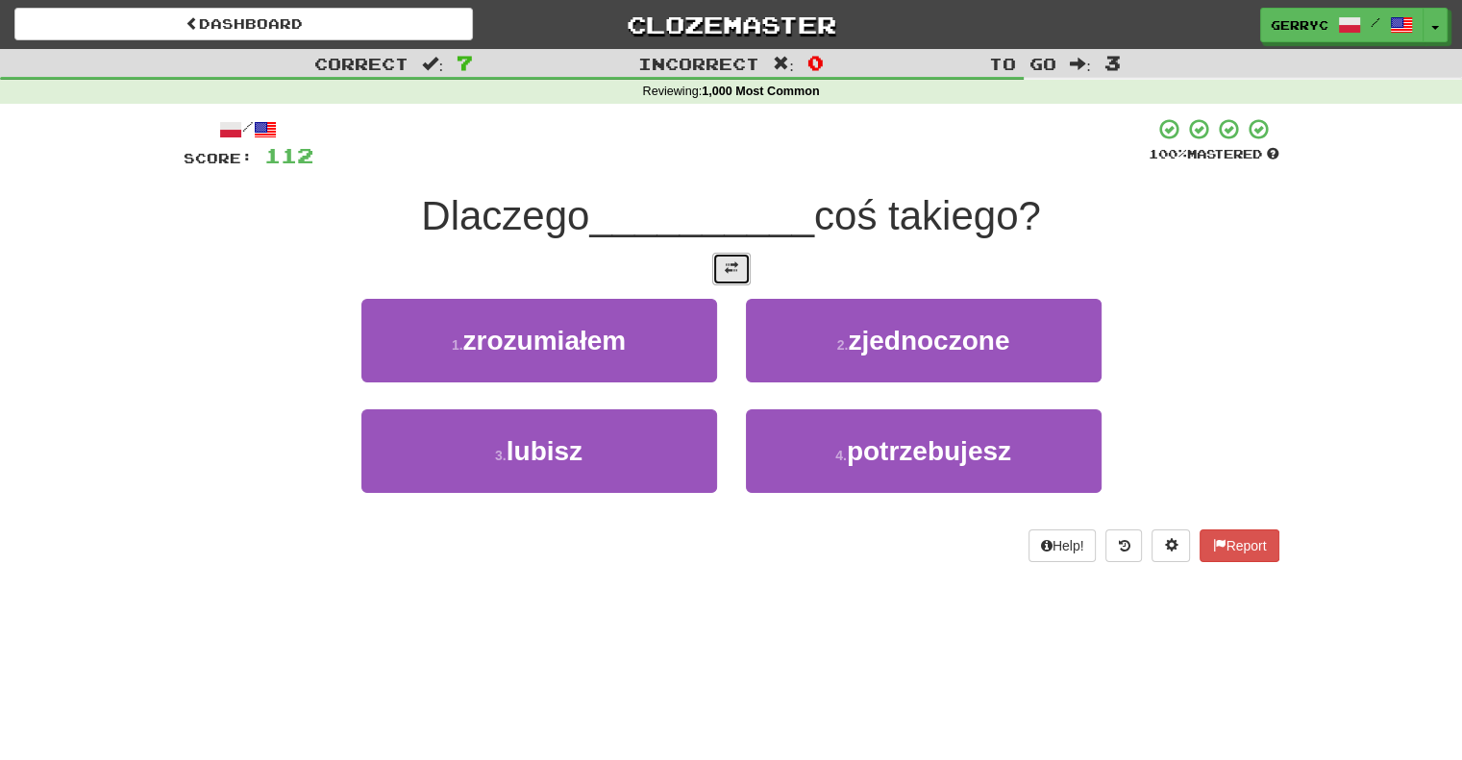
click at [739, 276] on button at bounding box center [731, 269] width 38 height 33
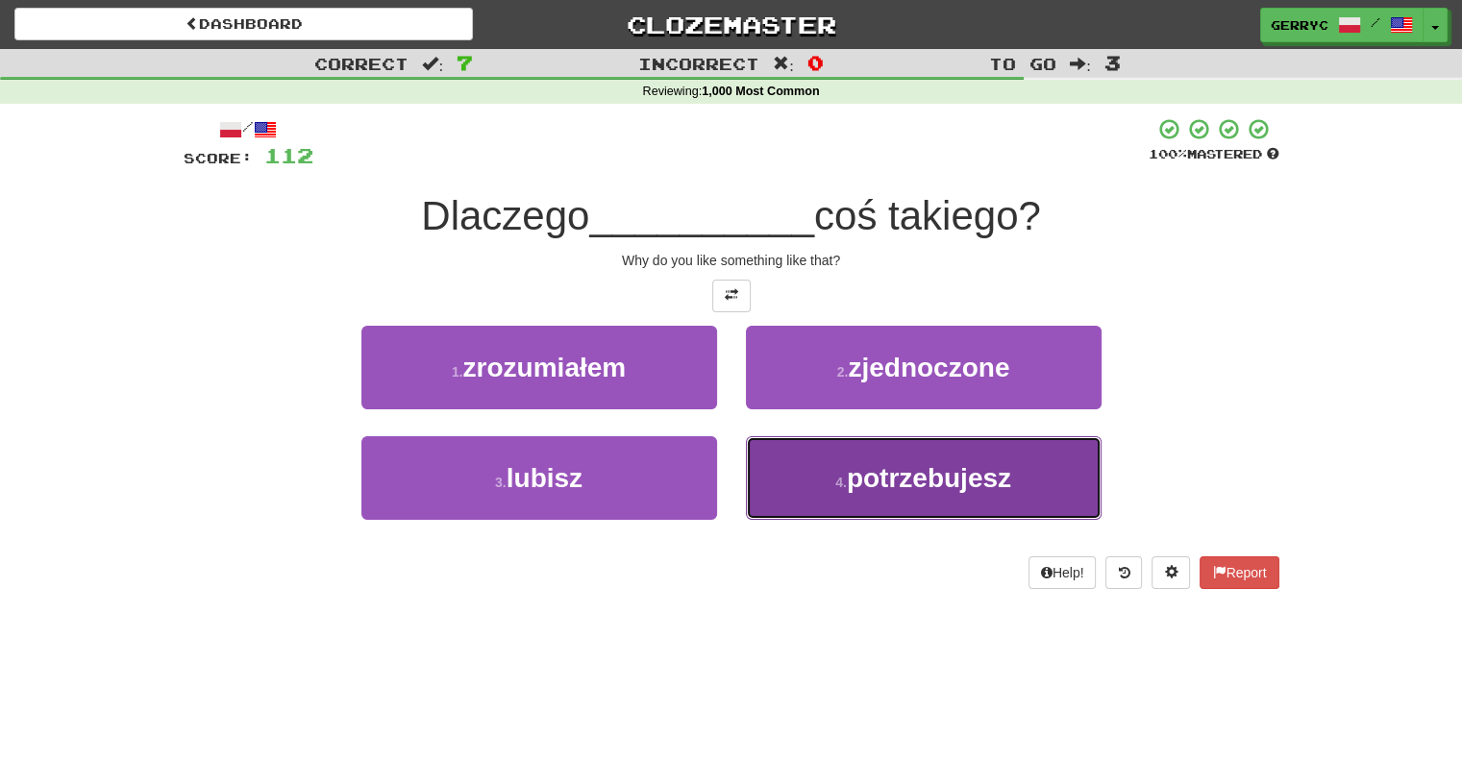
click at [808, 480] on button "4 . potrzebujesz" at bounding box center [924, 478] width 356 height 84
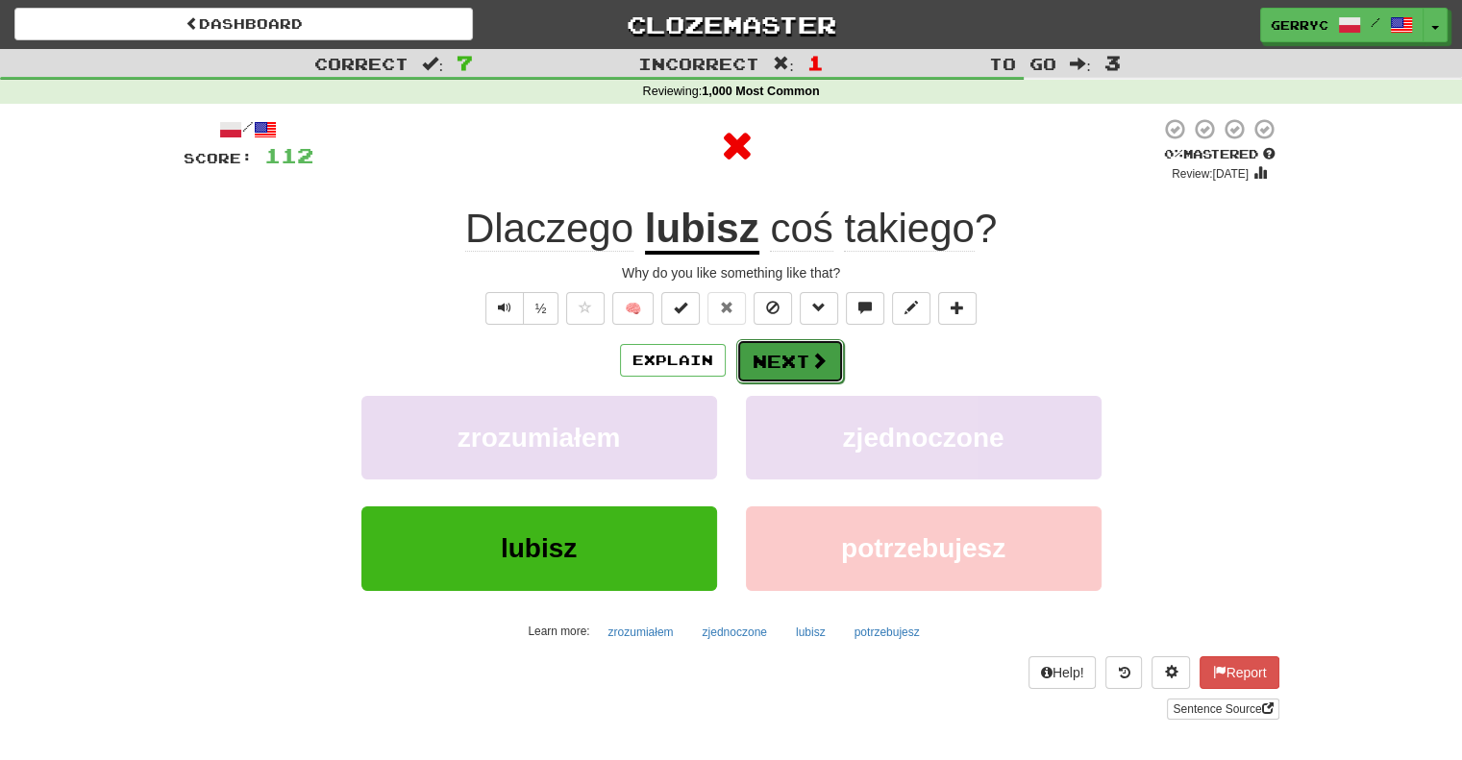
click at [784, 353] on button "Next" at bounding box center [790, 361] width 108 height 44
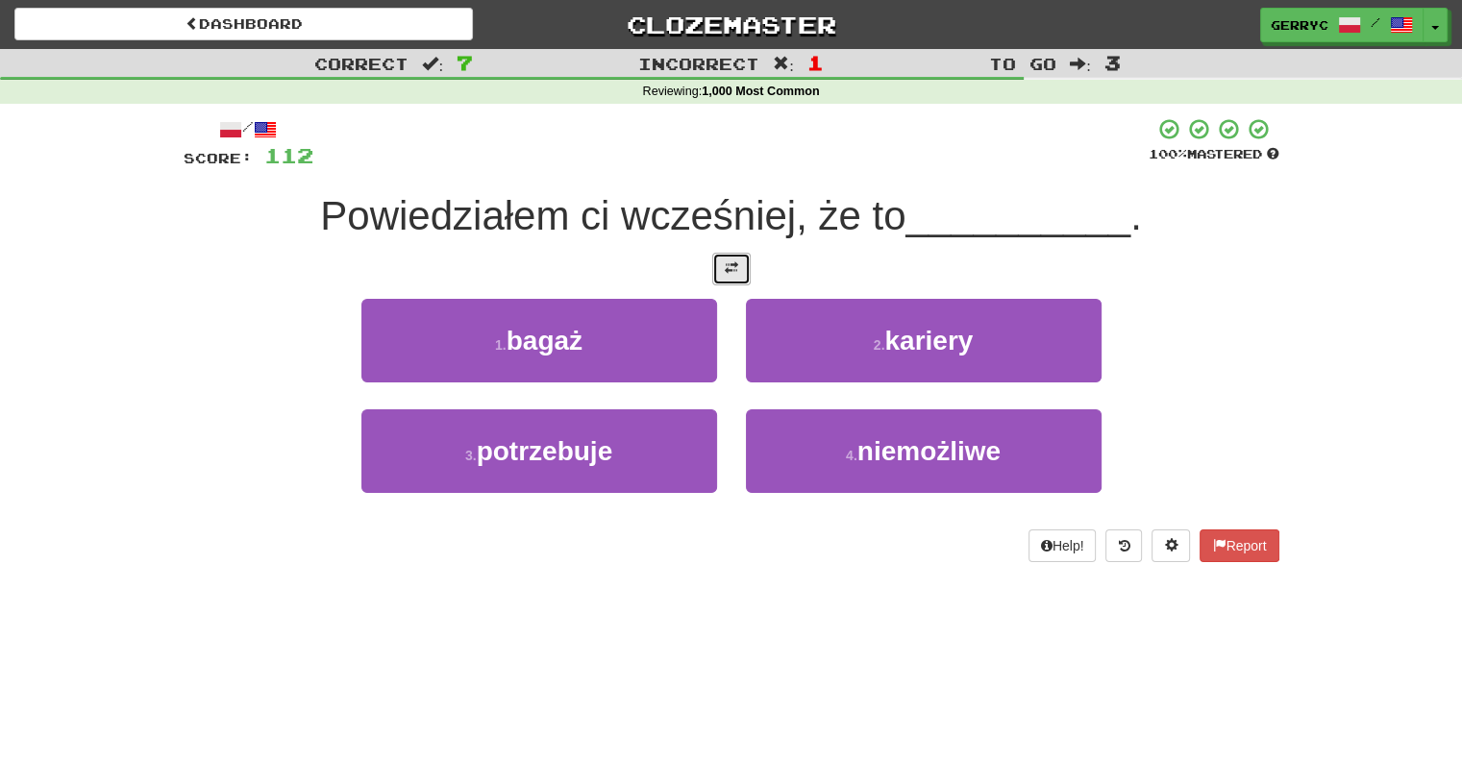
click at [728, 284] on button at bounding box center [731, 269] width 38 height 33
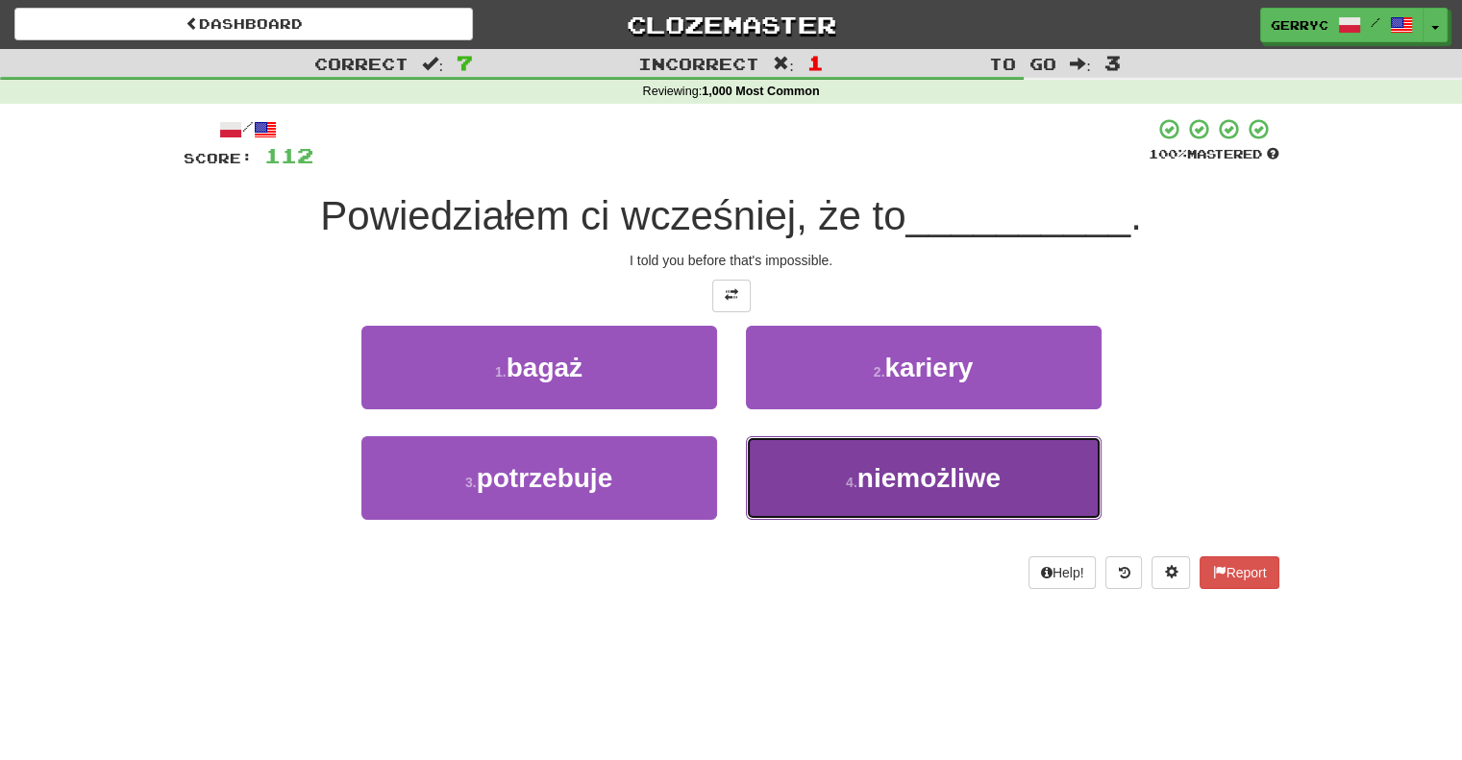
click at [765, 484] on button "4 . niemożliwe" at bounding box center [924, 478] width 356 height 84
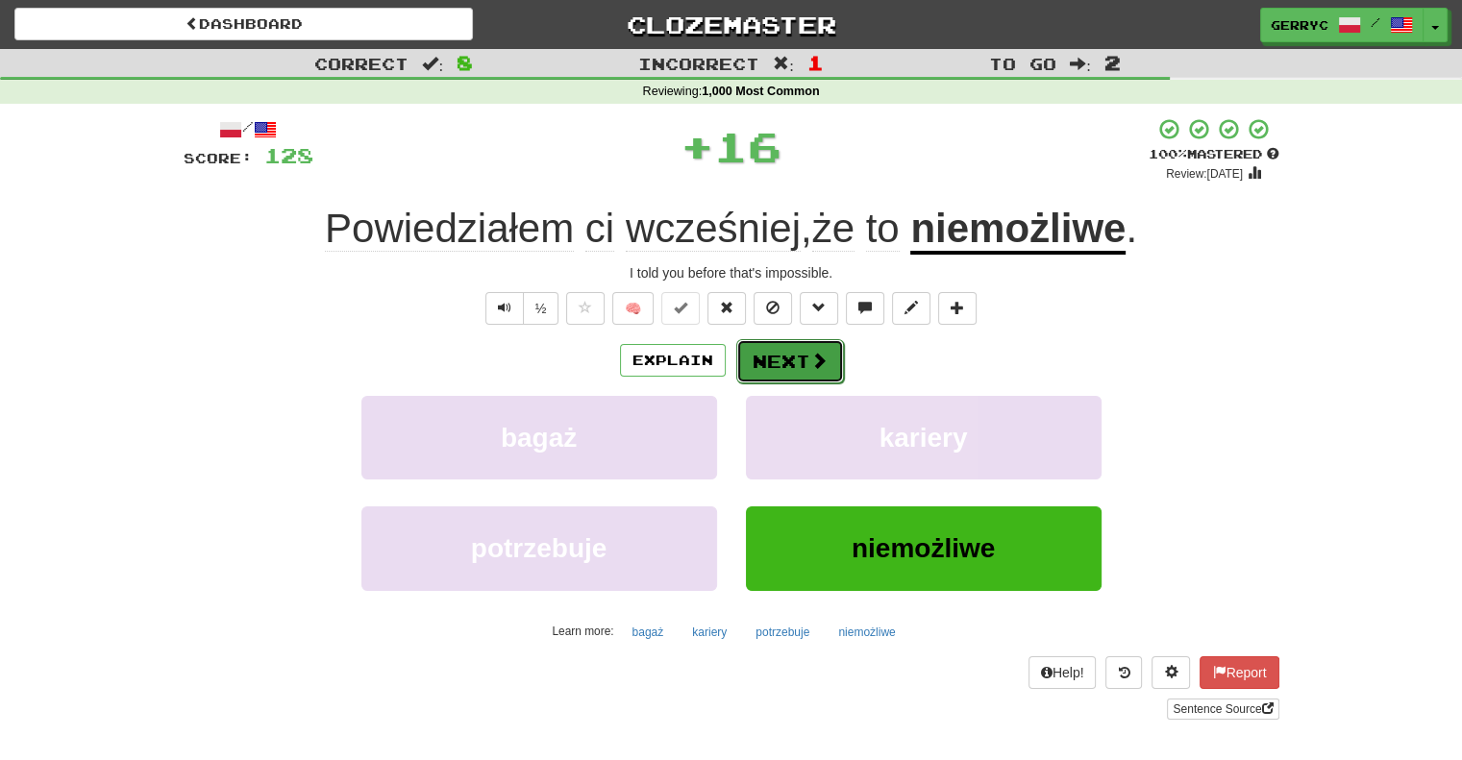
click at [765, 360] on button "Next" at bounding box center [790, 361] width 108 height 44
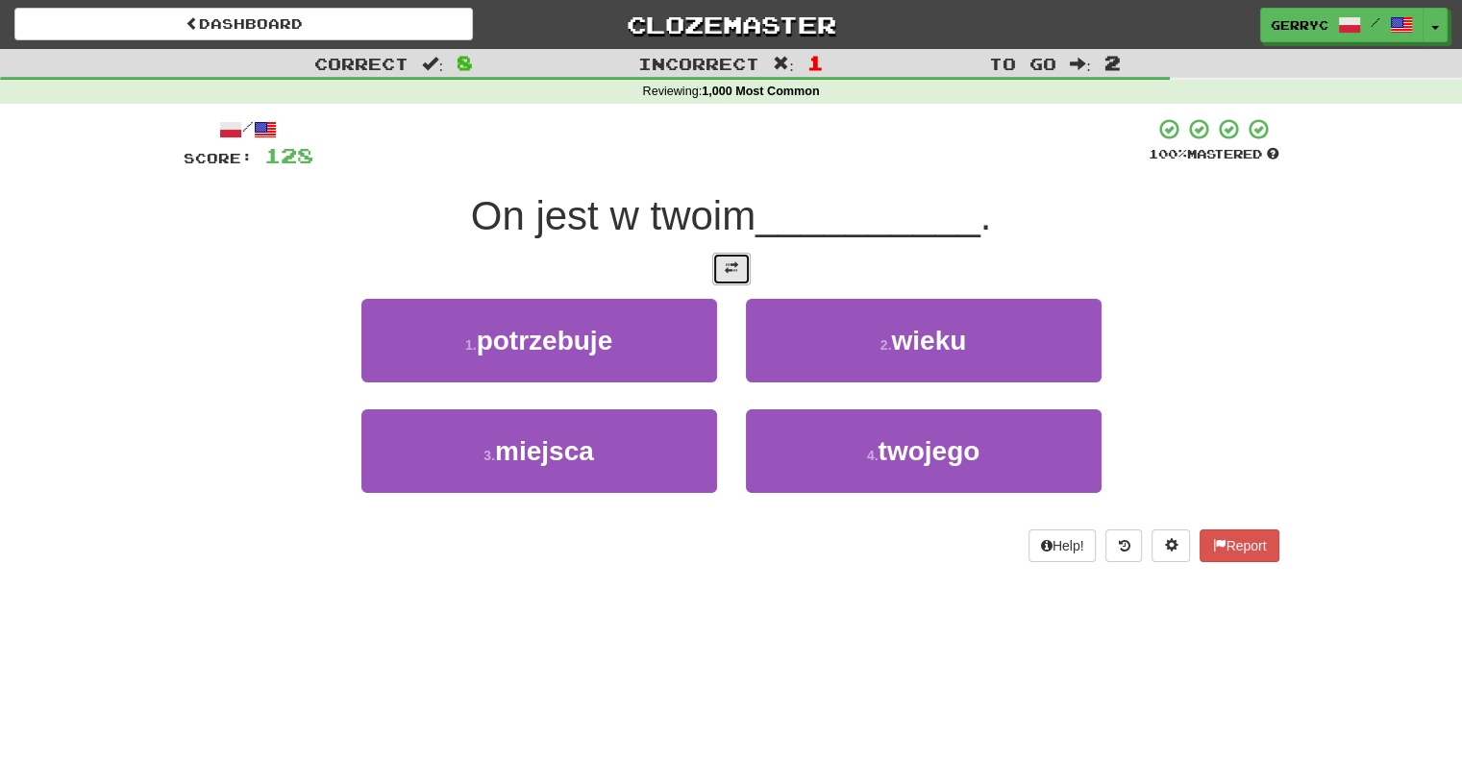
click at [733, 272] on span at bounding box center [731, 267] width 13 height 13
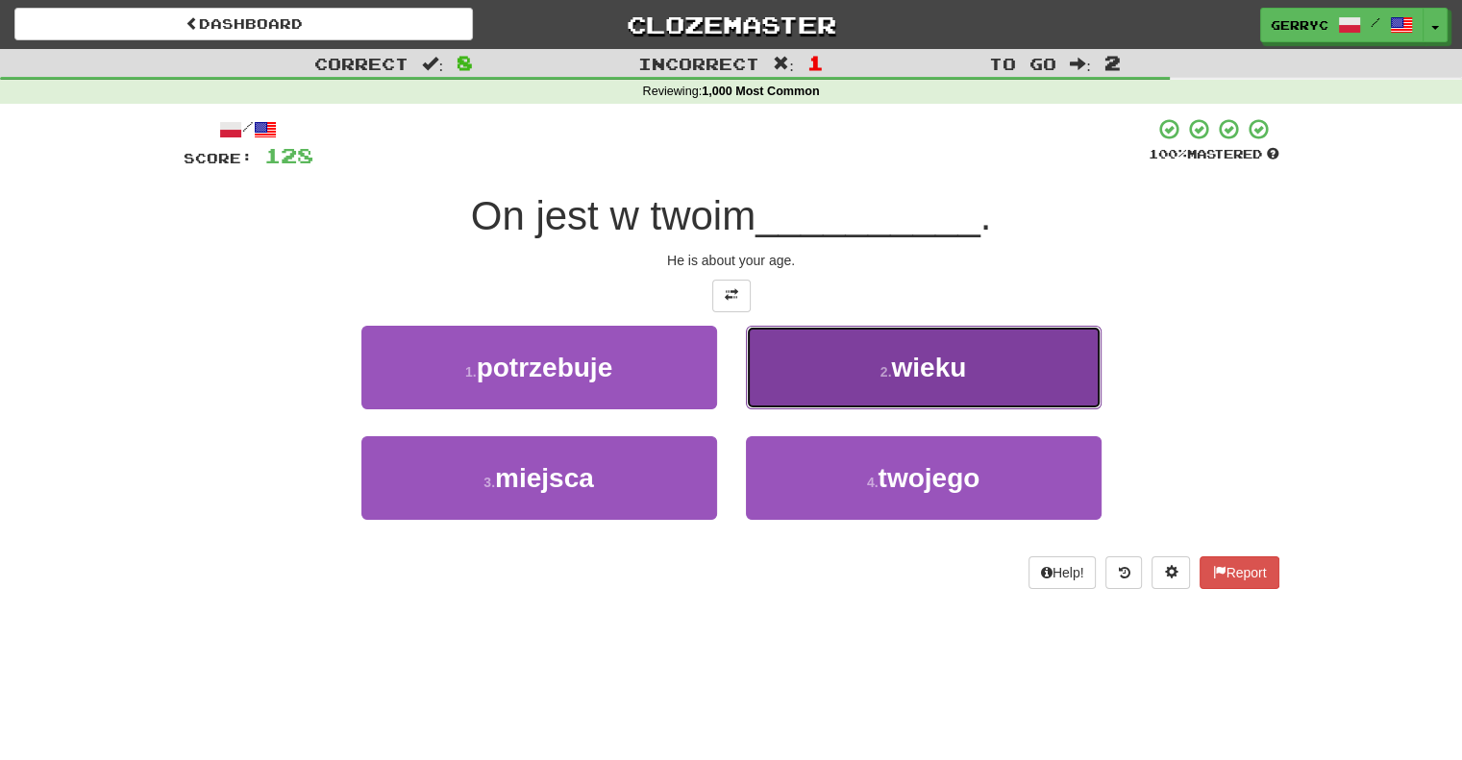
click at [801, 403] on button "2 . wieku" at bounding box center [924, 368] width 356 height 84
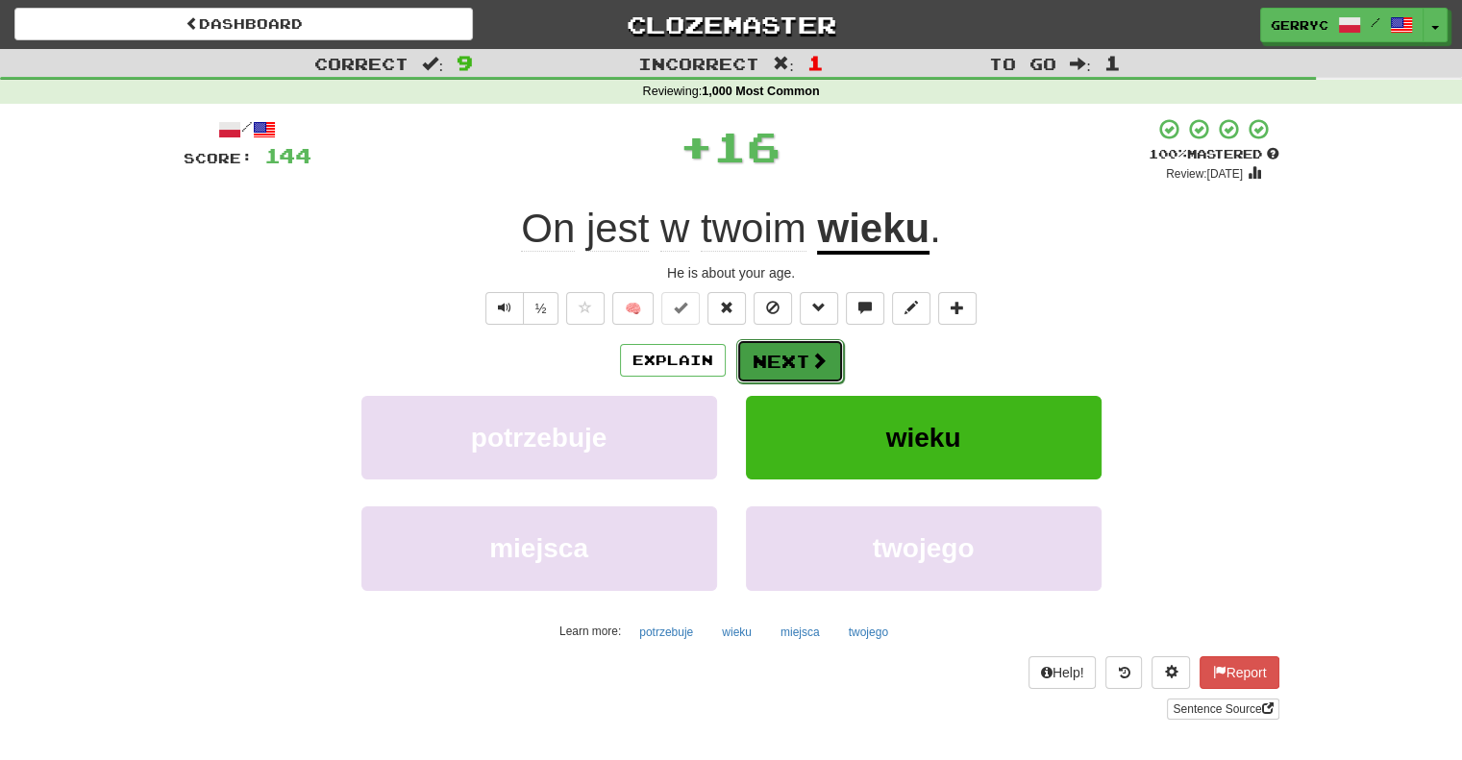
click at [792, 367] on button "Next" at bounding box center [790, 361] width 108 height 44
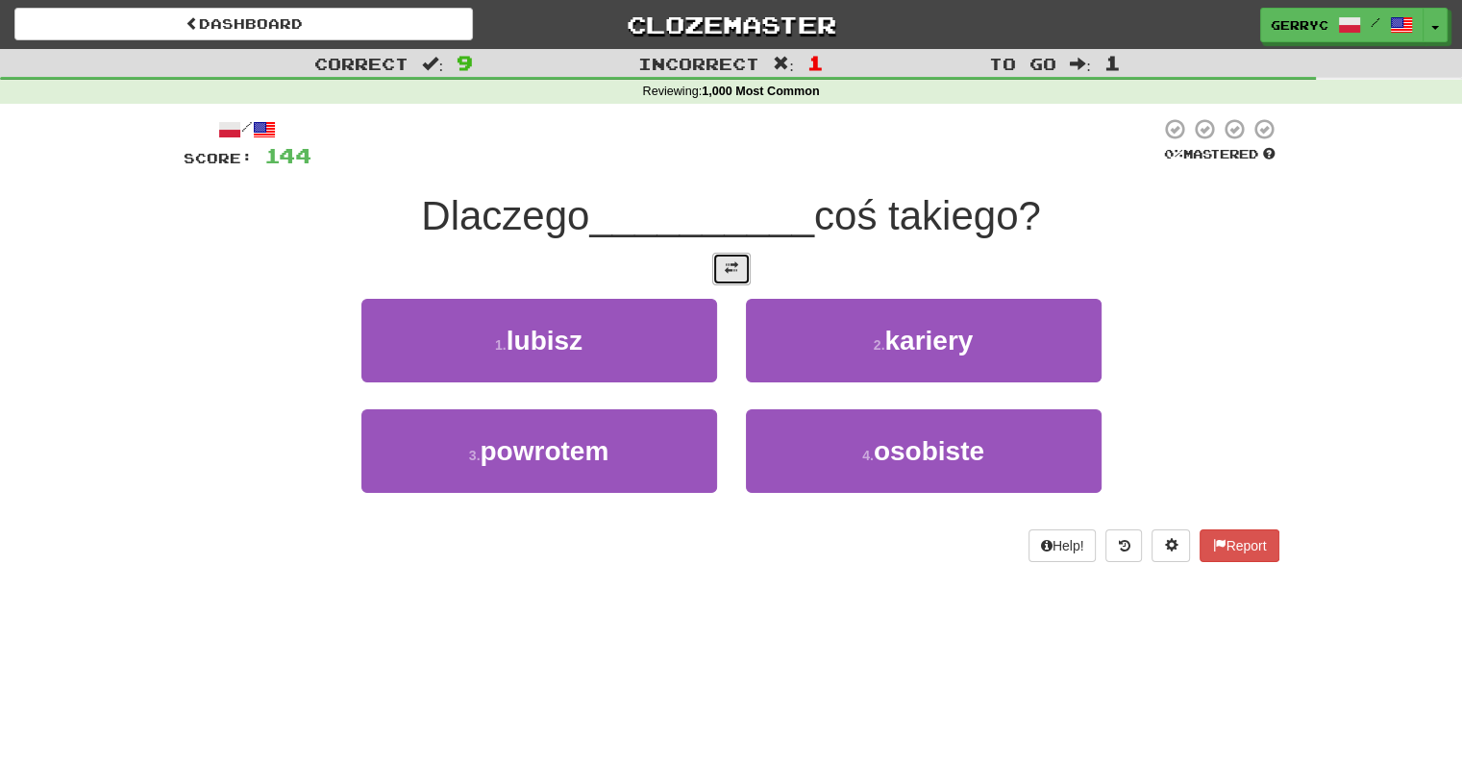
click at [734, 268] on span at bounding box center [731, 267] width 13 height 13
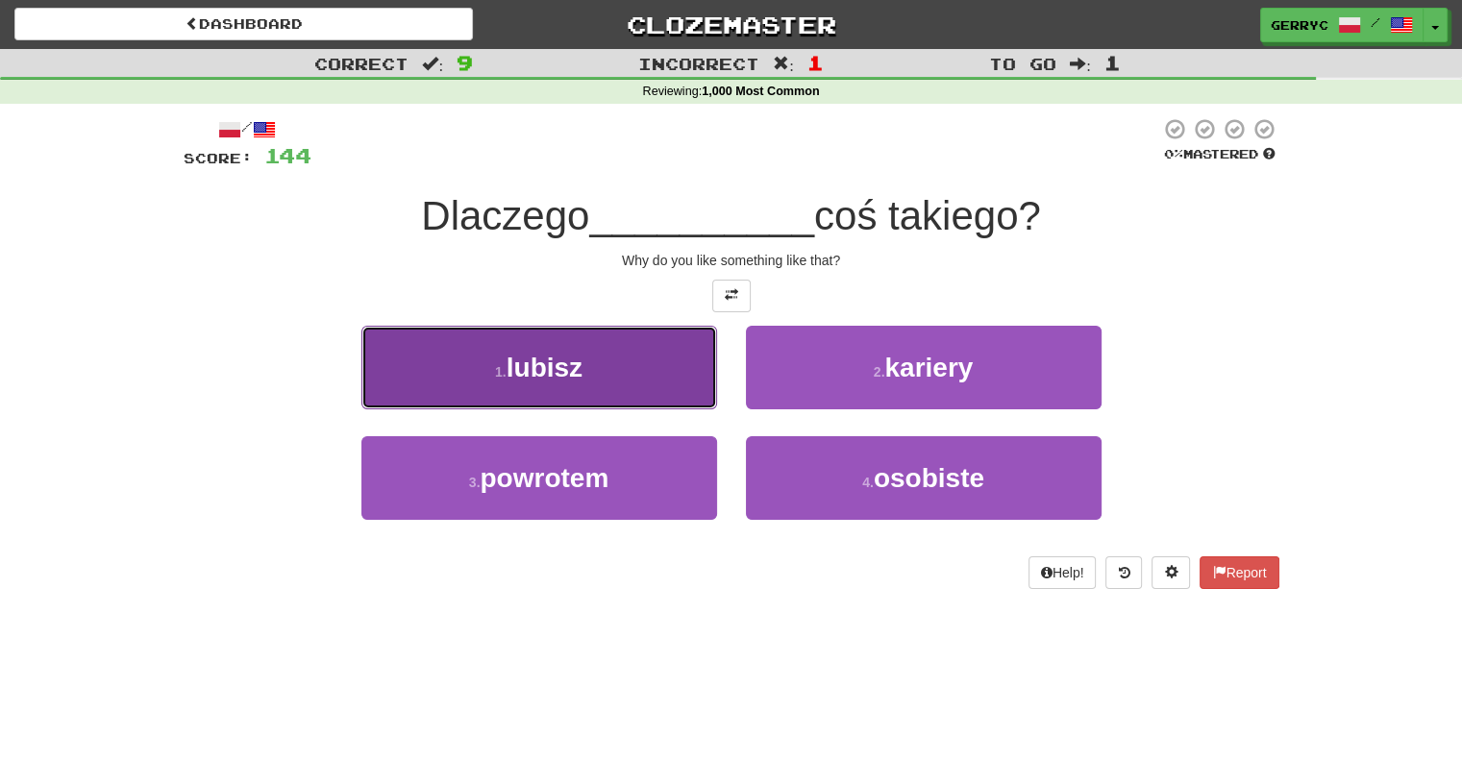
click at [696, 363] on button "1 . lubisz" at bounding box center [539, 368] width 356 height 84
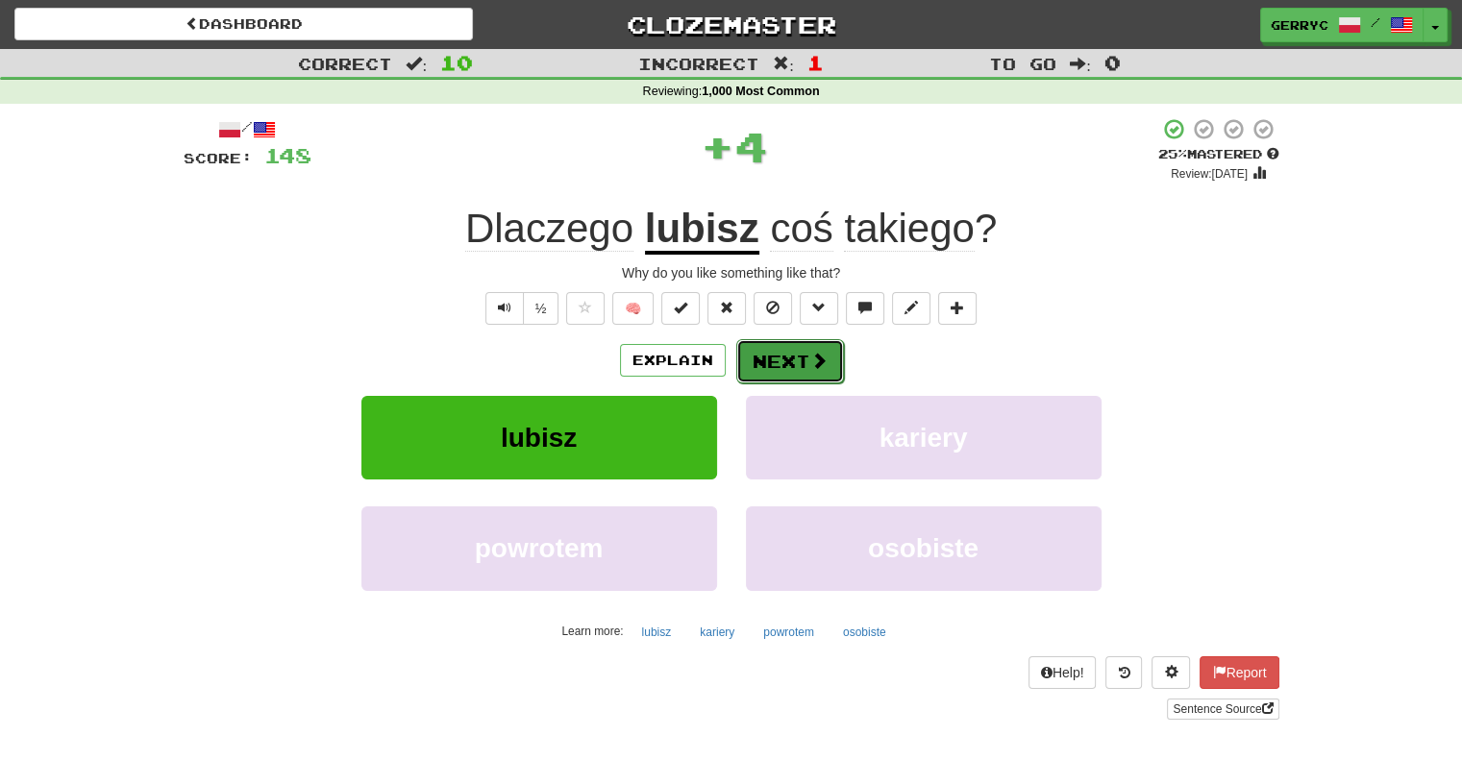
click at [759, 370] on button "Next" at bounding box center [790, 361] width 108 height 44
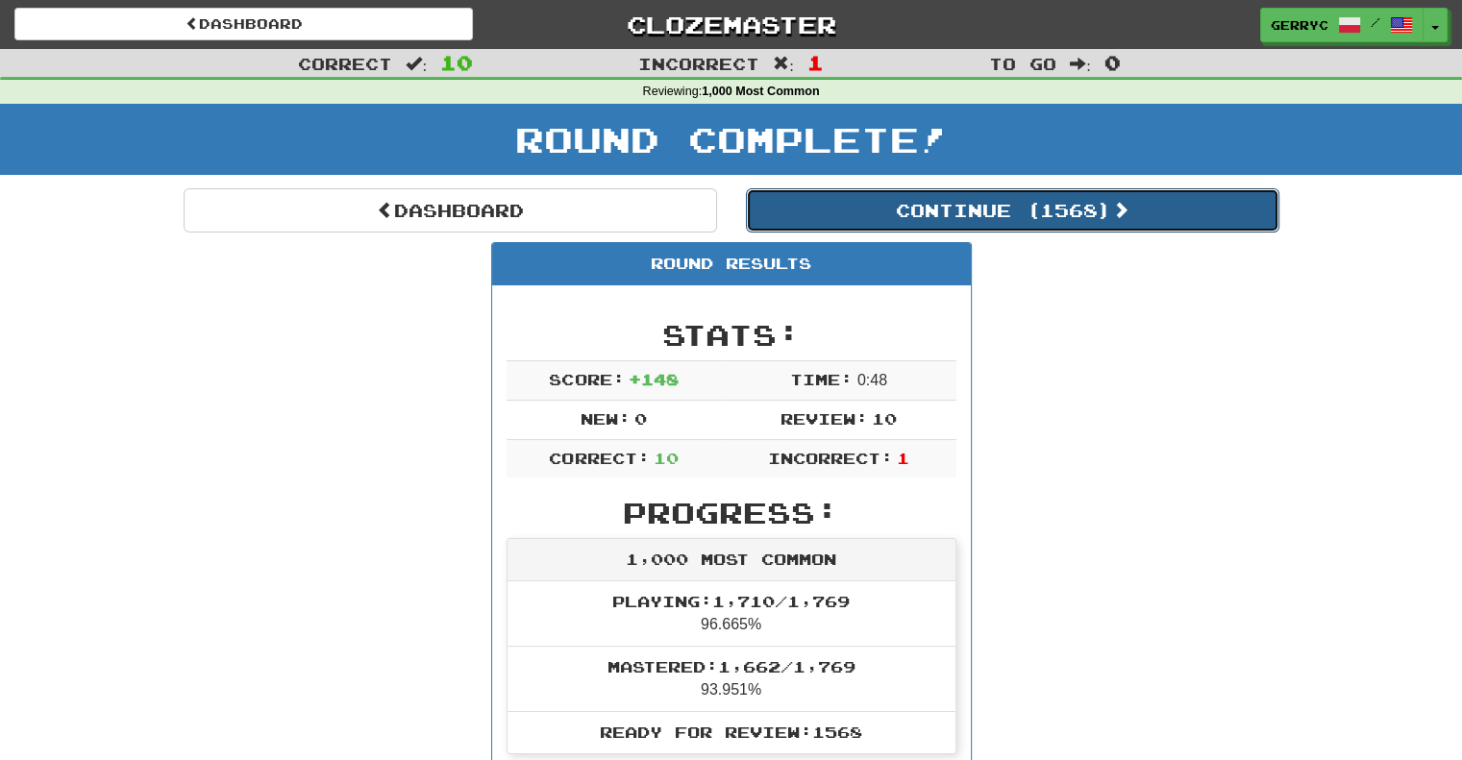
click at [857, 214] on button "Continue ( 1568 )" at bounding box center [1012, 210] width 533 height 44
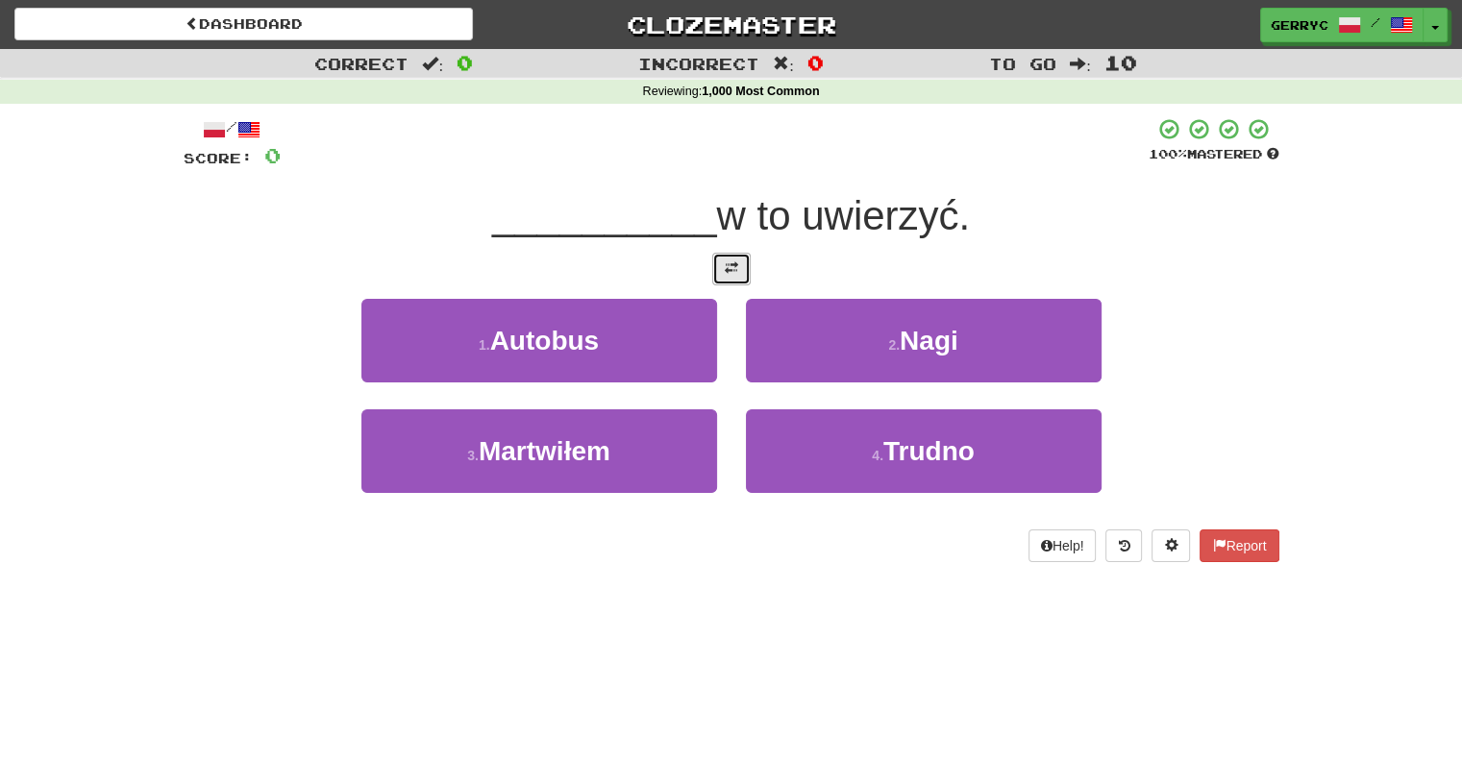
click at [730, 268] on span at bounding box center [731, 267] width 13 height 13
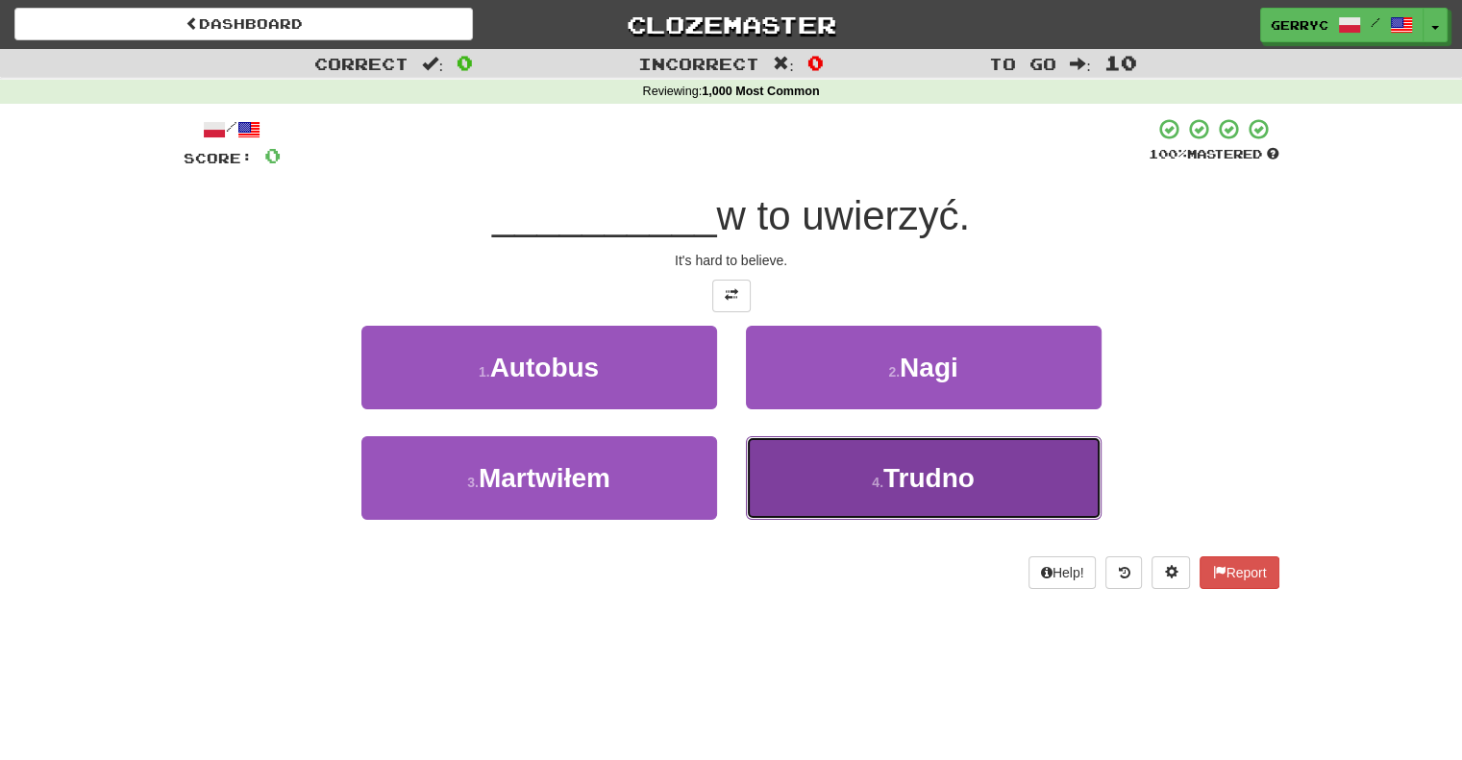
click at [773, 477] on button "4 . [GEOGRAPHIC_DATA]" at bounding box center [924, 478] width 356 height 84
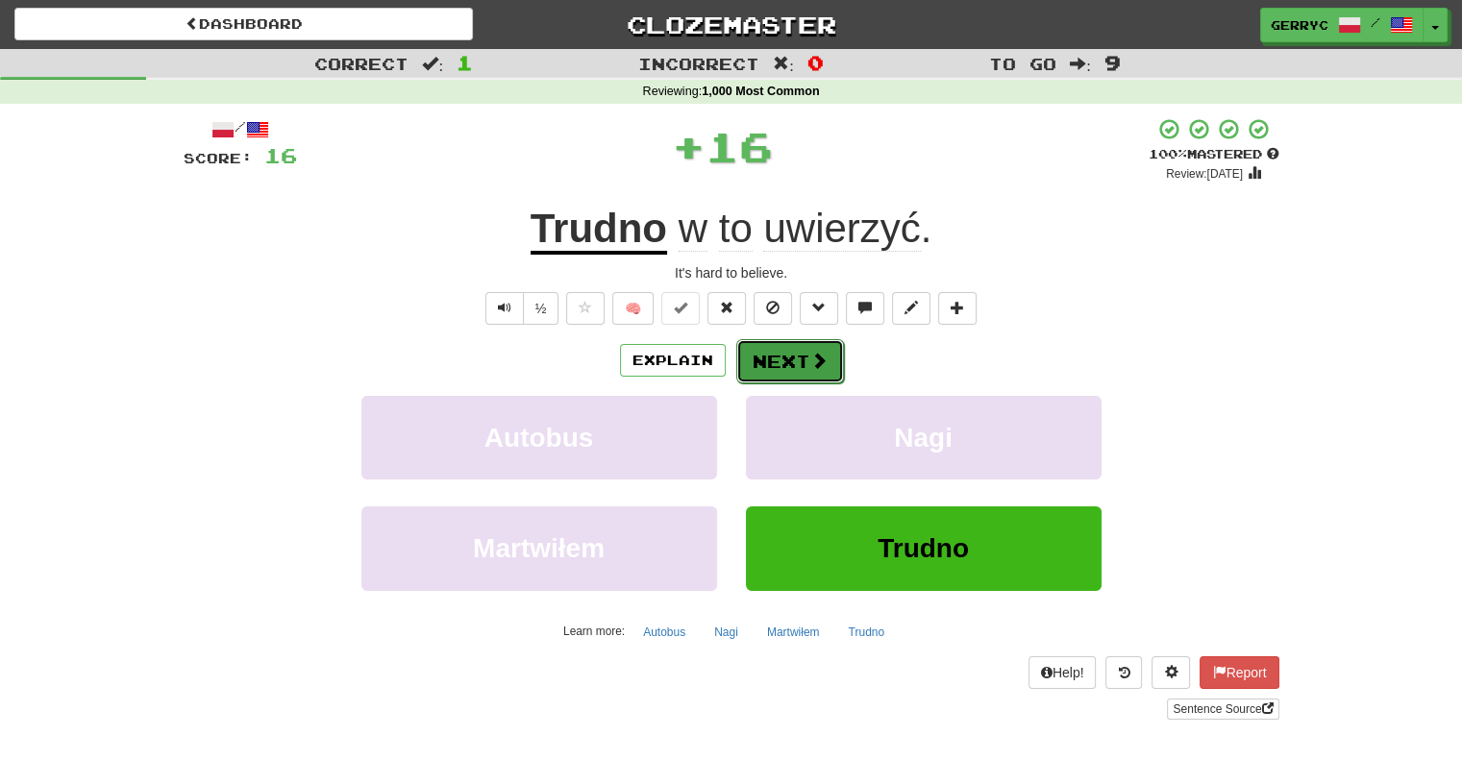
click at [763, 355] on button "Next" at bounding box center [790, 361] width 108 height 44
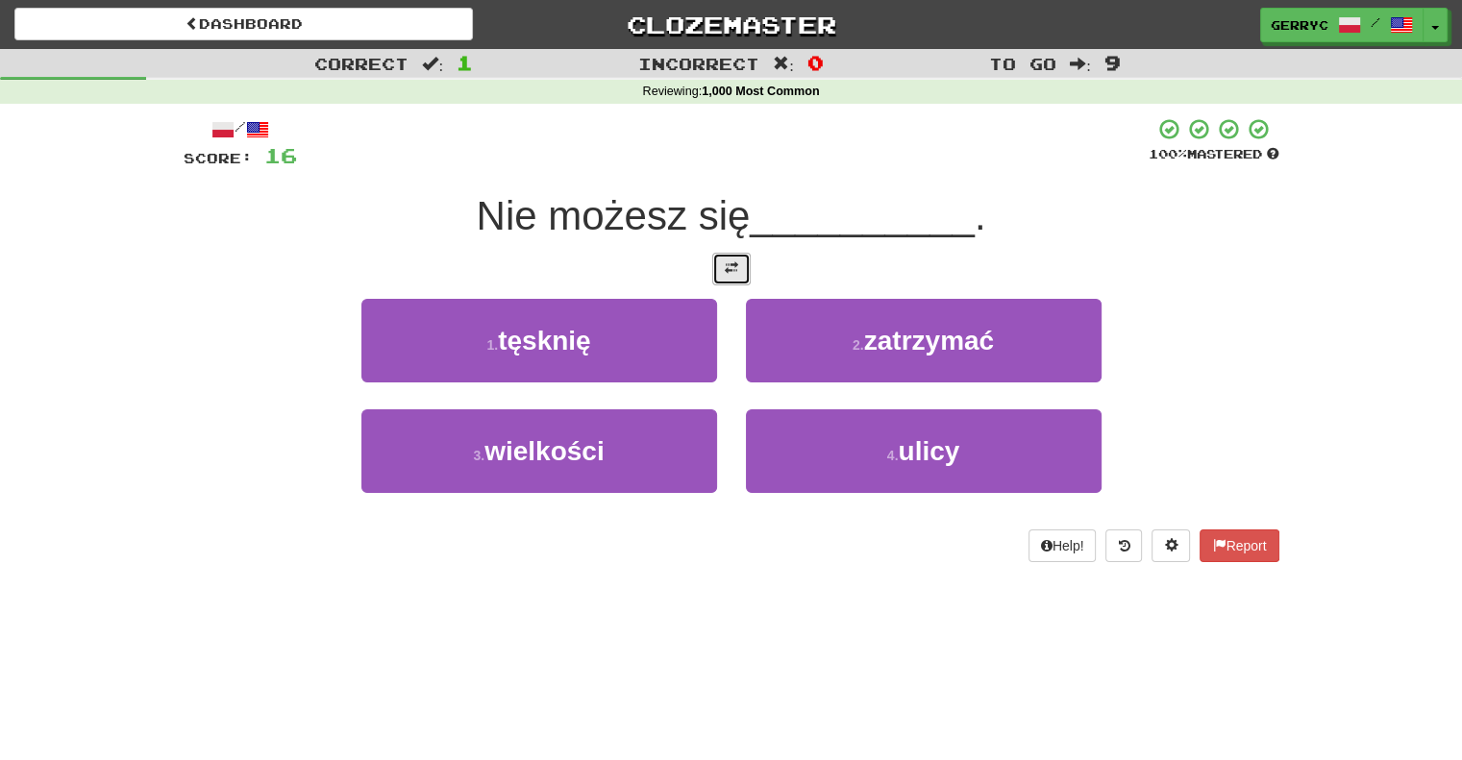
click at [737, 280] on button at bounding box center [731, 269] width 38 height 33
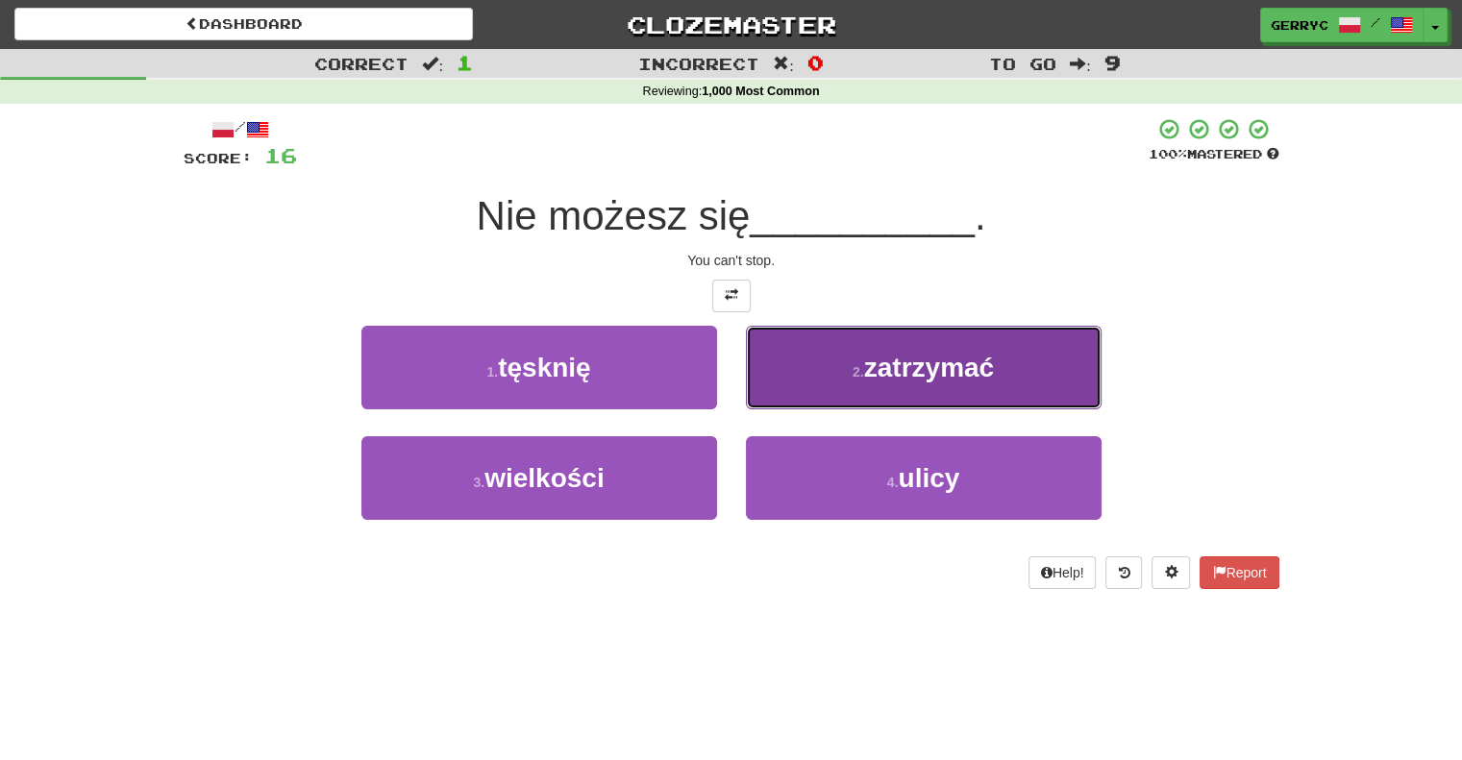
click at [768, 364] on button "2 . zatrzymać" at bounding box center [924, 368] width 356 height 84
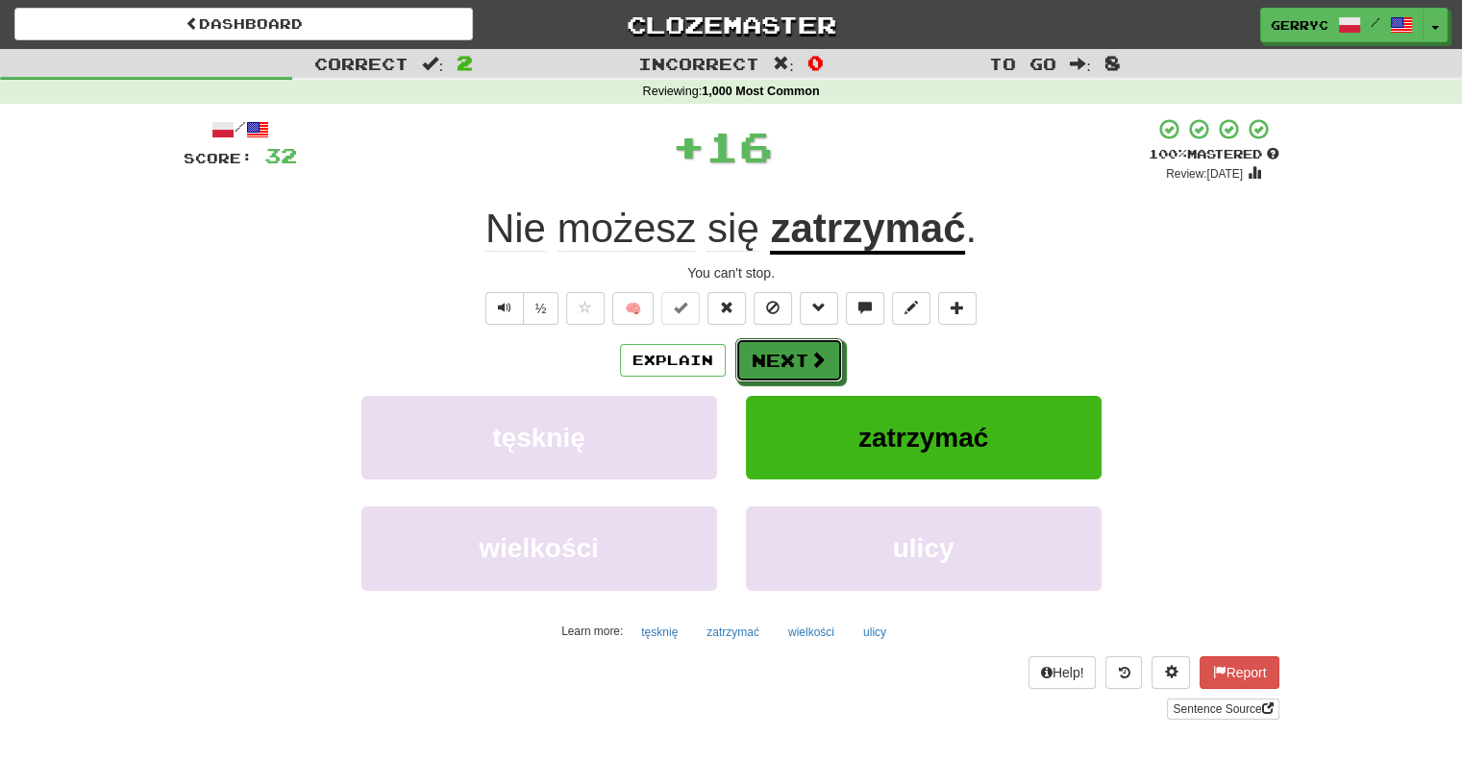
click at [768, 364] on button "Next" at bounding box center [789, 360] width 108 height 44
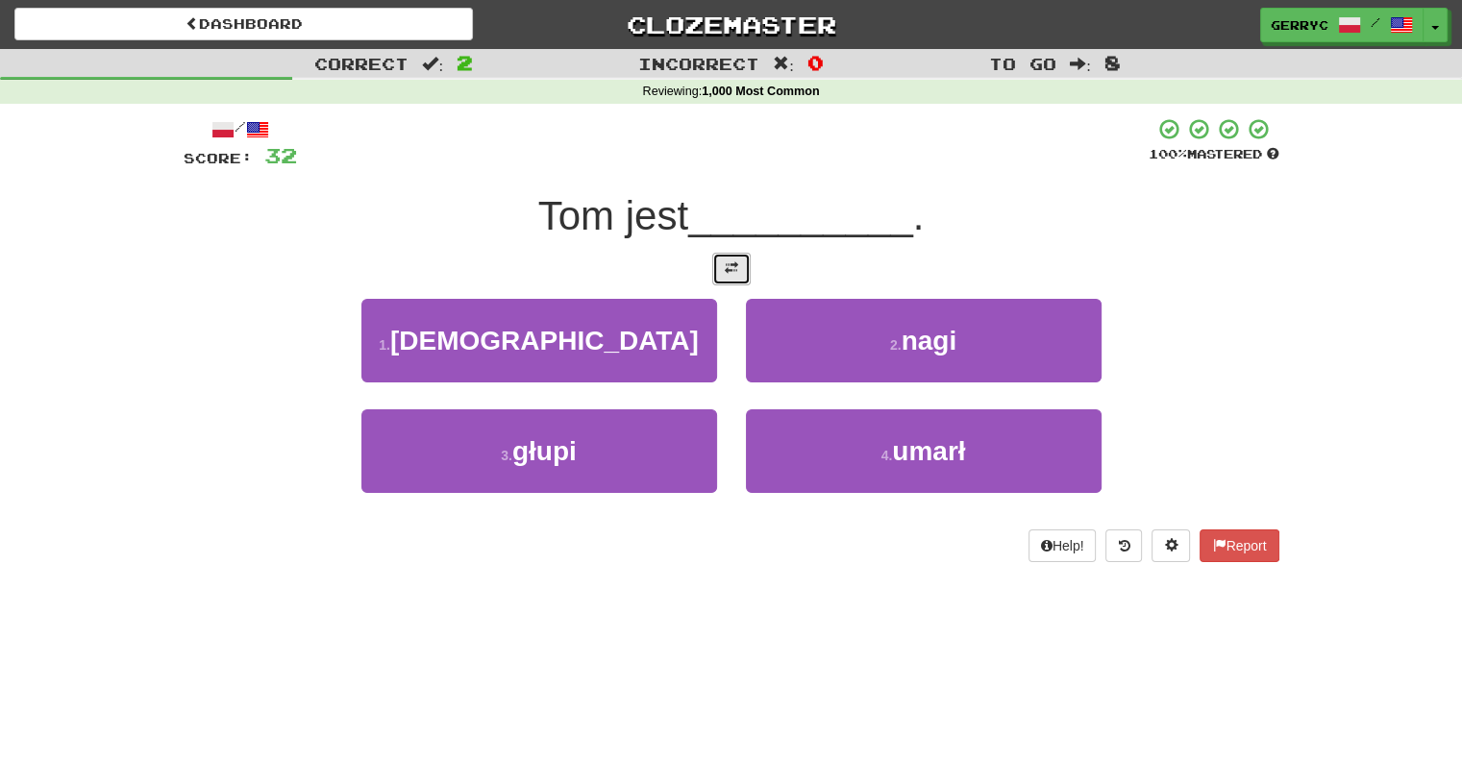
click at [728, 273] on span at bounding box center [731, 267] width 13 height 13
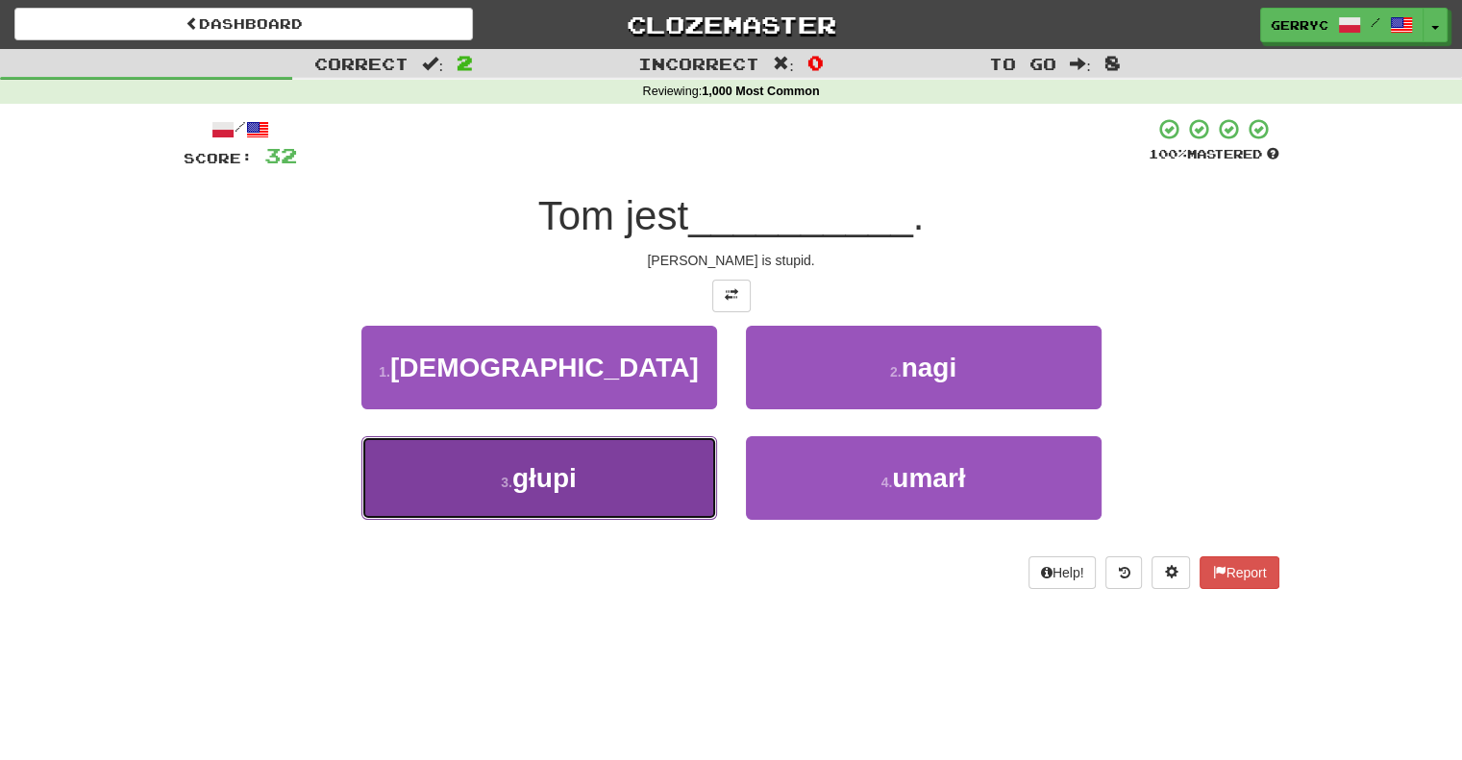
click at [675, 460] on button "3 . głupi" at bounding box center [539, 478] width 356 height 84
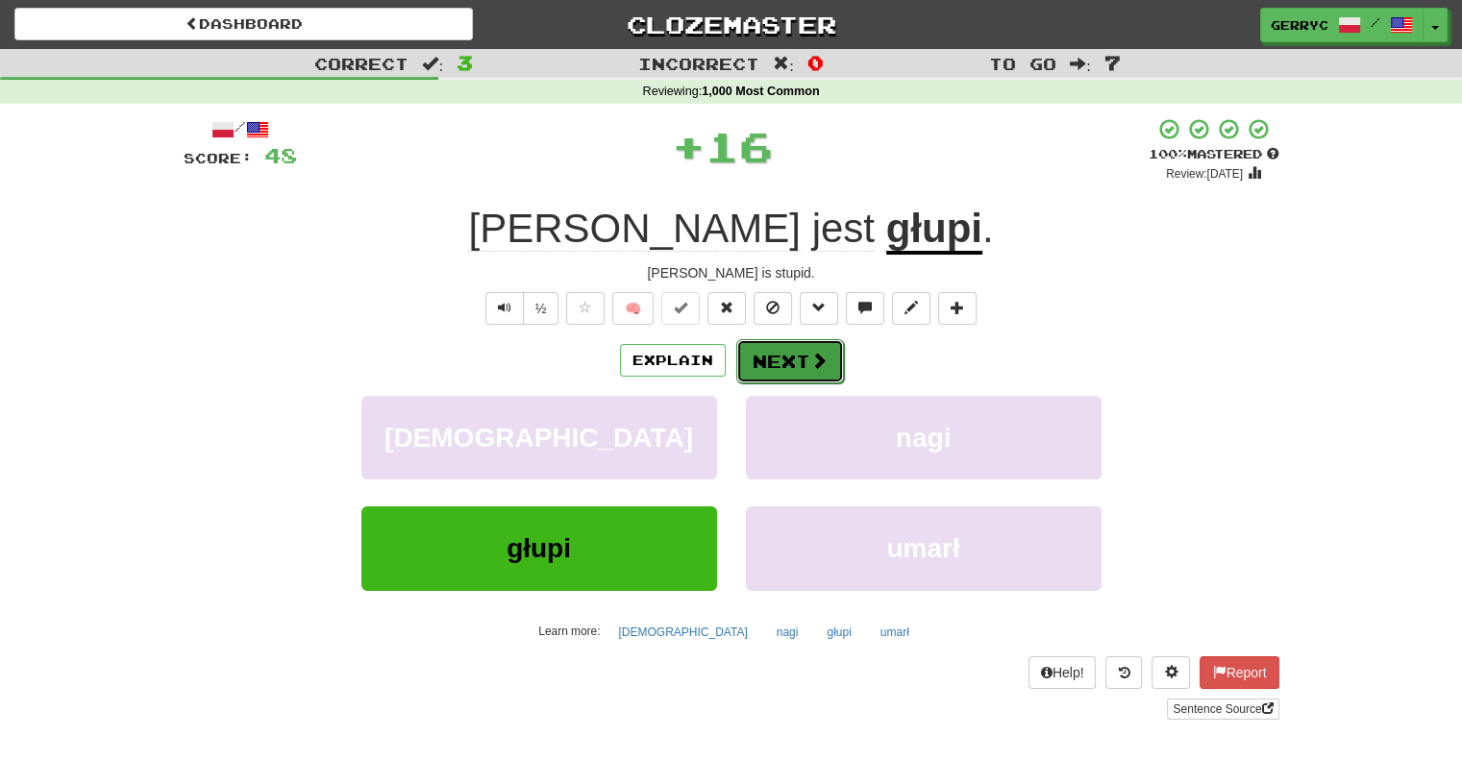
click at [761, 354] on button "Next" at bounding box center [790, 361] width 108 height 44
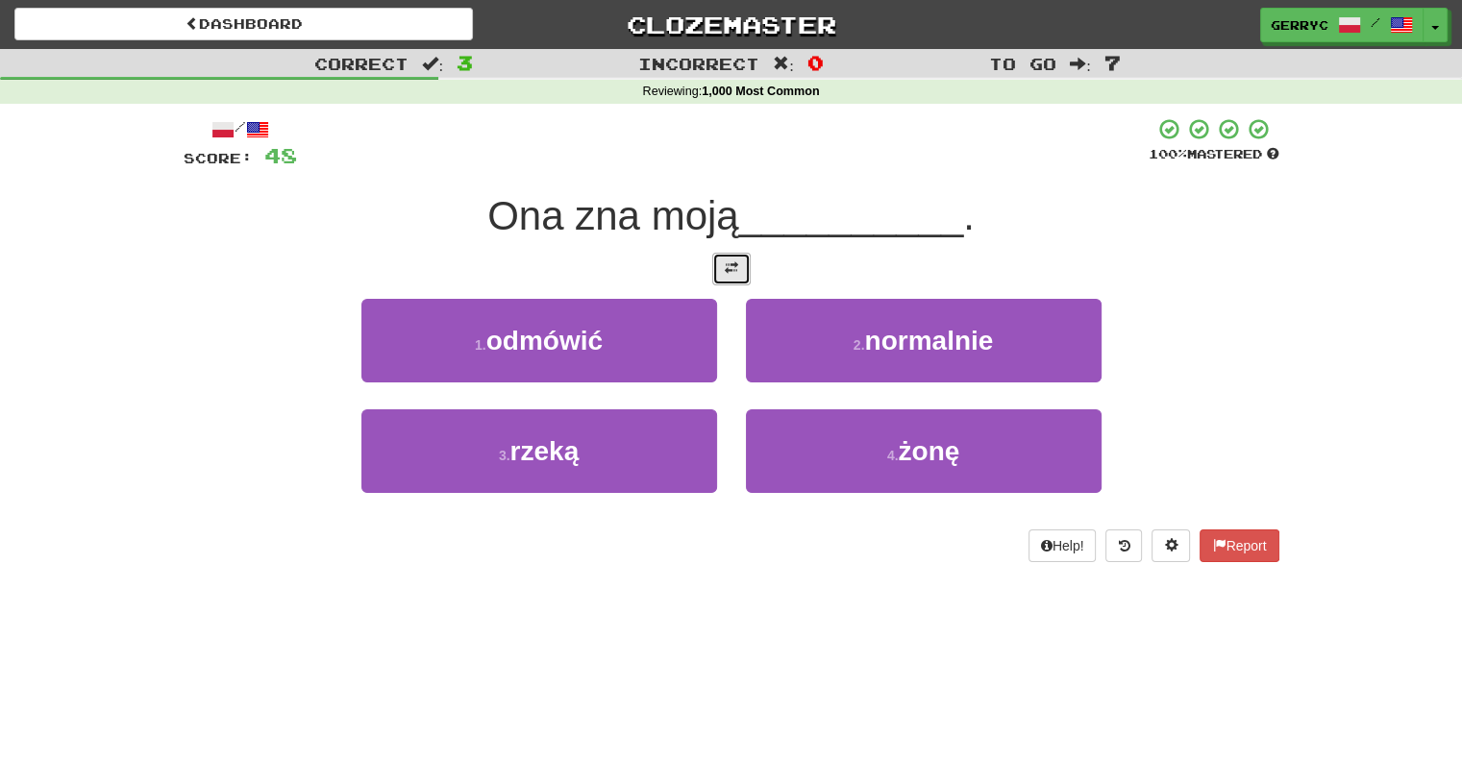
click at [720, 260] on button at bounding box center [731, 269] width 38 height 33
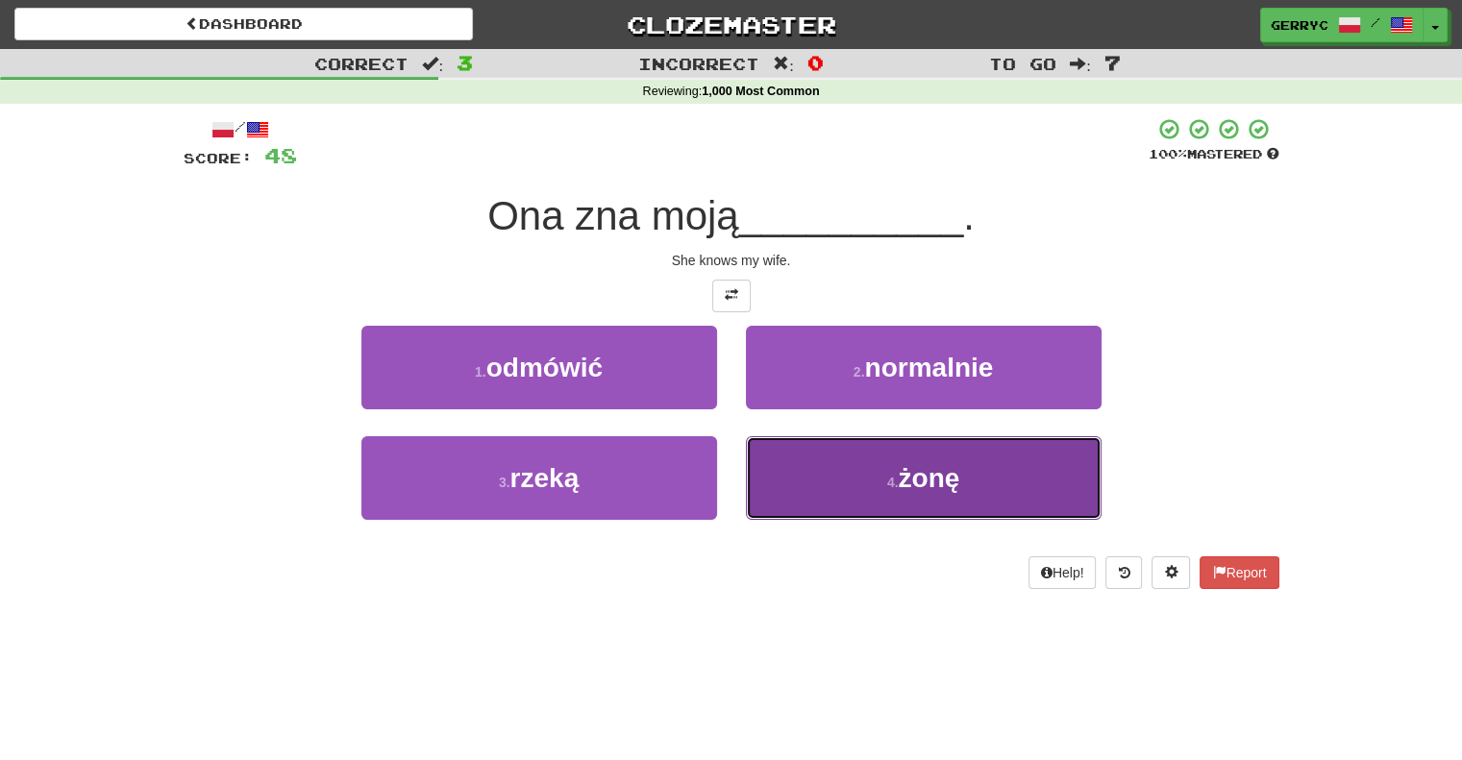
click at [784, 460] on button "4 . żonę" at bounding box center [924, 478] width 356 height 84
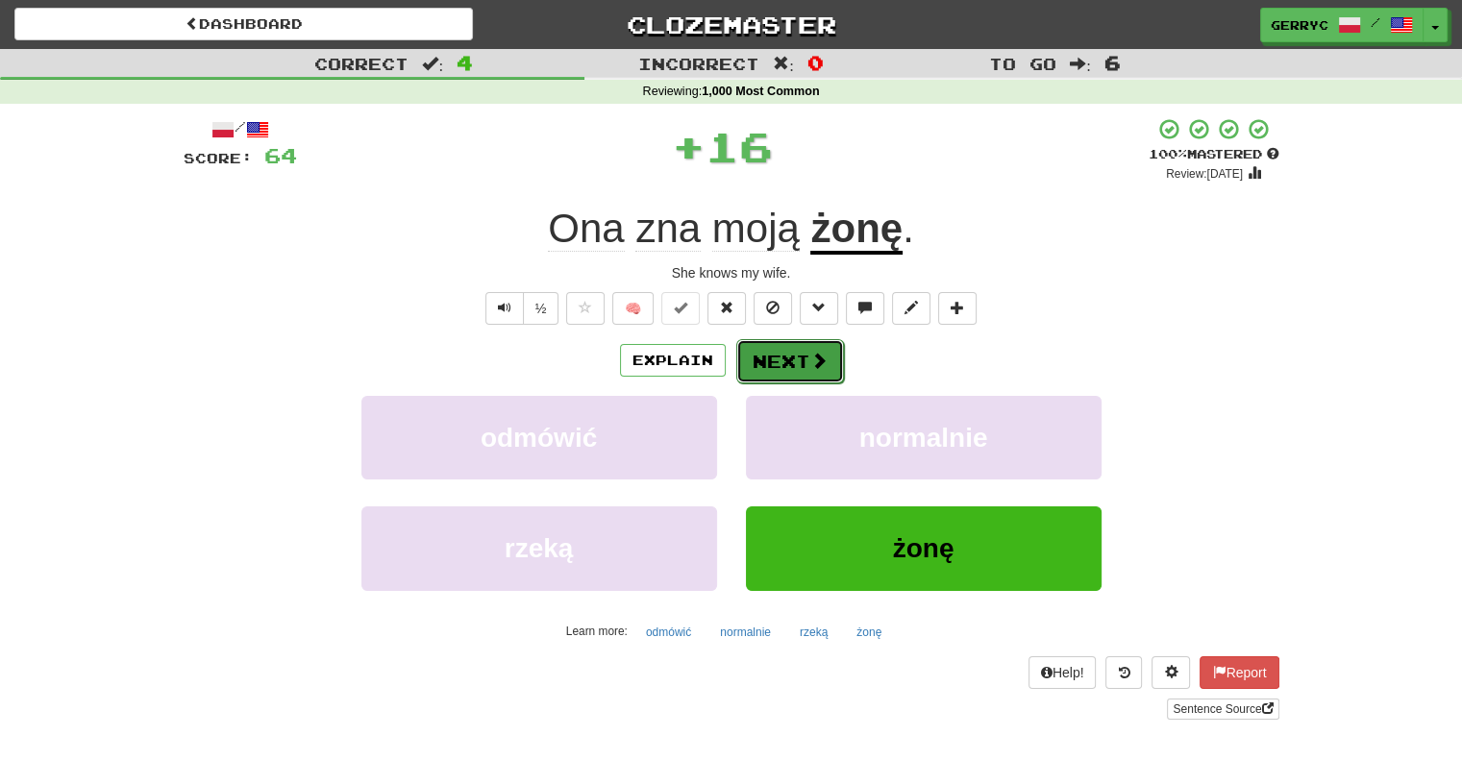
click at [775, 355] on button "Next" at bounding box center [790, 361] width 108 height 44
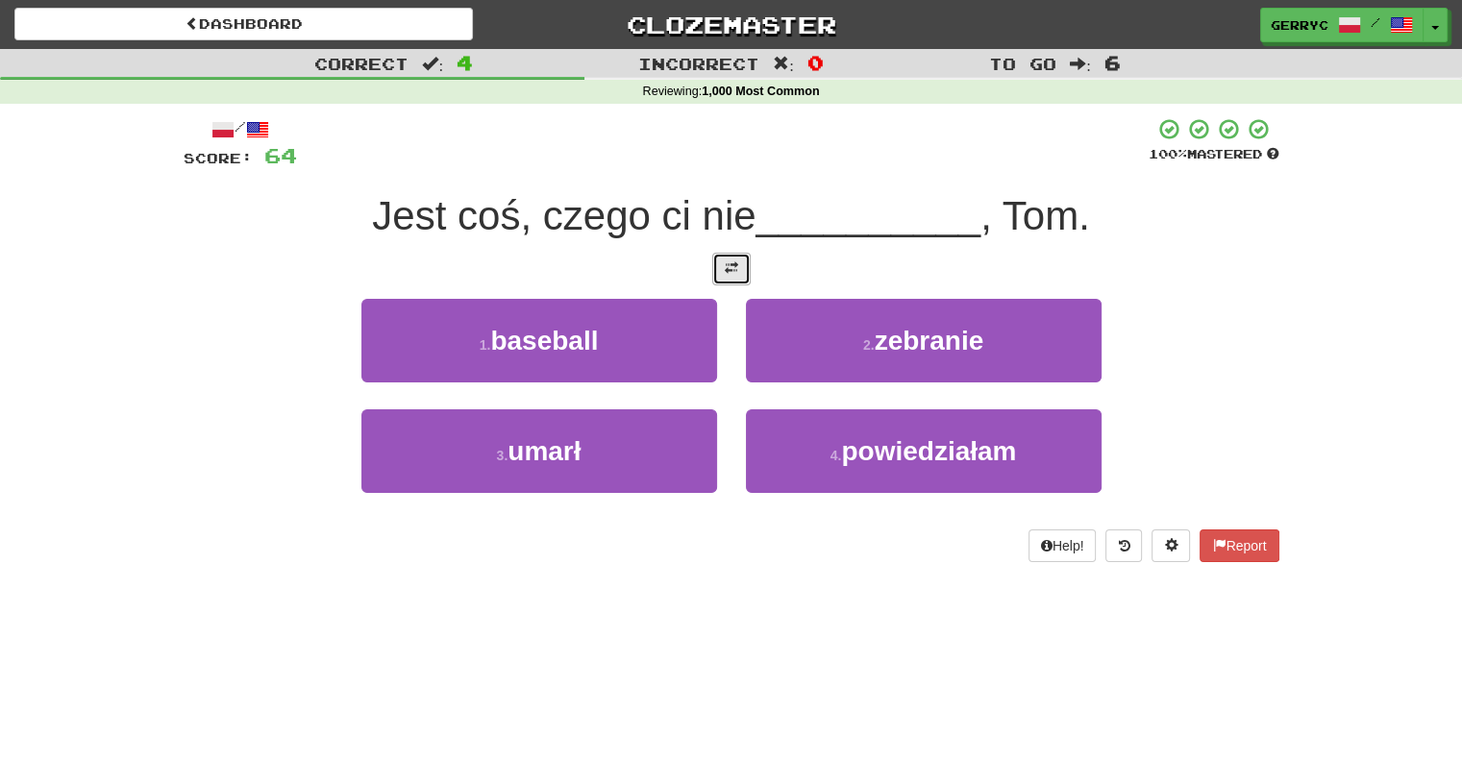
click at [736, 279] on button at bounding box center [731, 269] width 38 height 33
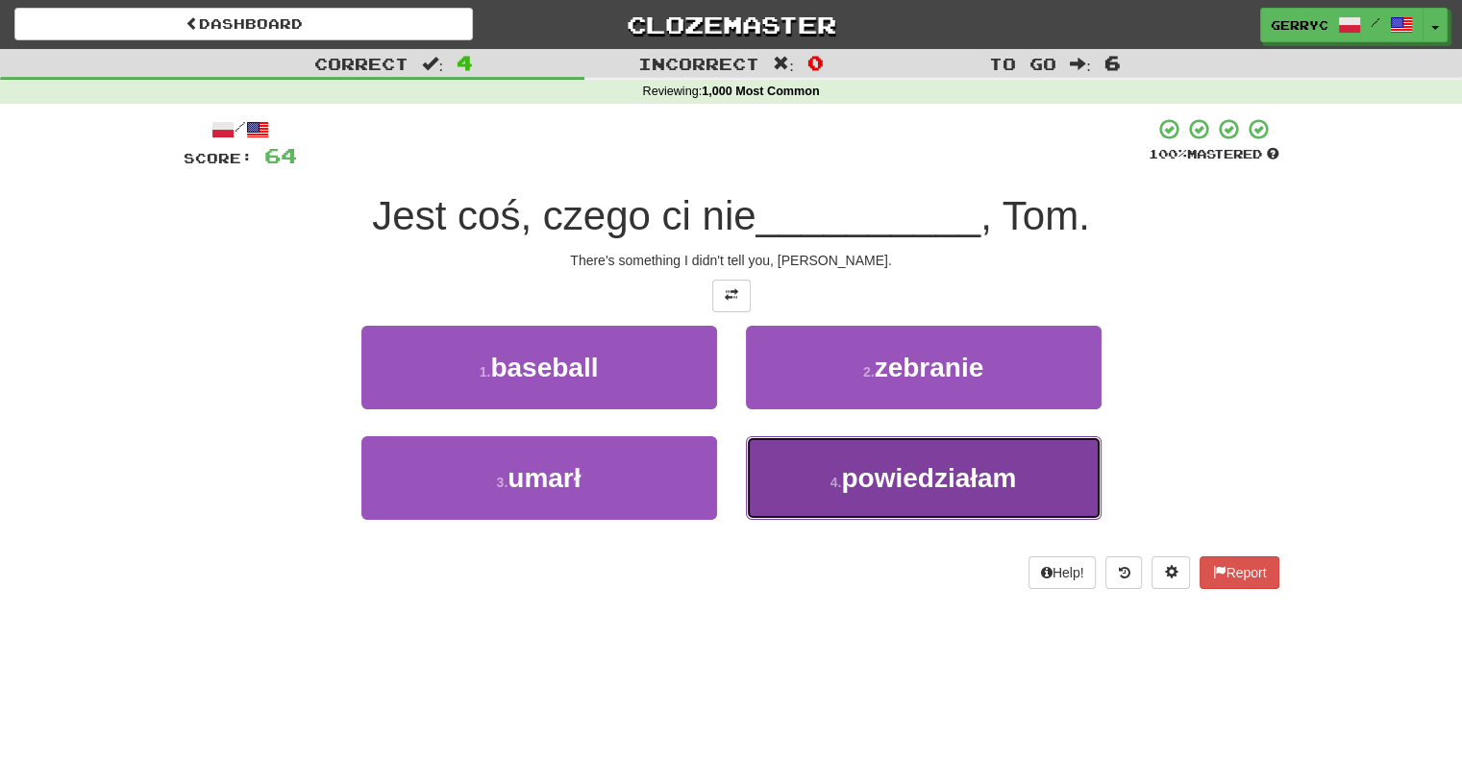
click at [800, 460] on button "4 . powiedziałam" at bounding box center [924, 478] width 356 height 84
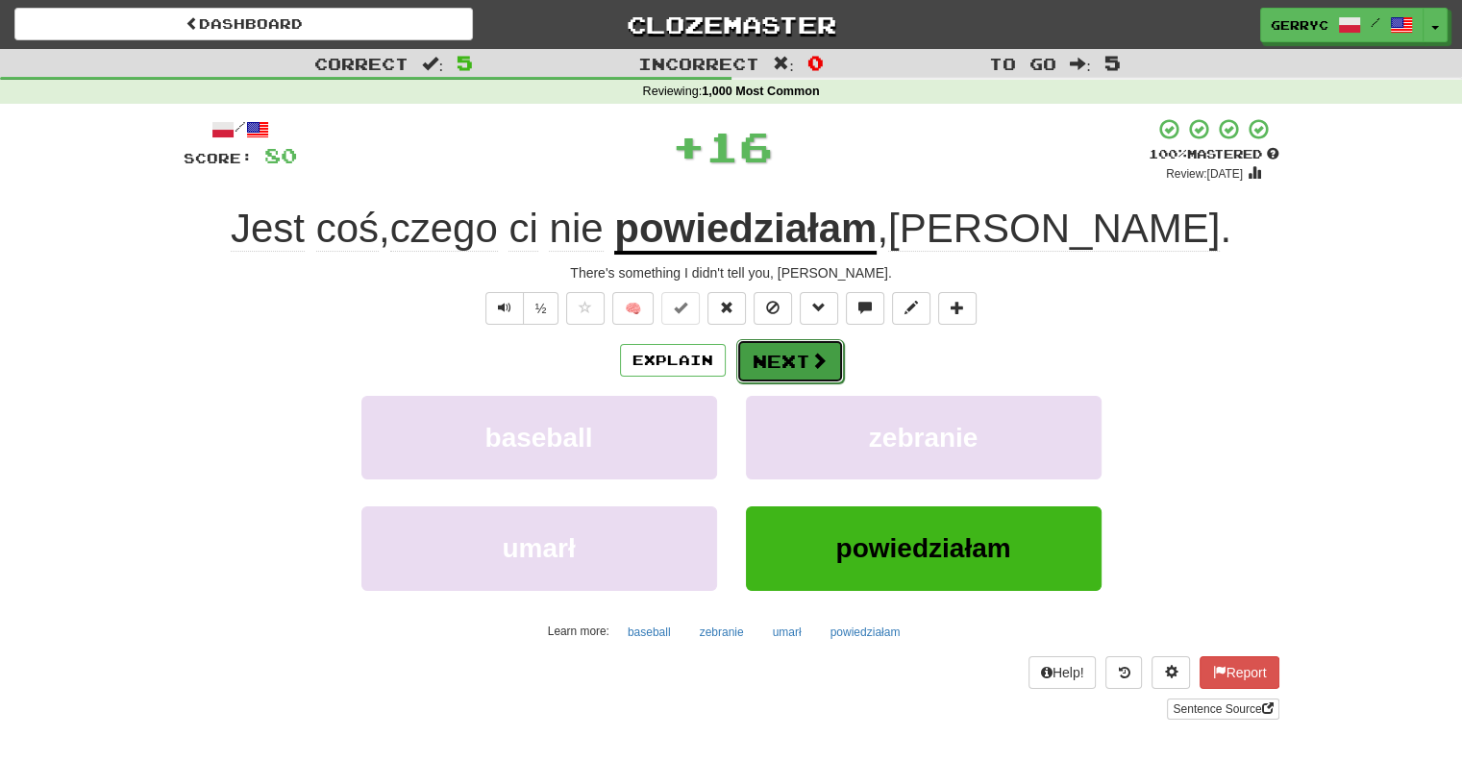
click at [780, 366] on button "Next" at bounding box center [790, 361] width 108 height 44
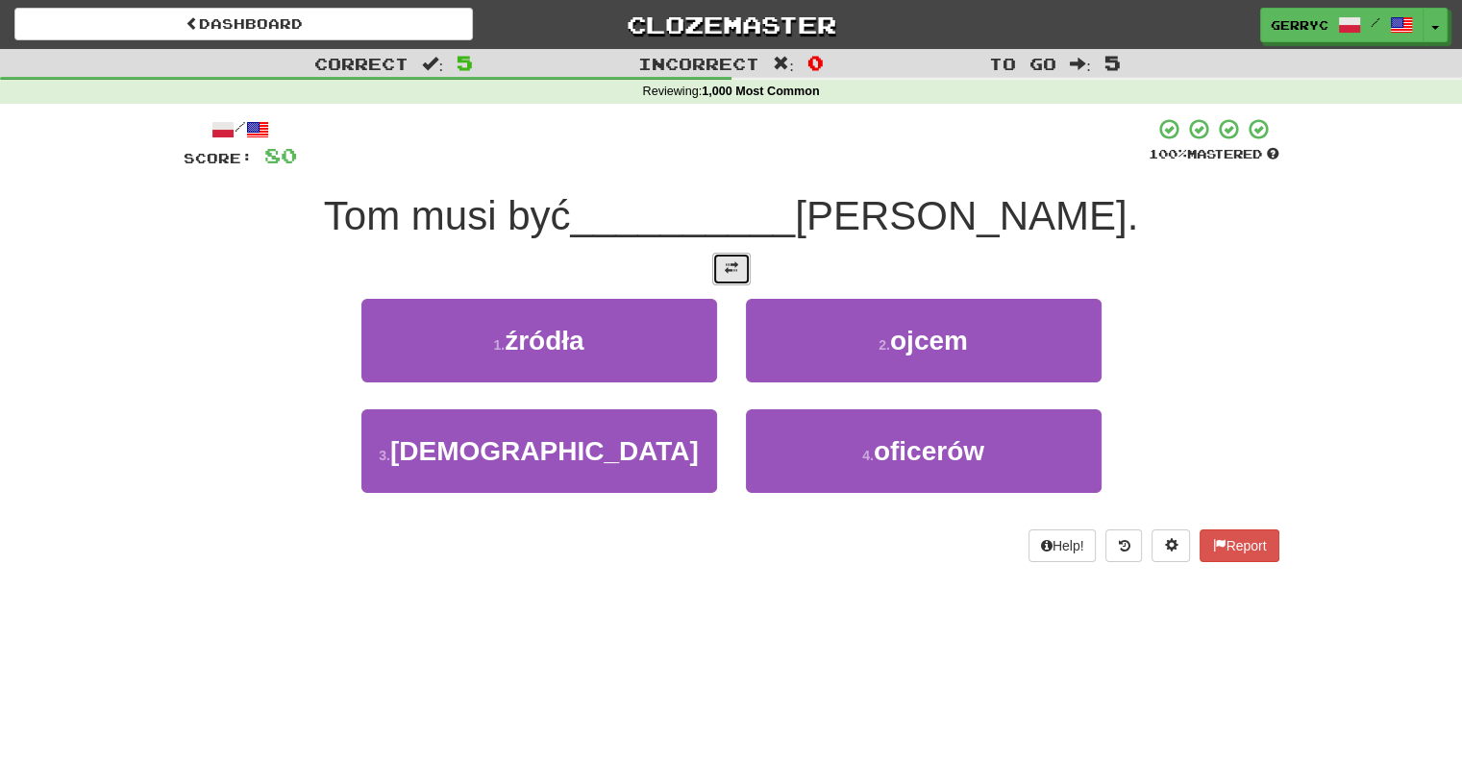
click at [731, 261] on span at bounding box center [731, 267] width 13 height 13
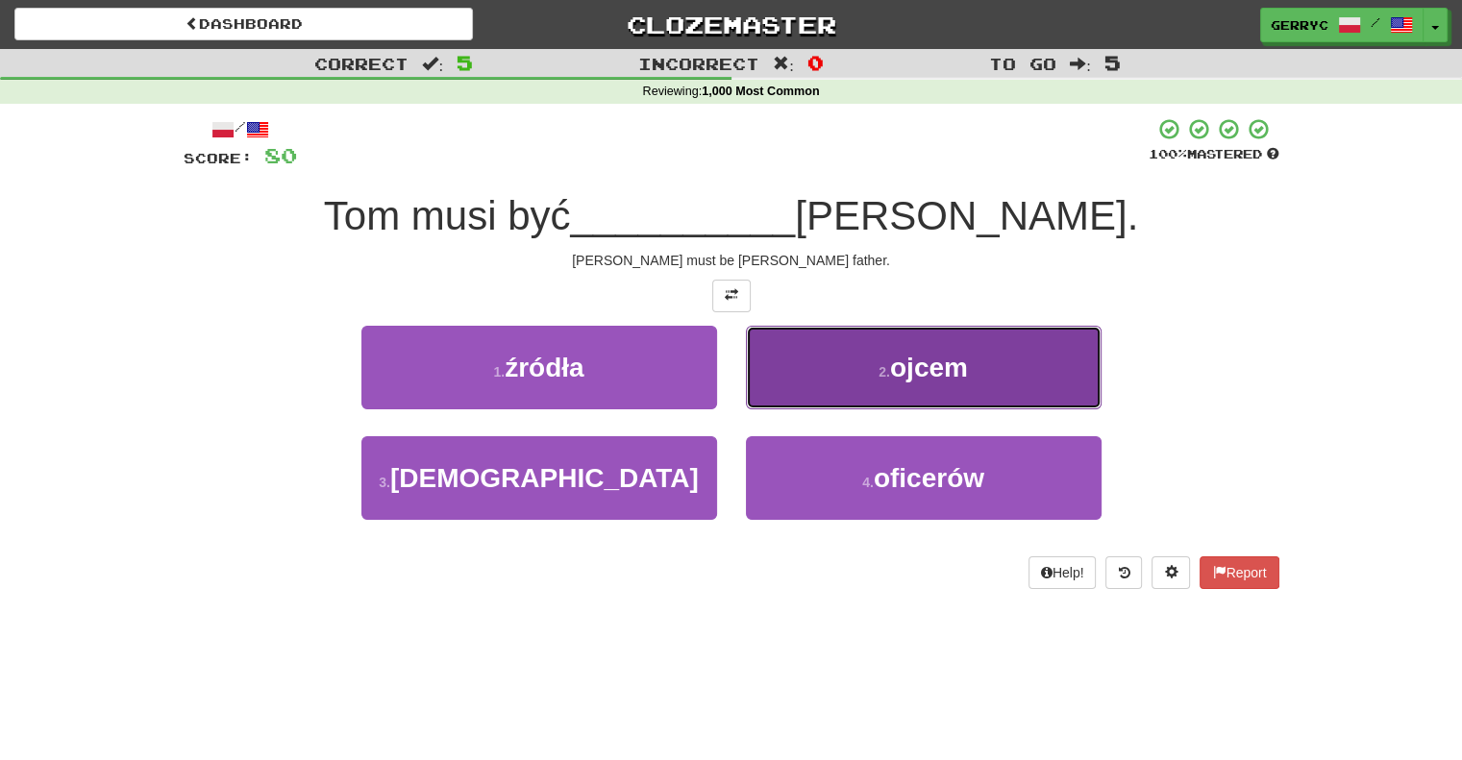
click at [772, 368] on button "2 . ojcem" at bounding box center [924, 368] width 356 height 84
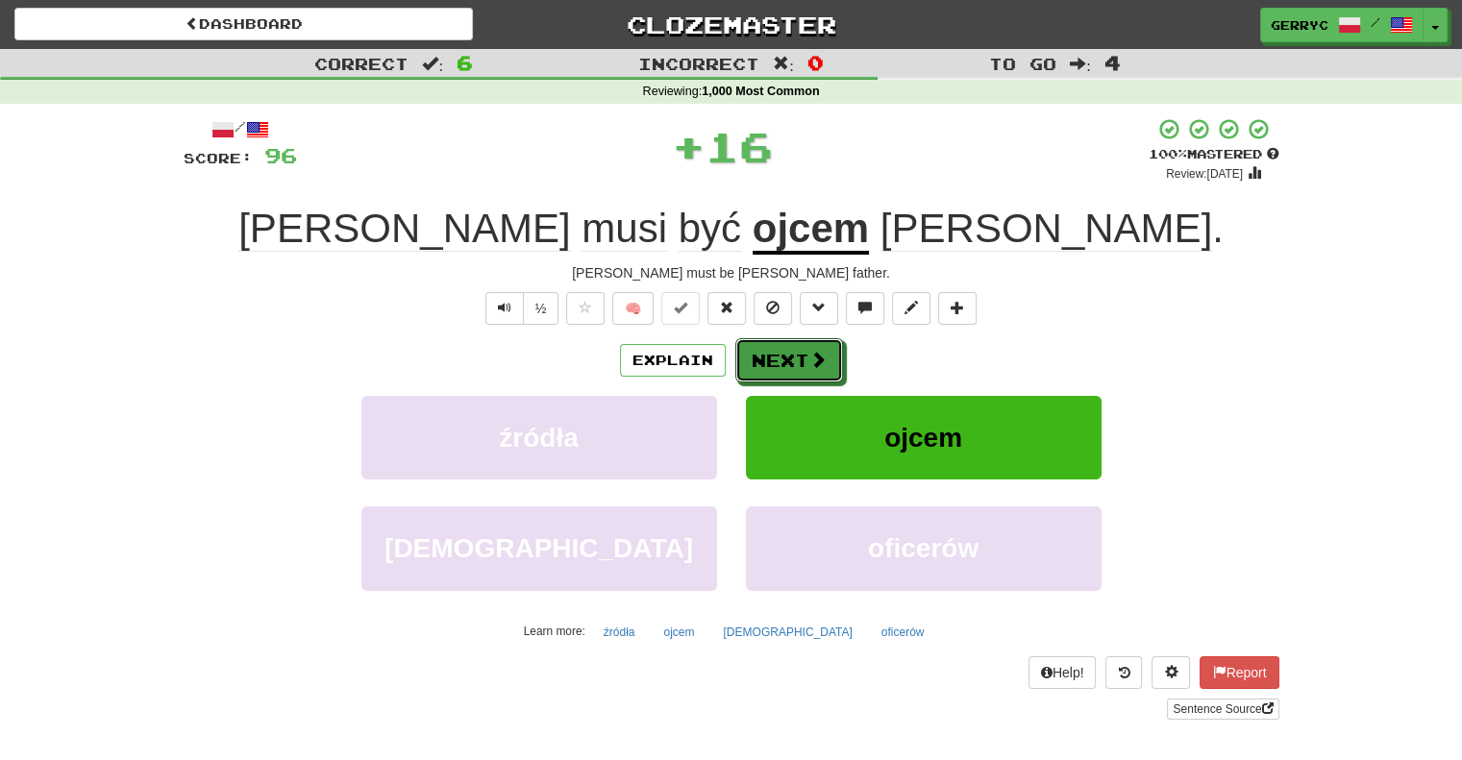
click at [772, 368] on button "Next" at bounding box center [789, 360] width 108 height 44
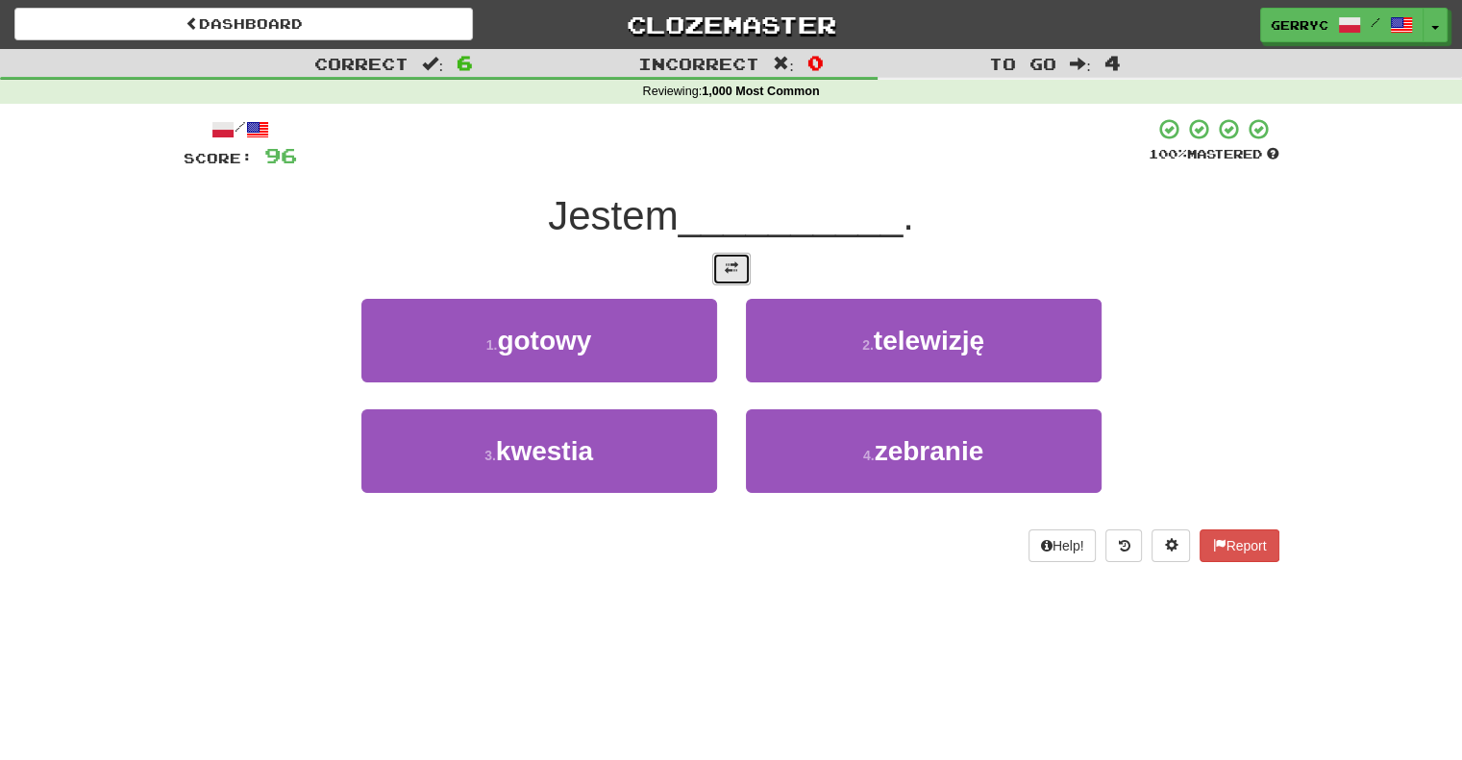
click at [731, 261] on span at bounding box center [731, 267] width 13 height 13
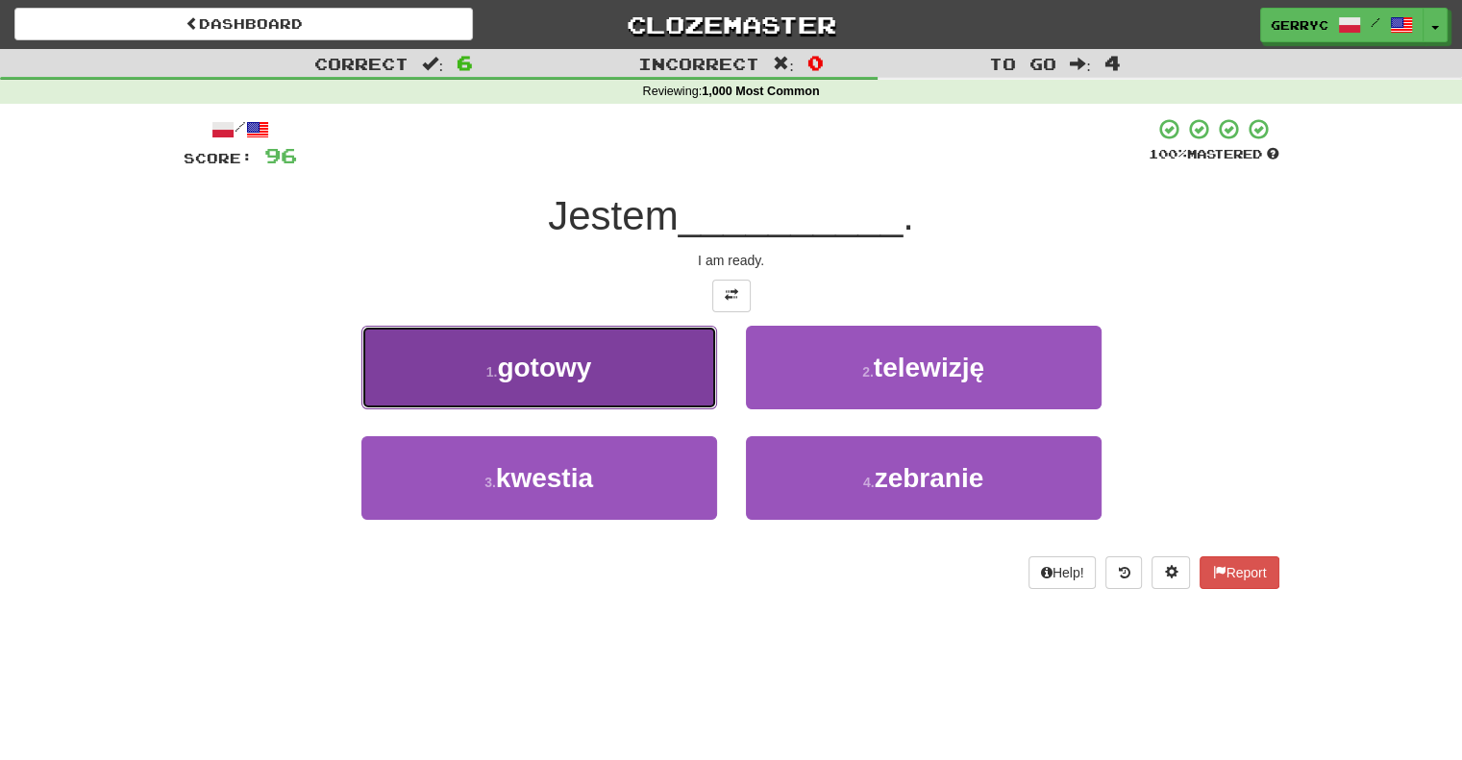
click at [693, 380] on button "1 . gotowy" at bounding box center [539, 368] width 356 height 84
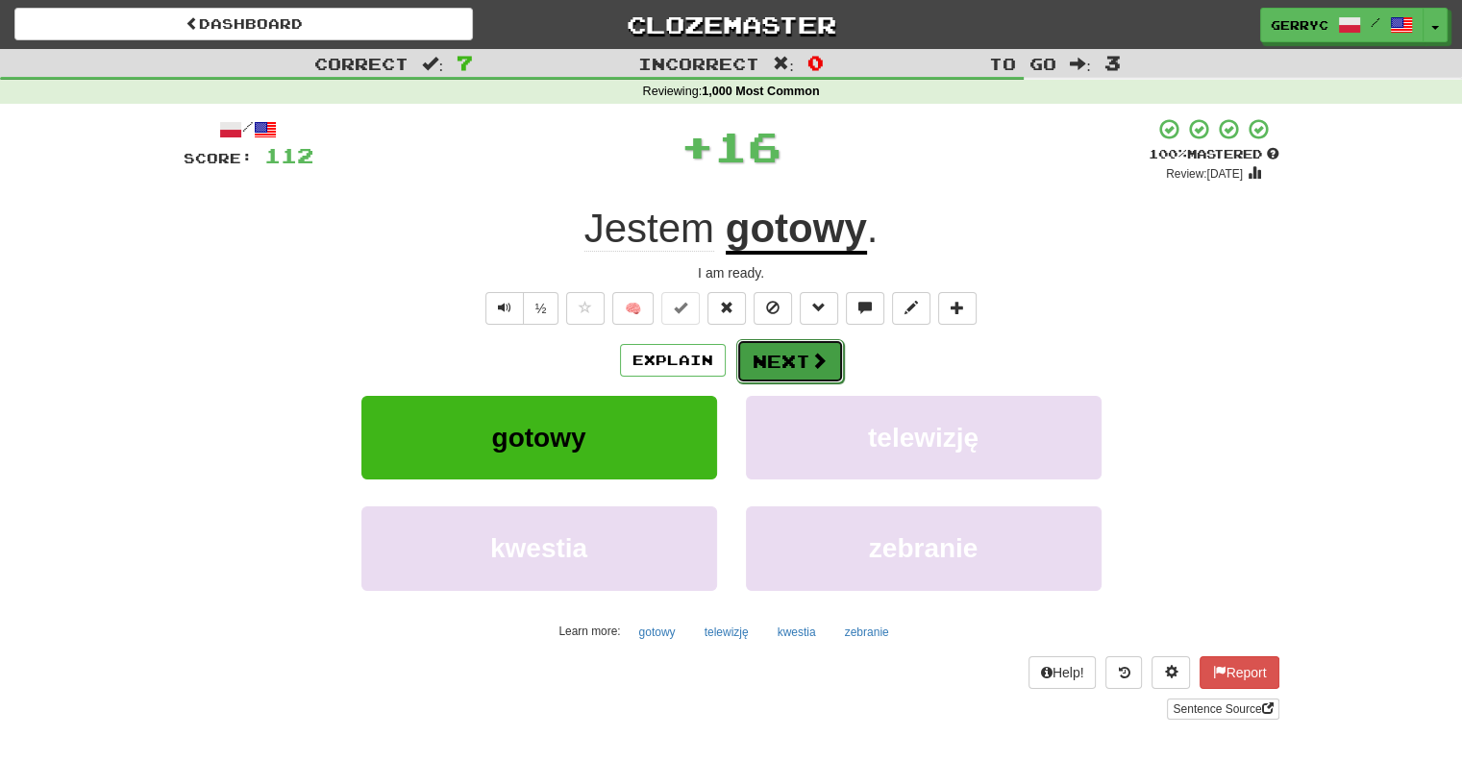
click at [762, 358] on button "Next" at bounding box center [790, 361] width 108 height 44
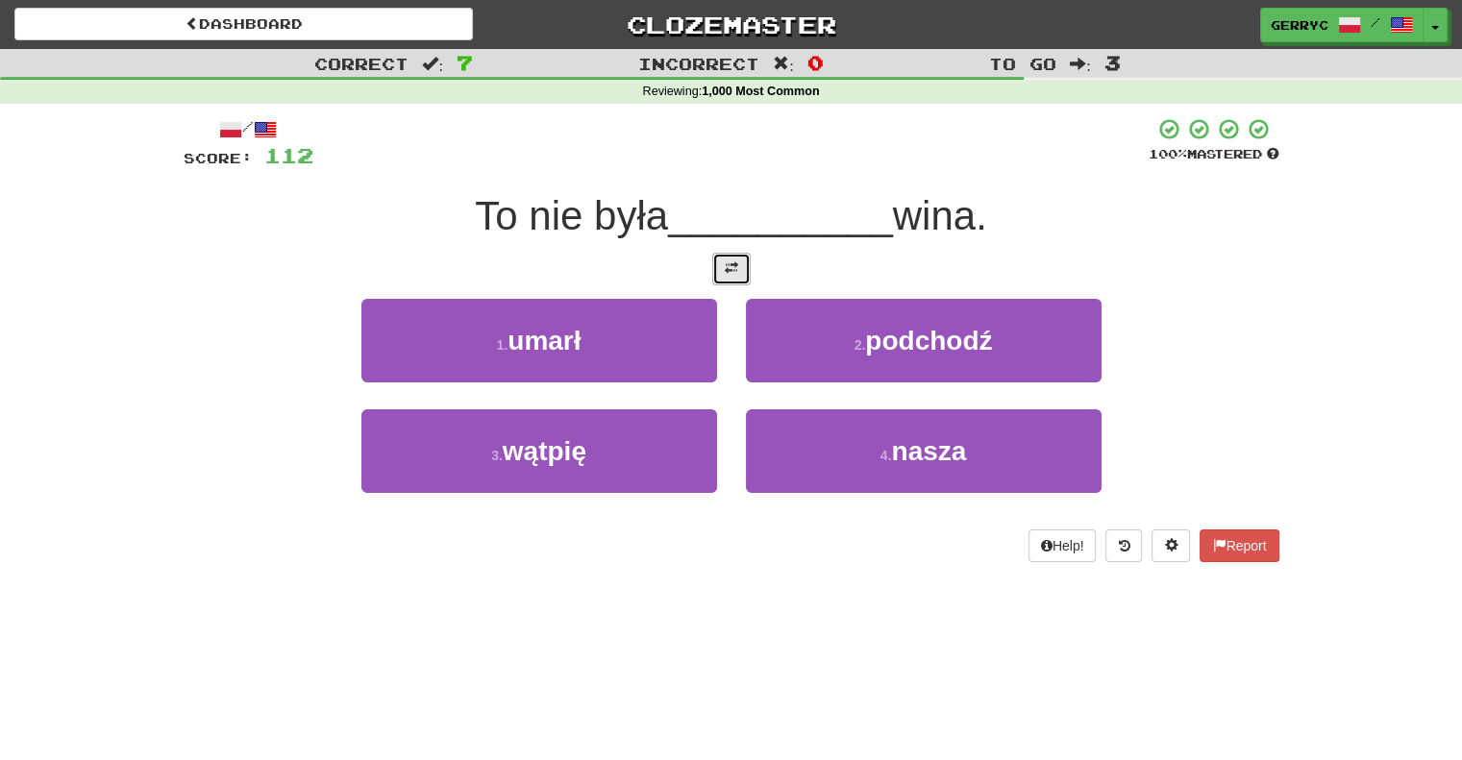
click at [727, 280] on button at bounding box center [731, 269] width 38 height 33
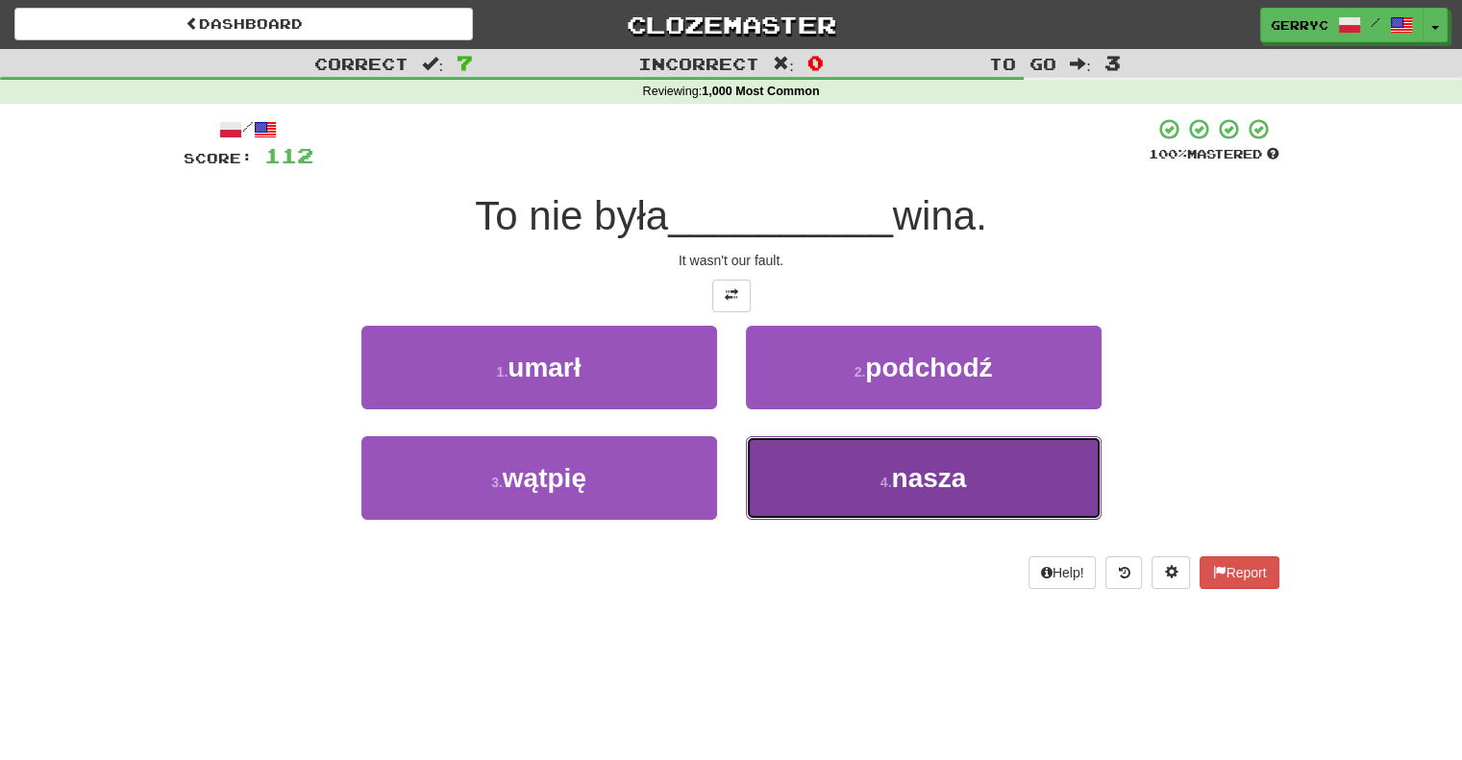
click at [797, 509] on button "4 . nasza" at bounding box center [924, 478] width 356 height 84
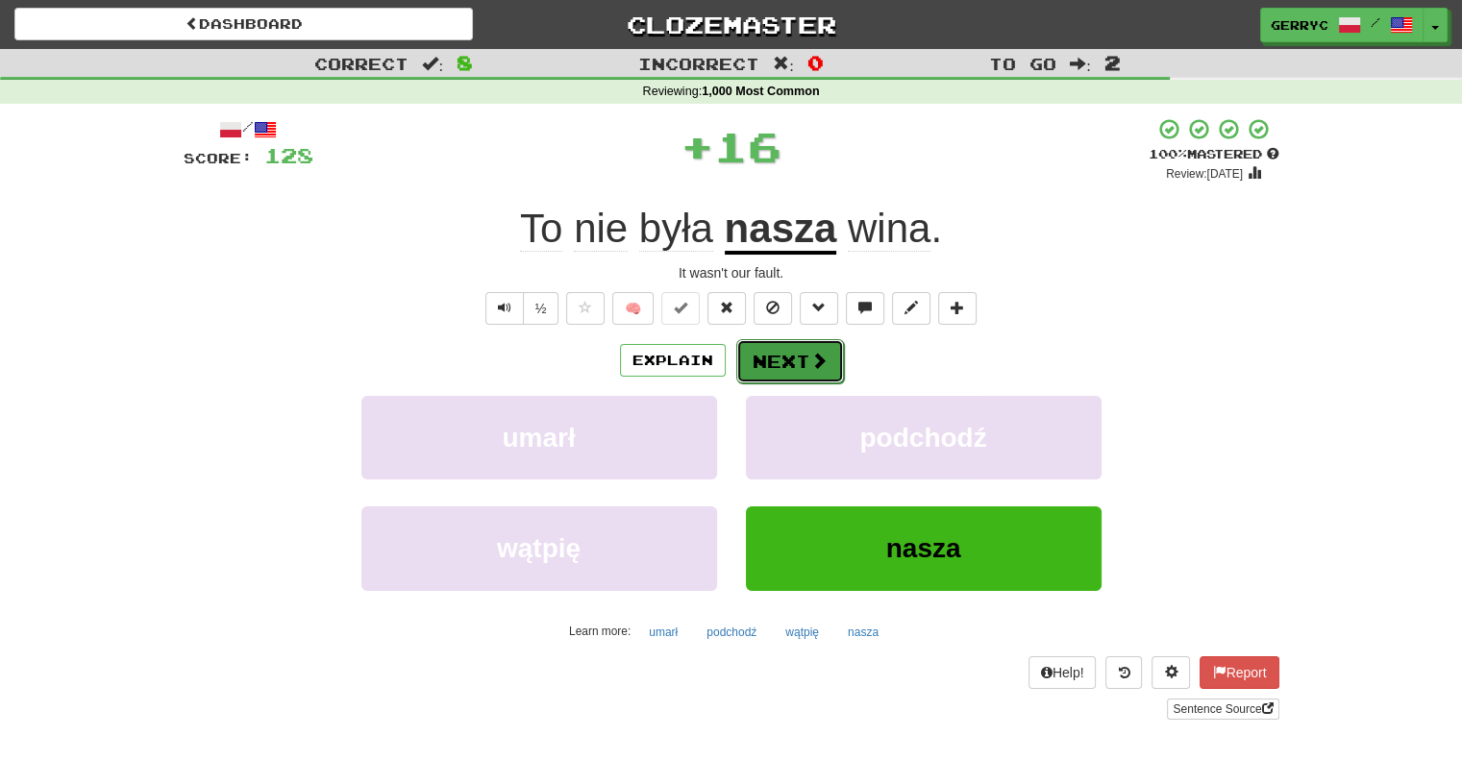
click at [766, 347] on button "Next" at bounding box center [790, 361] width 108 height 44
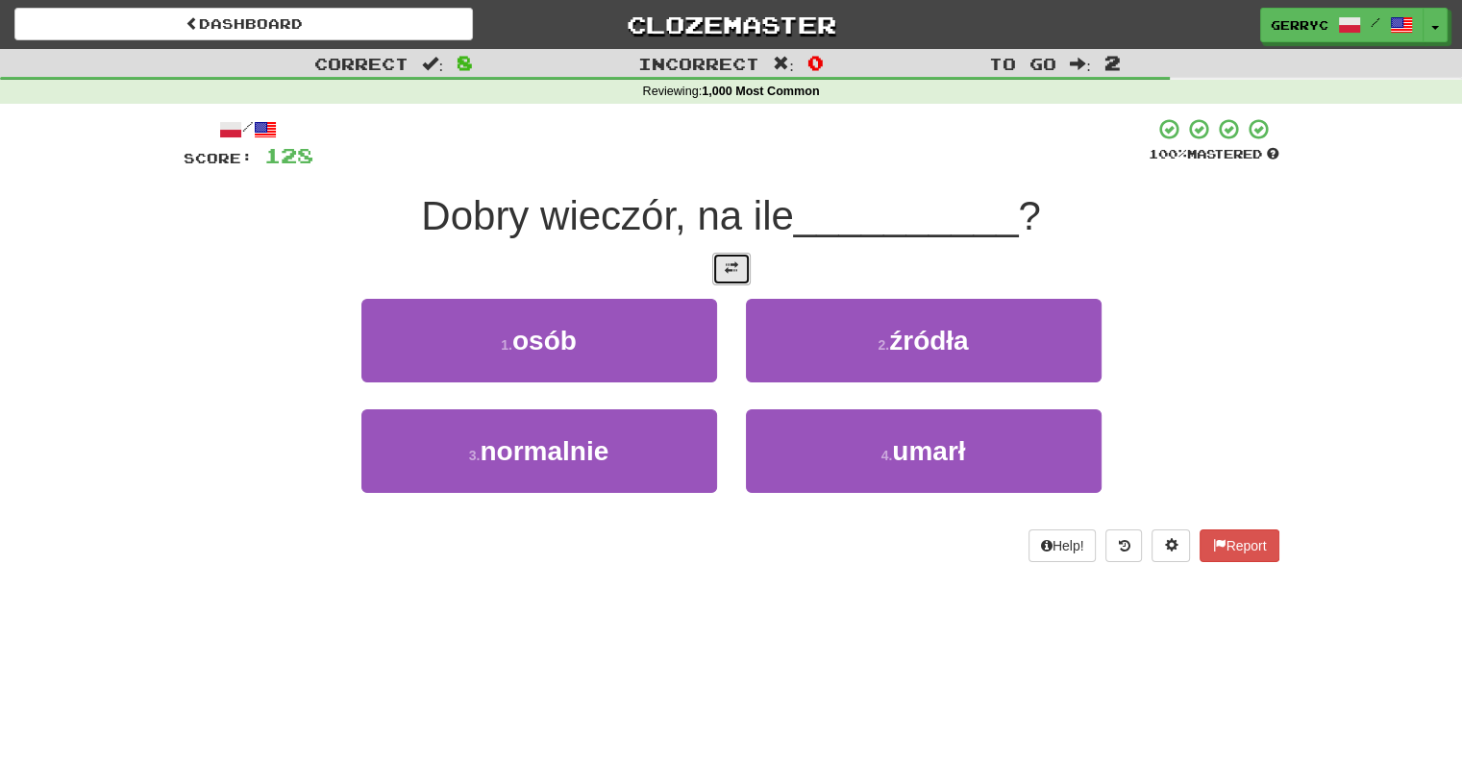
click at [725, 262] on span at bounding box center [731, 267] width 13 height 13
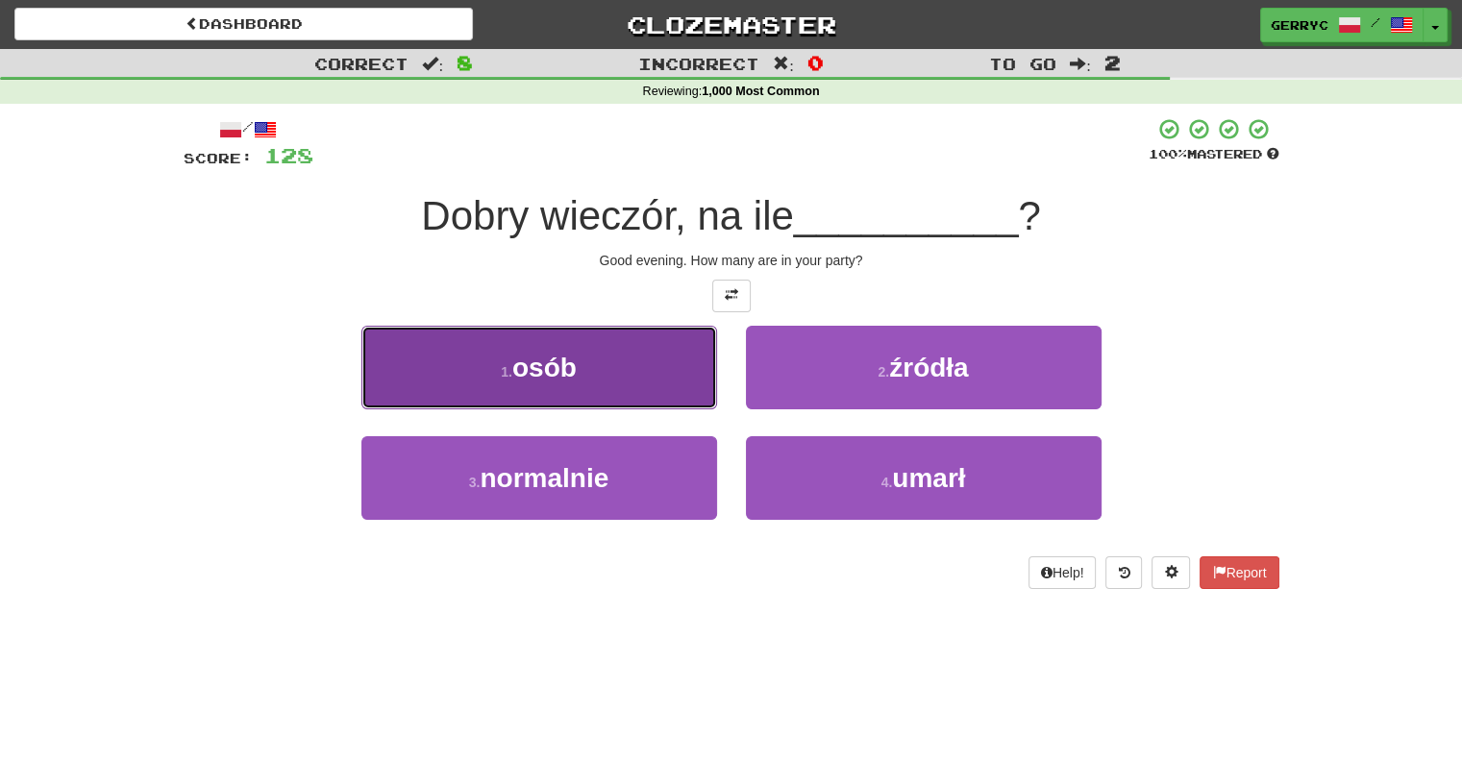
click at [683, 370] on button "1 . osób" at bounding box center [539, 368] width 356 height 84
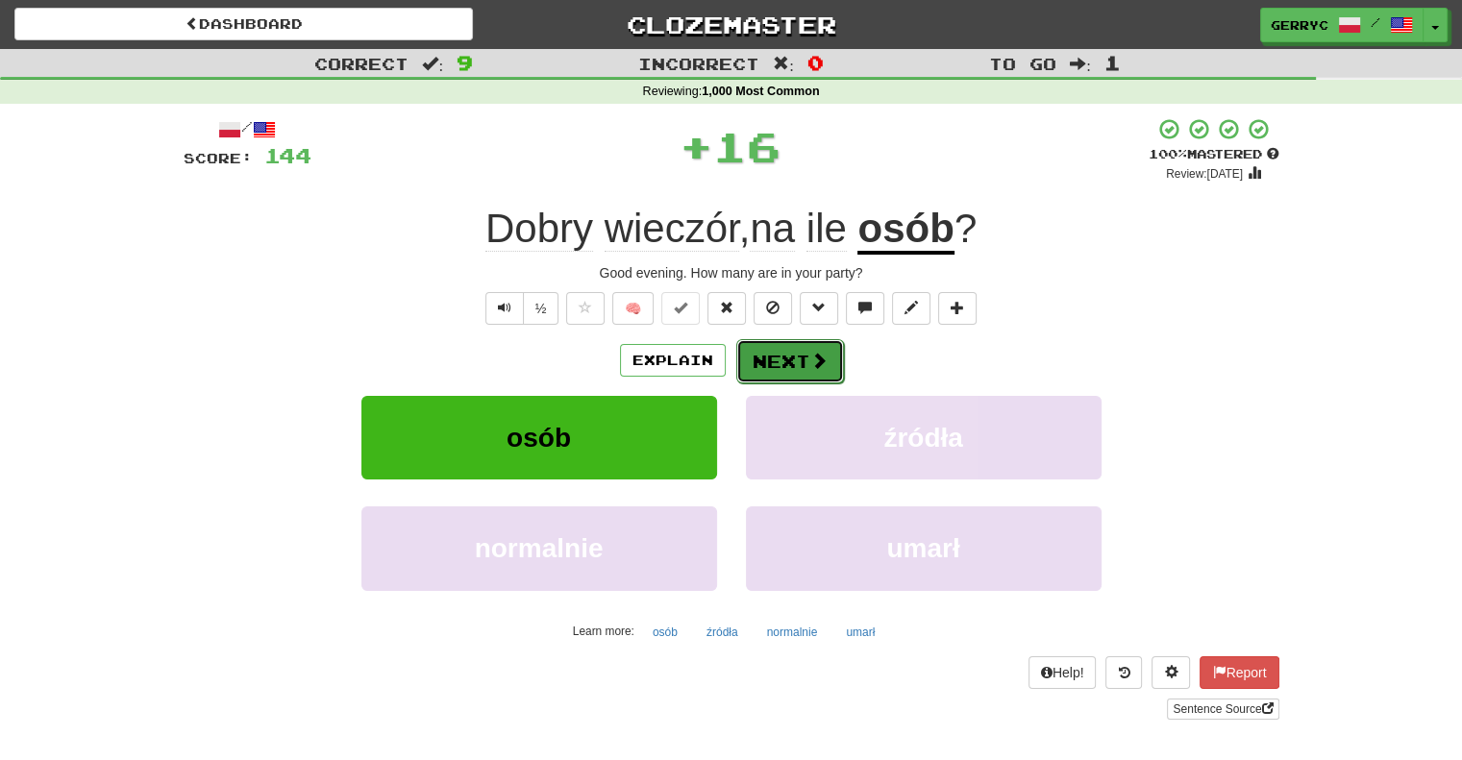
click at [756, 368] on button "Next" at bounding box center [790, 361] width 108 height 44
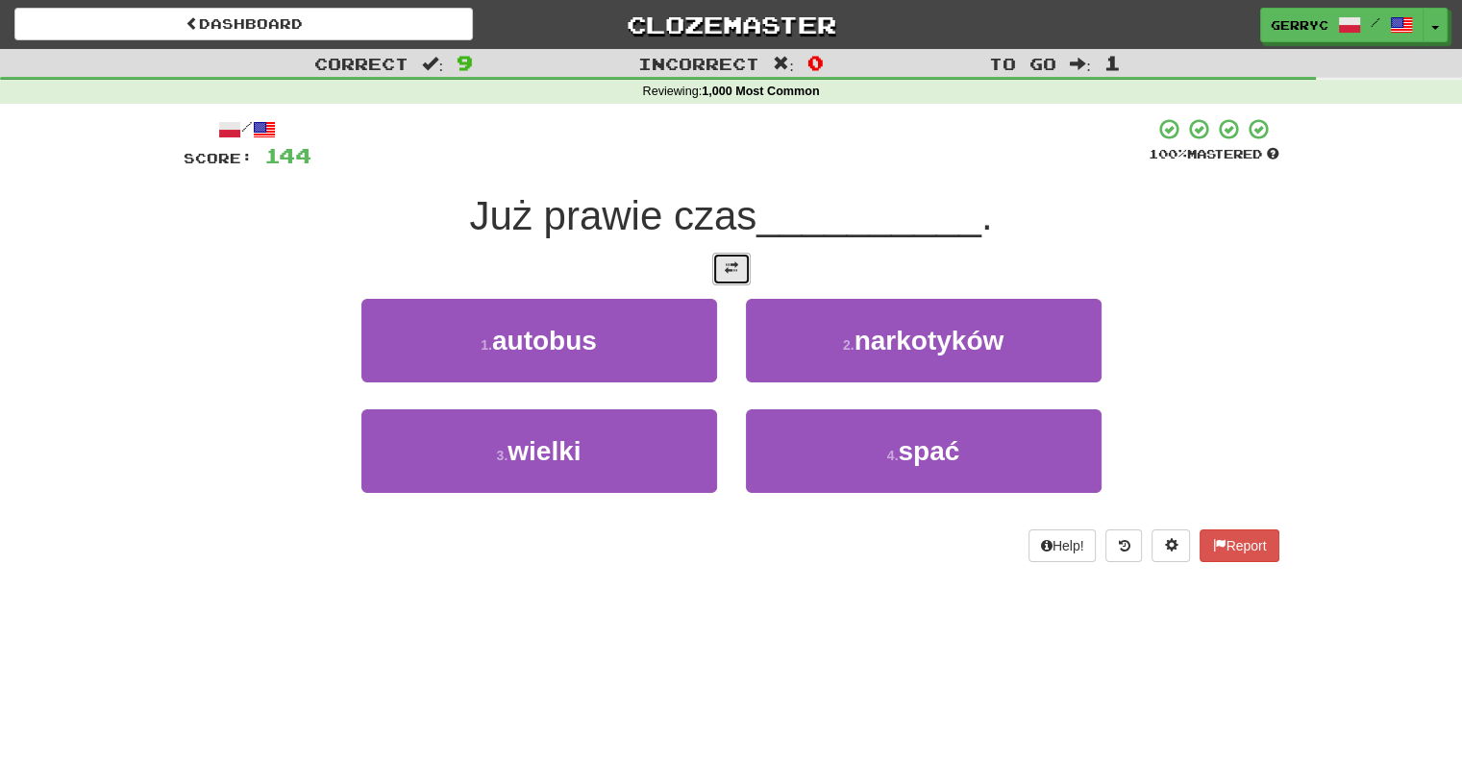
click at [730, 270] on span at bounding box center [731, 267] width 13 height 13
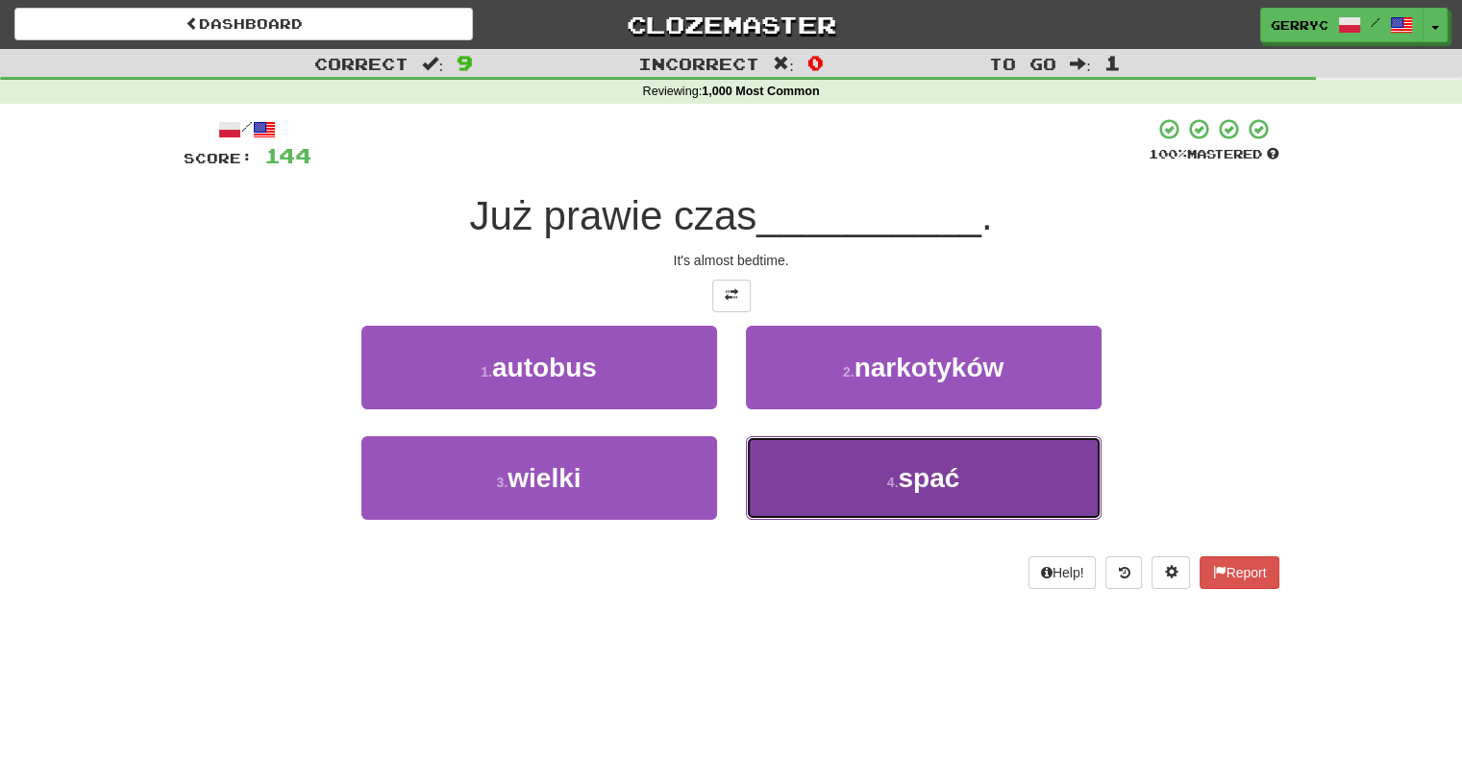
click at [777, 481] on button "4 . spać" at bounding box center [924, 478] width 356 height 84
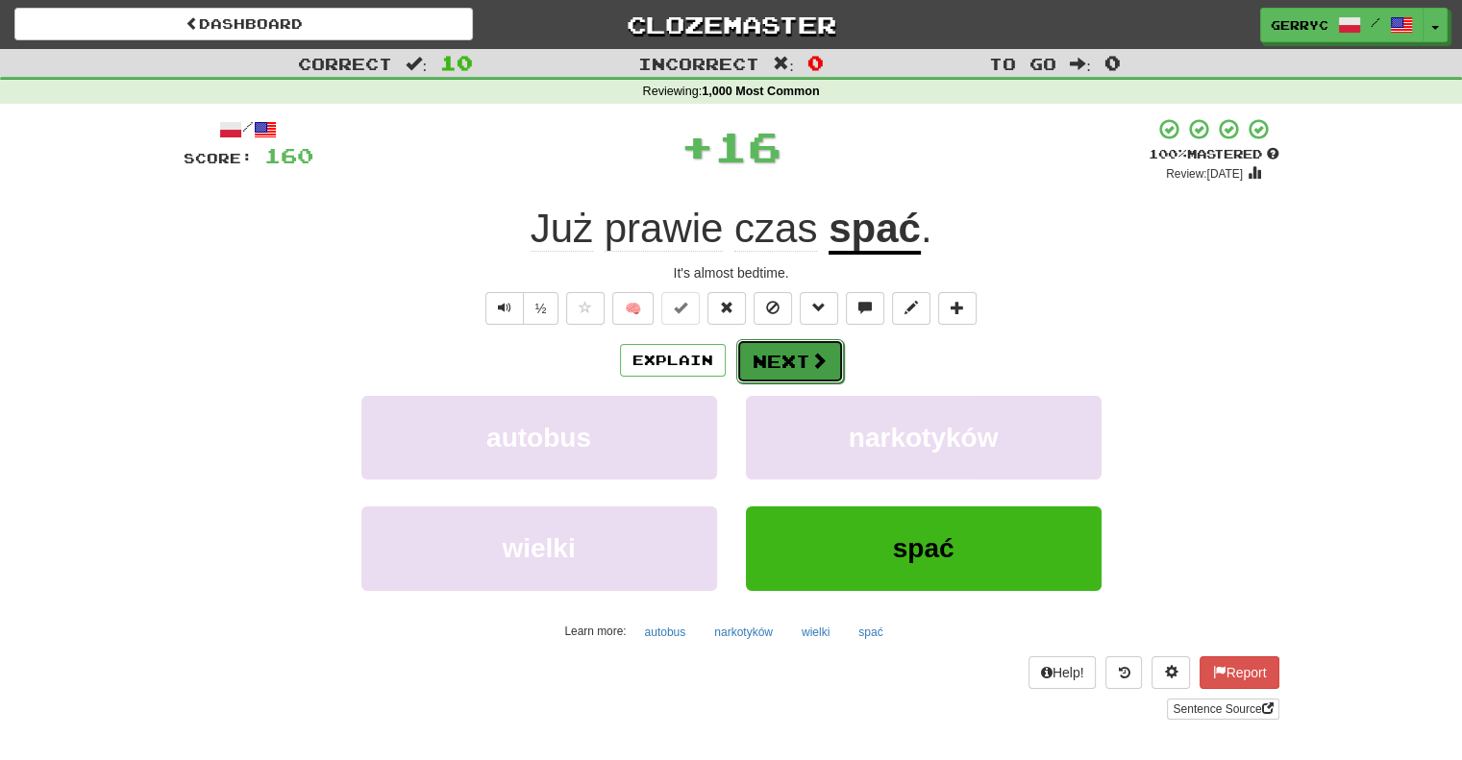
click at [765, 361] on button "Next" at bounding box center [790, 361] width 108 height 44
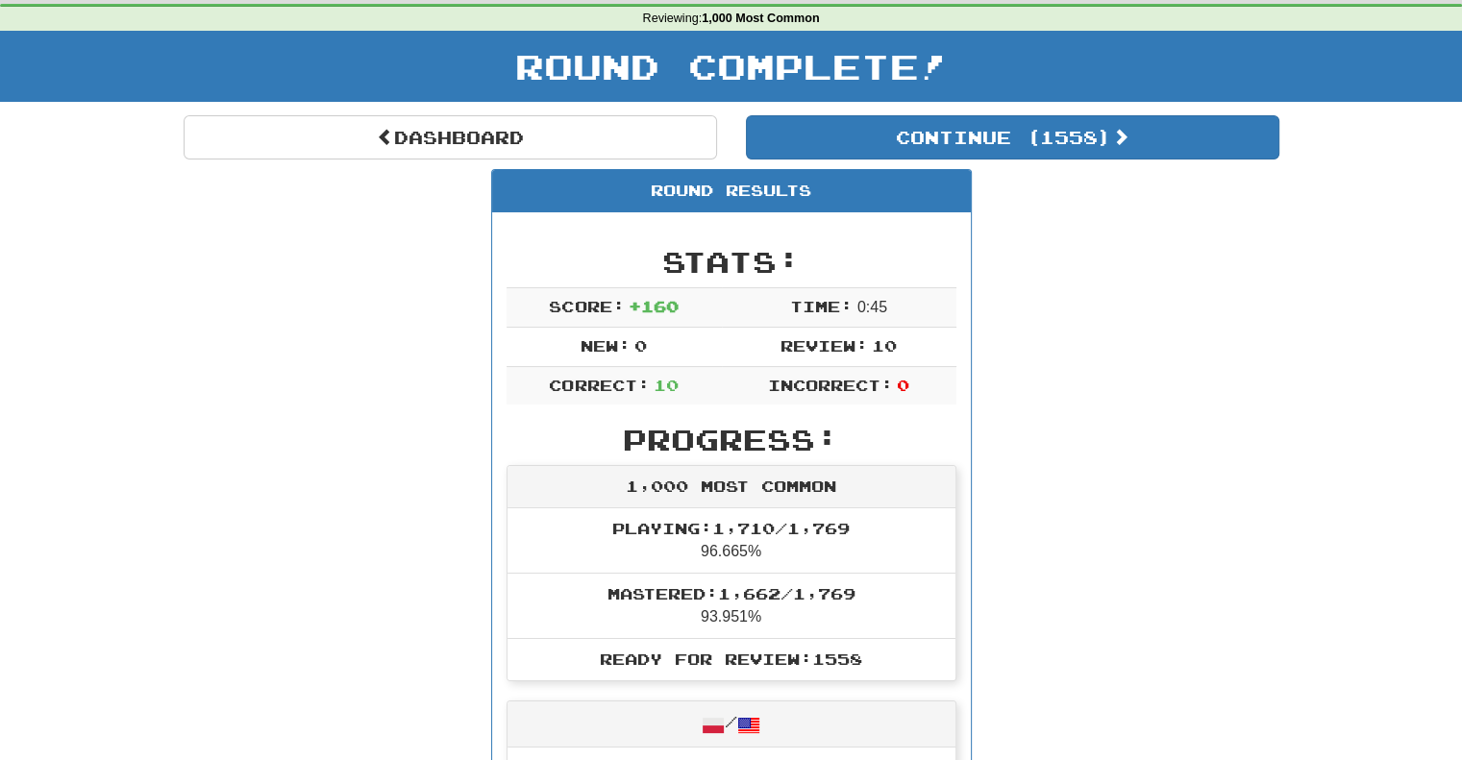
scroll to position [65, 0]
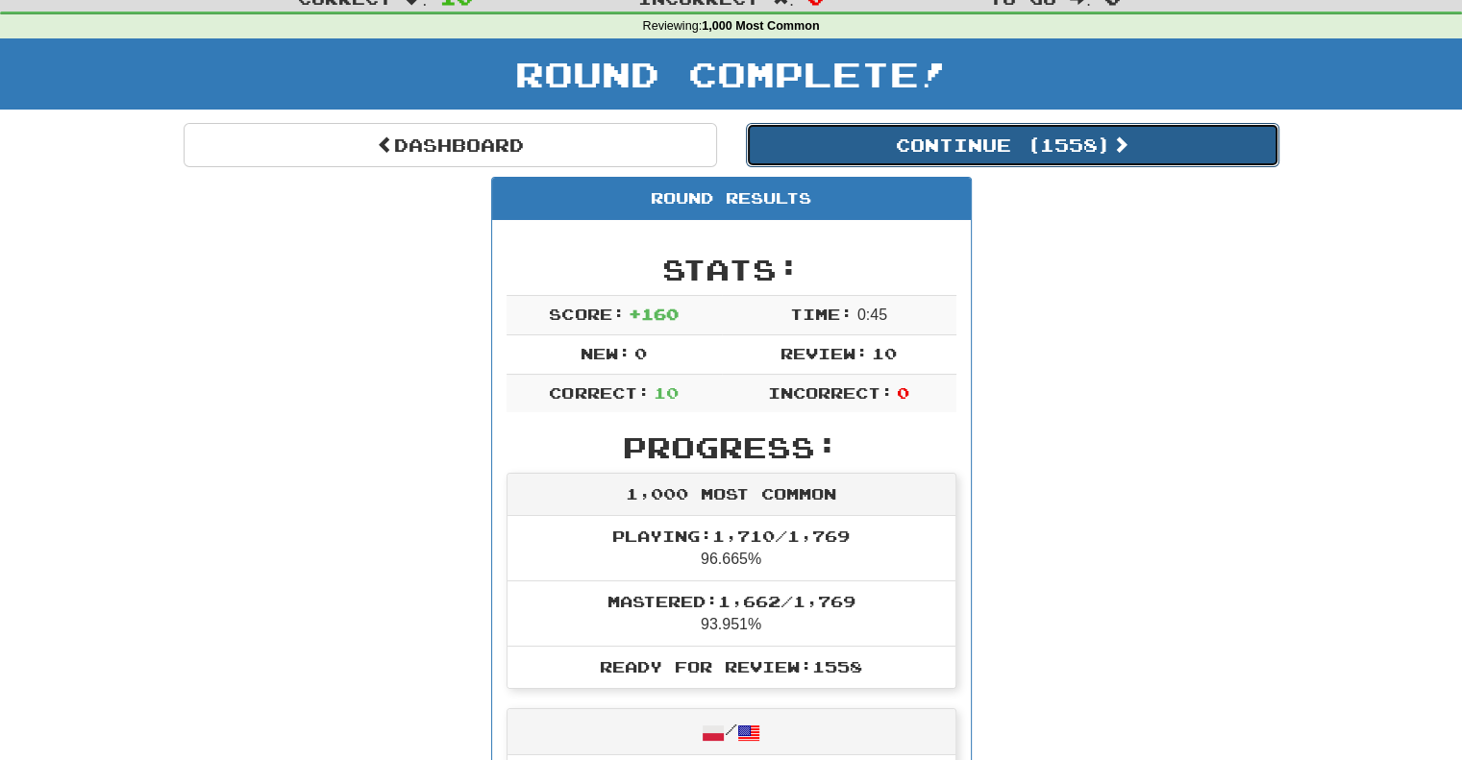
click at [842, 148] on button "Continue ( 1558 )" at bounding box center [1012, 145] width 533 height 44
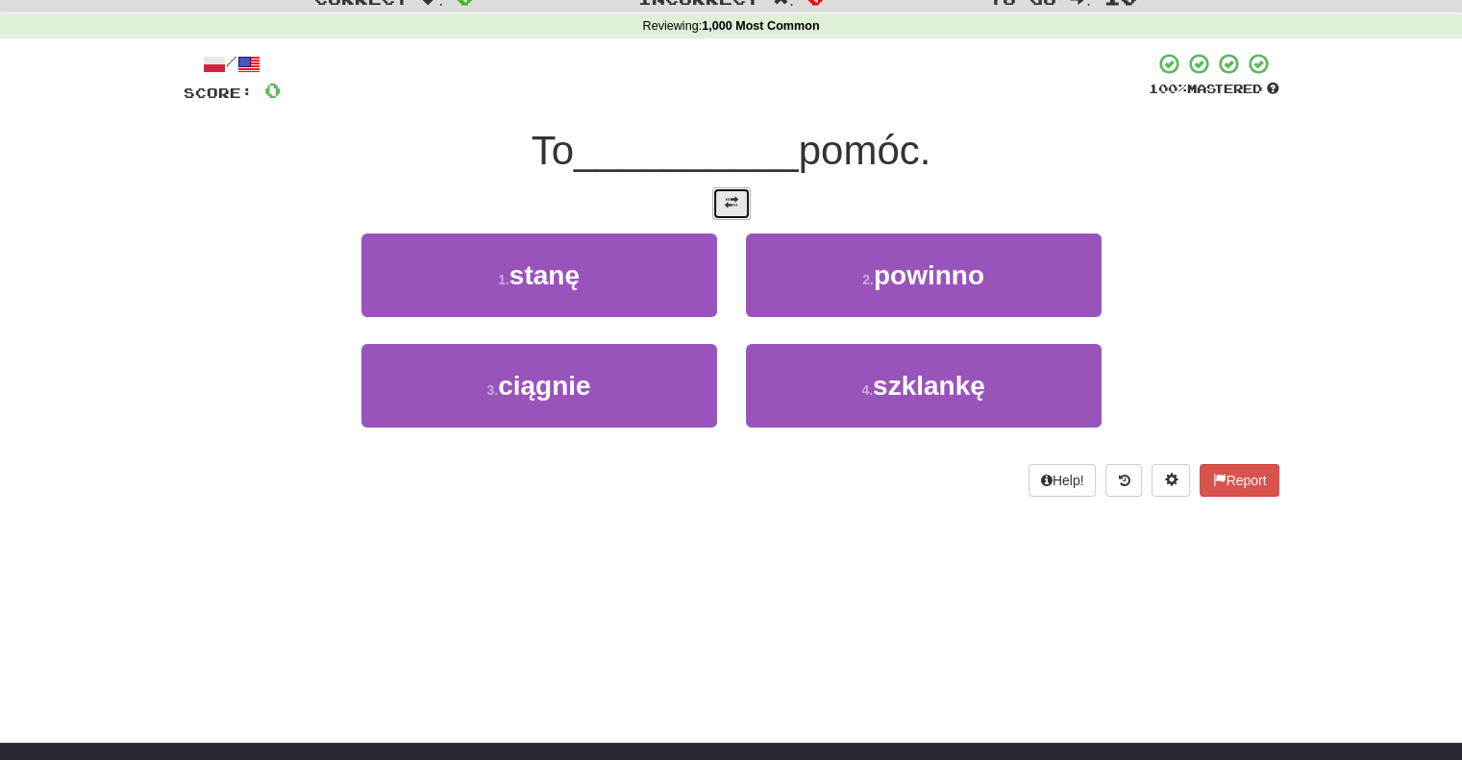
click at [744, 194] on button at bounding box center [731, 203] width 38 height 33
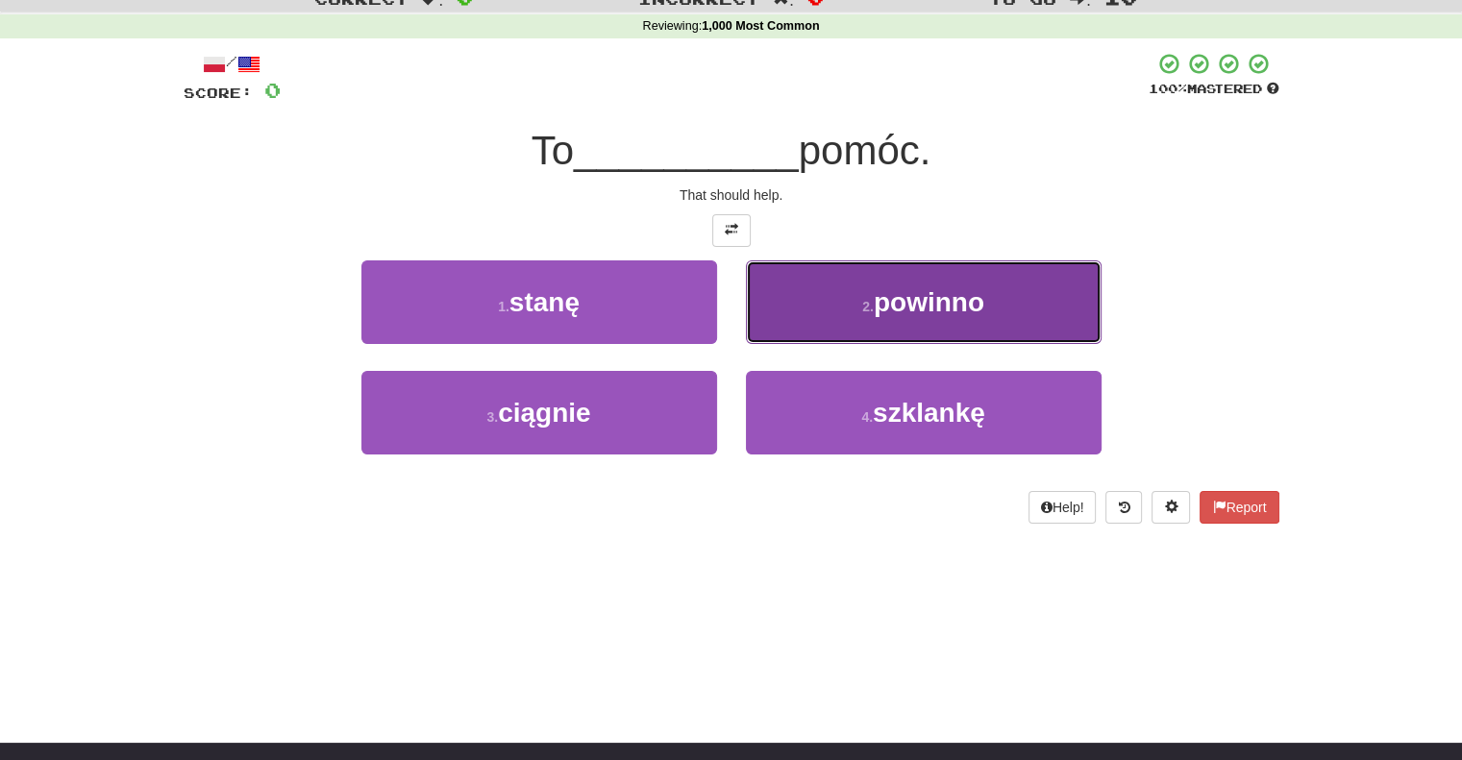
click at [764, 310] on button "2 . powinno" at bounding box center [924, 302] width 356 height 84
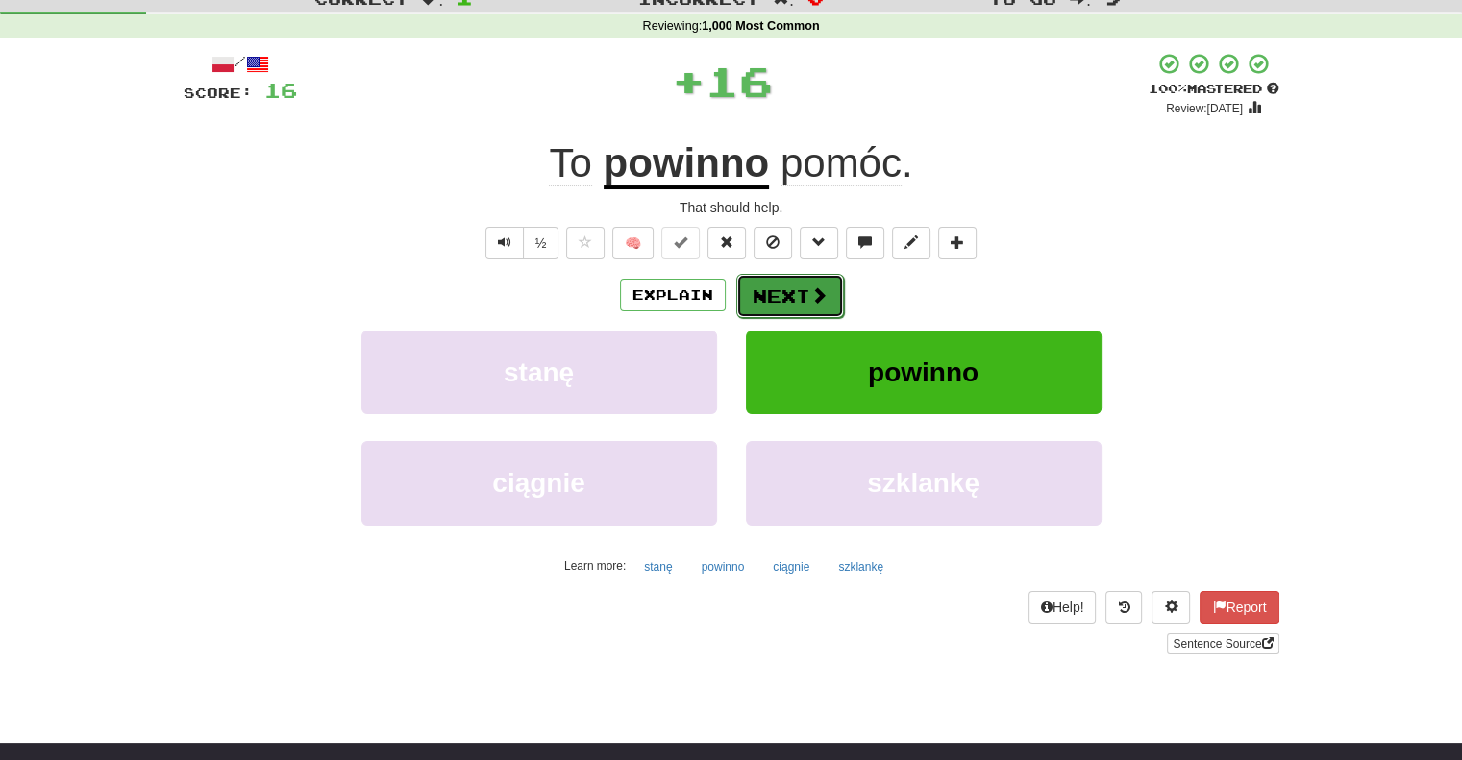
click at [758, 283] on button "Next" at bounding box center [790, 296] width 108 height 44
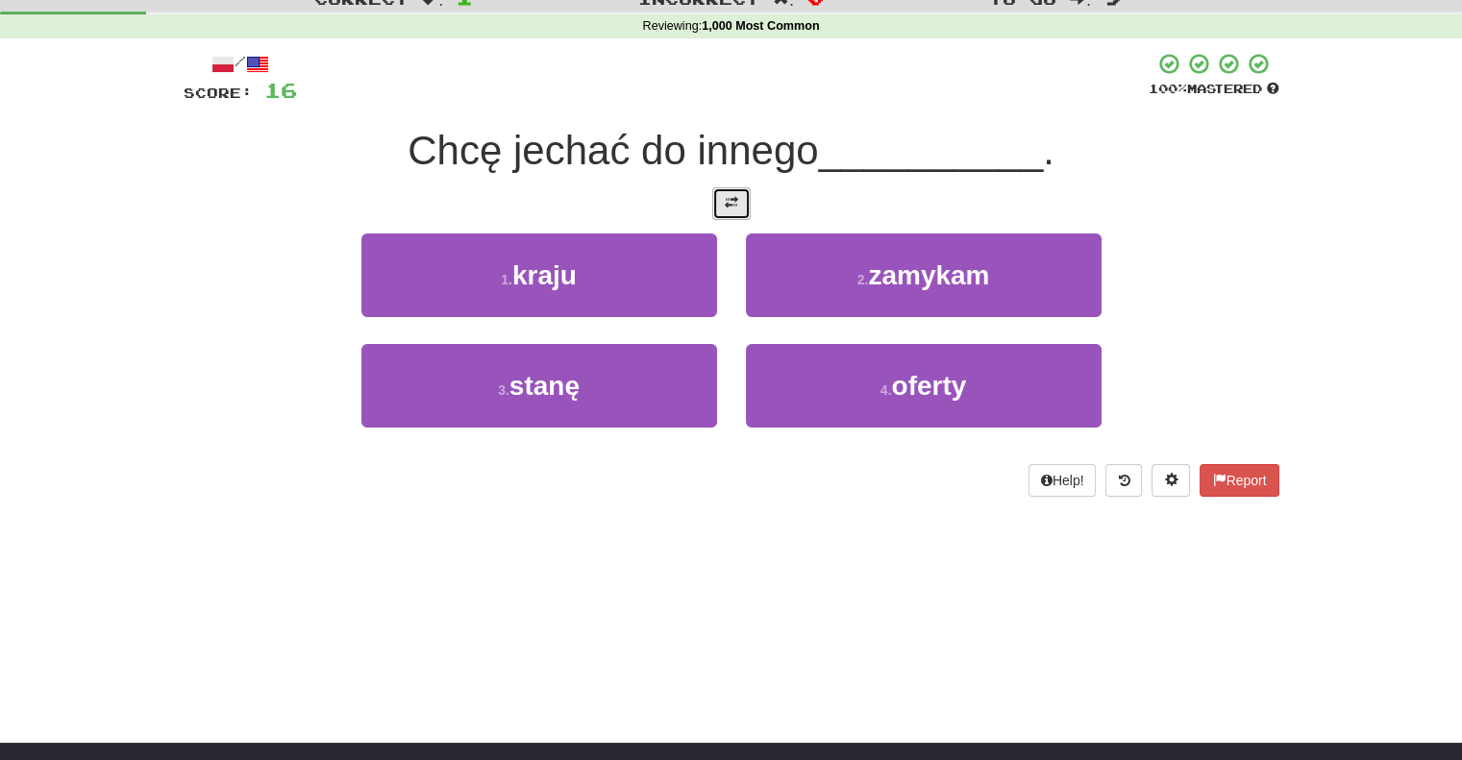
click at [723, 211] on button at bounding box center [731, 203] width 38 height 33
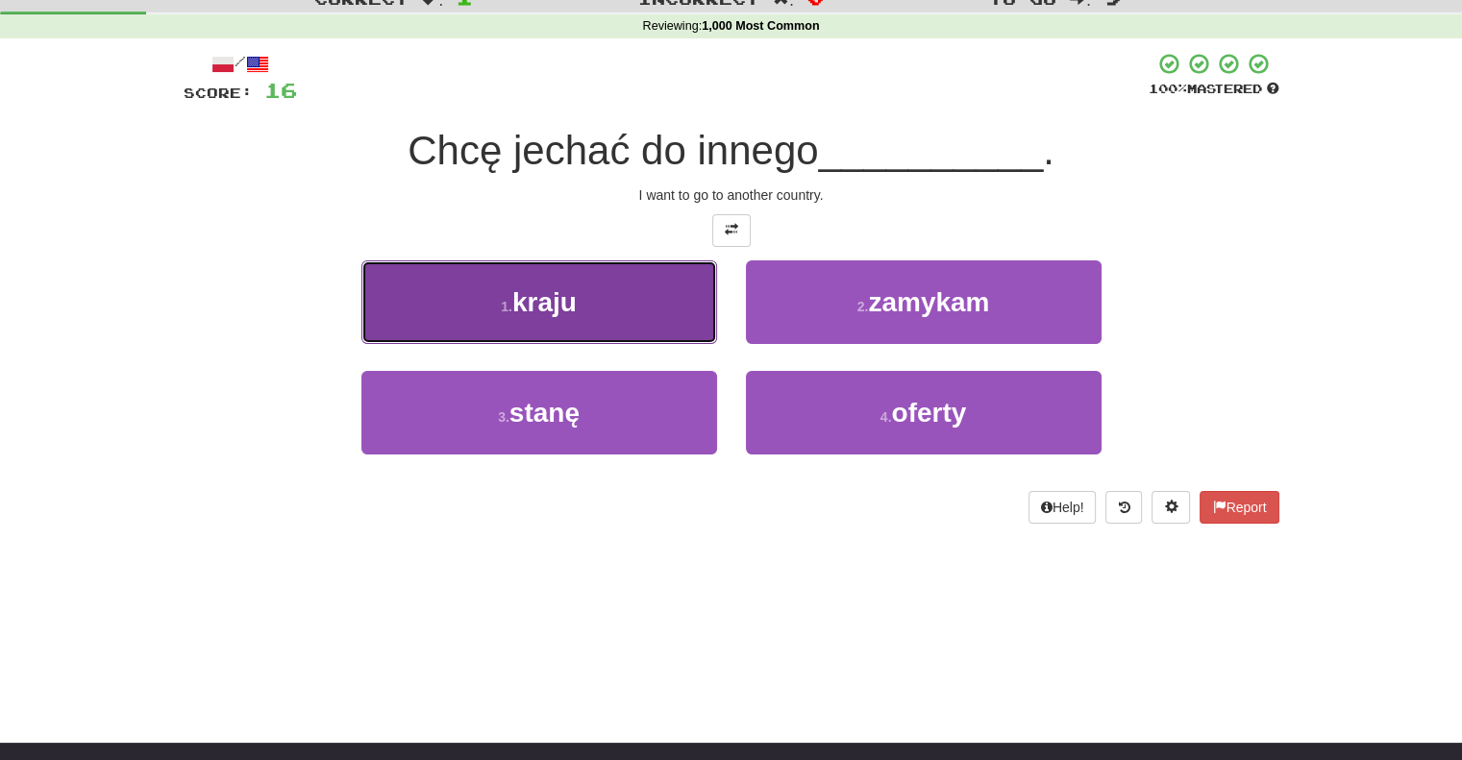
click at [710, 310] on button "1 . kraju" at bounding box center [539, 302] width 356 height 84
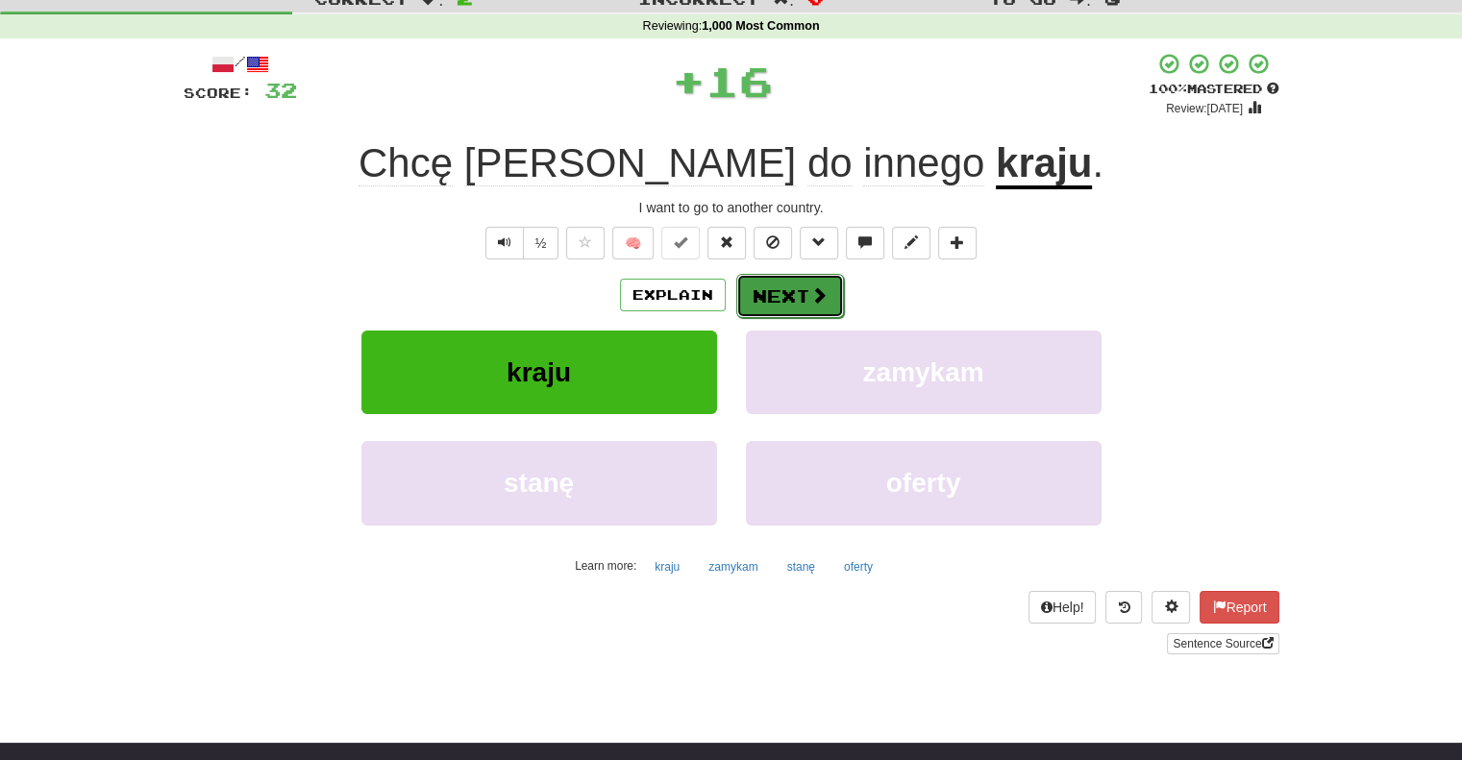
click at [776, 296] on button "Next" at bounding box center [790, 296] width 108 height 44
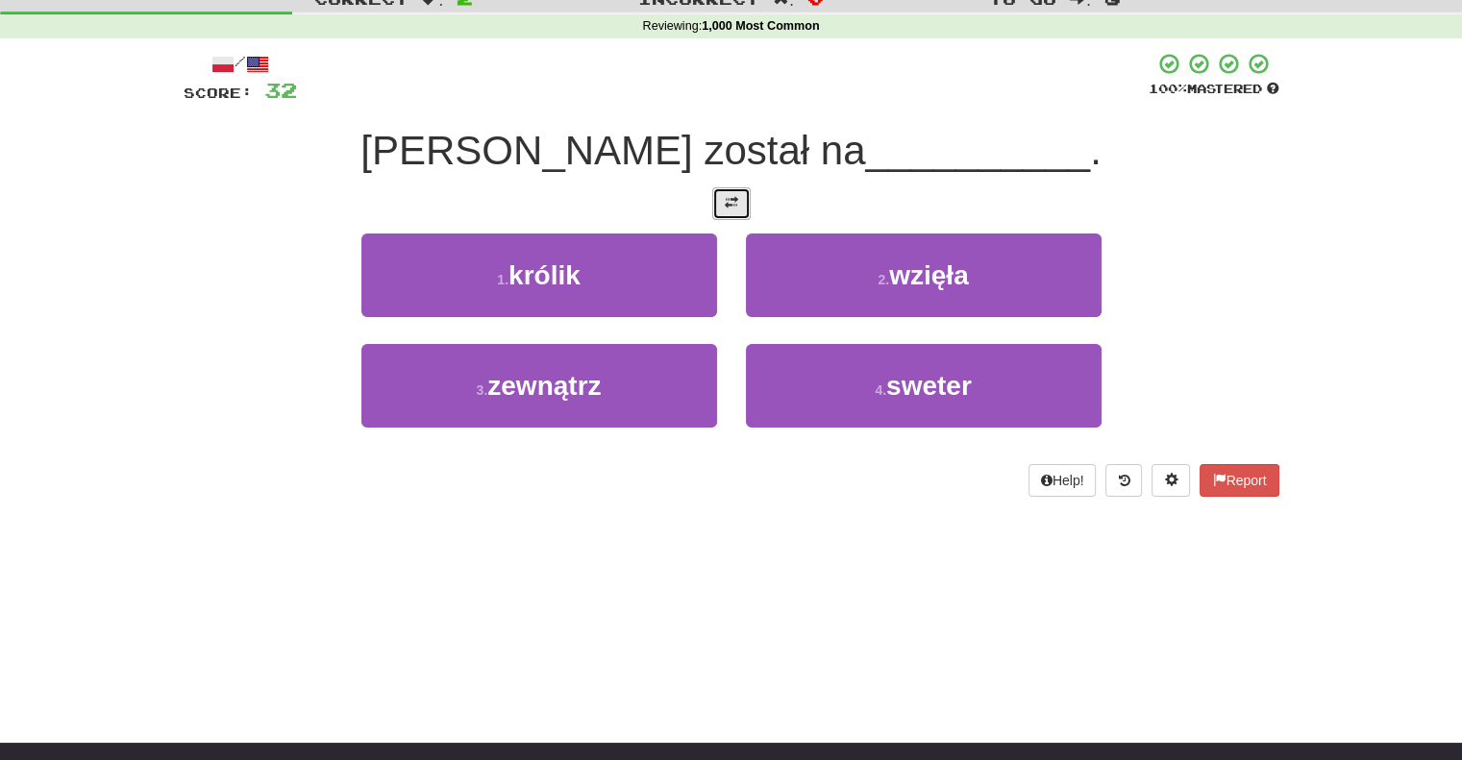
click at [729, 189] on button at bounding box center [731, 203] width 38 height 33
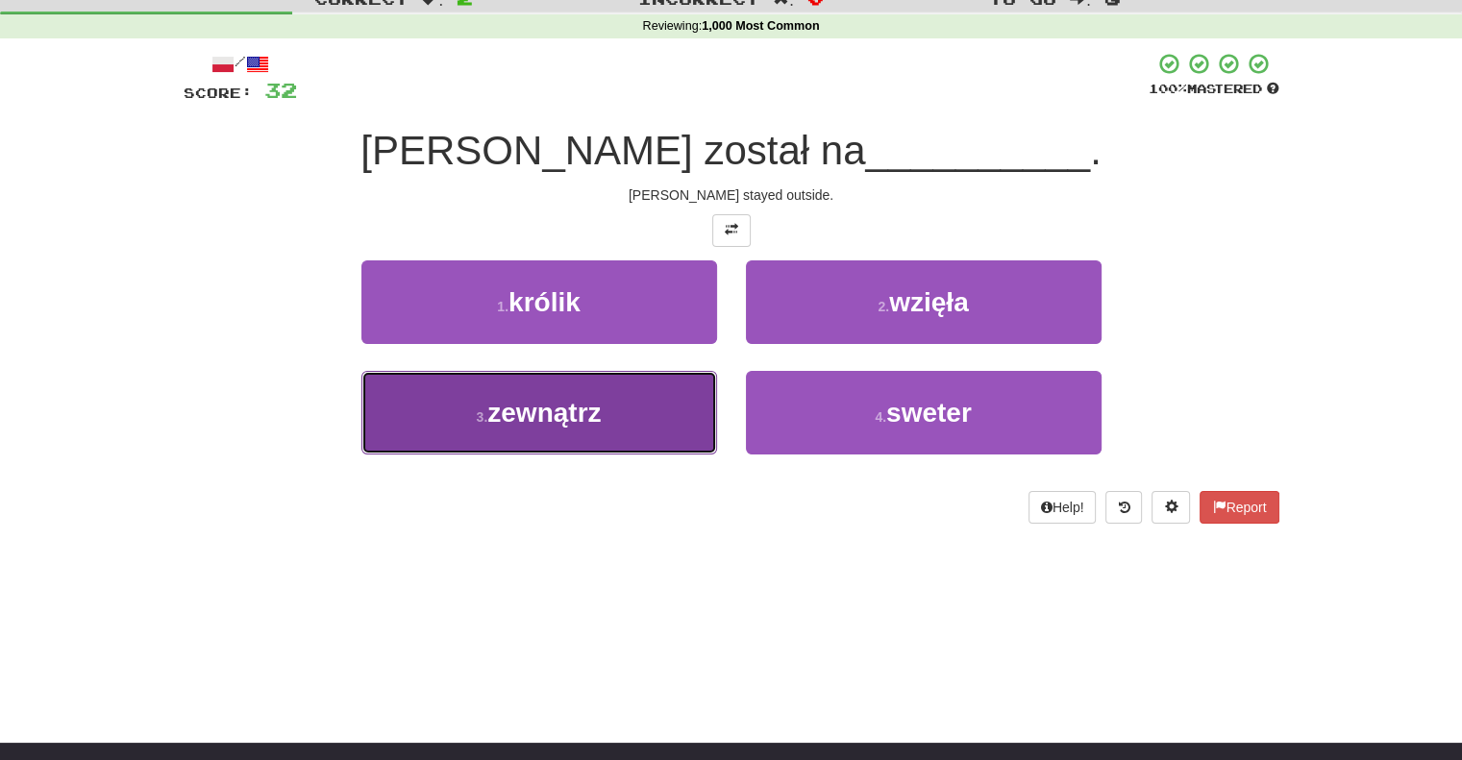
click at [641, 390] on button "3 . zewnątrz" at bounding box center [539, 413] width 356 height 84
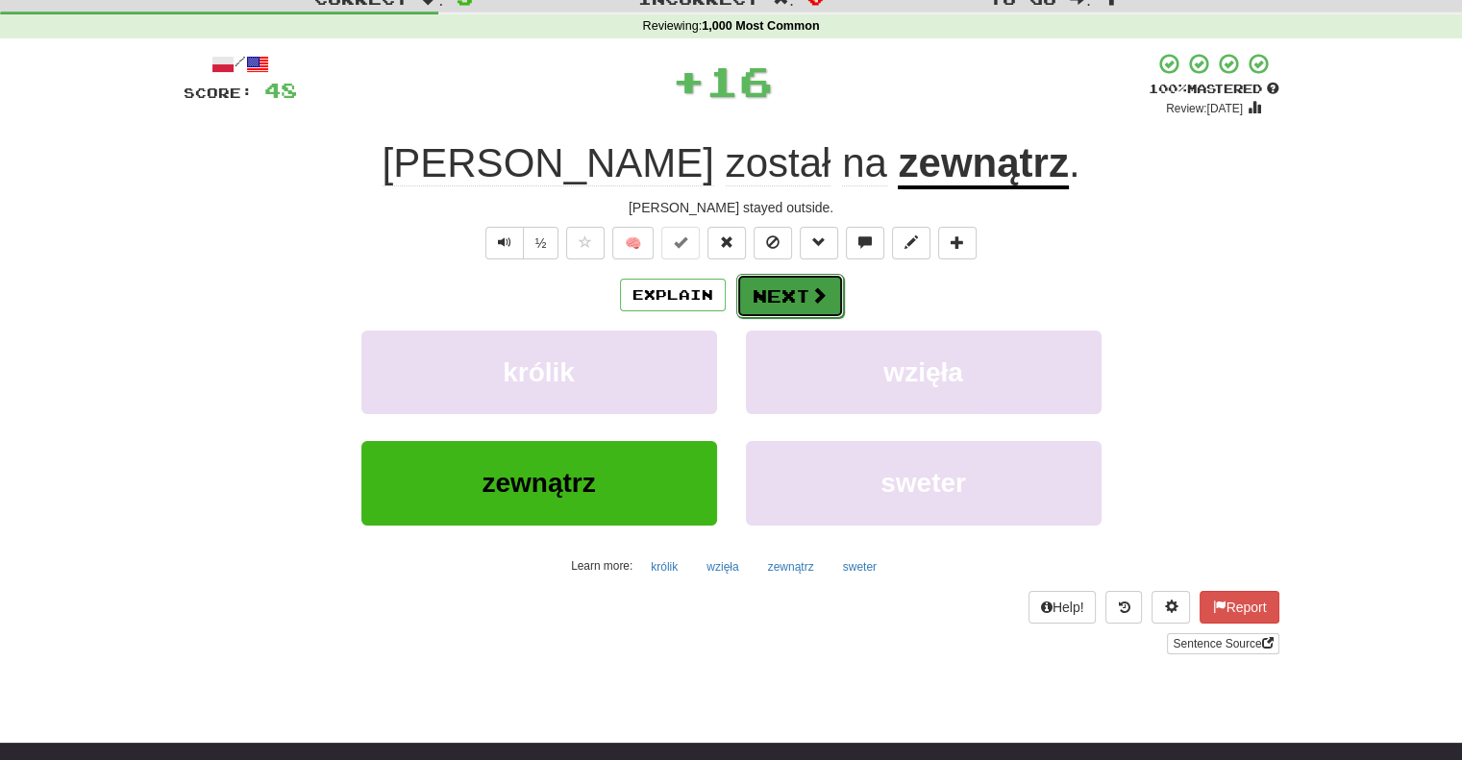
click at [765, 291] on button "Next" at bounding box center [790, 296] width 108 height 44
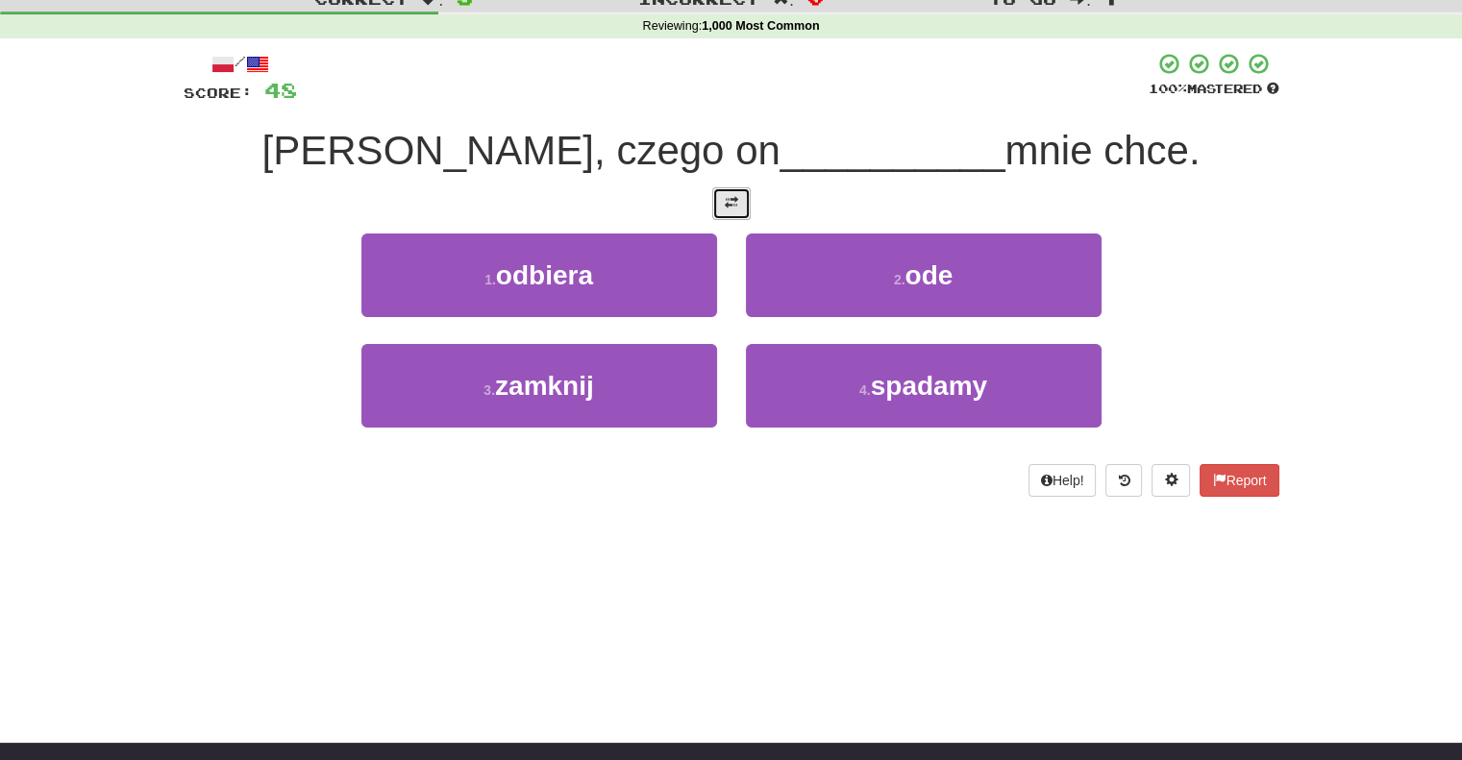
click at [730, 210] on button at bounding box center [731, 203] width 38 height 33
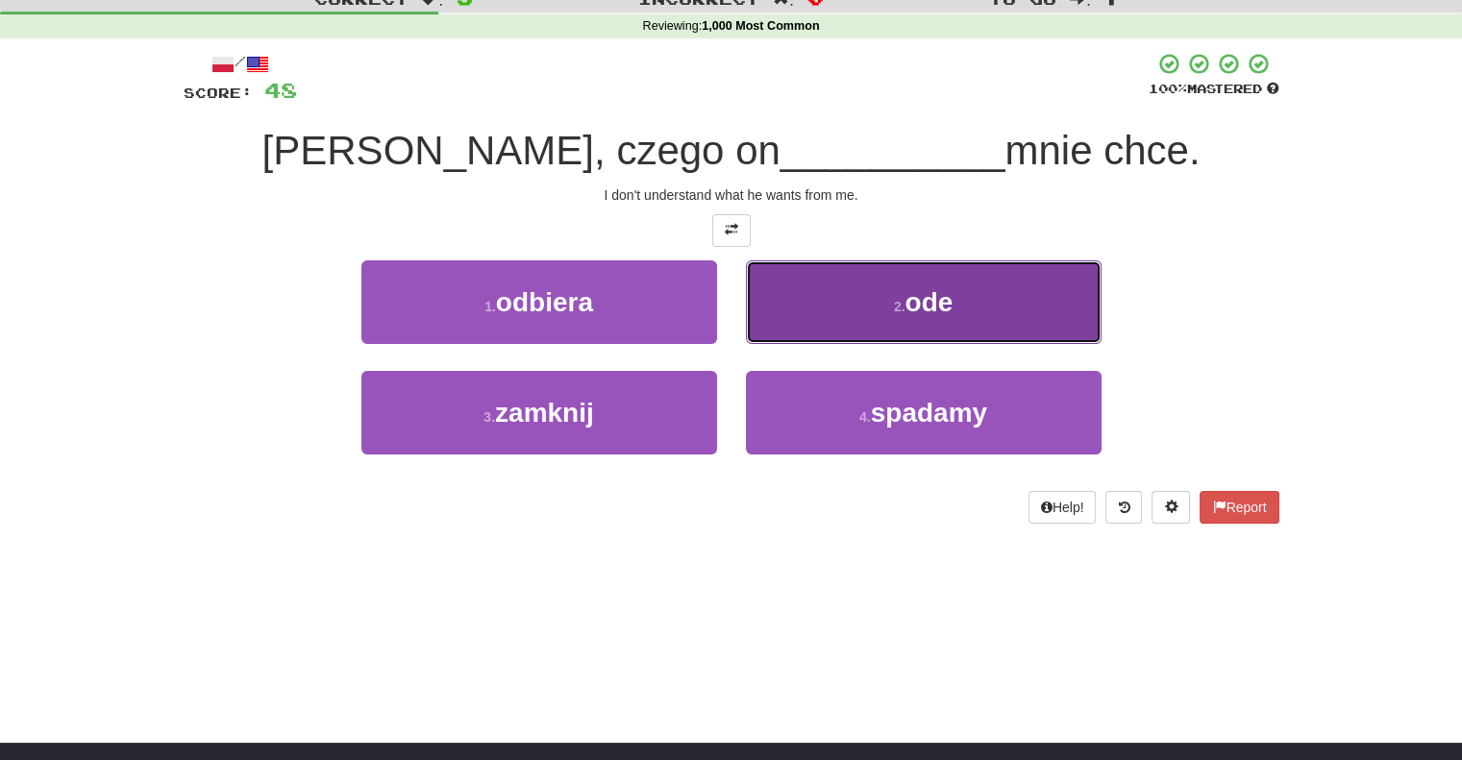
click at [752, 314] on button "2 . ode" at bounding box center [924, 302] width 356 height 84
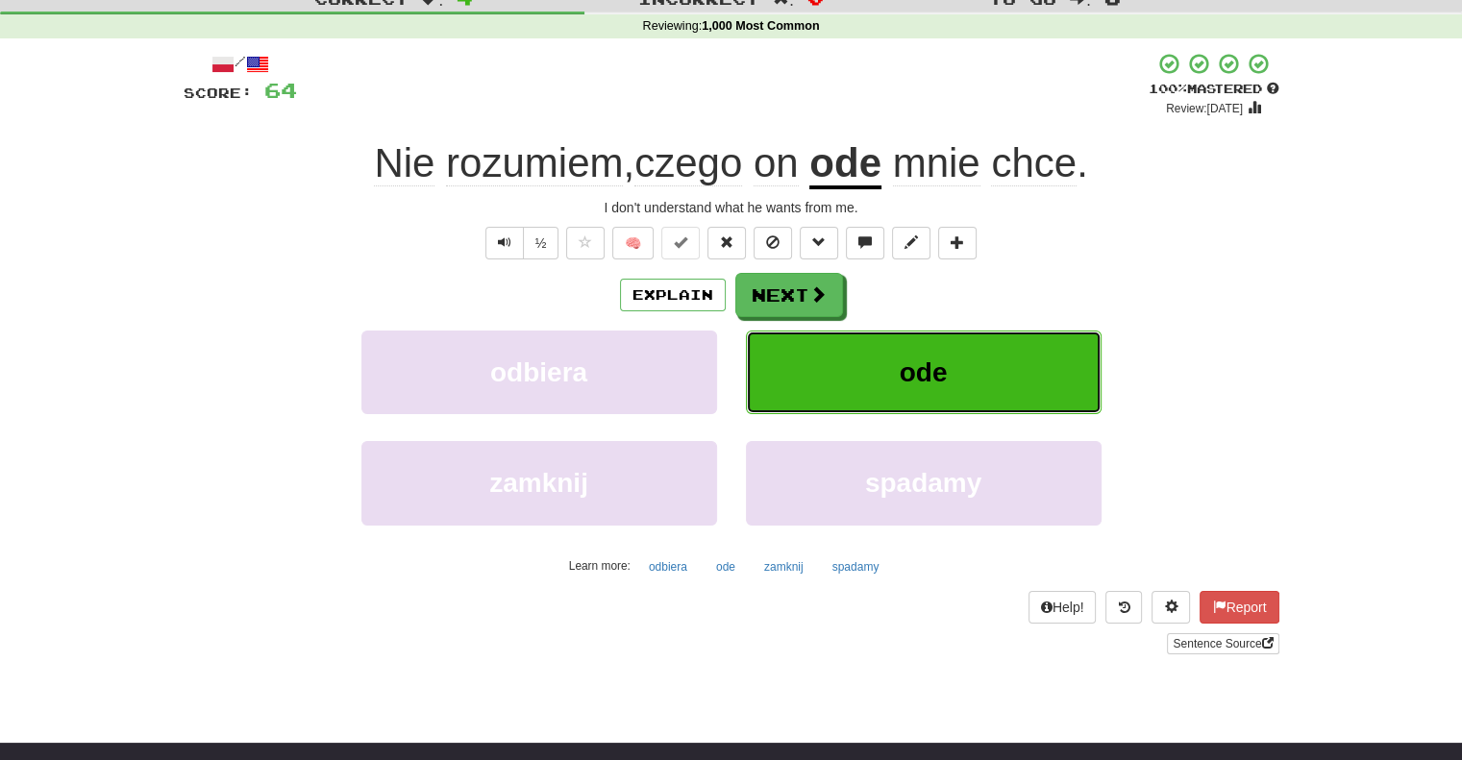
click at [784, 349] on button "ode" at bounding box center [924, 373] width 356 height 84
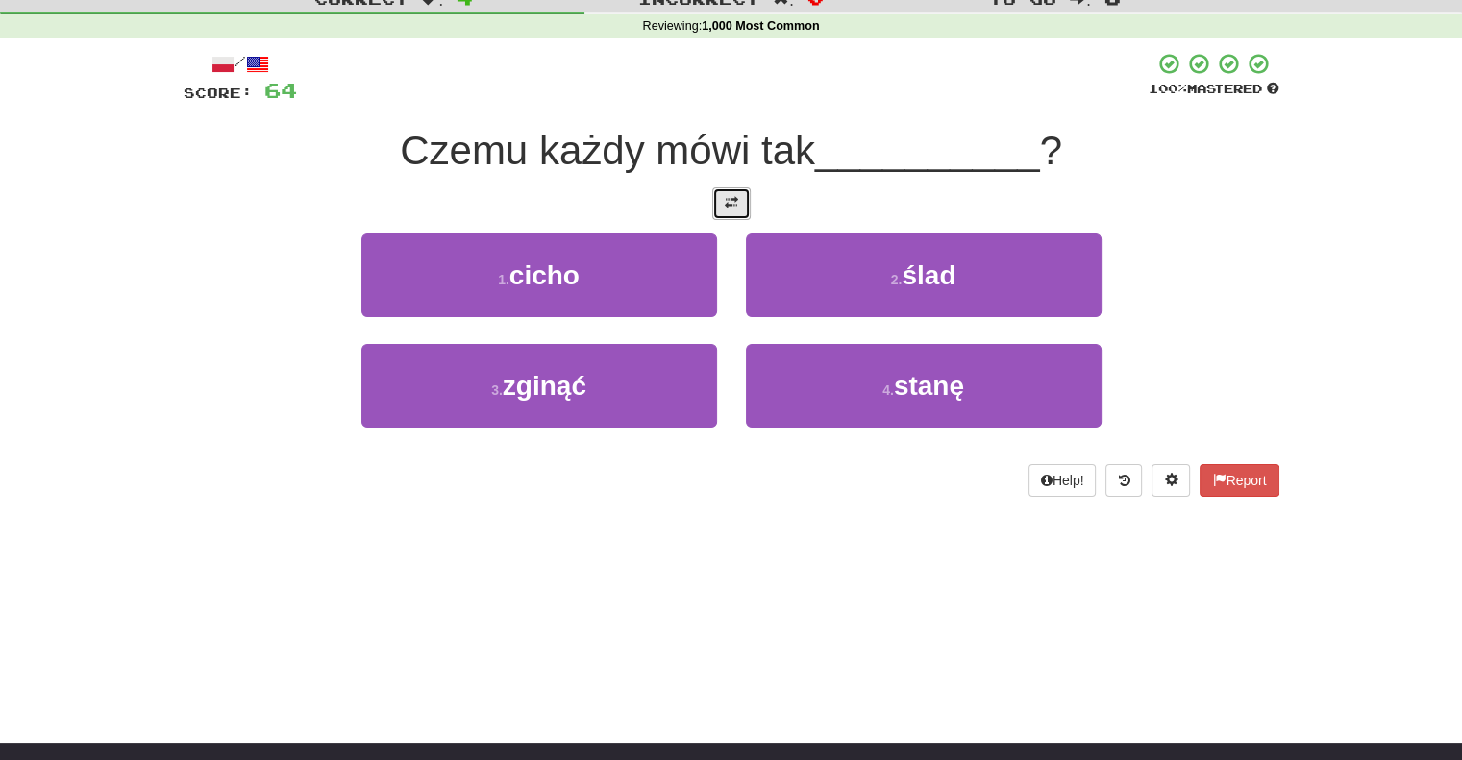
click at [737, 191] on button at bounding box center [731, 203] width 38 height 33
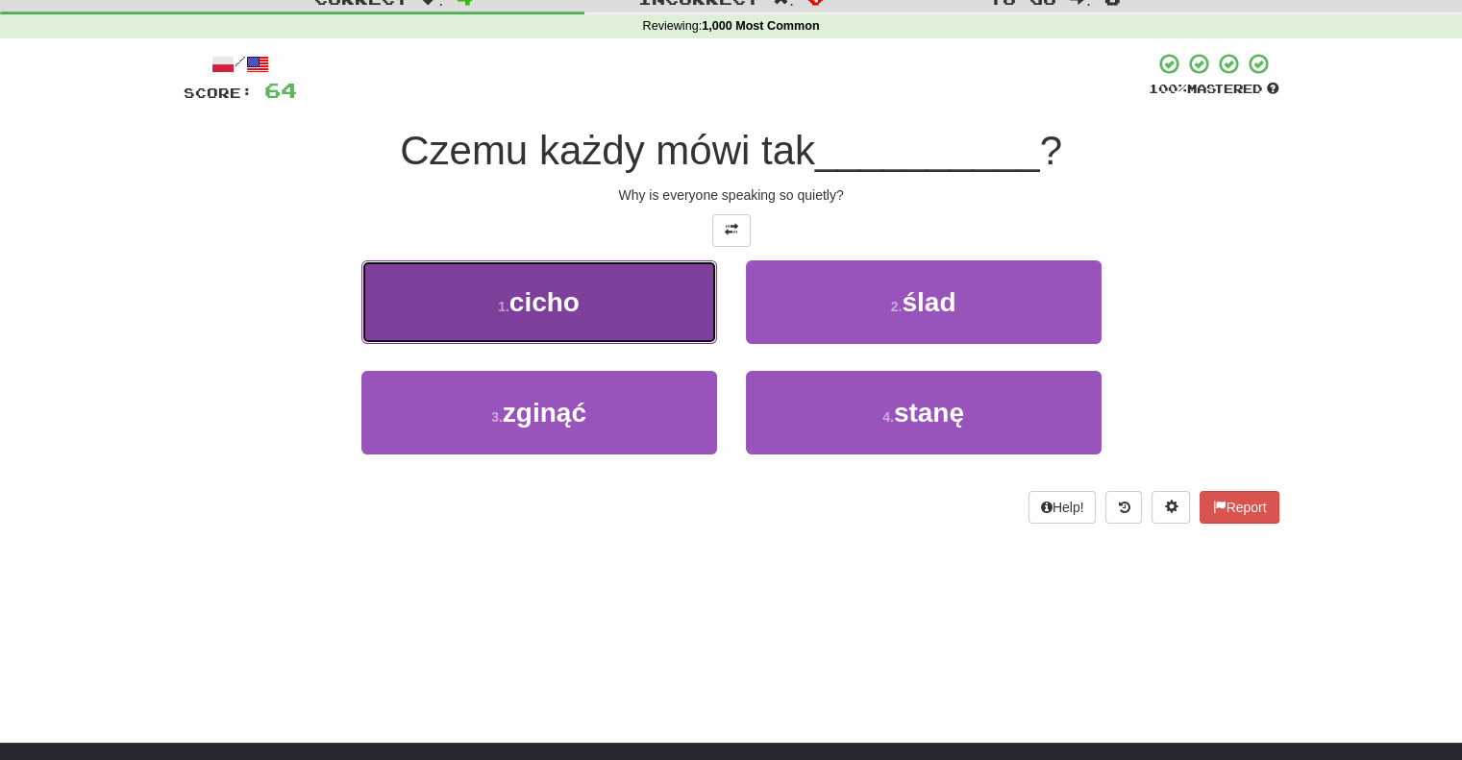
click at [678, 311] on button "1 . cicho" at bounding box center [539, 302] width 356 height 84
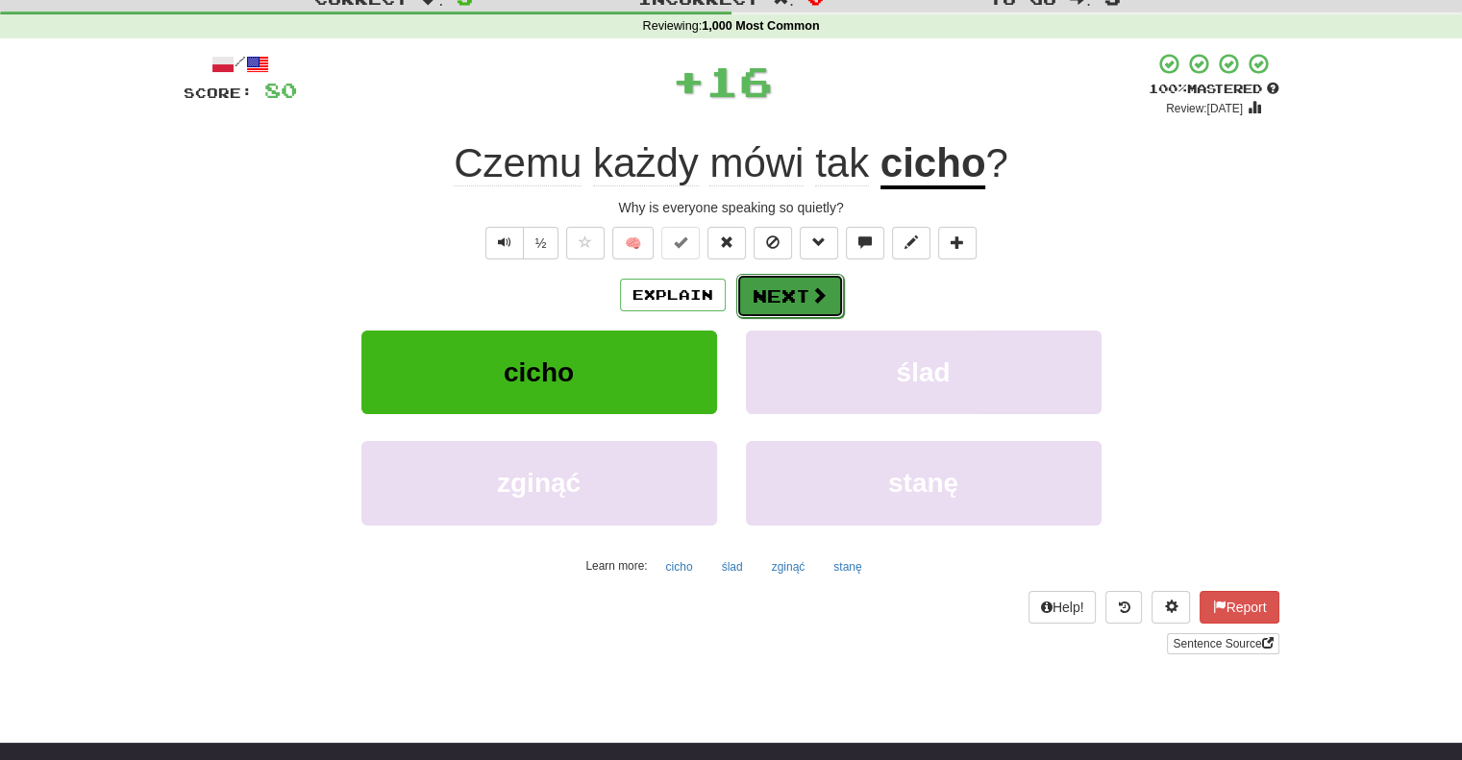
click at [756, 289] on button "Next" at bounding box center [790, 296] width 108 height 44
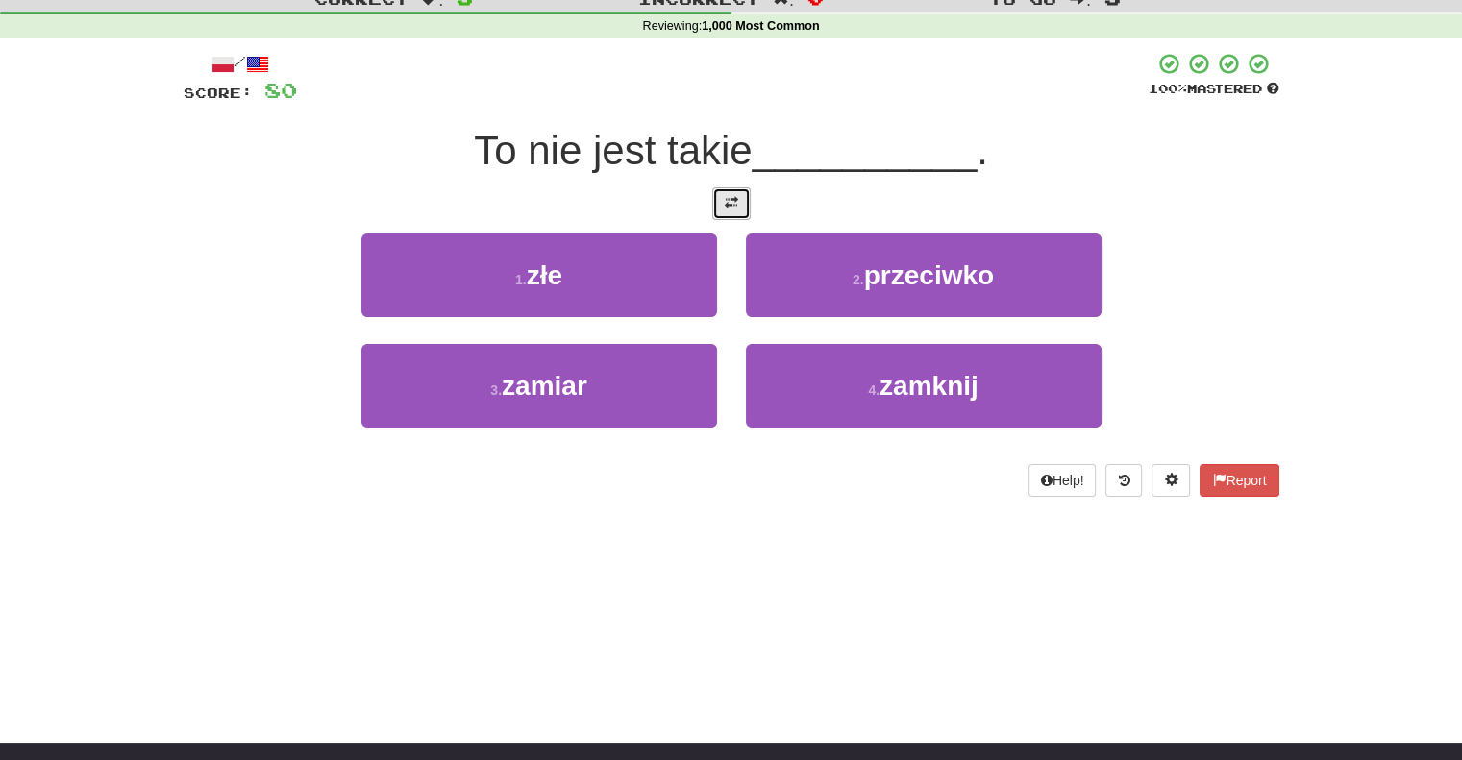
click at [734, 198] on span at bounding box center [731, 202] width 13 height 13
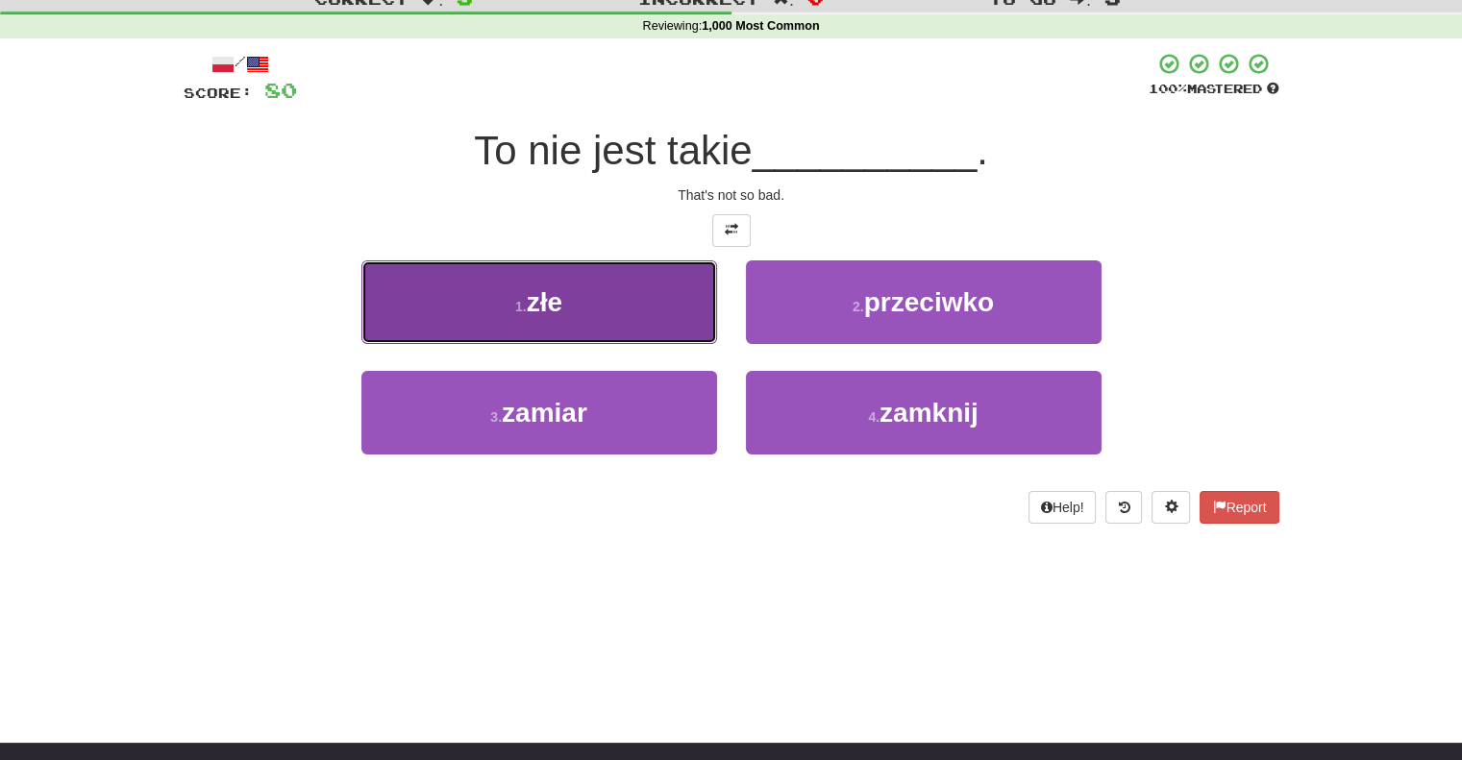
click at [673, 284] on button "1 . złe" at bounding box center [539, 302] width 356 height 84
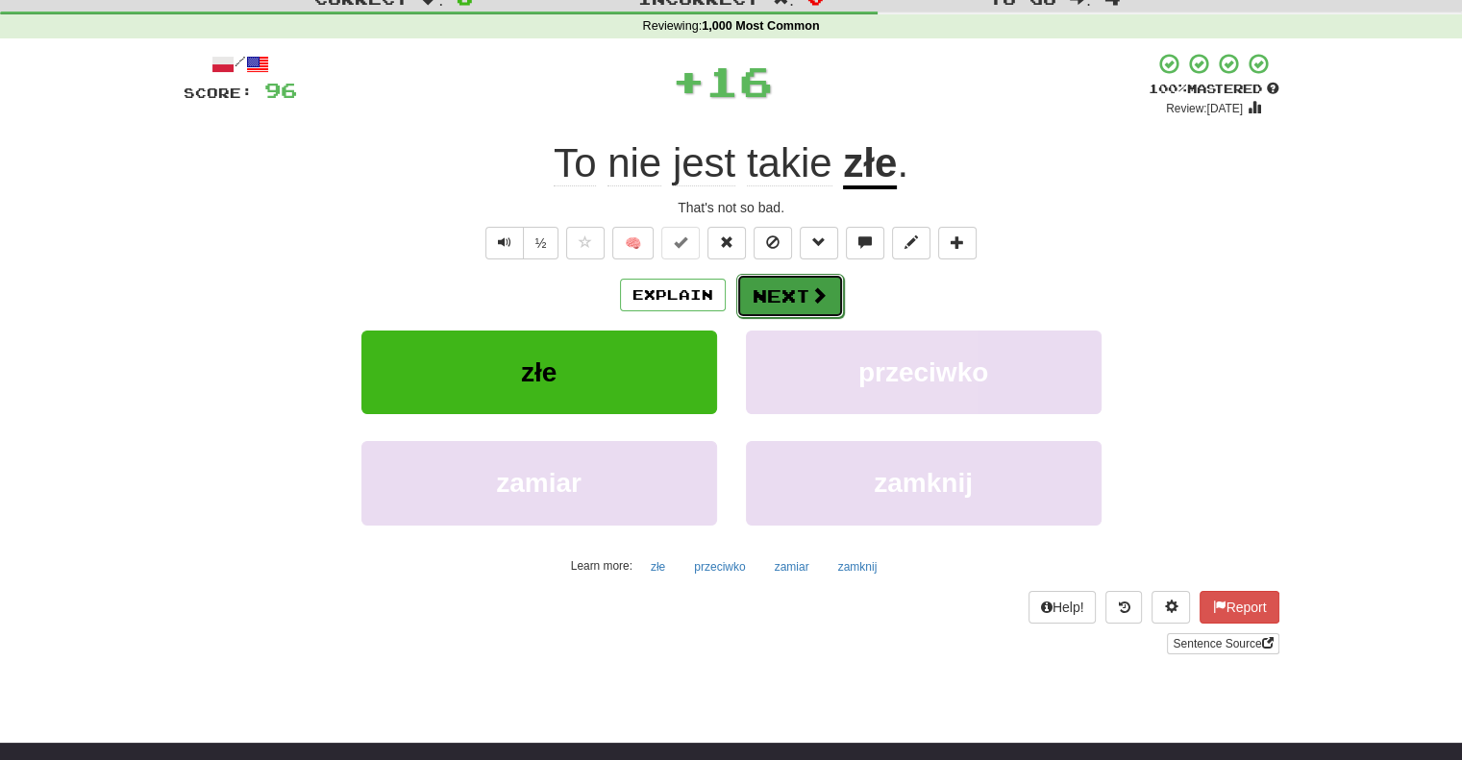
click at [786, 284] on button "Next" at bounding box center [790, 296] width 108 height 44
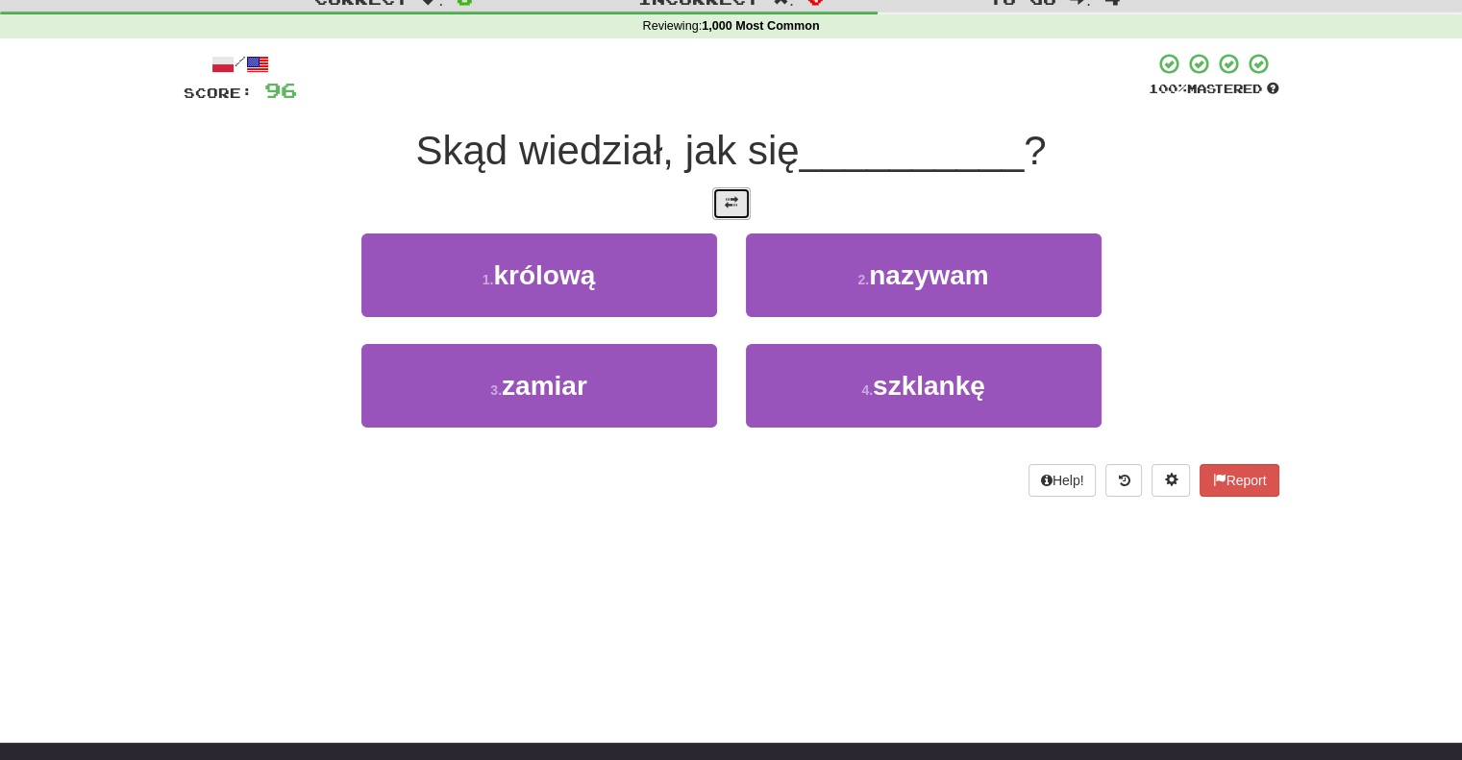
click at [730, 210] on button at bounding box center [731, 203] width 38 height 33
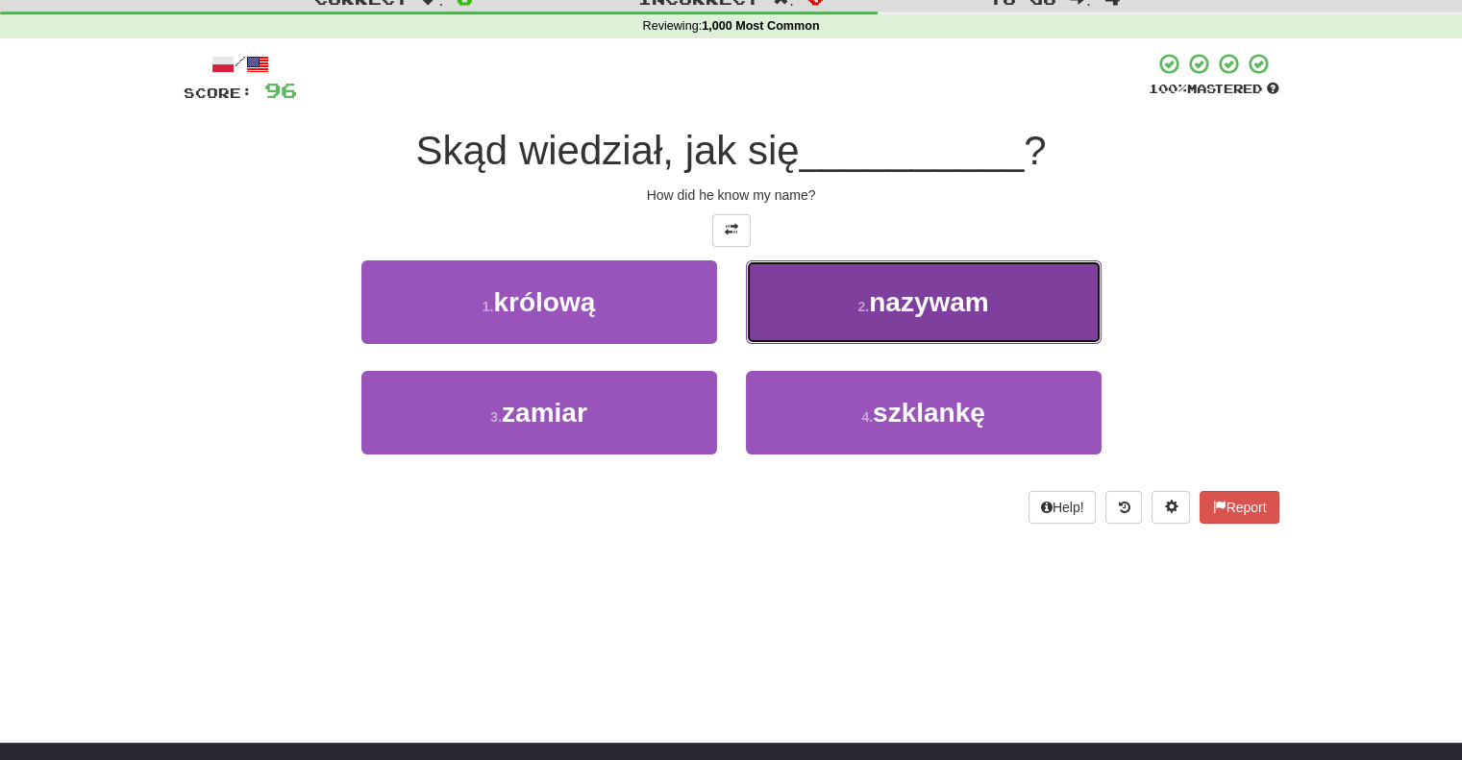
click at [769, 320] on button "2 . nazywam" at bounding box center [924, 302] width 356 height 84
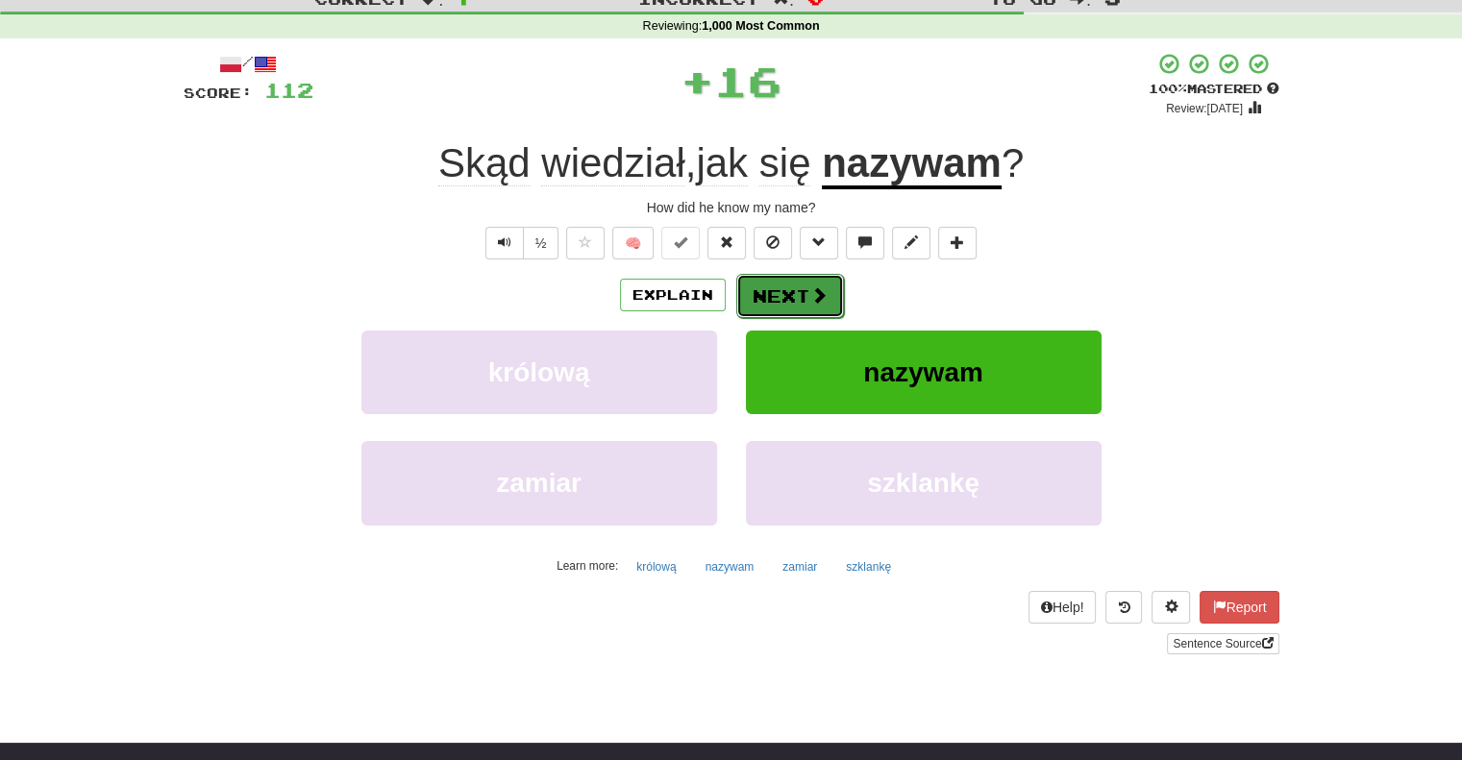
click at [757, 292] on button "Next" at bounding box center [790, 296] width 108 height 44
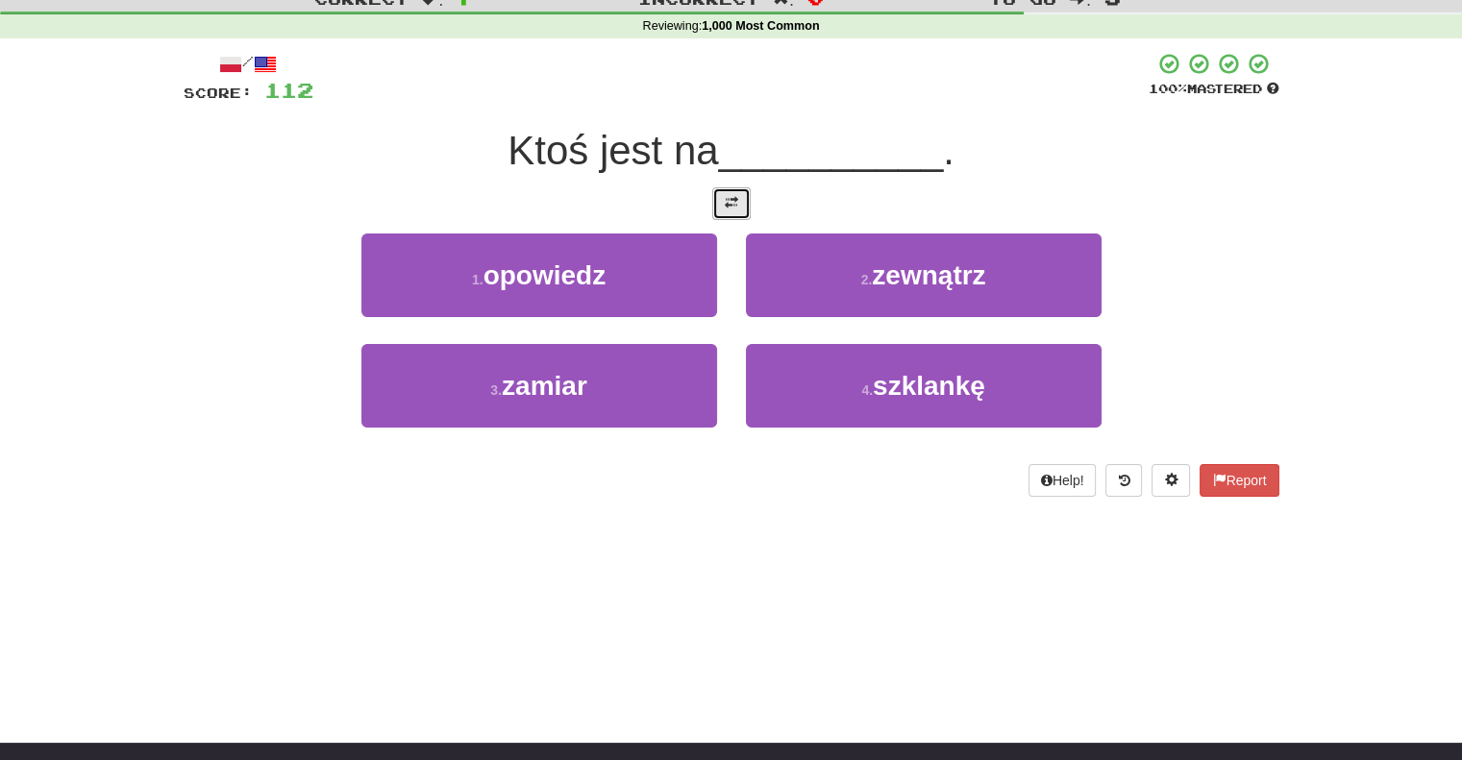
click at [736, 207] on span at bounding box center [731, 202] width 13 height 13
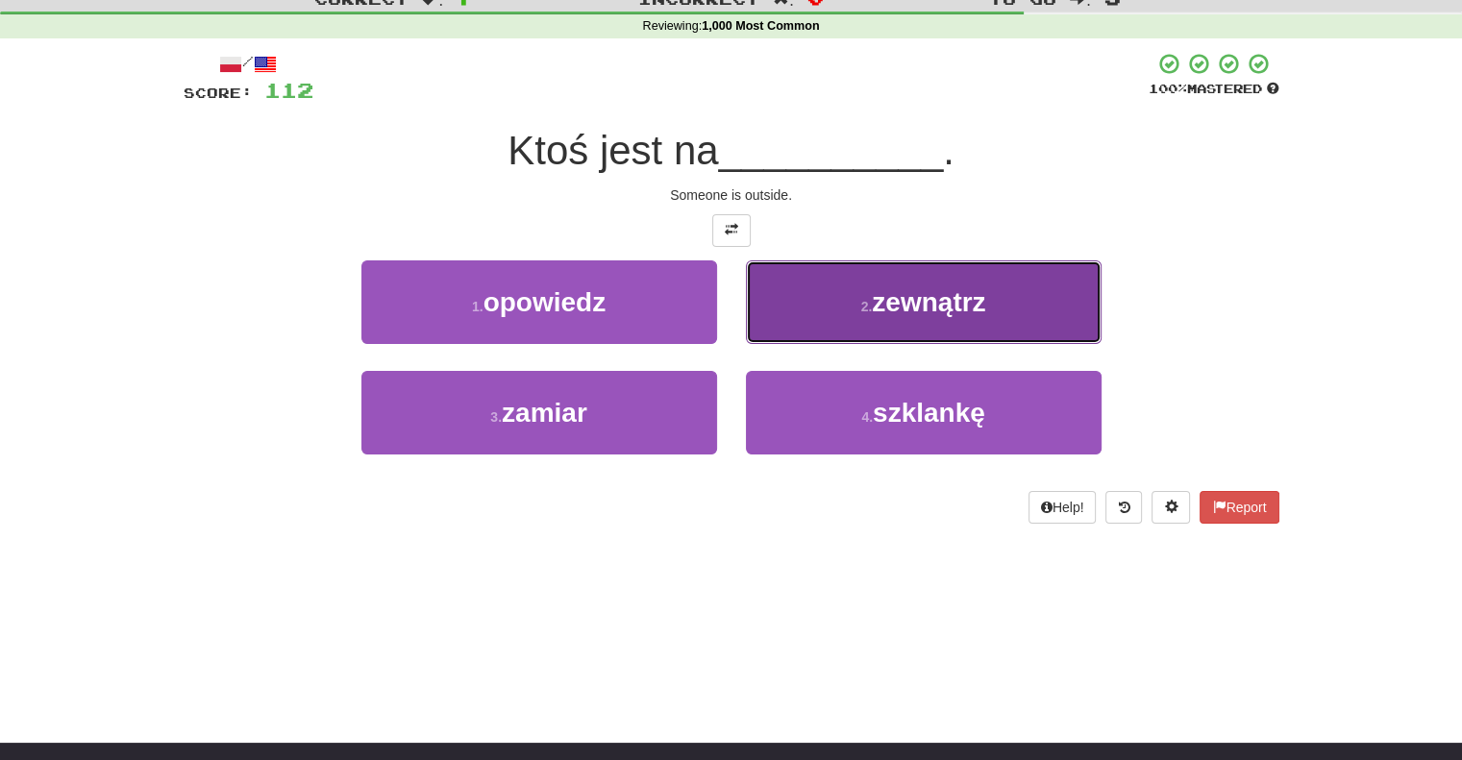
click at [790, 305] on button "2 . zewnątrz" at bounding box center [924, 302] width 356 height 84
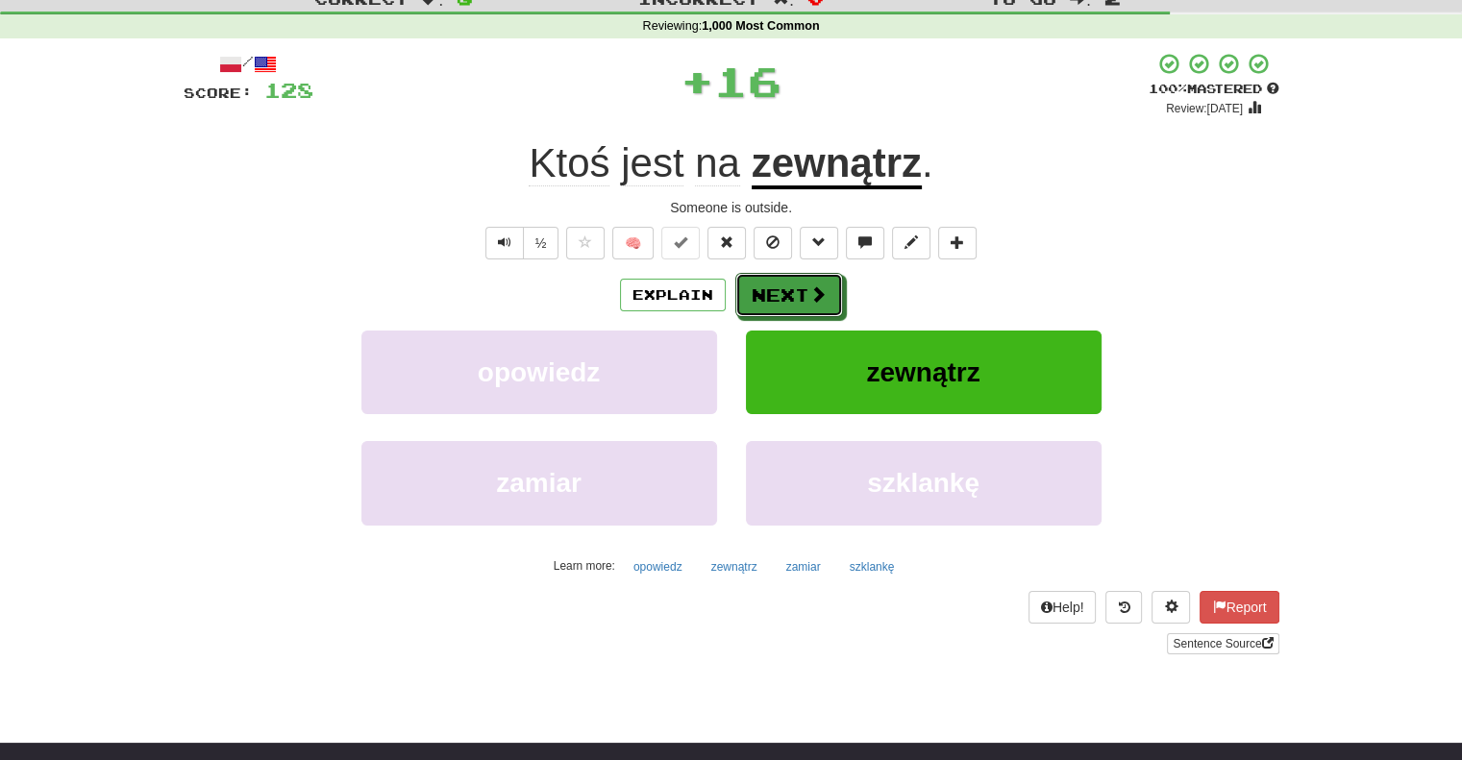
click at [790, 305] on button "Next" at bounding box center [789, 295] width 108 height 44
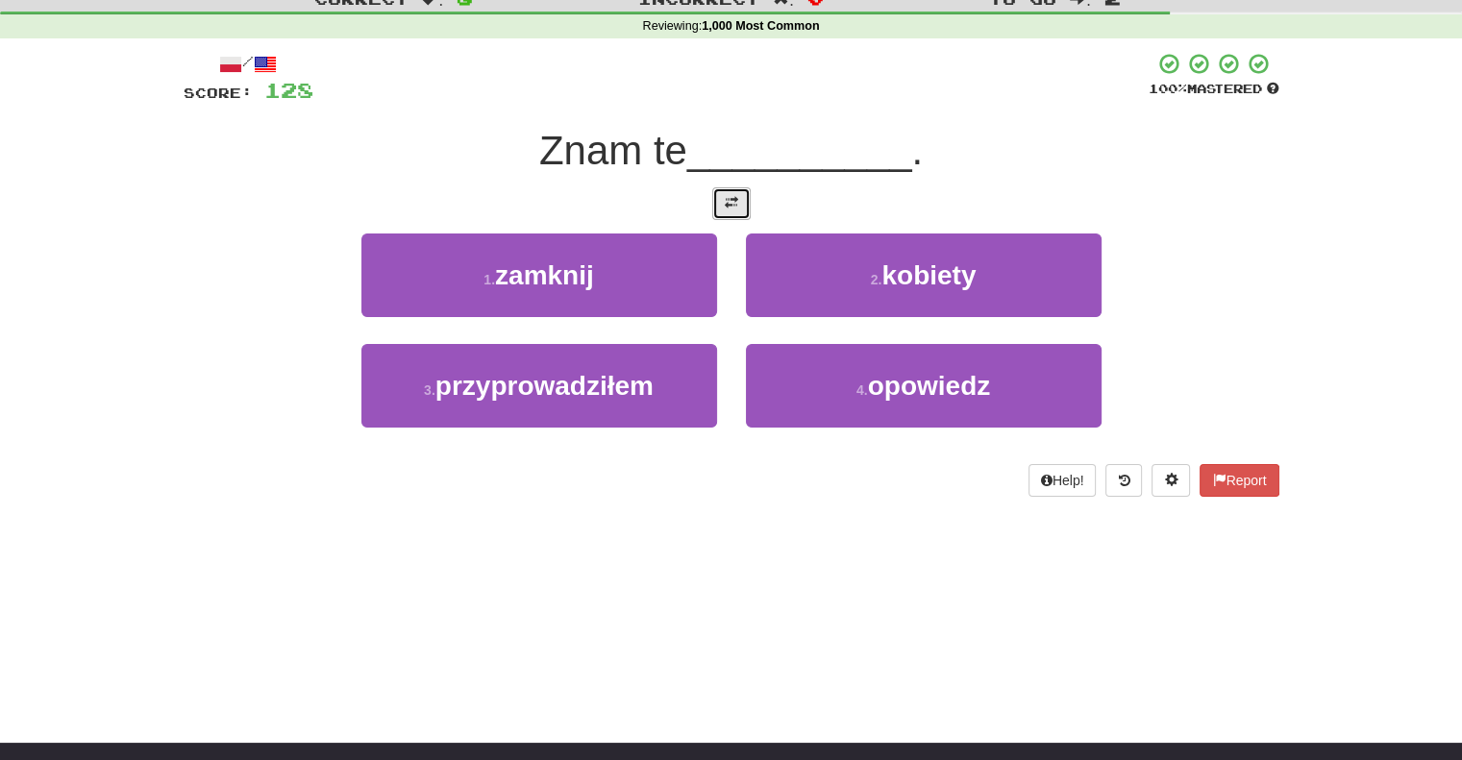
click at [747, 187] on button at bounding box center [731, 203] width 38 height 33
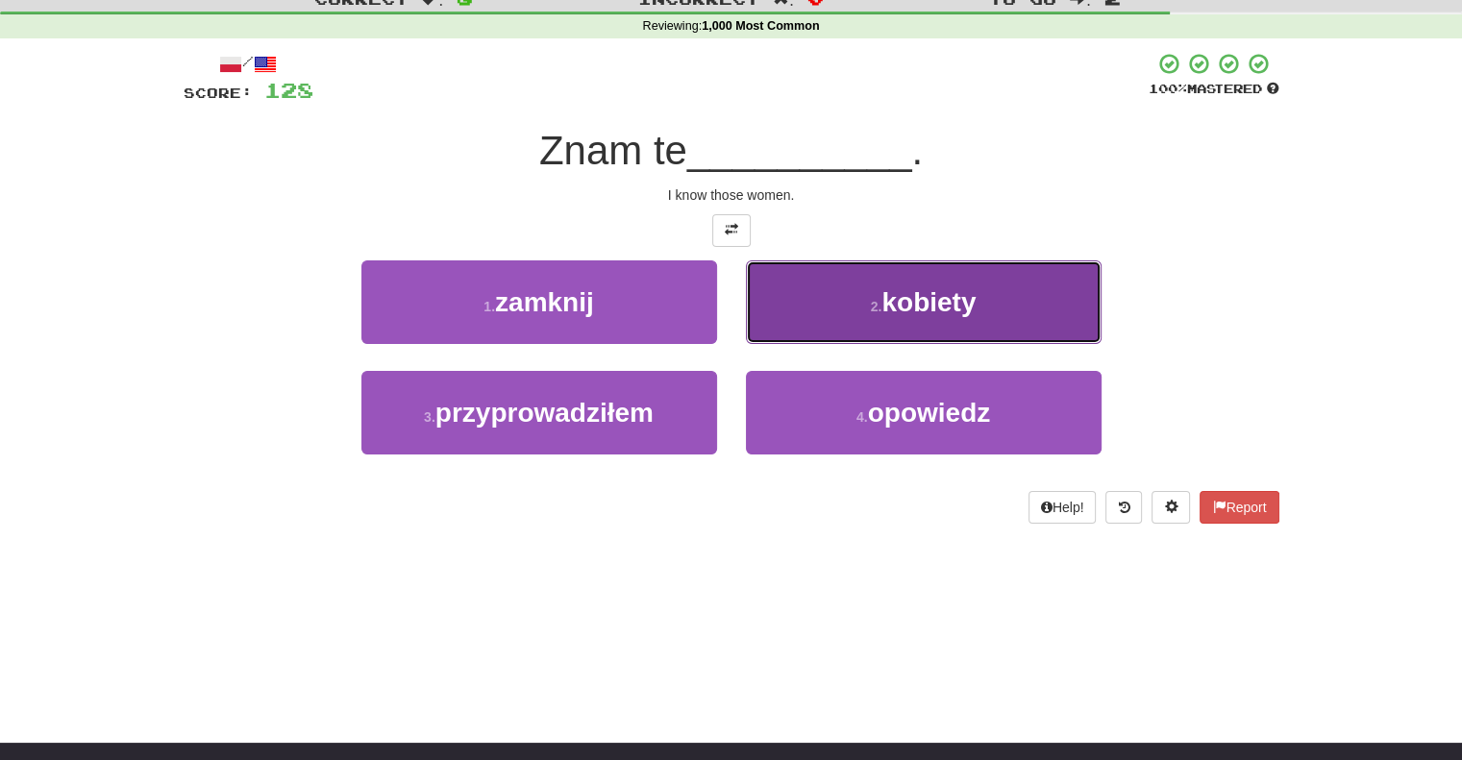
click at [840, 314] on button "2 . kobiety" at bounding box center [924, 302] width 356 height 84
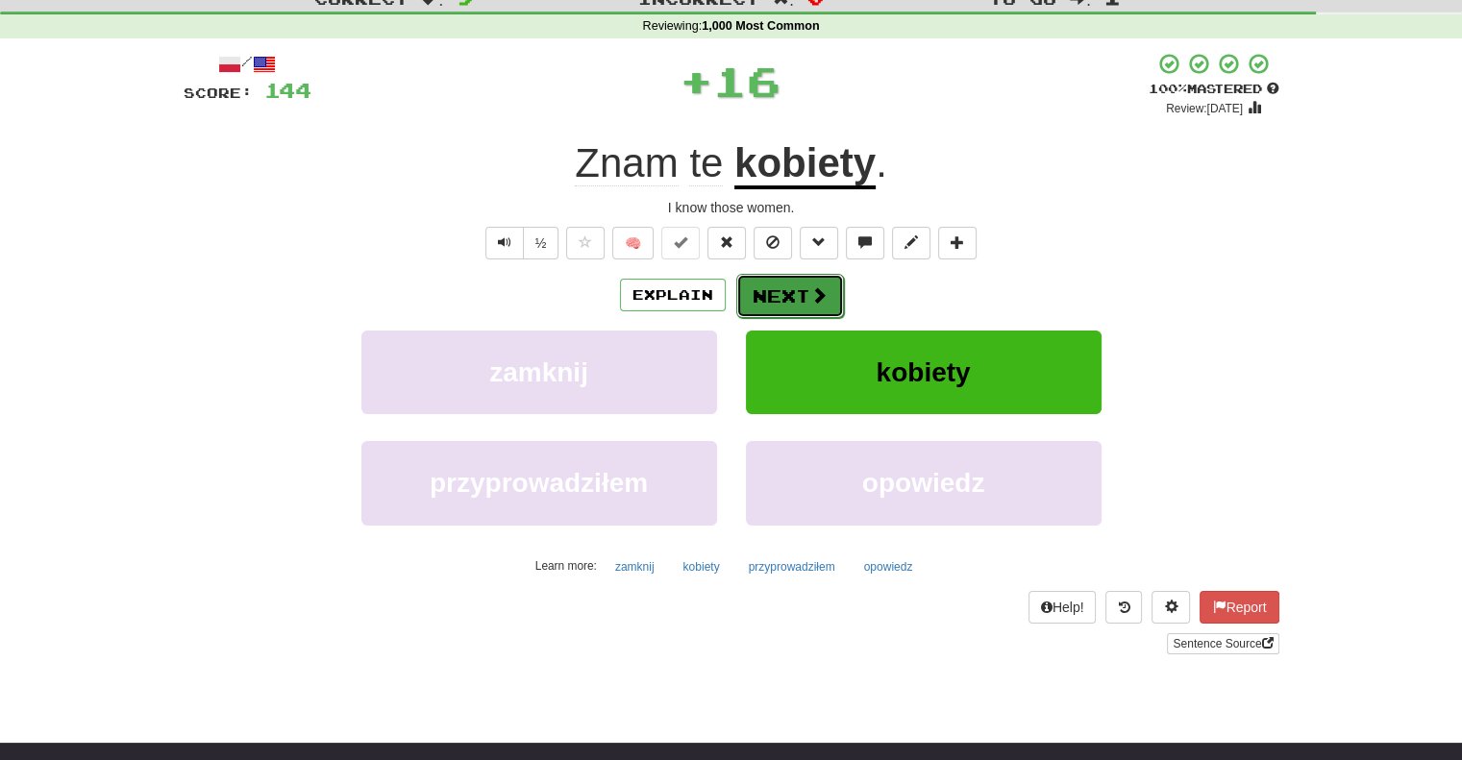
click at [795, 299] on button "Next" at bounding box center [790, 296] width 108 height 44
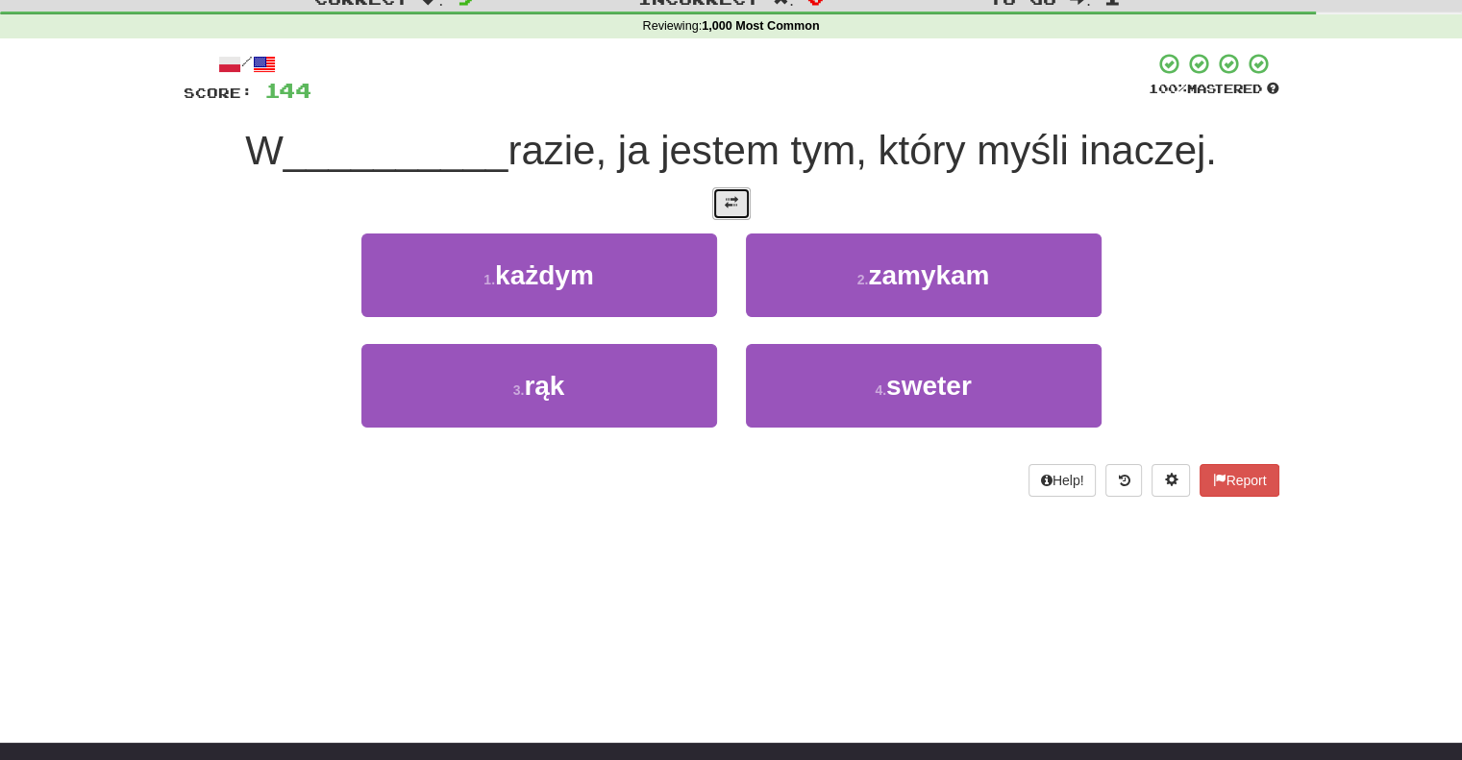
click at [728, 204] on span at bounding box center [731, 202] width 13 height 13
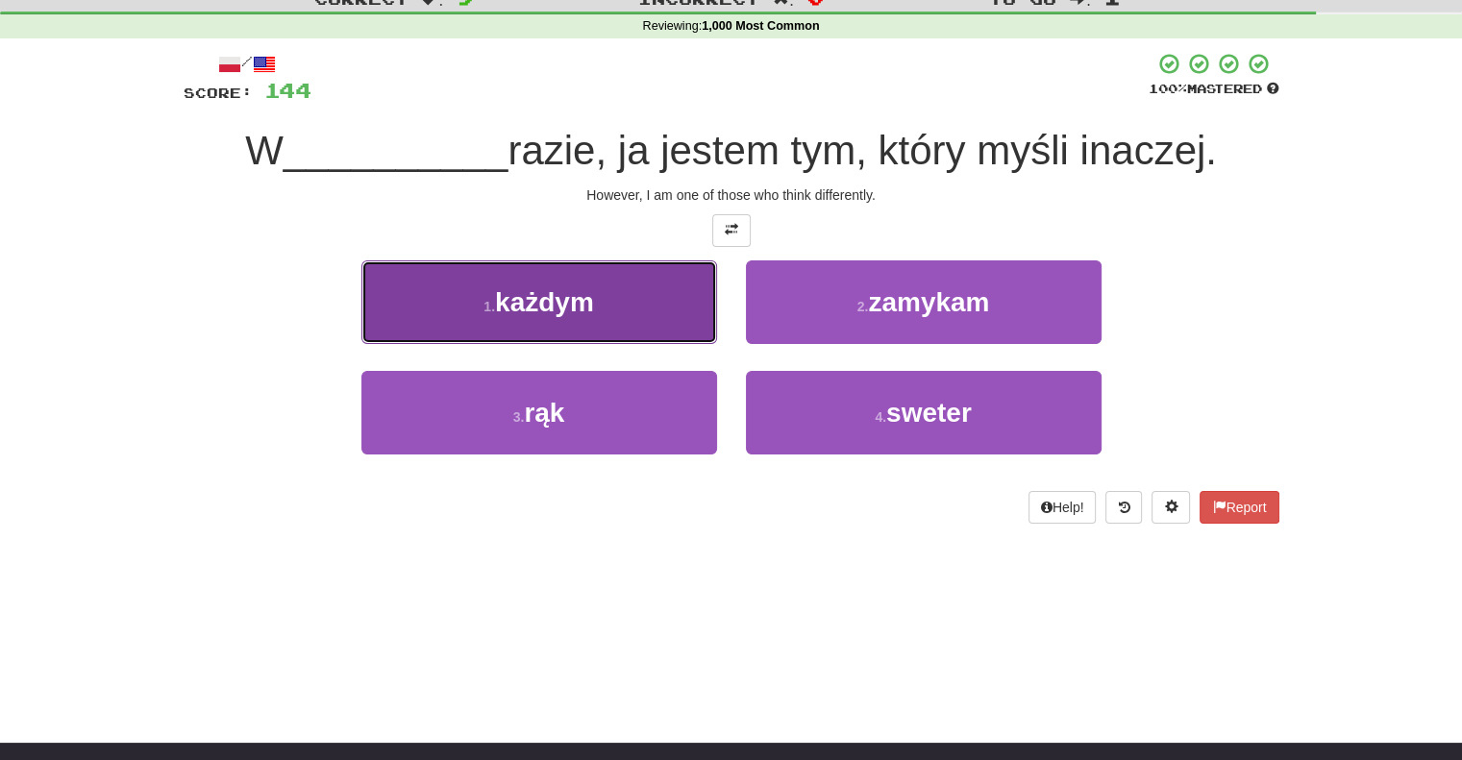
click at [692, 317] on button "1 . każdym" at bounding box center [539, 302] width 356 height 84
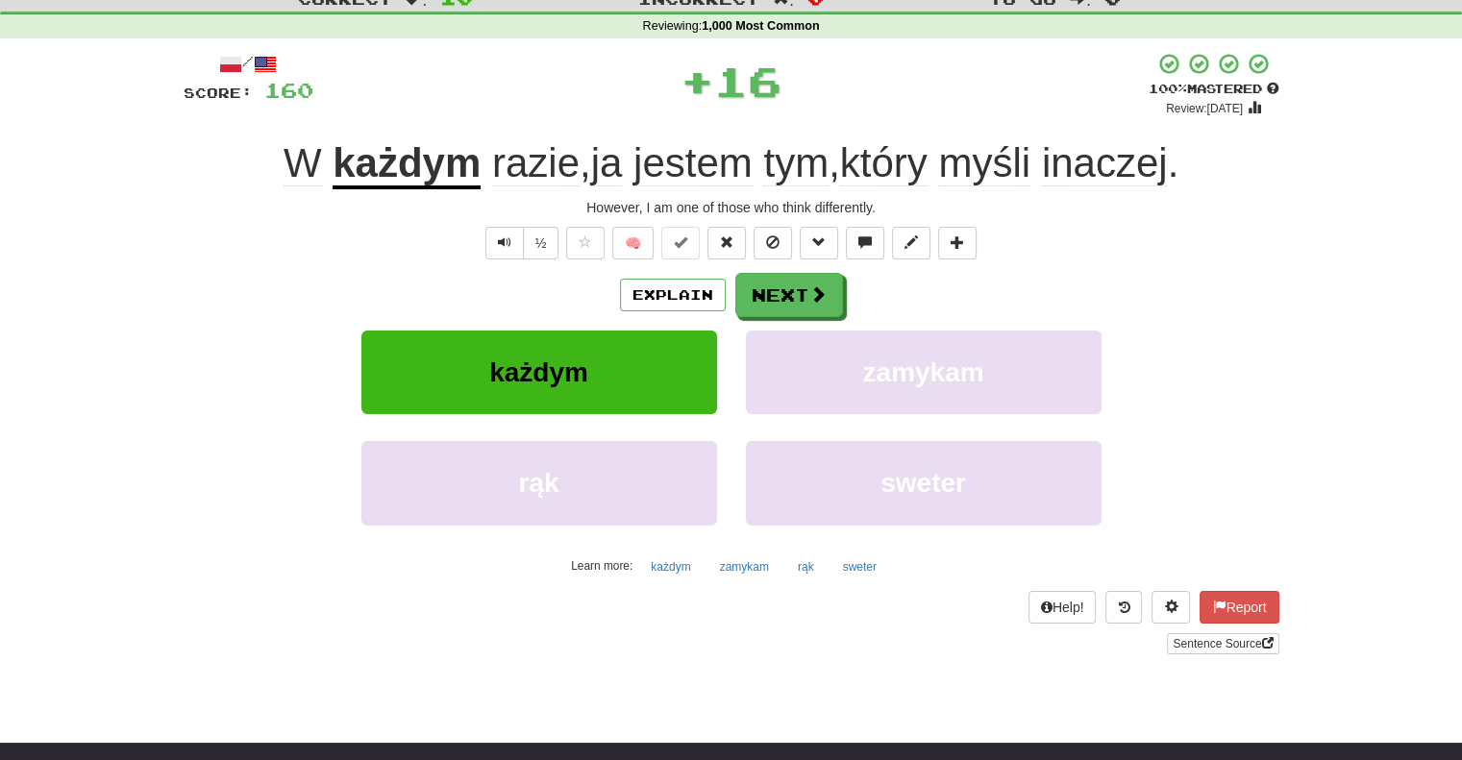
click at [779, 273] on div "Explain Next" at bounding box center [732, 295] width 1096 height 44
click at [775, 288] on button "Next" at bounding box center [790, 296] width 108 height 44
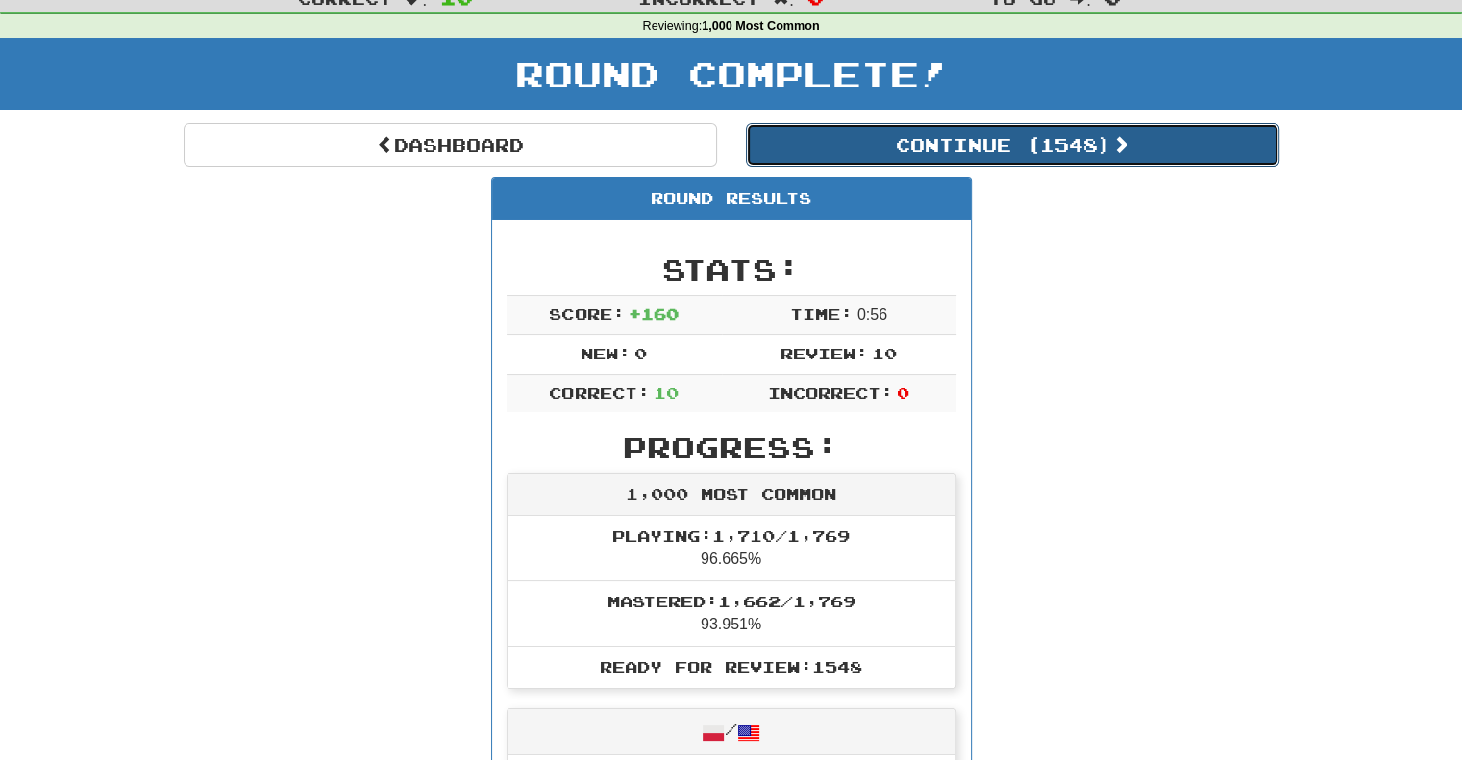
click at [834, 155] on button "Continue ( 1548 )" at bounding box center [1012, 145] width 533 height 44
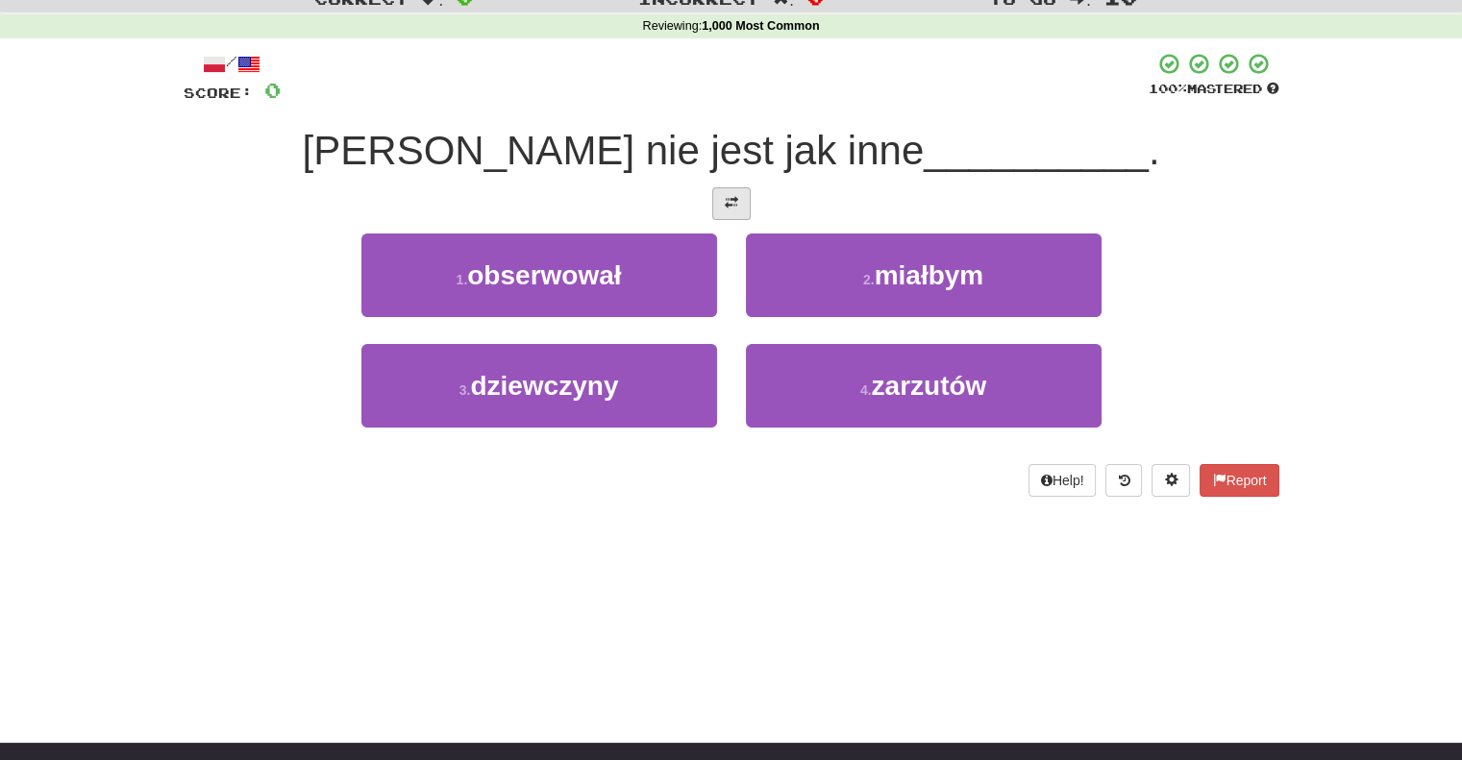
drag, startPoint x: 750, startPoint y: 198, endPoint x: 734, endPoint y: 210, distance: 19.2
click at [734, 210] on div at bounding box center [732, 203] width 1096 height 33
click at [734, 210] on button at bounding box center [731, 203] width 38 height 33
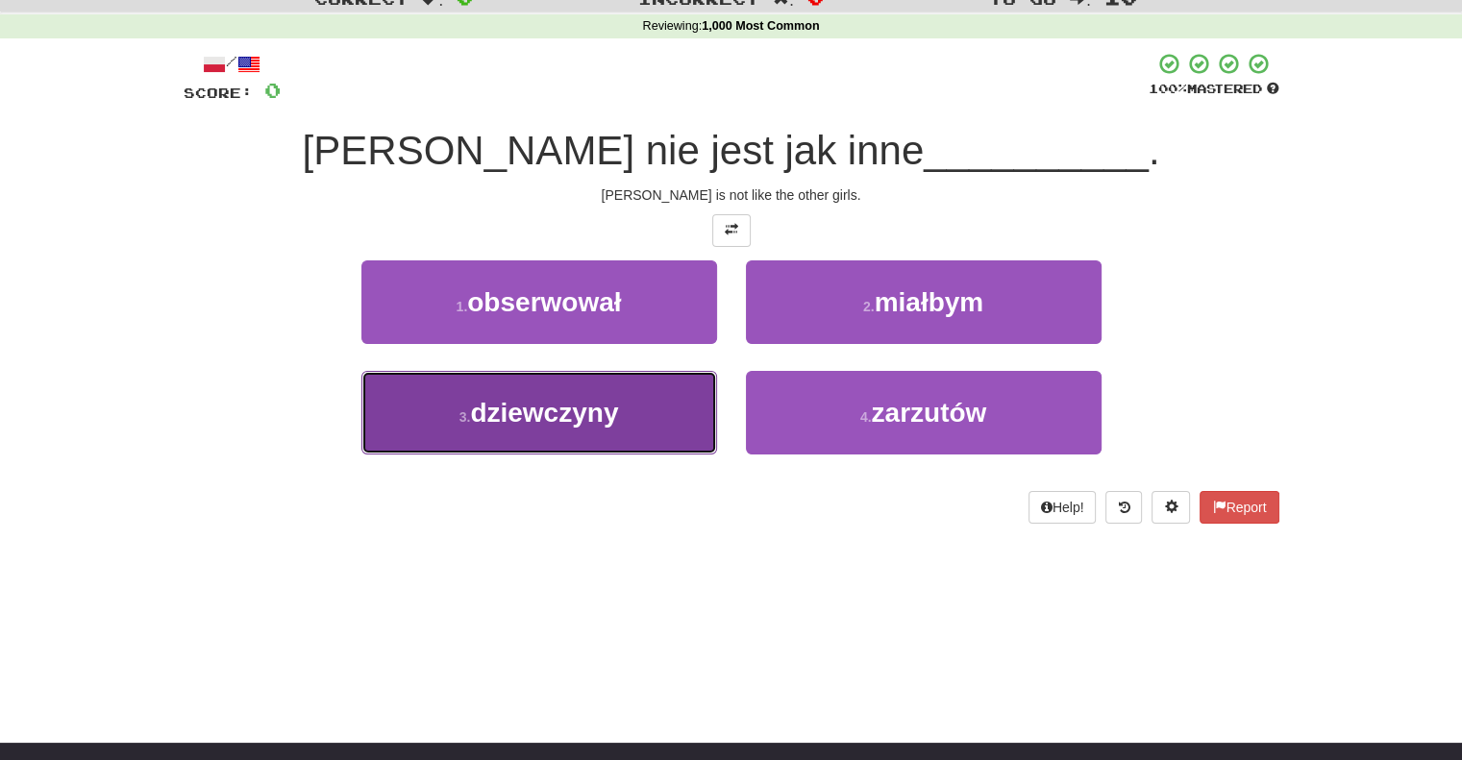
click at [657, 413] on button "3 . dziewczyny" at bounding box center [539, 413] width 356 height 84
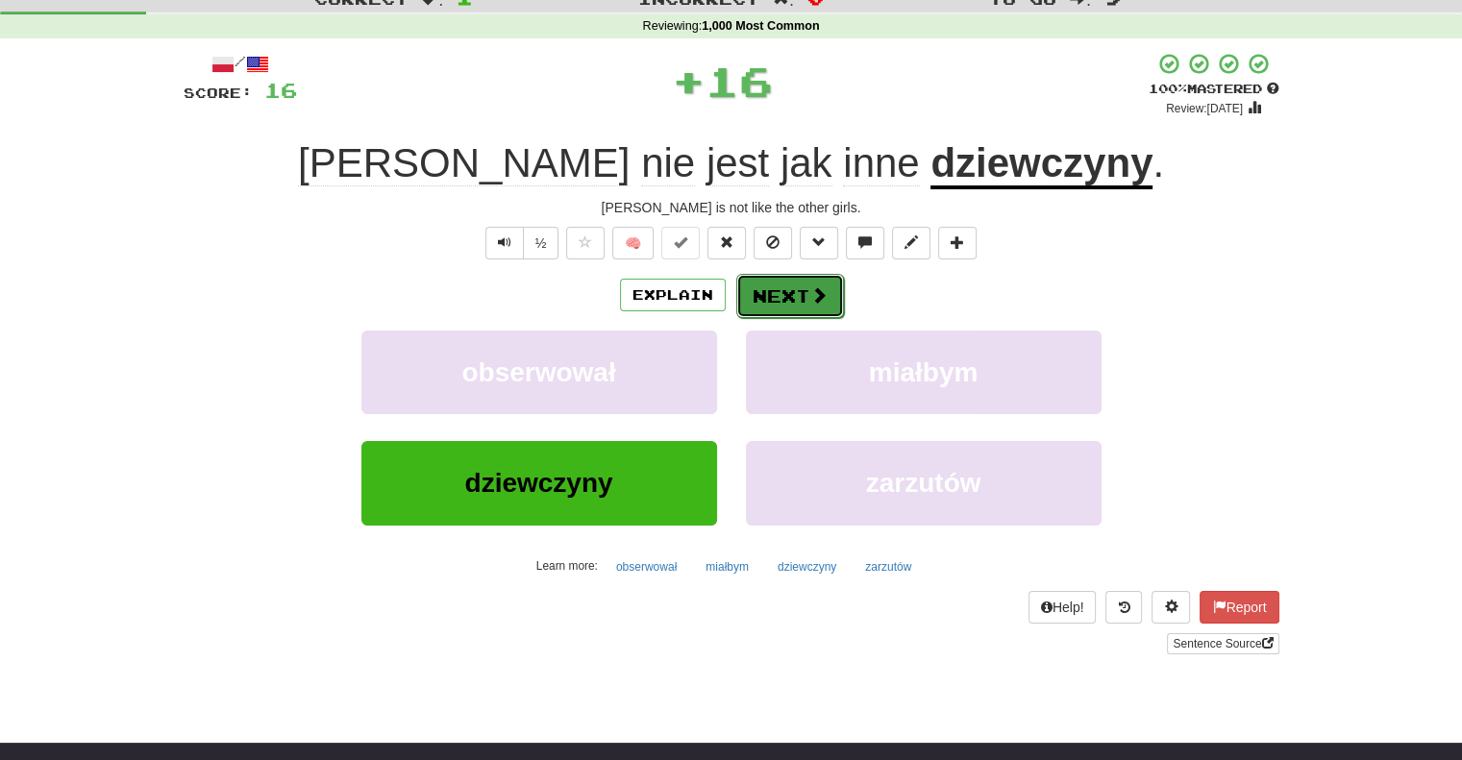
click at [788, 295] on button "Next" at bounding box center [790, 296] width 108 height 44
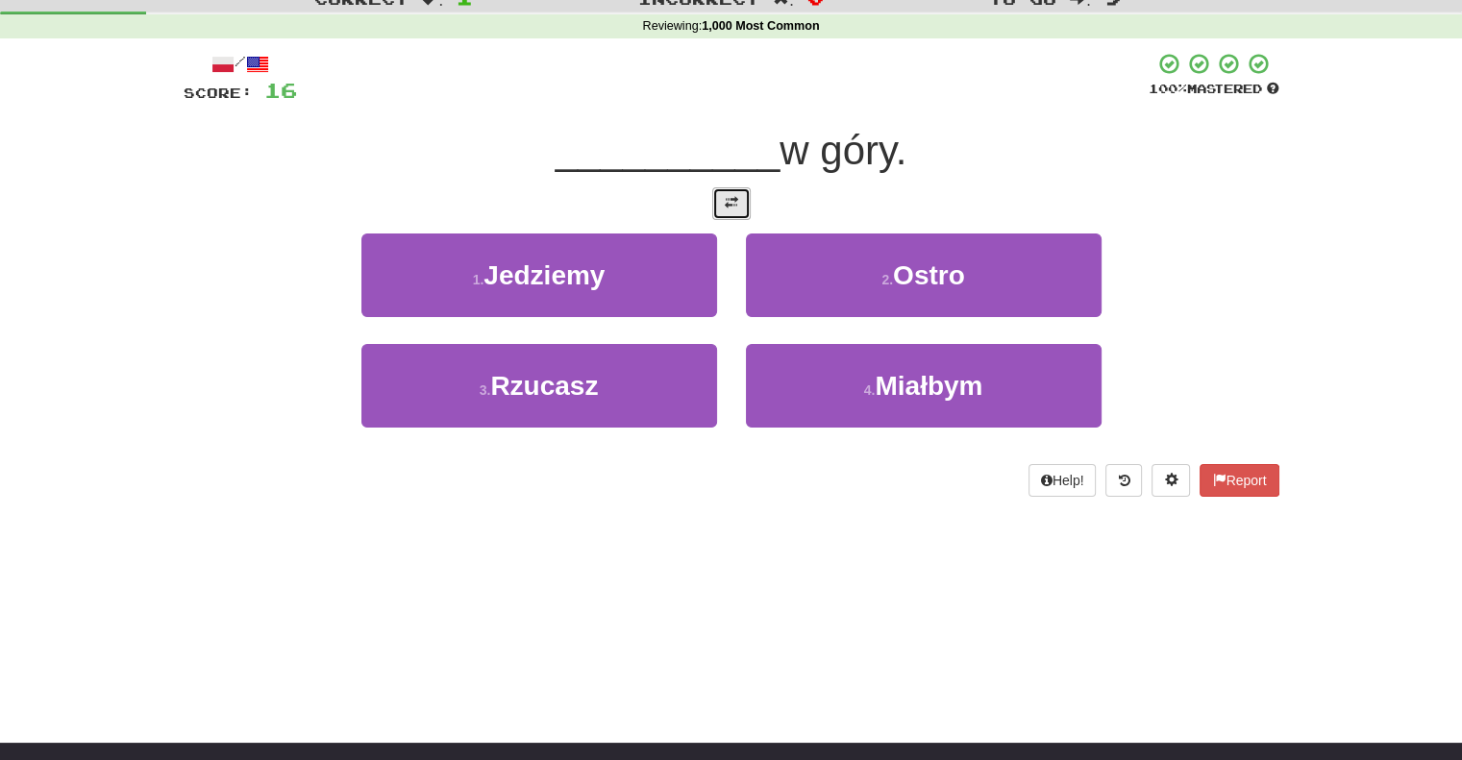
click at [734, 202] on span at bounding box center [731, 202] width 13 height 13
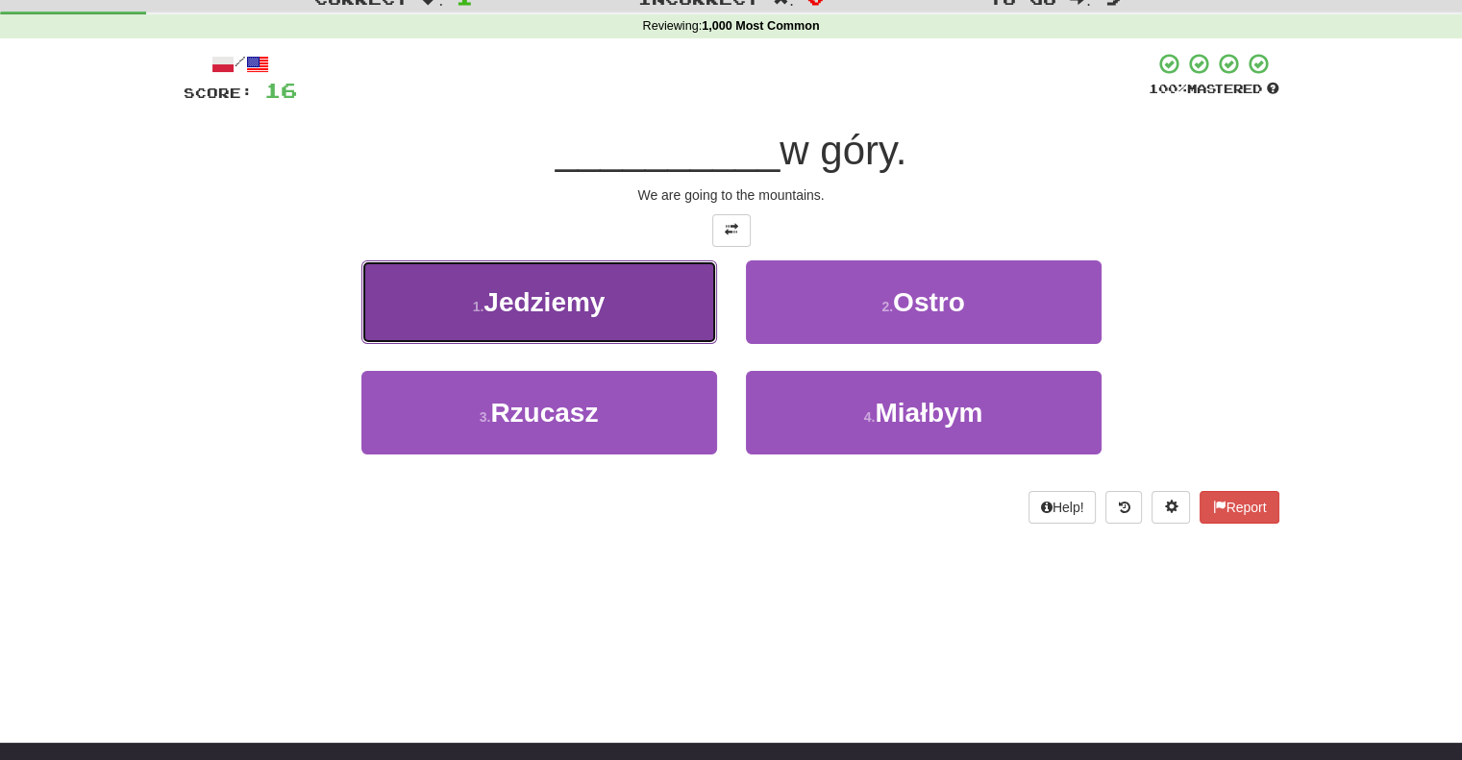
click at [667, 326] on button "1 . Jedziemy" at bounding box center [539, 302] width 356 height 84
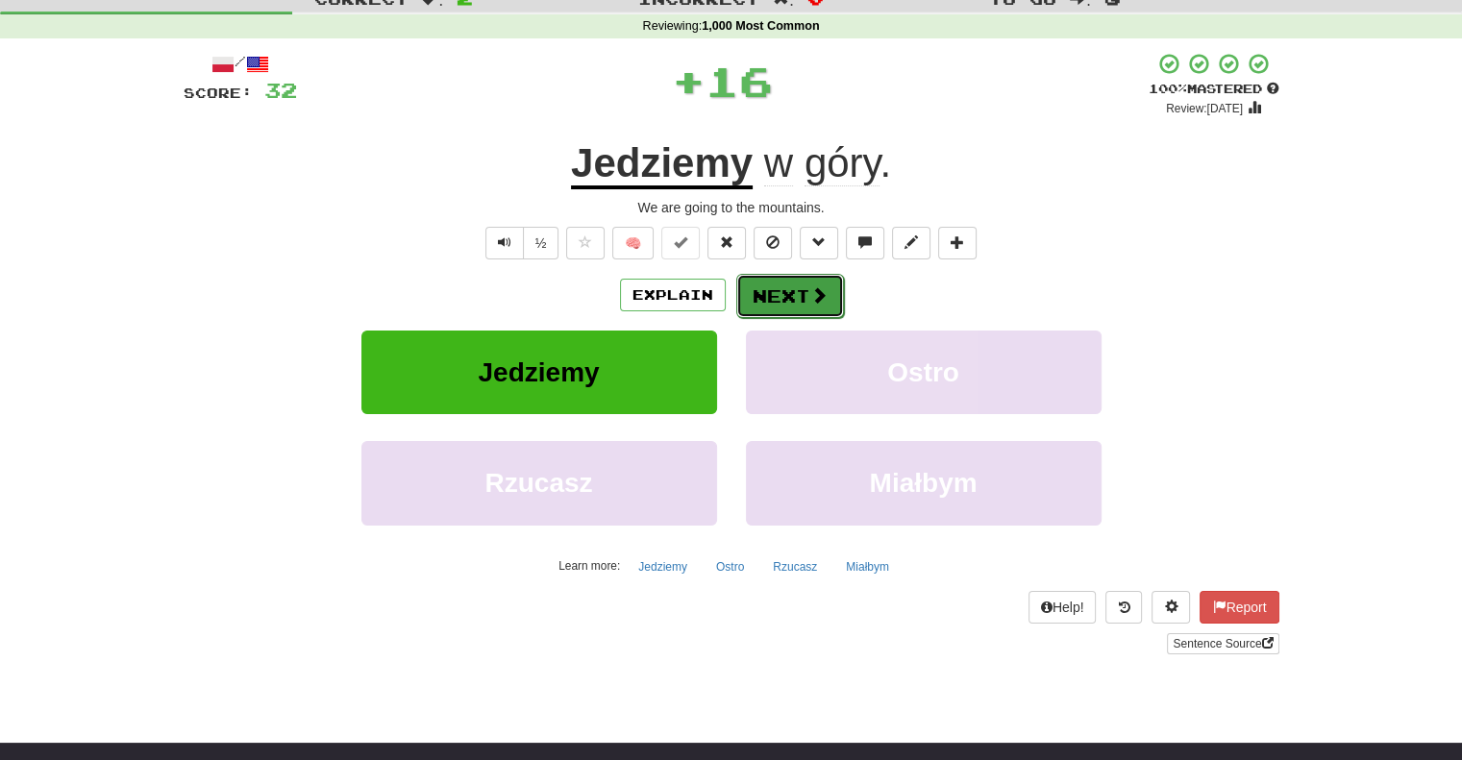
click at [754, 284] on button "Next" at bounding box center [790, 296] width 108 height 44
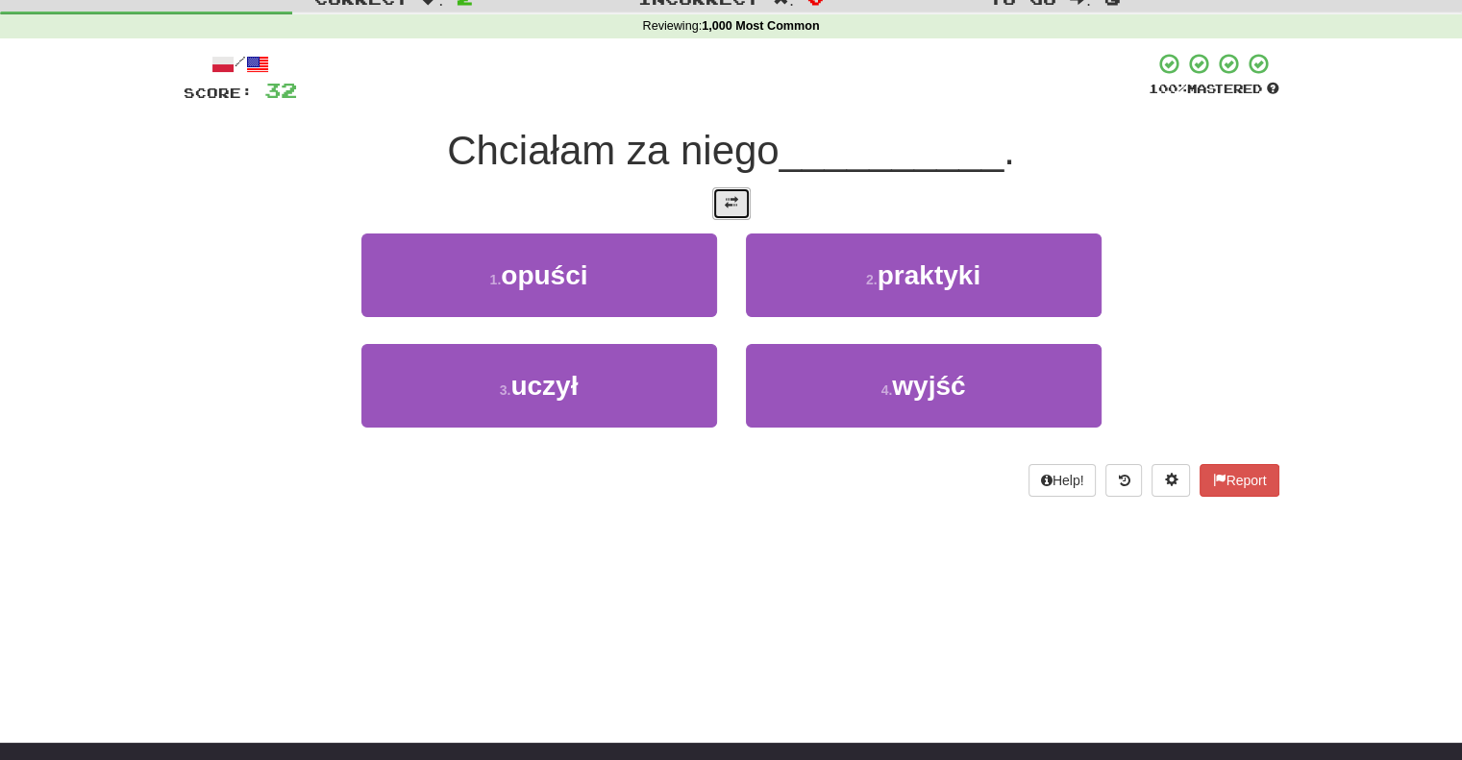
click at [727, 188] on button at bounding box center [731, 203] width 38 height 33
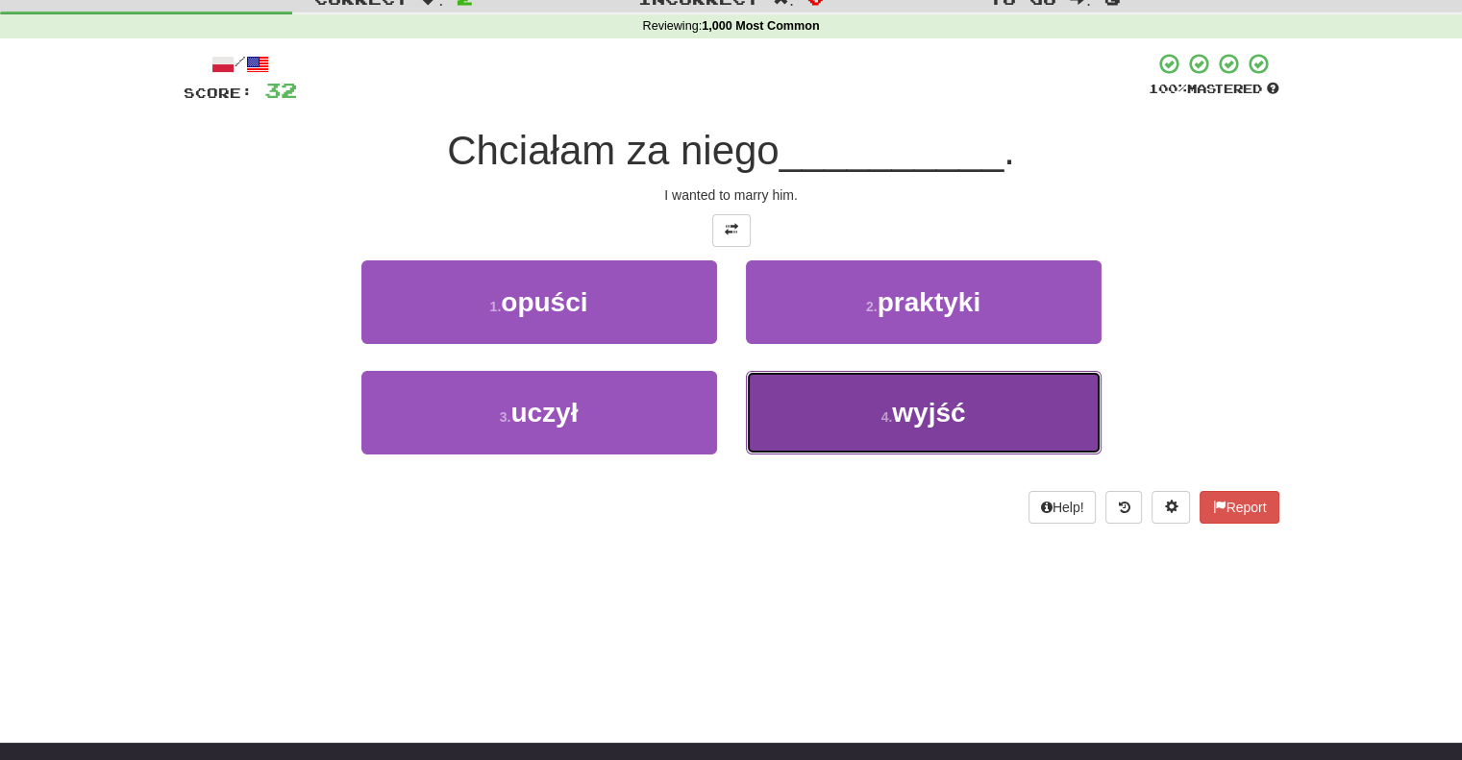
click at [787, 387] on button "4 . wyjść" at bounding box center [924, 413] width 356 height 84
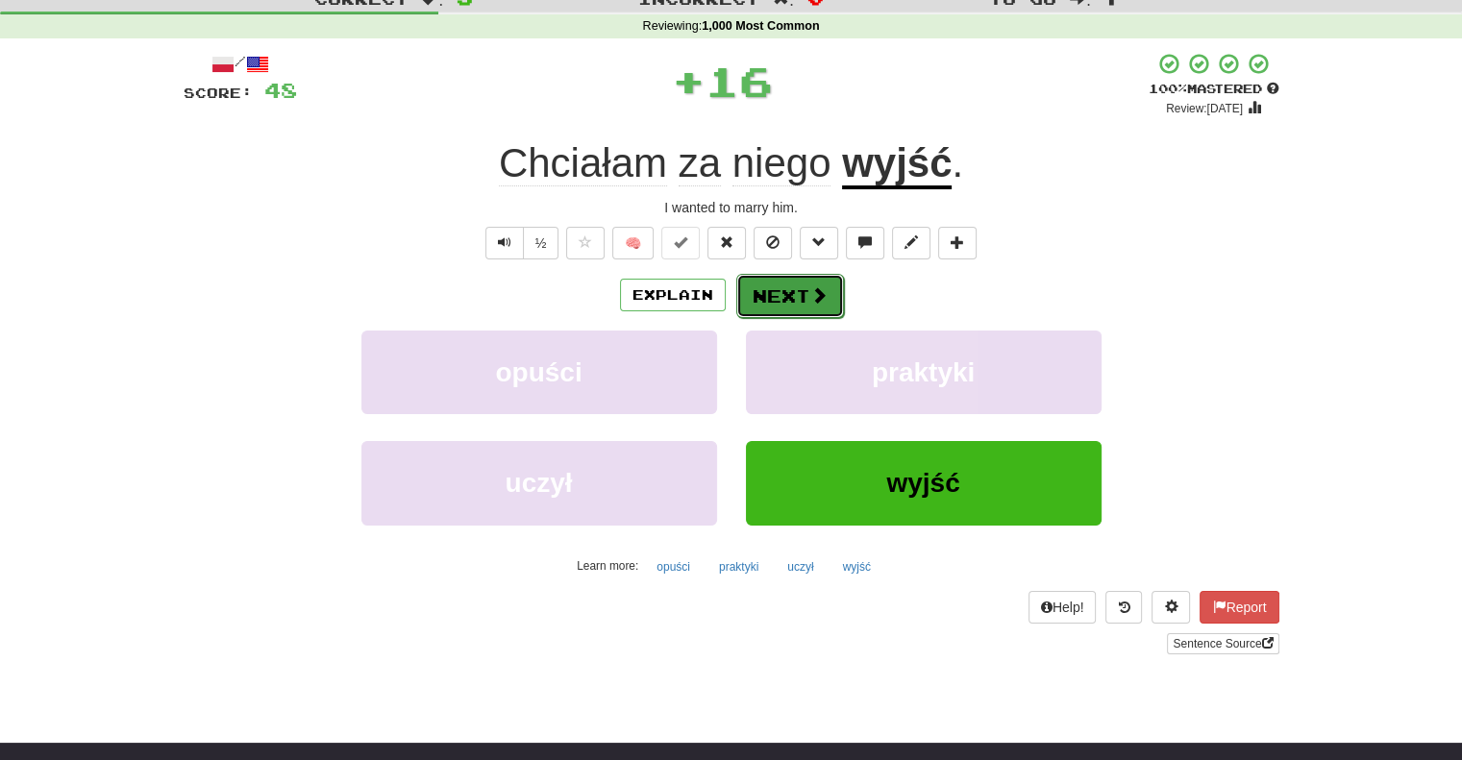
click at [774, 303] on button "Next" at bounding box center [790, 296] width 108 height 44
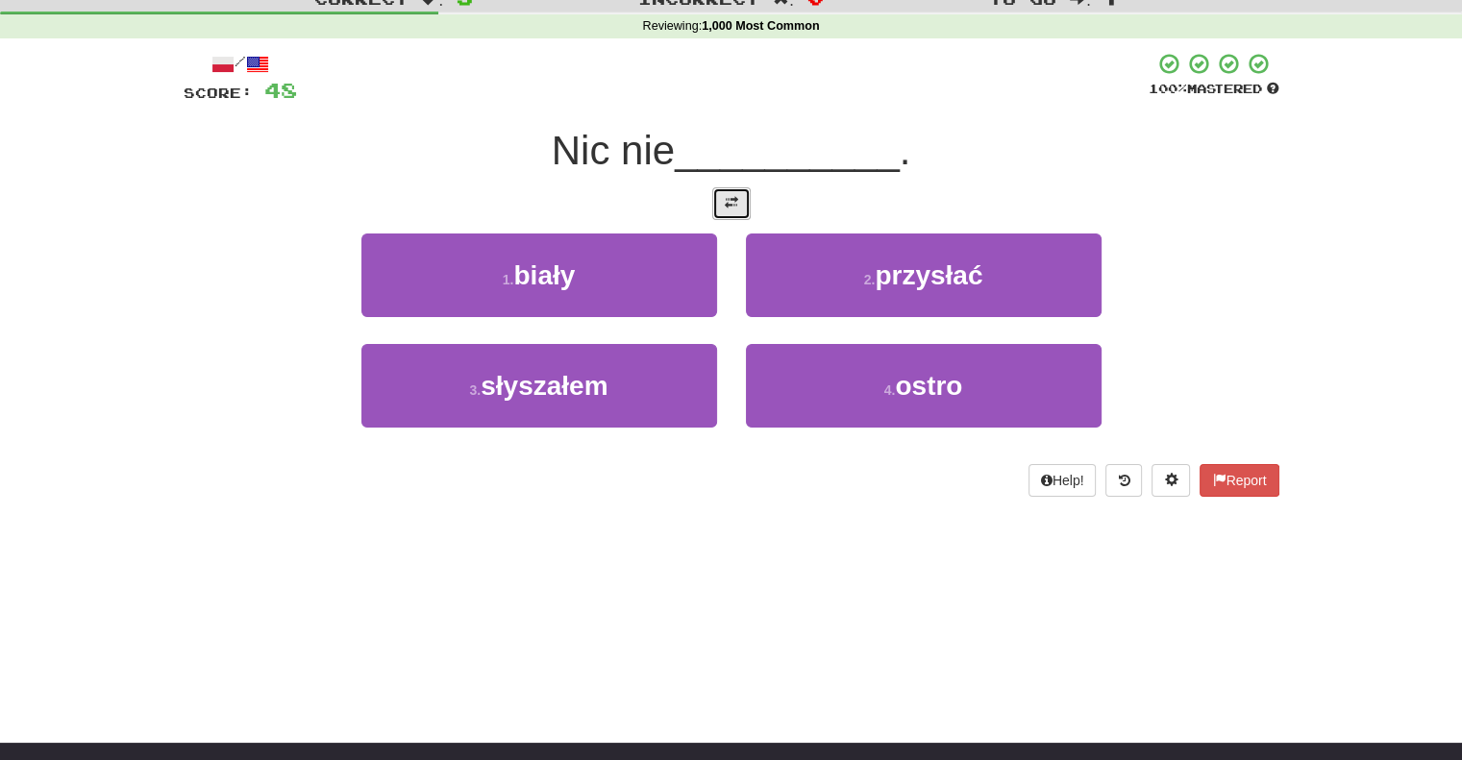
click at [732, 191] on button at bounding box center [731, 203] width 38 height 33
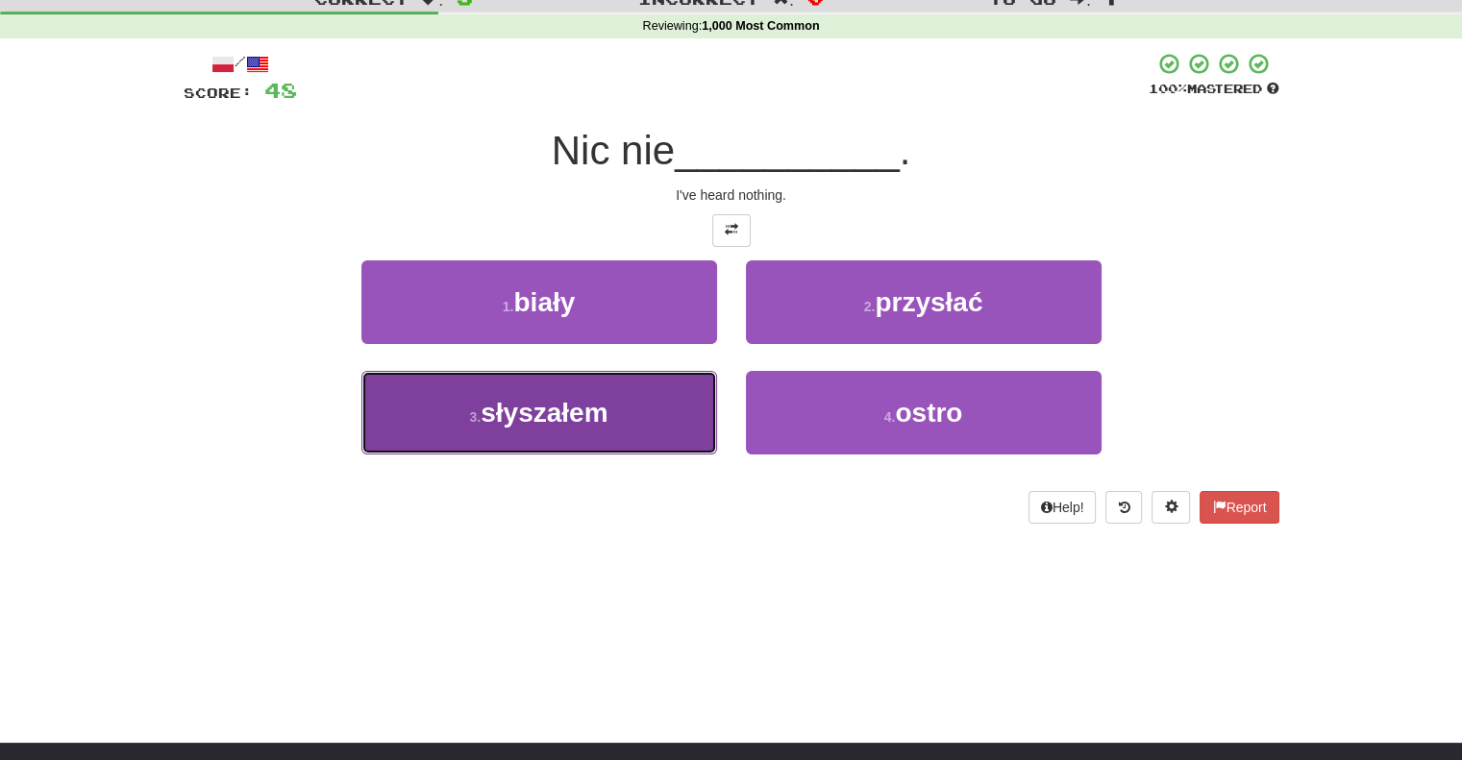
click at [647, 400] on button "3 . słyszałem" at bounding box center [539, 413] width 356 height 84
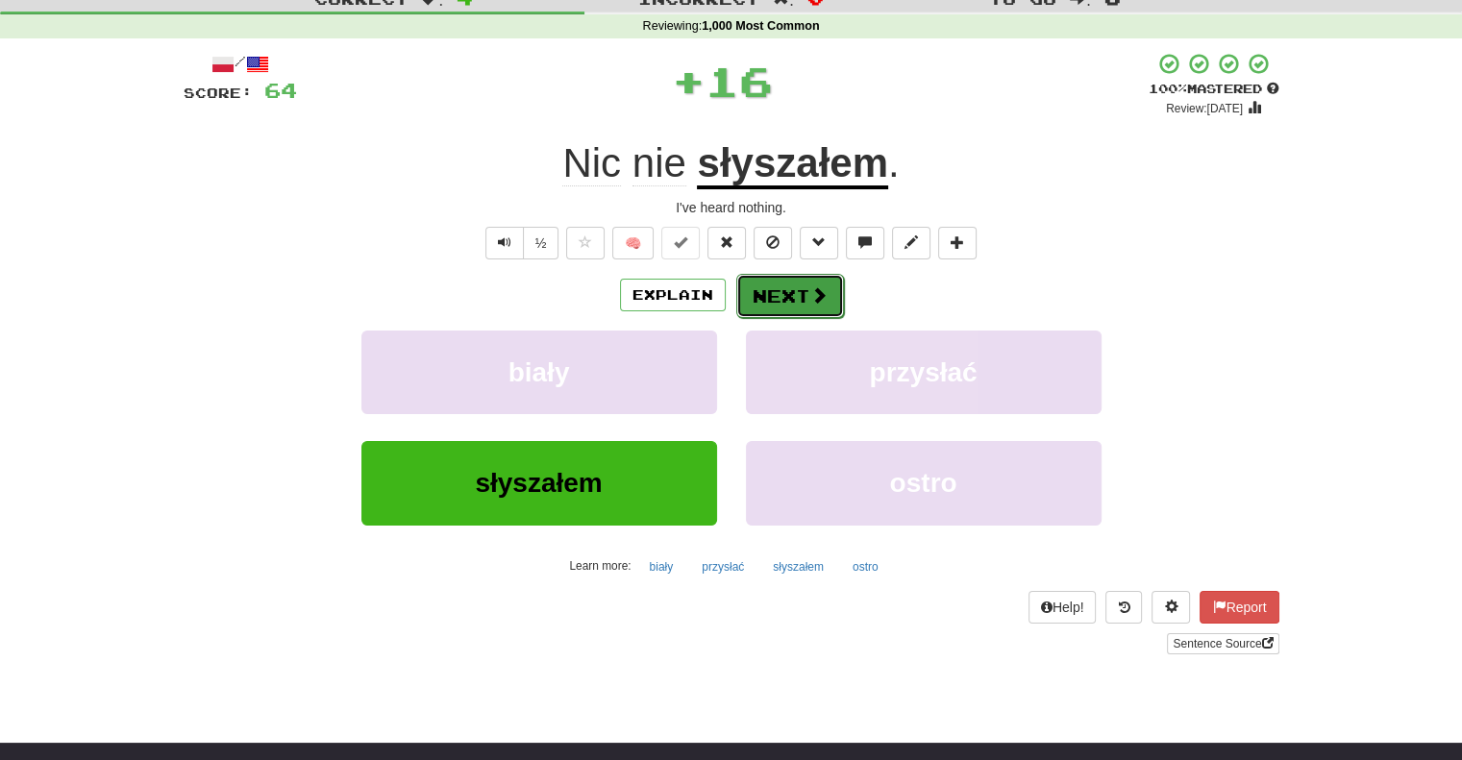
click at [756, 301] on button "Next" at bounding box center [790, 296] width 108 height 44
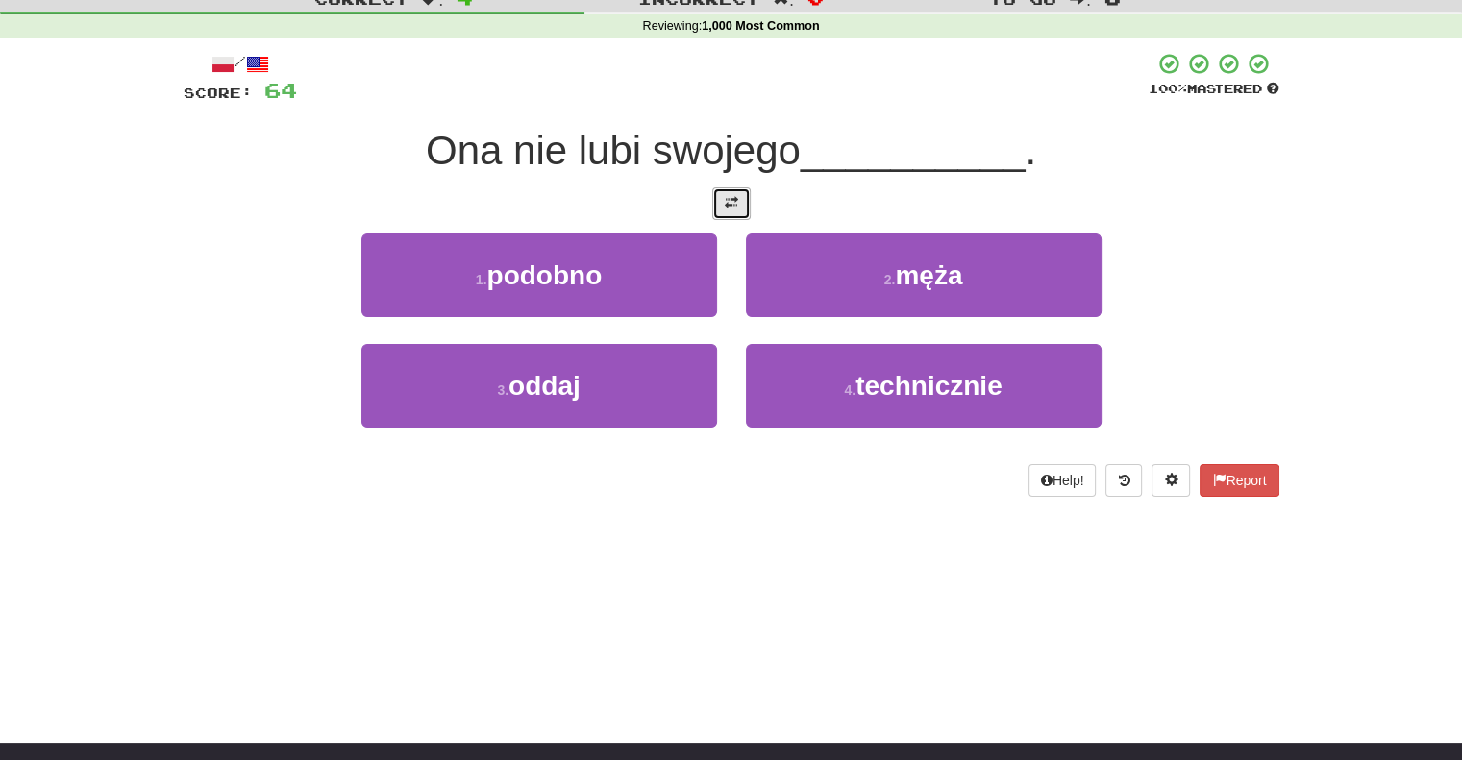
click at [717, 201] on button at bounding box center [731, 203] width 38 height 33
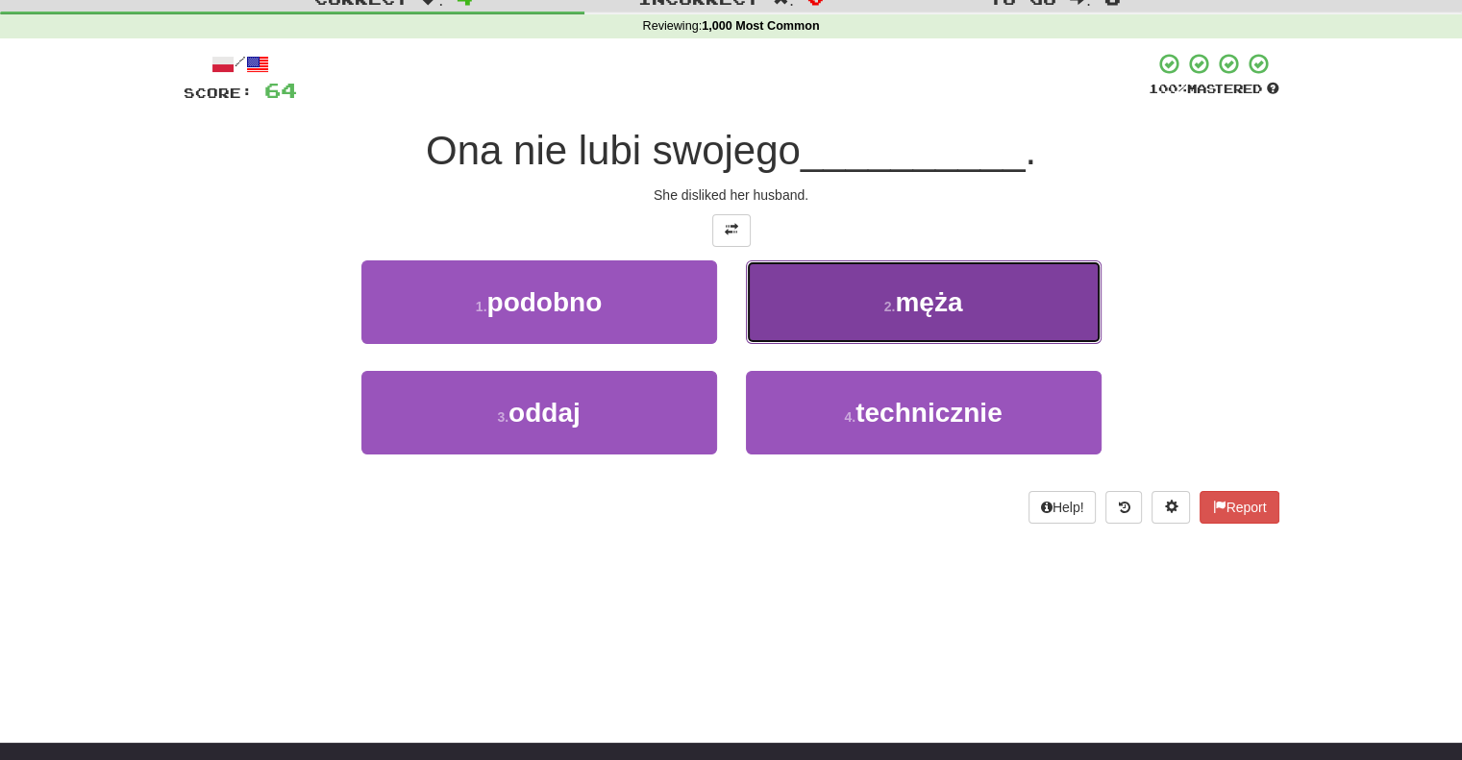
click at [826, 296] on button "2 . męża" at bounding box center [924, 302] width 356 height 84
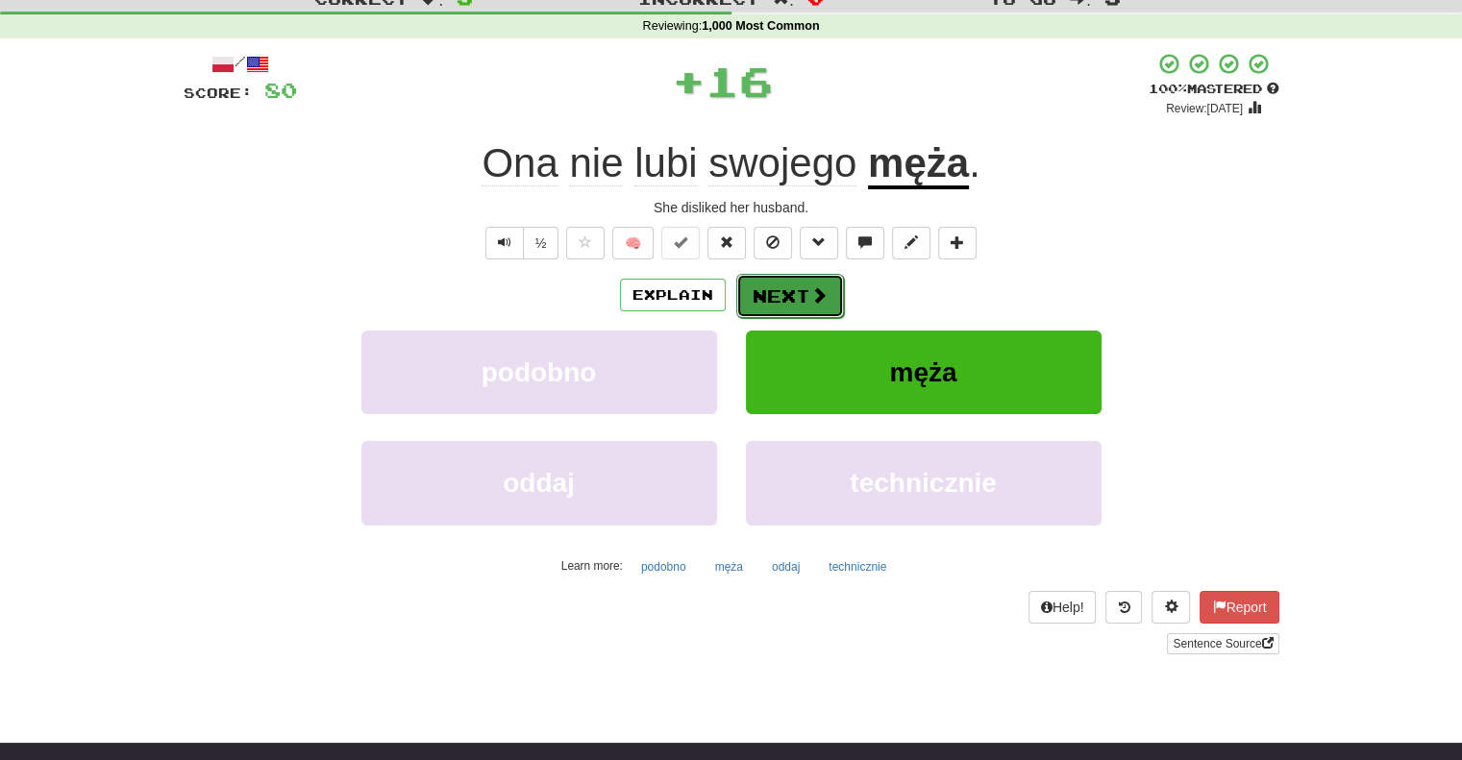
click at [813, 296] on span at bounding box center [818, 294] width 17 height 17
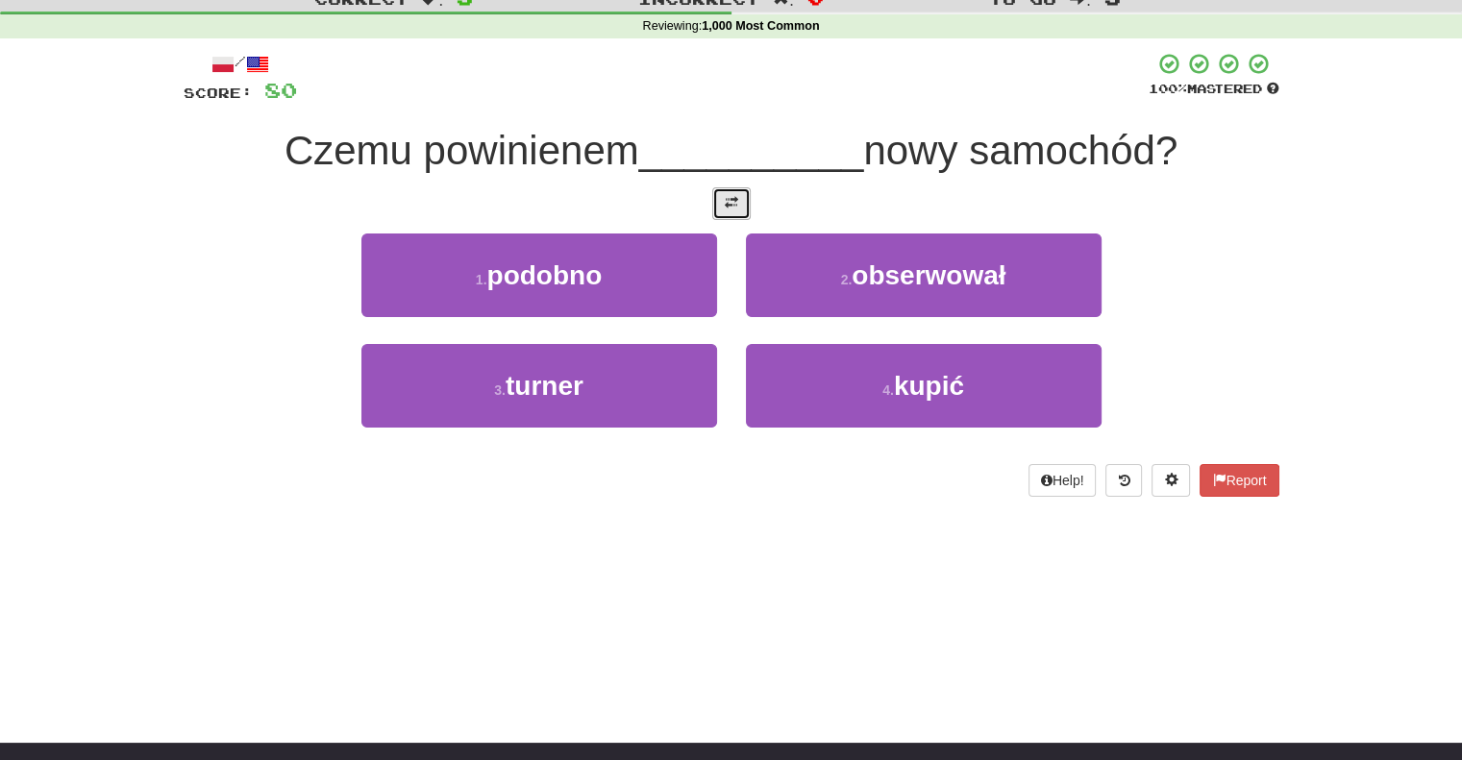
click at [727, 204] on span at bounding box center [731, 202] width 13 height 13
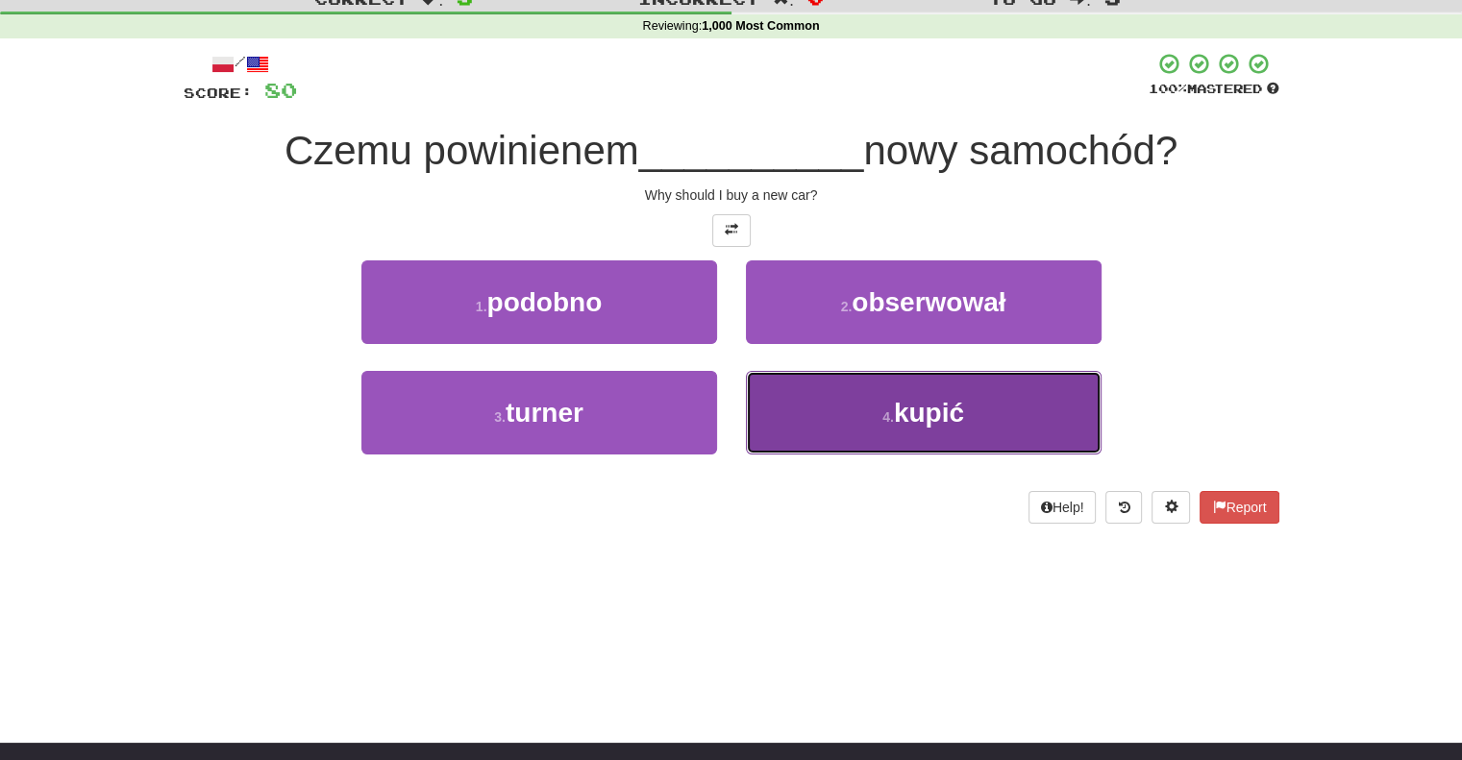
click at [789, 407] on button "4 . kupić" at bounding box center [924, 413] width 356 height 84
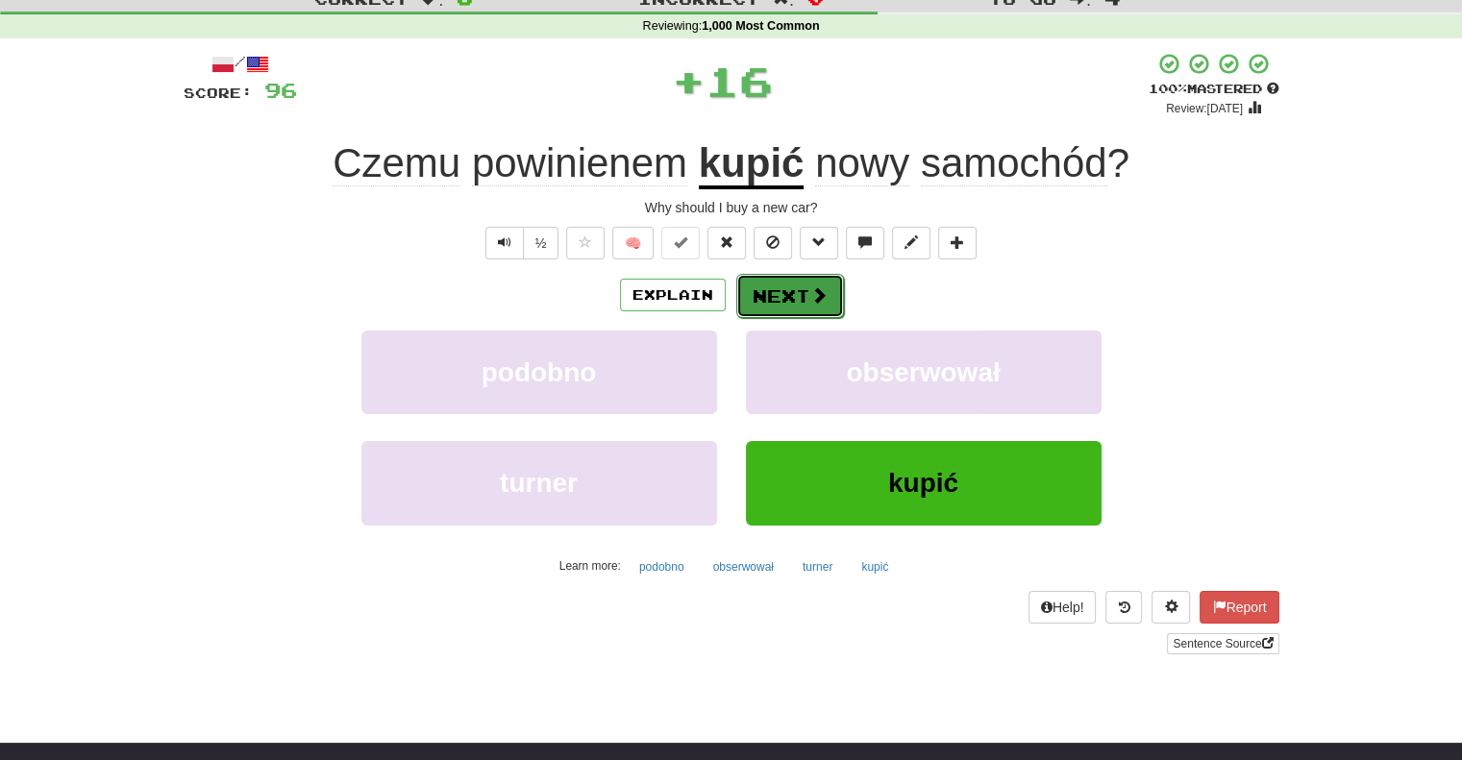
click at [767, 282] on button "Next" at bounding box center [790, 296] width 108 height 44
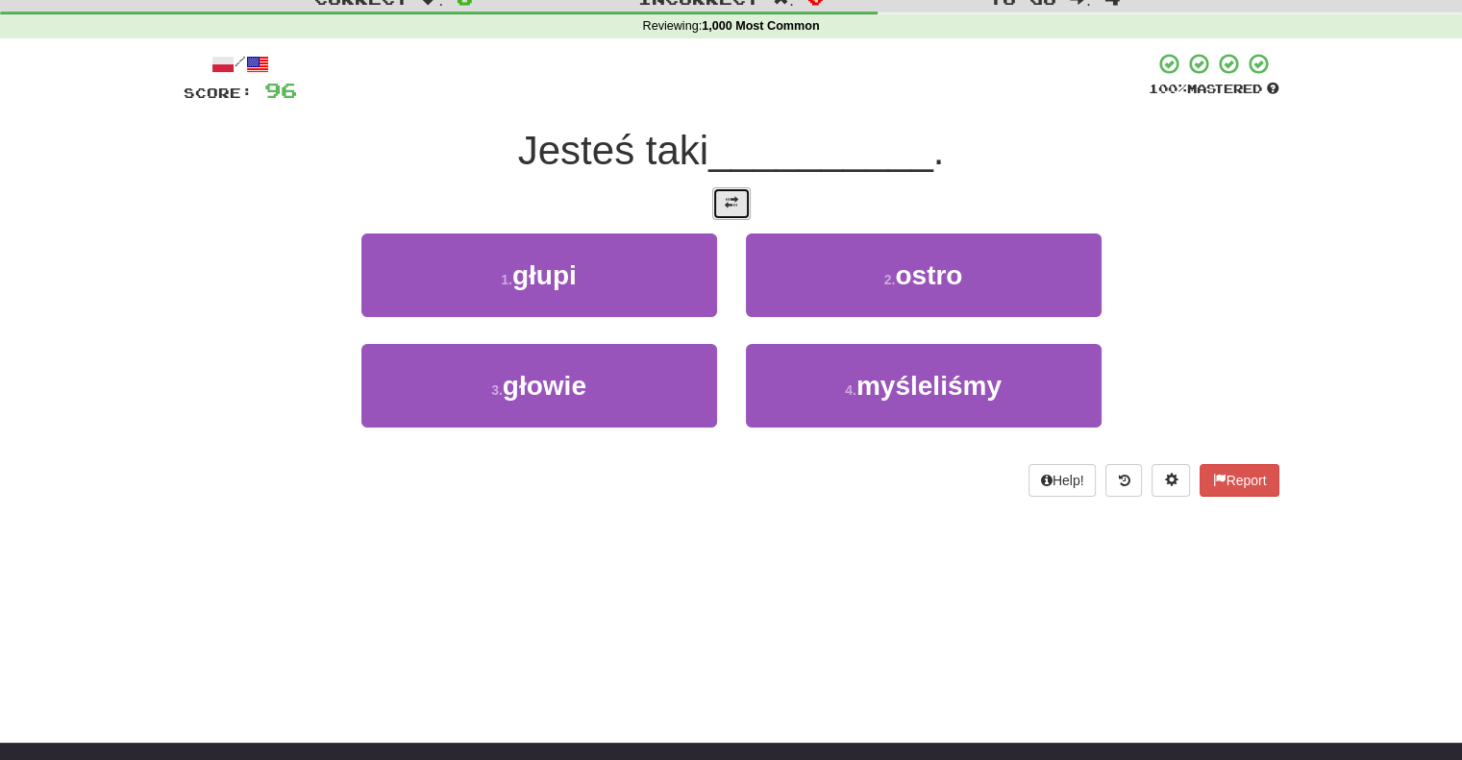
click at [742, 211] on button at bounding box center [731, 203] width 38 height 33
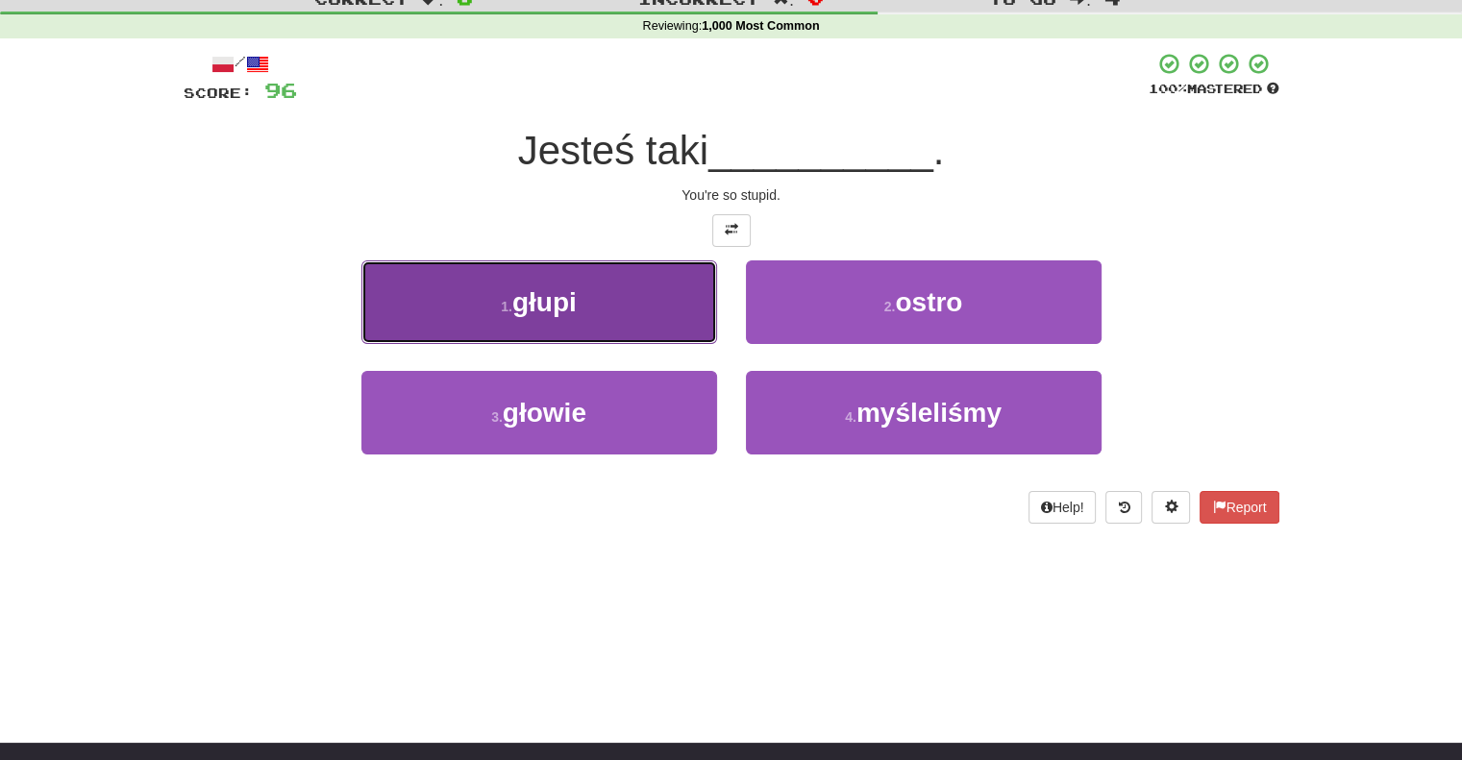
click at [670, 320] on button "1 . głupi" at bounding box center [539, 302] width 356 height 84
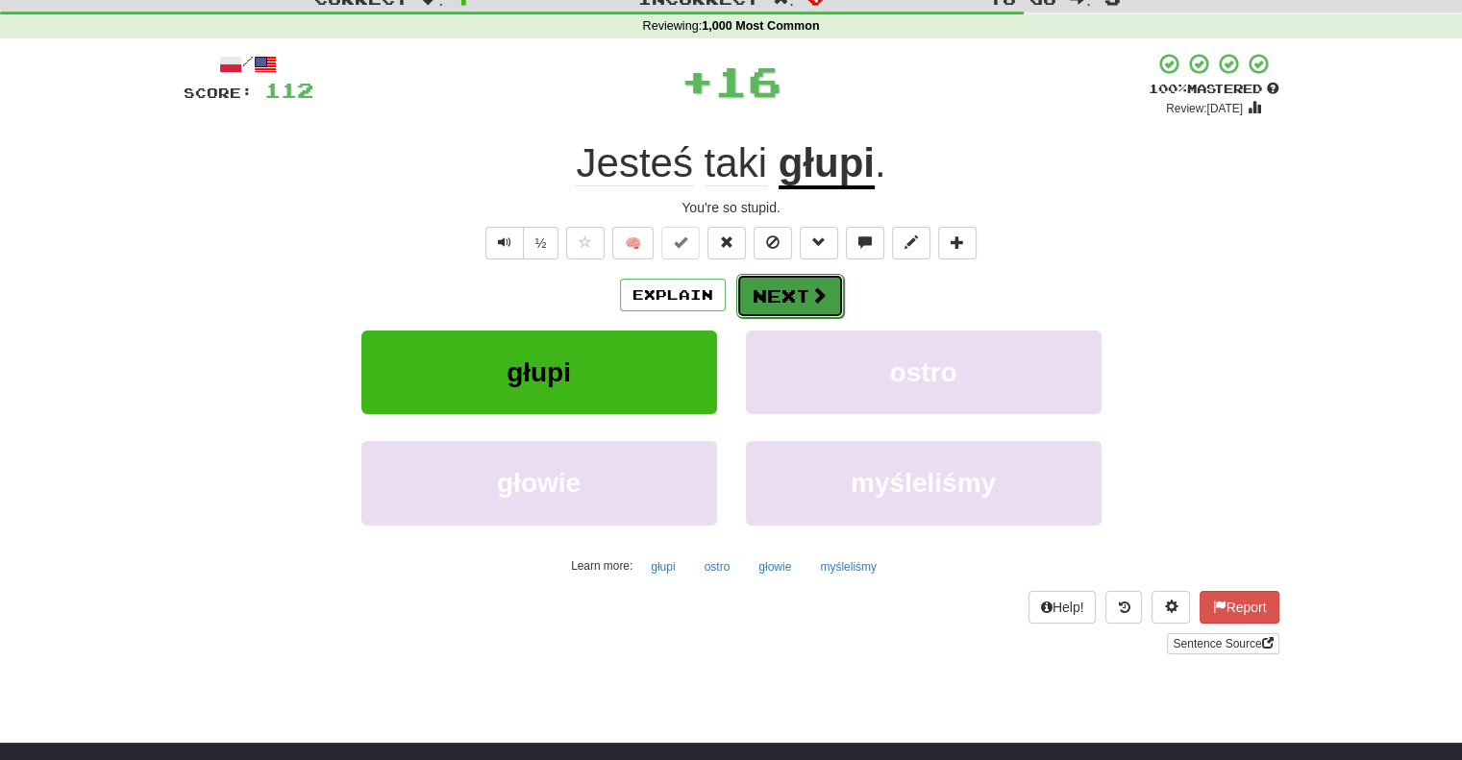
click at [763, 284] on button "Next" at bounding box center [790, 296] width 108 height 44
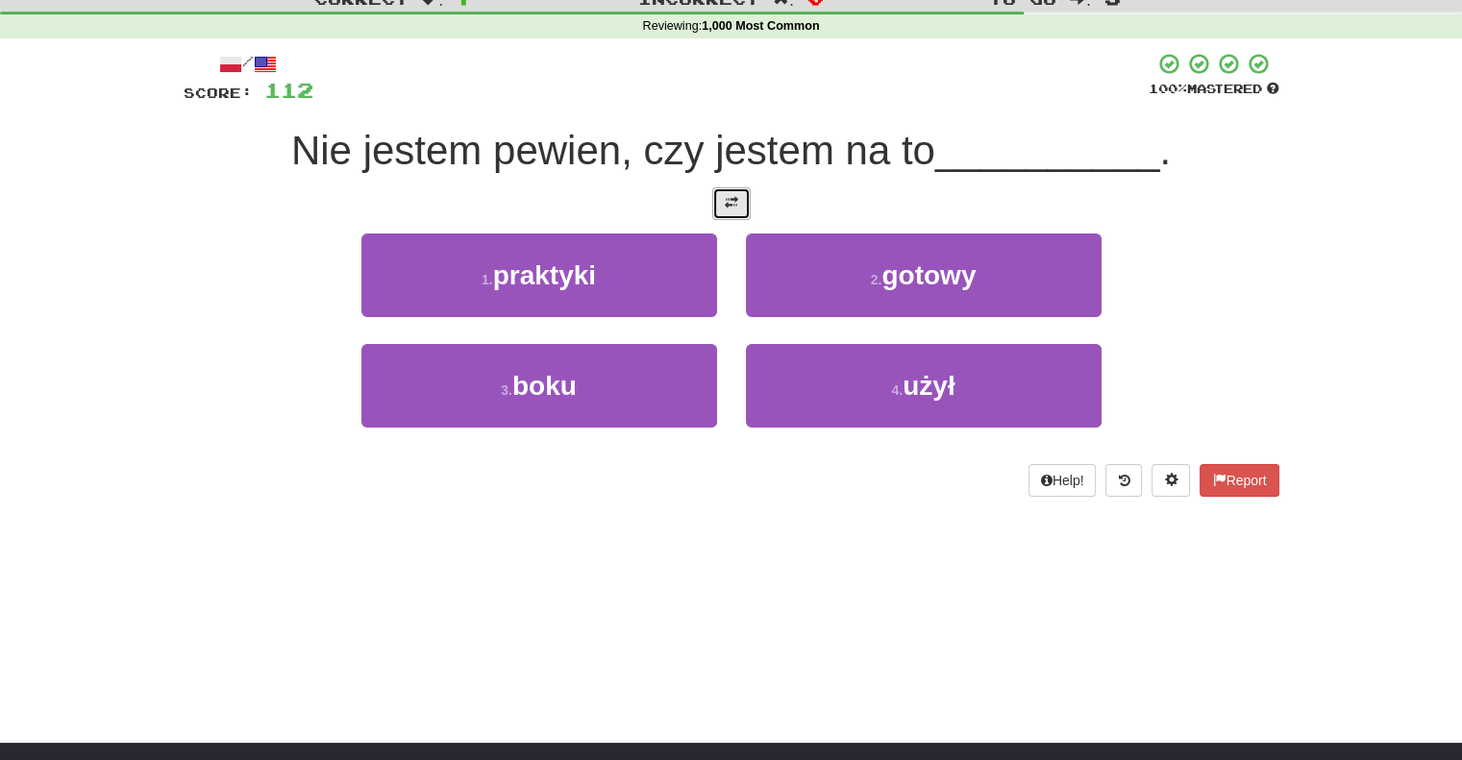
click at [736, 209] on span at bounding box center [731, 202] width 13 height 13
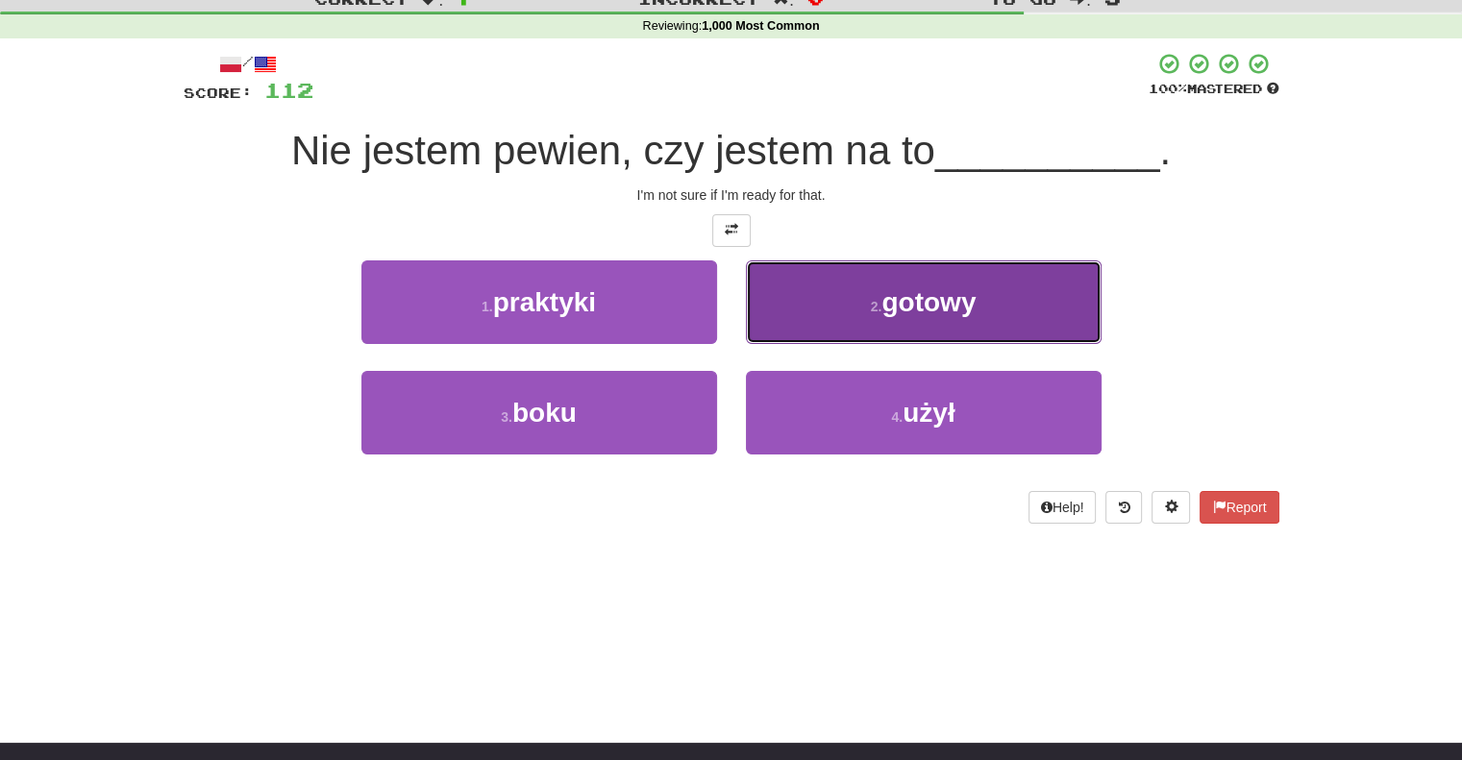
click at [769, 306] on button "2 . gotowy" at bounding box center [924, 302] width 356 height 84
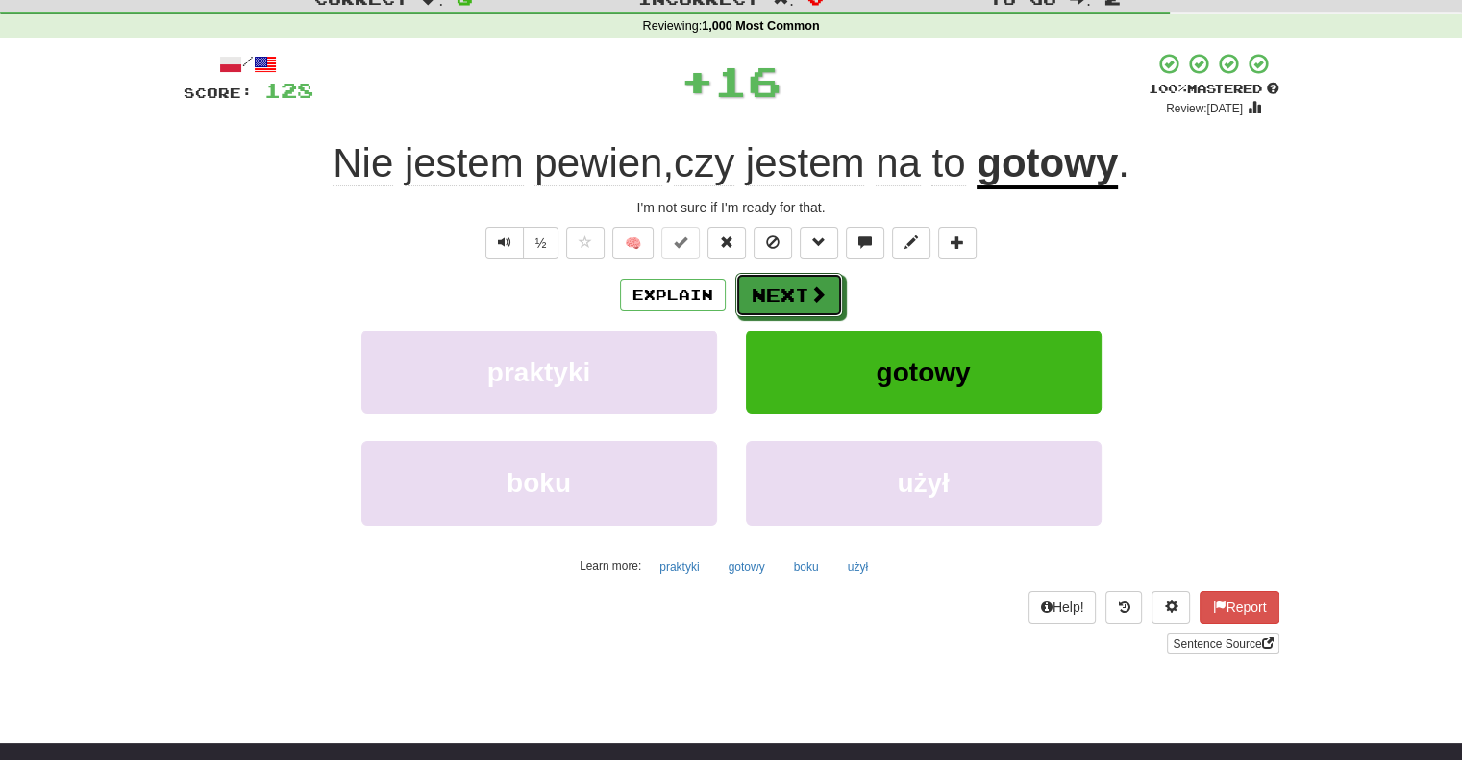
click at [769, 306] on button "Next" at bounding box center [789, 295] width 108 height 44
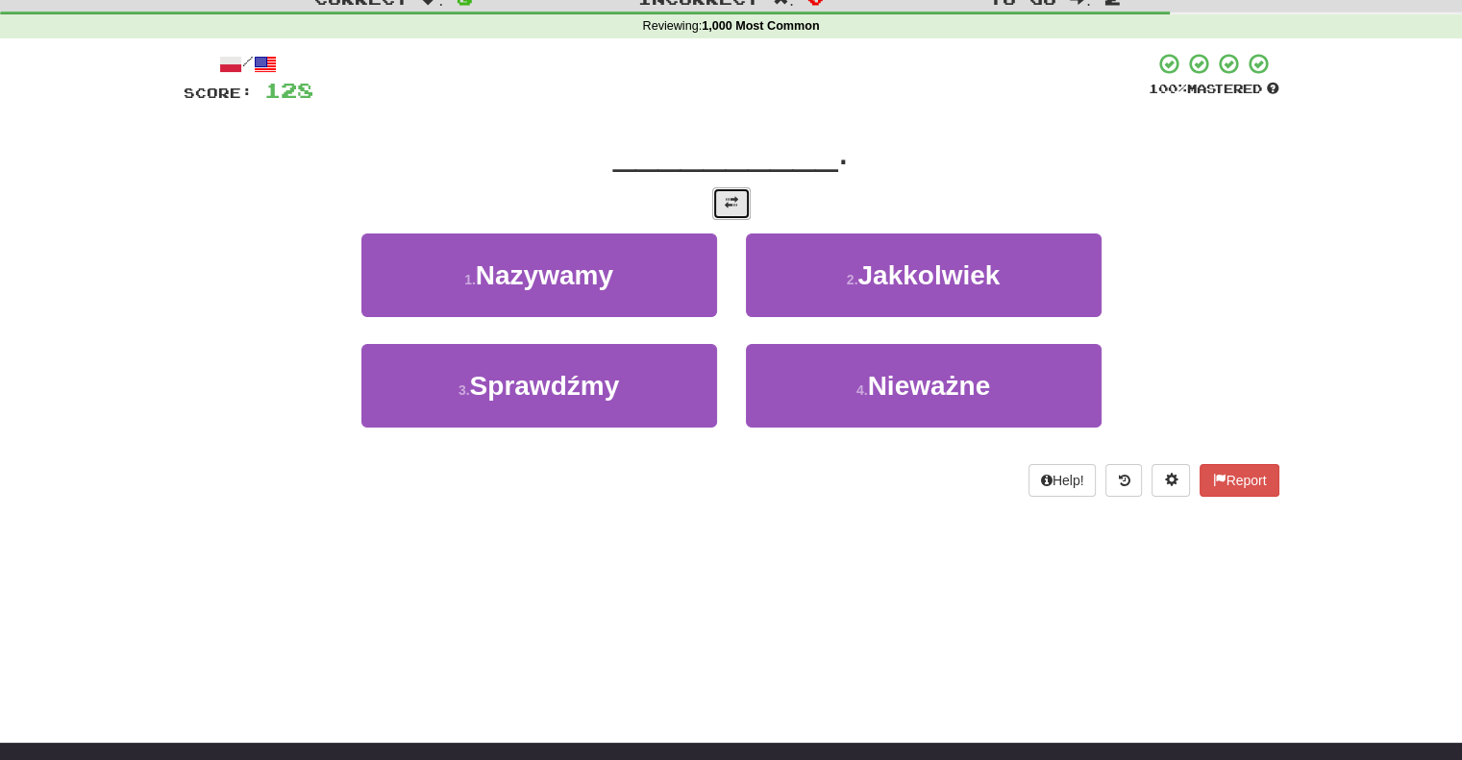
click at [734, 209] on span at bounding box center [731, 202] width 13 height 13
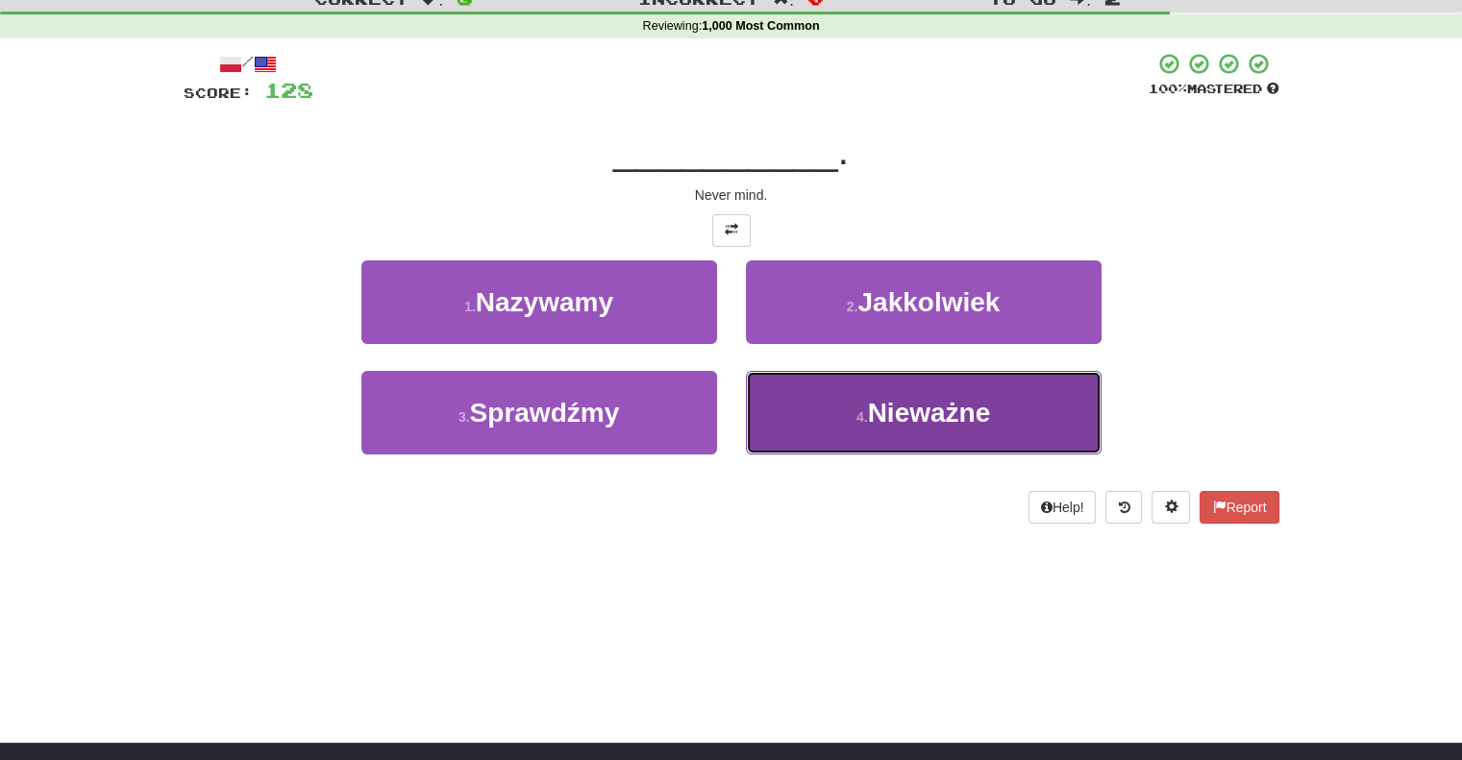
click at [788, 417] on button "4 . Nieważne" at bounding box center [924, 413] width 356 height 84
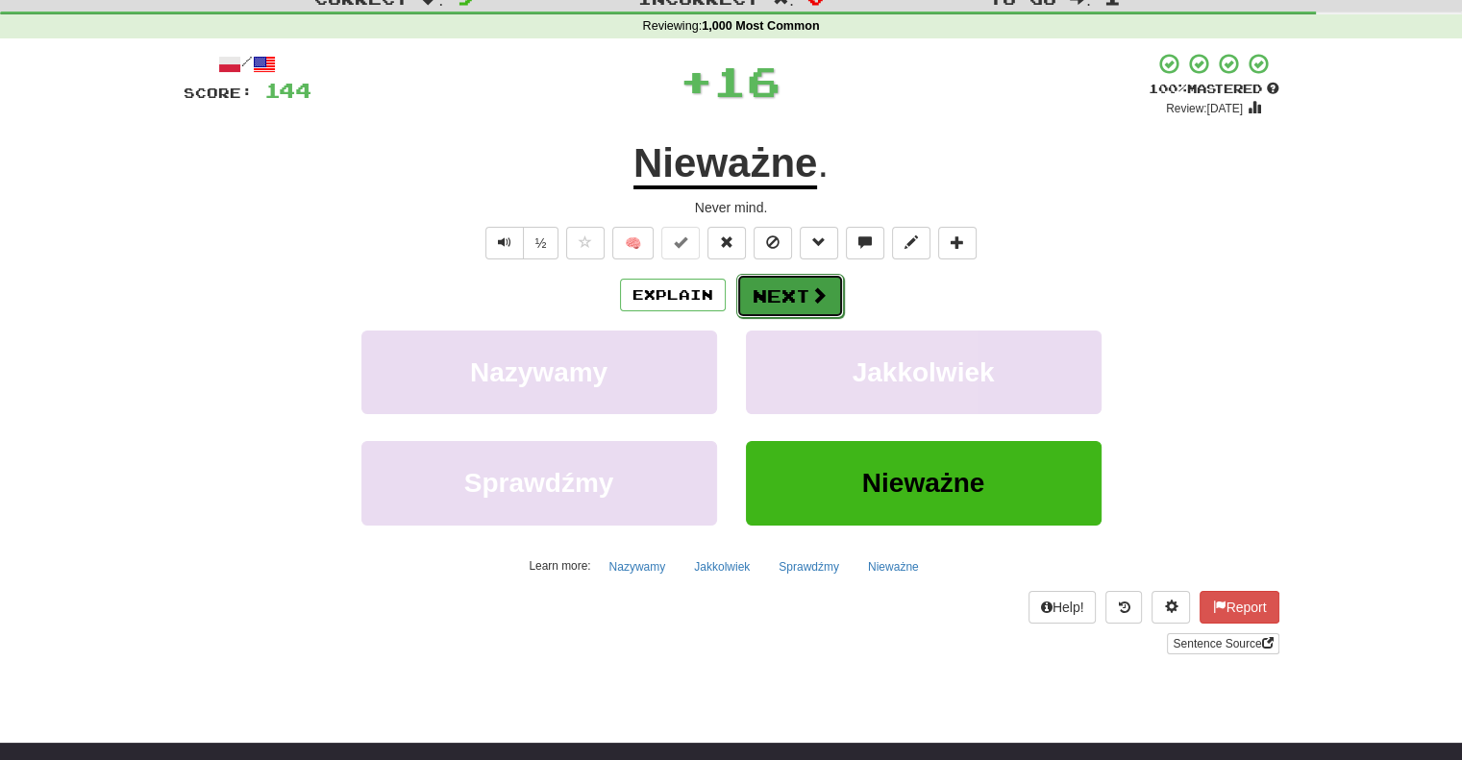
click at [765, 299] on button "Next" at bounding box center [790, 296] width 108 height 44
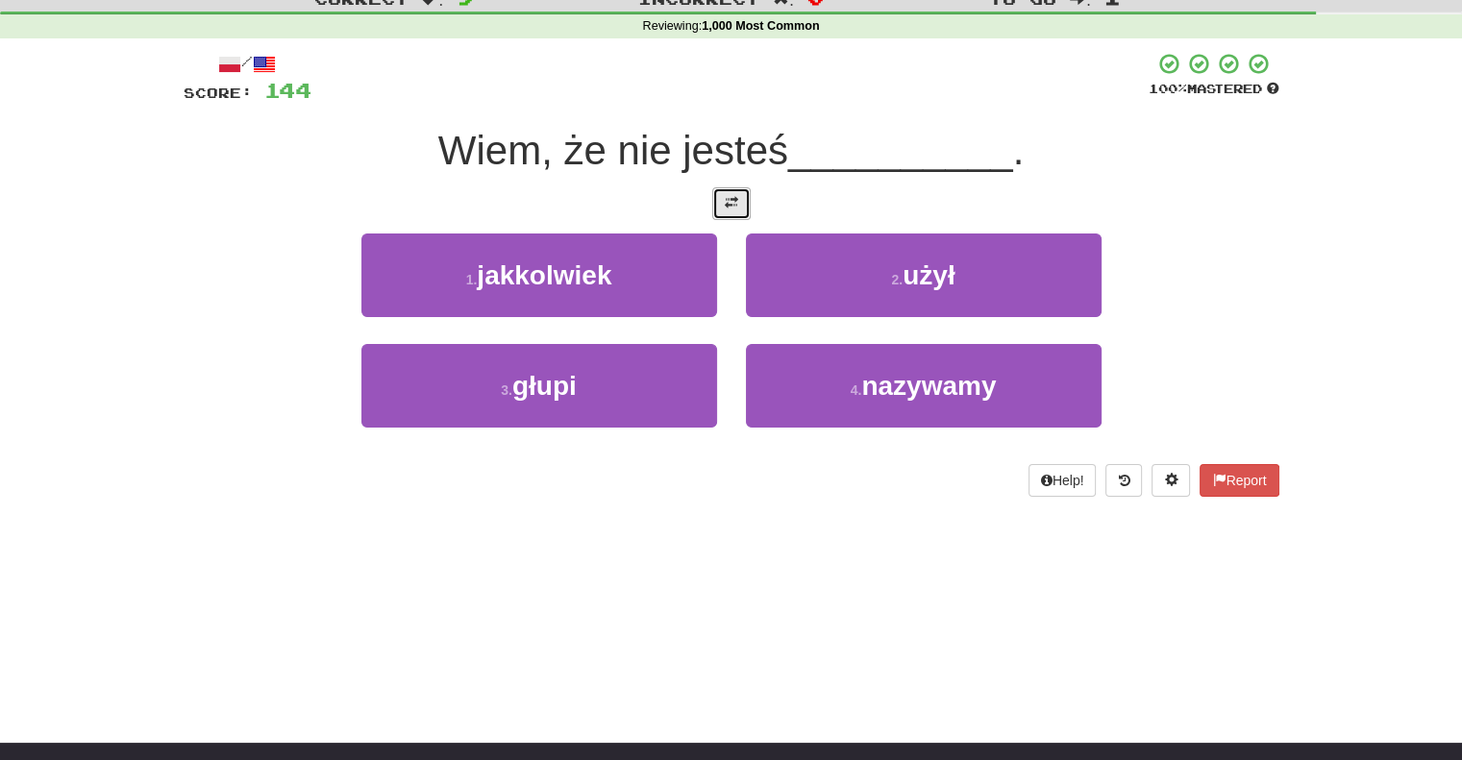
click at [730, 210] on button at bounding box center [731, 203] width 38 height 33
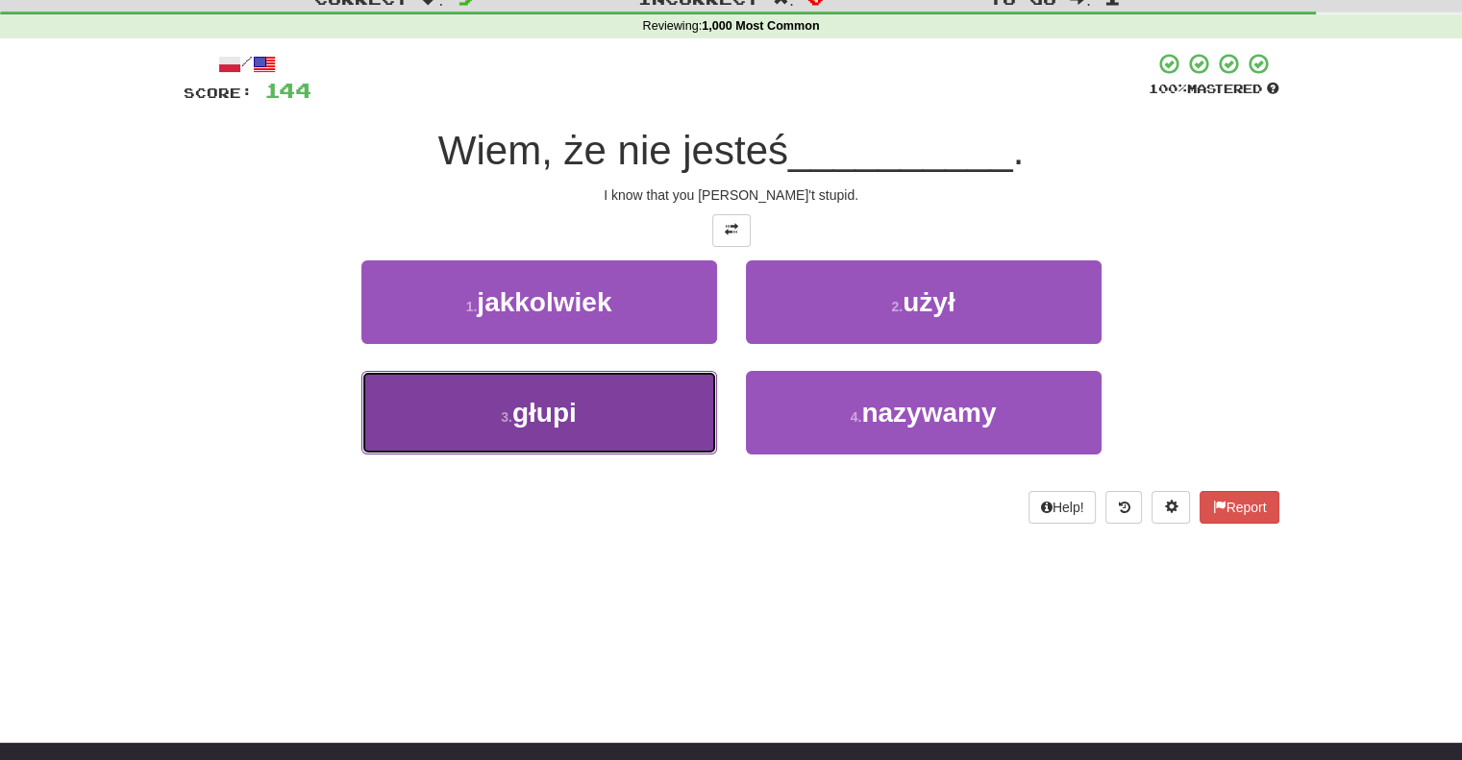
click at [679, 400] on button "3 . głupi" at bounding box center [539, 413] width 356 height 84
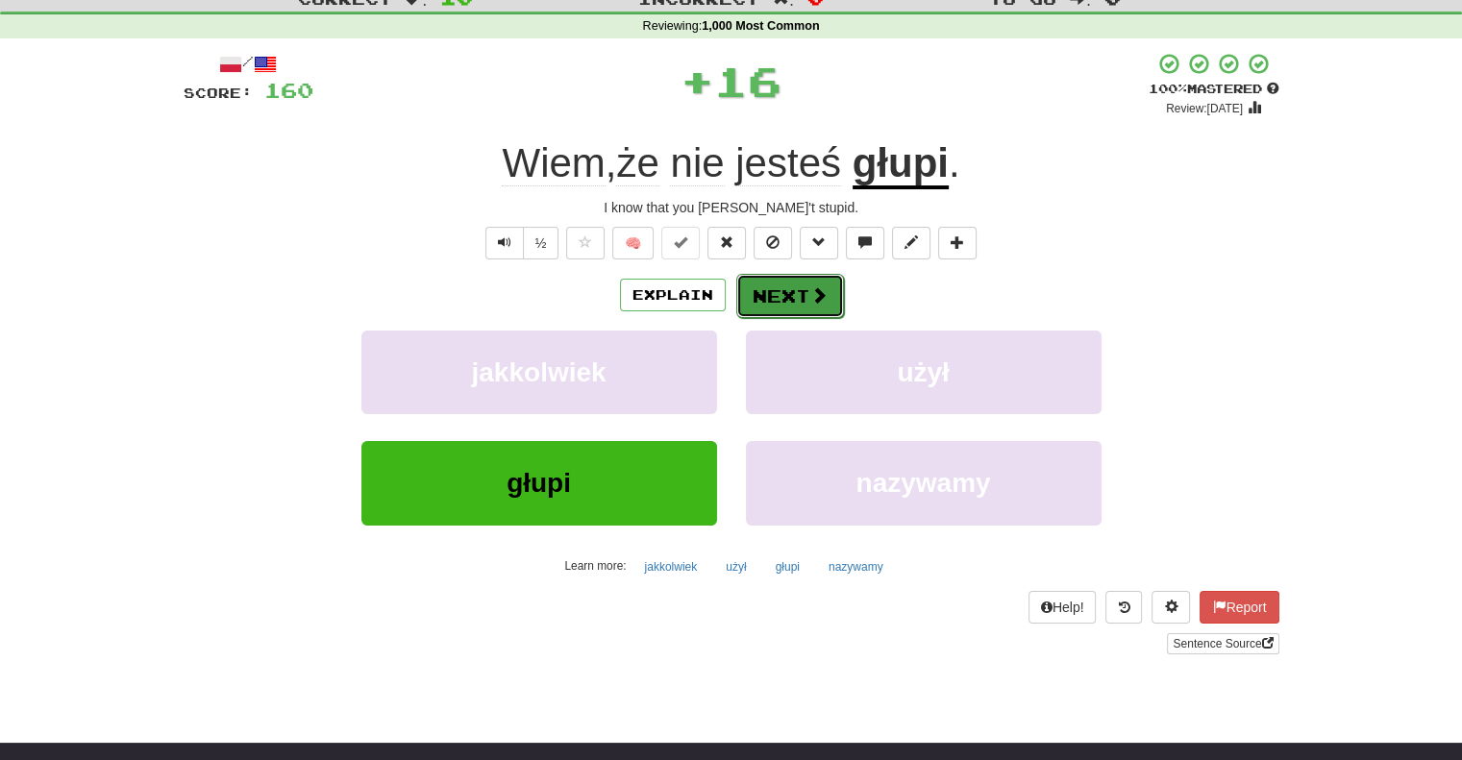
click at [766, 299] on button "Next" at bounding box center [790, 296] width 108 height 44
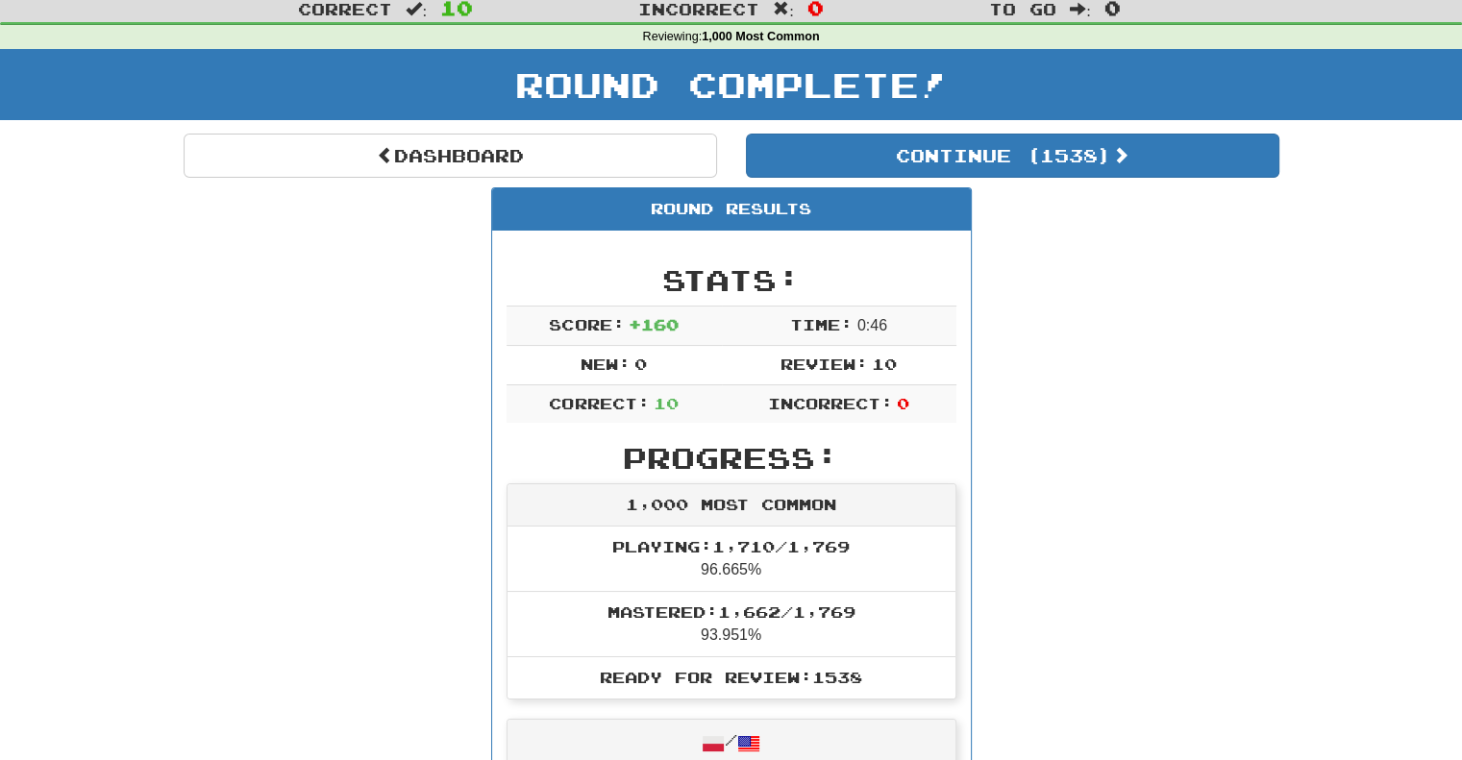
scroll to position [0, 0]
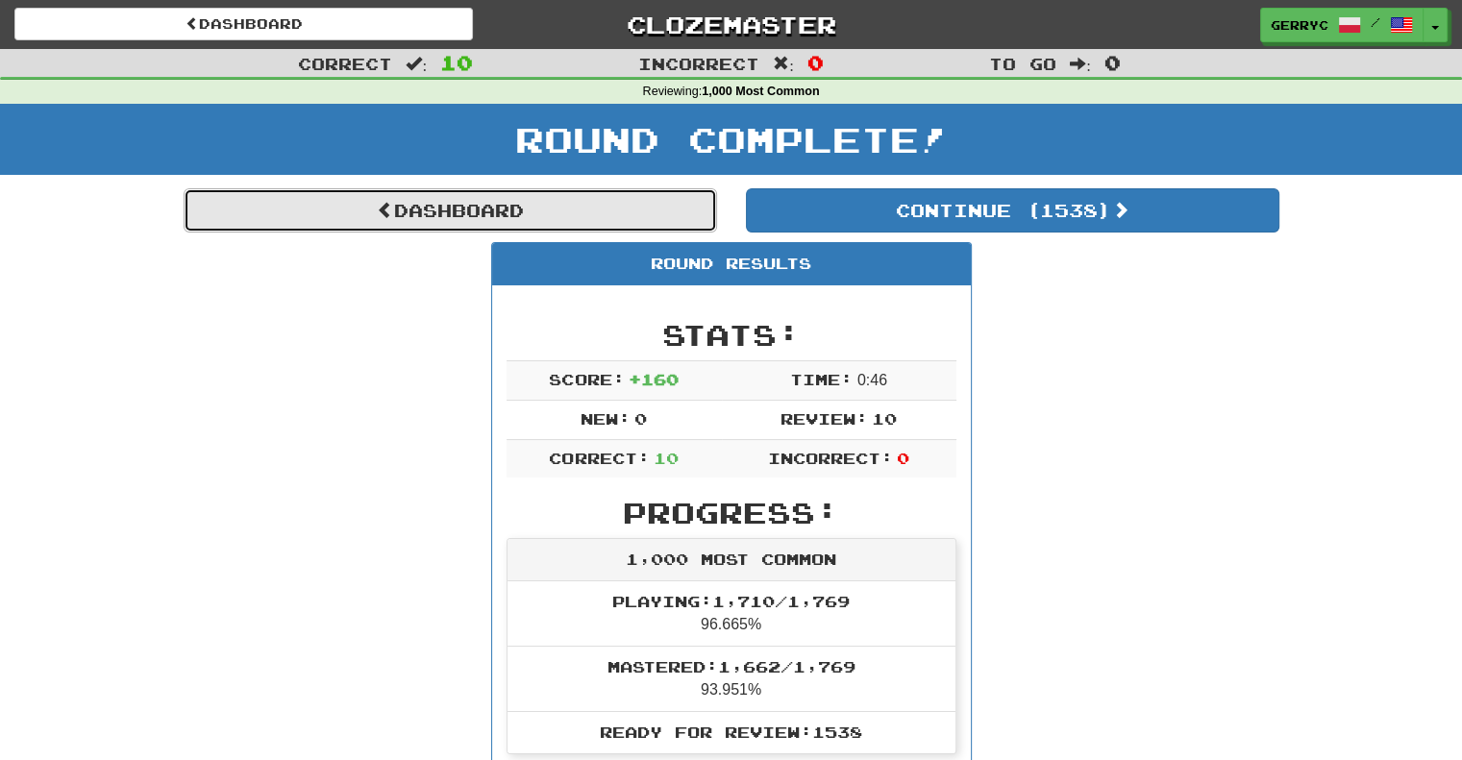
click at [615, 205] on link "Dashboard" at bounding box center [450, 210] width 533 height 44
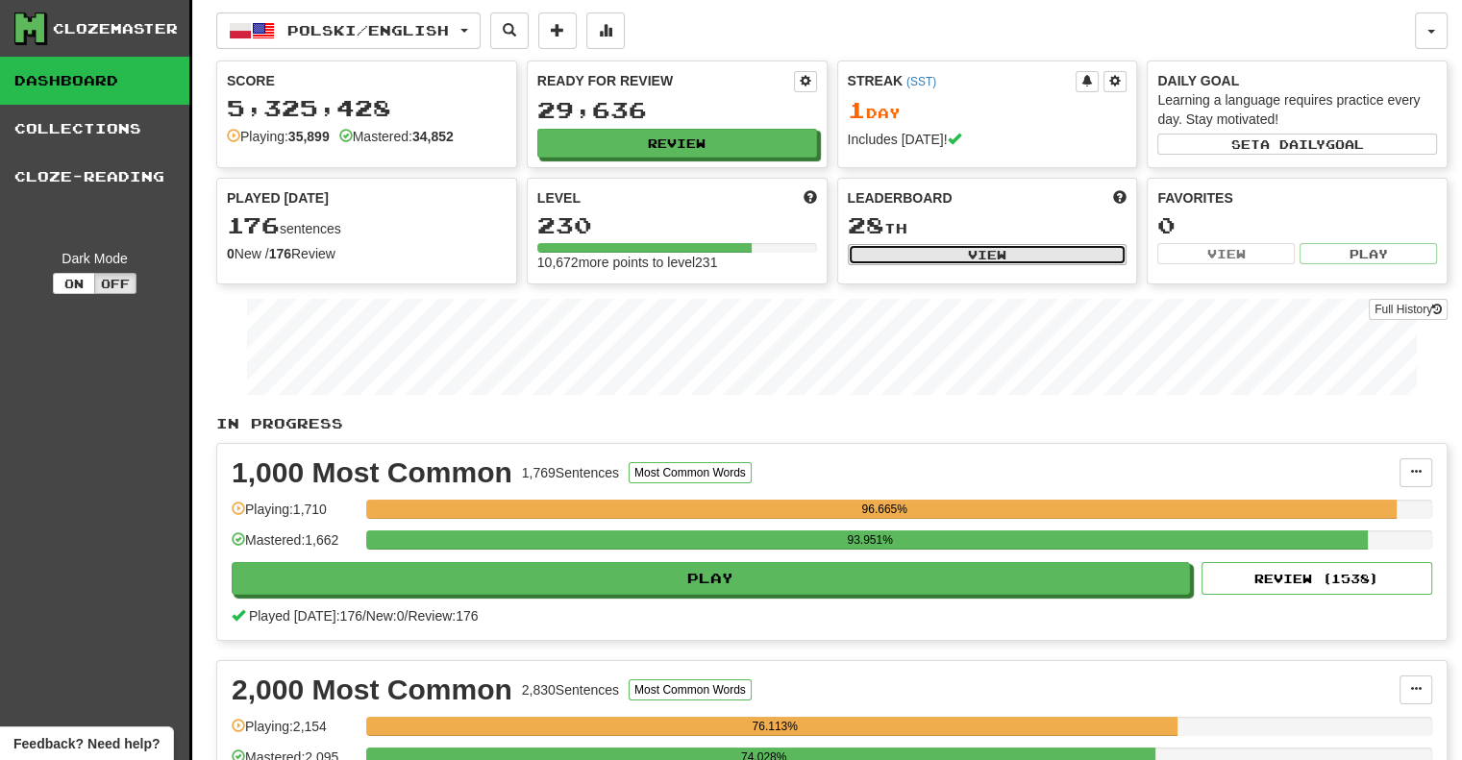
click at [968, 258] on button "View" at bounding box center [988, 254] width 280 height 21
select select "**********"
